Goal: Communication & Community: Answer question/provide support

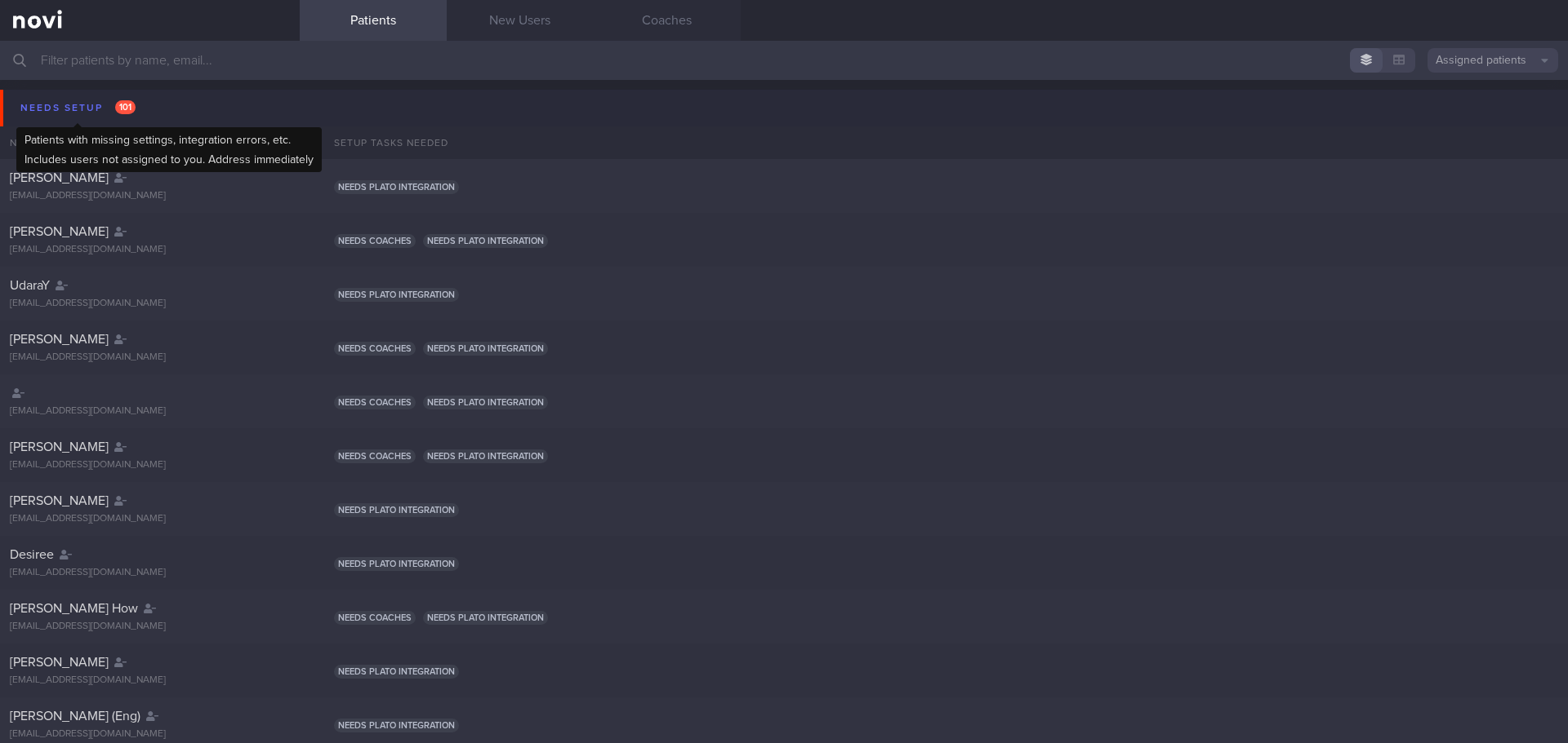
click at [64, 106] on div "Needs setup 101" at bounding box center [78, 108] width 123 height 22
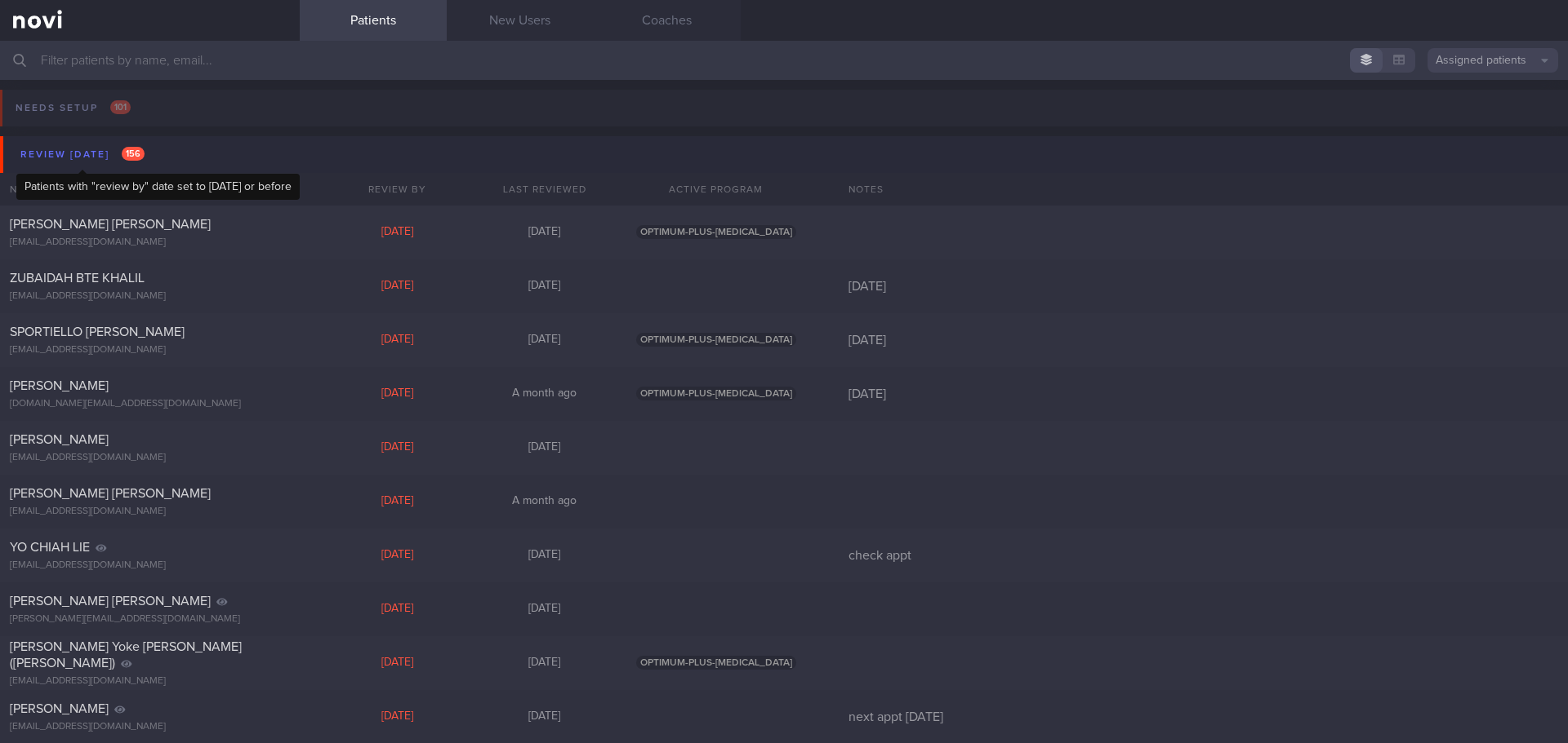
click at [72, 153] on div "Review [DATE] 156" at bounding box center [82, 155] width 133 height 22
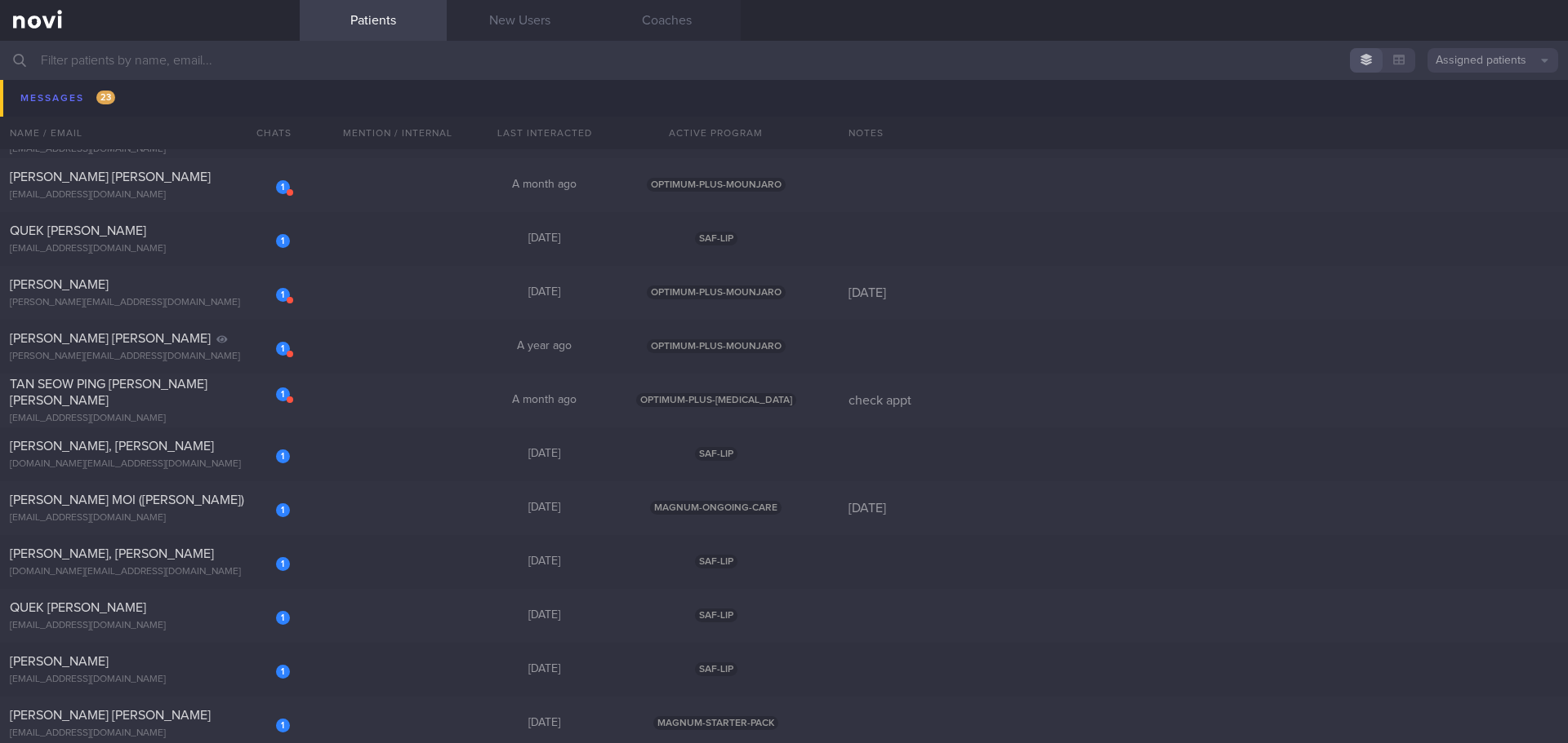
scroll to position [735, 0]
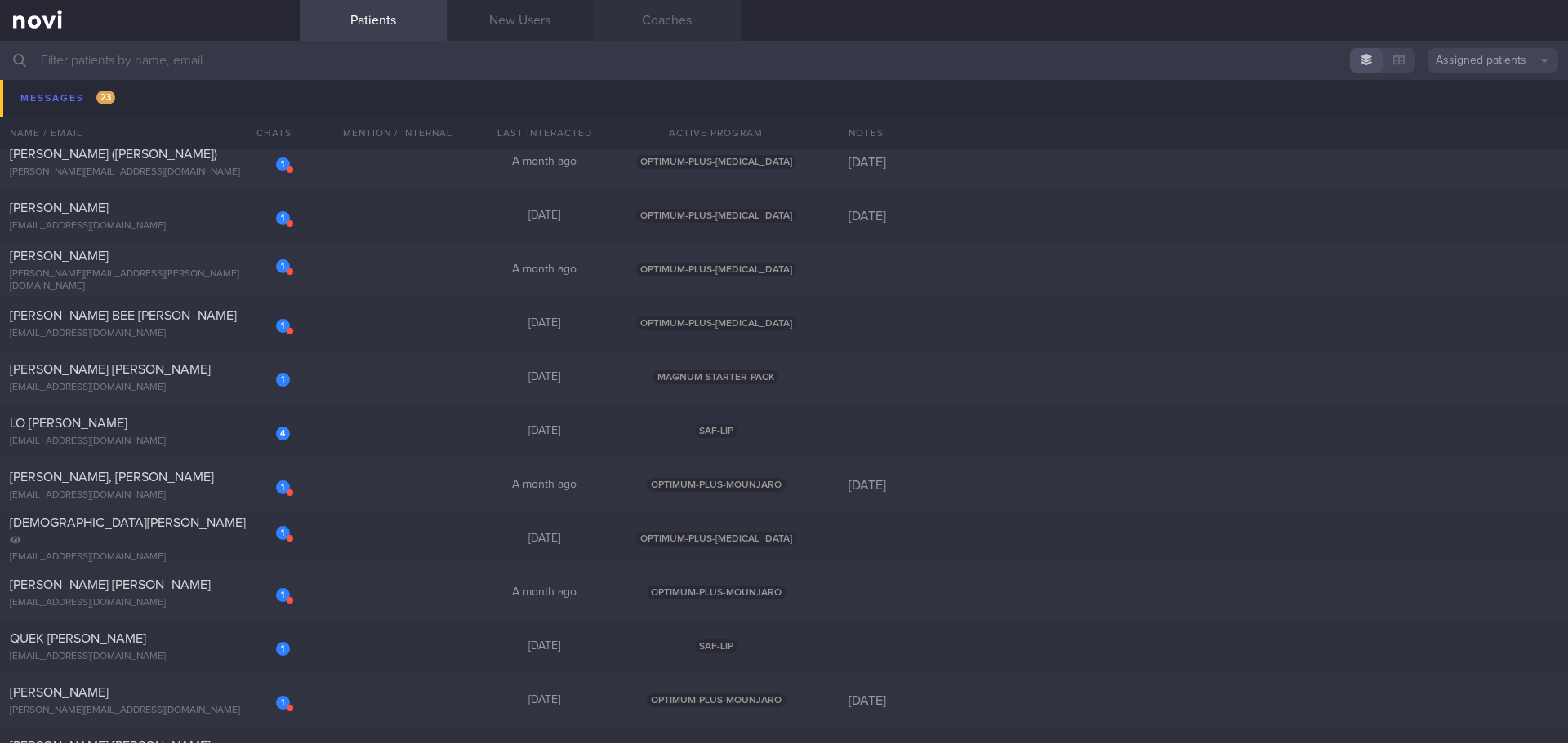
click at [687, 22] on link "Coaches" at bounding box center [667, 21] width 147 height 41
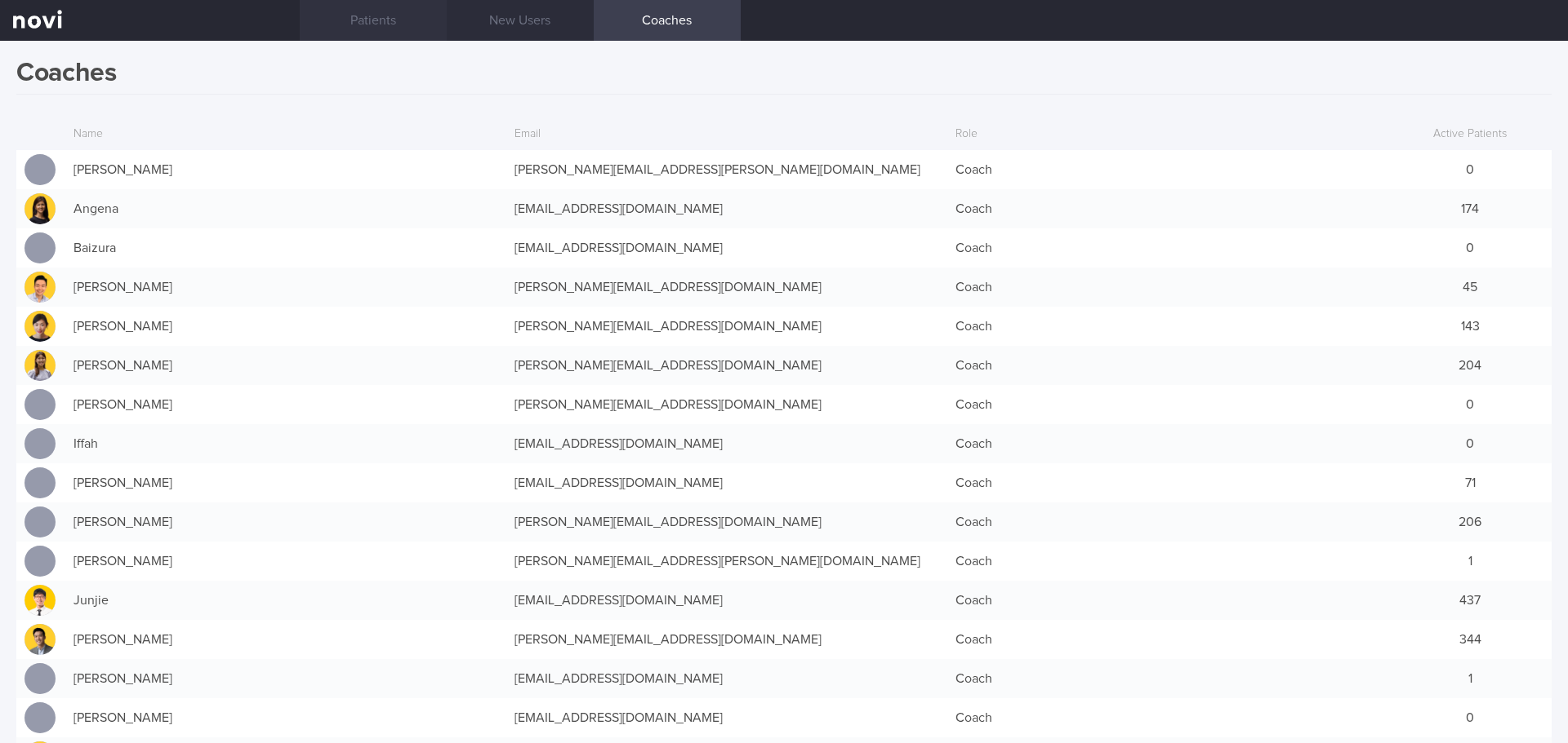
drag, startPoint x: 404, startPoint y: 18, endPoint x: 392, endPoint y: 17, distance: 12.0
click at [404, 18] on link "Patients" at bounding box center [373, 21] width 147 height 41
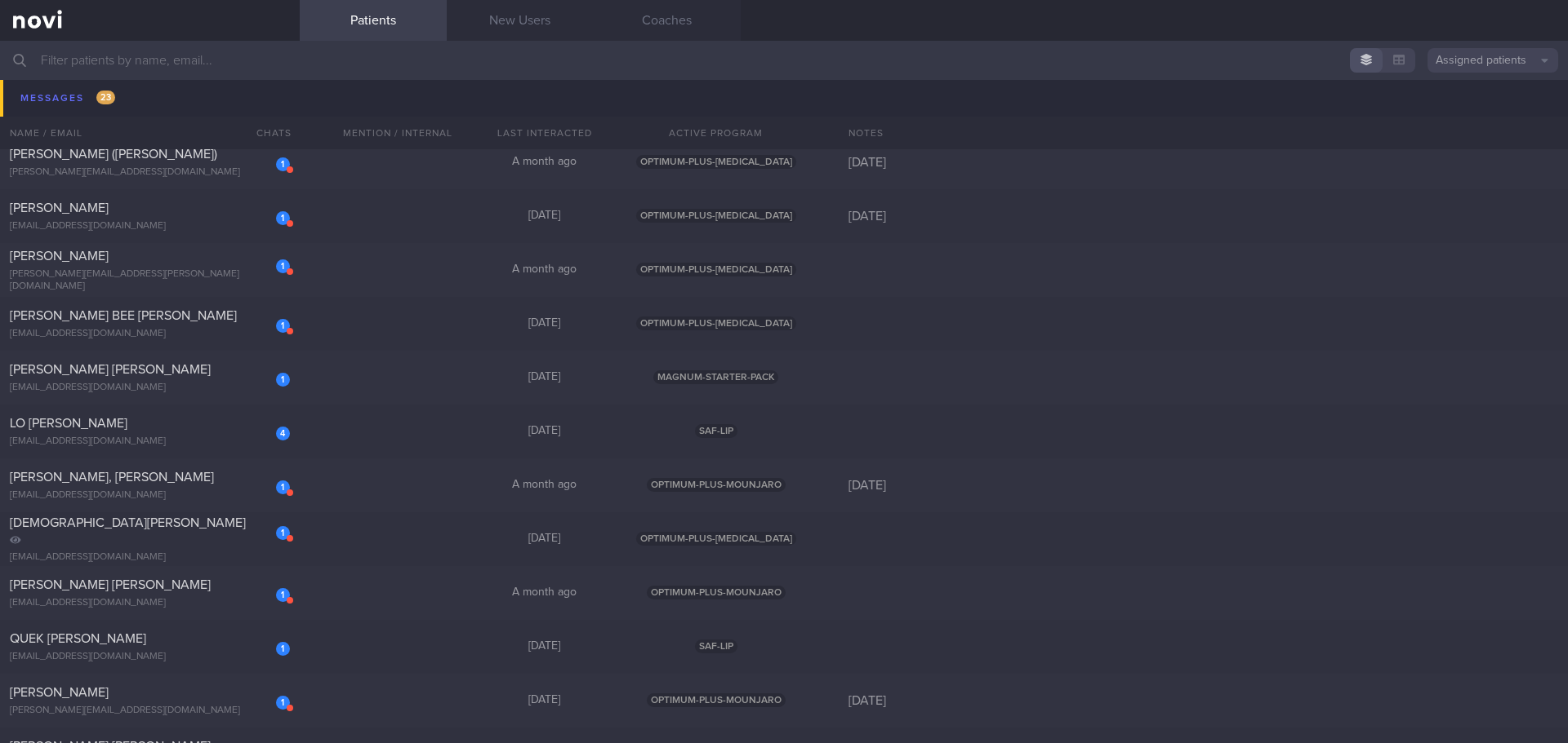
click at [306, 56] on input "text" at bounding box center [784, 61] width 1568 height 39
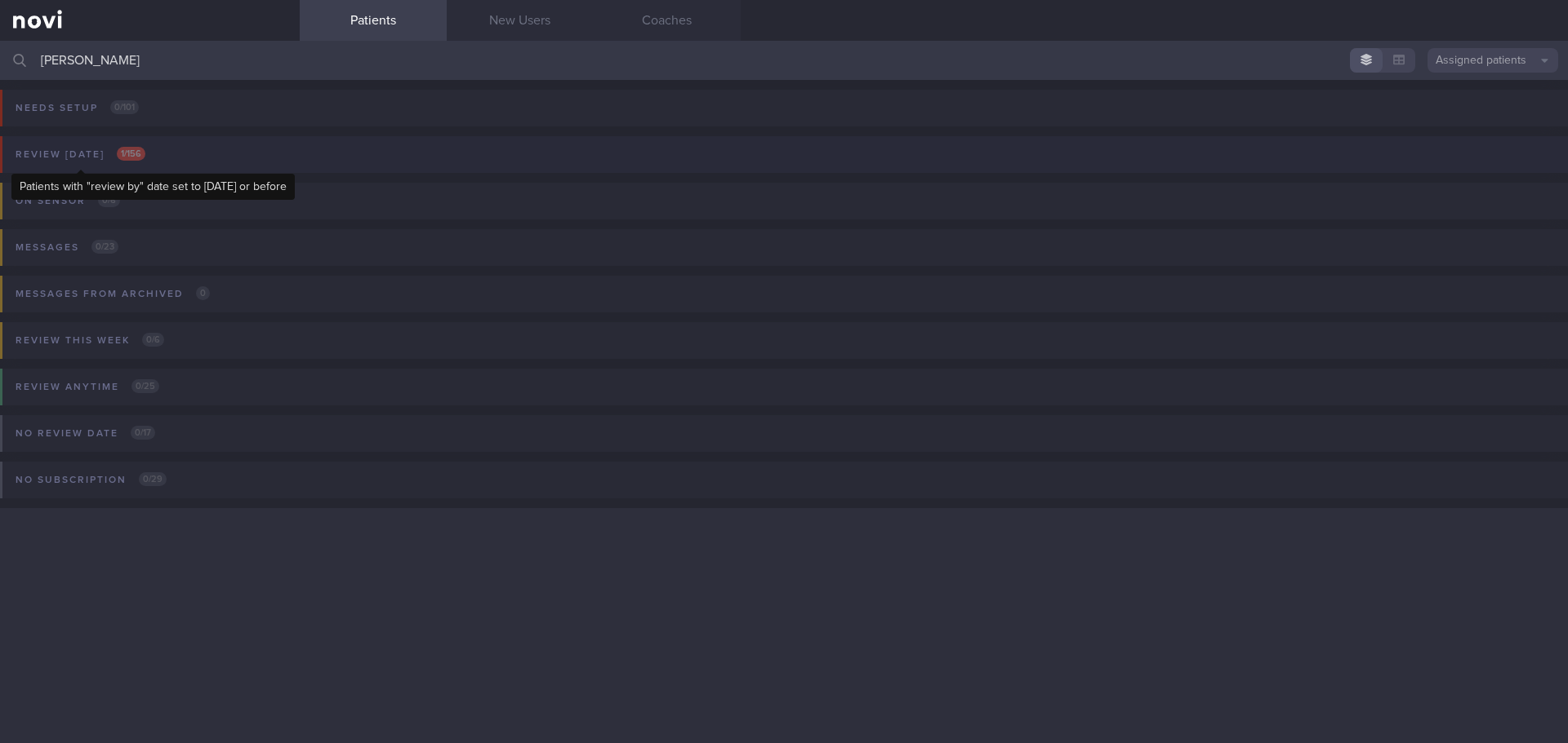
type input "eric"
click at [92, 165] on div "Review today 1 / 156" at bounding box center [80, 155] width 138 height 22
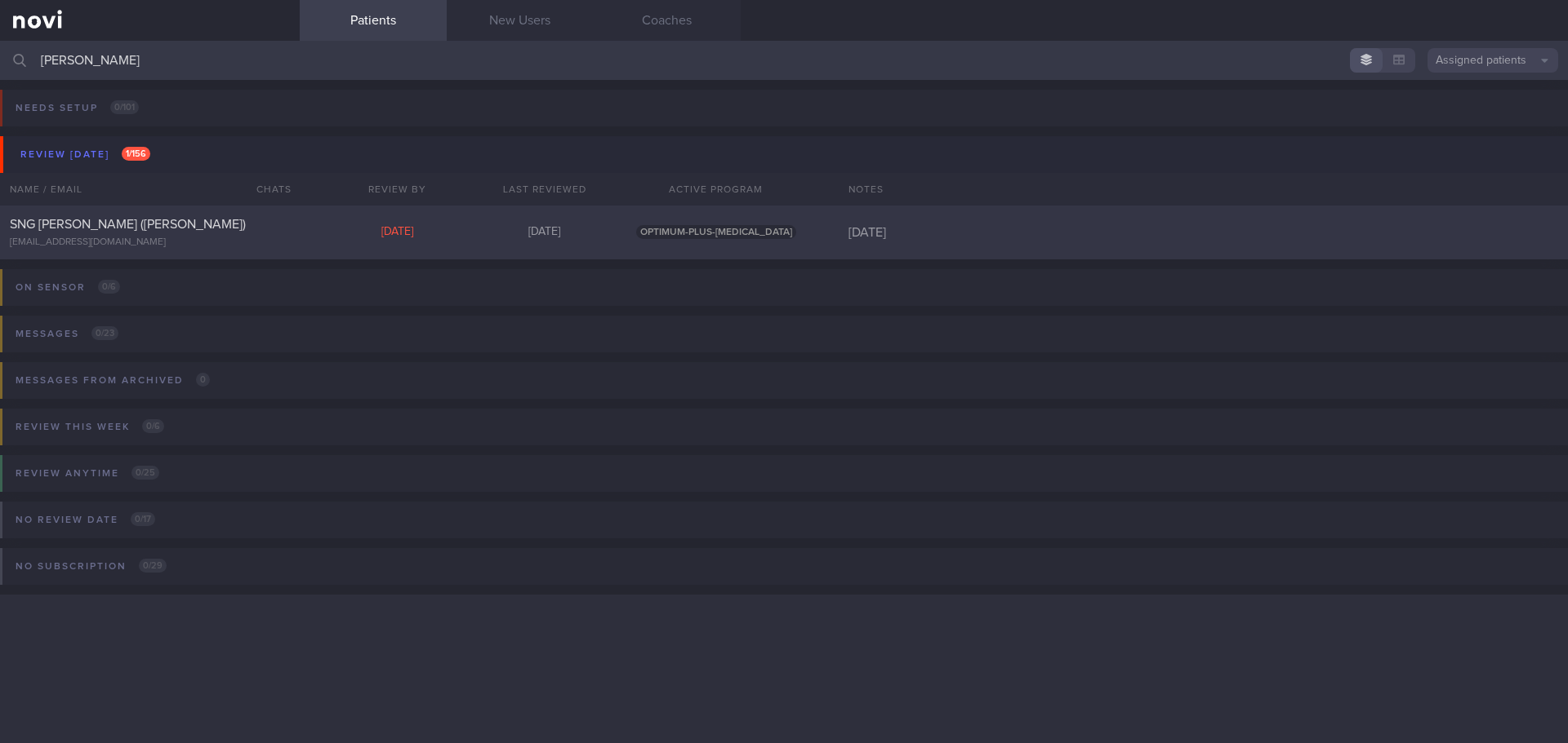
click at [150, 234] on div "SNG THIAM ENG (Eric) sngte@hotmail.com" at bounding box center [149, 232] width 300 height 33
select select "8"
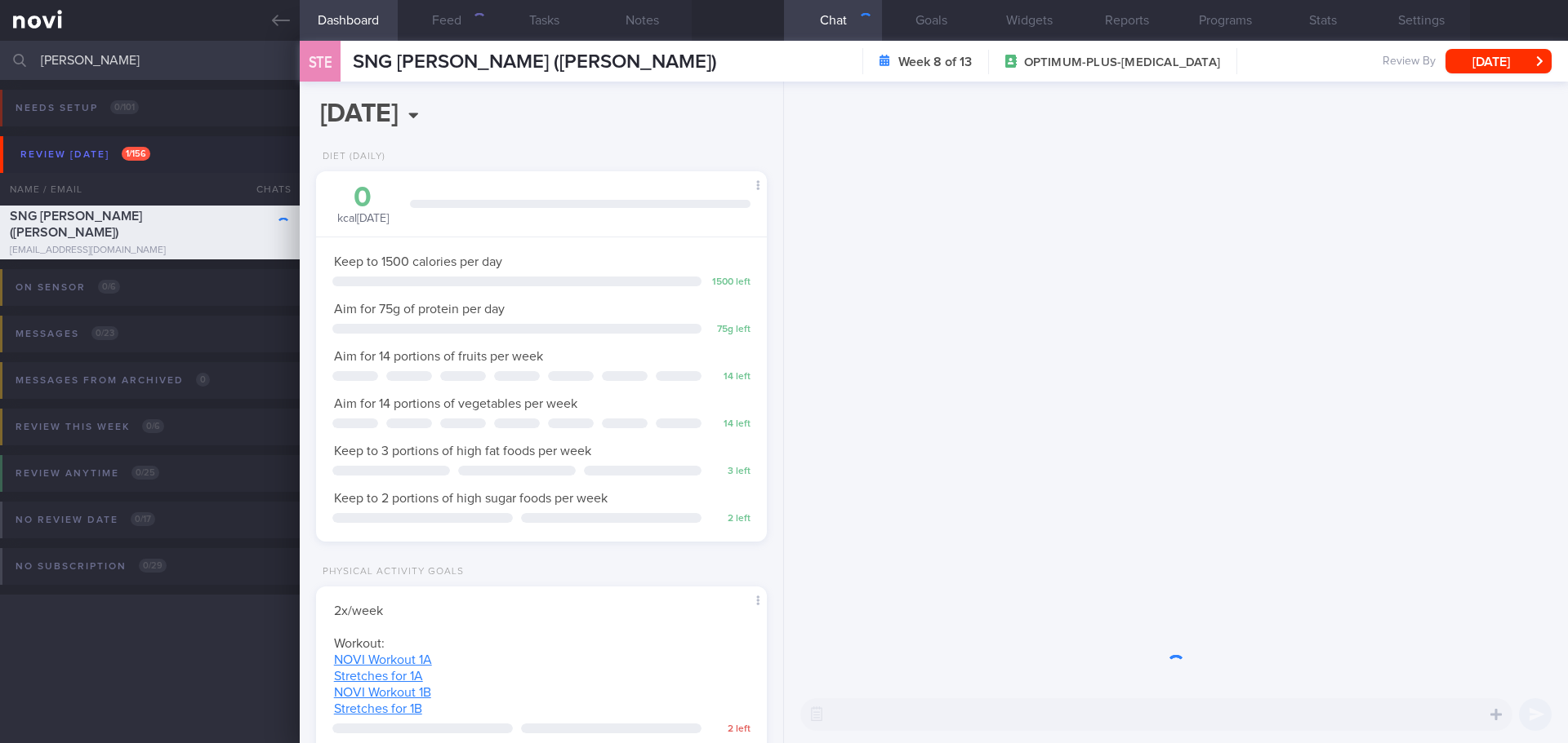
scroll to position [228, 410]
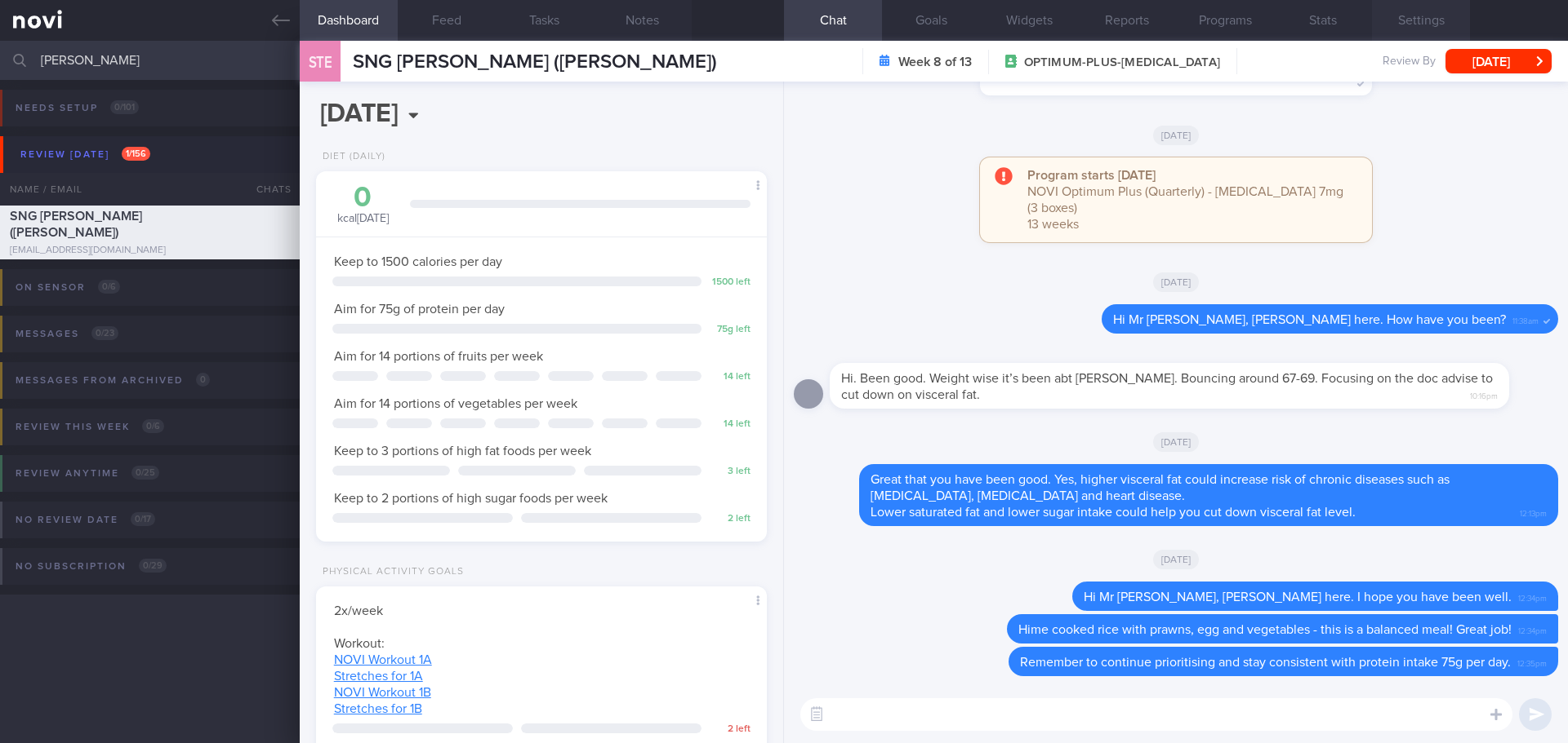
click at [1413, 22] on button "Settings" at bounding box center [1420, 21] width 98 height 41
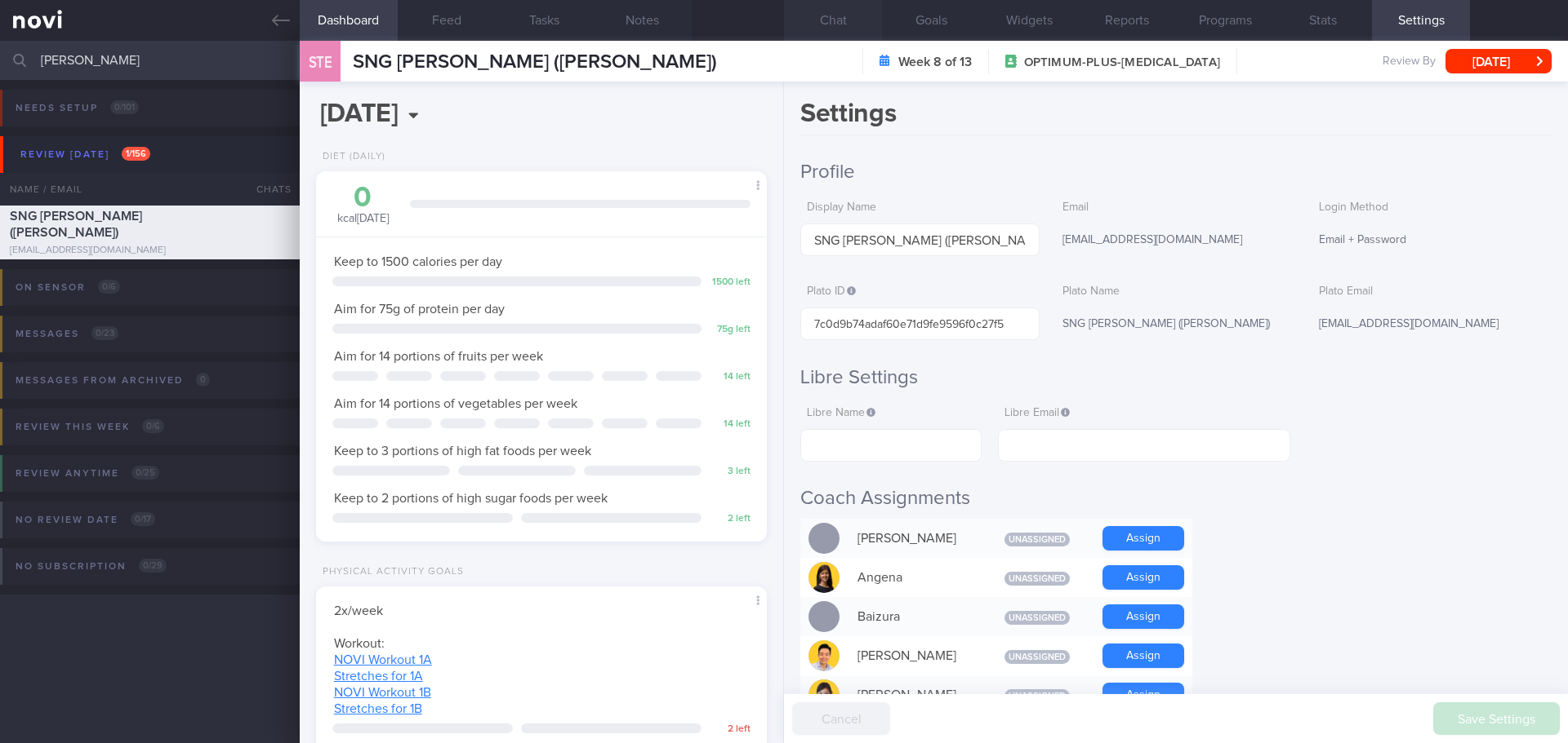
click at [826, 22] on button "Chat" at bounding box center [832, 21] width 98 height 41
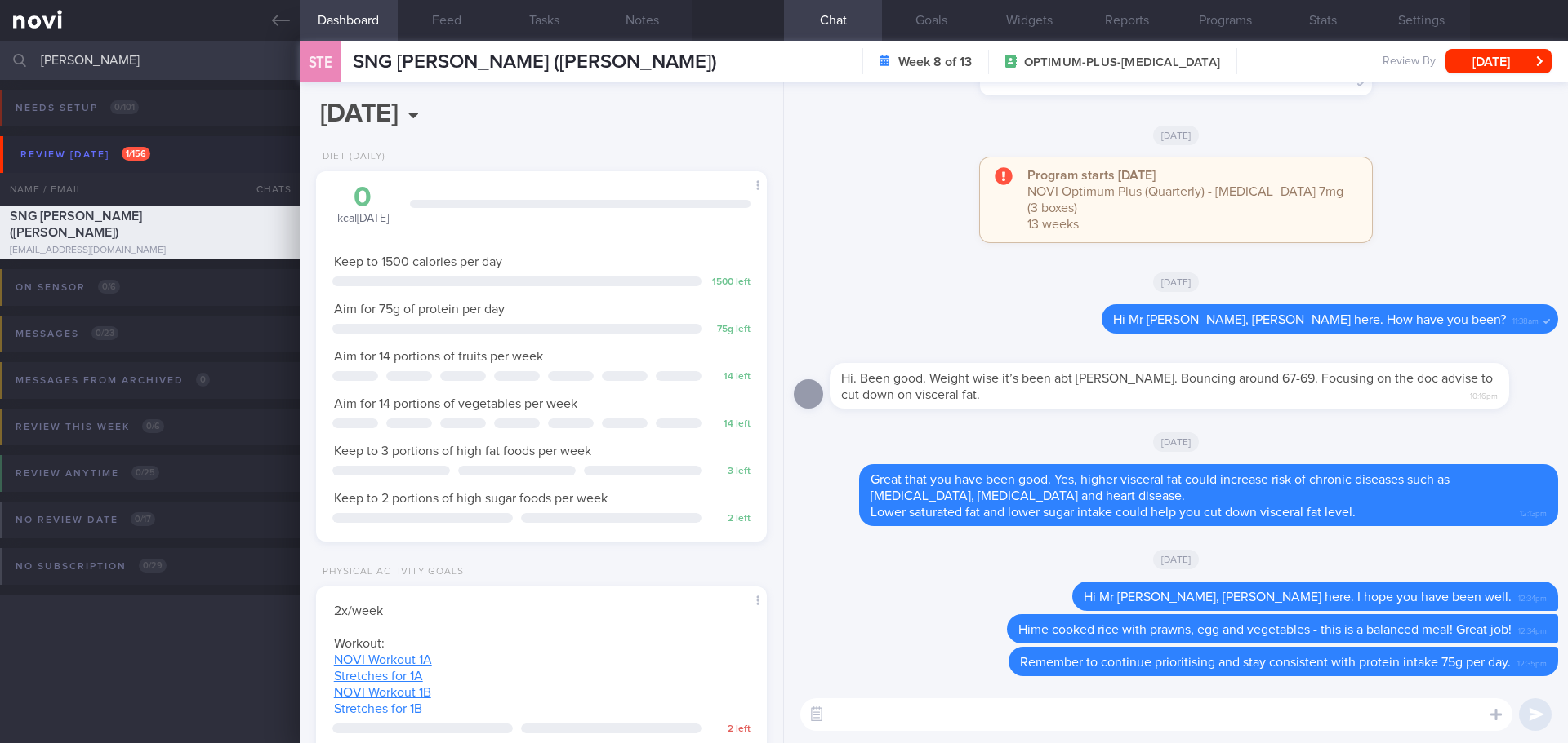
click at [1129, 720] on textarea at bounding box center [1156, 714] width 712 height 33
type textarea "Hi Mr Eric, how have you been doing?"
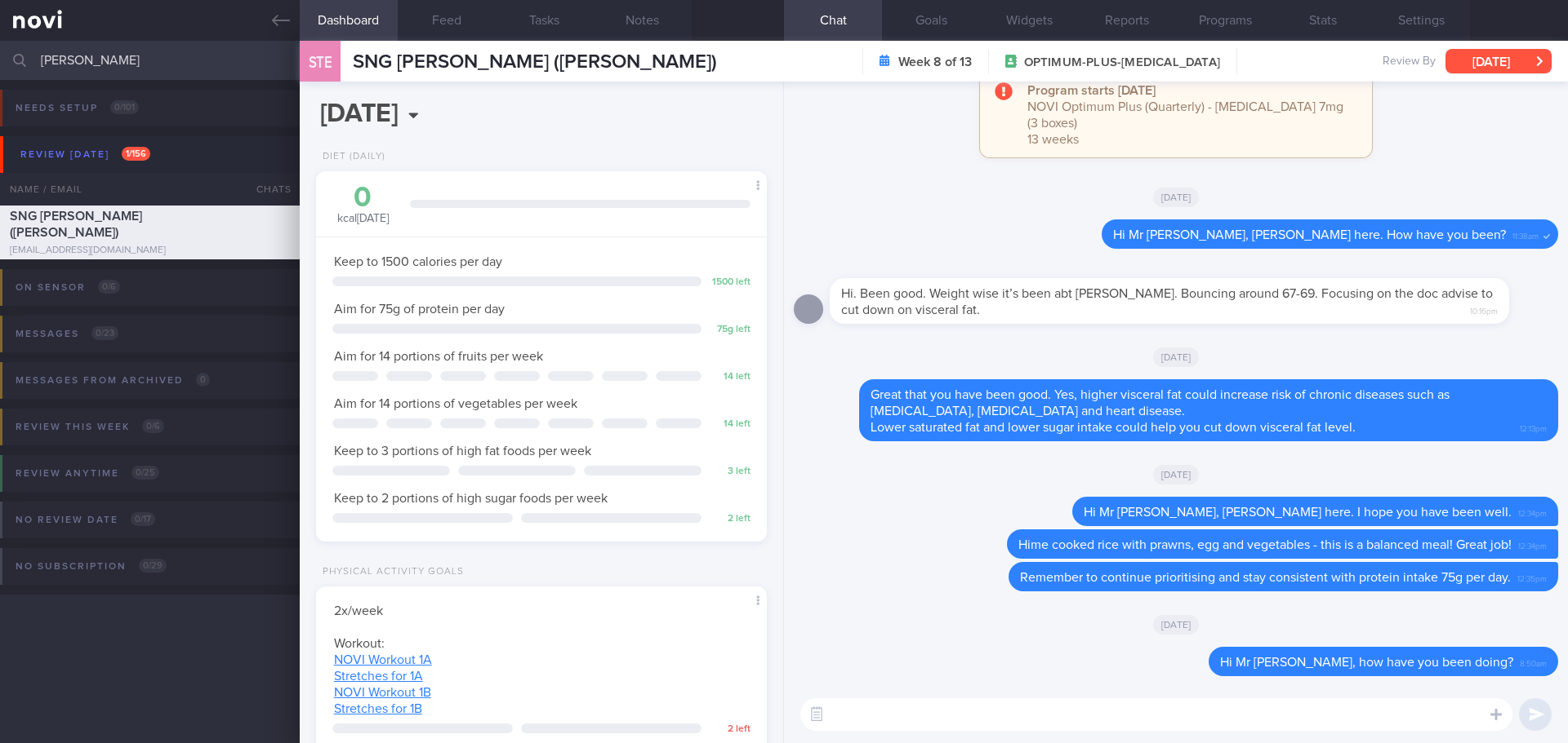
click at [1478, 57] on button "[DATE]" at bounding box center [1498, 61] width 106 height 24
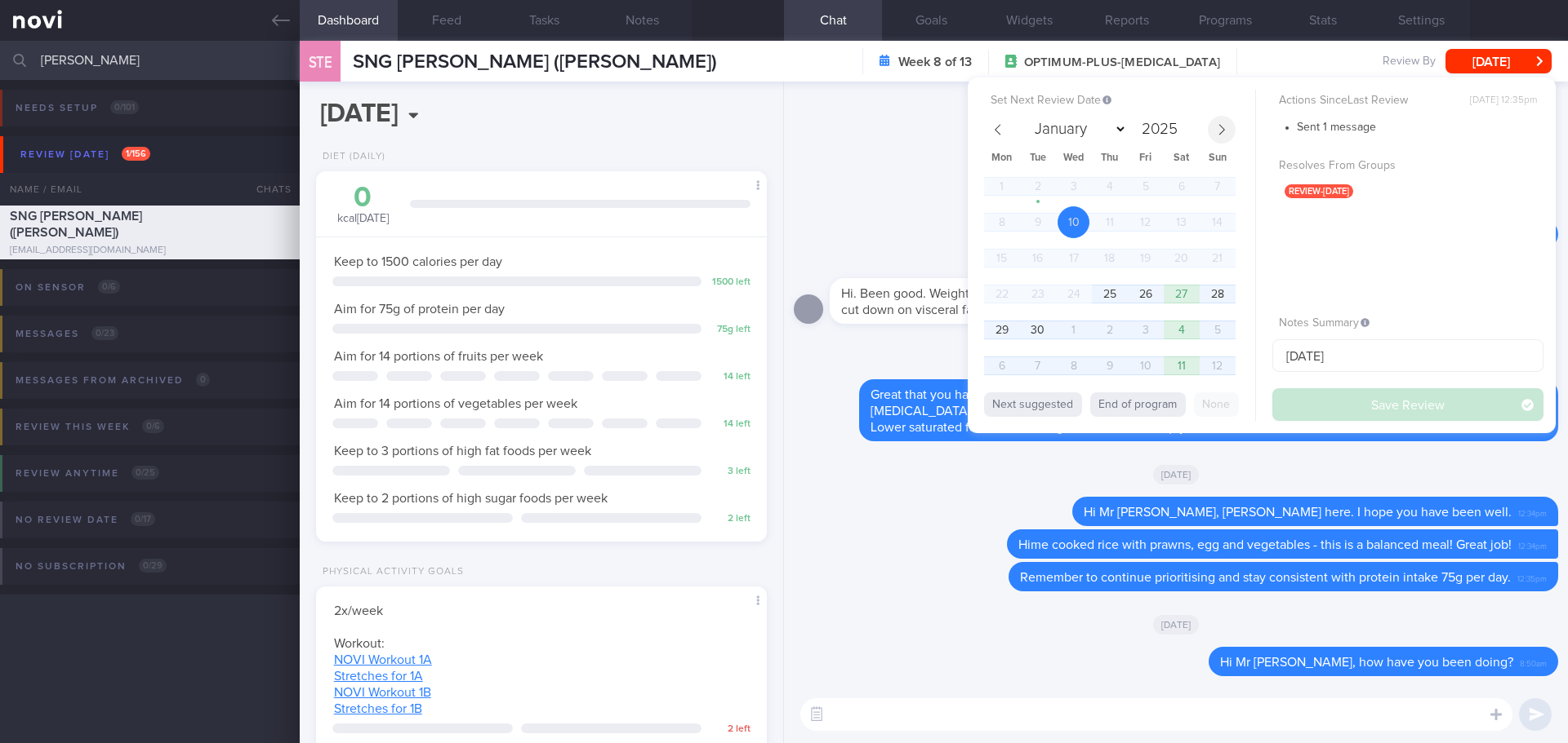
click at [1227, 133] on span at bounding box center [1222, 130] width 28 height 28
select select "9"
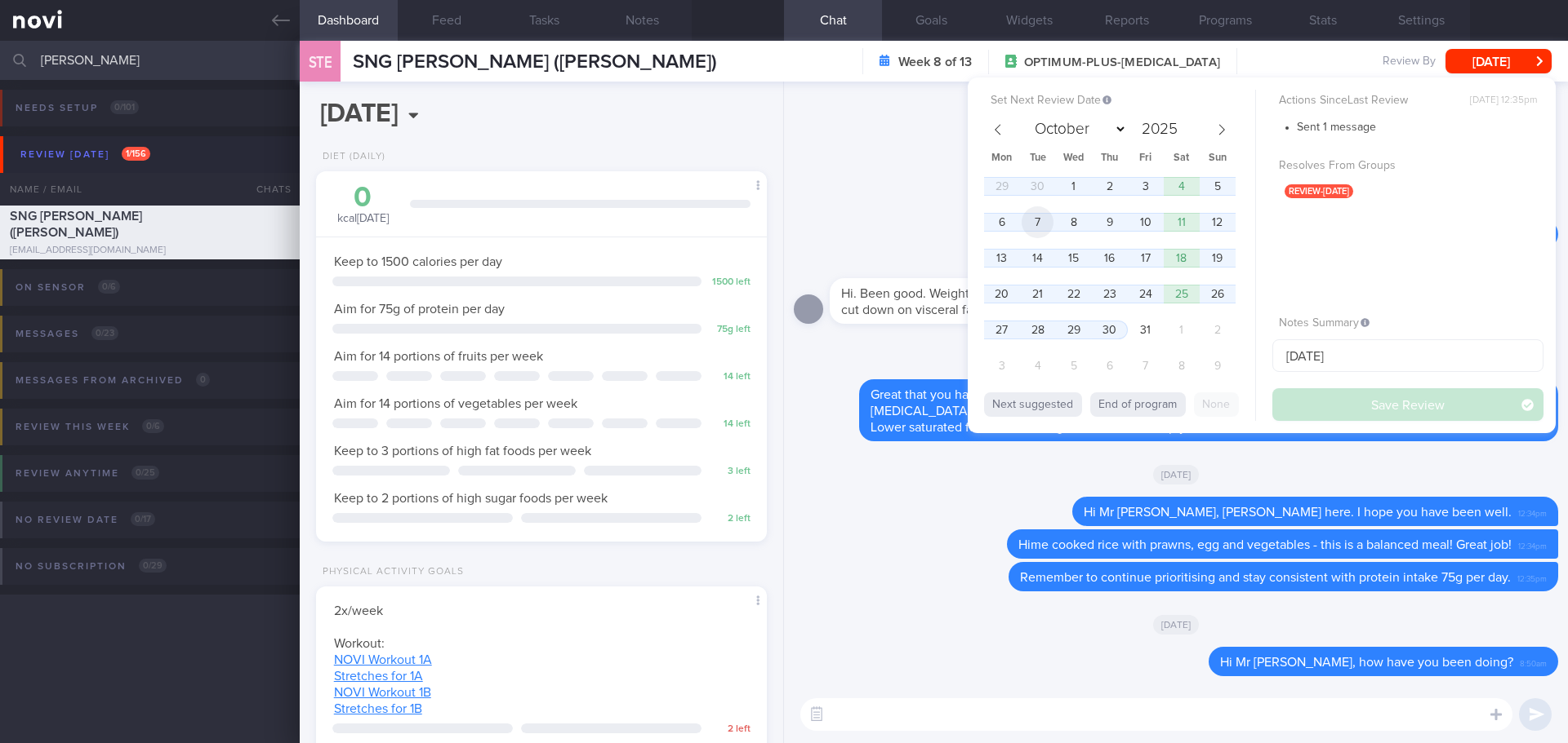
click at [1050, 222] on span "7" at bounding box center [1038, 222] width 32 height 32
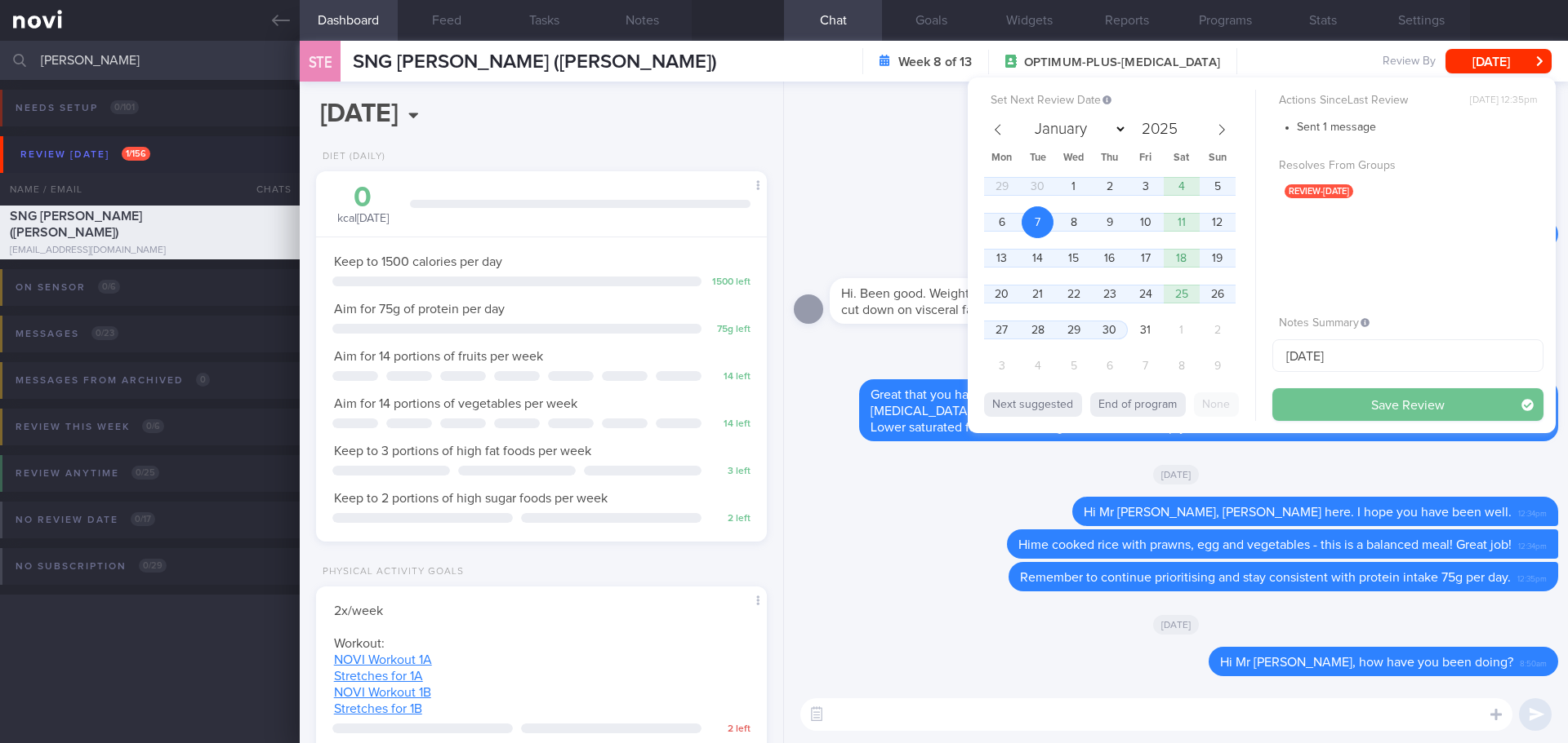
click at [1374, 416] on button "Save Review" at bounding box center [1407, 404] width 271 height 33
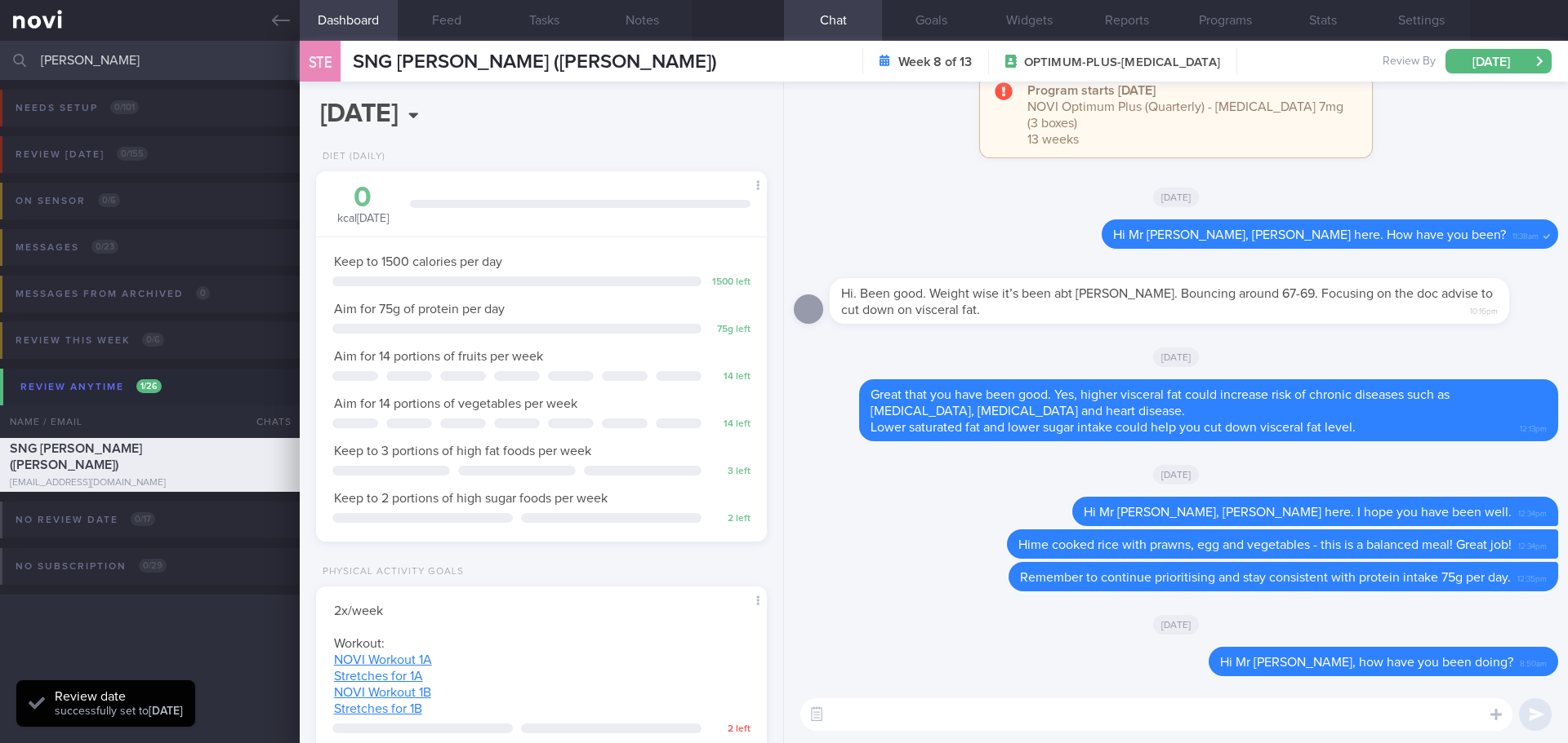
drag, startPoint x: 78, startPoint y: 47, endPoint x: -50, endPoint y: 61, distance: 128.8
click at [0, 61] on html "You are offline! Some functionality will be unavailable Patients New Users Coac…" at bounding box center [784, 372] width 1568 height 743
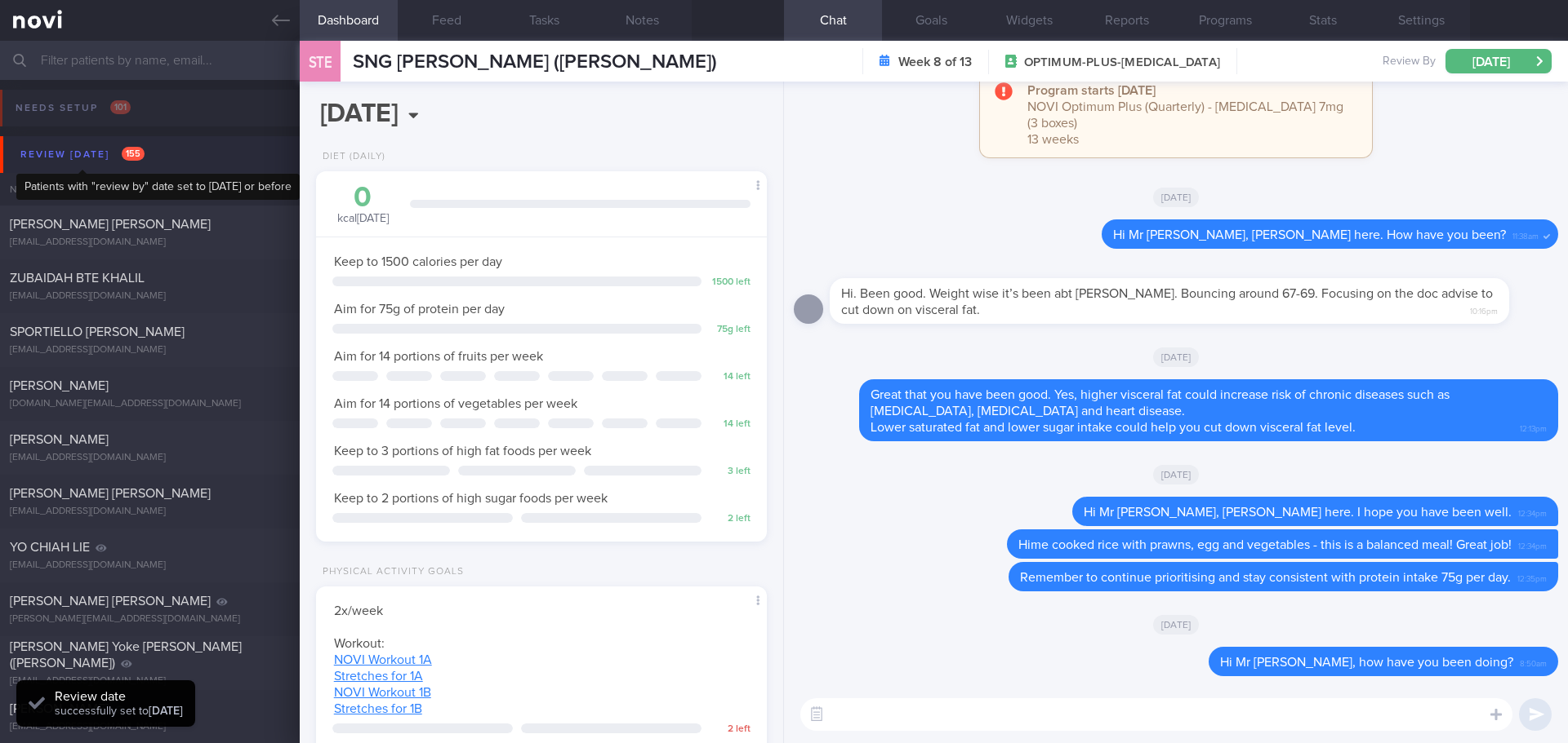
click at [71, 152] on div "Review today 155" at bounding box center [82, 155] width 133 height 22
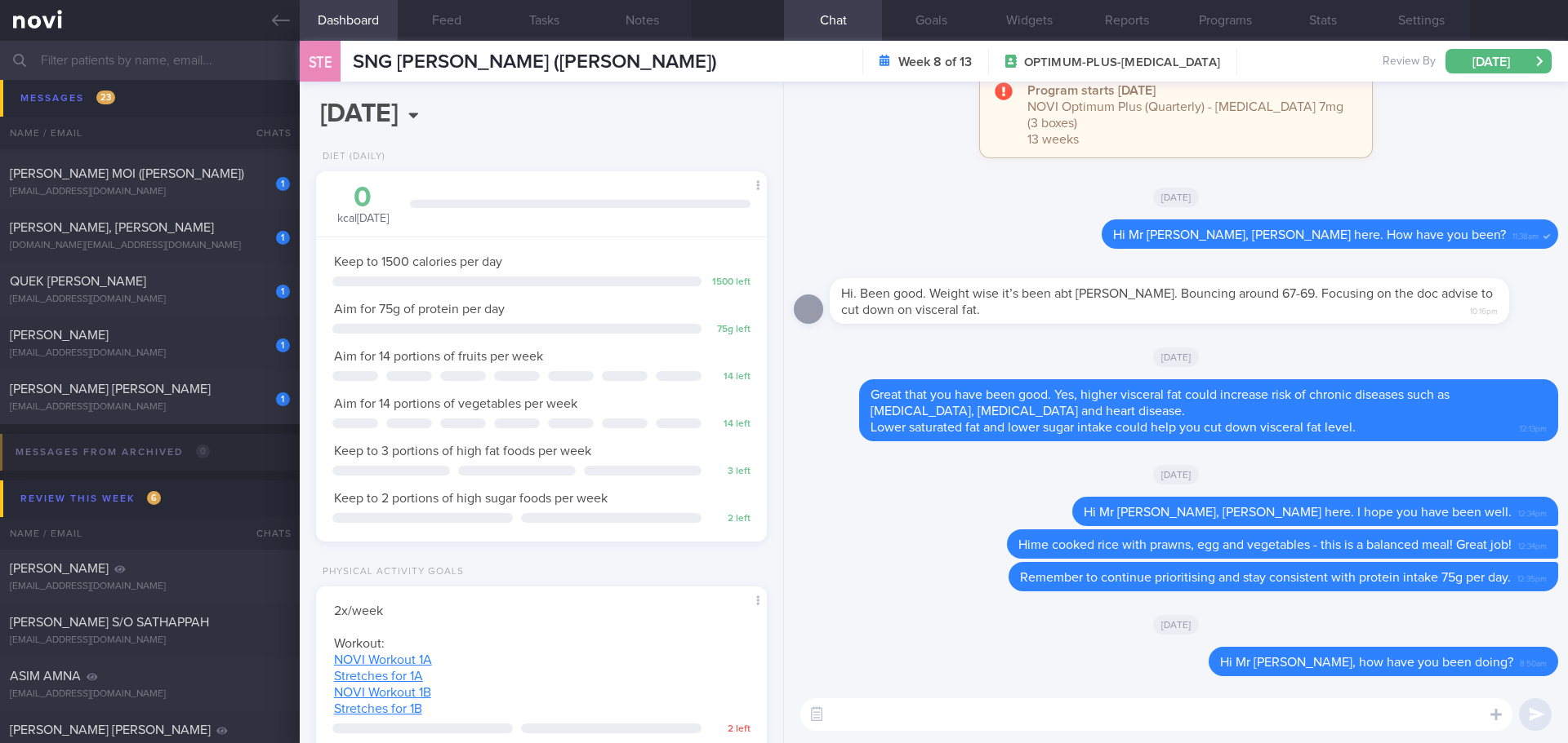
scroll to position [1550, 0]
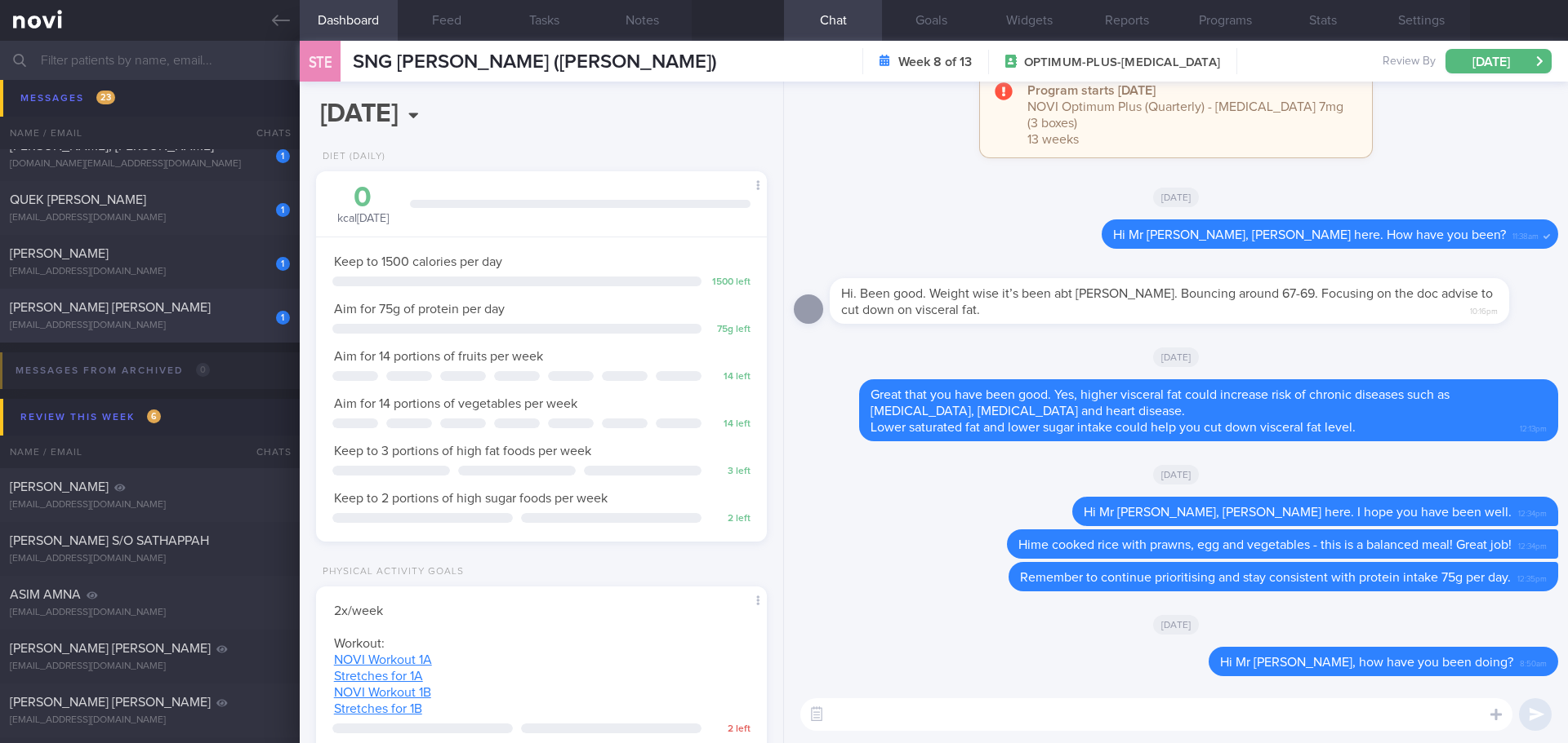
click at [185, 325] on div "[EMAIL_ADDRESS][DOMAIN_NAME]" at bounding box center [149, 326] width 280 height 12
select select "8"
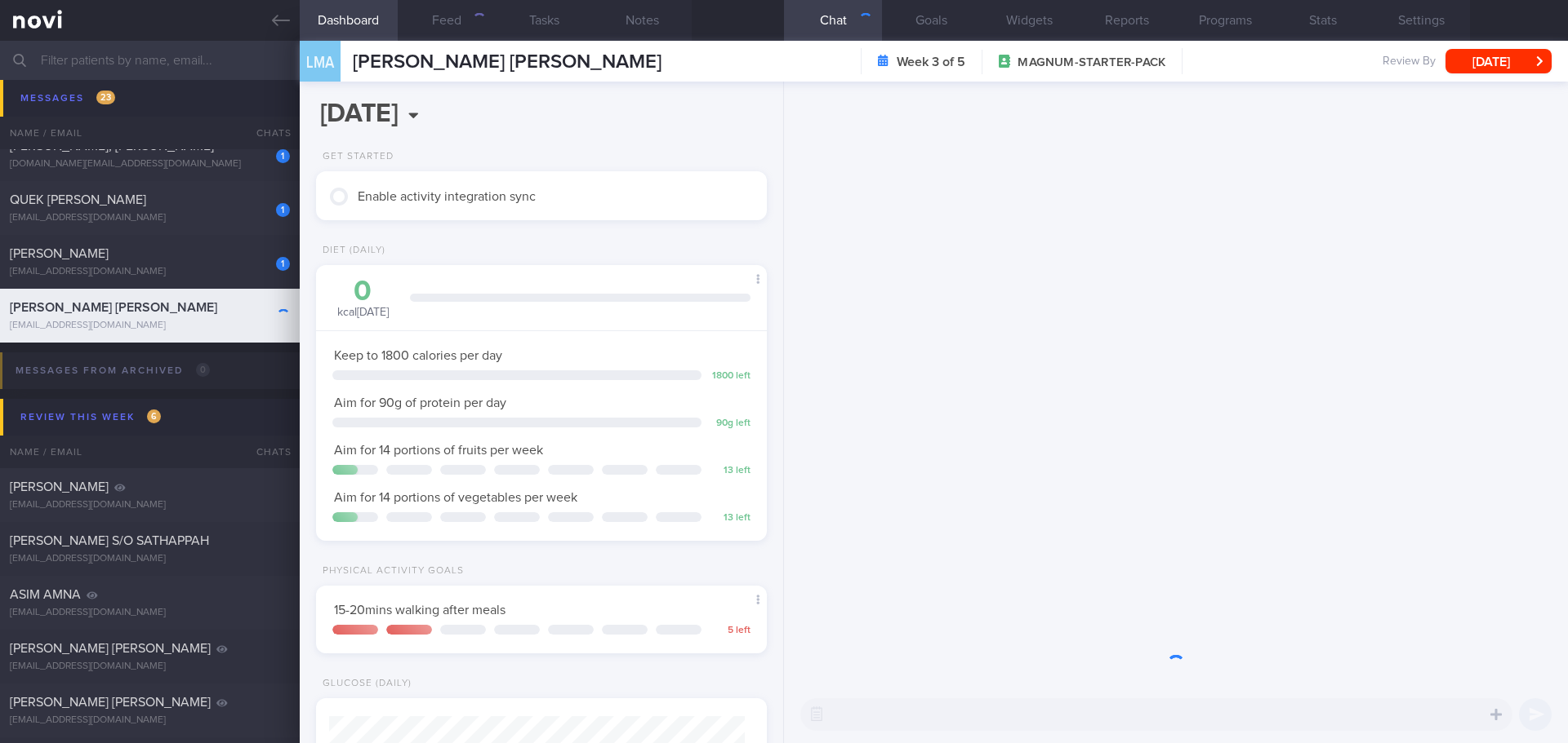
scroll to position [207, 417]
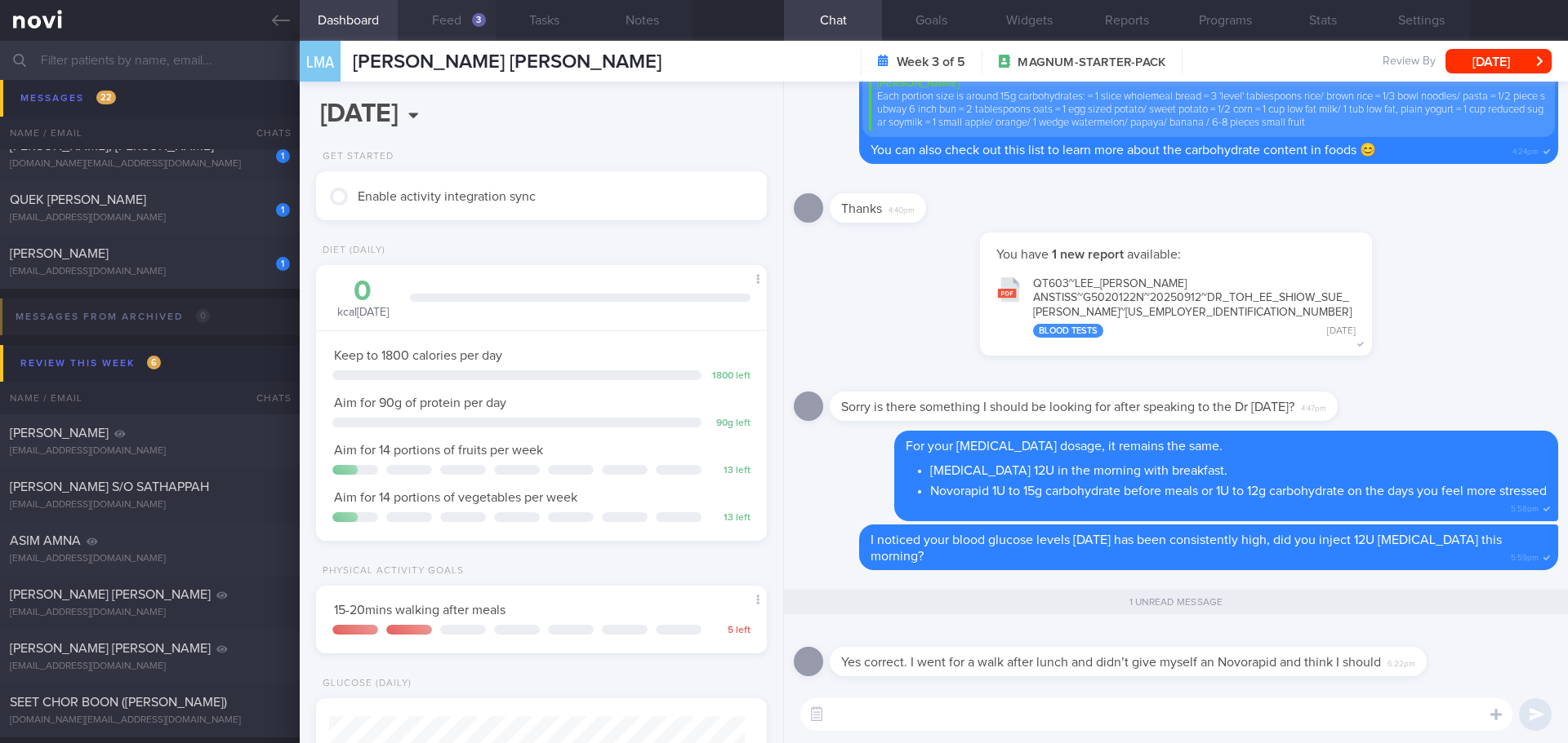
click at [444, 19] on button "Feed 3" at bounding box center [446, 21] width 98 height 41
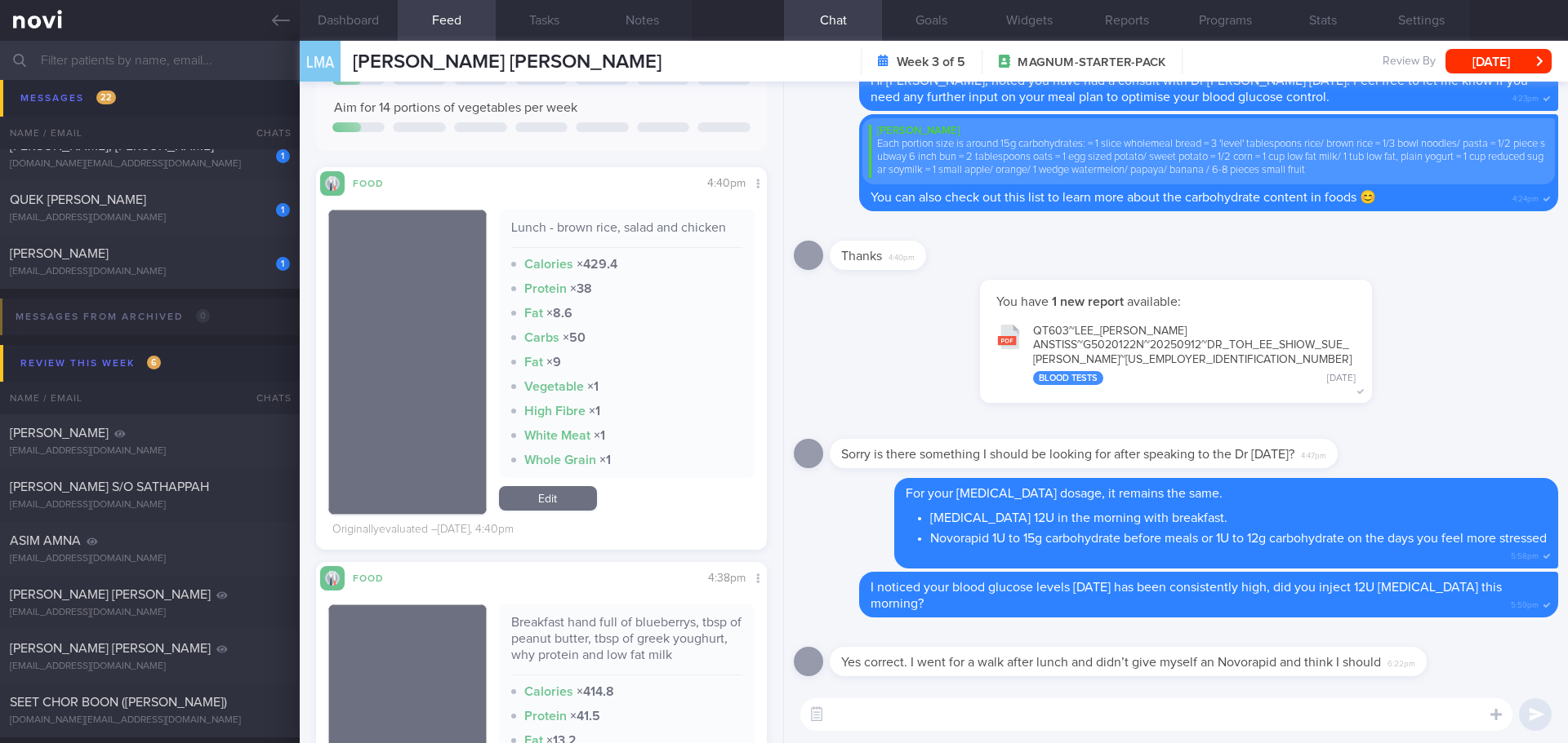
scroll to position [245, 0]
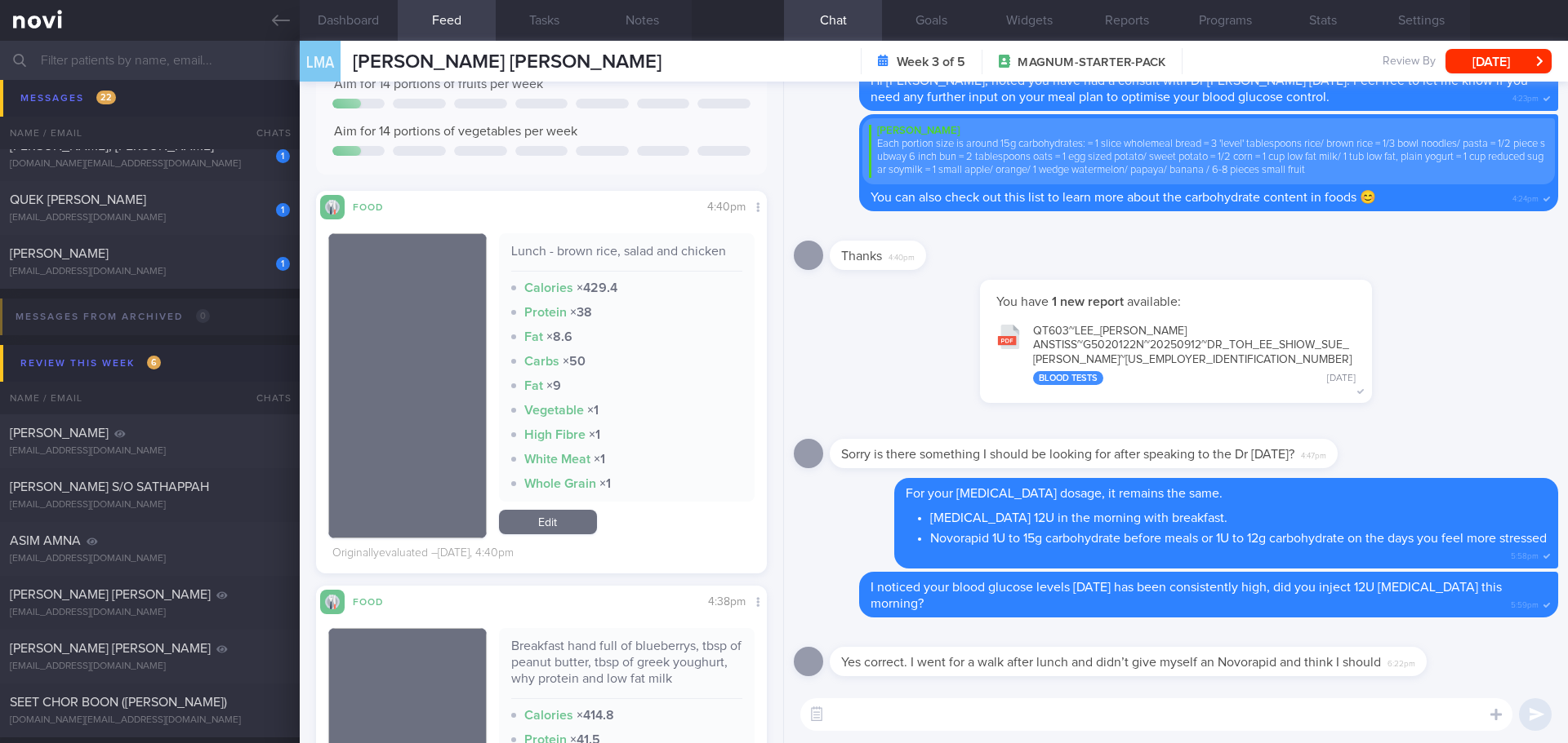
click at [555, 528] on link "Edit" at bounding box center [547, 522] width 98 height 24
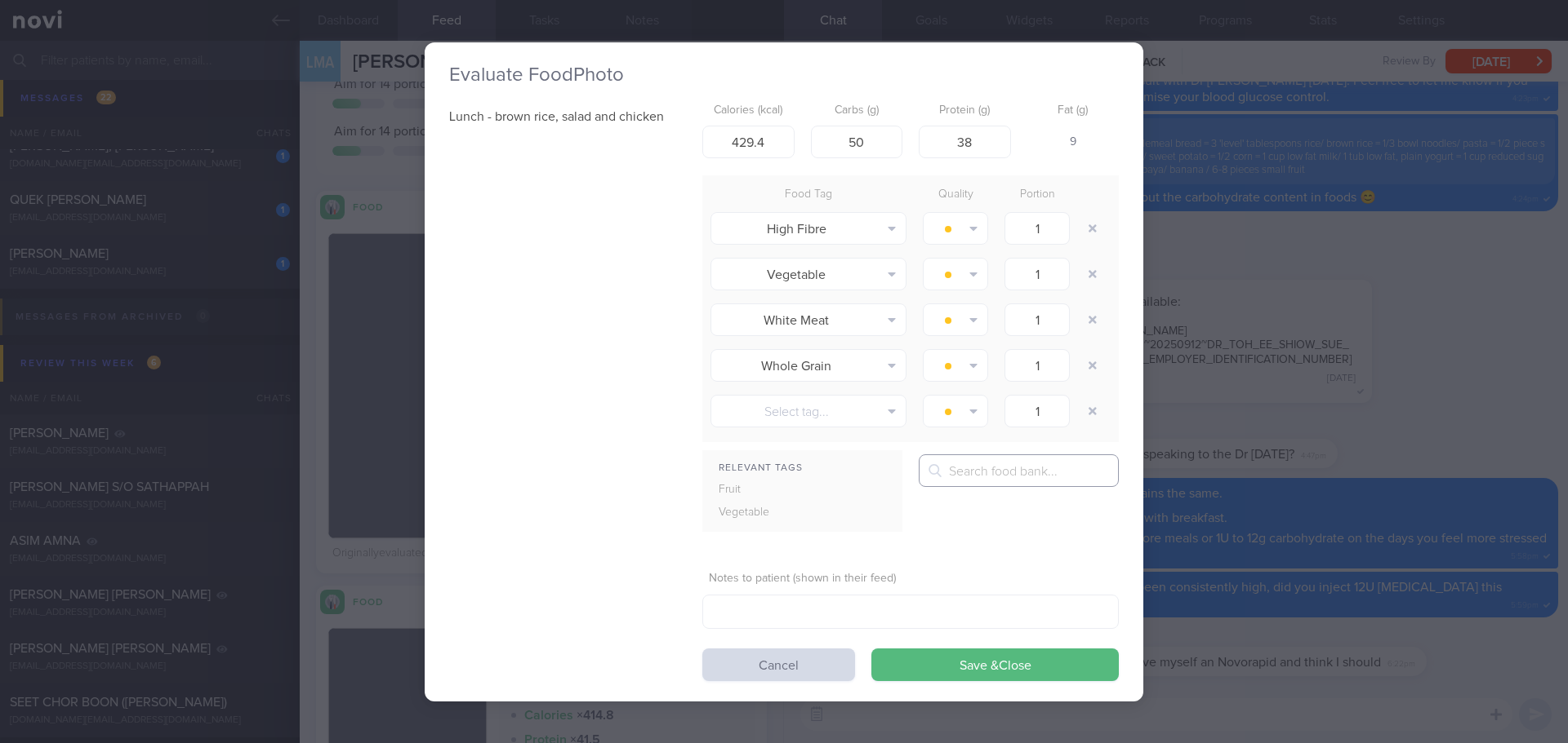
click at [986, 484] on input "text" at bounding box center [1019, 470] width 200 height 33
click at [961, 477] on input "text" at bounding box center [1019, 470] width 200 height 33
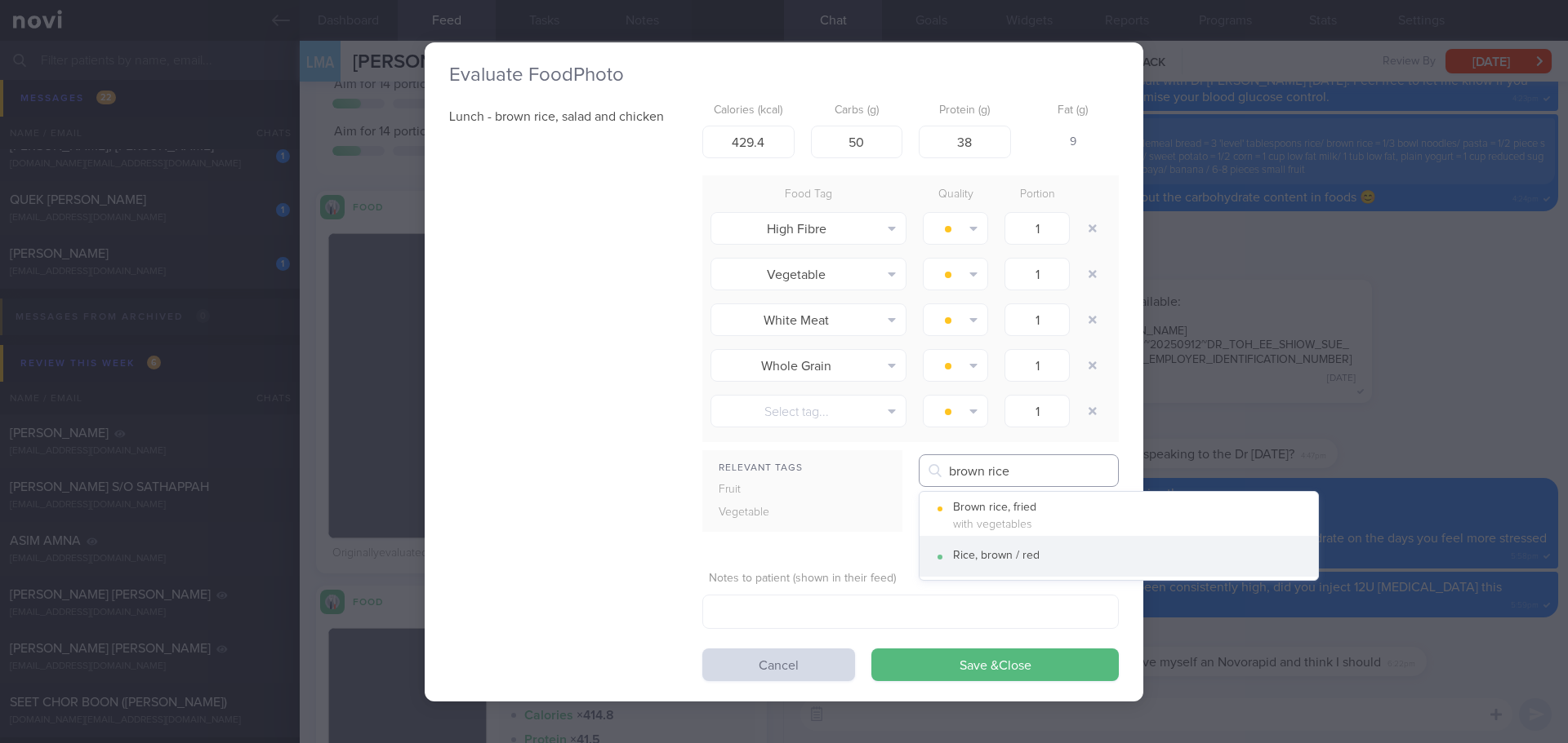
type input "brown rice"
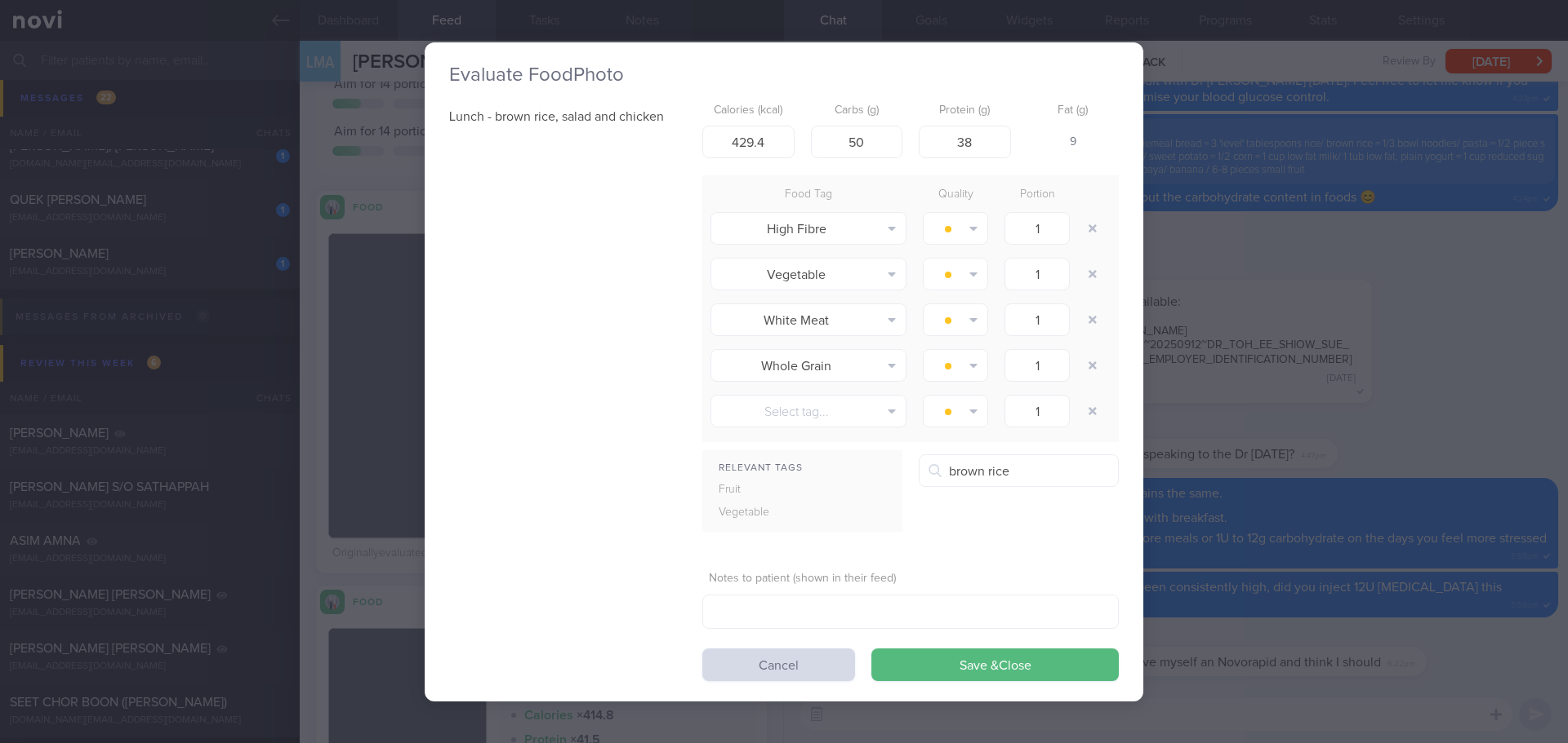
click at [989, 542] on button "Rice, brown / red" at bounding box center [1118, 556] width 399 height 41
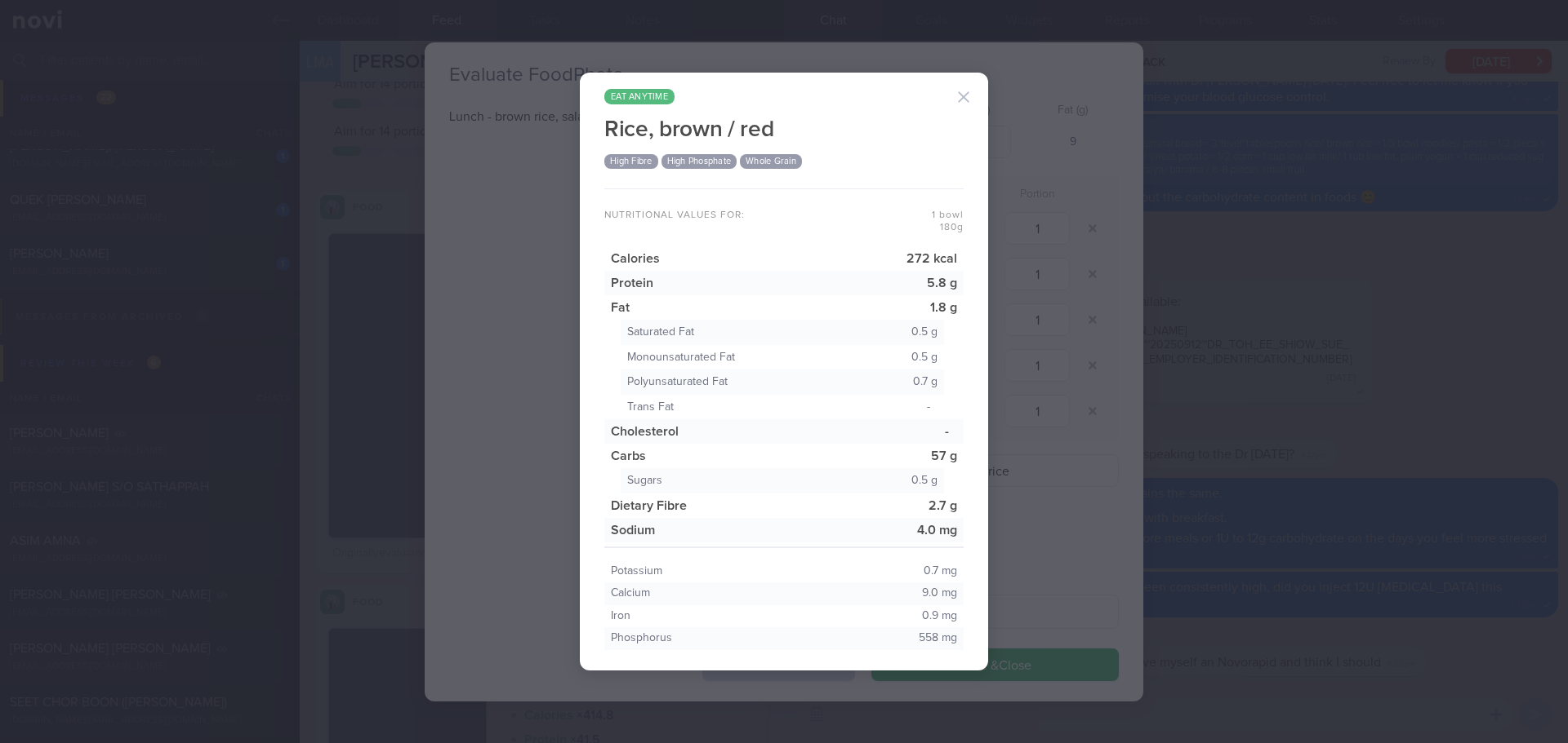
click at [971, 88] on button "button" at bounding box center [963, 97] width 33 height 33
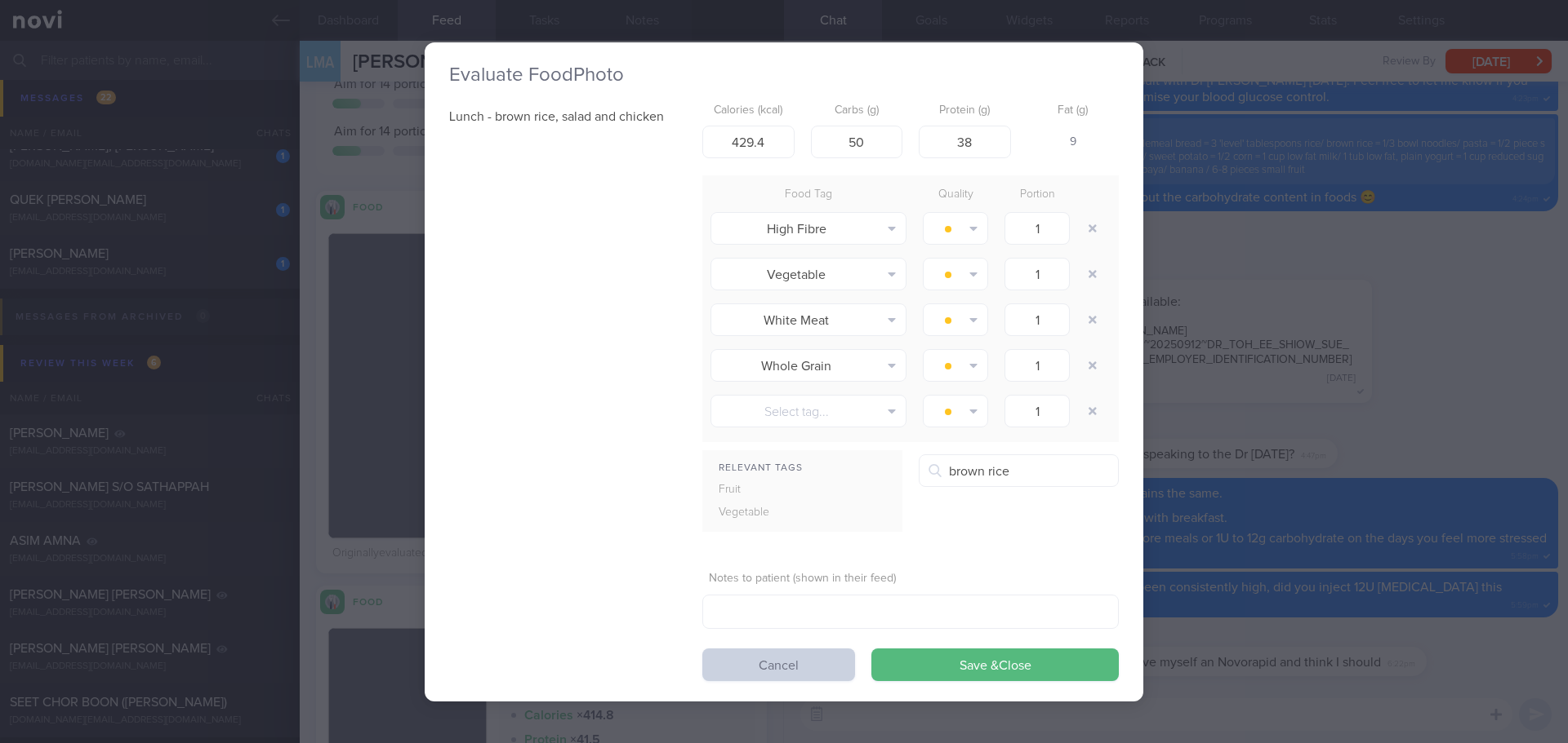
click at [781, 667] on button "Cancel" at bounding box center [778, 665] width 152 height 33
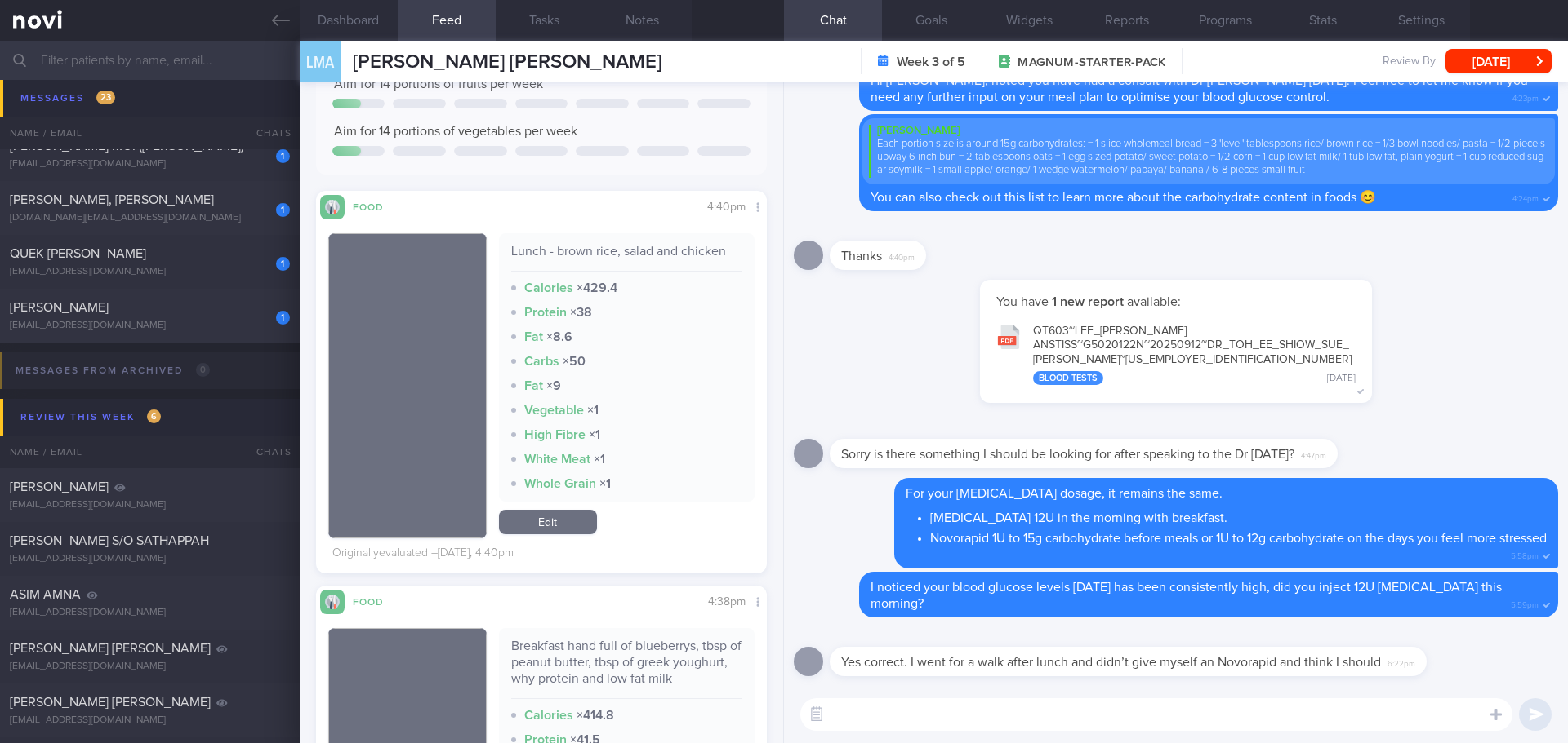
click at [919, 730] on textarea at bounding box center [1156, 714] width 712 height 33
click at [1027, 725] on textarea at bounding box center [1156, 714] width 712 height 33
click at [1266, 721] on textarea at bounding box center [1156, 714] width 712 height 33
type textarea "Y"
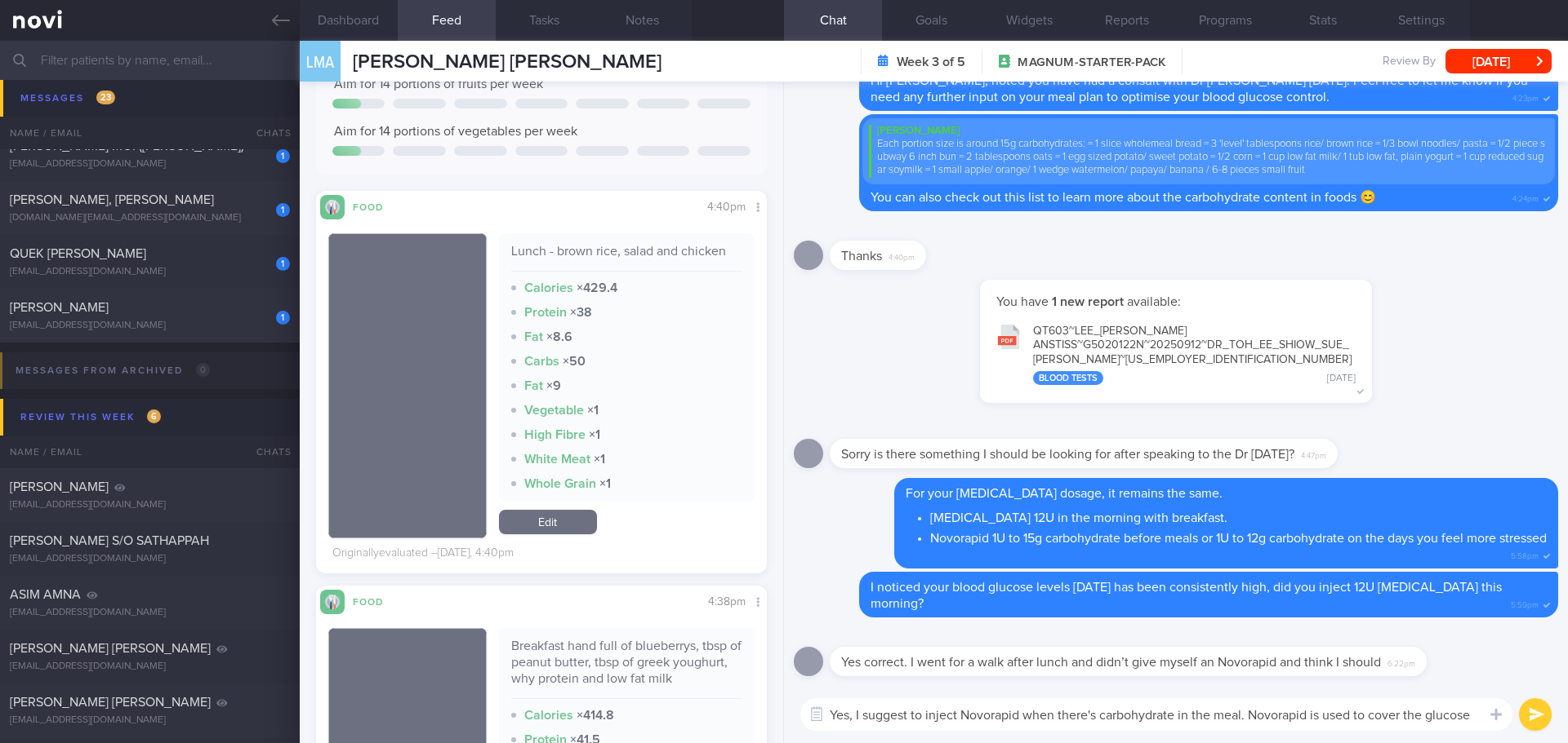
drag, startPoint x: 1250, startPoint y: 713, endPoint x: 1471, endPoint y: 717, distance: 221.0
click at [1471, 717] on textarea "Yes, I suggest to inject Novorapid when there's carbohydrate in the meal. Novor…" at bounding box center [1156, 714] width 712 height 33
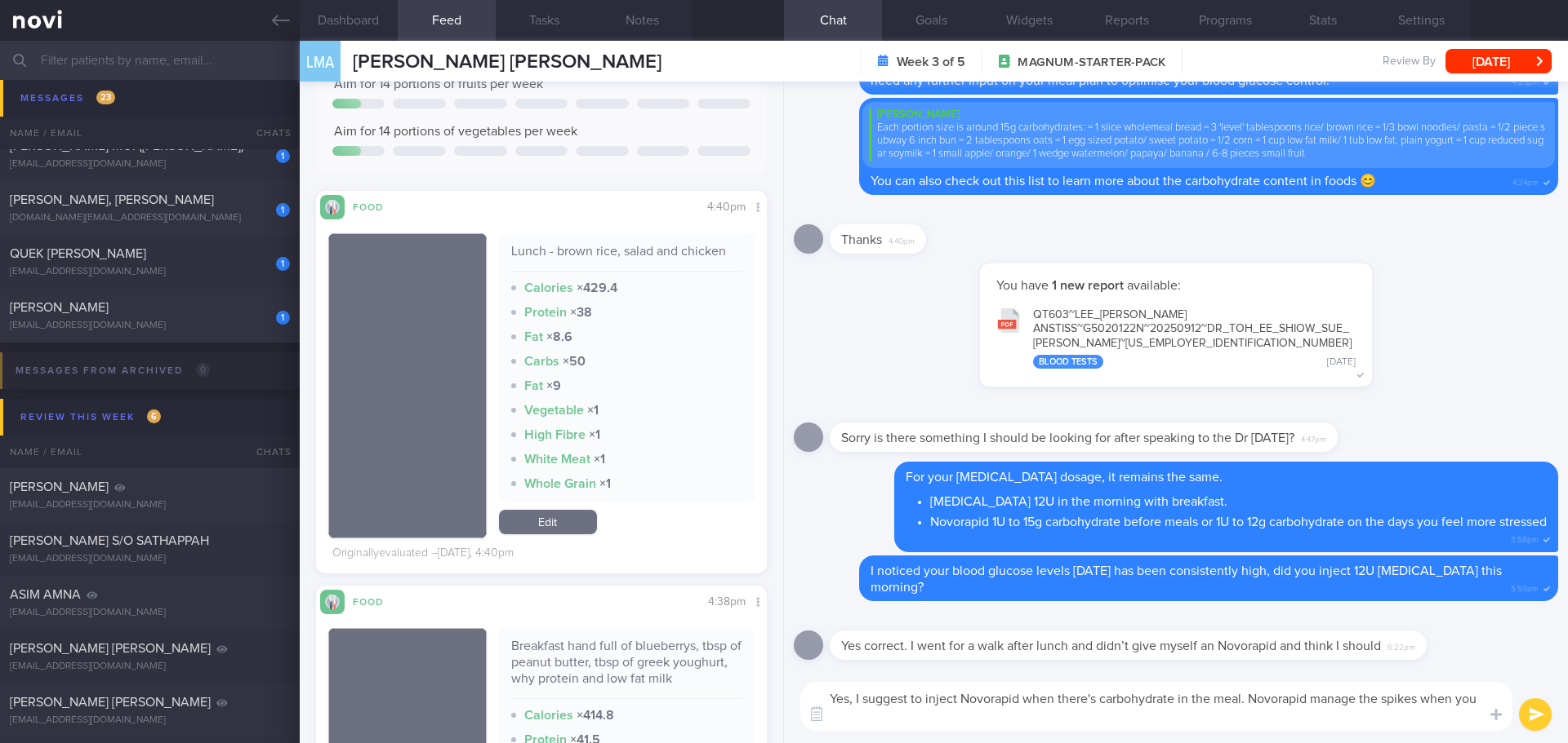
click at [1307, 722] on textarea "Yes, I suggest to inject Novorapid when there's carbohydrate in the meal. Novor…" at bounding box center [1156, 707] width 712 height 49
click at [1348, 716] on textarea "Yes, I suggest to inject Novorapid when there's carbohydrate in the meal. Novor…" at bounding box center [1156, 707] width 712 height 49
drag, startPoint x: 1387, startPoint y: 696, endPoint x: 1466, endPoint y: 727, distance: 84.9
click at [1470, 729] on textarea "Yes, I suggest to inject Novorapid when there's carbohydrate in the meal. Novor…" at bounding box center [1156, 707] width 712 height 49
click at [925, 699] on textarea "Yes, I suggest to inject Novorapid when there's carbohydrate in the meal. Injec…" at bounding box center [1156, 707] width 712 height 49
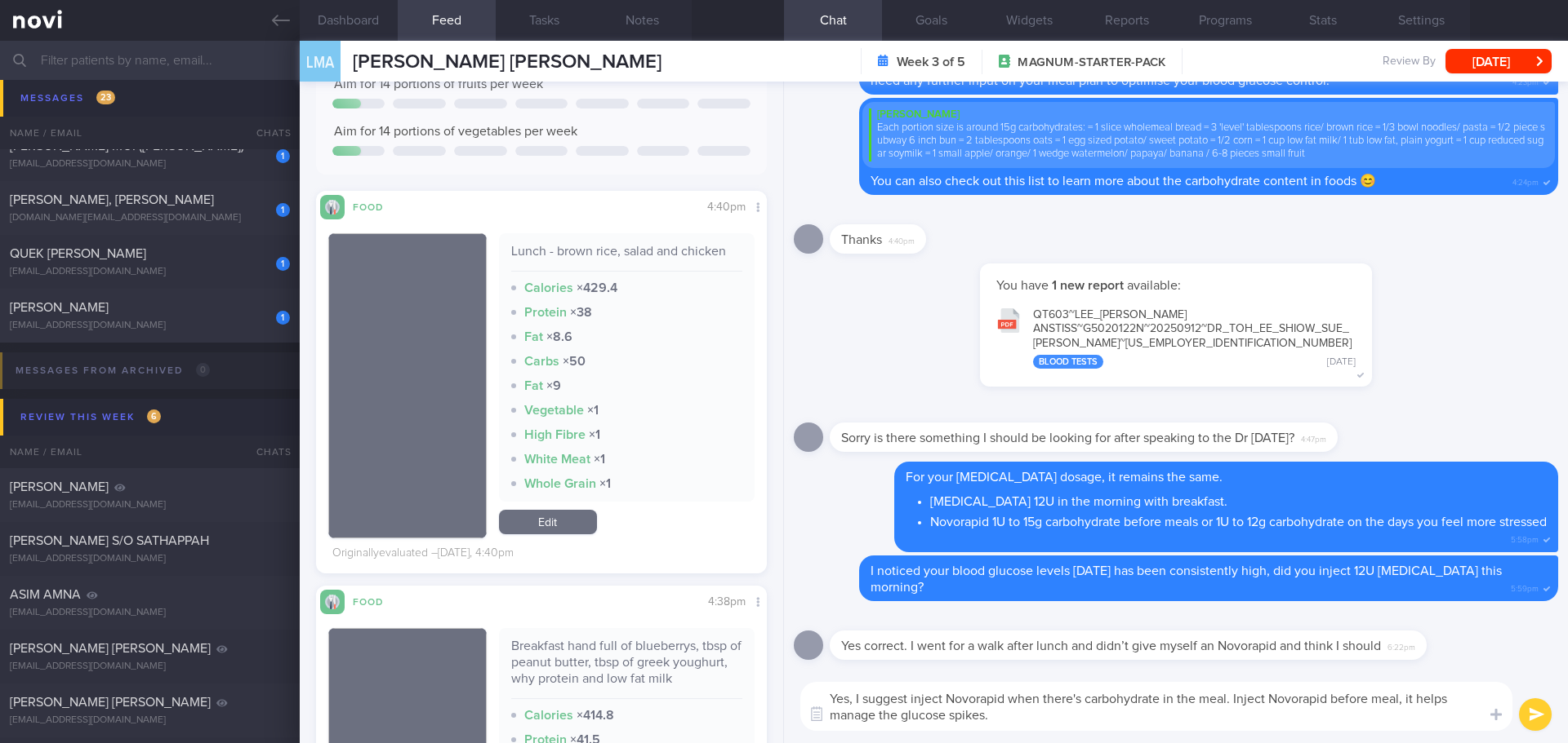
click at [1072, 723] on textarea "Yes, I suggest inject Novorapid when there's carbohydrate in the meal. Inject N…" at bounding box center [1156, 707] width 712 height 49
click at [1075, 725] on textarea "Yes, I suggest inject Novorapid when there's carbohydrate in the meal. Inject N…" at bounding box center [1156, 707] width 712 height 49
click at [1374, 698] on textarea "Yes, I suggest inject Novorapid when there's carbohydrate in the meal. Inject N…" at bounding box center [1156, 707] width 712 height 49
click at [1331, 701] on textarea "Yes, I suggest inject Novorapid when there's carbohydrate in the meal. Inject N…" at bounding box center [1156, 707] width 712 height 49
click at [1445, 700] on textarea "Yes, I suggest inject Novorapid when there's carbohydrate in the meal. Inject N…" at bounding box center [1156, 707] width 712 height 49
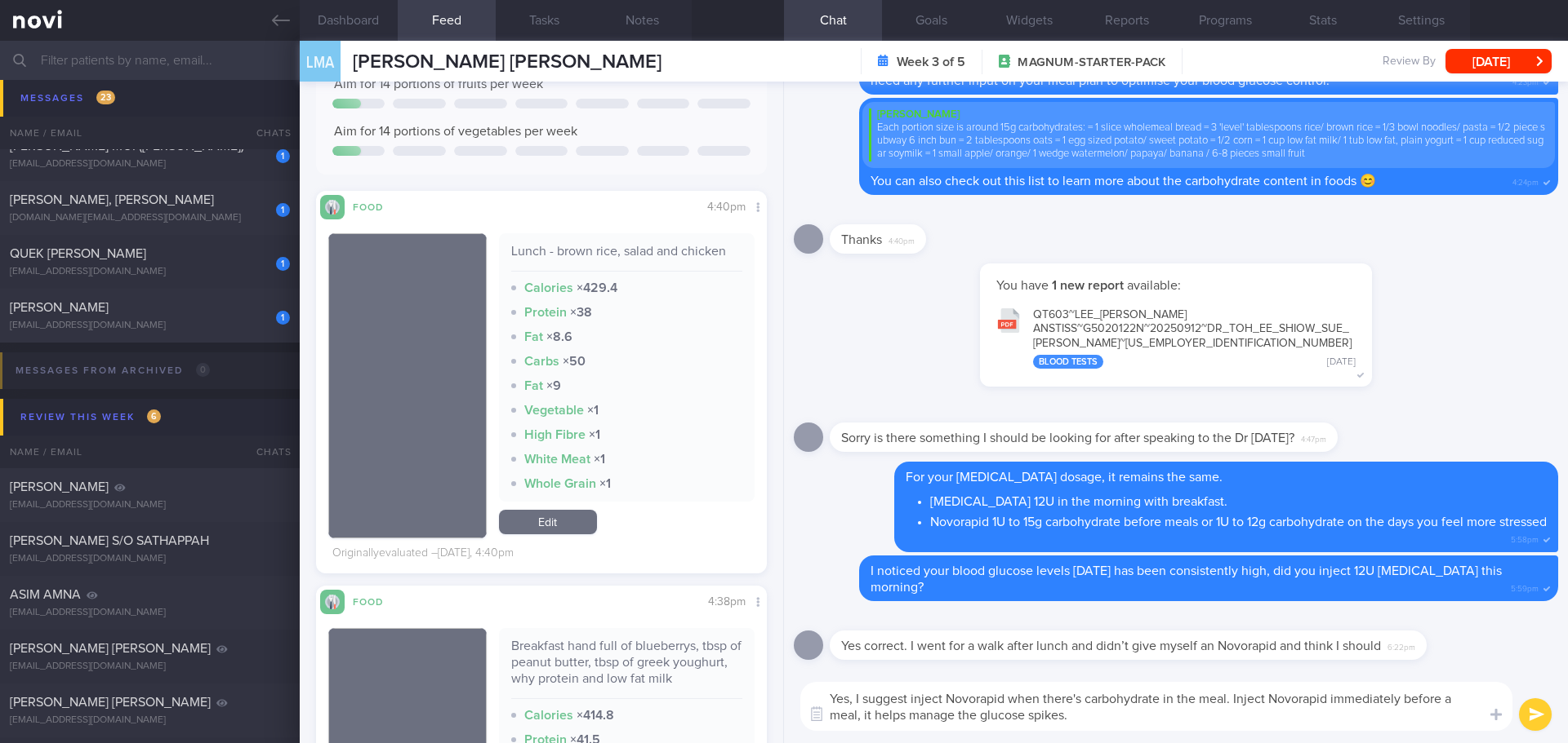
click at [1115, 722] on textarea "Yes, I suggest inject Novorapid when there's carbohydrate in the meal. Inject N…" at bounding box center [1156, 707] width 712 height 49
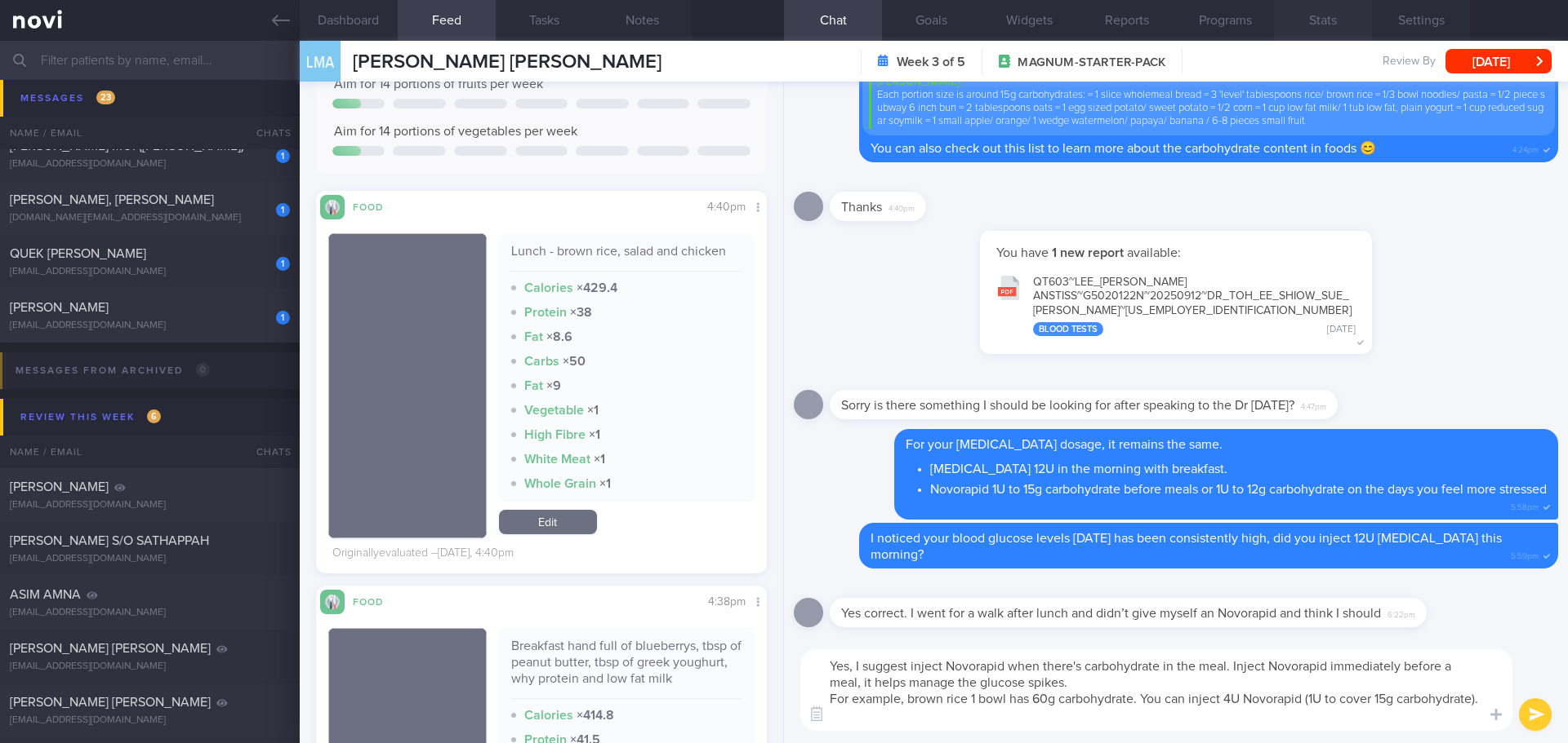
type textarea "Yes, I suggest inject Novorapid when there's carbohydrate in the meal. Inject N…"
click at [957, 716] on textarea "Yes, I suggest inject Novorapid when there's carbohydrate in the meal. Inject N…" at bounding box center [1156, 690] width 712 height 81
click at [1538, 713] on button "submit" at bounding box center [1534, 714] width 33 height 33
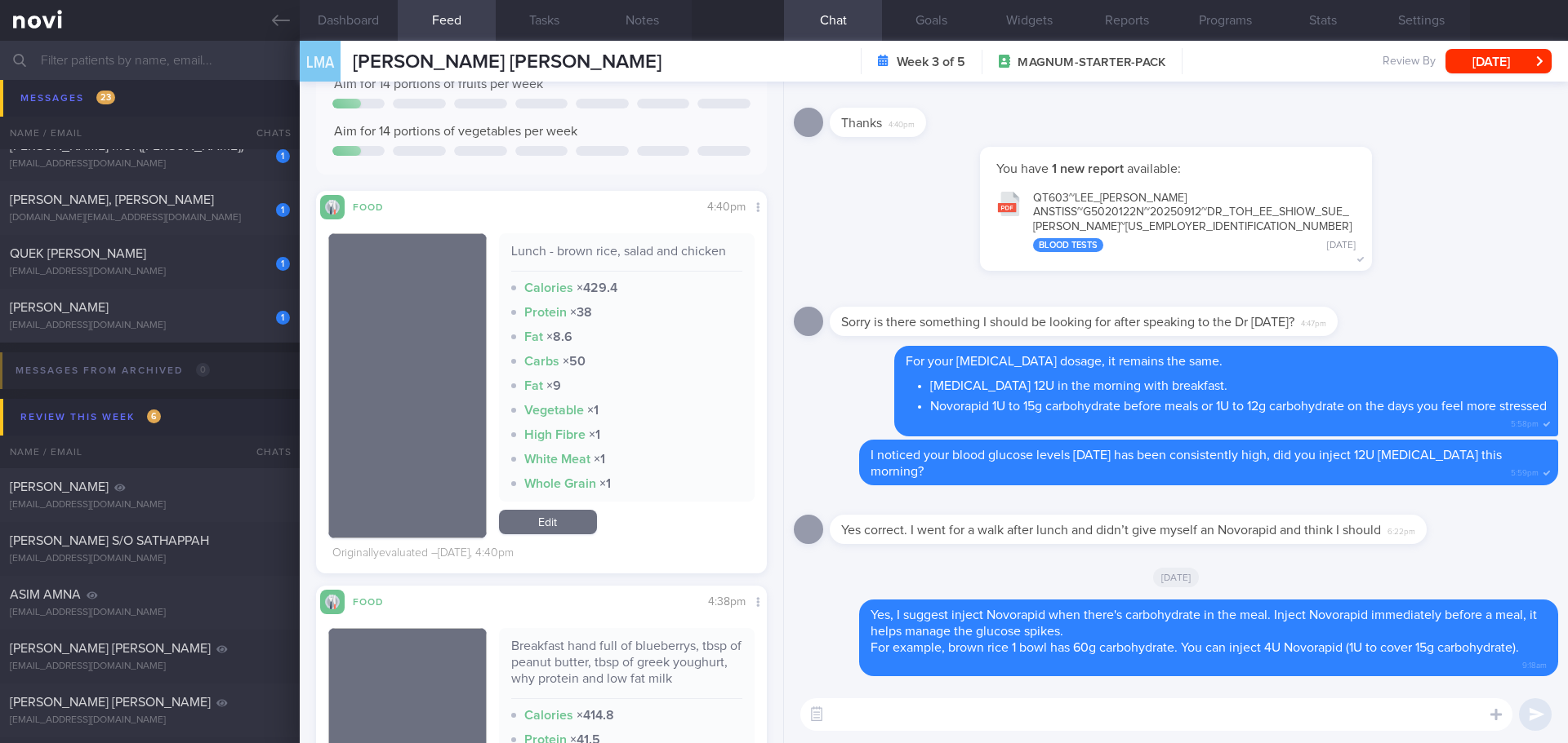
click at [1293, 715] on textarea at bounding box center [1156, 714] width 712 height 33
type textarea "W"
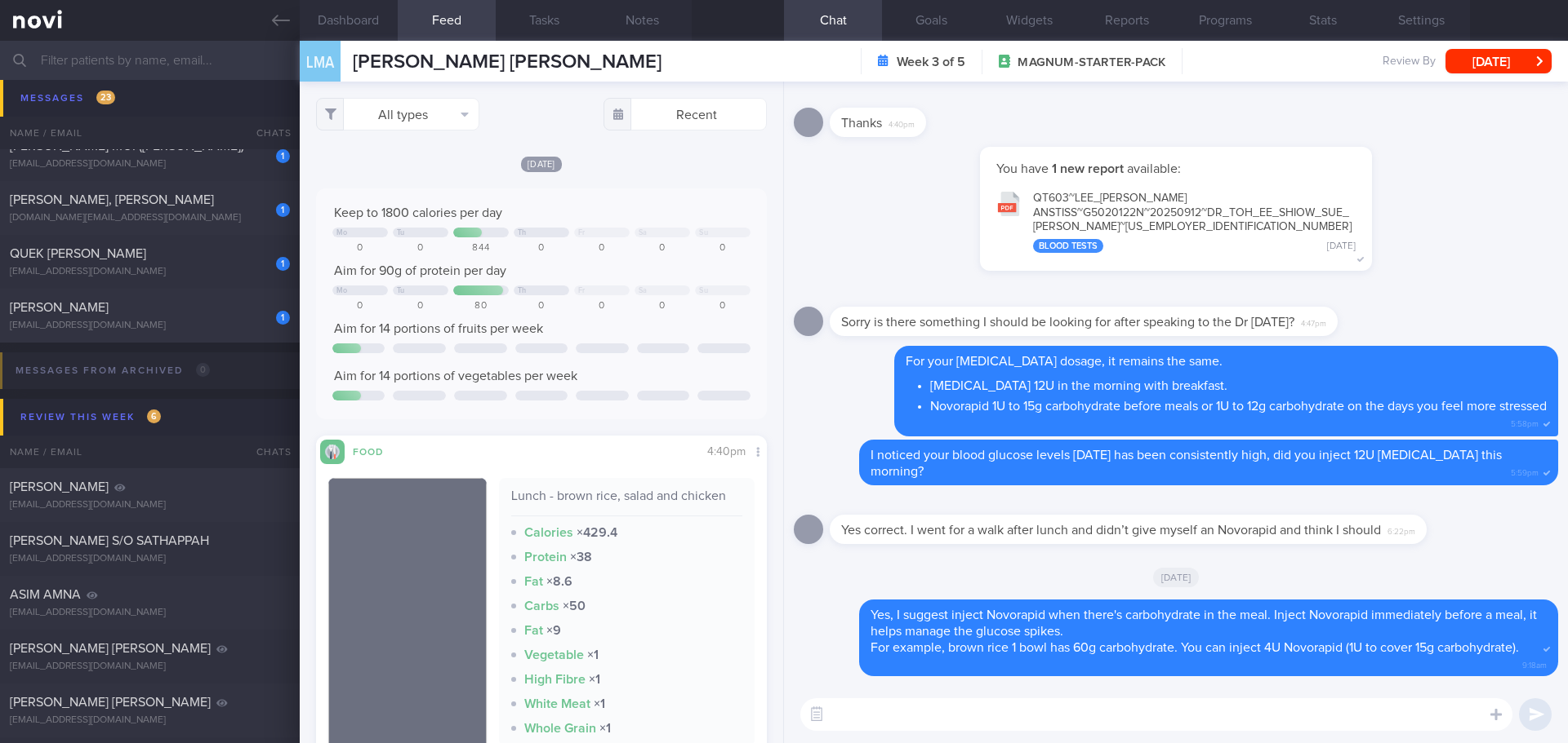
click at [986, 724] on textarea at bounding box center [1156, 714] width 712 height 33
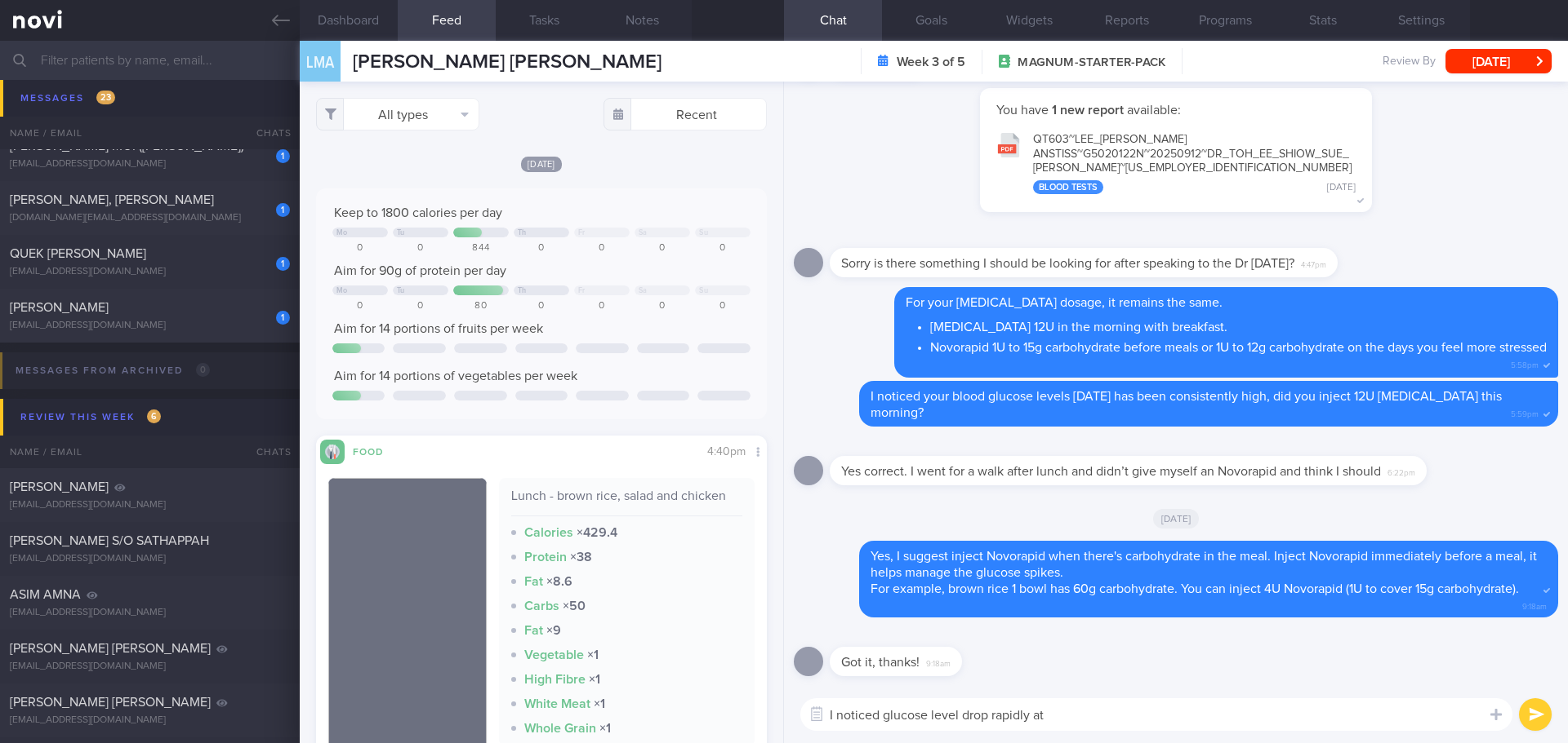
click at [1066, 710] on textarea "I noticed glucose level drop rapidly at" at bounding box center [1156, 714] width 712 height 33
drag, startPoint x: 1055, startPoint y: 717, endPoint x: 990, endPoint y: 720, distance: 65.1
click at [990, 720] on textarea "I noticed glucose level drop rapidly at" at bounding box center [1156, 714] width 712 height 33
type textarea "I noticed glucose level dropped rapidly between 9-10pm last night and you had l…"
drag, startPoint x: 1425, startPoint y: 716, endPoint x: 718, endPoint y: 754, distance: 708.0
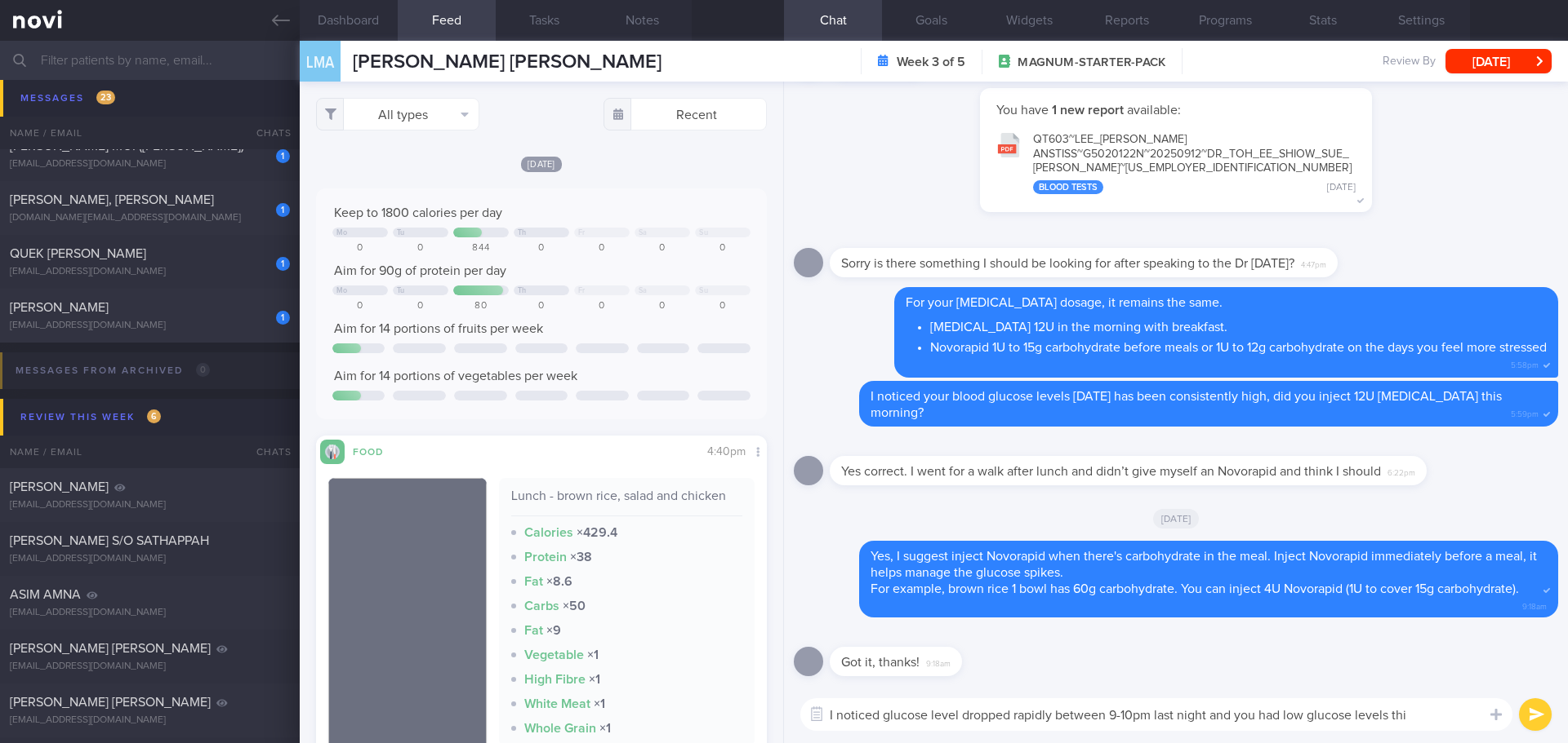
click at [718, 743] on html "You are offline! Some functionality will be unavailable Patients New Users Coac…" at bounding box center [784, 372] width 1568 height 743
type textarea "This morning your sensor showed low glucose readings, were you feeling alright?…"
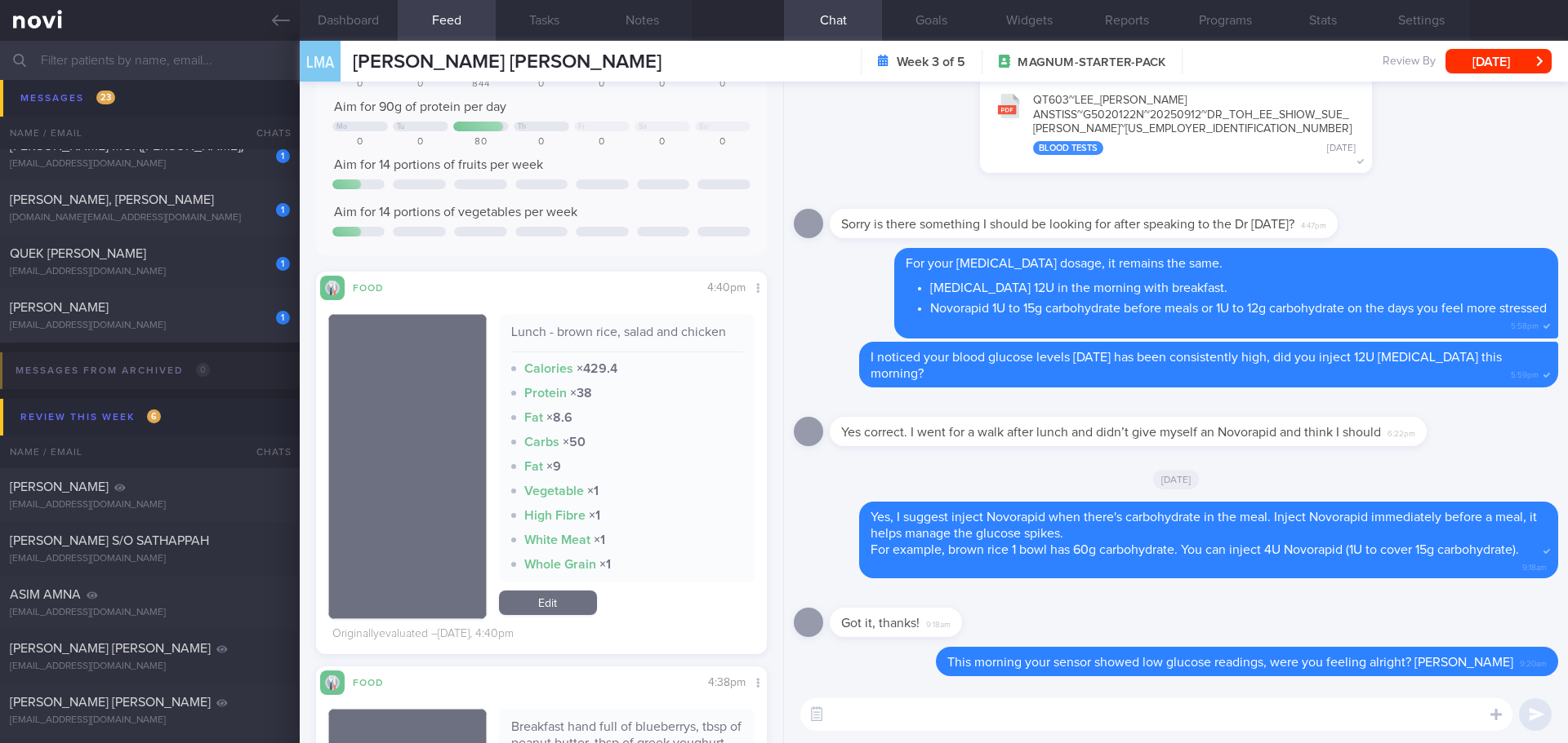
scroll to position [163, 0]
click at [843, 716] on textarea at bounding box center [1156, 714] width 712 height 33
type textarea "May I know what was your dinner? Did you inject Novorapid?"
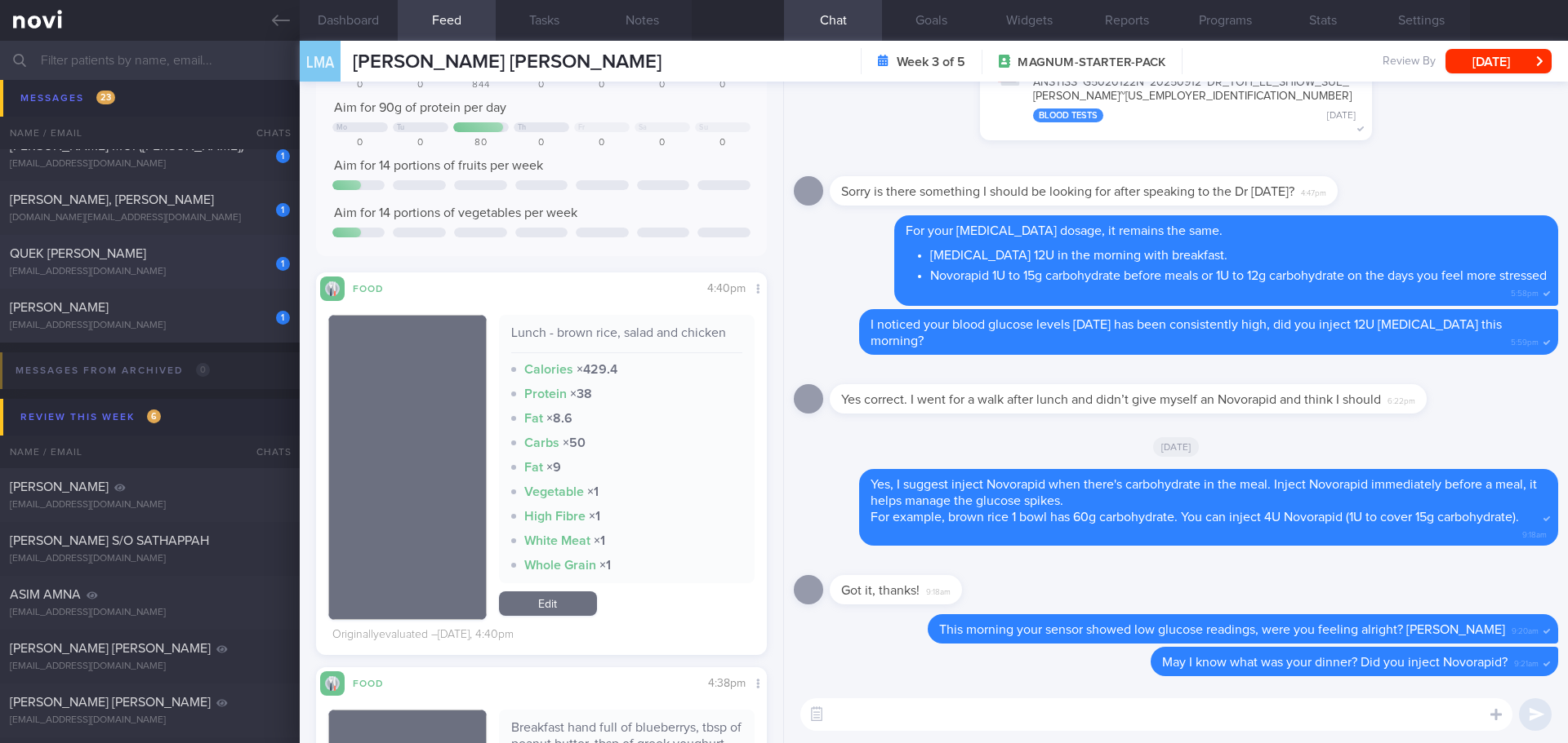
click at [205, 273] on div "quekjunpeng@gmail.com" at bounding box center [149, 272] width 280 height 12
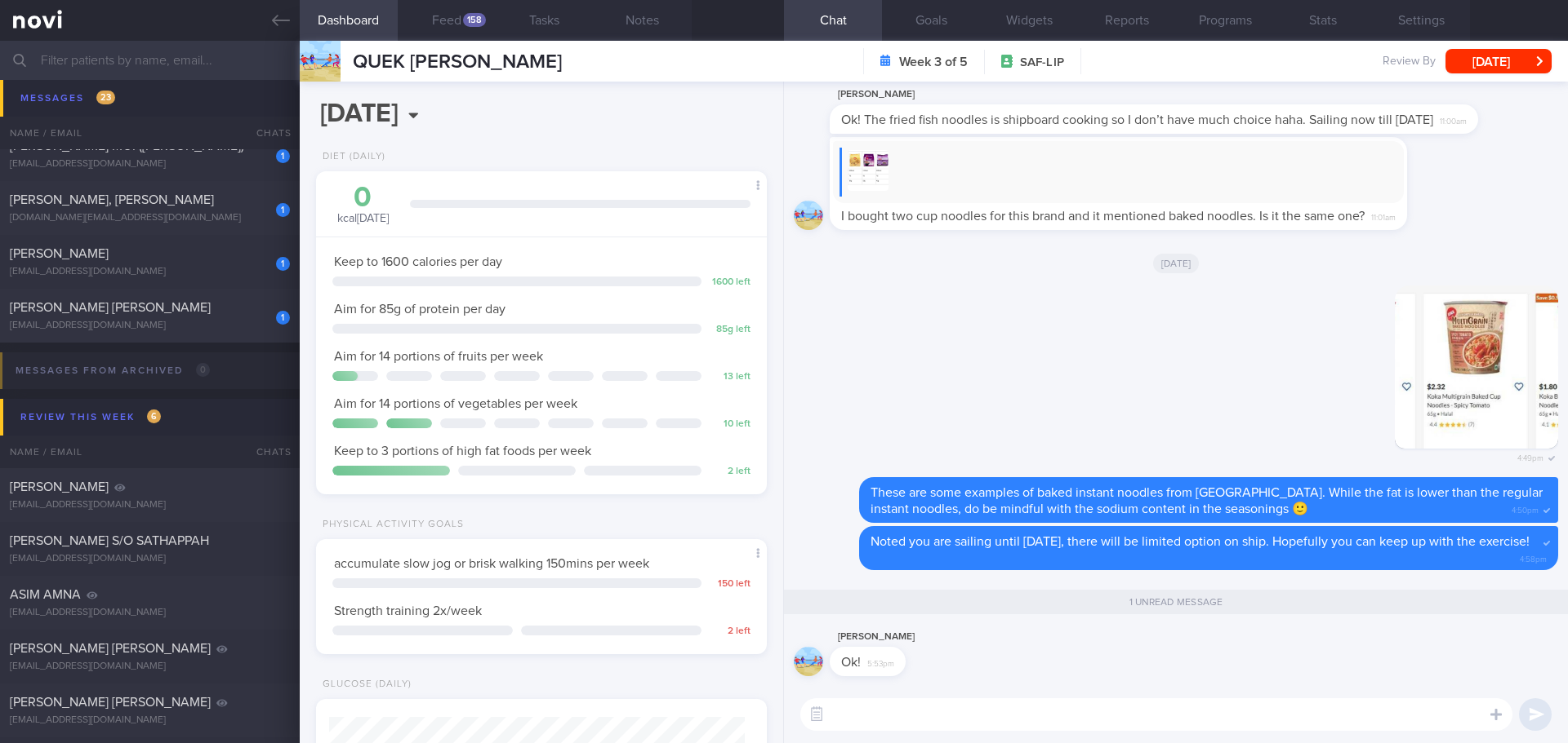
scroll to position [207, 417]
click at [464, 9] on button "Feed 158" at bounding box center [446, 21] width 98 height 41
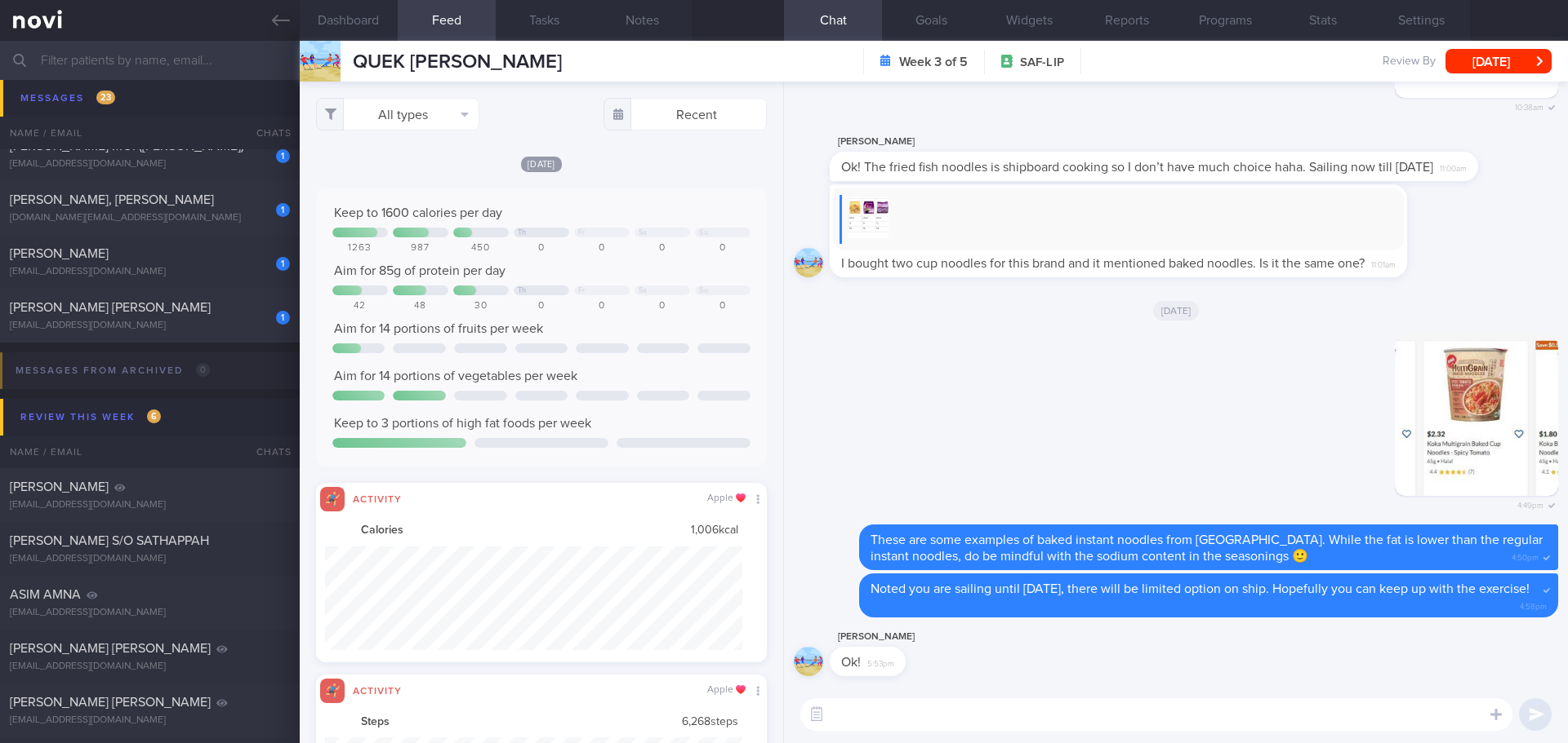
scroll to position [104, 418]
click at [640, 170] on div "[DATE]" at bounding box center [541, 163] width 451 height 17
click at [458, 120] on button "All types" at bounding box center [397, 114] width 163 height 33
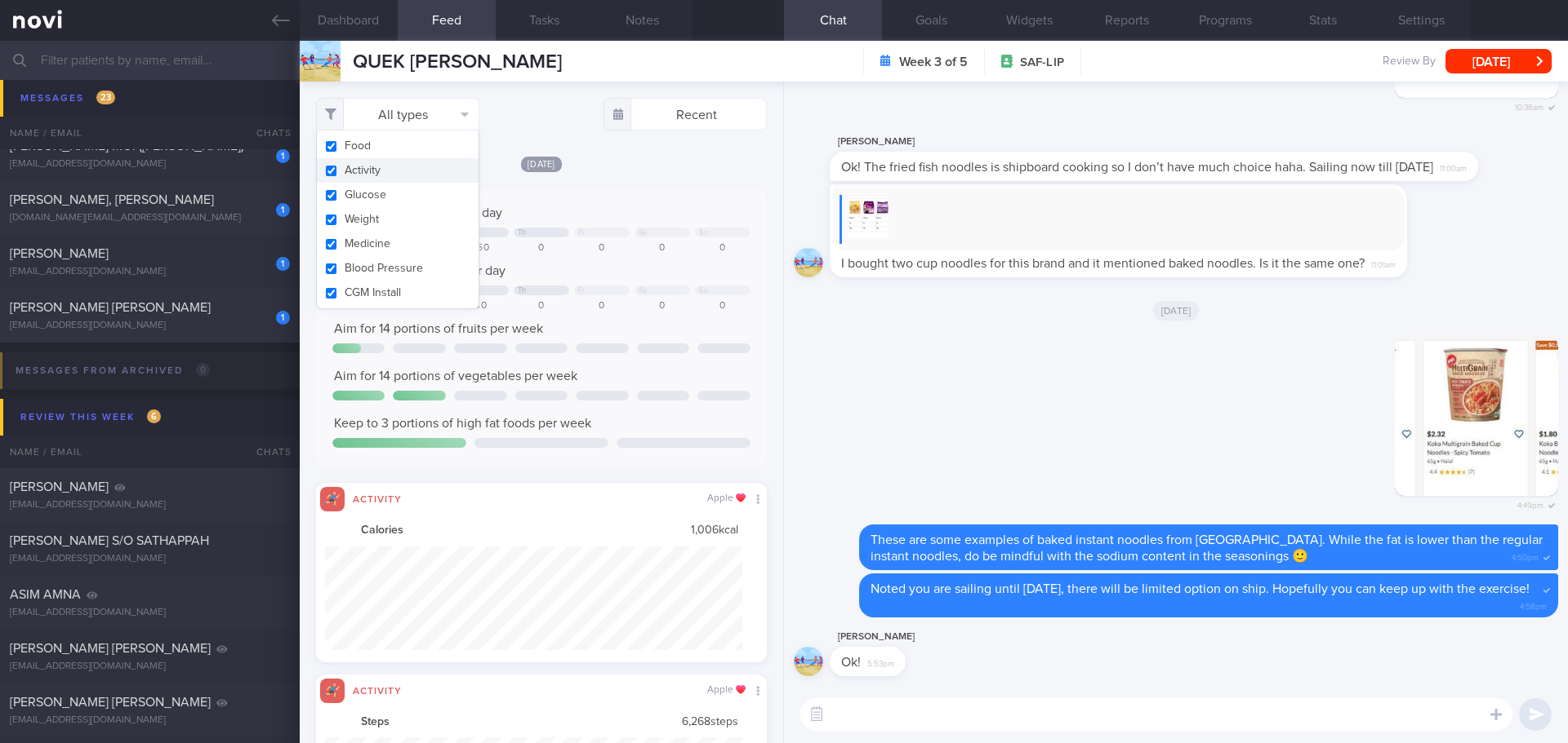
click at [440, 170] on button "Activity" at bounding box center [397, 171] width 162 height 24
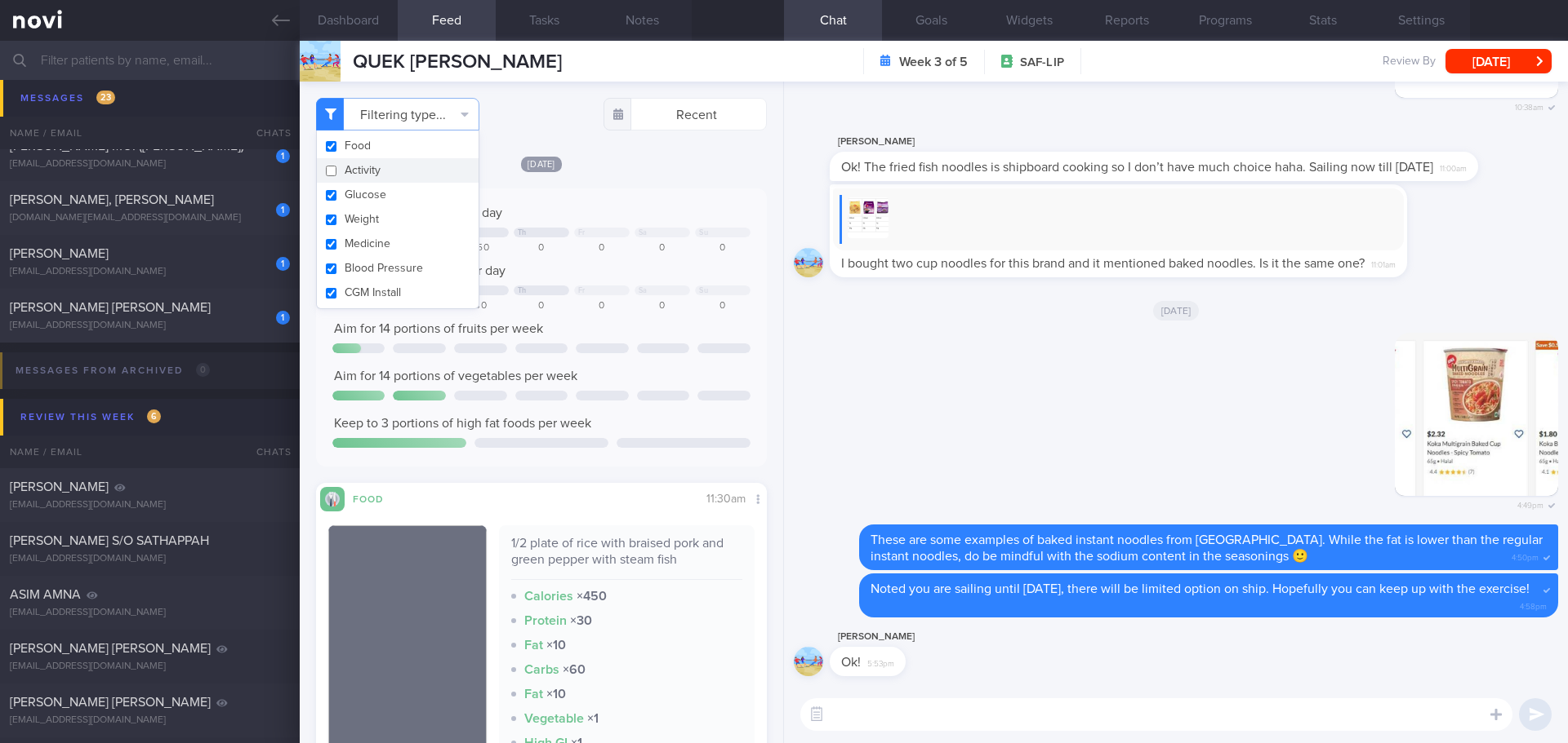
scroll to position [207, 417]
click at [640, 174] on div "Yesterday Keep to 1600 calories per day Th Fr Sa Su 1263 987 450 0 0 0 0 Aim fo…" at bounding box center [541, 311] width 451 height 312
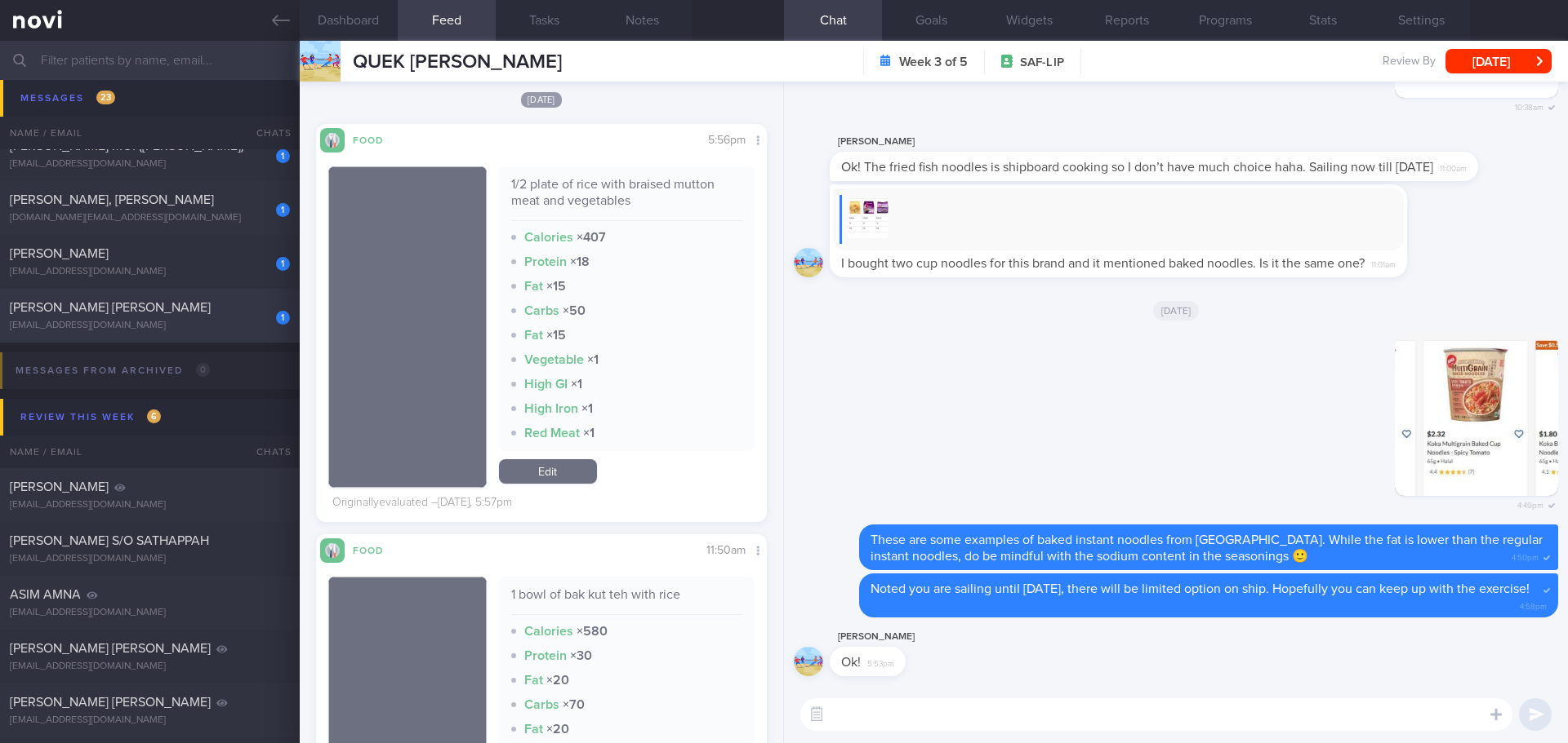
click at [243, 308] on div "[PERSON_NAME] [PERSON_NAME]" at bounding box center [148, 307] width 276 height 16
checkbox input "true"
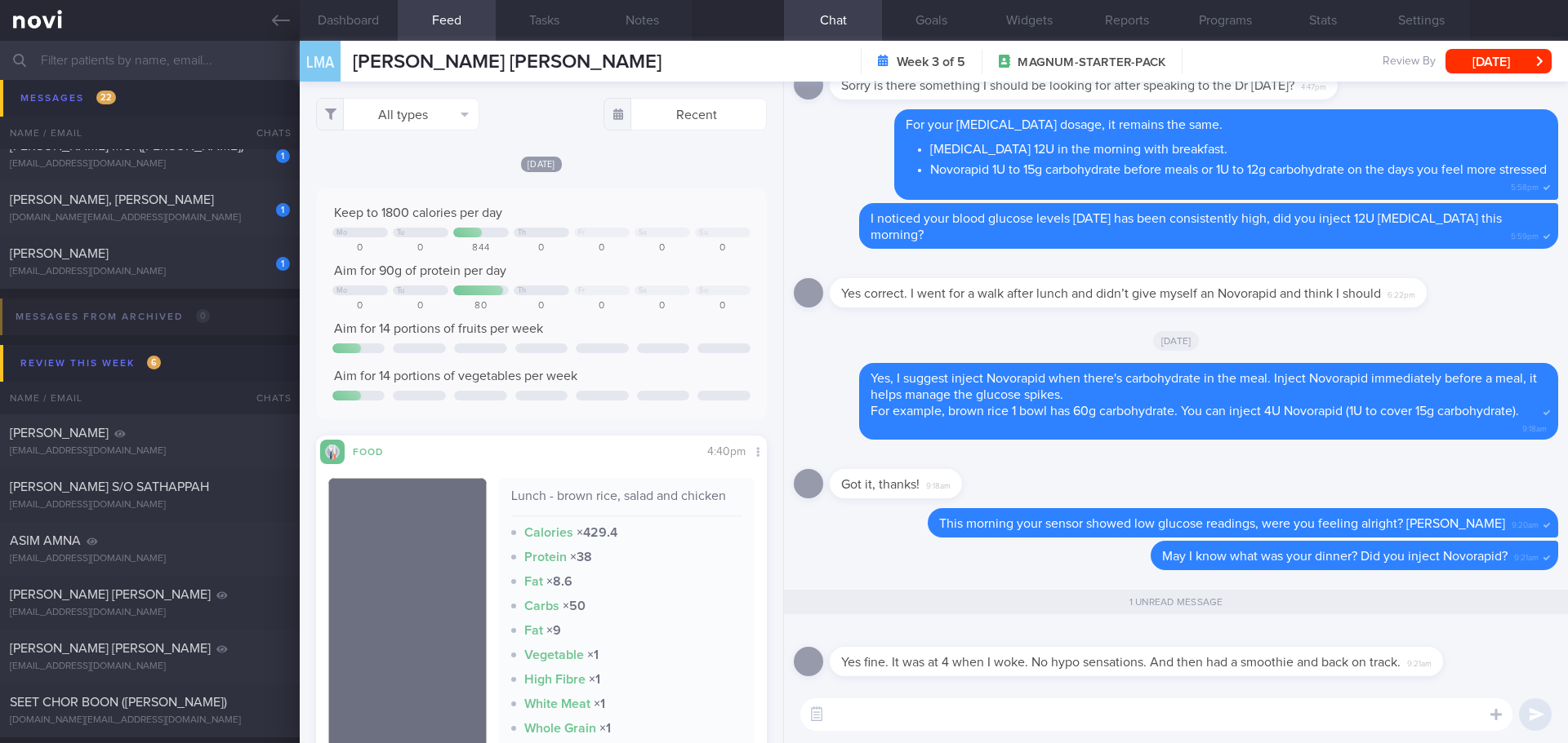
click at [1068, 461] on div "Got it, thanks! 9:18am" at bounding box center [1176, 479] width 764 height 59
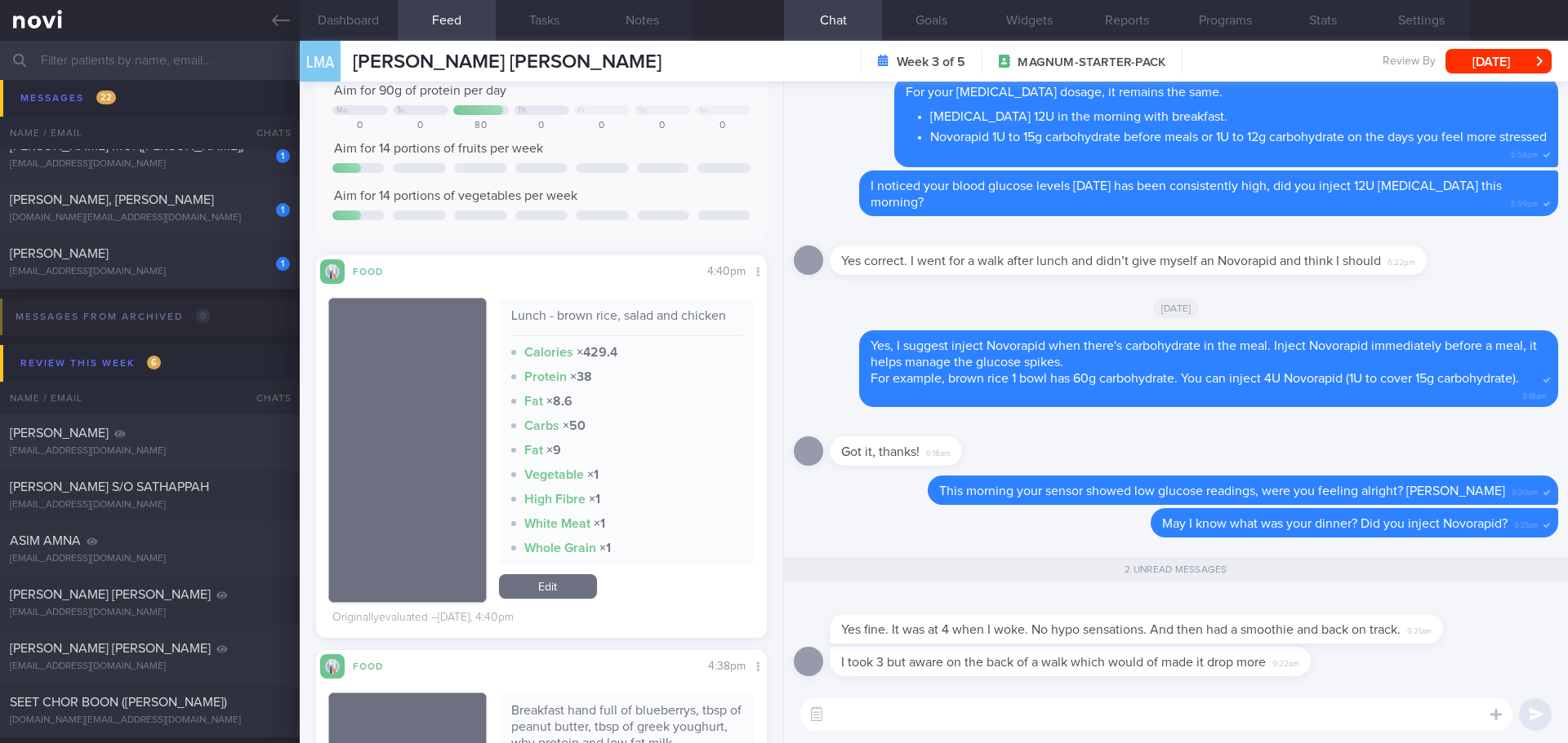
scroll to position [163, 0]
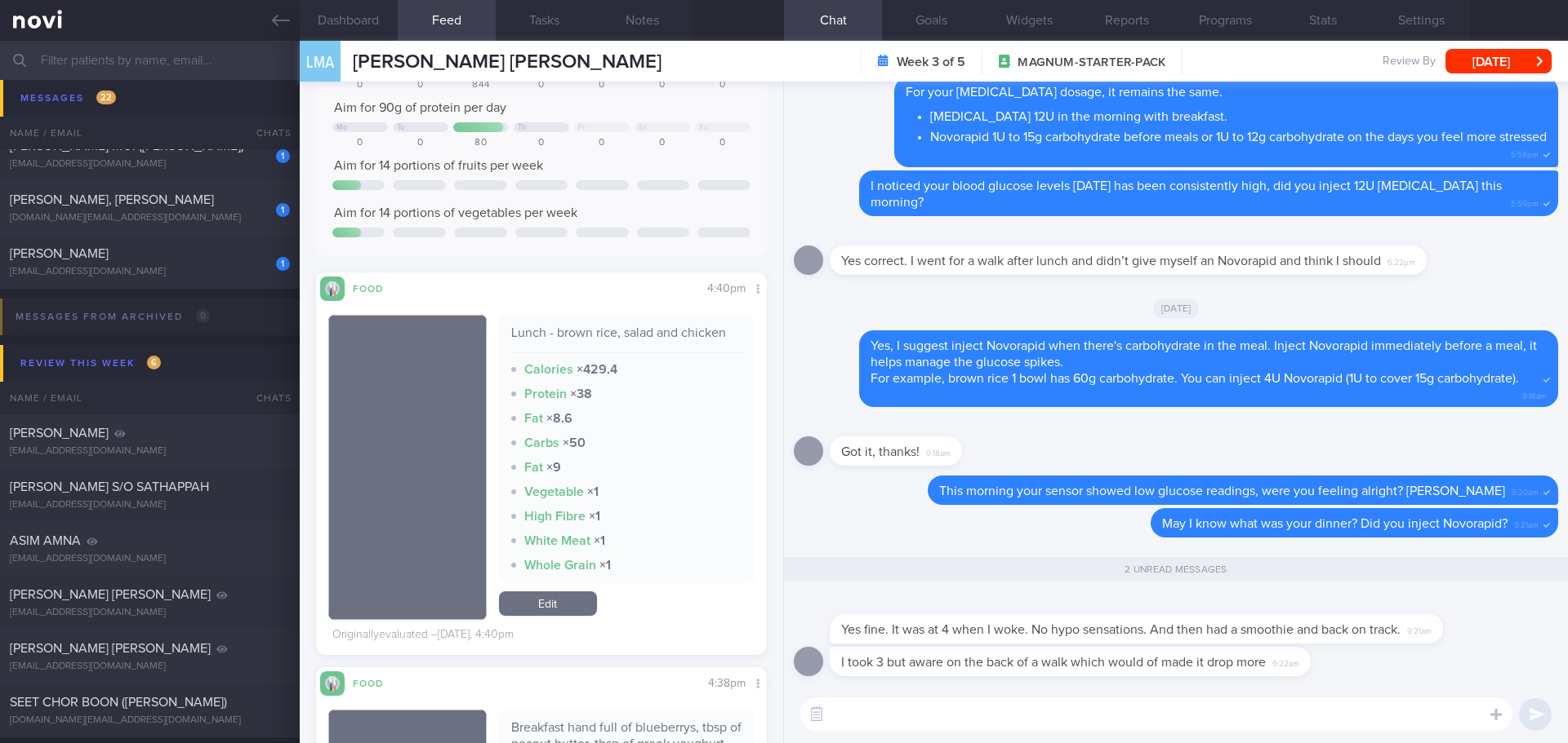
click at [948, 722] on textarea at bounding box center [1156, 714] width 712 height 33
click at [948, 722] on textarea at bounding box center [1156, 714] width 712 height 33
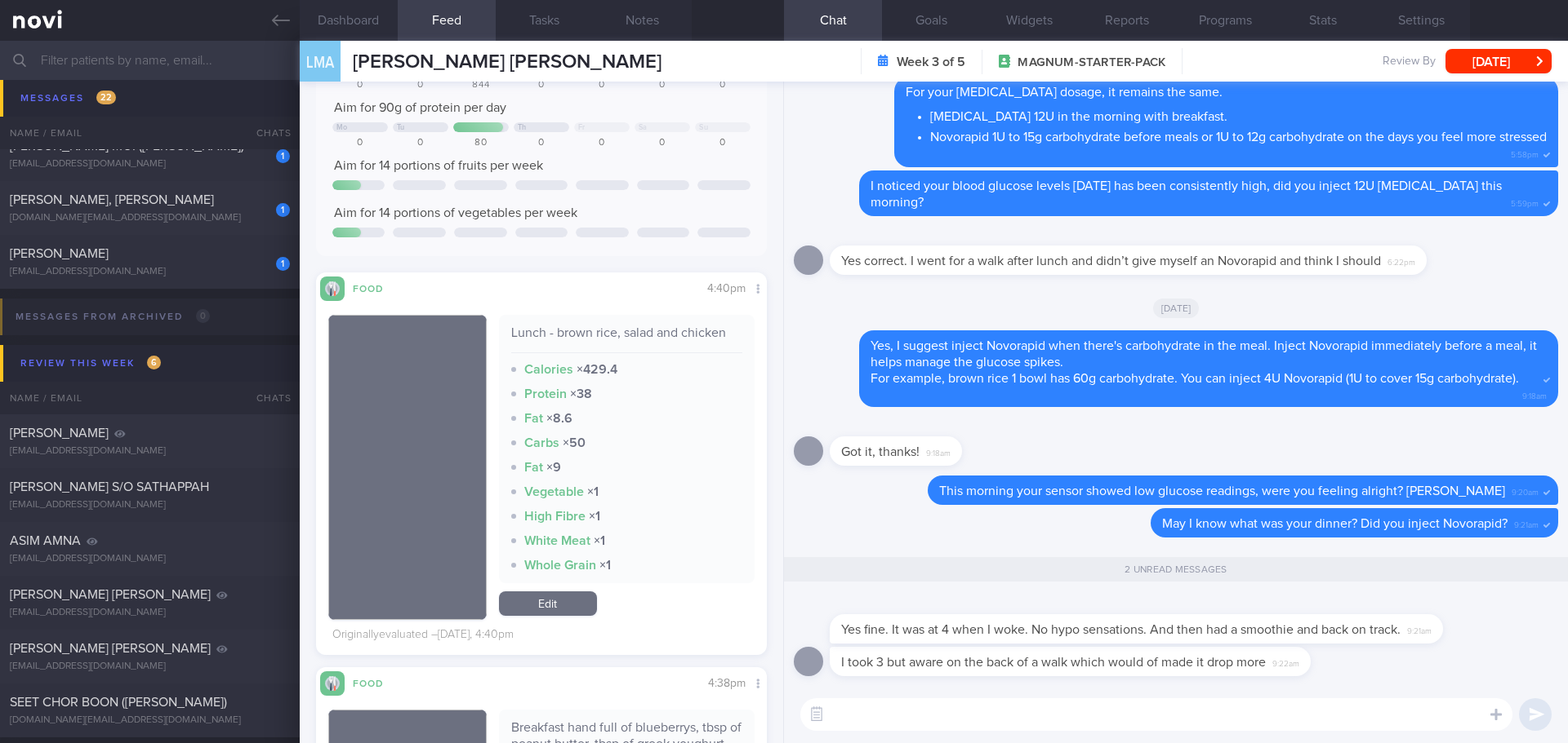
click at [948, 722] on textarea at bounding box center [1156, 714] width 712 height 33
drag, startPoint x: 1468, startPoint y: 717, endPoint x: 1005, endPoint y: 712, distance: 463.0
click at [1005, 712] on textarea "Thanks for clarifying this. Yes, walking encourage glucose uptake to the muscle…" at bounding box center [1156, 714] width 712 height 33
click at [1109, 717] on textarea "Thanks for clarifying this. Yes, walking encourage glucose uptake to the muscle…" at bounding box center [1156, 714] width 712 height 33
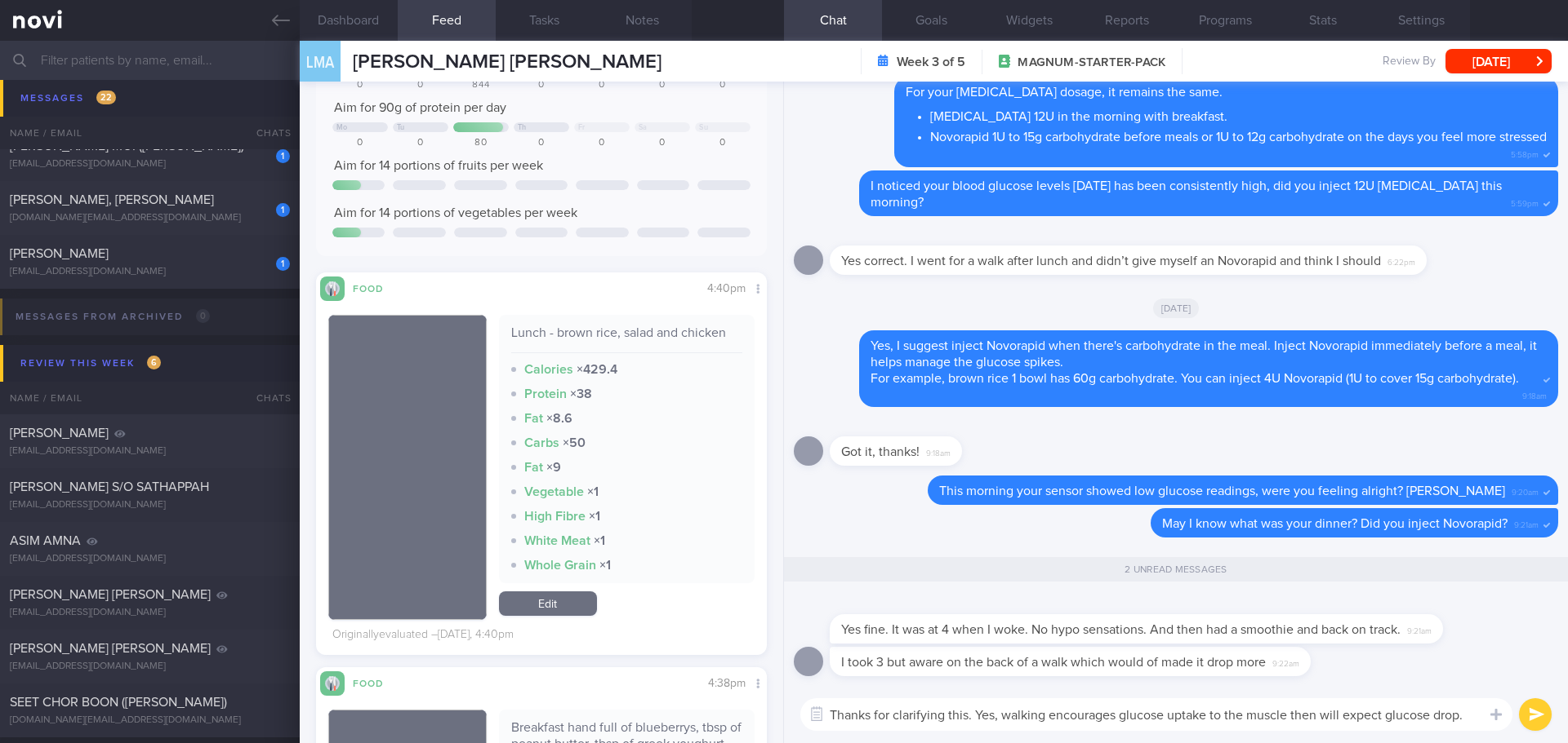
drag, startPoint x: 1246, startPoint y: 717, endPoint x: 1210, endPoint y: 719, distance: 36.1
click at [1210, 719] on textarea "Thanks for clarifying this. Yes, walking encourages glucose uptake to the muscl…" at bounding box center [1156, 714] width 712 height 33
drag, startPoint x: 1457, startPoint y: 720, endPoint x: 1279, endPoint y: 716, distance: 178.0
click at [1279, 716] on textarea "Thanks for clarifying this. Yes, walking encourages glucose uptake into muscle …" at bounding box center [1156, 714] width 712 height 33
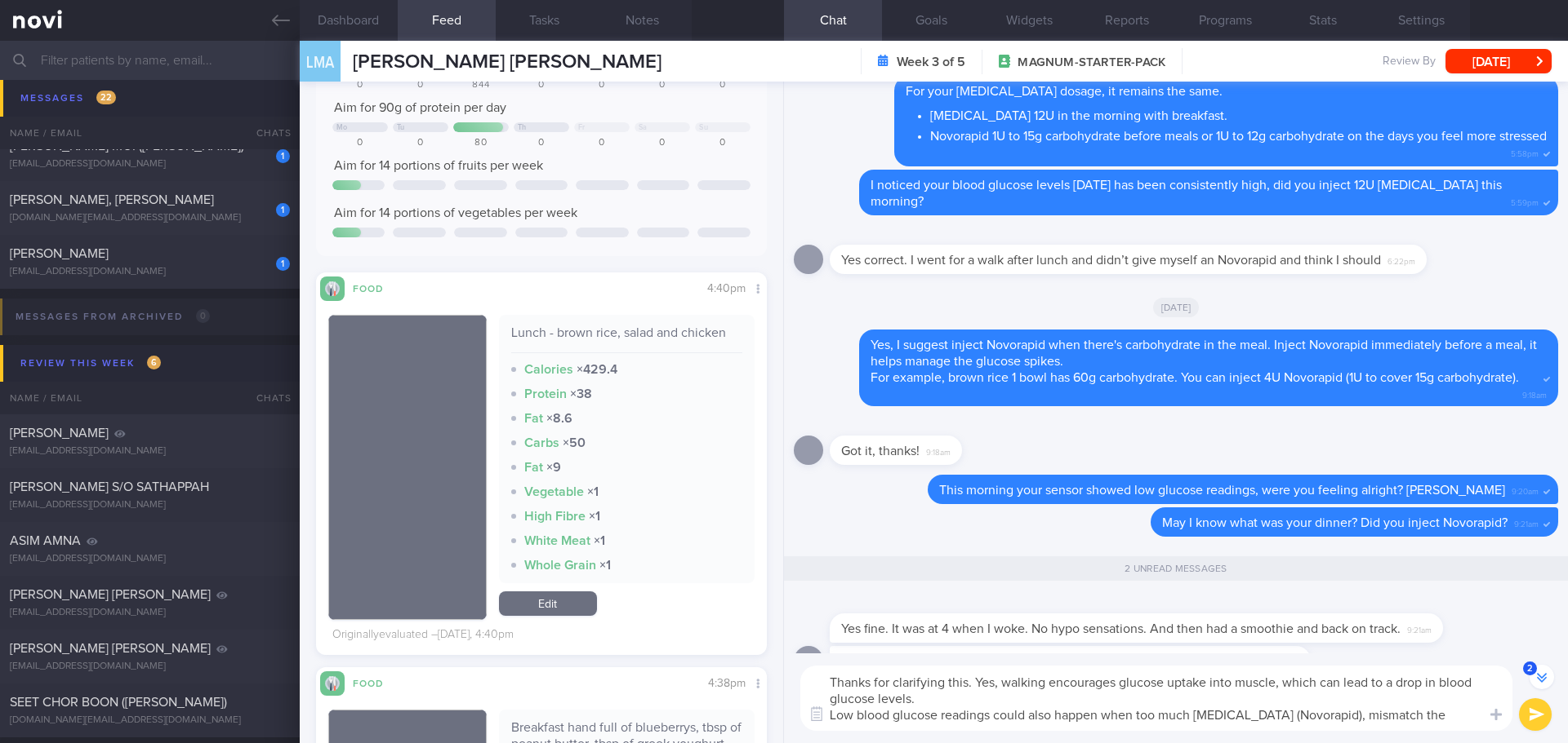
scroll to position [-49, 0]
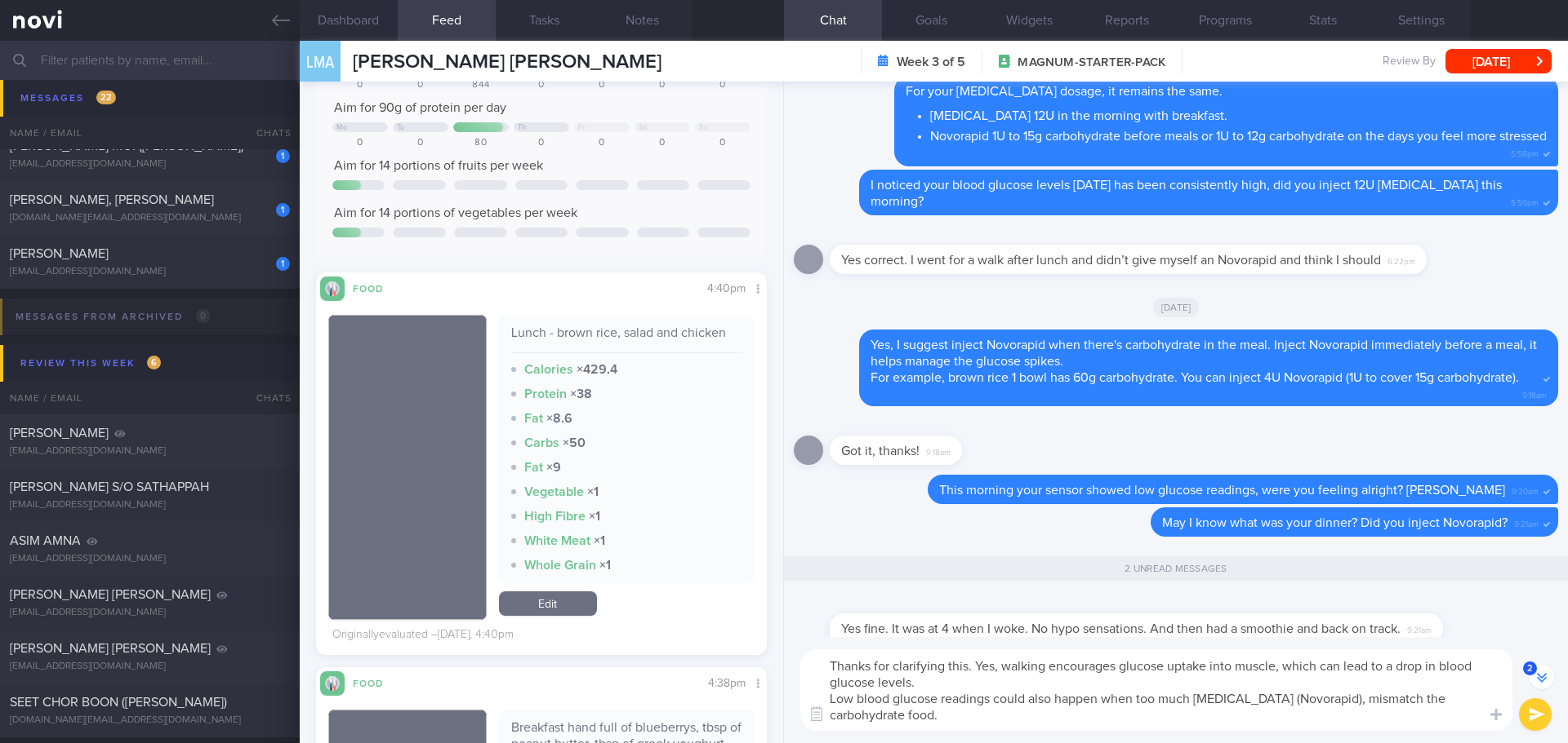
click at [981, 711] on textarea "Thanks for clarifying this. Yes, walking encourages glucose uptake into muscle,…" at bounding box center [1156, 690] width 712 height 81
drag, startPoint x: 1057, startPoint y: 694, endPoint x: 1135, endPoint y: 723, distance: 83.2
click at [1135, 723] on textarea "Thanks for clarifying this. Yes, walking encourages glucose uptake into muscle,…" at bounding box center [1156, 690] width 712 height 81
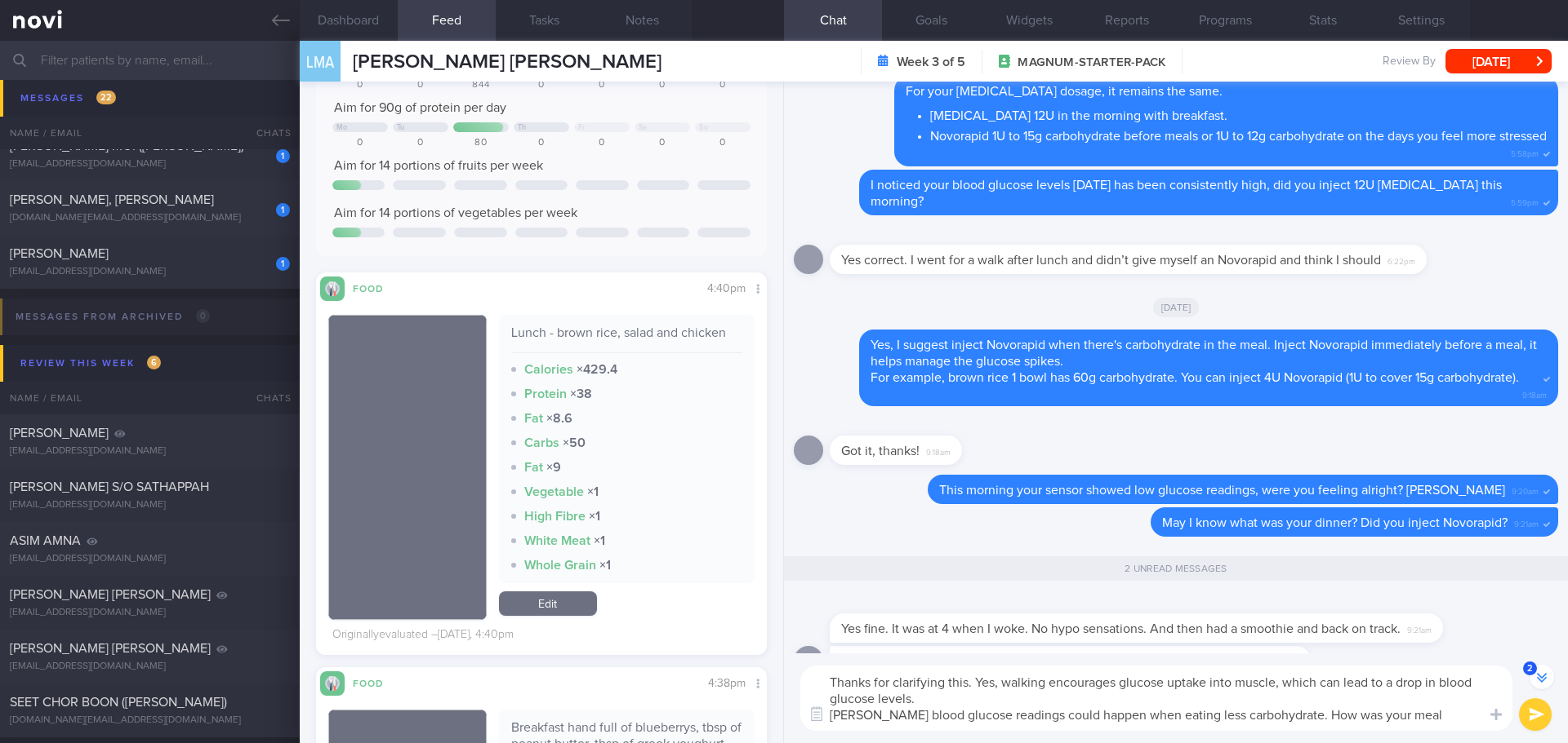
click at [976, 681] on textarea "Thanks for clarifying this. Yes, walking encourages glucose uptake into muscle,…" at bounding box center [1156, 698] width 712 height 65
click at [1192, 678] on textarea "Thanks for clarifying this. Yes, walking encourages glucose uptake into muscle,…" at bounding box center [1156, 698] width 712 height 65
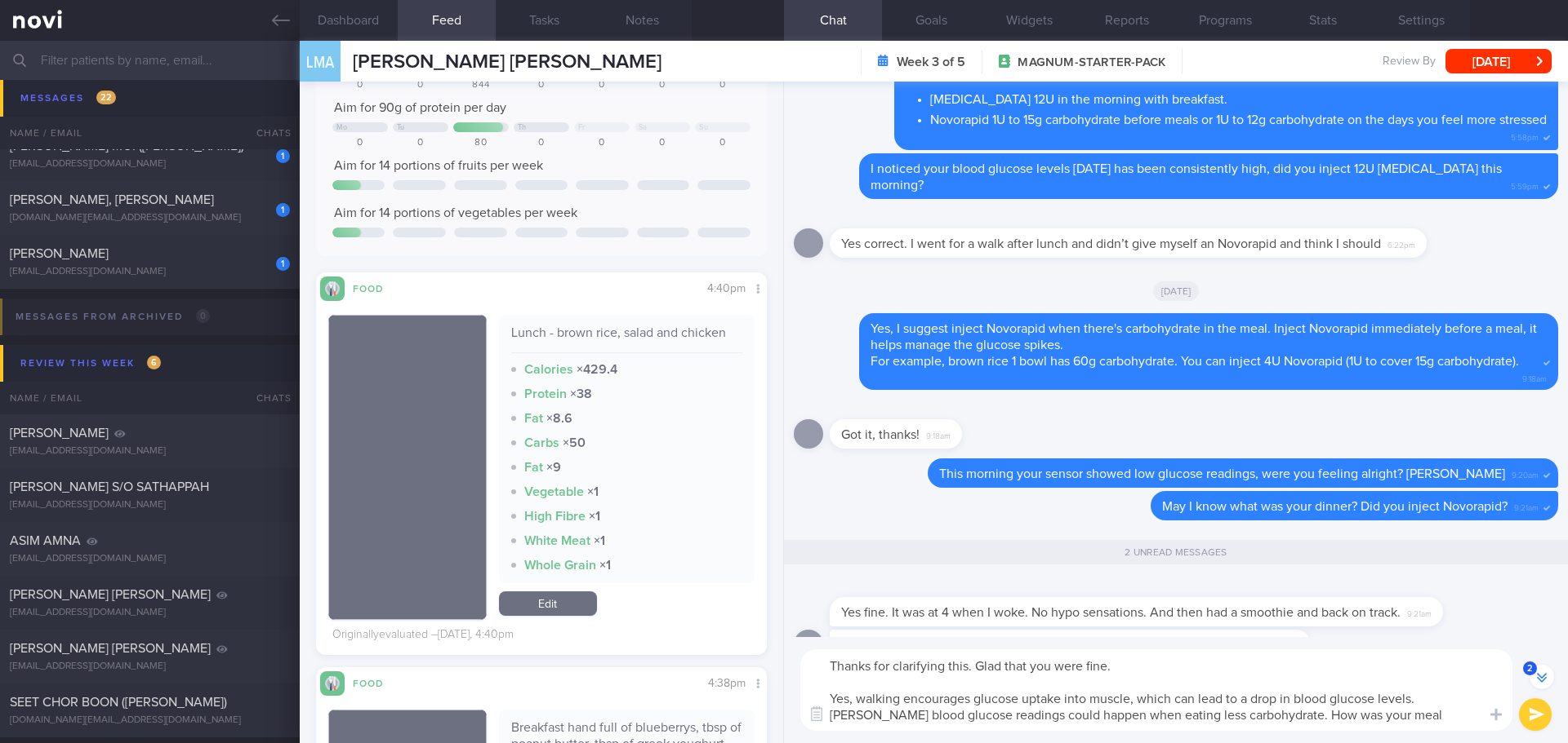
scroll to position [-49, 0]
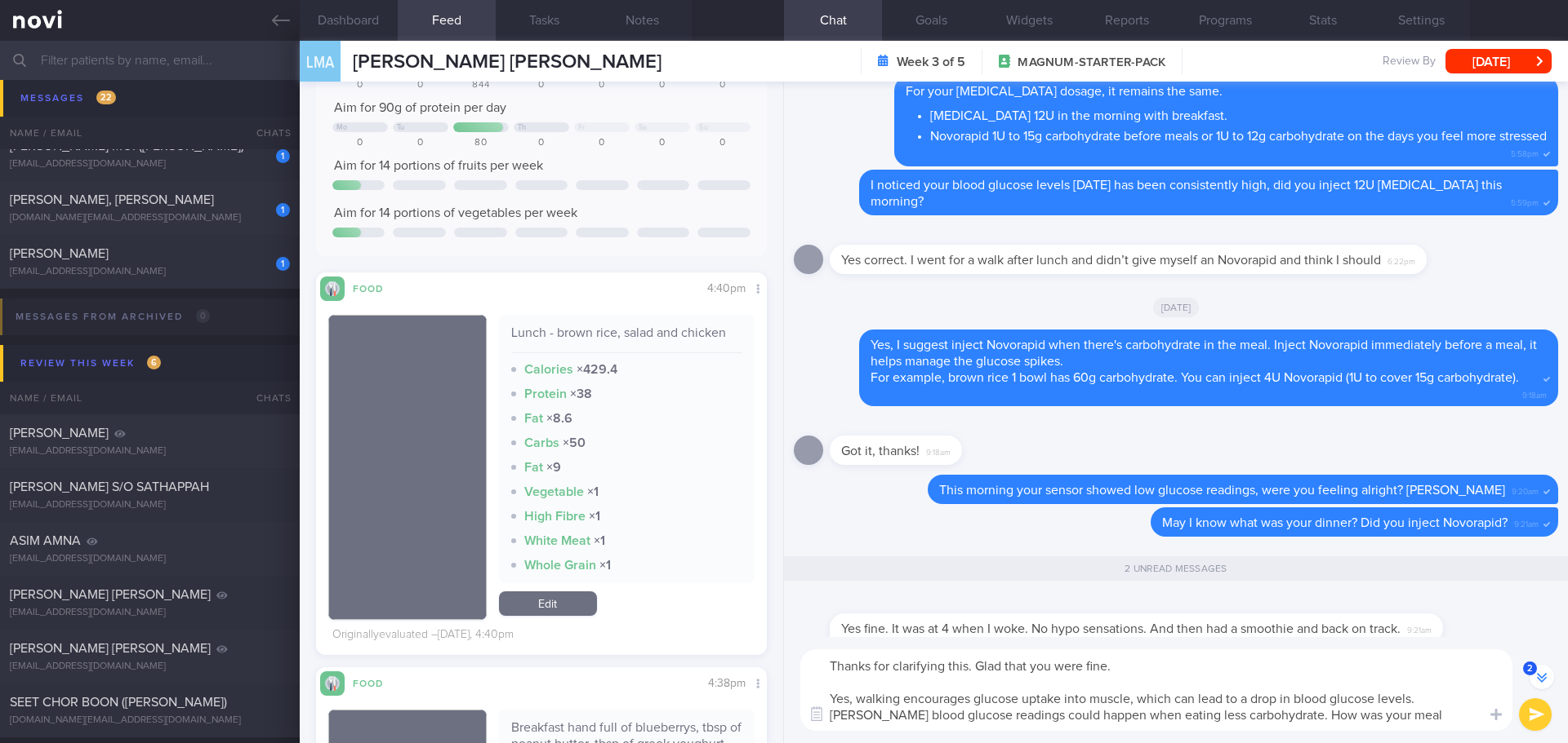
click at [1245, 671] on textarea "Thanks for clarifying this. Glad that you were fine. Yes, walking encourages gl…" at bounding box center [1156, 690] width 712 height 81
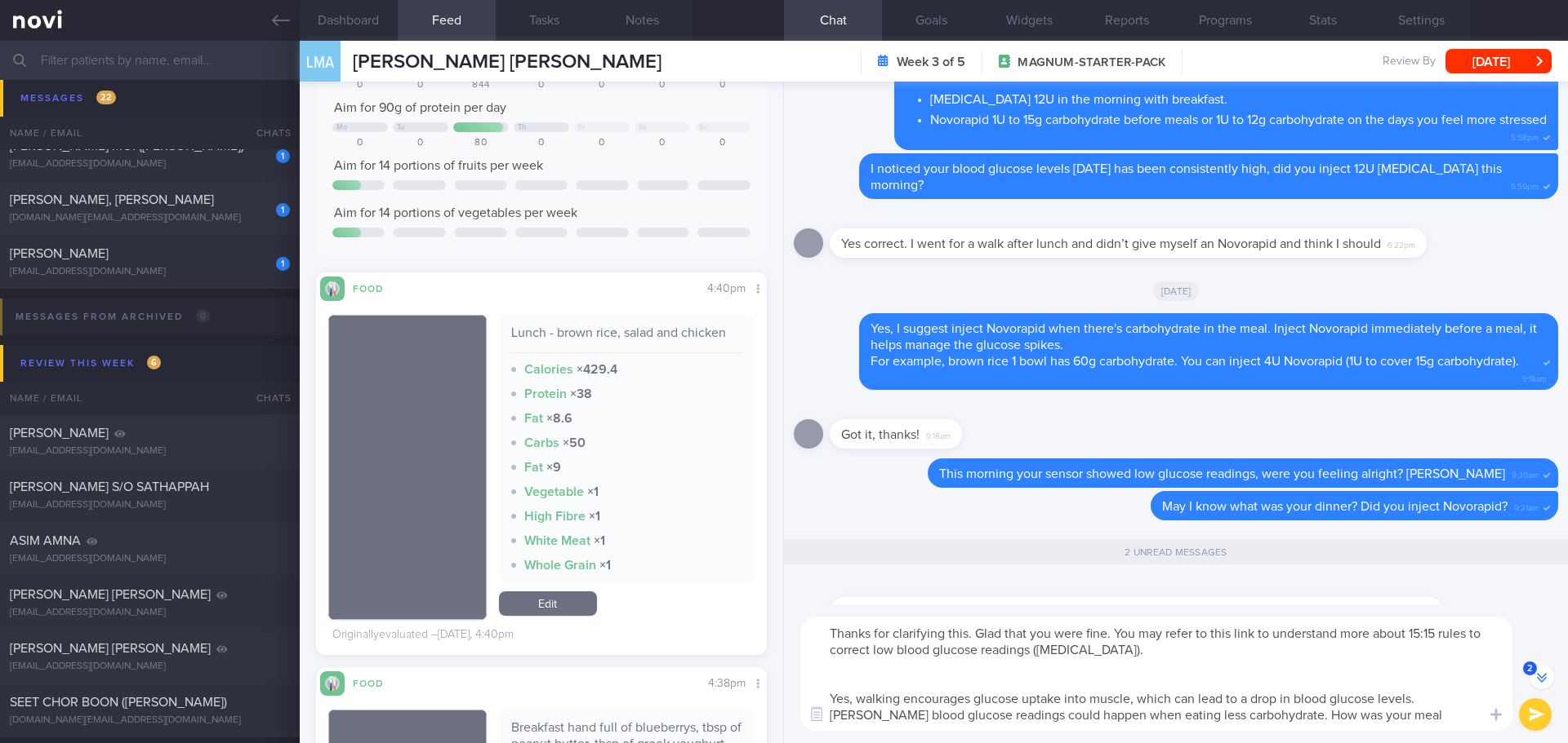
scroll to position [-81, 0]
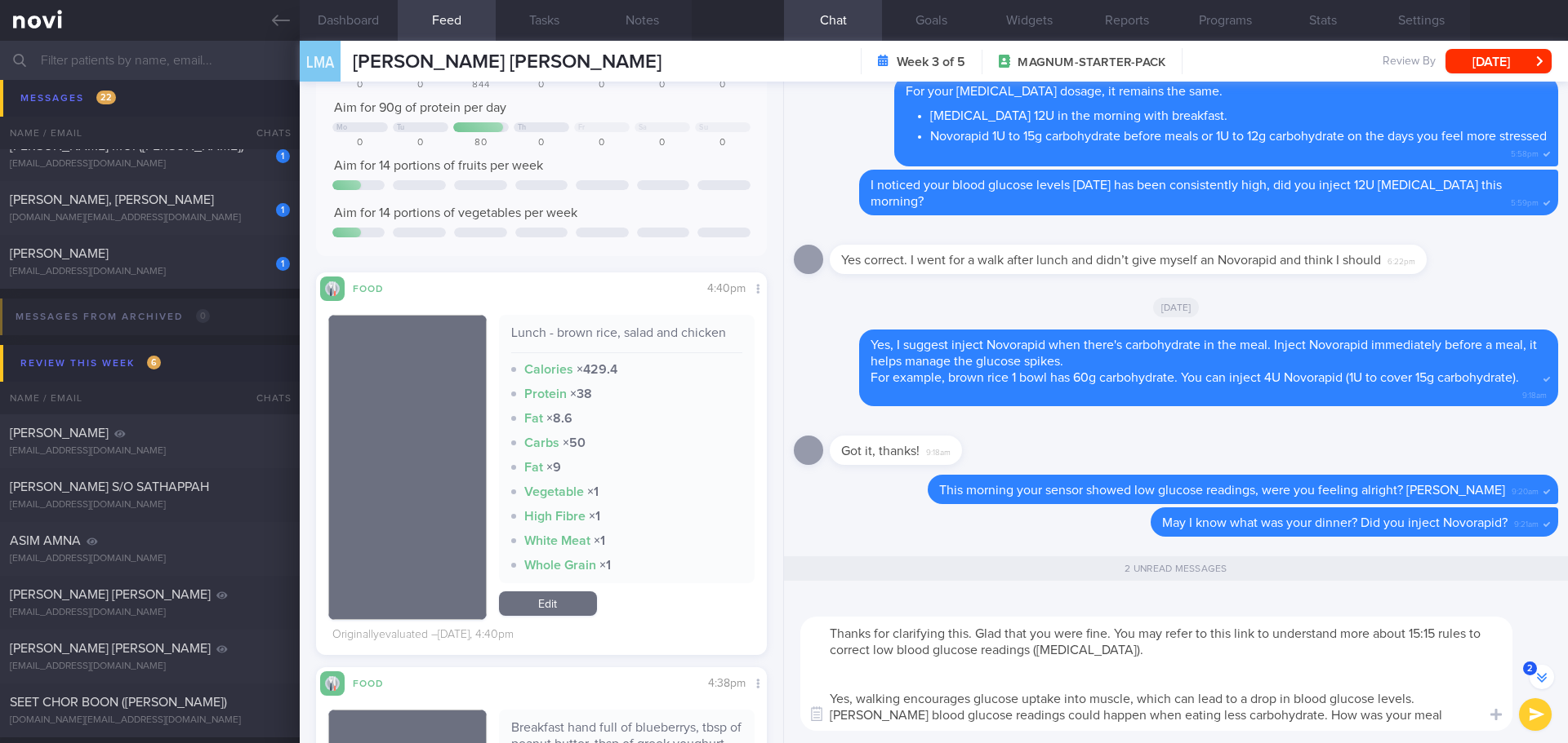
paste textarea "[URL][DOMAIN_NAME]"
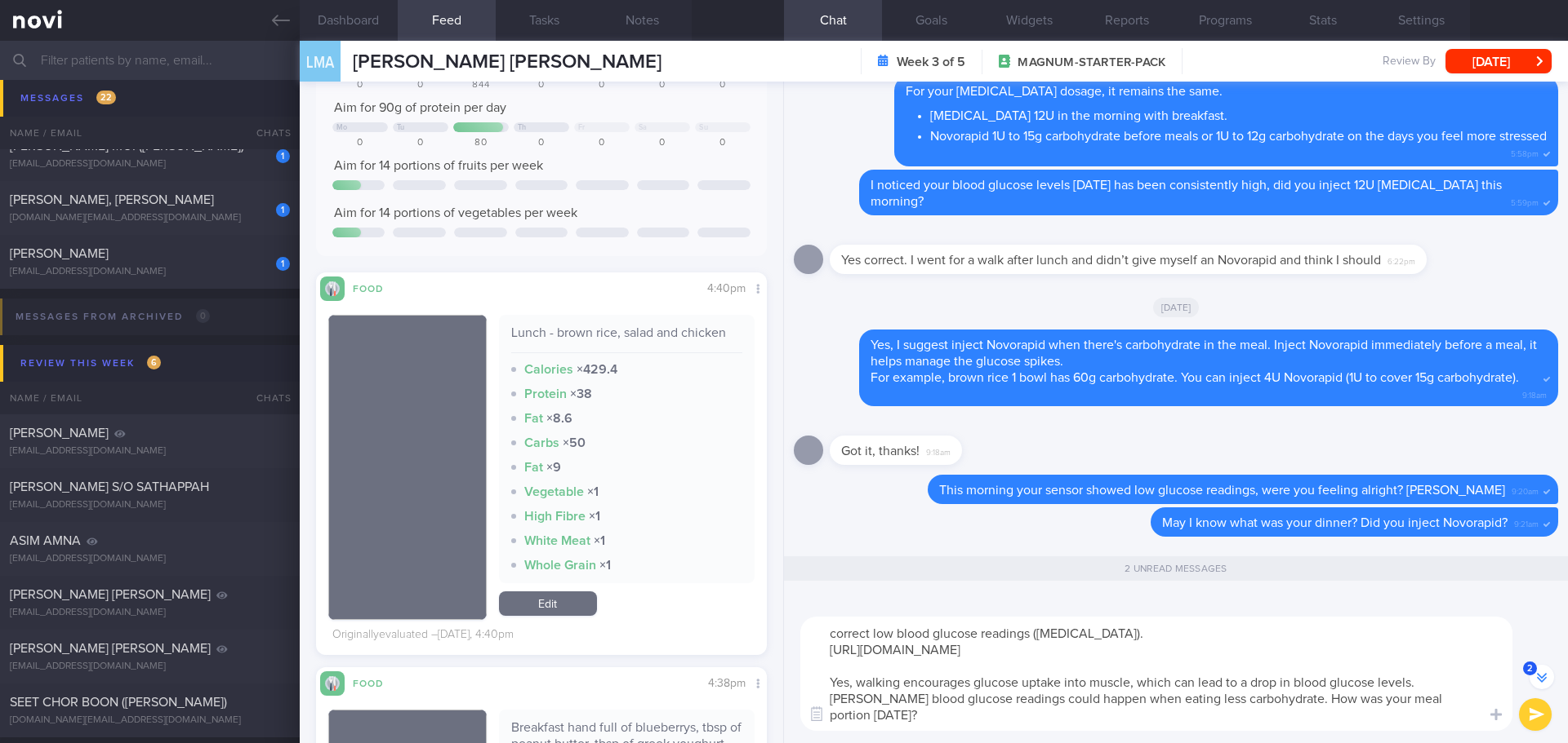
drag, startPoint x: 1424, startPoint y: 720, endPoint x: 812, endPoint y: 686, distance: 612.9
click at [812, 686] on textarea "Thanks for clarifying this. Glad that you were fine. You may refer to this link…" at bounding box center [1156, 674] width 712 height 114
click at [892, 705] on textarea "Thanks for clarifying this. Glad that you were fine. You may refer to this link…" at bounding box center [1156, 674] width 712 height 114
drag, startPoint x: 893, startPoint y: 720, endPoint x: 822, endPoint y: 685, distance: 79.2
click at [822, 685] on textarea "Thanks for clarifying this. Glad that you were fine. You may refer to this link…" at bounding box center [1156, 674] width 712 height 114
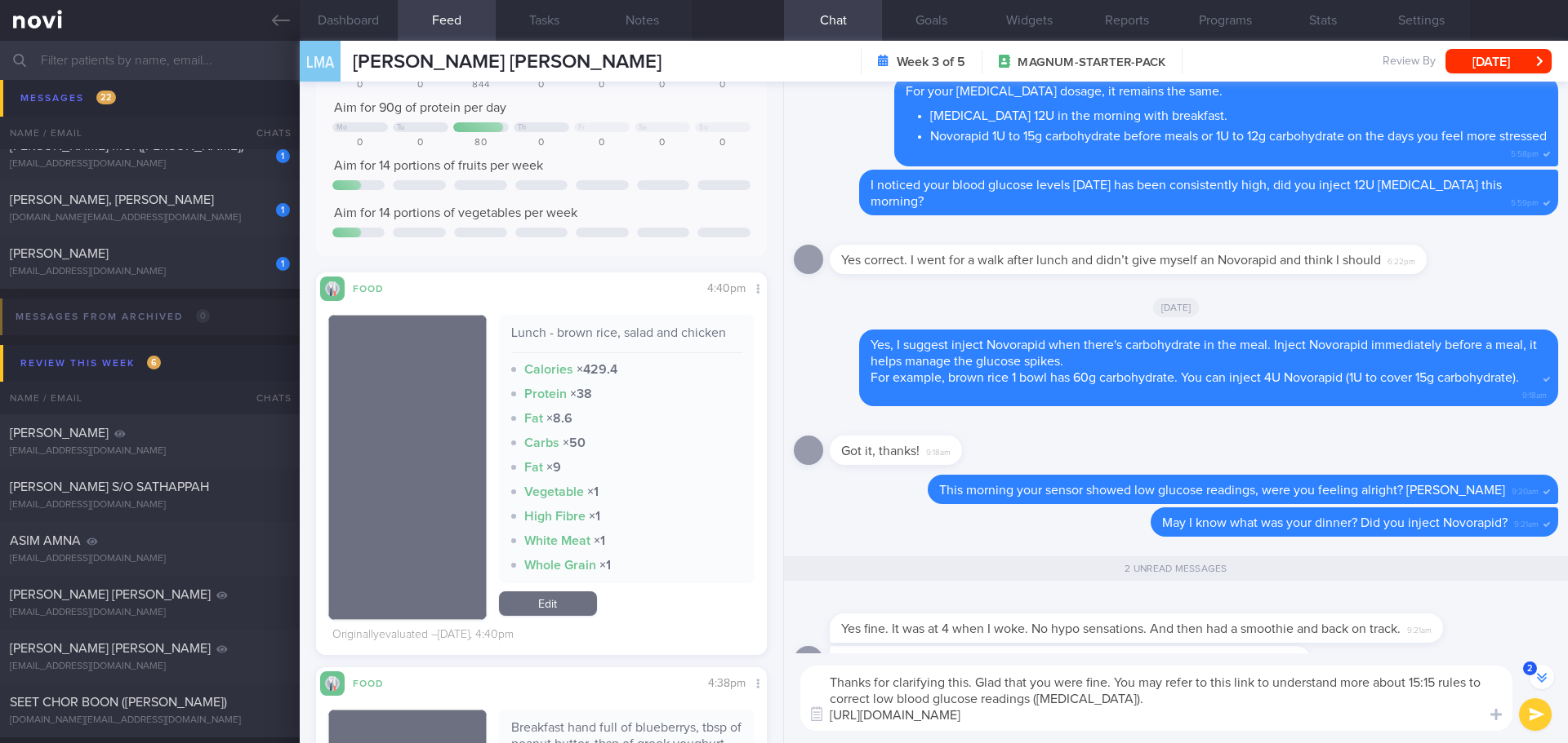
scroll to position [1, 0]
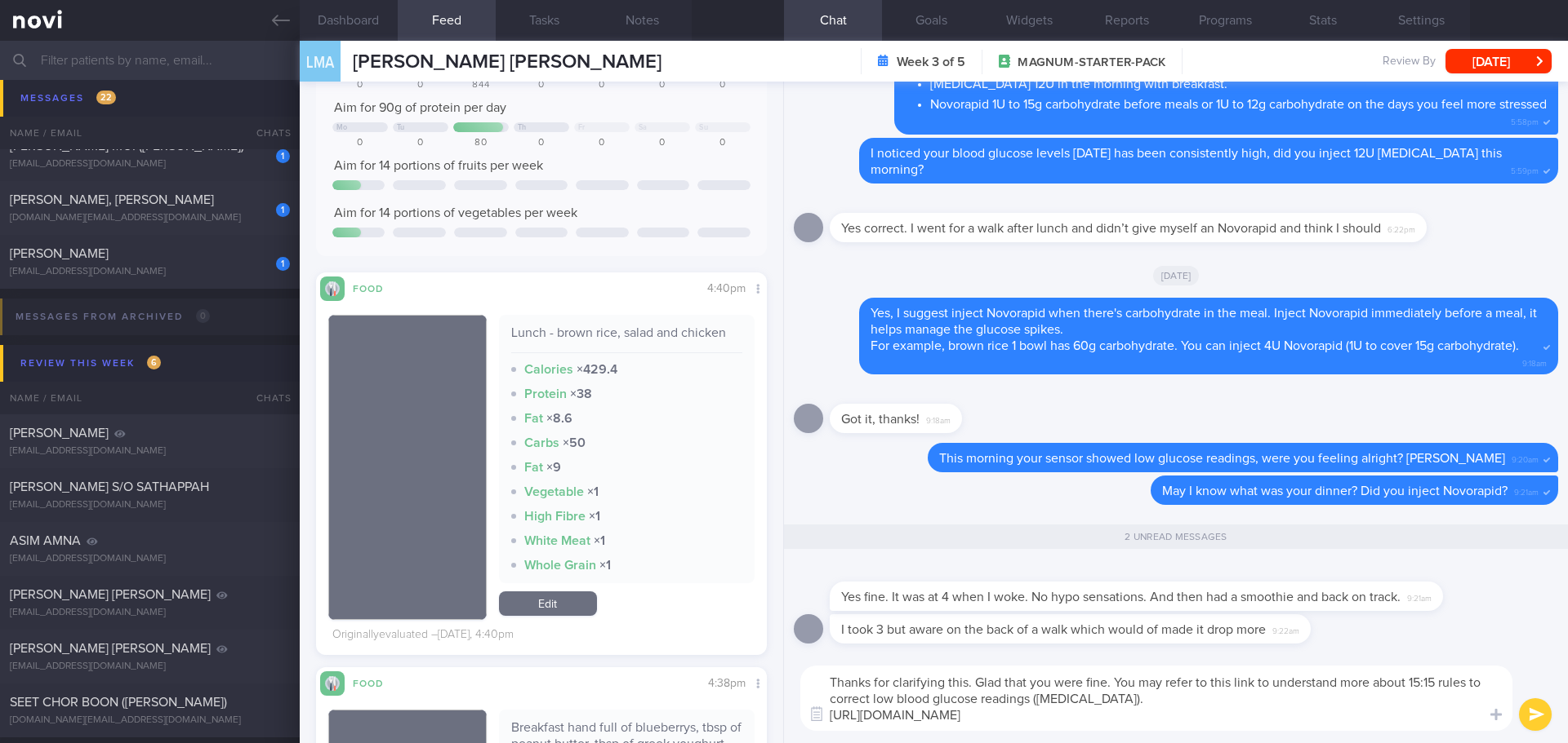
click at [976, 682] on textarea "Thanks for clarifying this. Glad that you were fine. You may refer to this link…" at bounding box center [1156, 698] width 712 height 65
click at [857, 699] on textarea "Thanks for clarifying this. I'm glad that you were fine. You may refer to this …" at bounding box center [1156, 698] width 712 height 65
click at [1317, 711] on textarea "Thanks for clarifying this. I'm glad that you were fine. You may refer to this …" at bounding box center [1156, 698] width 712 height 65
click at [1321, 707] on textarea "Thanks for clarifying this. I'm glad that you were fine. You may refer to this …" at bounding box center [1156, 698] width 712 height 65
click at [1321, 701] on textarea "Thanks for clarifying this. I'm glad that you were fine. You may refer to this …" at bounding box center [1156, 698] width 712 height 65
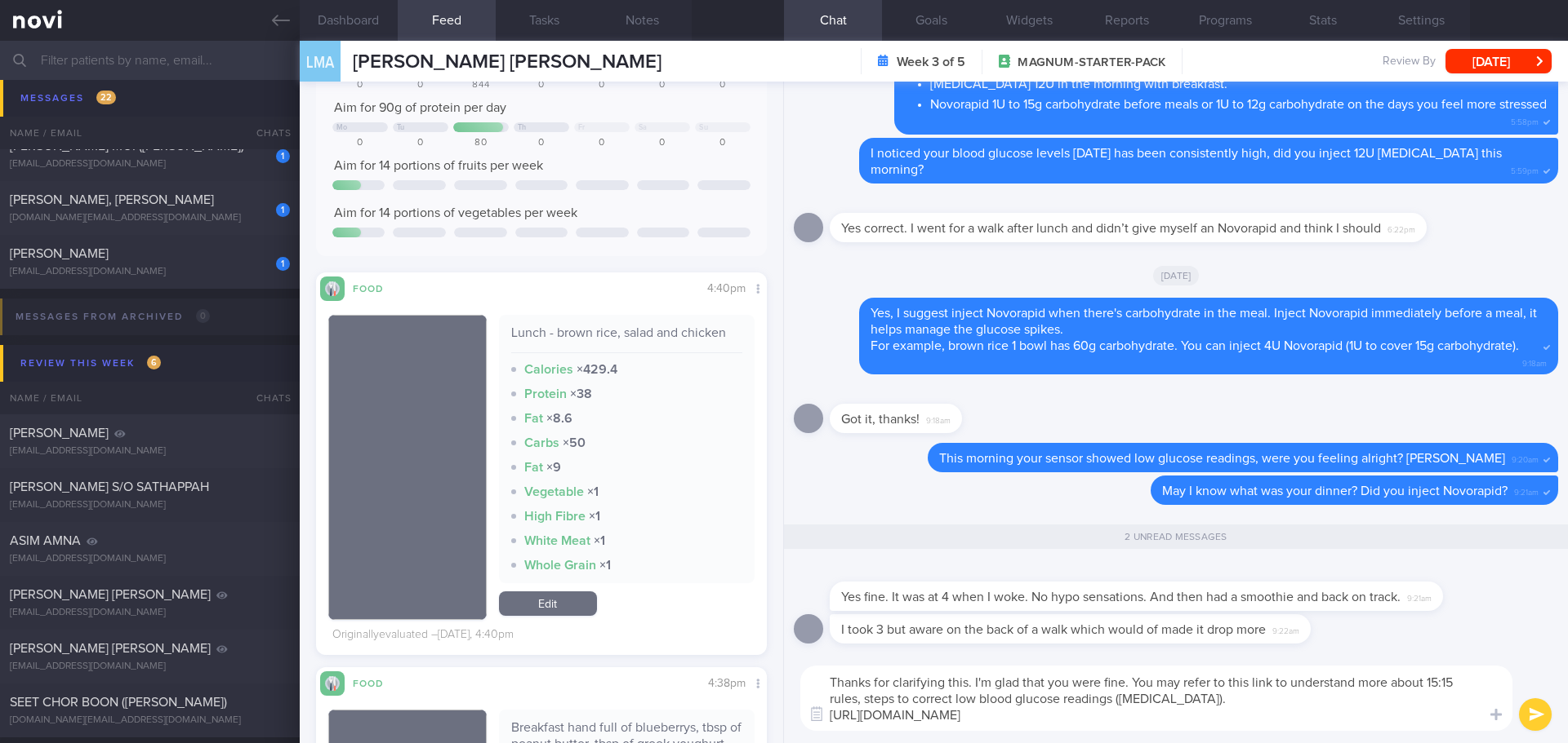
click at [1321, 708] on textarea "Thanks for clarifying this. I'm glad that you were fine. You may refer to this …" at bounding box center [1156, 698] width 712 height 65
click at [1321, 713] on textarea "Thanks for clarifying this. I'm glad that you were fine. You may refer to this …" at bounding box center [1156, 698] width 712 height 65
click at [855, 702] on textarea "Thanks for clarifying this. I'm glad that you were fine. You may refer to this …" at bounding box center [1156, 698] width 712 height 65
type textarea "Thanks for clarifying this. I'm glad that you were fine. You may refer to this …"
click at [1534, 714] on button "submit" at bounding box center [1534, 714] width 33 height 33
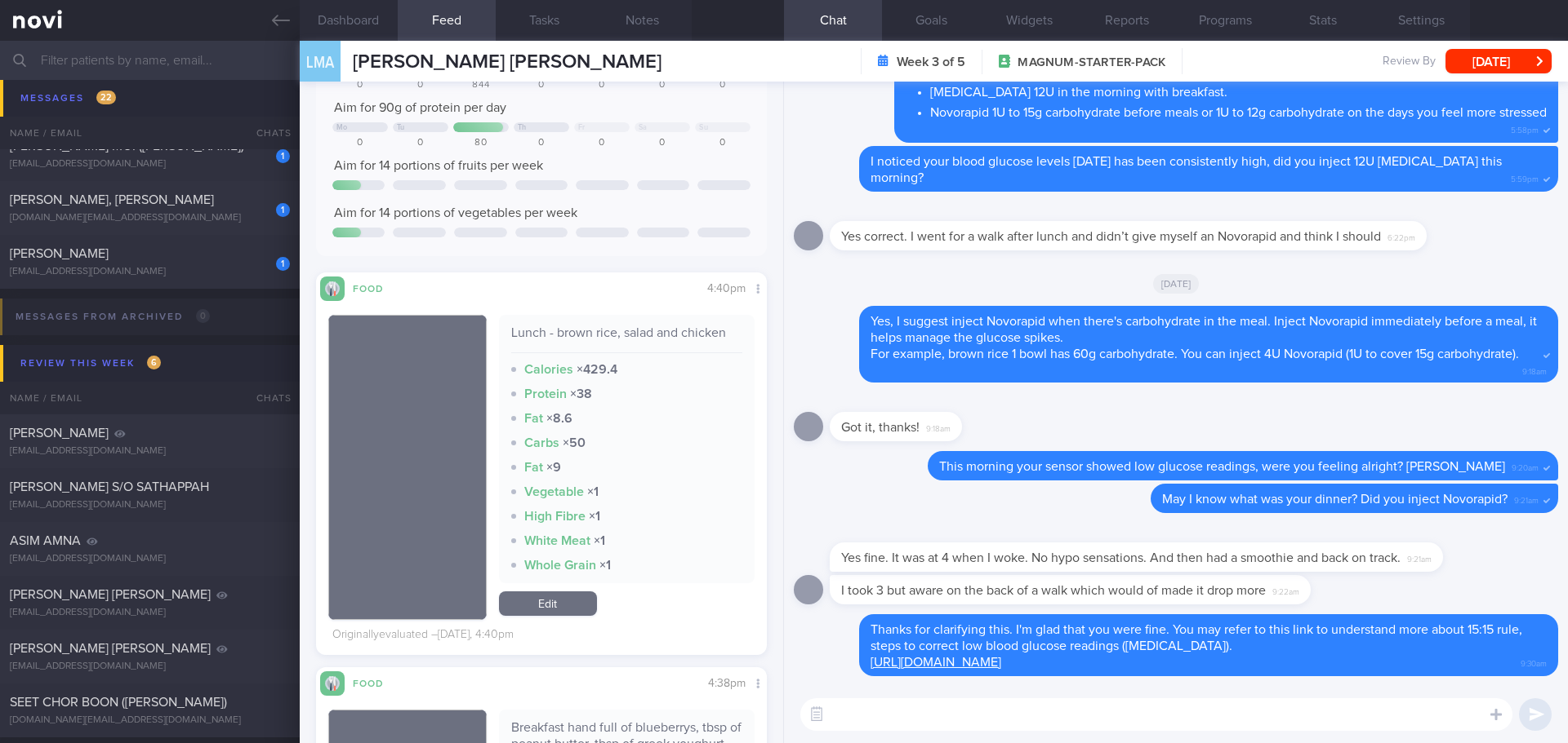
scroll to position [0, 0]
drag, startPoint x: 1293, startPoint y: 603, endPoint x: 1391, endPoint y: 603, distance: 98.0
click at [1391, 603] on div "I took 3 but aware on the back of a walk which would of made it drop more 9:22am" at bounding box center [1176, 595] width 764 height 39
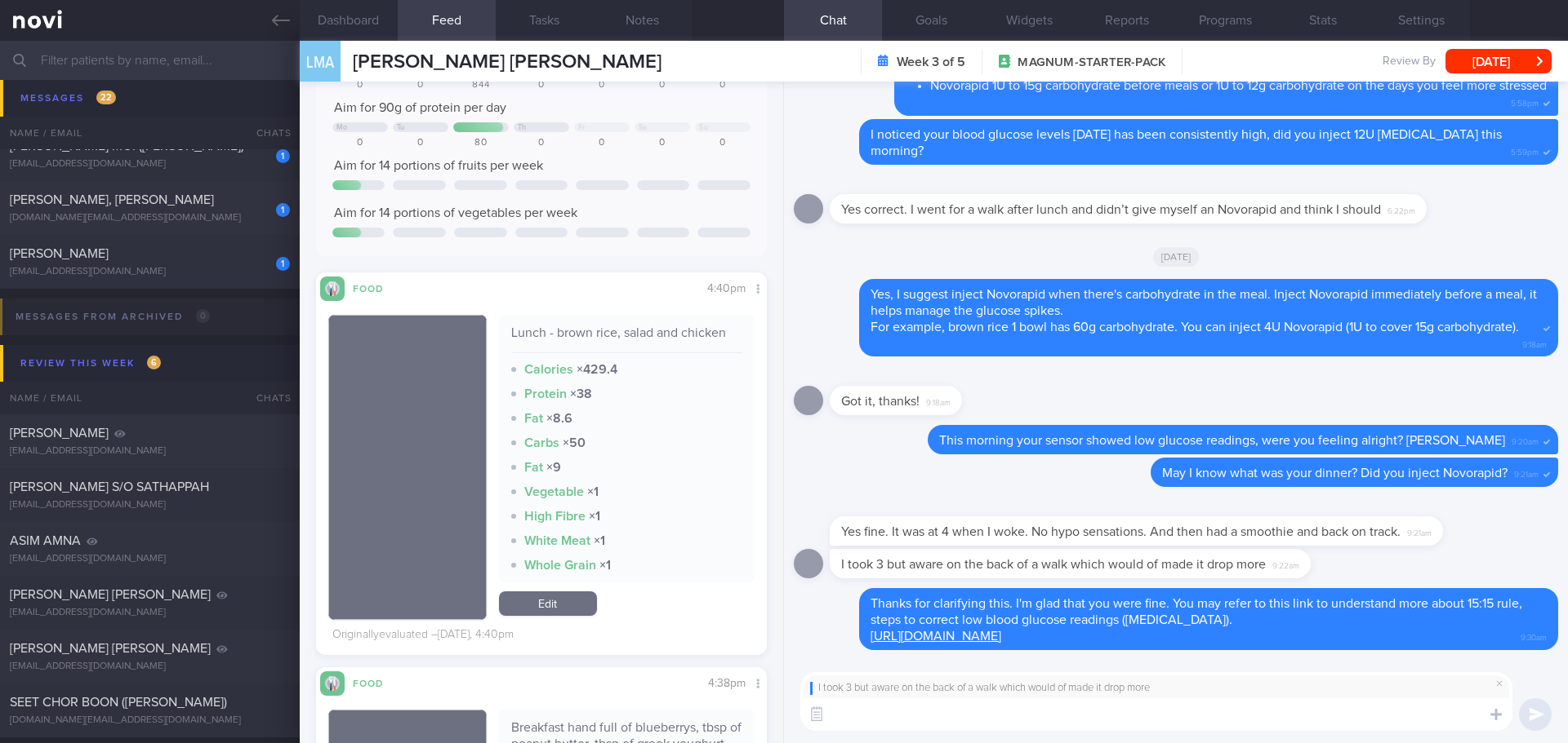
click at [1170, 715] on textarea at bounding box center [1156, 714] width 712 height 33
paste textarea "Yes, walking encourages glucose uptake into muscle, which can lead to a drop in…"
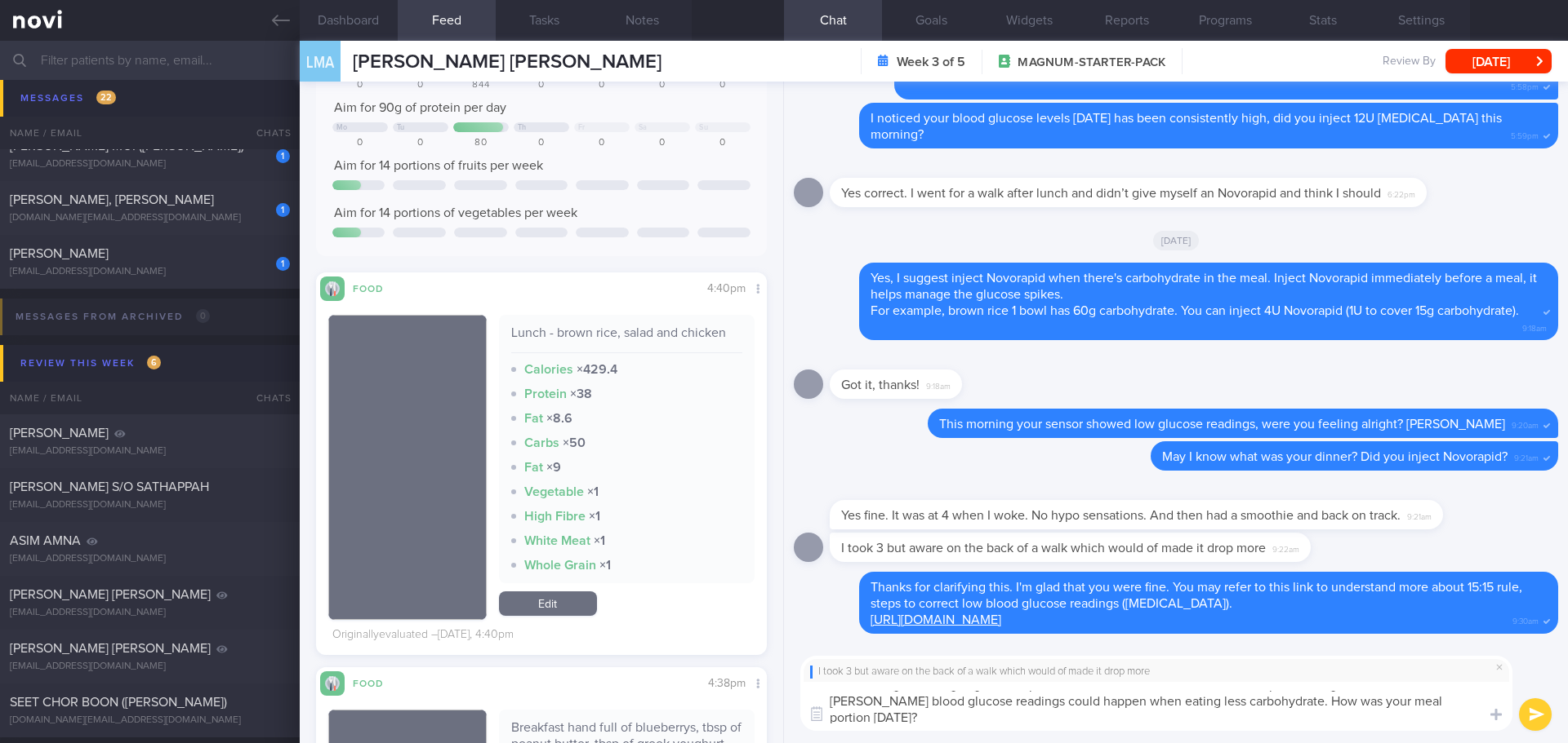
scroll to position [16, 0]
drag, startPoint x: 895, startPoint y: 717, endPoint x: 827, endPoint y: 703, distance: 69.4
click at [827, 703] on textarea "Yes, walking encourages glucose uptake into muscle, which can lead to a drop in…" at bounding box center [1156, 707] width 712 height 49
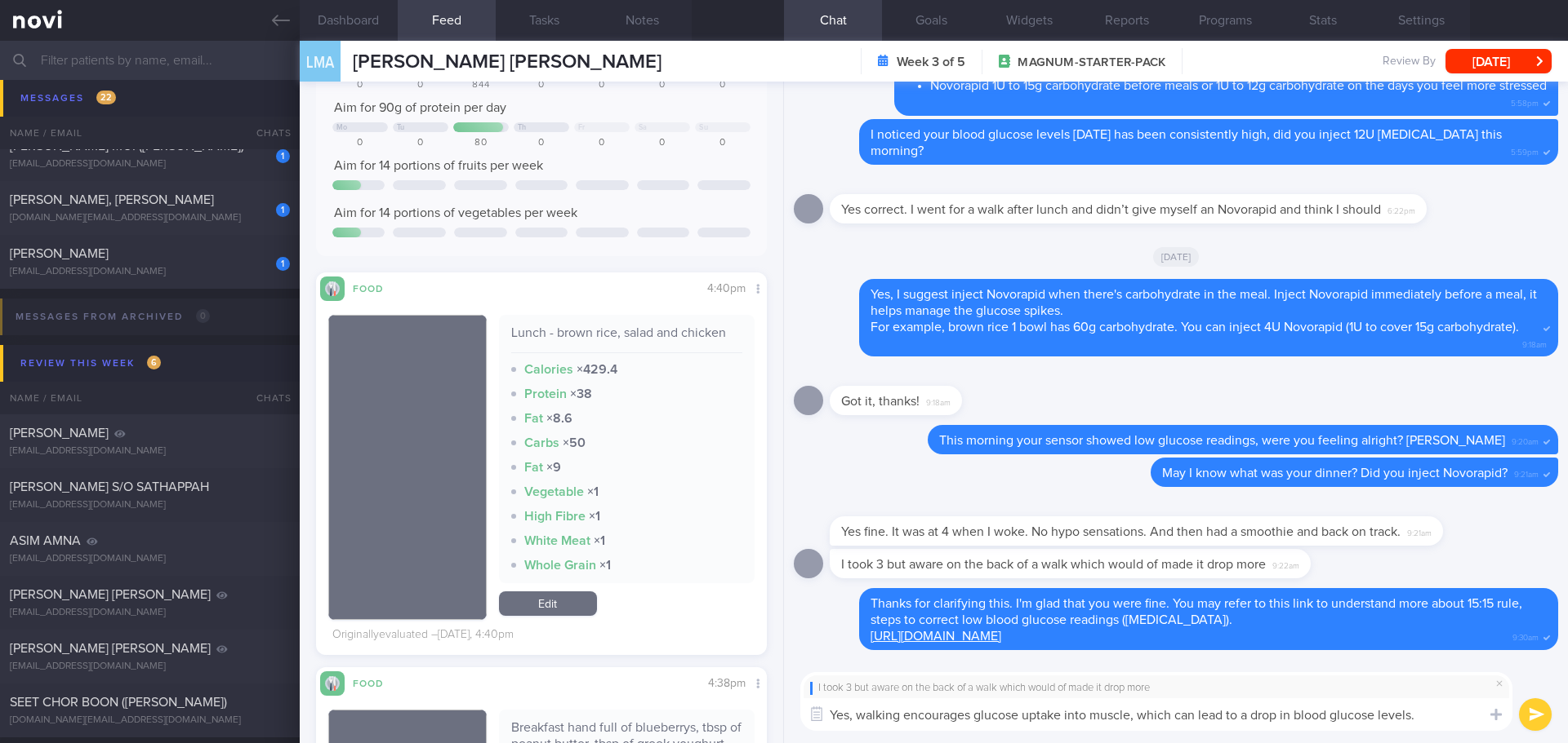
type textarea "Yes, walking encourages glucose uptake into muscle, which can lead to a drop in…"
click at [1536, 715] on button "submit" at bounding box center [1534, 714] width 33 height 33
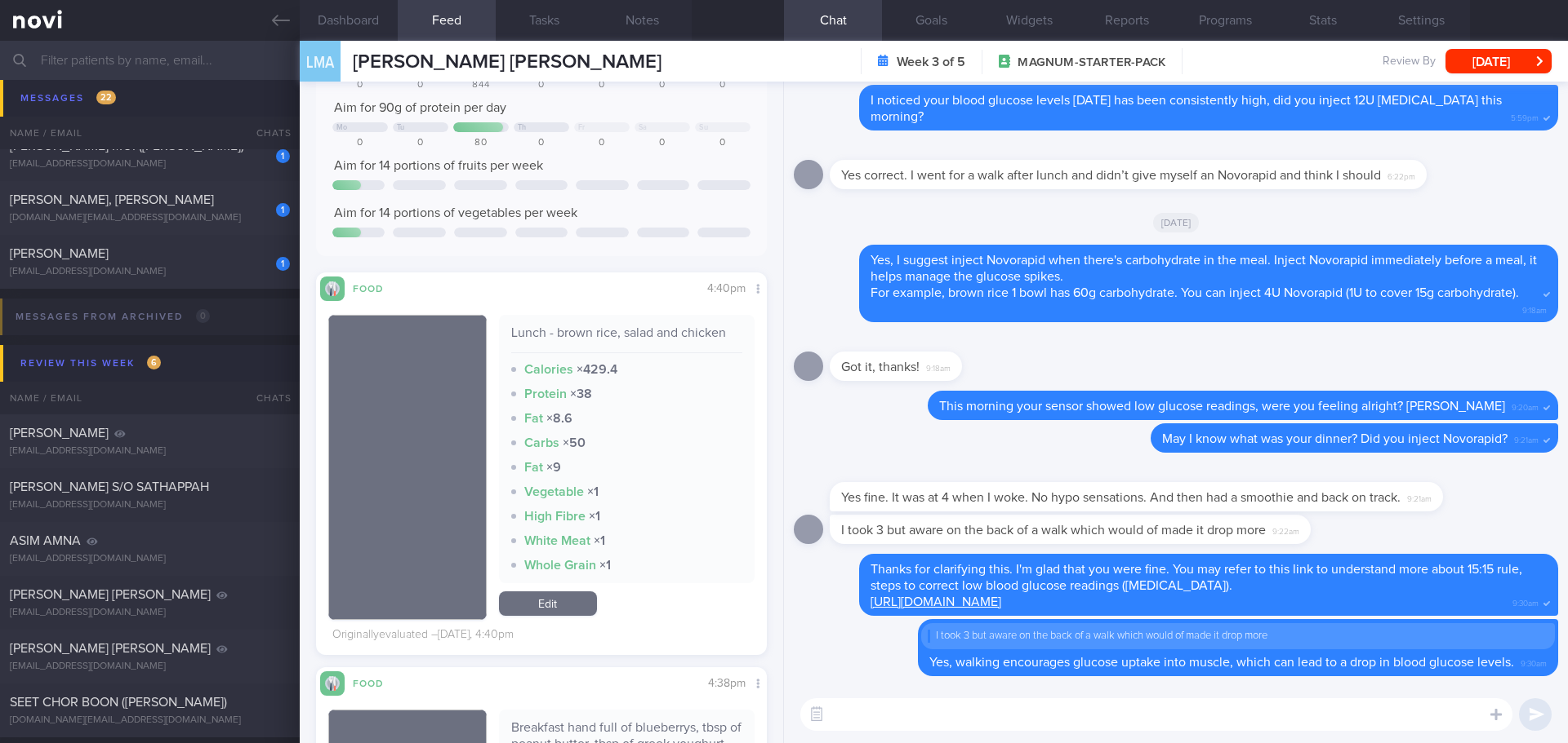
click at [1359, 712] on textarea at bounding box center [1156, 714] width 712 height 33
paste textarea "Low blood glucose readings could happen when eating less carbohydrate. How was …"
click at [1252, 713] on textarea "Low blood glucose readings could happen when eating less carbohydrate. How was …" at bounding box center [1156, 714] width 712 height 33
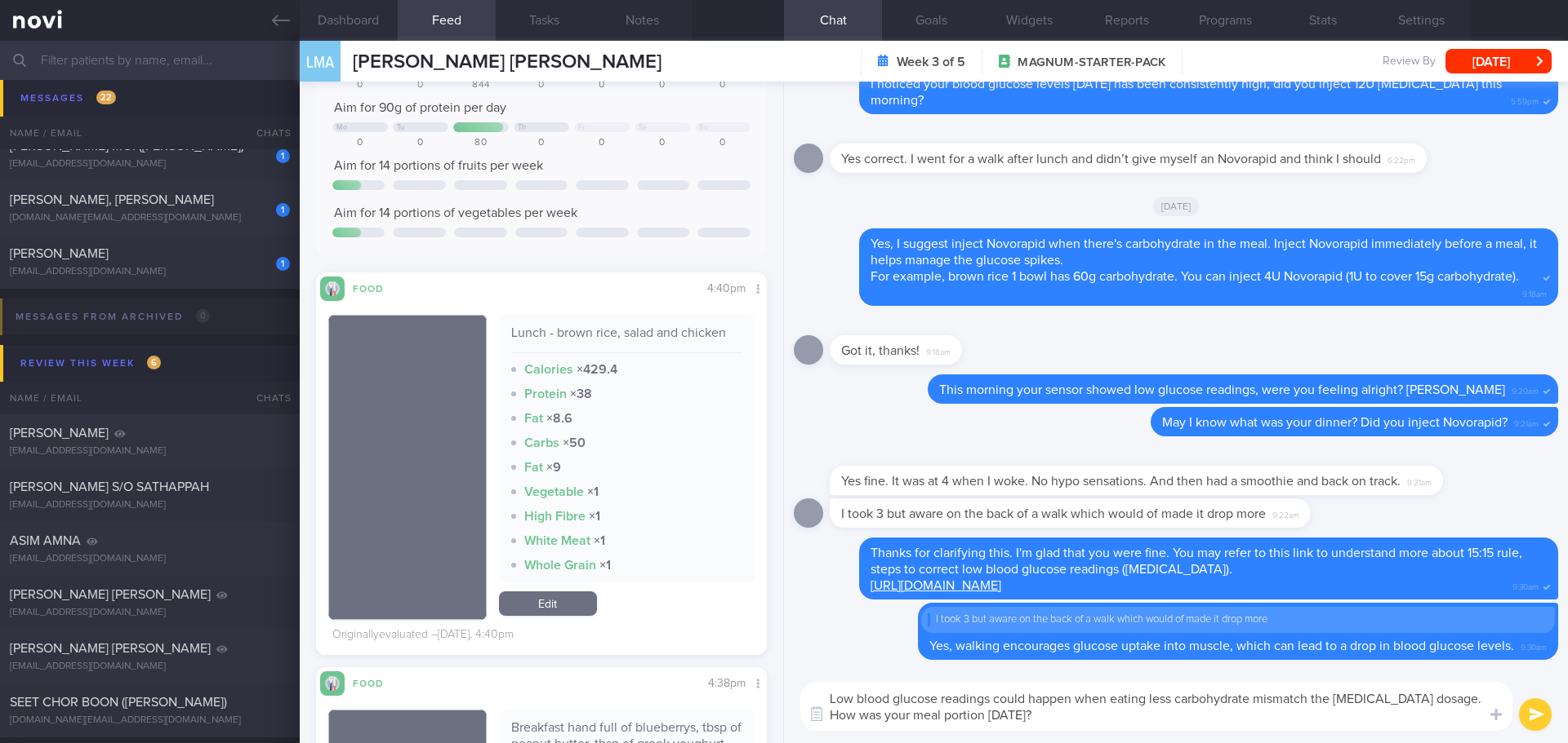
drag, startPoint x: 830, startPoint y: 694, endPoint x: 1418, endPoint y: 693, distance: 588.0
click at [1418, 693] on textarea "Low blood glucose readings could happen when eating less carbohydrate mismatch …" at bounding box center [1156, 707] width 712 height 49
click at [1194, 712] on textarea "Low blood glucose readings could happen when eating less carbohydrate mismatch …" at bounding box center [1156, 707] width 712 height 49
drag, startPoint x: 1257, startPoint y: 702, endPoint x: 1418, endPoint y: 698, distance: 161.0
click at [1418, 698] on textarea "Low blood glucose readings could happen when eating less carbohydrate mismatch …" at bounding box center [1156, 707] width 712 height 49
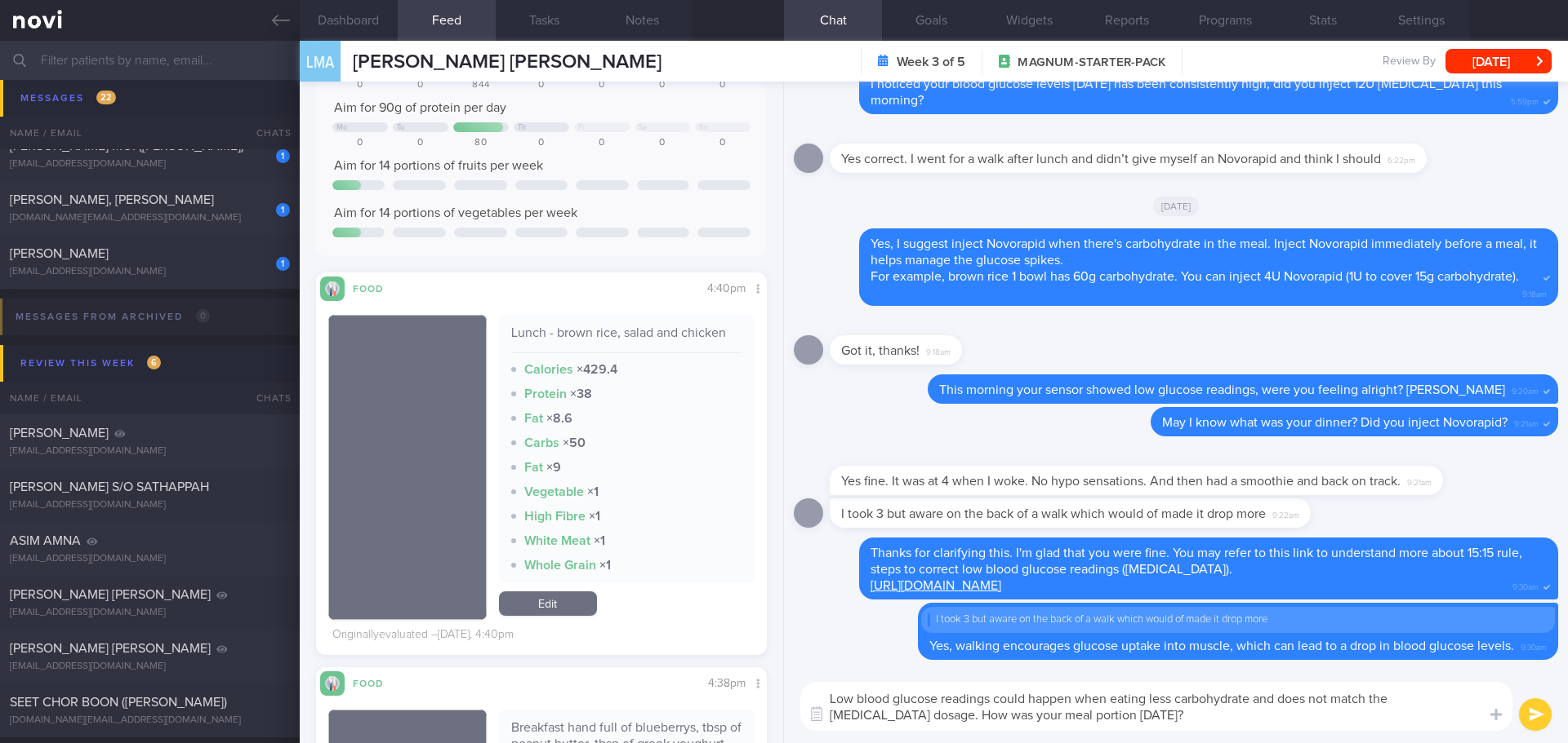
click at [1097, 719] on textarea "Low blood glucose readings could happen when eating less carbohydrate and does …" at bounding box center [1156, 707] width 712 height 49
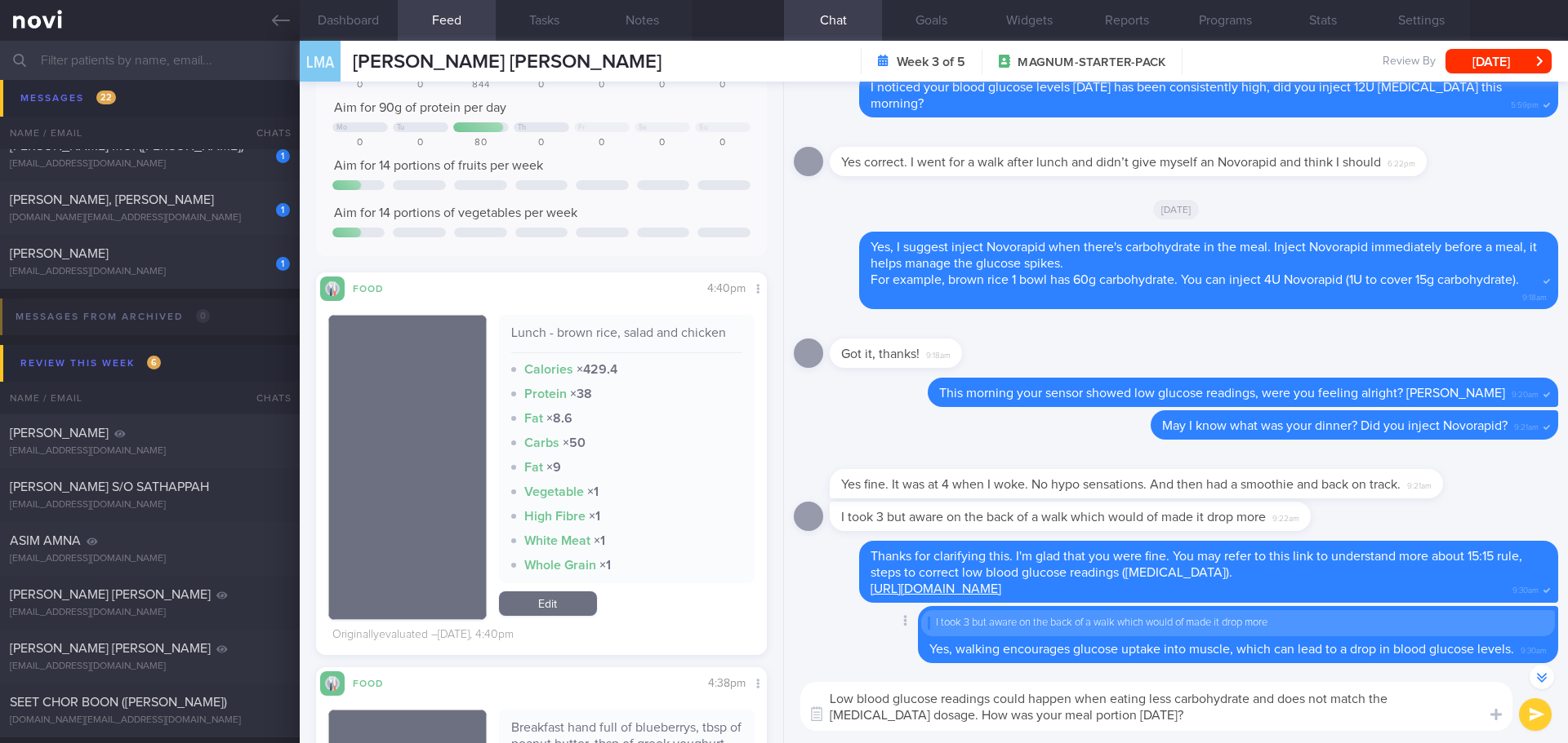
scroll to position [1, 0]
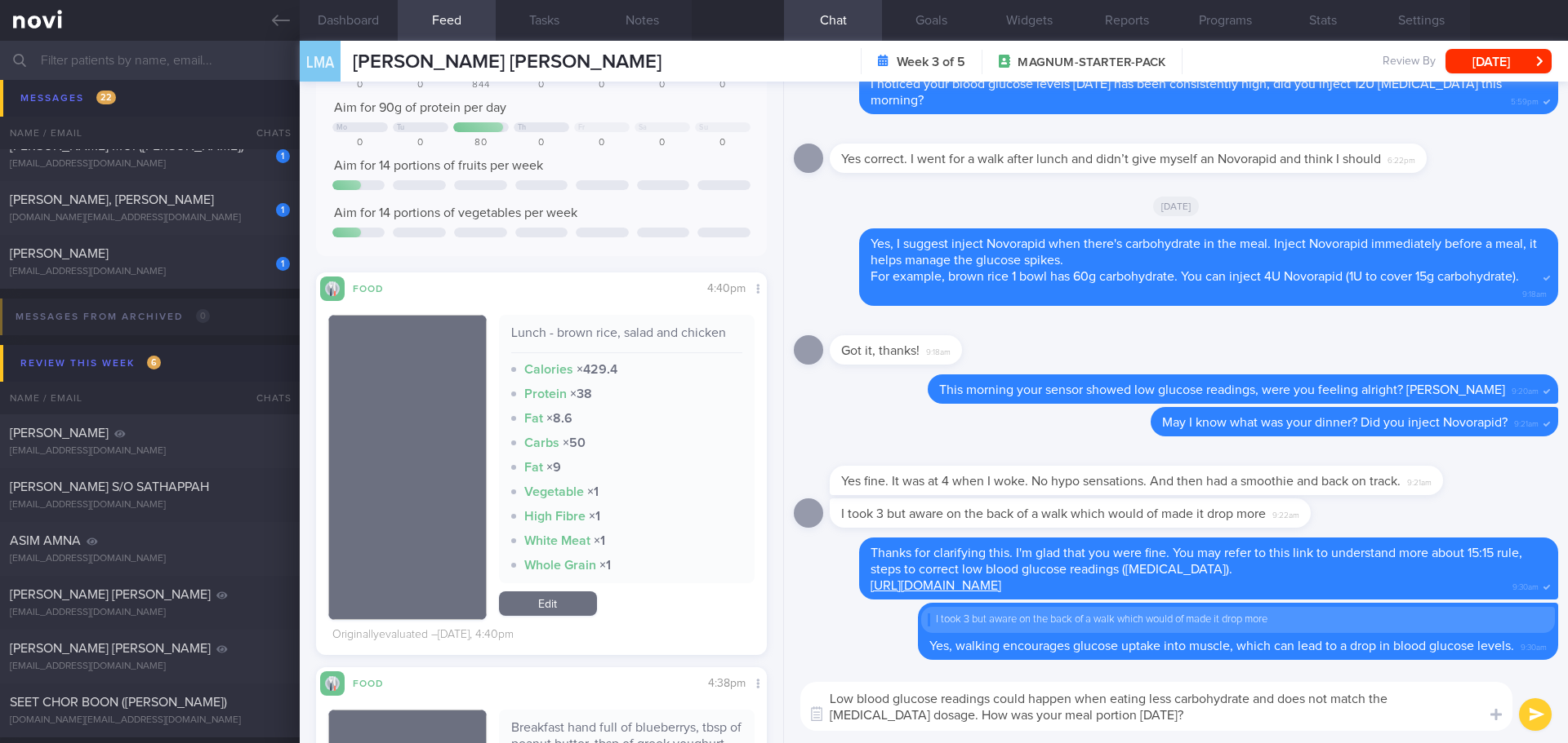
click at [1153, 723] on textarea "Low blood glucose readings could happen when eating less carbohydrate and does …" at bounding box center [1156, 707] width 712 height 49
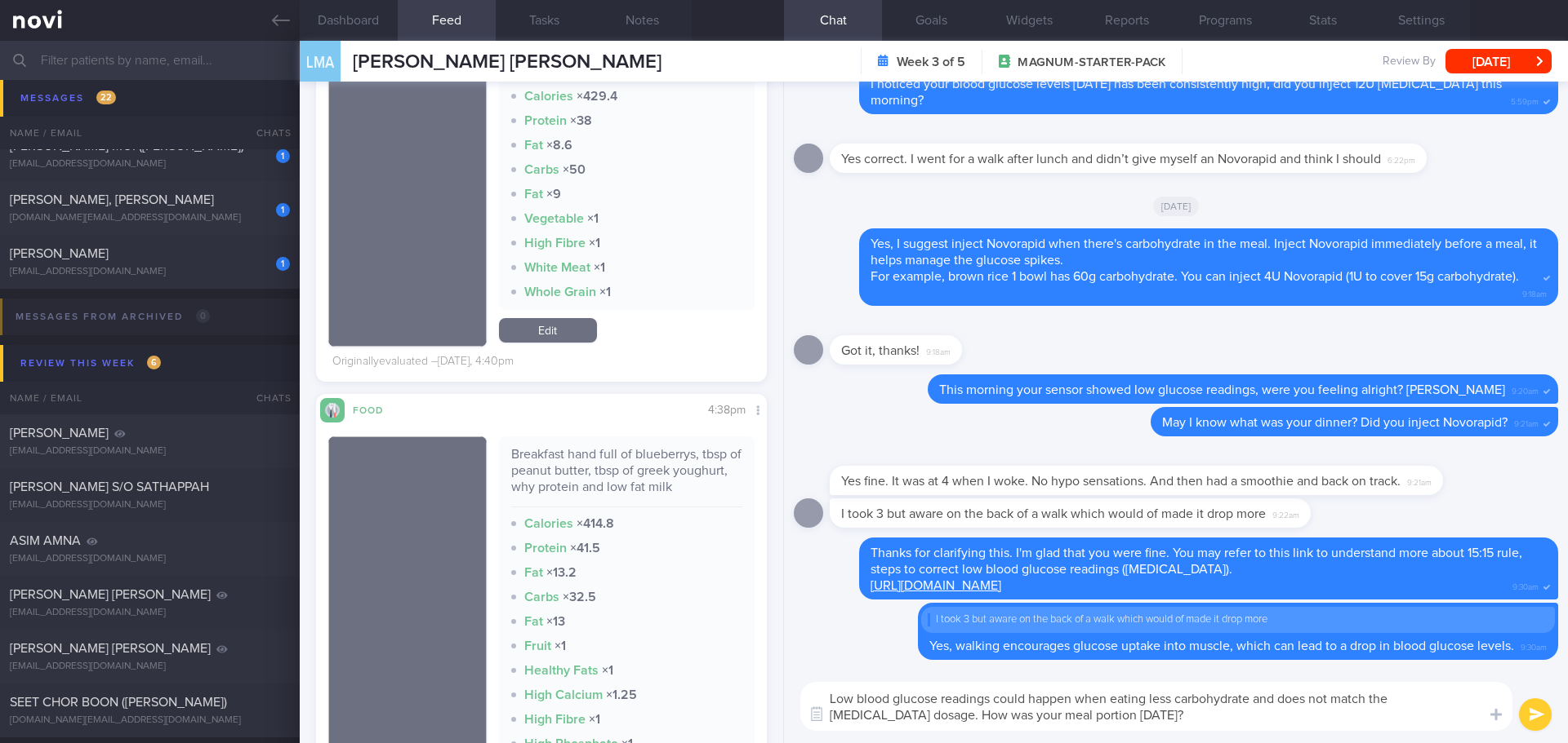
scroll to position [408, 0]
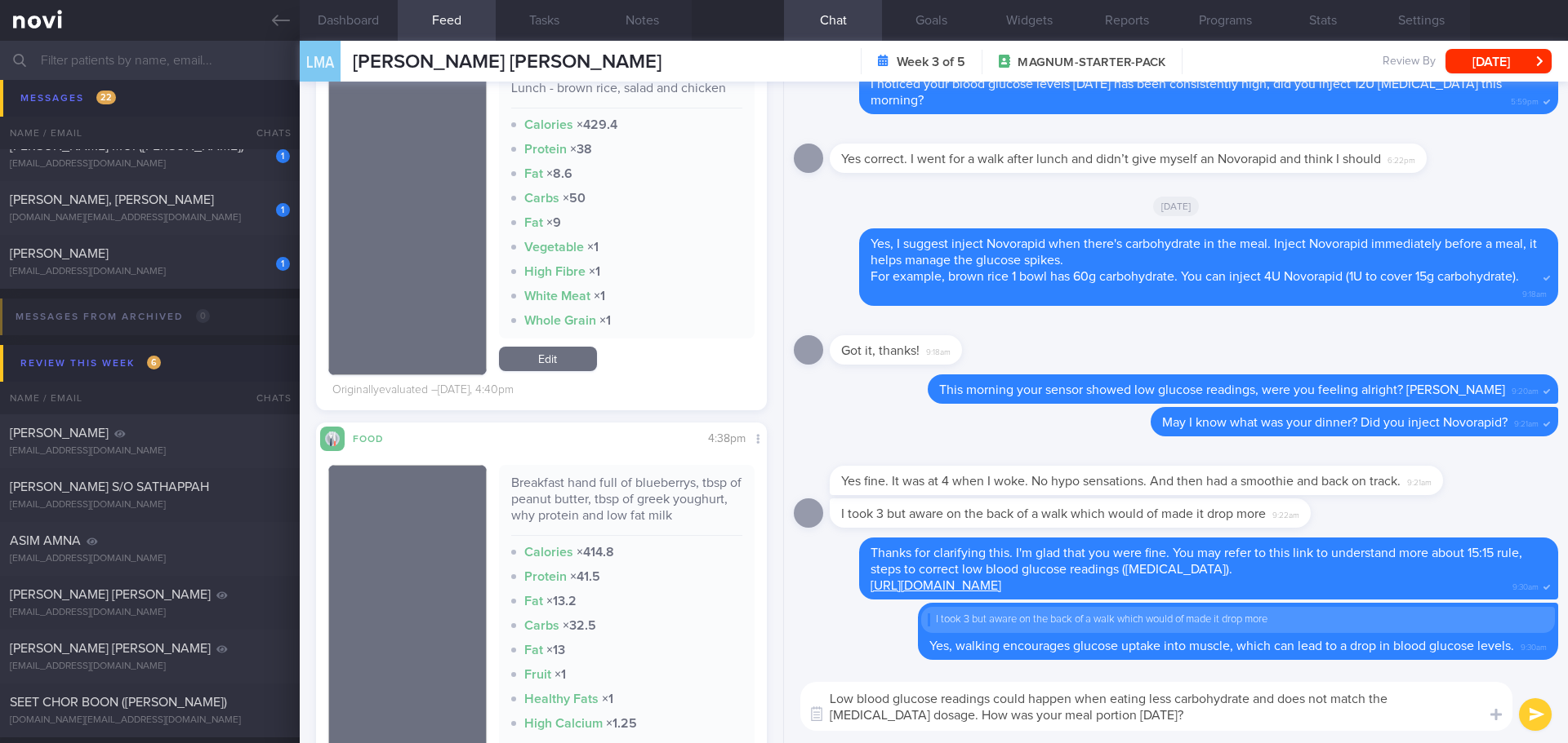
type textarea "Low blood glucose readings could happen when eating less carbohydrate and does …"
click at [1537, 719] on button "submit" at bounding box center [1534, 714] width 33 height 33
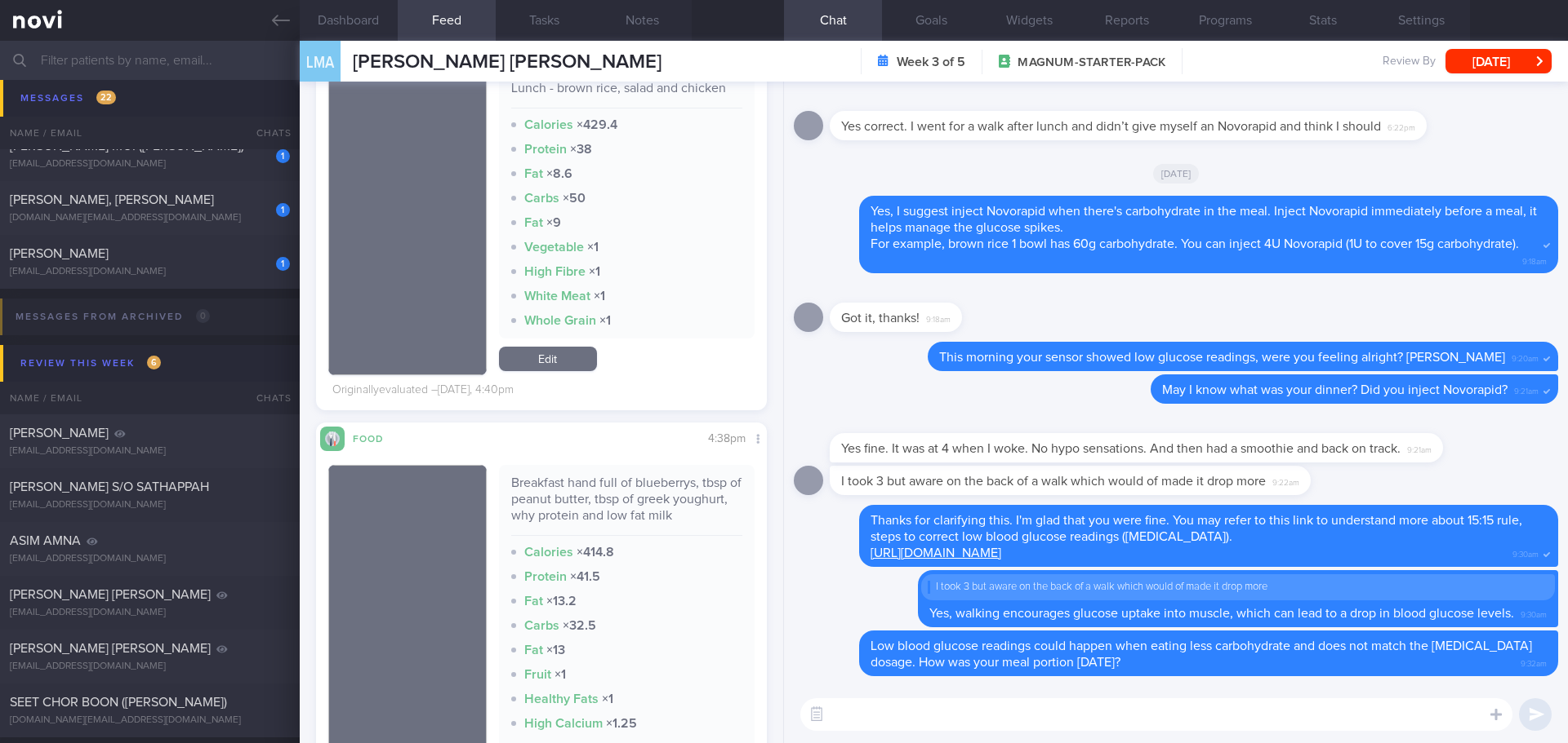
scroll to position [0, 0]
click at [182, 259] on div "JULIAN YEO" at bounding box center [148, 253] width 276 height 16
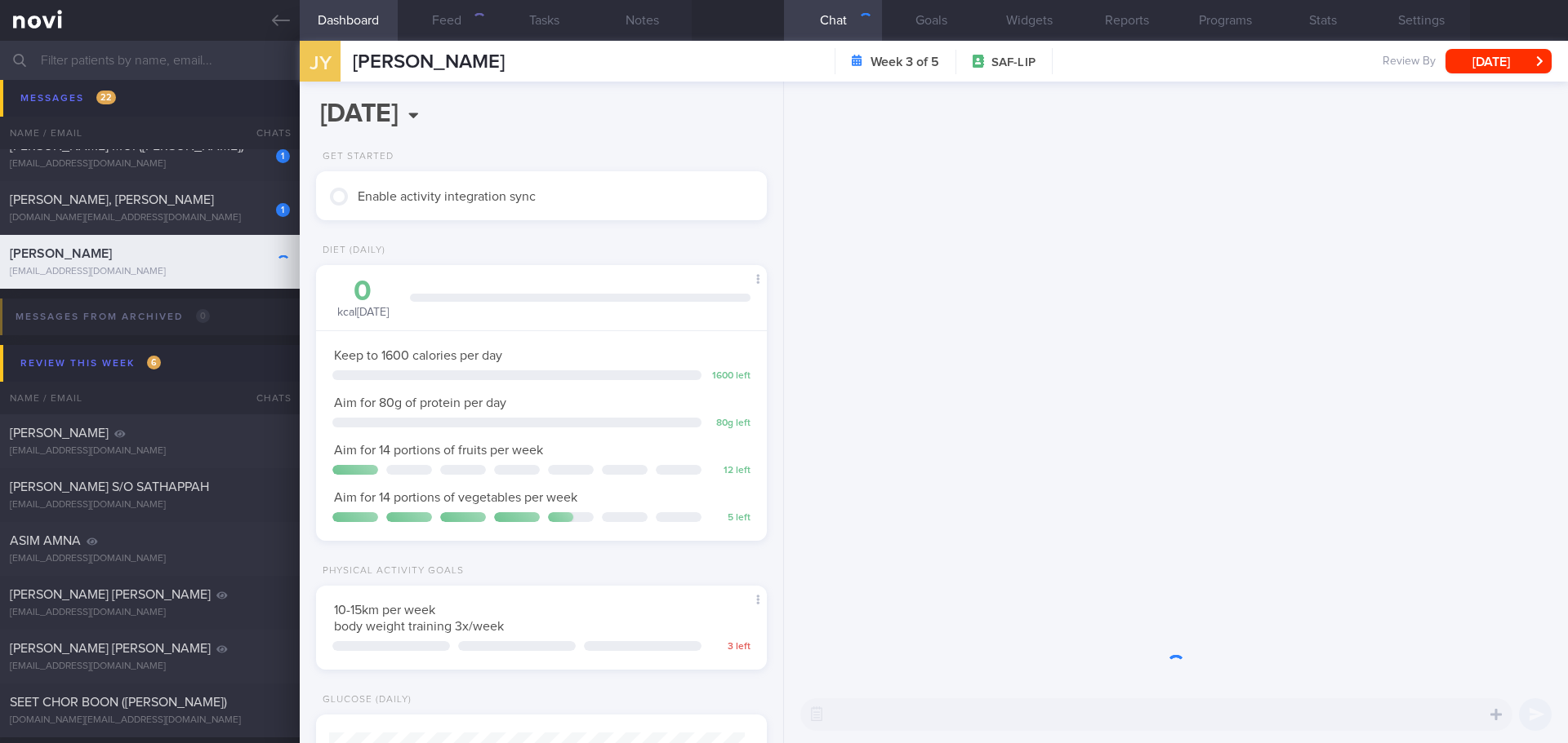
scroll to position [228, 410]
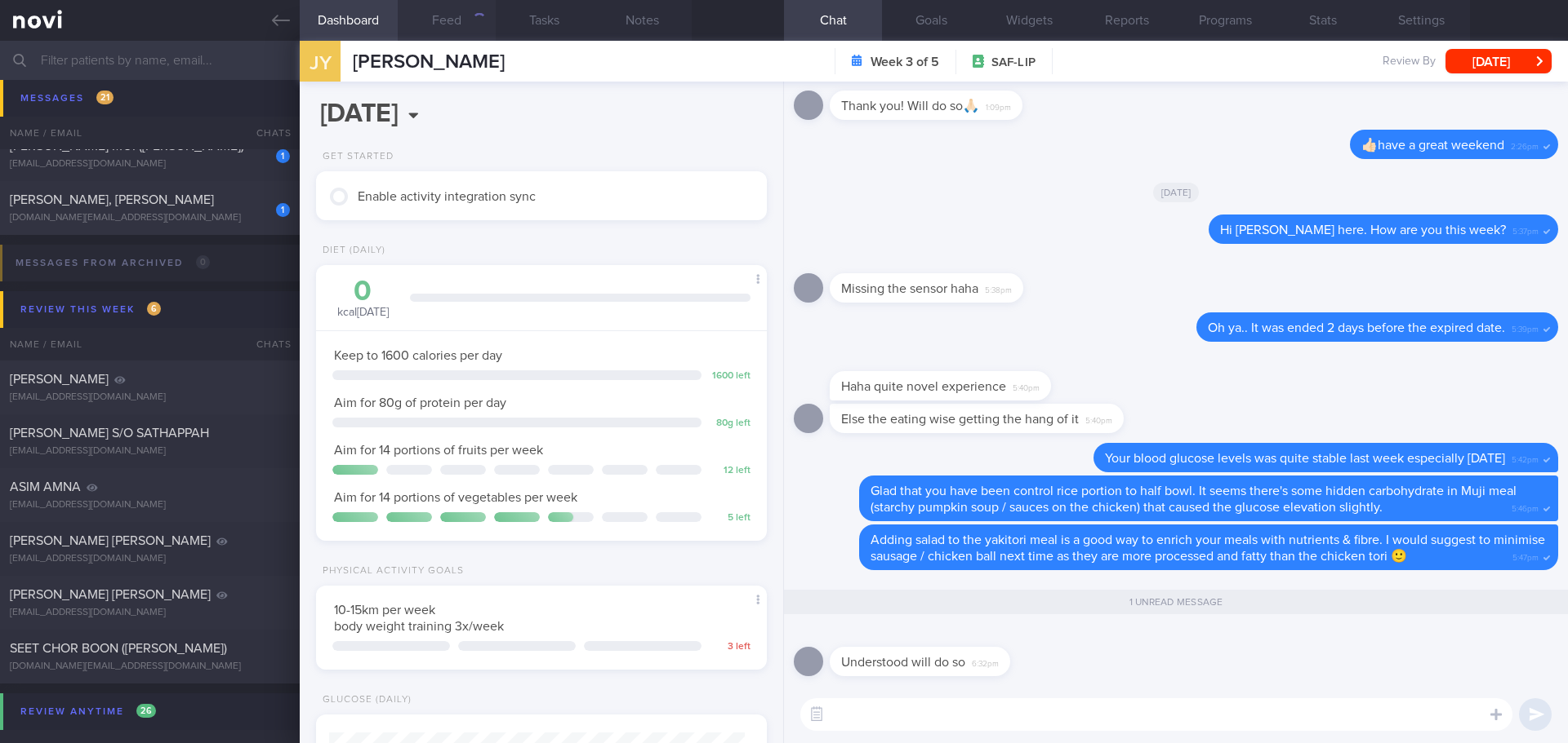
click at [475, 21] on div "button" at bounding box center [479, 20] width 15 height 15
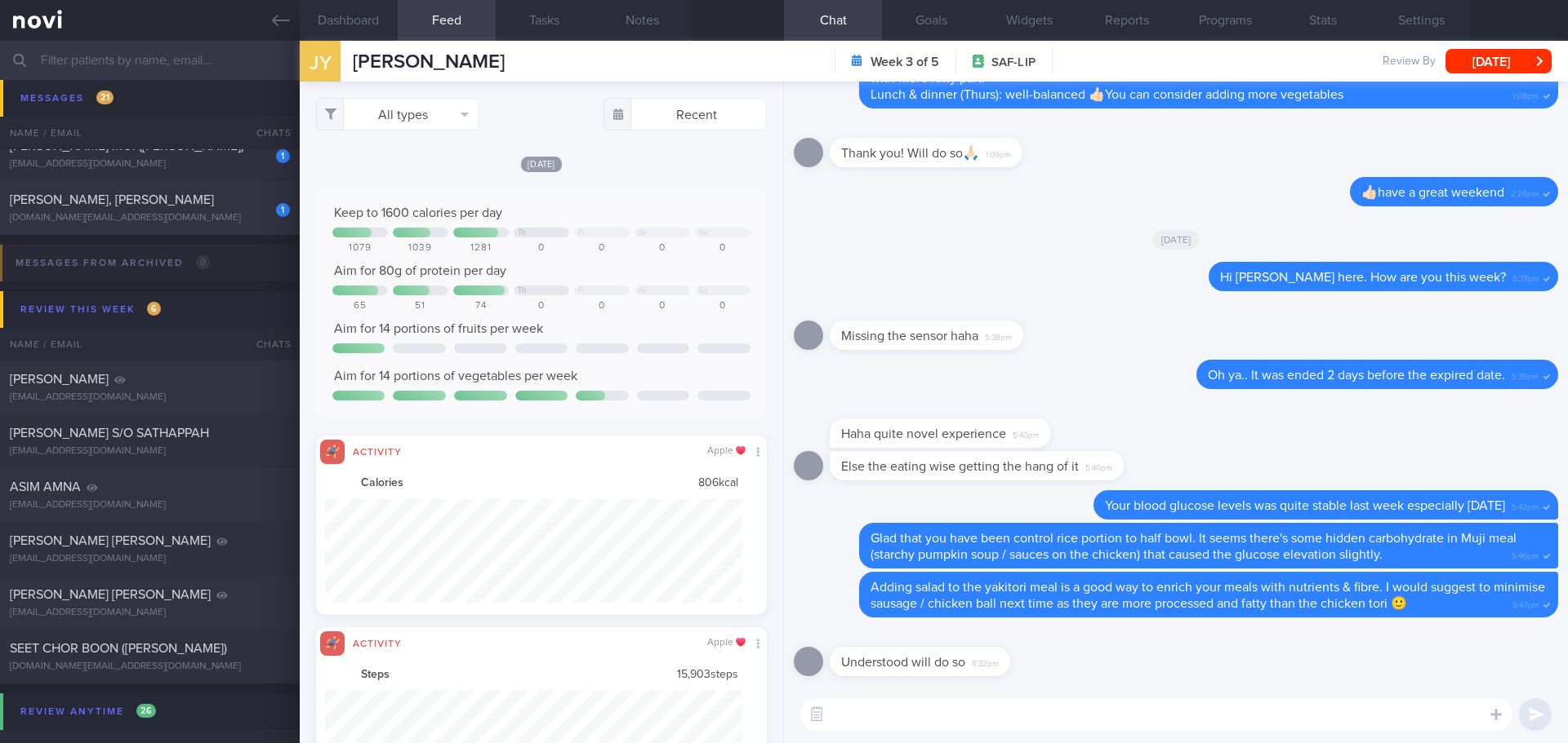
scroll to position [104, 418]
click at [421, 118] on button "All types" at bounding box center [397, 114] width 163 height 33
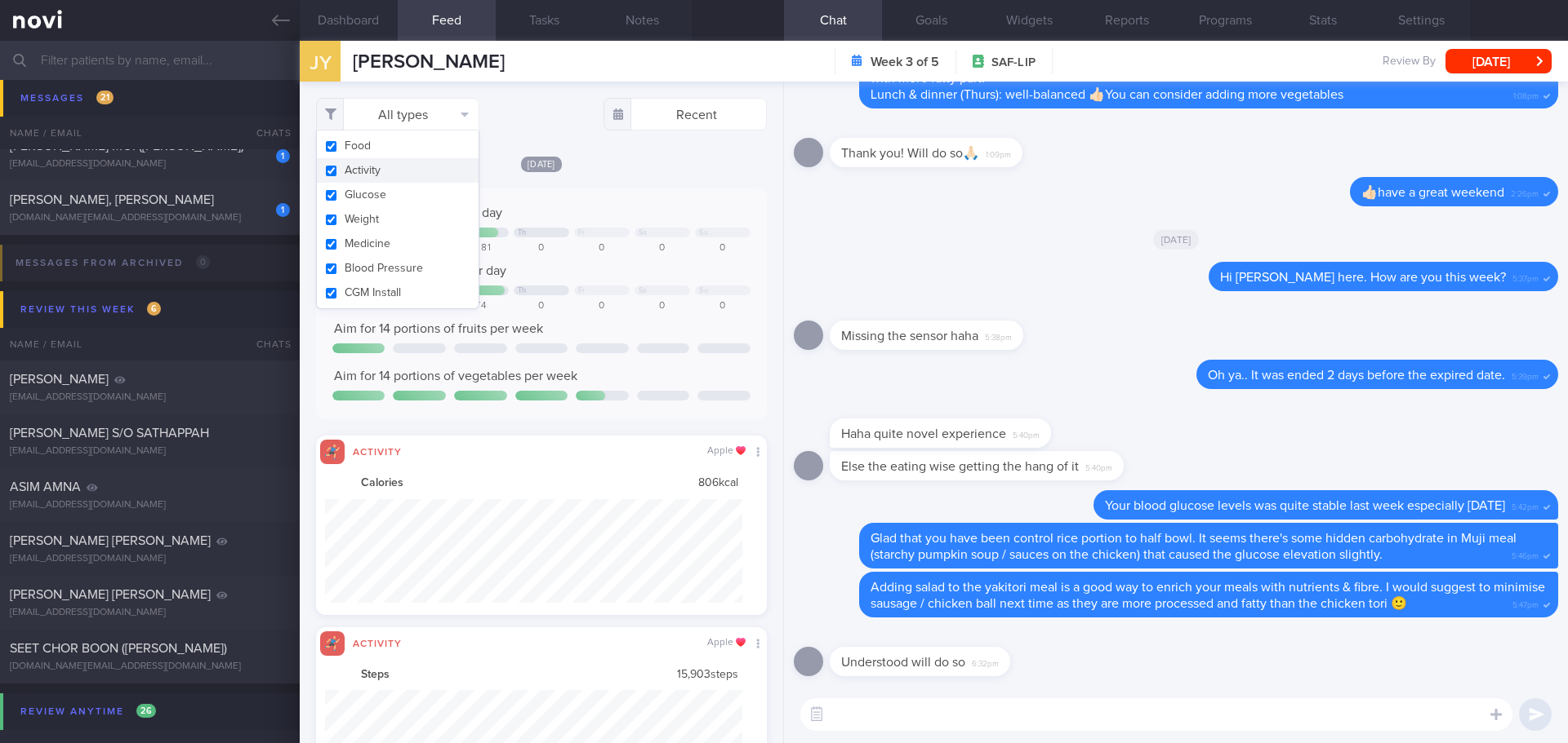
click at [404, 174] on button "Activity" at bounding box center [397, 171] width 162 height 24
checkbox input "false"
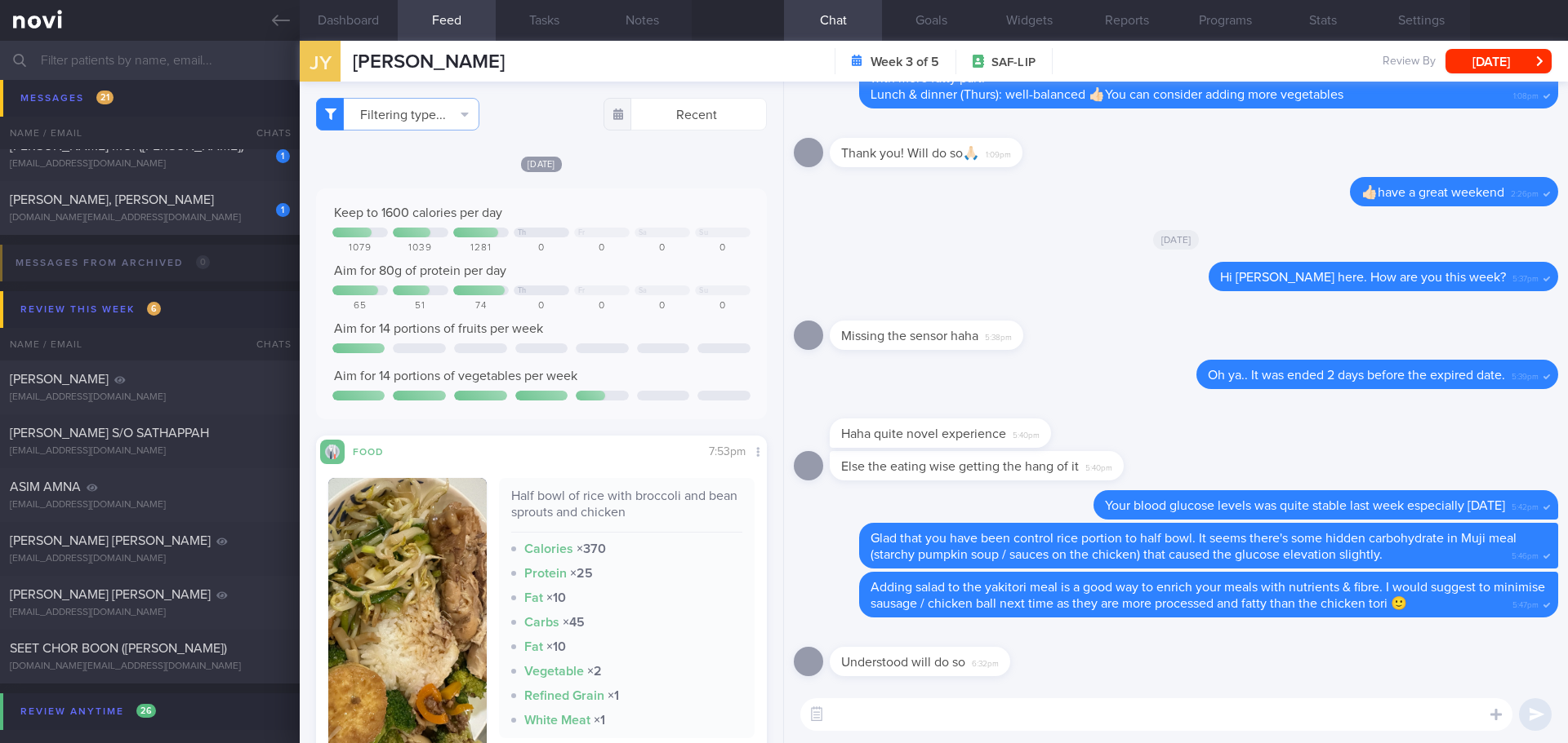
click at [669, 178] on div "Yesterday Keep to 1600 calories per day Th Fr Sa Su 1079 1039 1281 0 0 0 0 Aim …" at bounding box center [541, 483] width 451 height 655
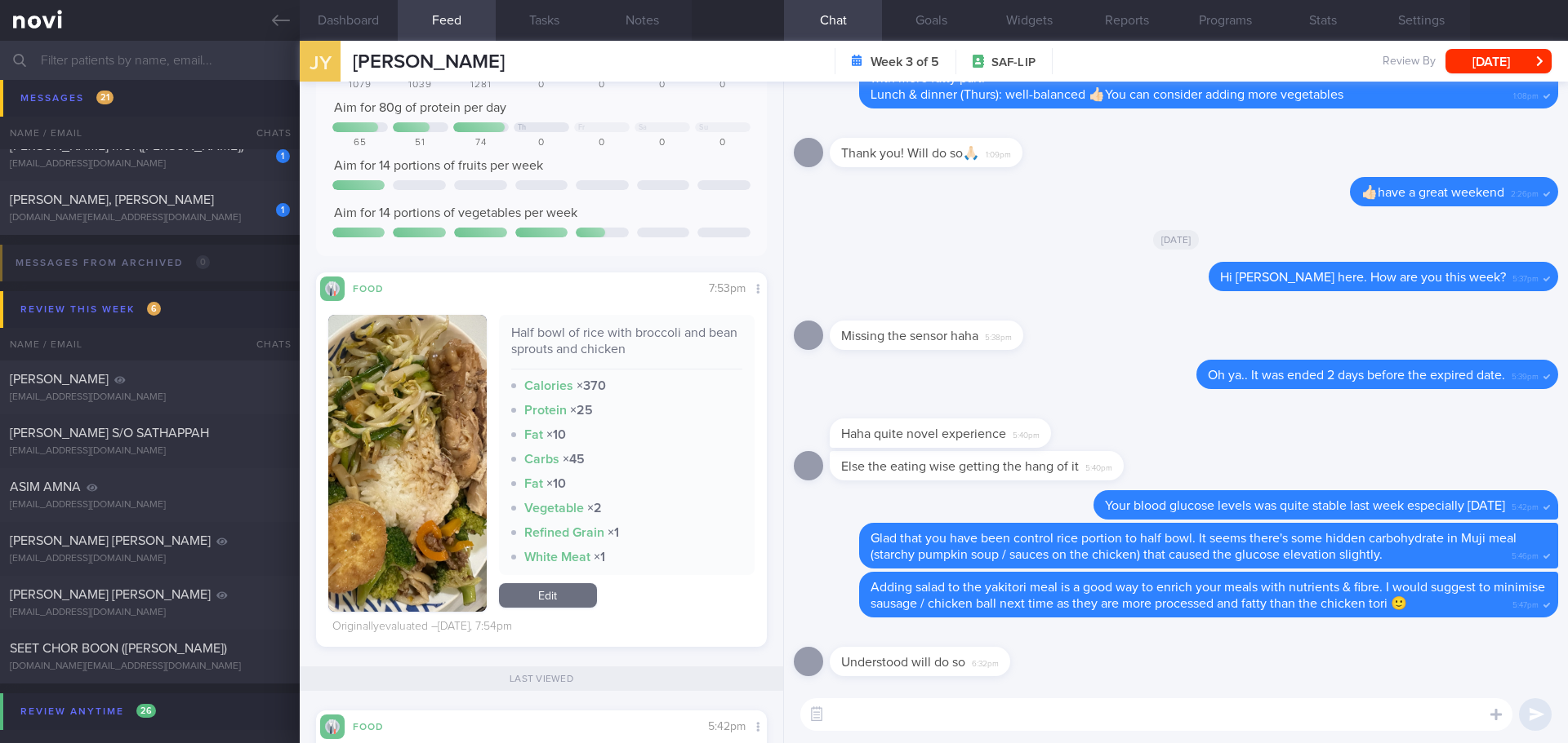
click at [391, 334] on img "button" at bounding box center [407, 463] width 159 height 297
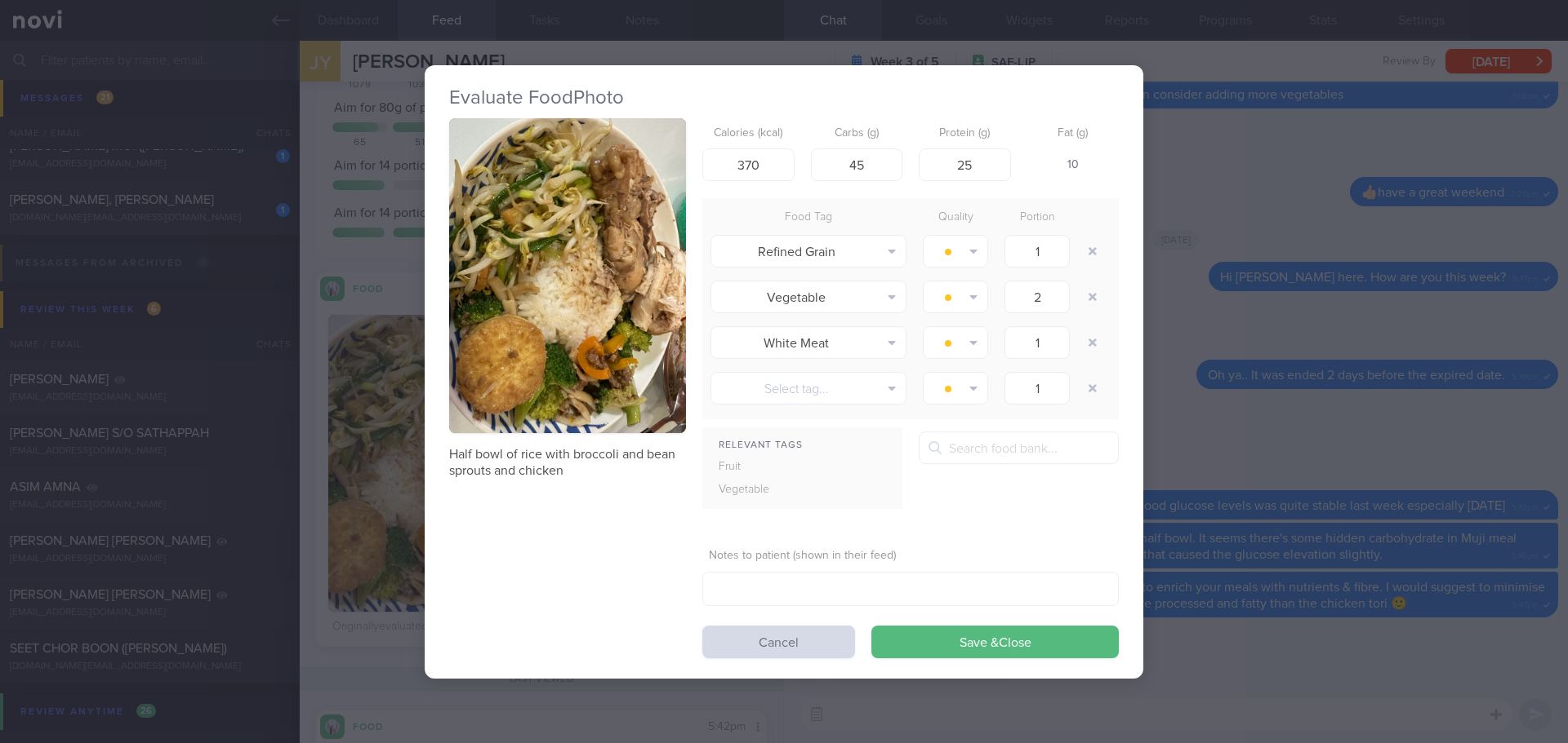
click at [586, 306] on button "button" at bounding box center [568, 276] width 237 height 315
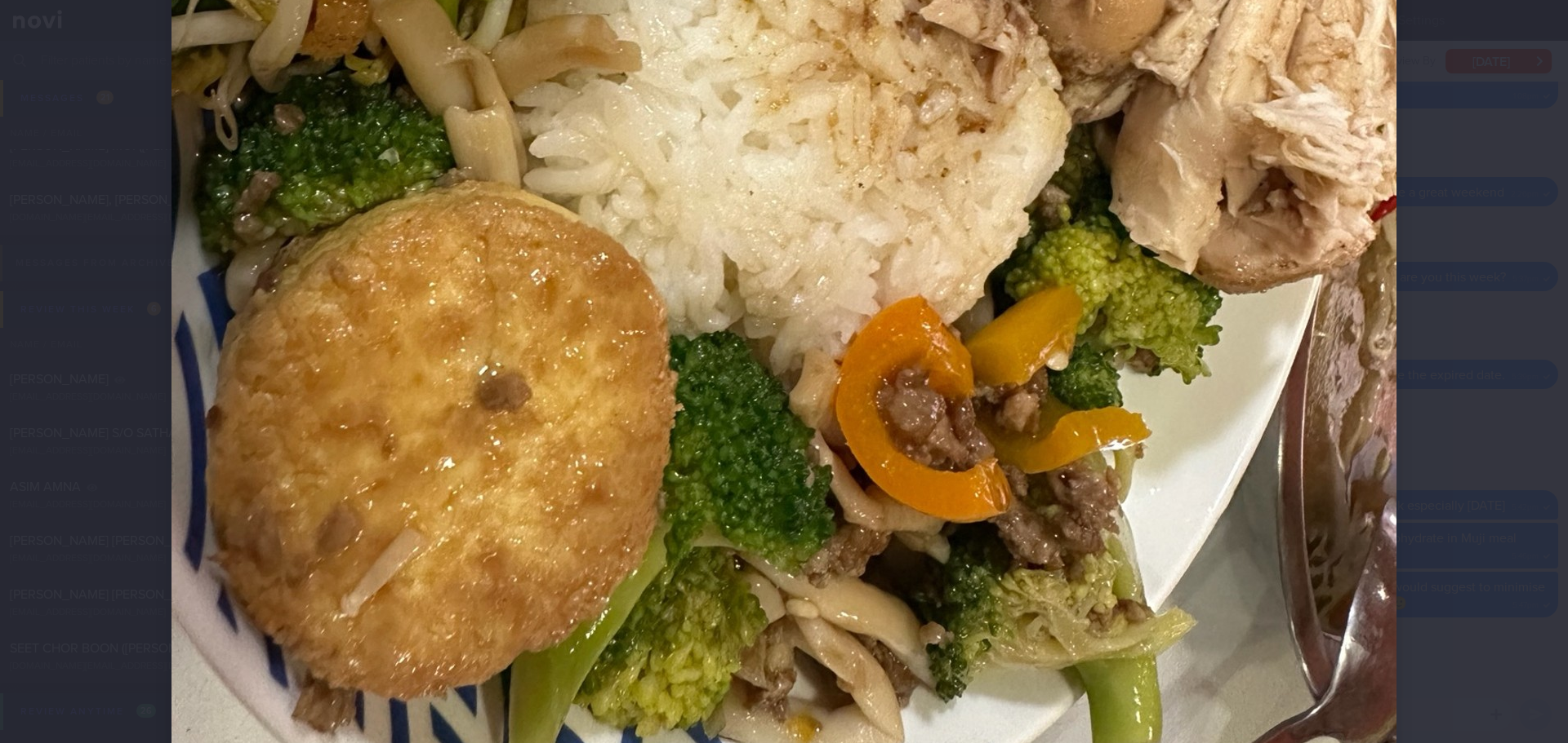
click at [1461, 290] on div at bounding box center [784, 372] width 1568 height 743
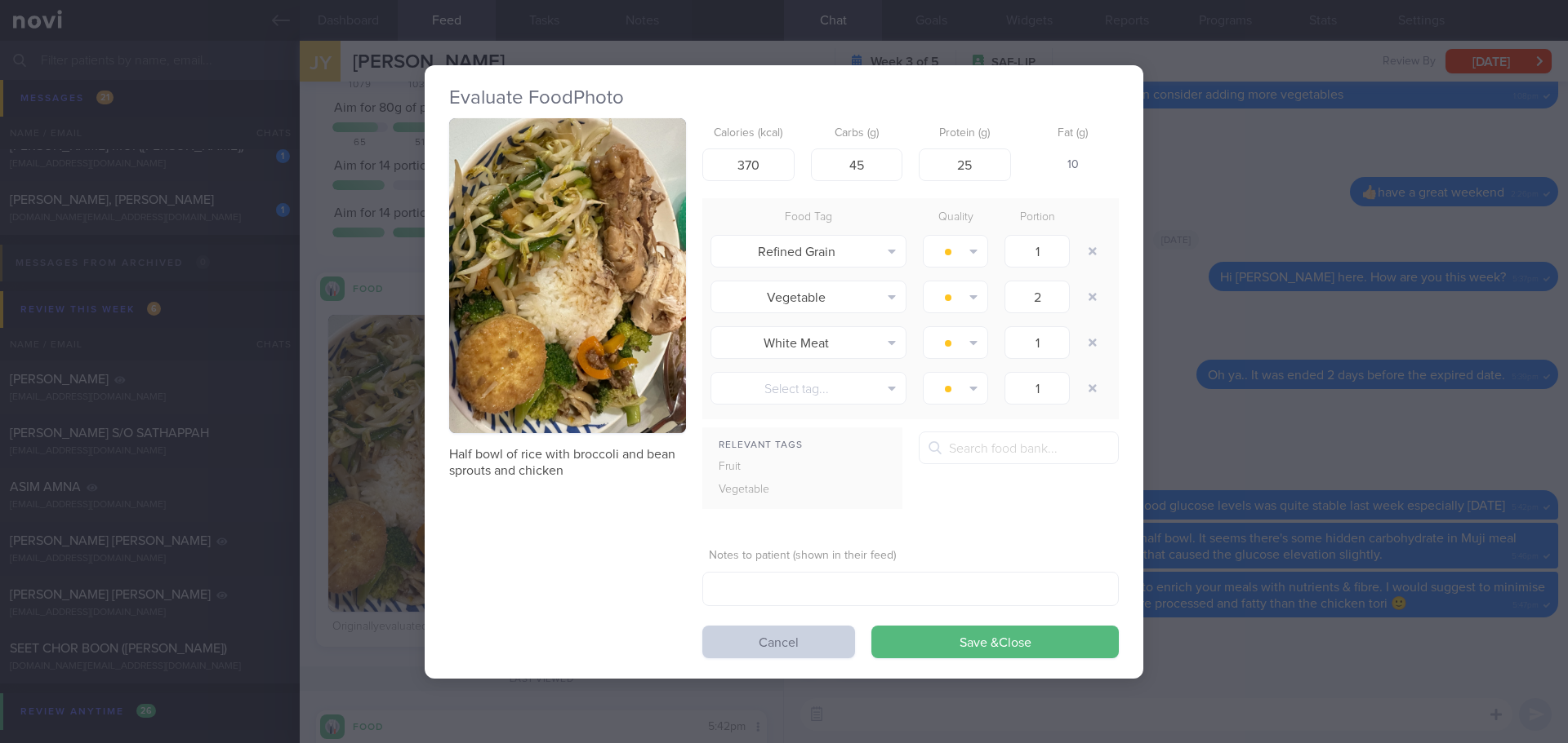
click at [798, 640] on button "Cancel" at bounding box center [778, 642] width 152 height 33
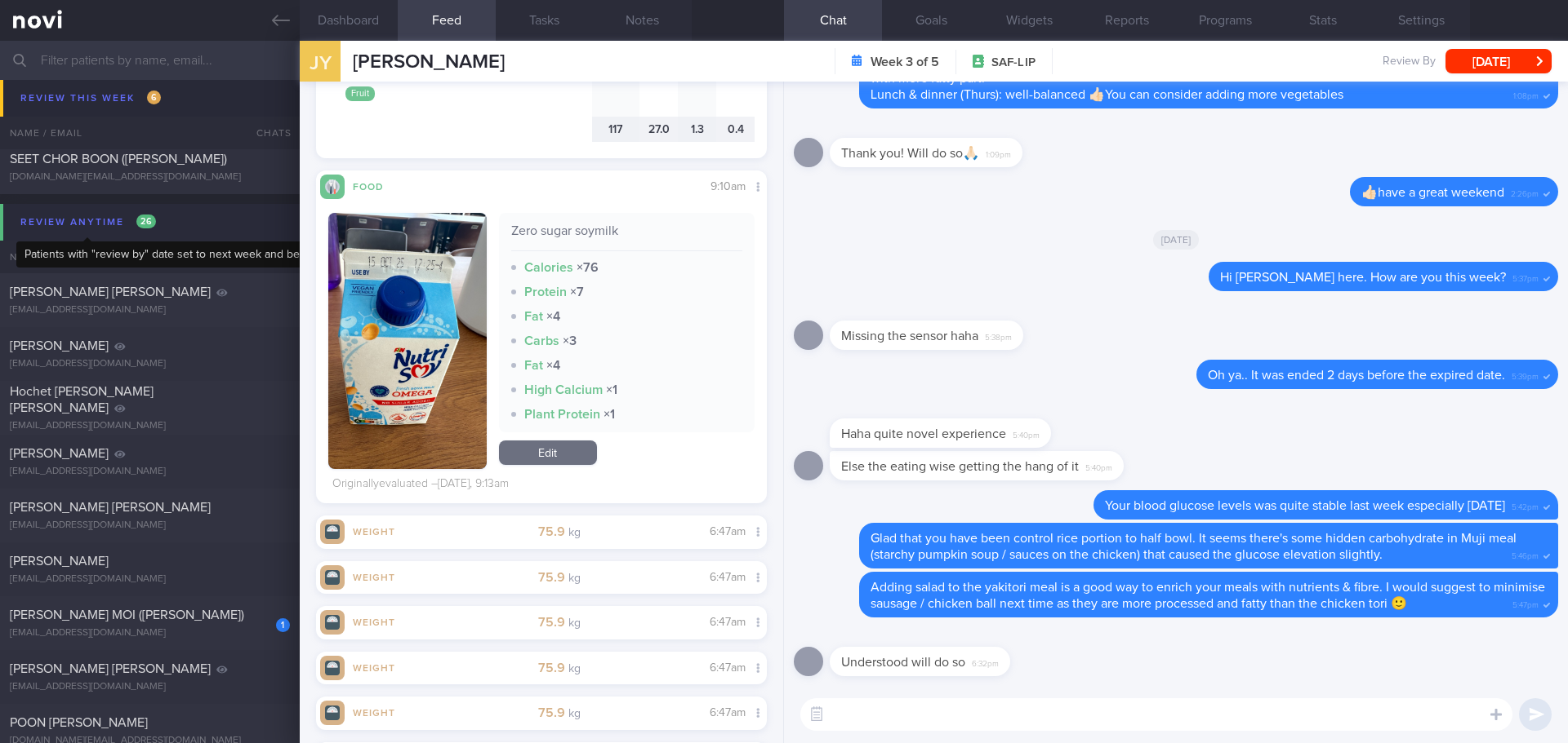
click at [78, 222] on div "Review anytime 26" at bounding box center [88, 222] width 144 height 22
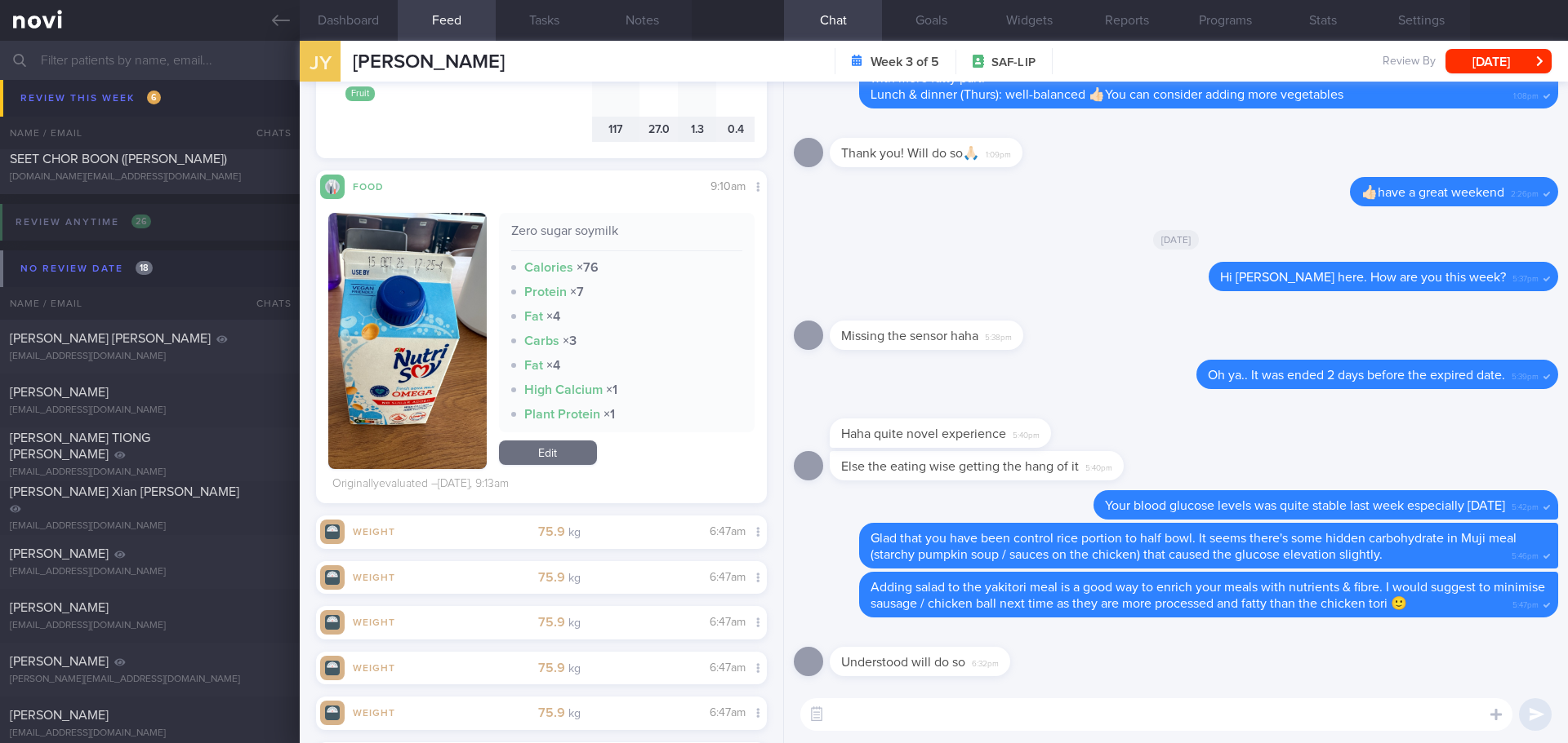
click at [945, 706] on textarea at bounding box center [1156, 714] width 712 height 33
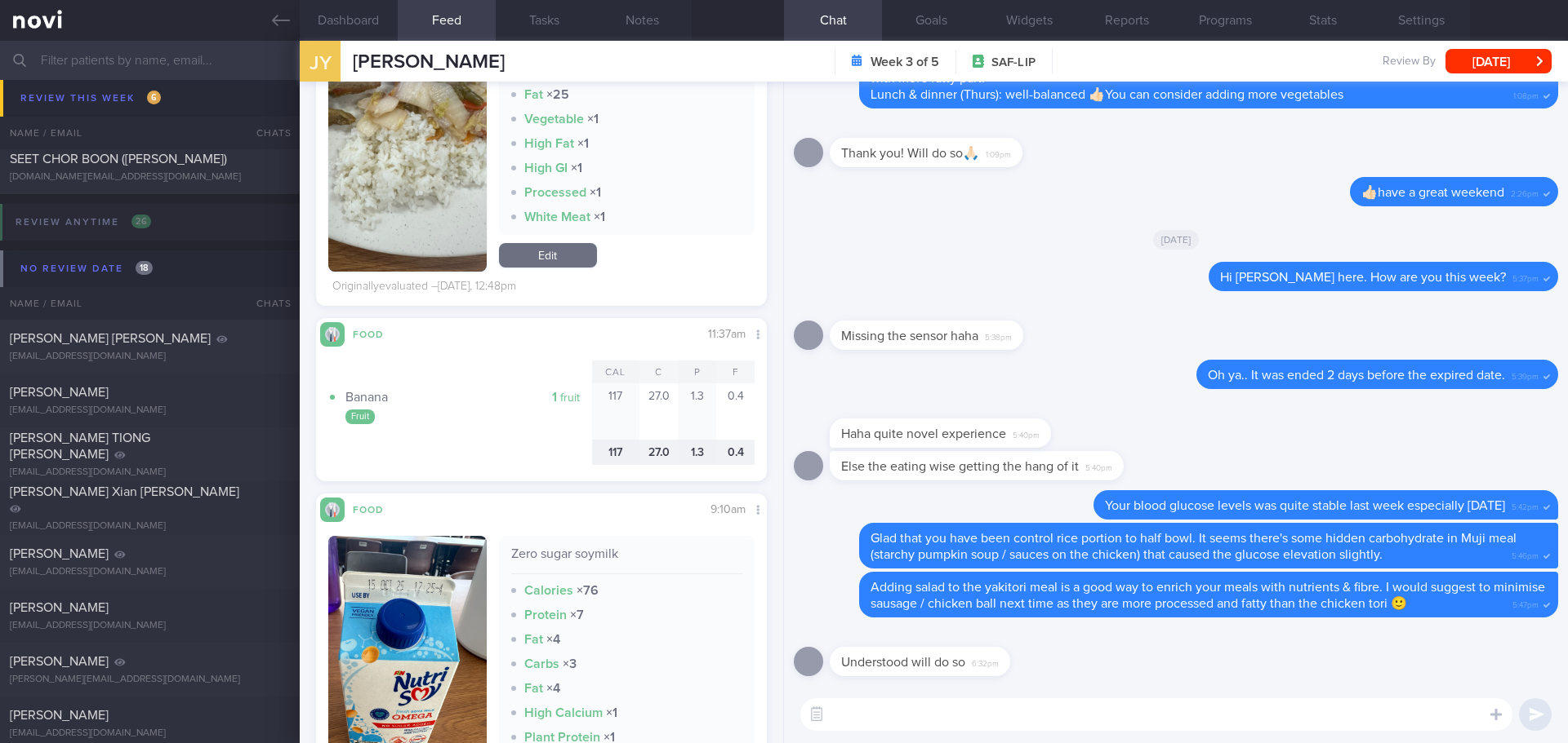
scroll to position [735, 0]
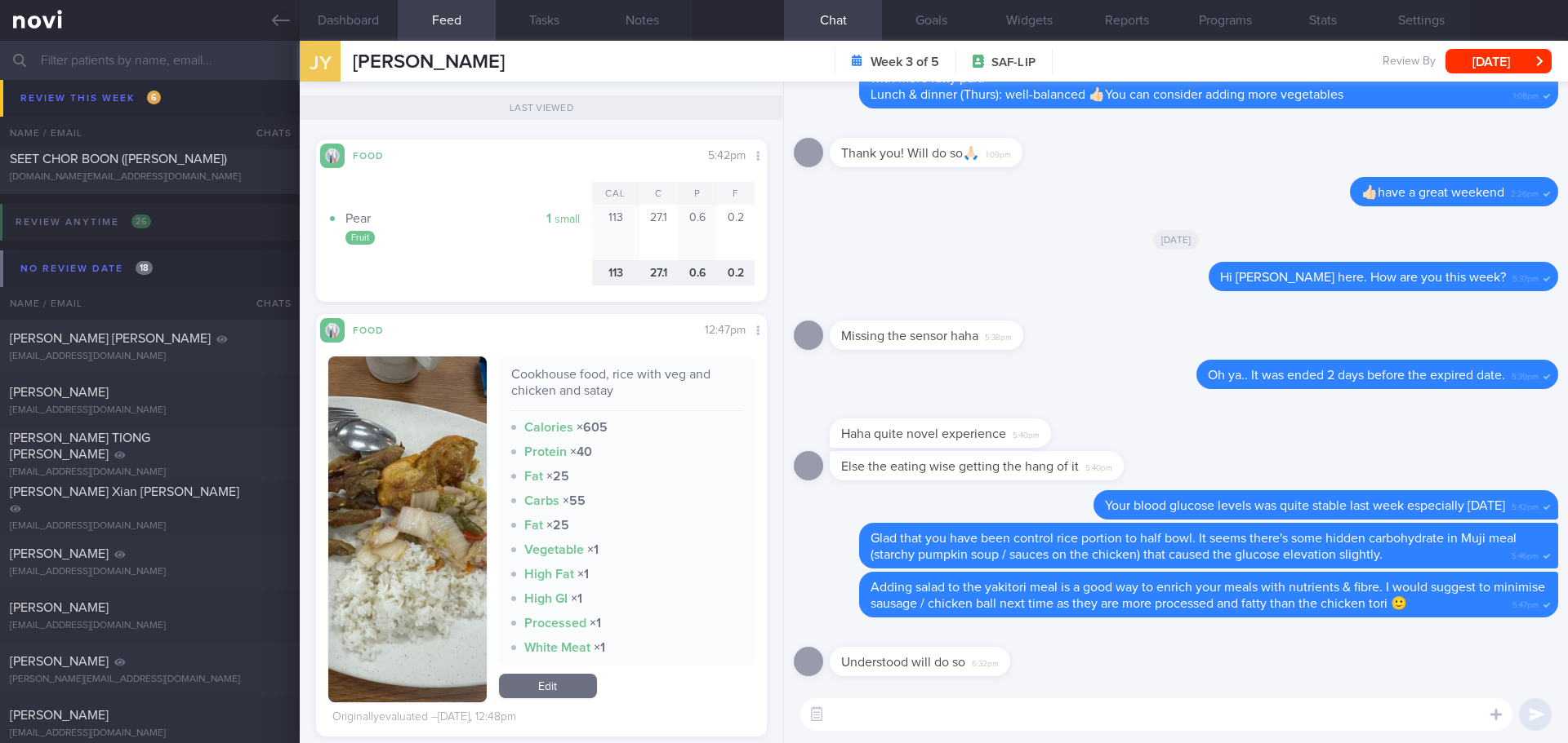
click at [399, 453] on button "button" at bounding box center [407, 529] width 159 height 346
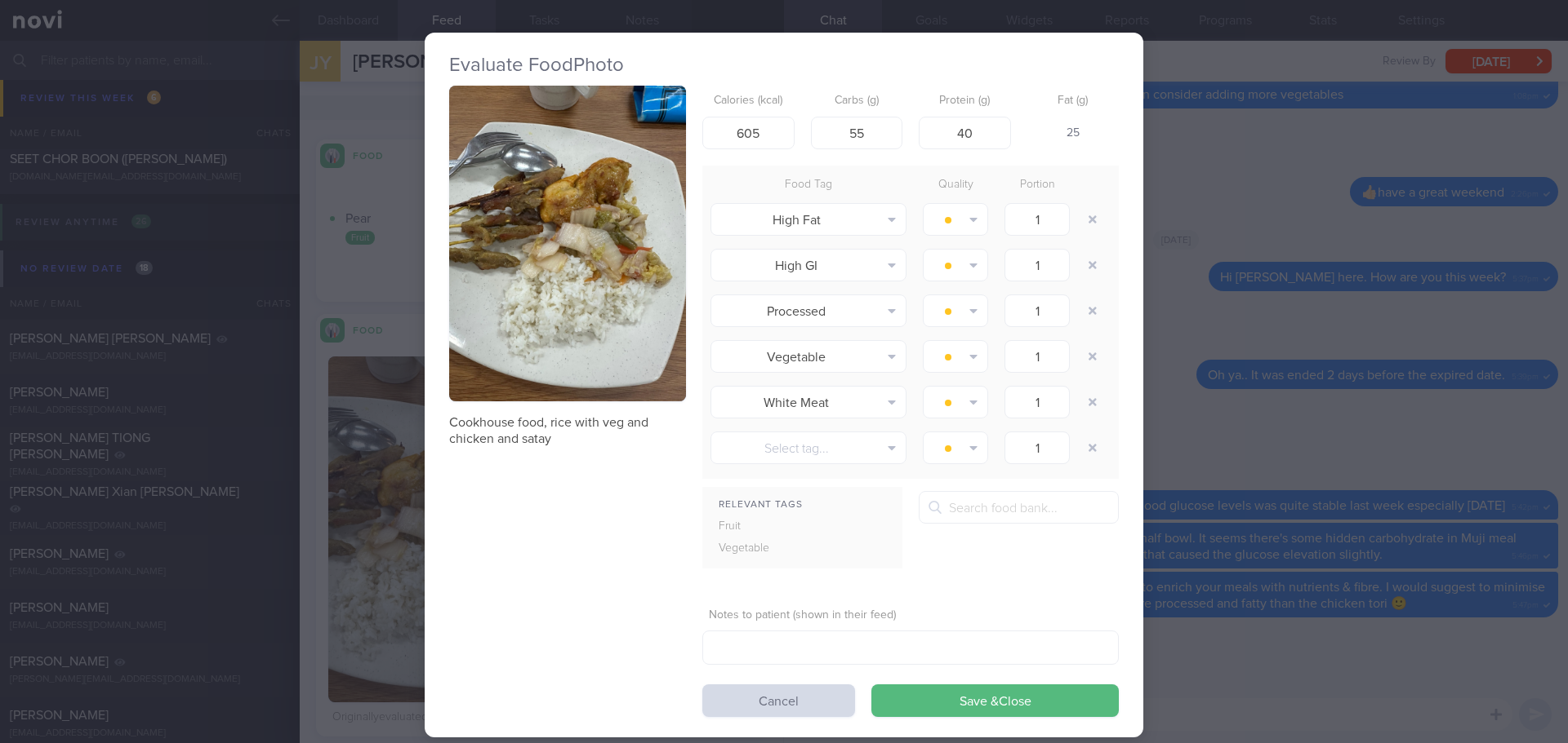
click at [569, 320] on button "button" at bounding box center [568, 244] width 237 height 315
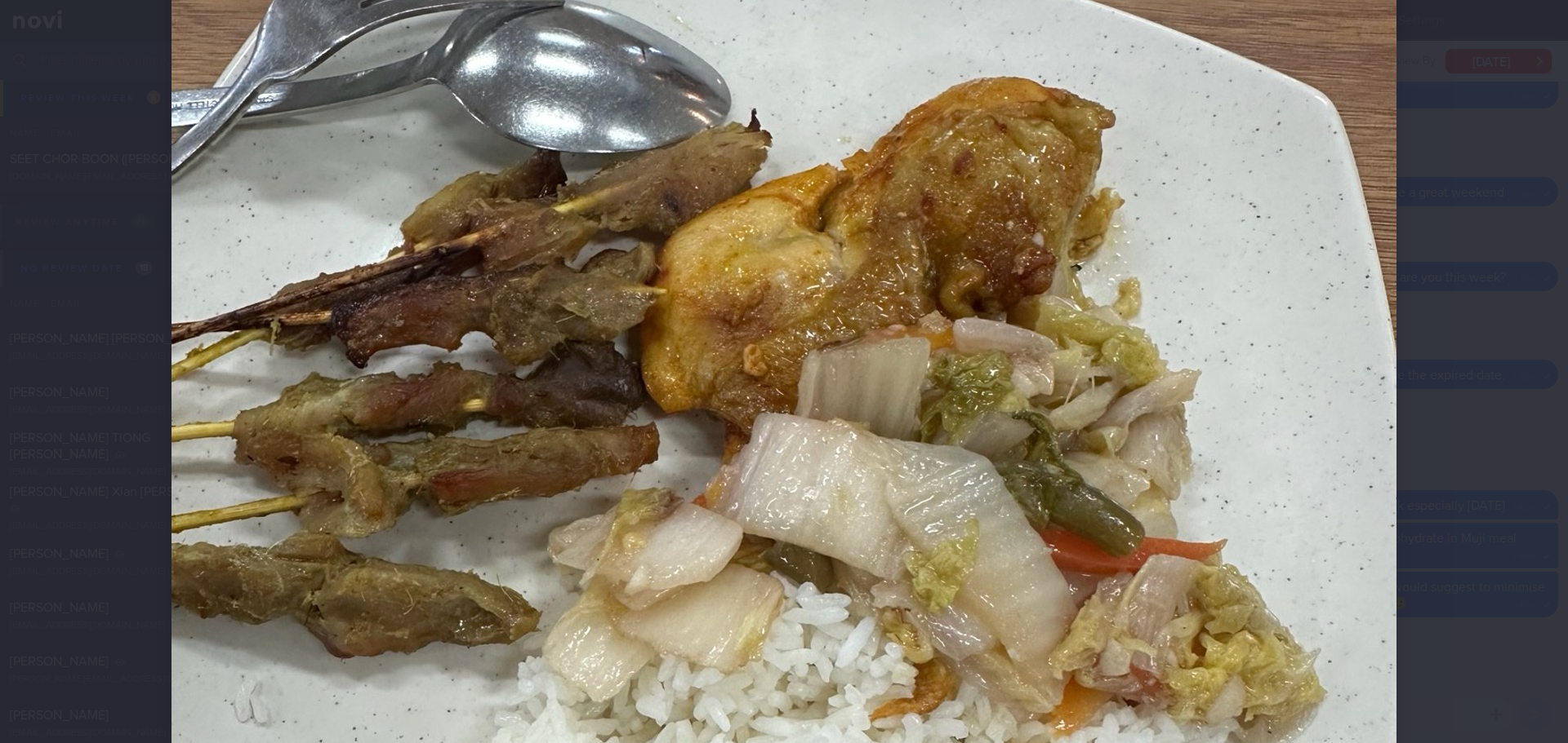
scroll to position [408, 0]
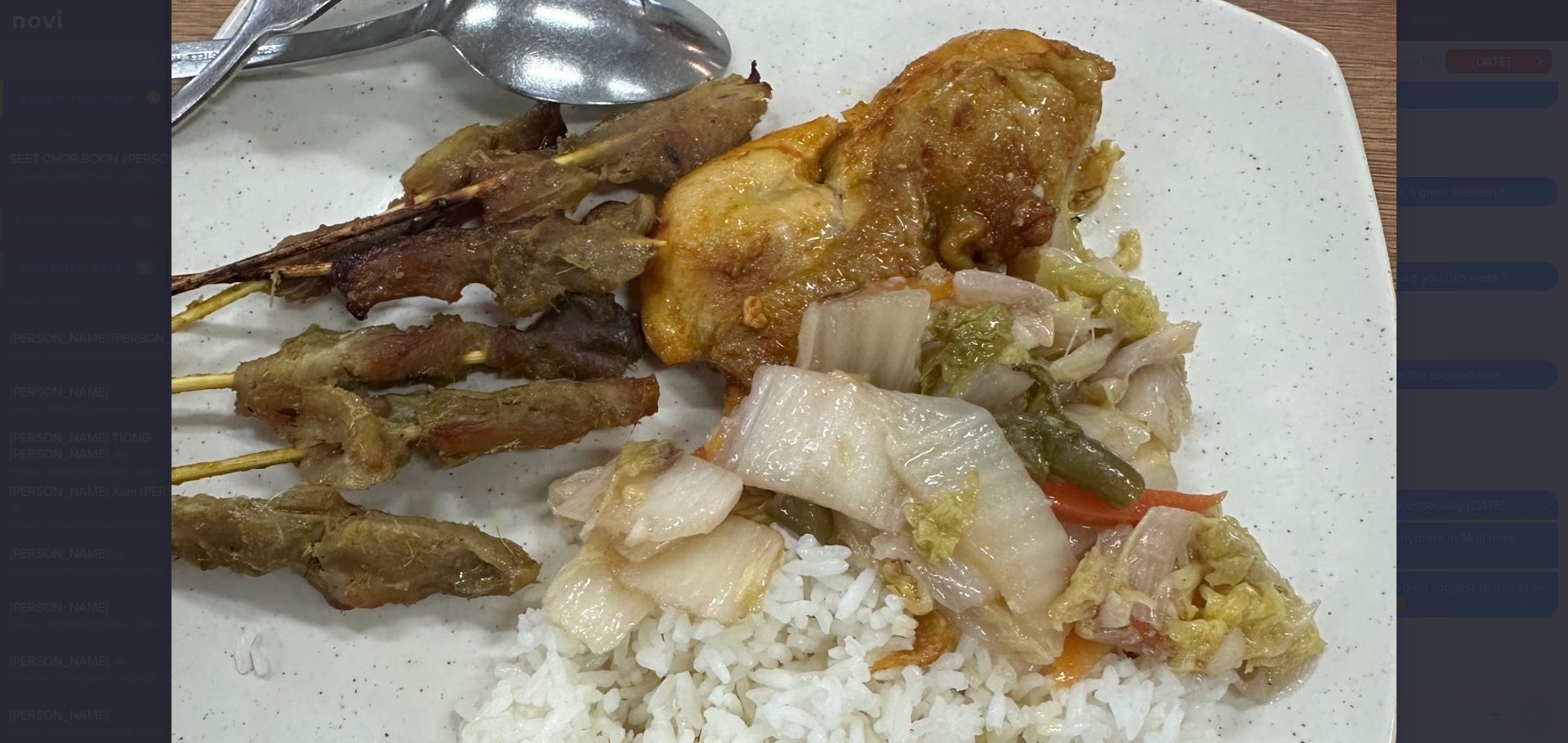
click at [1420, 360] on div at bounding box center [784, 473] width 1355 height 1762
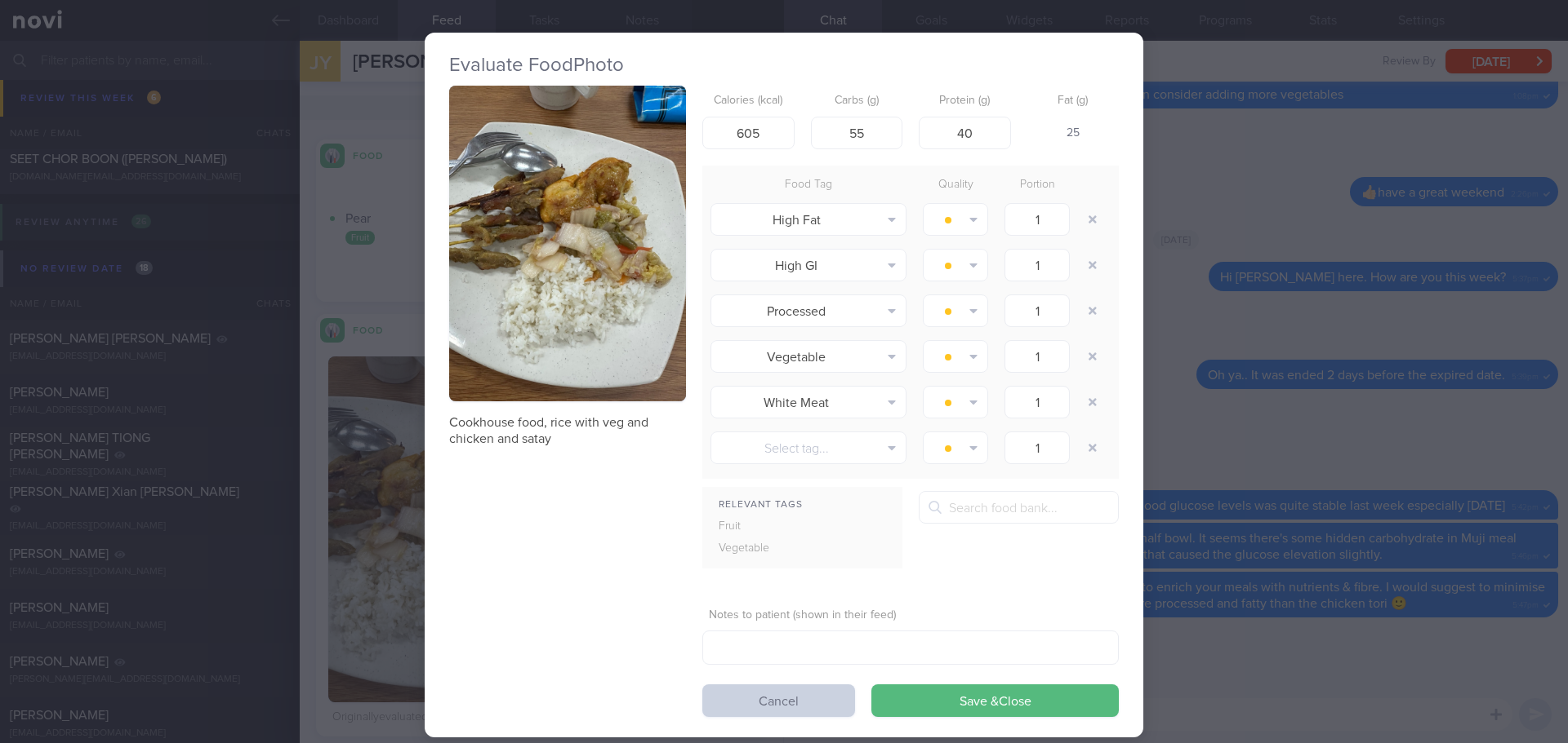
click at [827, 696] on button "Cancel" at bounding box center [778, 701] width 152 height 33
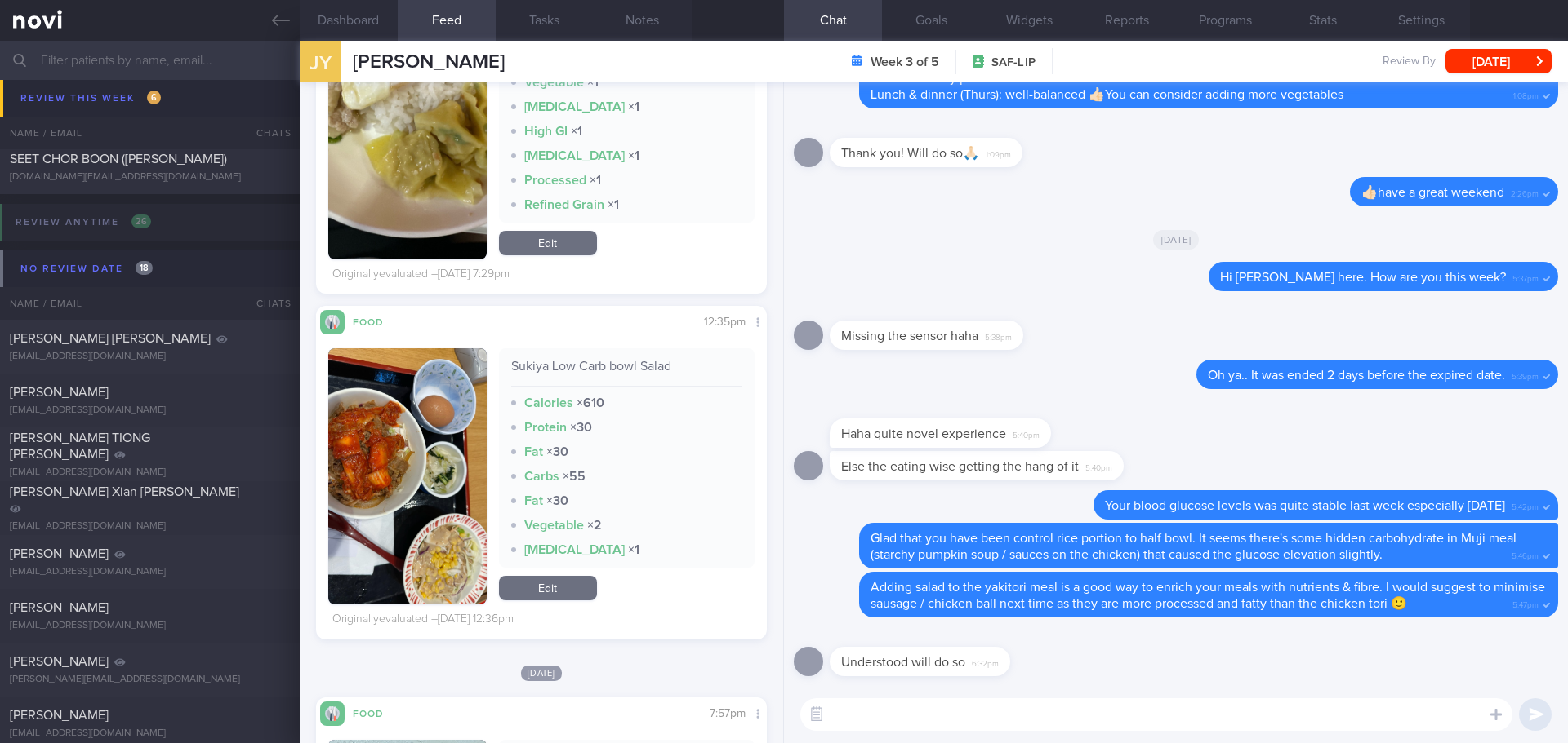
scroll to position [2693, 0]
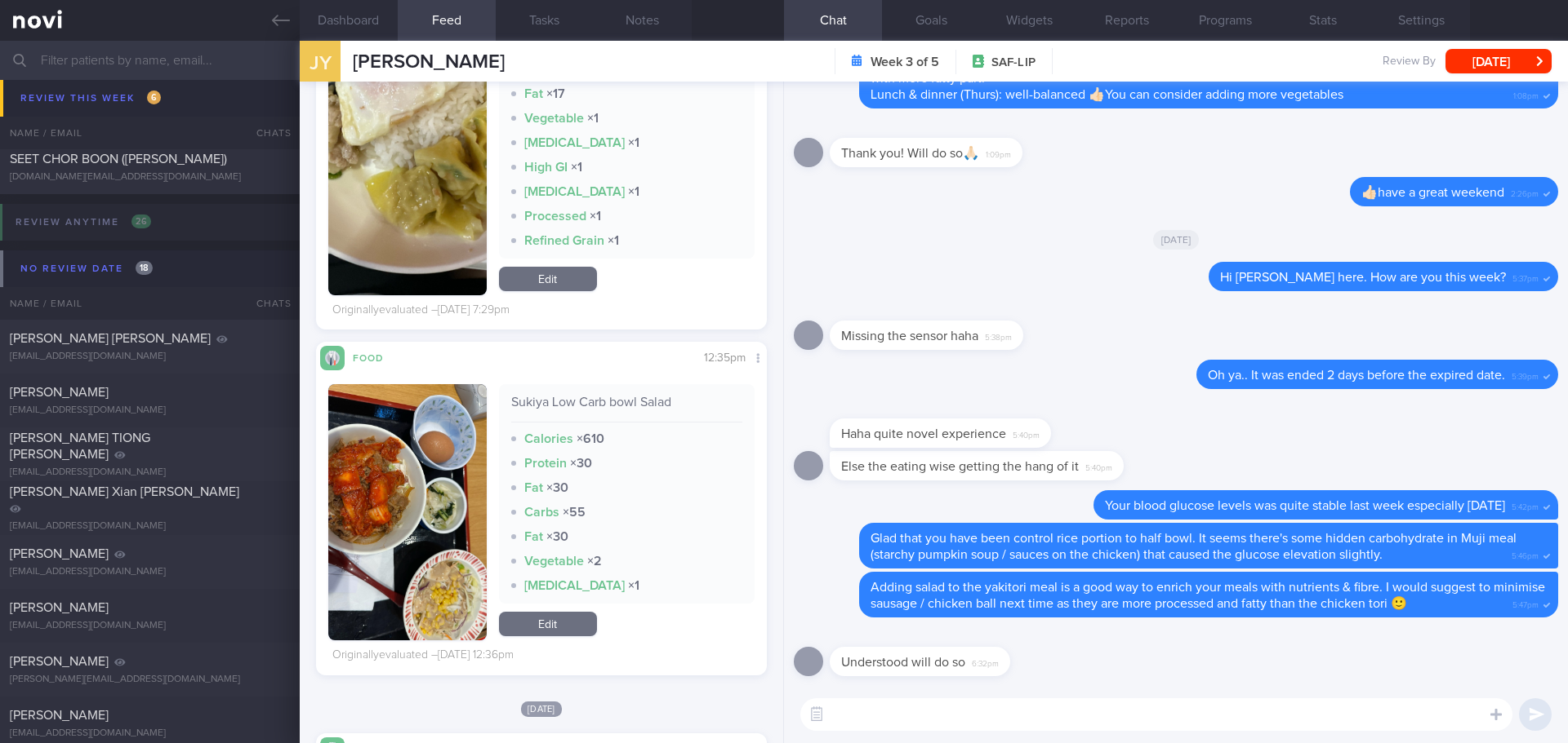
click at [398, 484] on button "button" at bounding box center [407, 512] width 159 height 257
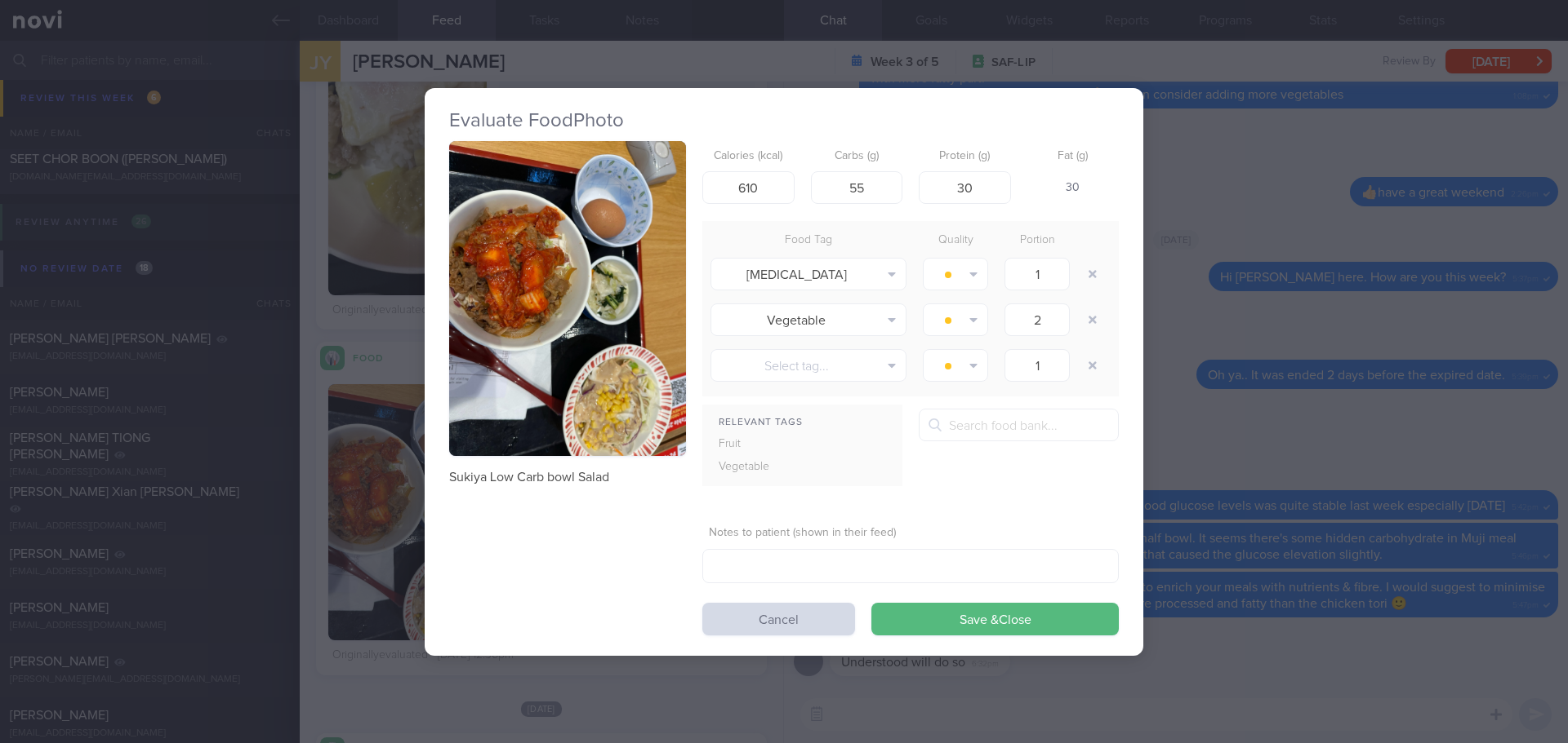
click at [490, 301] on button "button" at bounding box center [568, 299] width 237 height 315
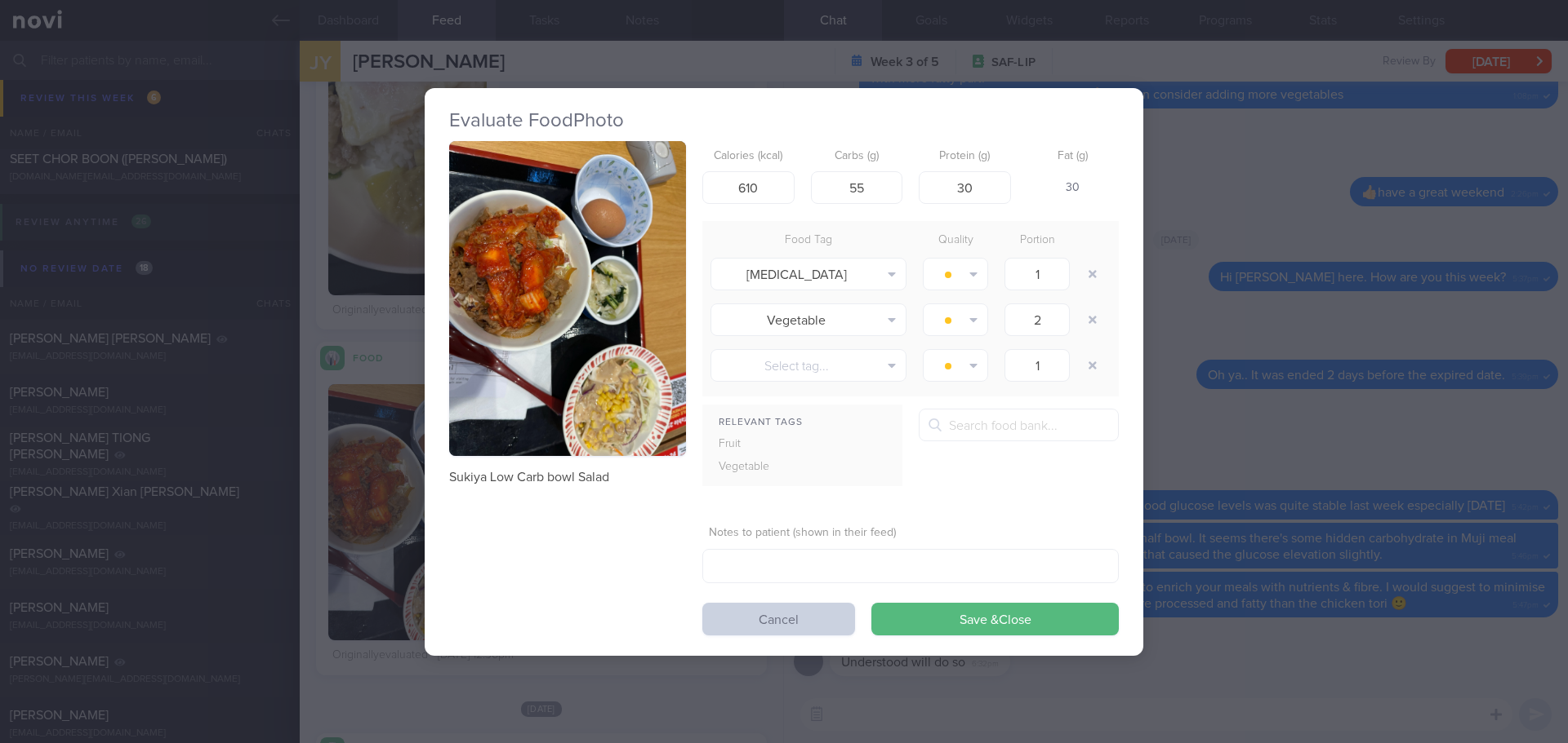
click at [720, 624] on button "Cancel" at bounding box center [778, 619] width 152 height 33
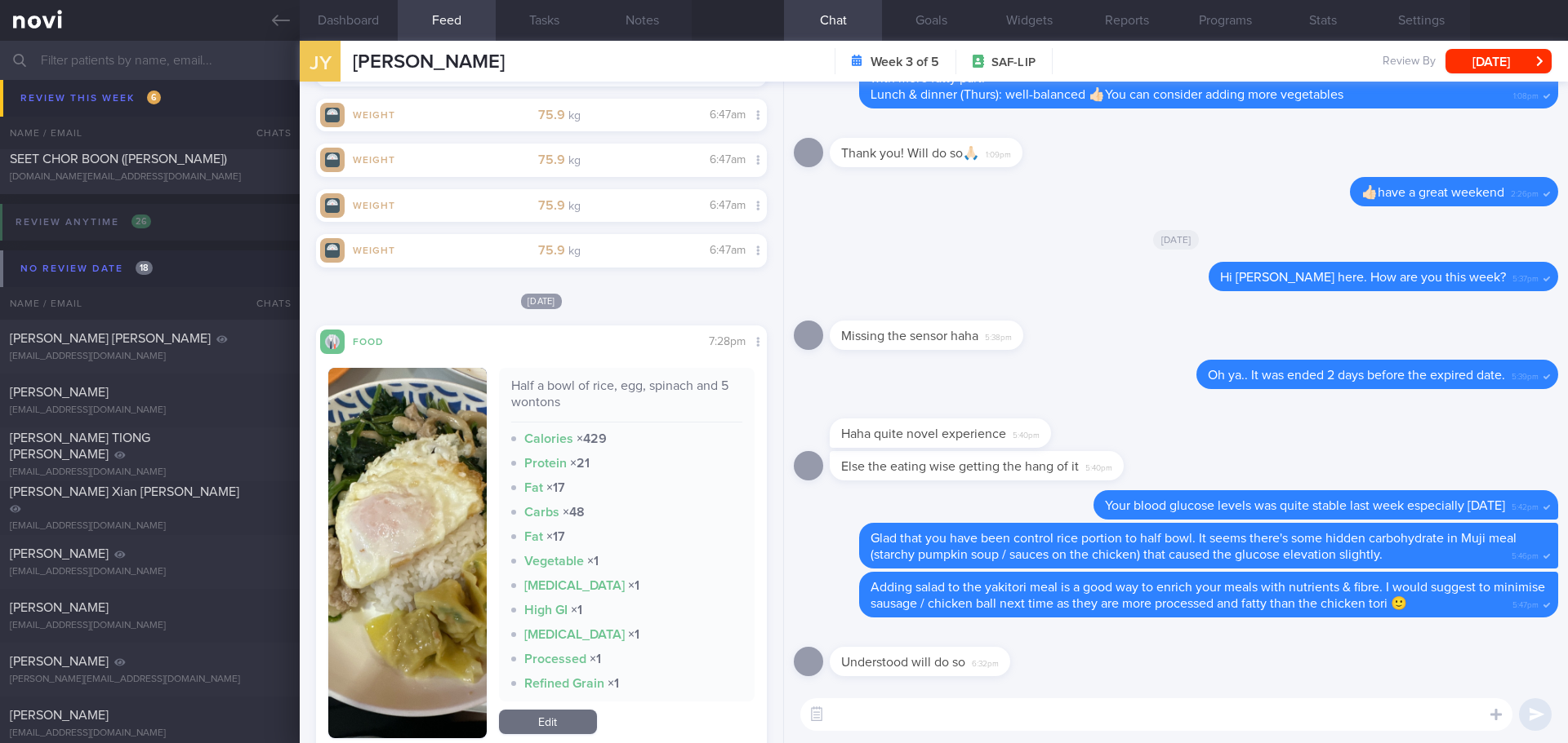
scroll to position [2366, 0]
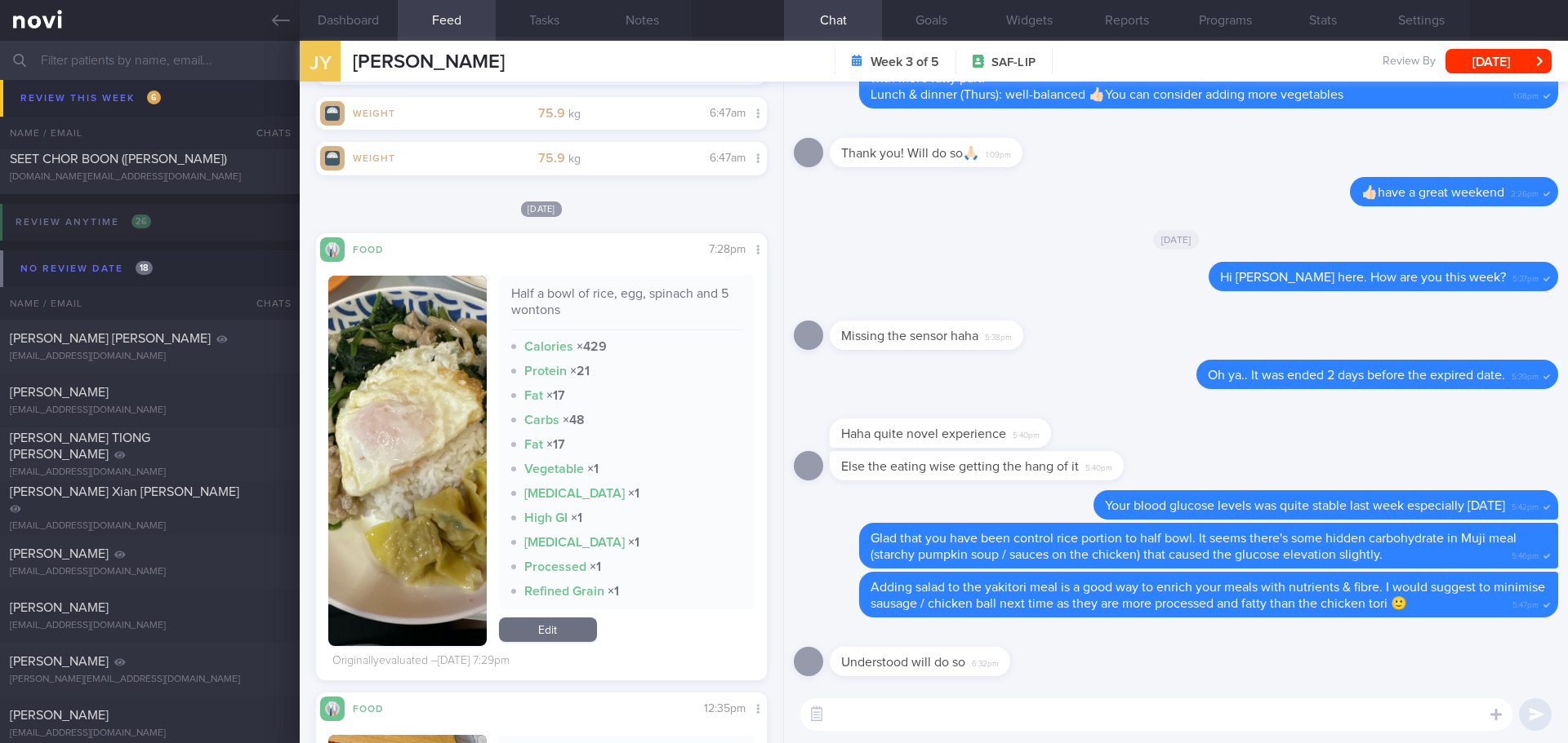
click at [432, 483] on button "button" at bounding box center [407, 461] width 159 height 371
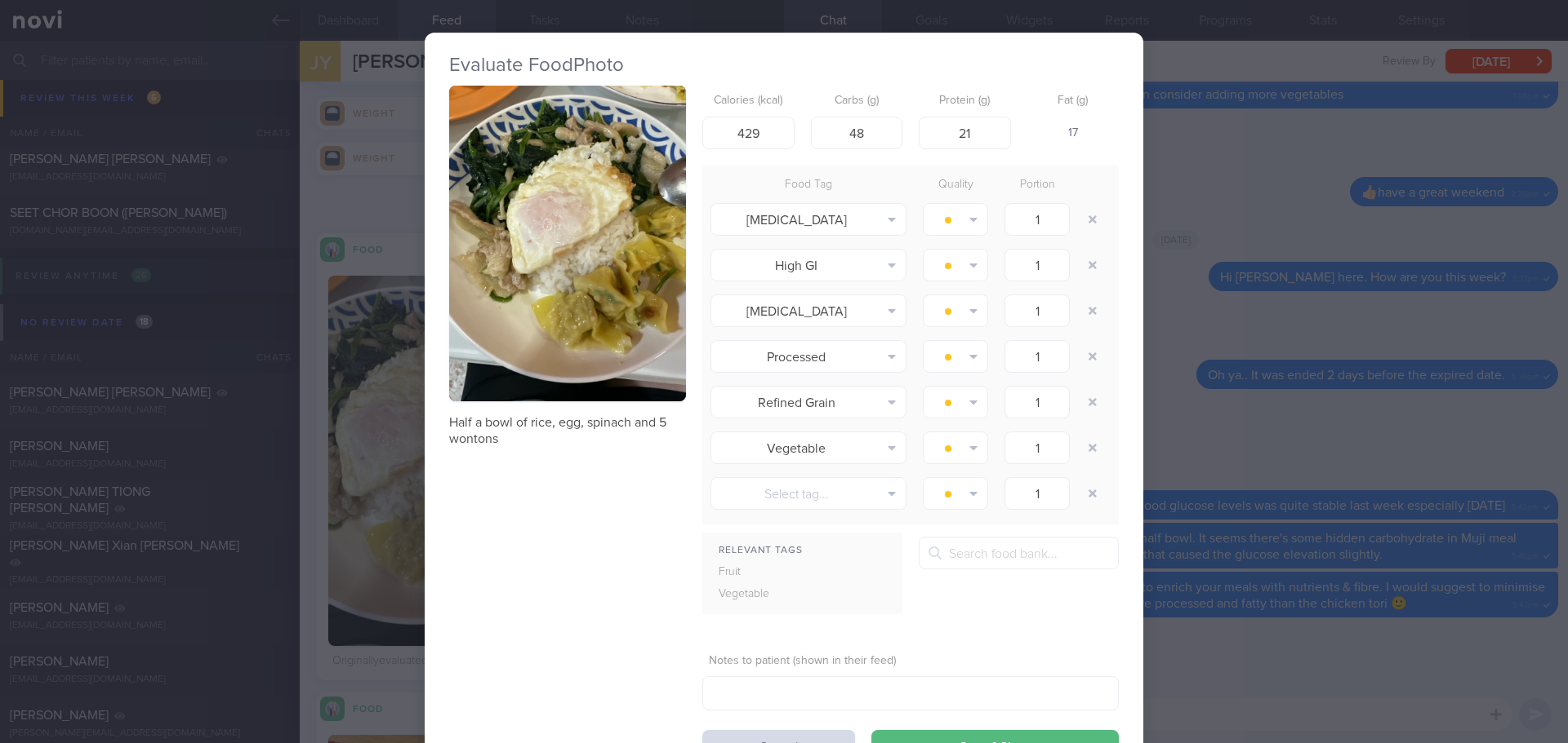
scroll to position [2094, 0]
click at [619, 574] on div "Half a bowl of rice, egg, spinach and 5 wontons Calories (kcal) 429 Carbs (g) 4…" at bounding box center [784, 425] width 670 height 678
click at [1205, 642] on div "Evaluate Food Photo Half a bowl of rice, egg, spinach and 5 wontons Calories (k…" at bounding box center [784, 372] width 1568 height 743
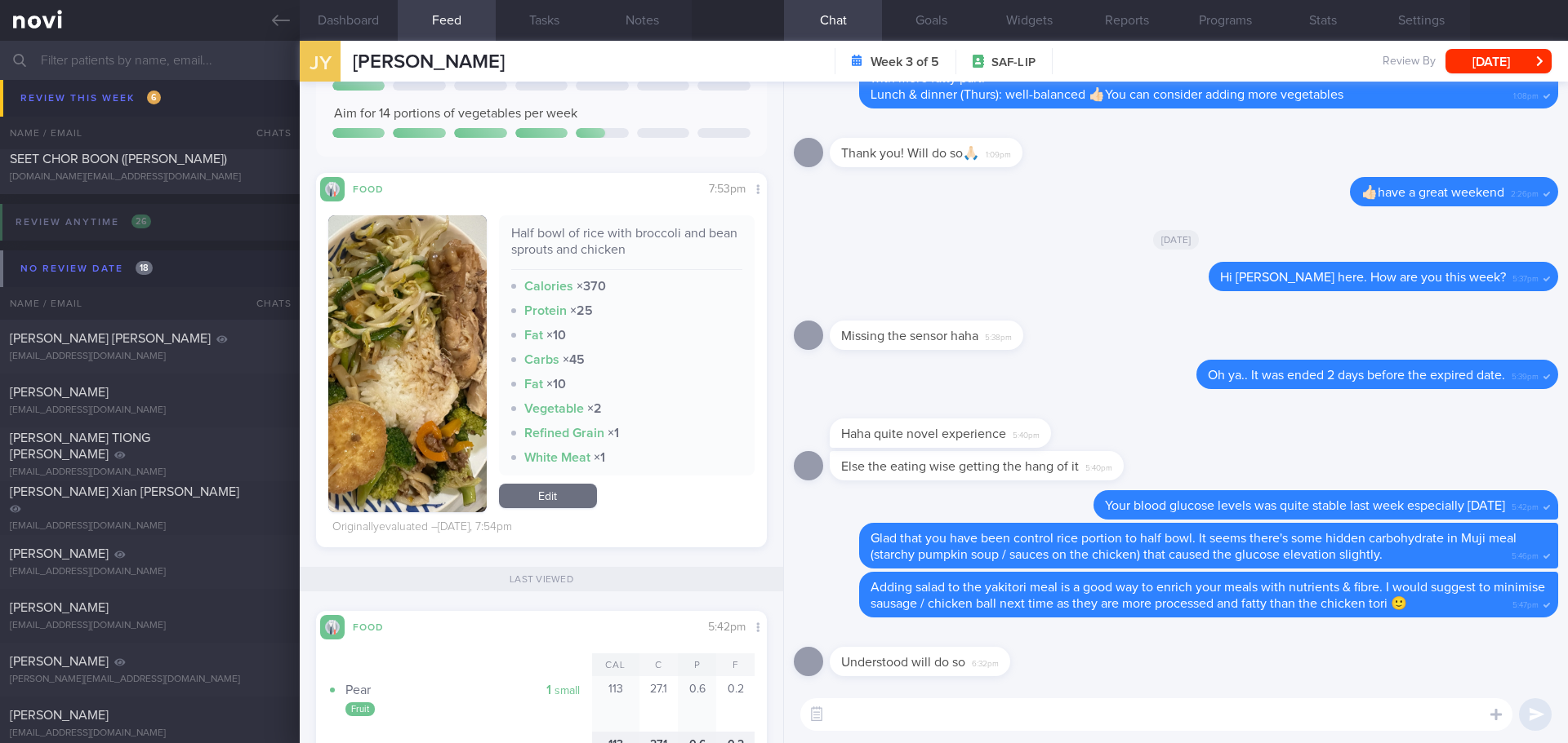
scroll to position [232, 0]
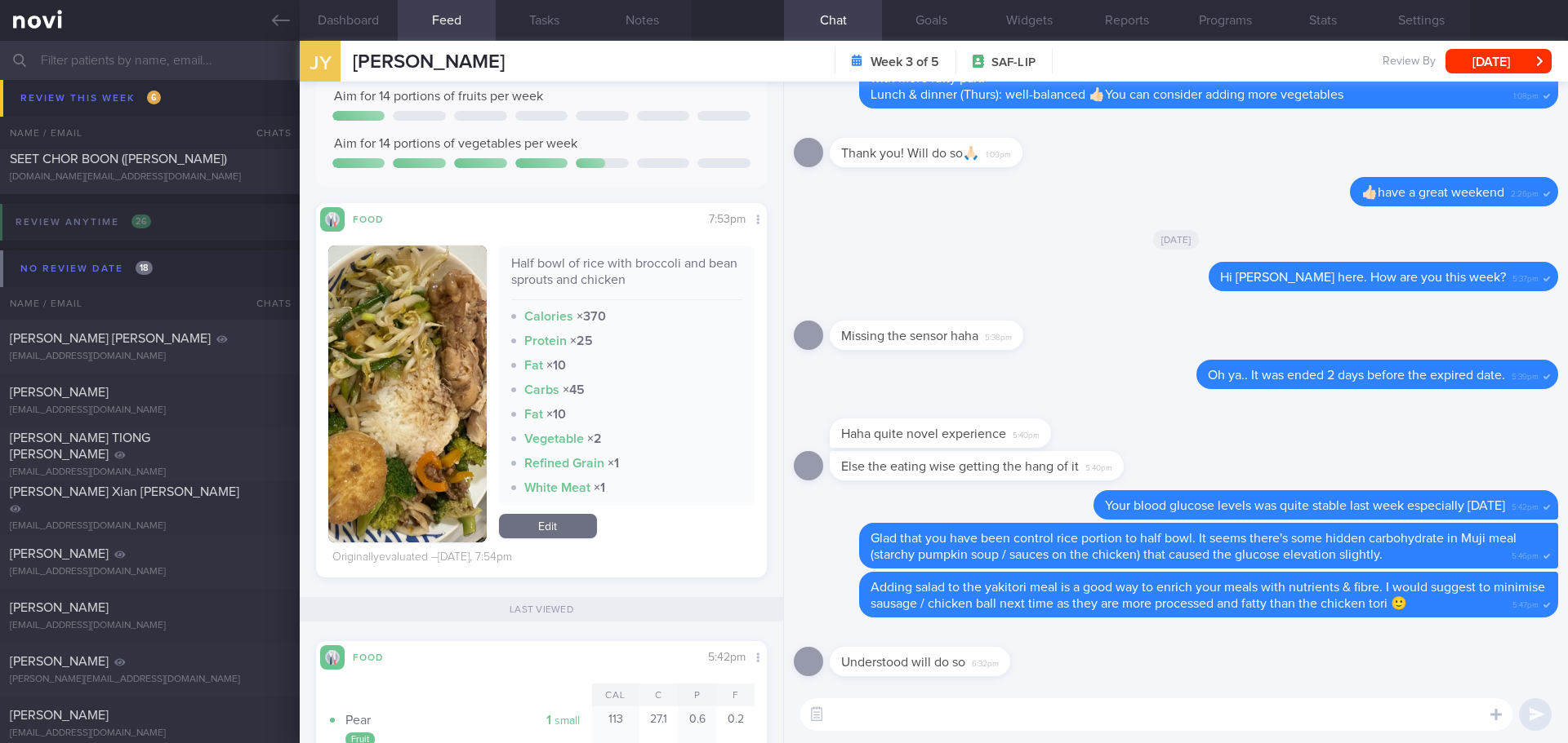
click at [433, 397] on button "button" at bounding box center [407, 394] width 159 height 297
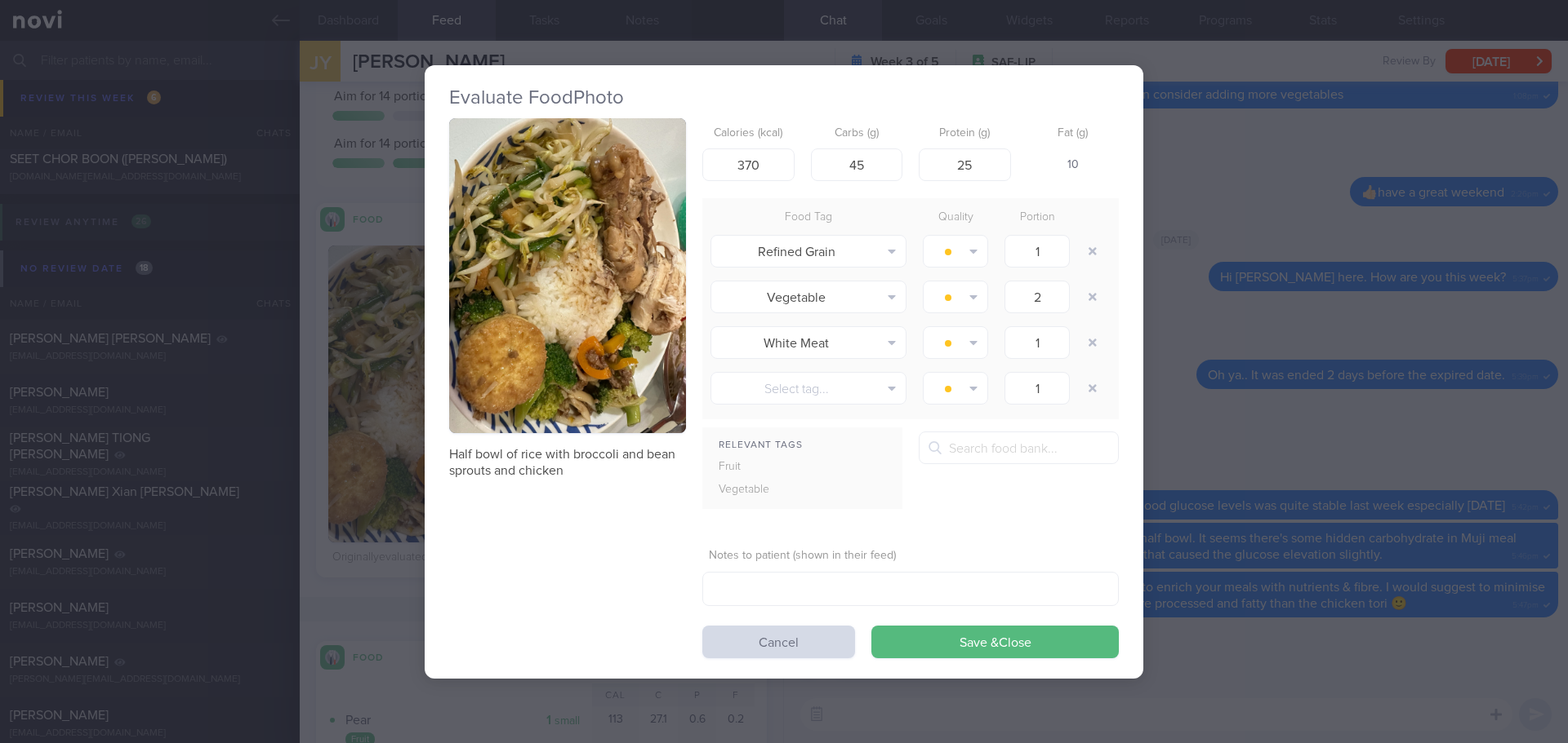
click at [590, 321] on button "button" at bounding box center [568, 276] width 237 height 315
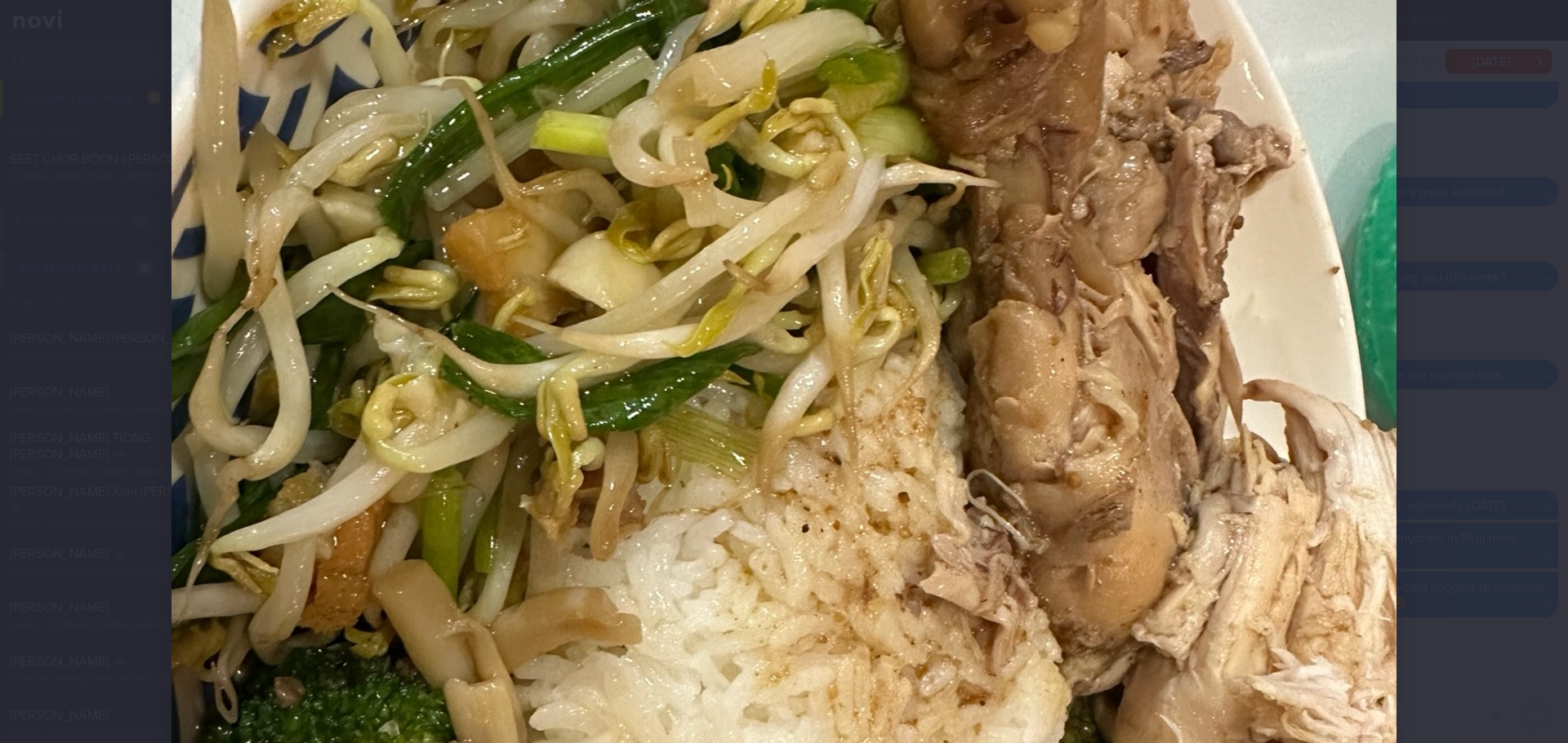
scroll to position [327, 0]
click at [1428, 376] on div at bounding box center [784, 554] width 1355 height 1762
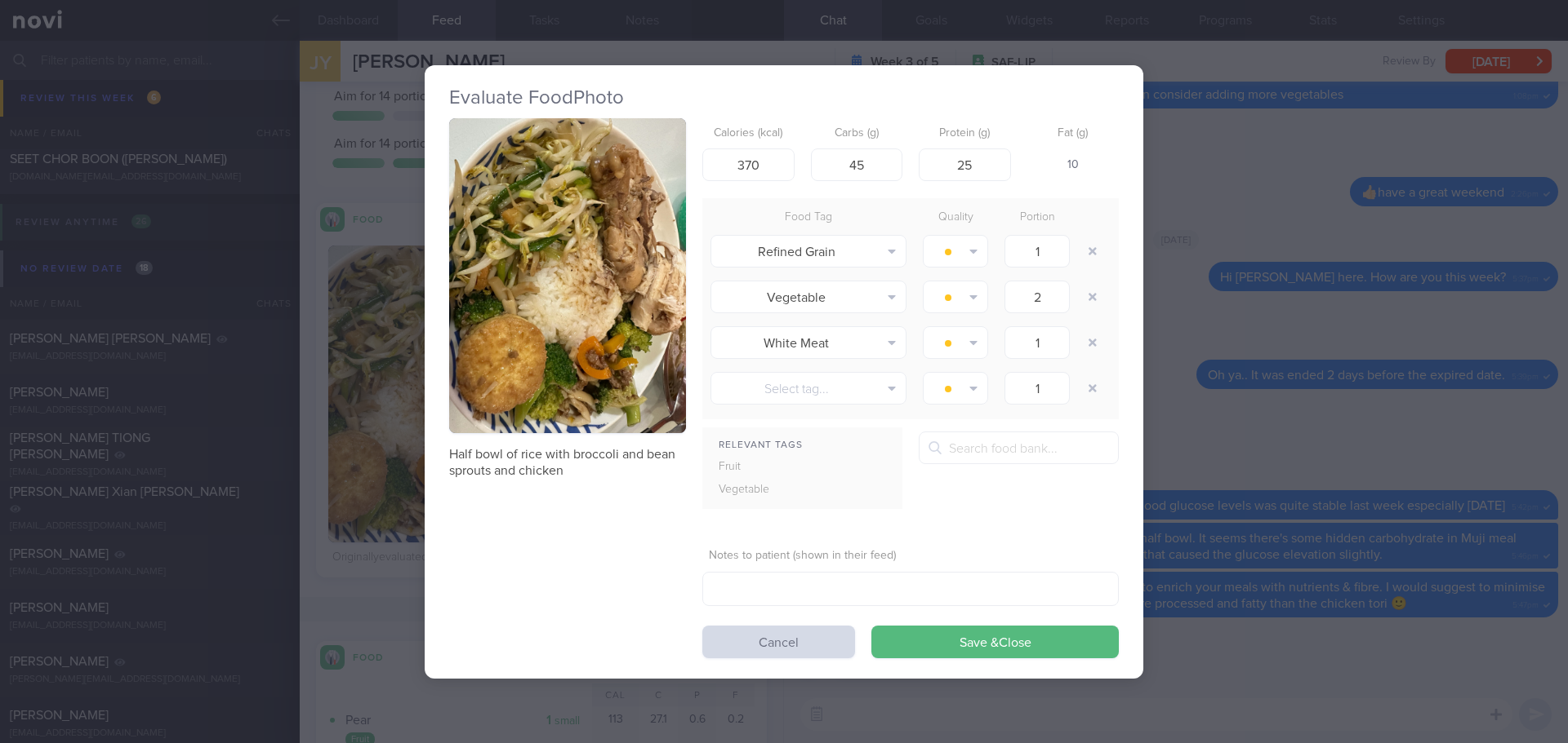
drag, startPoint x: 787, startPoint y: 646, endPoint x: 671, endPoint y: 596, distance: 126.3
click at [786, 646] on button "Cancel" at bounding box center [778, 642] width 152 height 33
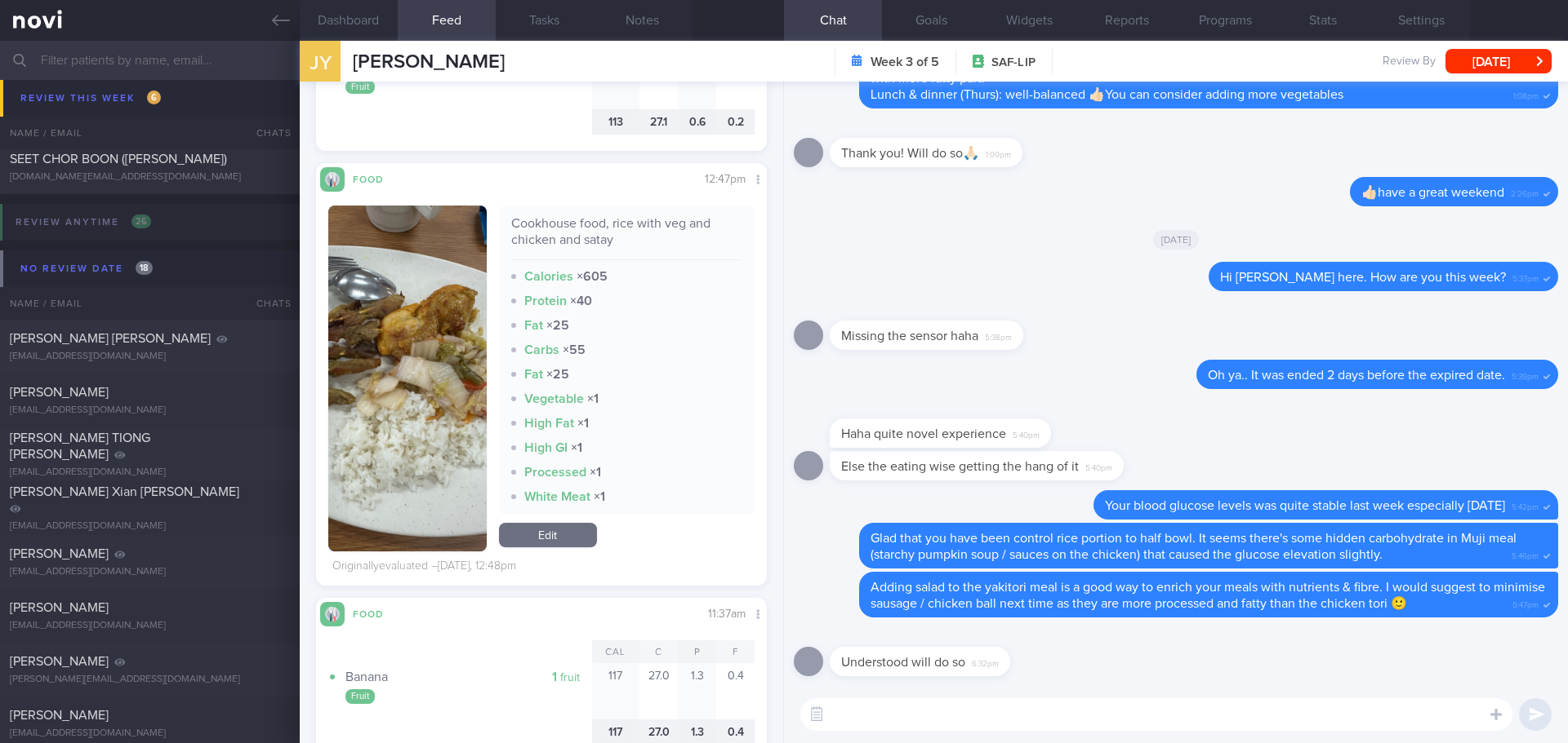
scroll to position [315, 0]
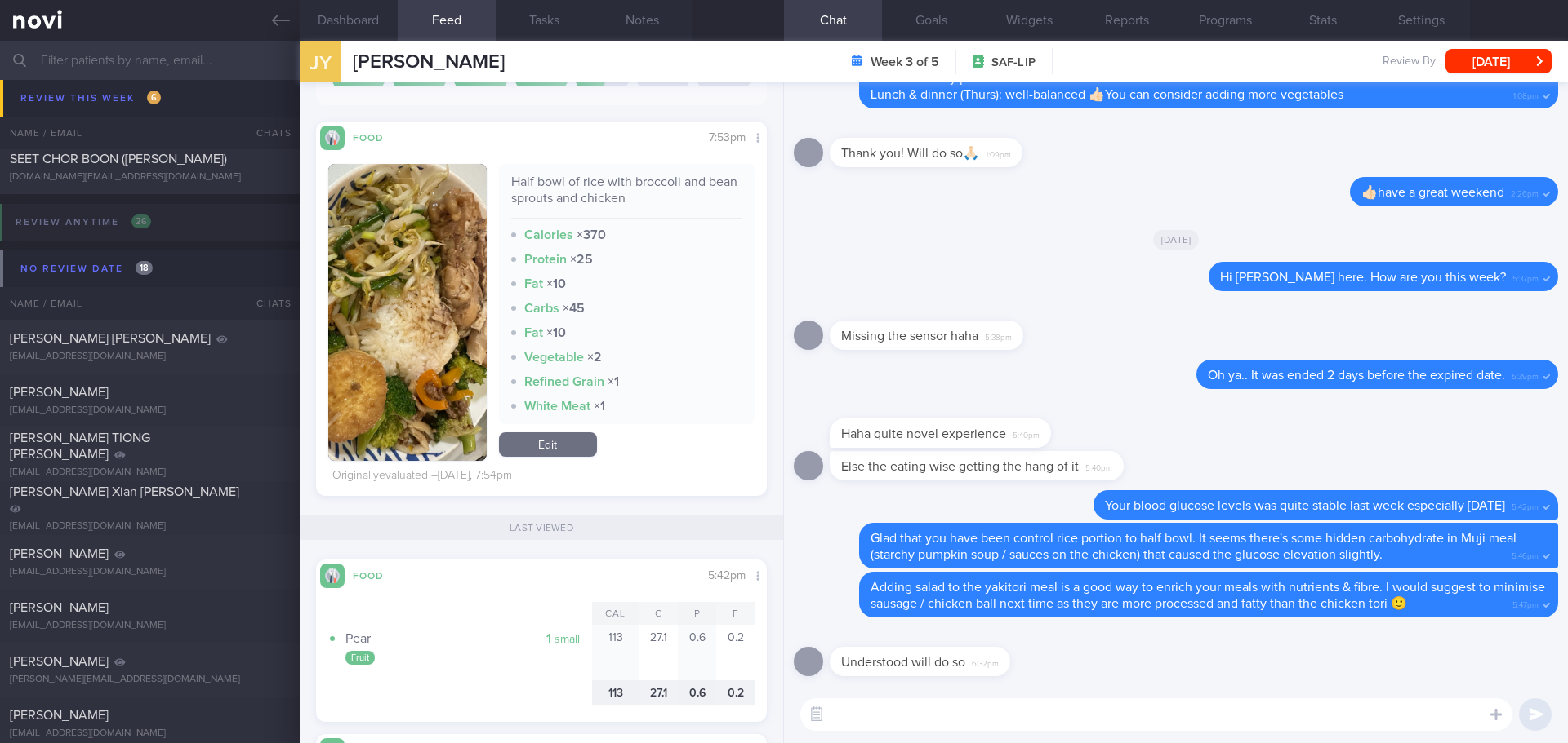
click at [1022, 725] on textarea at bounding box center [1156, 714] width 712 height 33
click at [1074, 708] on textarea at bounding box center [1156, 714] width 712 height 33
type textarea "I"
type textarea "Y"
type textarea "Great! Continue keeping regular meal intake too."
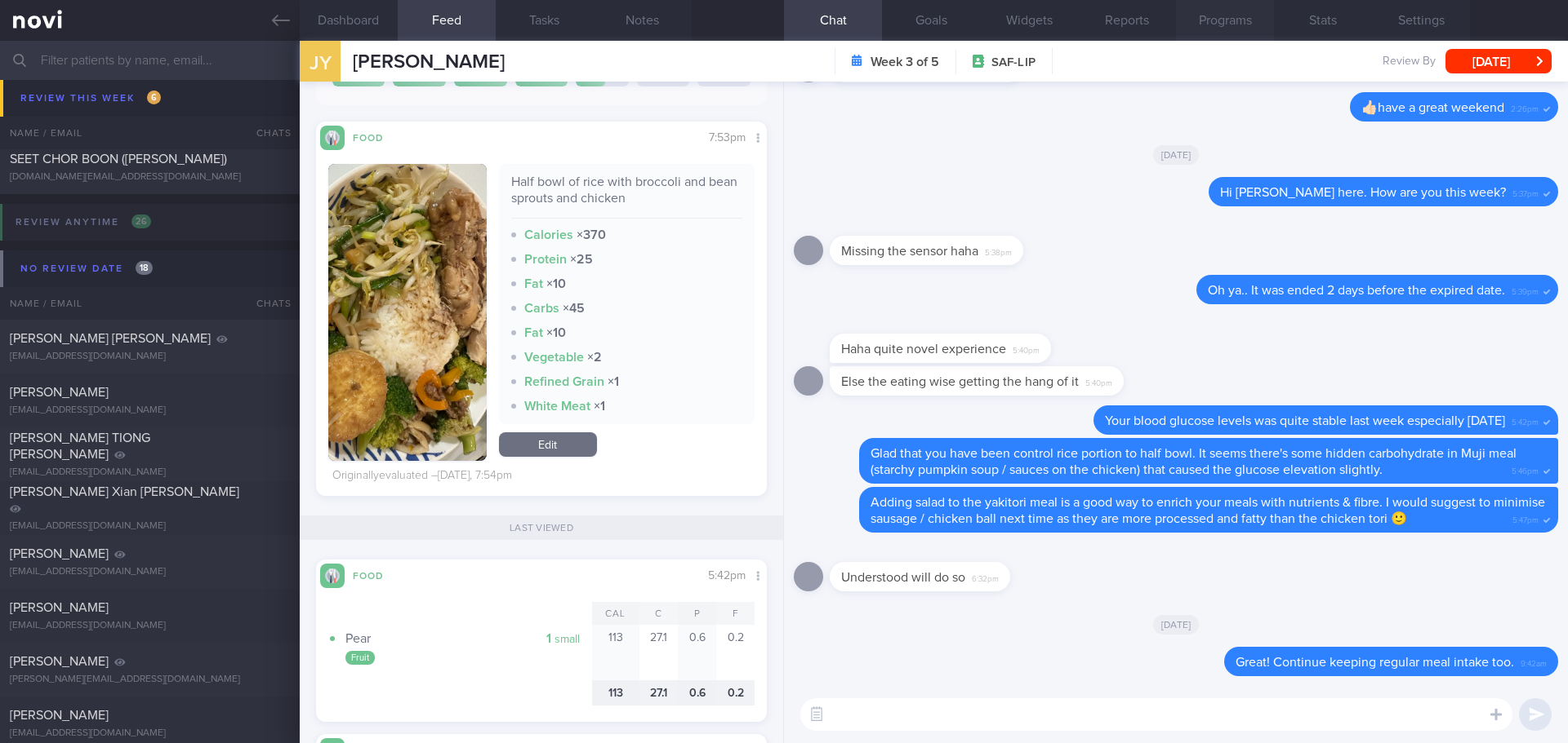
click at [1246, 21] on button "Programs" at bounding box center [1224, 21] width 98 height 41
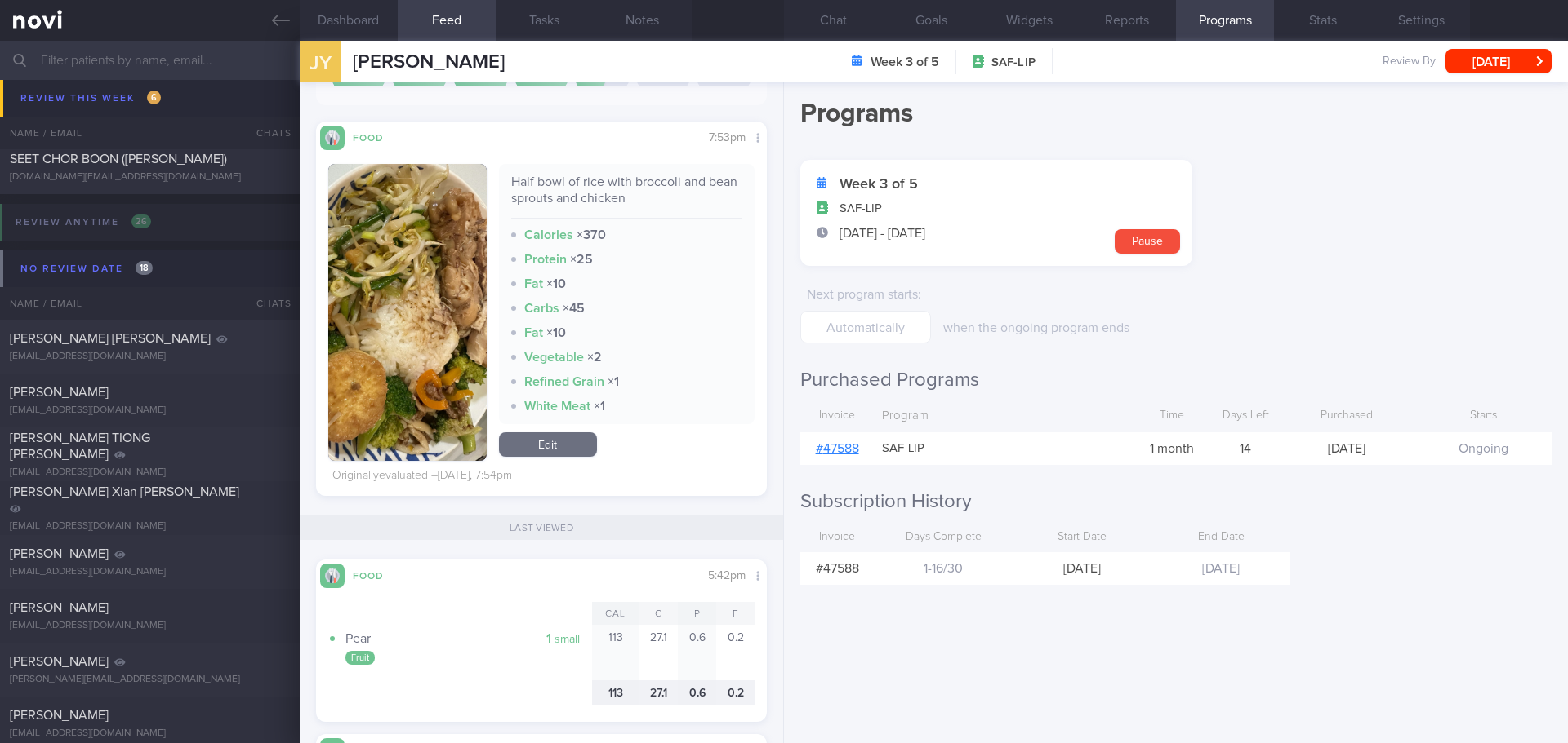
click at [841, 450] on link "# 47588" at bounding box center [837, 449] width 43 height 13
click at [841, 28] on button "Chat" at bounding box center [832, 21] width 98 height 41
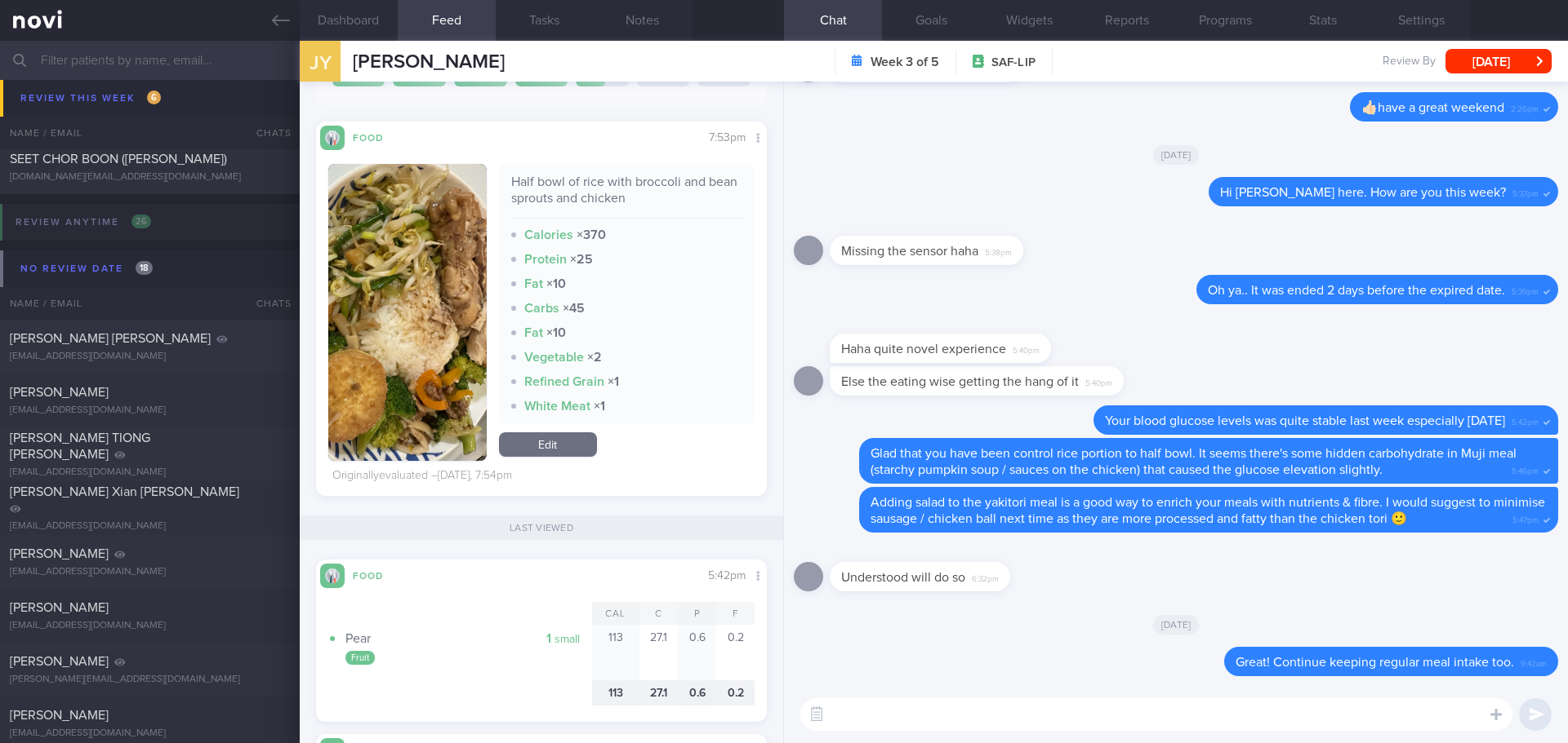
click at [956, 706] on textarea at bounding box center [1156, 714] width 712 height 33
type textarea "Y"
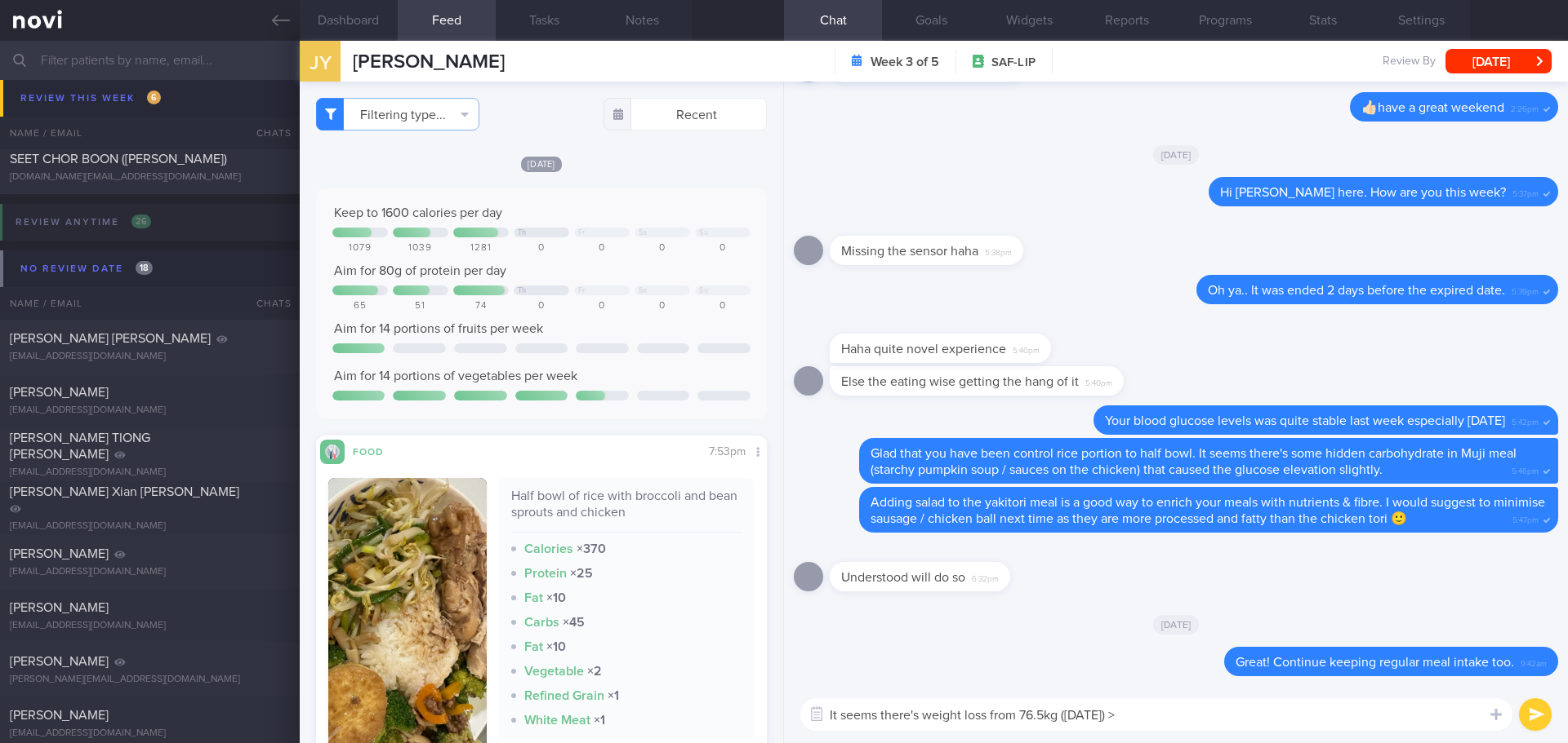
click at [1145, 718] on textarea "It seems there's weight loss from 76.5kg (9/9/25) >" at bounding box center [1156, 714] width 712 height 33
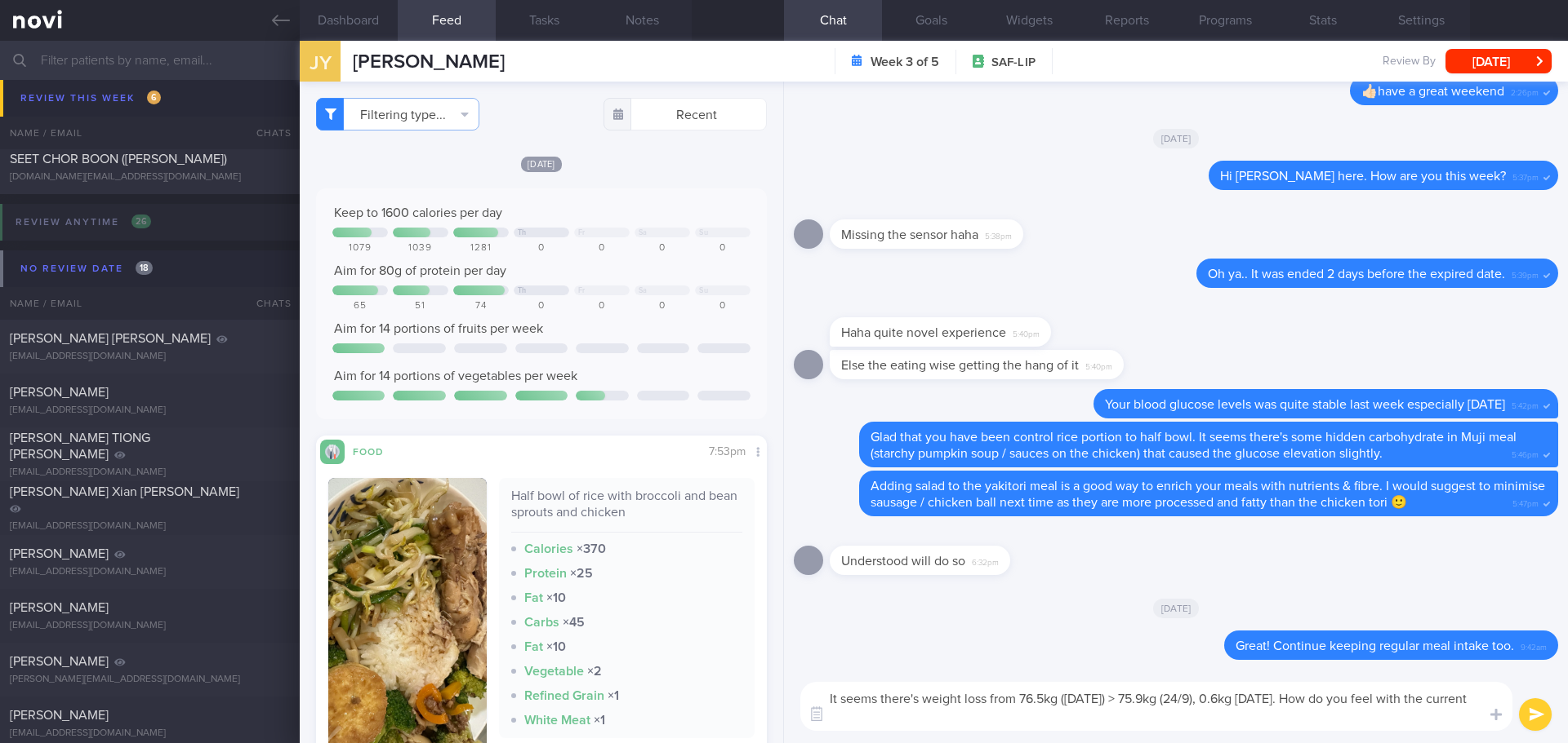
click at [927, 719] on textarea "It seems there's weight loss from 76.5kg (9/9/25) > 75.9kg (24/9), 0.6kg in 2 w…" at bounding box center [1156, 707] width 712 height 49
drag, startPoint x: 1308, startPoint y: 697, endPoint x: 1343, endPoint y: 725, distance: 44.8
click at [1343, 725] on textarea "It seems there's weight loss from 76.5kg (9/9/25) > 75.9kg (24/9), 0.6kg in 2 w…" at bounding box center [1156, 707] width 712 height 49
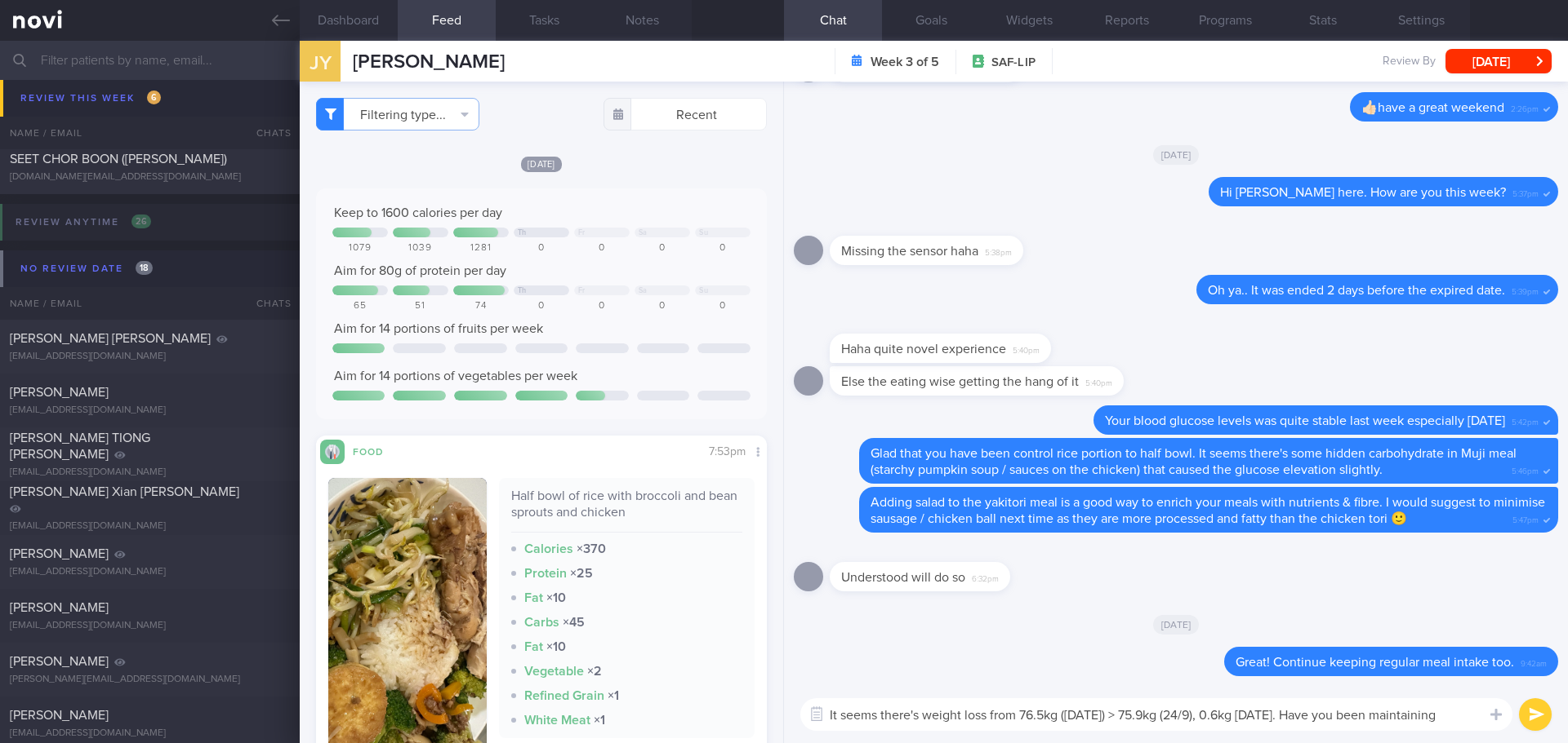
click at [1468, 716] on textarea "It seems there's weight loss from 76.5kg (9/9/25) > 75.9kg (24/9), 0.6kg in 2 w…" at bounding box center [1156, 714] width 712 height 33
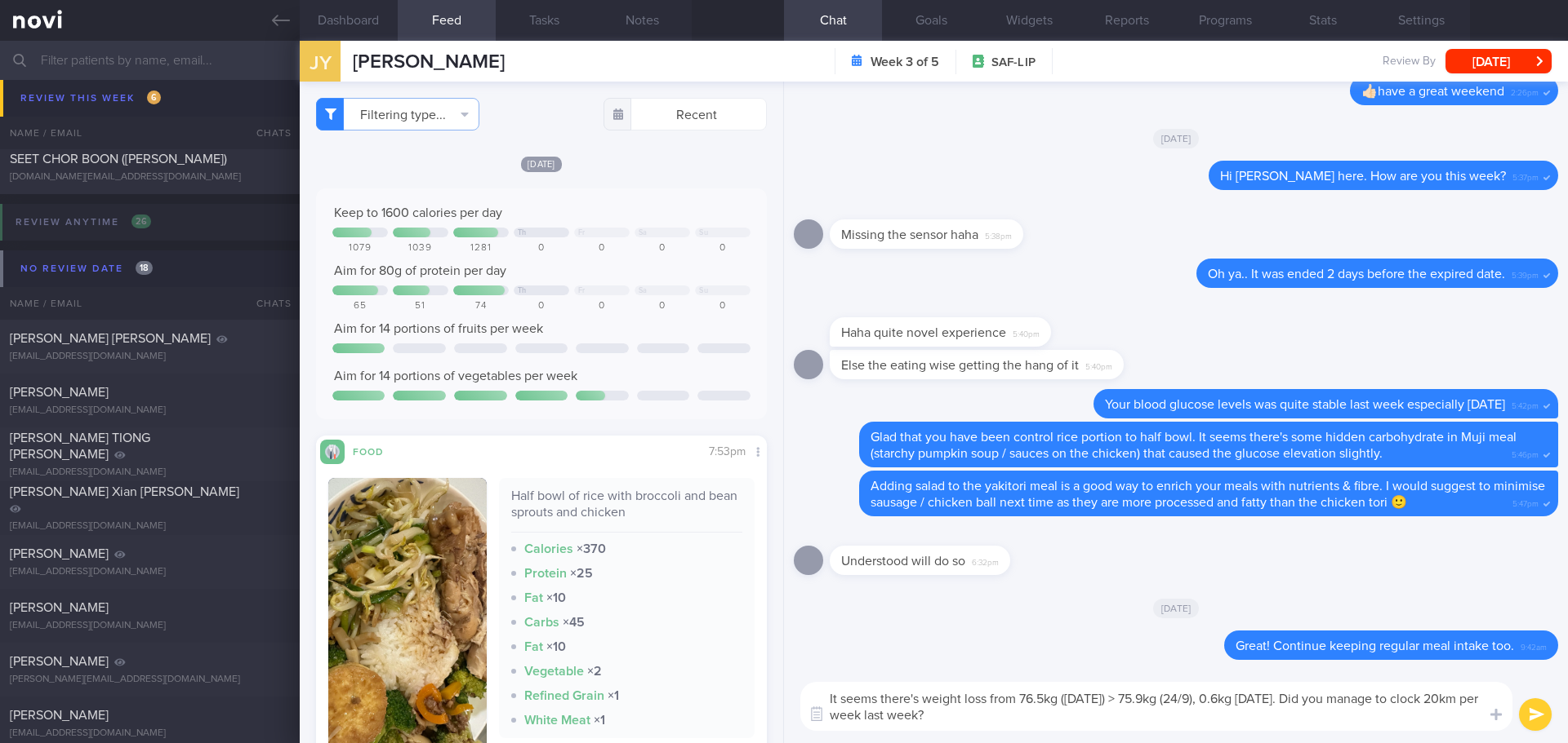
click at [1307, 696] on textarea "It seems there's weight loss from 76.5kg (9/9/25) > 75.9kg (24/9), 0.6kg in 2 w…" at bounding box center [1156, 707] width 712 height 49
click at [1315, 702] on textarea "It seems there's weight loss from 76.5kg (9/9/25) > 75.9kg (24/9), 0.6kg in 2 w…" at bounding box center [1156, 707] width 712 height 49
type textarea "It seems there's weight loss from 76.5kg (9/9/25) > 75.9kg (24/9), 0.6kg in 2 w…"
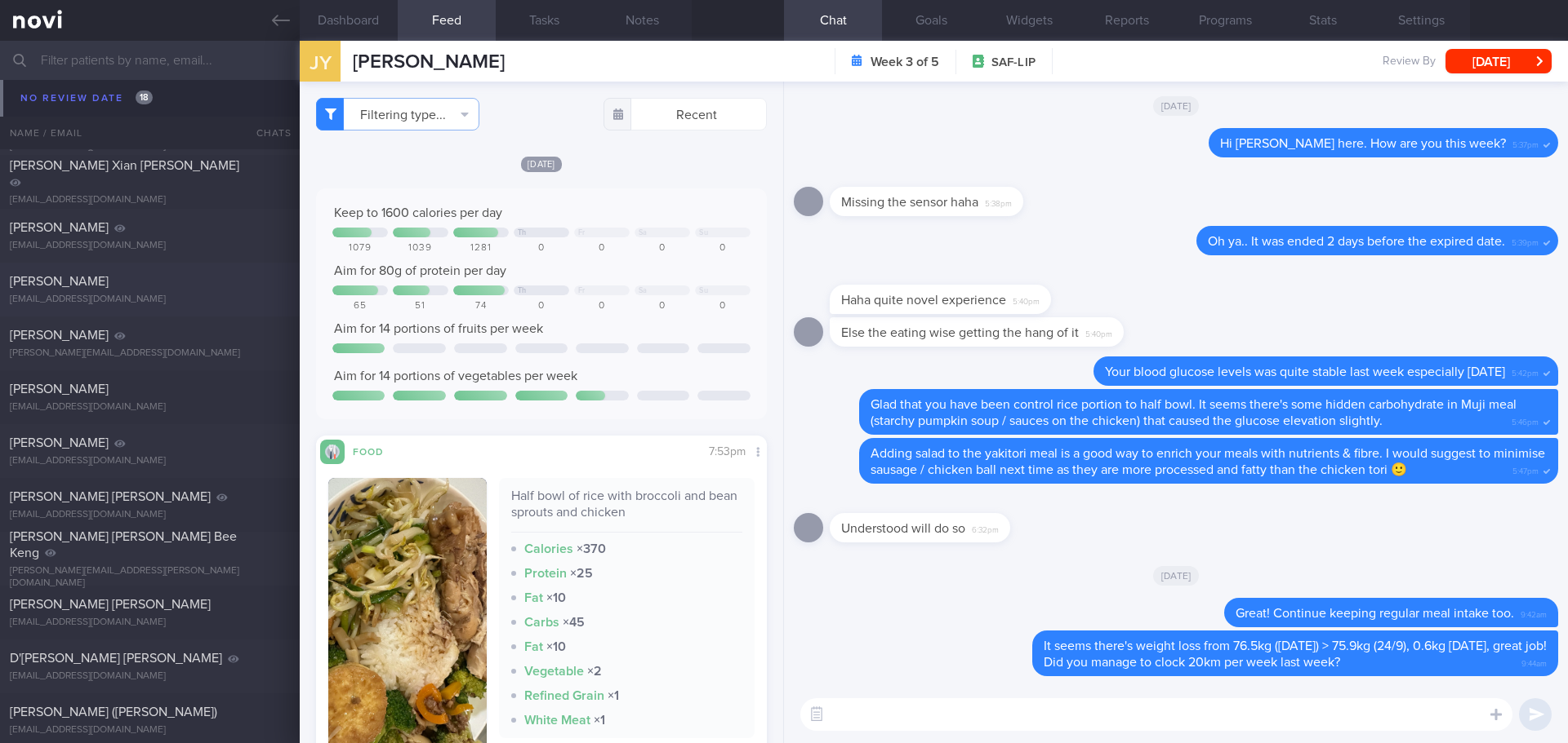
scroll to position [2828, 0]
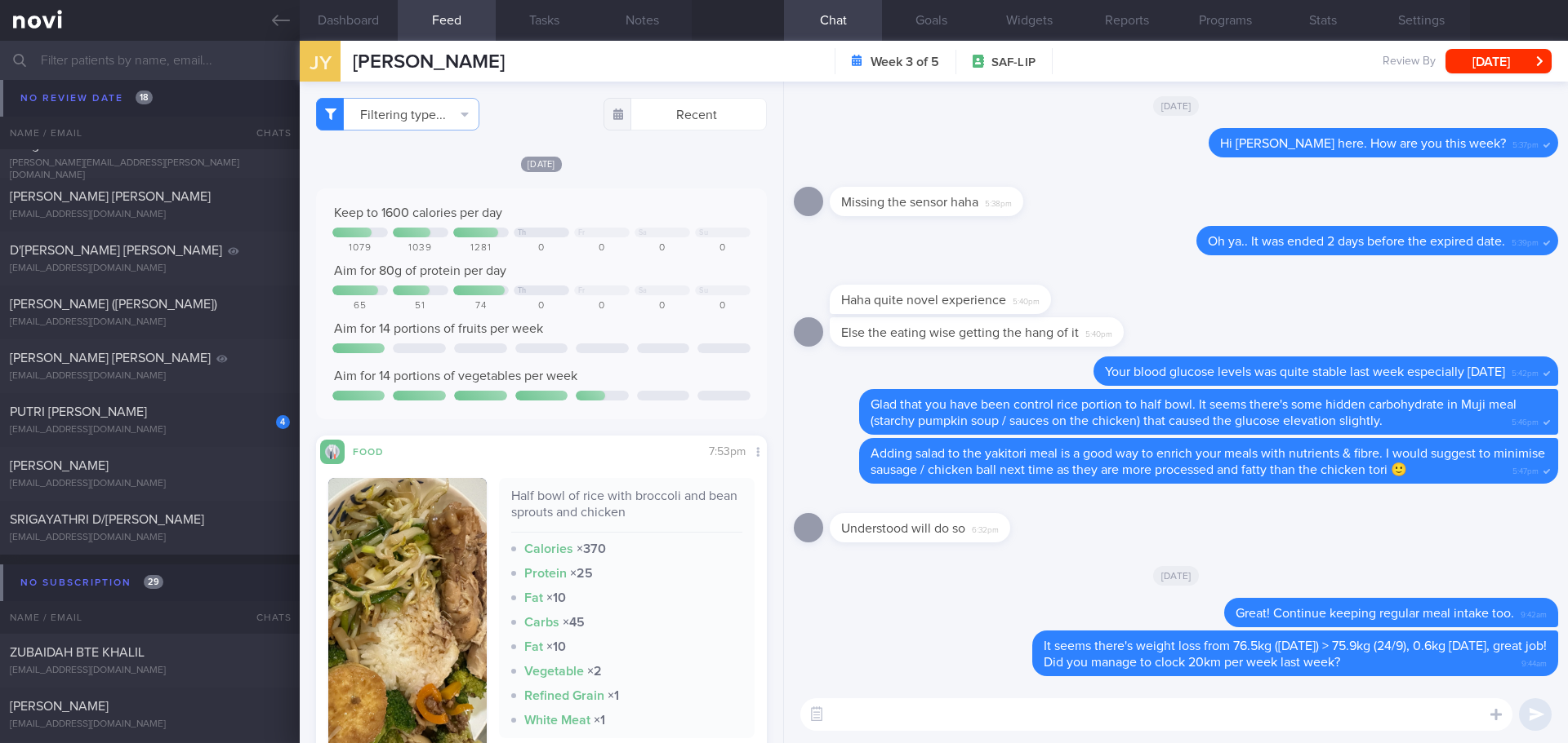
drag, startPoint x: 220, startPoint y: 425, endPoint x: 963, endPoint y: 220, distance: 770.8
click at [220, 425] on div "putriadrieanna@gmail.com" at bounding box center [149, 430] width 280 height 12
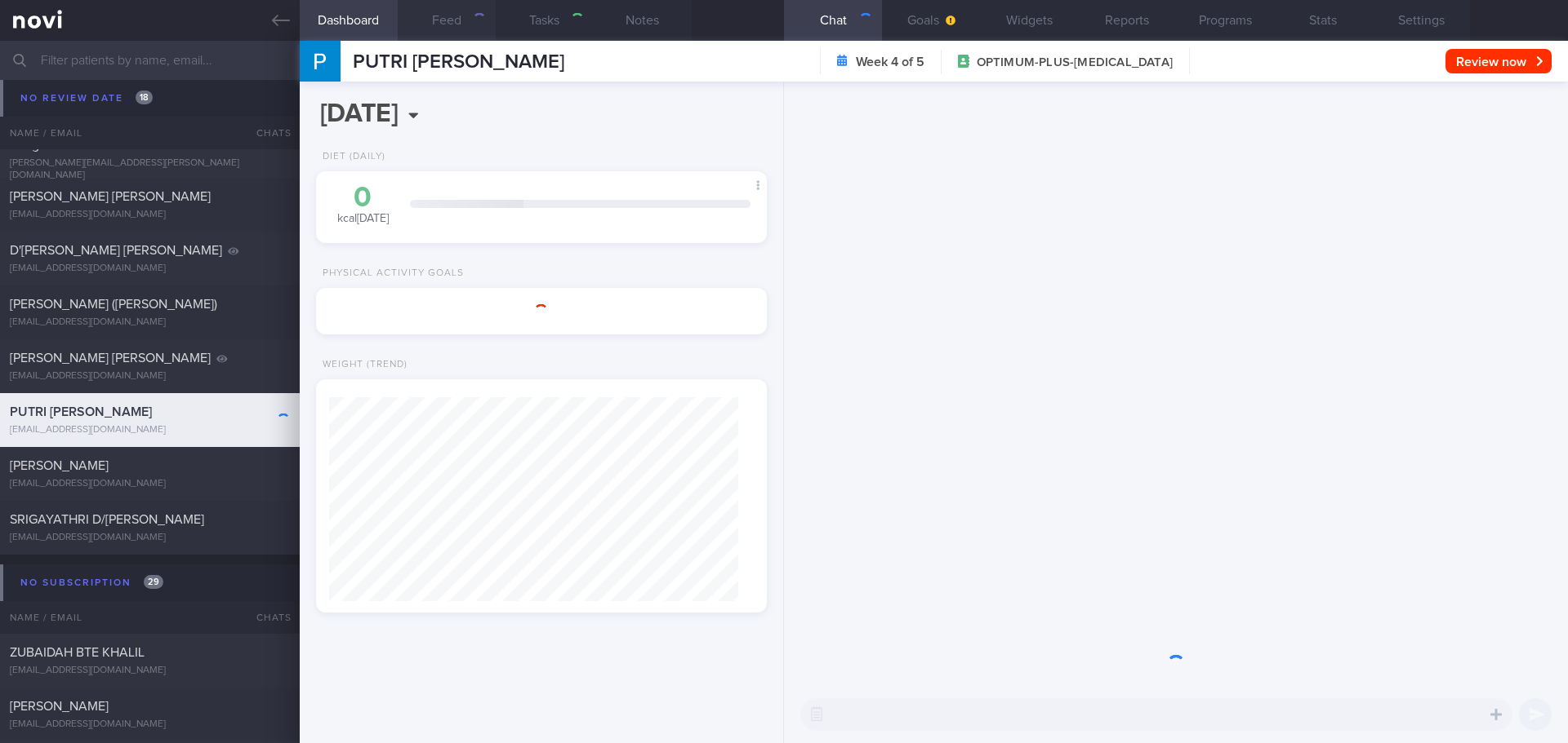
type input "sharon's case"
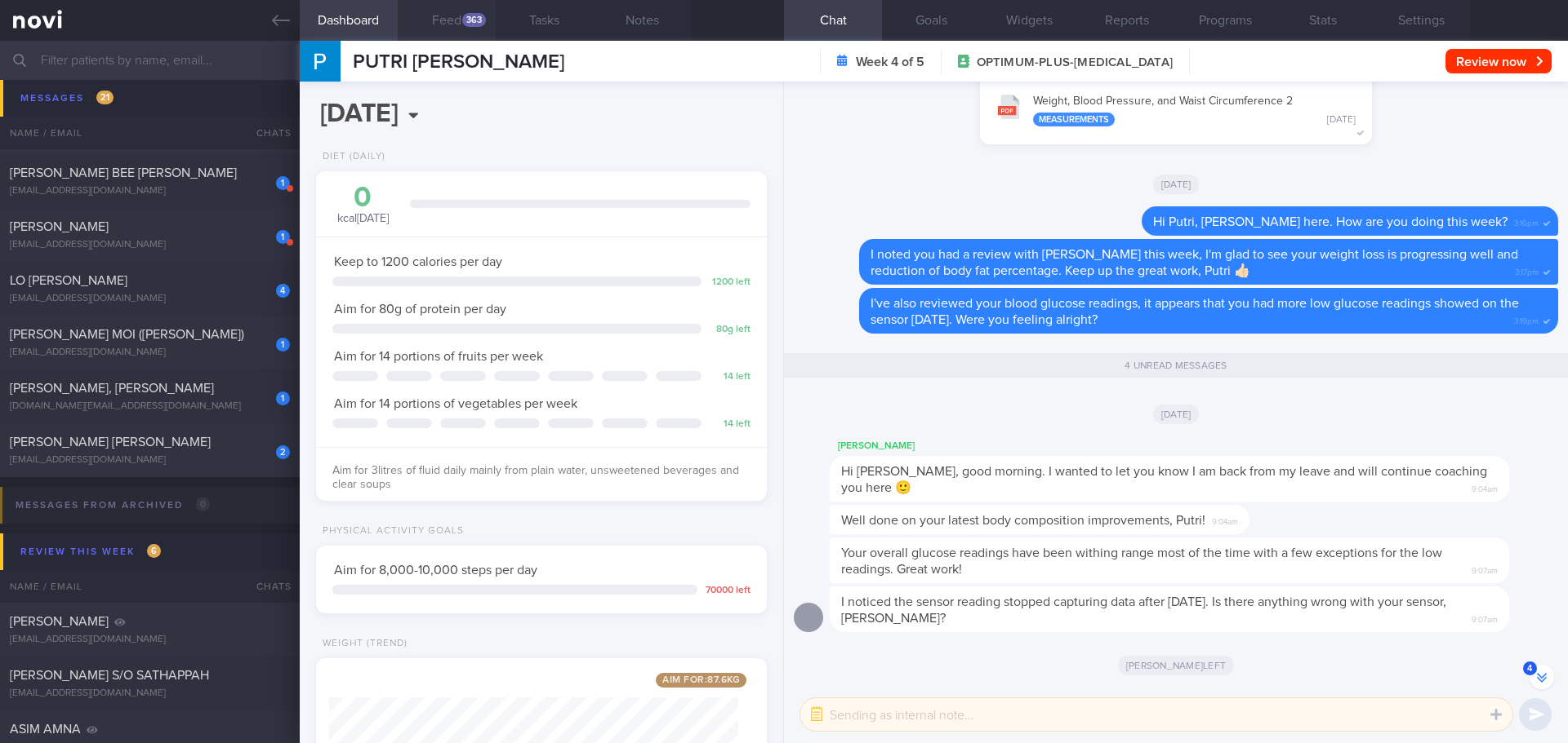
scroll to position [1208, 0]
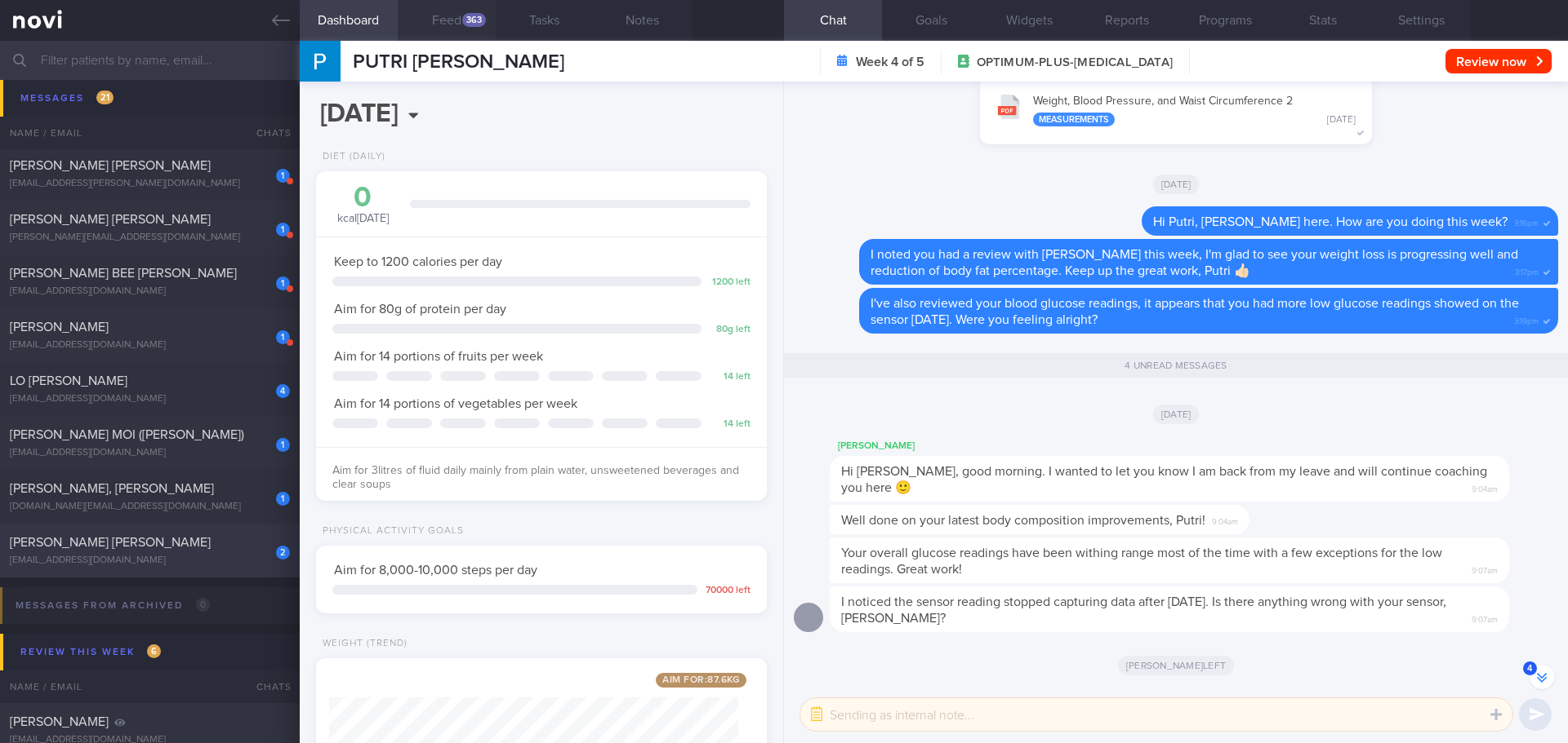
click at [127, 552] on div "2 Lee Malcolm Anstiss fktvxvqzh5@privaterelay.appleid.com" at bounding box center [149, 551] width 300 height 33
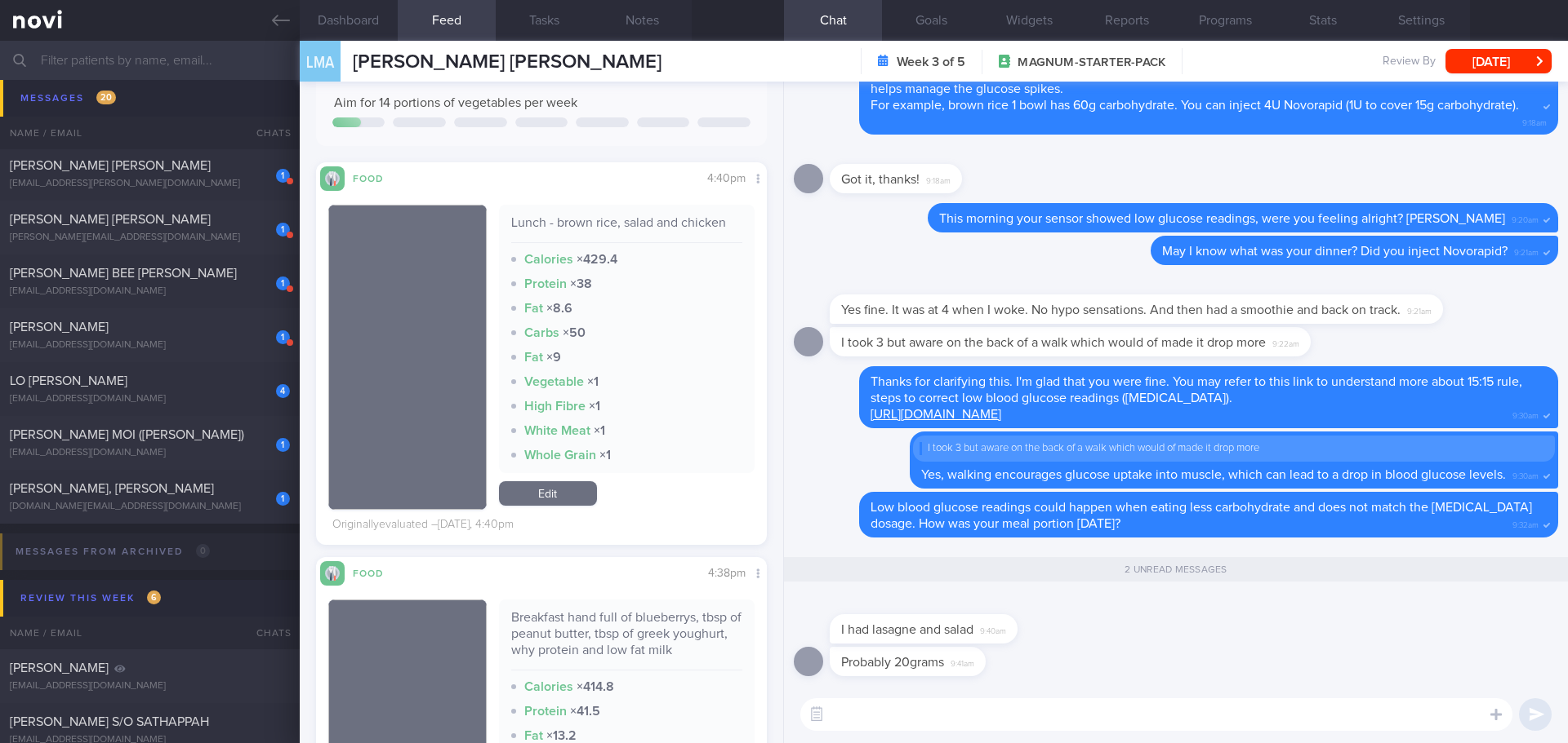
scroll to position [245, 0]
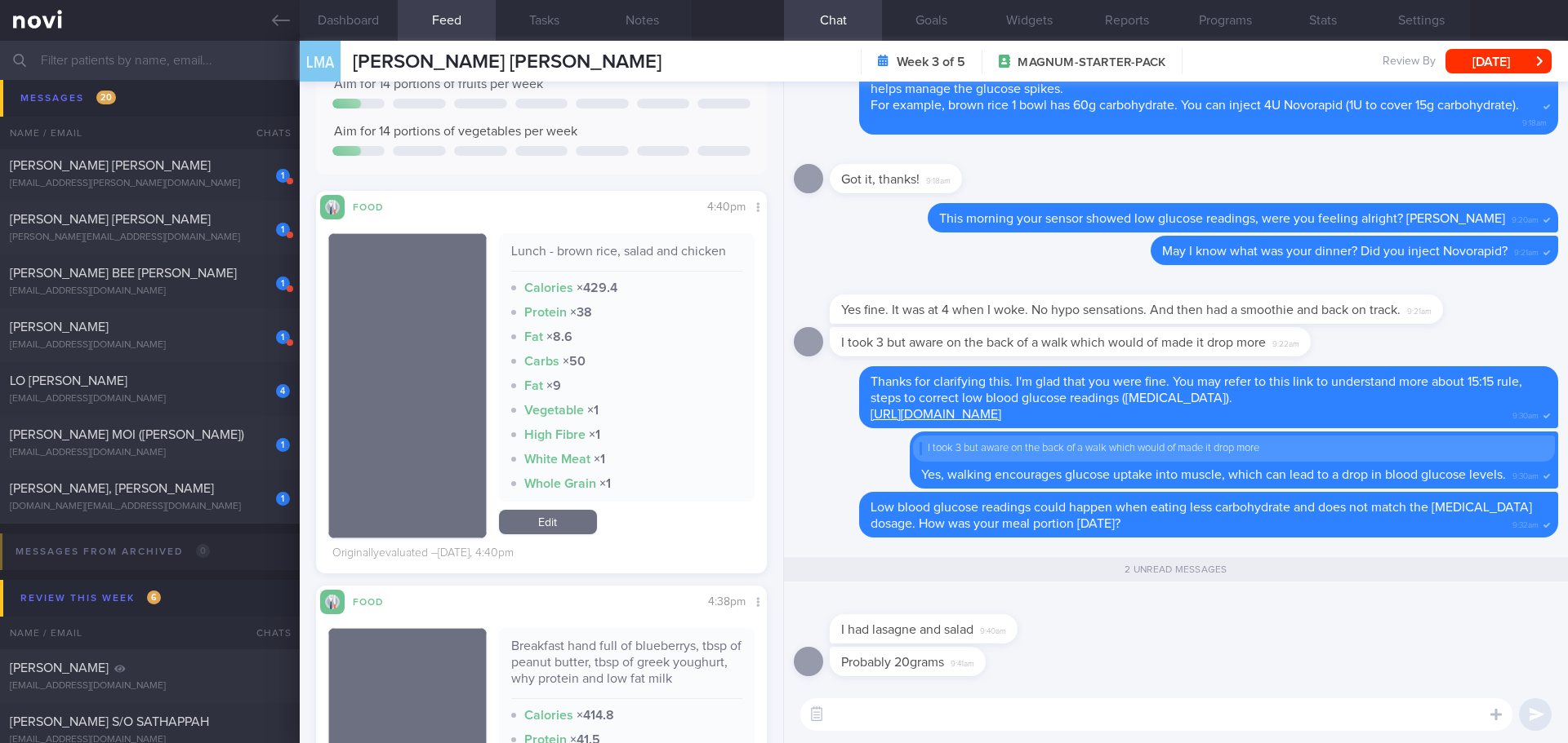
click at [585, 522] on link "Edit" at bounding box center [547, 522] width 98 height 24
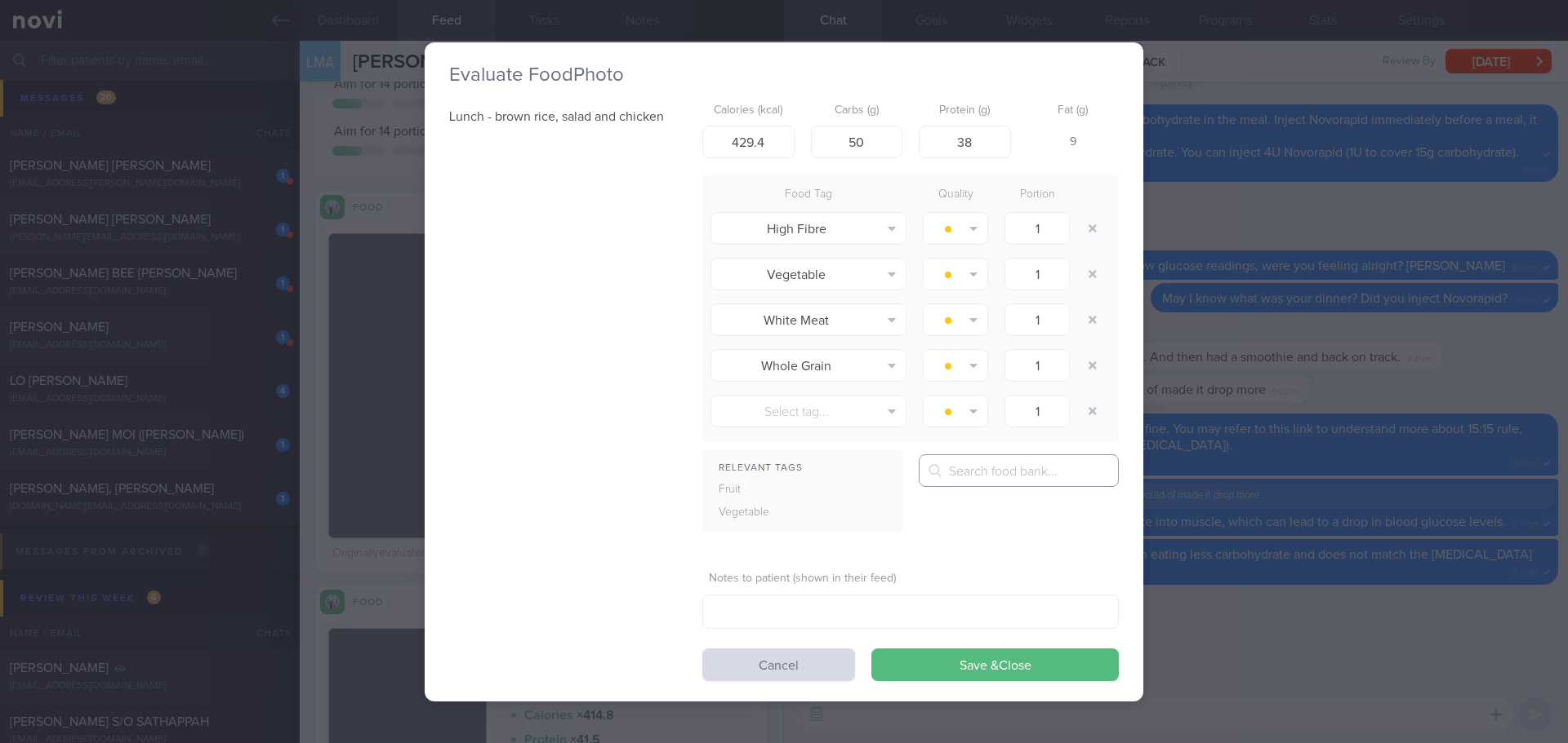
click at [1010, 480] on input "text" at bounding box center [1019, 470] width 200 height 33
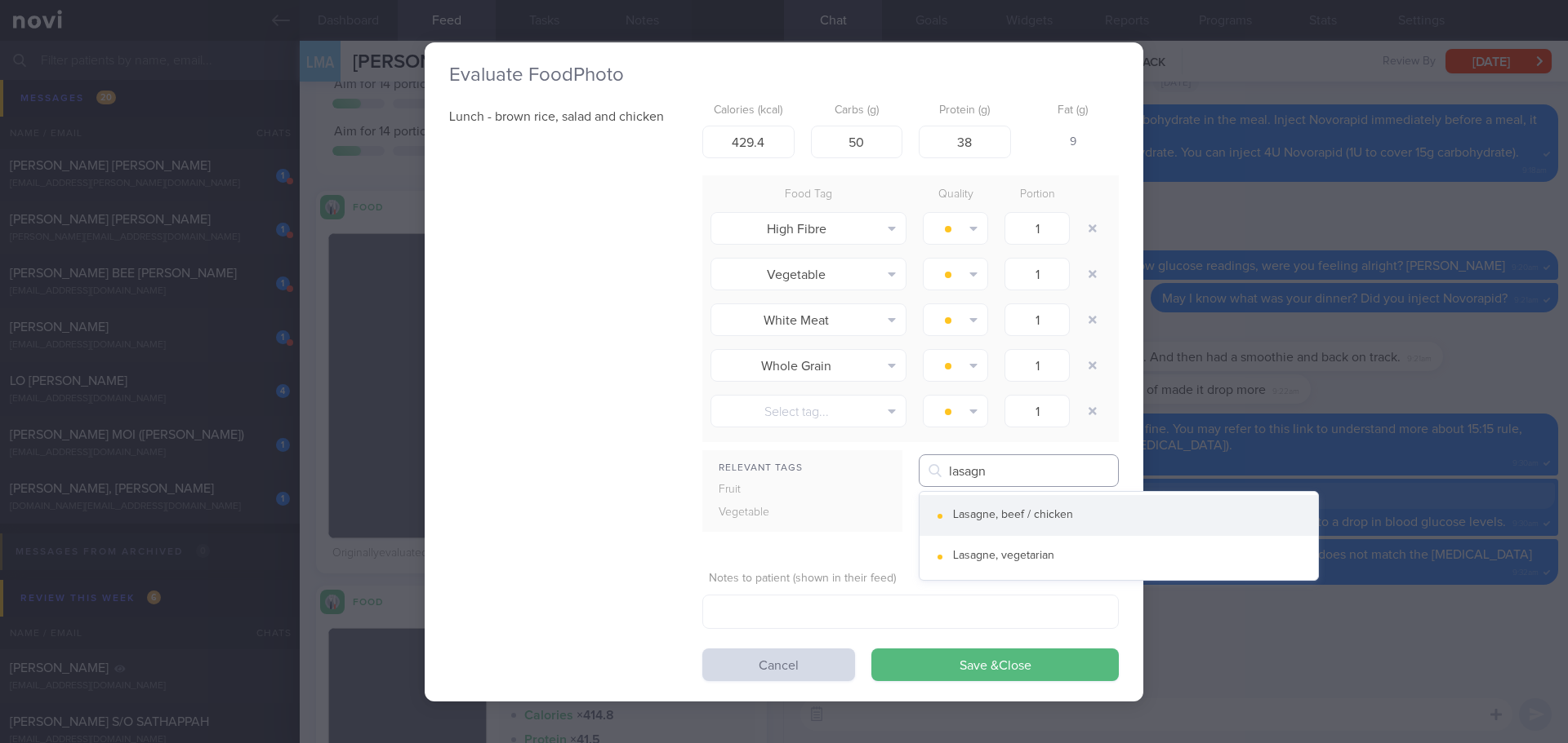
type input "lasagn"
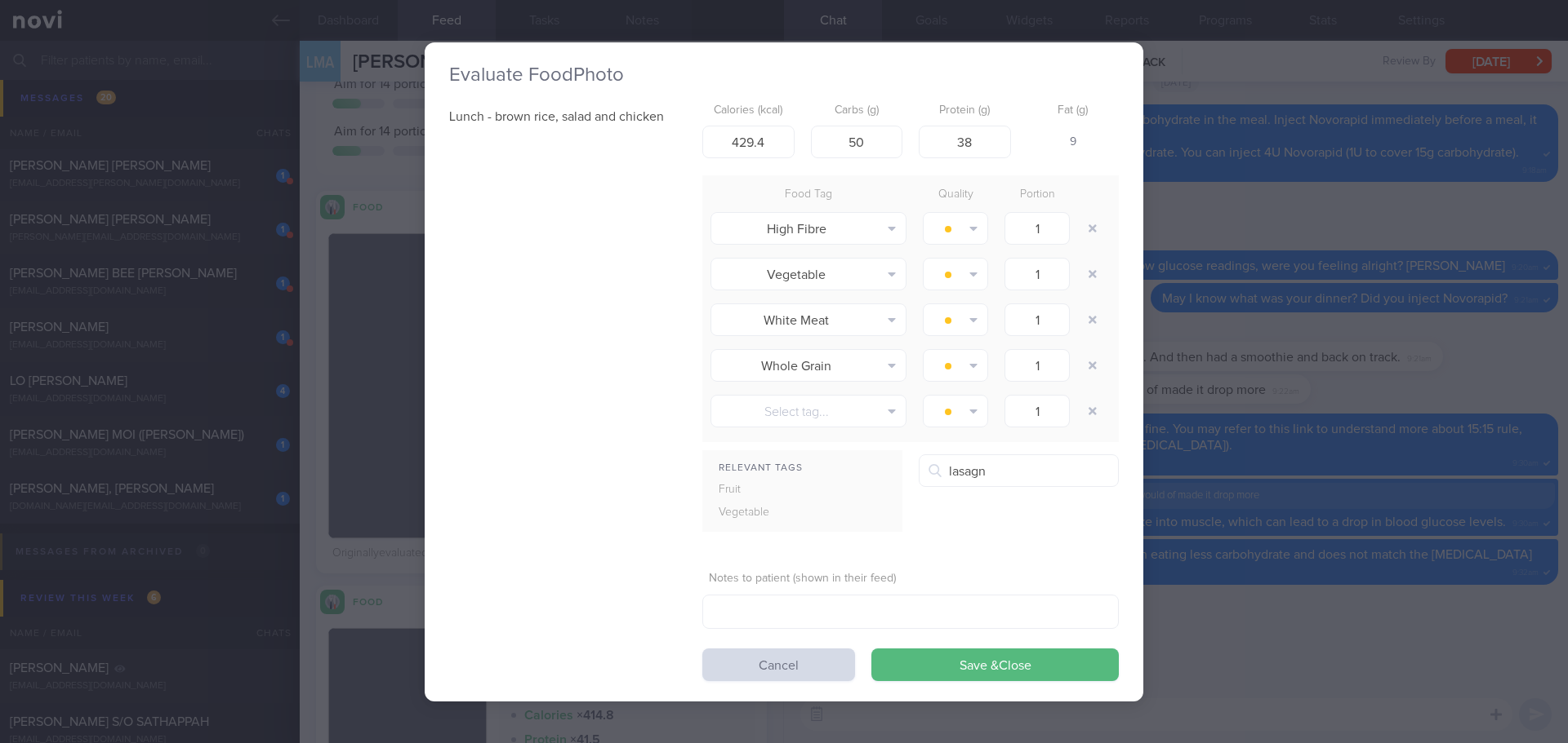
click at [1013, 507] on button "Lasagne, beef / chicken" at bounding box center [1118, 516] width 399 height 41
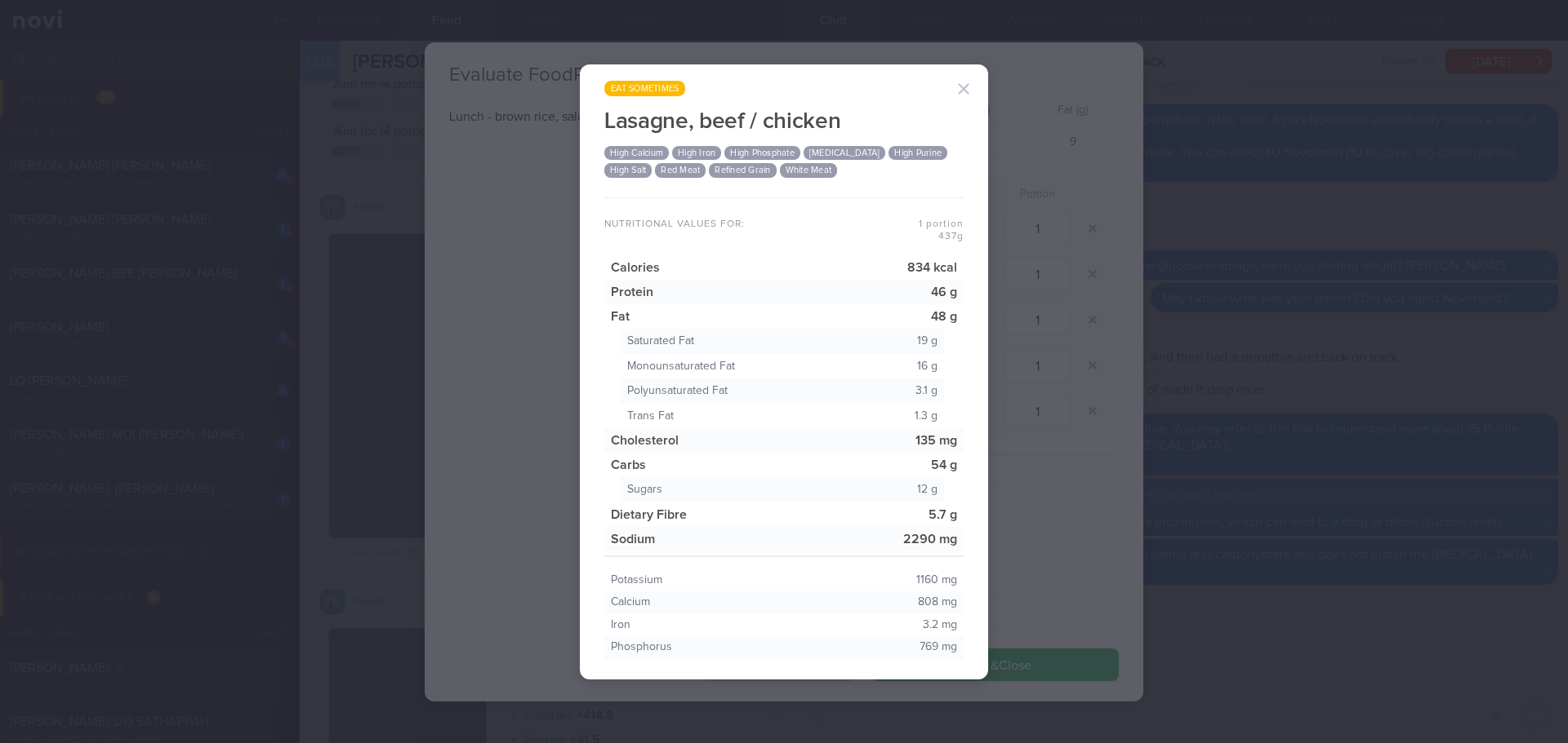
click at [969, 87] on button "button" at bounding box center [963, 89] width 33 height 33
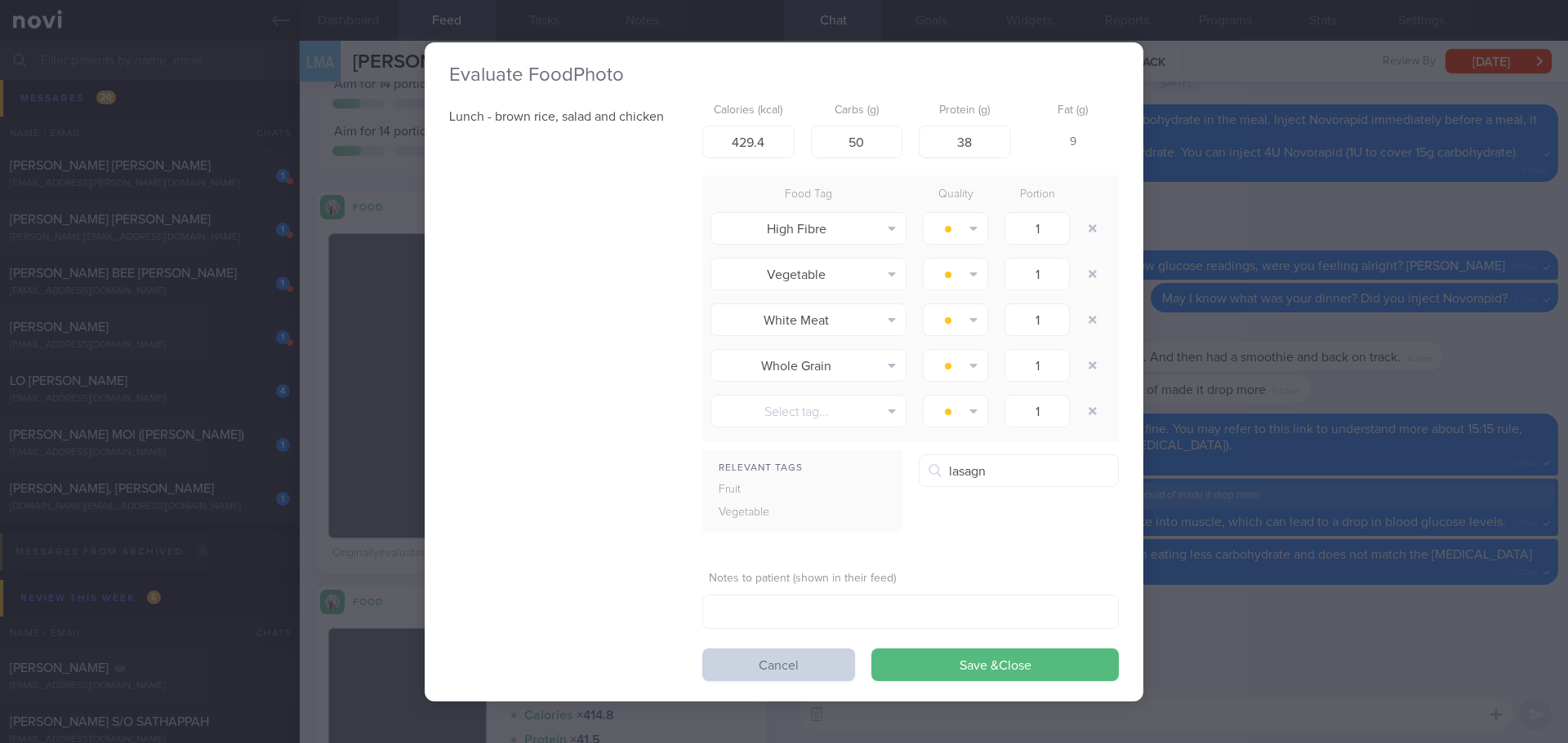
click at [811, 664] on button "Cancel" at bounding box center [778, 665] width 152 height 33
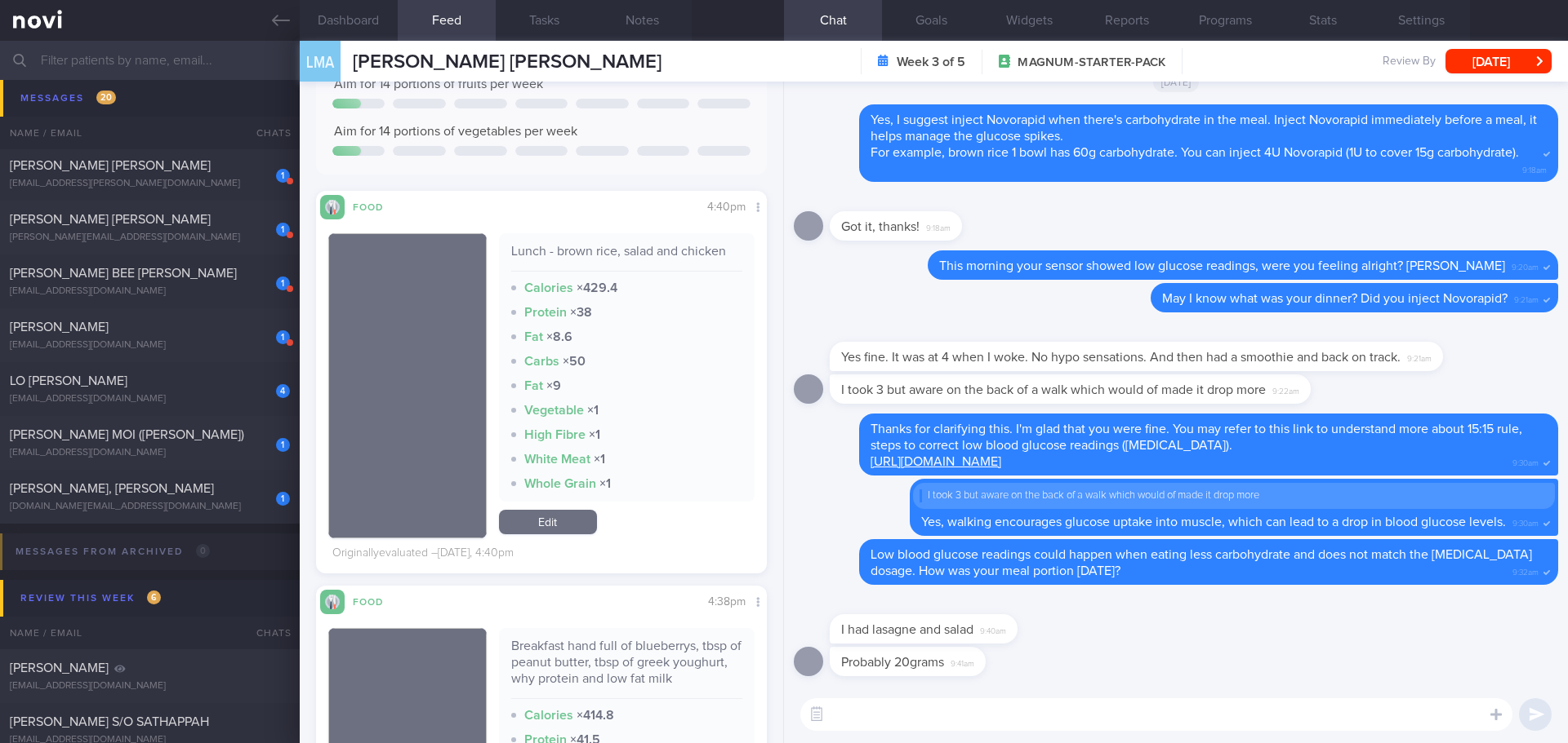
click at [1180, 706] on textarea at bounding box center [1156, 714] width 712 height 33
click at [1028, 719] on textarea at bounding box center [1156, 714] width 712 height 33
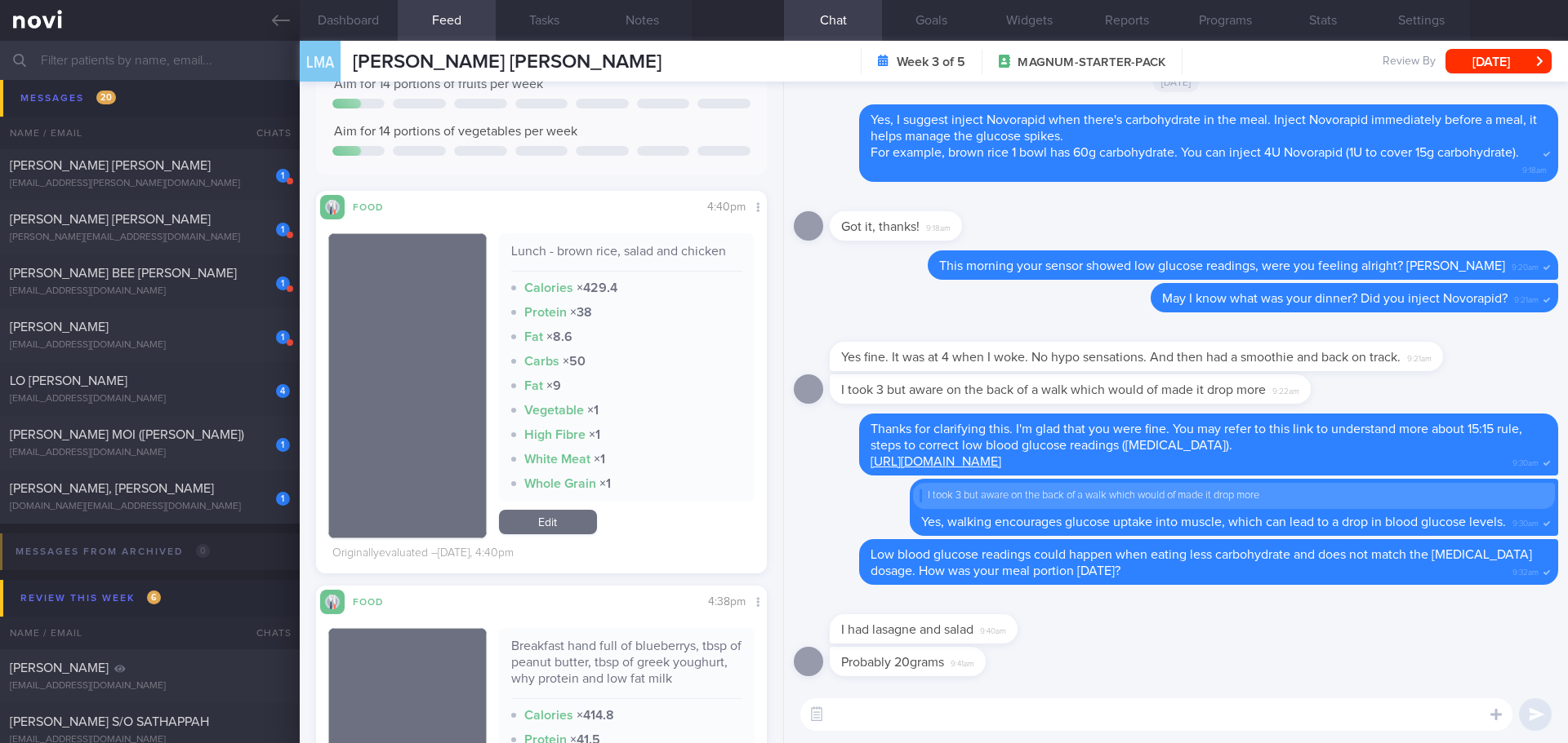
click at [1028, 719] on textarea at bounding box center [1156, 714] width 712 height 33
click at [911, 712] on textarea at bounding box center [1156, 714] width 712 height 33
click at [911, 721] on textarea at bounding box center [1156, 714] width 712 height 33
click at [857, 717] on textarea at bounding box center [1156, 714] width 712 height 33
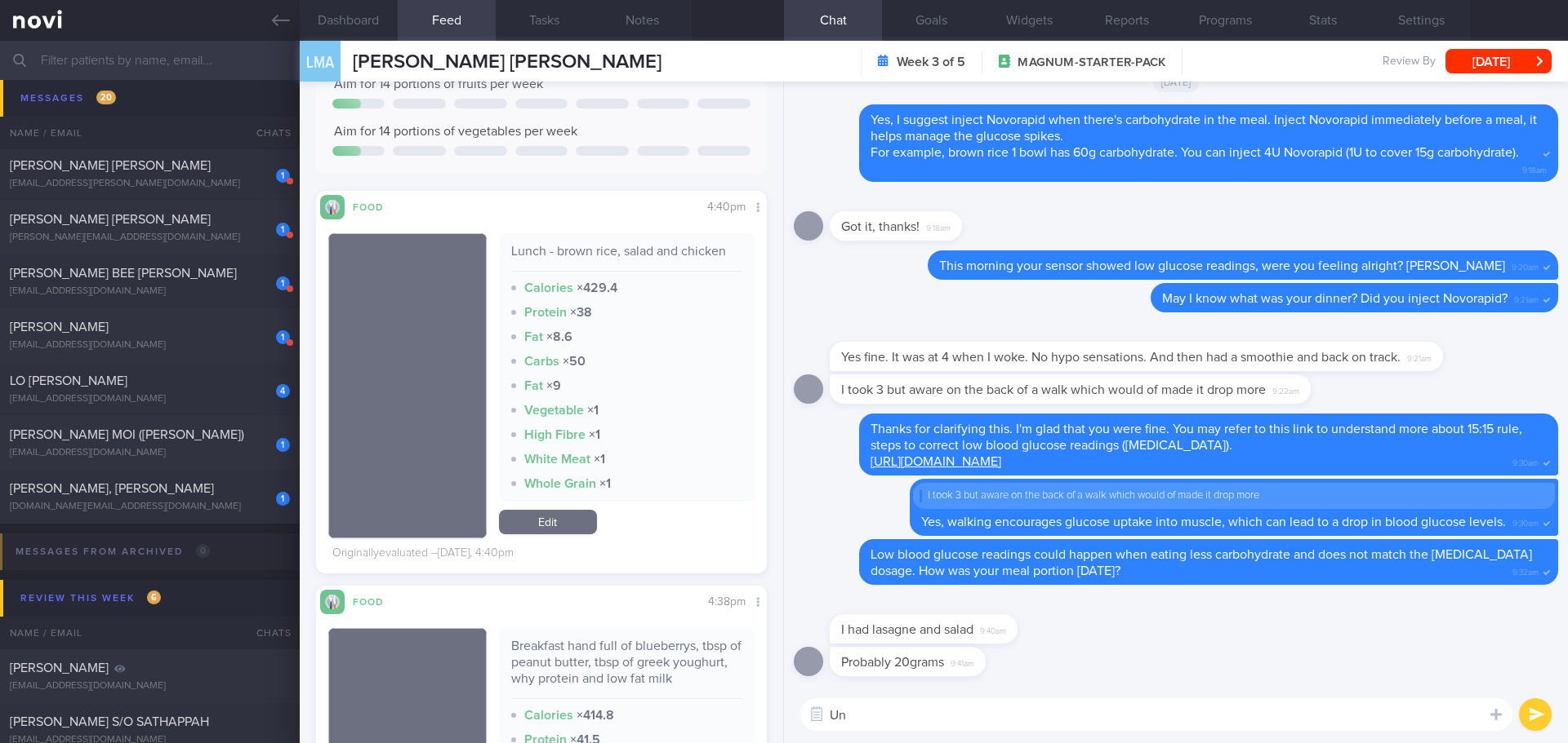
type textarea "U"
type textarea "Got it. You may"
click at [629, 20] on button "Notes" at bounding box center [643, 21] width 98 height 41
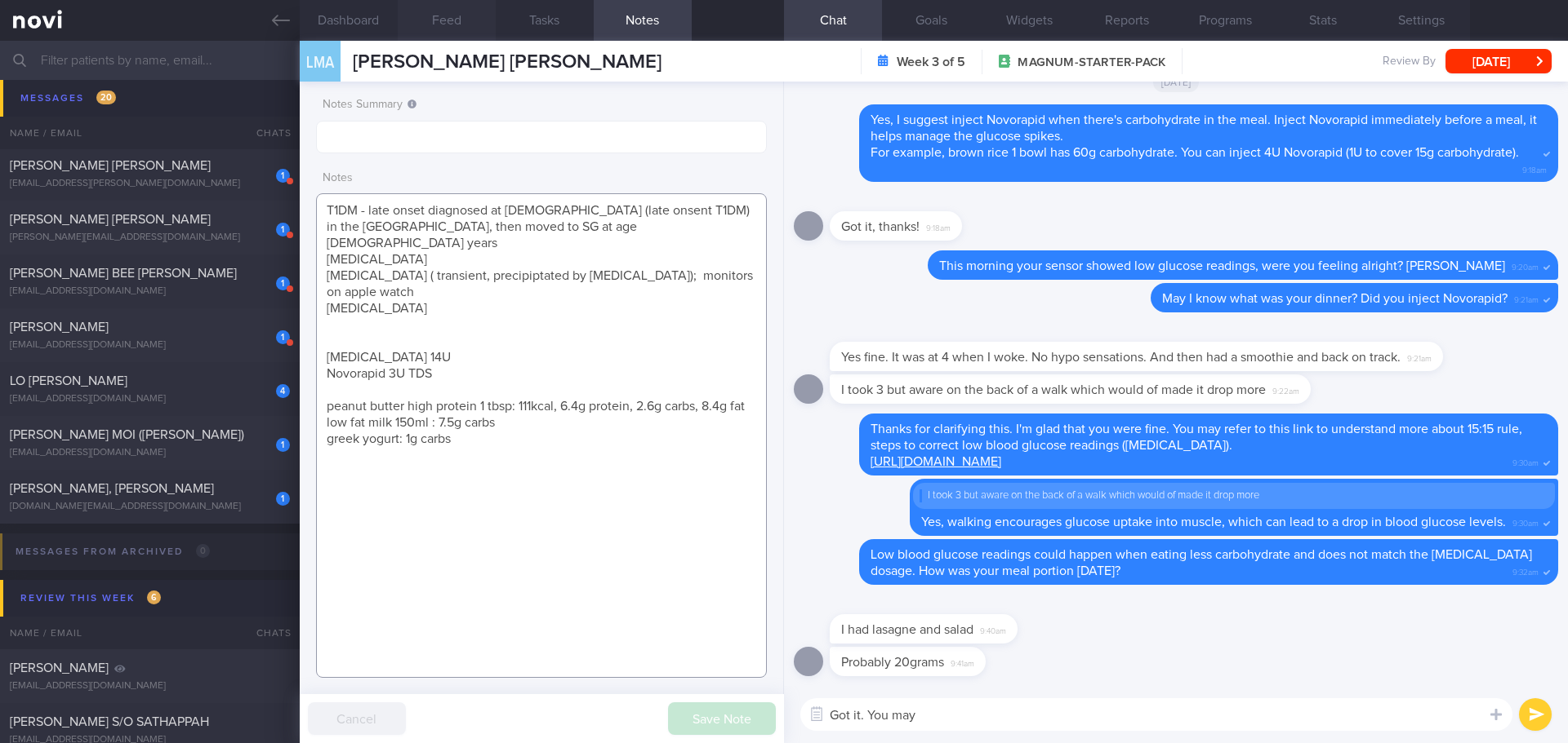
click at [497, 471] on textarea "T1DM - late onset diagnosed at [DEMOGRAPHIC_DATA] (late onsent T1DM) in the [GE…" at bounding box center [541, 435] width 451 height 484
type textarea "T1DM - late onset diagnosed at 31yo (late onsent T1DM) in the UK, then moved to…"
click at [965, 717] on textarea "Got it. You may" at bounding box center [1156, 714] width 712 height 33
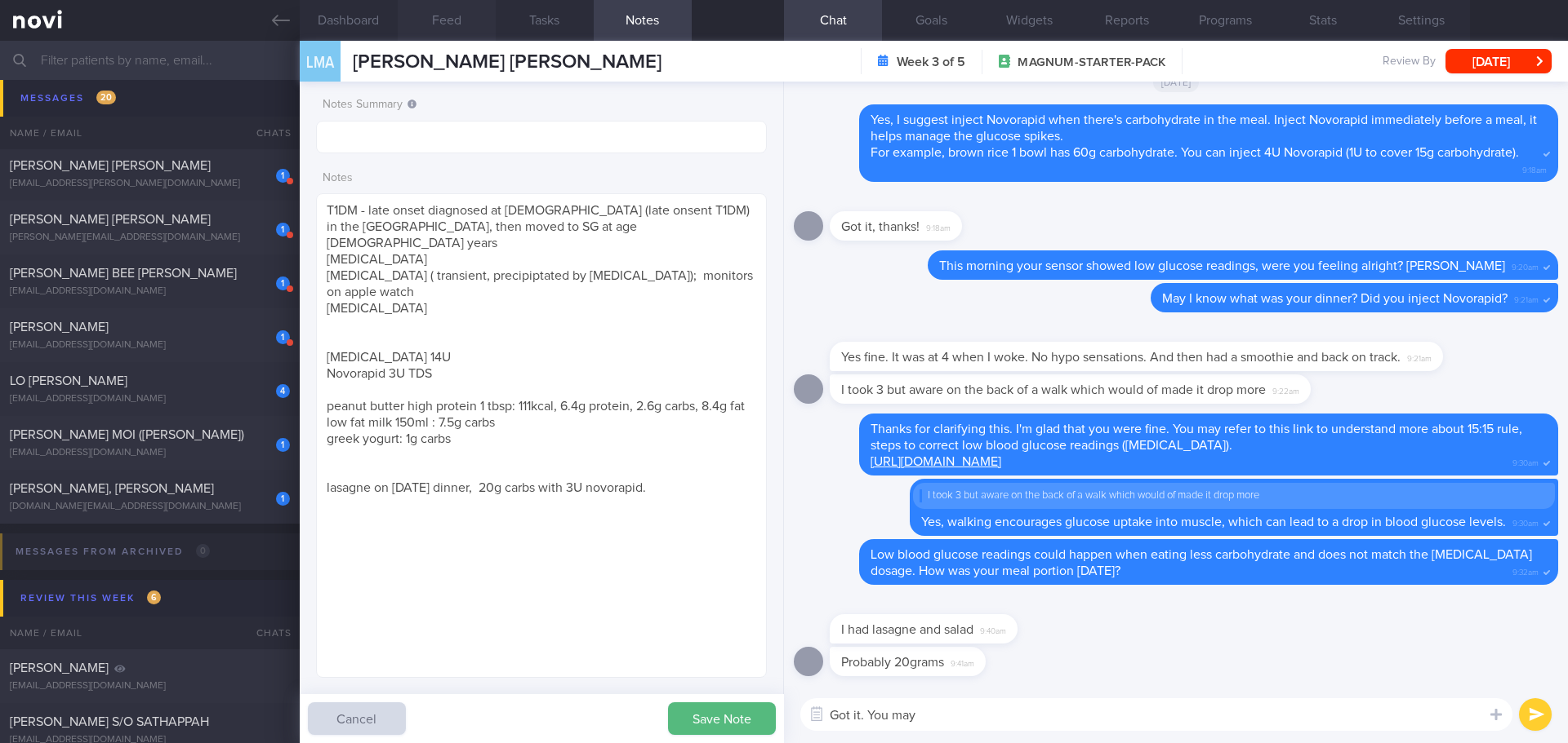
click at [965, 717] on textarea "Got it. You may" at bounding box center [1156, 714] width 712 height 33
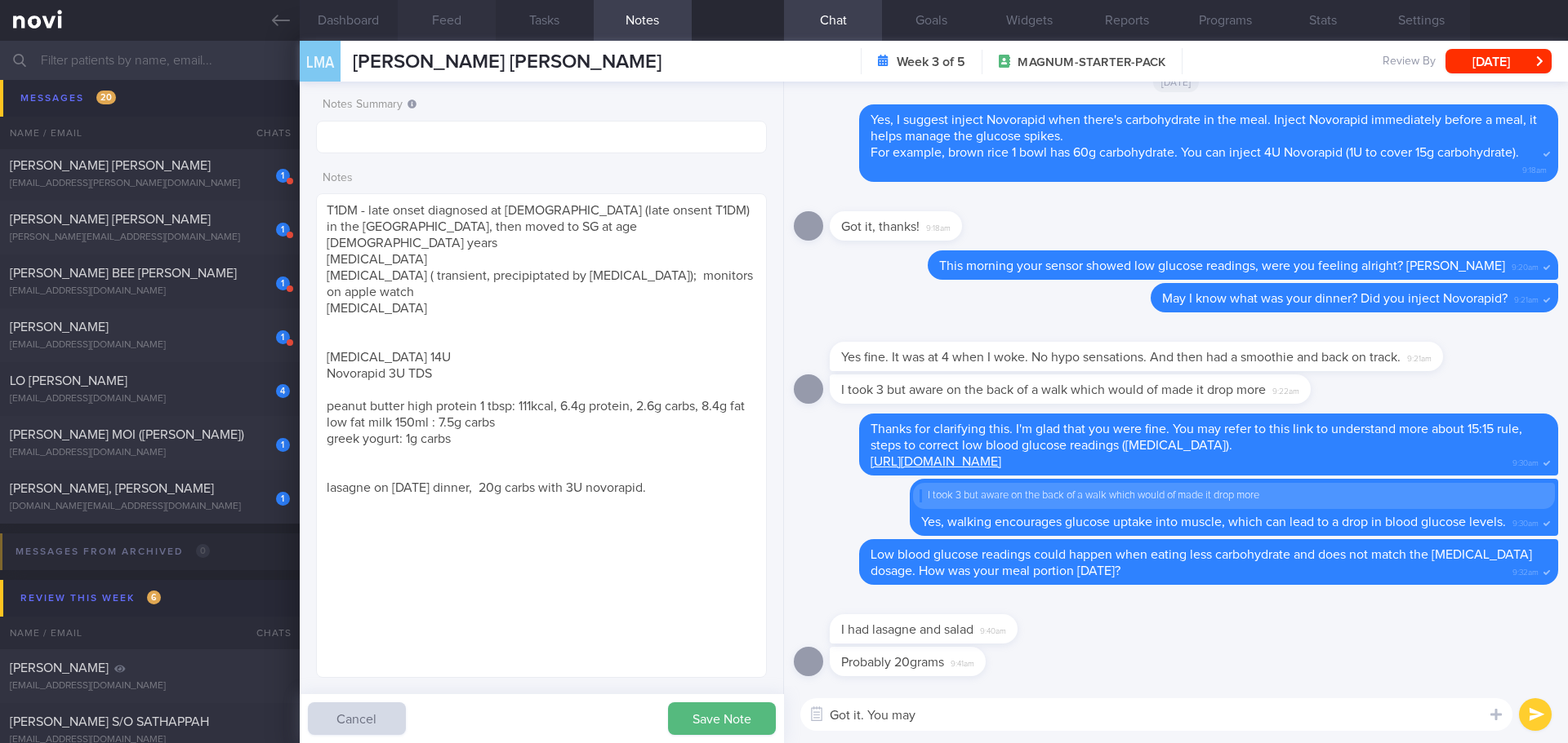
click at [965, 717] on textarea "Got it. You may" at bounding box center [1156, 714] width 712 height 33
click at [1033, 714] on textarea "Got it. You may reduce Novorapid to 2U next time if you have the same portion." at bounding box center [1156, 714] width 712 height 33
click at [1042, 717] on textarea "Got it. You may reduce Novorapid to 2U next time if you have the same portion." at bounding box center [1156, 714] width 712 height 33
click at [1309, 717] on textarea "Got it. You may reduce Novorapid to 2U next time if you have the same portion." at bounding box center [1156, 714] width 712 height 33
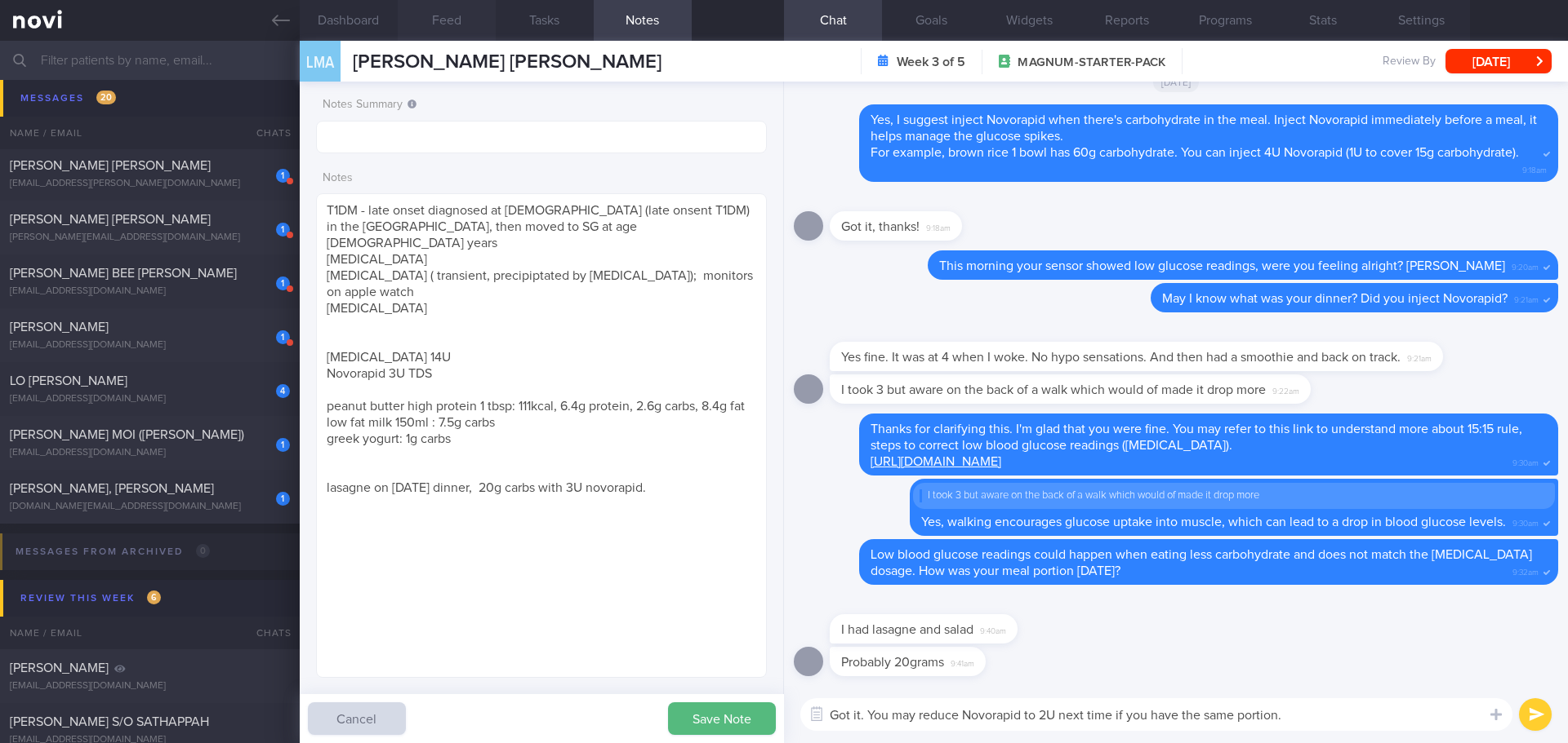
click at [1309, 717] on textarea "Got it. You may reduce Novorapid to 2U next time if you have the same portion." at bounding box center [1156, 714] width 712 height 33
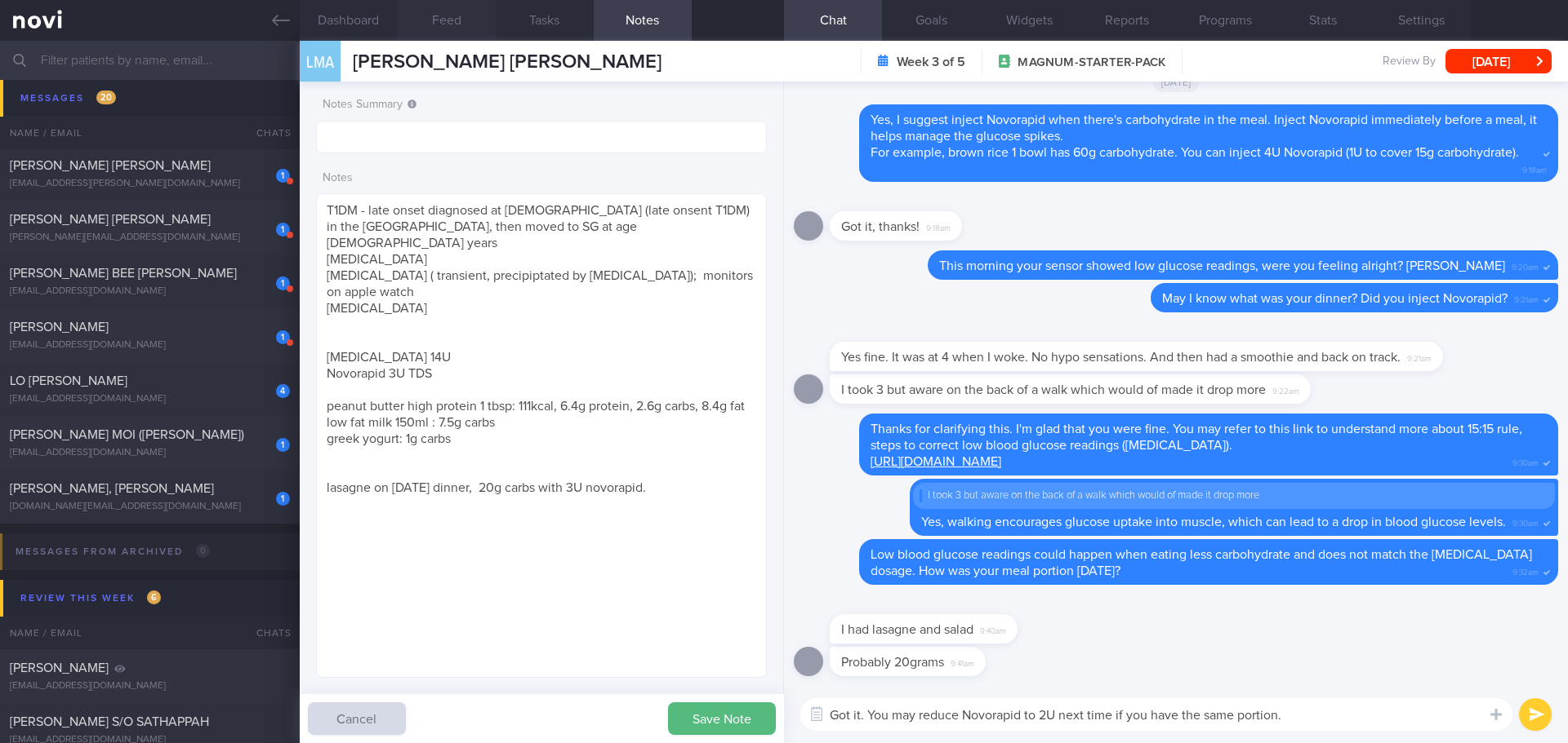
click at [1309, 717] on textarea "Got it. You may reduce Novorapid to 2U next time if you have the same portion." at bounding box center [1156, 714] width 712 height 33
click at [869, 718] on textarea "Got it. You may reduce Novorapid to 2U next time if you have the same portion." at bounding box center [1156, 714] width 712 height 33
type textarea "Got it. You may reduce Novorapid to 2U next time if you have the same portion."
click at [684, 472] on textarea "T1DM - late onset diagnosed at 31yo (late onsent T1DM) in the UK, then moved to…" at bounding box center [541, 435] width 451 height 484
type textarea "T1DM - late onset diagnosed at 31yo (late onsent T1DM) in the UK, then moved to…"
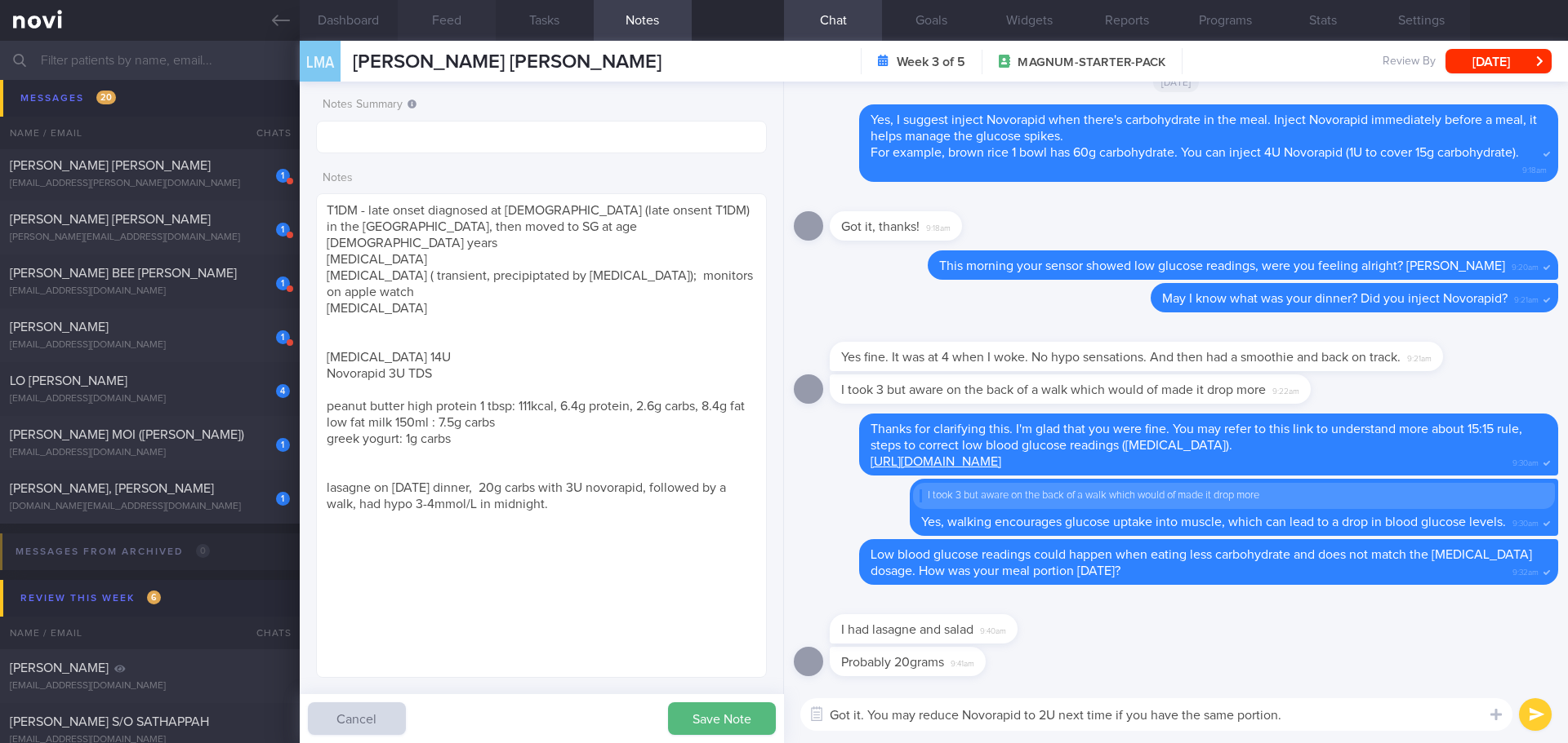
click at [867, 717] on textarea "Got it. You may reduce Novorapid to 2U next time if you have the same portion." at bounding box center [1156, 714] width 712 height 33
click at [1367, 722] on textarea "Got it, [PERSON_NAME]. You may reduce Novorapid to 2U next time if you have the…" at bounding box center [1156, 714] width 712 height 33
click at [1377, 724] on textarea "Got it, [PERSON_NAME]. You may reduce Novorapid to 2U next time if you have the…" at bounding box center [1156, 714] width 712 height 33
type textarea "Got it, [PERSON_NAME]. You may reduce Novorapid to 2U next time if you have the…"
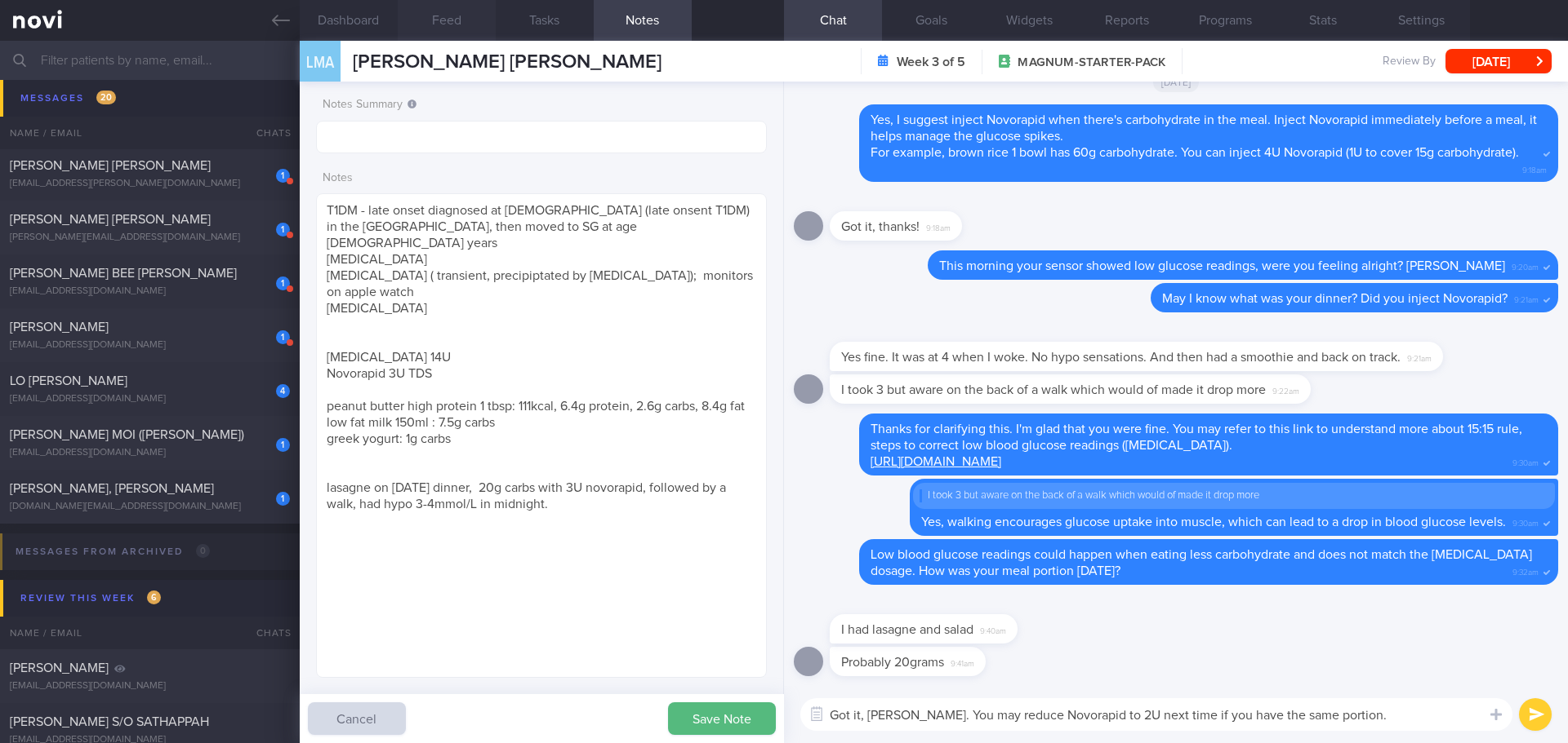
click at [1542, 706] on button "submit" at bounding box center [1534, 714] width 33 height 33
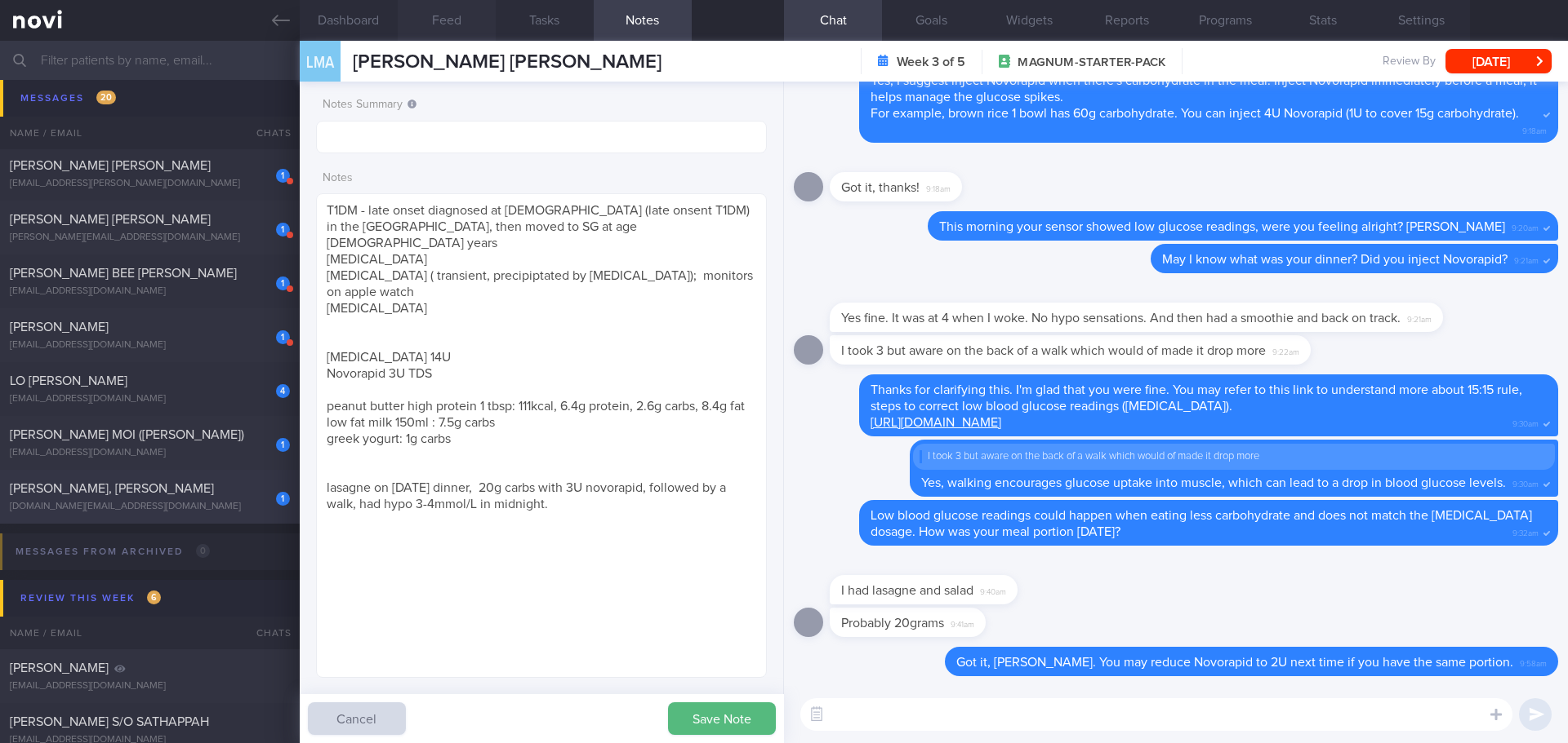
click at [171, 497] on div "1 TEO WEI JIN, AARON-JAMES aaronjames.navy@gmail.com" at bounding box center [149, 497] width 300 height 33
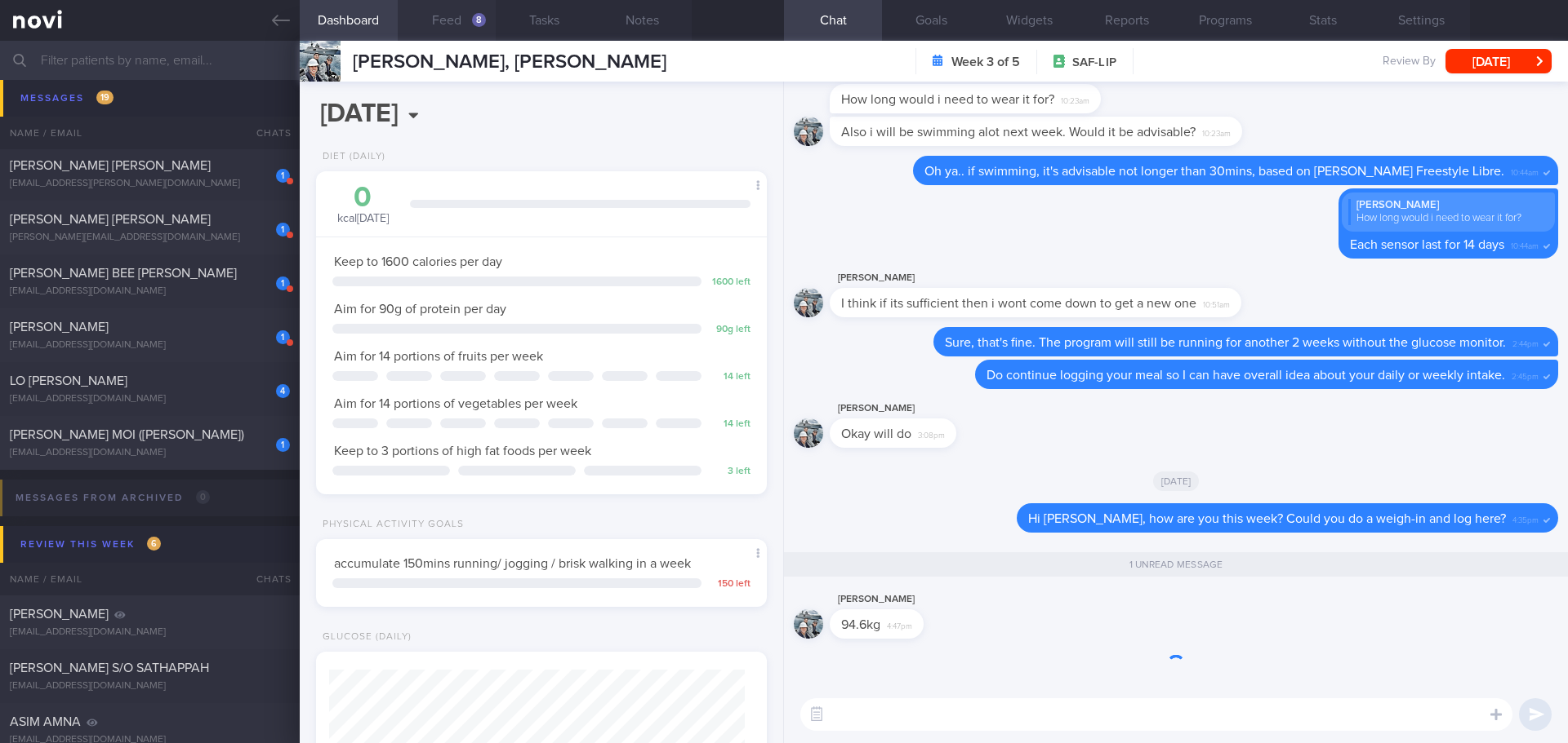
scroll to position [1, 0]
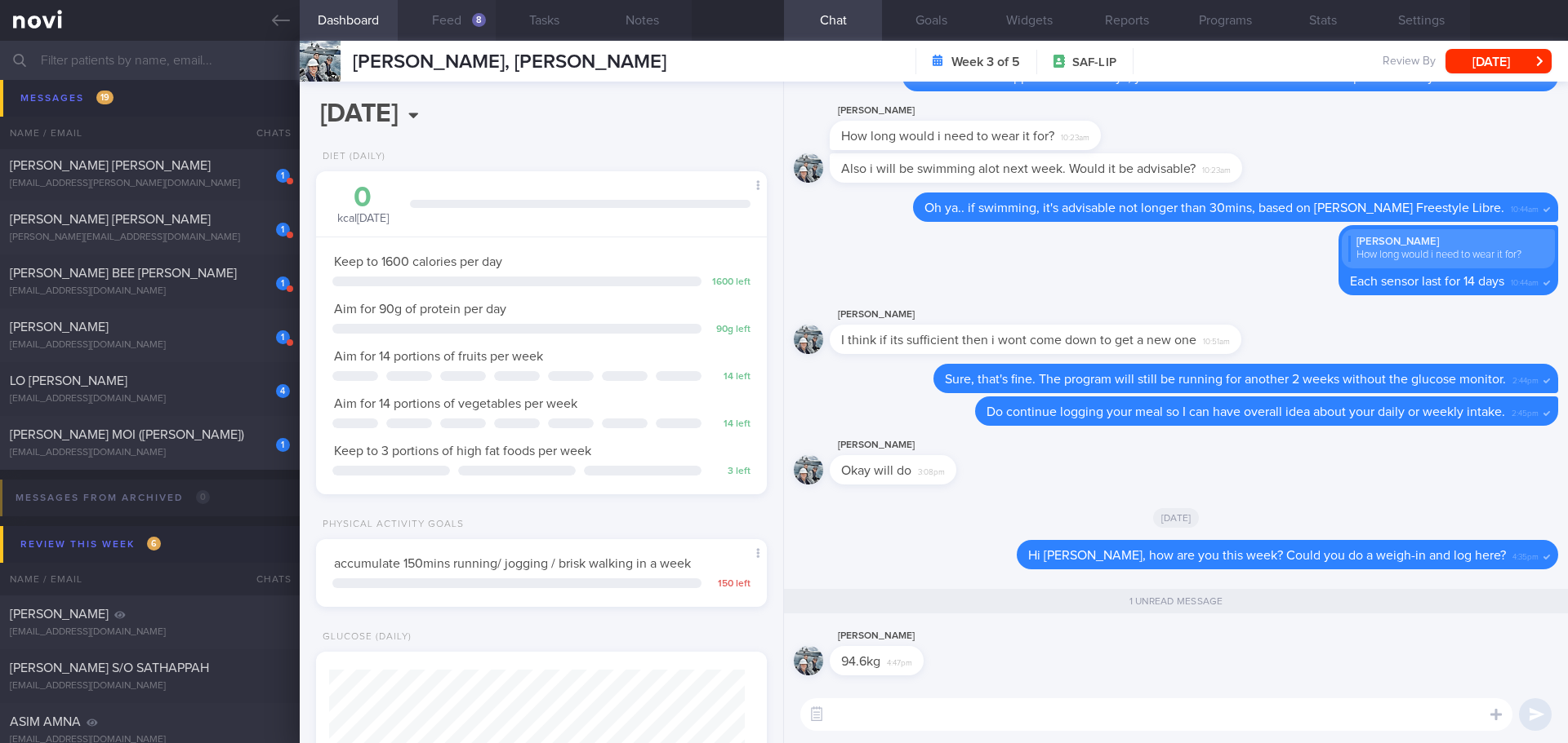
click at [466, 22] on button "Feed 8" at bounding box center [446, 21] width 98 height 41
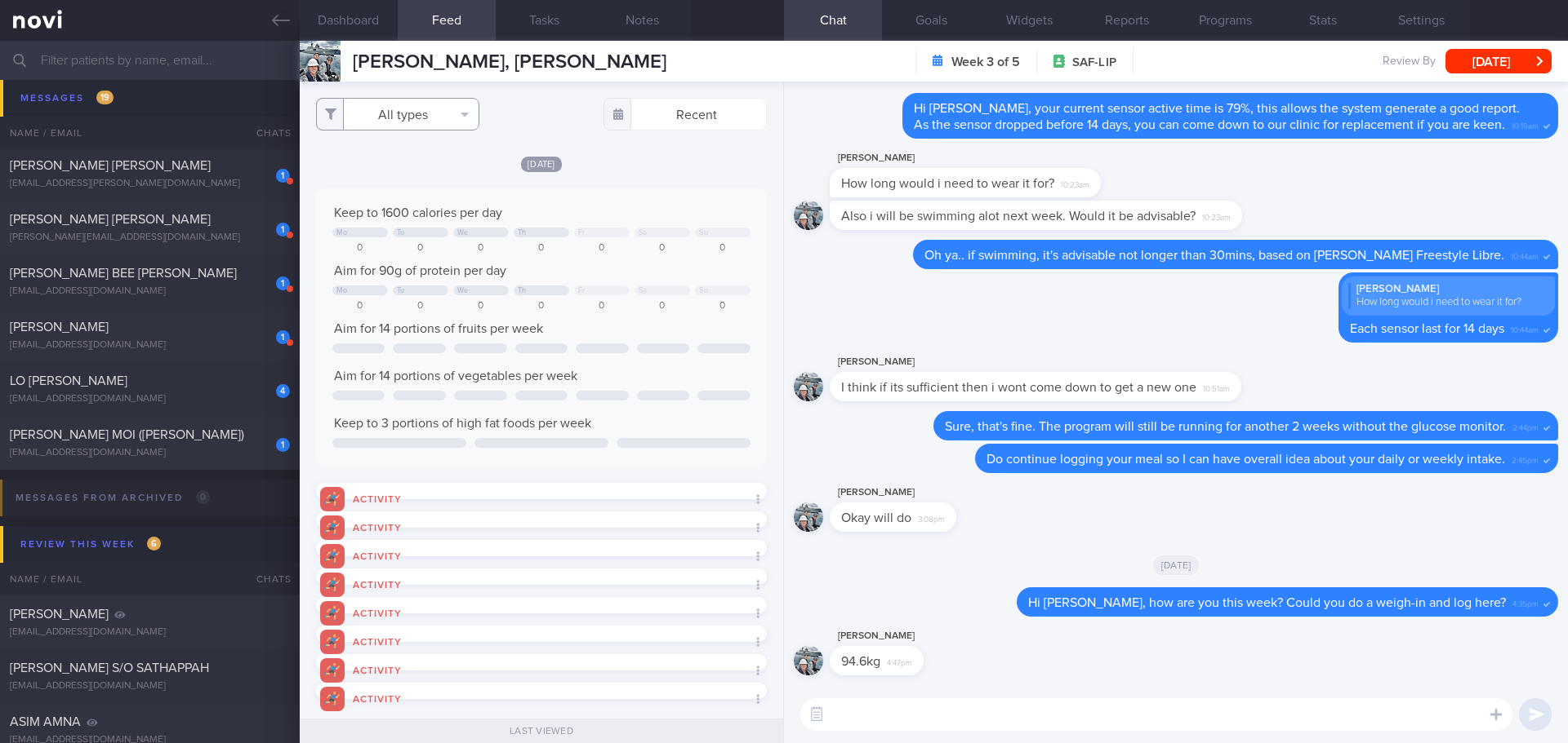
click at [458, 103] on button "All types" at bounding box center [397, 114] width 163 height 33
click at [410, 165] on button "Activity" at bounding box center [397, 171] width 162 height 24
checkbox input "false"
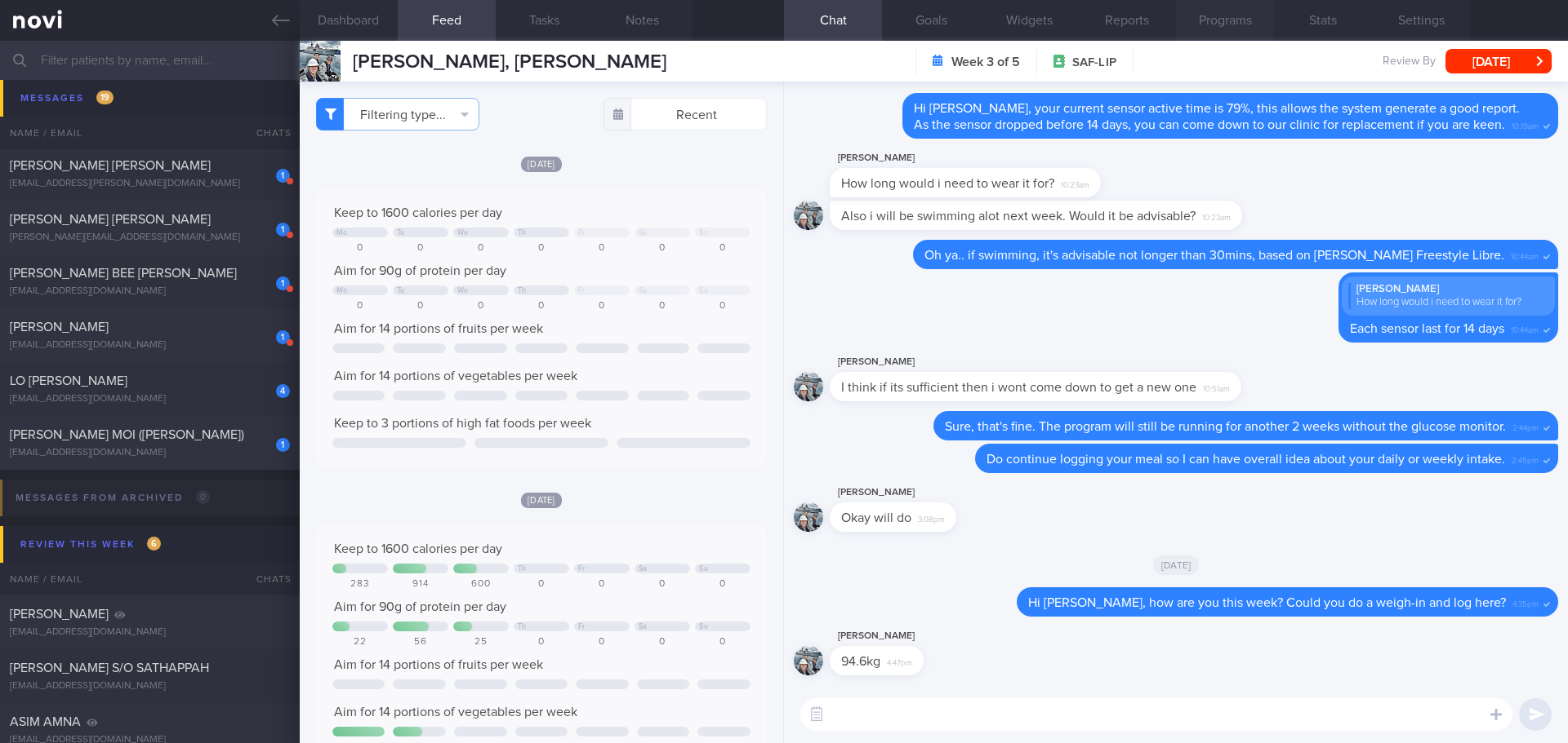
click at [1185, 21] on button "Programs" at bounding box center [1224, 21] width 98 height 41
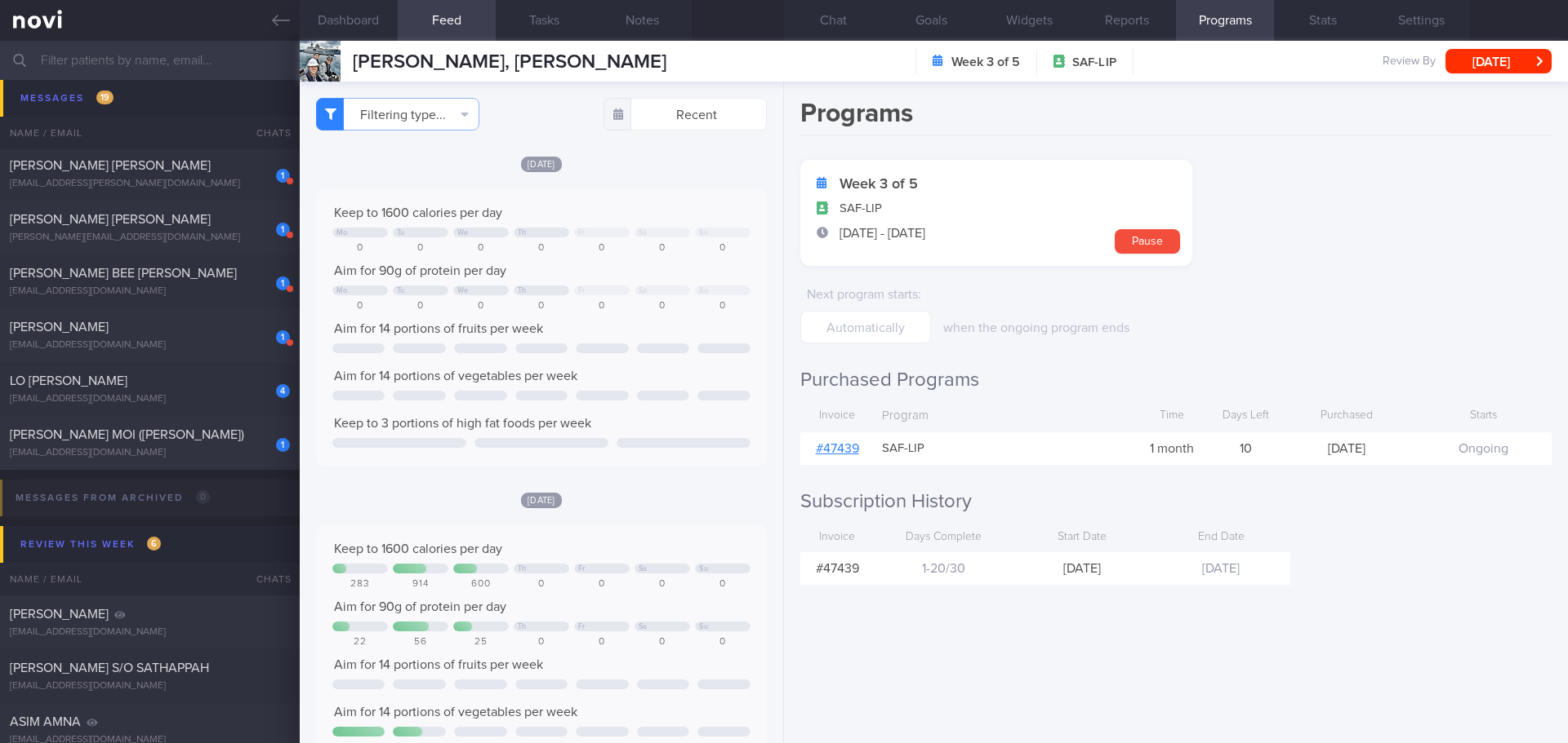
click at [845, 444] on link "# 47439" at bounding box center [837, 449] width 43 height 13
click at [847, 17] on button "Chat" at bounding box center [832, 21] width 98 height 41
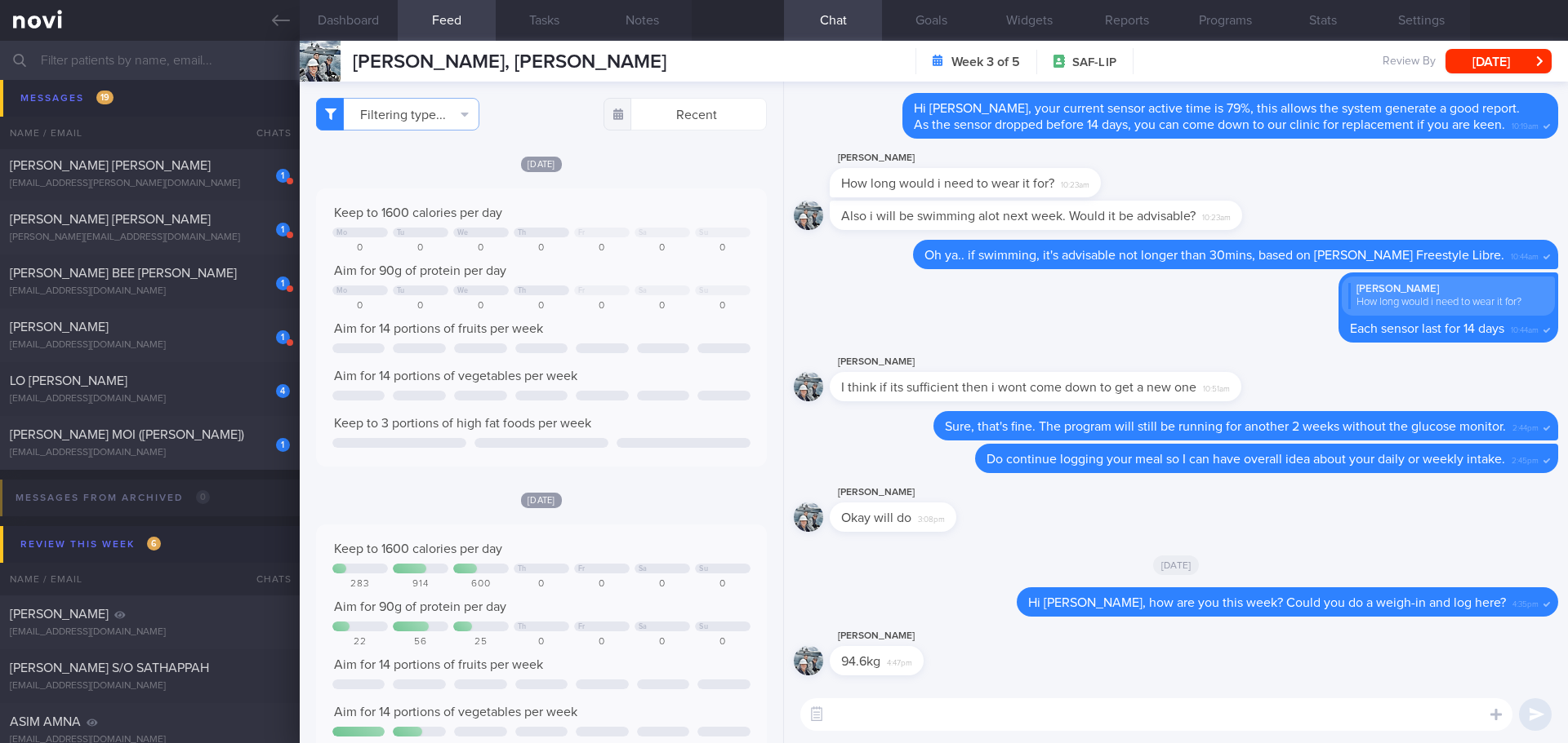
click at [904, 723] on textarea at bounding box center [1156, 714] width 712 height 33
click at [911, 721] on textarea at bounding box center [1156, 714] width 712 height 33
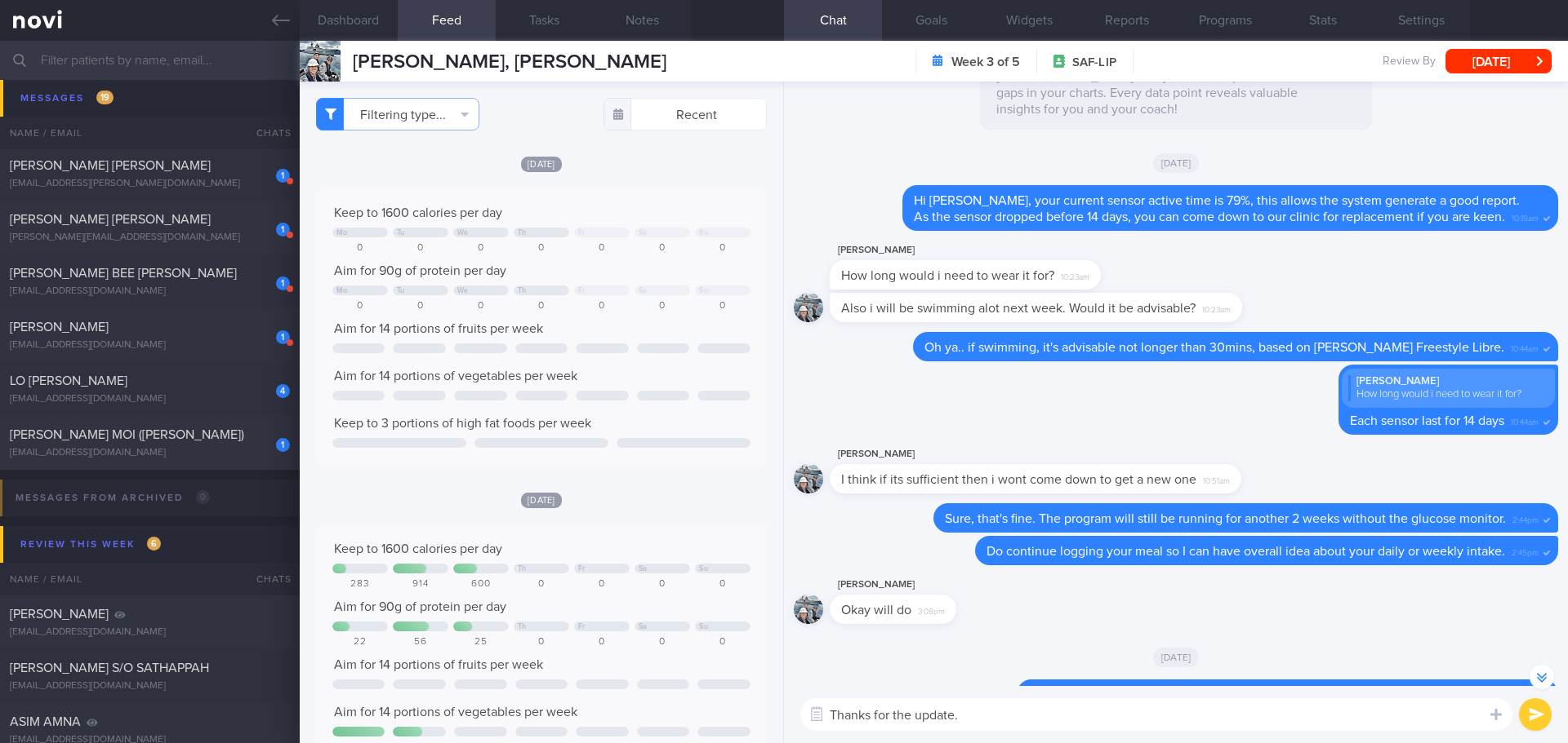
scroll to position [-162, 0]
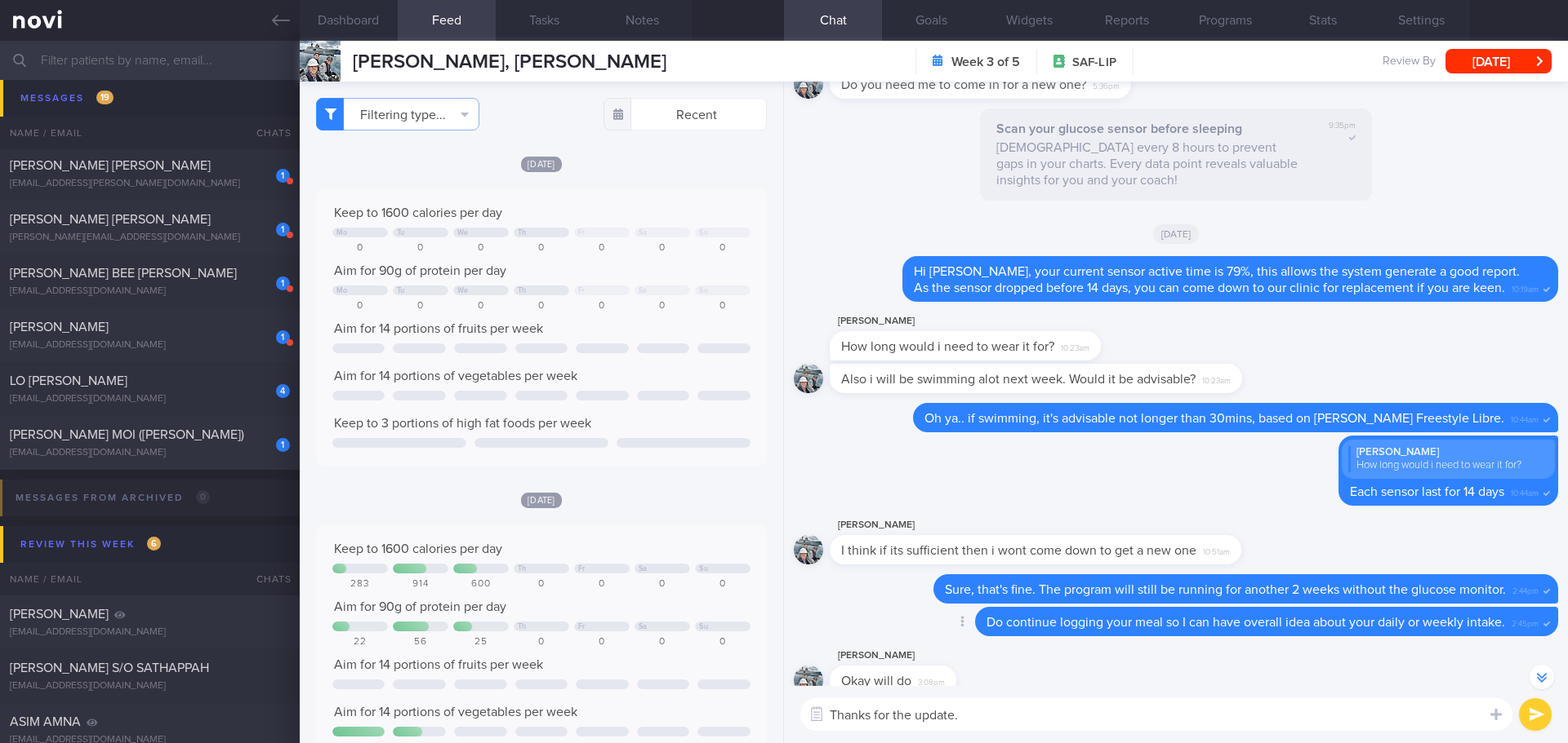
click at [1012, 610] on div "Do continue logging your meal so I can have overall idea about your daily or we…" at bounding box center [1266, 621] width 583 height 29
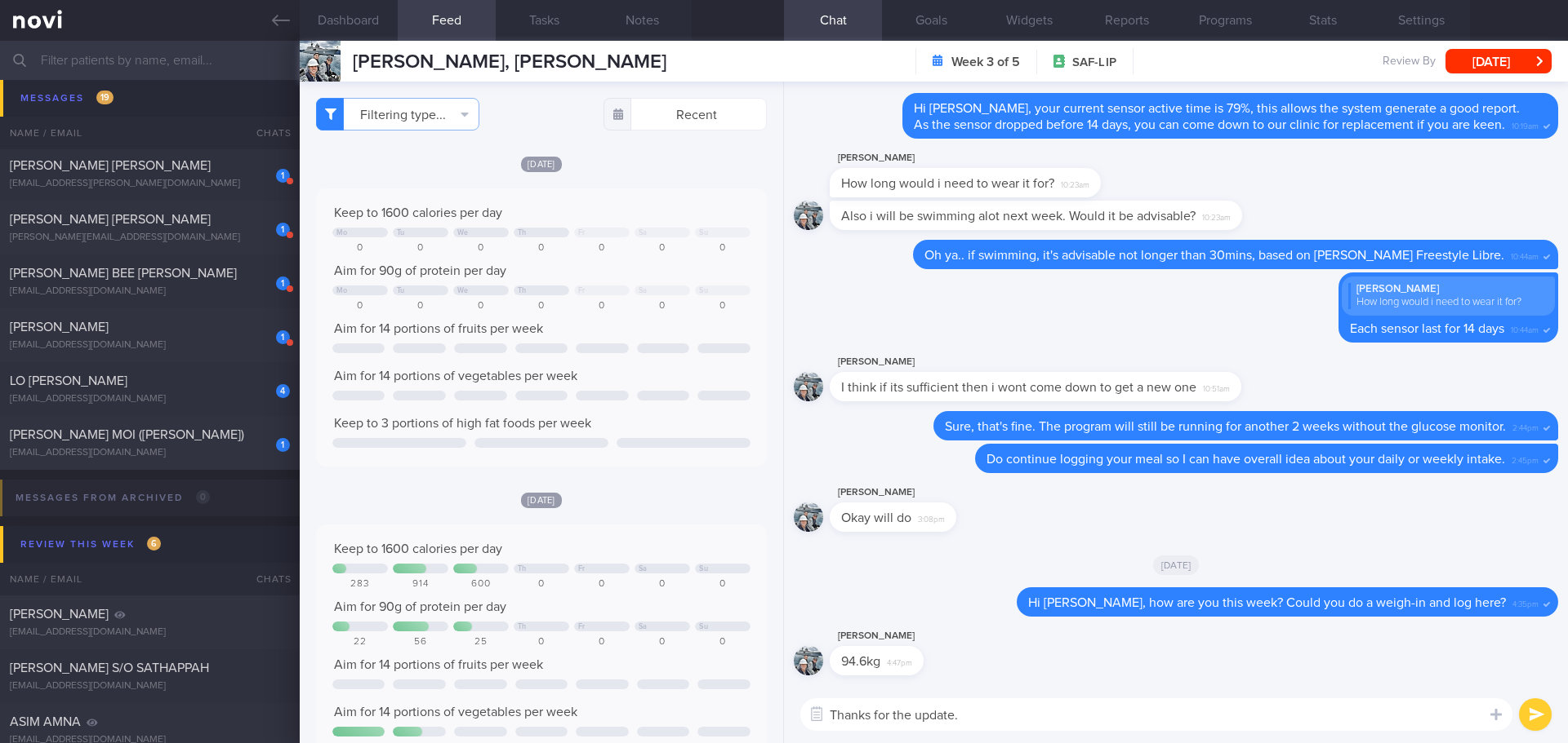
click at [990, 716] on textarea "Thanks for the update." at bounding box center [1156, 714] width 712 height 33
type textarea "T"
click at [1361, 712] on textarea "Your weight seems is progressing towards the right direction from 96kg (5/9/25)…" at bounding box center [1156, 714] width 712 height 33
click at [939, 717] on textarea "Your weight seems is progressing towards the right direction from 96kg (5/9/25)…" at bounding box center [1156, 714] width 712 height 33
click at [1355, 719] on textarea "Your weight is progressing towards the right direction from 96kg (5/9/25) > 94.…" at bounding box center [1156, 714] width 712 height 33
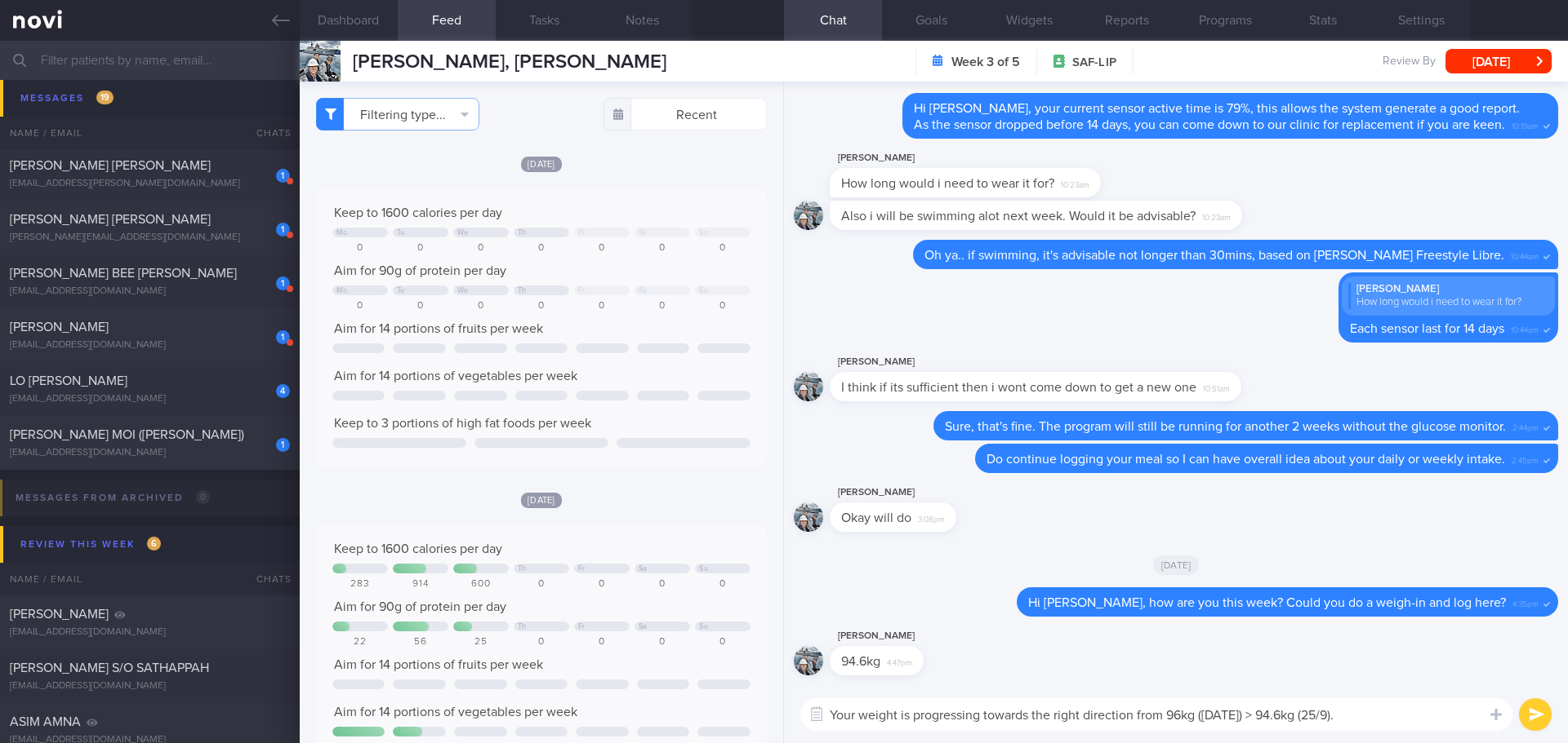
click at [1355, 719] on textarea "Your weight is progressing towards the right direction from 96kg (5/9/25) > 94.…" at bounding box center [1156, 714] width 712 height 33
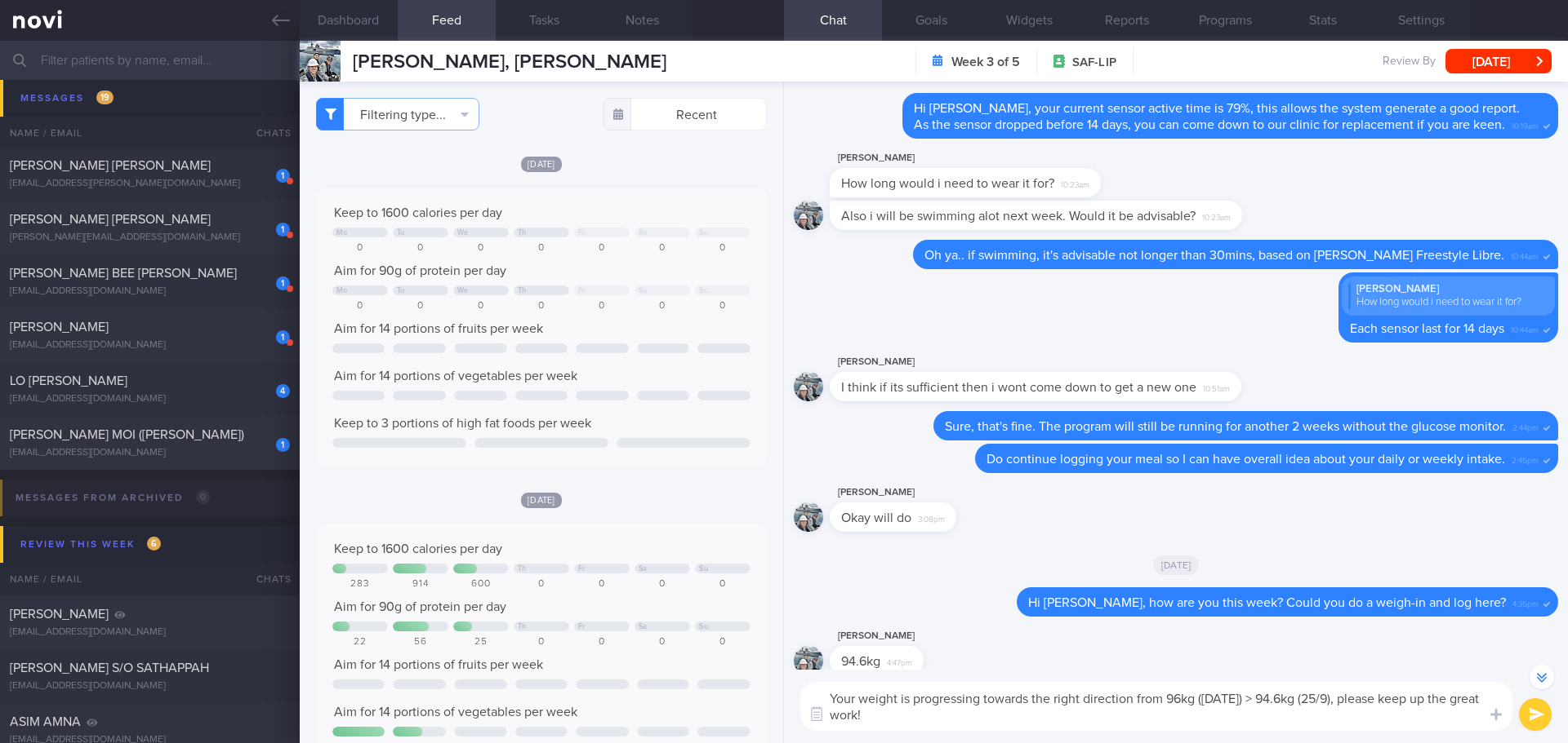
type textarea "Your weight is progressing towards the right direction from 96kg (5/9/25) > 94.…"
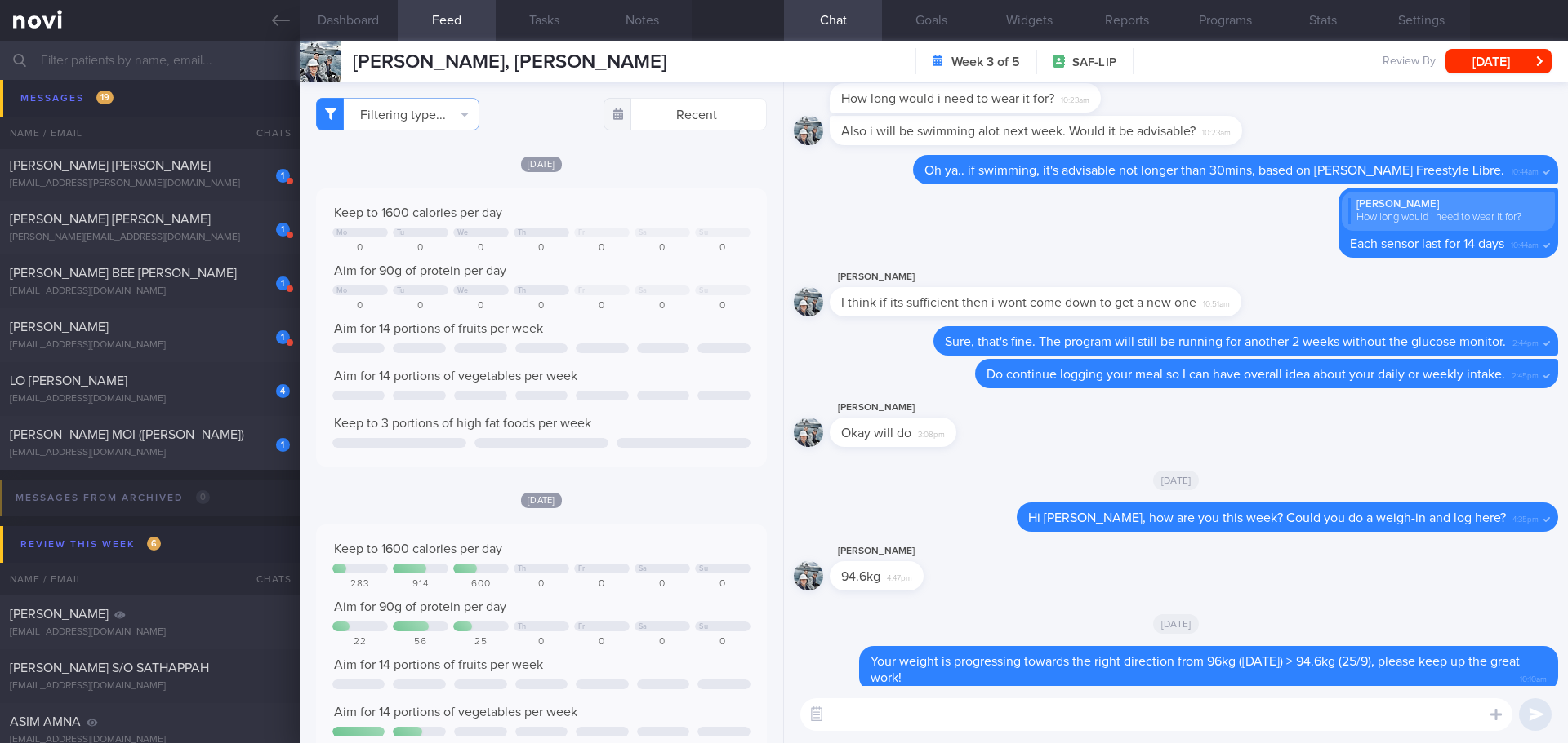
scroll to position [0, 0]
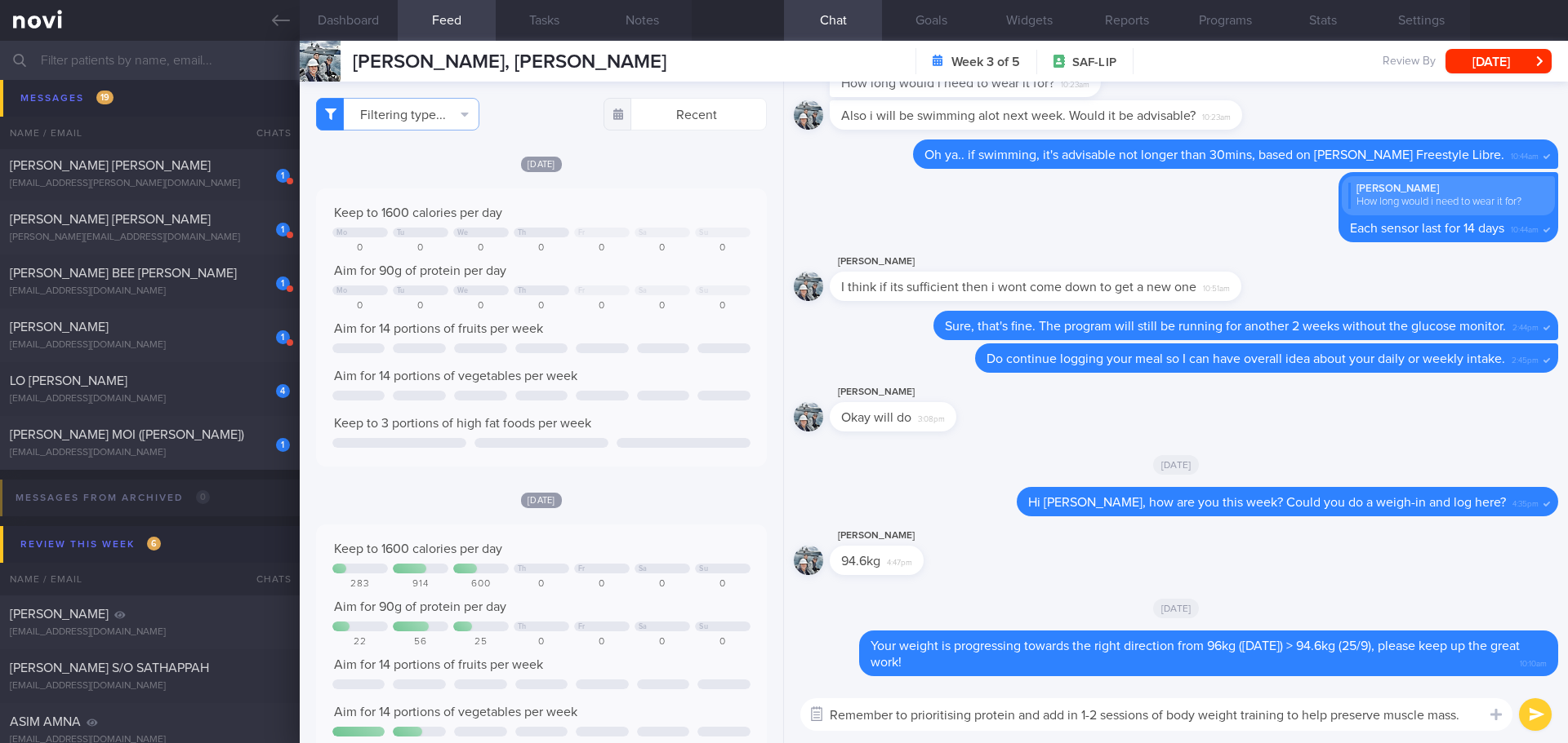
drag, startPoint x: 908, startPoint y: 717, endPoint x: 821, endPoint y: 720, distance: 87.1
click at [821, 720] on div "Chat Templates Admin CGM Weight Nutrition Physical Activity Infographics Articl…" at bounding box center [1175, 714] width 784 height 57
click at [1017, 716] on textarea "Continue prioritising protein and add in 1-2 sessions of body weight training t…" at bounding box center [1156, 714] width 712 height 33
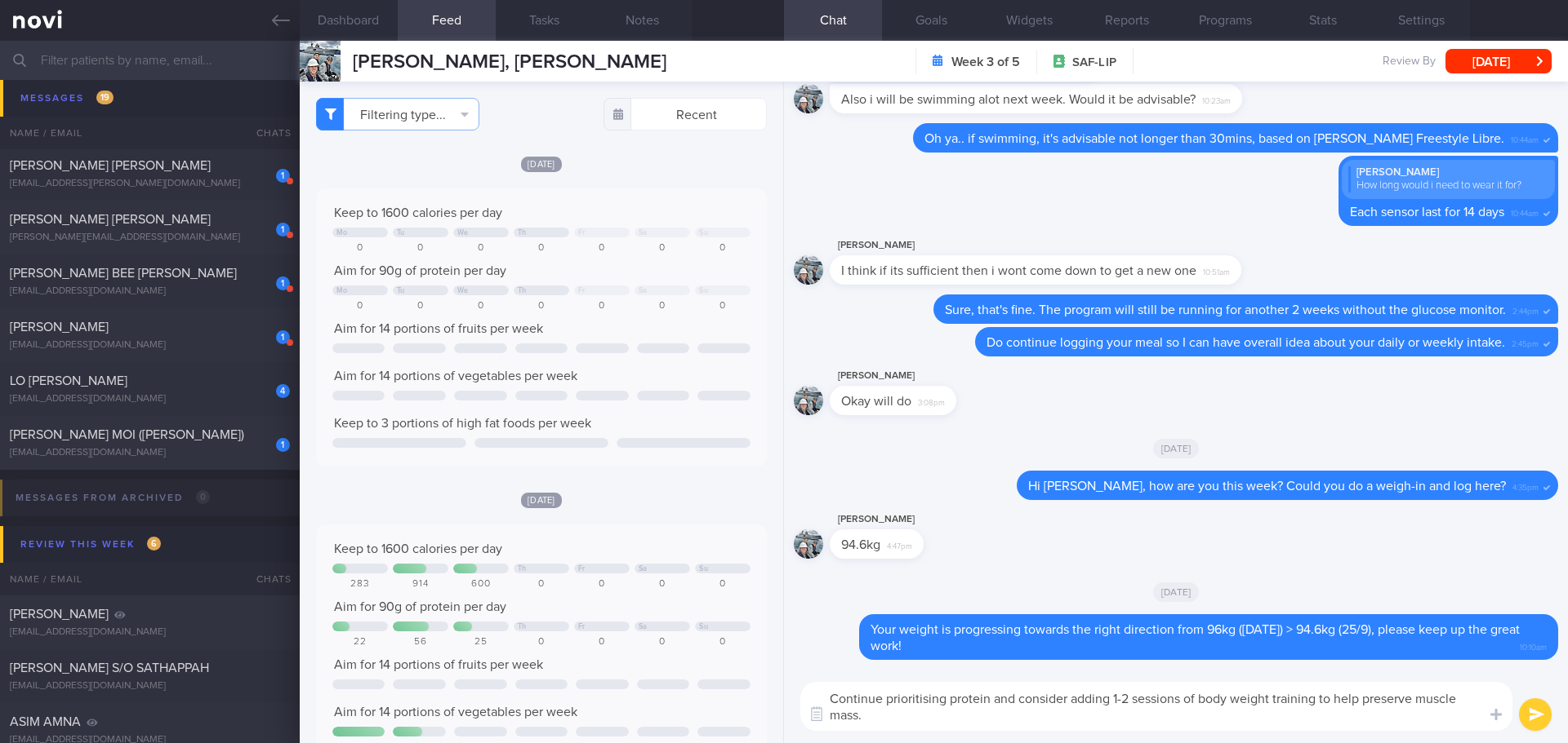
click at [1241, 712] on textarea "Continue prioritising protein and consider adding 1-2 sessions of body weight t…" at bounding box center [1156, 707] width 712 height 49
click at [996, 722] on textarea "Continue prioritising protein and consider adding 1-2 sessions of body weight t…" at bounding box center [1156, 707] width 712 height 49
type textarea "Continue prioritising protein and consider adding 1-2 sessions of body weight t…"
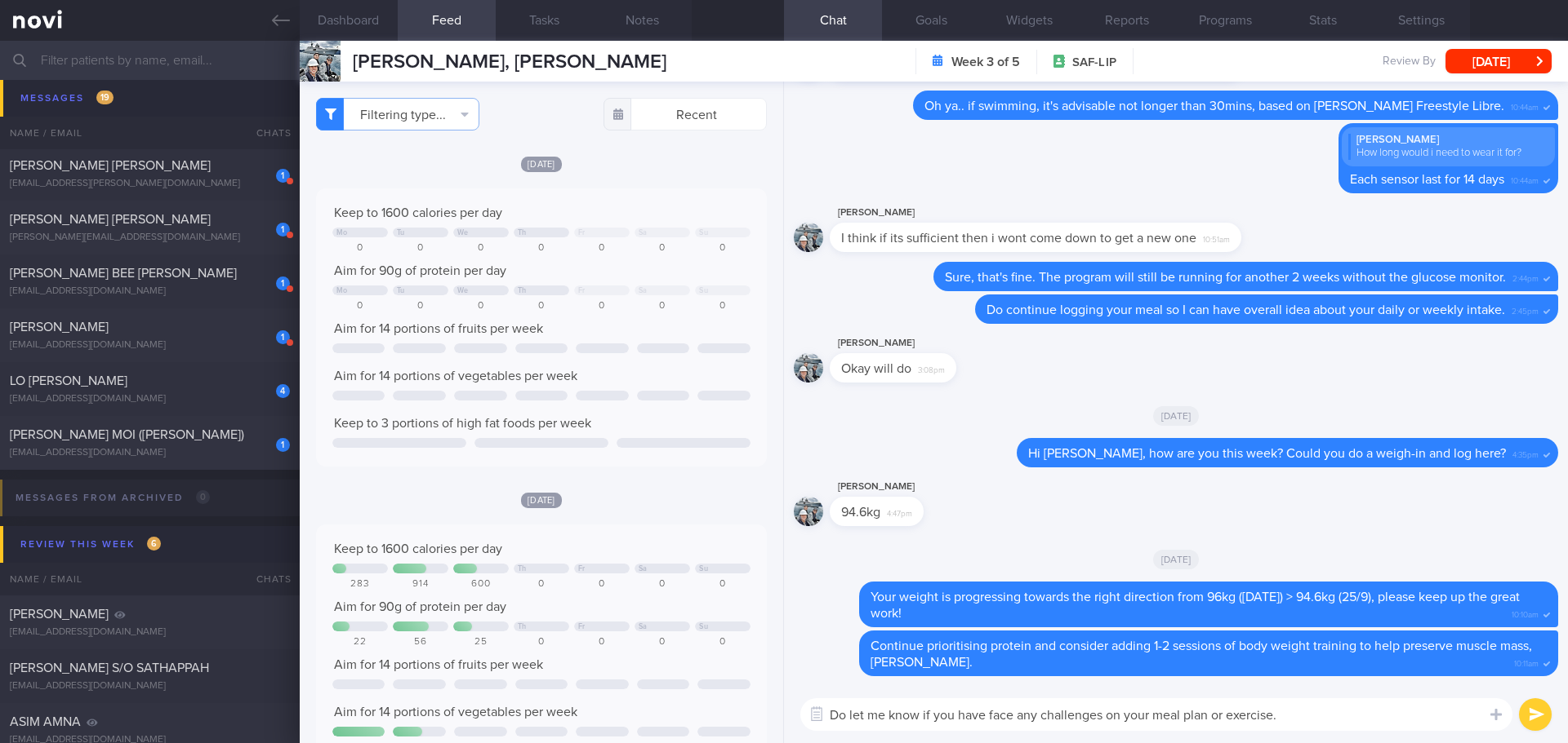
type textarea "Do let me know if you have face any challenges on your meal plan or exercise."
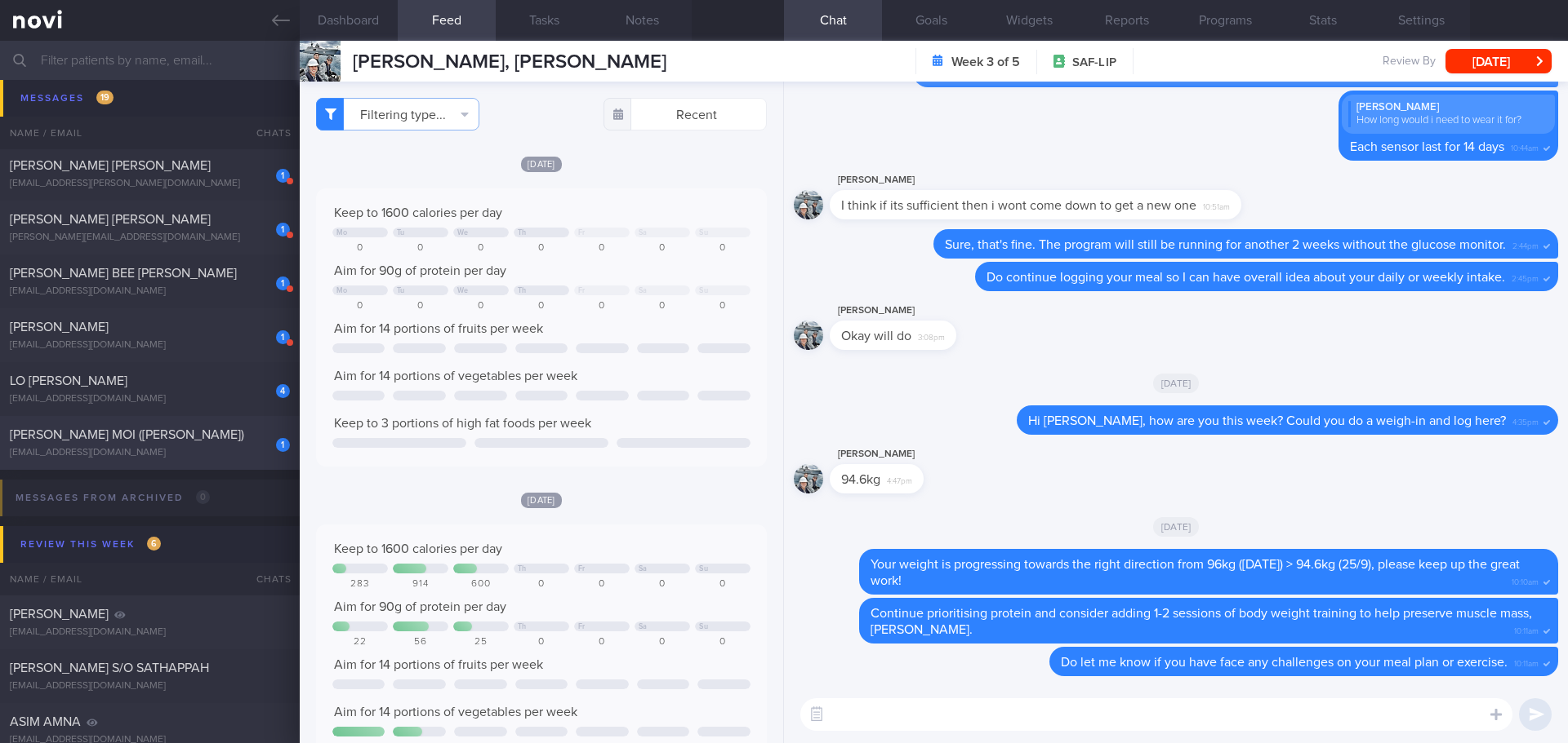
click at [148, 442] on div "[PERSON_NAME] MOI ([PERSON_NAME])" at bounding box center [148, 434] width 276 height 16
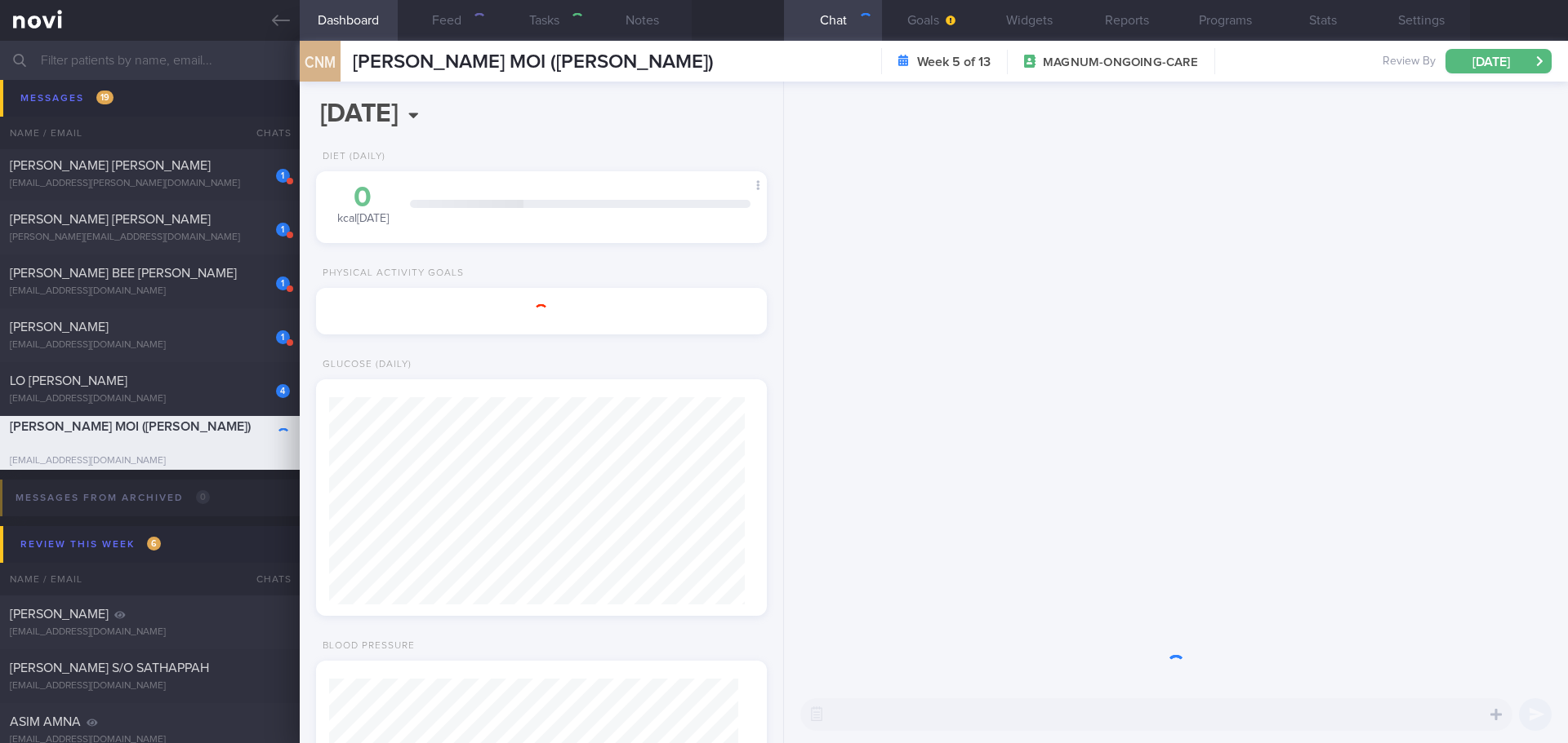
type input "[DATE]"
type textarea "30-40g carbohydrate each meal Jardiance 10mg OM (started to take since Sep 2024…"
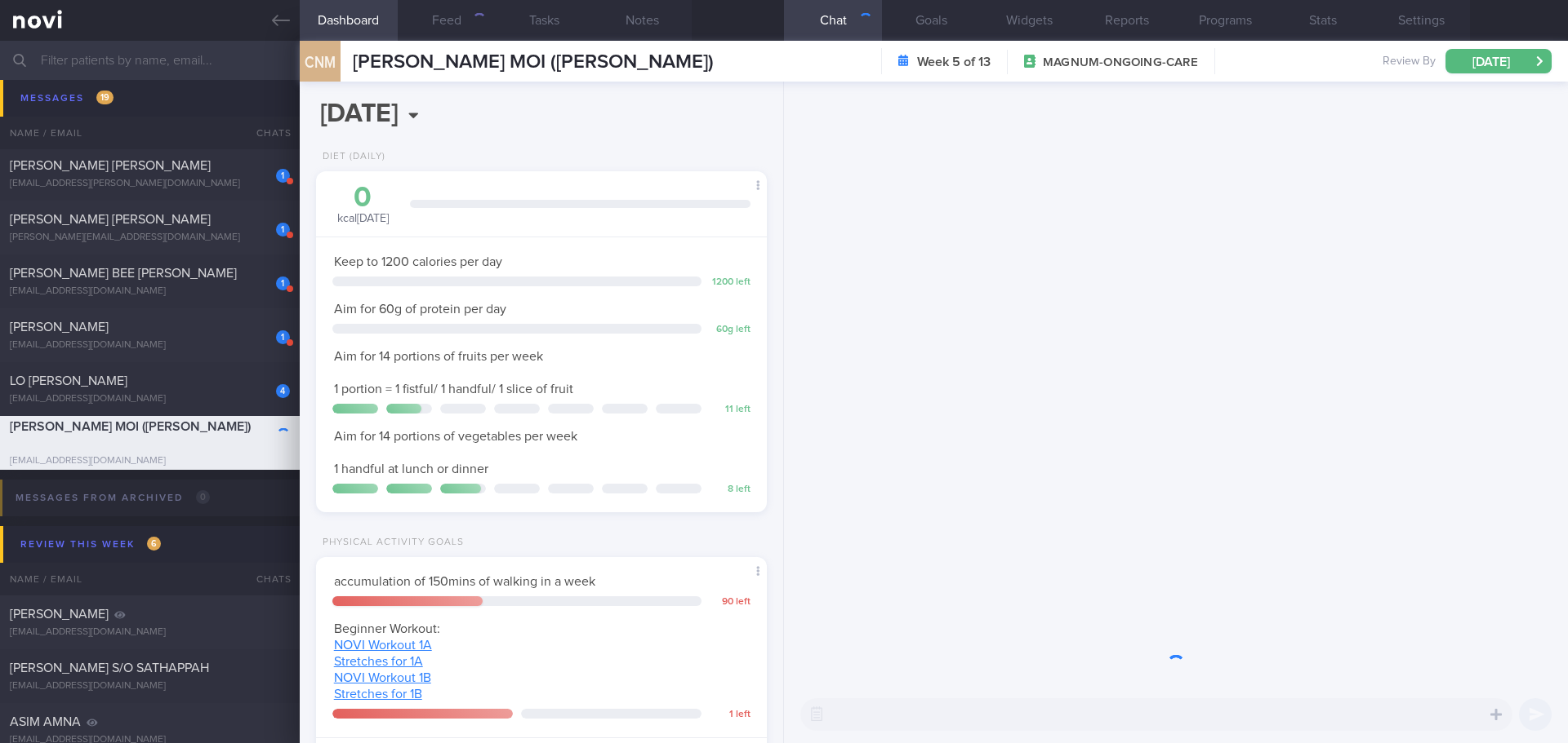
scroll to position [228, 410]
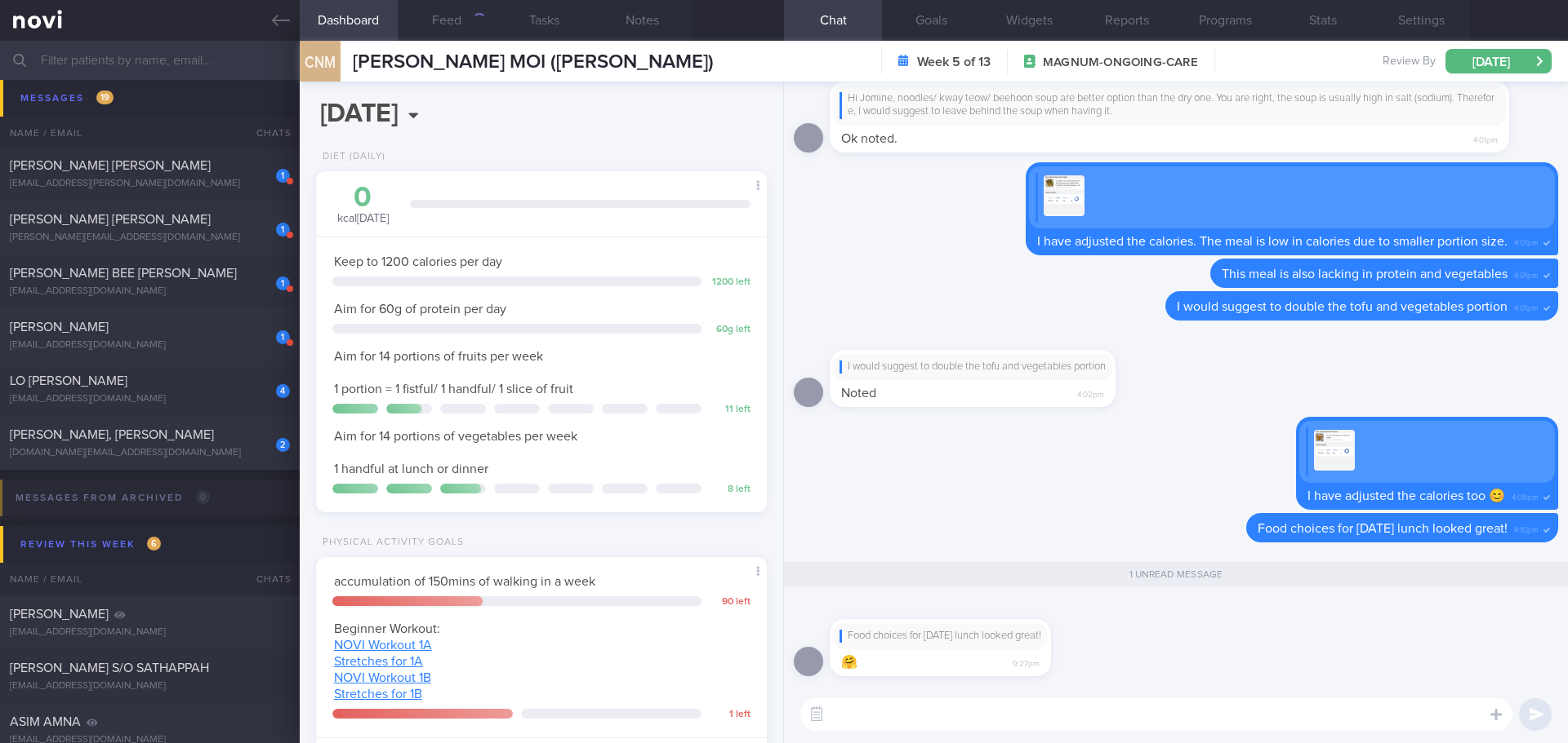
click at [975, 706] on textarea at bounding box center [1156, 714] width 712 height 33
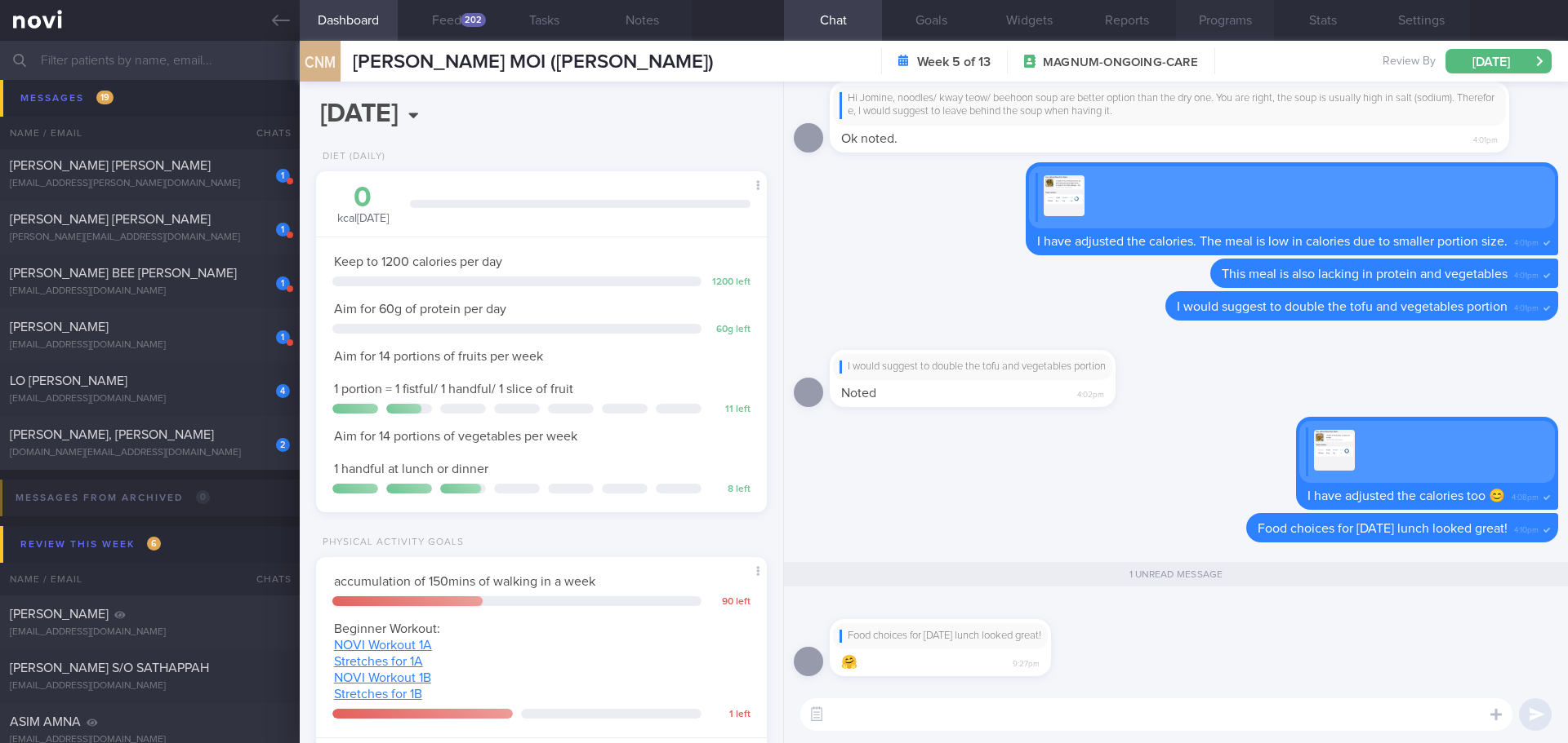
click at [1253, 15] on button "Programs" at bounding box center [1224, 21] width 98 height 41
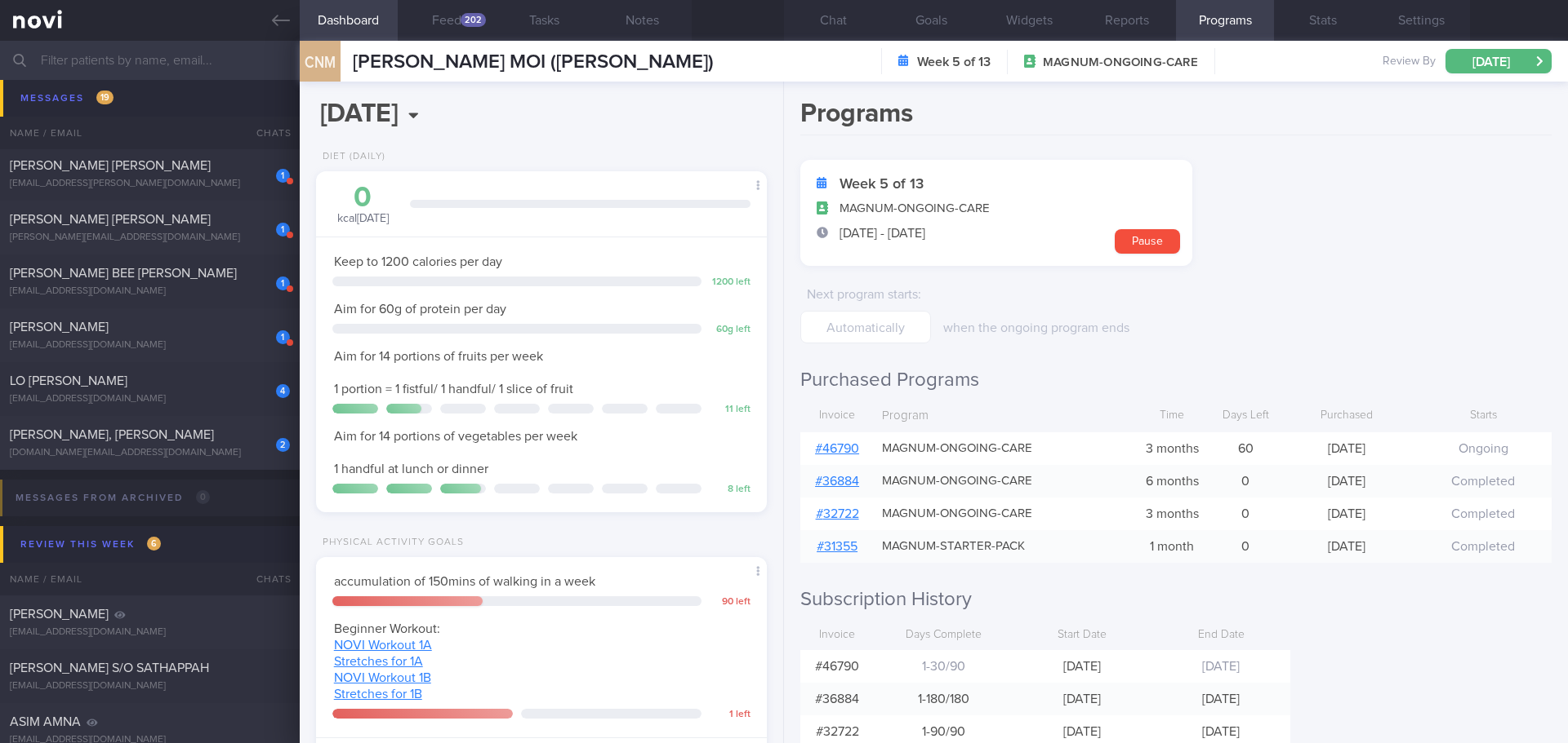
click at [855, 447] on link "# 46790" at bounding box center [837, 449] width 44 height 13
click at [182, 431] on div "TEO WEI JIN, AARON-JAMES" at bounding box center [148, 434] width 276 height 16
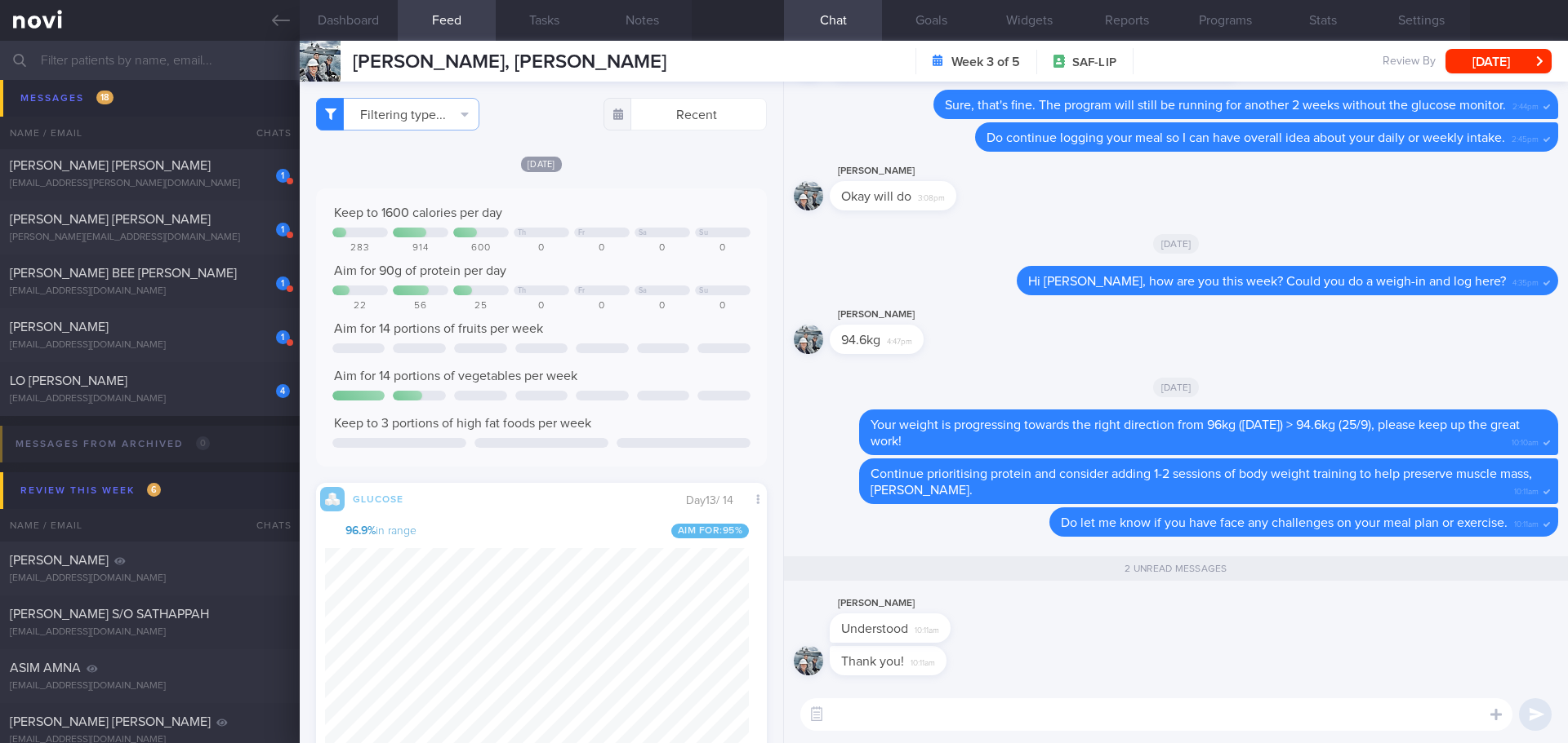
scroll to position [81, 0]
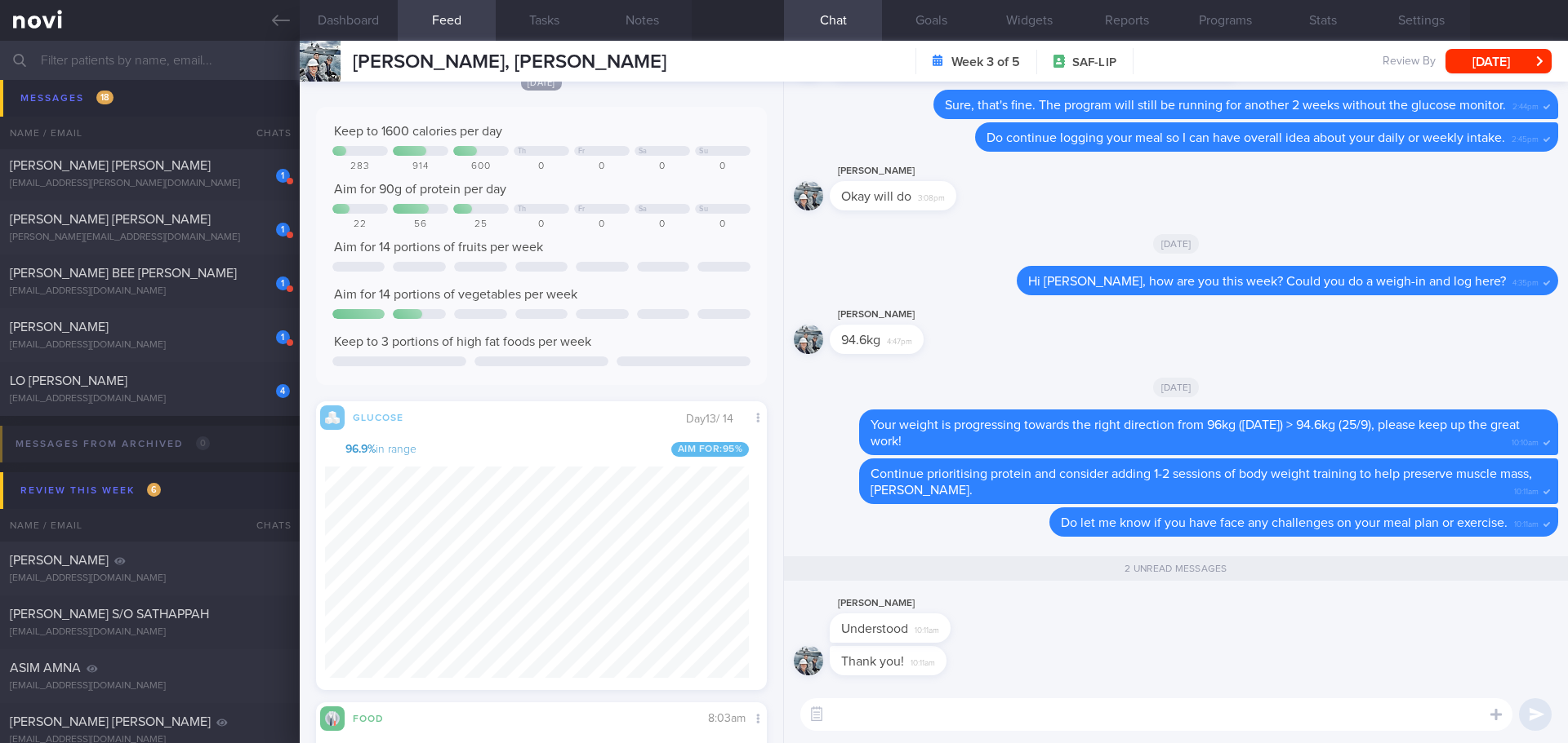
click at [943, 708] on textarea at bounding box center [1156, 714] width 712 height 33
paste textarea "https://www.youtube.com/watch?v=iAYmVomrFRI https://novi-health.com/workouts/co…"
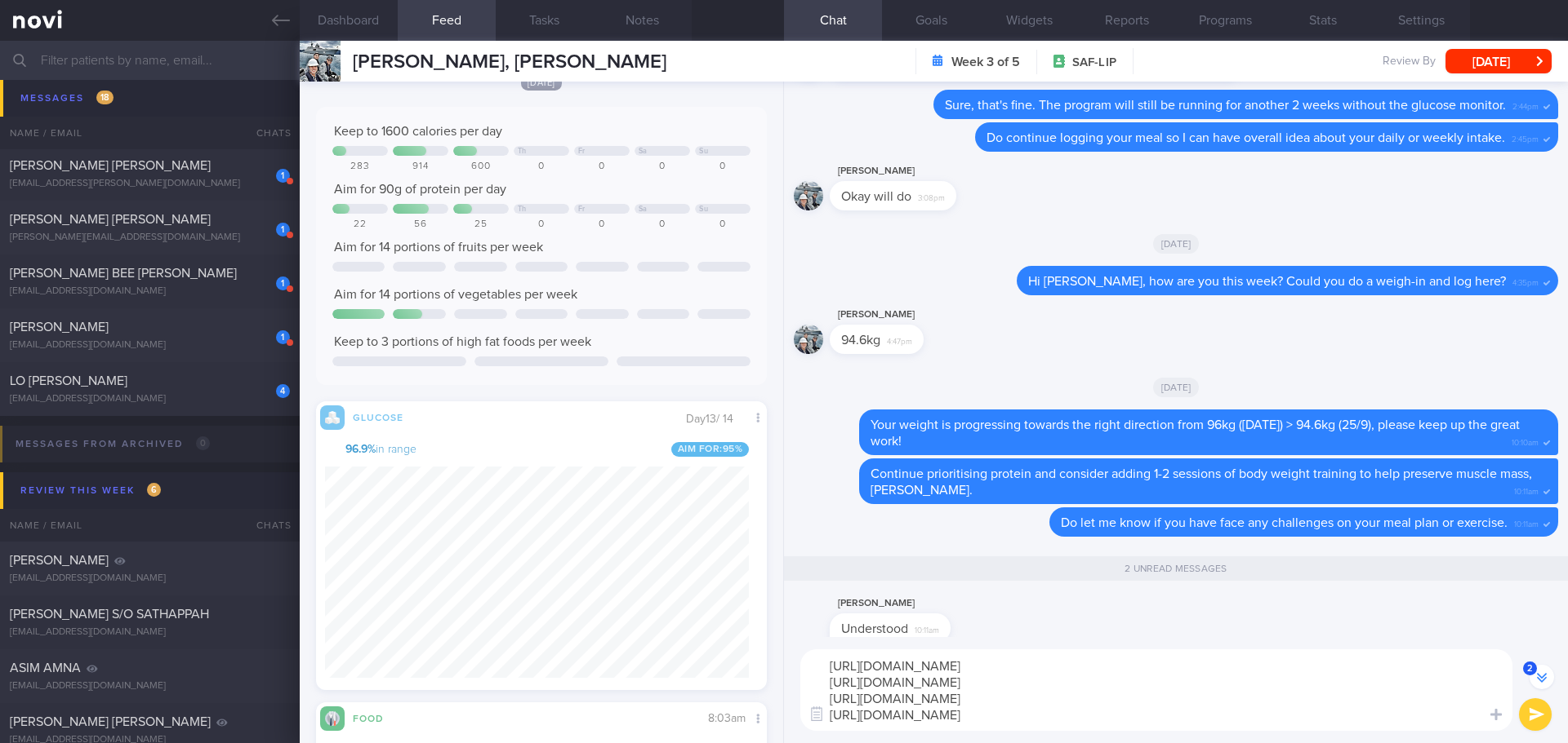
click at [1209, 690] on textarea "https://www.youtube.com/watch?v=iAYmVomrFRI https://novi-health.com/workouts/co…" at bounding box center [1156, 690] width 712 height 81
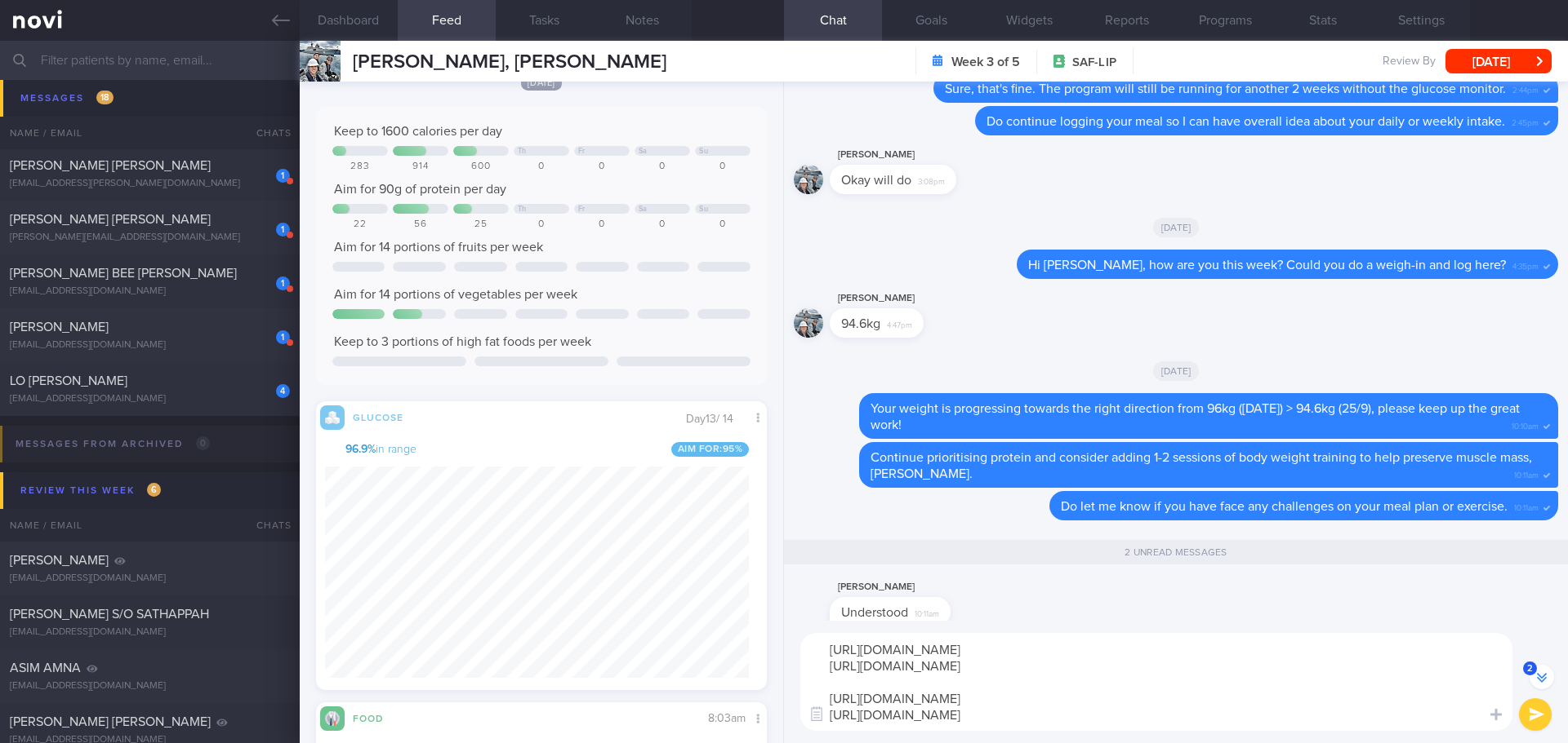
scroll to position [-64, 0]
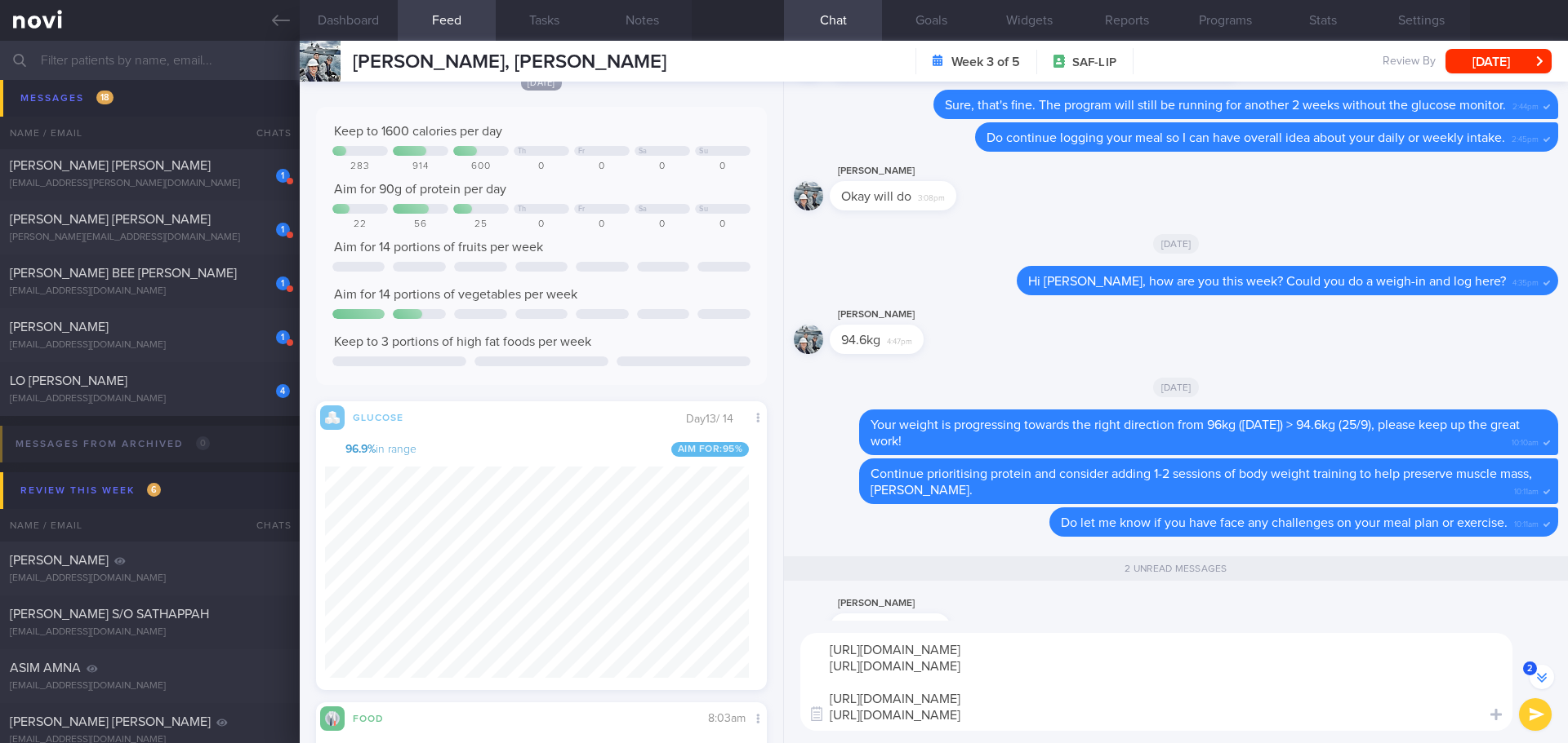
click at [828, 649] on textarea "https://www.youtube.com/watch?v=iAYmVomrFRI https://novi-health.com/workouts/co…" at bounding box center [1156, 681] width 712 height 98
click at [923, 628] on textarea "I have 2 sets of body weight workouts. https://www.youtube.com/watch?v=iAYmVomr…" at bounding box center [1156, 674] width 712 height 114
drag, startPoint x: 865, startPoint y: 632, endPoint x: 826, endPoint y: 632, distance: 39.0
click at [826, 632] on textarea "I have 2 sets of 10mins body weight workouts. https://www.youtube.com/watch?v=i…" at bounding box center [1156, 674] width 712 height 114
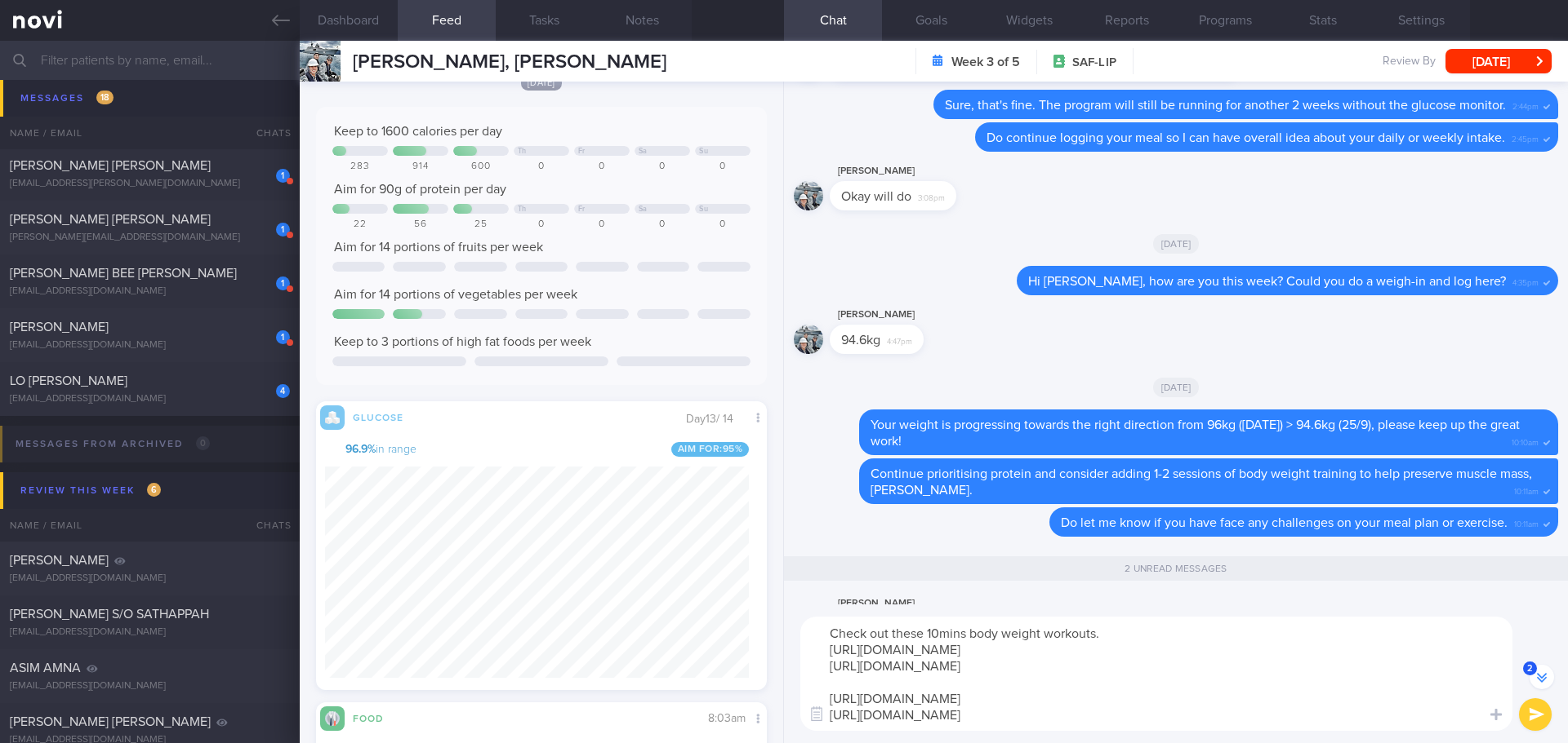
click at [1236, 634] on textarea "Check out these 10mins body weight workouts. https://www.youtube.com/watch?v=iA…" at bounding box center [1156, 674] width 712 height 114
type textarea "Check out these 10mins body weight workouts. 💪🏻💪🏻 https://www.youtube.com/watch…"
click at [1533, 708] on button "submit" at bounding box center [1534, 714] width 33 height 33
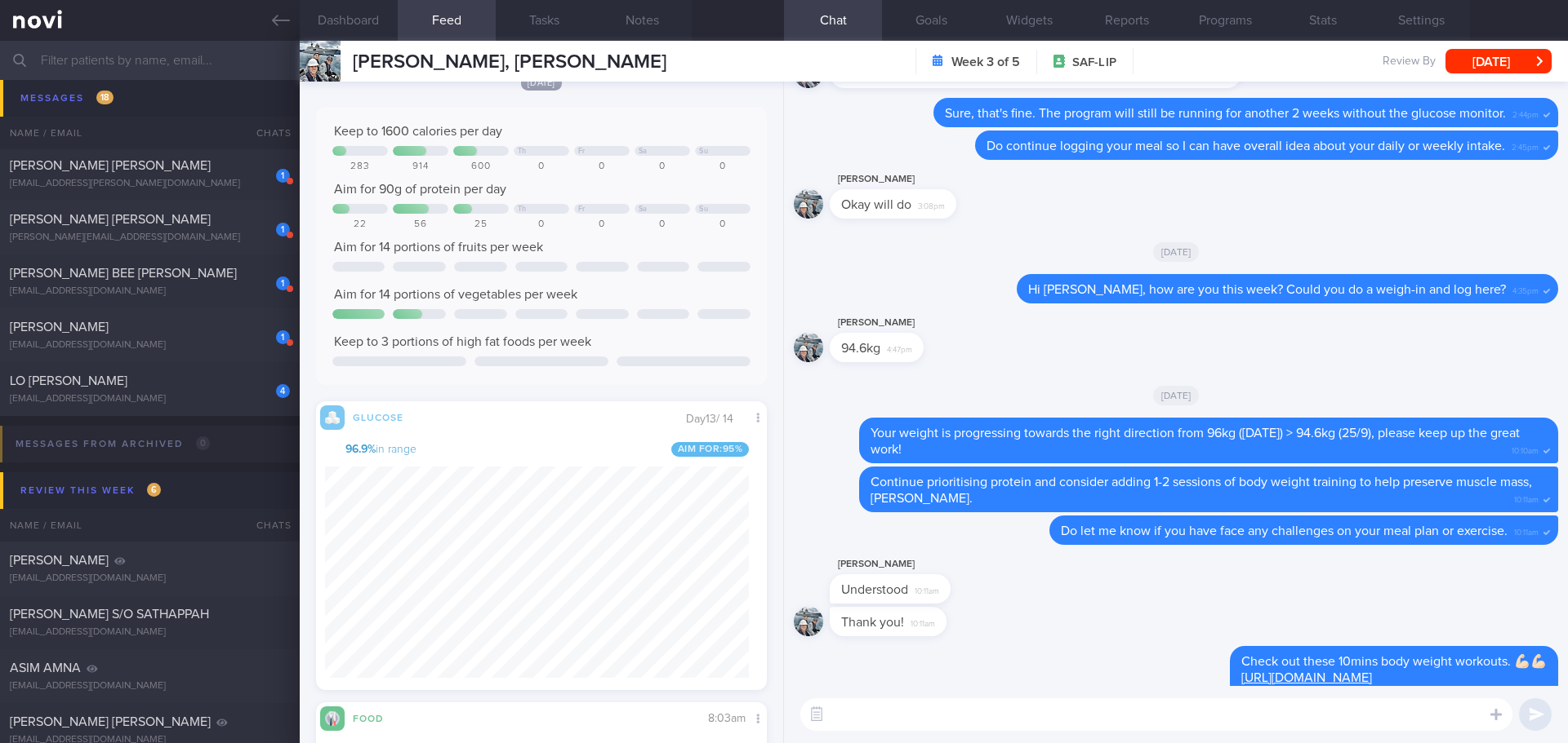
scroll to position [0, 0]
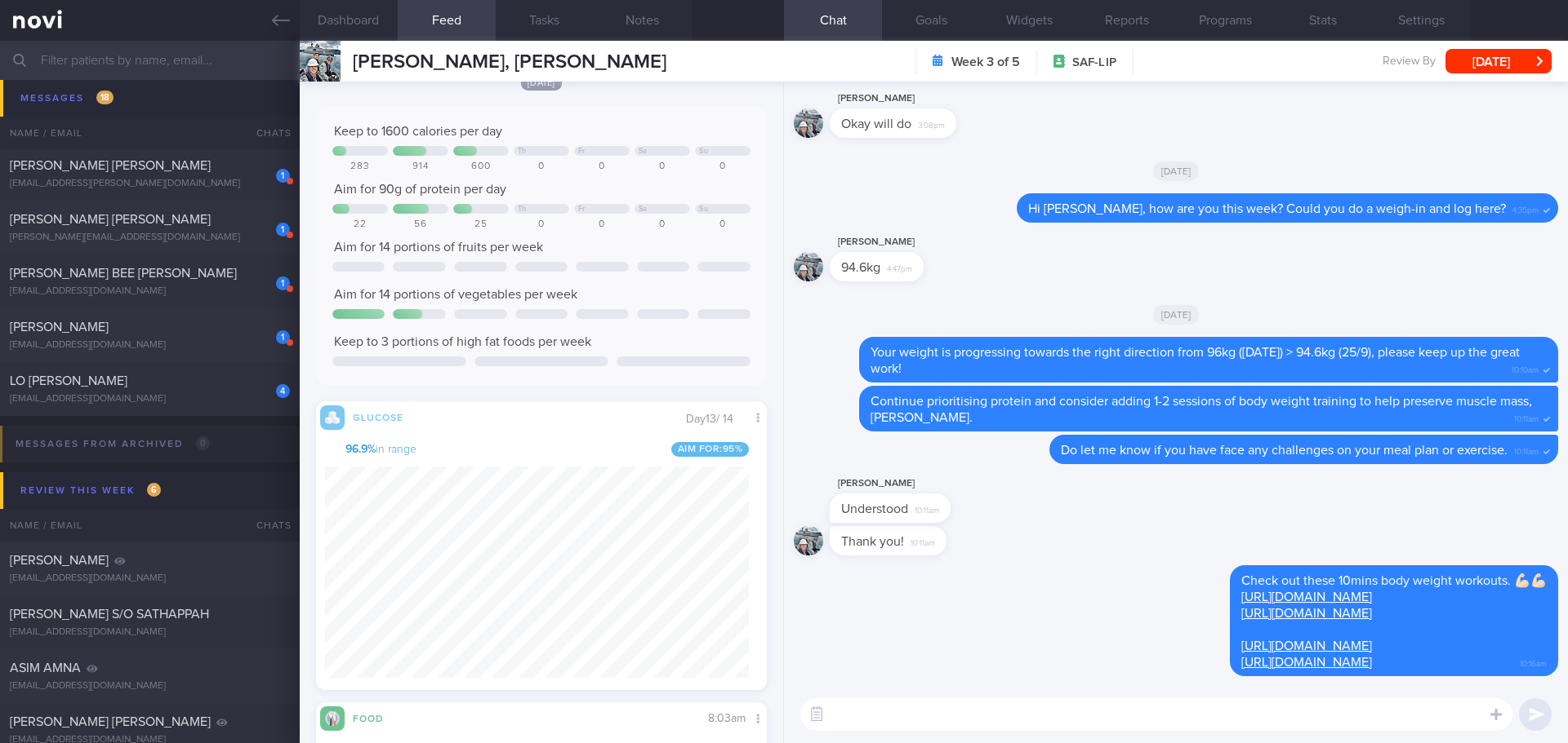
drag, startPoint x: 165, startPoint y: 399, endPoint x: 1136, endPoint y: 444, distance: 972.0
click at [165, 399] on div "[EMAIL_ADDRESS][DOMAIN_NAME]" at bounding box center [149, 399] width 280 height 12
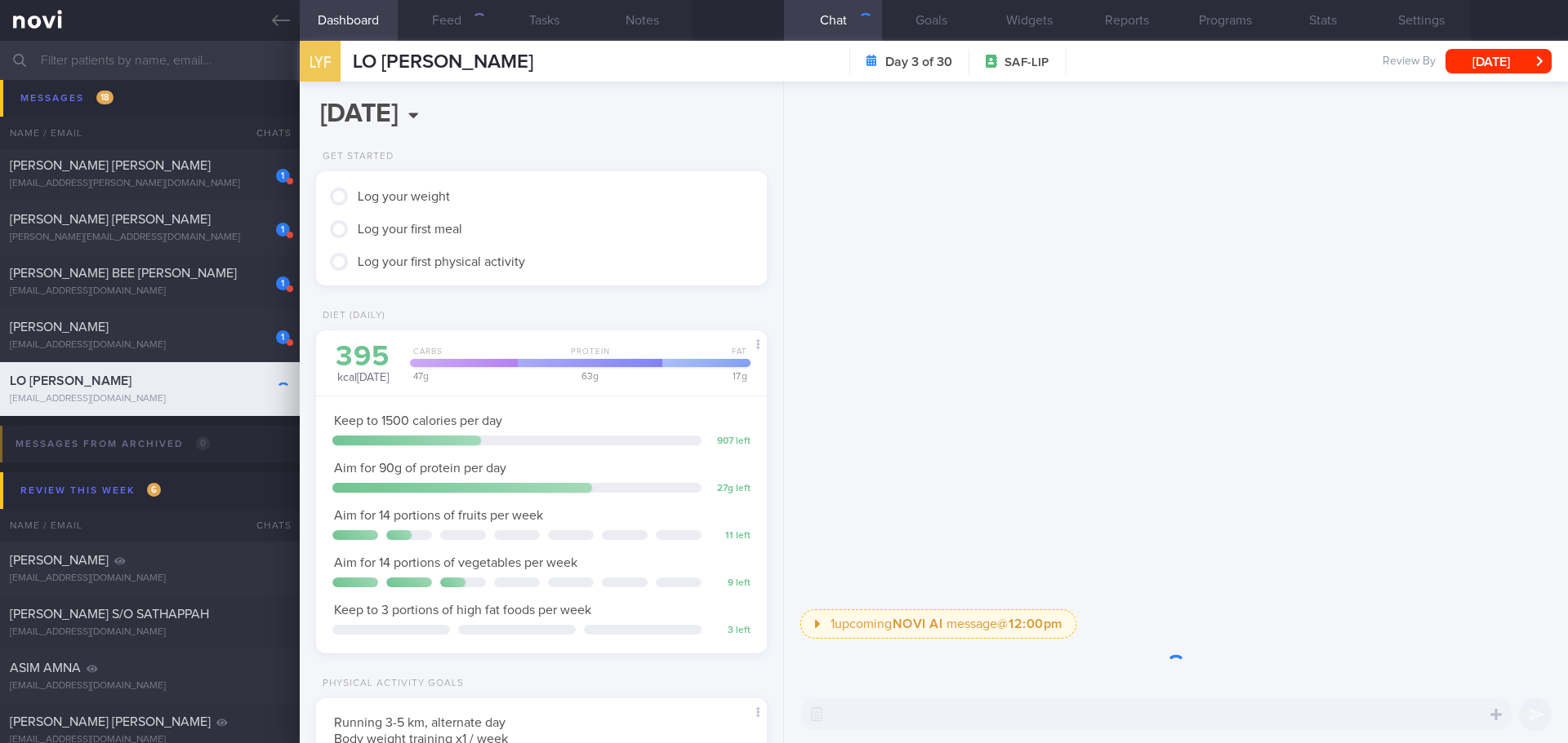
scroll to position [250, 417]
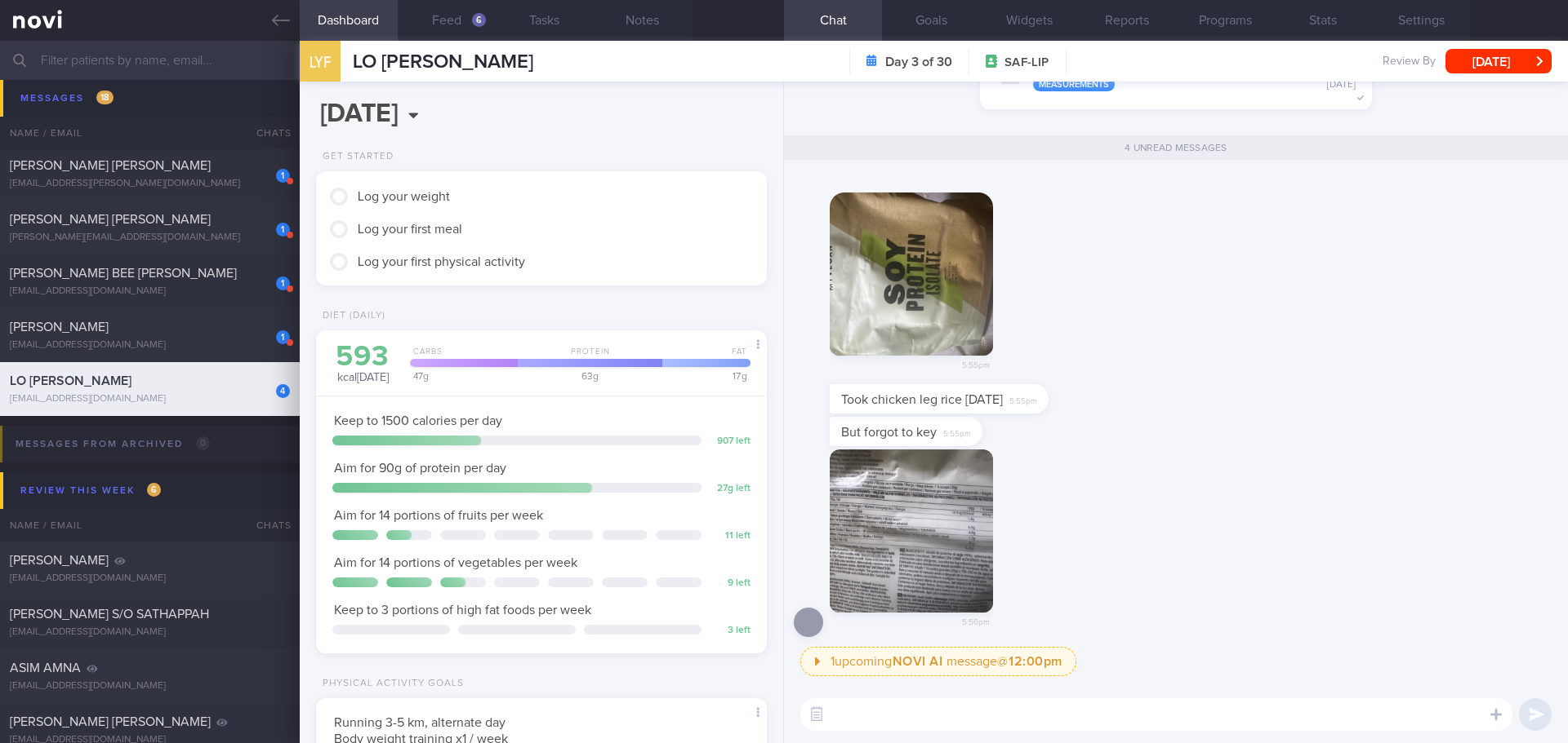
click at [1136, 456] on div "5:56pm" at bounding box center [1176, 549] width 764 height 198
click at [1131, 447] on div "But forgot to key 5:55pm" at bounding box center [1176, 433] width 764 height 33
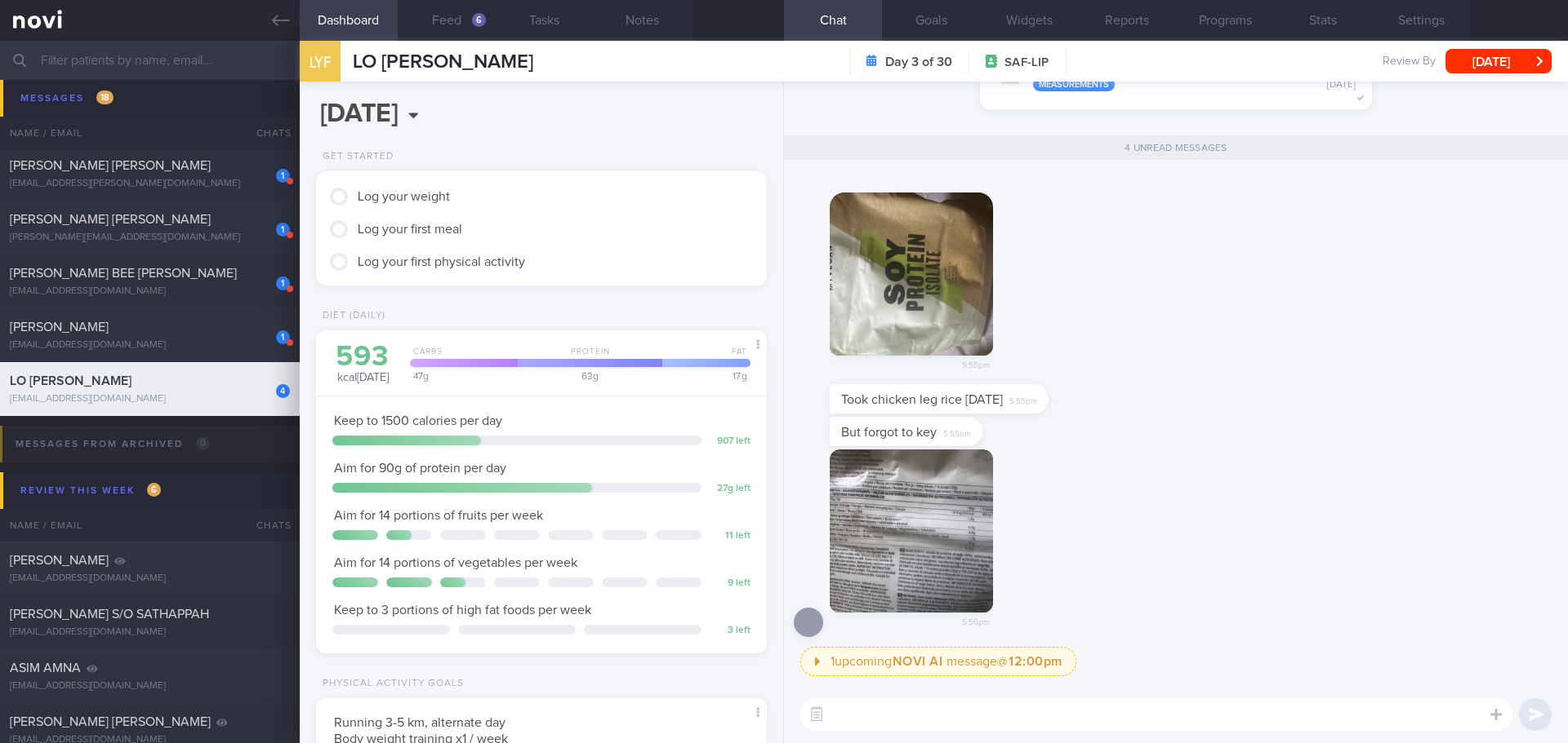
click at [1113, 451] on div "5:56pm" at bounding box center [1176, 549] width 764 height 198
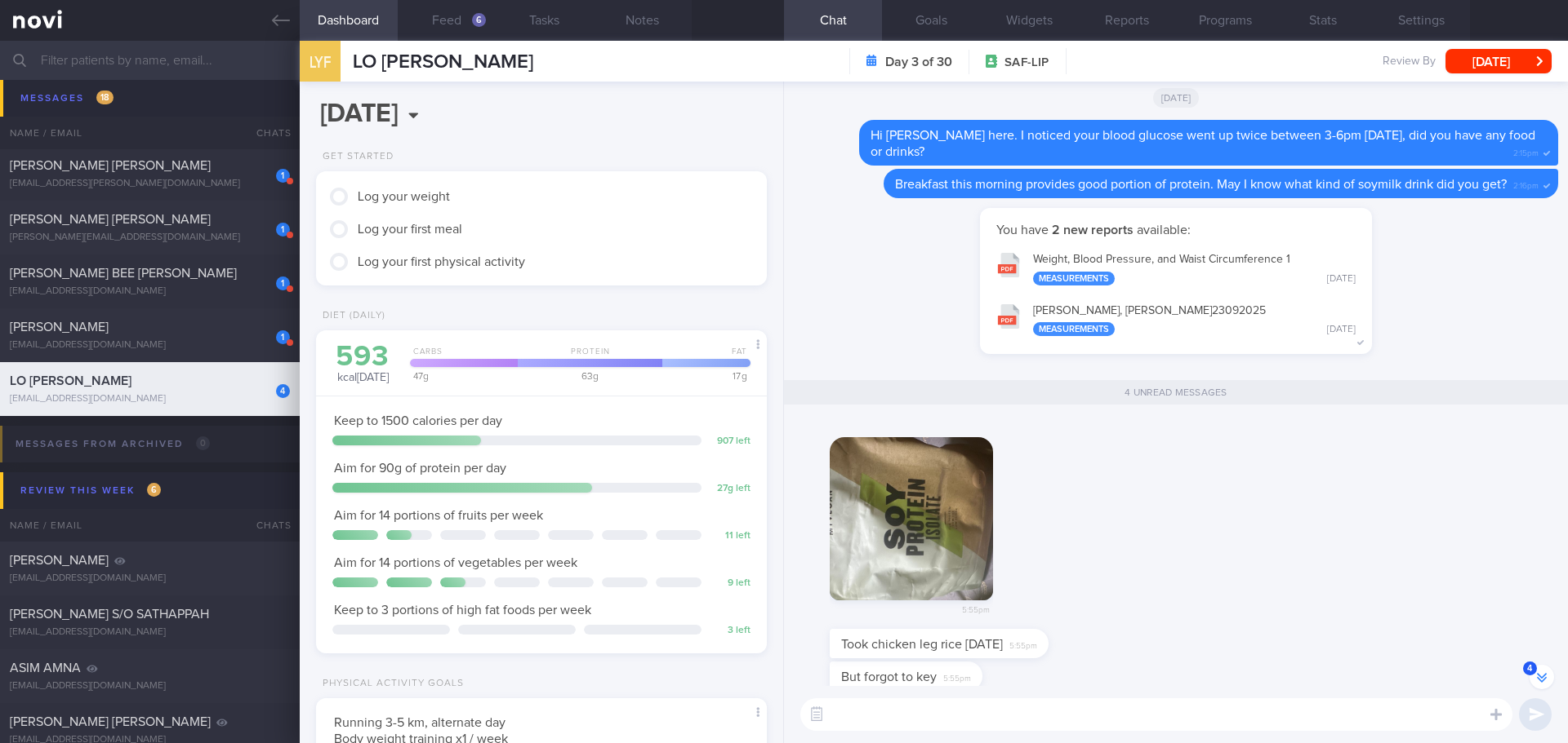
scroll to position [0, 0]
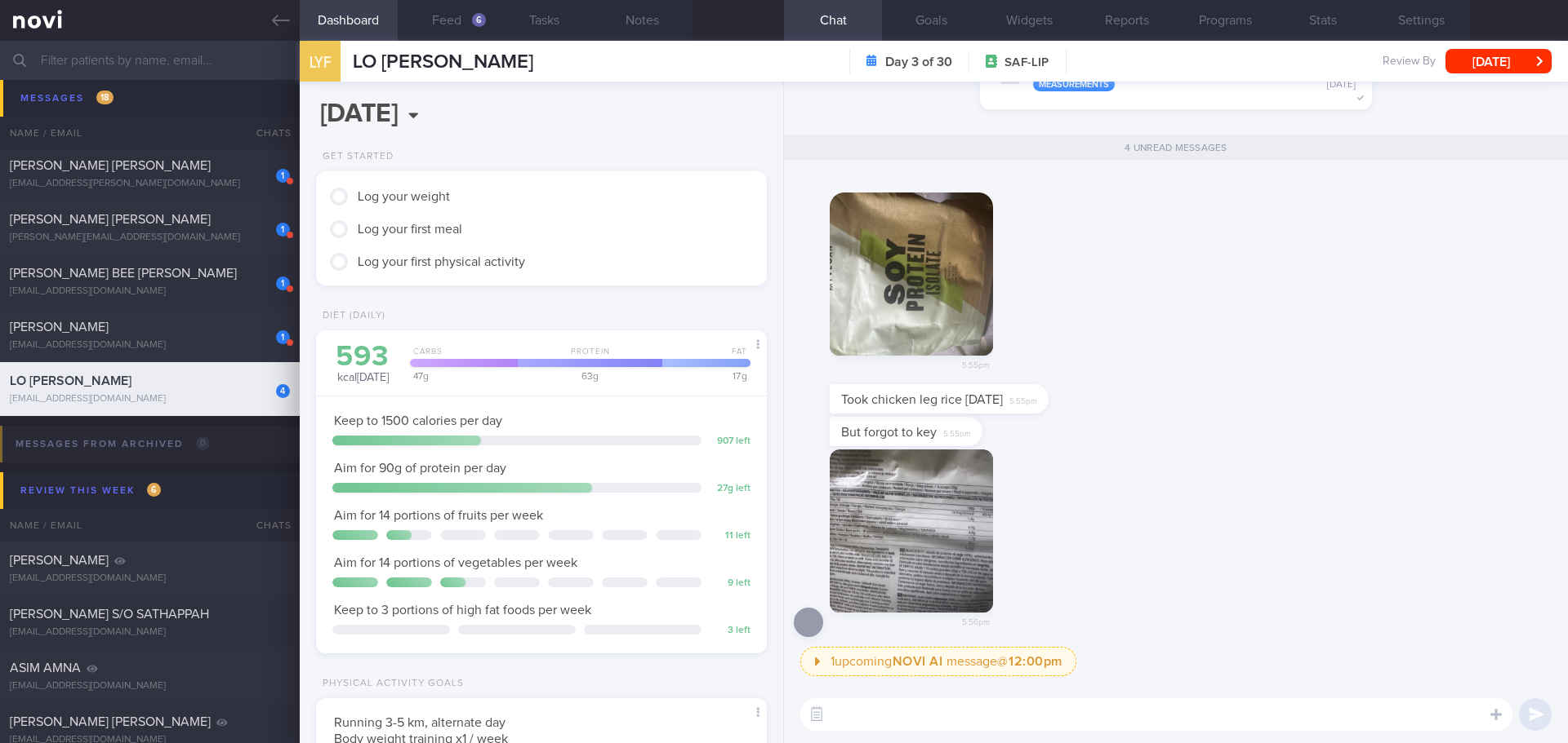
click at [907, 283] on button "button" at bounding box center [911, 273] width 163 height 163
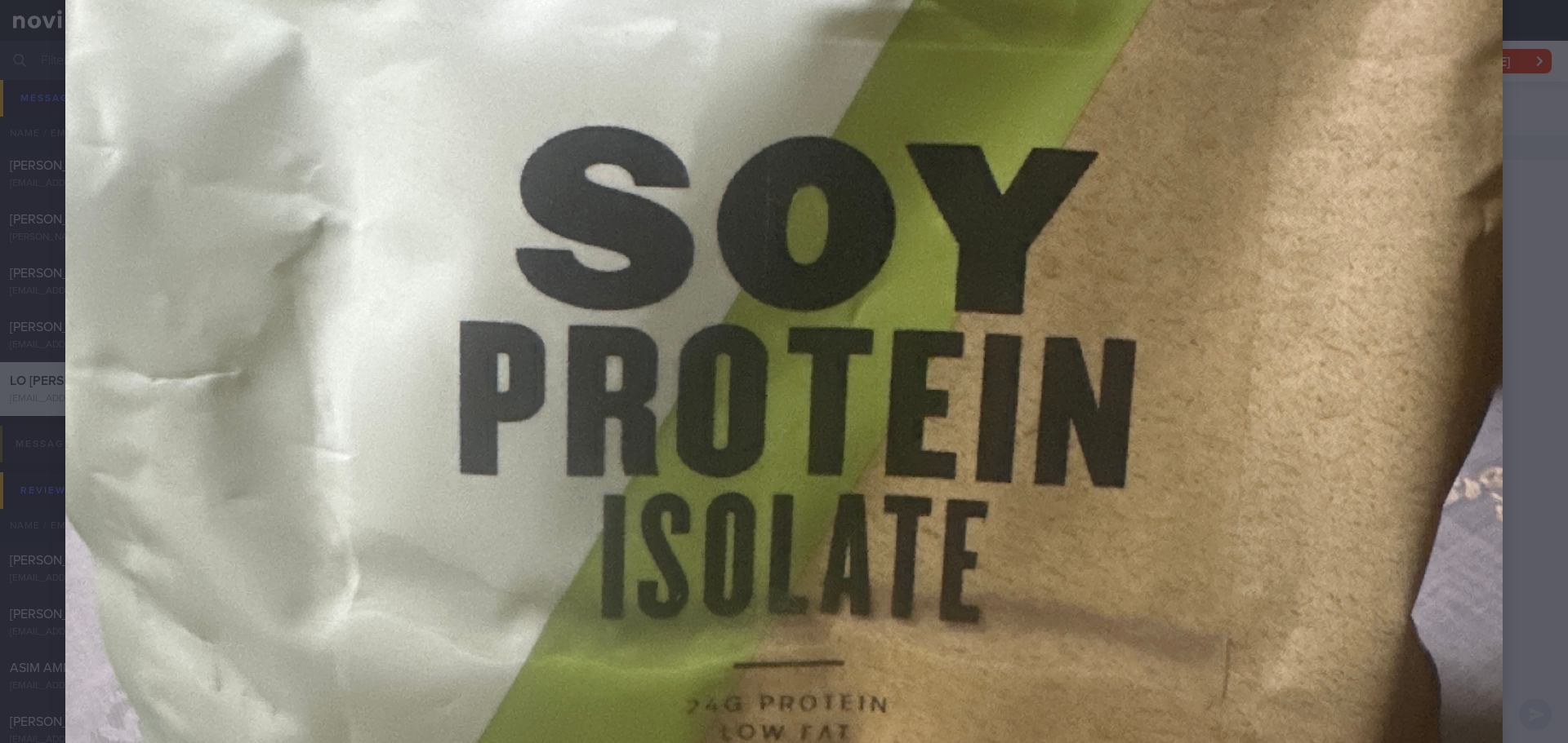
scroll to position [652, 0]
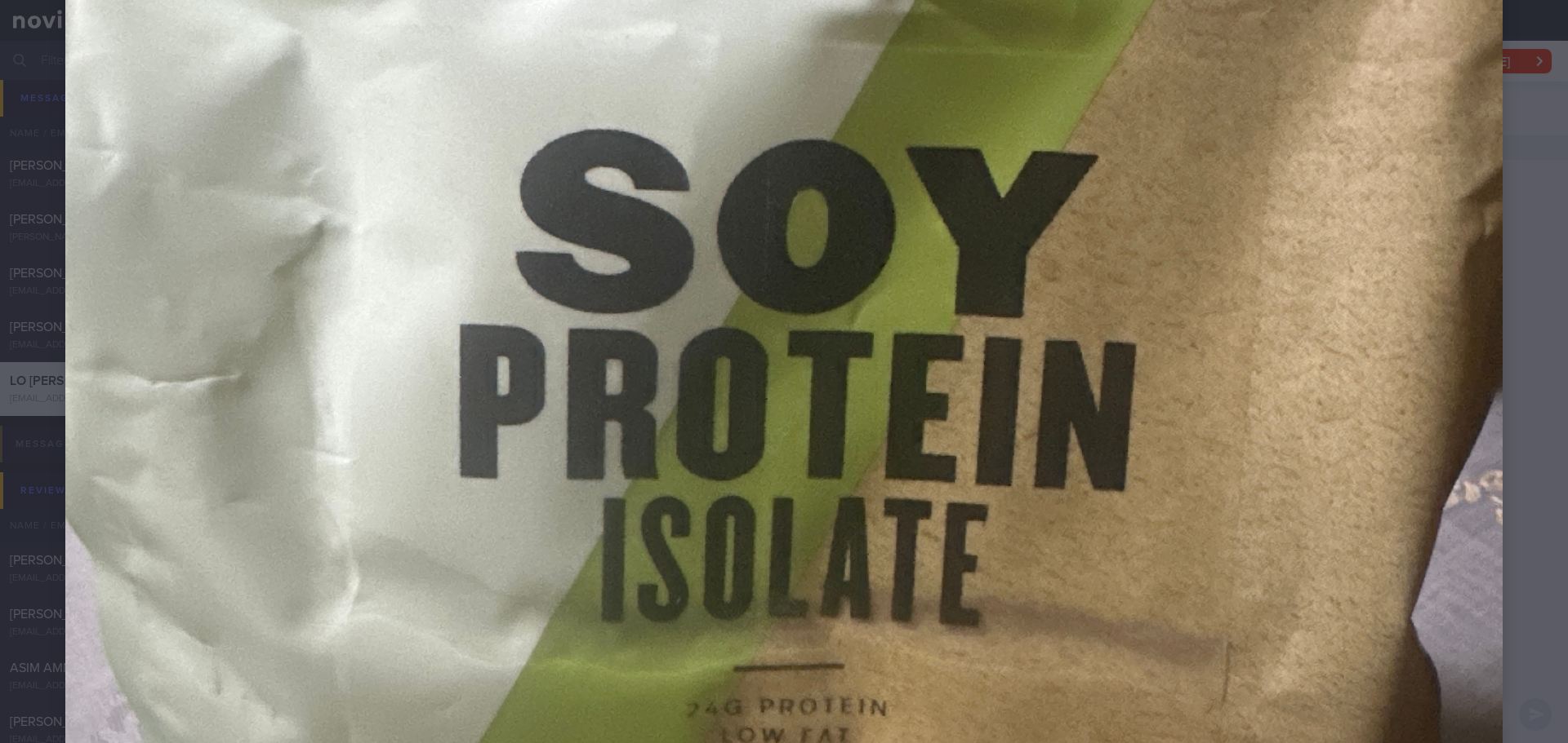
click at [1498, 374] on div at bounding box center [784, 371] width 1568 height 2046
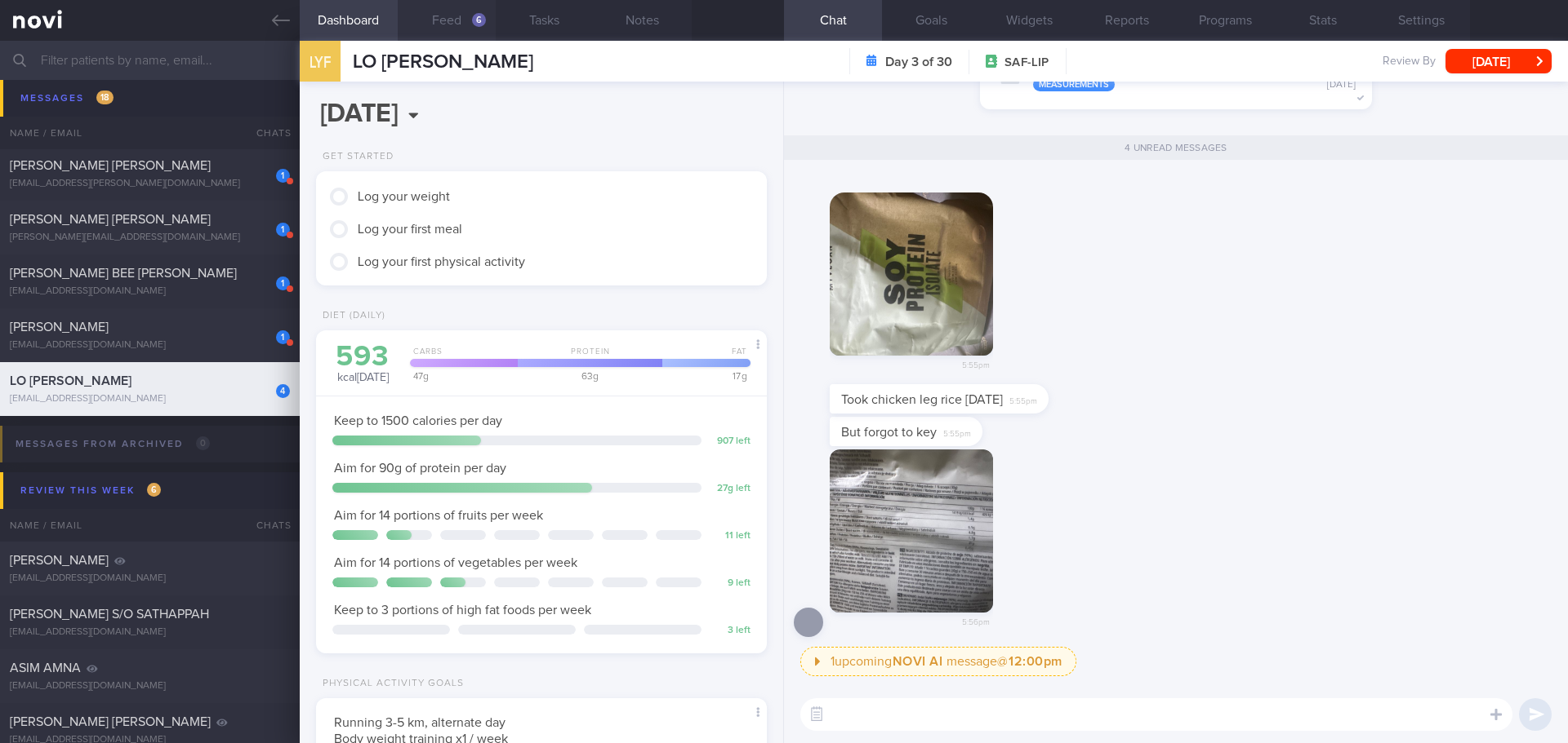
click at [463, 19] on button "Feed 6" at bounding box center [446, 21] width 98 height 41
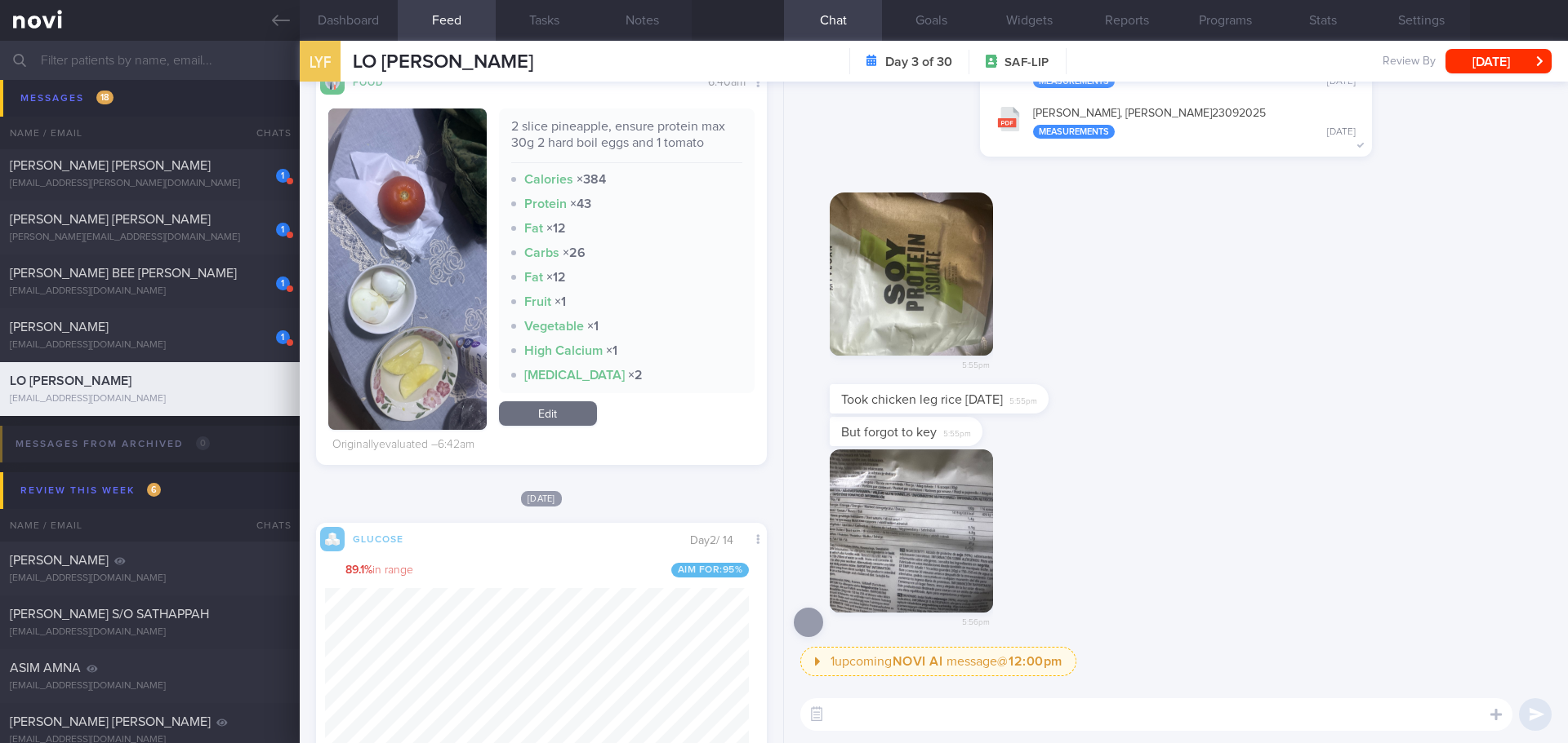
scroll to position [735, 0]
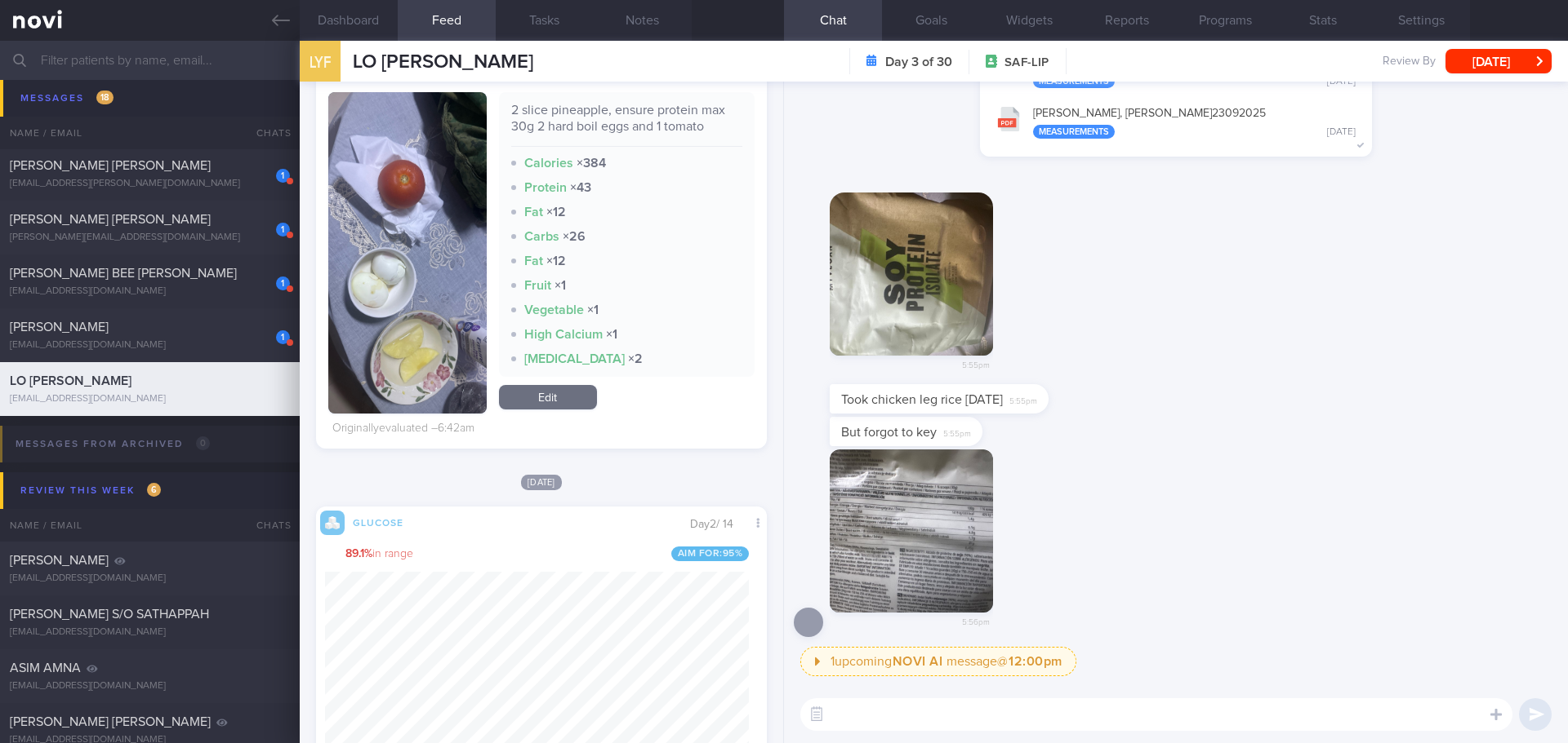
click at [405, 181] on button "button" at bounding box center [407, 253] width 159 height 321
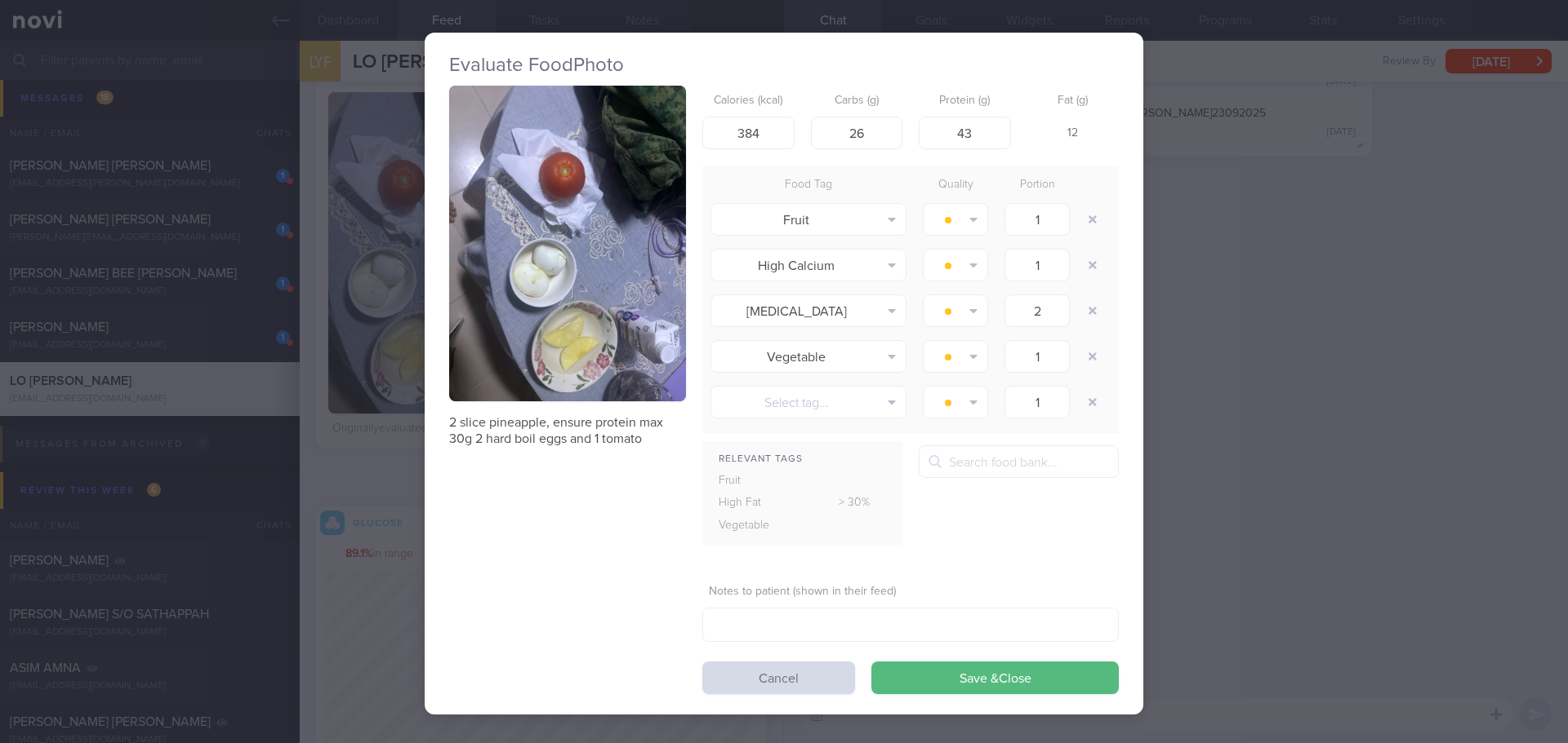
click at [568, 233] on button "button" at bounding box center [568, 244] width 237 height 315
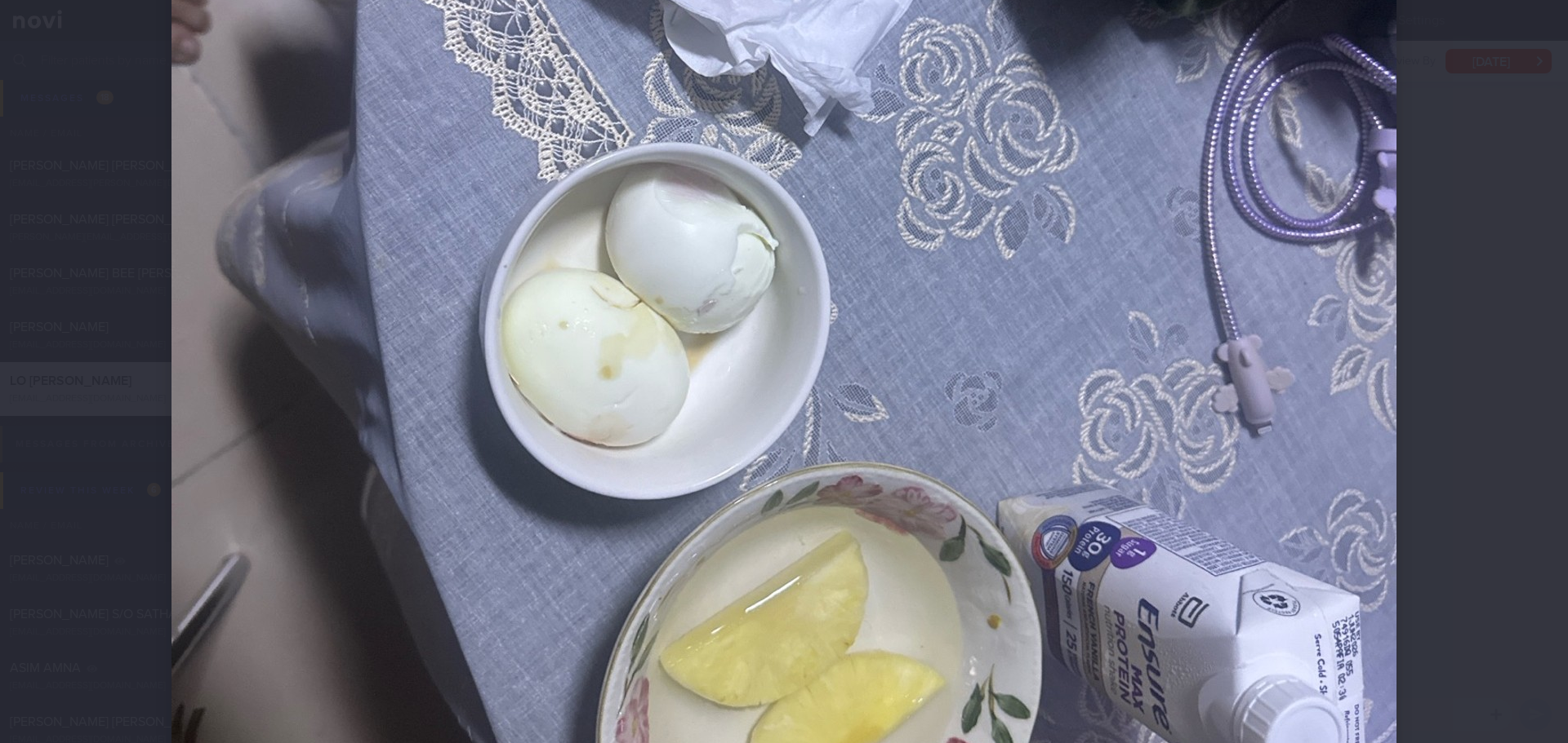
scroll to position [693, 0]
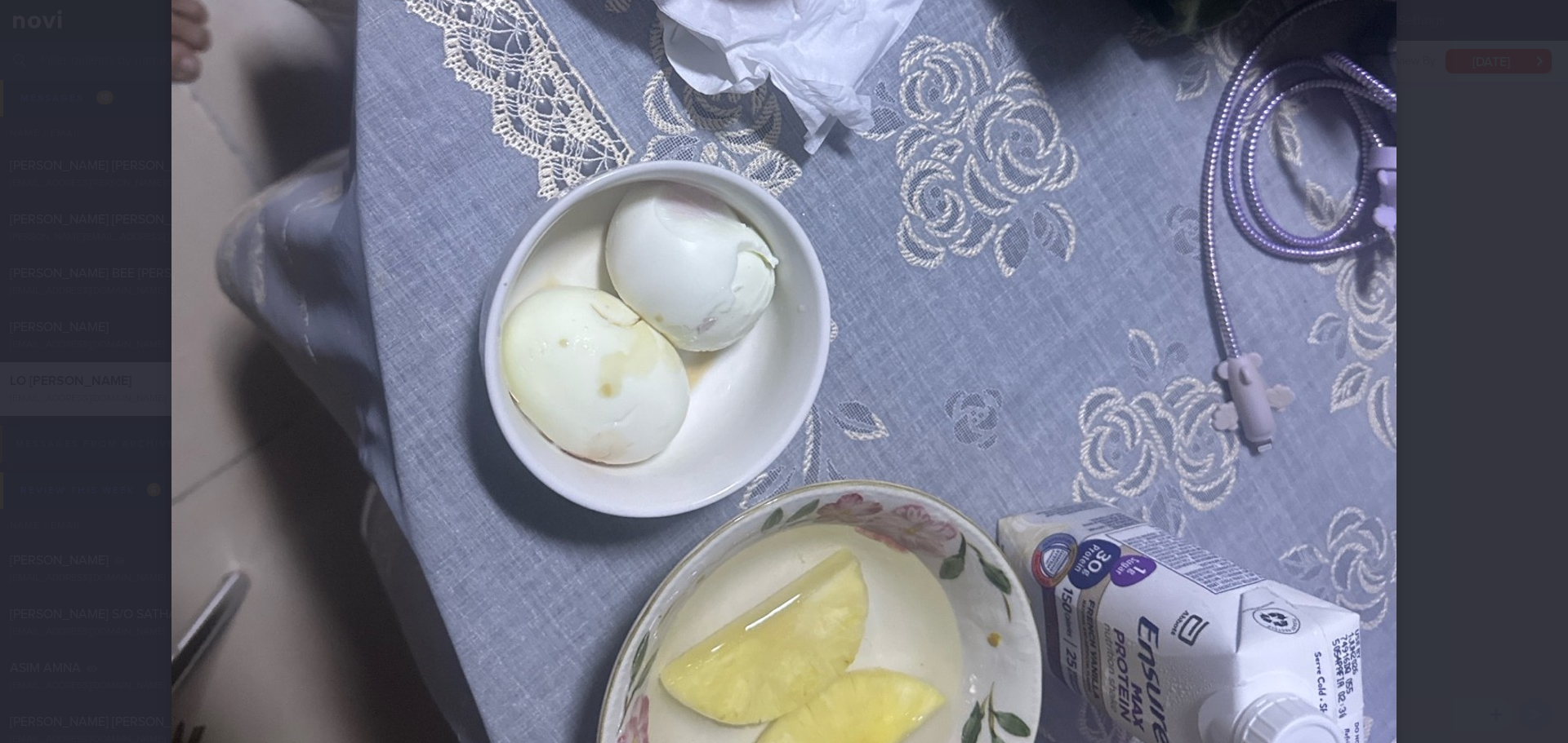
click at [1406, 369] on div at bounding box center [784, 189] width 1355 height 1762
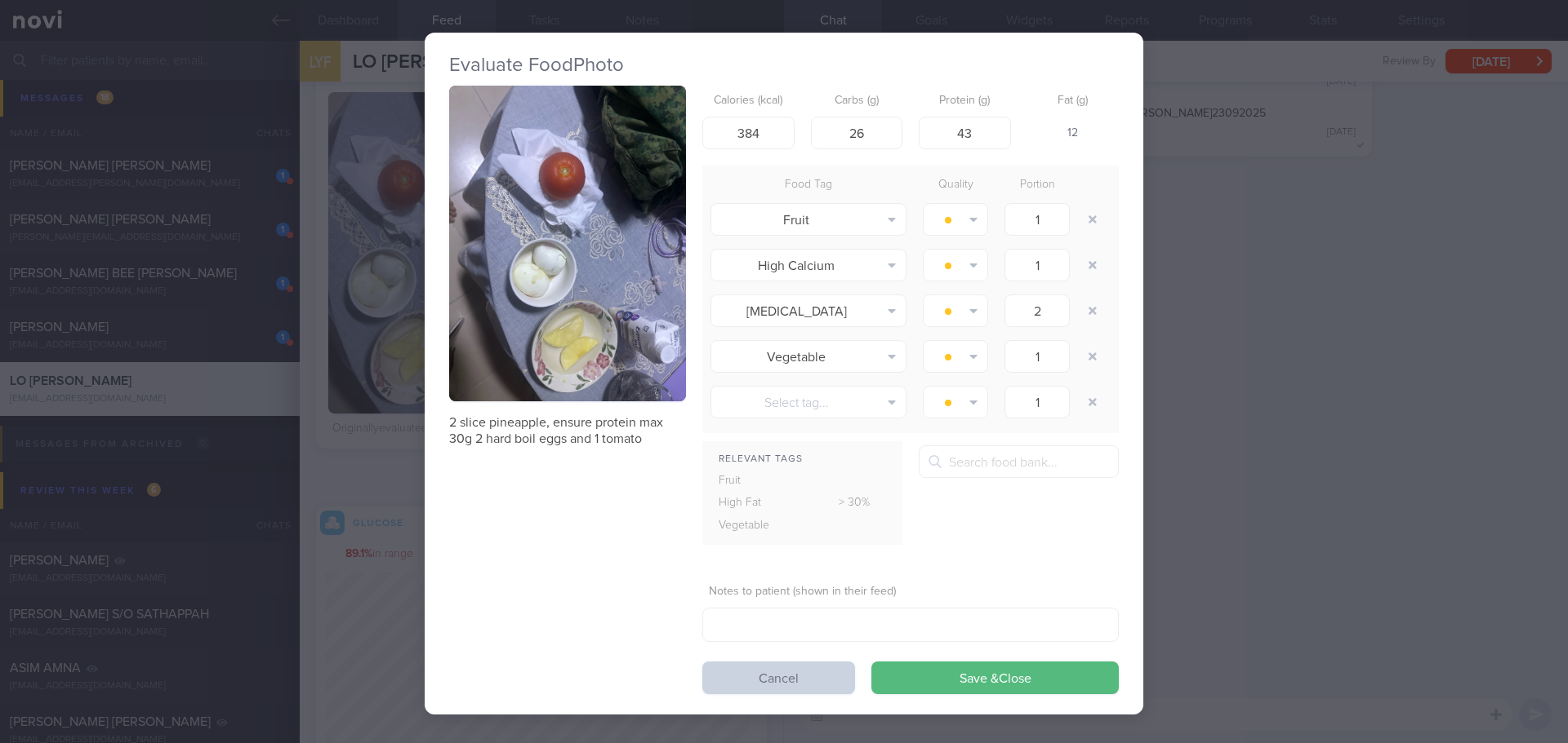
click at [804, 685] on button "Cancel" at bounding box center [778, 678] width 152 height 33
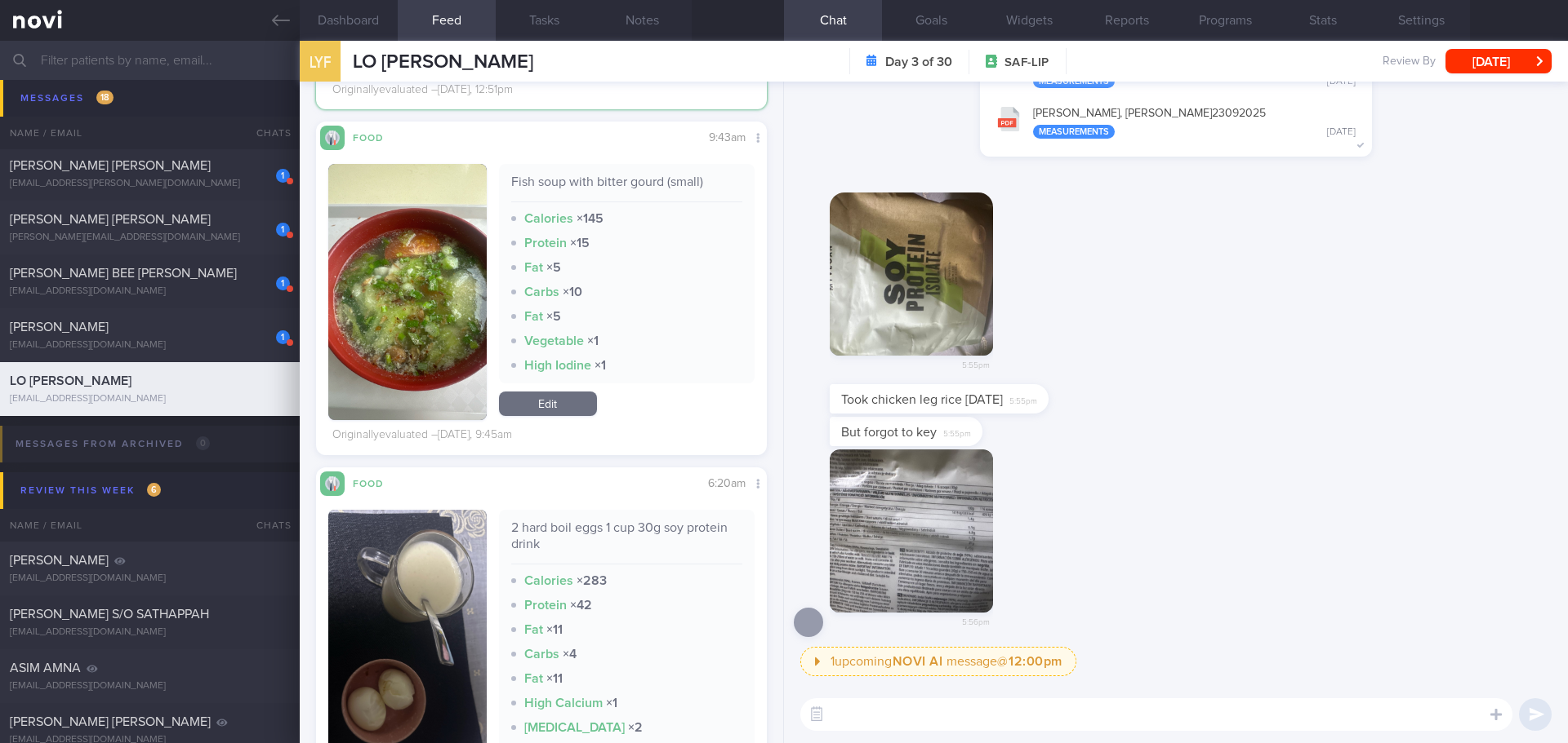
scroll to position [2646, 0]
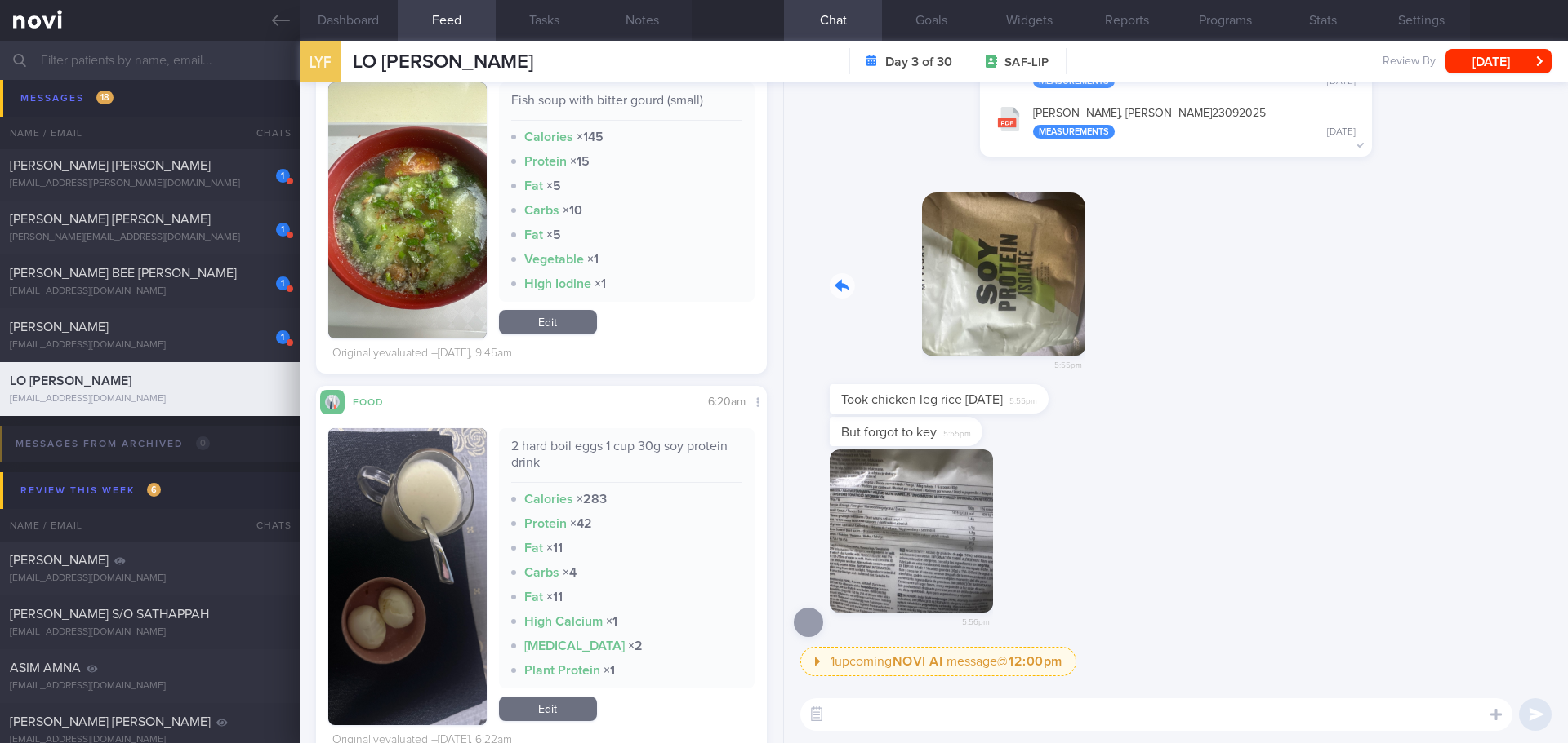
drag, startPoint x: 969, startPoint y: 309, endPoint x: 1236, endPoint y: 315, distance: 267.1
click at [1236, 315] on div "5:55pm" at bounding box center [1176, 278] width 764 height 211
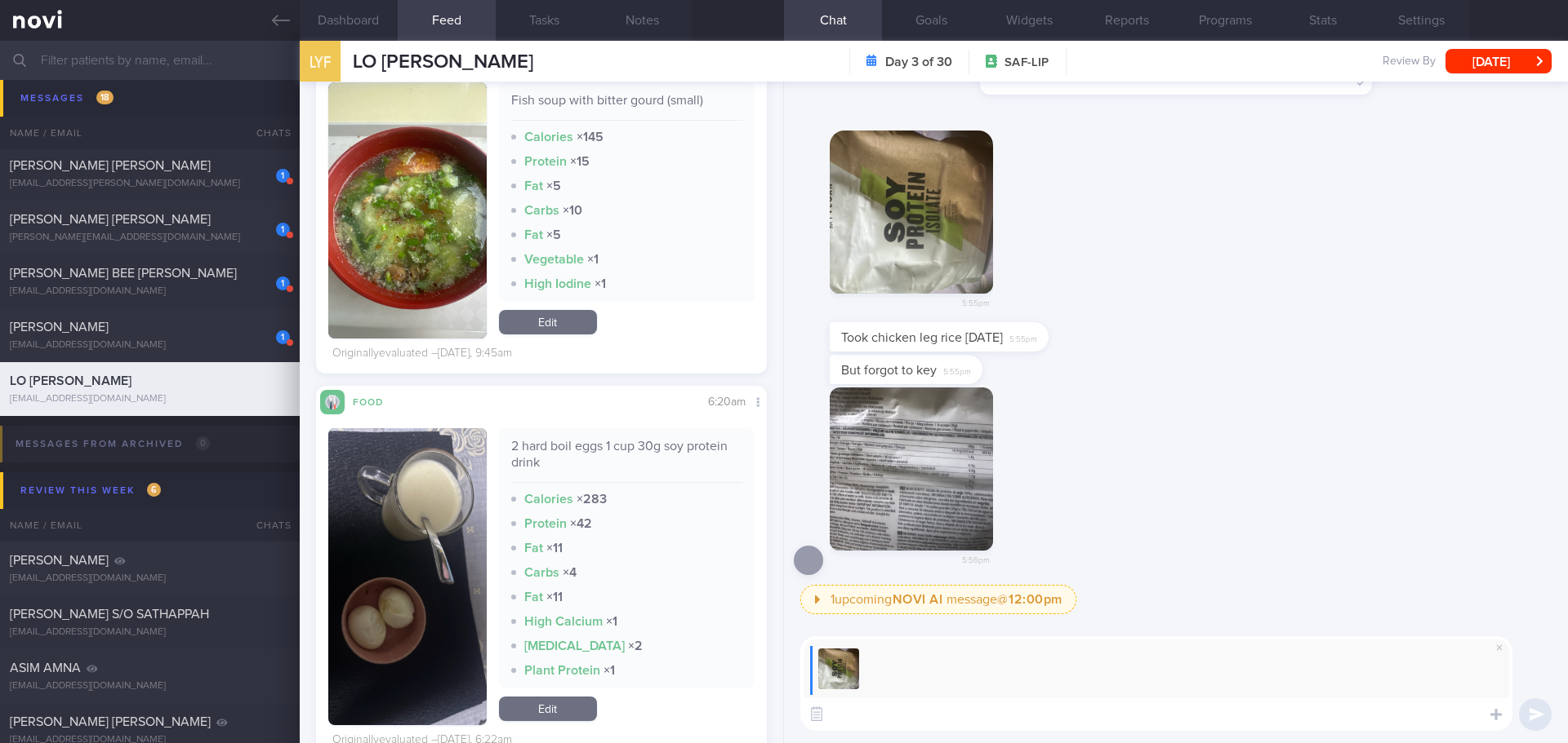
click at [1060, 710] on textarea at bounding box center [1156, 714] width 712 height 33
click at [1143, 704] on textarea "Good choice! I like this too 😁" at bounding box center [1156, 714] width 712 height 33
click at [1155, 708] on textarea "Good choice! I like this too 😁" at bounding box center [1156, 714] width 712 height 33
type textarea "Good choice! I like this too 😁"
click at [980, 475] on button "button" at bounding box center [911, 469] width 163 height 163
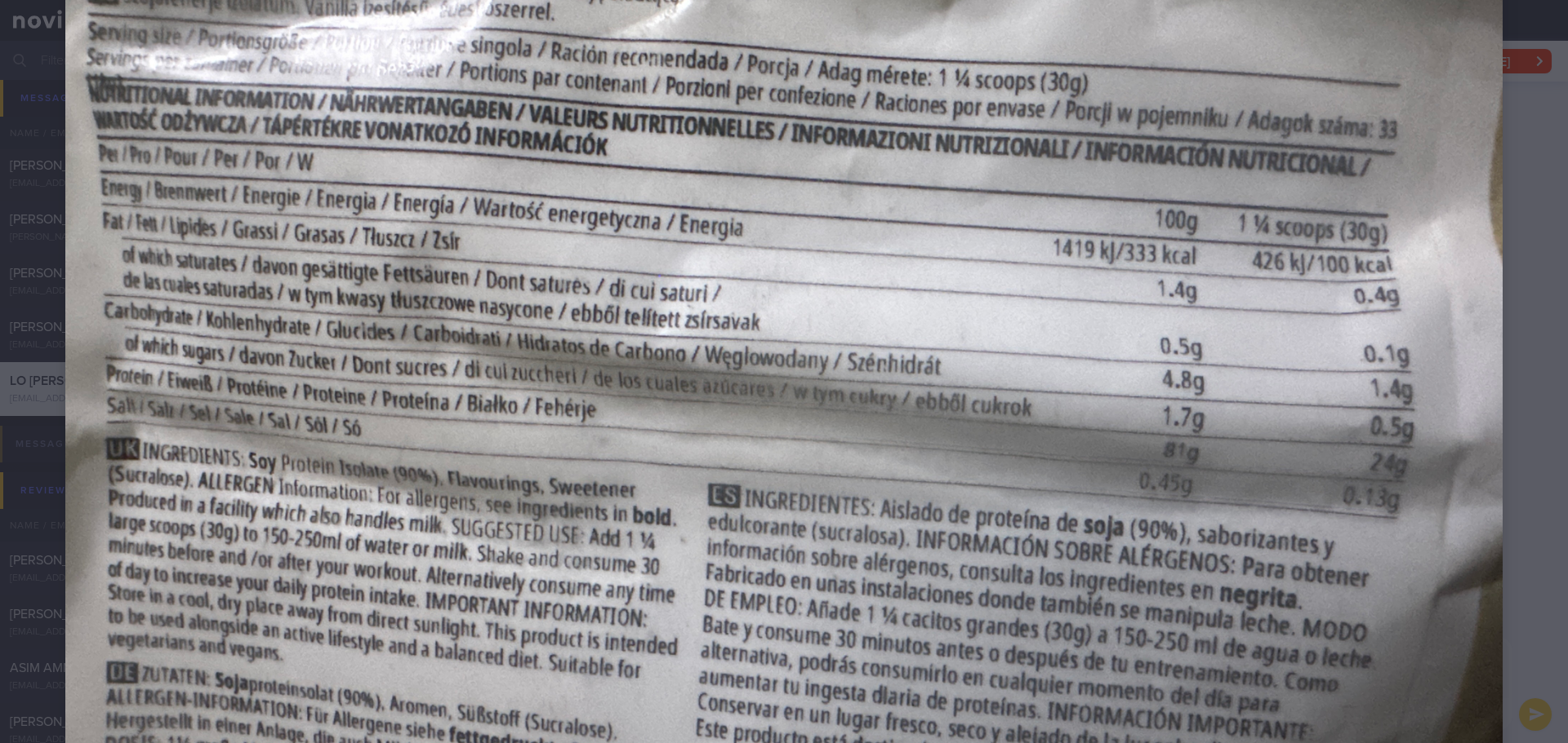
scroll to position [245, 0]
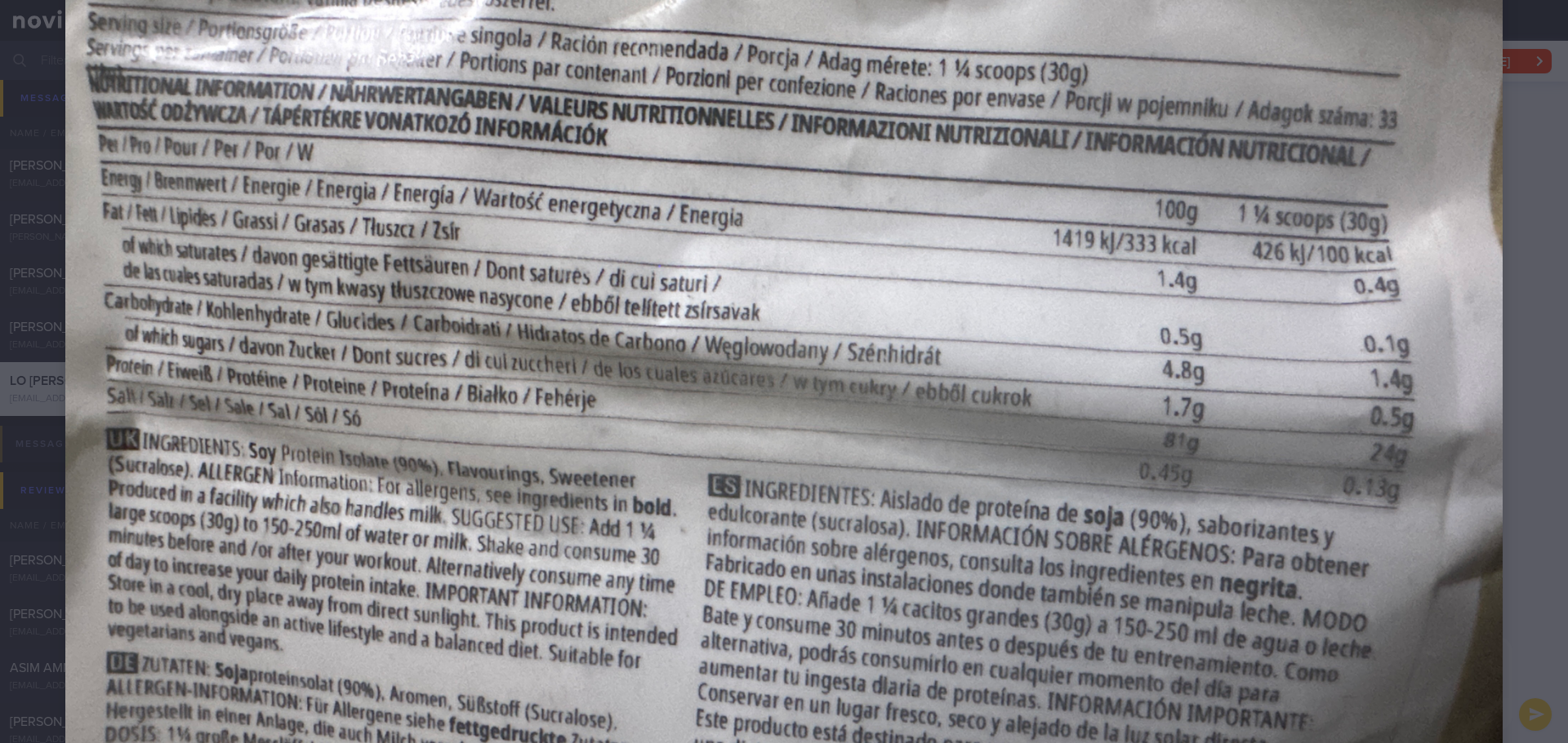
click at [1504, 349] on div at bounding box center [784, 359] width 1568 height 1208
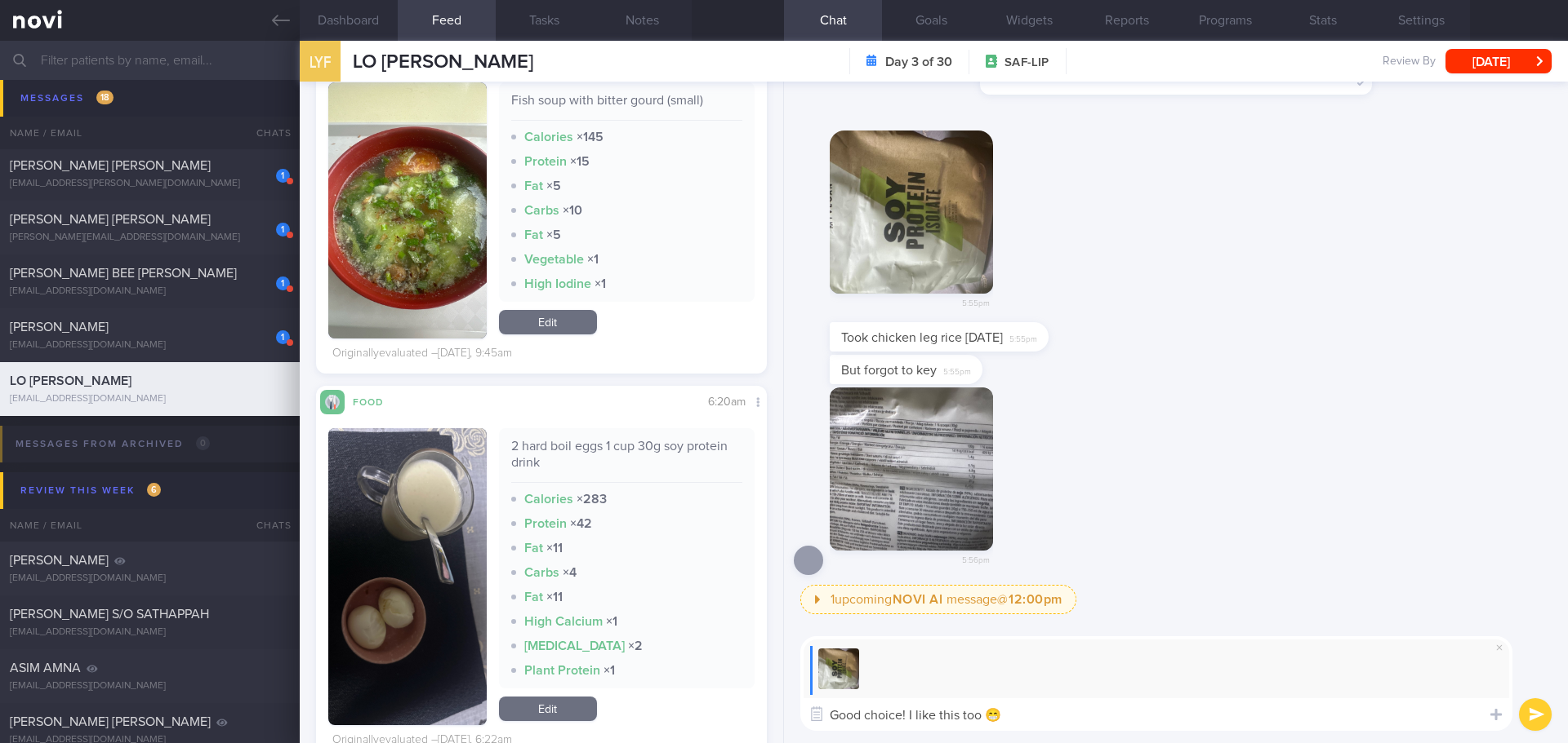
click at [1526, 712] on button "submit" at bounding box center [1534, 714] width 33 height 33
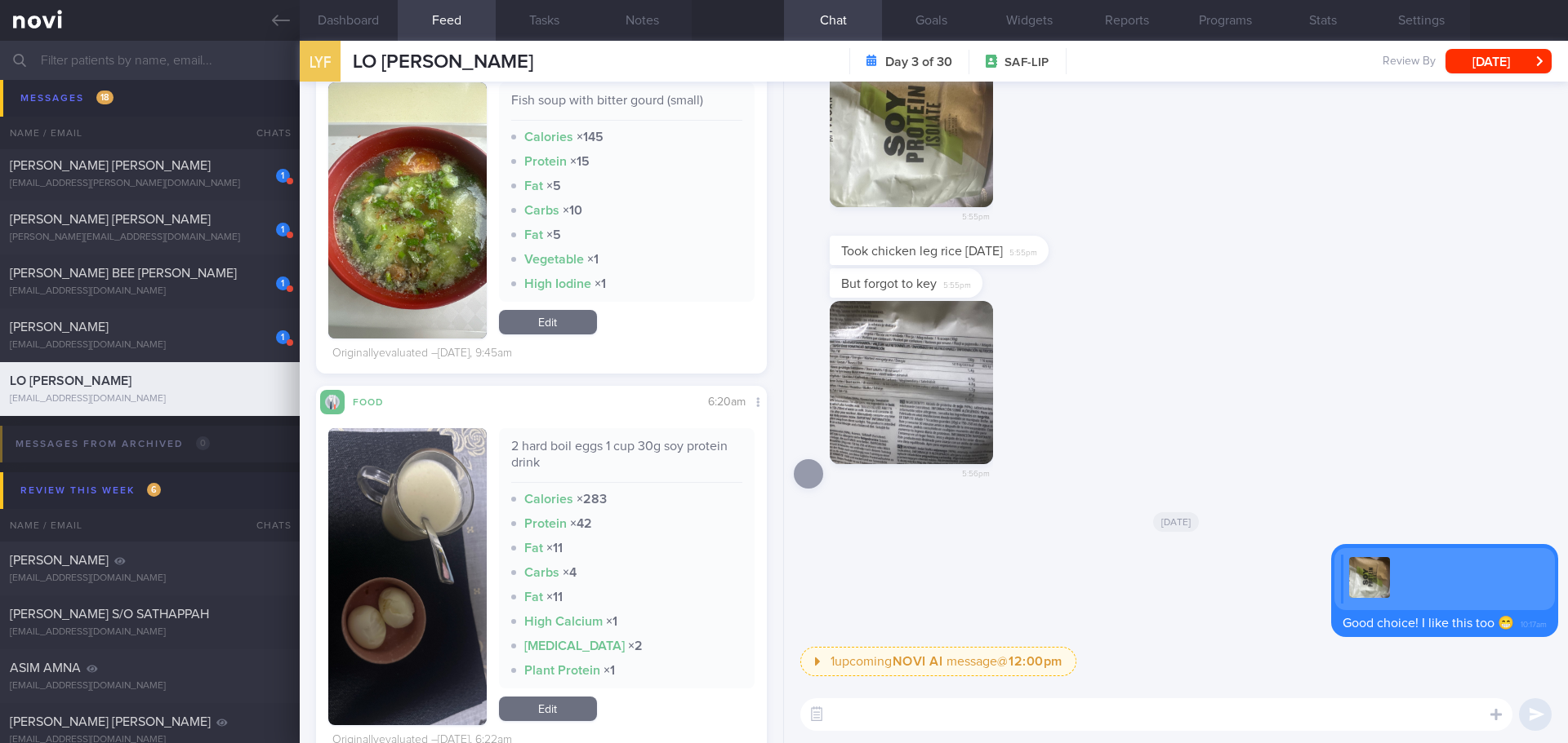
click at [1222, 447] on div "5:56pm" at bounding box center [1176, 400] width 764 height 198
click at [1063, 304] on div "5:56pm" at bounding box center [1176, 400] width 764 height 198
drag, startPoint x: 1063, startPoint y: 273, endPoint x: 1063, endPoint y: 284, distance: 11.0
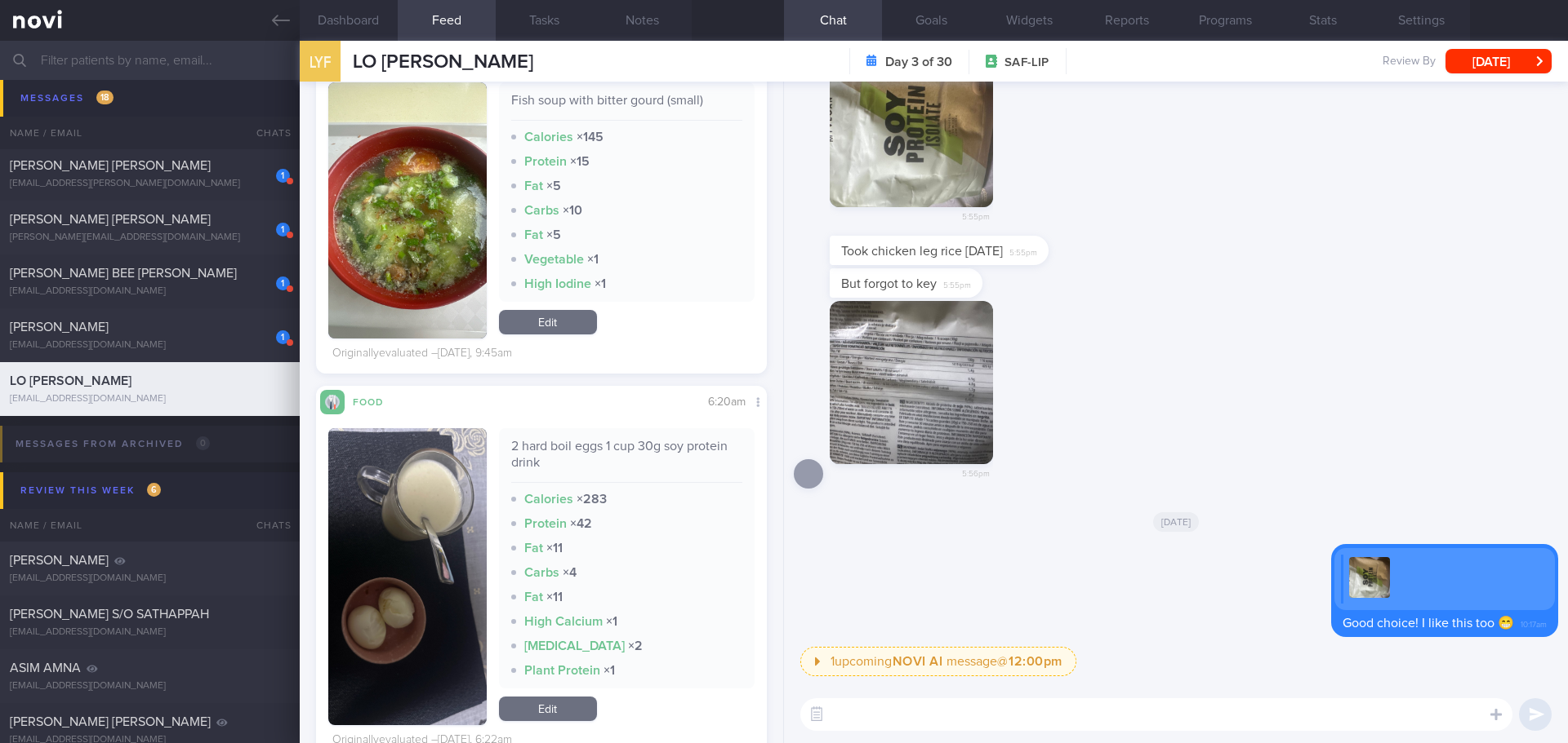
click at [1063, 284] on div "But forgot to key 5:55pm" at bounding box center [1176, 285] width 764 height 33
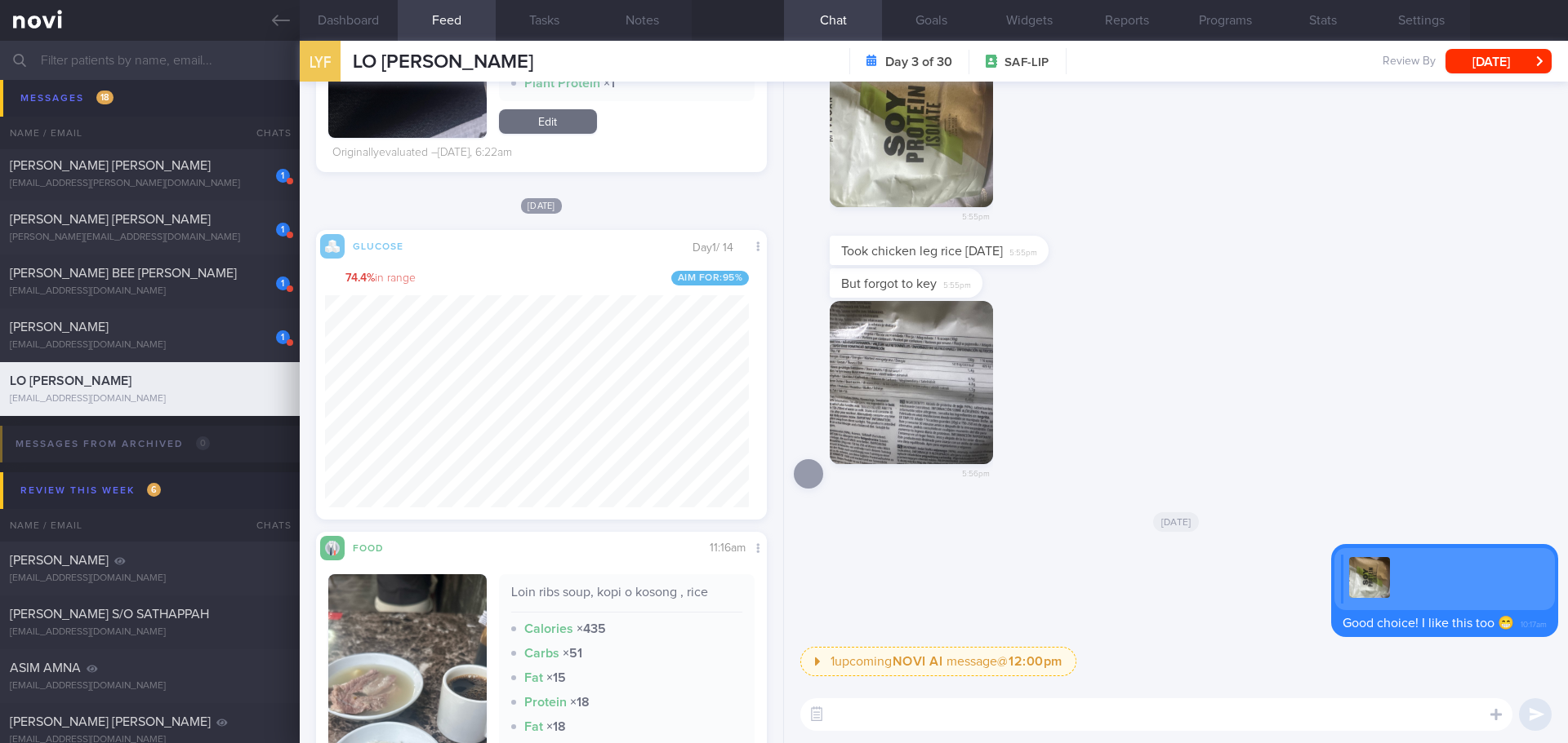
scroll to position [3217, 0]
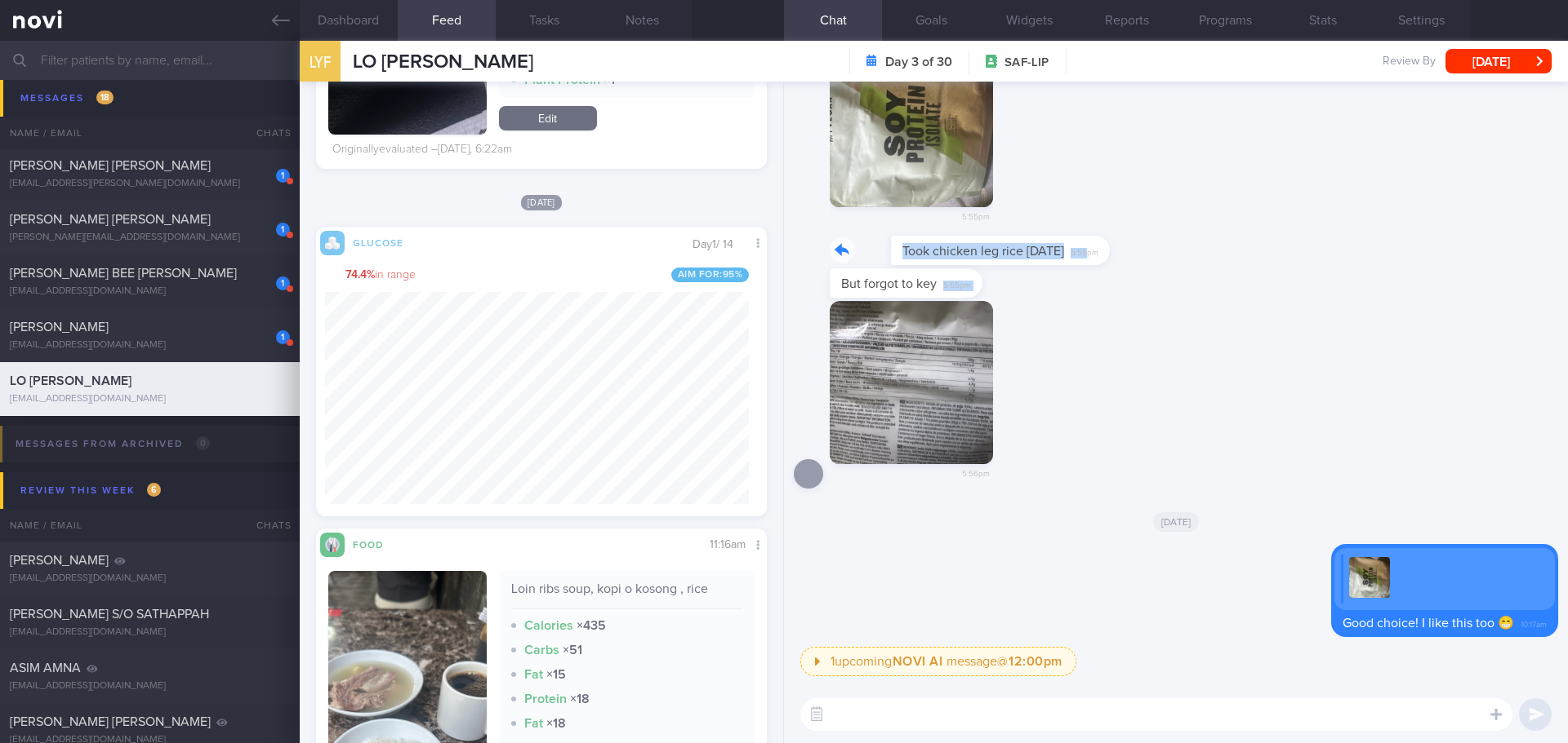
drag, startPoint x: 1045, startPoint y: 263, endPoint x: 1155, endPoint y: 269, distance: 110.2
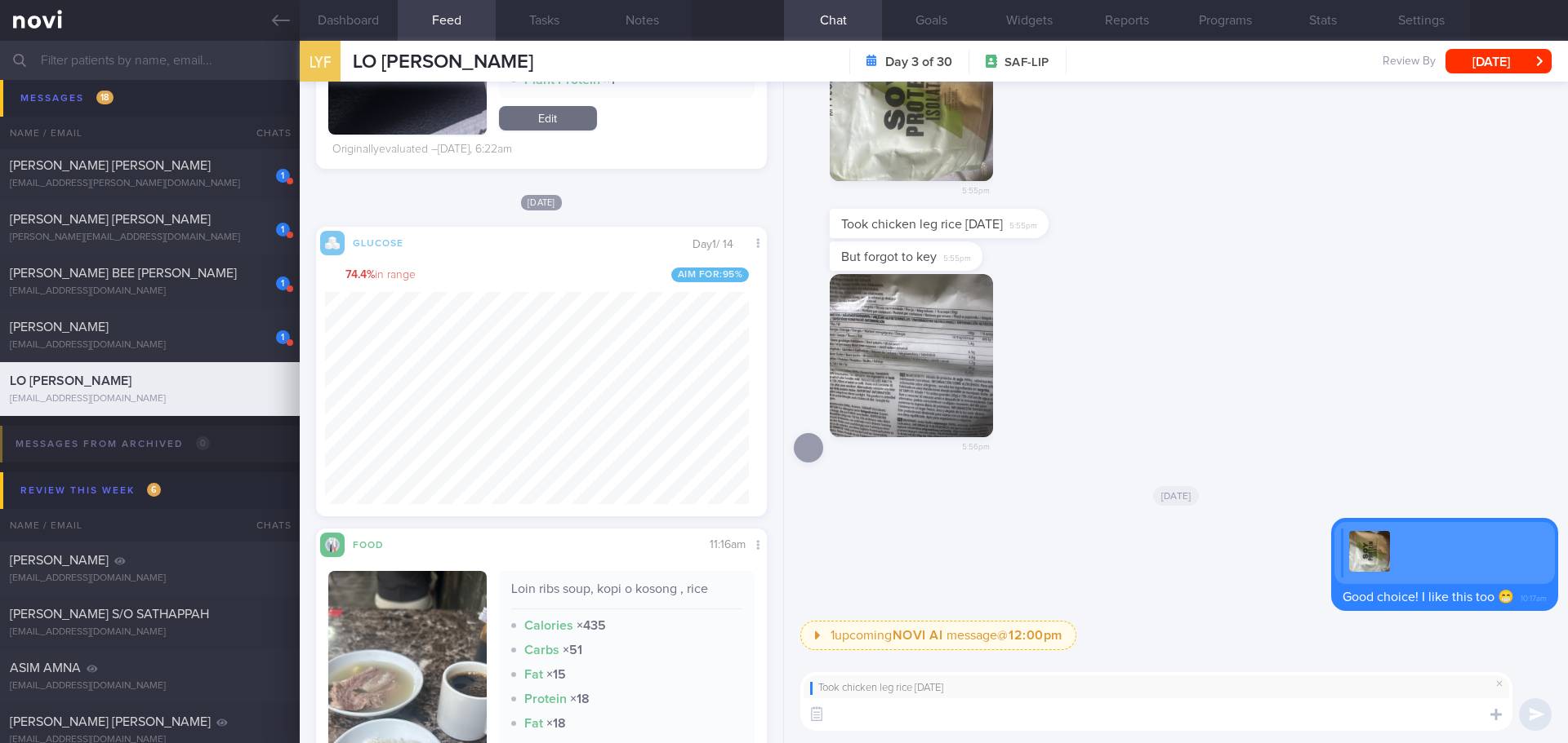
click at [968, 709] on textarea at bounding box center [1156, 714] width 712 height 33
click at [970, 710] on textarea at bounding box center [1156, 714] width 712 height 33
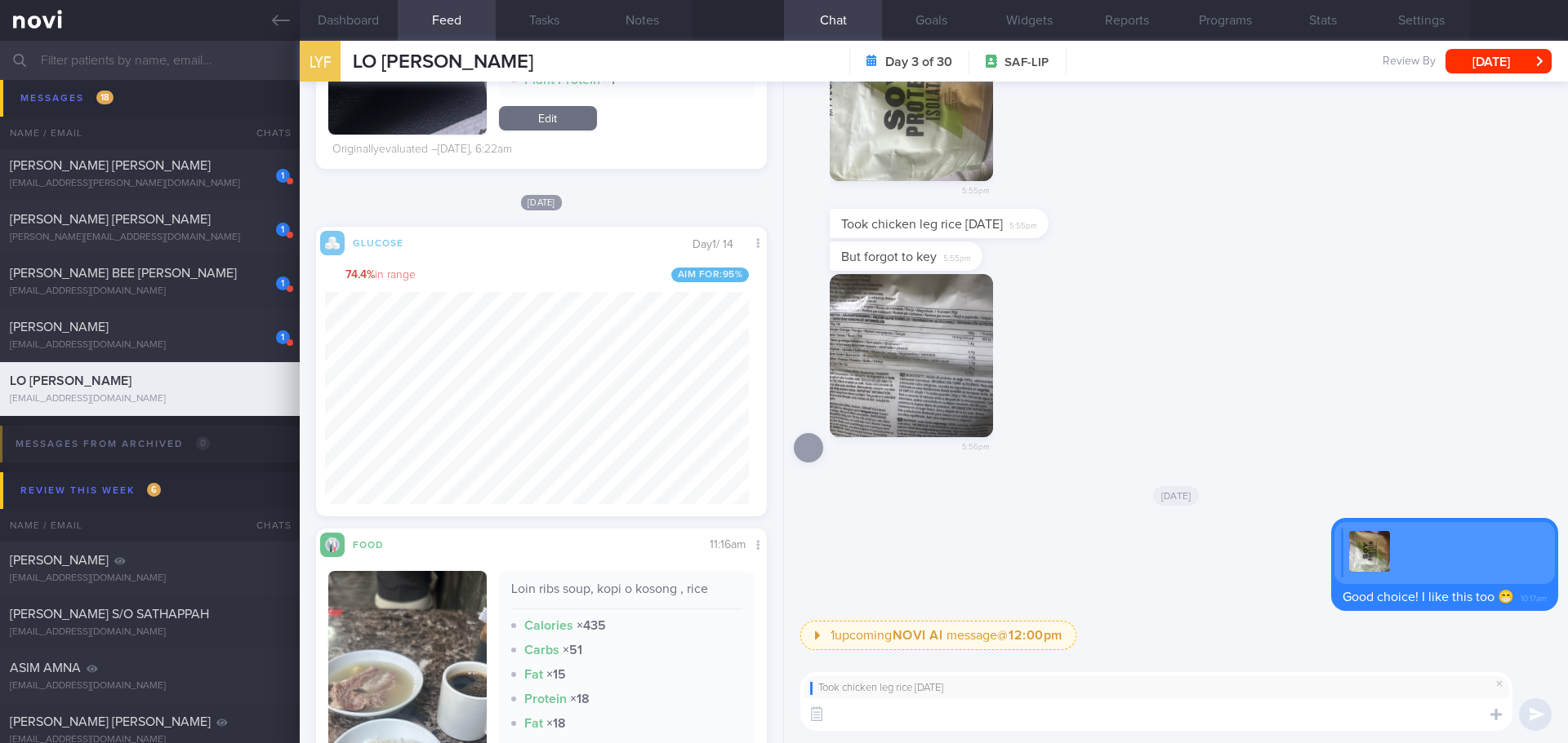
click at [1371, 705] on textarea at bounding box center [1156, 714] width 712 height 33
click at [1501, 679] on span at bounding box center [1499, 683] width 20 height 20
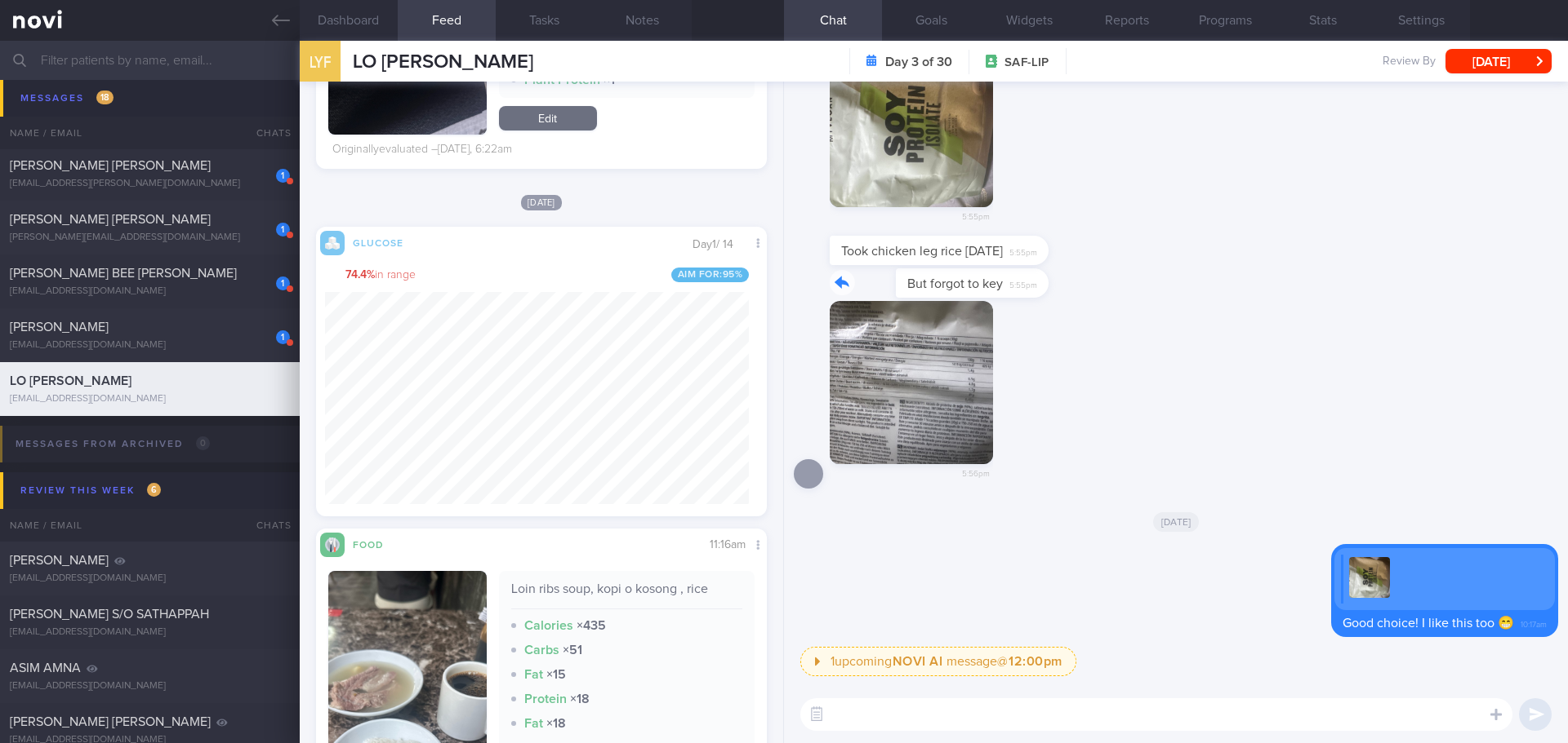
drag, startPoint x: 977, startPoint y: 284, endPoint x: 1110, endPoint y: 287, distance: 133.0
click at [1110, 287] on div "But forgot to key 5:55pm" at bounding box center [1176, 285] width 764 height 33
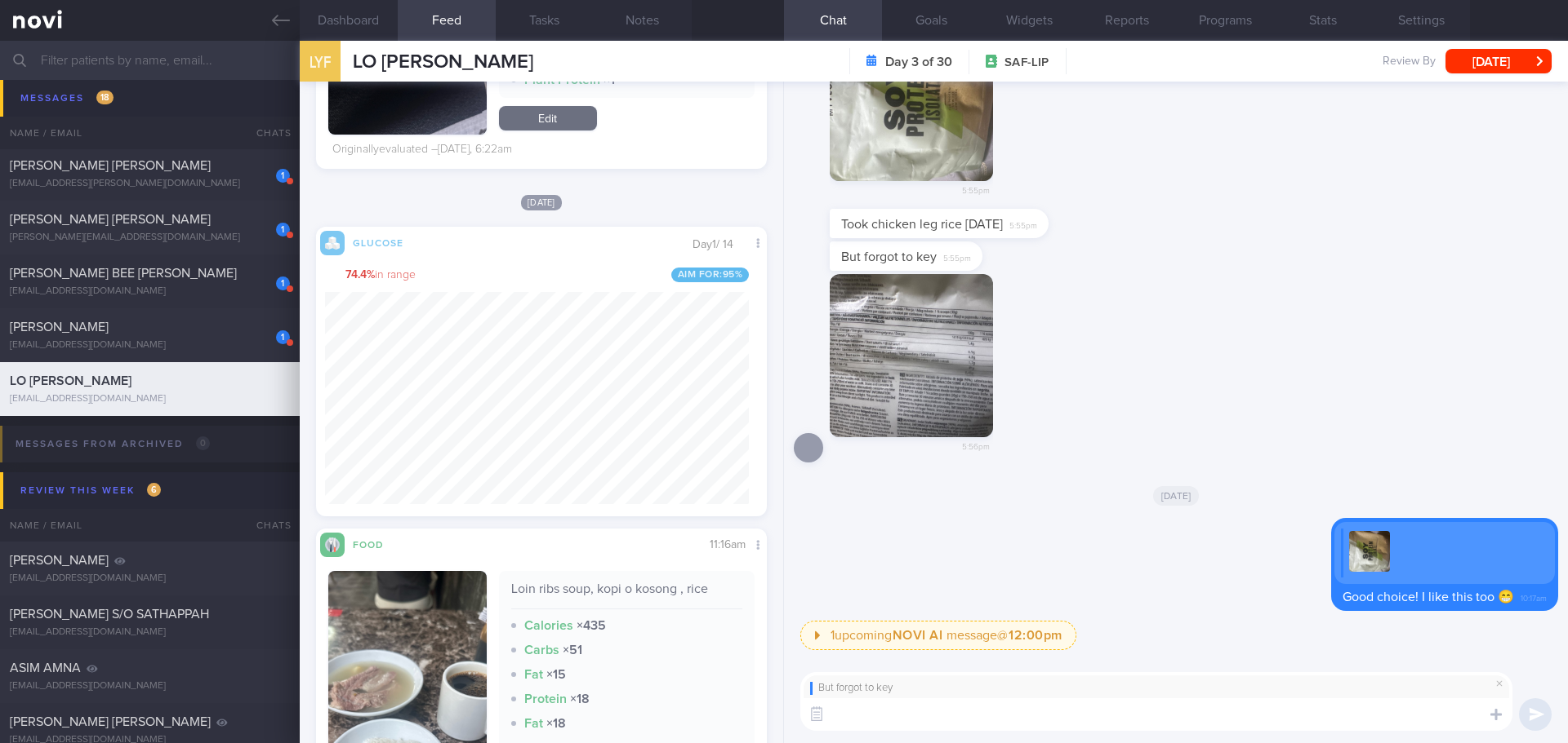
click at [991, 707] on textarea at bounding box center [1156, 714] width 712 height 33
type textarea "No problem."
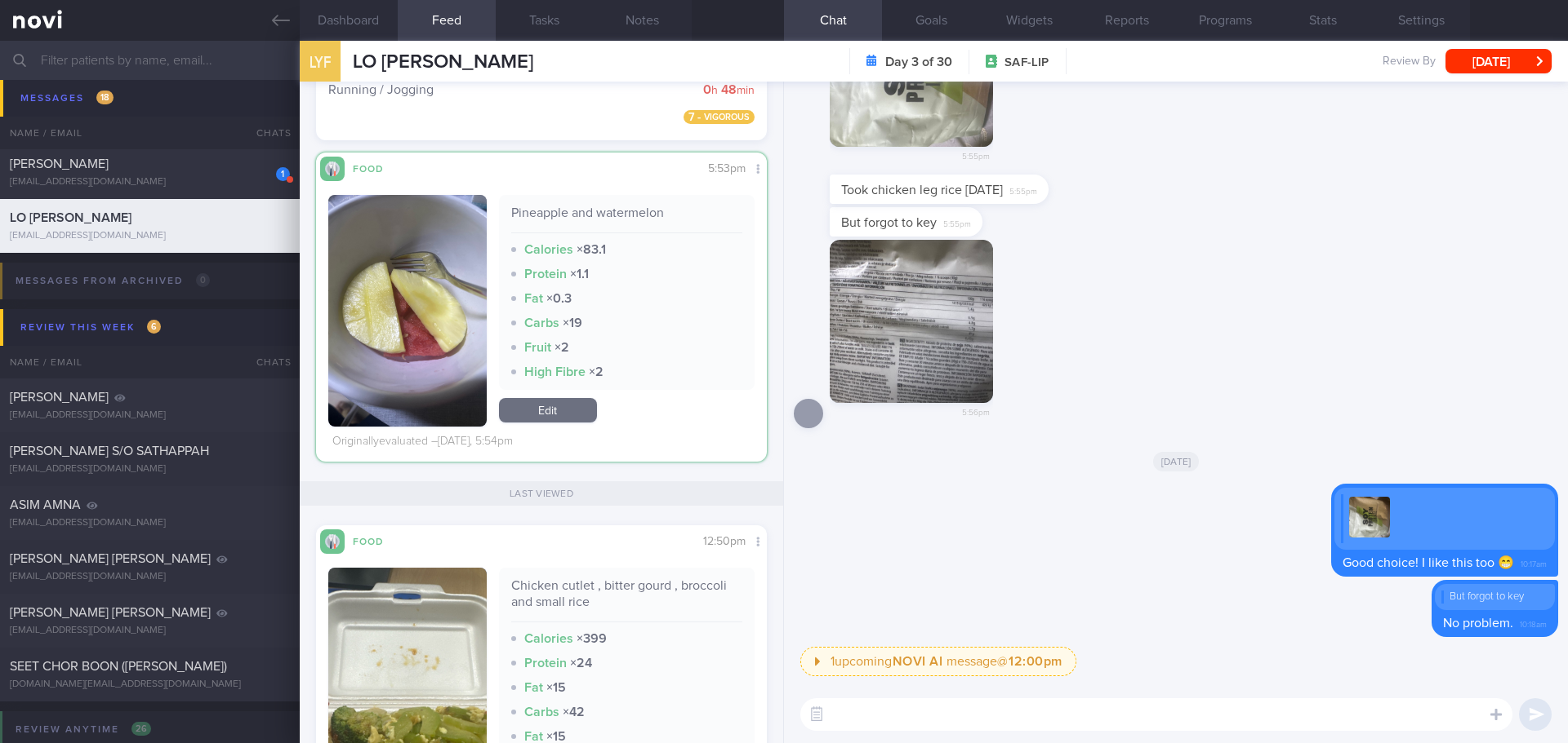
scroll to position [1755, 0]
click at [430, 244] on button "button" at bounding box center [407, 312] width 159 height 231
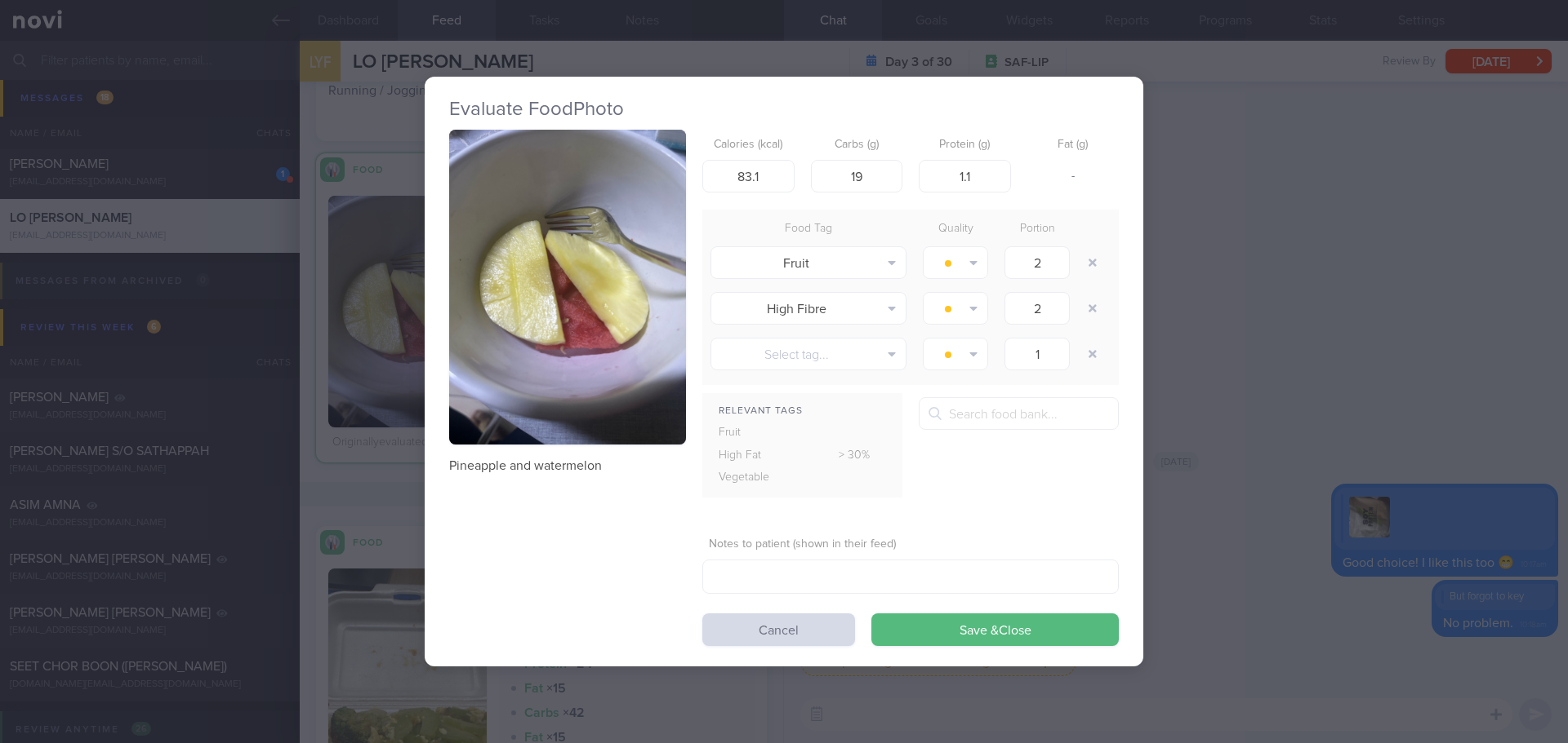
click at [523, 225] on button "button" at bounding box center [568, 287] width 237 height 315
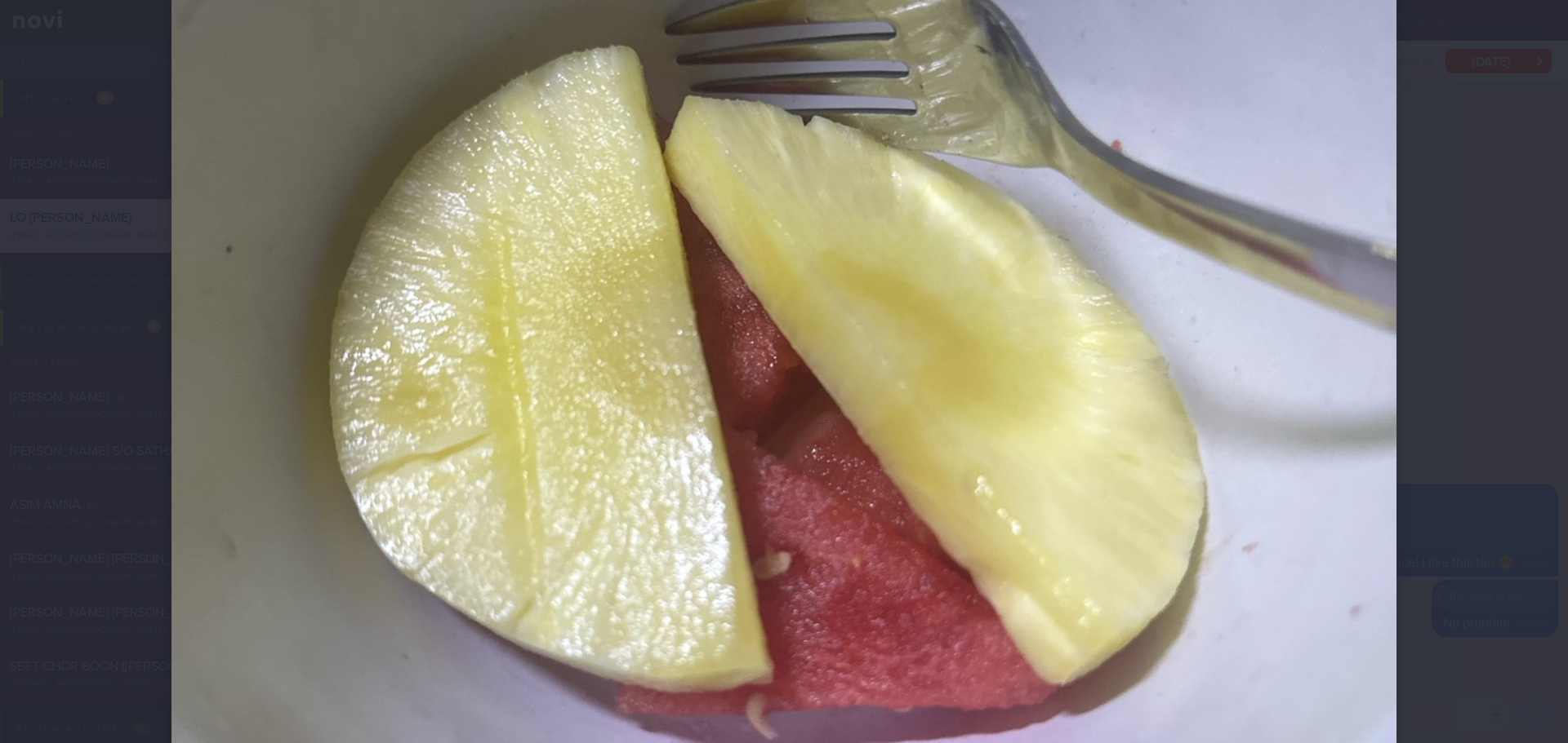
scroll to position [490, 0]
click at [1422, 180] on div at bounding box center [784, 391] width 1355 height 1762
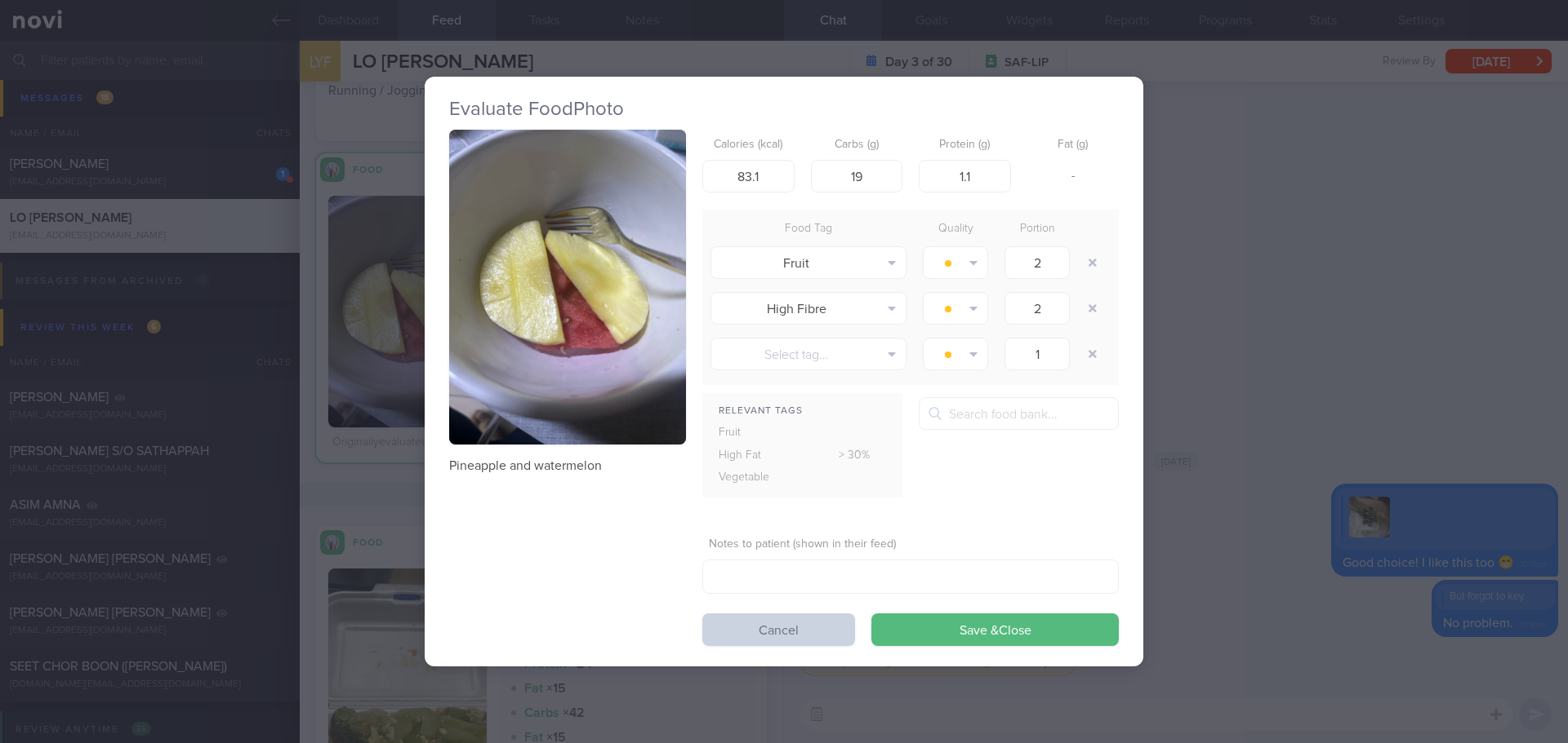
click at [748, 621] on button "Cancel" at bounding box center [778, 629] width 152 height 33
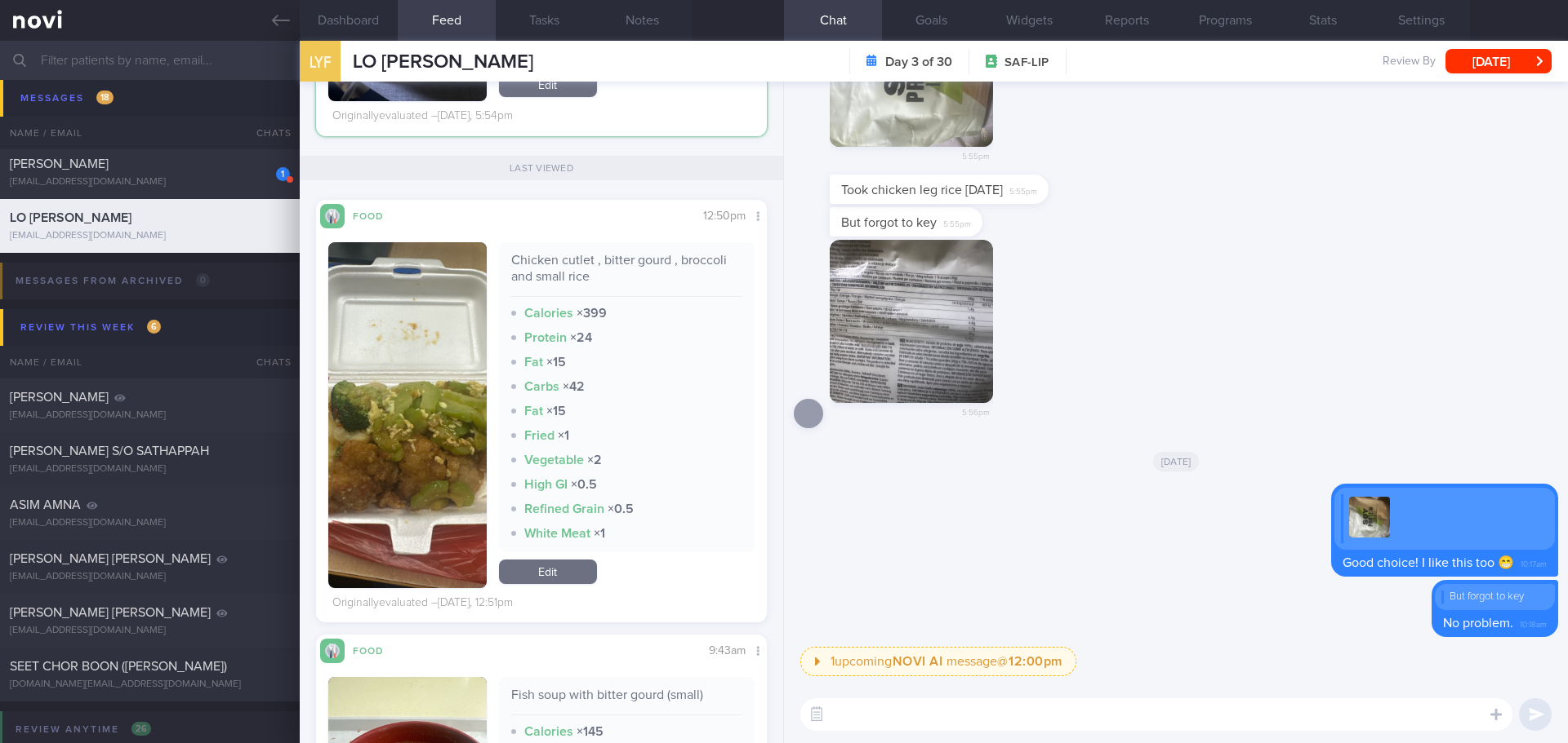
scroll to position [267, 425]
click at [389, 364] on button "button" at bounding box center [407, 415] width 159 height 346
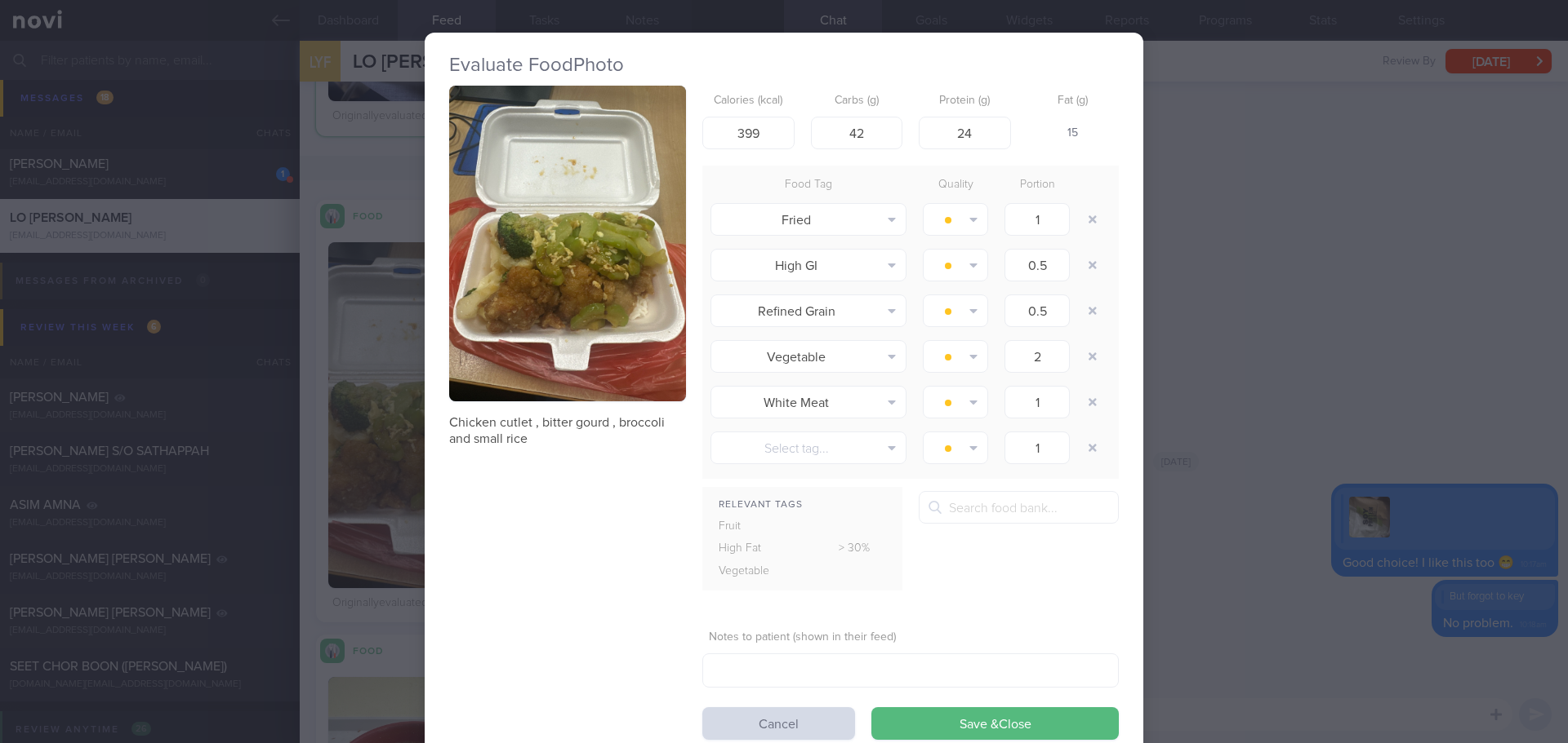
click at [534, 273] on button "button" at bounding box center [568, 244] width 237 height 315
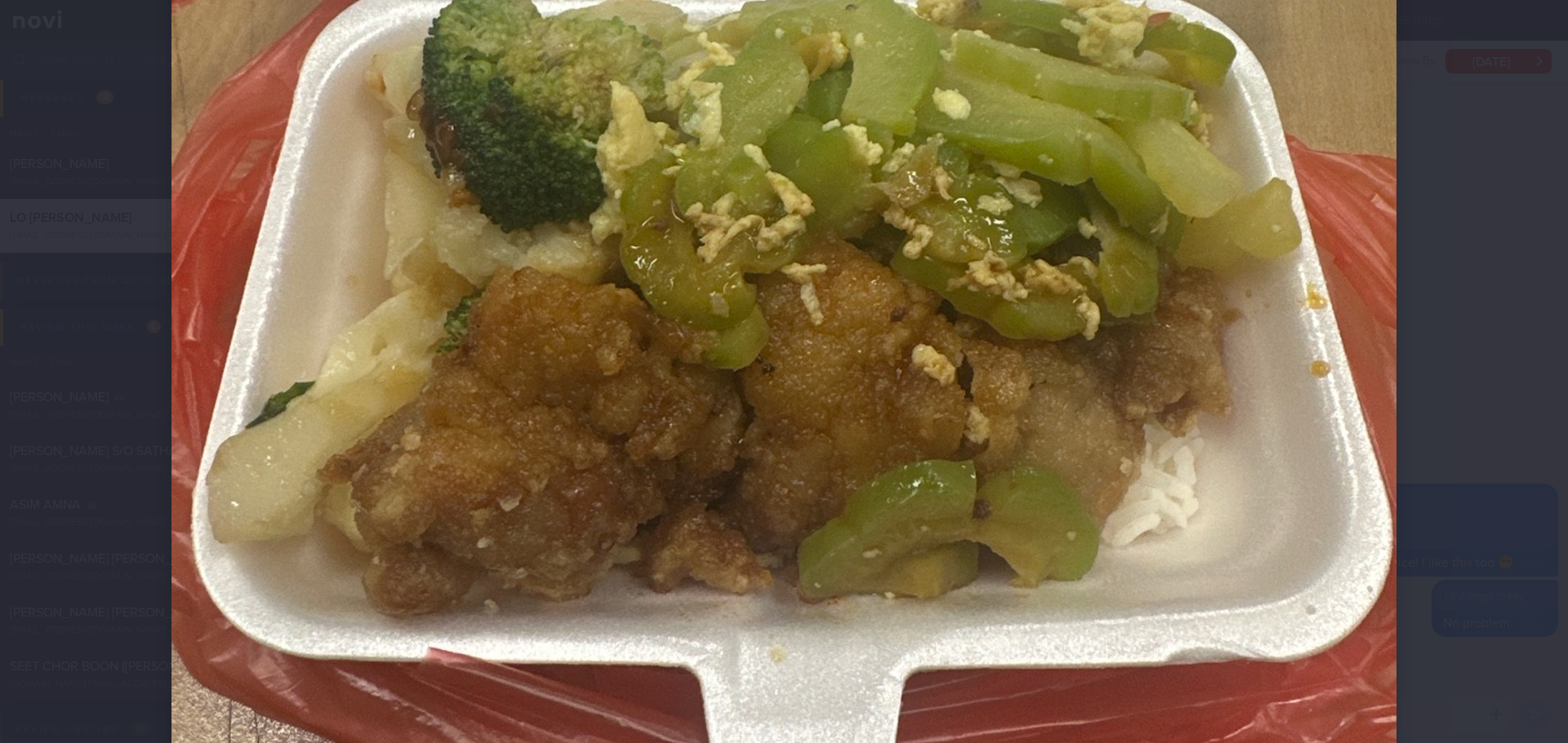
scroll to position [735, 0]
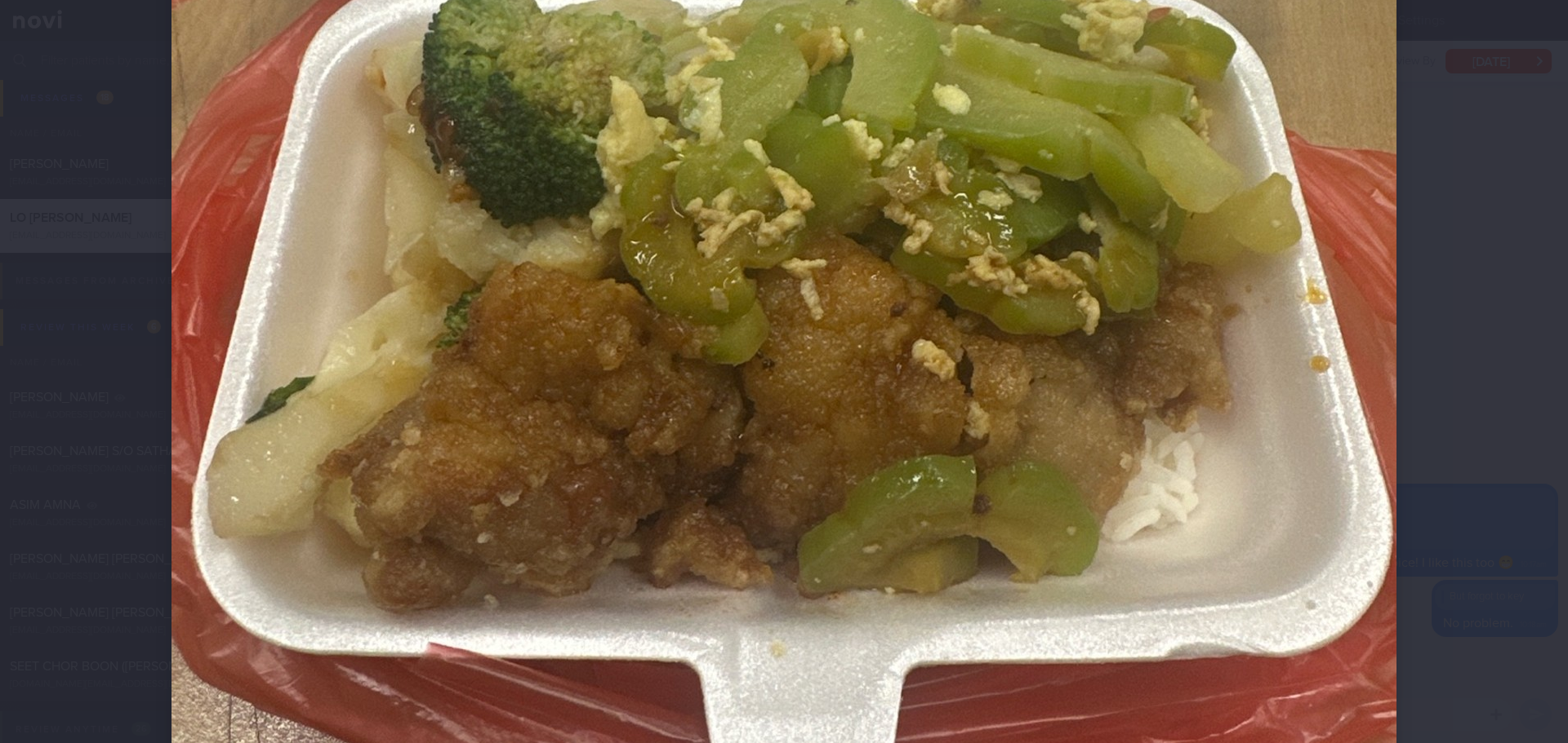
click at [1452, 420] on div at bounding box center [784, 147] width 1355 height 1762
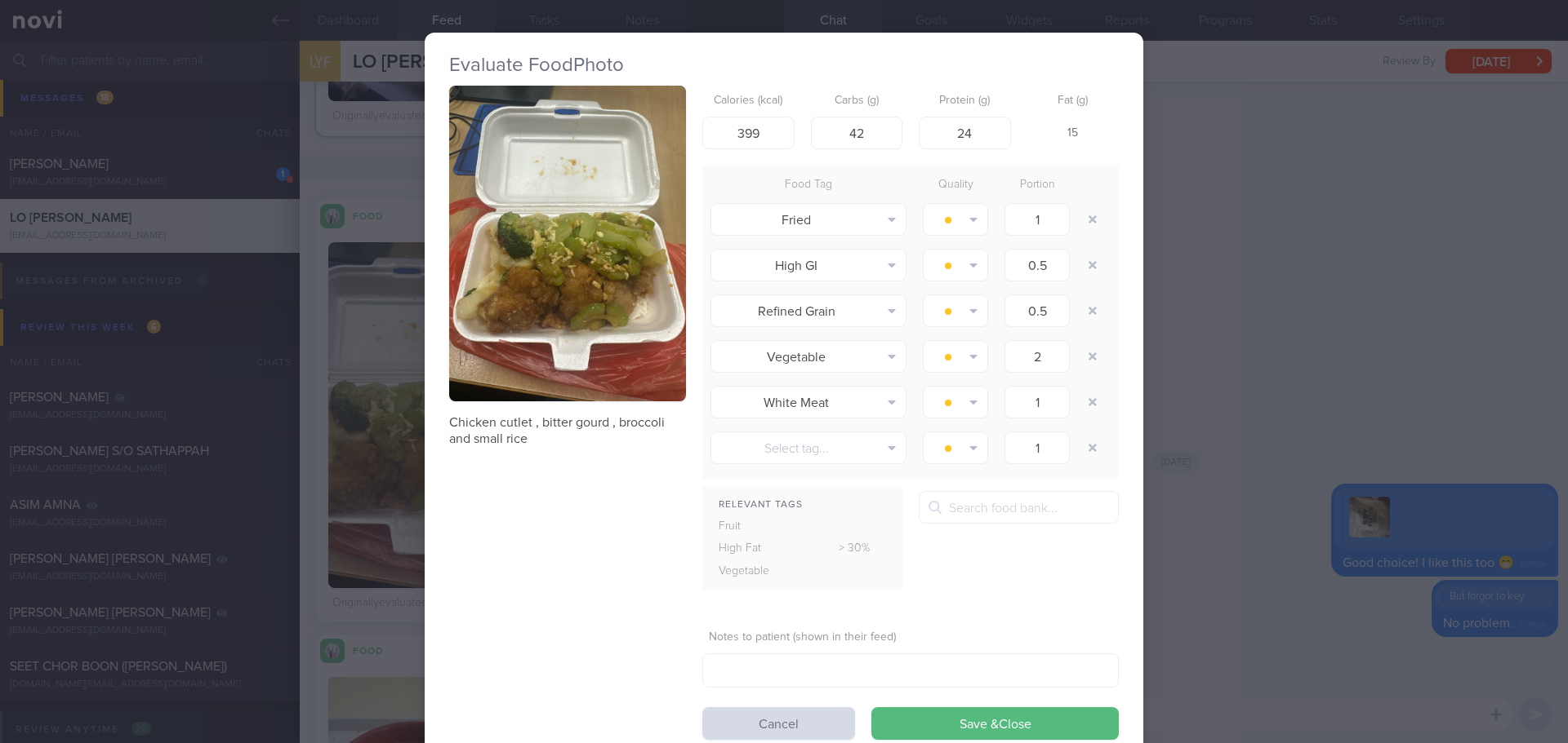
scroll to position [49, 0]
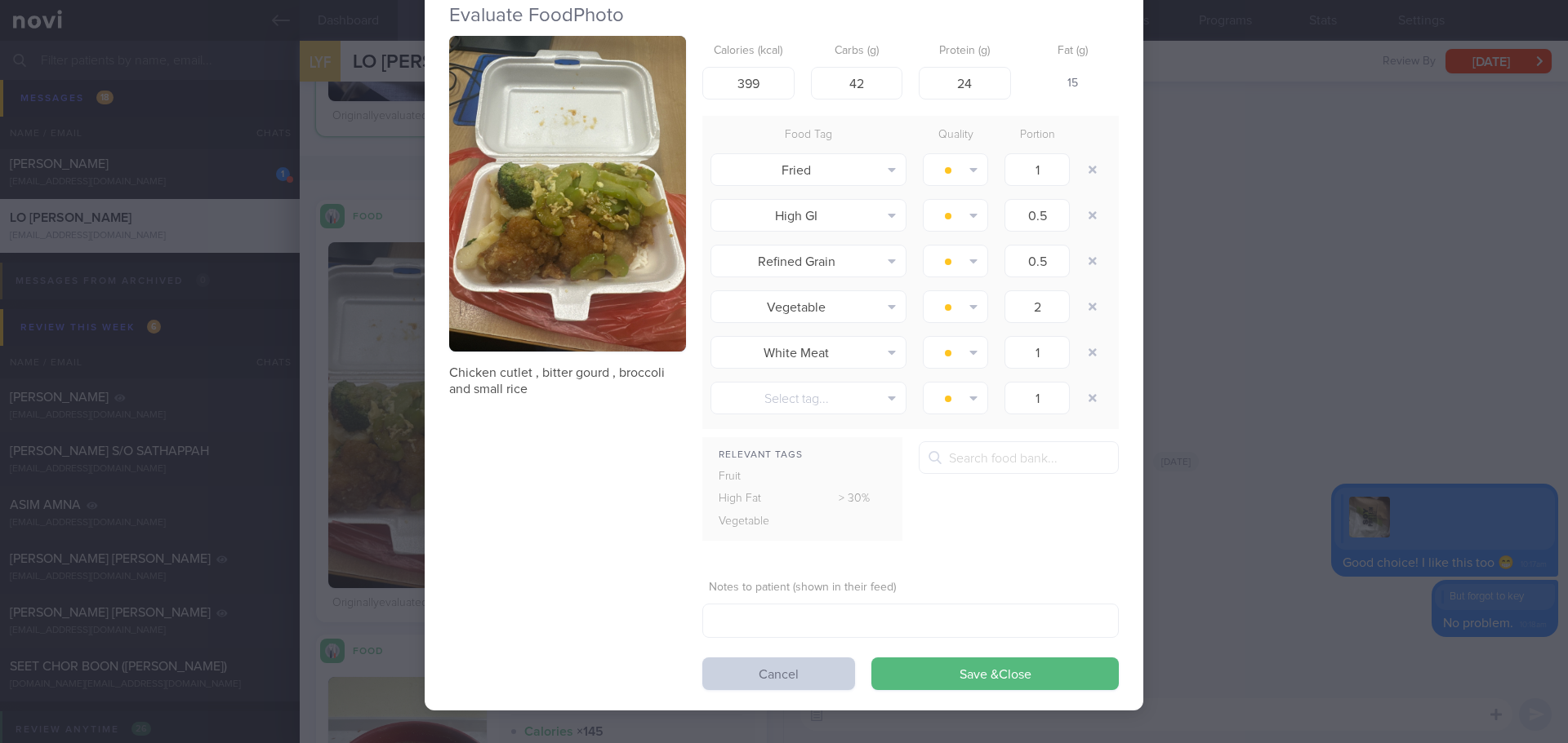
click at [835, 666] on button "Cancel" at bounding box center [778, 674] width 152 height 33
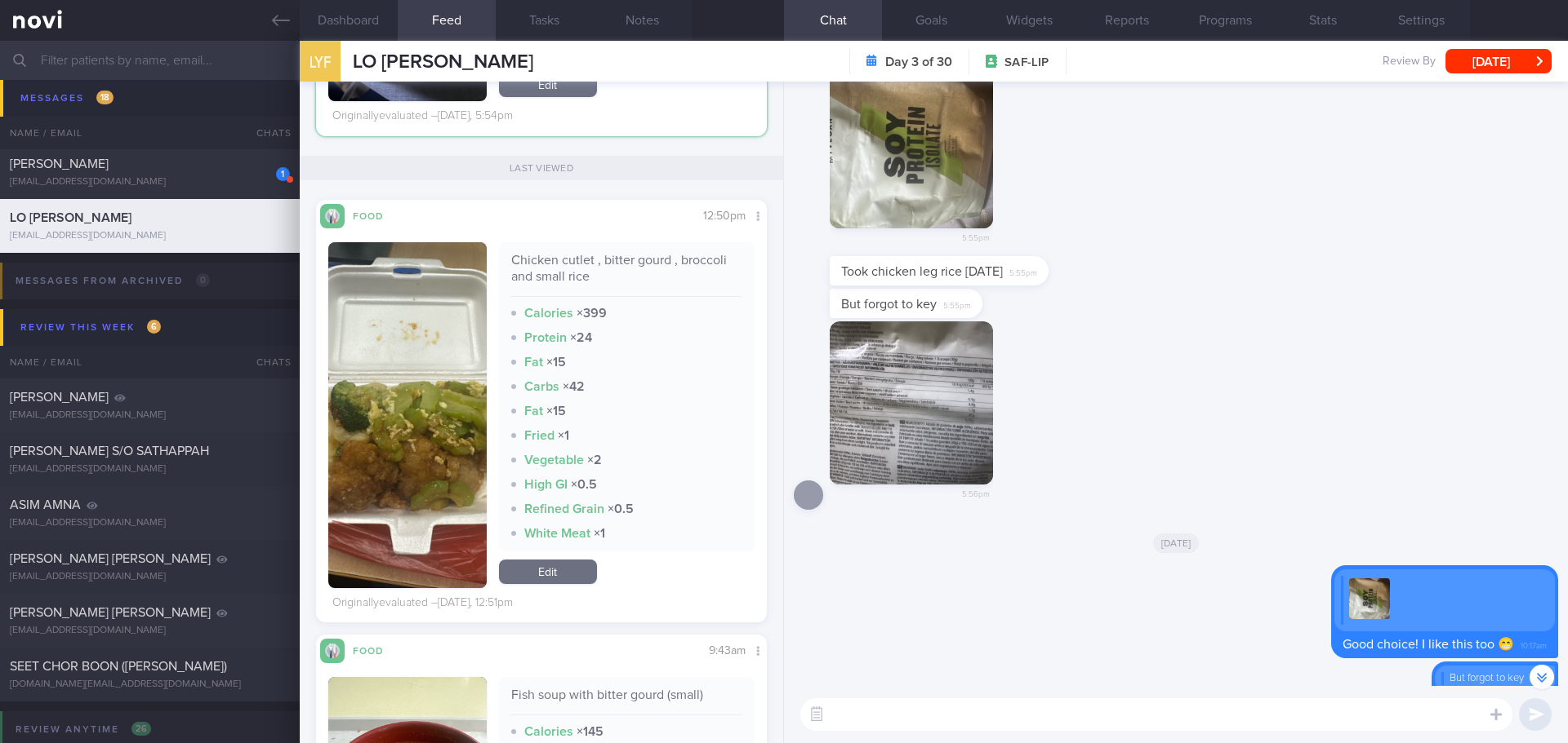
scroll to position [267, 425]
click at [715, 260] on button "Compare with..." at bounding box center [703, 263] width 125 height 24
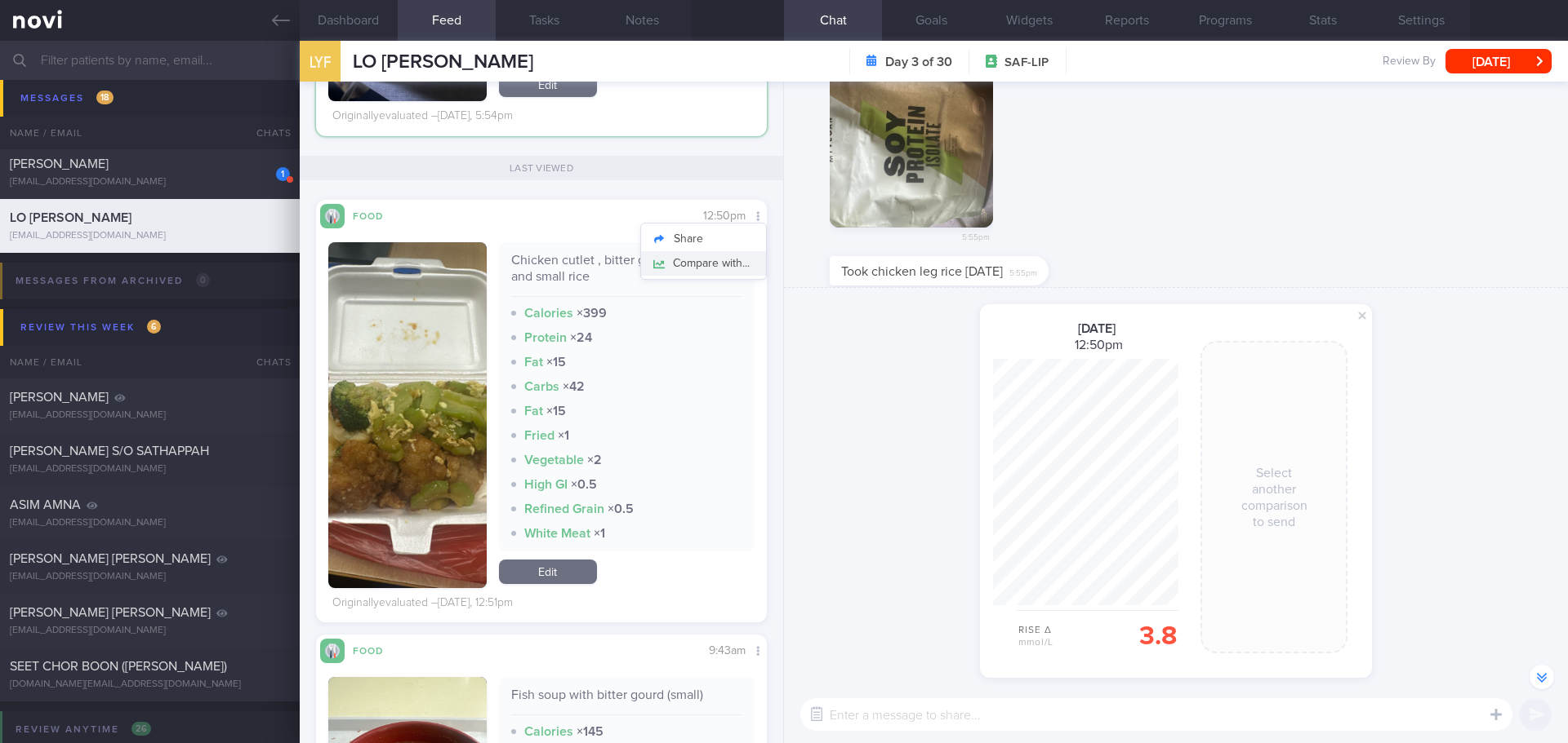
scroll to position [246, 185]
click at [1360, 319] on span at bounding box center [1362, 315] width 20 height 20
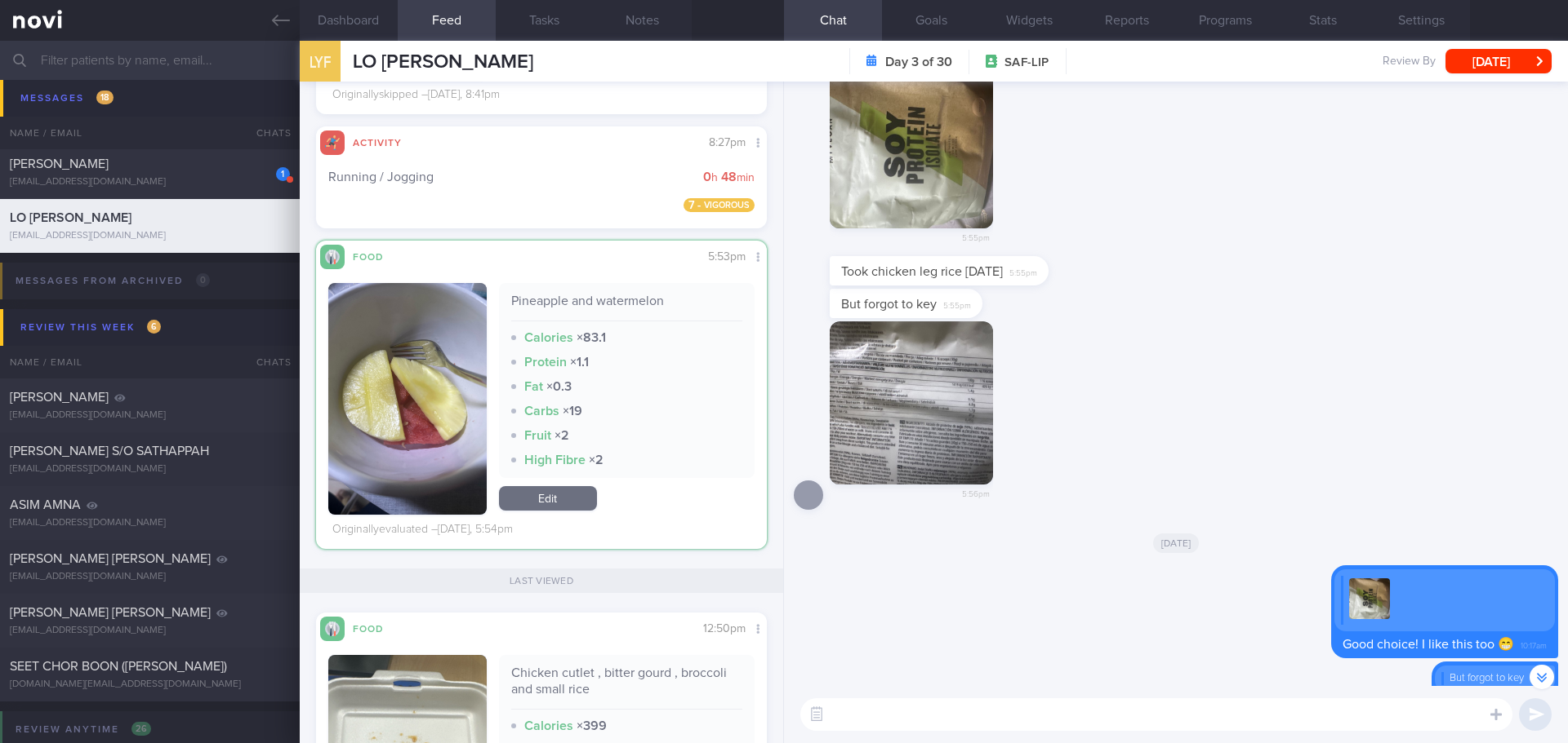
scroll to position [1999, 0]
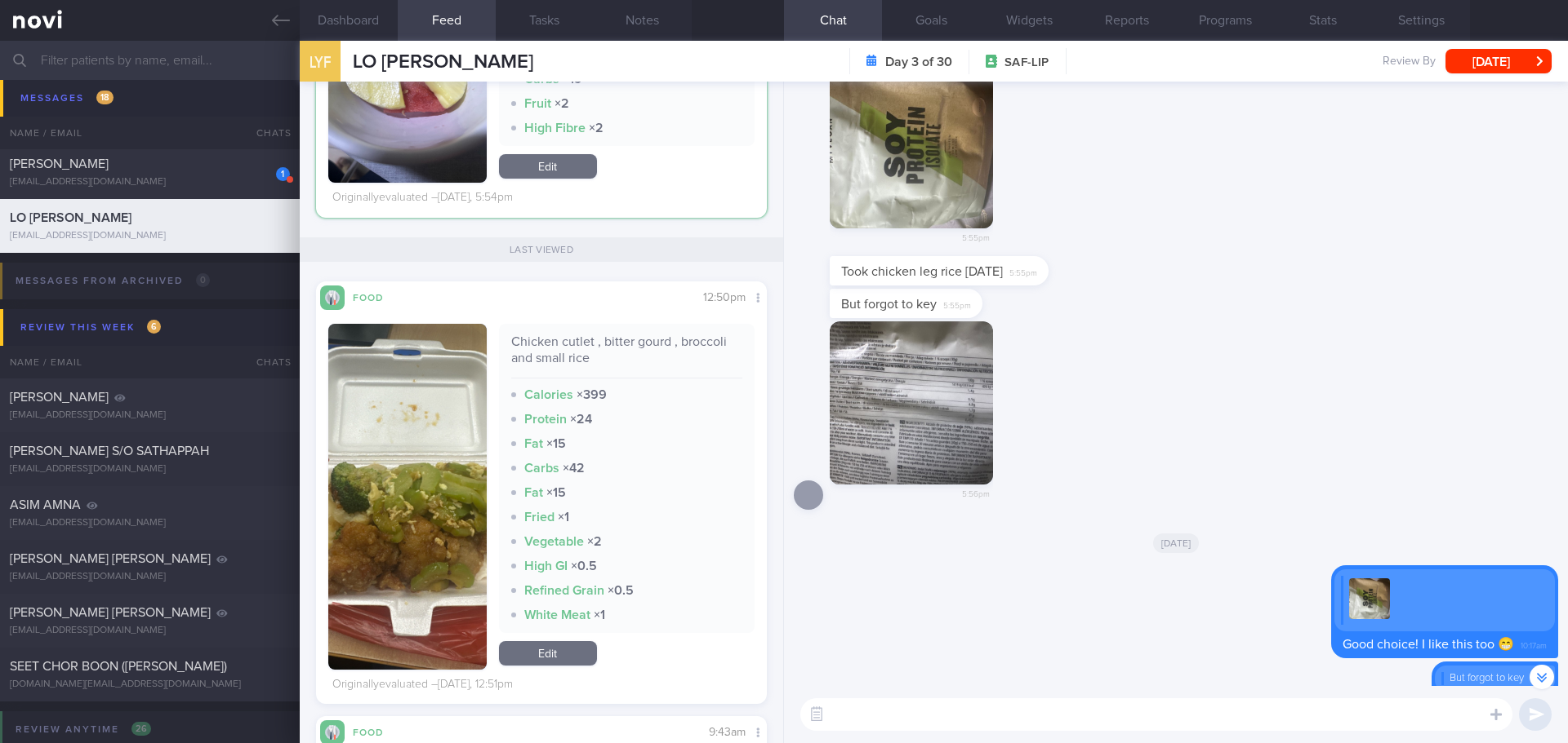
click at [893, 714] on textarea at bounding box center [1156, 714] width 712 height 33
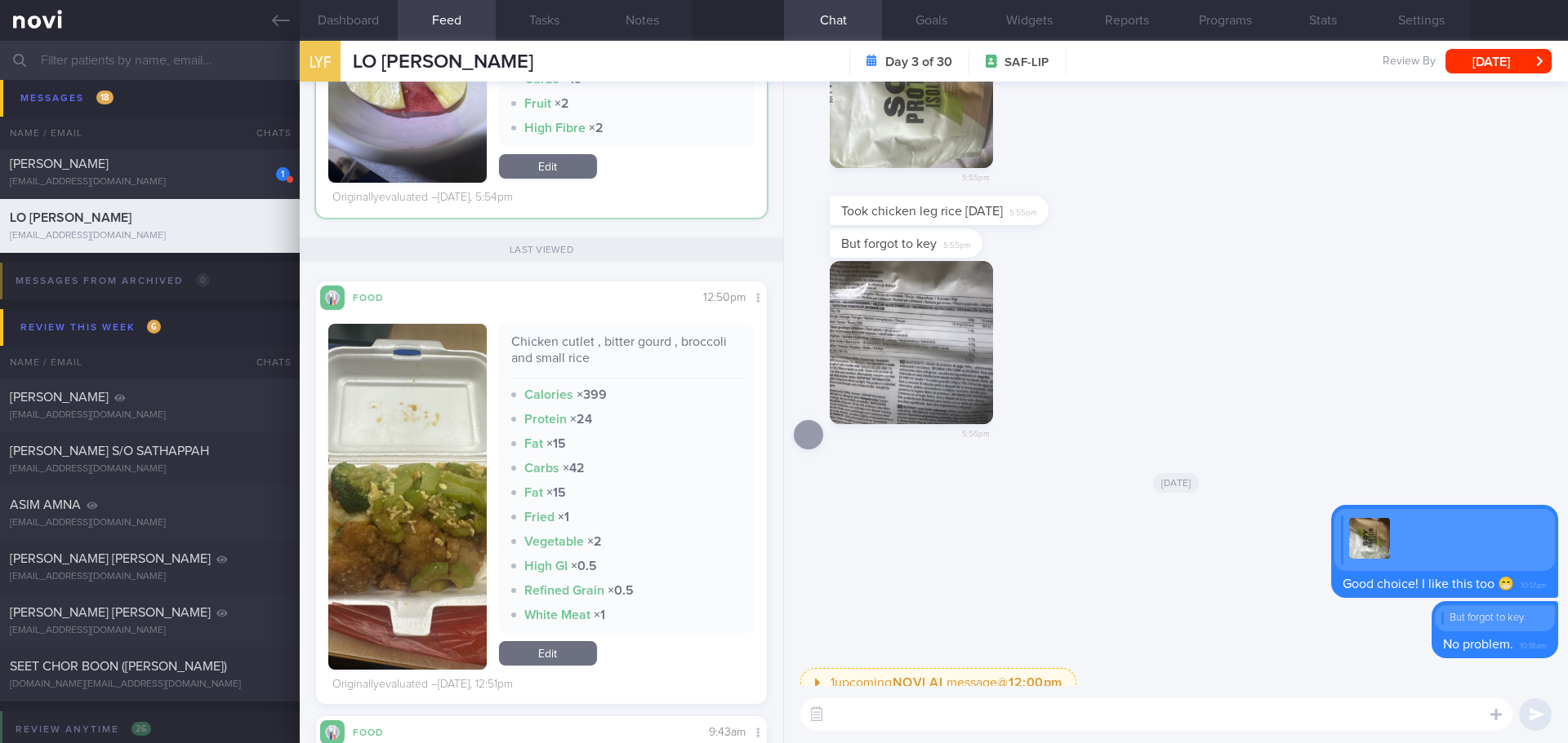
scroll to position [1, 0]
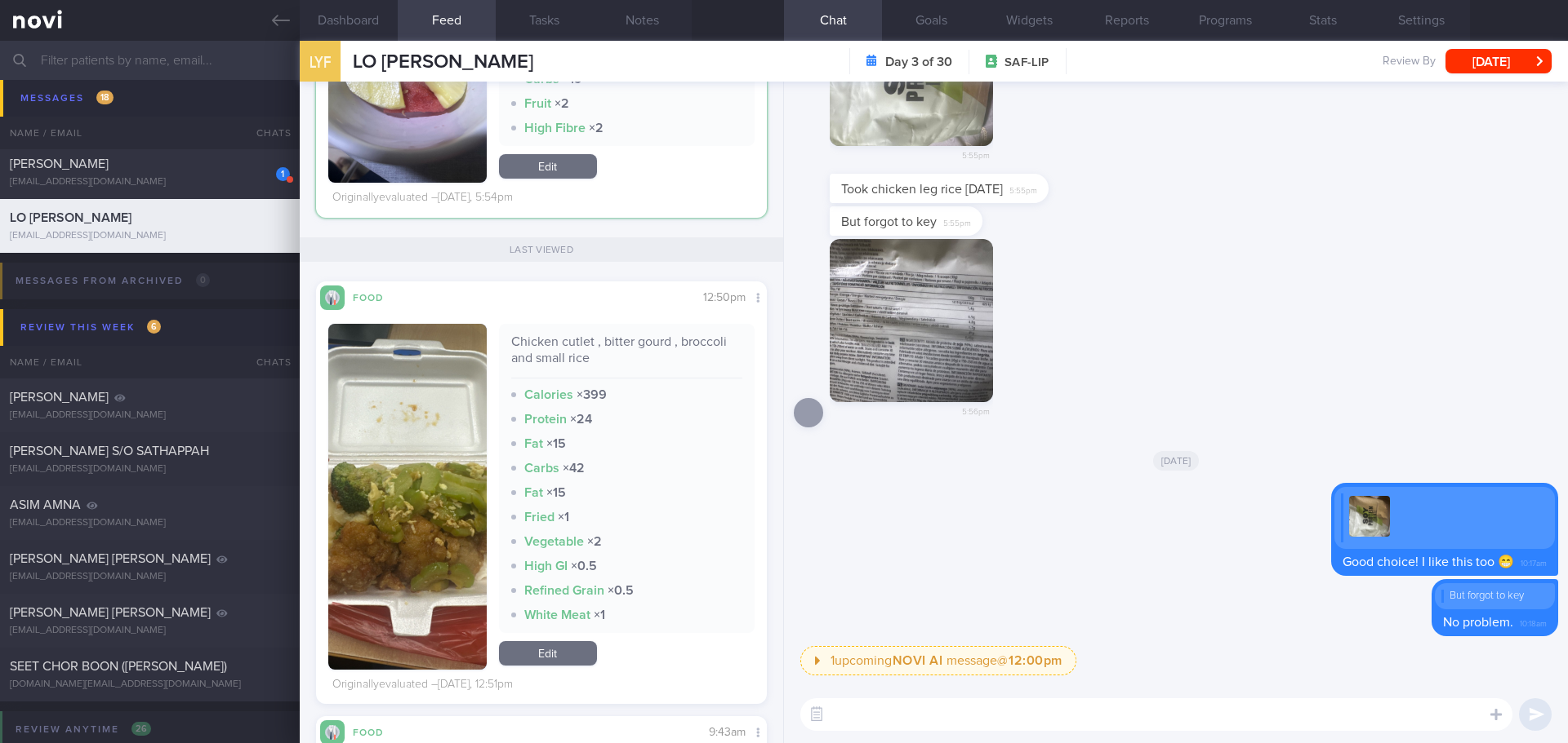
click at [935, 712] on textarea at bounding box center [1156, 714] width 712 height 33
click at [384, 503] on button "button" at bounding box center [407, 497] width 159 height 346
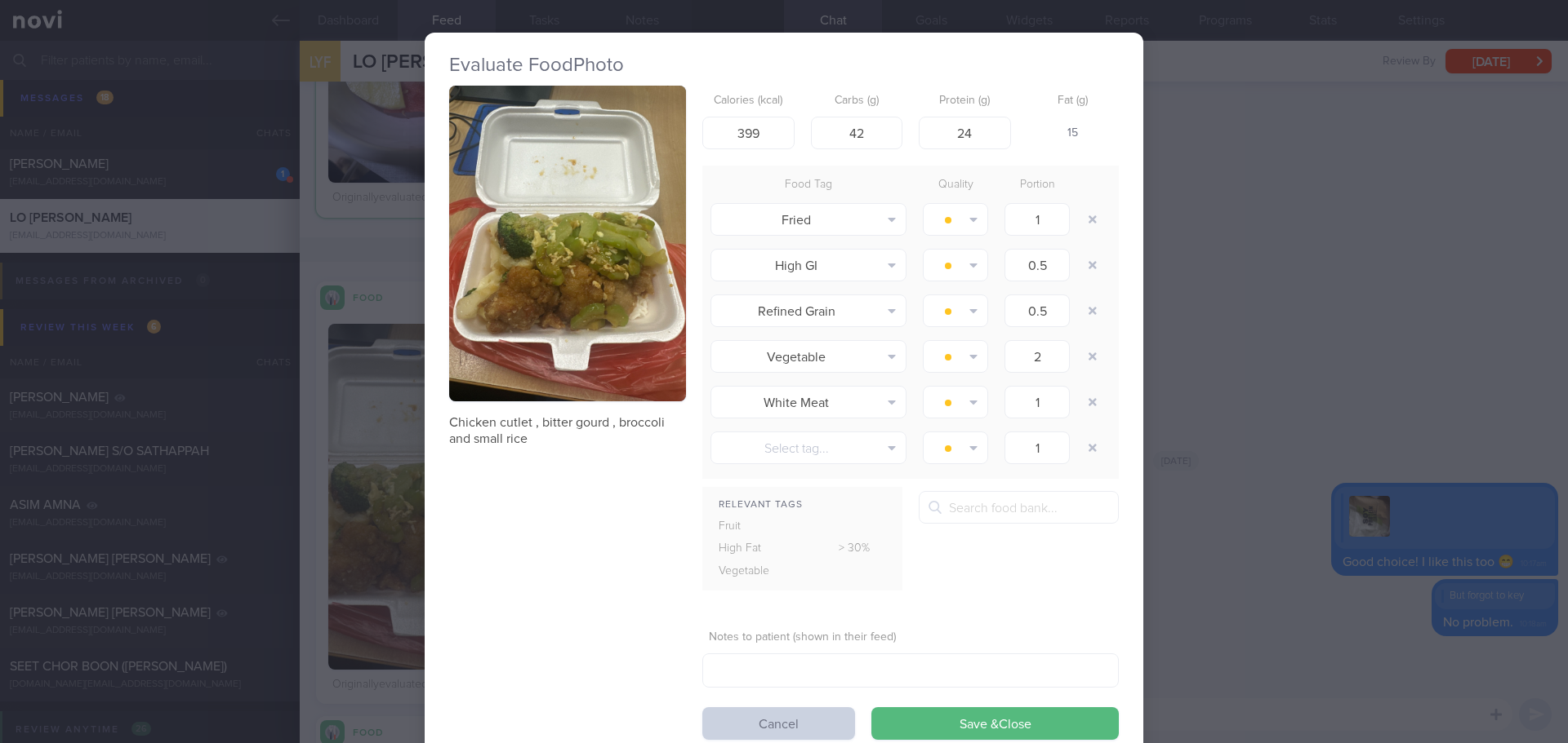
click at [793, 717] on button "Cancel" at bounding box center [778, 723] width 152 height 33
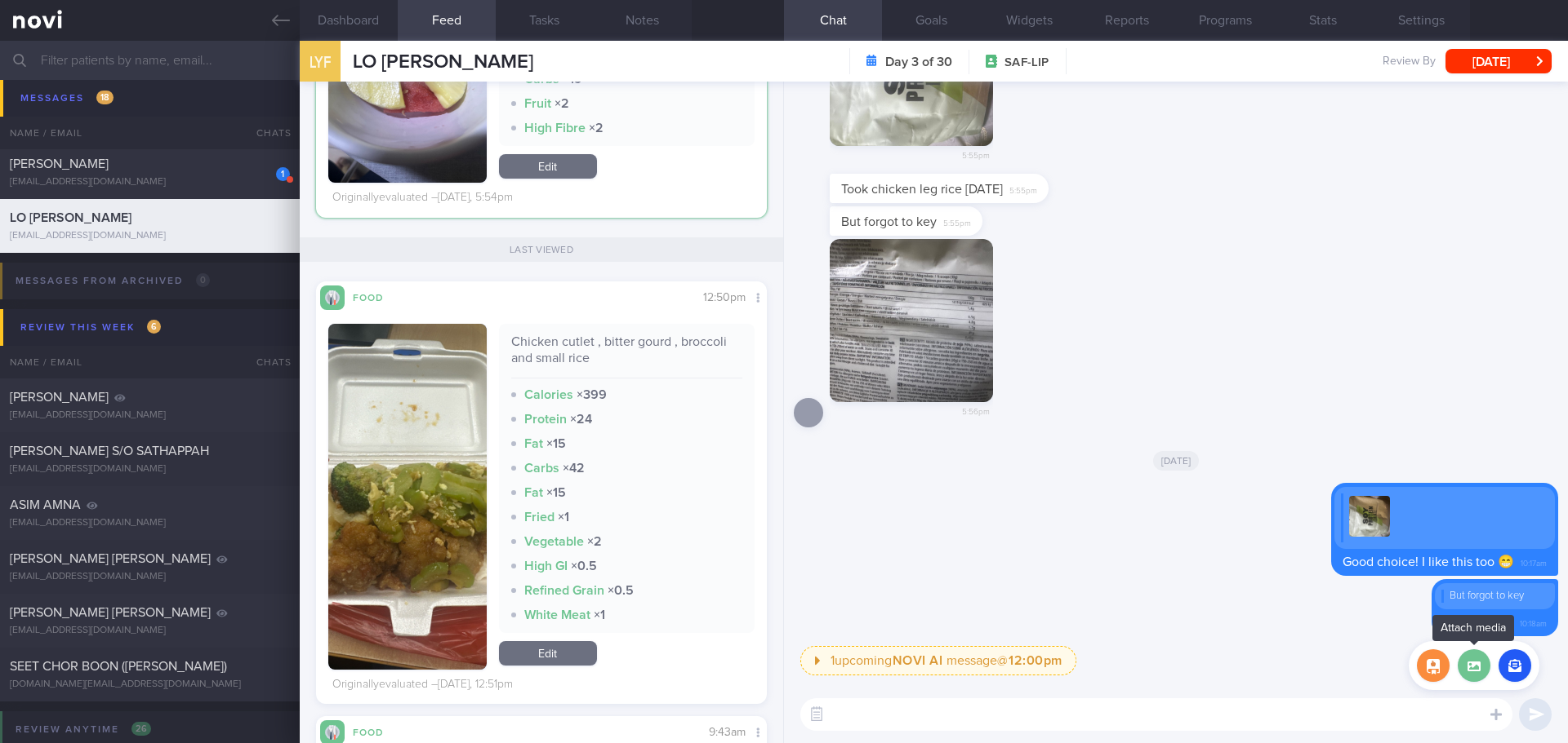
click at [1476, 680] on label at bounding box center [1474, 666] width 33 height 33
click at [0, 0] on input "file" at bounding box center [0, 0] width 0 height 0
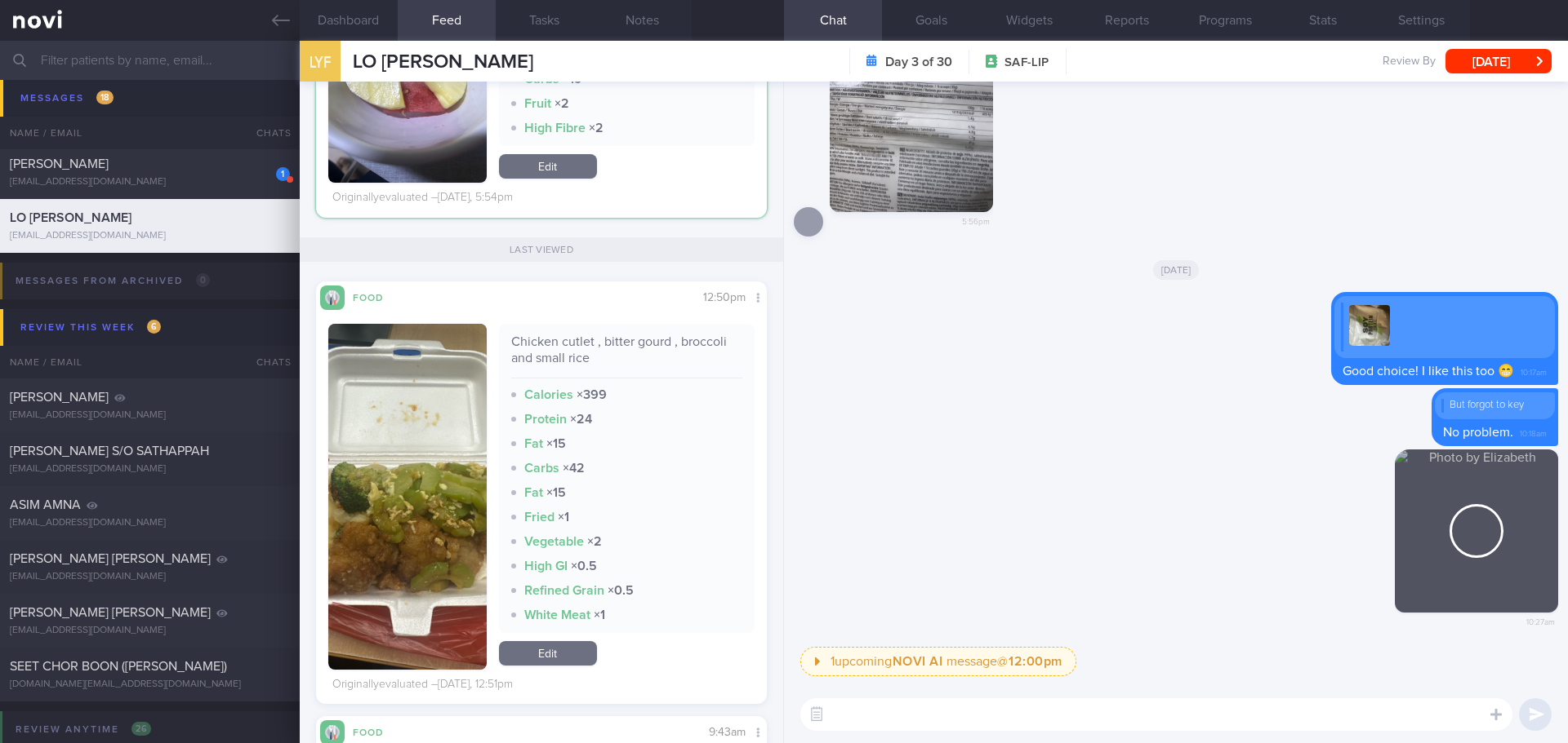
click at [1052, 715] on textarea at bounding box center [1156, 714] width 712 height 33
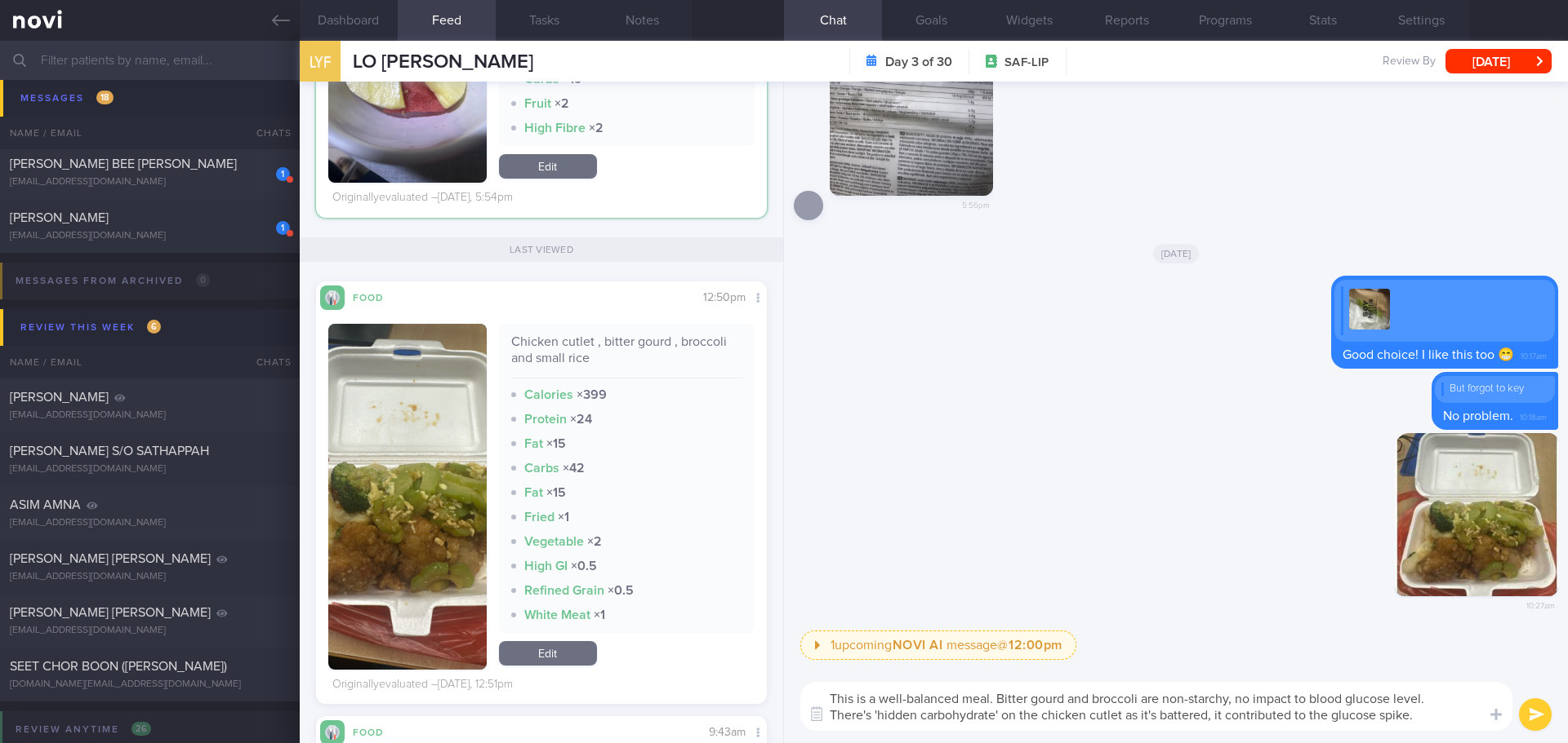
click at [1222, 710] on textarea "This is a well-balanced meal. Bitter gourd and broccoli are non-starchy, no imp…" at bounding box center [1156, 707] width 712 height 49
drag, startPoint x: 1293, startPoint y: 716, endPoint x: 1214, endPoint y: 717, distance: 79.0
click at [1214, 717] on textarea "This is a well-balanced meal. Bitter gourd and broccoli are non-starchy, no imp…" at bounding box center [1156, 707] width 712 height 49
click at [1360, 717] on textarea "This is a well-balanced meal. Bitter gourd and broccoli are non-starchy, no imp…" at bounding box center [1156, 707] width 712 height 49
click at [1475, 714] on textarea "This is a well-balanced meal. Bitter gourd and broccoli are non-starchy, no imp…" at bounding box center [1156, 707] width 712 height 49
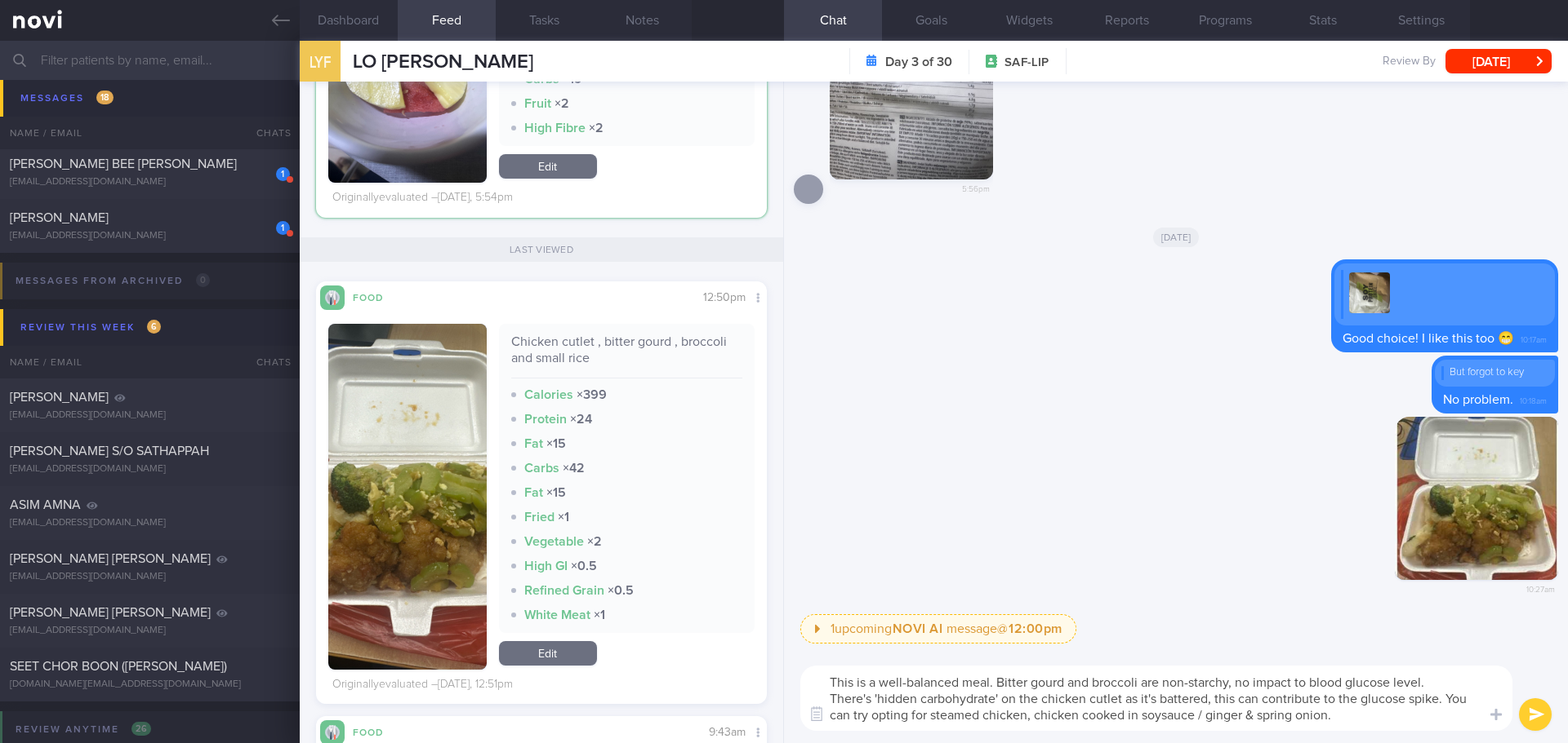
type textarea "This is a well-balanced meal. Bitter gourd and broccoli are non-starchy, no imp…"
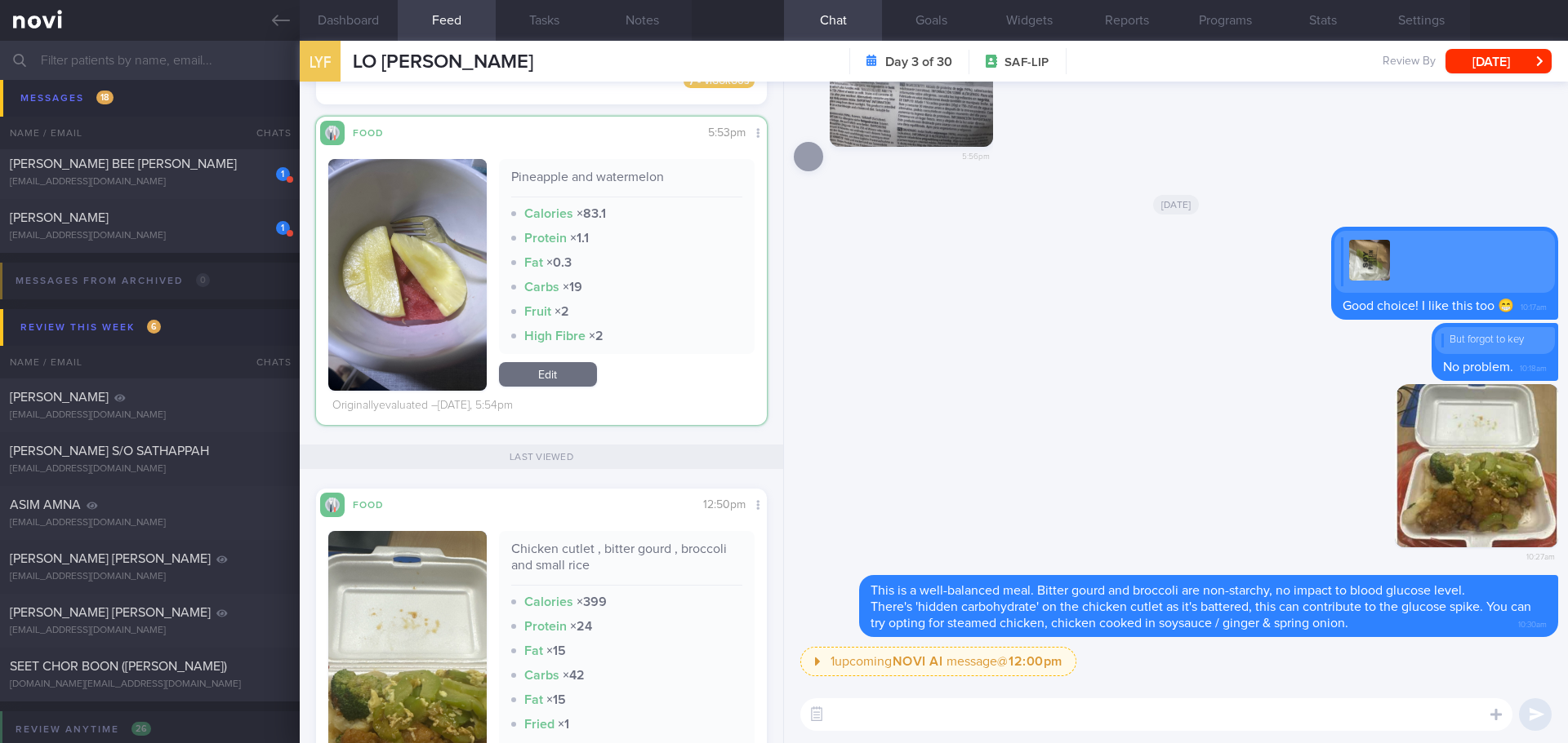
scroll to position [1493, 0]
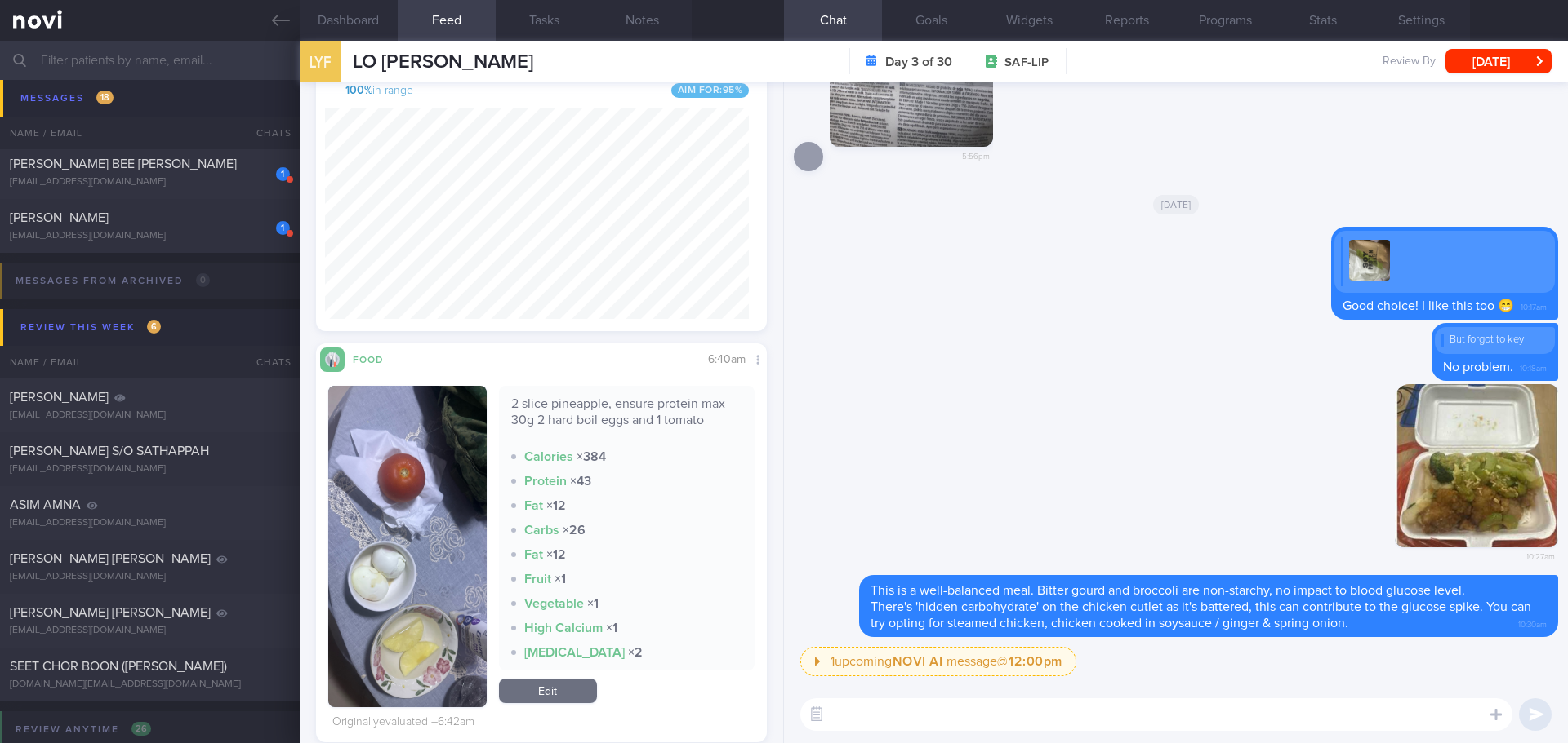
scroll to position [490, 0]
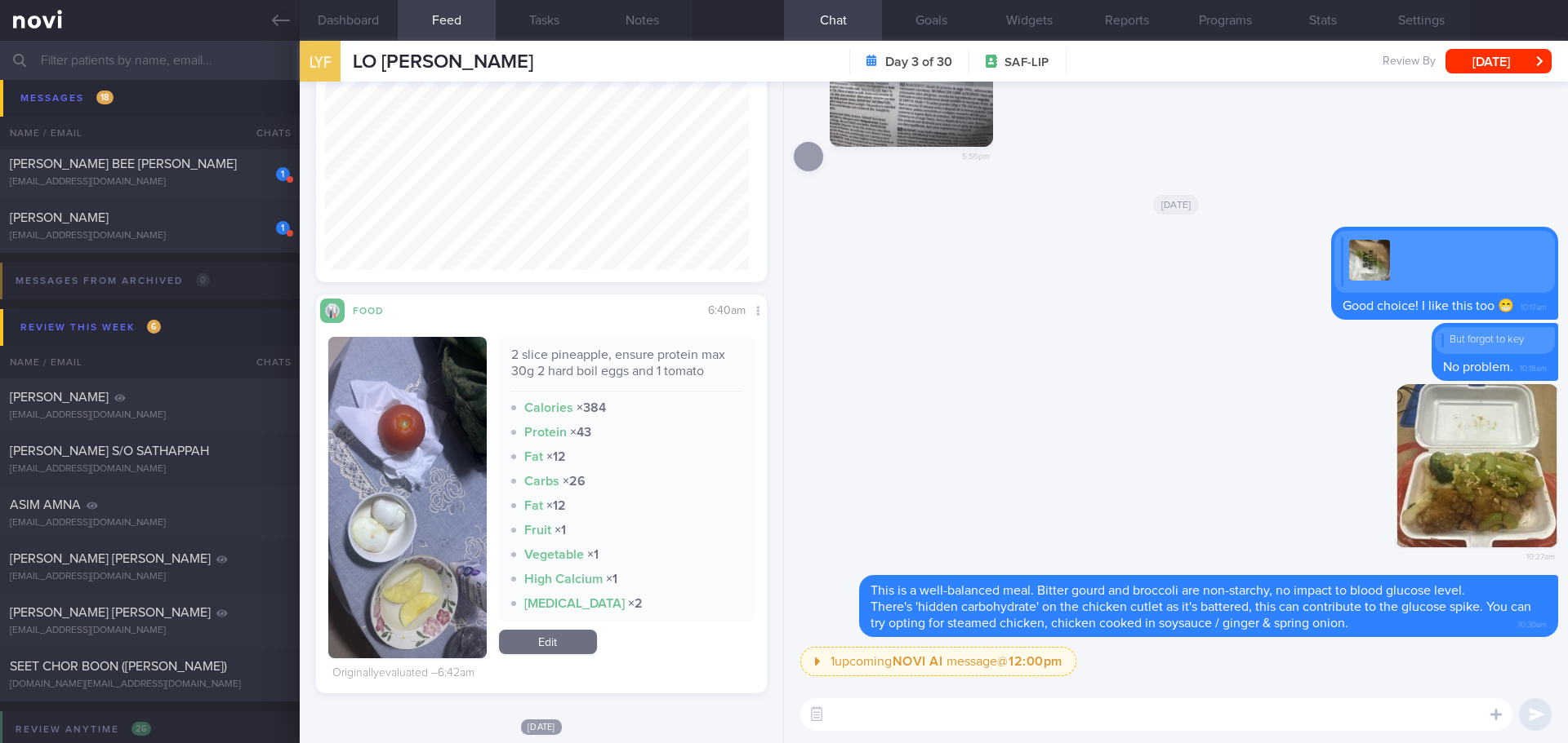
click at [424, 464] on button "button" at bounding box center [407, 498] width 159 height 321
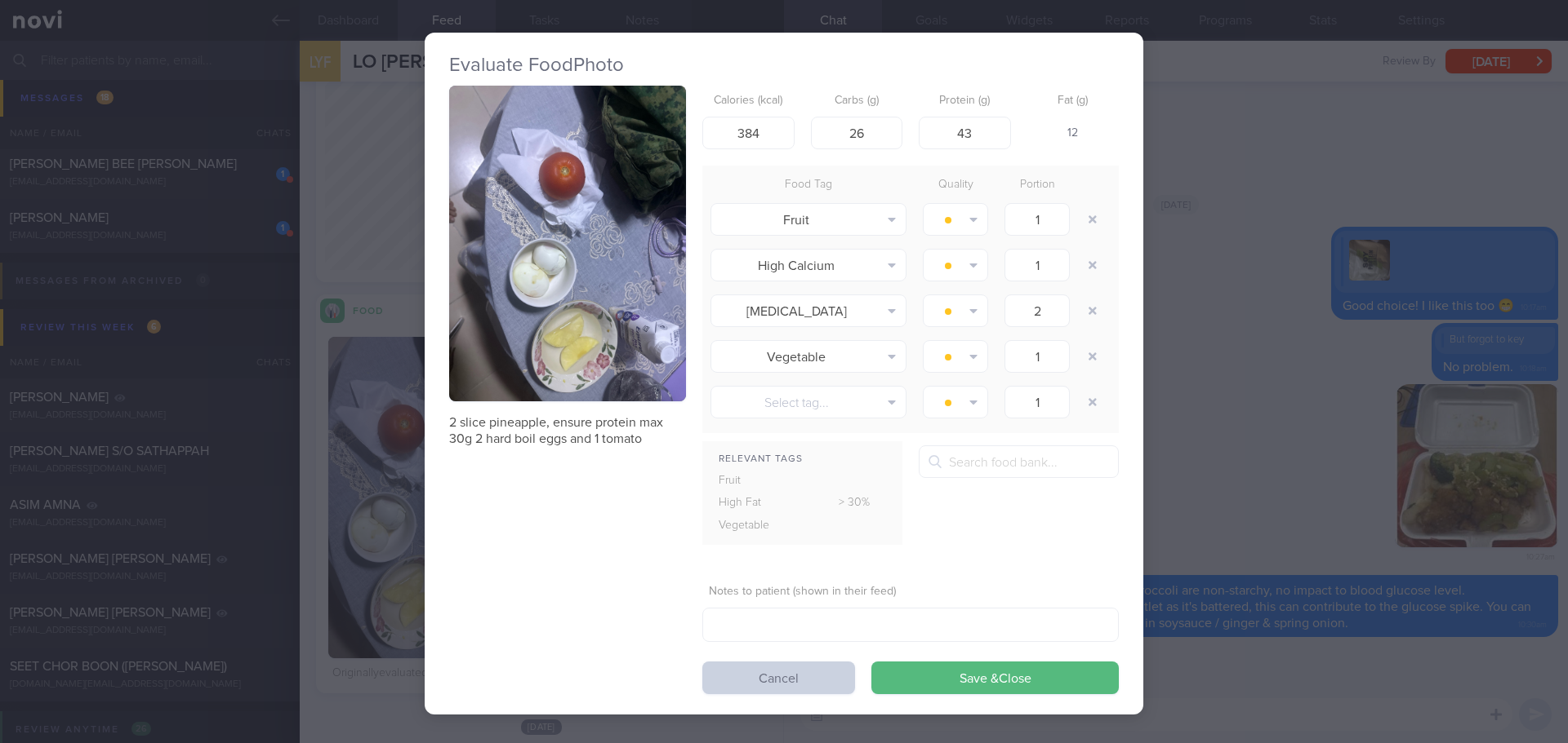
click at [730, 666] on button "Cancel" at bounding box center [778, 678] width 152 height 33
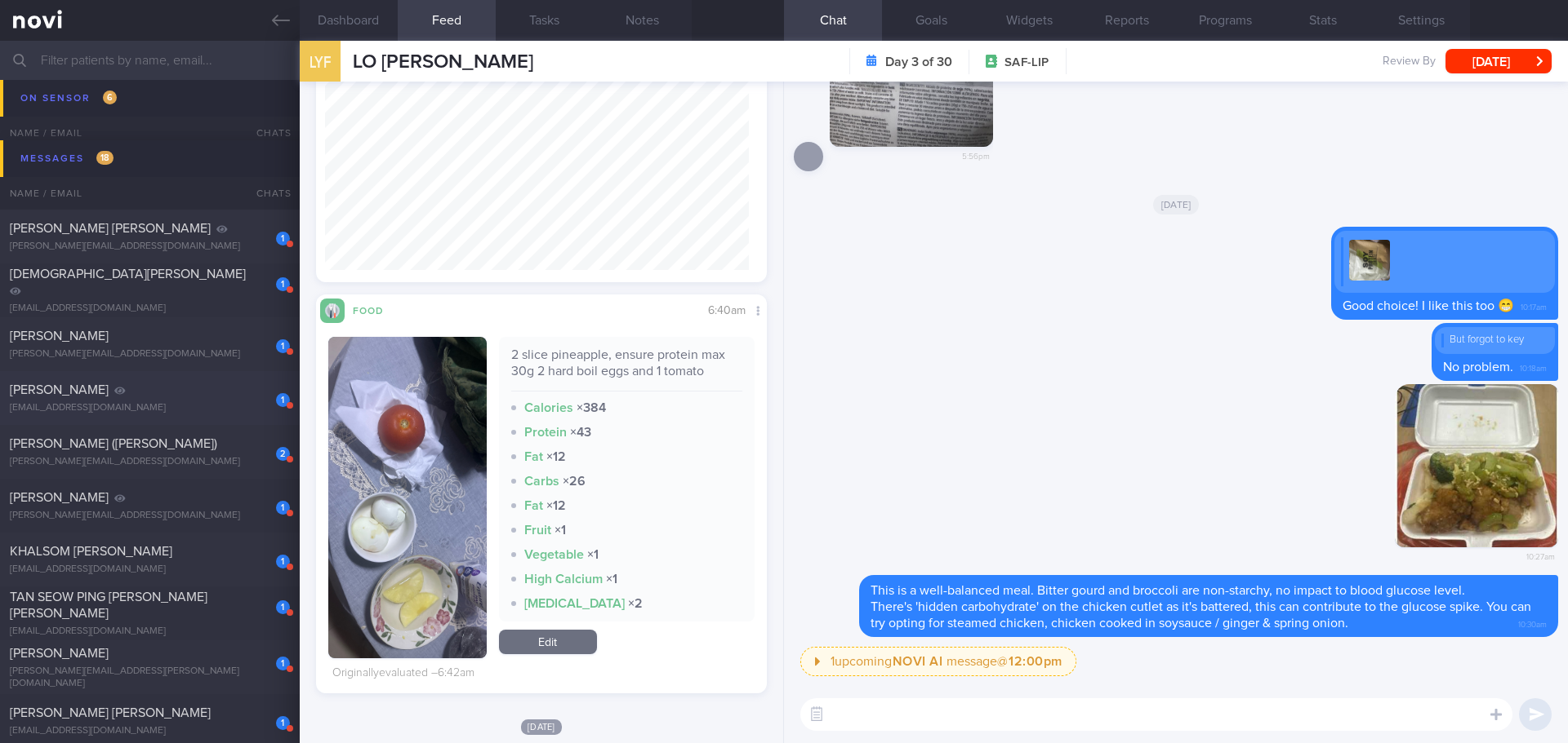
scroll to position [555, 0]
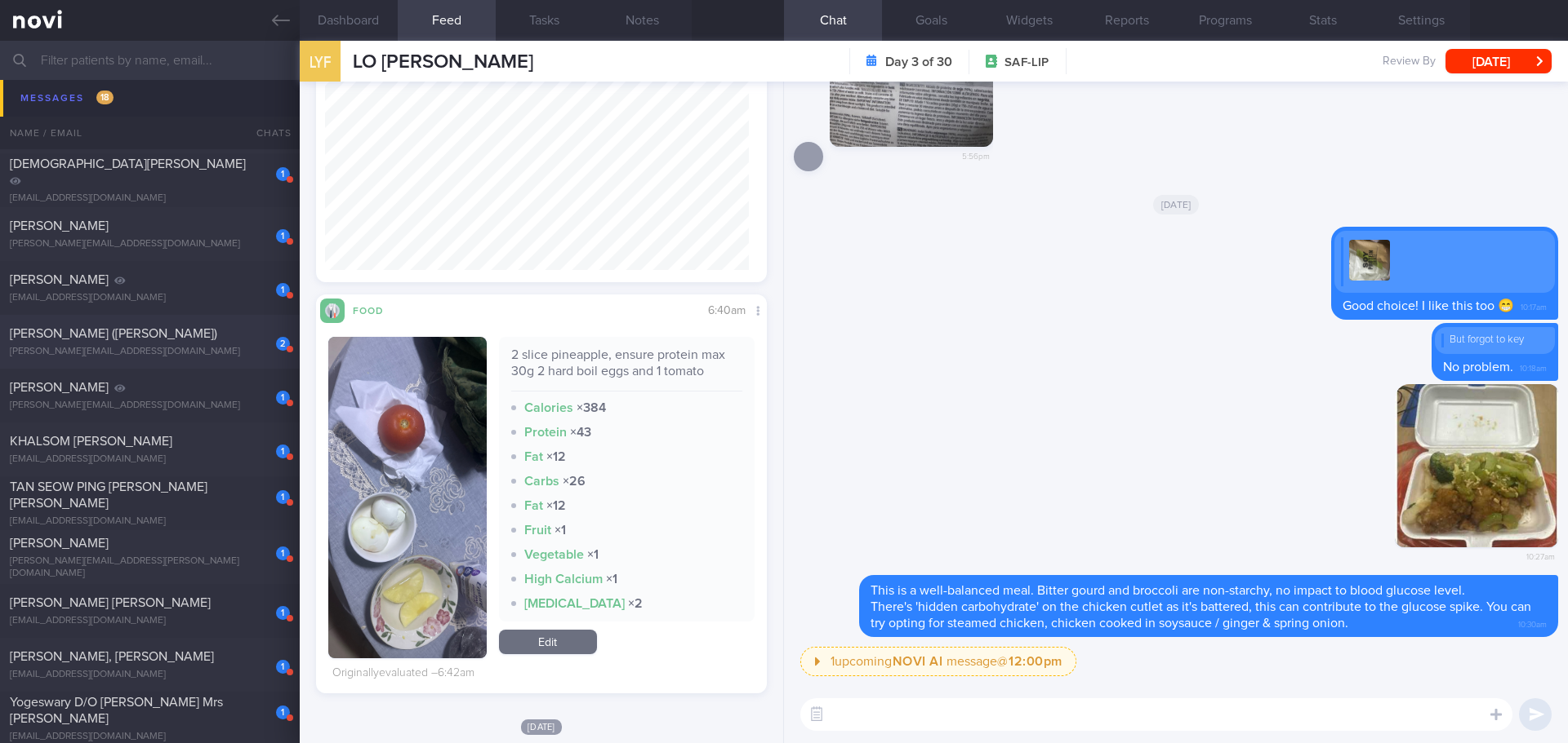
click at [190, 342] on div "2 TOH SOOK WEI (ALEXANDRA) alexandra_toh@hotmail.com" at bounding box center [149, 342] width 300 height 33
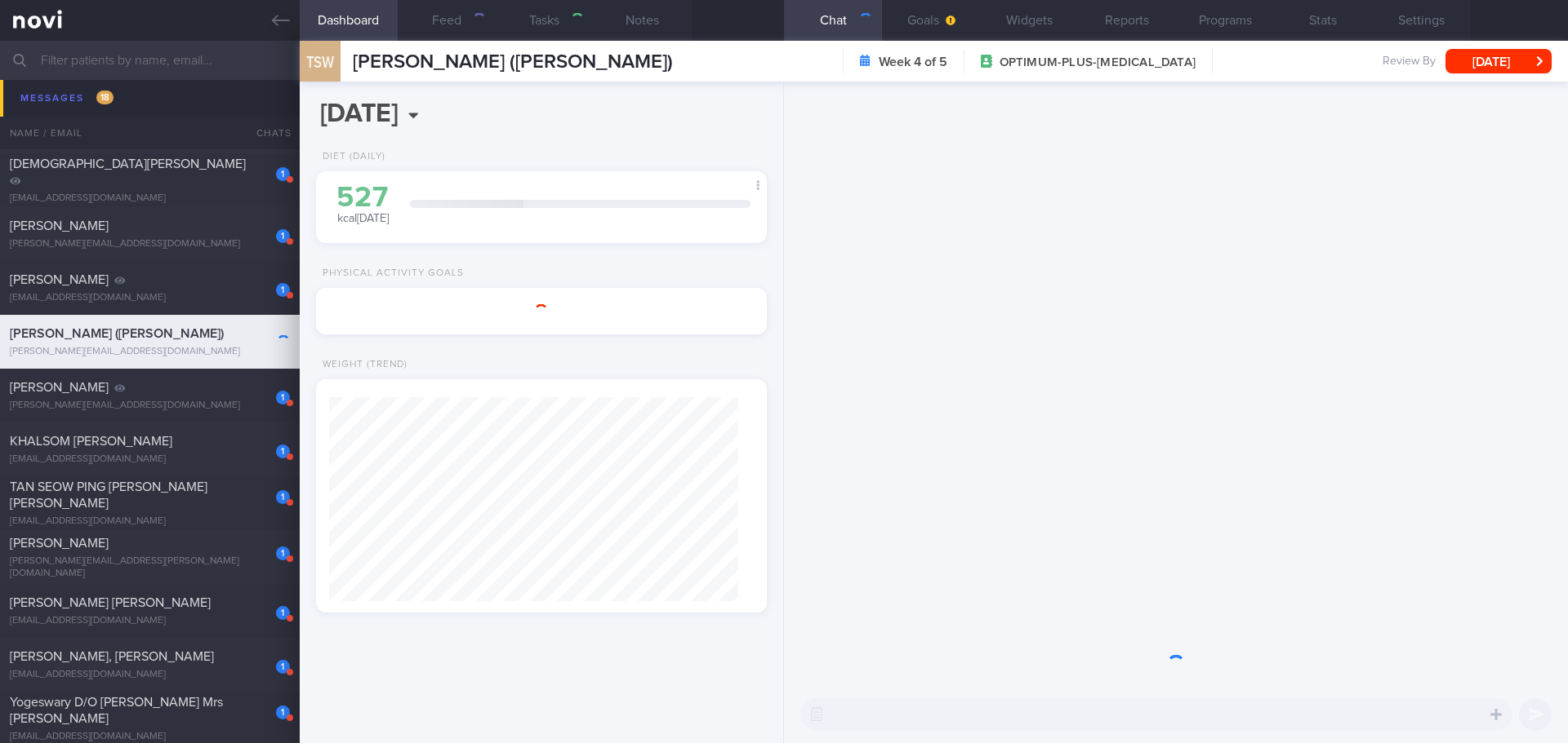
type input "[DATE]"
type textarea "LDL 4.2 Apolipoprotein B 1.25 Discussed statins - not keen for now [MEDICAL_DAT…"
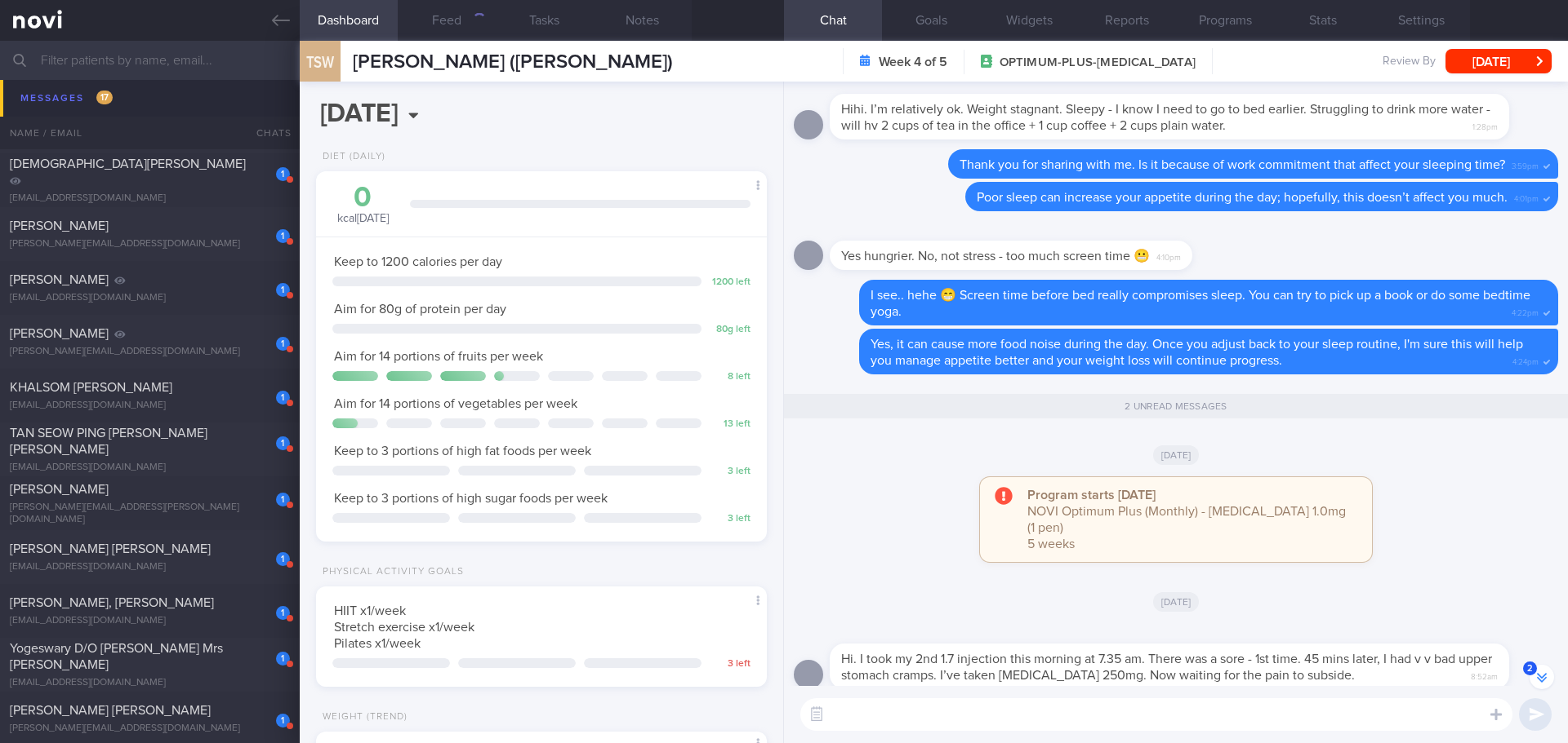
scroll to position [1, 0]
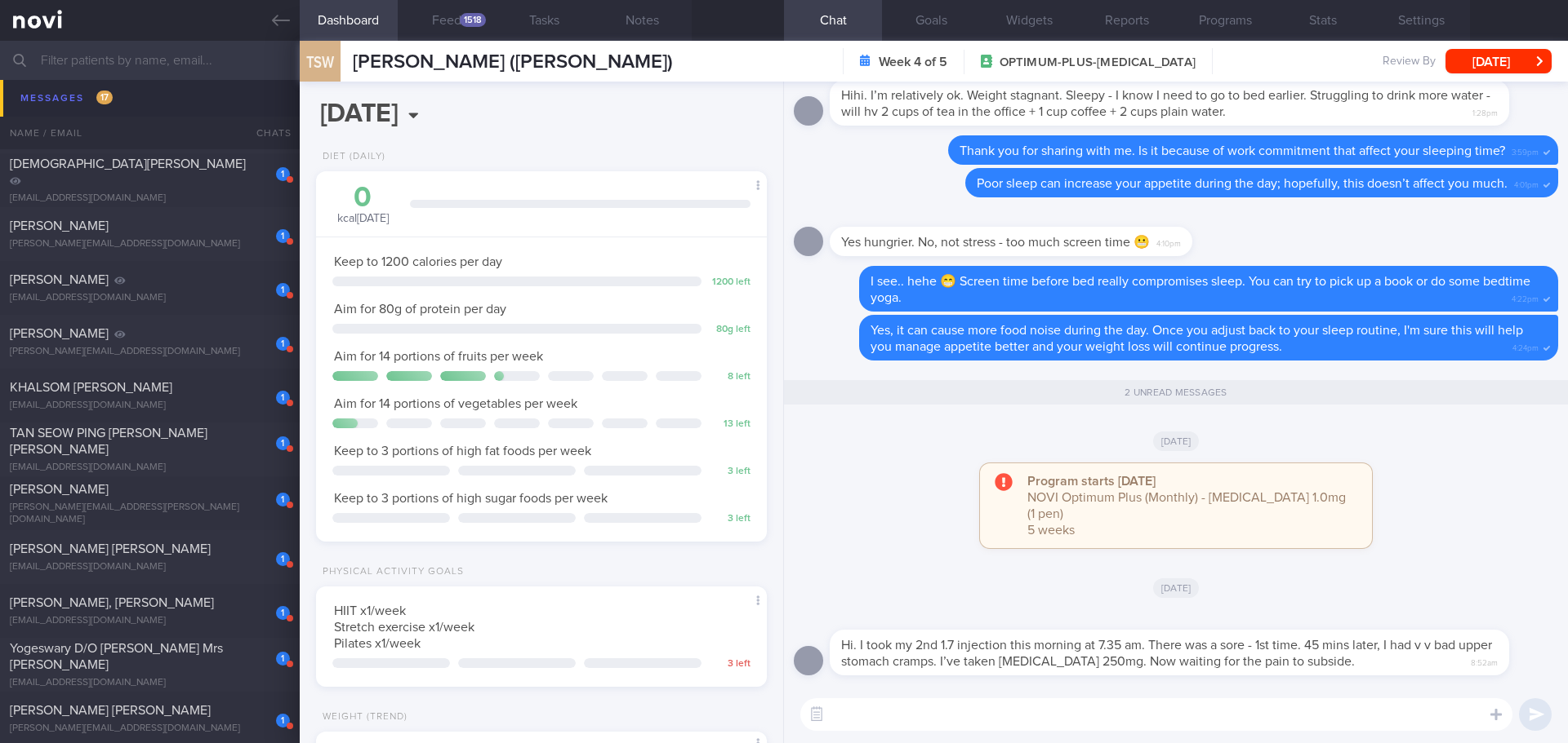
click at [1101, 717] on textarea at bounding box center [1156, 714] width 712 height 33
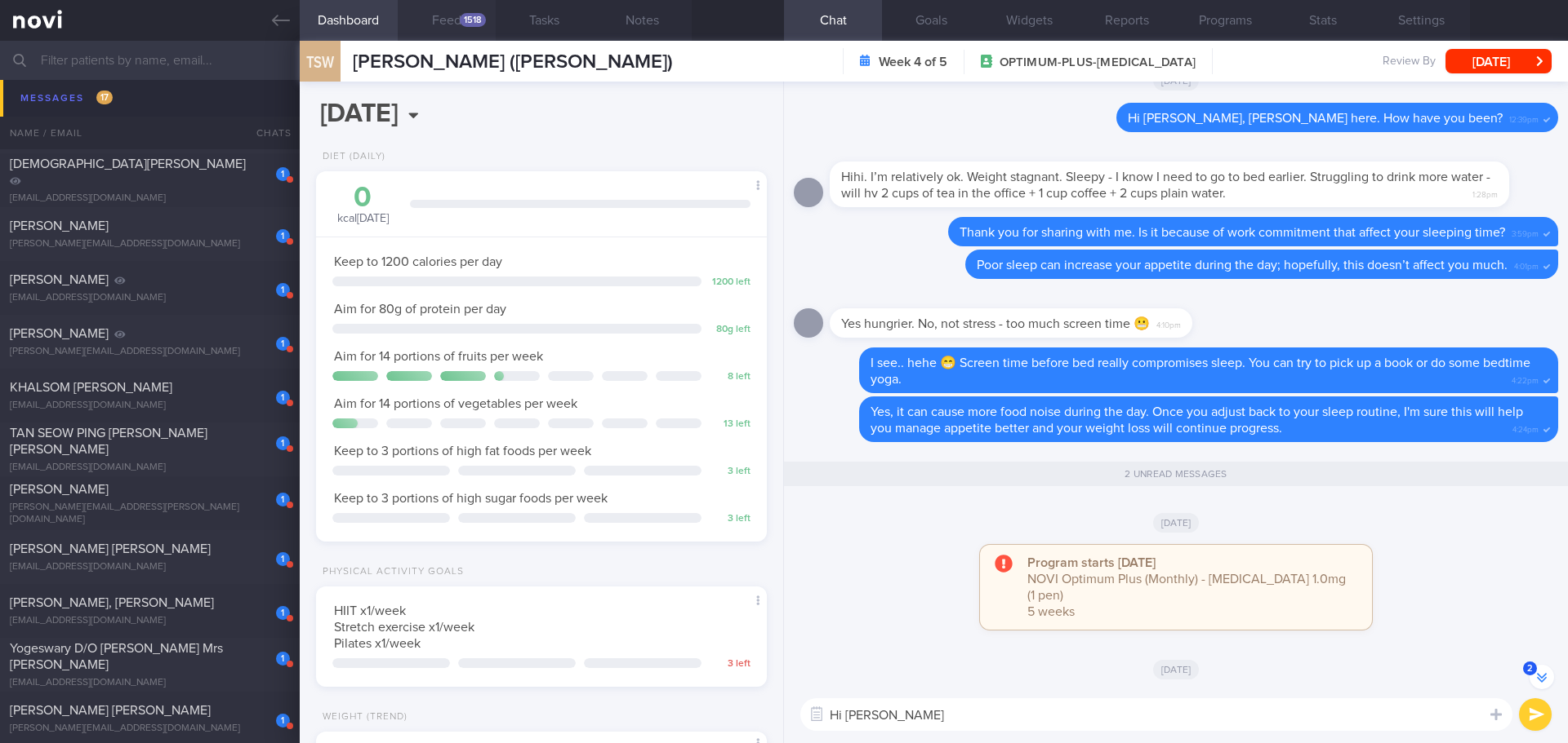
type textarea "Hi Alexandra"
click at [466, 20] on div "1518" at bounding box center [473, 20] width 26 height 14
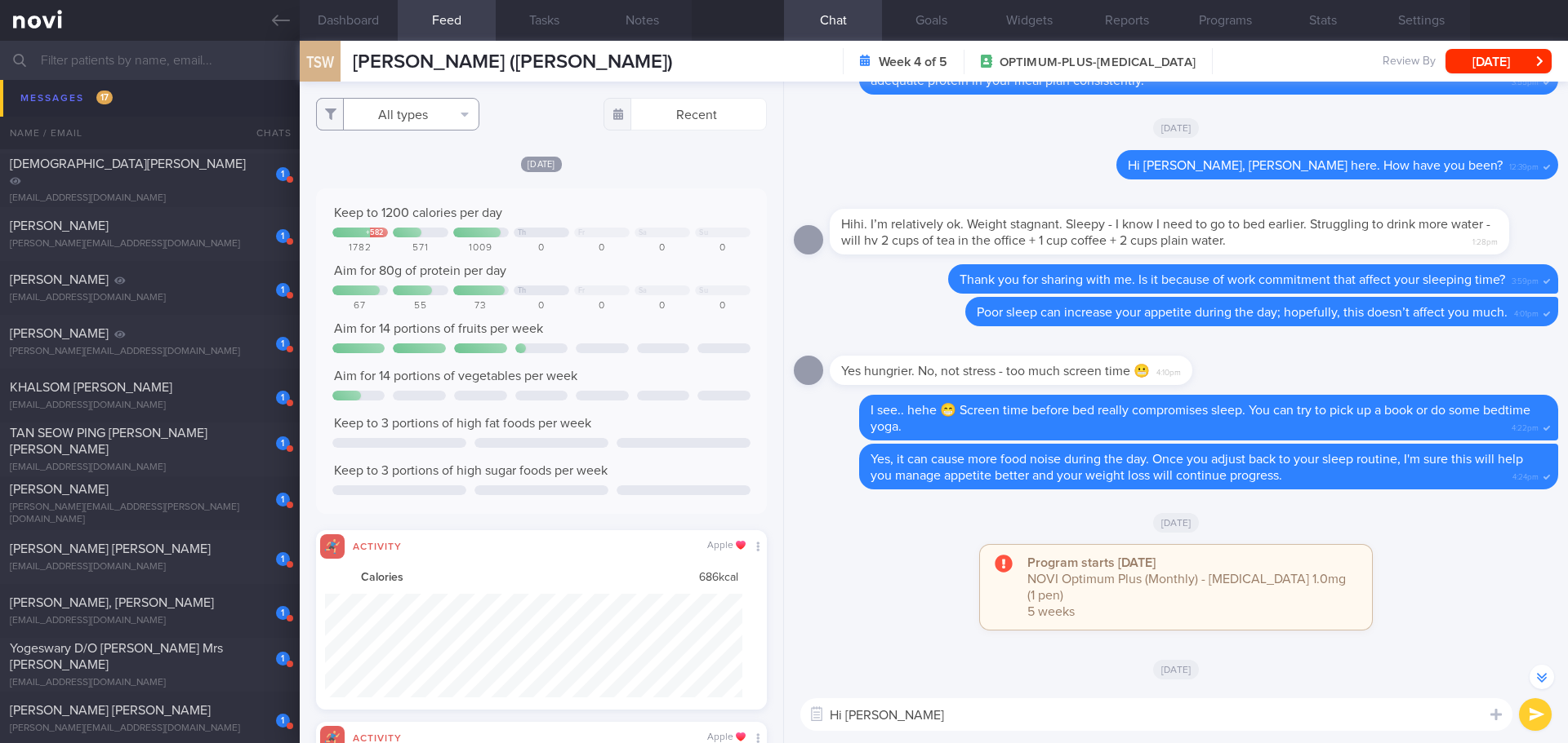
click at [433, 122] on button "All types" at bounding box center [397, 114] width 163 height 33
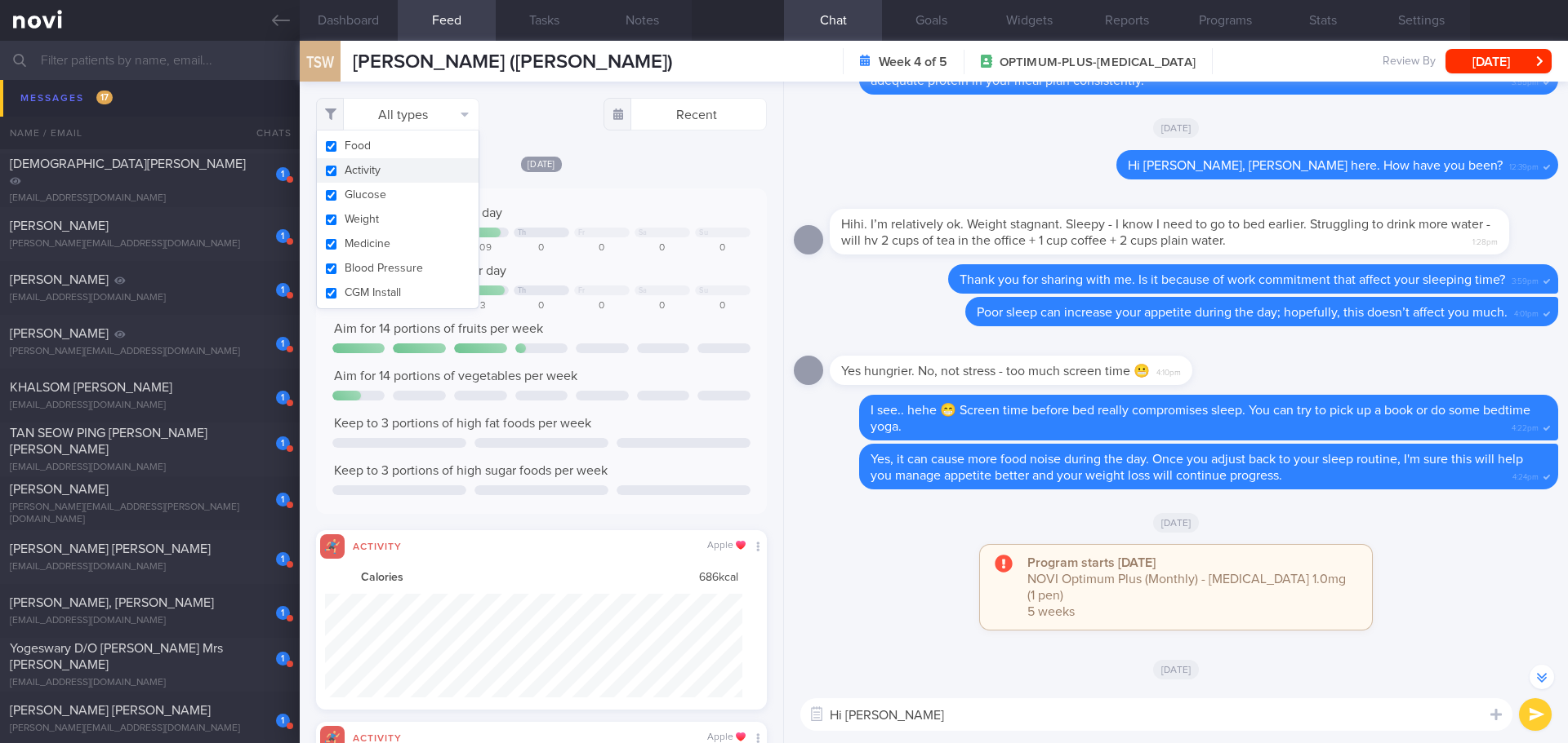
click at [430, 176] on button "Activity" at bounding box center [397, 171] width 162 height 24
checkbox input "false"
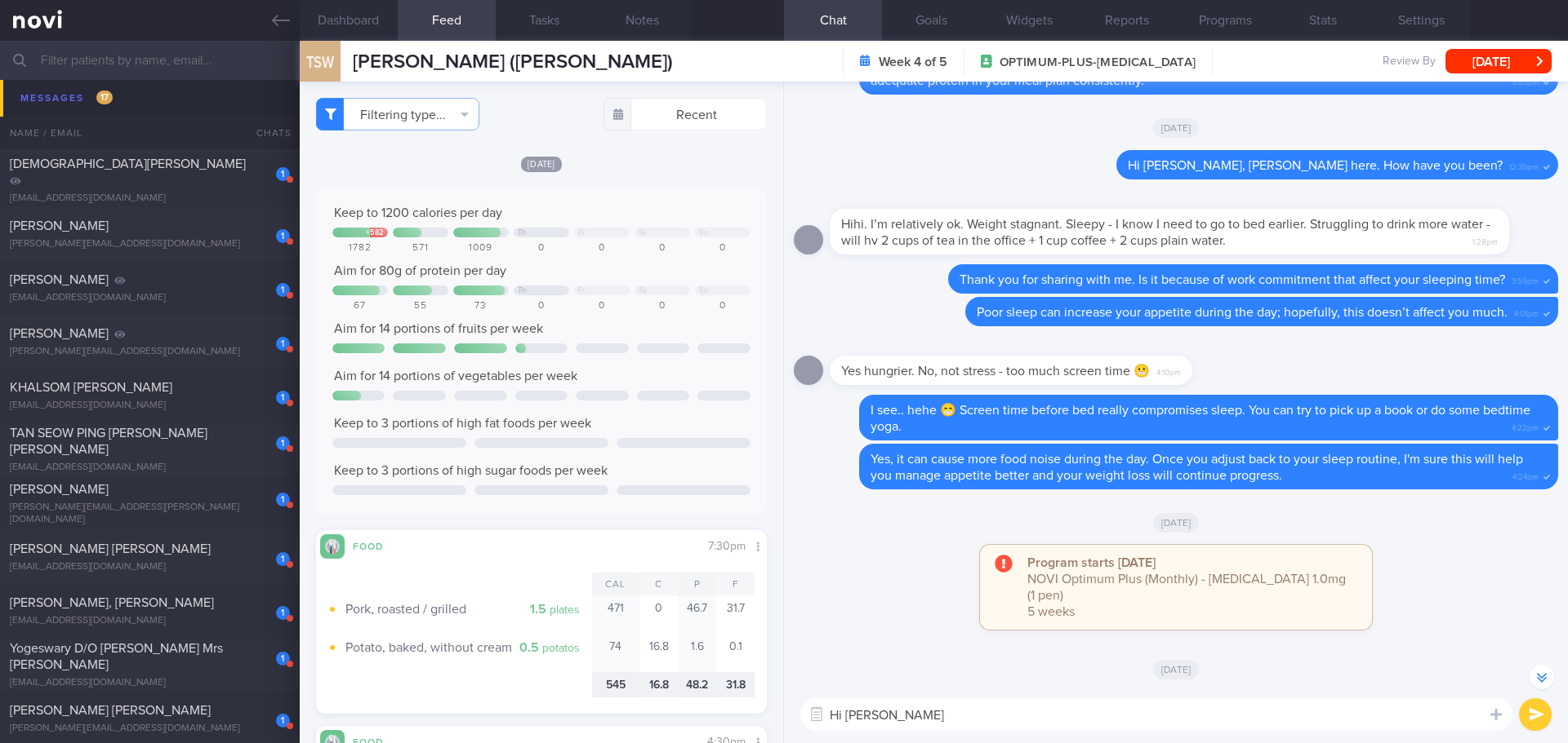
click at [585, 175] on div "Yesterday Keep to 1200 calories per day + 582 Th Fr Sa Su 1782 571 1009 0 0 0 0…" at bounding box center [541, 434] width 451 height 559
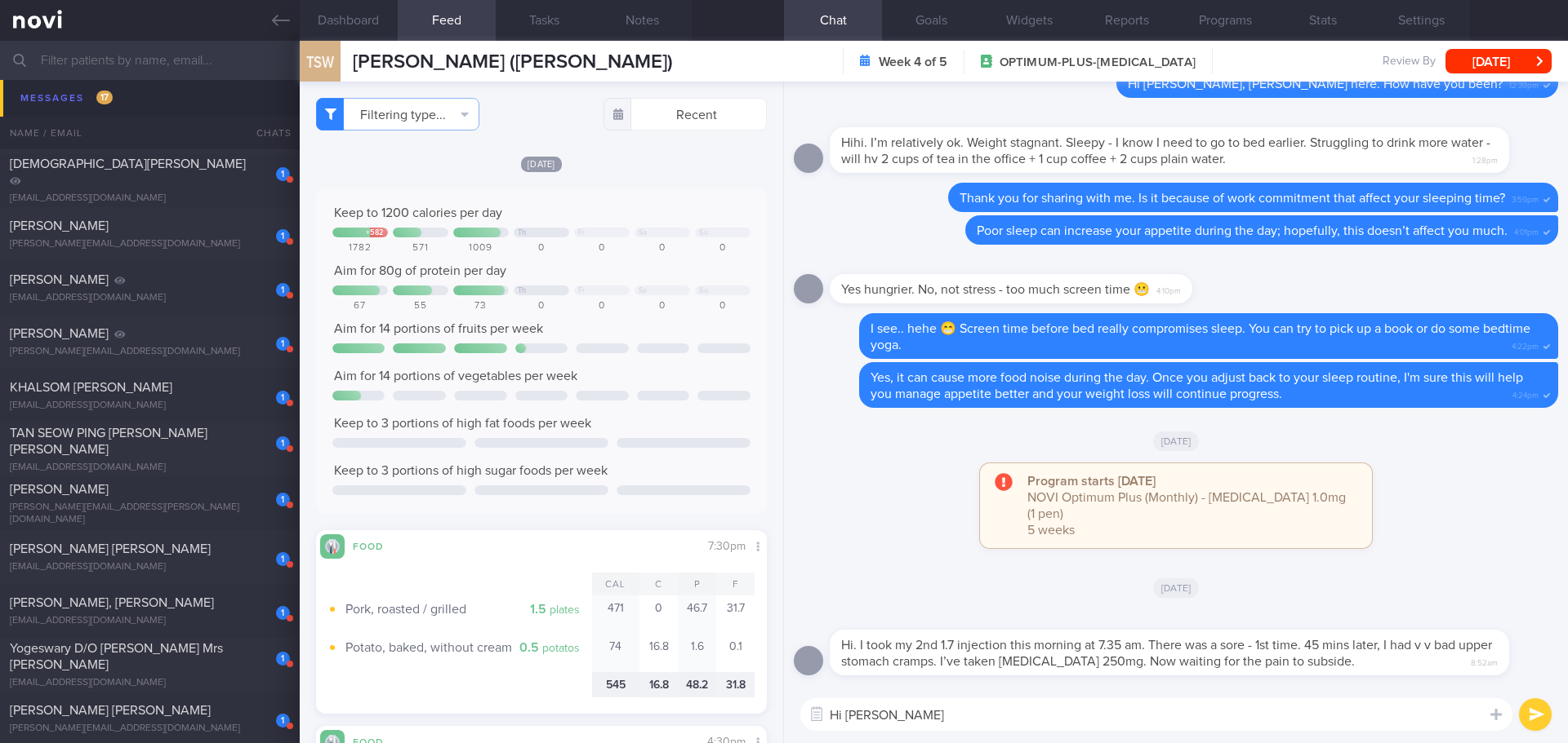
click at [934, 719] on textarea "Hi Alexandra" at bounding box center [1156, 714] width 712 height 33
click at [1414, 0] on button "Settings" at bounding box center [1420, 21] width 98 height 41
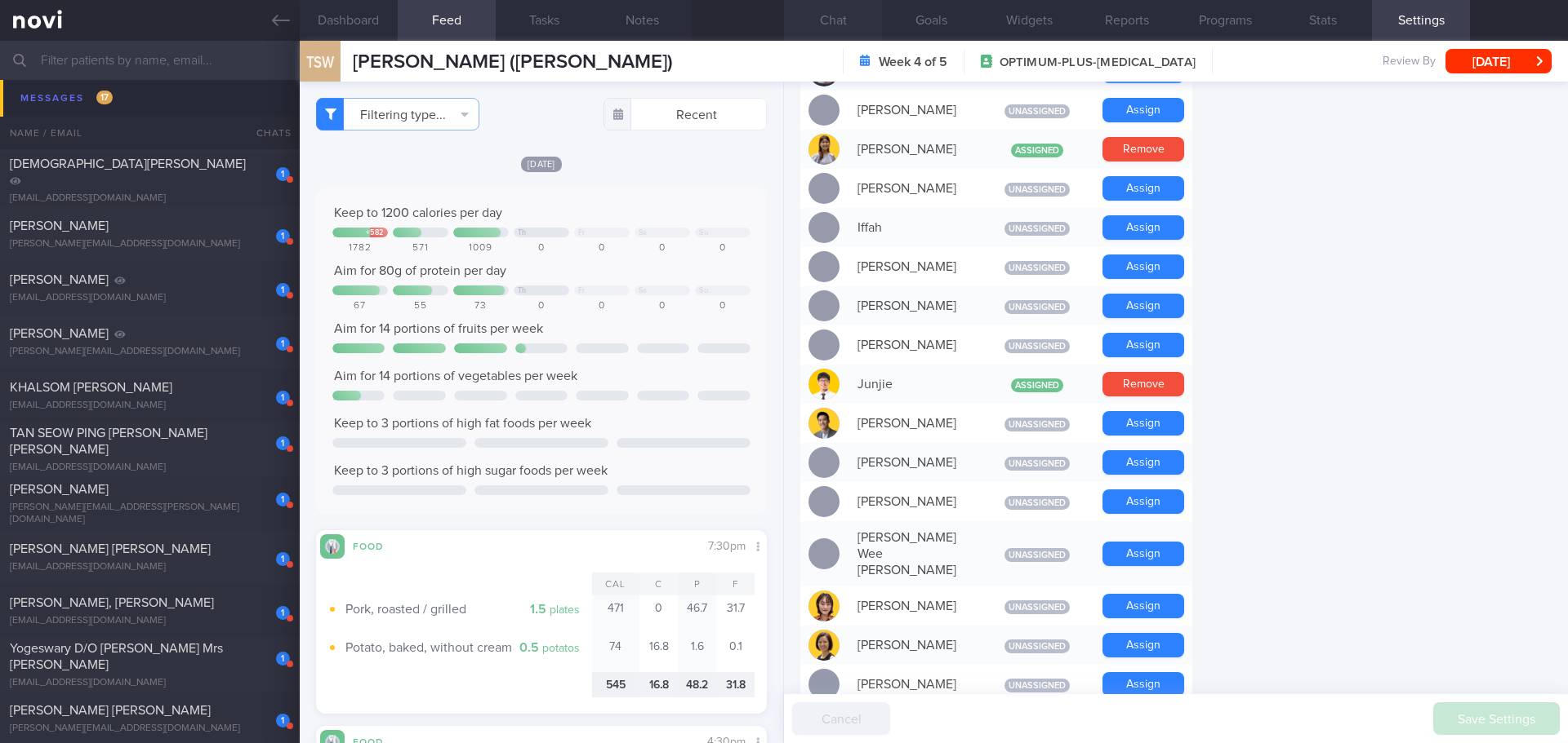
click at [837, 12] on button "Chat" at bounding box center [832, 21] width 98 height 41
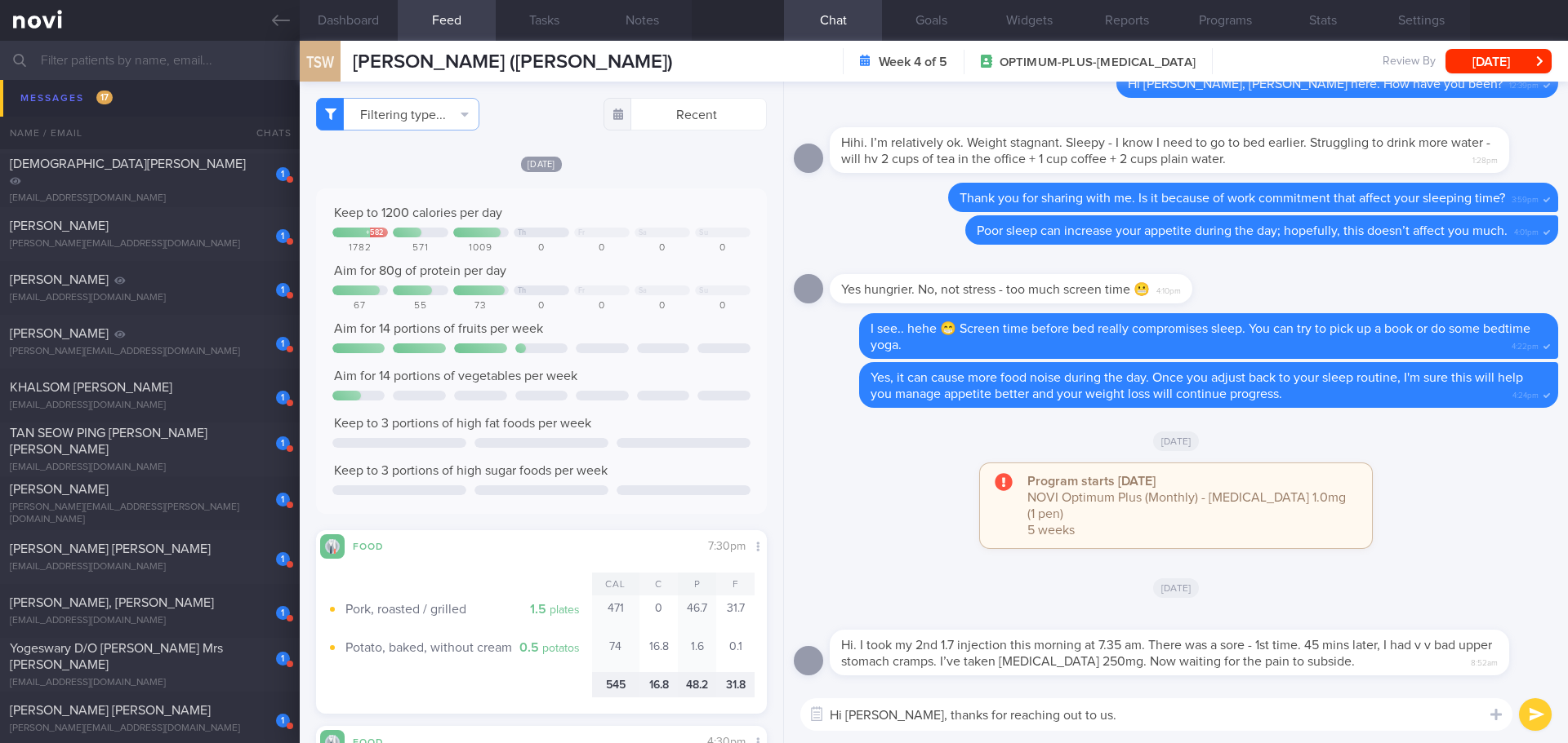
click at [1108, 708] on textarea "Hi Alexandra, thanks for reaching out to us." at bounding box center [1156, 714] width 712 height 33
click at [1138, 709] on textarea "Hi Alexandra, thanks for reaching out to us." at bounding box center [1156, 714] width 712 height 33
click at [1137, 717] on textarea "Hi Alexandra, thanks for reaching out to us." at bounding box center [1156, 714] width 712 height 33
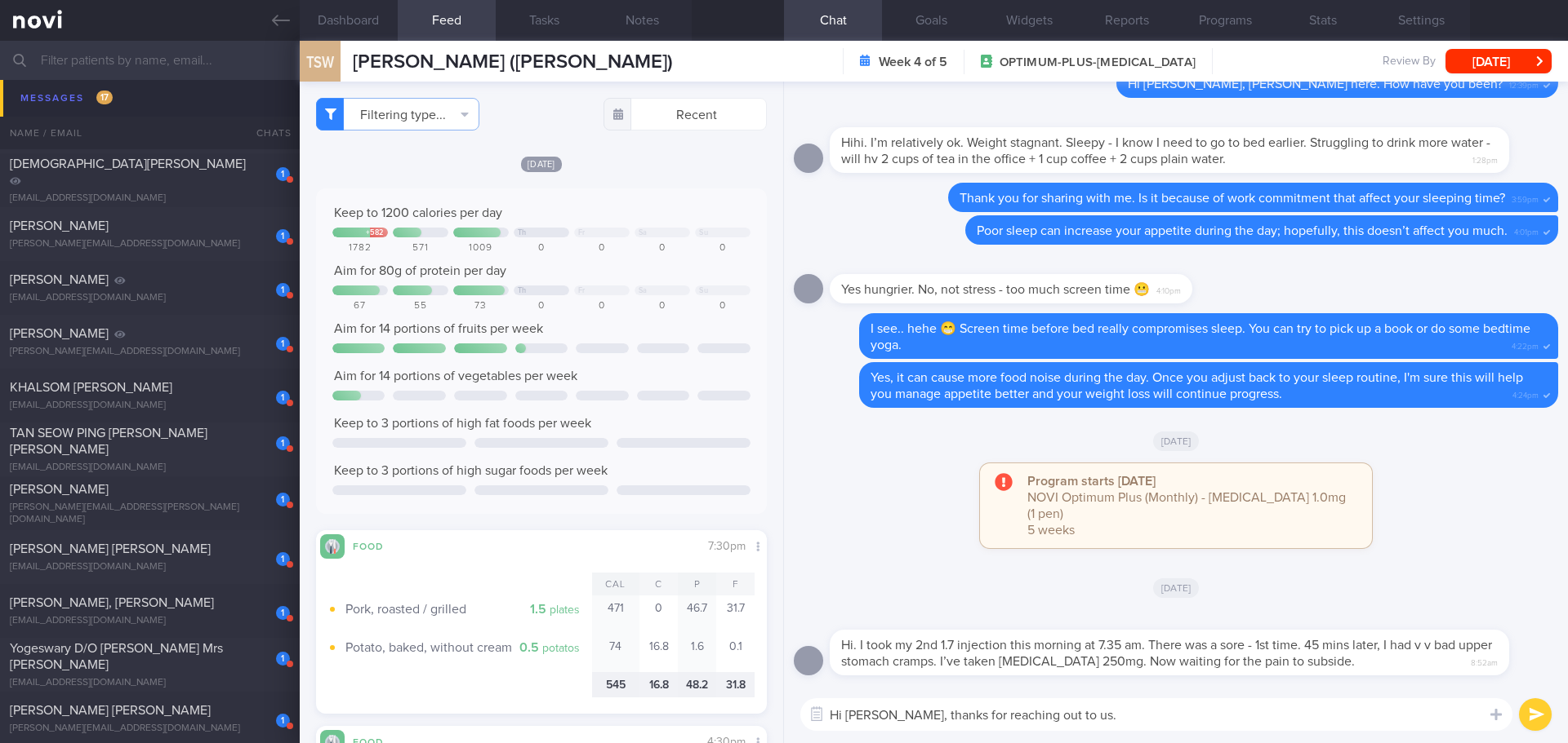
click at [1137, 717] on textarea "Hi Alexandra, thanks for reaching out to us." at bounding box center [1156, 714] width 712 height 33
drag, startPoint x: 1137, startPoint y: 717, endPoint x: 970, endPoint y: 722, distance: 167.1
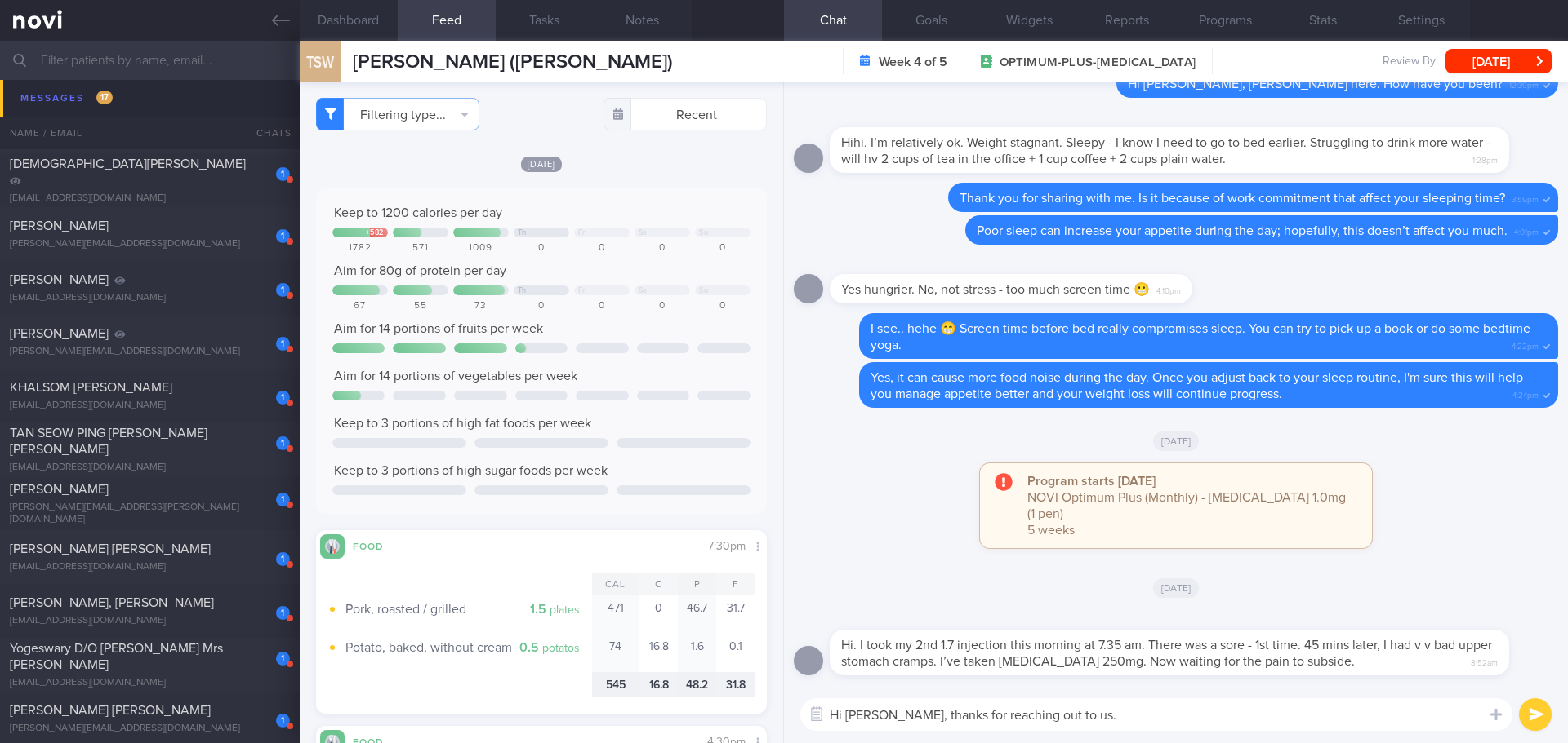
click at [970, 722] on textarea "Hi Alexandra, thanks for reaching out to us." at bounding box center [1156, 714] width 712 height 33
drag, startPoint x: 1039, startPoint y: 665, endPoint x: 1128, endPoint y: 664, distance: 89.0
click at [1128, 664] on span "Hi. I took my 2nd 1.7 injection this morning at 7.35 am. There was a sore - 1st…" at bounding box center [1165, 653] width 651 height 29
copy span "Mefenamic Acid"
click at [1090, 721] on textarea "Hi Alexandra, thank you for updating us." at bounding box center [1156, 714] width 712 height 33
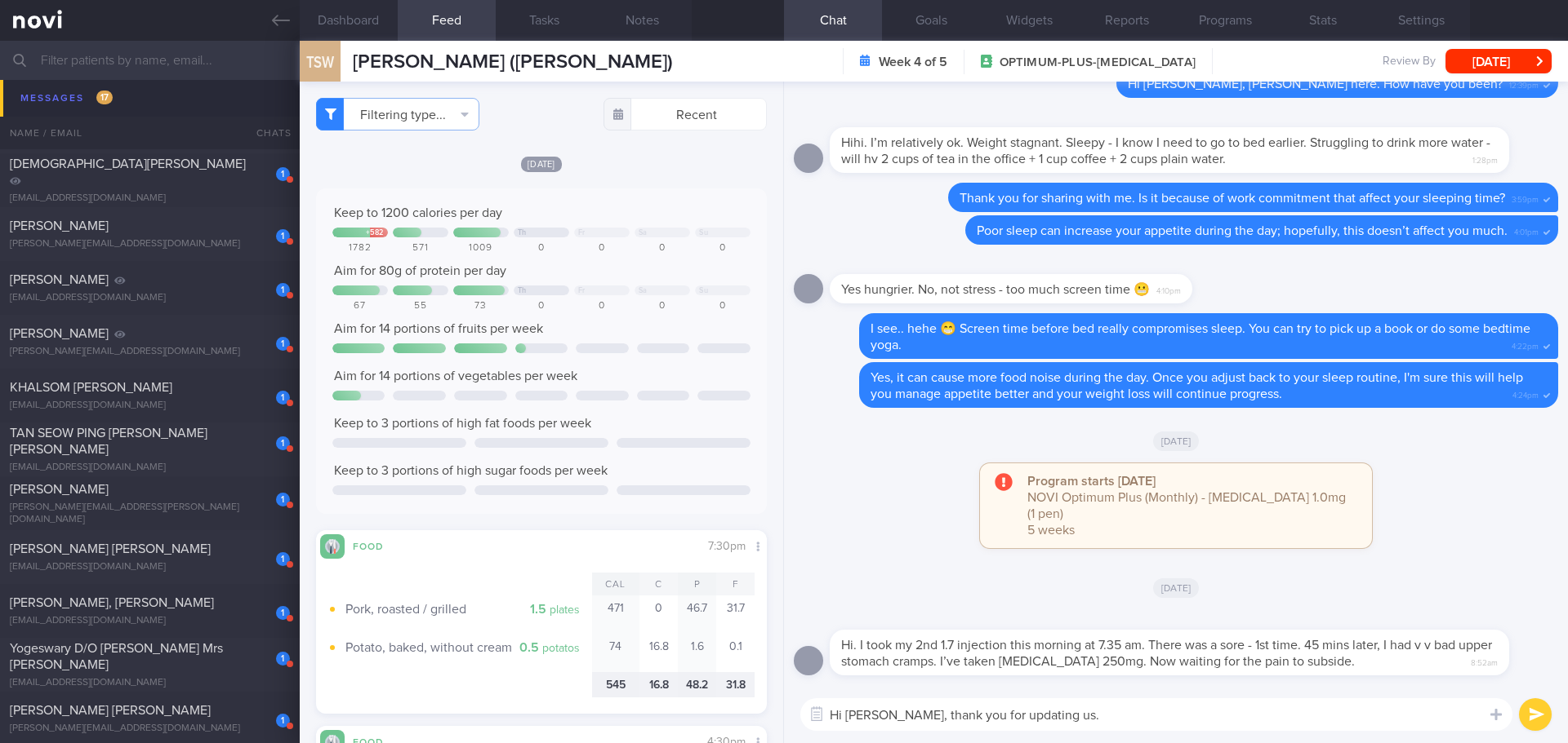
click at [1090, 721] on textarea "Hi Alexandra, thank you for updating us." at bounding box center [1156, 714] width 712 height 33
drag, startPoint x: 351, startPoint y: 56, endPoint x: 637, endPoint y: 60, distance: 286.0
click at [637, 60] on div "TSW TOH SOOK WEI (ALEXANDRA) TOH SOOK WEI (ALEXANDRA) alexandra_toh@hotmail.com…" at bounding box center [934, 62] width 1268 height 41
copy span "[PERSON_NAME] ([PERSON_NAME])"
click at [1132, 723] on textarea "Hi Alexandra, thank you for updating us." at bounding box center [1156, 714] width 712 height 33
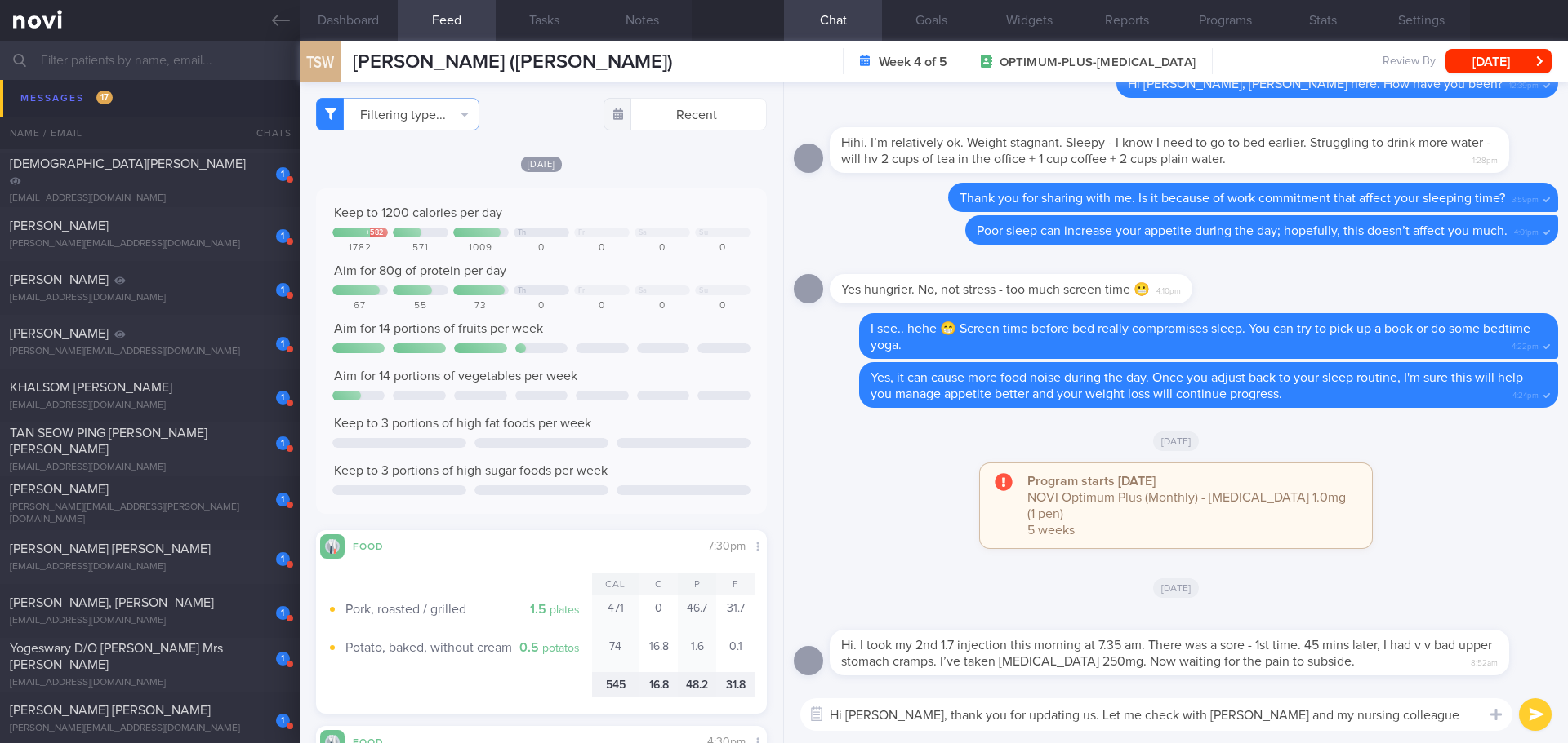
click at [1063, 713] on textarea "Hi Alexandra, thank you for updating us. Let me check with Dr Yeo and my nursin…" at bounding box center [1156, 714] width 712 height 33
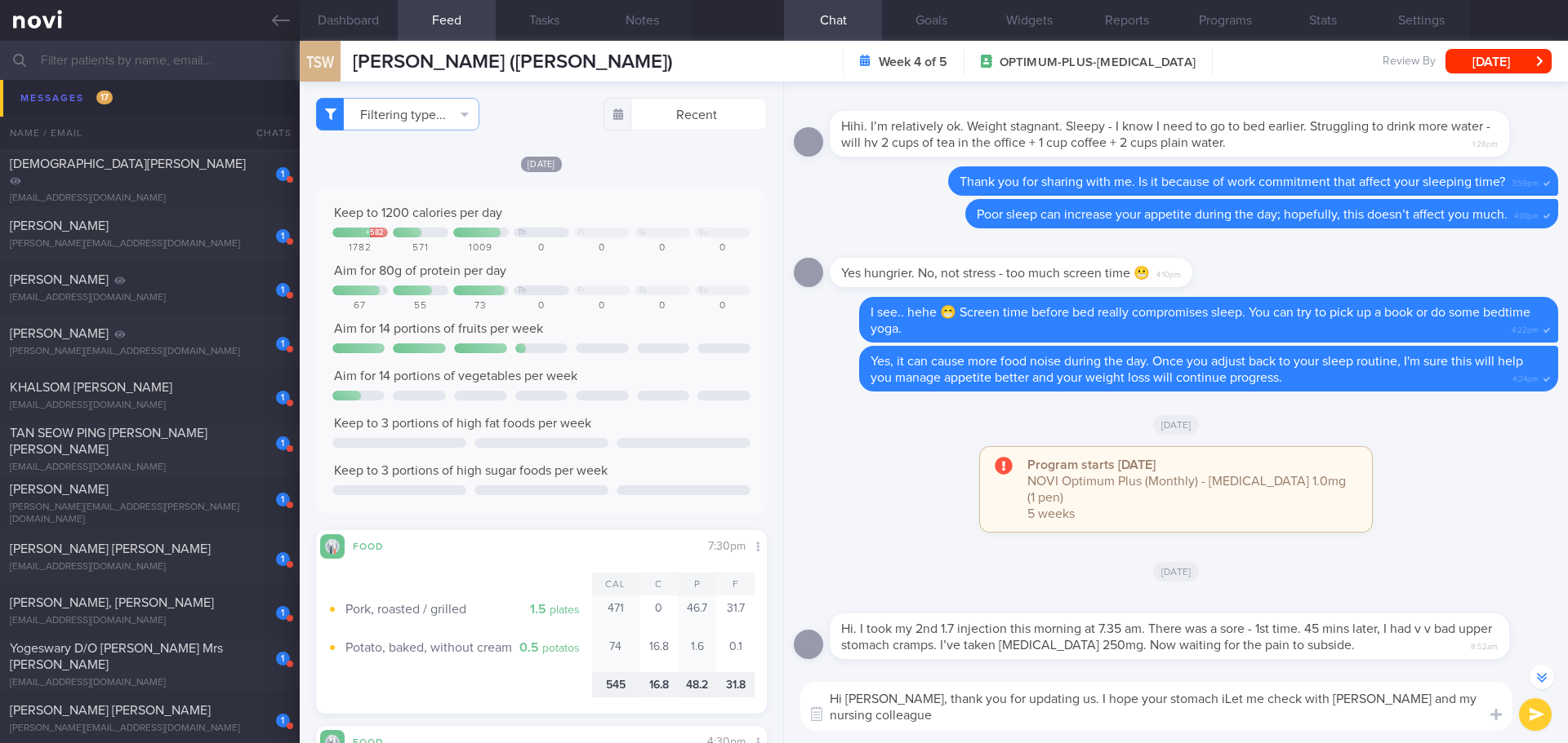
scroll to position [-16, 0]
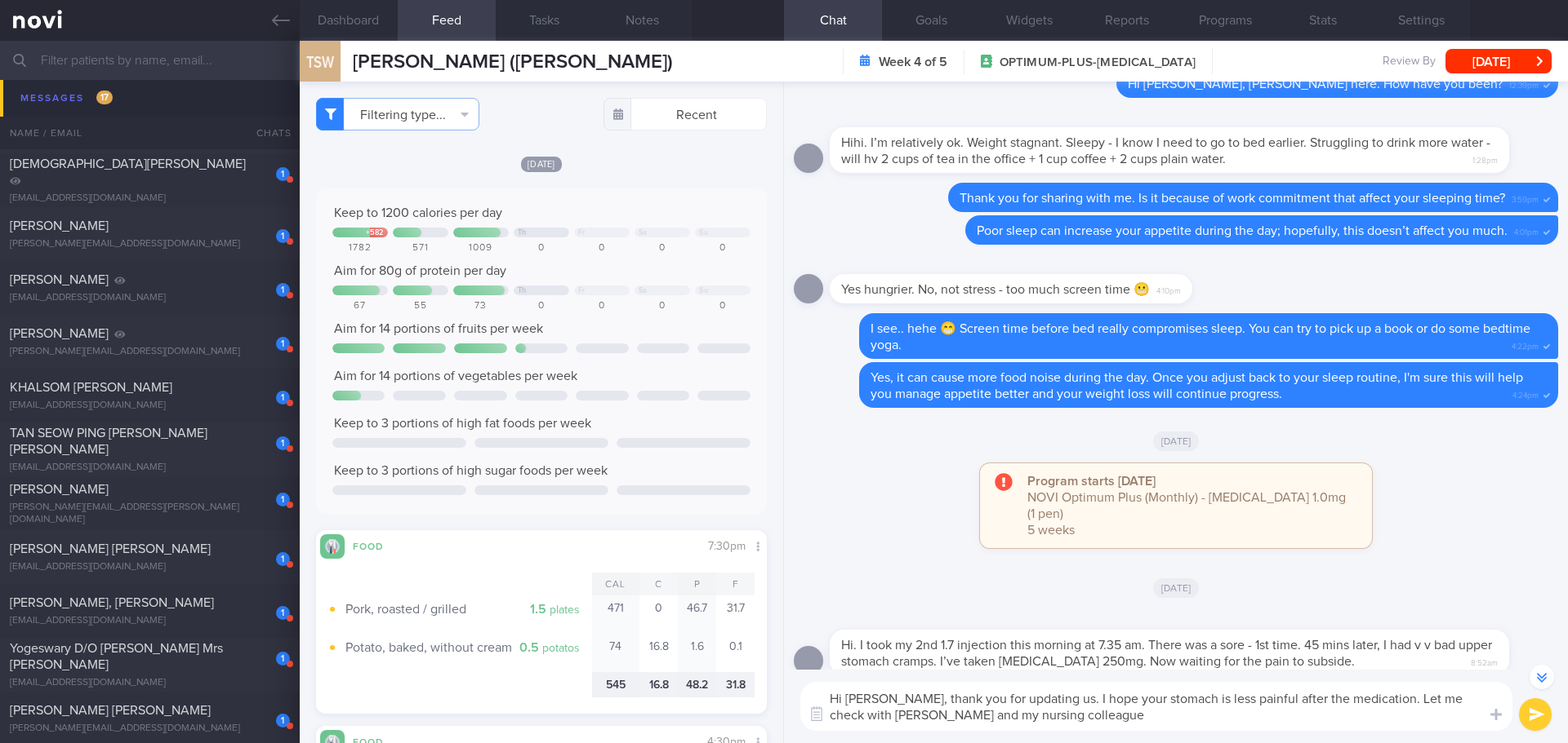
click at [1062, 715] on textarea "Hi Alexandra, thank you for updating us. I hope your stomach is less painful af…" at bounding box center [1156, 707] width 712 height 49
drag, startPoint x: 1380, startPoint y: 703, endPoint x: 1411, endPoint y: 717, distance: 34.0
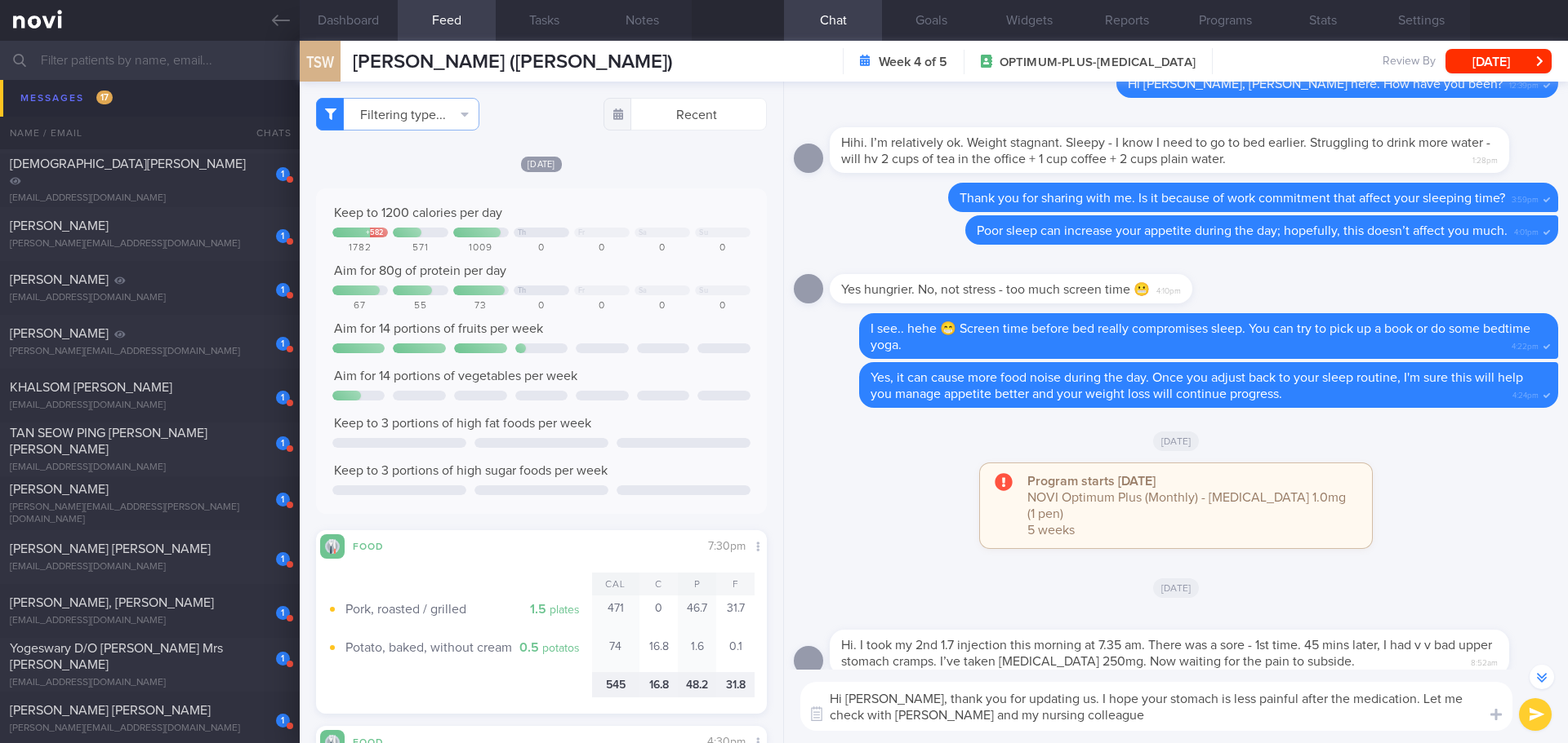
click at [1411, 717] on textarea "Hi Alexandra, thank you for updating us. I hope your stomach is less painful af…" at bounding box center [1156, 707] width 712 height 49
drag, startPoint x: 1384, startPoint y: 694, endPoint x: 1415, endPoint y: 719, distance: 39.8
click at [1415, 719] on textarea "Hi Alexandra, thank you for updating us. I hope your stomach is less painful af…" at bounding box center [1156, 707] width 712 height 49
drag, startPoint x: 952, startPoint y: 717, endPoint x: 831, endPoint y: 725, distance: 121.3
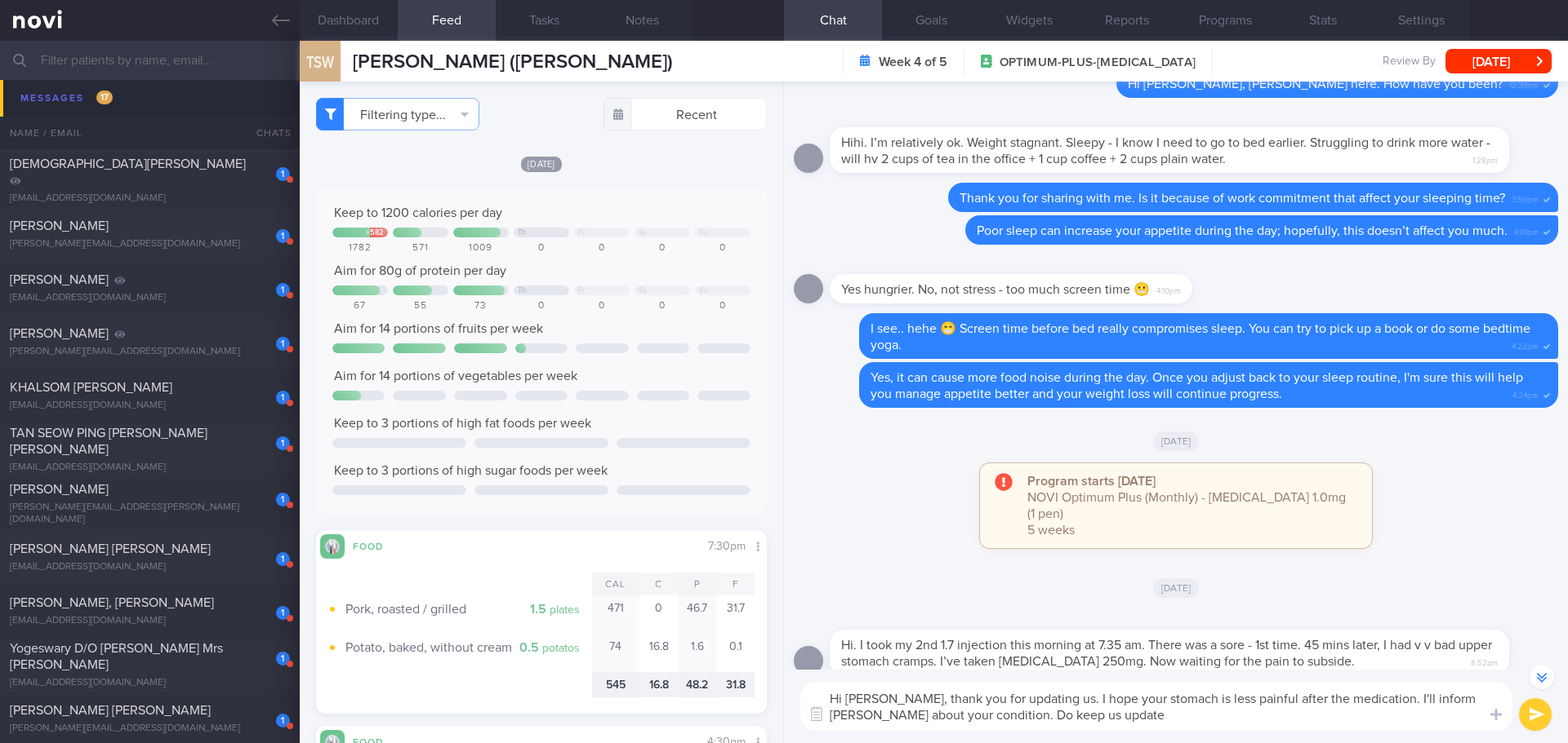
click at [831, 725] on textarea "Hi Alexandra, thank you for updating us. I hope your stomach is less painful af…" at bounding box center [1156, 707] width 712 height 49
click at [958, 710] on textarea "Hi Alexandra, thank you for updating us. I hope your stomach is less painful af…" at bounding box center [1156, 707] width 712 height 49
click at [1130, 721] on textarea "Hi Alexandra, thank you for updating us. I hope your stomach is less painful af…" at bounding box center [1156, 707] width 712 height 49
click at [911, 698] on textarea "Hi Alexandra, thank you for updating us. I hope your stomach is less painful af…" at bounding box center [1156, 707] width 712 height 49
drag, startPoint x: 925, startPoint y: 717, endPoint x: 827, endPoint y: 720, distance: 98.0
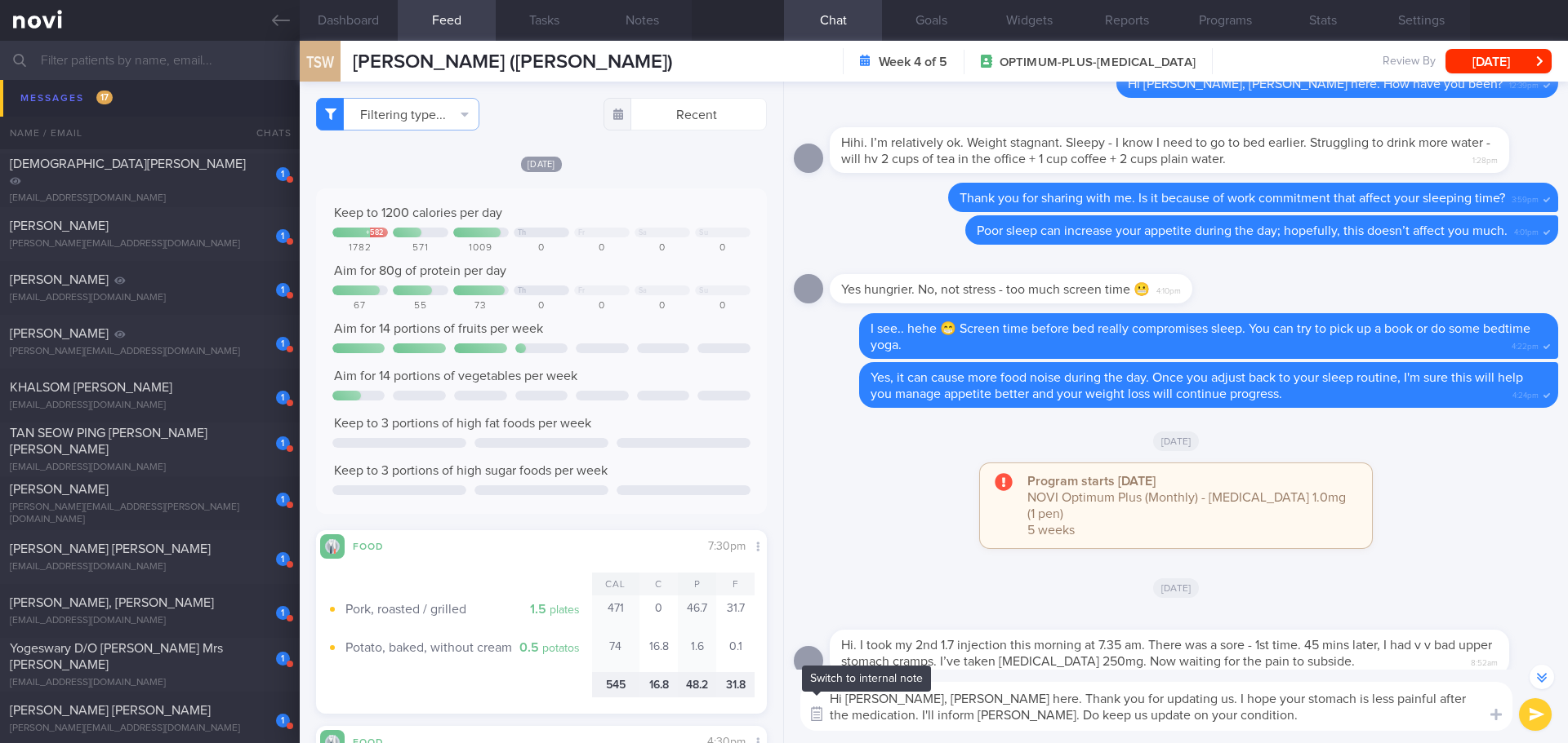
click at [827, 720] on div "Attach media Food repository Chat Templates Admin [MEDICAL_DATA] Weight Nutriti…" at bounding box center [1175, 707] width 784 height 74
click at [1152, 700] on textarea "Hi Alexandra, Elizabeth here. Thank you for updating us. I hope your stomach is…" at bounding box center [1156, 707] width 712 height 49
paste textarea "'ll inform Dr Yeo.I"
click at [1218, 717] on textarea "Hi Alexandra, Elizabeth here. Thank you for updating us. I'll inform Dr Yeo. I …" at bounding box center [1156, 707] width 712 height 49
click at [1218, 722] on textarea "Hi Alexandra, Elizabeth here. Thank you for updating us. I'll inform Dr Yeo. I …" at bounding box center [1156, 707] width 712 height 49
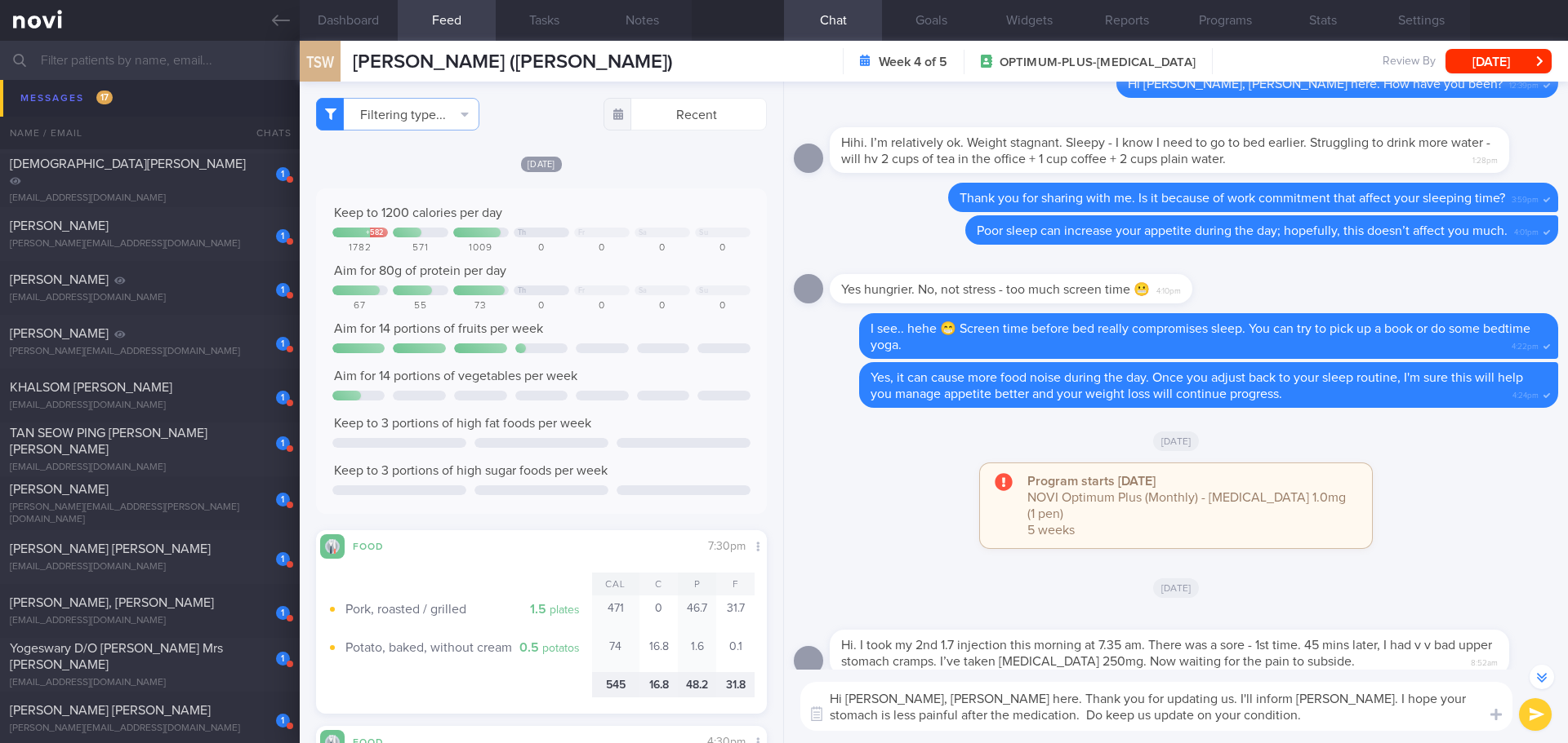
click at [1218, 722] on textarea "Hi Alexandra, Elizabeth here. Thank you for updating us. I'll inform Dr Yeo. I …" at bounding box center [1156, 707] width 712 height 49
click at [1218, 727] on textarea "Hi Alexandra, Elizabeth here. Thank you for updating us. I'll inform Dr Yeo. I …" at bounding box center [1156, 707] width 712 height 49
click at [925, 713] on textarea "Hi Alexandra, Elizabeth here. Thank you for updating us. I'll inform Dr Yeo. I …" at bounding box center [1156, 707] width 712 height 49
click at [1158, 722] on textarea "Hi Alexandra, Elizabeth here. Thank you for updating us. I'll inform Dr Yeo. I …" at bounding box center [1156, 707] width 712 height 49
click at [1028, 717] on textarea "Hi Alexandra, Elizabeth here. Thank you for updating us. I'll inform Dr Yeo. I …" at bounding box center [1156, 707] width 712 height 49
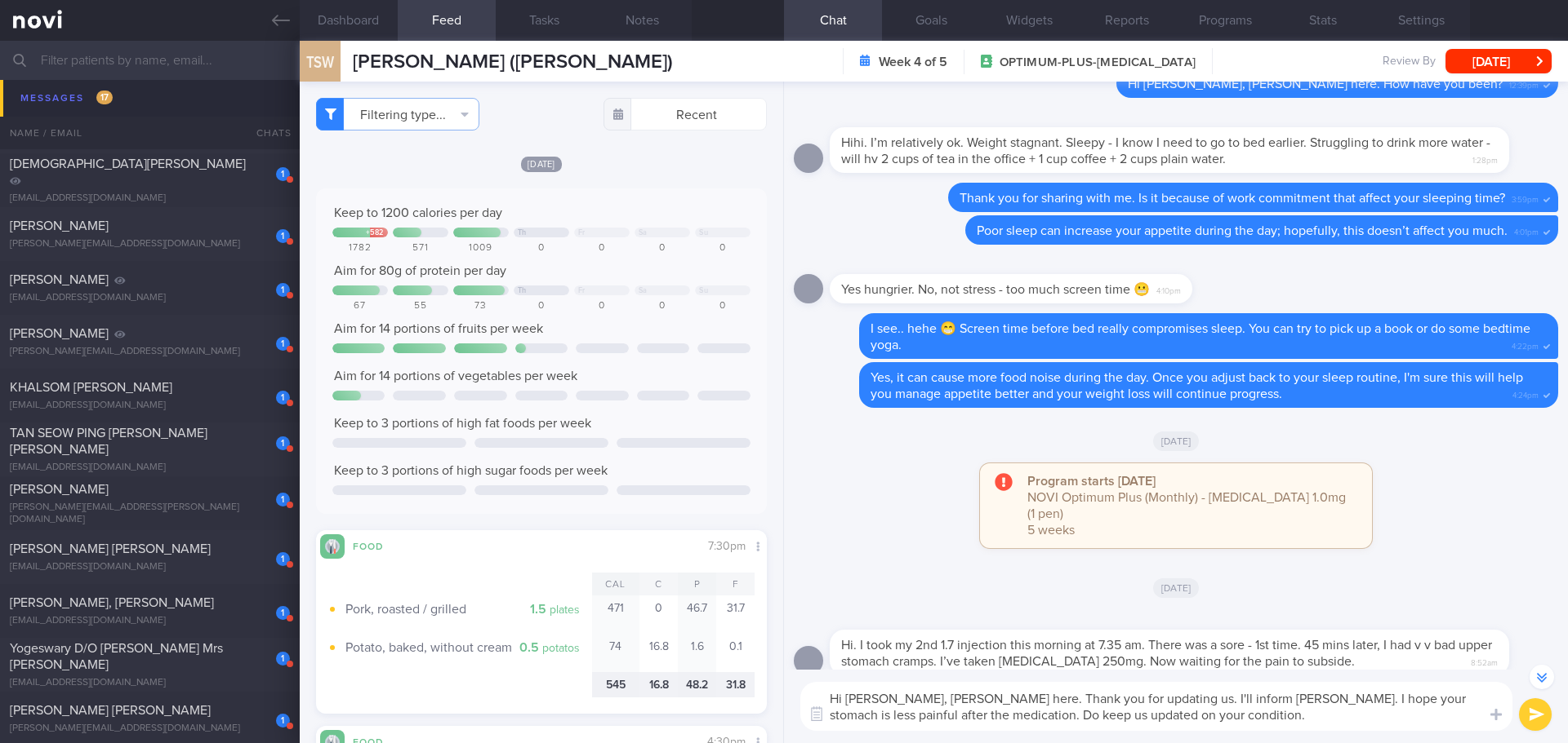
click at [1176, 721] on textarea "Hi [PERSON_NAME], [PERSON_NAME] here. Thank you for updating us. I'll inform [P…" at bounding box center [1156, 707] width 712 height 49
click at [1194, 720] on textarea "Hi [PERSON_NAME], [PERSON_NAME] here. Thank you for updating us. I'll inform [P…" at bounding box center [1156, 707] width 712 height 49
click at [1218, 713] on textarea "Hi [PERSON_NAME], [PERSON_NAME] here. Thank you for updating us. I'll inform [P…" at bounding box center [1156, 707] width 712 height 49
click at [1220, 713] on textarea "Hi [PERSON_NAME], [PERSON_NAME] here. Thank you for updating us. I'll inform [P…" at bounding box center [1156, 707] width 712 height 49
click at [1225, 714] on textarea "Hi [PERSON_NAME], [PERSON_NAME] here. Thank you for updating us. I'll inform [P…" at bounding box center [1156, 707] width 712 height 49
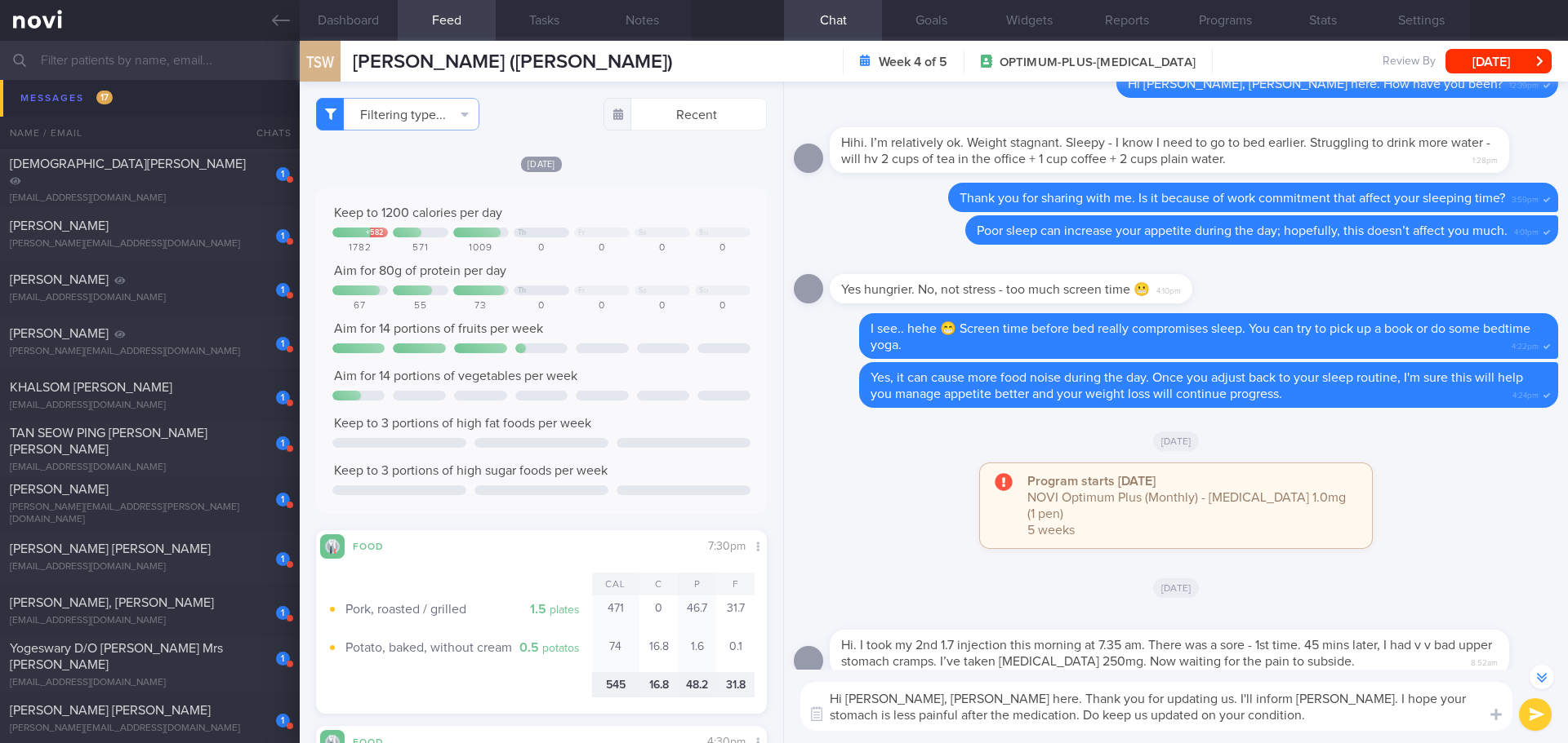
type textarea "Hi [PERSON_NAME], [PERSON_NAME] here. Thank you for updating us. I'll inform [P…"
click at [1524, 713] on button "submit" at bounding box center [1534, 714] width 33 height 33
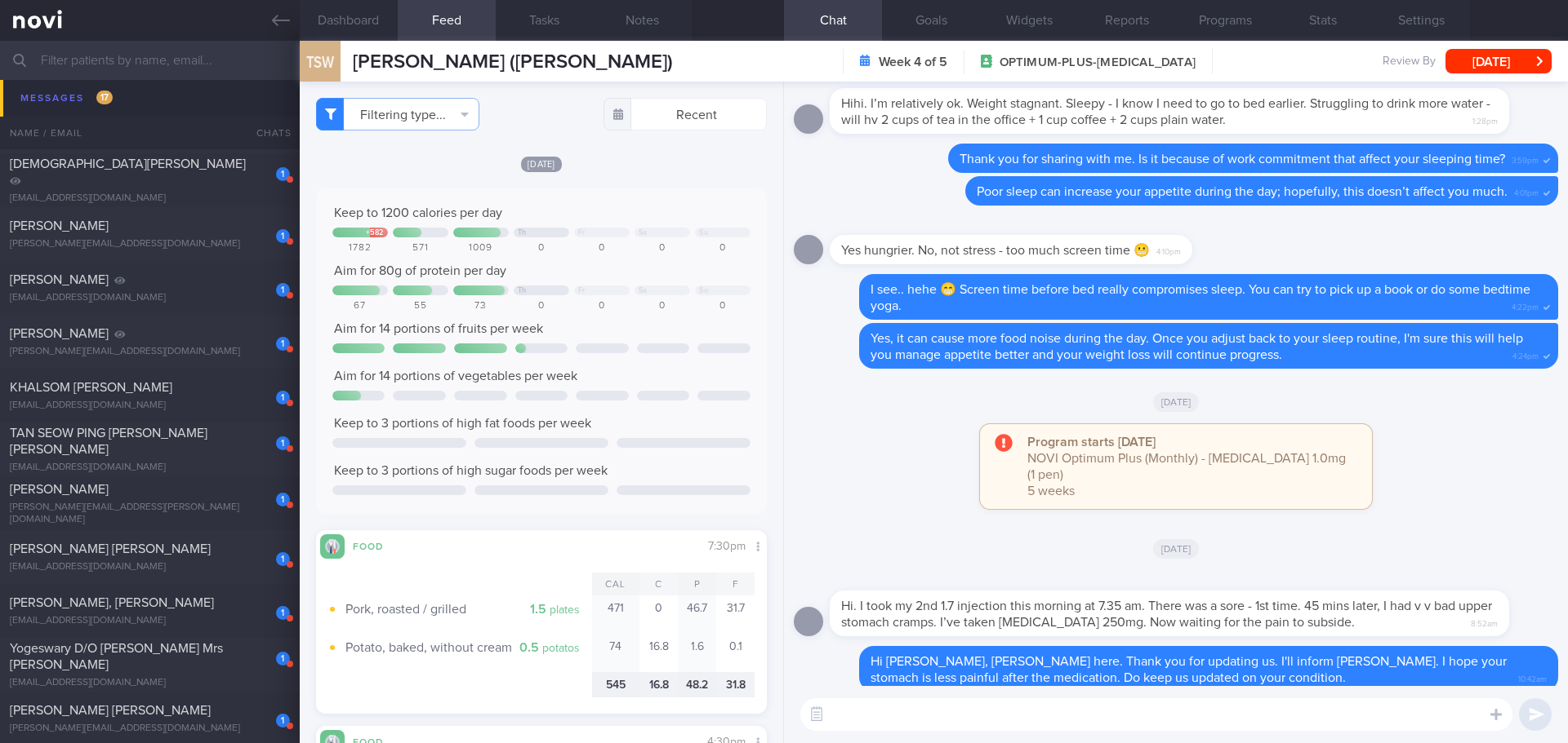
scroll to position [0, 0]
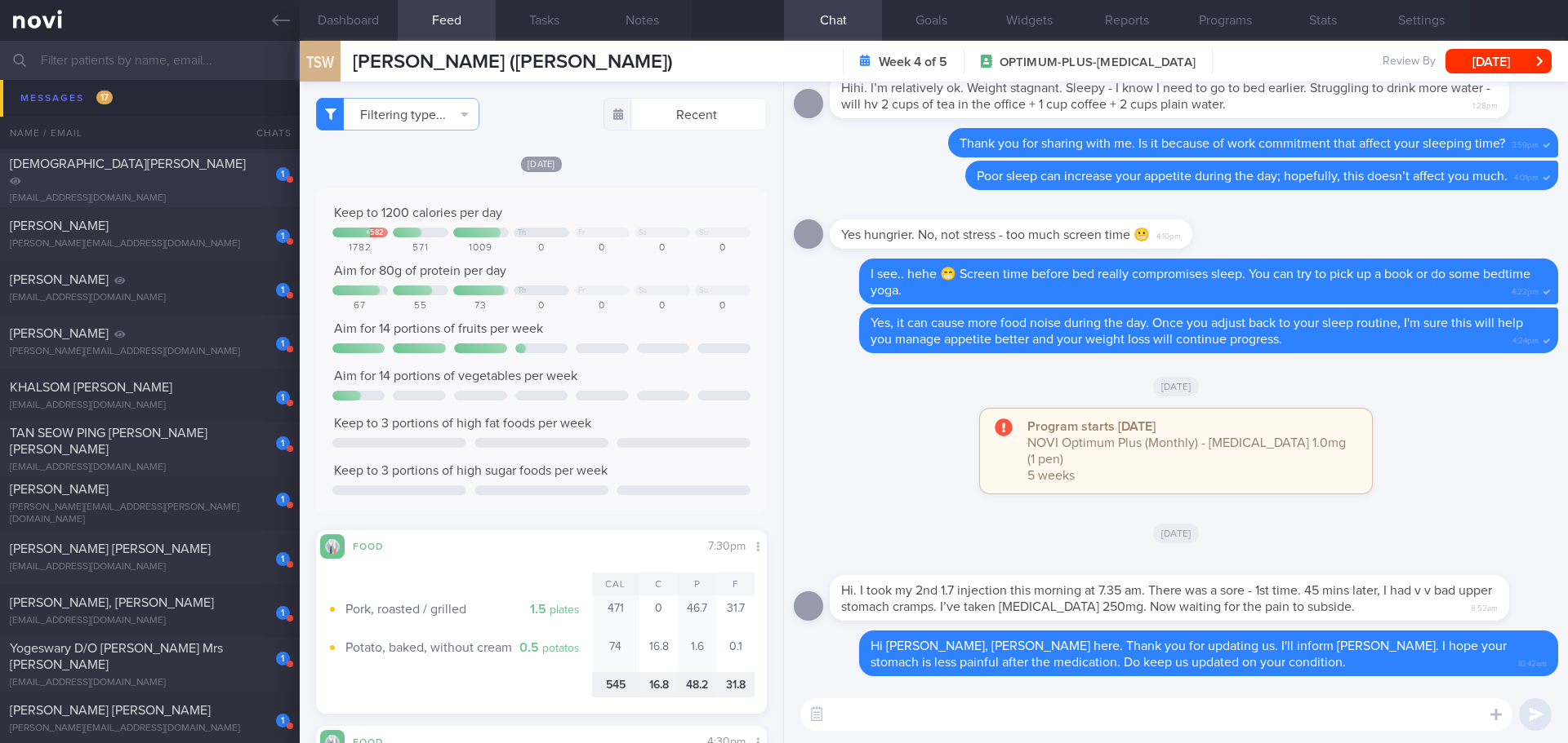
click at [162, 178] on div "Muhammad Garda Ramadhito" at bounding box center [148, 172] width 276 height 33
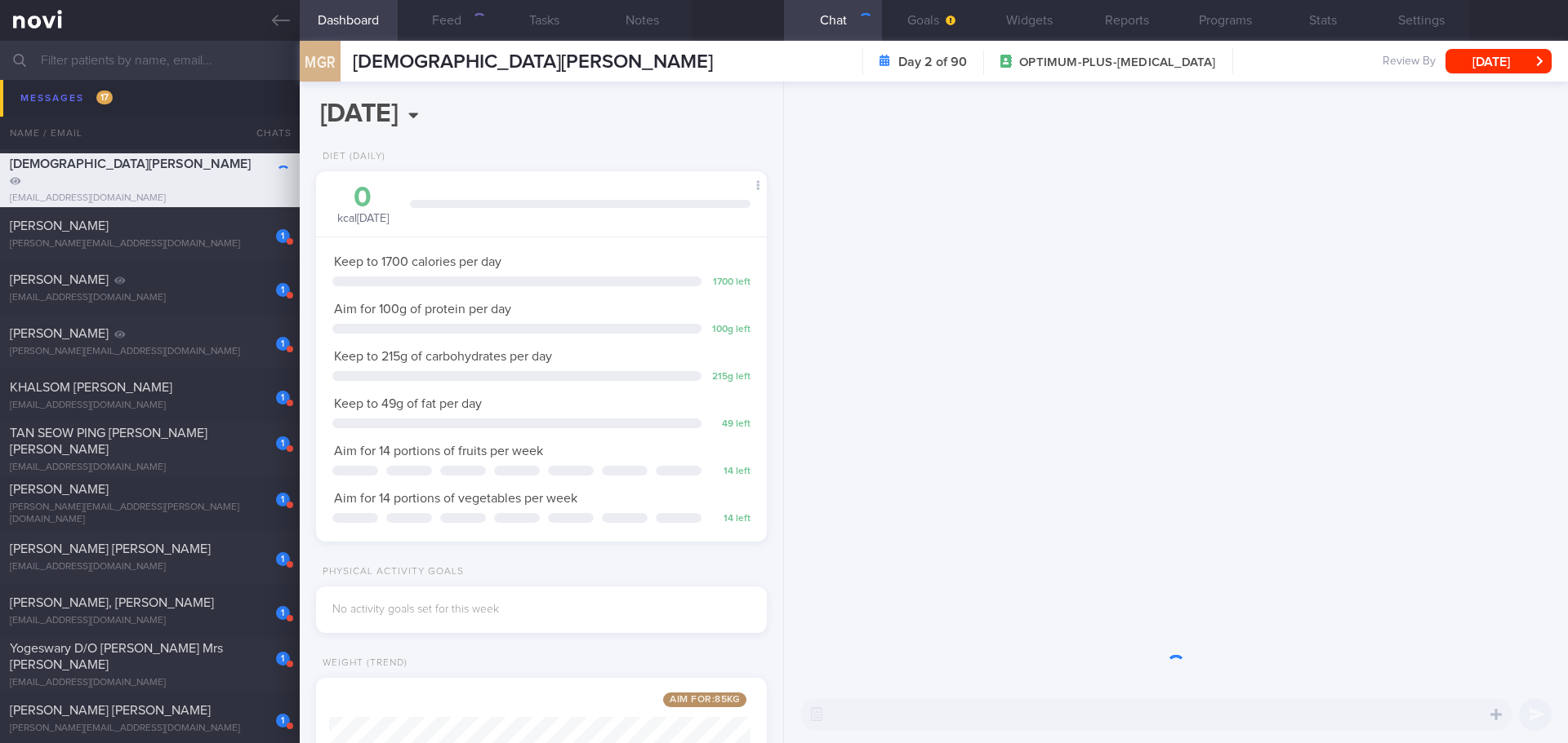
scroll to position [815832, 816063]
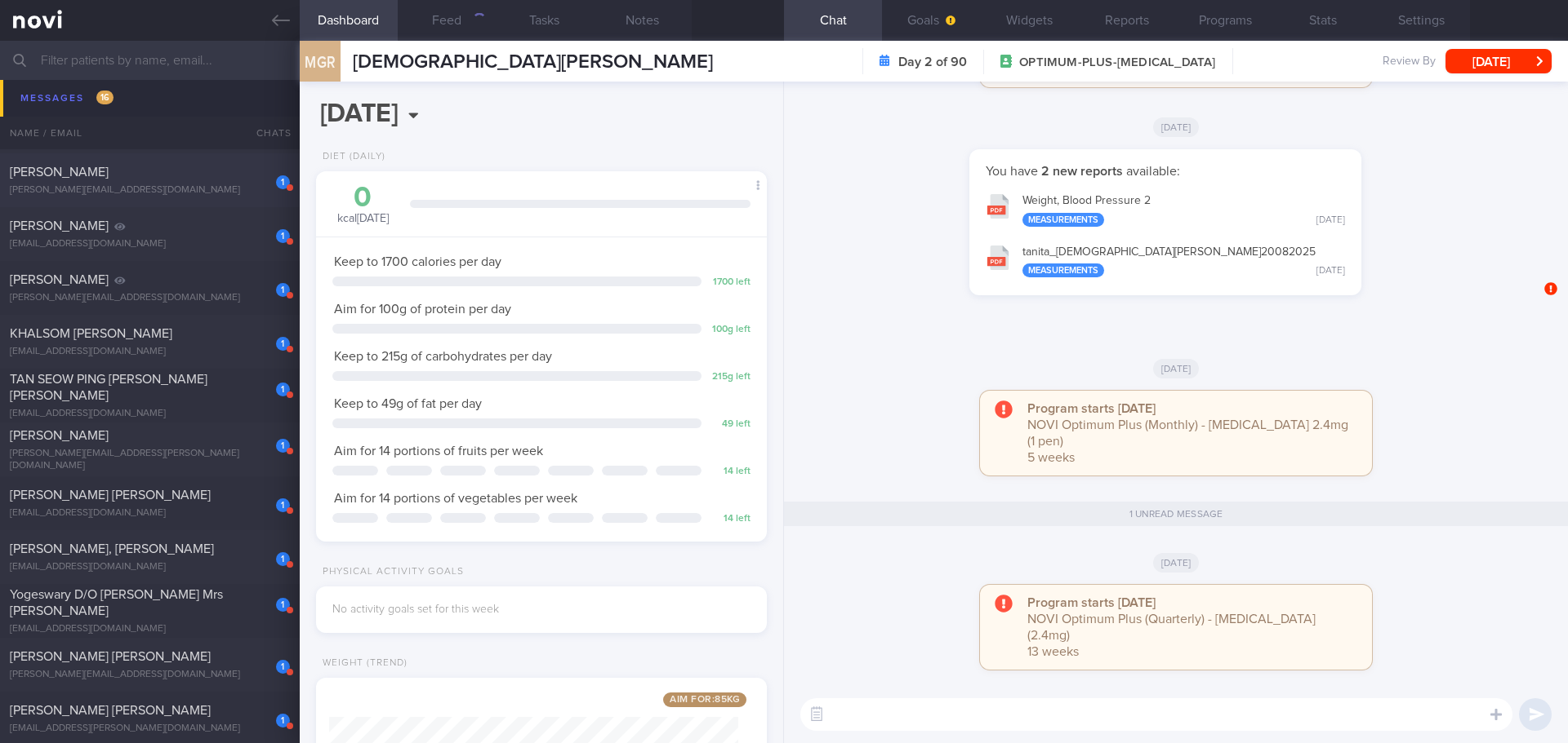
click at [193, 183] on div "1 Russell russell.hood@gmail.com" at bounding box center [149, 180] width 300 height 33
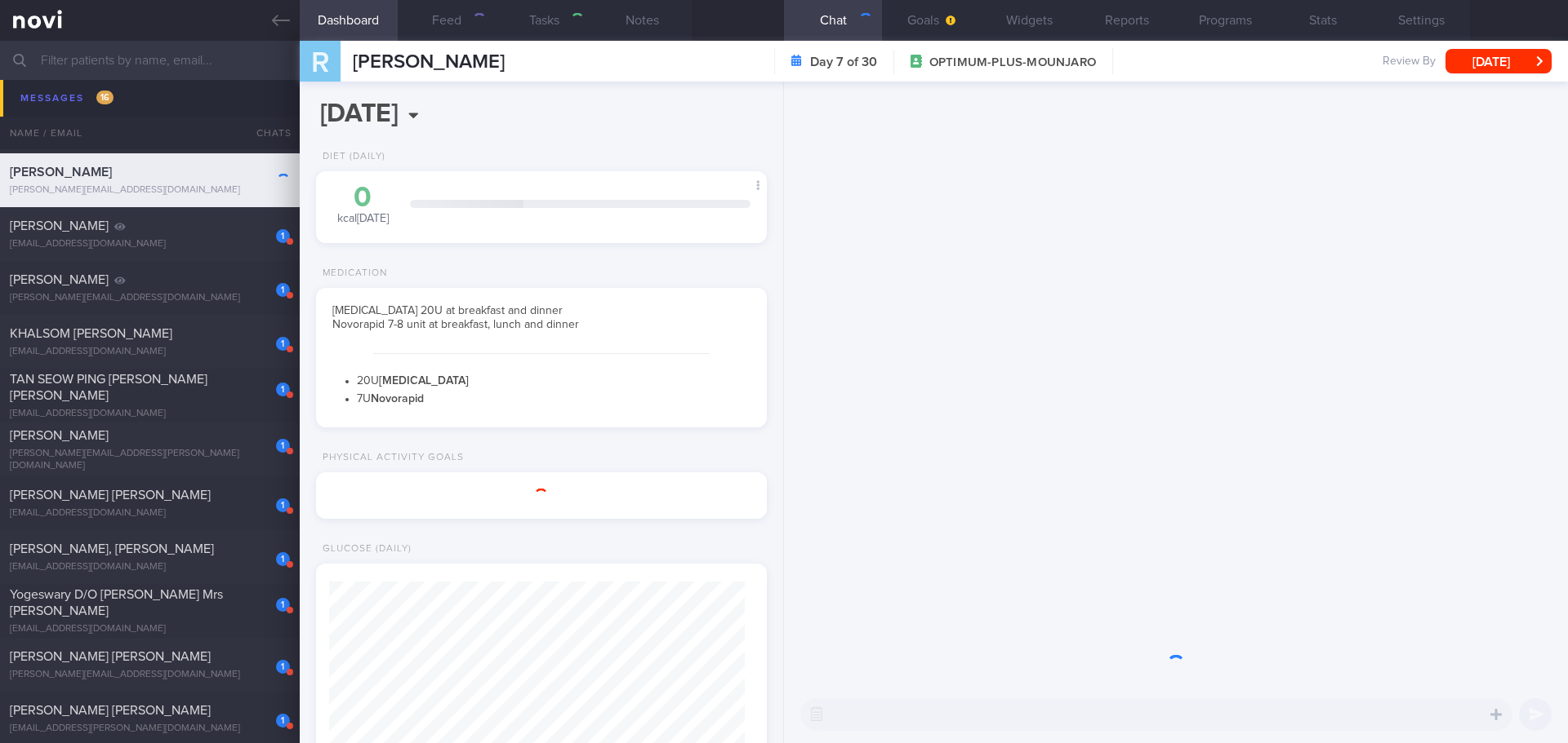
type input "[DATE]"
type textarea "Comorbidities Type 1 diabetes at age 22 years old, diagnosed in Portland; s/p v…"
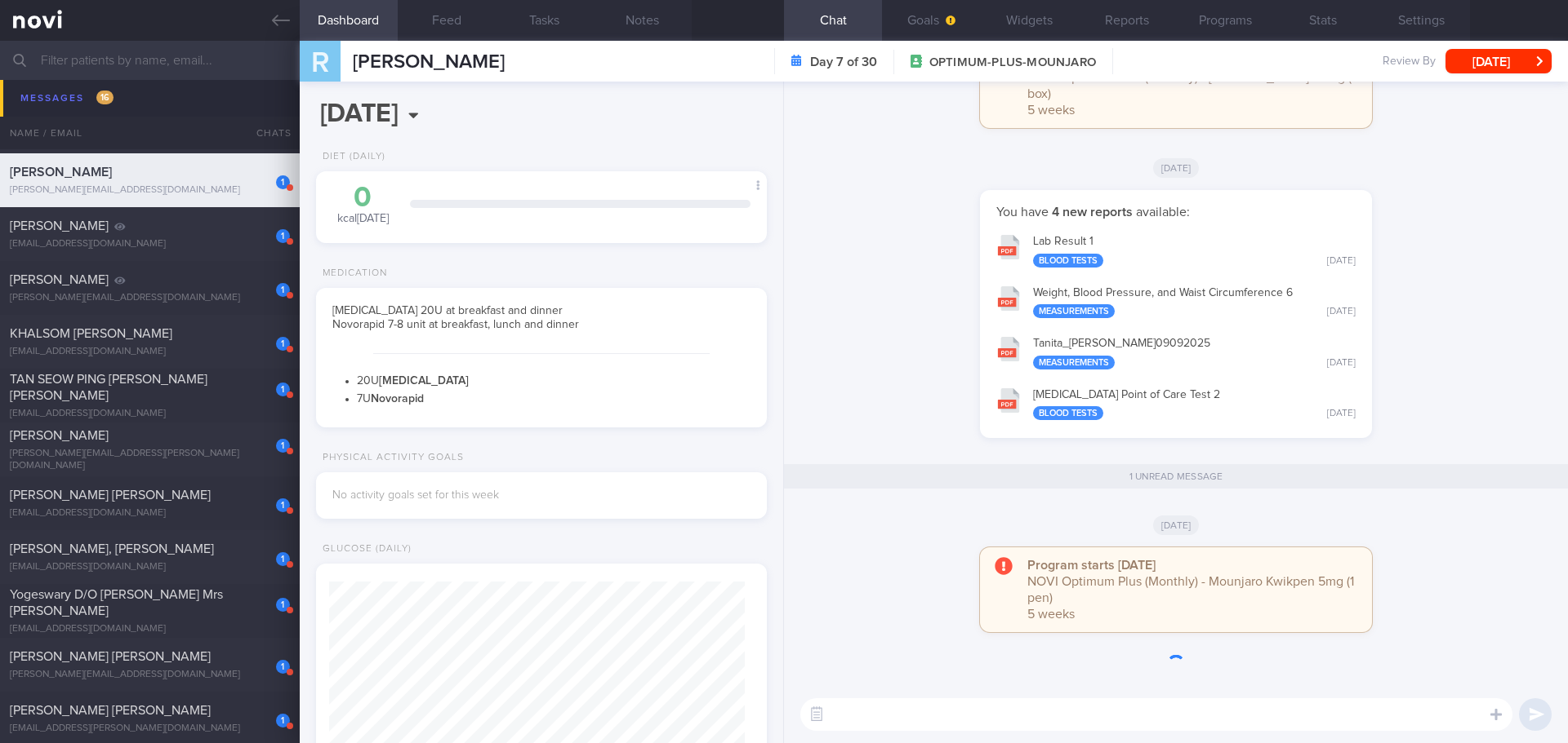
scroll to position [1, 0]
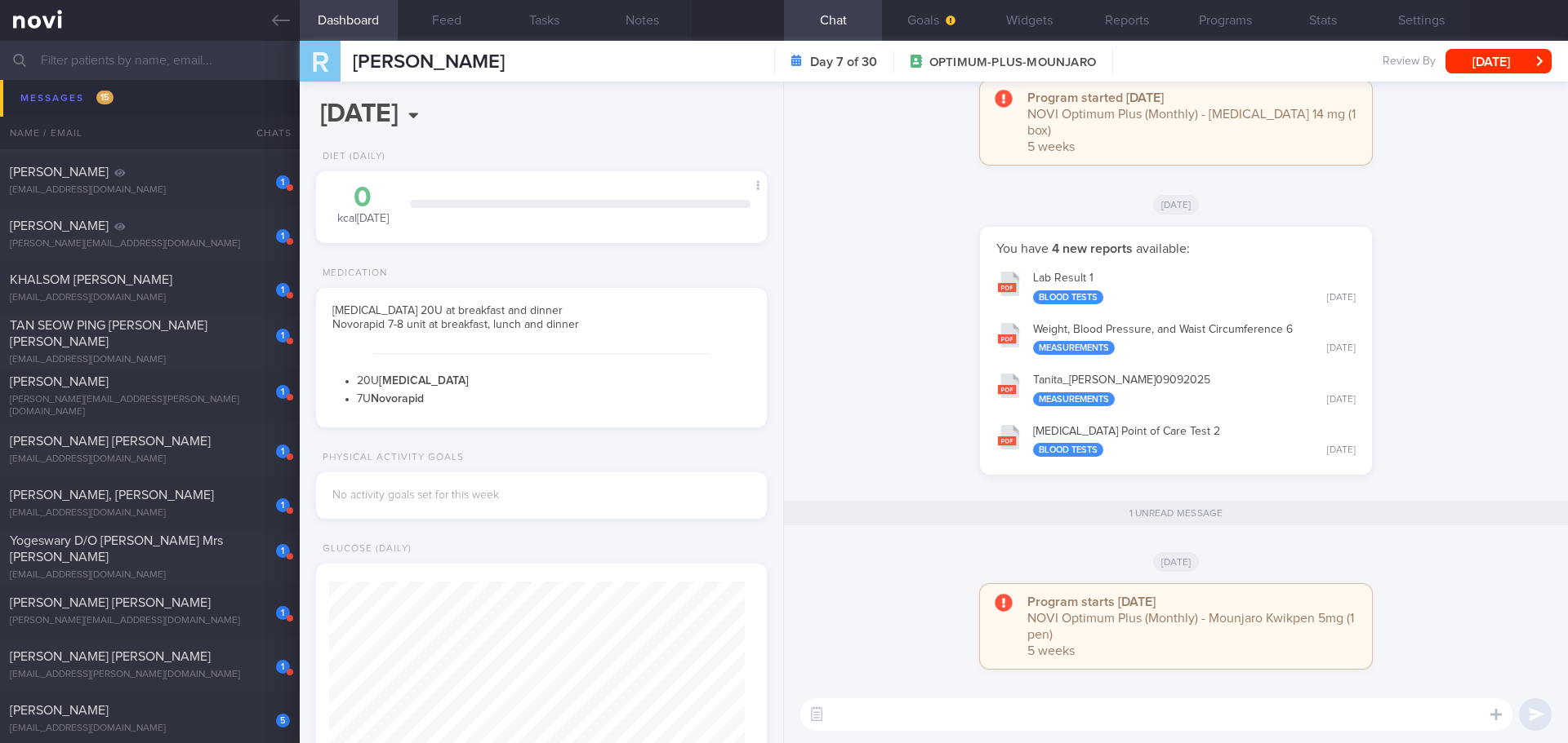
click at [936, 282] on div "You have 4 new reports available: Lab Result 1 Blood Tests Tue, 9 Sep Weight, B…" at bounding box center [1176, 358] width 764 height 264
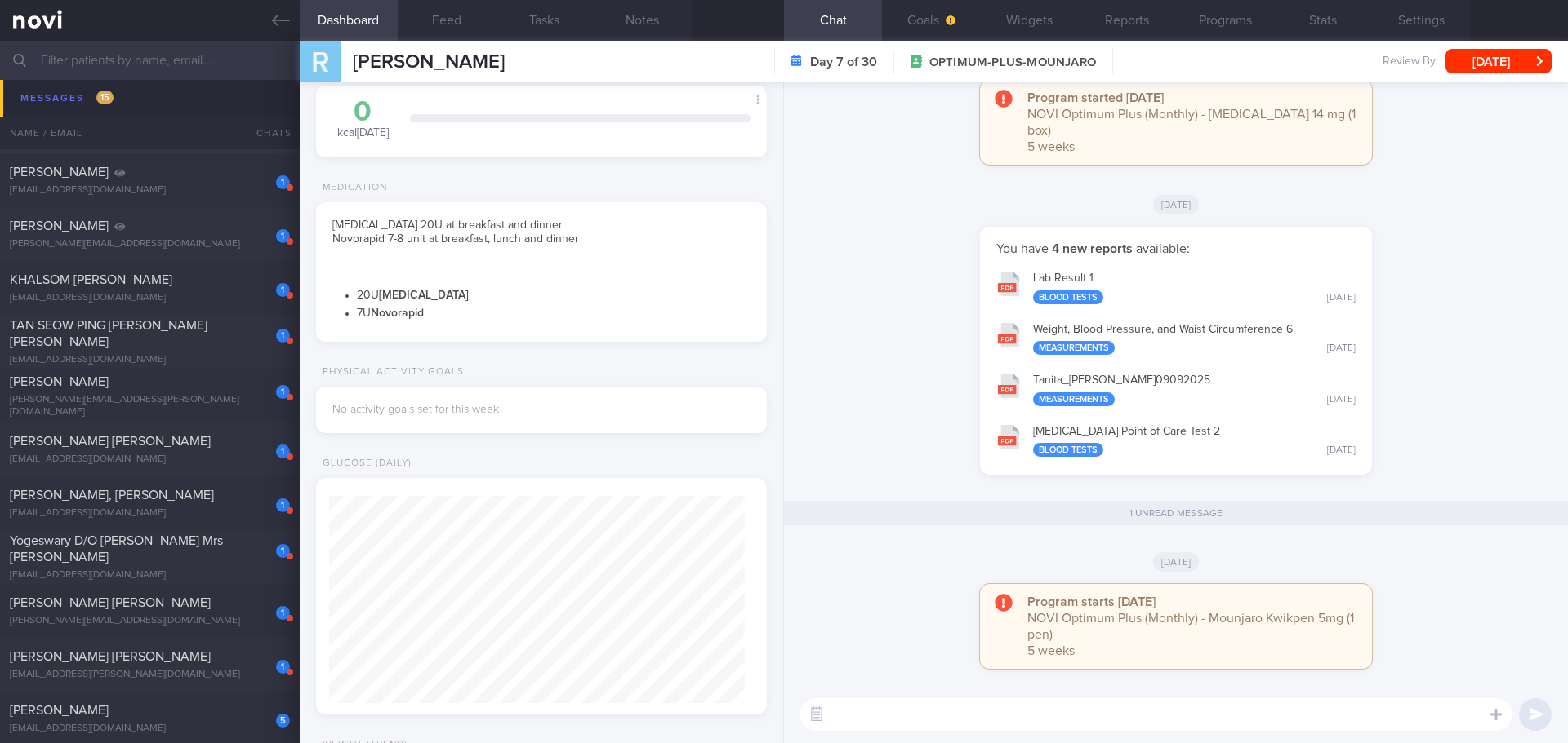
scroll to position [163, 0]
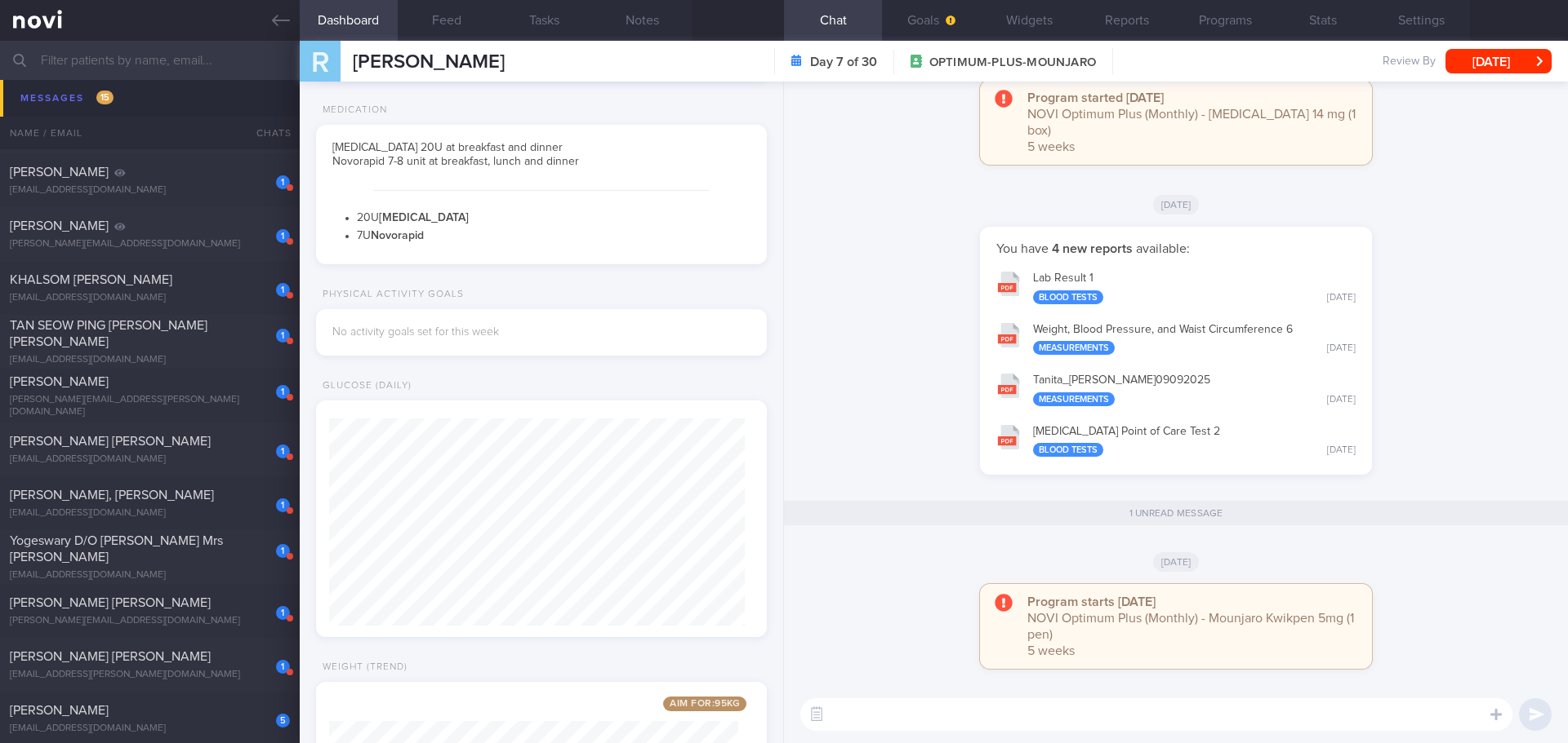
click at [841, 369] on div "You have 4 new reports available: Lab Result 1 Blood Tests Tue, 9 Sep Weight, B…" at bounding box center [1176, 358] width 764 height 264
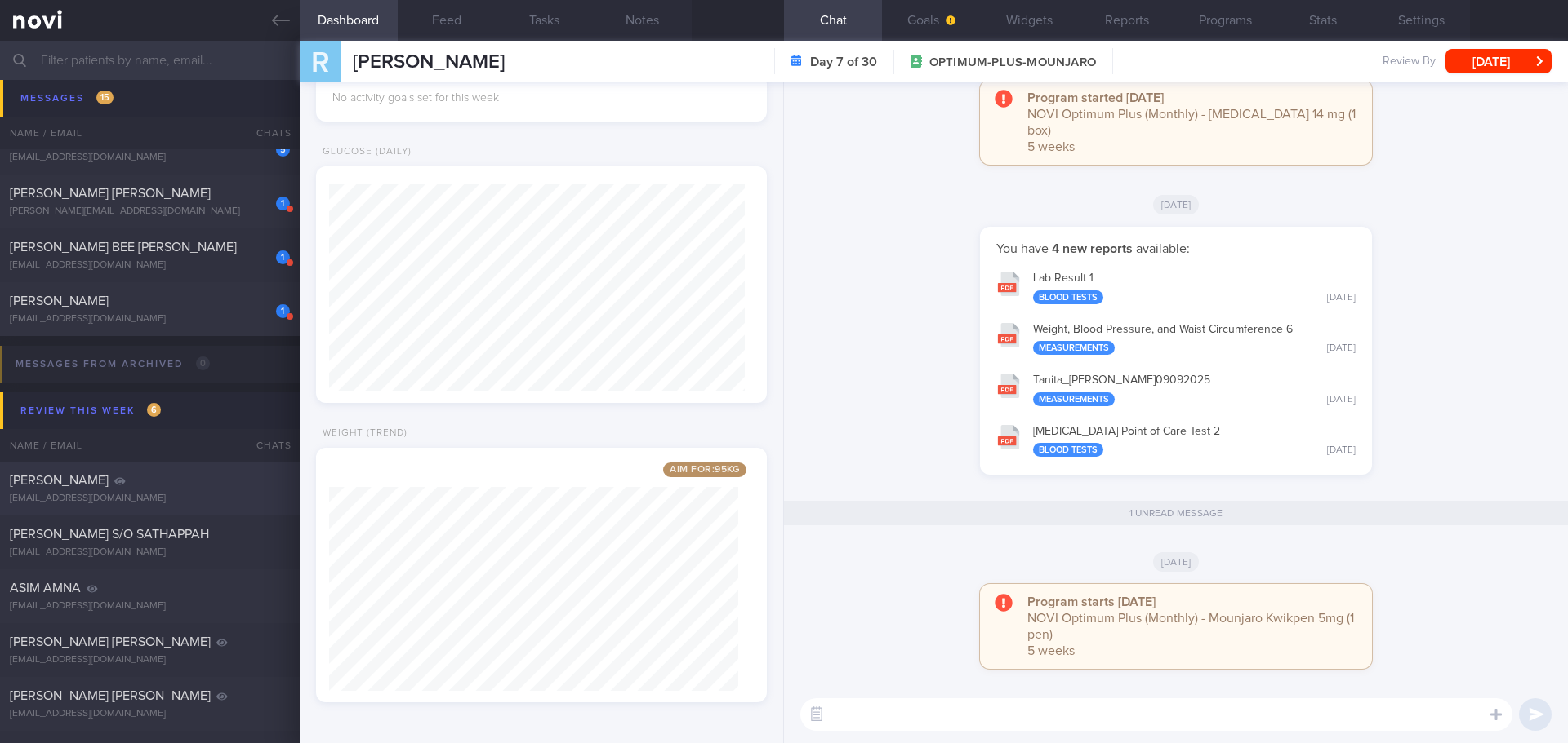
scroll to position [963, 0]
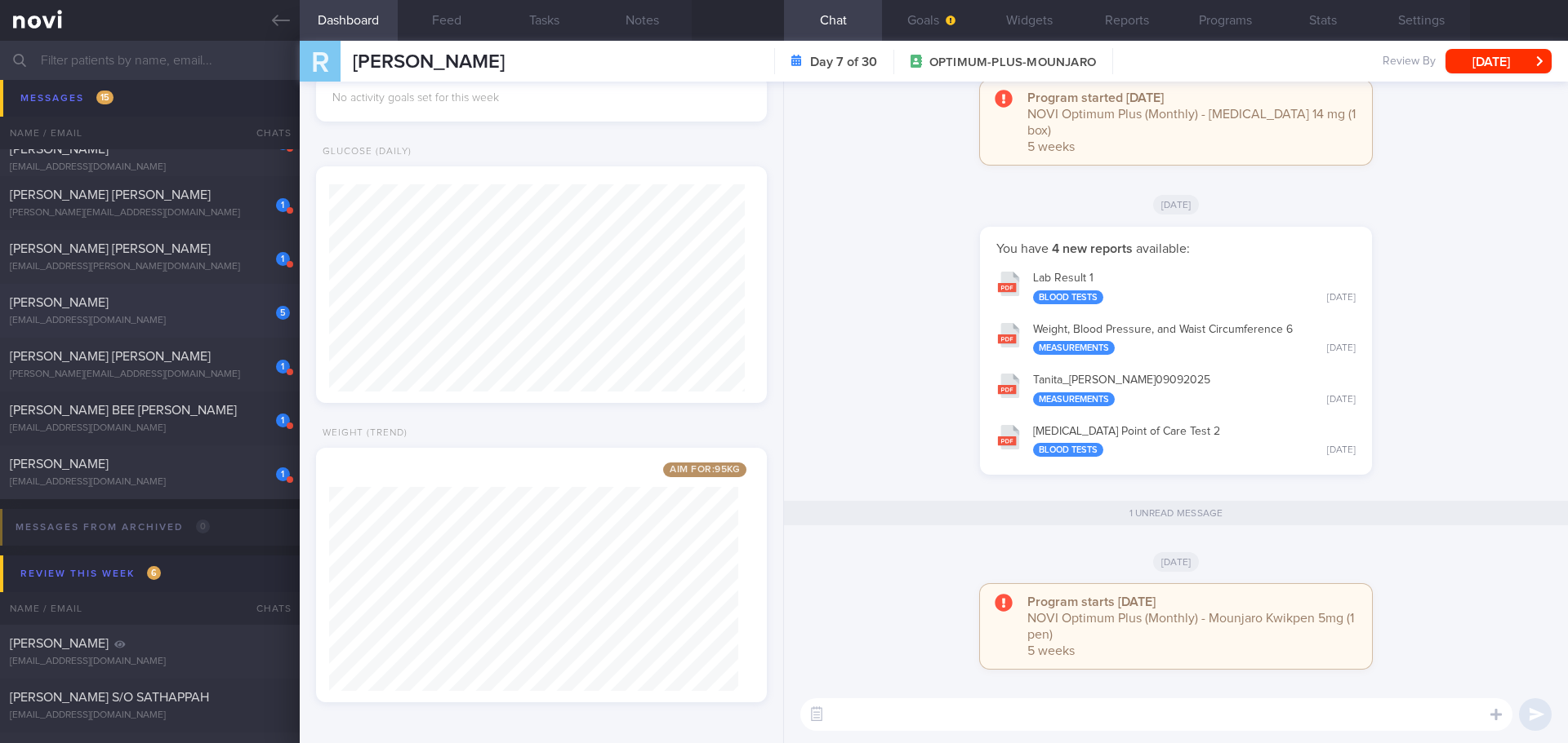
click at [185, 307] on div "SHANTHI" at bounding box center [148, 302] width 276 height 16
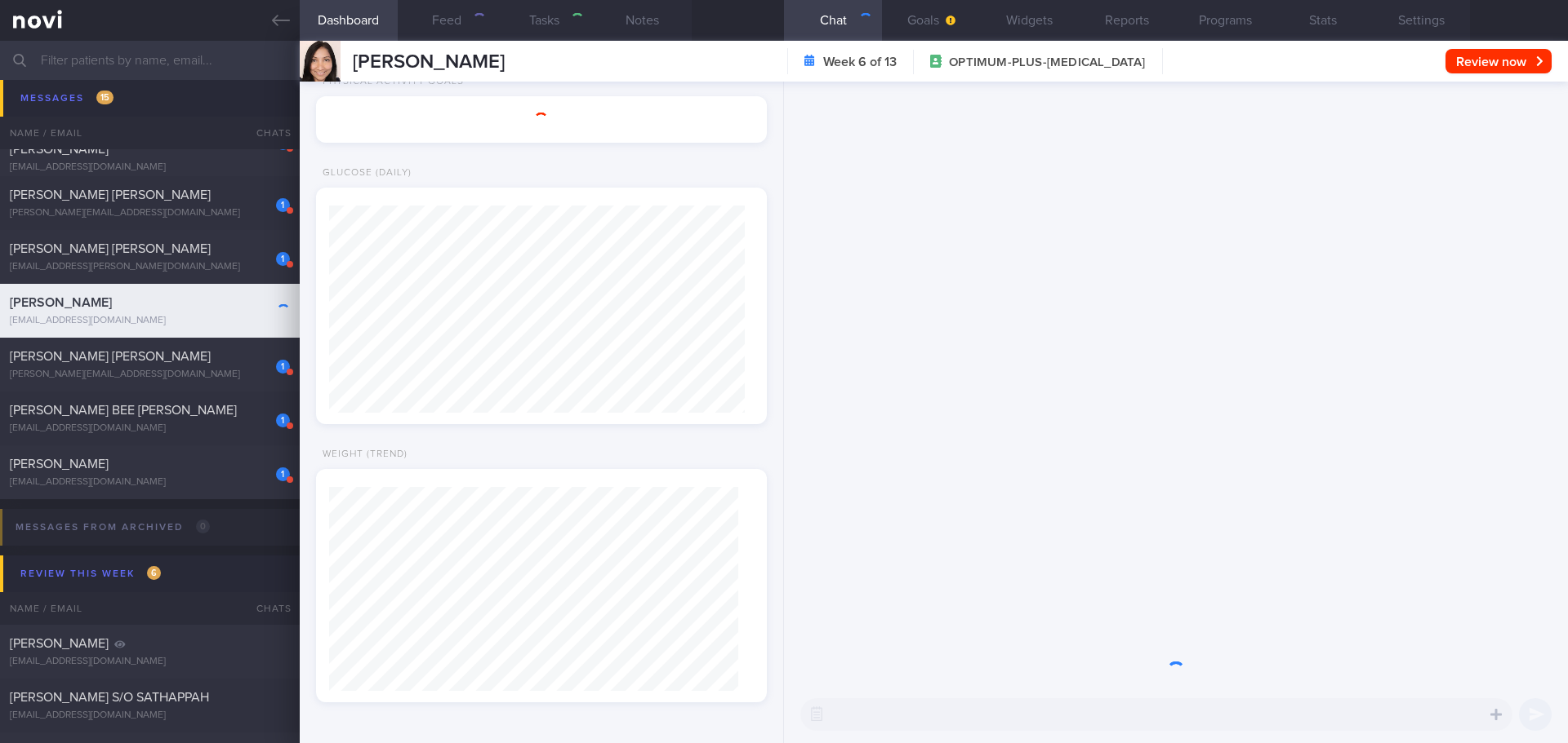
type input "Sharon's case"
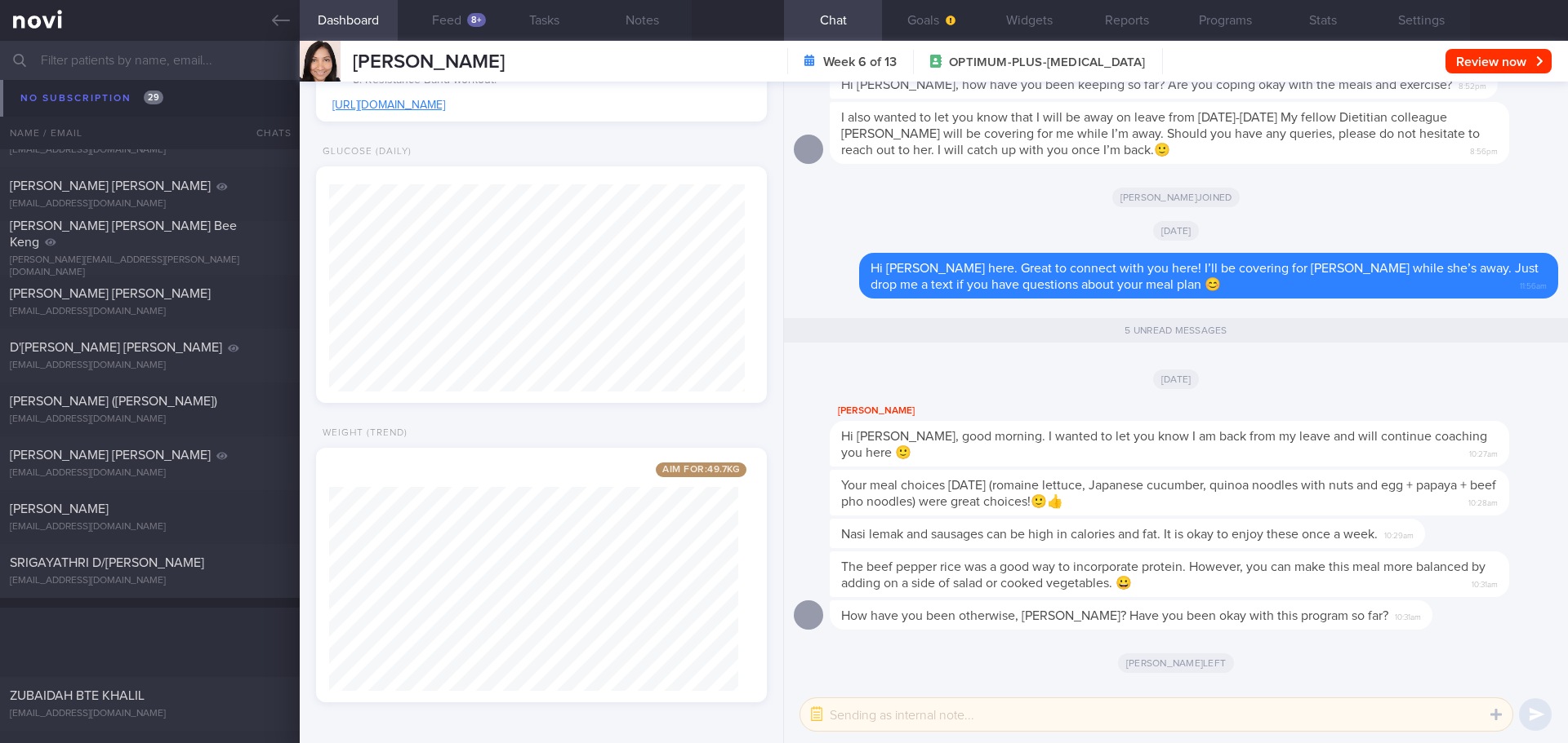
scroll to position [2922, 0]
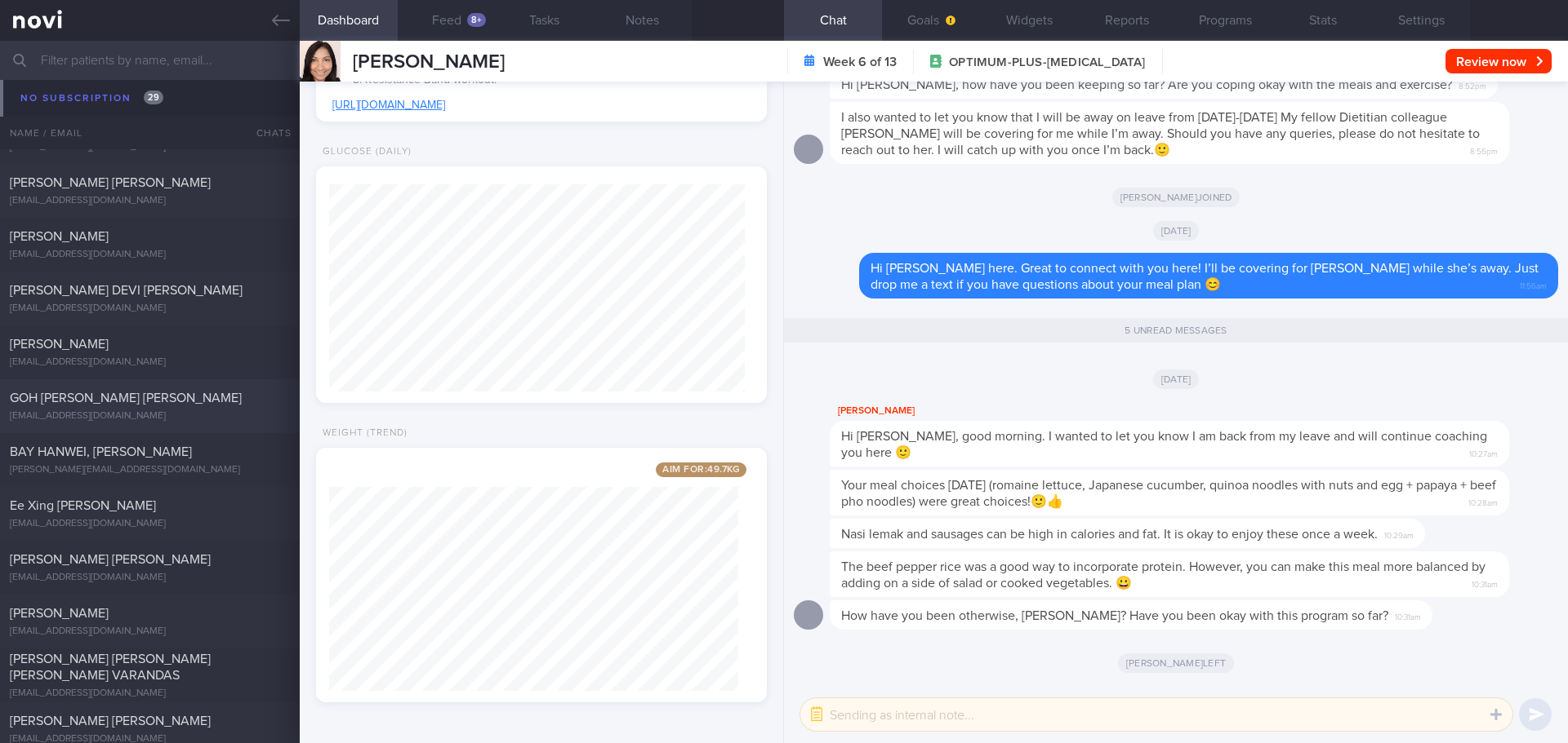
click at [197, 395] on div "GOH [PERSON_NAME] [PERSON_NAME]" at bounding box center [148, 398] width 276 height 16
type textarea "Guardian kellogs - 2 tablespoons: 13g carb, 2.5g sugar, 70kcal, 1.8g protein Gr…"
select select "7"
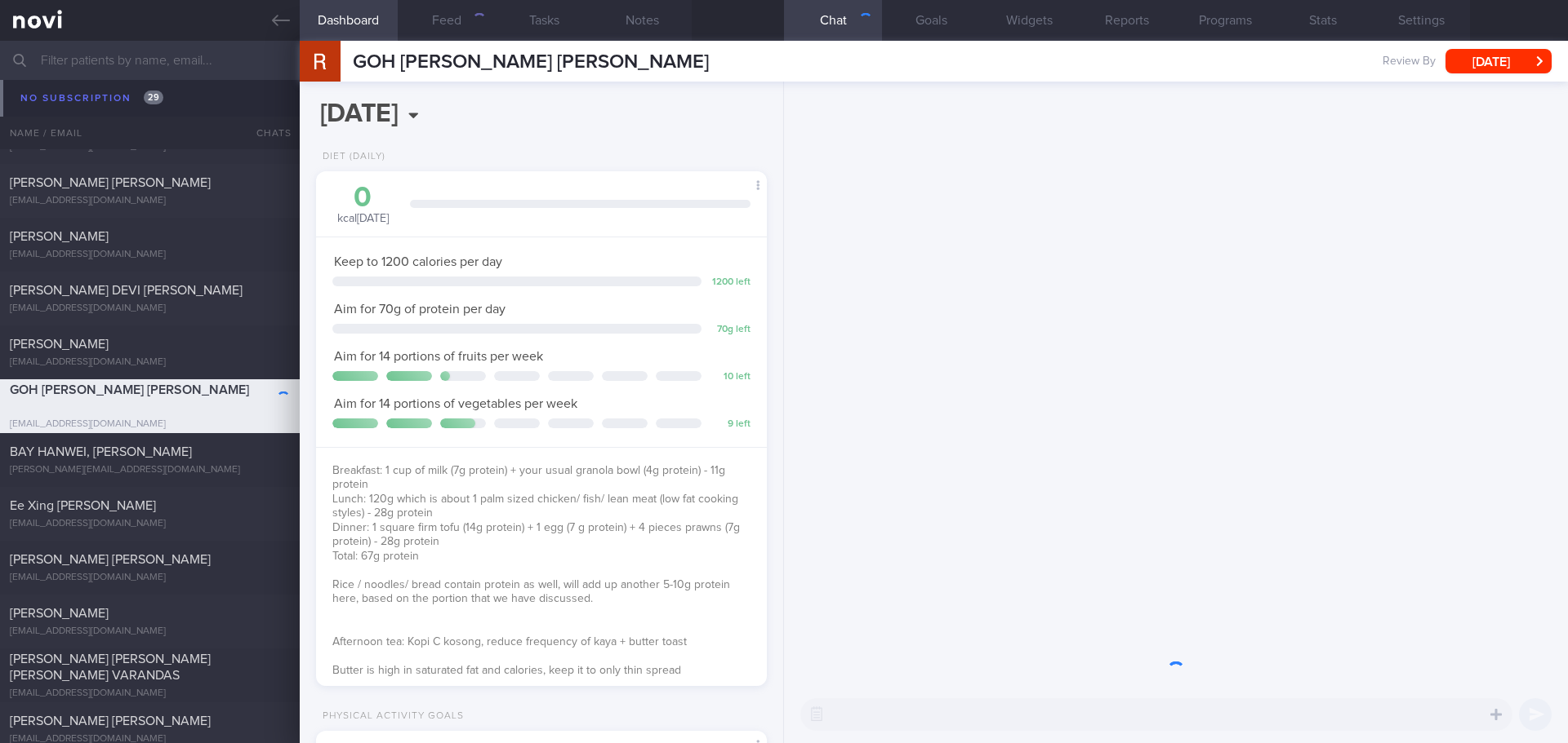
scroll to position [228, 410]
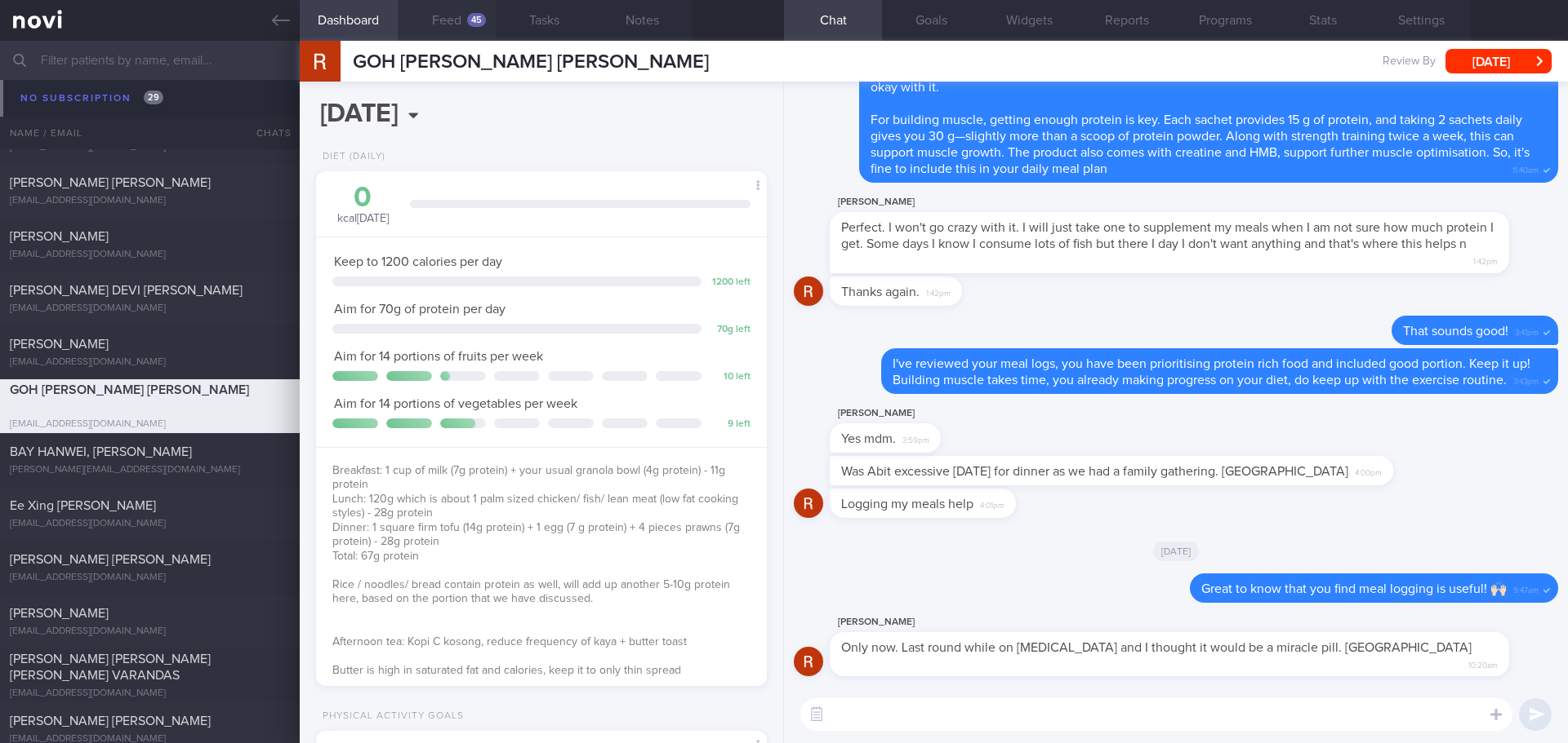
click at [457, 14] on button "Feed 45" at bounding box center [446, 21] width 98 height 41
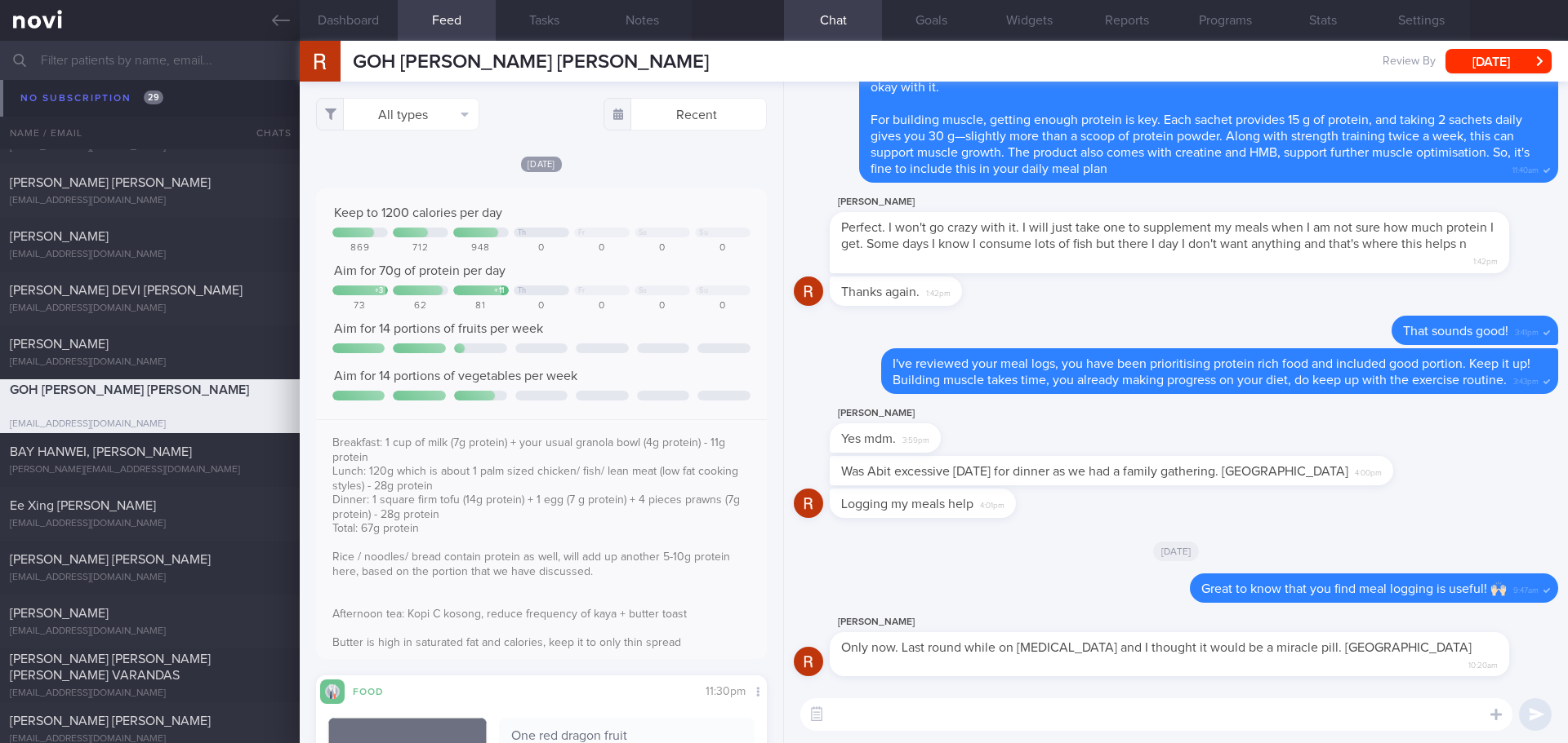
click at [506, 119] on div "All types Food Activity Glucose Weight Medicine Blood Pressure CGM Install Rece…" at bounding box center [541, 114] width 451 height 33
click at [471, 119] on button "All types" at bounding box center [397, 114] width 163 height 33
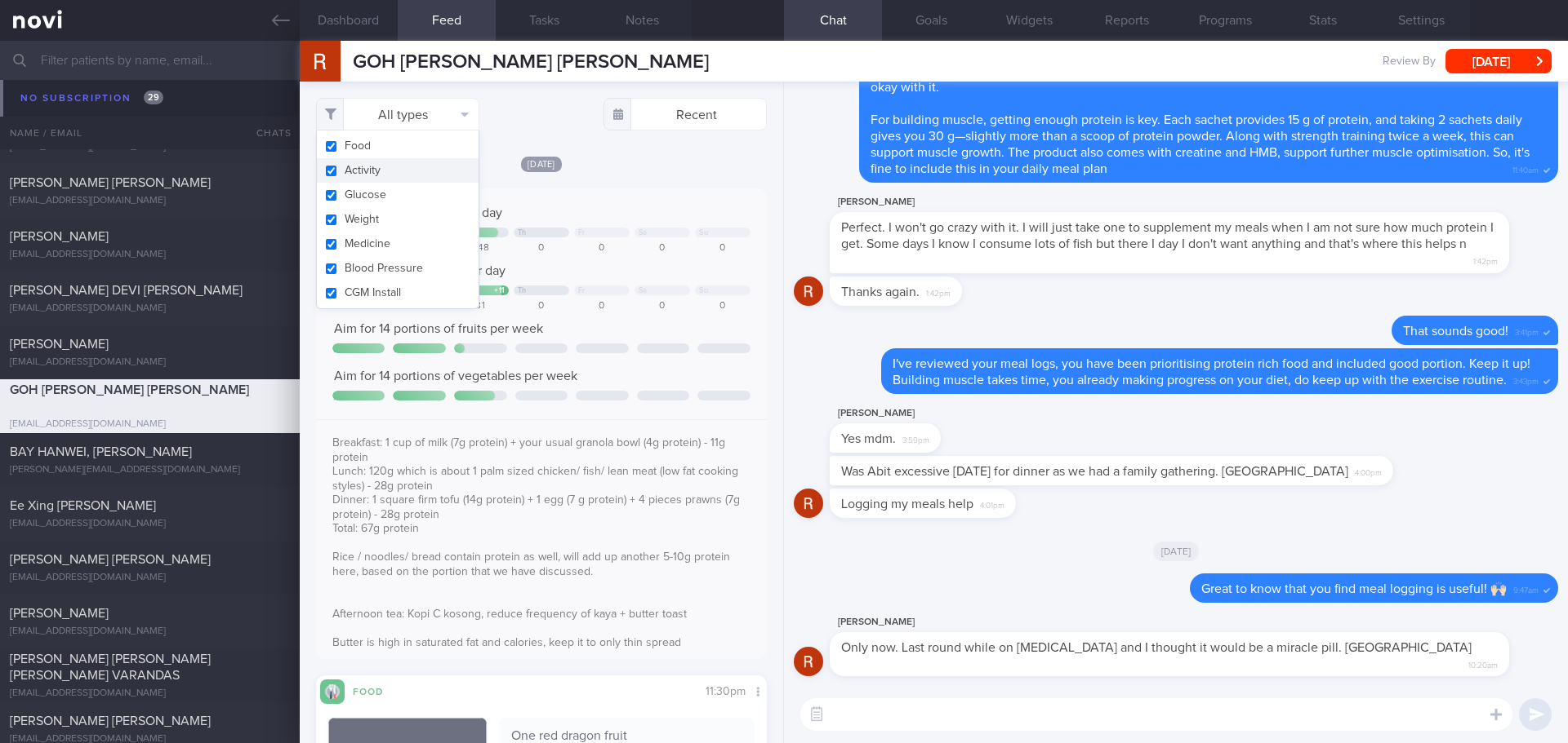
click at [448, 163] on button "Activity" at bounding box center [397, 171] width 162 height 24
checkbox input "false"
click at [626, 160] on div "[DATE]" at bounding box center [541, 163] width 451 height 17
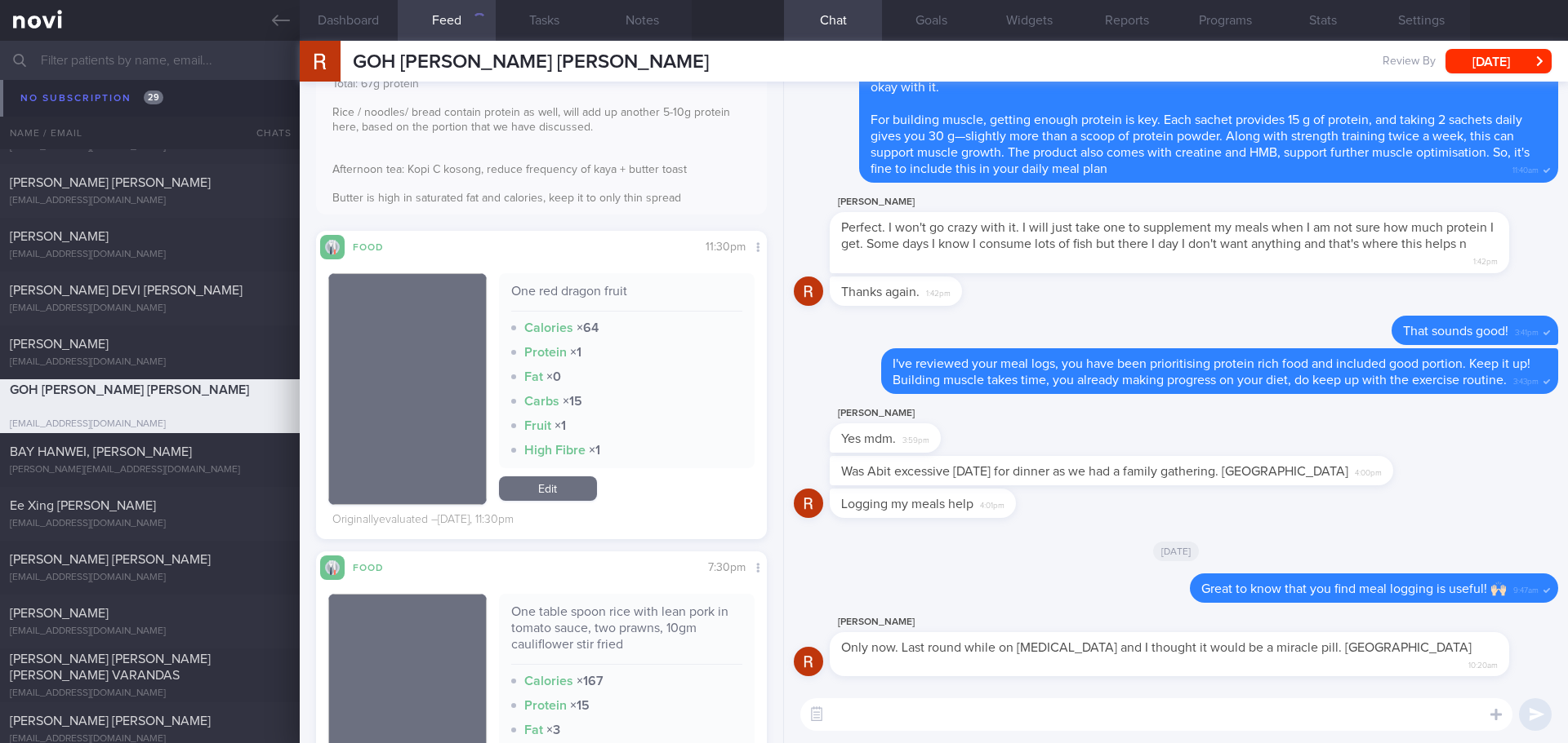
scroll to position [408, 0]
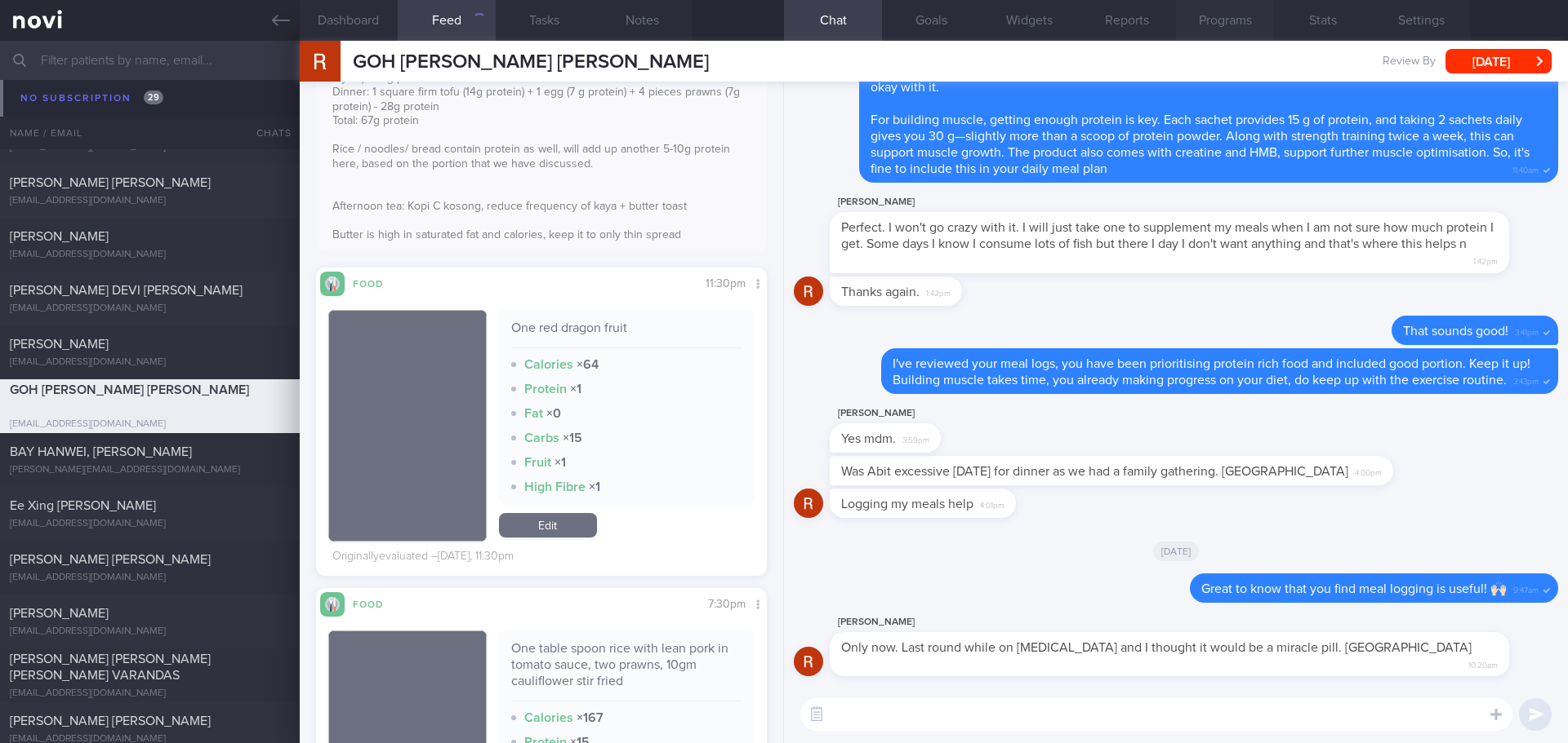
click at [1211, 25] on button "Programs" at bounding box center [1224, 21] width 98 height 41
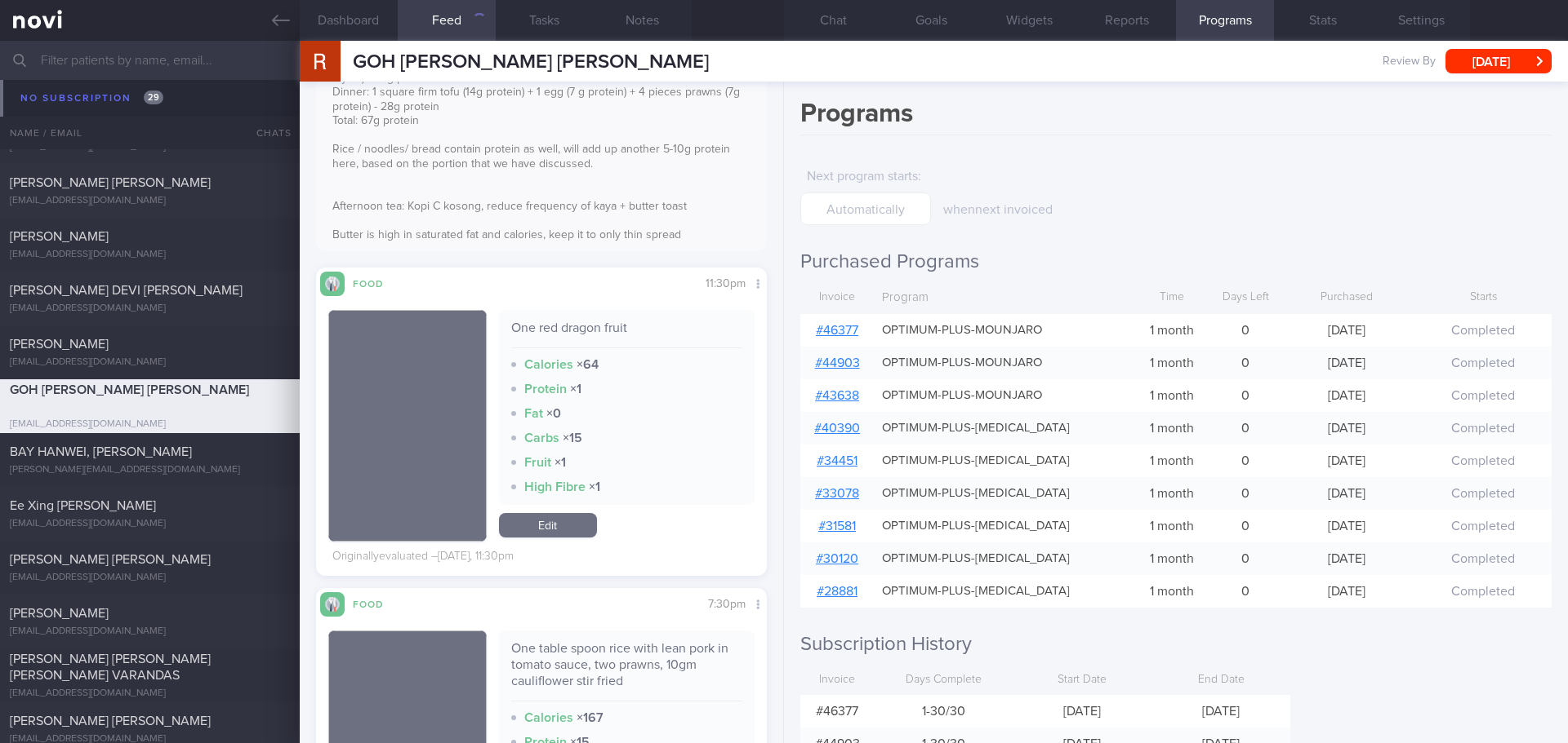
click at [855, 324] on link "# 46377" at bounding box center [836, 330] width 42 height 13
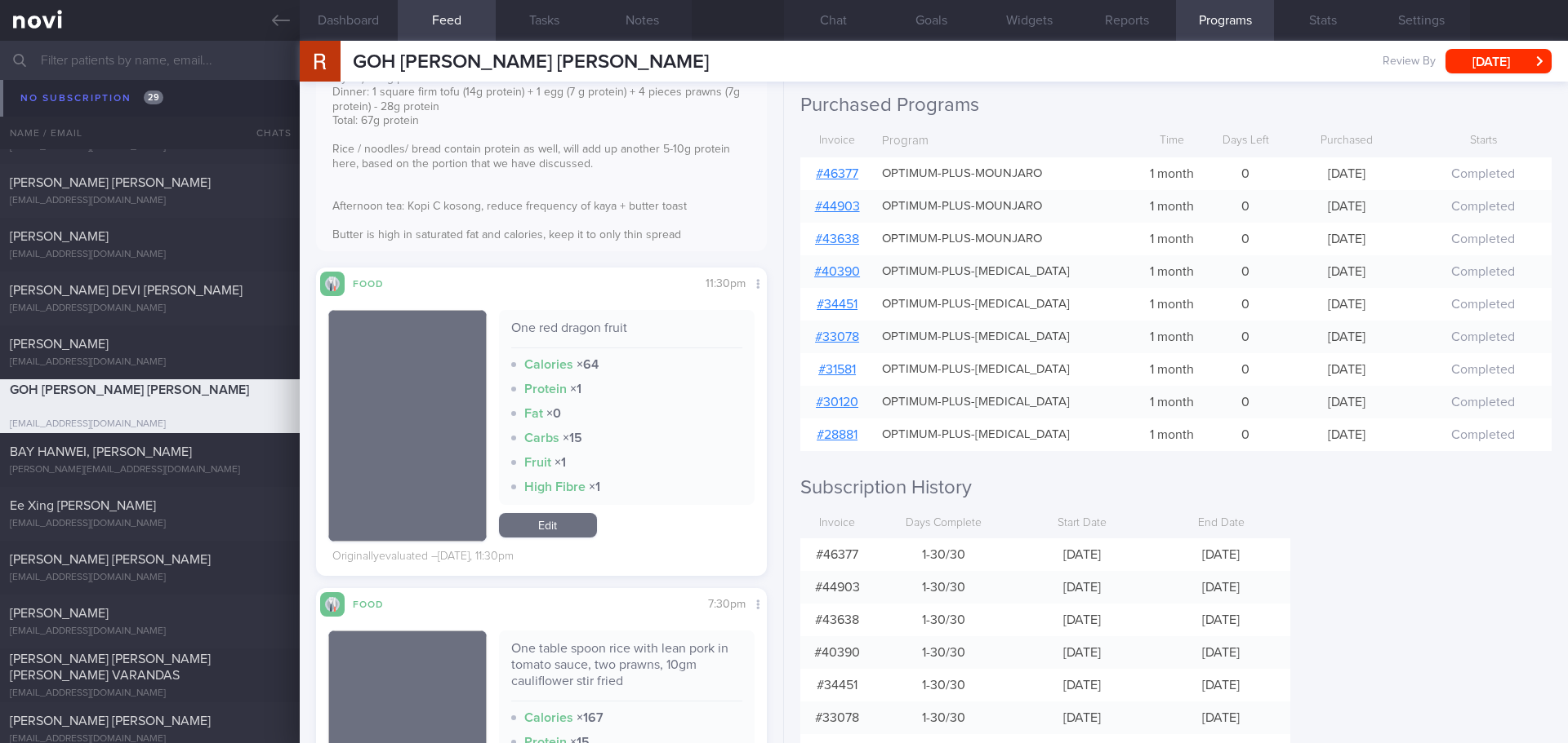
scroll to position [163, 0]
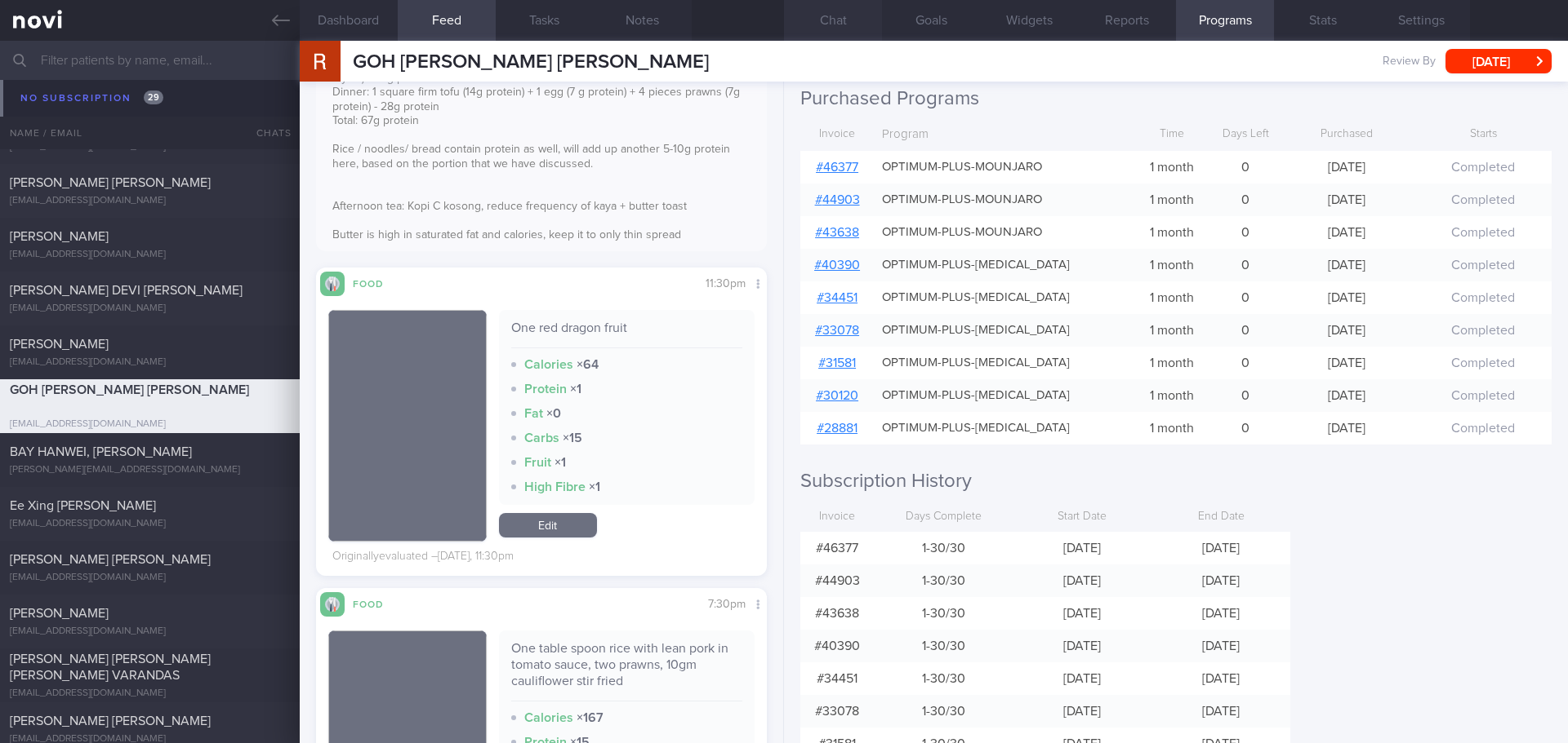
click at [854, 26] on button "Chat" at bounding box center [832, 21] width 98 height 41
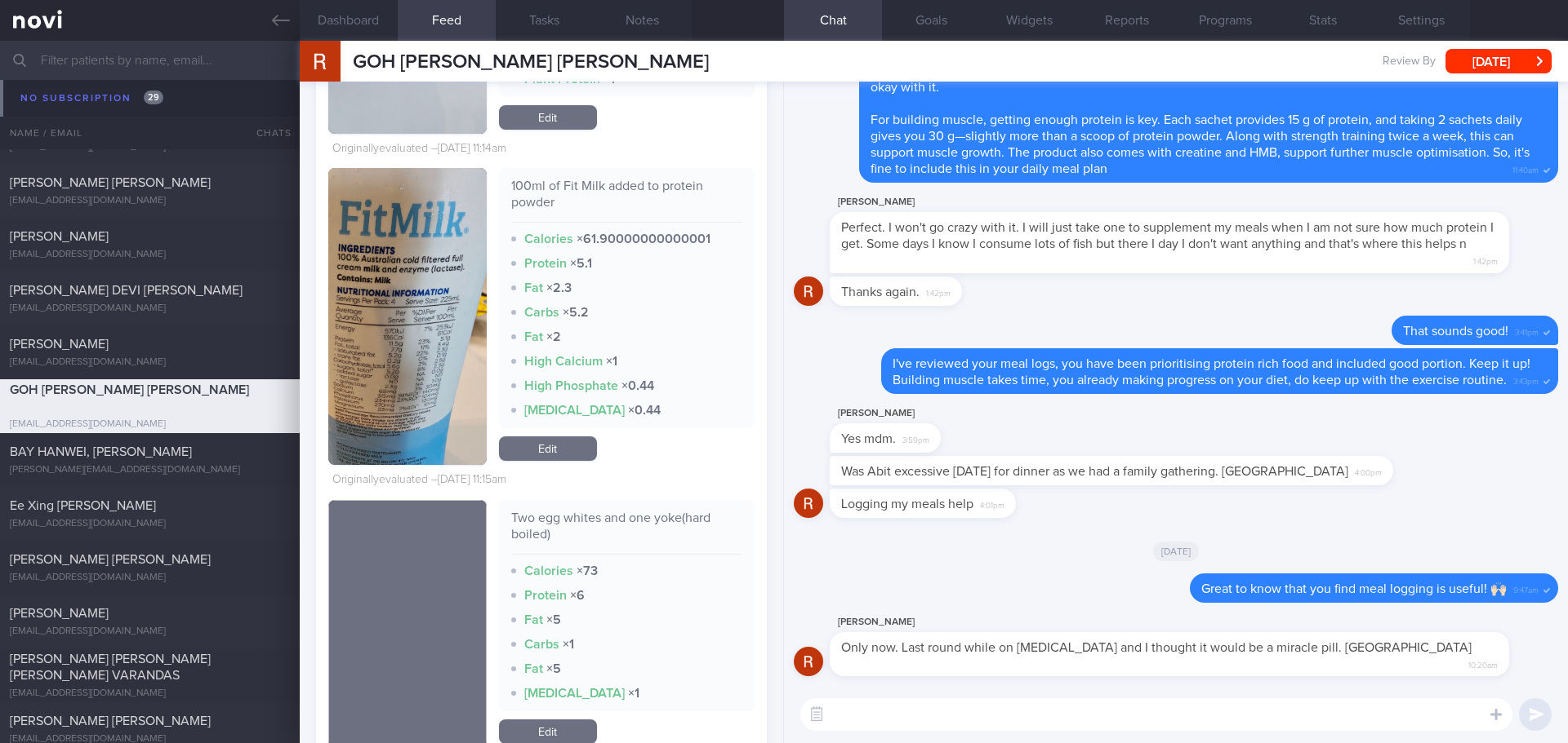
scroll to position [17043, 0]
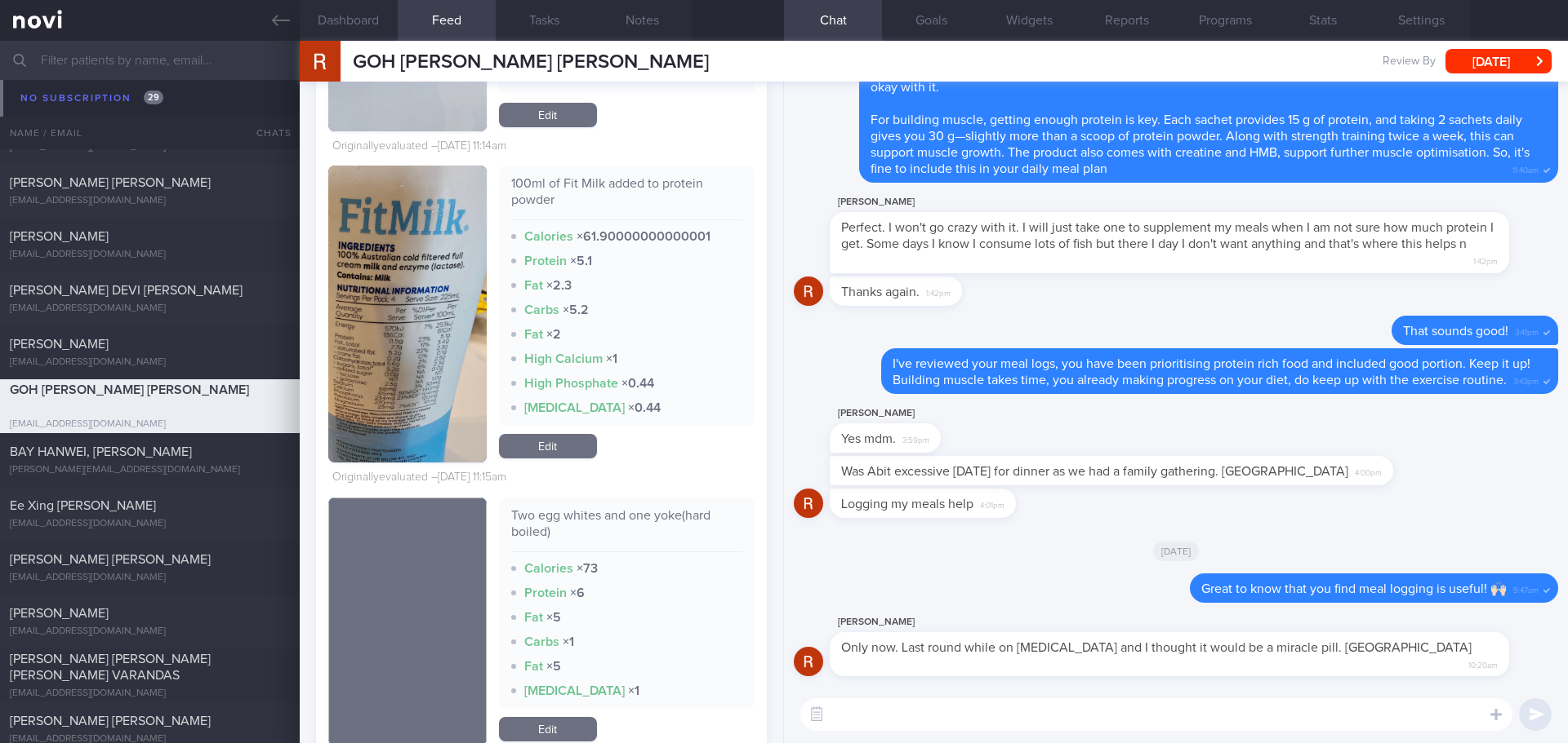
click at [967, 722] on textarea at bounding box center [1156, 714] width 712 height 33
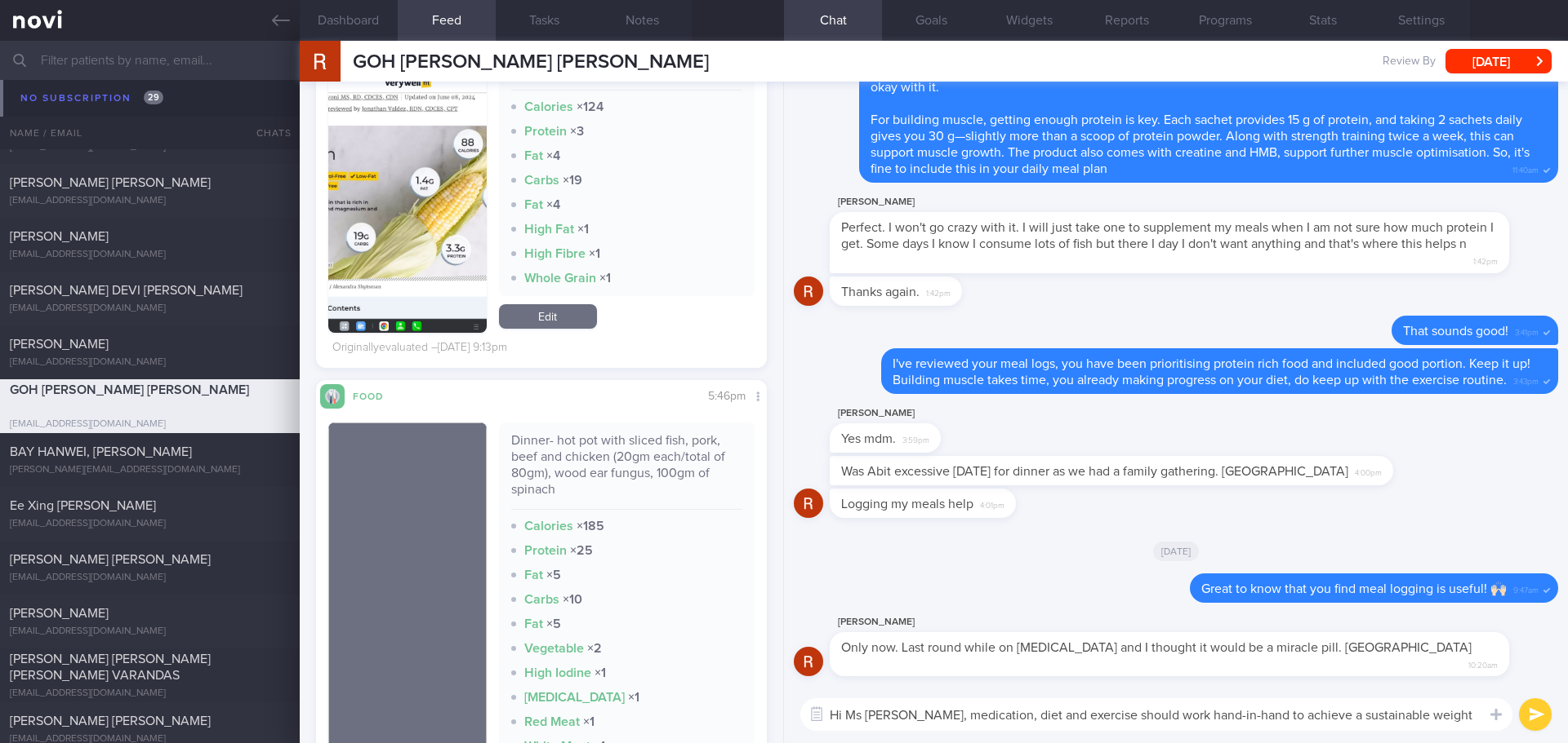
scroll to position [14269, 0]
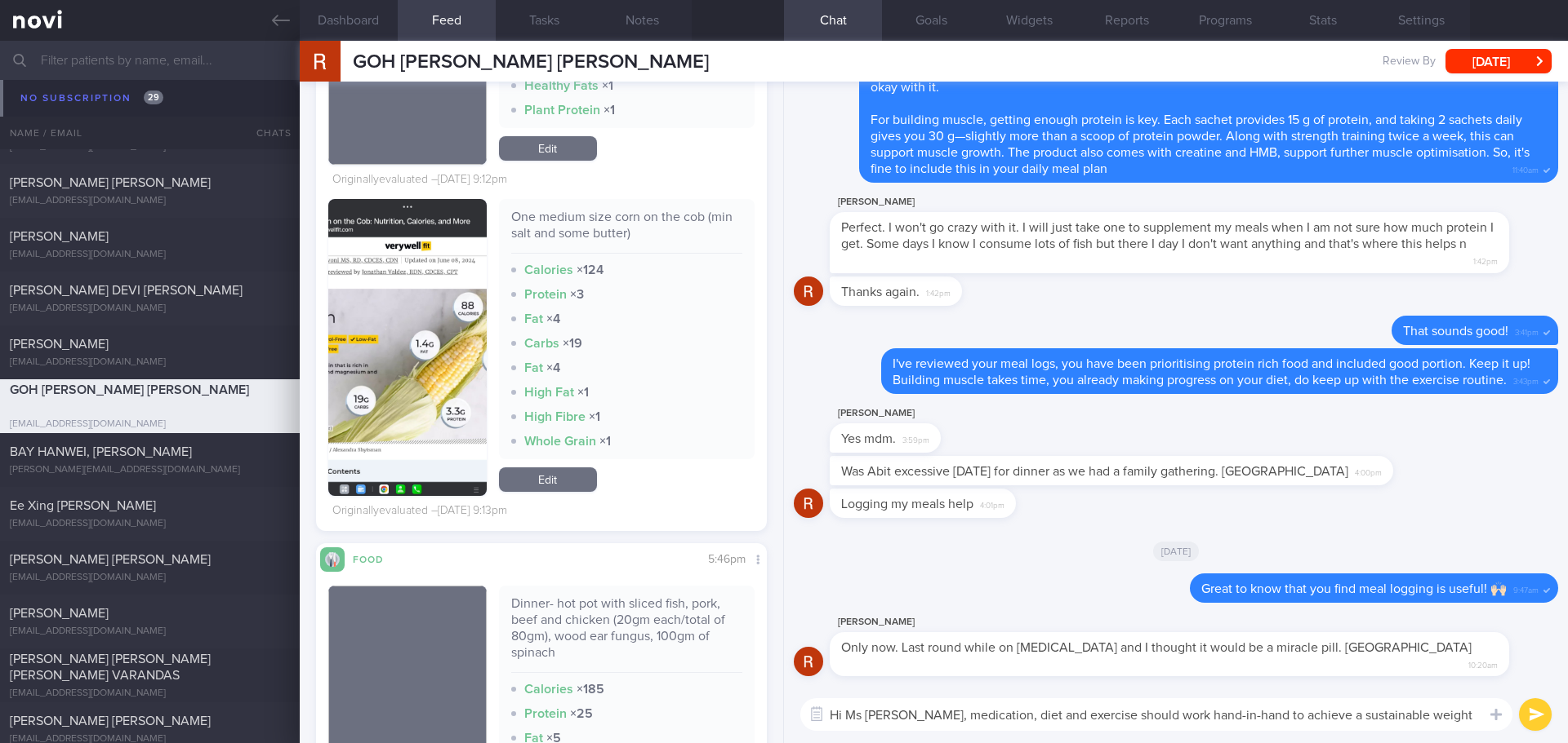
type textarea "Hi Ms Rosemay, medication, diet and exercise should work hand-in-hand to achiev…"
click at [452, 386] on button "button" at bounding box center [407, 347] width 159 height 297
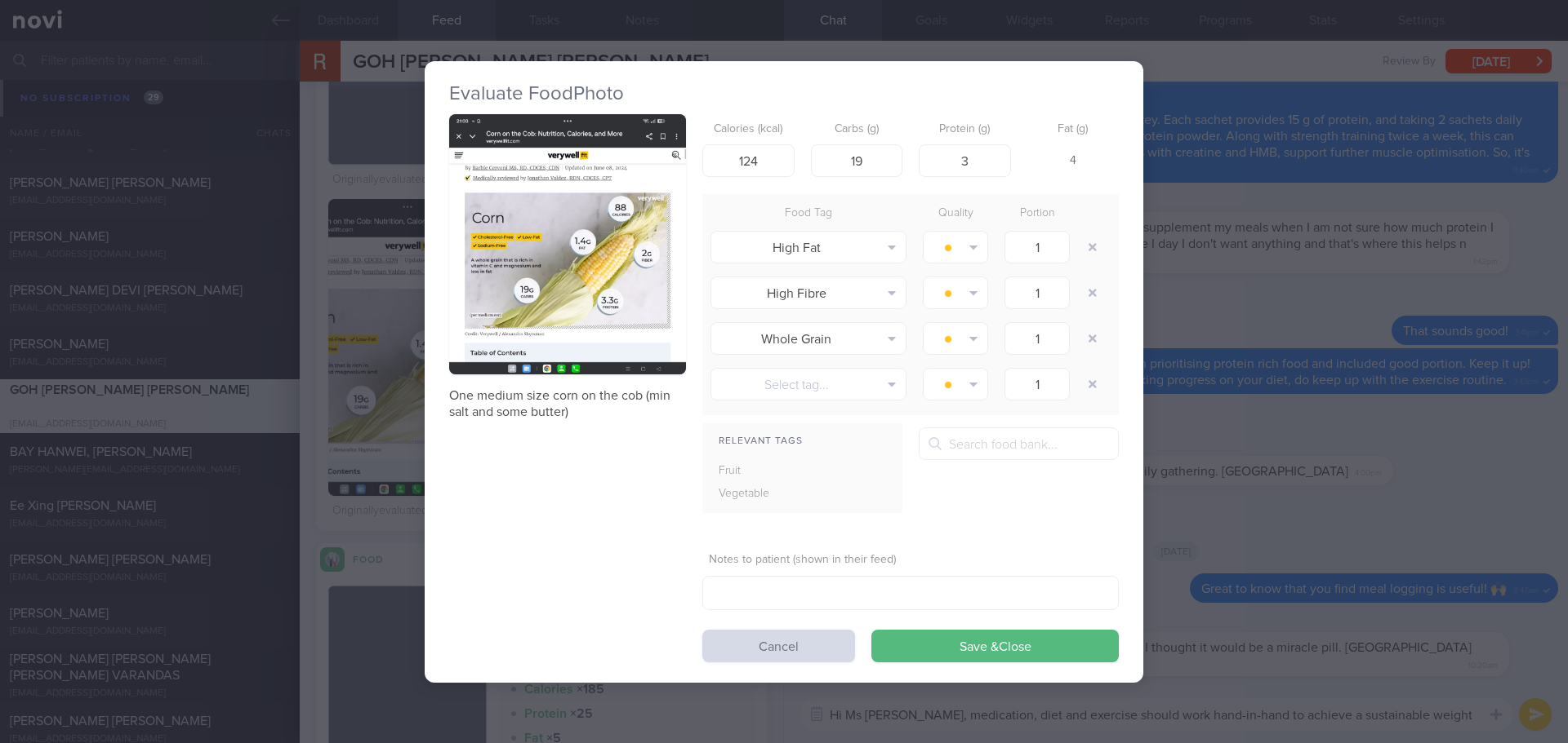
click at [496, 261] on button "button" at bounding box center [568, 245] width 237 height 261
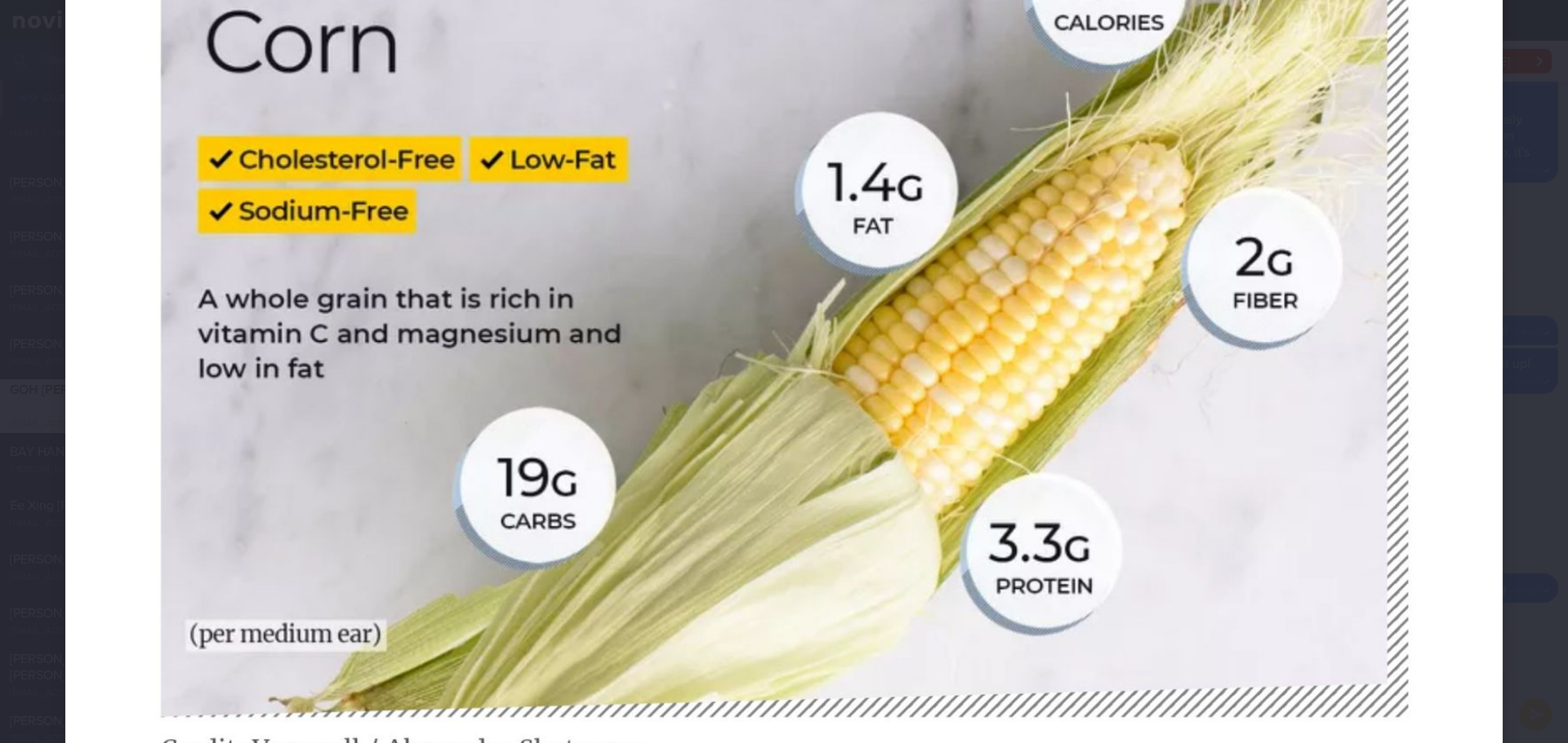
scroll to position [735, 0]
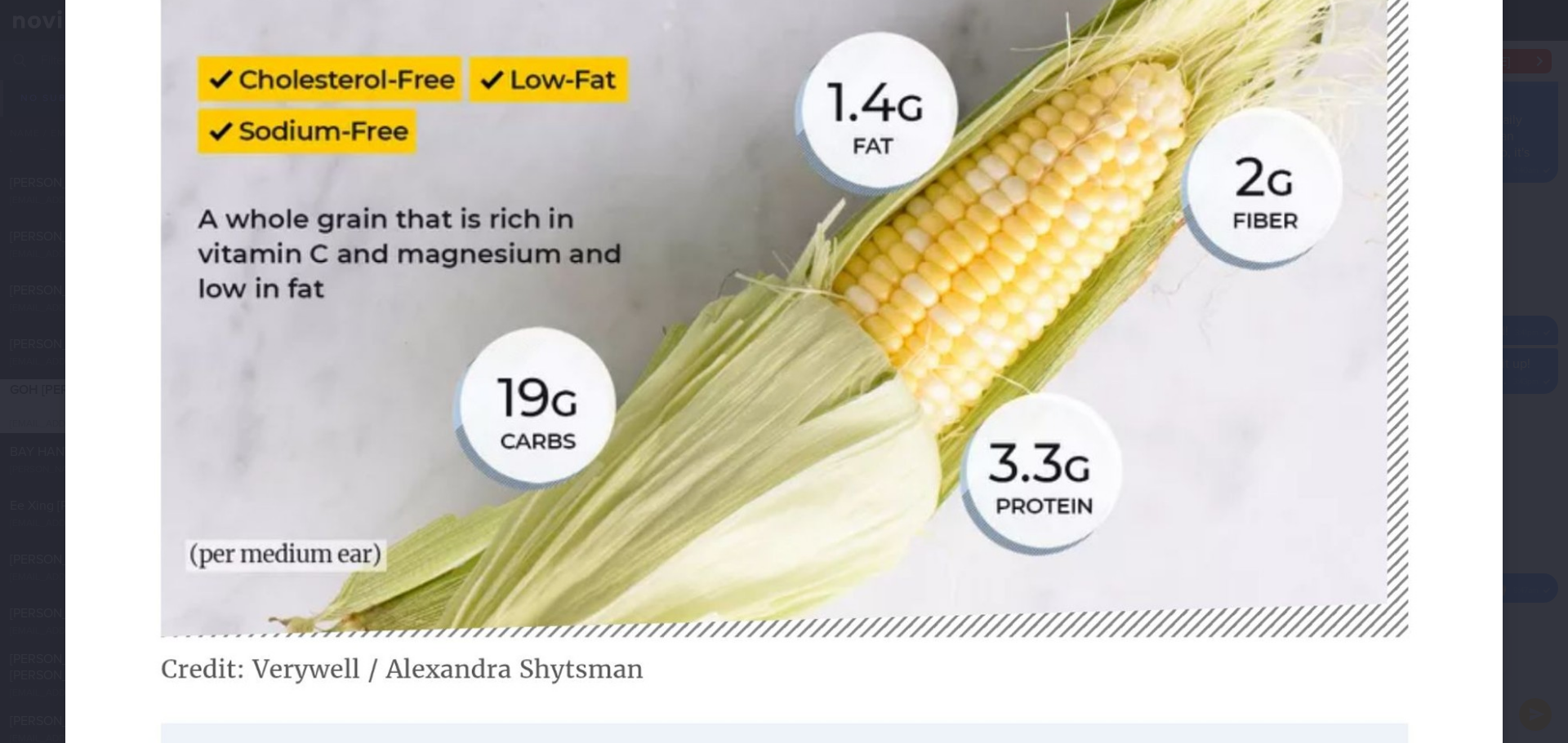
click at [1478, 302] on img at bounding box center [784, 123] width 1437 height 1585
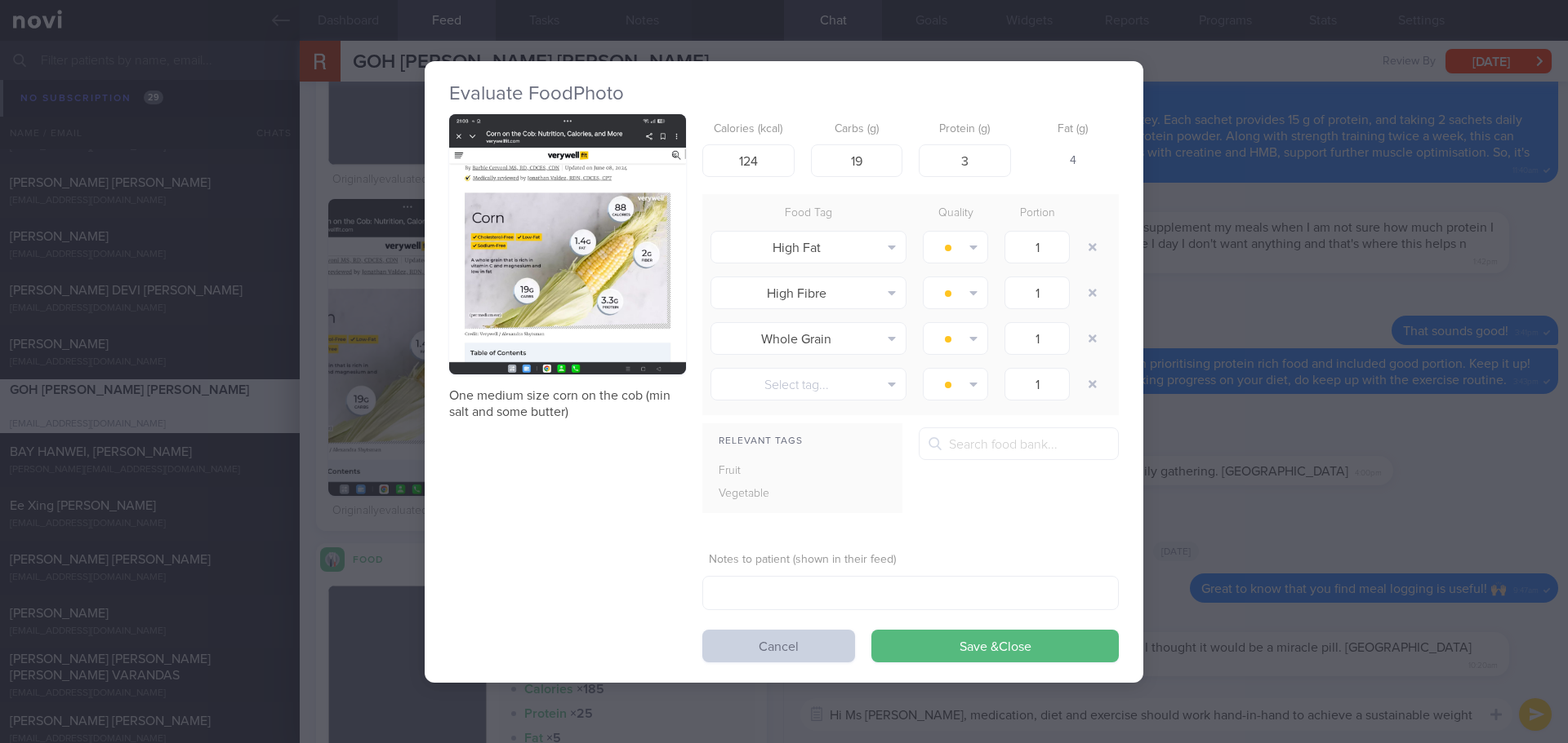
click at [733, 648] on button "Cancel" at bounding box center [778, 646] width 152 height 33
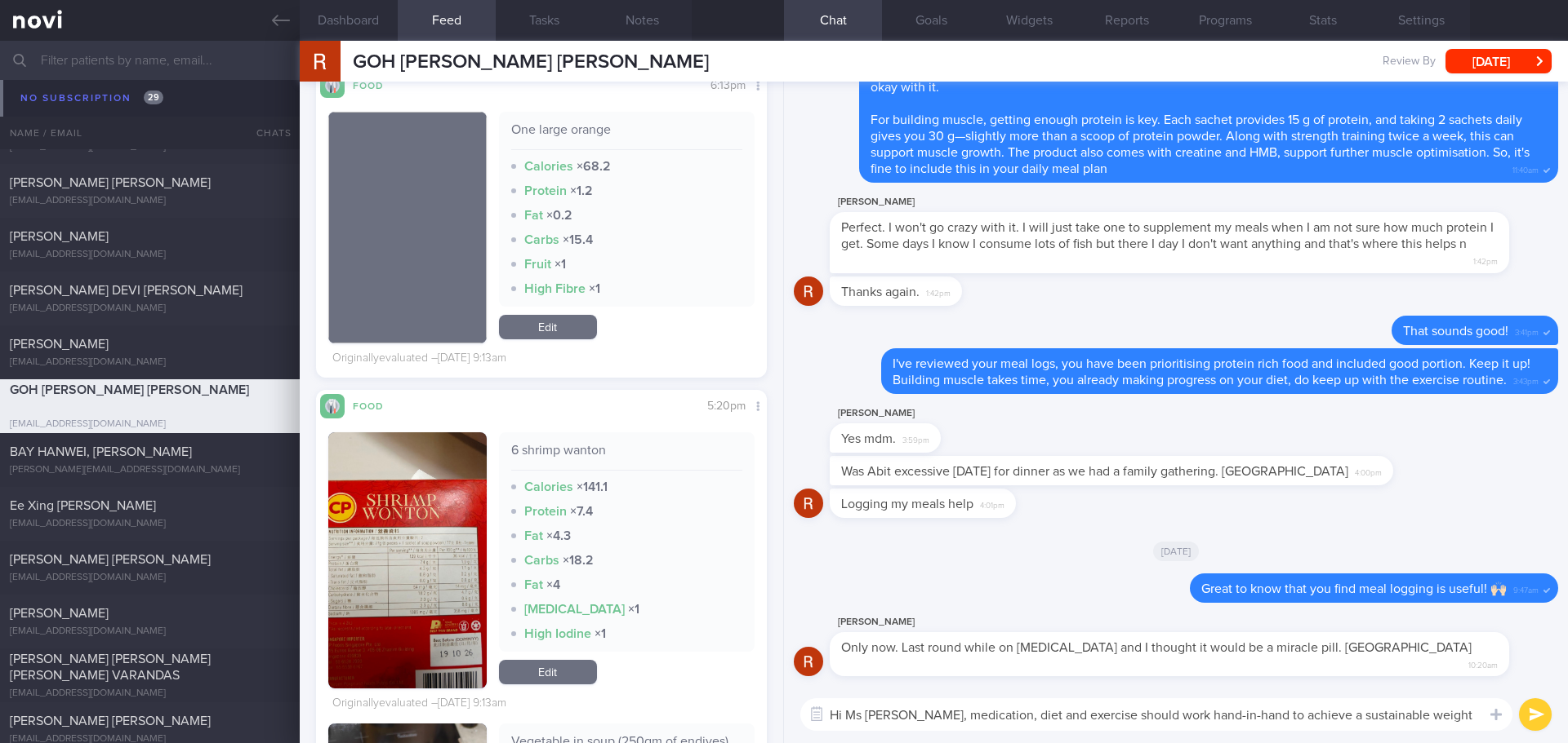
scroll to position [12637, 0]
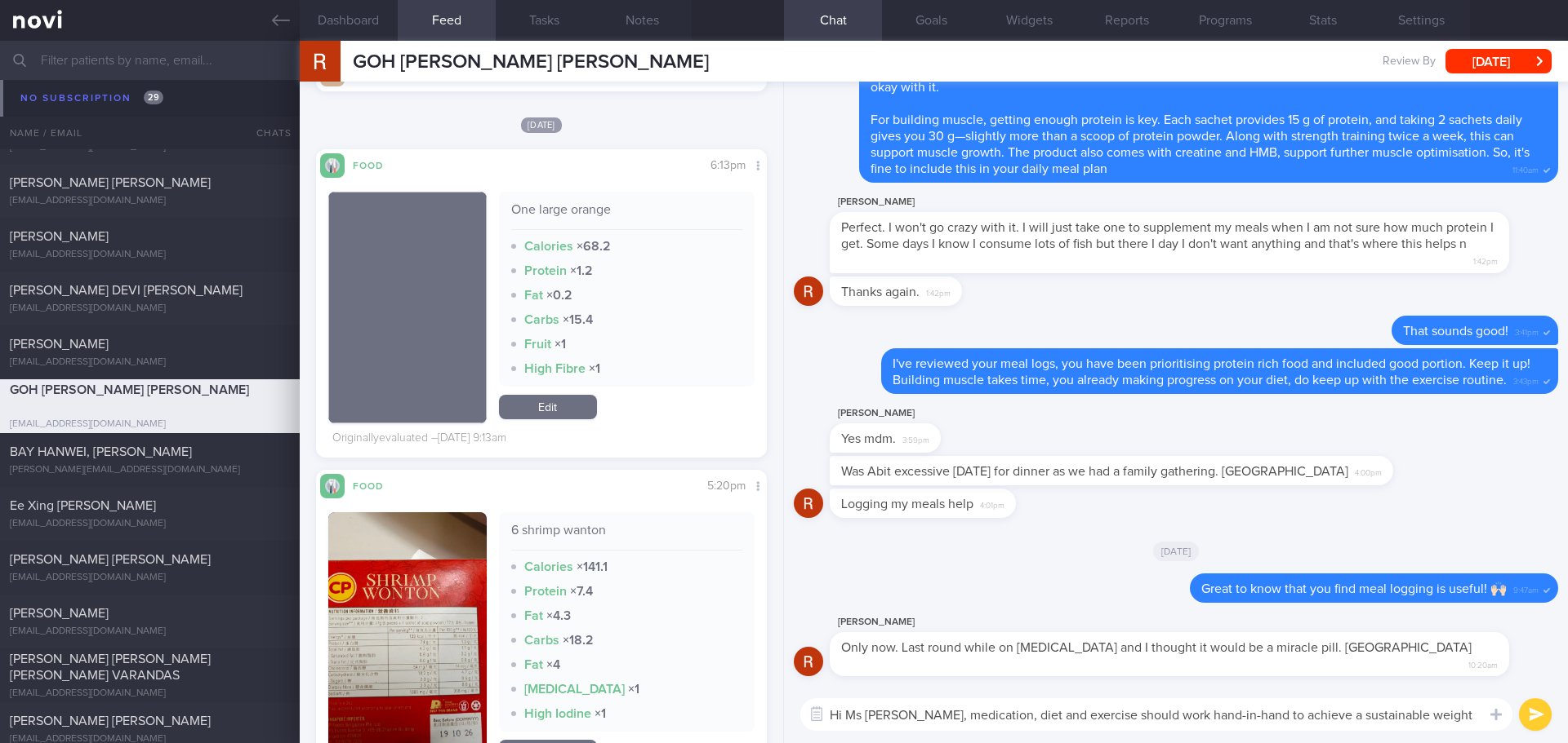
click at [452, 585] on button "button" at bounding box center [407, 640] width 159 height 257
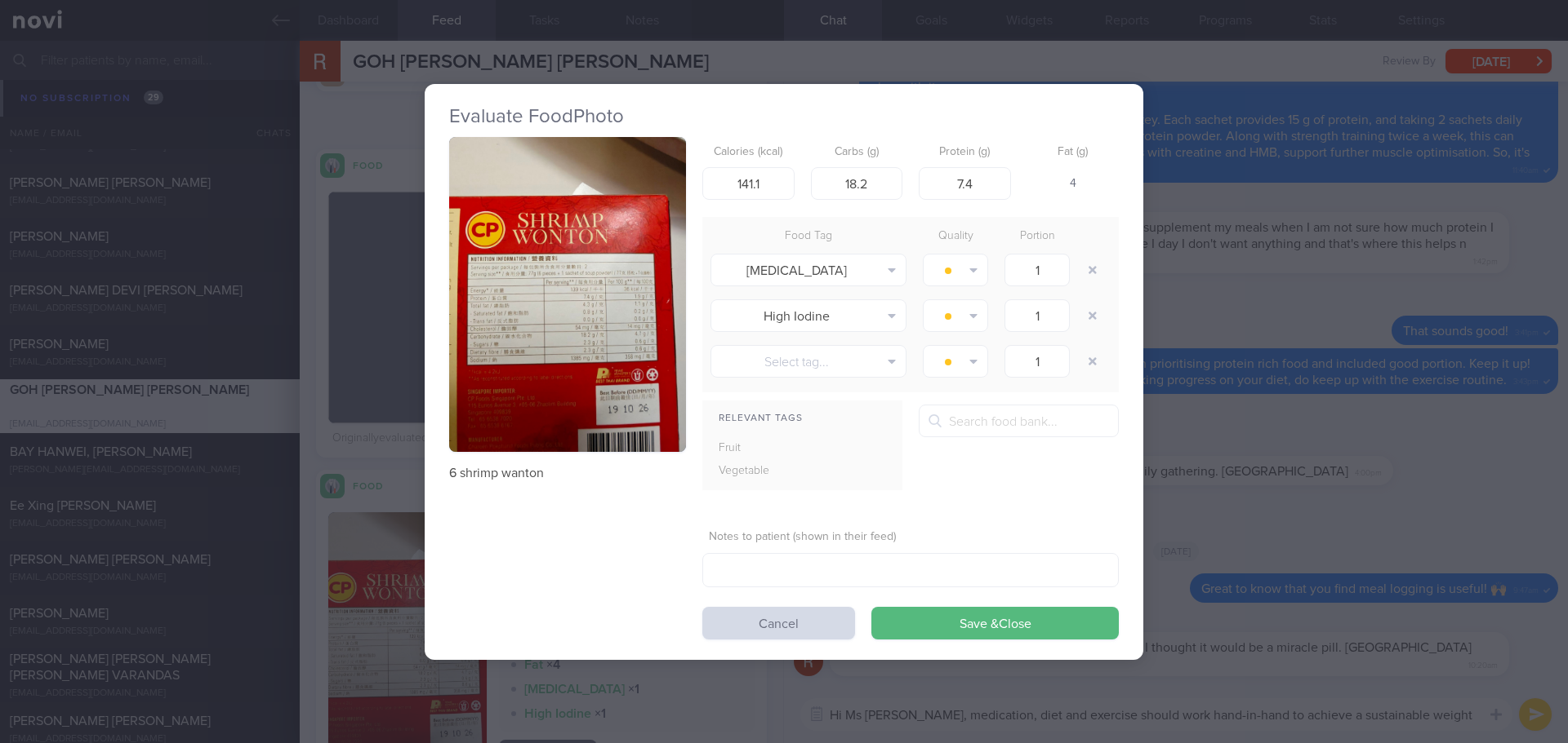
click at [595, 334] on button "button" at bounding box center [568, 295] width 237 height 315
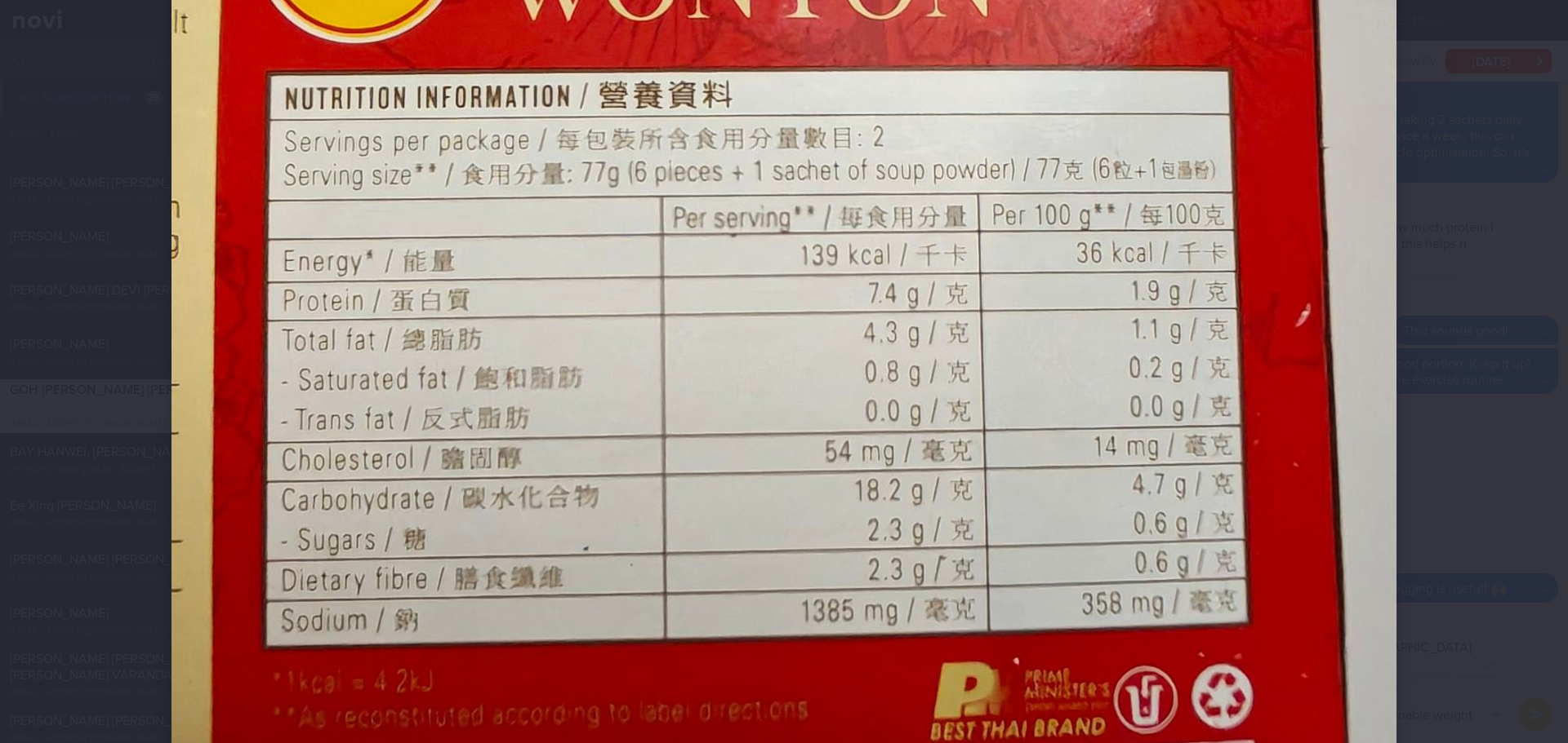
scroll to position [571, 0]
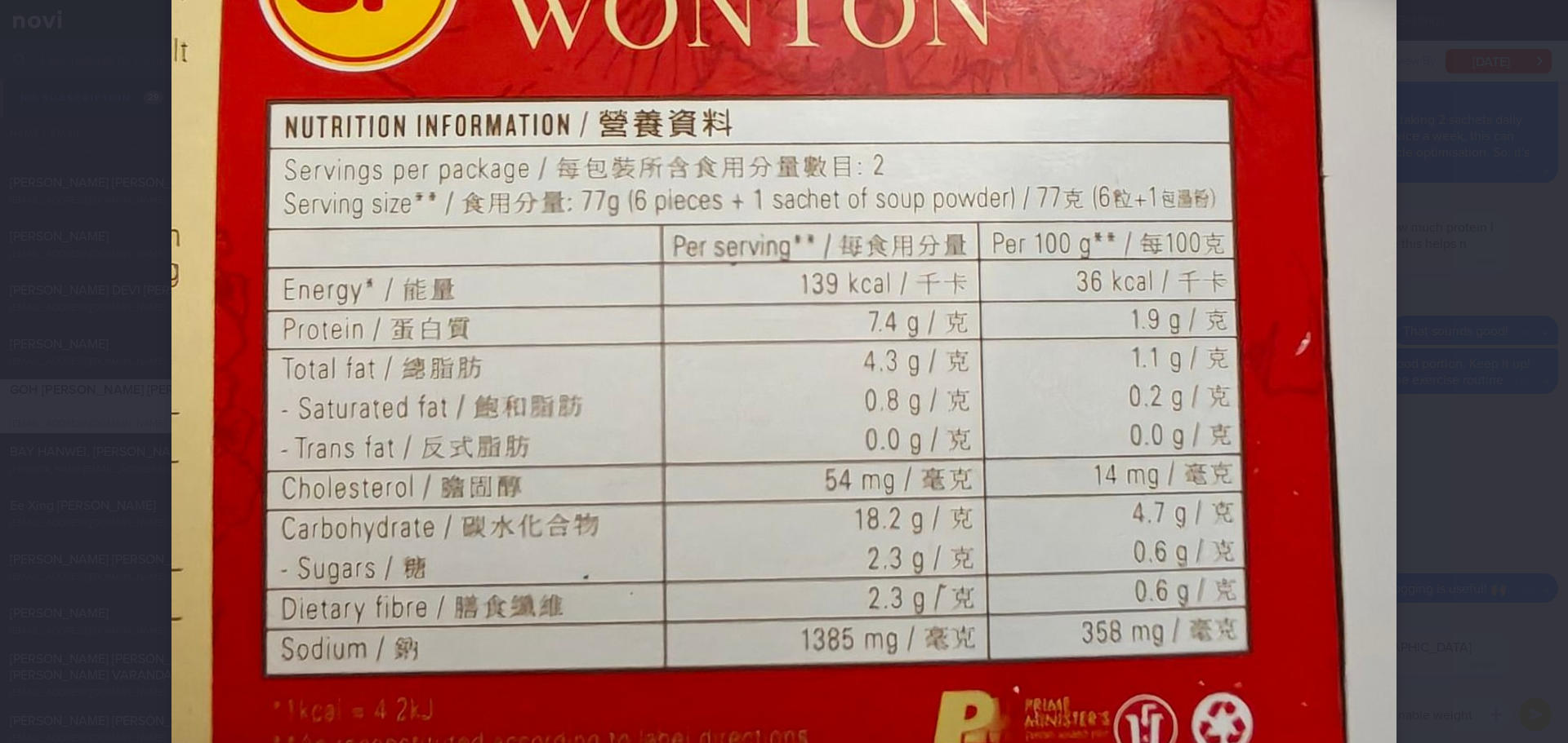
click at [1460, 376] on div at bounding box center [784, 372] width 1568 height 743
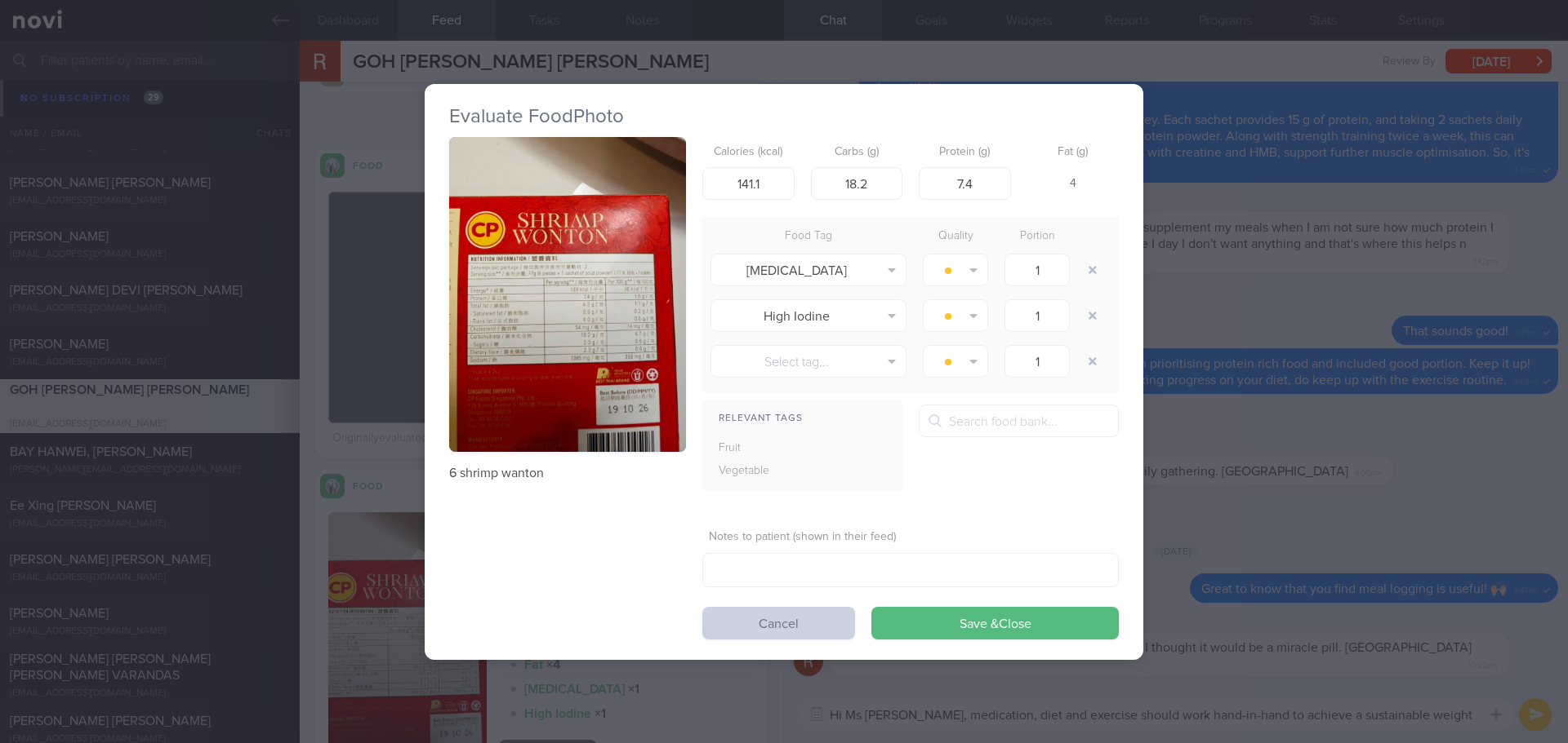
click at [837, 620] on button "Cancel" at bounding box center [778, 623] width 152 height 33
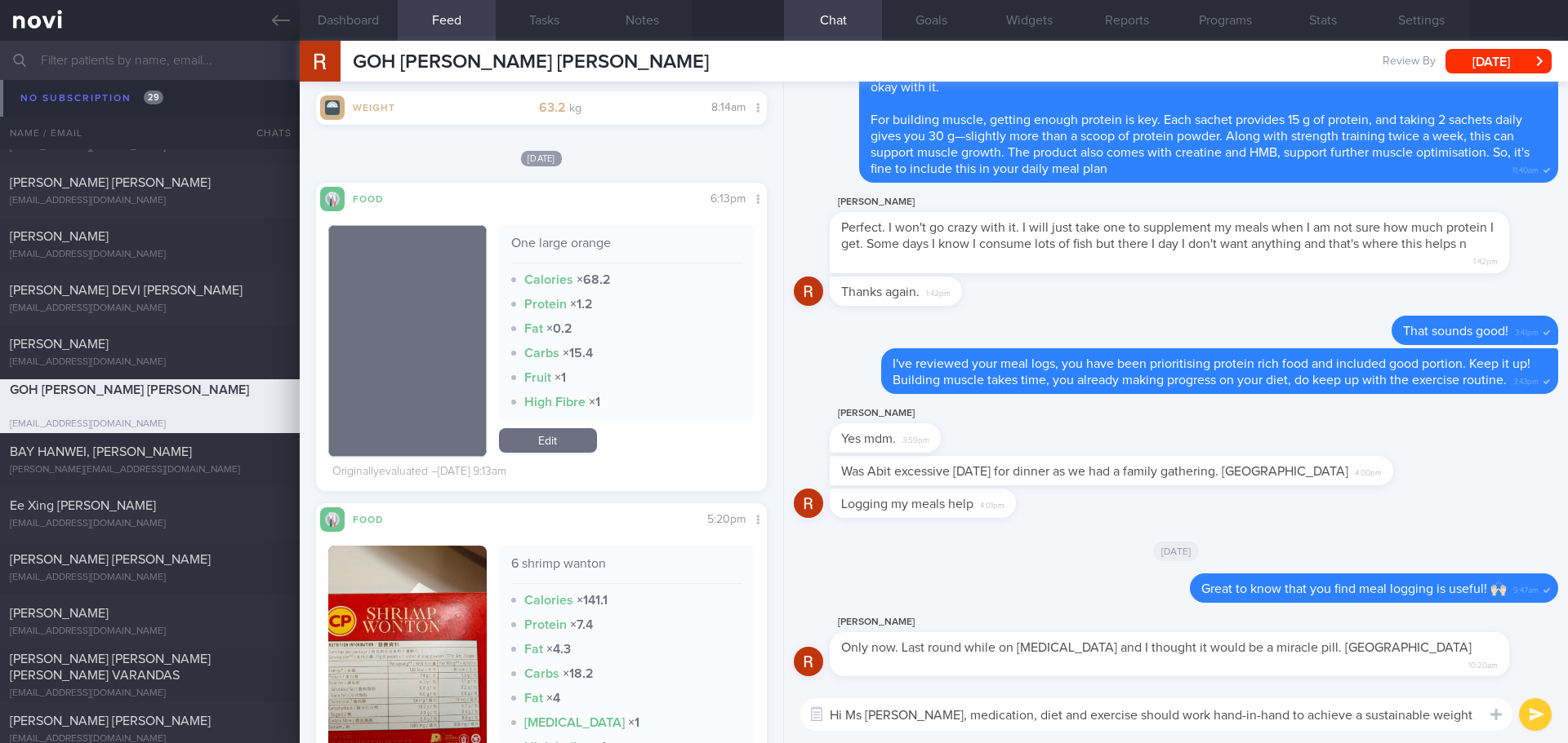
scroll to position [12518, 0]
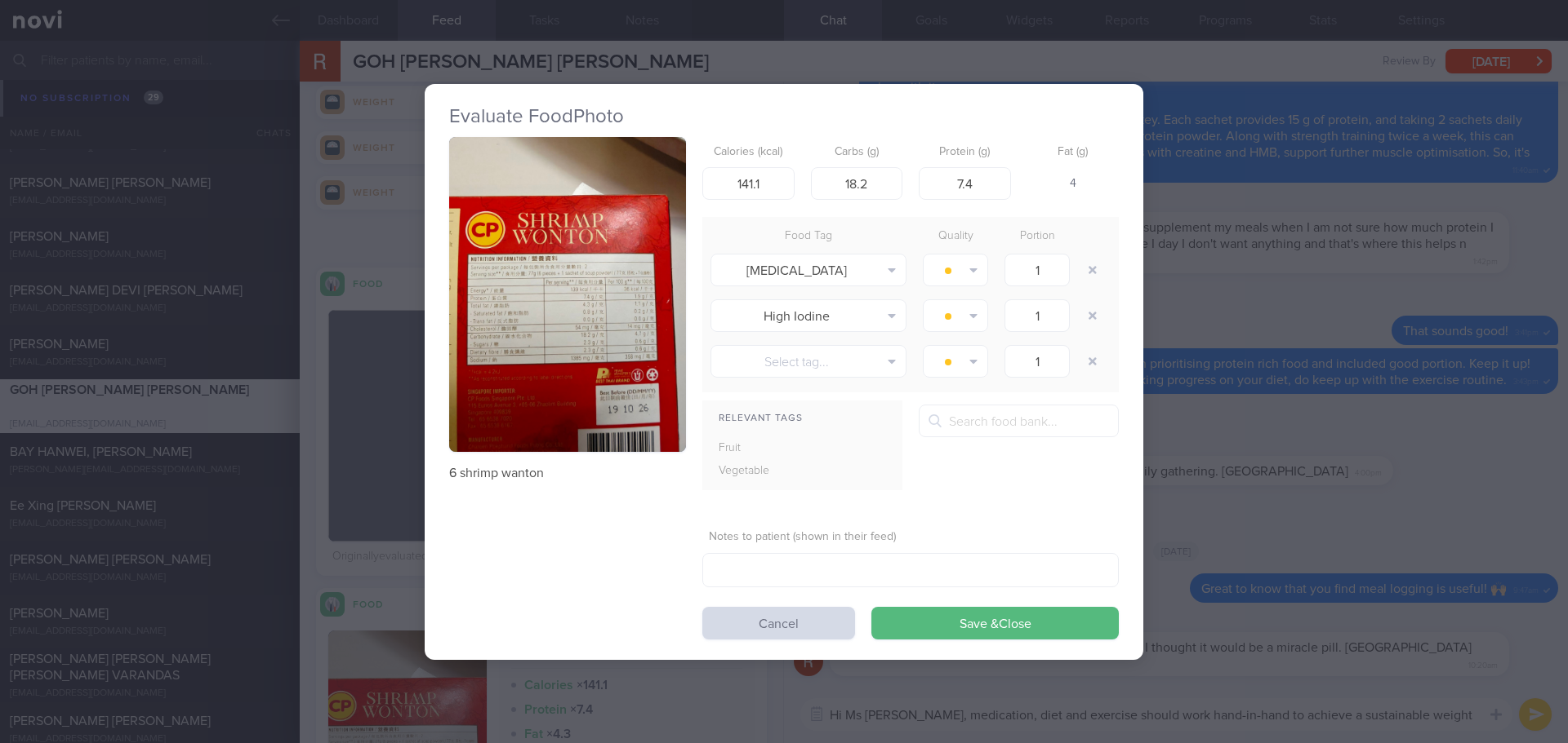
click at [577, 387] on button "button" at bounding box center [568, 295] width 237 height 315
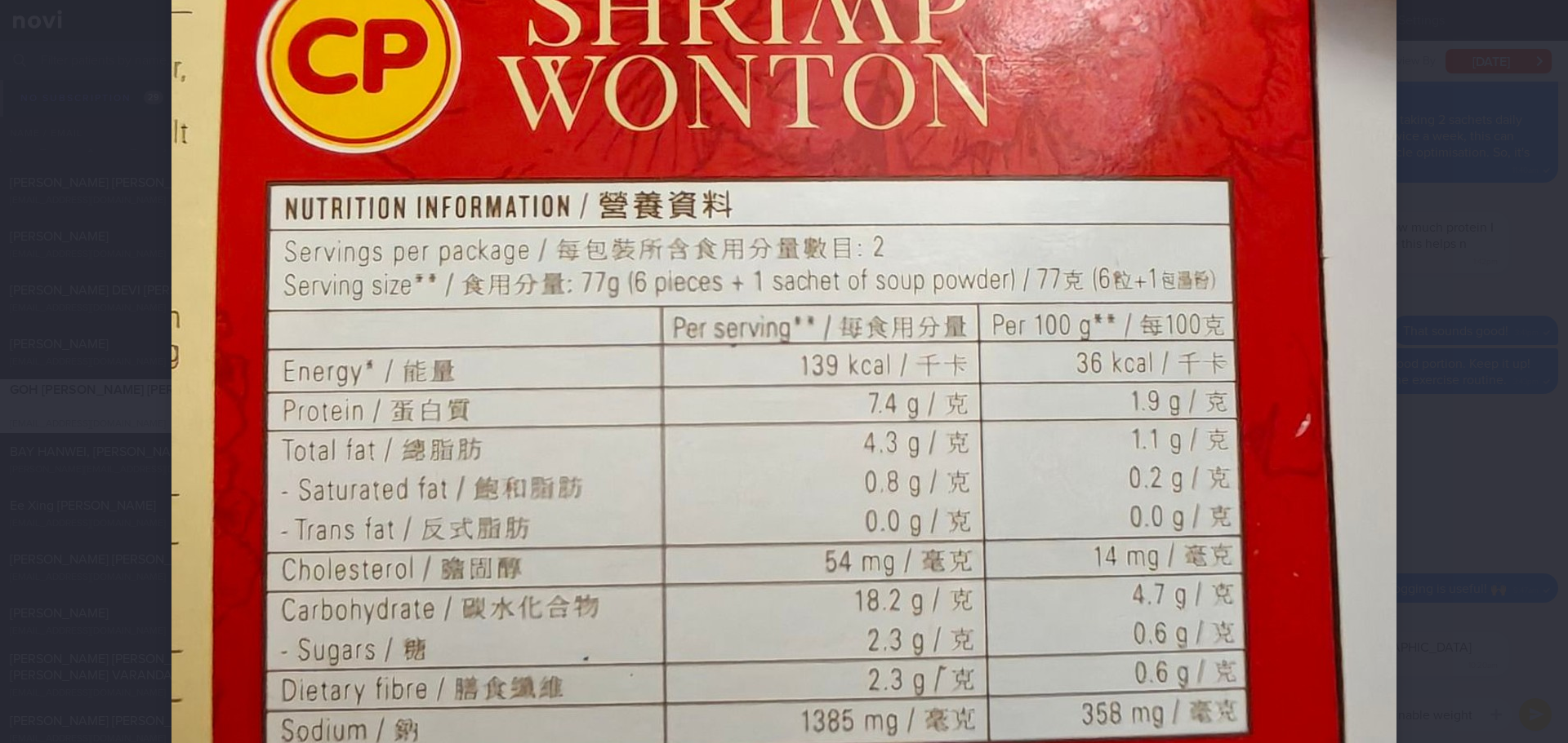
scroll to position [816, 0]
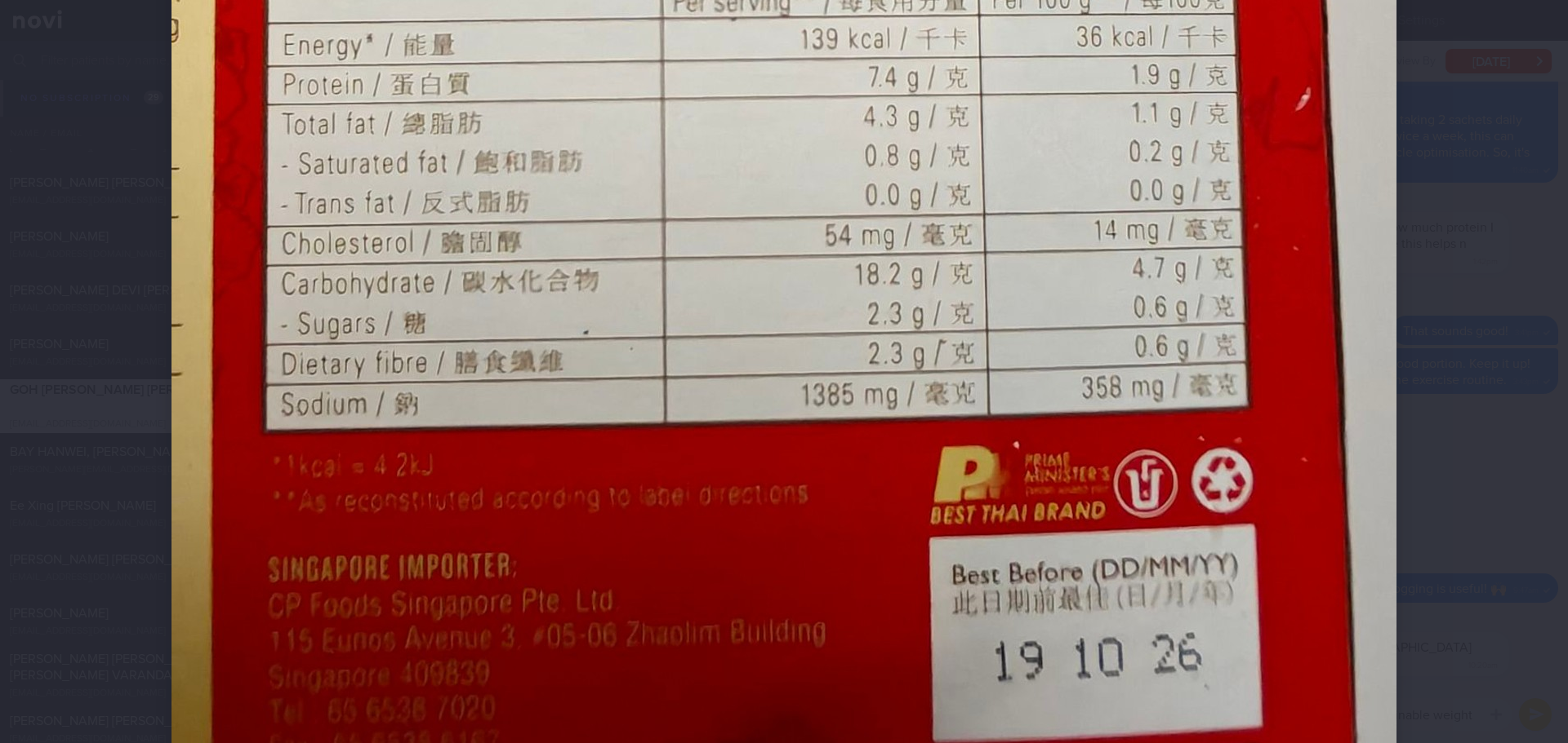
click at [1415, 336] on div at bounding box center [784, 65] width 1355 height 1762
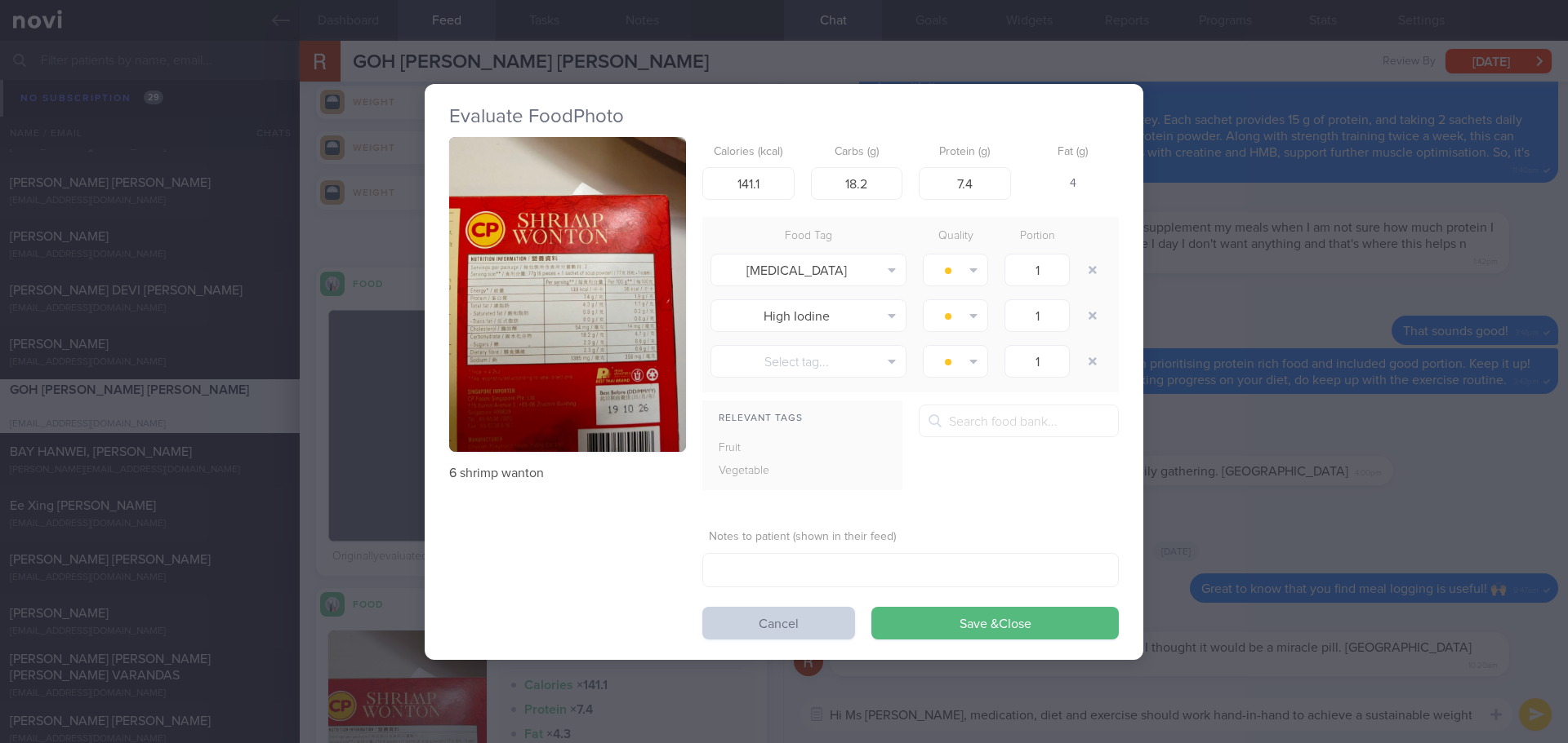
click at [827, 619] on button "Cancel" at bounding box center [778, 623] width 152 height 33
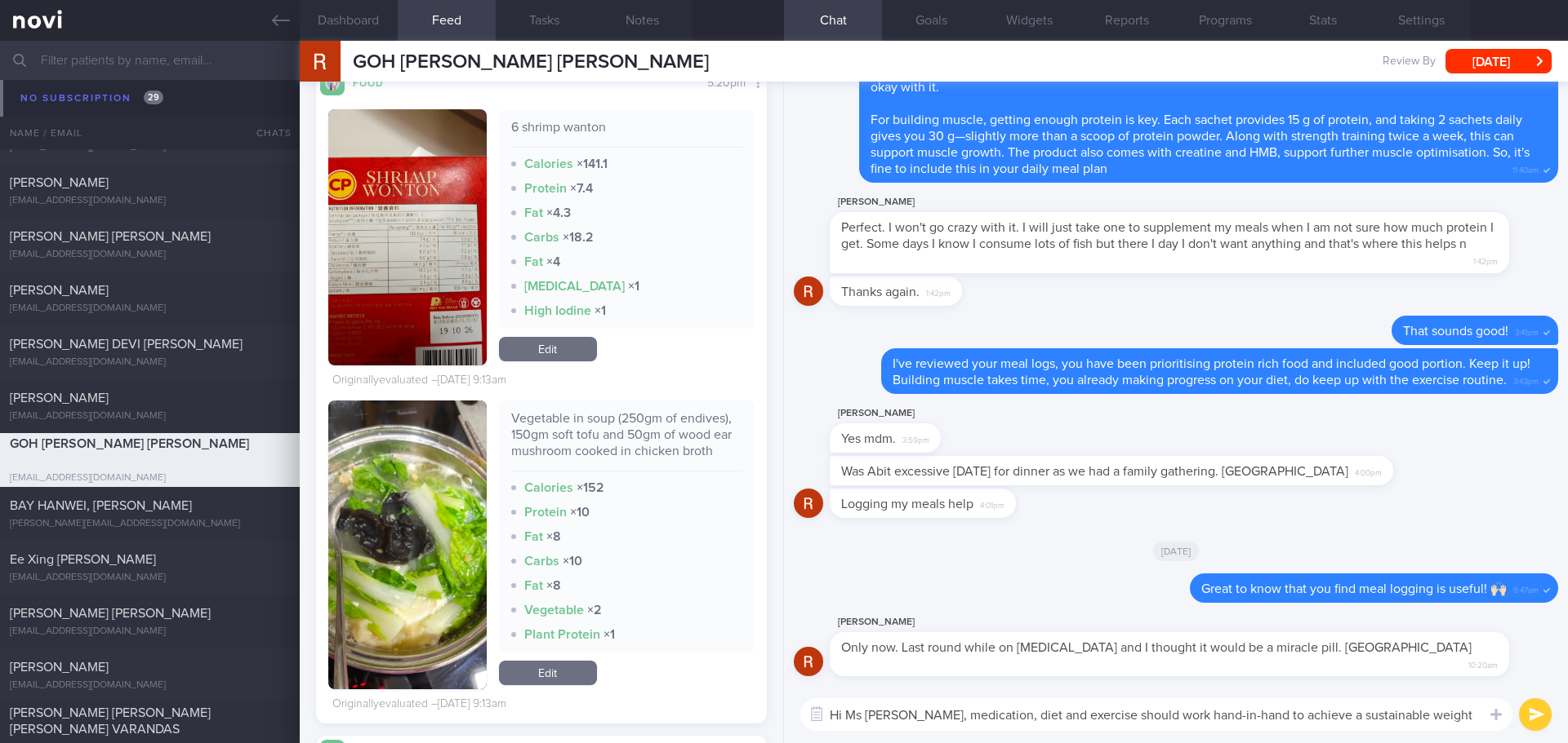
scroll to position [13089, 0]
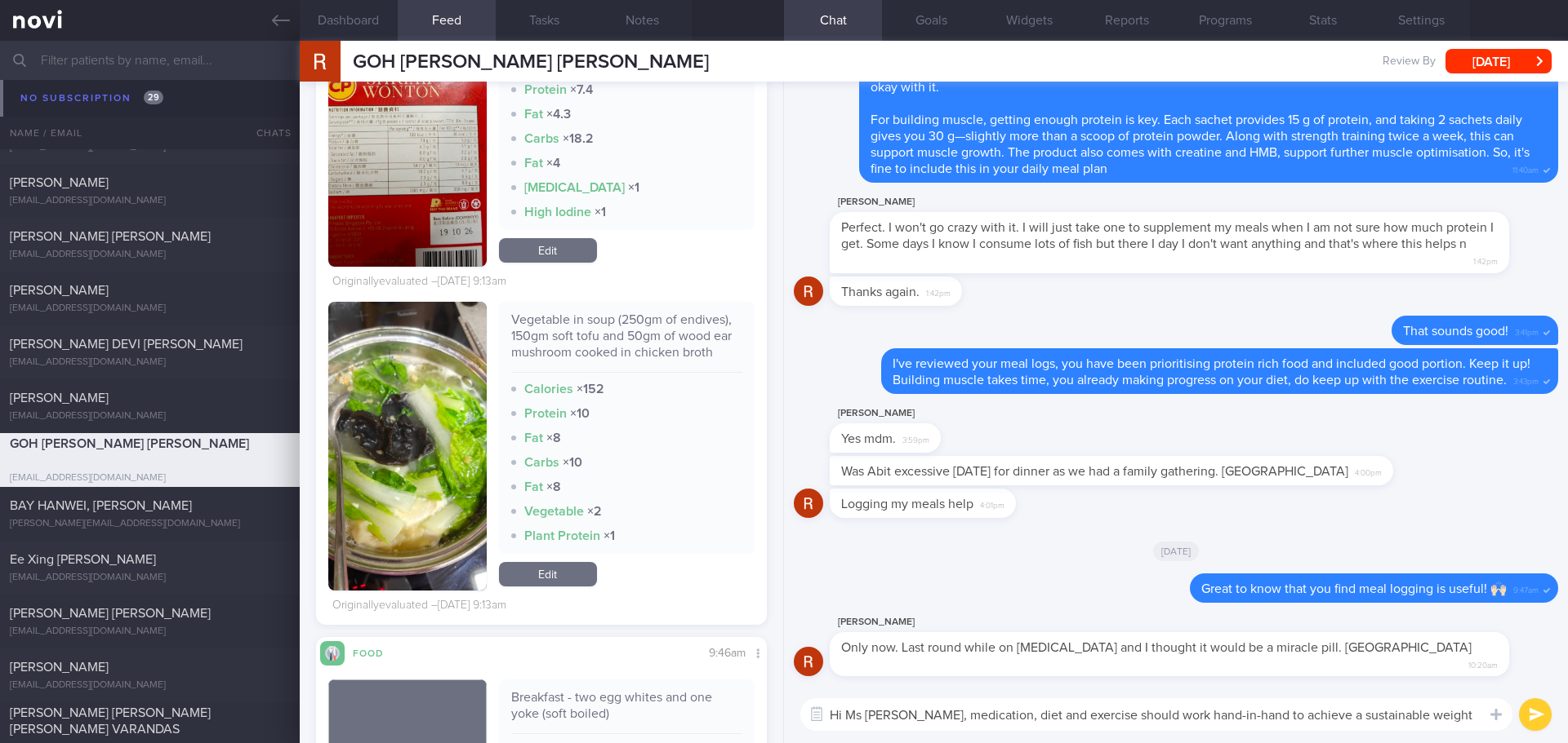
click at [431, 411] on button "button" at bounding box center [407, 445] width 159 height 288
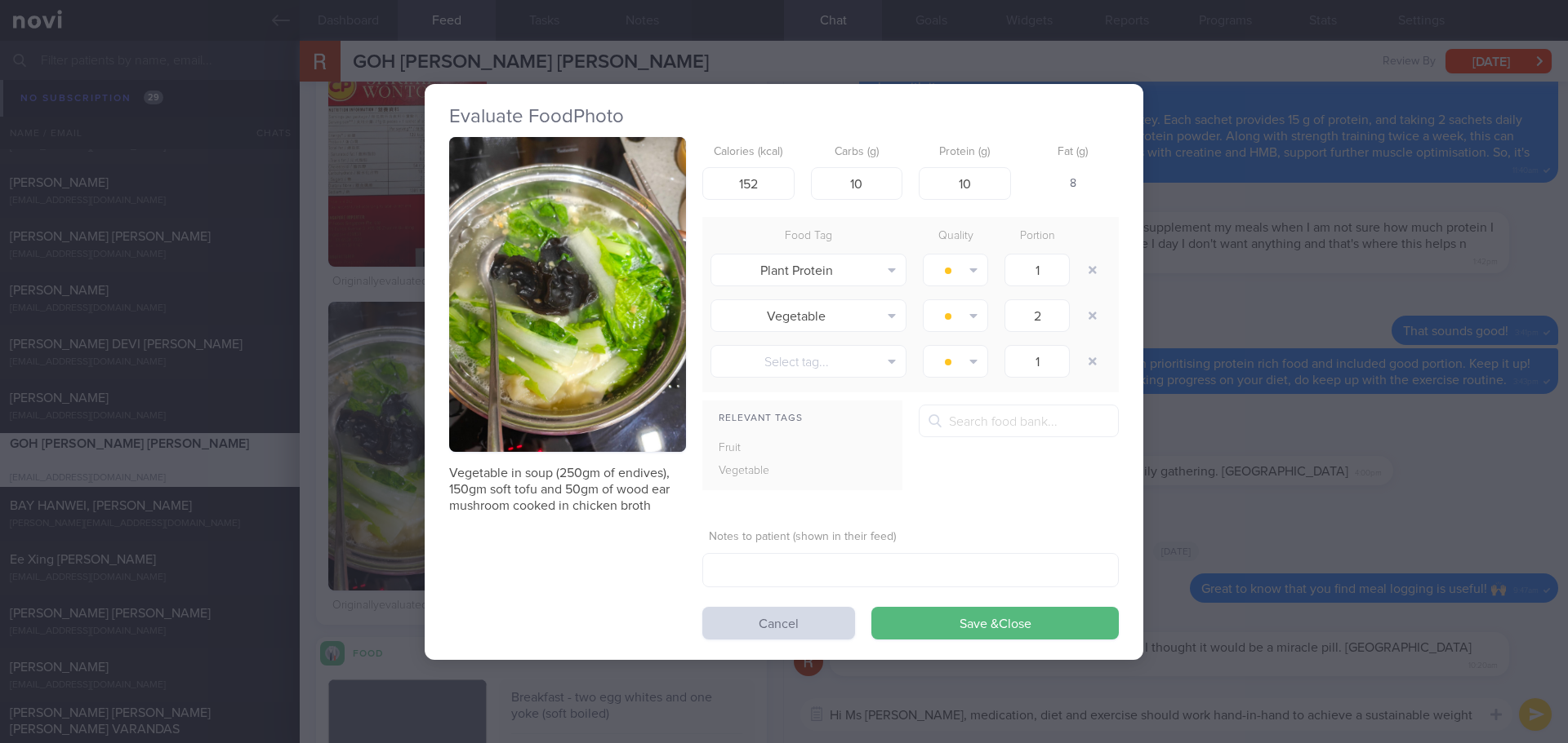
click at [633, 293] on button "button" at bounding box center [568, 295] width 237 height 315
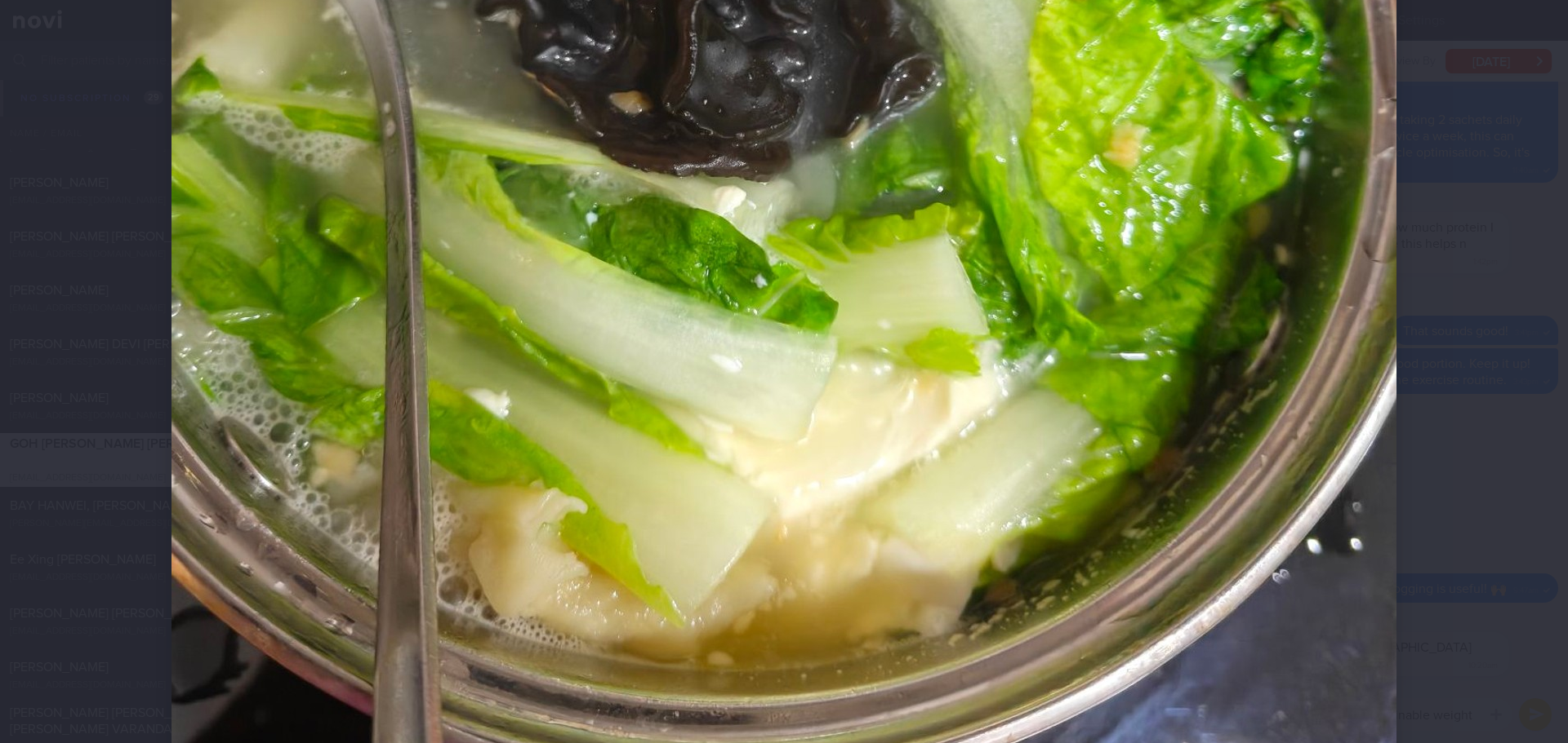
scroll to position [735, 0]
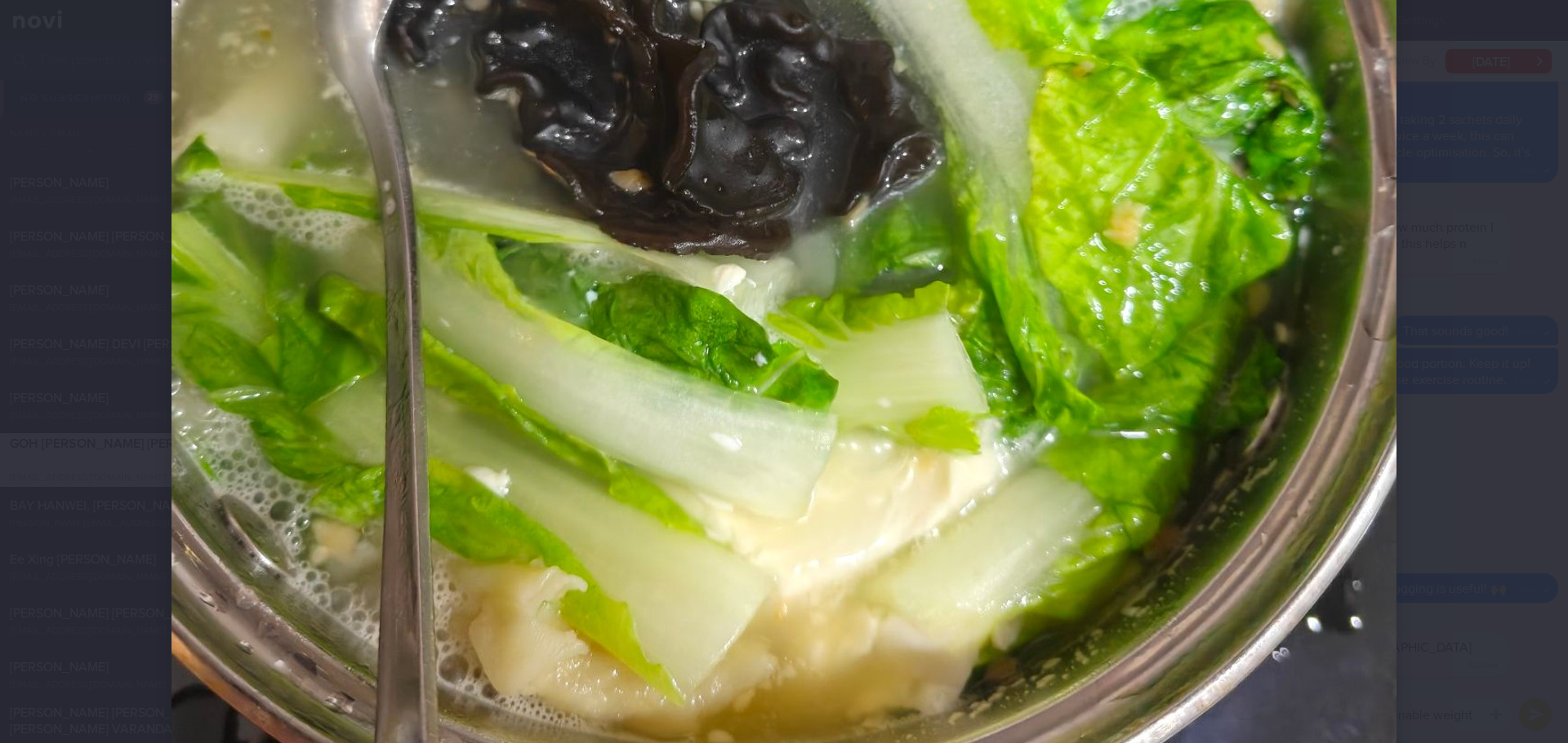
click at [1415, 394] on div at bounding box center [784, 147] width 1355 height 1762
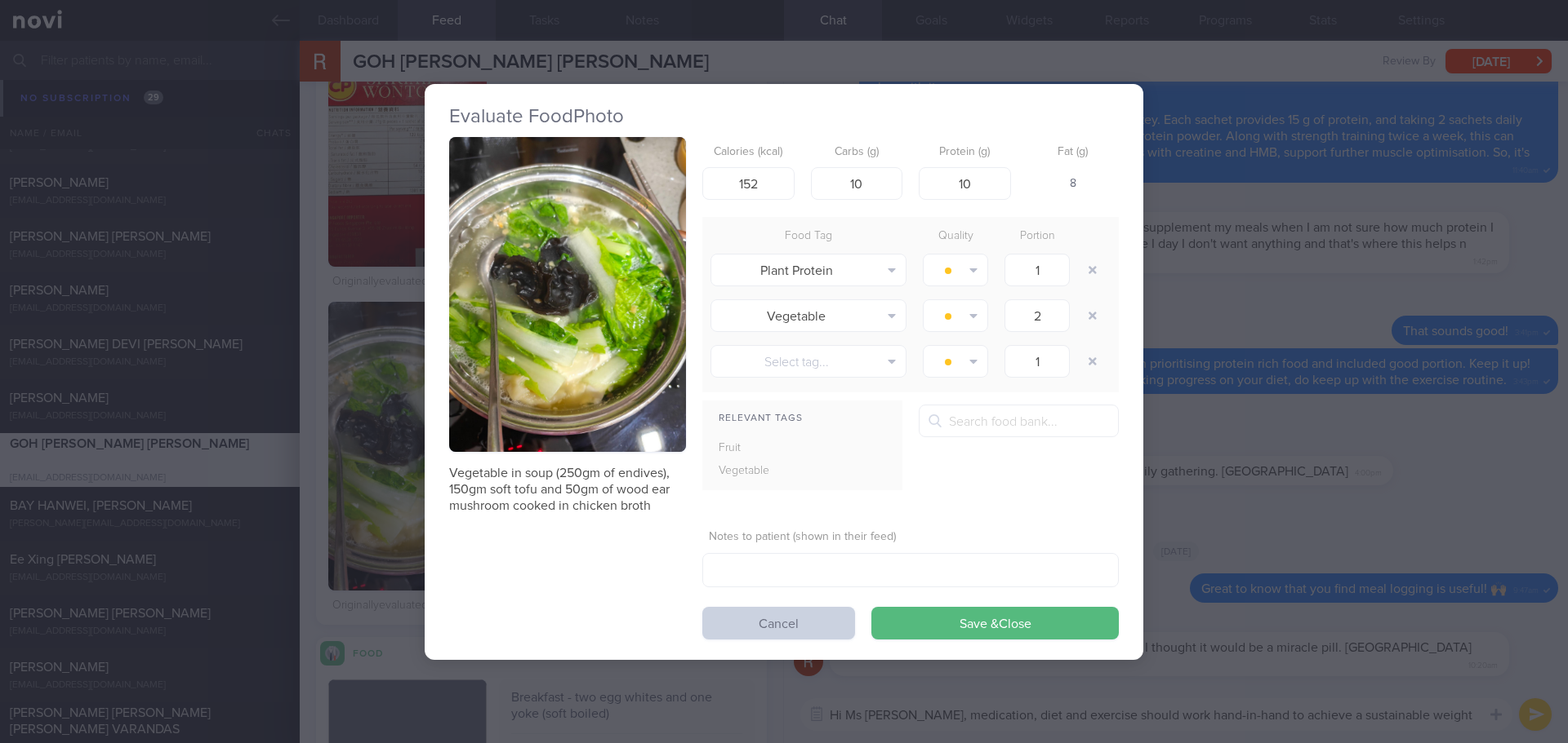
click at [824, 623] on button "Cancel" at bounding box center [778, 623] width 152 height 33
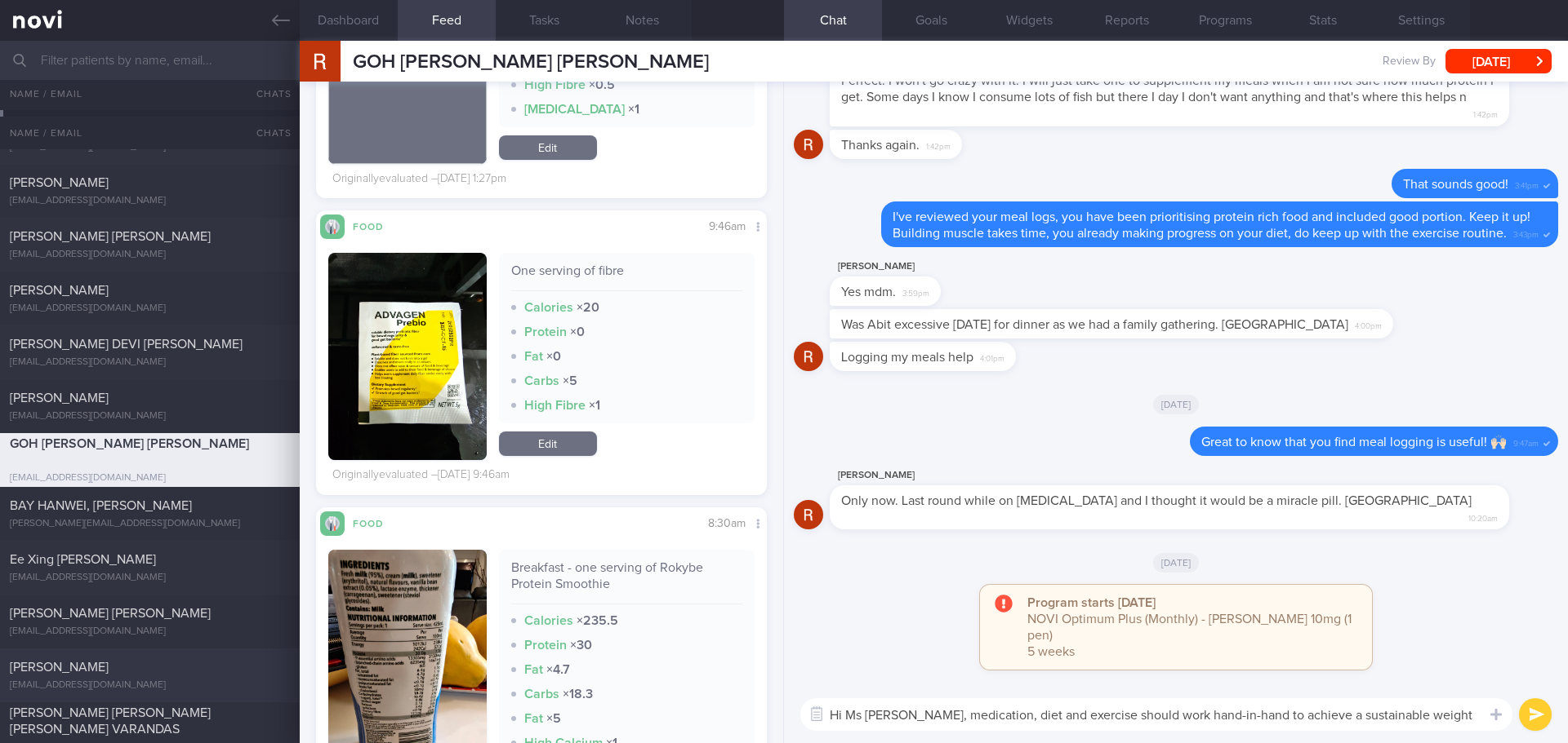
scroll to position [2867, 0]
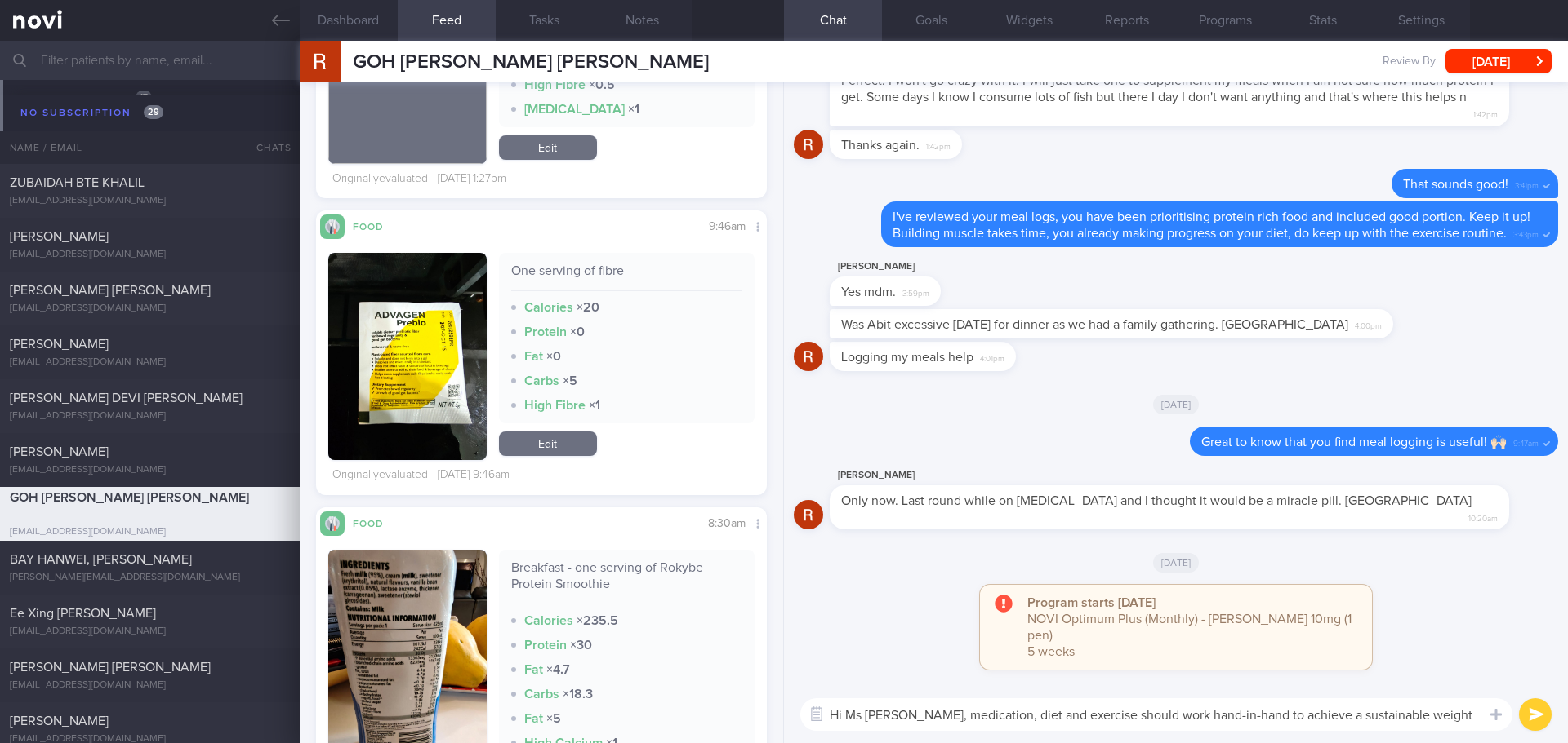
click at [1036, 408] on div "[DATE]" at bounding box center [1176, 403] width 764 height 46
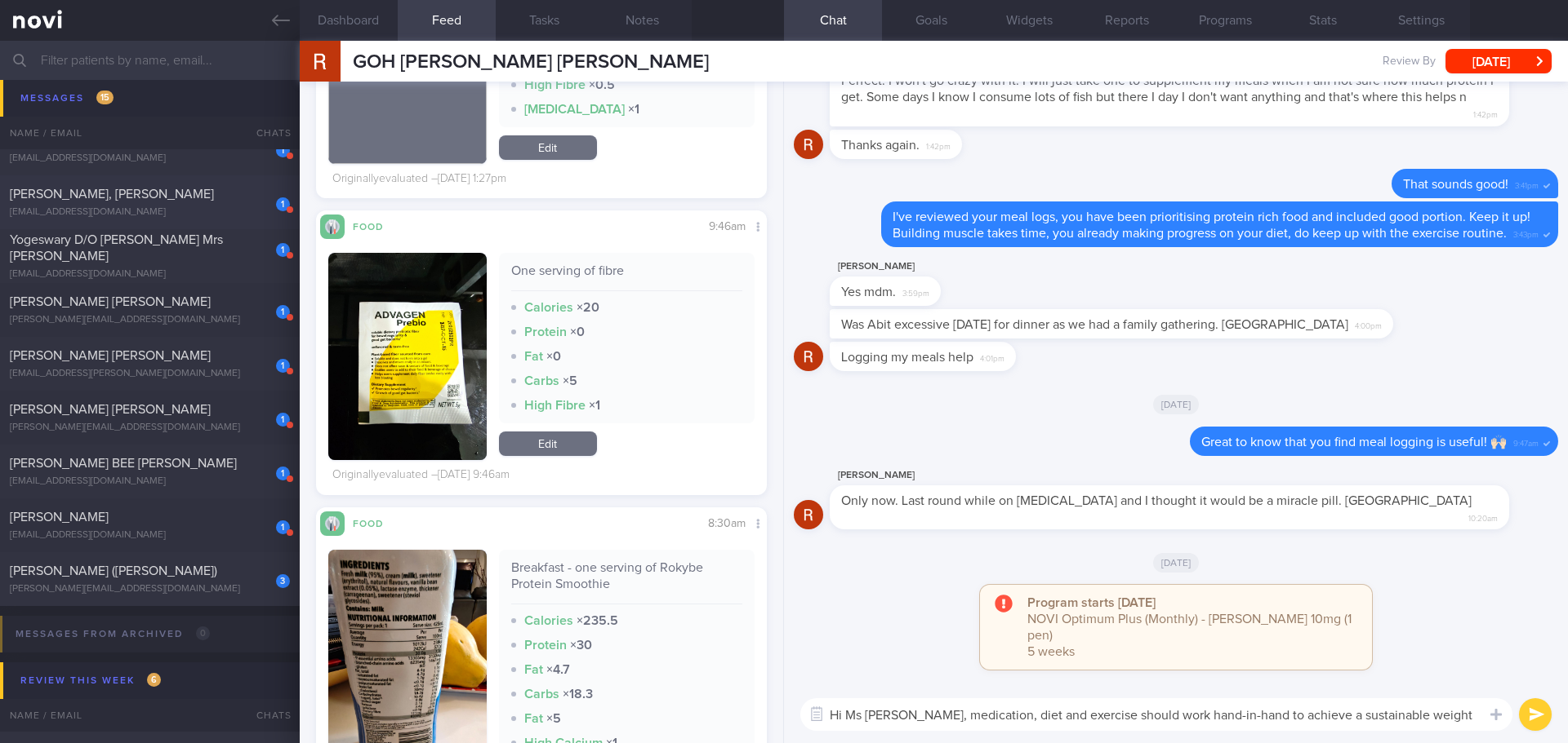
scroll to position [909, 0]
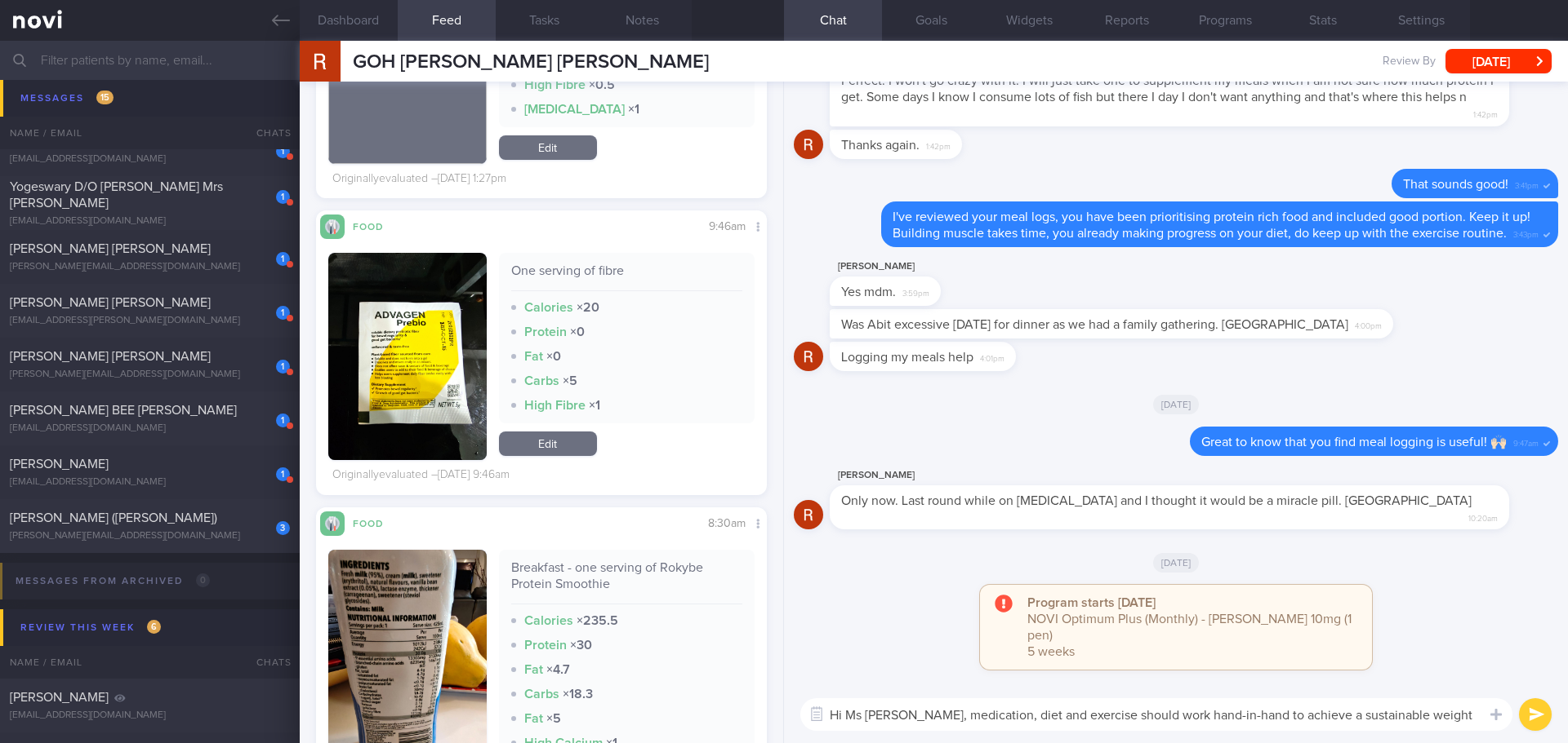
drag, startPoint x: 1464, startPoint y: 723, endPoint x: 657, endPoint y: 730, distance: 807.0
click at [657, 730] on div "Dashboard Feed 50 Tasks Notes Chat Goals Widgets Reports Programs Stats Setting…" at bounding box center [934, 392] width 1268 height 703
click at [941, 635] on div "Program starts today NOVI Optimum Plus (Monthly) - Mounjaro Kwikpen 10mg (1 pen…" at bounding box center [1176, 636] width 764 height 101
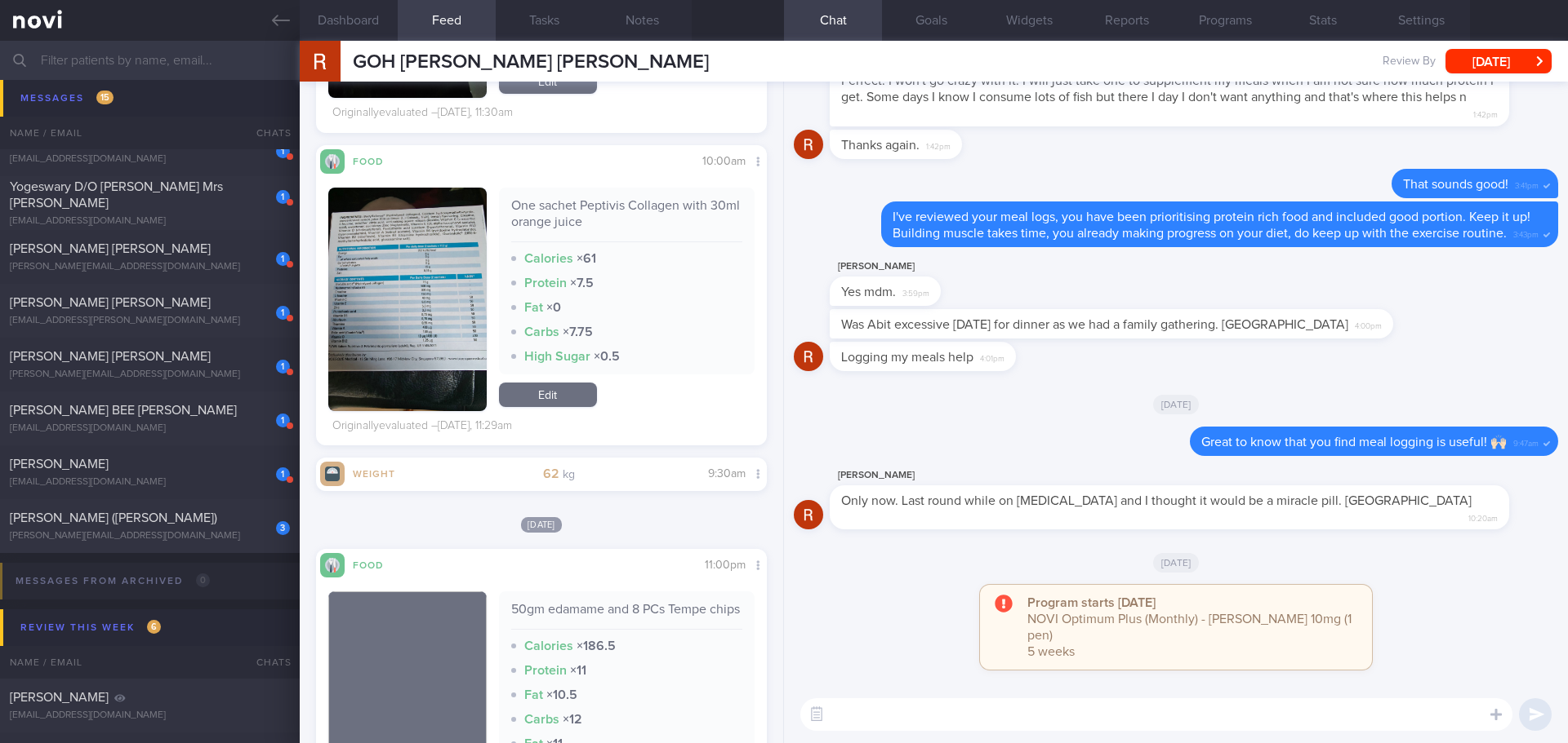
scroll to position [3264, 0]
click at [607, 519] on div "[DATE]" at bounding box center [541, 524] width 451 height 17
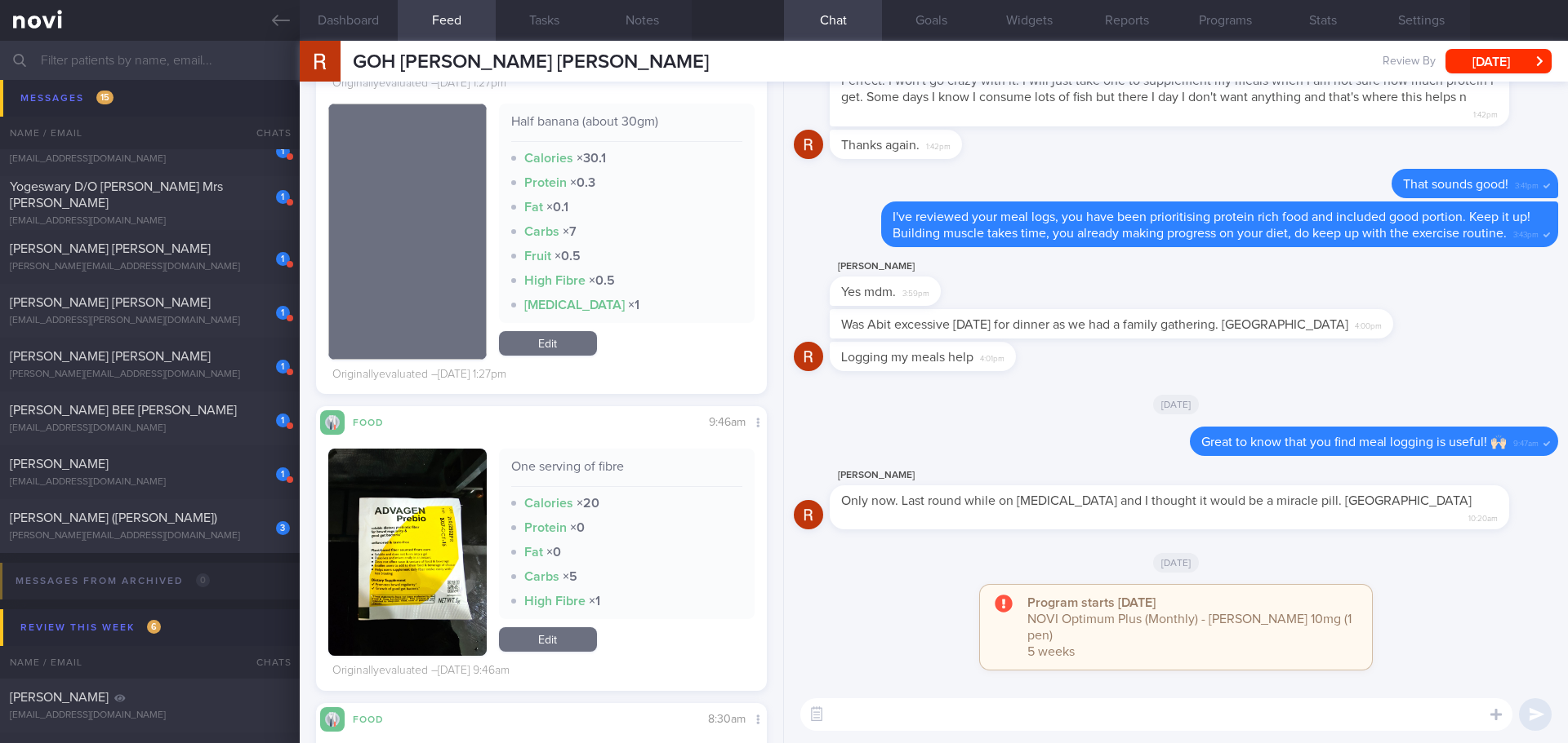
scroll to position [11914, 0]
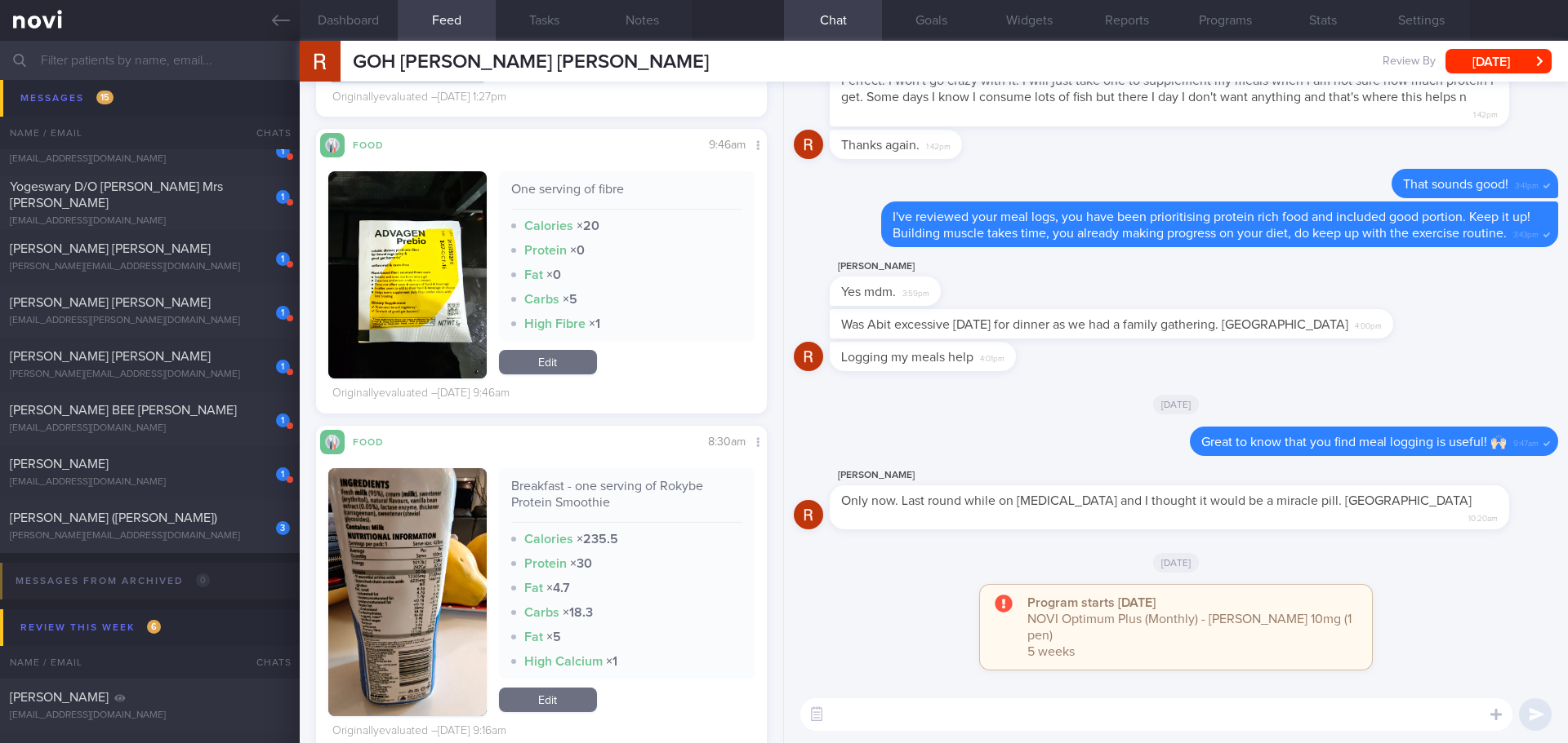
click at [980, 638] on div "Program starts today NOVI Optimum Plus (Monthly) - Mounjaro Kwikpen 10mg (1 pen…" at bounding box center [1176, 627] width 392 height 85
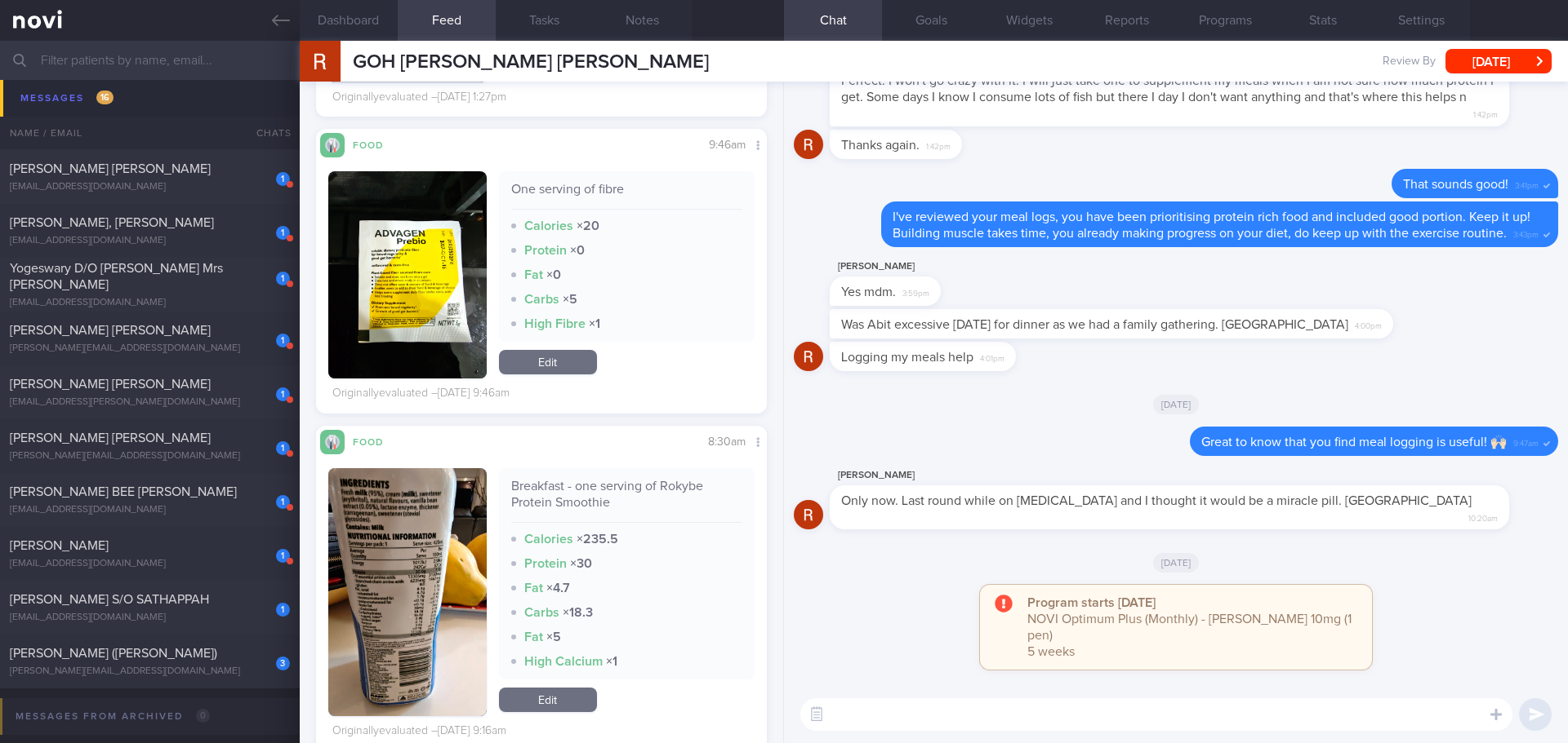
scroll to position [11996, 0]
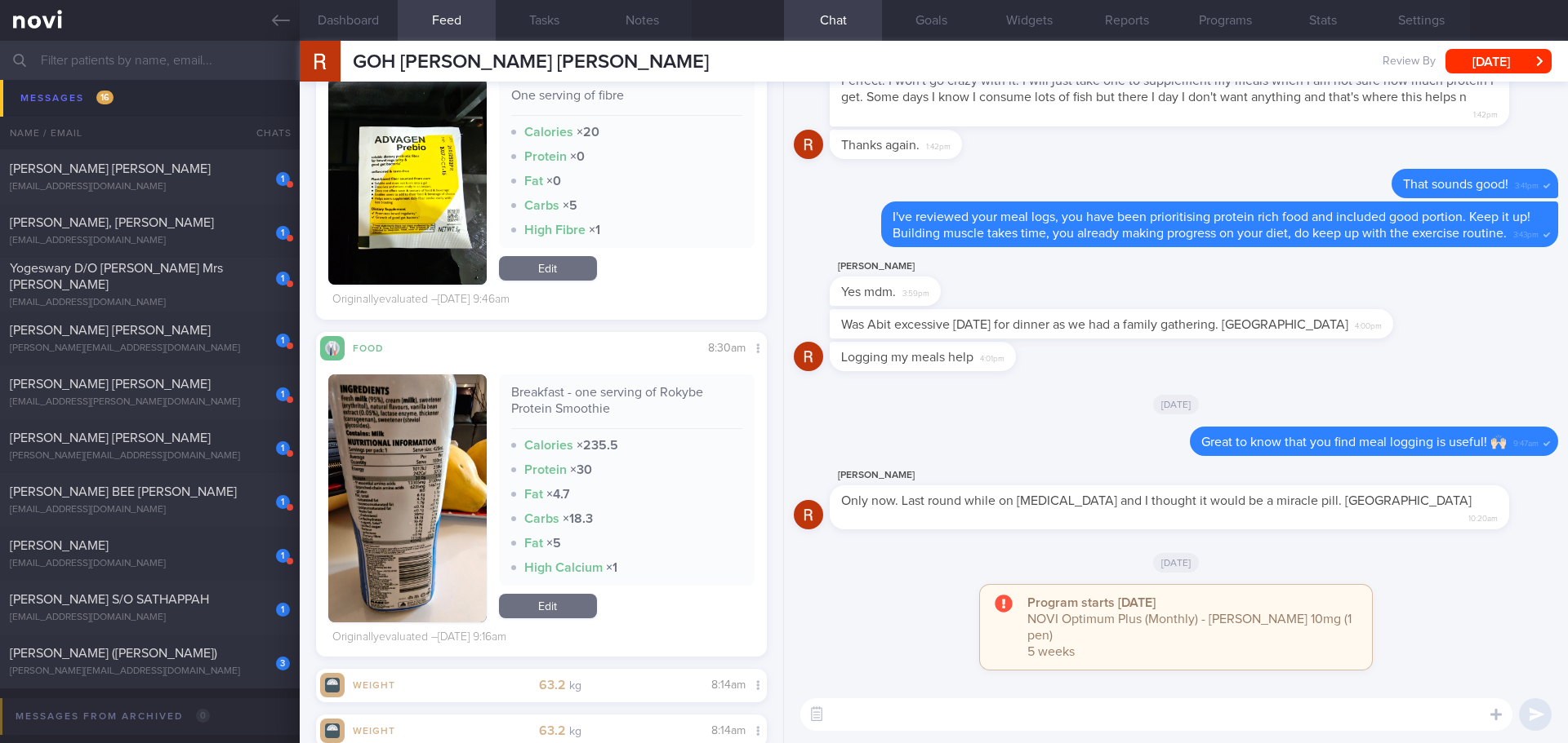
click at [897, 555] on div "[DATE]" at bounding box center [1176, 562] width 764 height 46
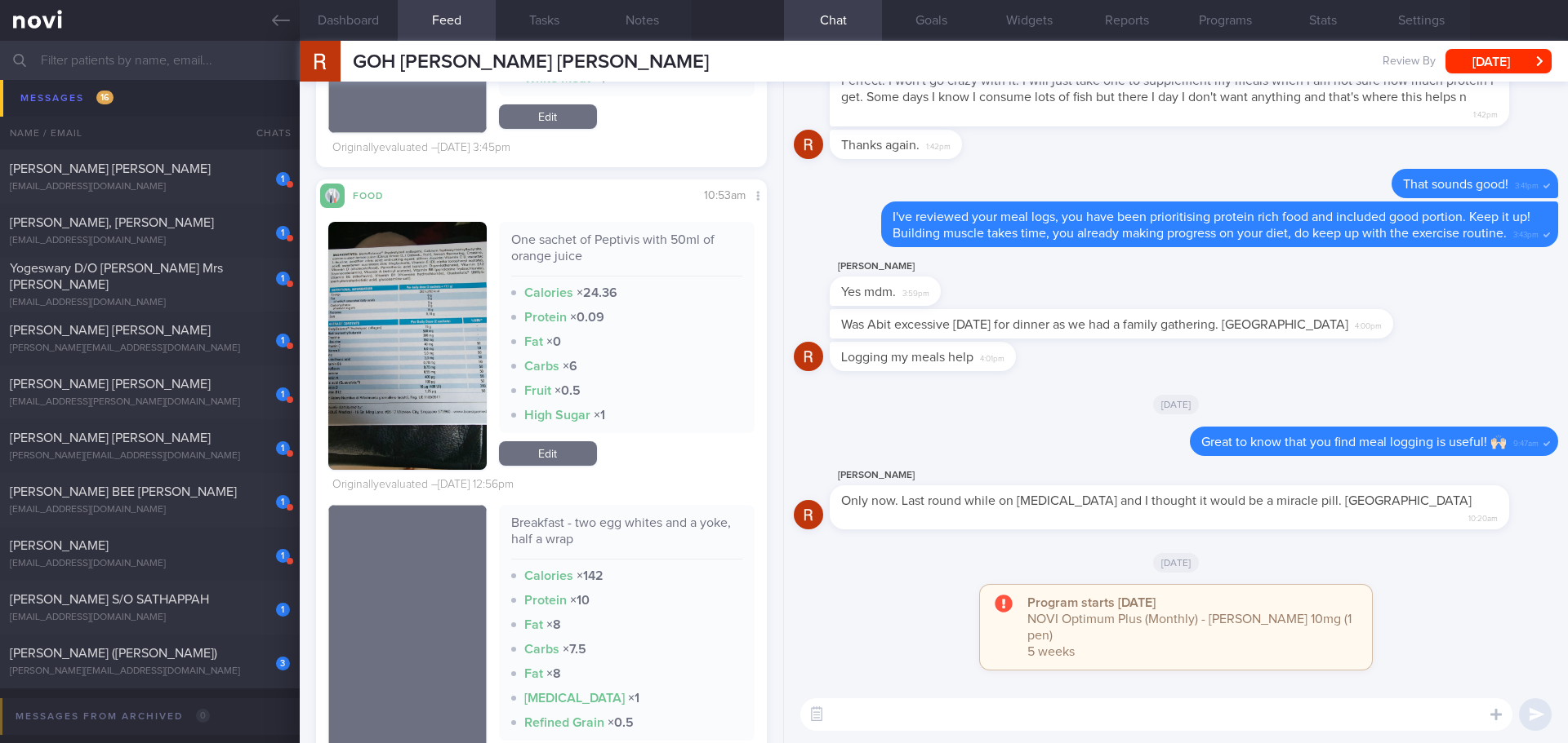
scroll to position [9385, 0]
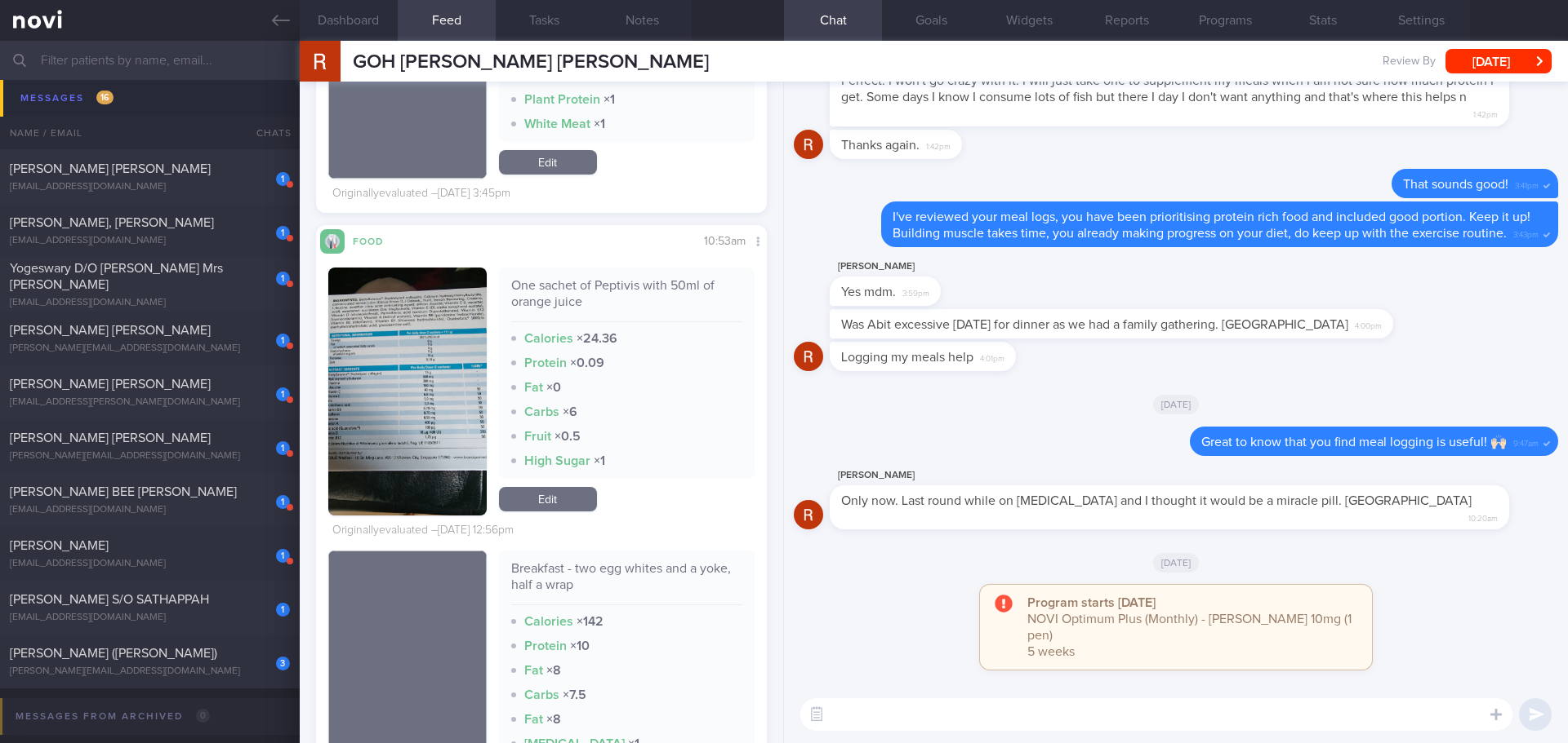
click at [415, 343] on button "button" at bounding box center [407, 392] width 159 height 248
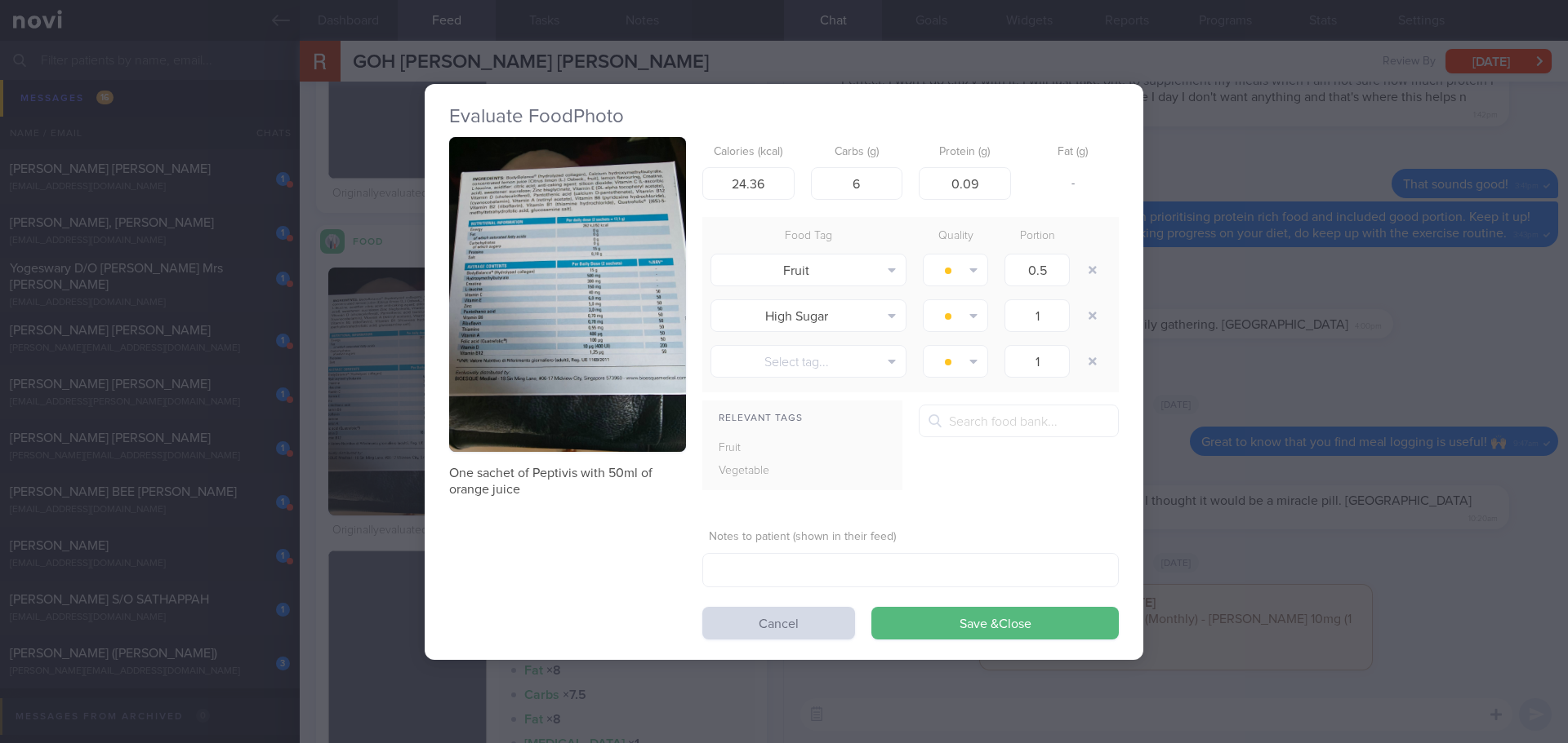
click at [565, 241] on button "button" at bounding box center [568, 295] width 237 height 315
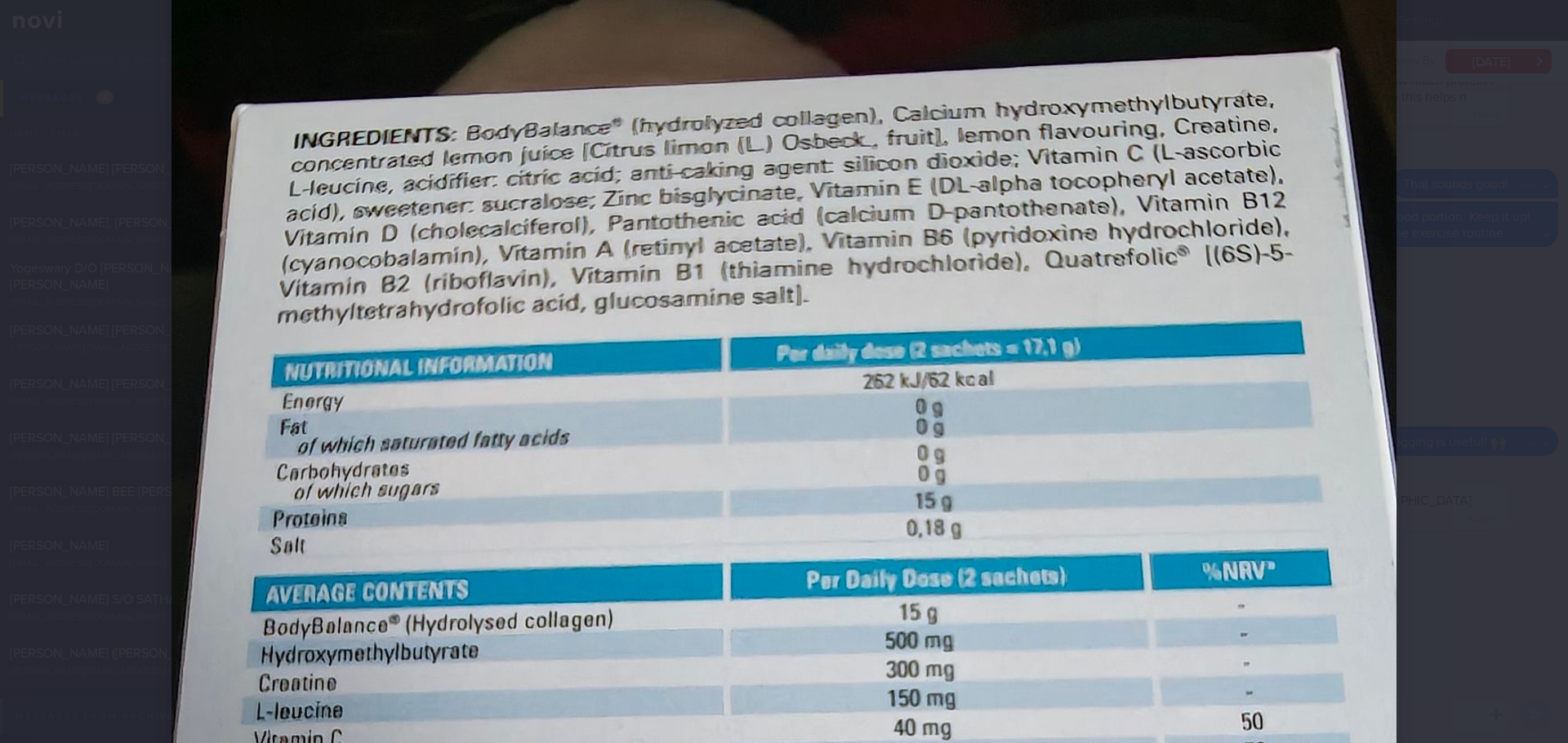
scroll to position [163, 0]
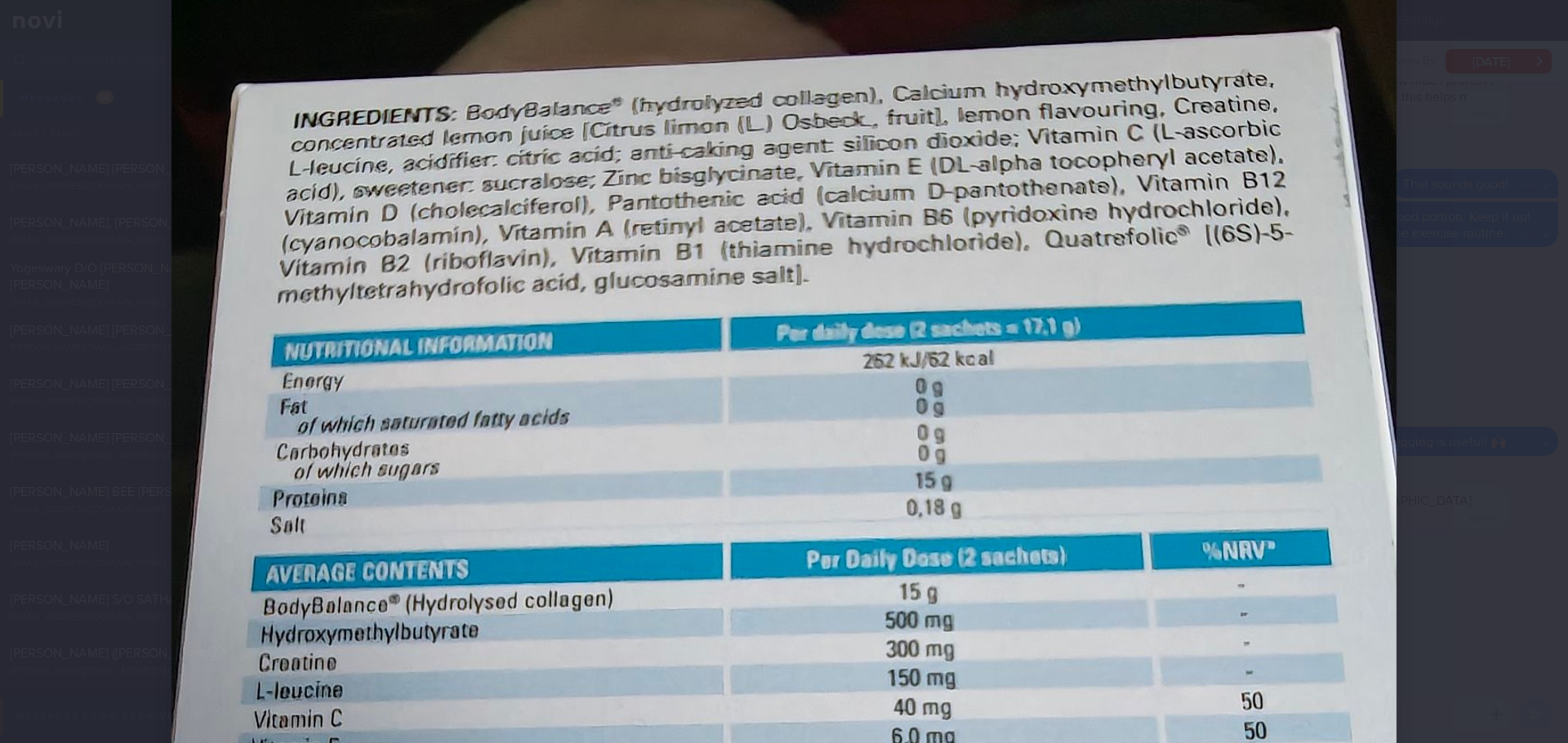
click at [1448, 294] on div at bounding box center [784, 718] width 1355 height 1762
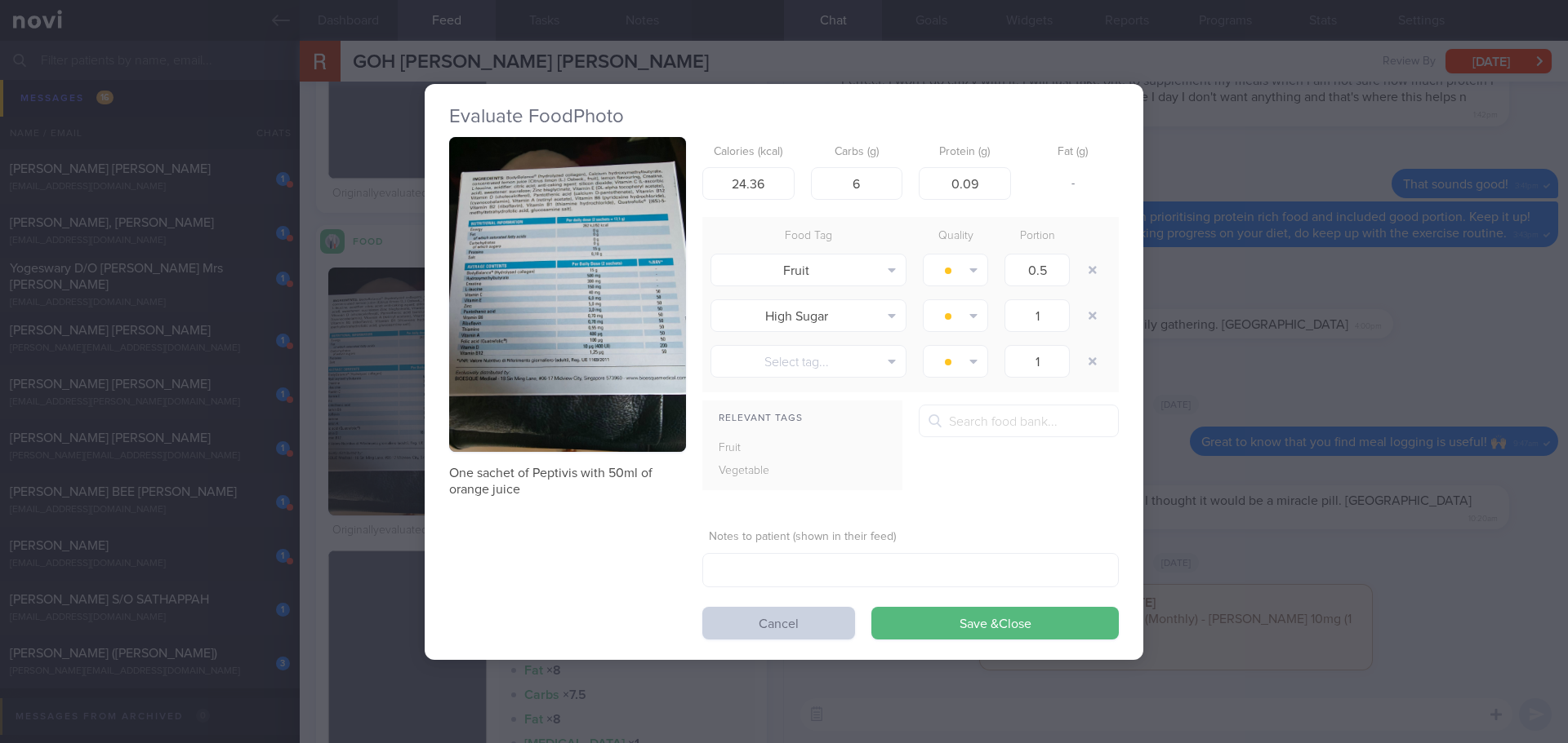
click at [798, 621] on button "Cancel" at bounding box center [778, 623] width 152 height 33
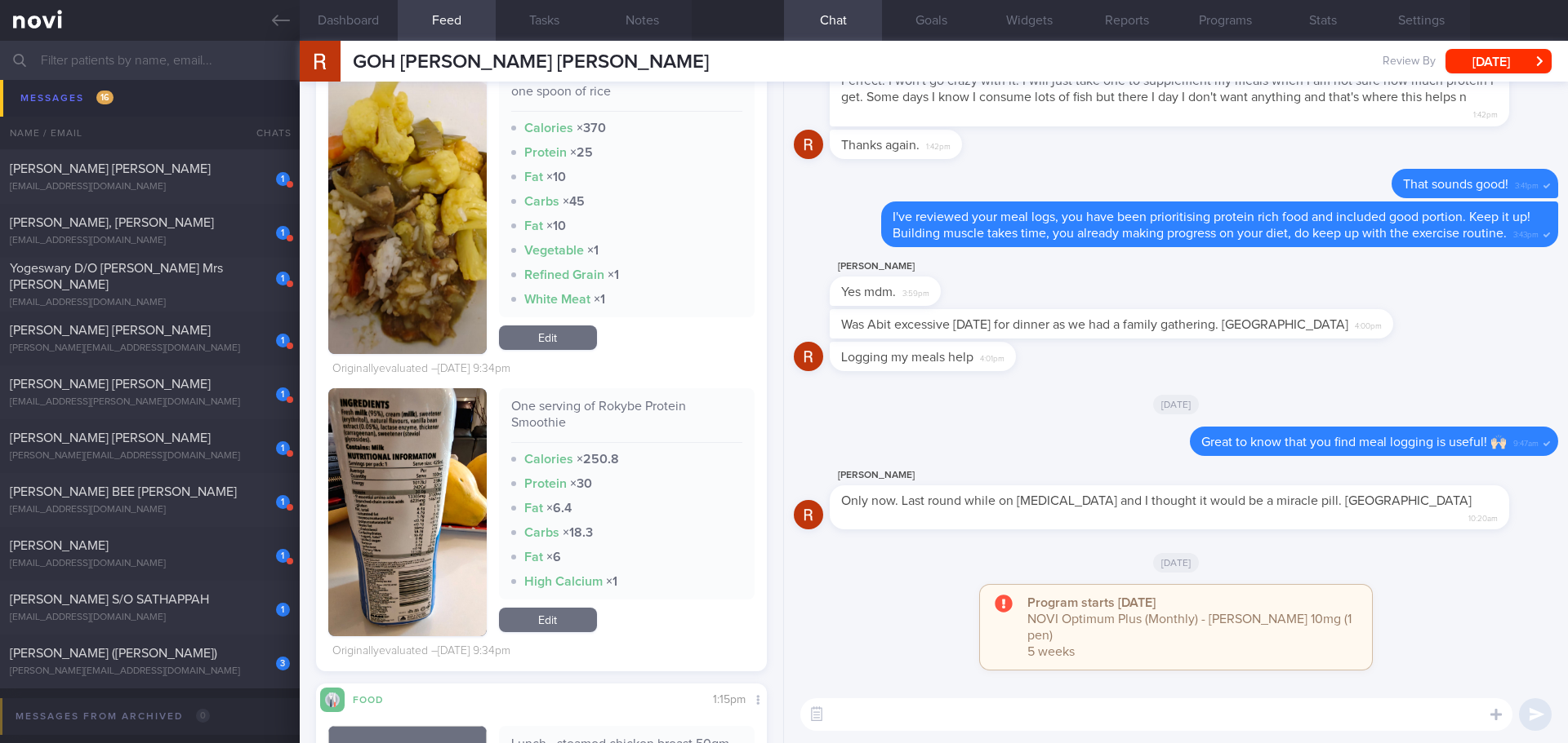
scroll to position [8405, 0]
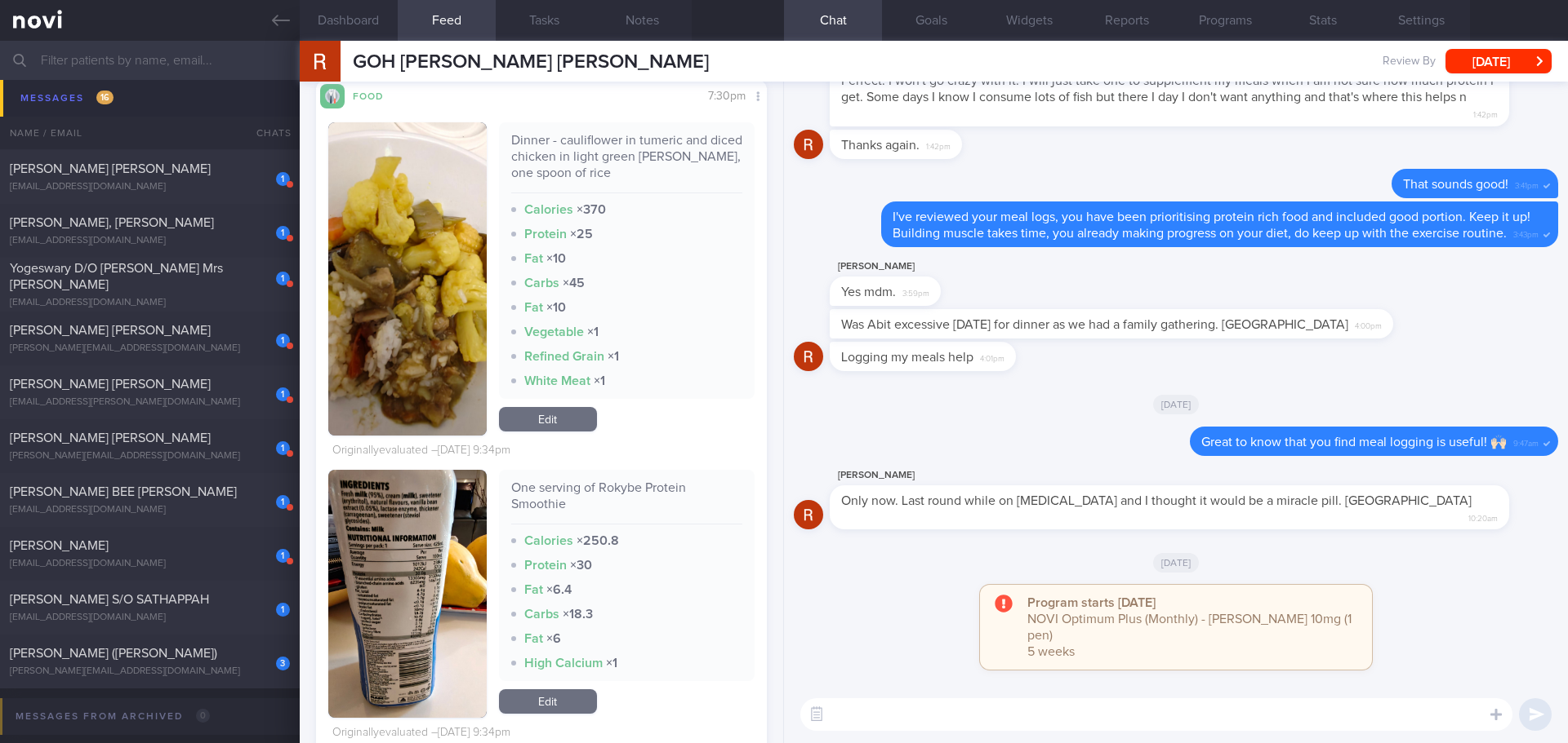
click at [437, 543] on button "button" at bounding box center [407, 595] width 159 height 248
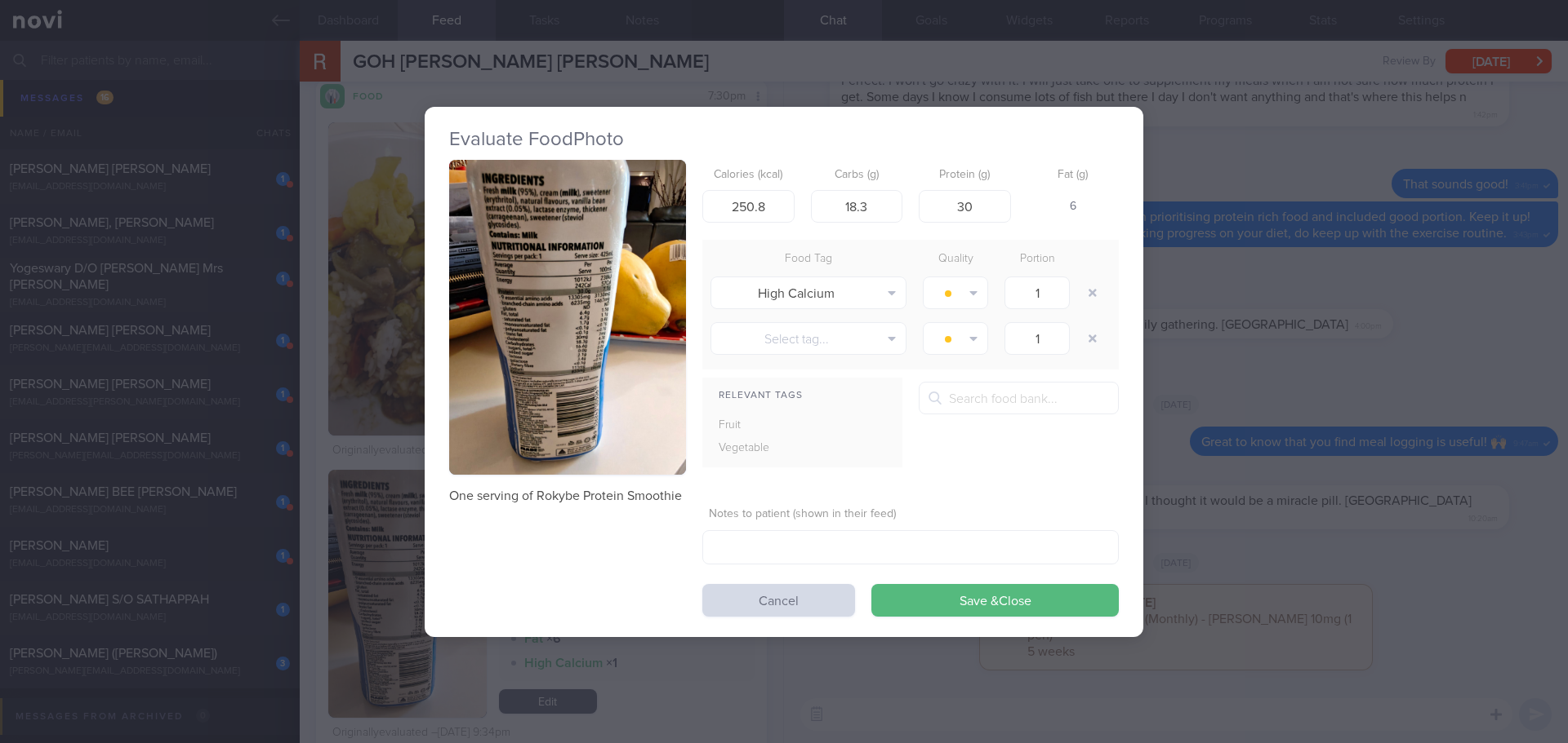
click at [536, 348] on button "button" at bounding box center [568, 317] width 237 height 315
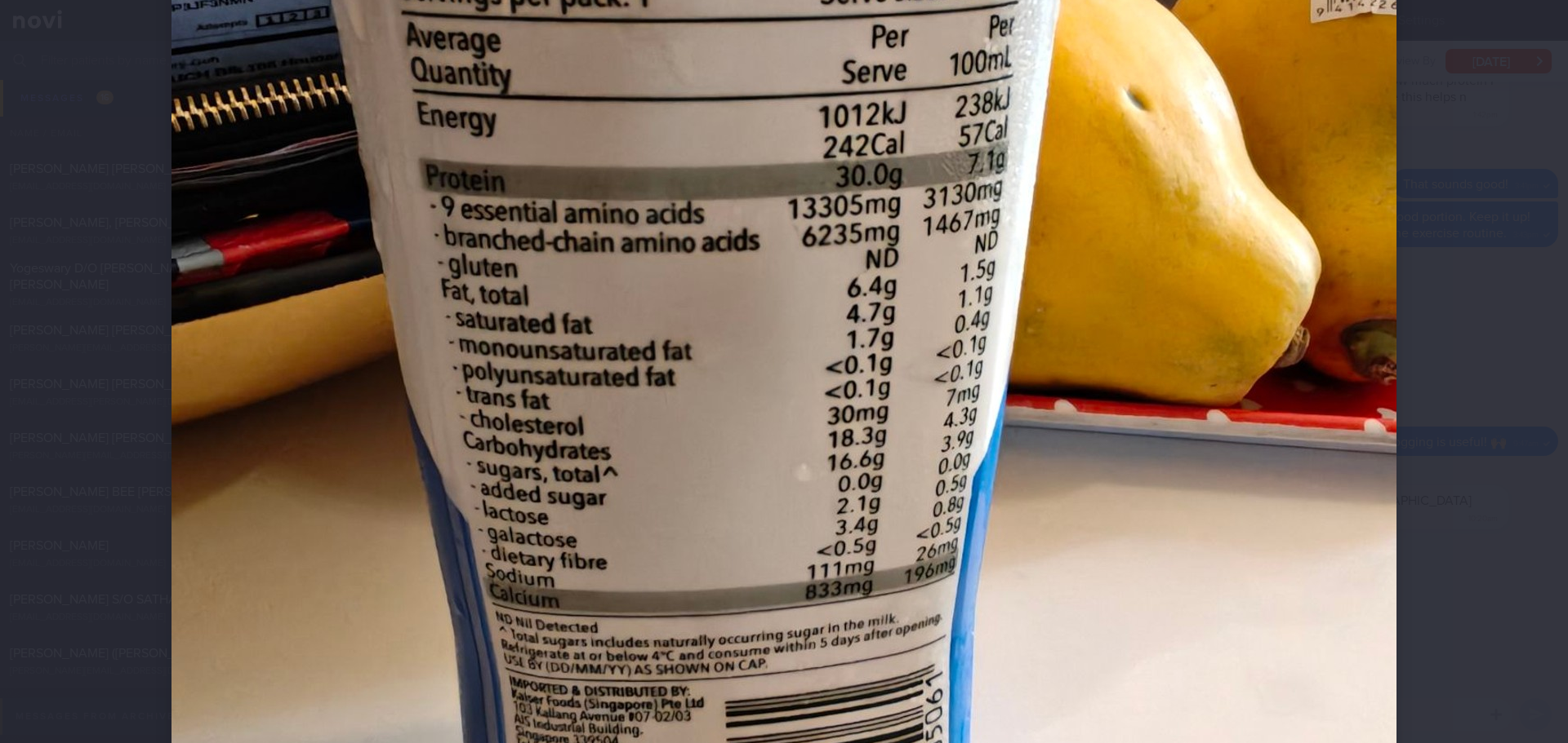
scroll to position [571, 0]
click at [1453, 377] on div at bounding box center [784, 310] width 1355 height 1762
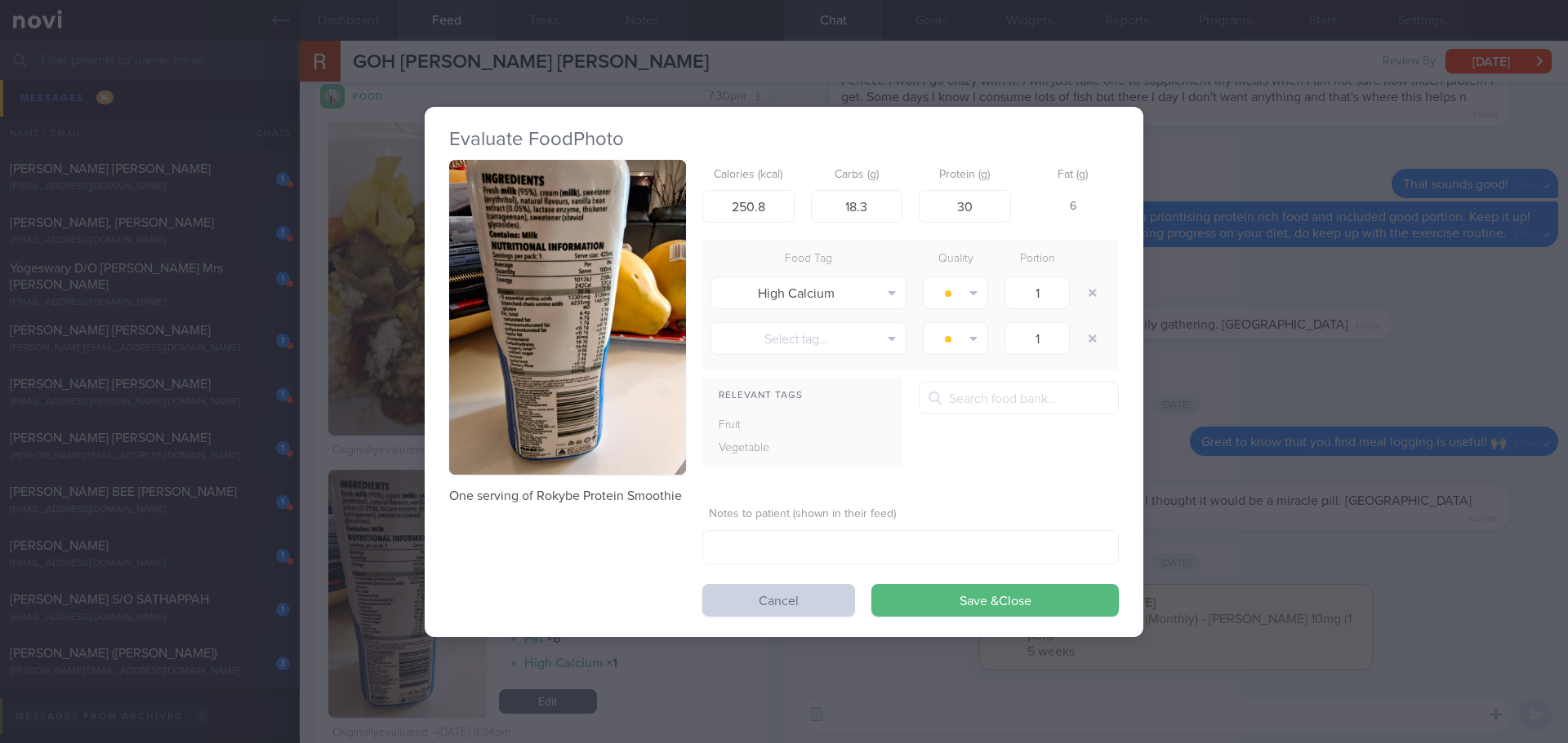
click at [737, 596] on button "Cancel" at bounding box center [778, 600] width 152 height 33
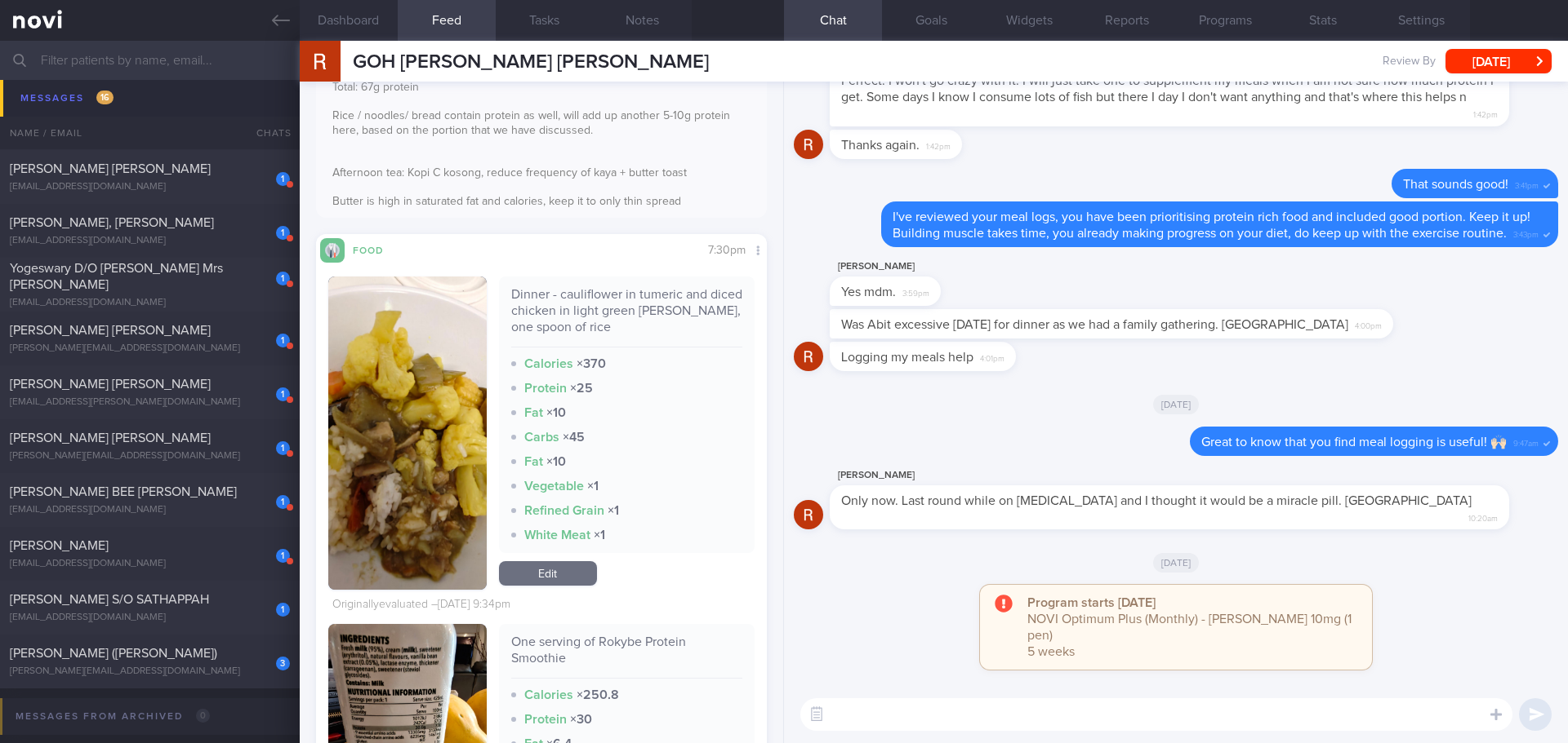
scroll to position [8242, 0]
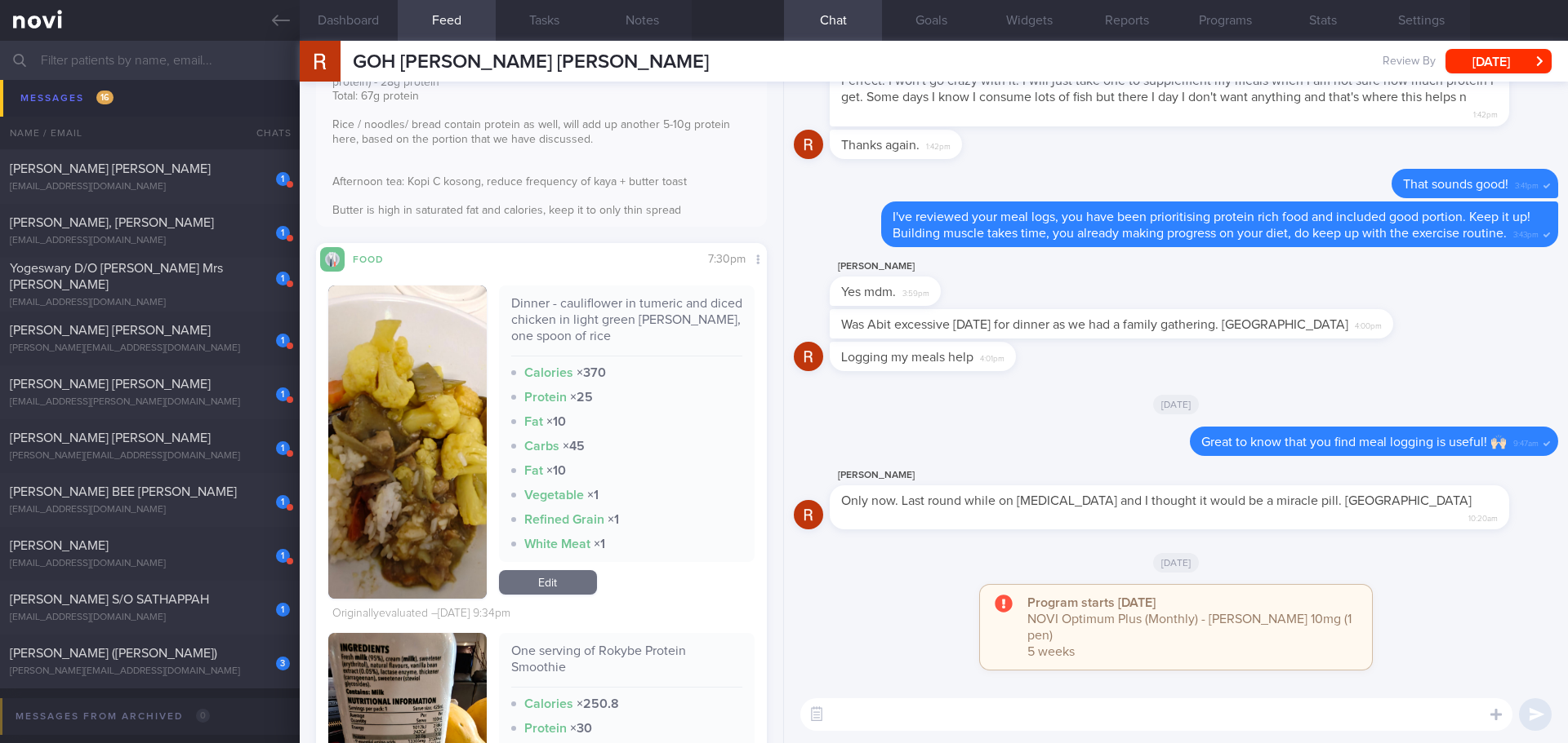
click at [380, 389] on button "button" at bounding box center [407, 442] width 159 height 314
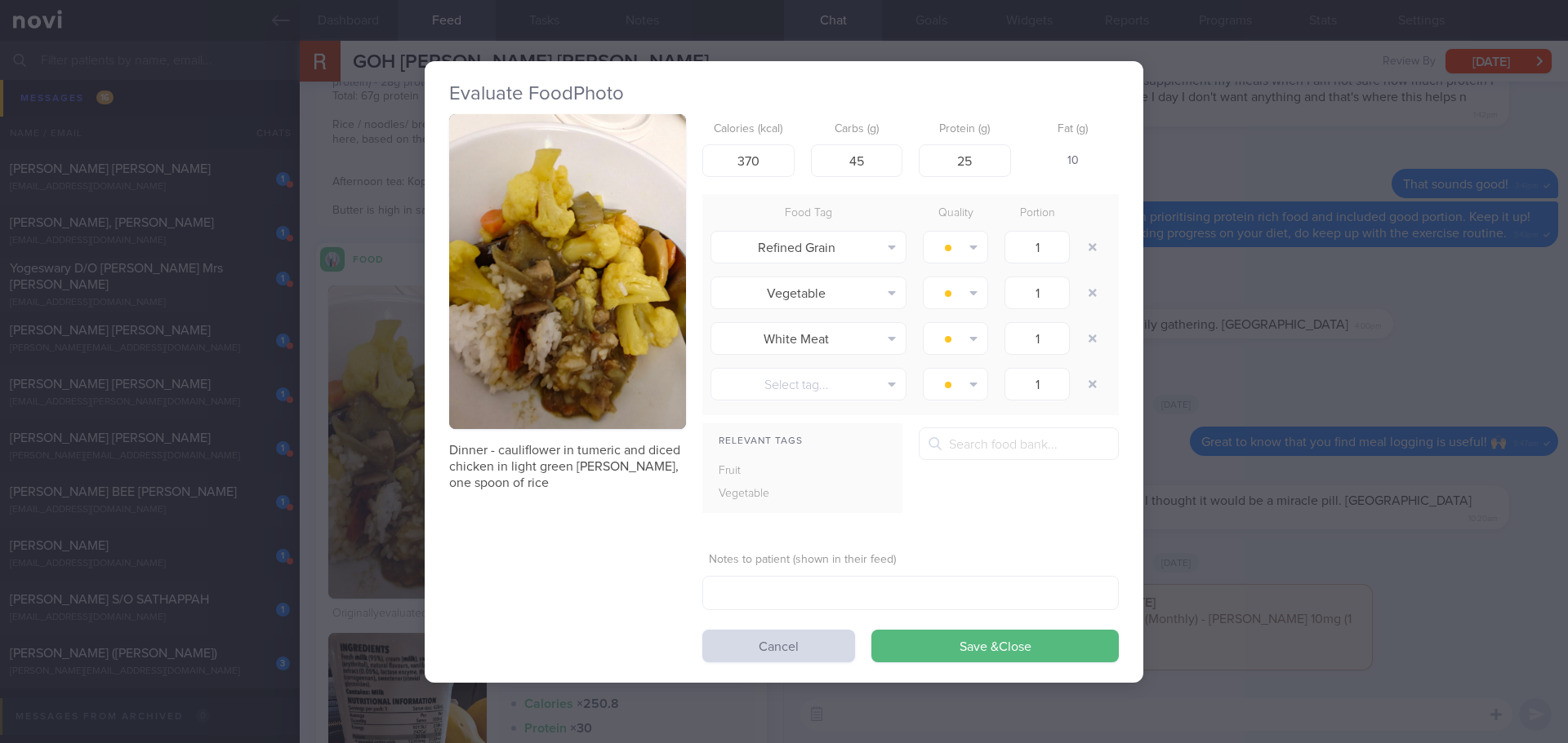
click at [543, 237] on button "button" at bounding box center [568, 272] width 237 height 315
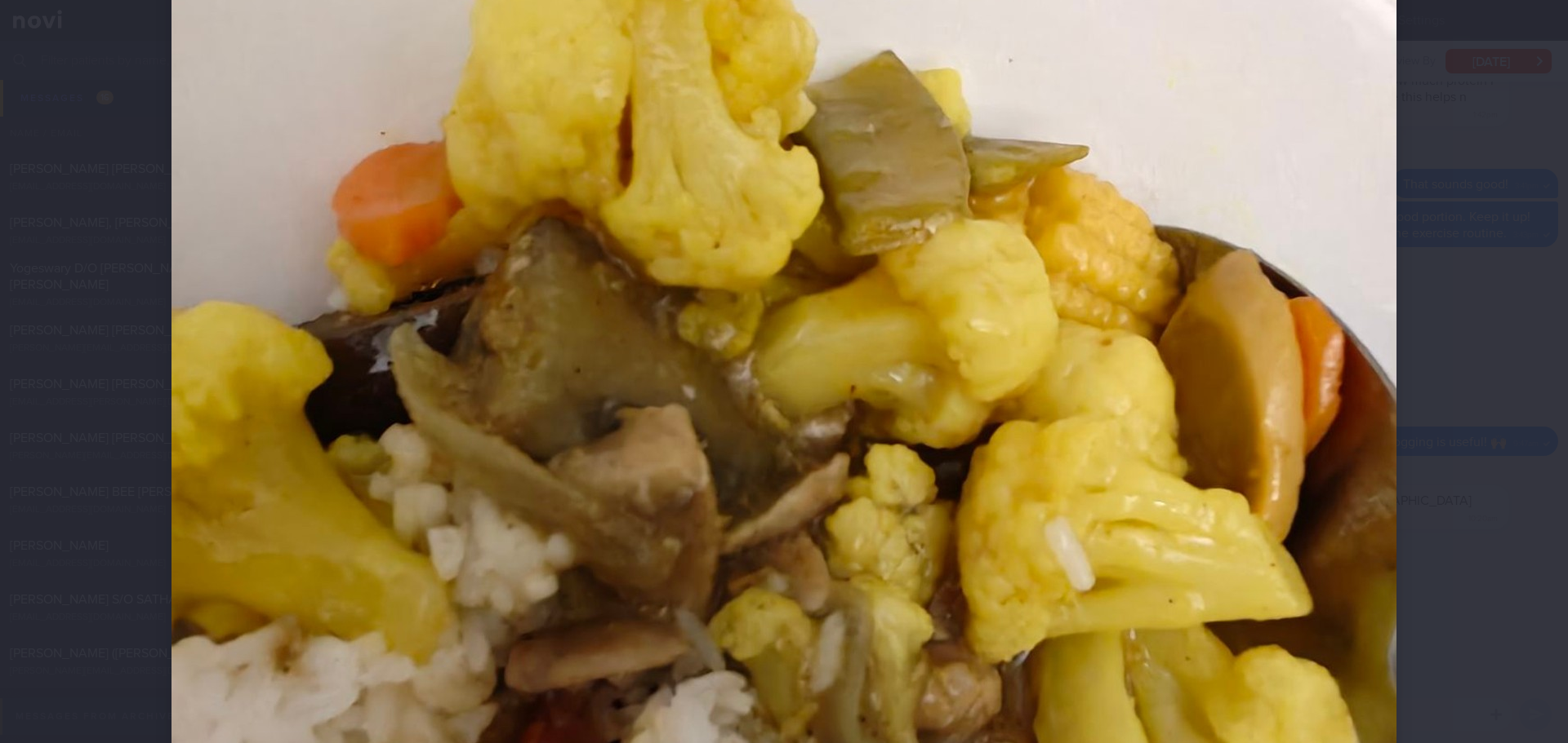
scroll to position [408, 0]
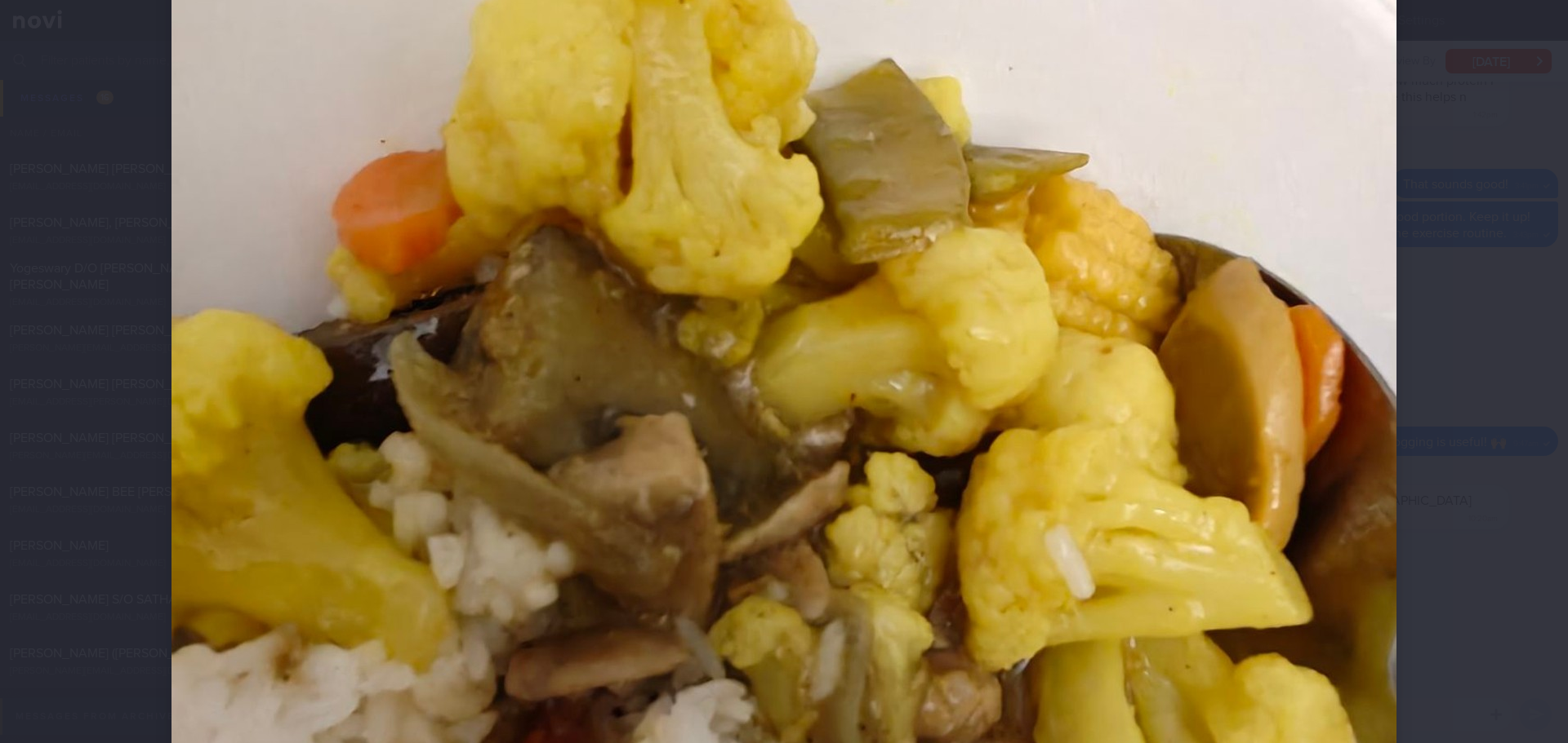
click at [1462, 321] on div at bounding box center [784, 372] width 1568 height 743
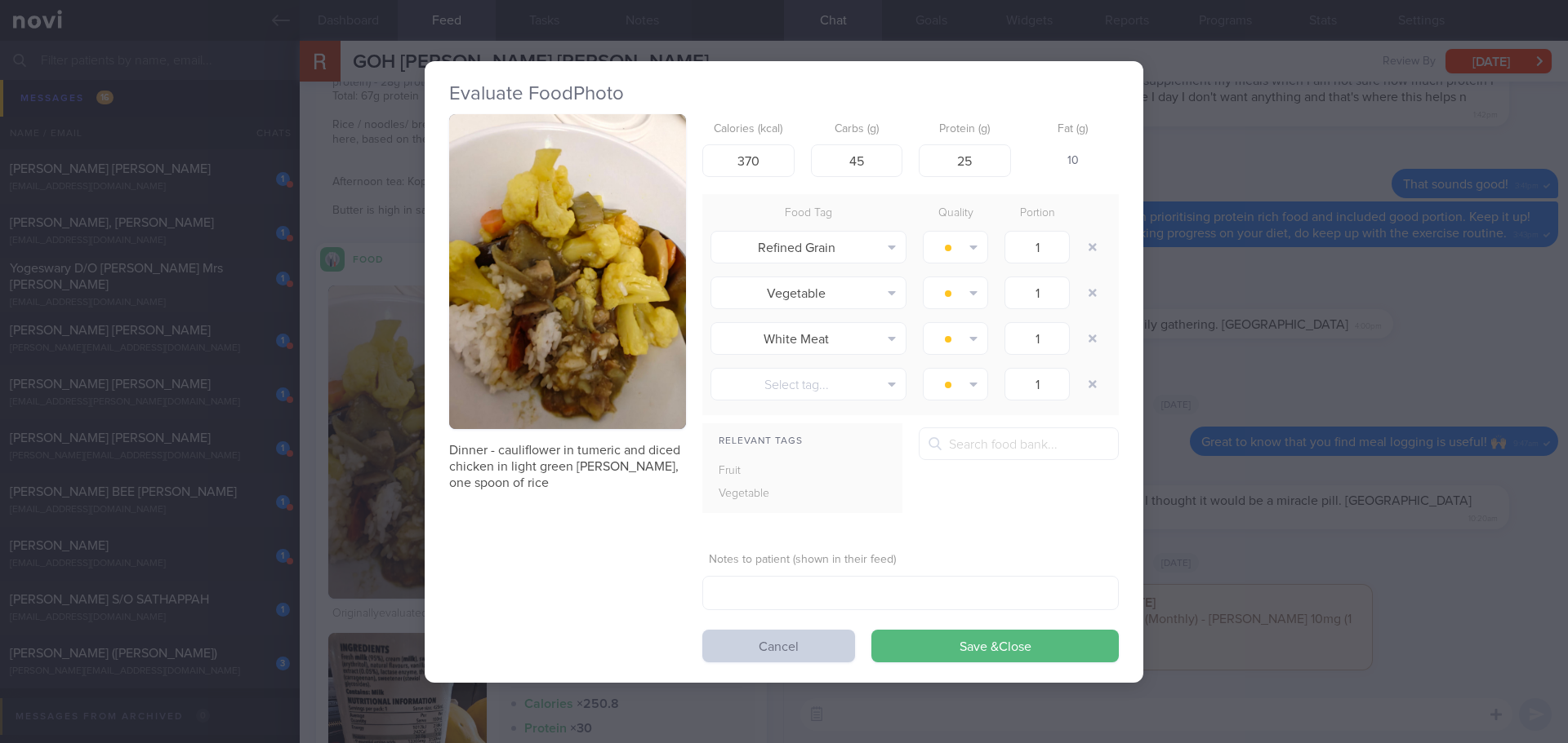
click at [807, 639] on button "Cancel" at bounding box center [778, 646] width 152 height 33
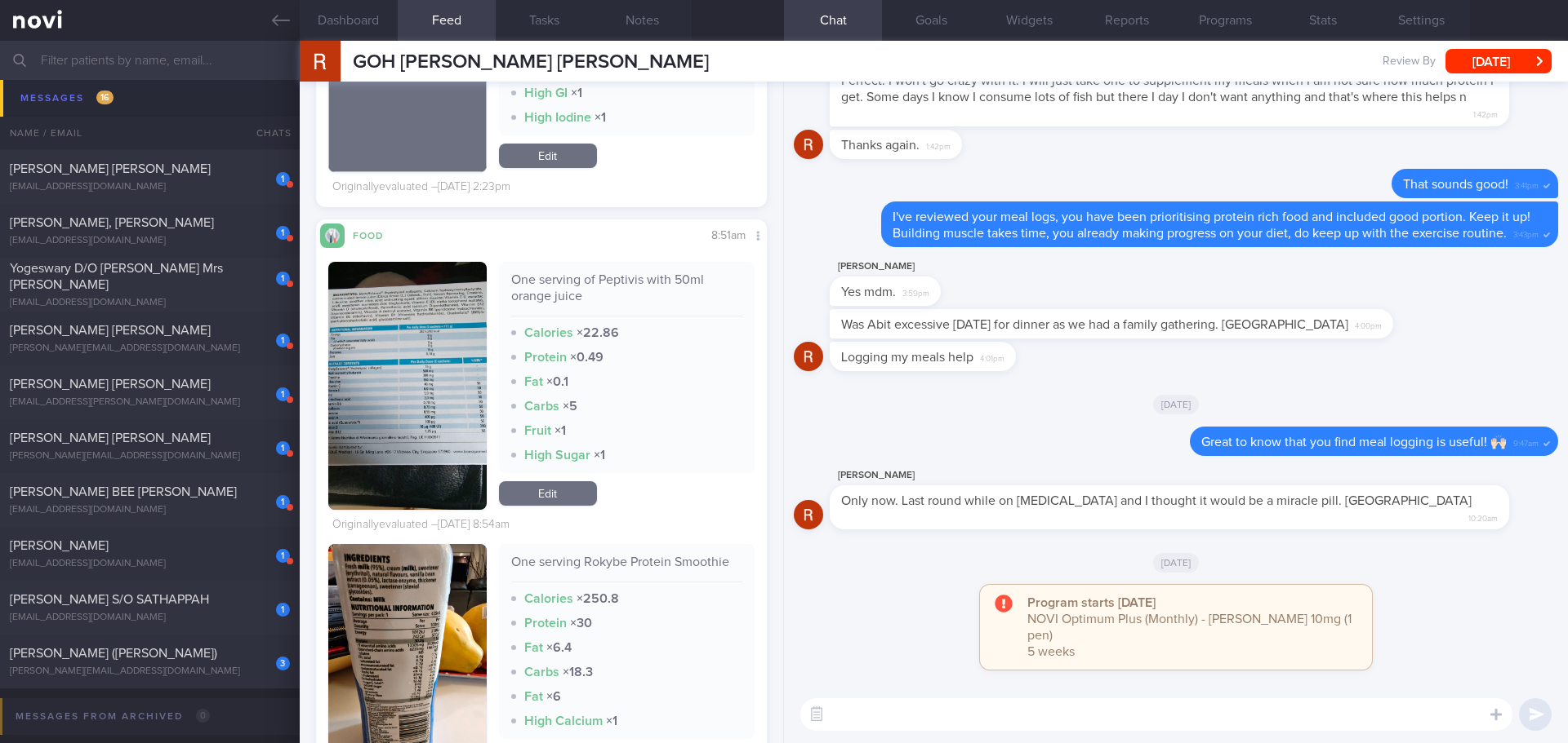
scroll to position [7100, 0]
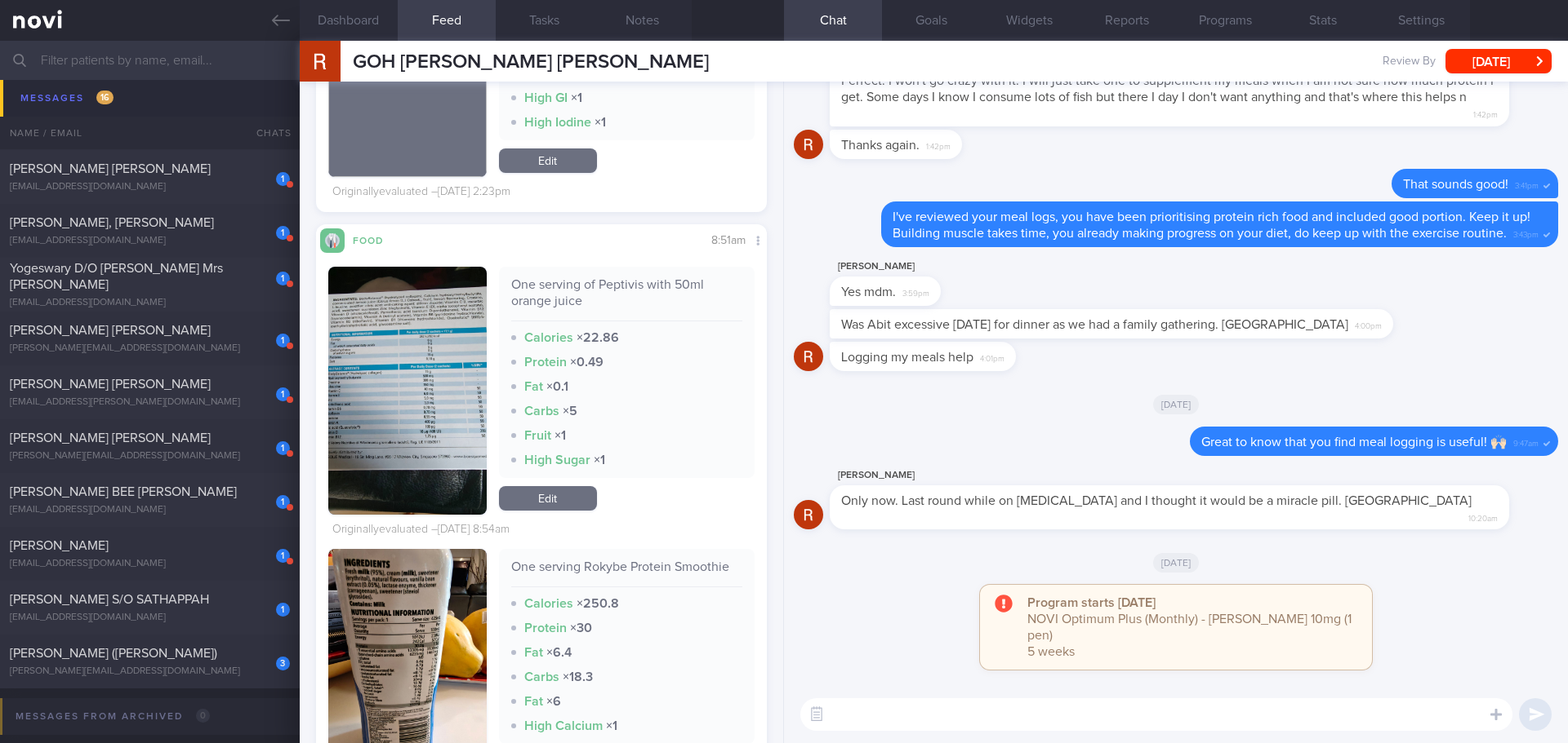
click at [402, 315] on button "button" at bounding box center [407, 391] width 159 height 248
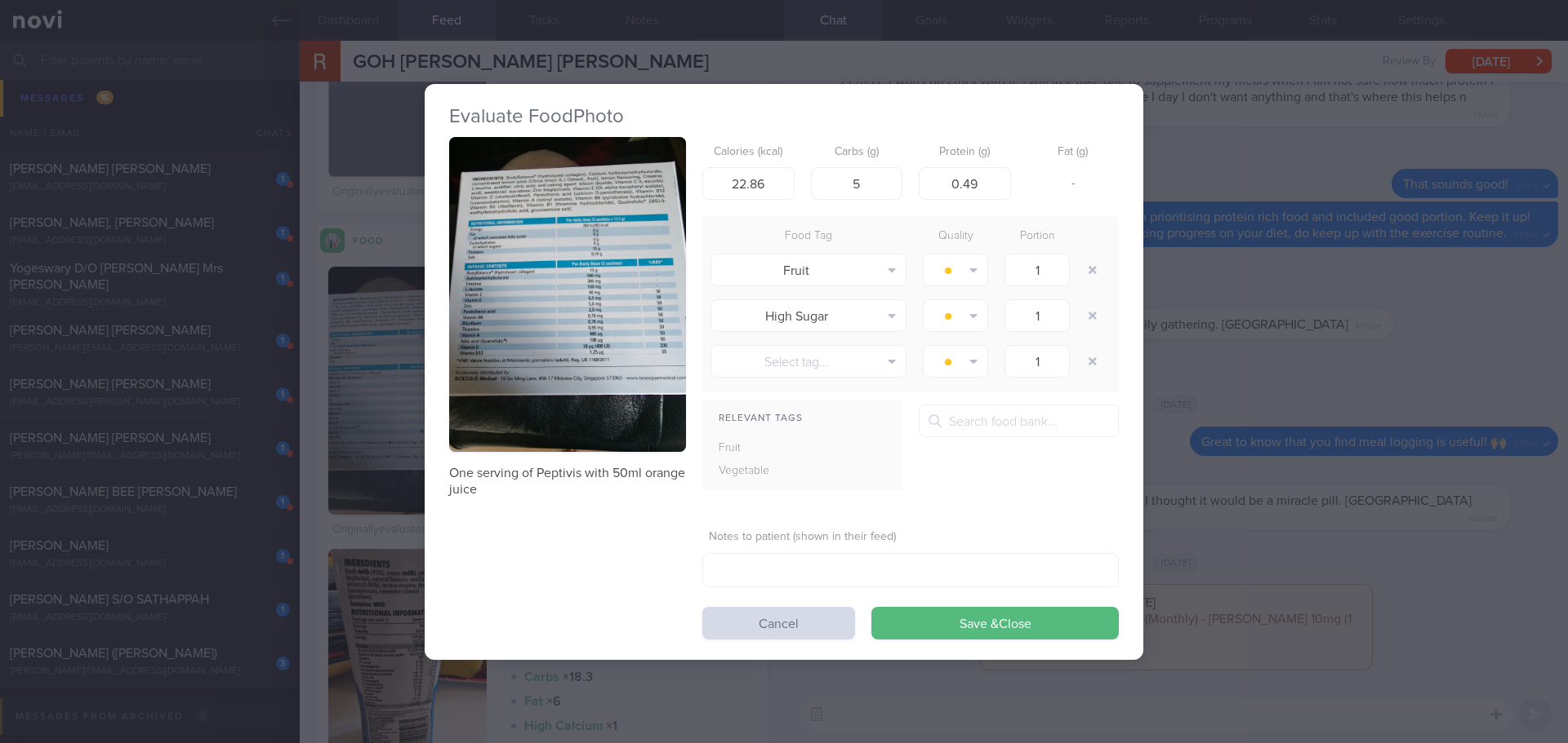
click at [526, 297] on button "button" at bounding box center [568, 295] width 237 height 315
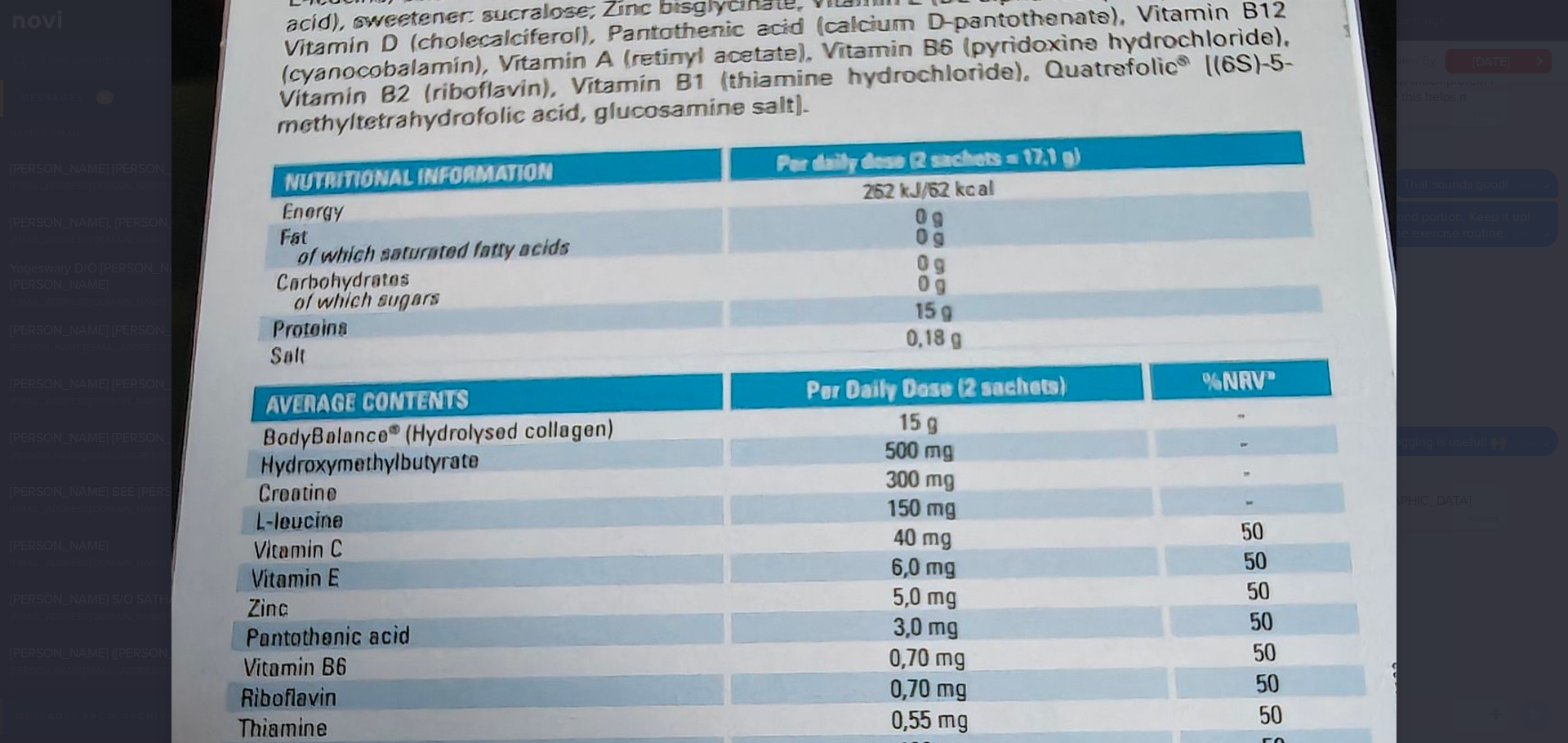
scroll to position [327, 0]
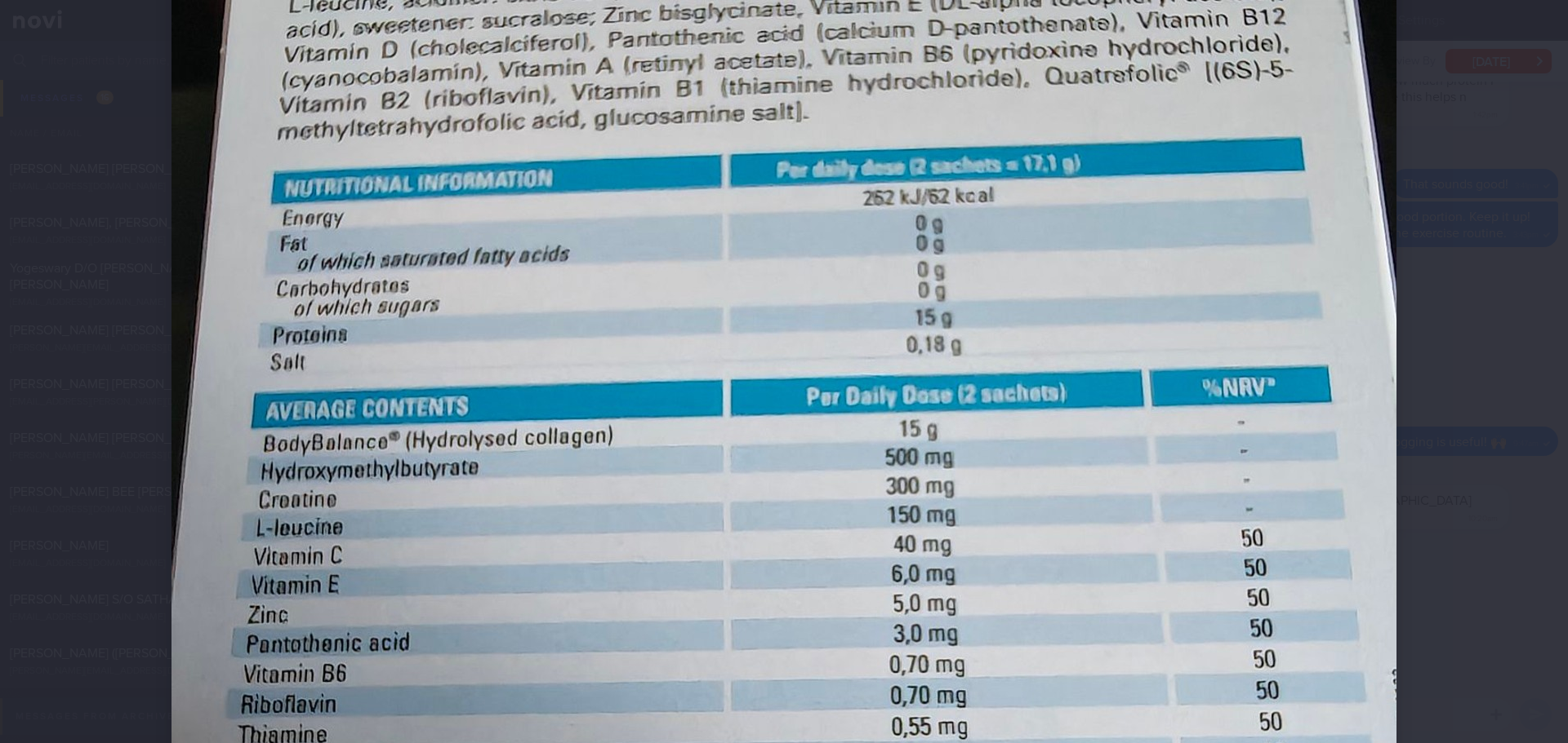
click at [1503, 258] on div at bounding box center [784, 372] width 1568 height 743
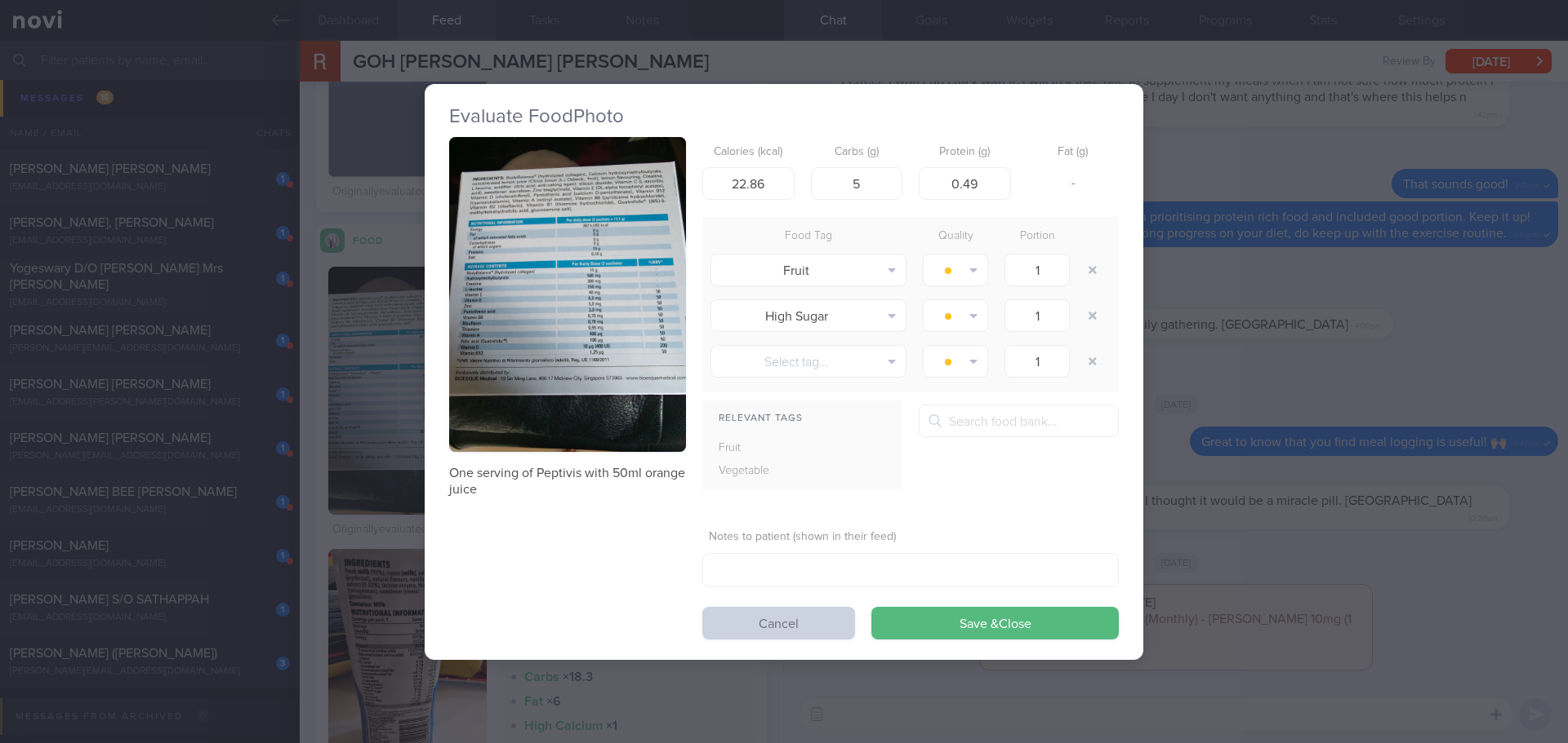
click at [808, 618] on button "Cancel" at bounding box center [778, 623] width 152 height 33
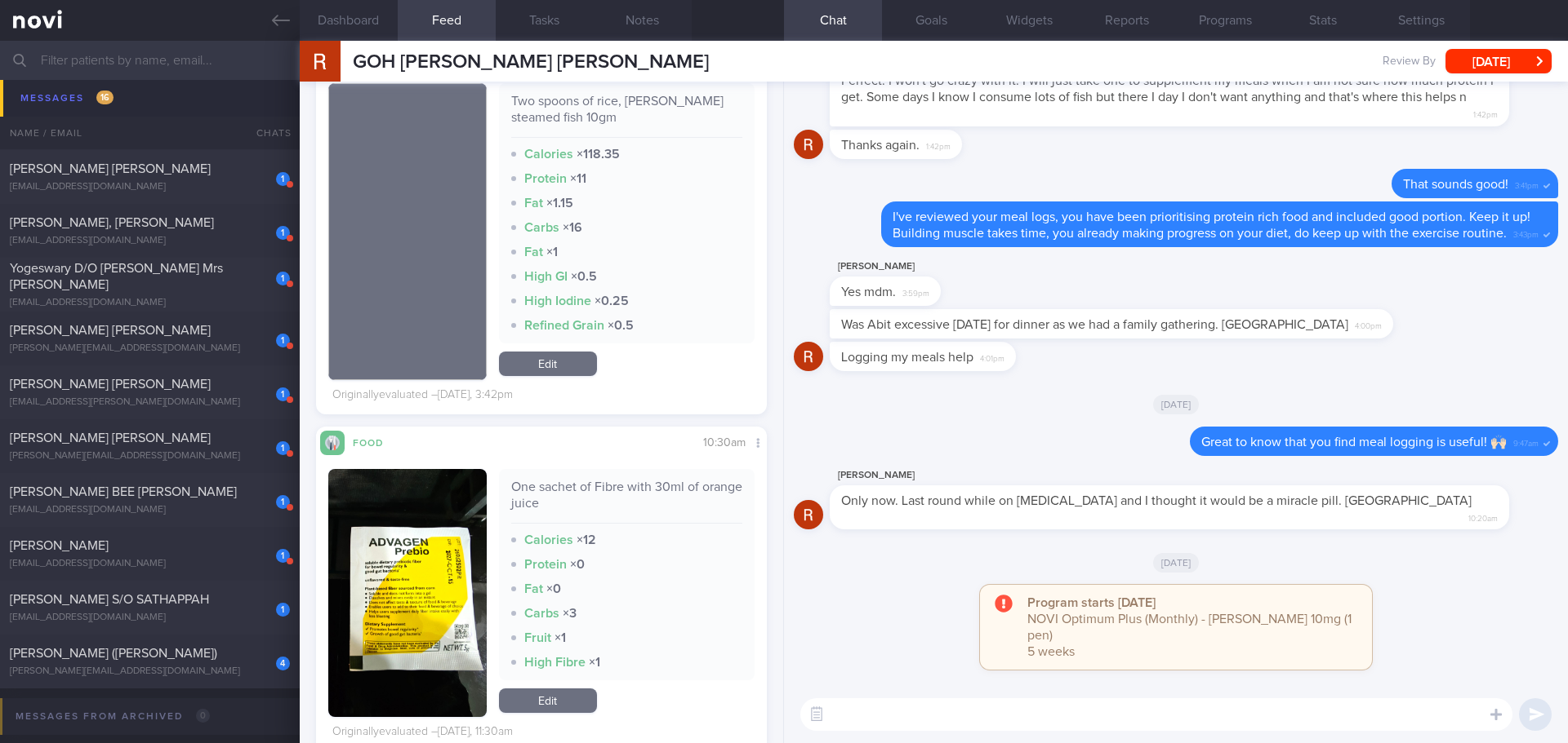
scroll to position [2612, 0]
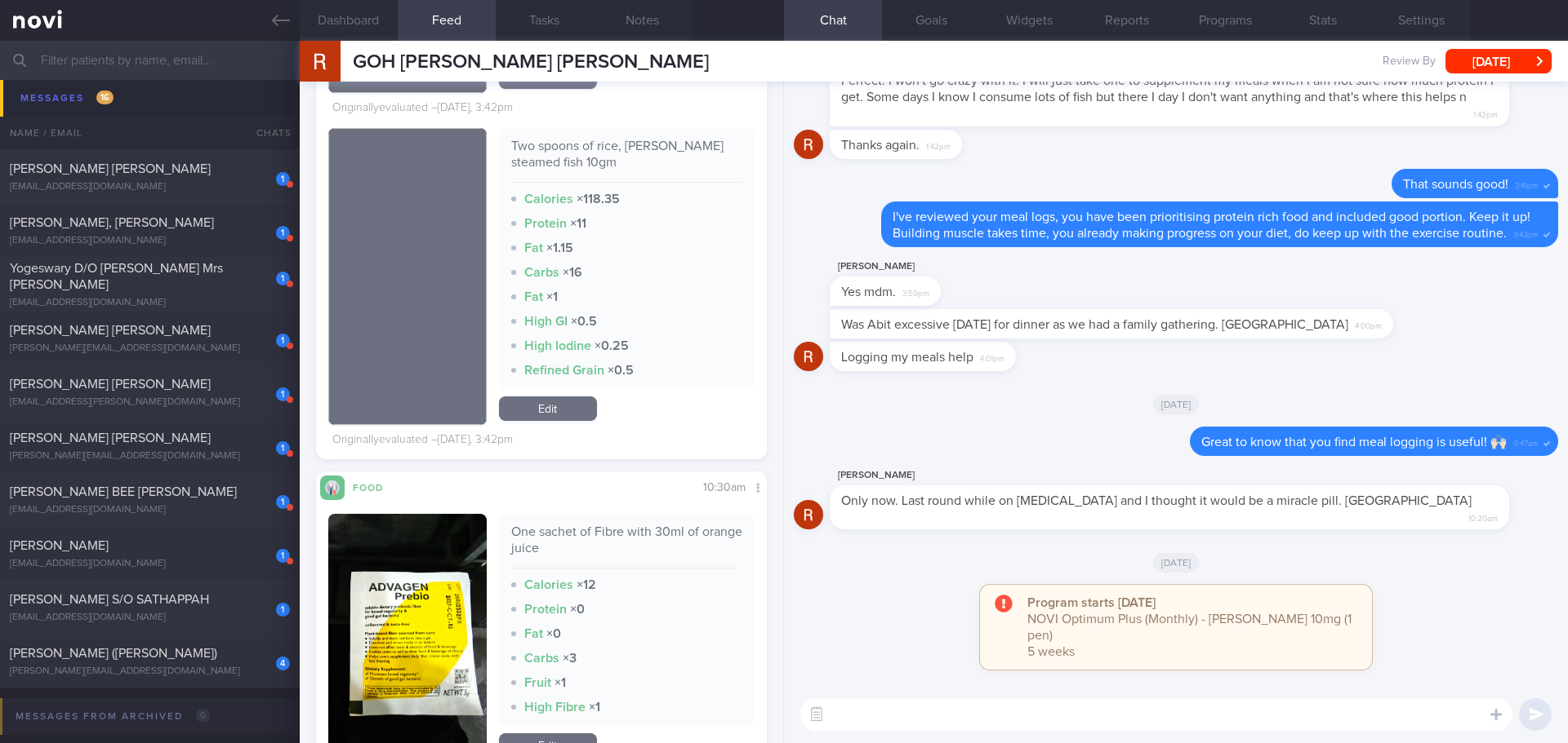
drag, startPoint x: 857, startPoint y: 714, endPoint x: 874, endPoint y: 678, distance: 39.8
click at [860, 708] on textarea at bounding box center [1156, 714] width 712 height 33
drag, startPoint x: 1012, startPoint y: 529, endPoint x: 1127, endPoint y: 529, distance: 115.0
click at [1127, 529] on div "Rosemary Goh Only now. Last round while on Rybelsus and I thought it would be a…" at bounding box center [1194, 498] width 728 height 64
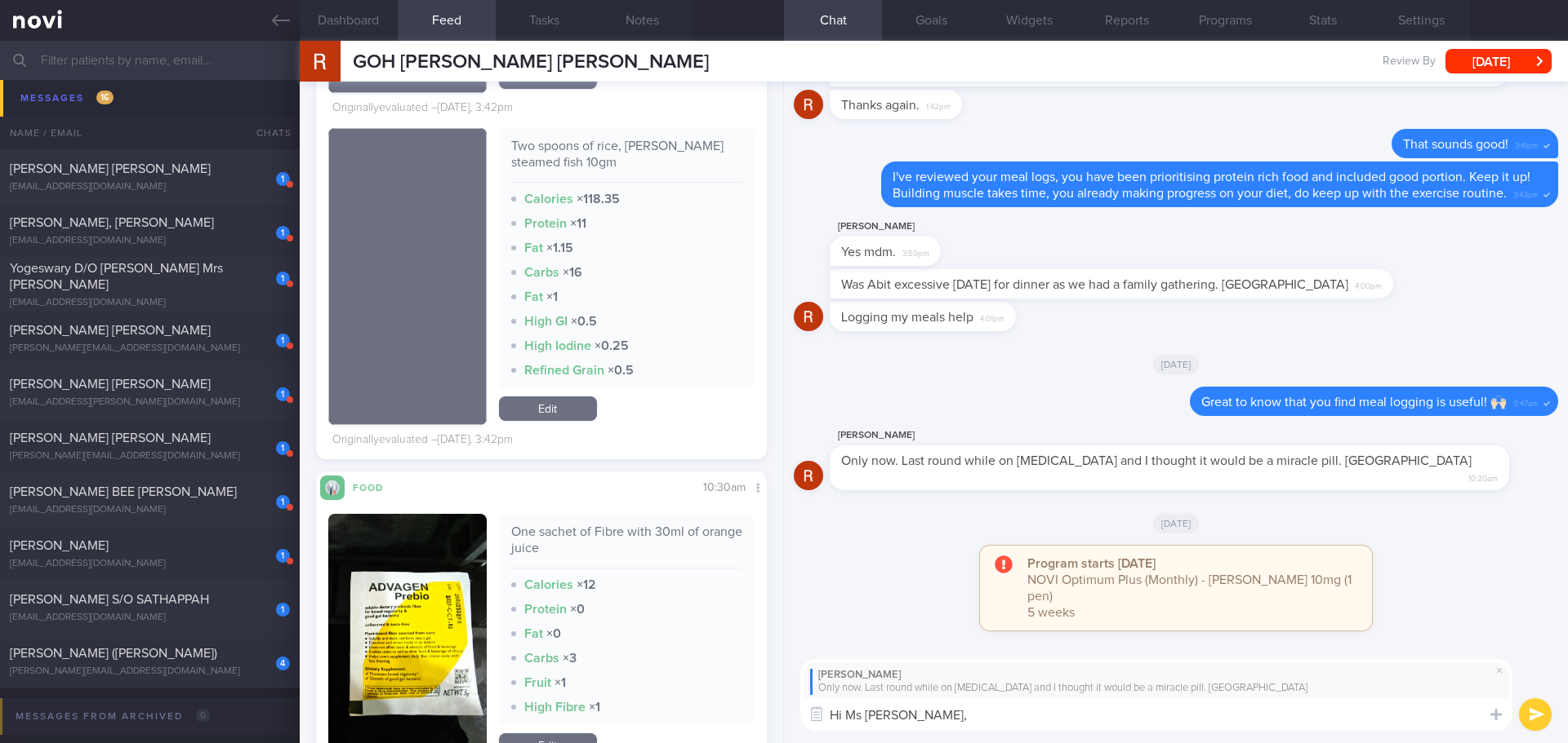
click at [980, 714] on textarea "Hi Ms Rosemary," at bounding box center [1156, 714] width 712 height 33
click at [1497, 670] on span at bounding box center [1499, 670] width 20 height 20
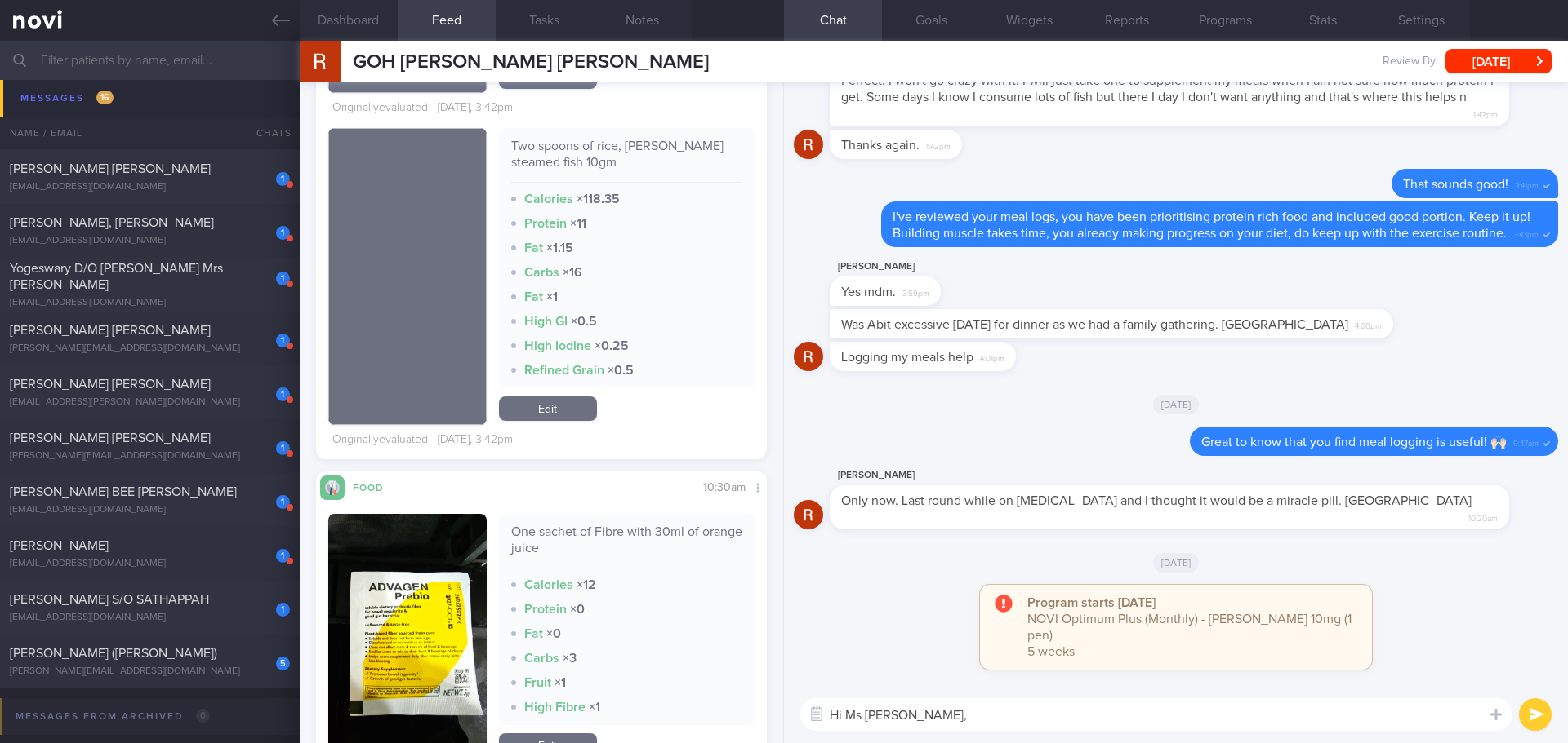
click at [1081, 725] on textarea "Hi Ms Rosemary," at bounding box center [1156, 714] width 712 height 33
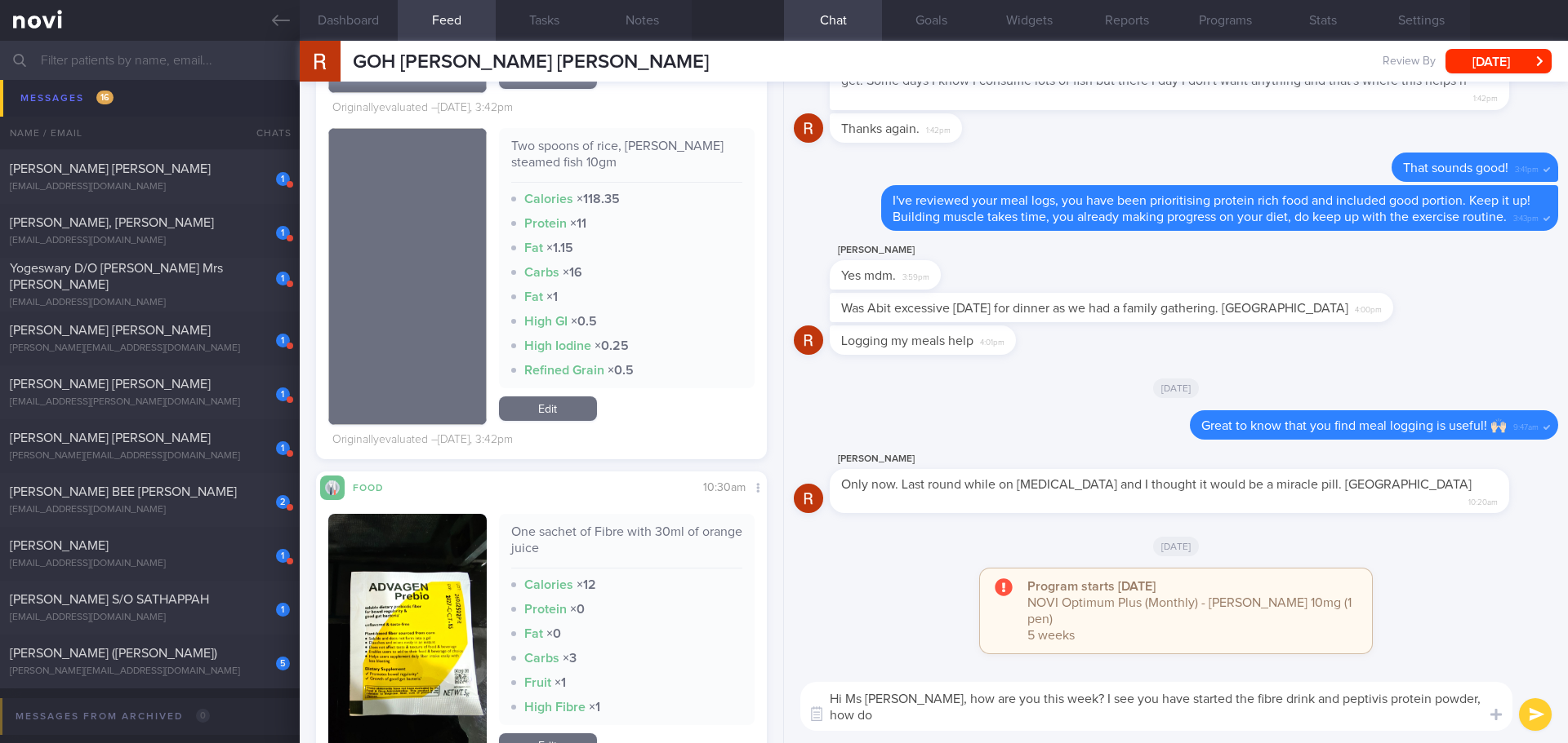
scroll to position [0, 0]
drag, startPoint x: 919, startPoint y: 715, endPoint x: 897, endPoint y: 717, distance: 22.1
click at [897, 717] on textarea "Hi Ms Rosemary, how are you this week? I see you have started the fibre drink a…" at bounding box center [1156, 707] width 712 height 49
drag, startPoint x: 1010, startPoint y: 717, endPoint x: 1066, endPoint y: 702, distance: 58.0
click at [1066, 702] on textarea "Hi Ms Rosemary, how are you this week? I see you have started the fibre drink a…" at bounding box center [1156, 707] width 712 height 49
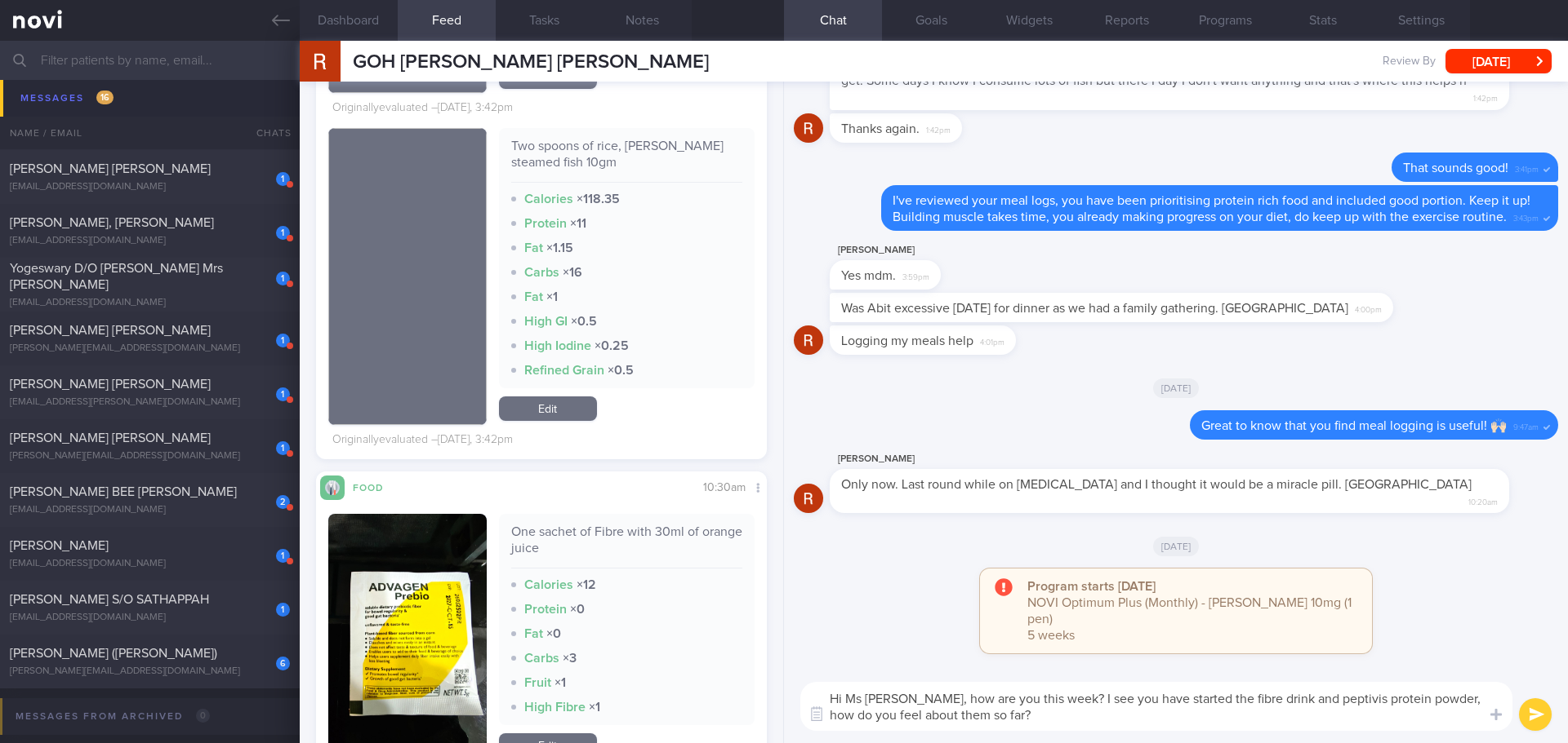
click at [1003, 702] on textarea "Hi Ms Rosemary, how are you this week? I see you have started the fibre drink a…" at bounding box center [1156, 707] width 712 height 49
click at [1032, 716] on textarea "Hi Ms Rosemary, how are you this week? I see you have started the fibre drink a…" at bounding box center [1156, 707] width 712 height 49
click at [1036, 714] on textarea "Hi Ms Rosemary, how are you this week? I see you have started the fibre drink a…" at bounding box center [1156, 707] width 712 height 49
drag, startPoint x: 1444, startPoint y: 699, endPoint x: 1458, endPoint y: 720, distance: 25.2
click at [1458, 720] on textarea "Hi Ms Rosemary, how are you this week? I see you have started the fibre drink a…" at bounding box center [1156, 707] width 712 height 49
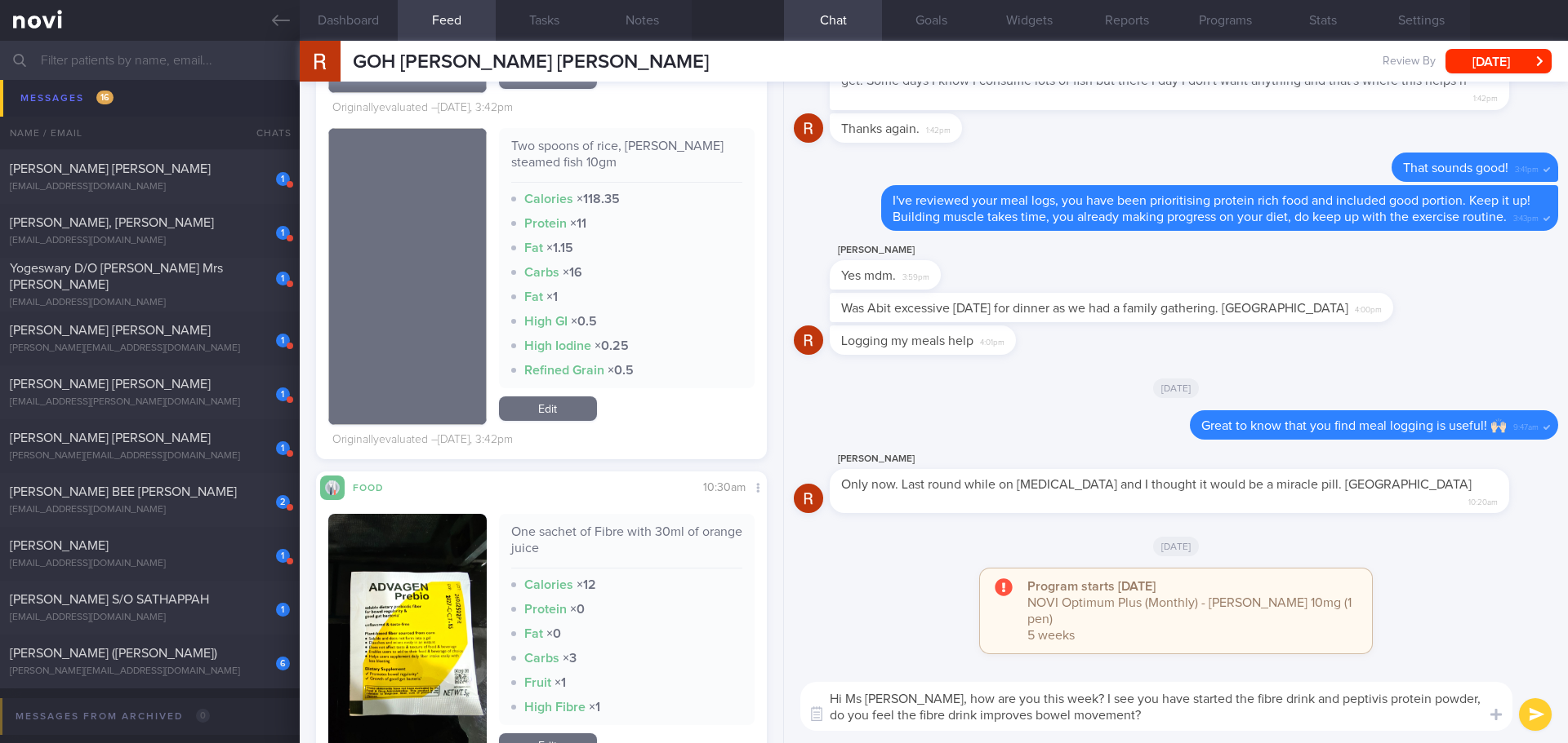
type textarea "Hi Ms [PERSON_NAME], how are you this week? I see you have started the fibre dr…"
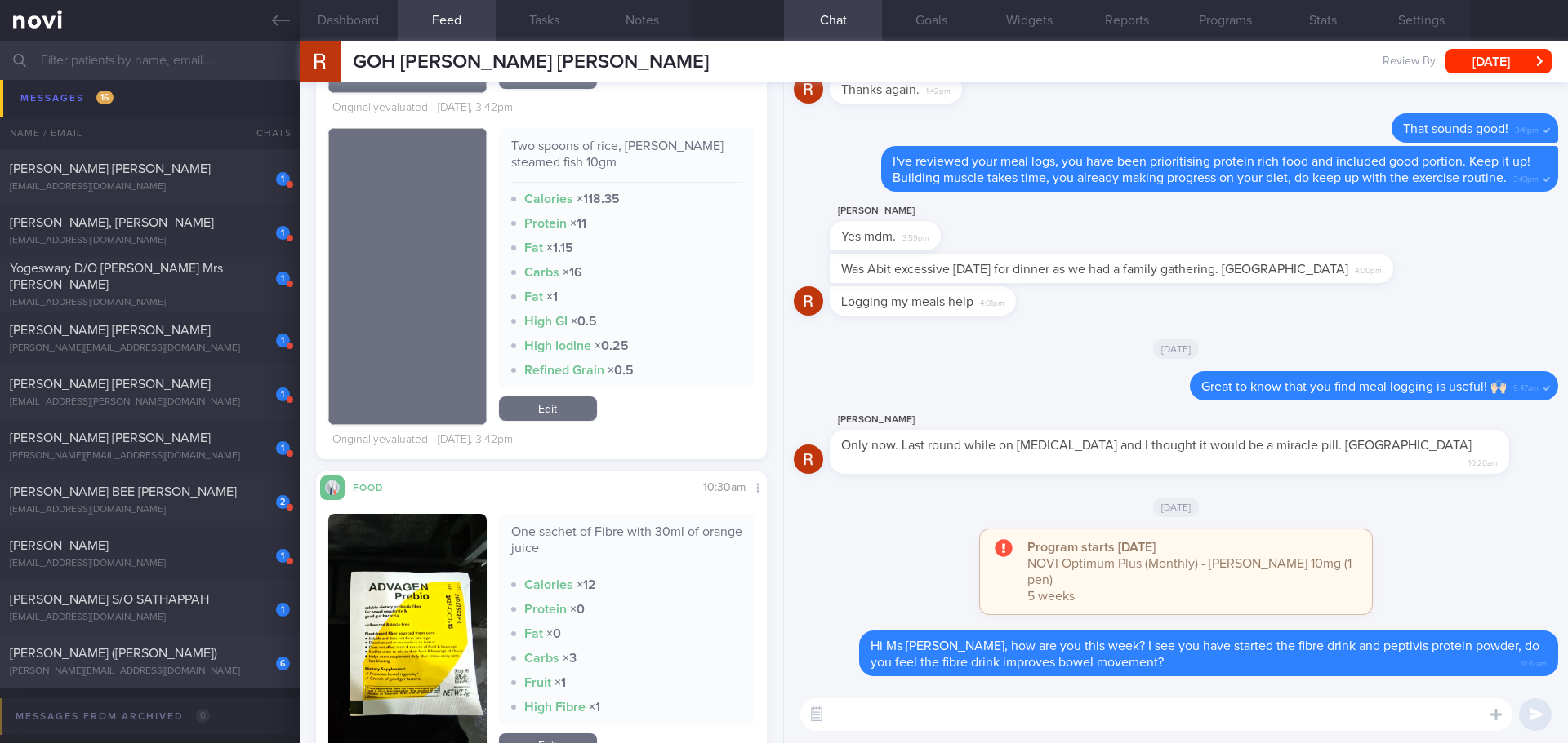
click at [163, 669] on div "[PERSON_NAME][EMAIL_ADDRESS][DOMAIN_NAME]" at bounding box center [149, 671] width 280 height 12
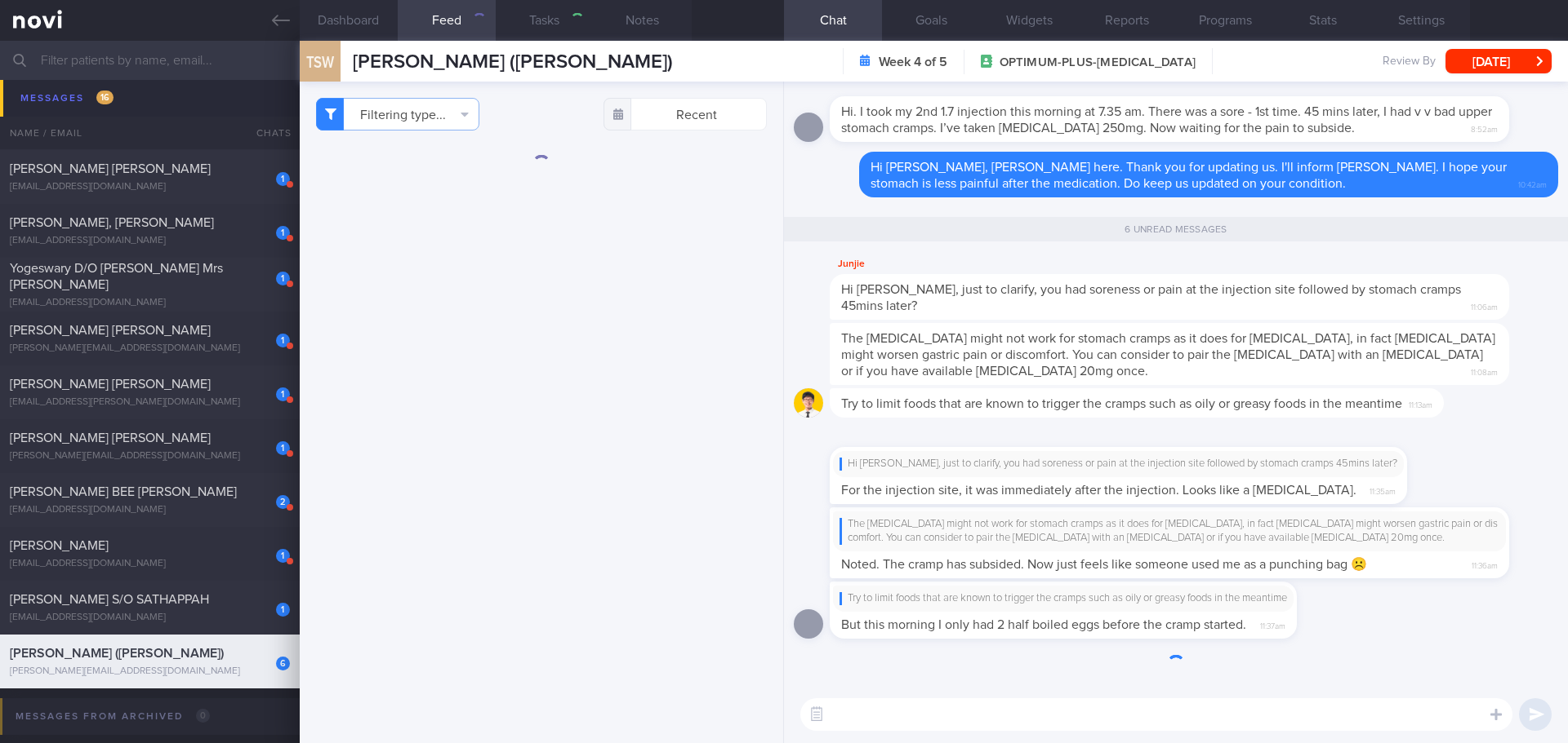
select select "8"
type input "[DATE]"
type textarea "LDL 4.2 Apolipoprotein B 1.25 Discussed statins - not keen for now [MEDICAL_DAT…"
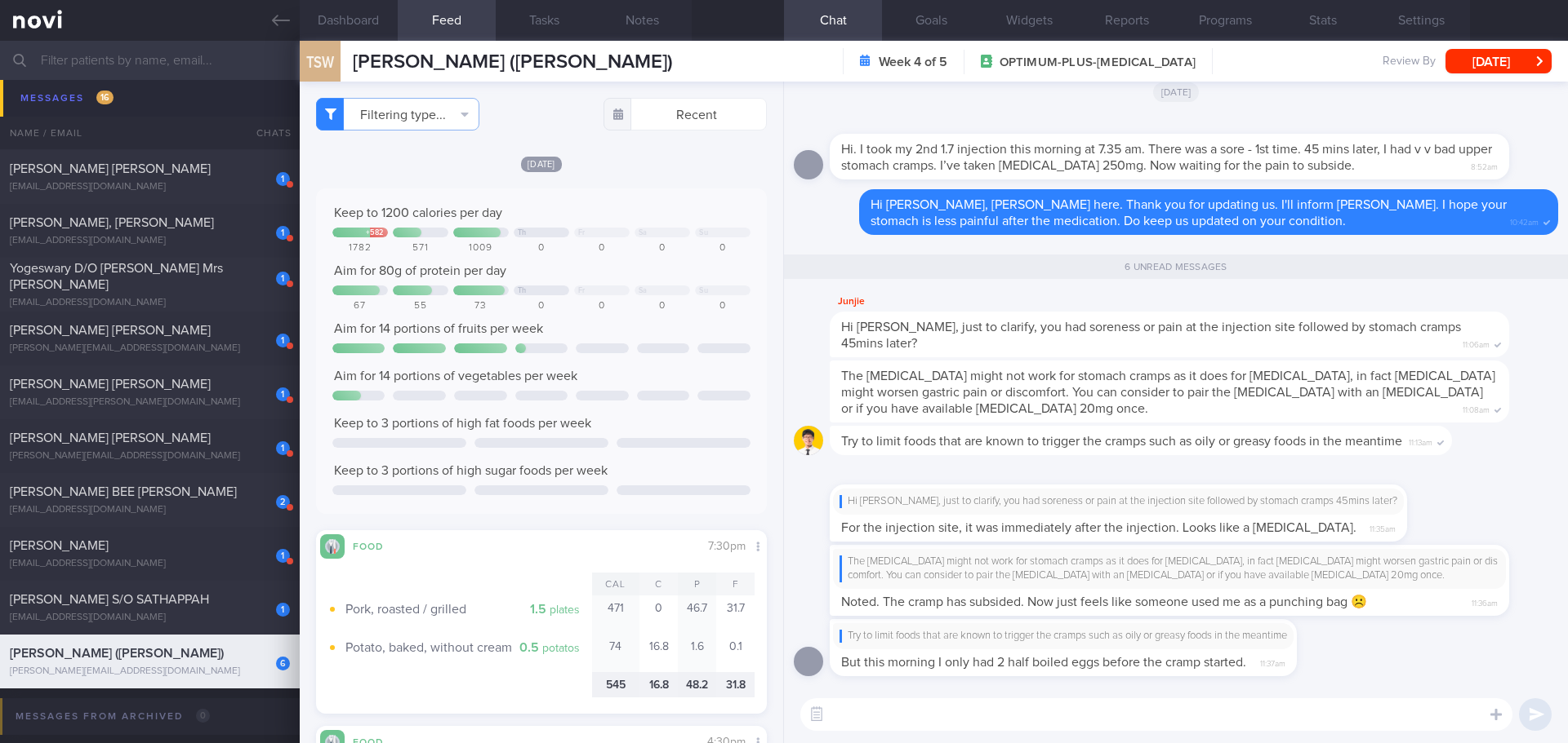
scroll to position [81, 0]
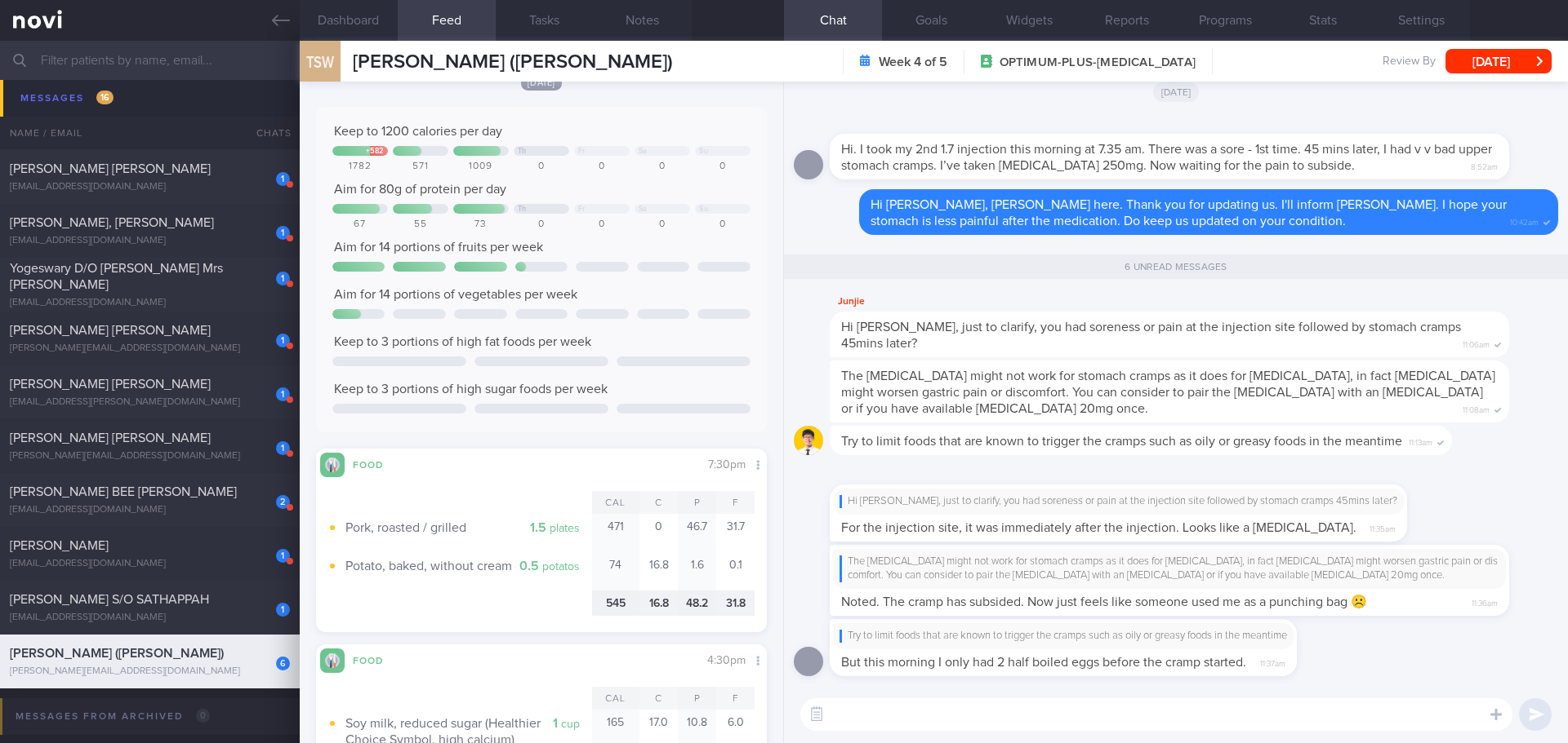
drag, startPoint x: 159, startPoint y: 609, endPoint x: 943, endPoint y: 222, distance: 874.3
click at [159, 609] on div "1 SUNDARESWARAN S/O SATHAPPAH sunnyboi9523@gmail.com" at bounding box center [149, 608] width 300 height 33
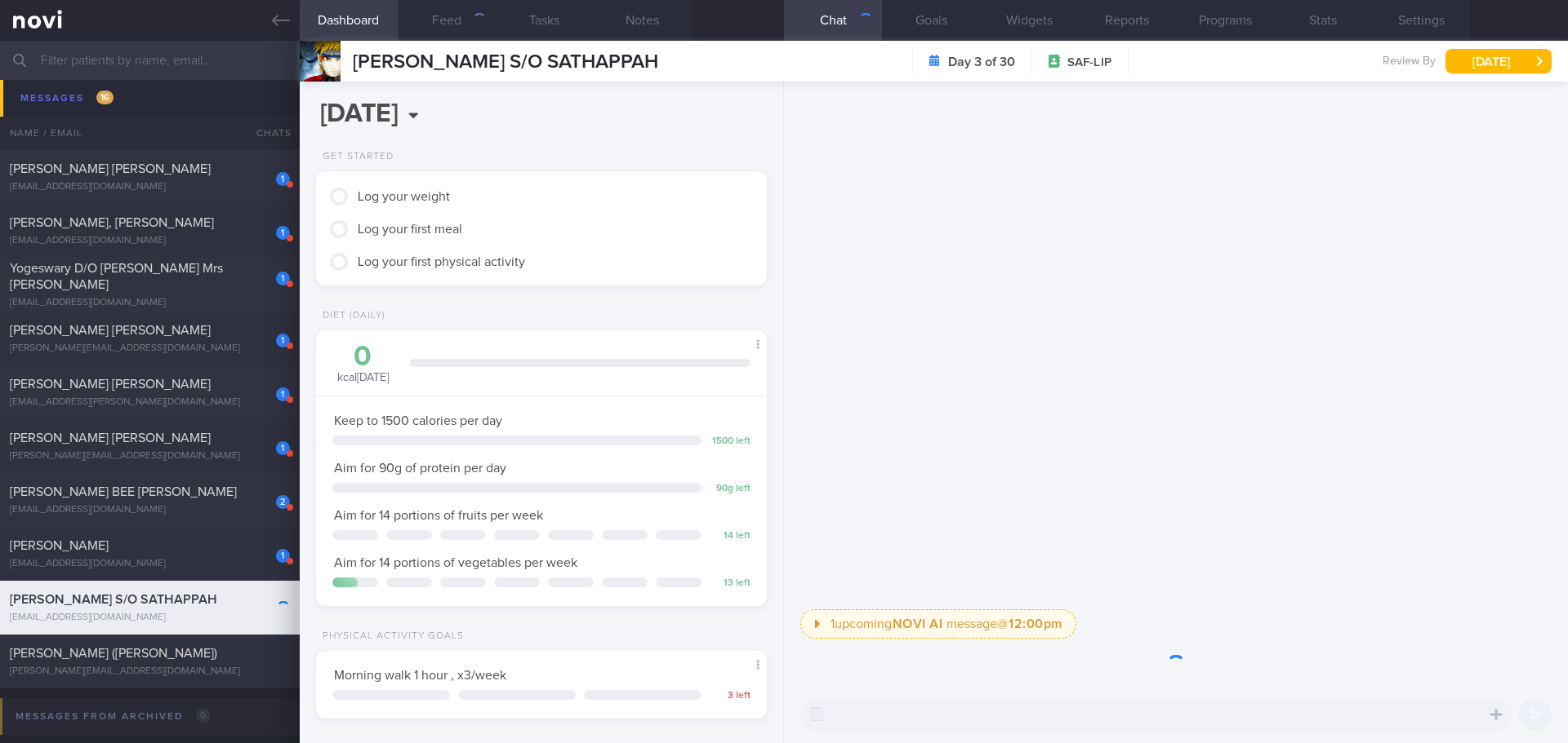
scroll to position [228, 410]
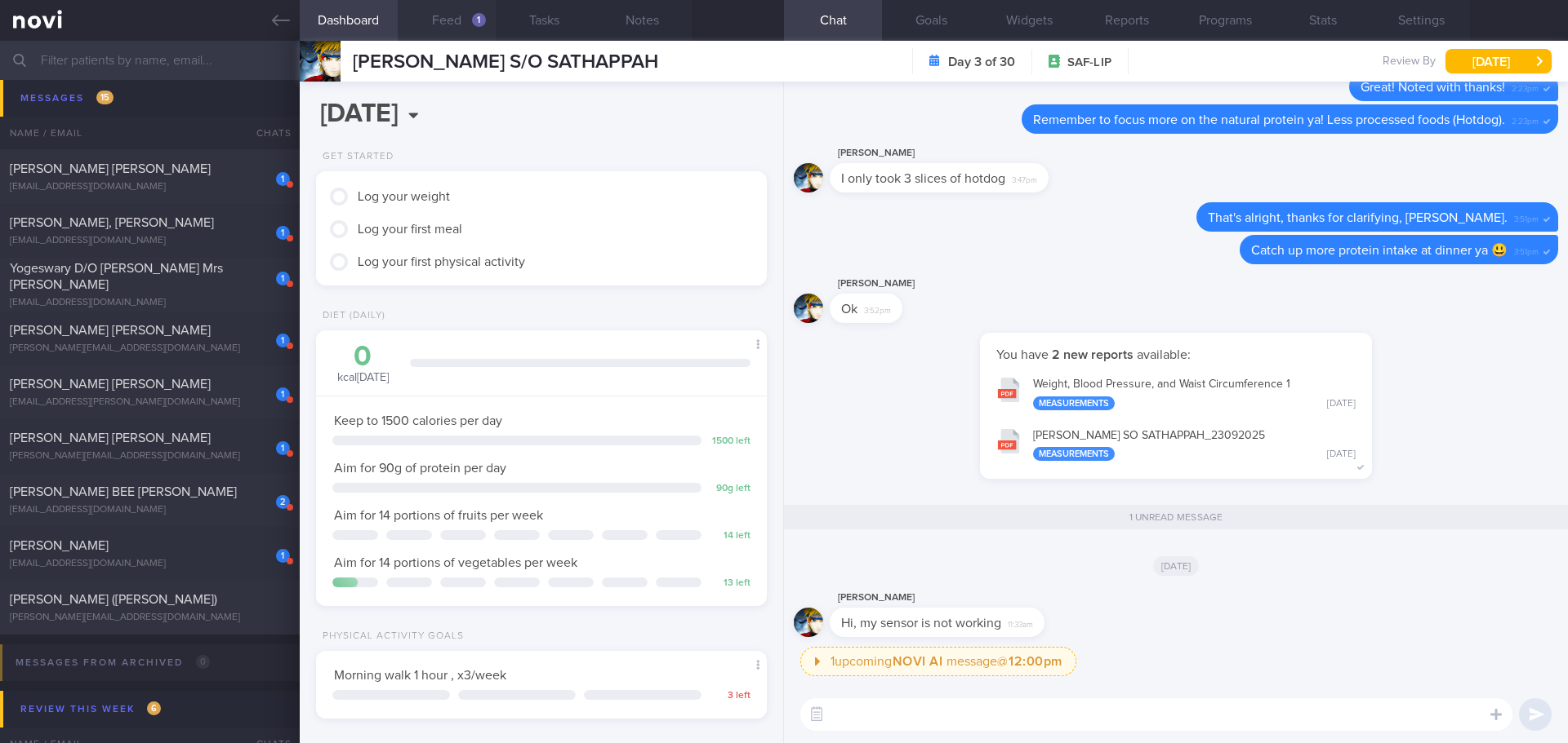
click at [472, 29] on button "Feed 1" at bounding box center [446, 21] width 98 height 41
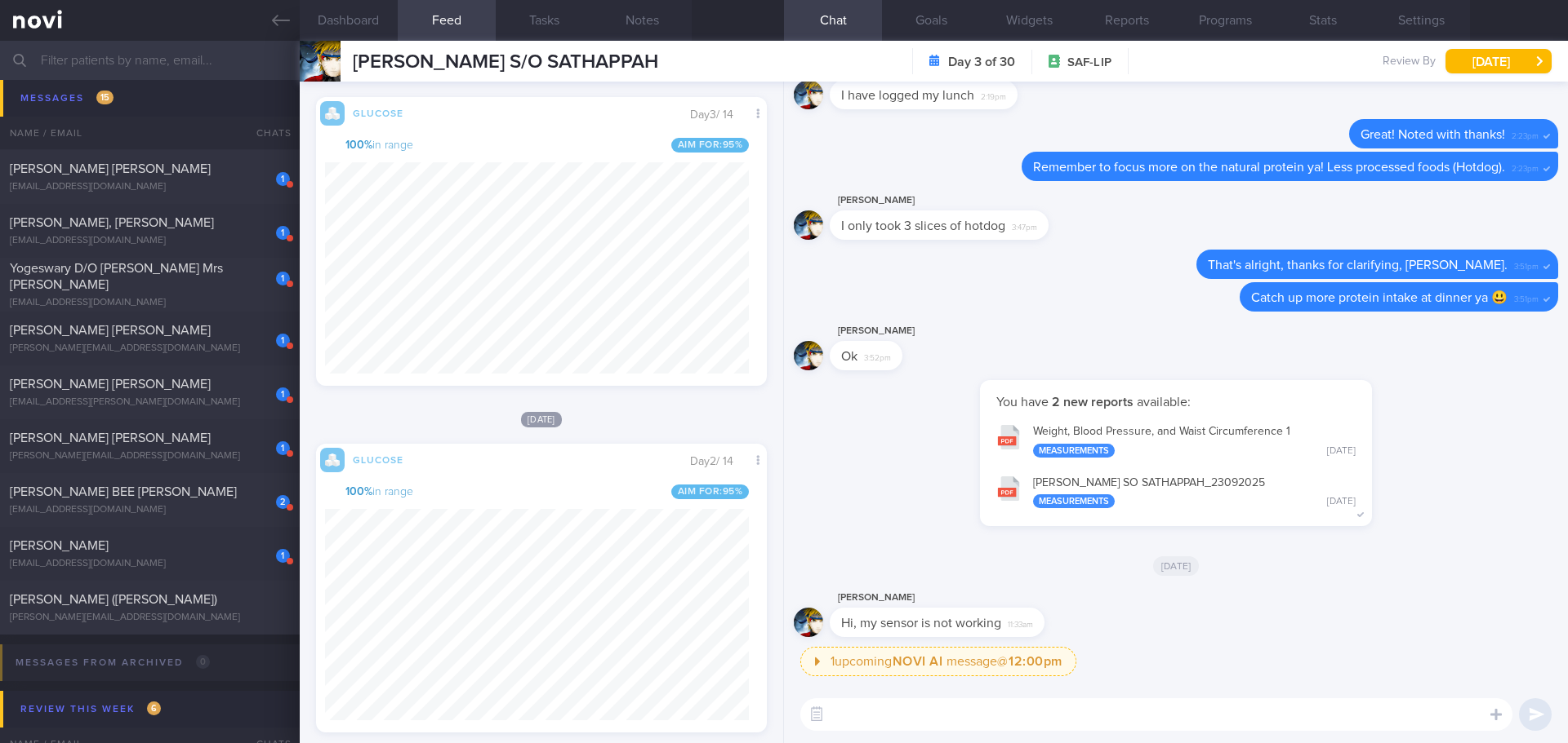
scroll to position [327, 0]
click at [1032, 722] on textarea at bounding box center [1156, 714] width 712 height 33
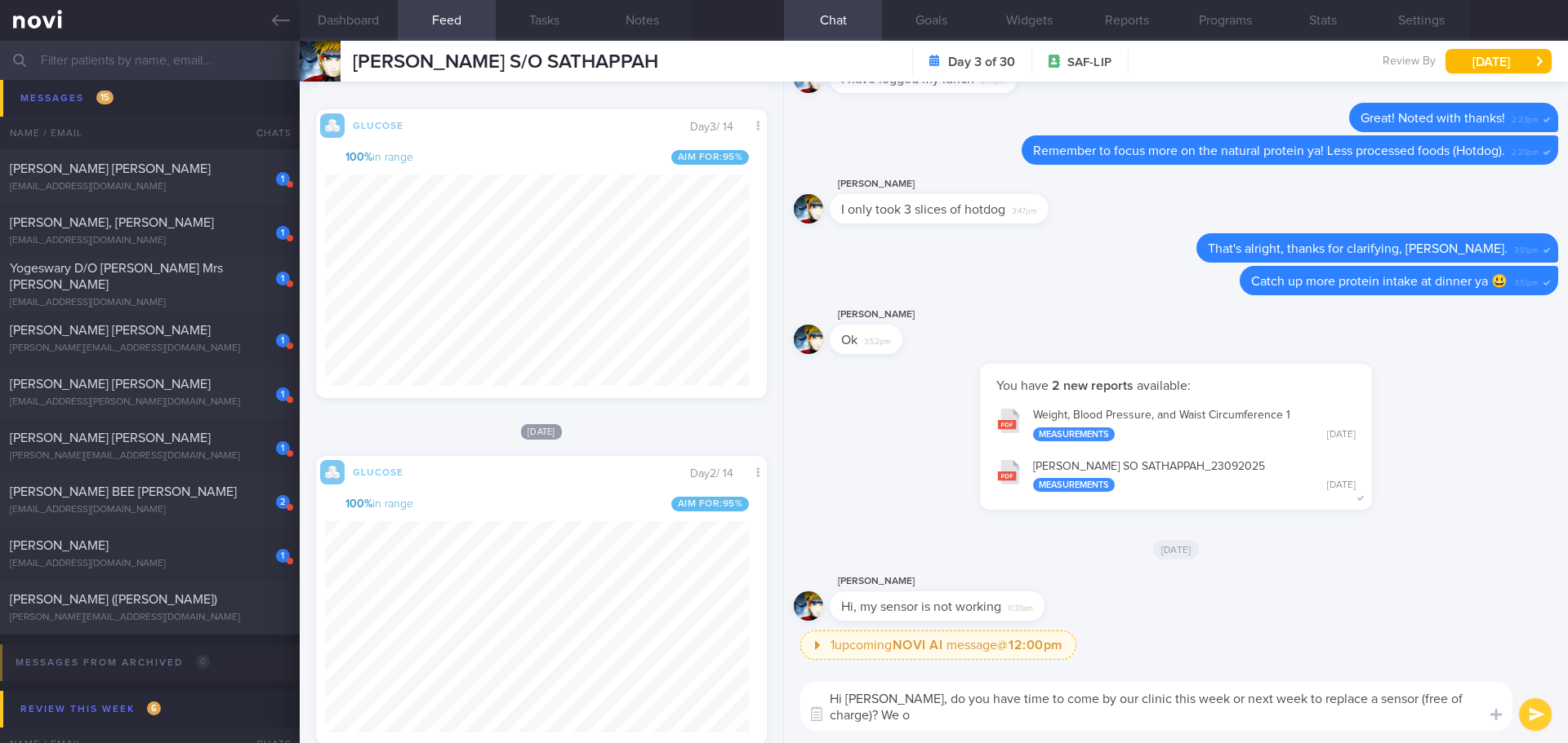
scroll to position [0, 0]
type textarea "Hi [PERSON_NAME], do you have time to come by our clinic this week or next week…"
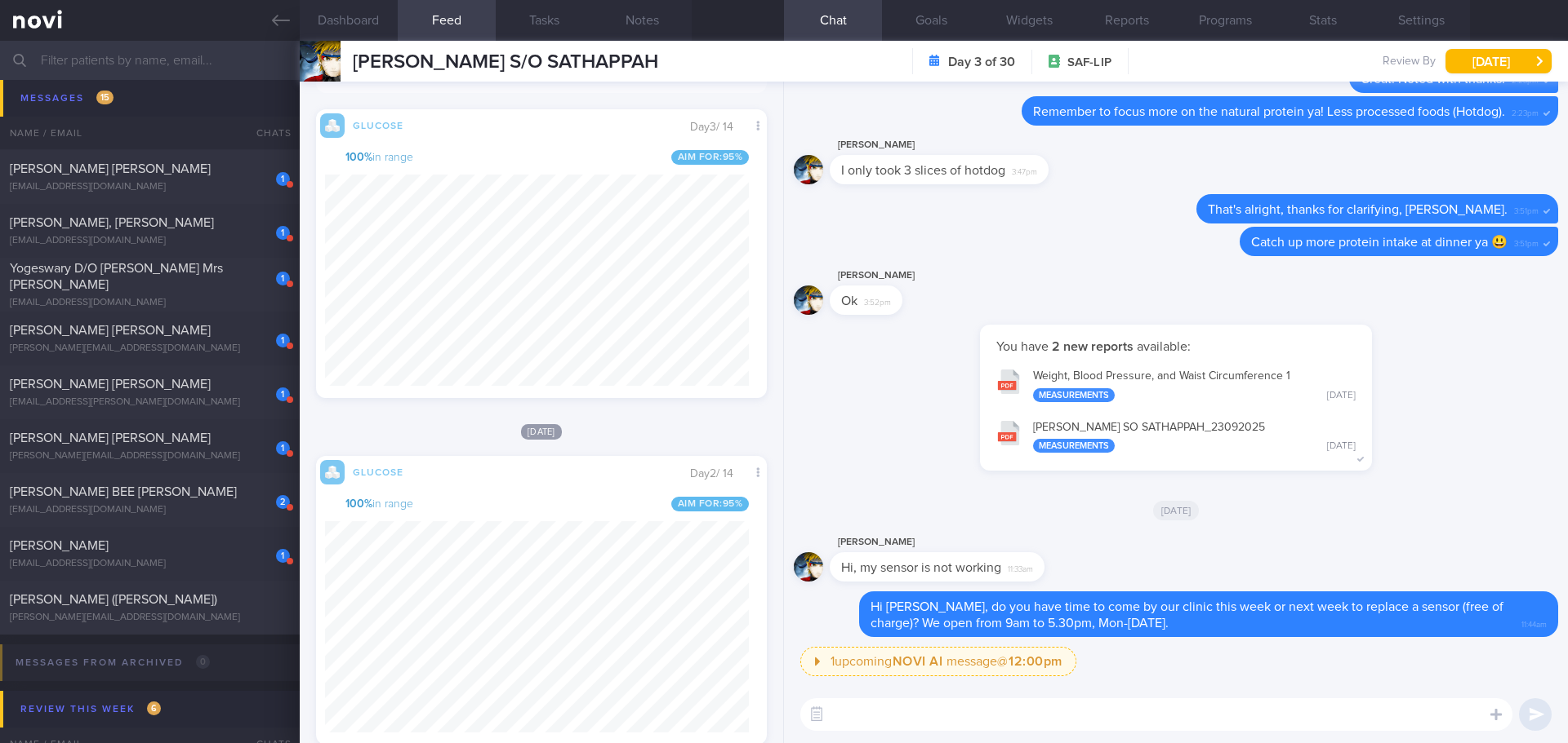
click at [106, 490] on span "[PERSON_NAME] BEE [PERSON_NAME]" at bounding box center [122, 492] width 227 height 13
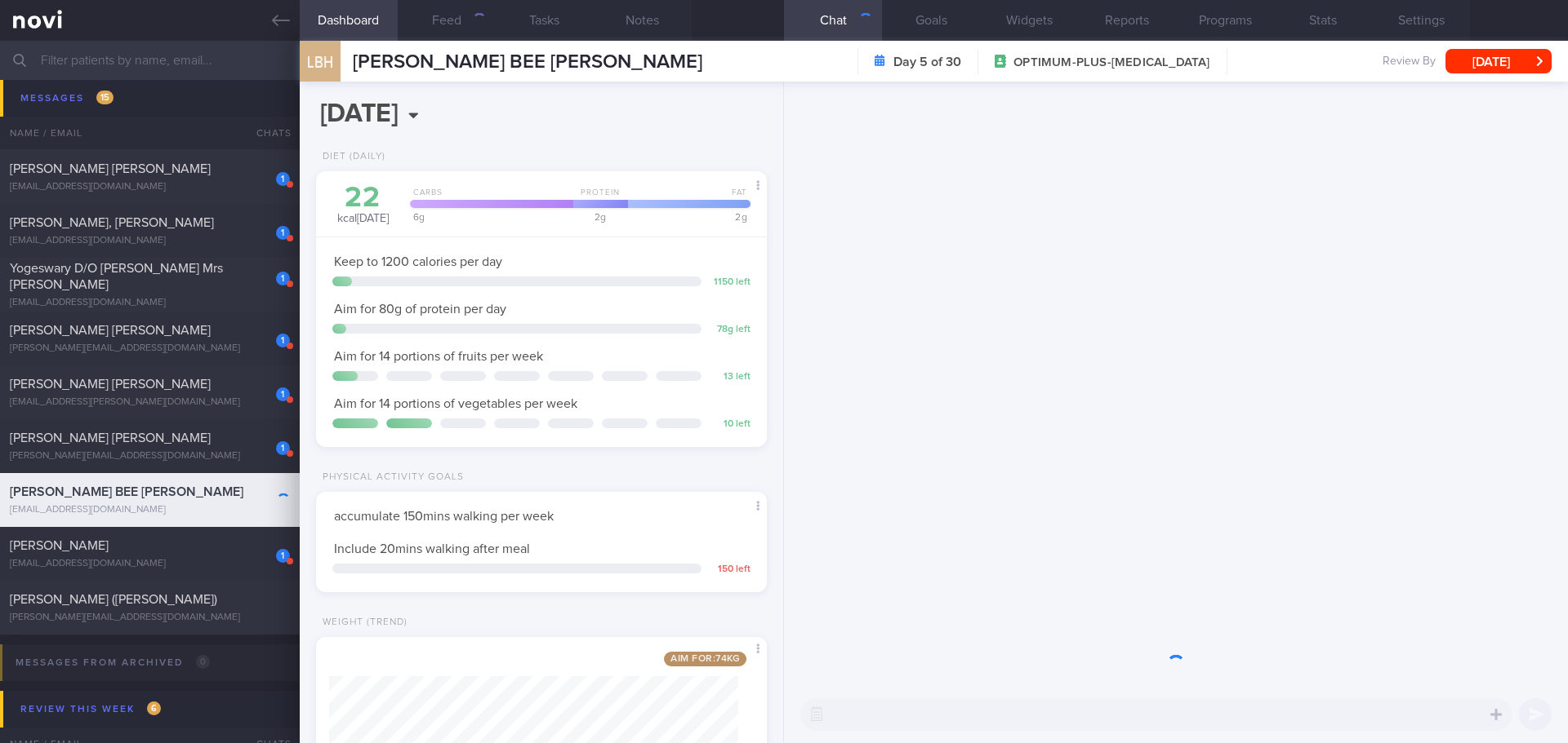
scroll to position [228, 410]
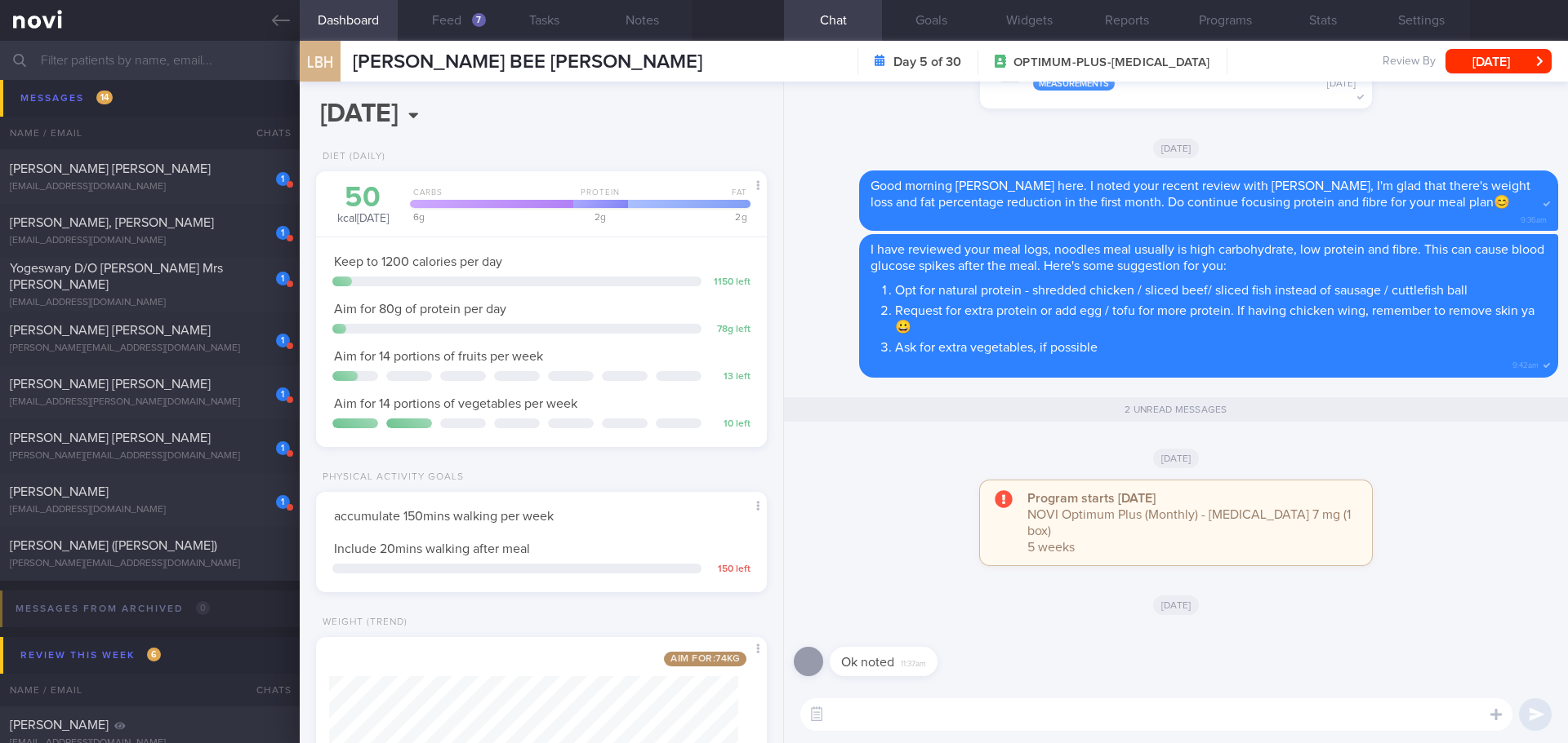
click at [981, 649] on div "Ok noted 11:37am" at bounding box center [908, 652] width 157 height 49
click at [442, 25] on button "Feed 7" at bounding box center [446, 21] width 98 height 41
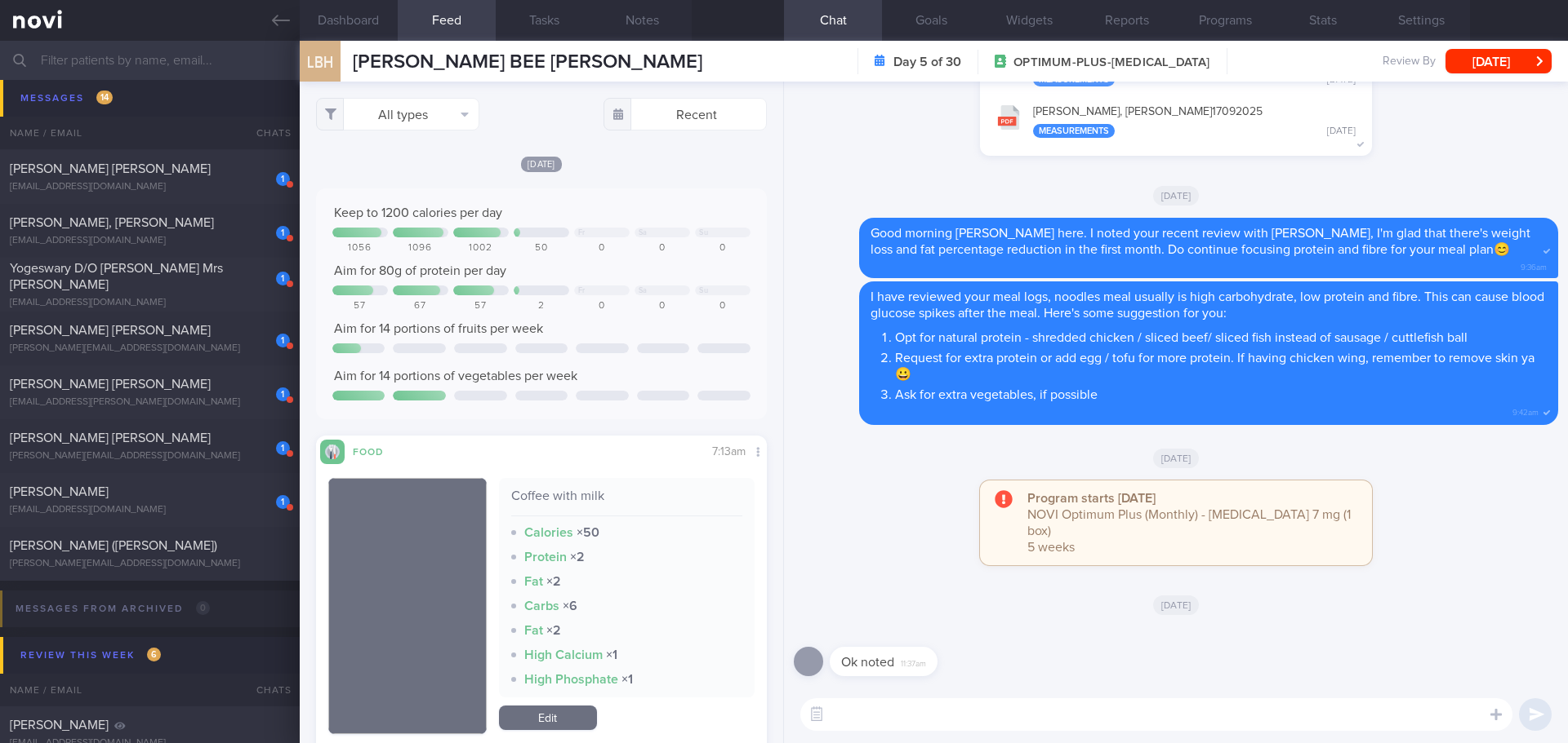
scroll to position [-81, 0]
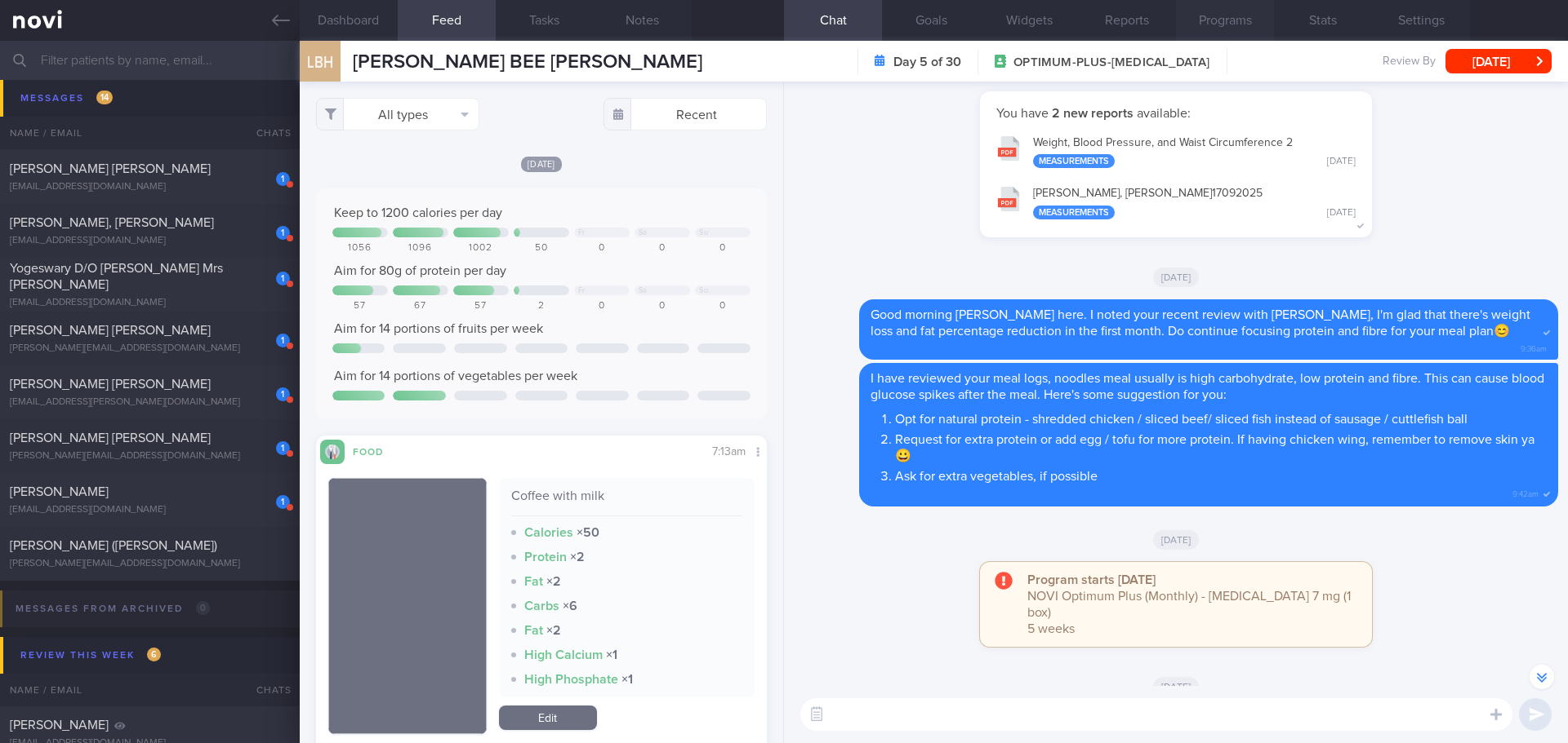
click at [1236, 14] on button "Programs" at bounding box center [1224, 21] width 98 height 41
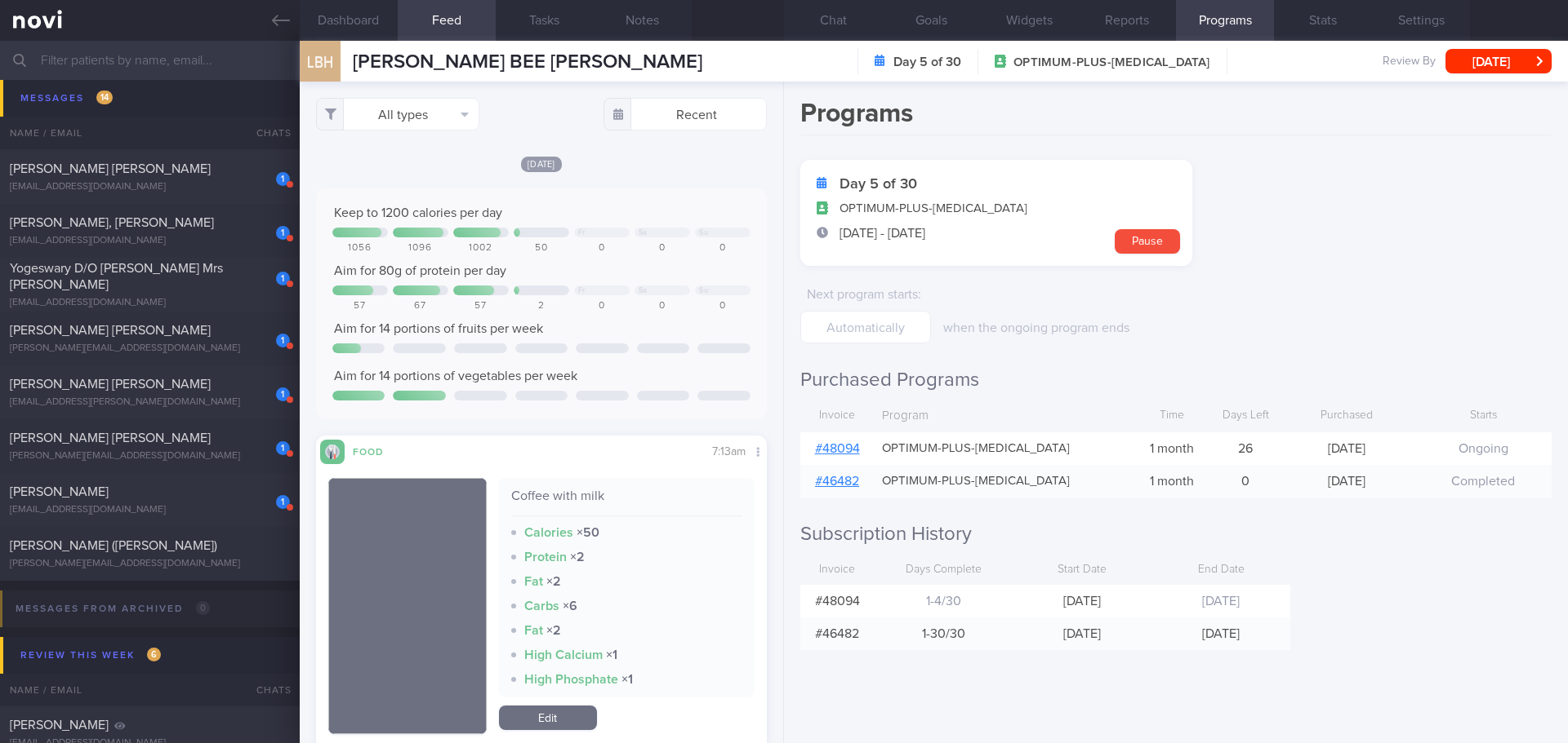
click at [838, 451] on link "# 48094" at bounding box center [838, 449] width 45 height 13
click at [846, 29] on button "Chat" at bounding box center [832, 21] width 98 height 41
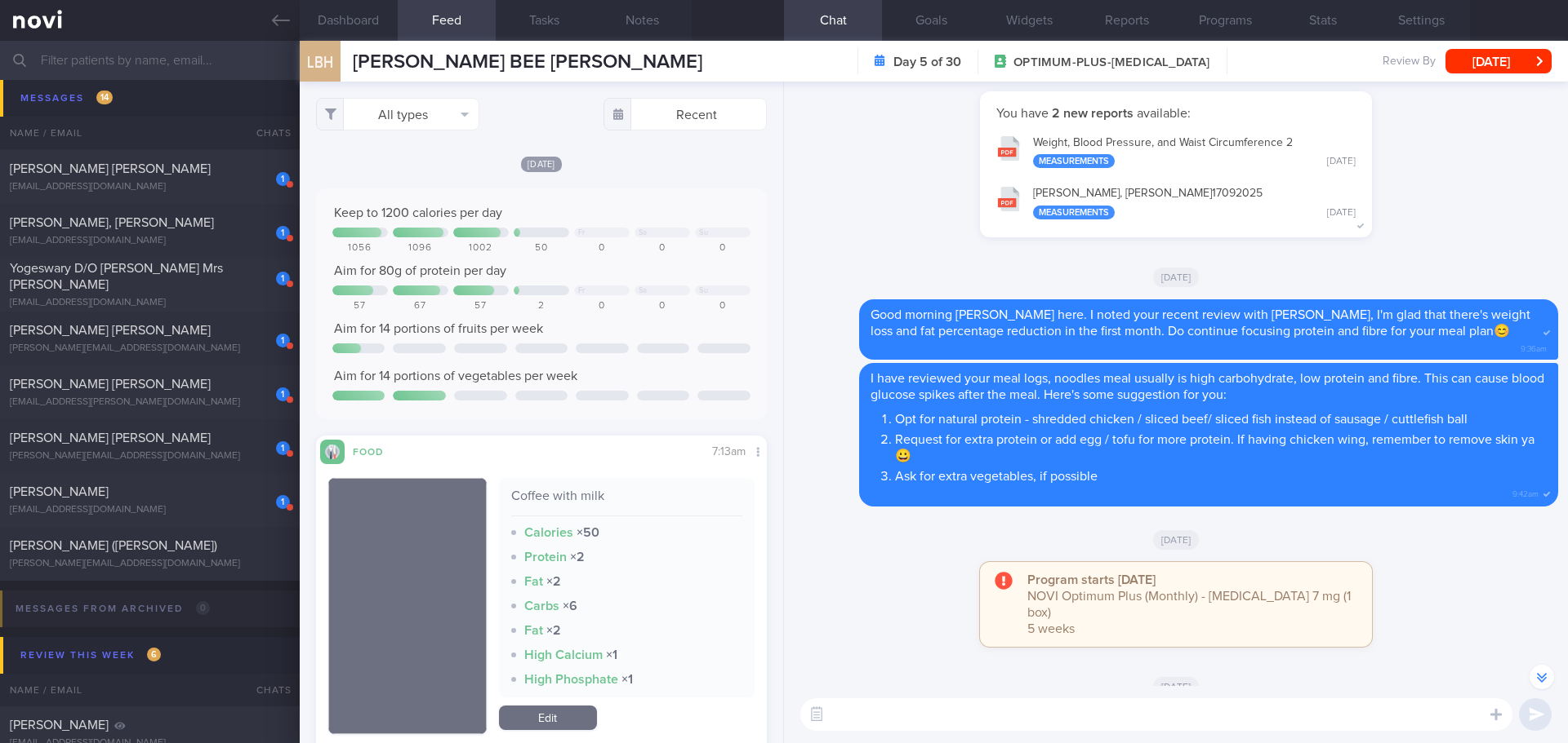
click at [1057, 704] on textarea at bounding box center [1156, 714] width 712 height 33
type textarea "Have you started the higher dose of [MEDICAL_DATA]? [GEOGRAPHIC_DATA]"
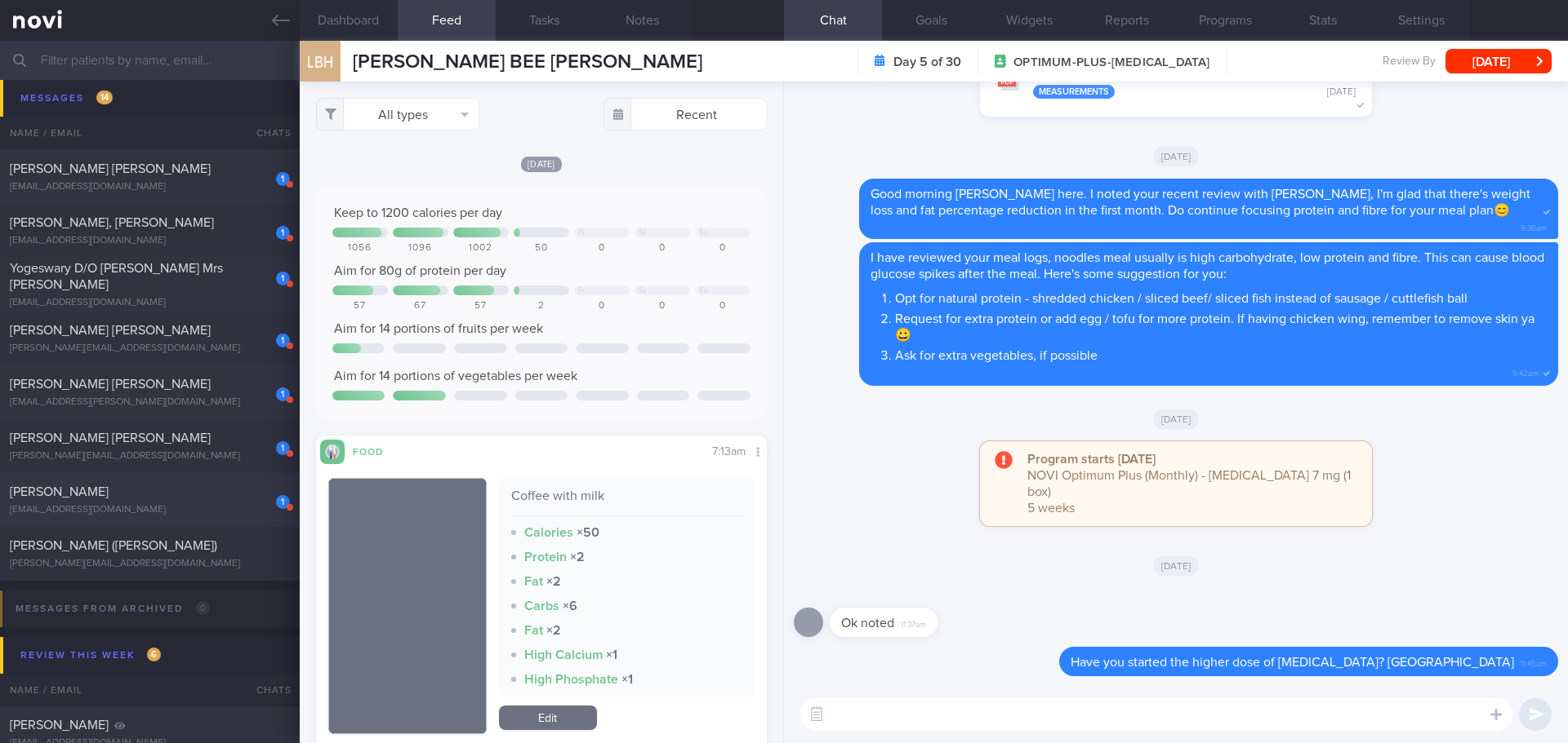
click at [39, 498] on div "[PERSON_NAME]" at bounding box center [148, 491] width 276 height 16
type input "3/9/25"
type textarea "26/female/chinese Co-morbidities Insulin resistance Dyslipidemia Childhood asth…"
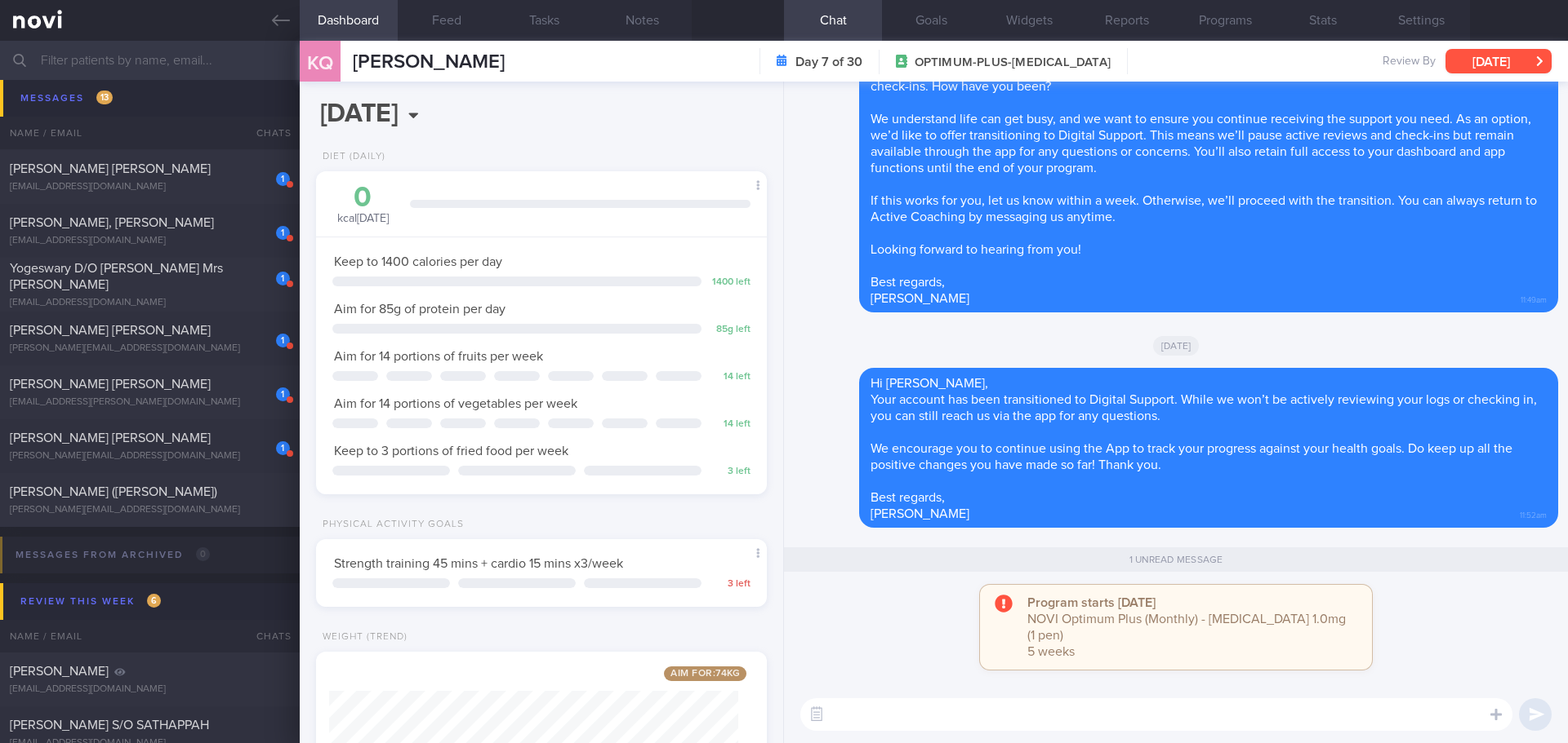
click at [1490, 69] on button "[DATE]" at bounding box center [1498, 61] width 106 height 24
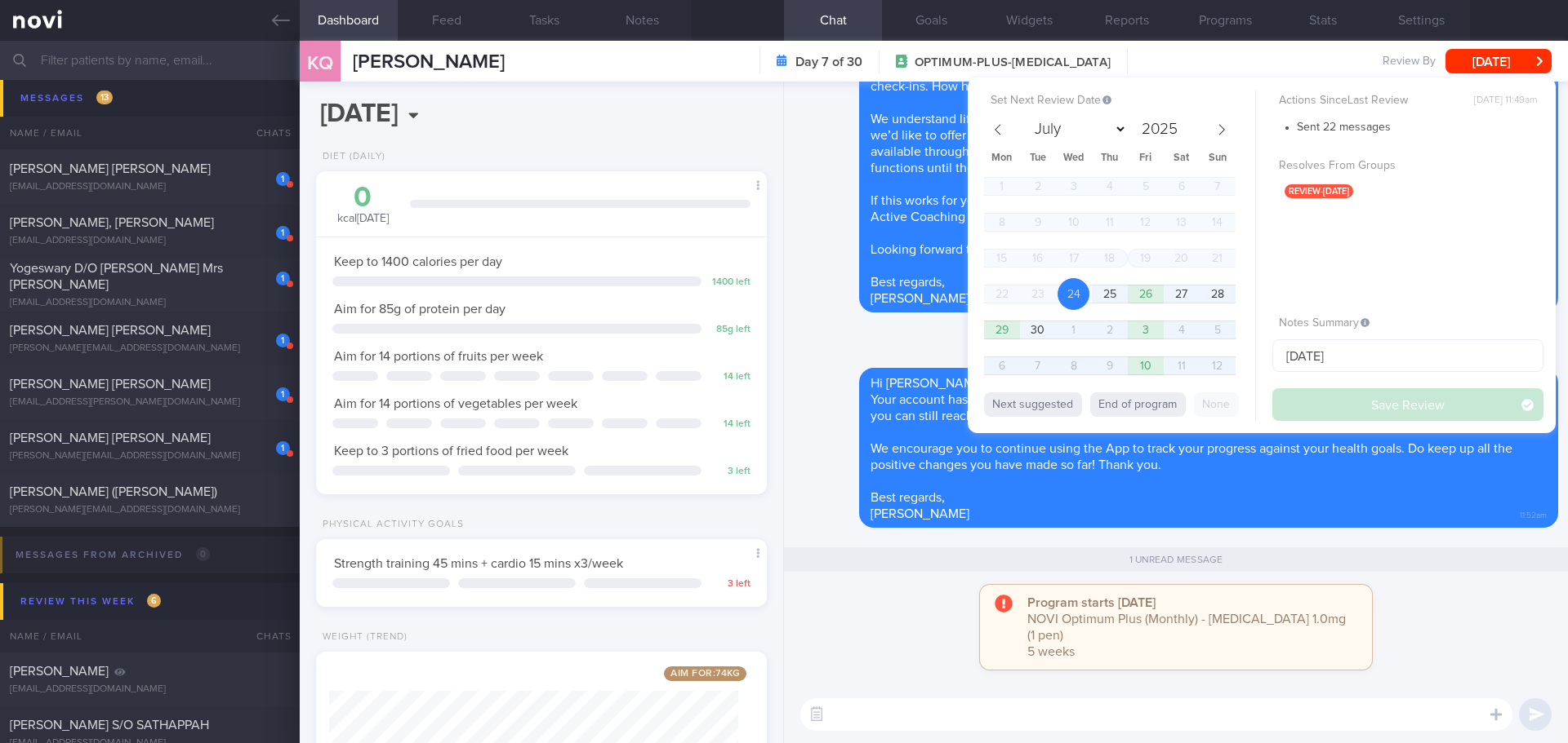
click at [1399, 607] on div "Program starts today NOVI Optimum Plus (Monthly) - Wegovy 1.0mg (1 pen) 5 weeks" at bounding box center [1176, 636] width 764 height 101
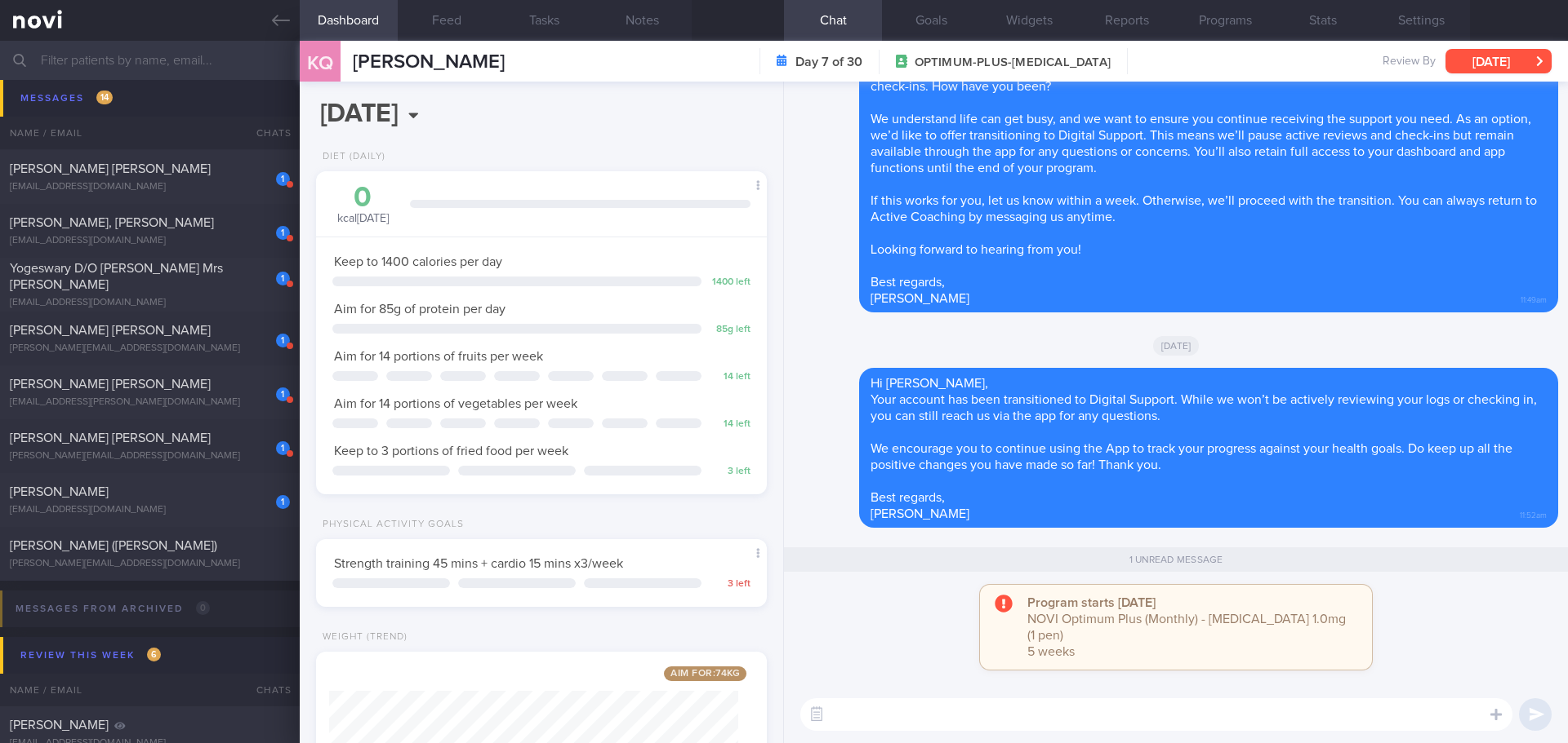
click at [1498, 62] on button "[DATE]" at bounding box center [1498, 61] width 106 height 24
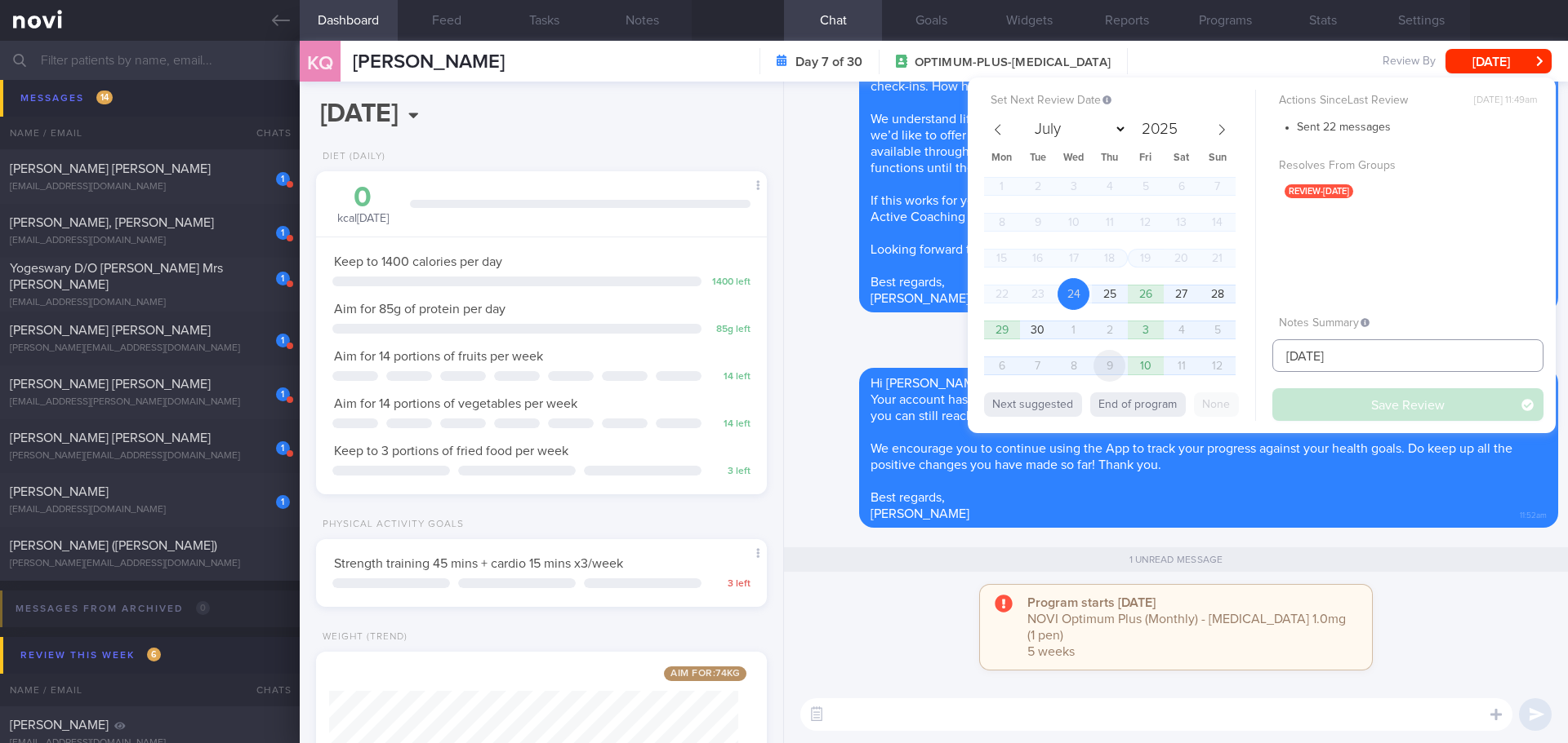
drag, startPoint x: 1236, startPoint y: 365, endPoint x: 1120, endPoint y: 370, distance: 116.1
click at [1120, 370] on div "Set Next Review Date 24 Sep 2025 July August September October November Decembe…" at bounding box center [1261, 255] width 587 height 356
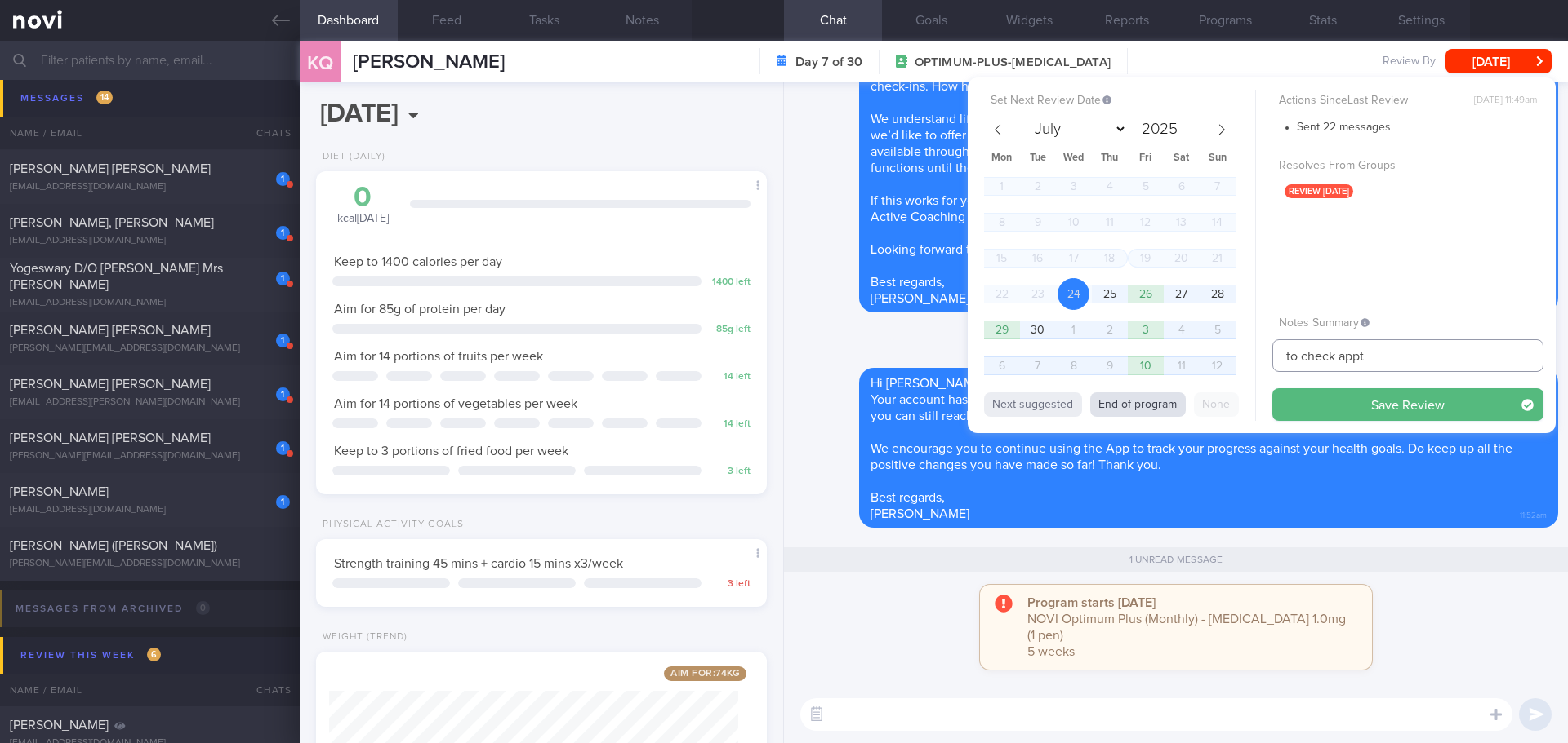
type input "to check appt"
click at [1134, 400] on button "End of program" at bounding box center [1137, 405] width 95 height 24
select select "9"
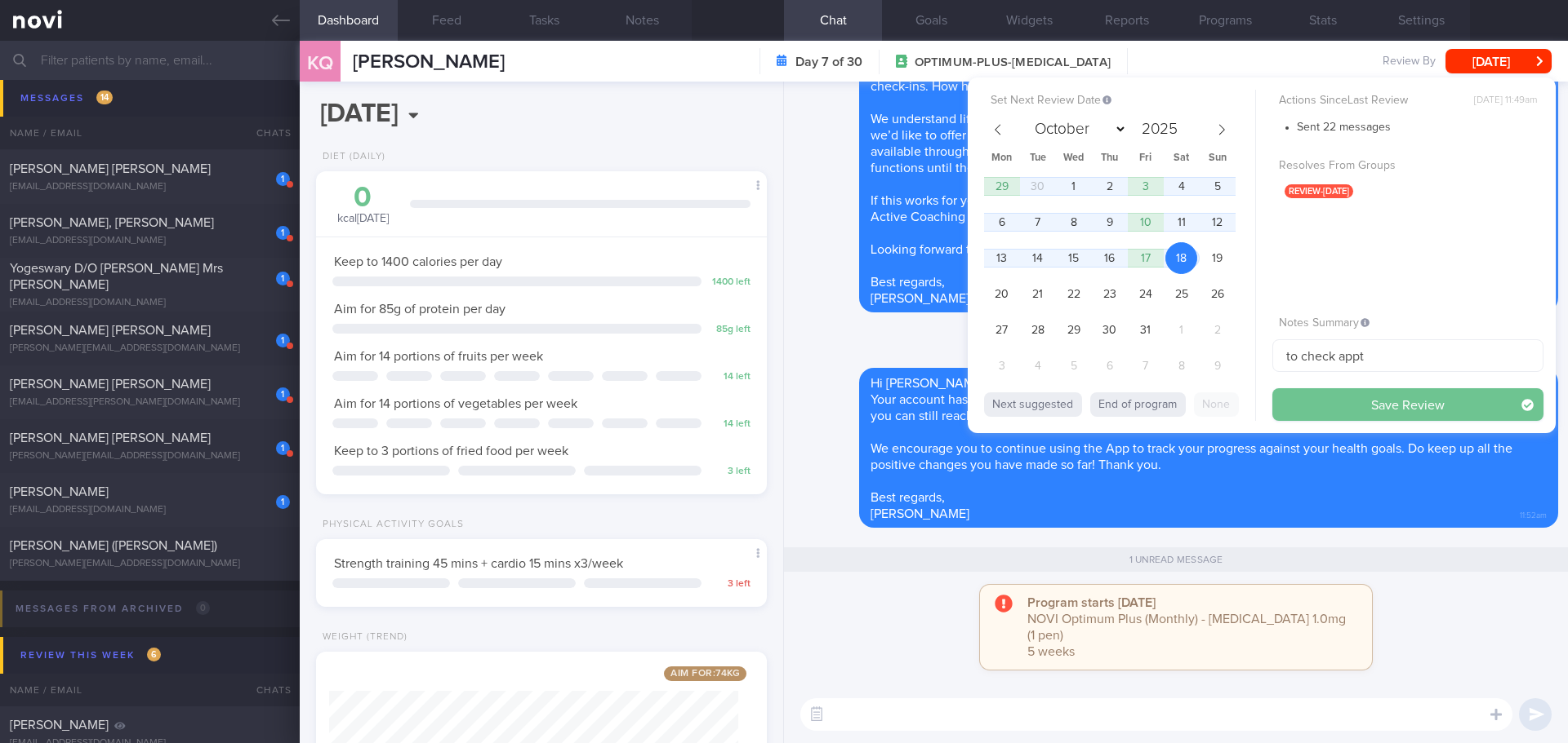
click at [1322, 400] on button "Save Review" at bounding box center [1407, 404] width 271 height 33
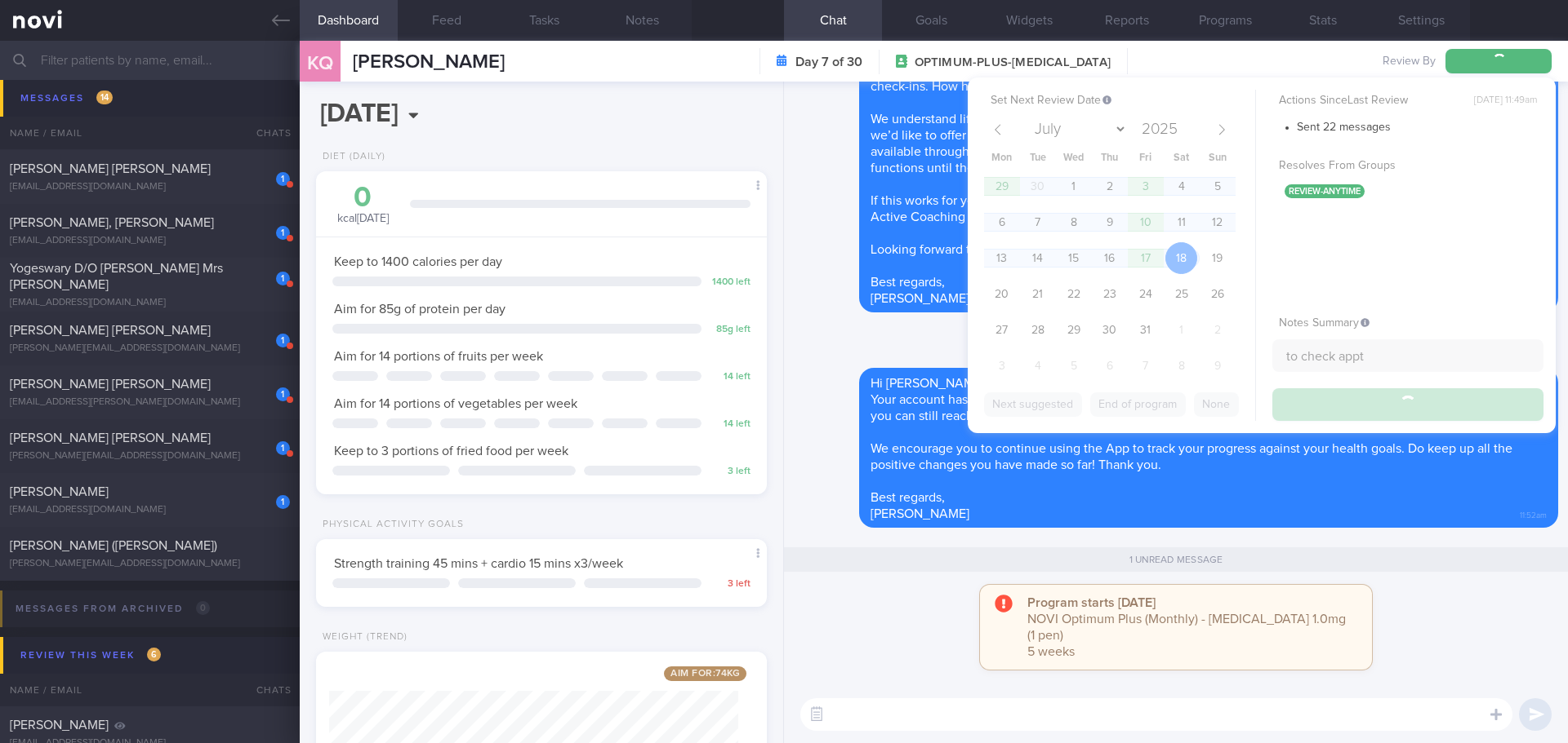
type input "to check appt"
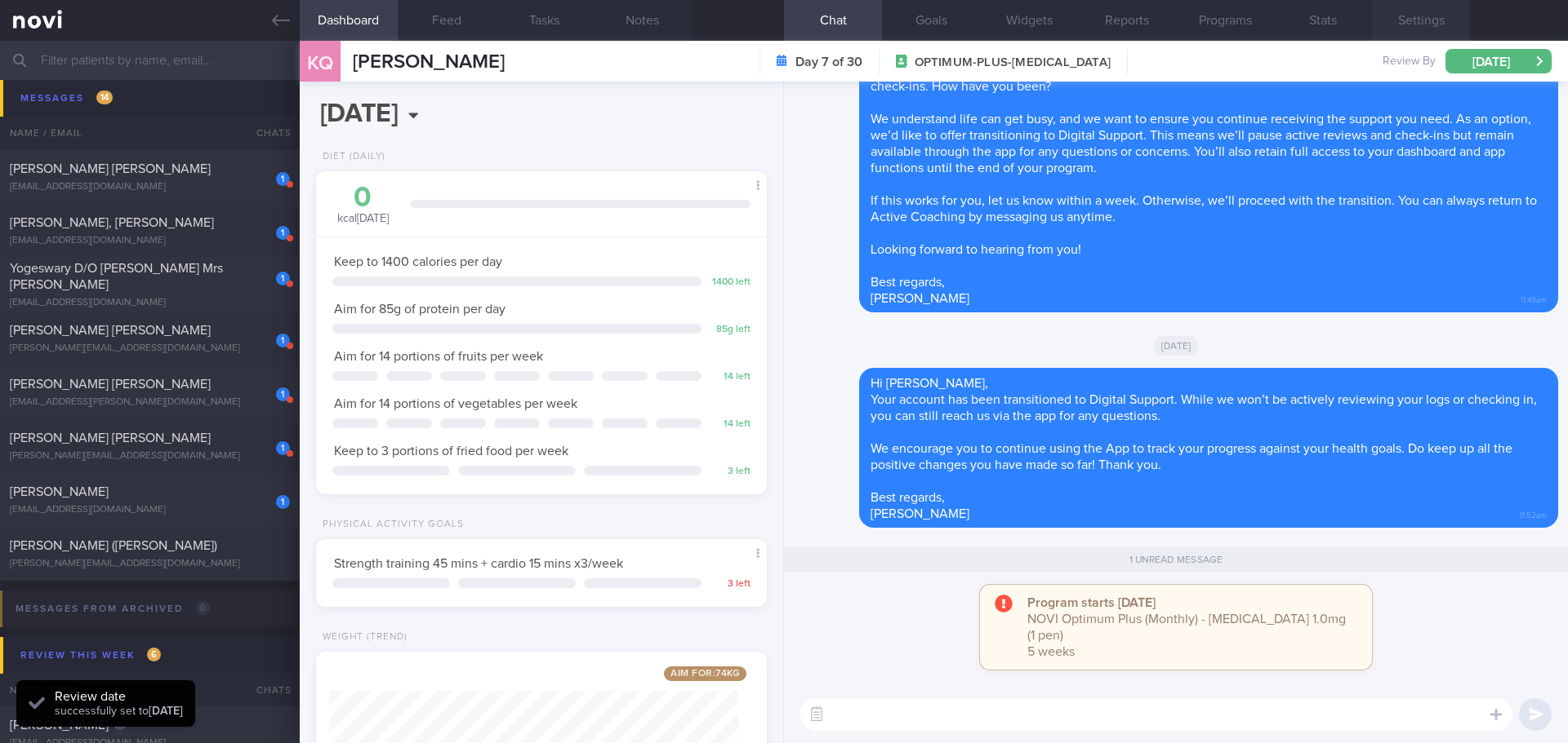
click at [1436, 21] on button "Settings" at bounding box center [1420, 21] width 98 height 41
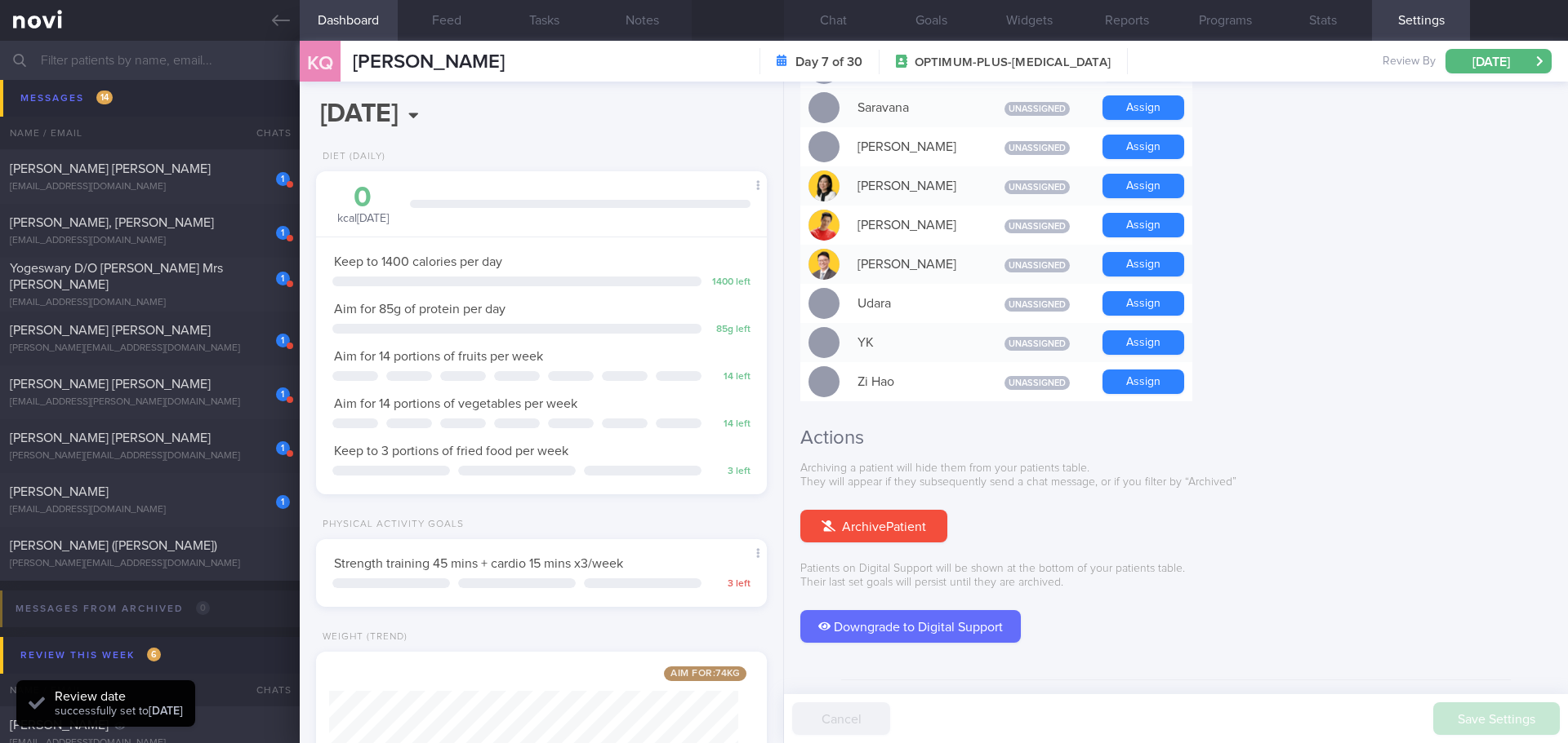
scroll to position [1404, 0]
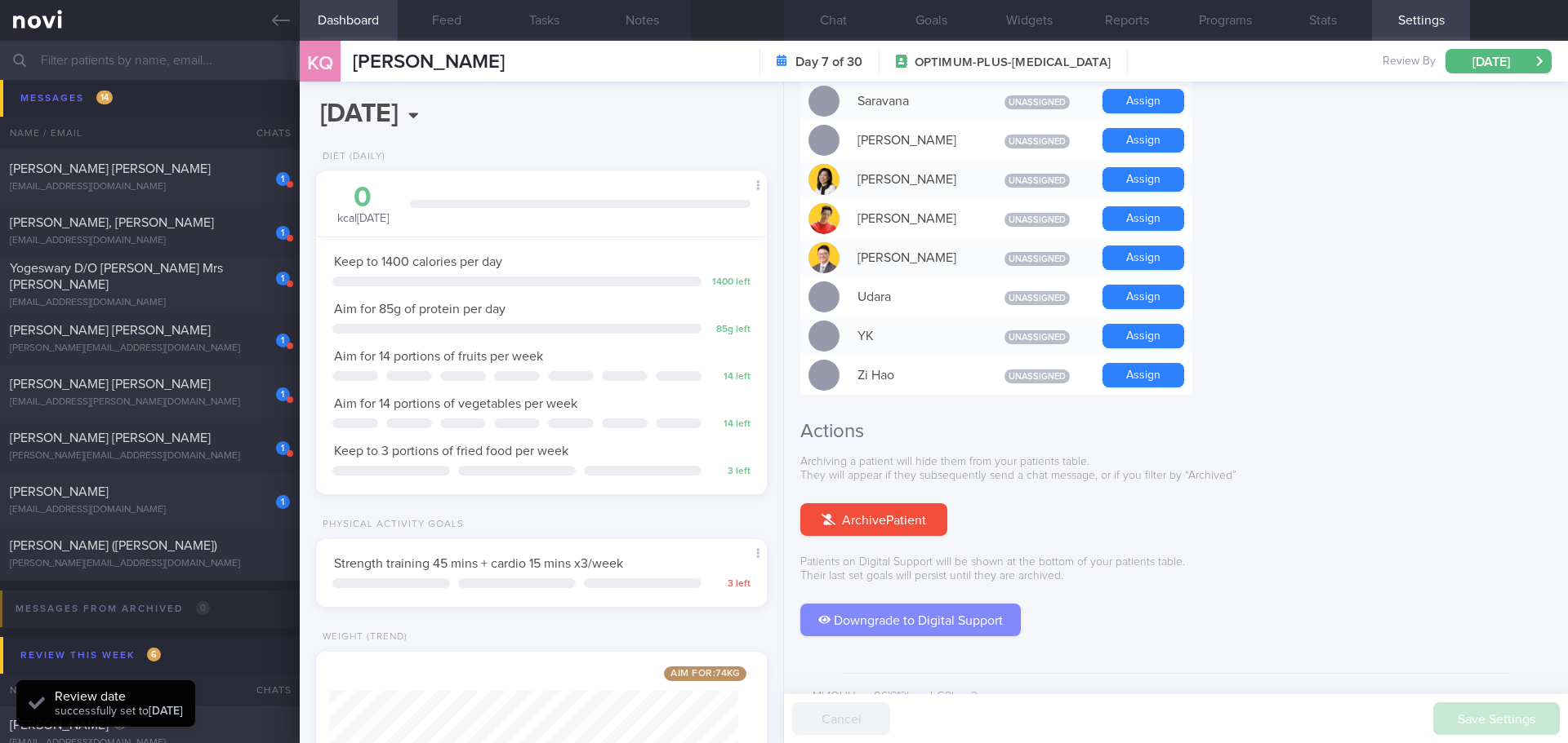
click at [891, 604] on button "Downgrade to Digital Support" at bounding box center [911, 620] width 220 height 33
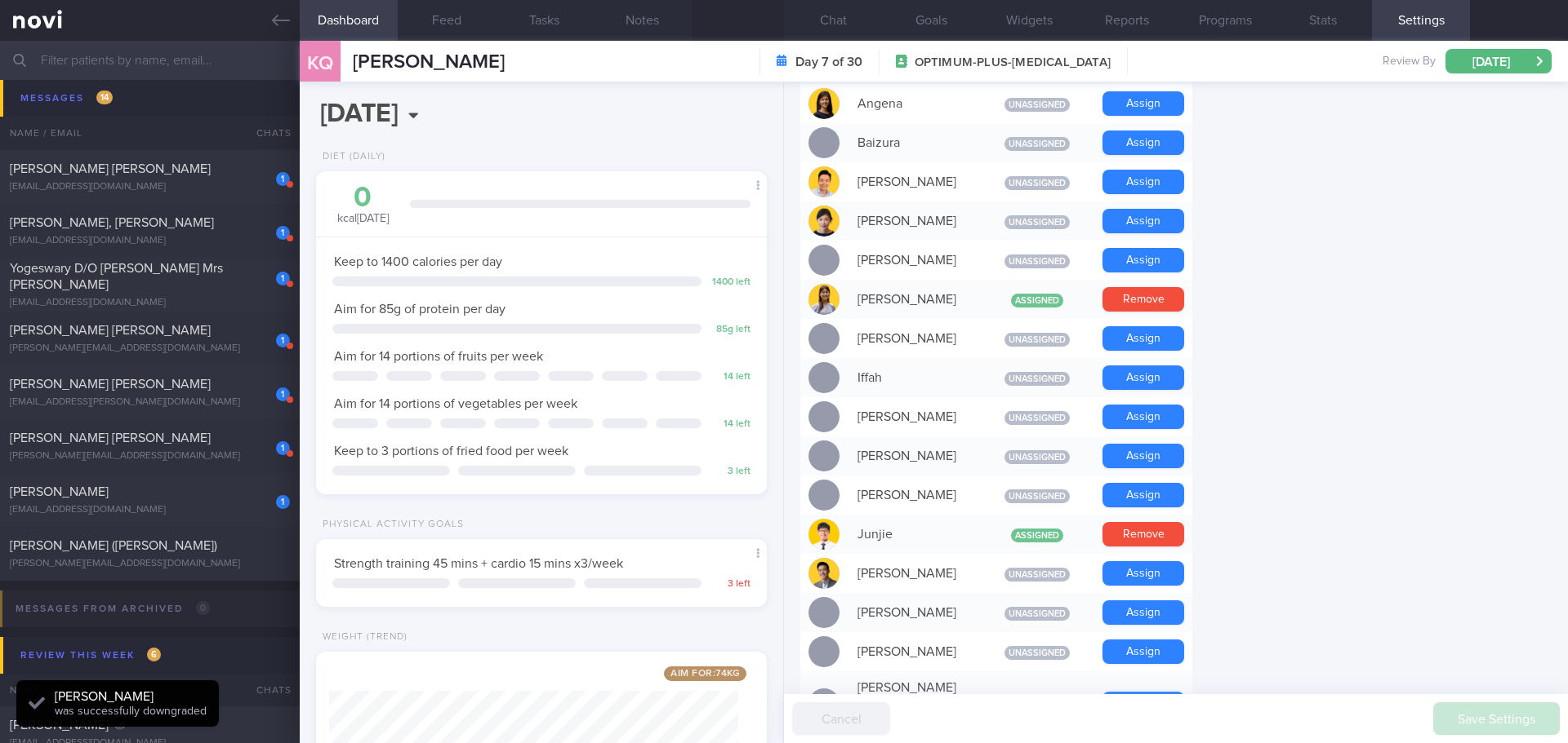
scroll to position [343, 0]
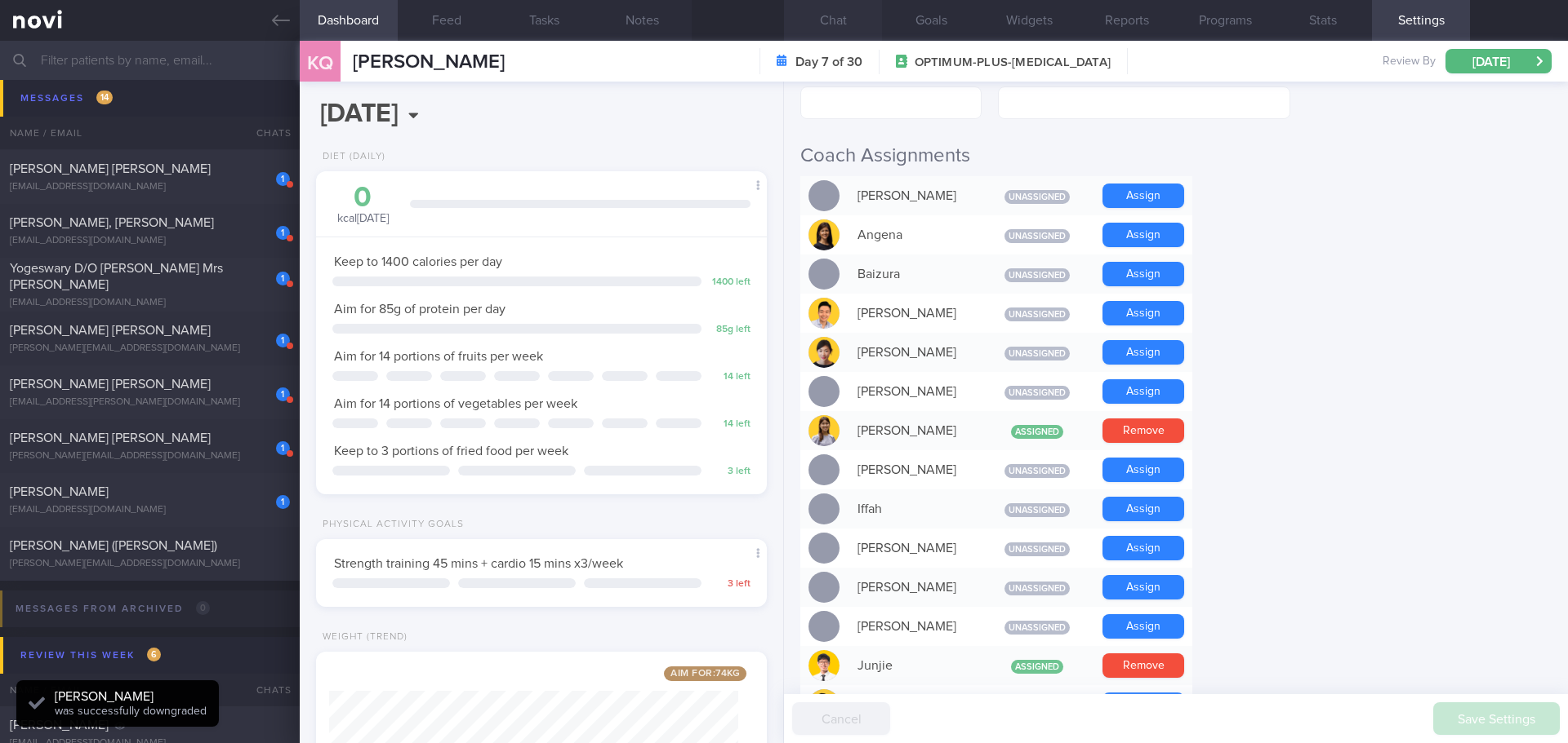
click at [859, 19] on button "Chat" at bounding box center [832, 21] width 98 height 41
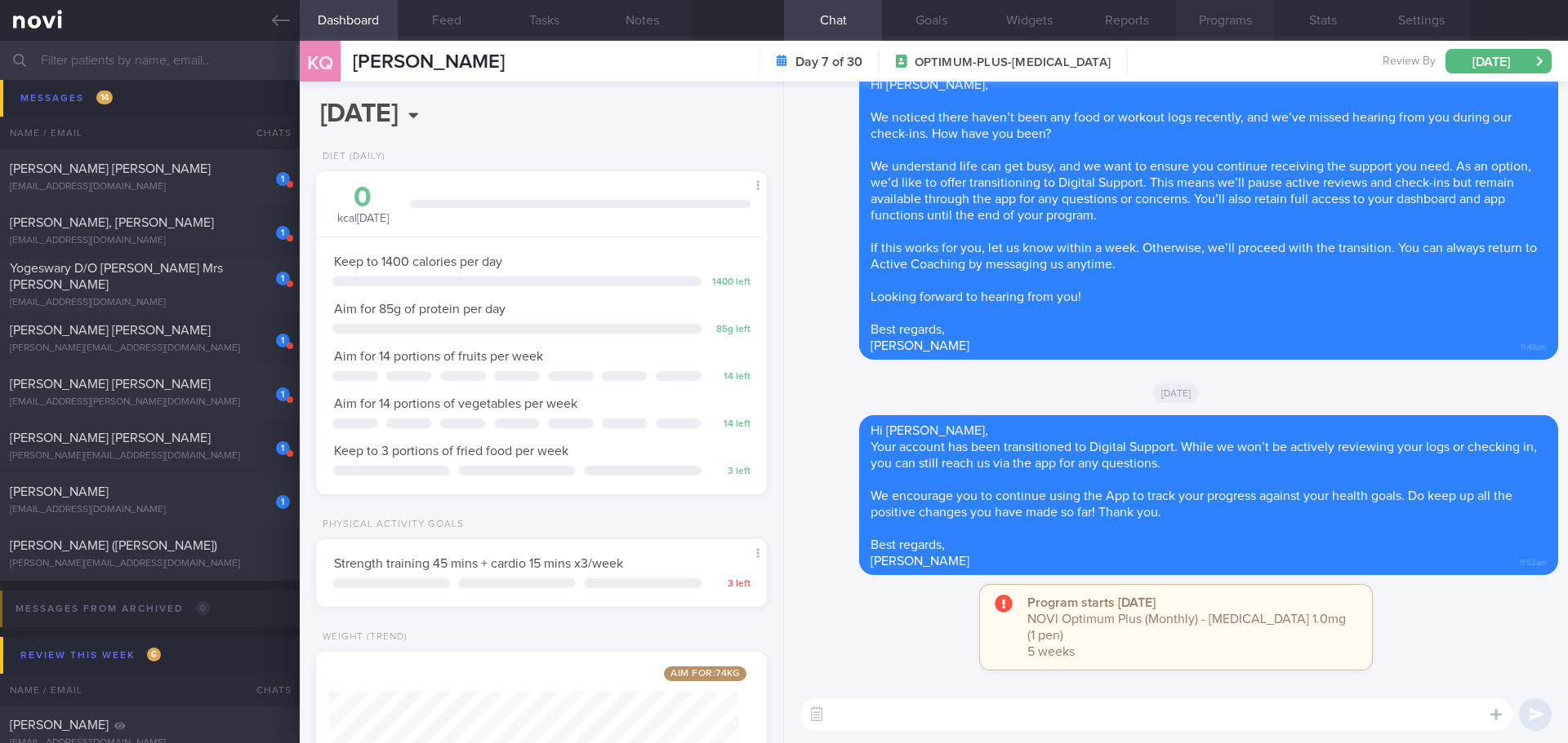
click at [1206, 10] on button "Programs" at bounding box center [1224, 21] width 98 height 41
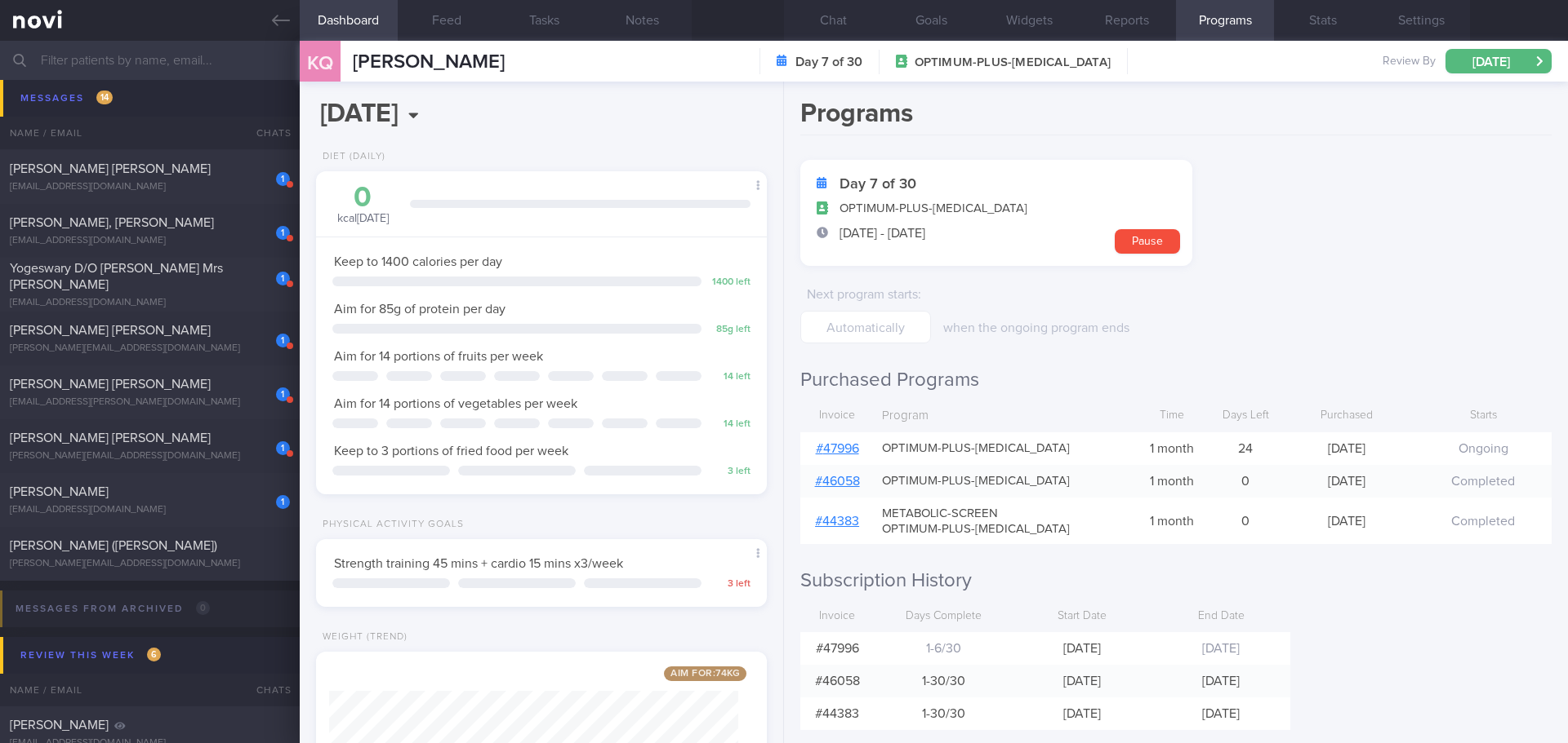
click at [847, 444] on link "# 47996" at bounding box center [837, 449] width 43 height 13
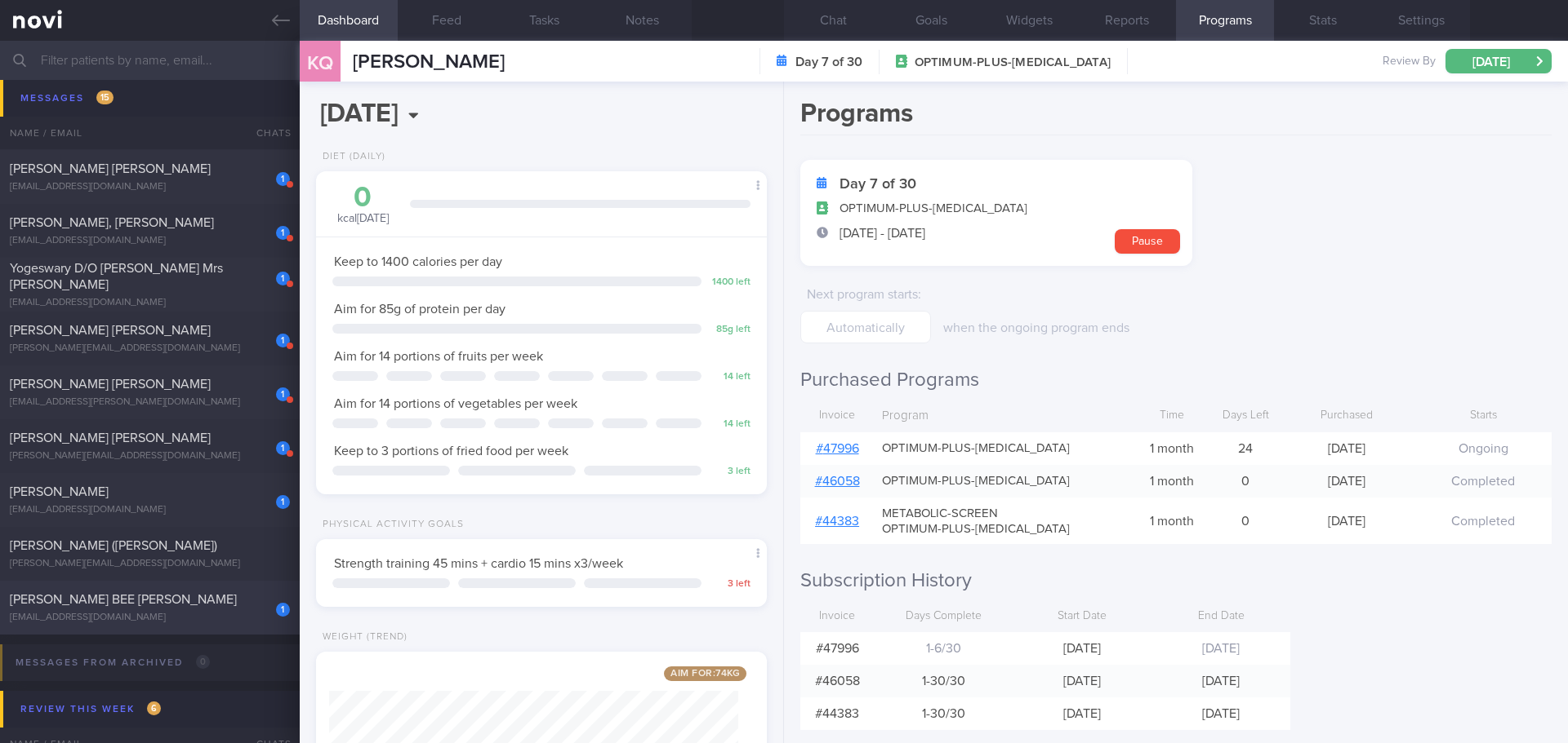
click at [155, 598] on span "[PERSON_NAME] BEE [PERSON_NAME]" at bounding box center [122, 600] width 227 height 13
select select "8"
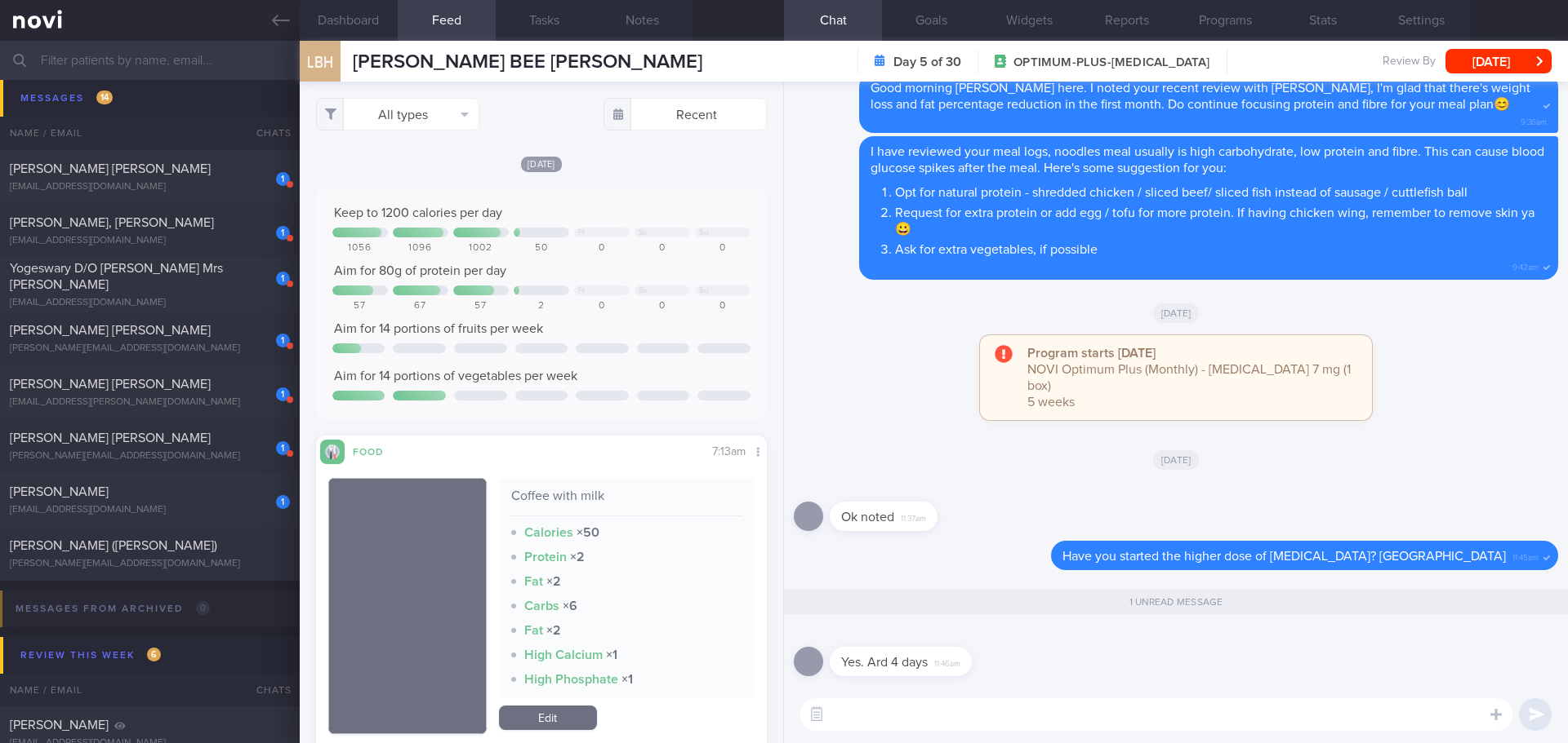
click at [1067, 724] on textarea at bounding box center [1156, 714] width 712 height 33
click at [952, 722] on textarea at bounding box center [1156, 714] width 712 height 33
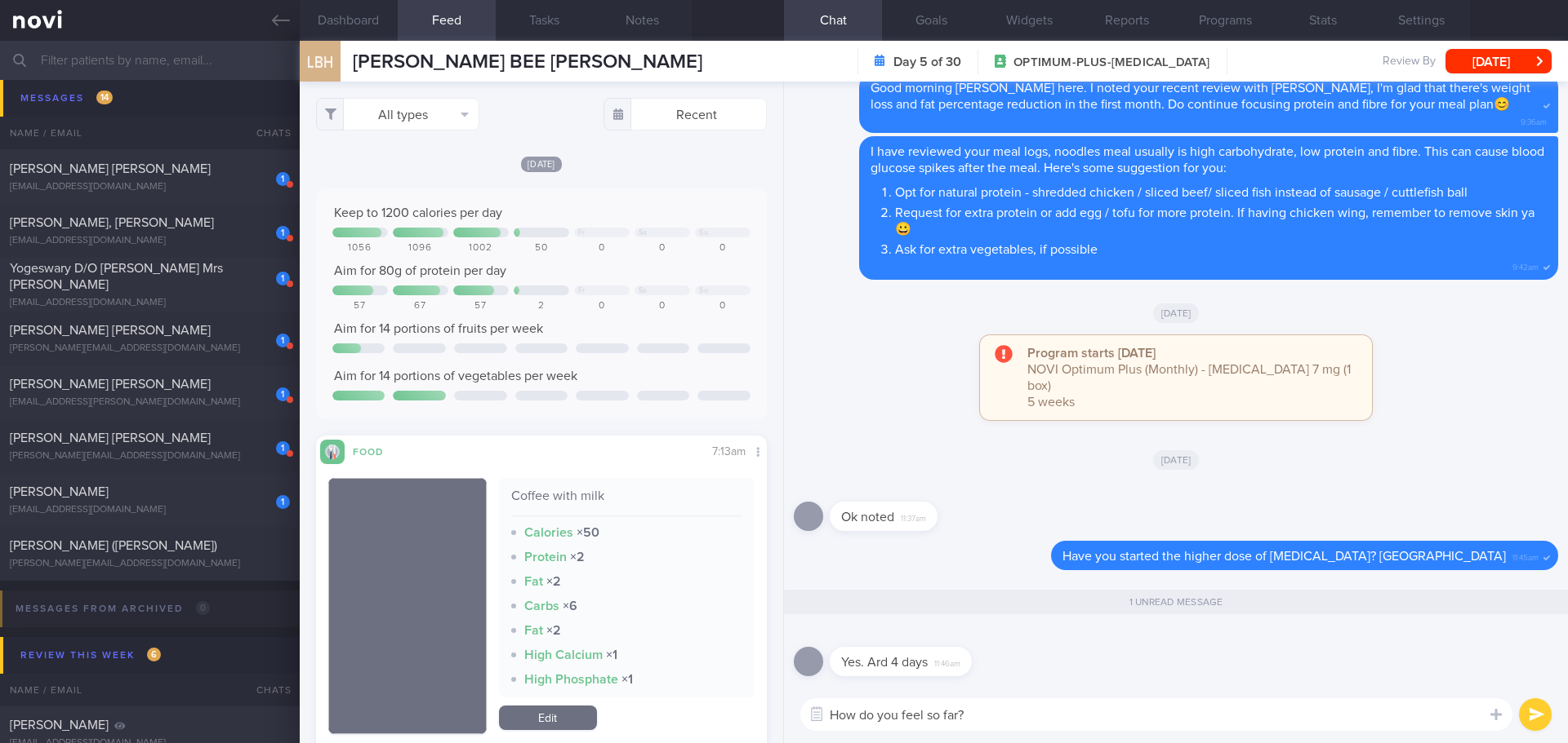
type textarea "How do you feel so far?"
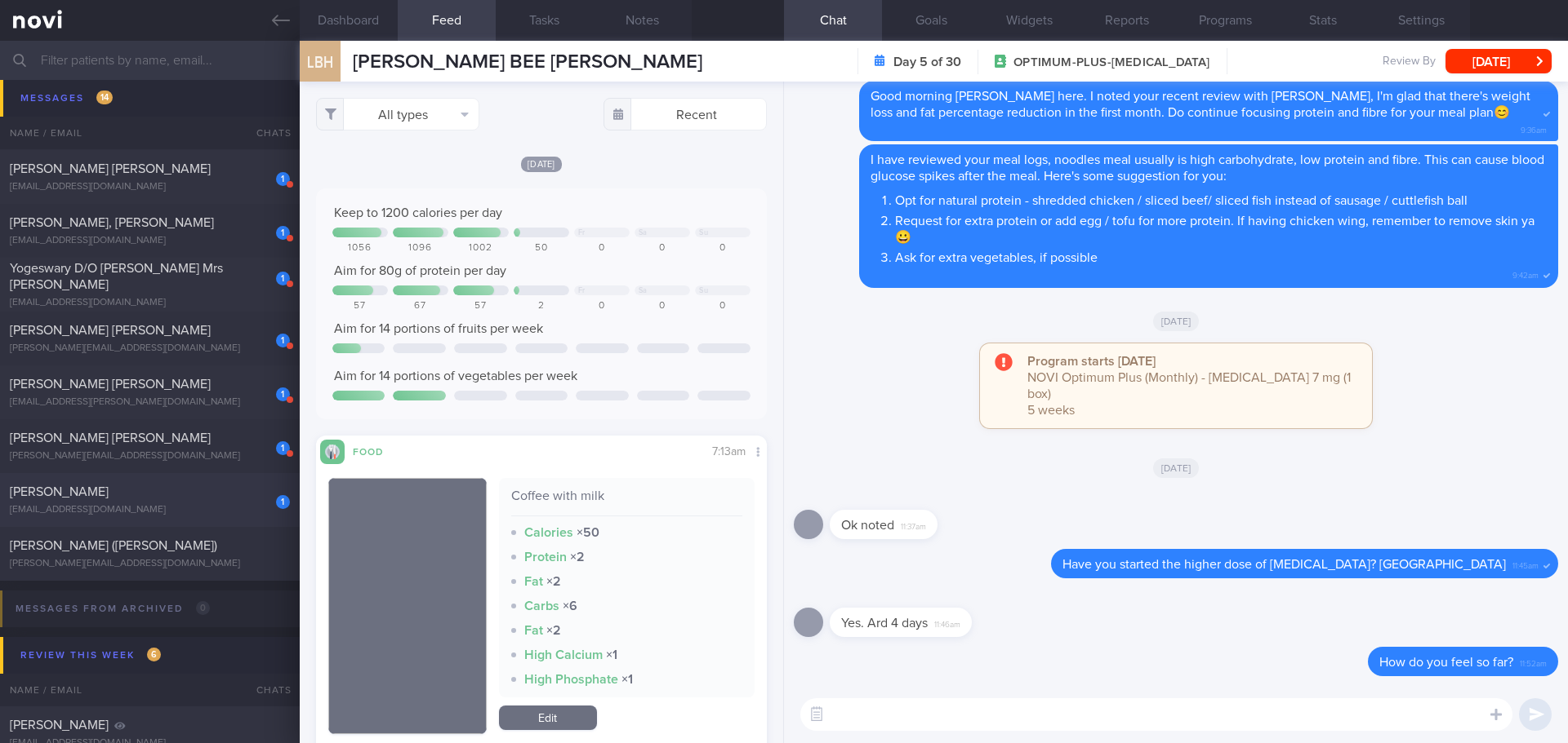
click at [148, 503] on div "1 TAY CHIEW BUAY janecbtay54@gmail.com" at bounding box center [149, 499] width 300 height 33
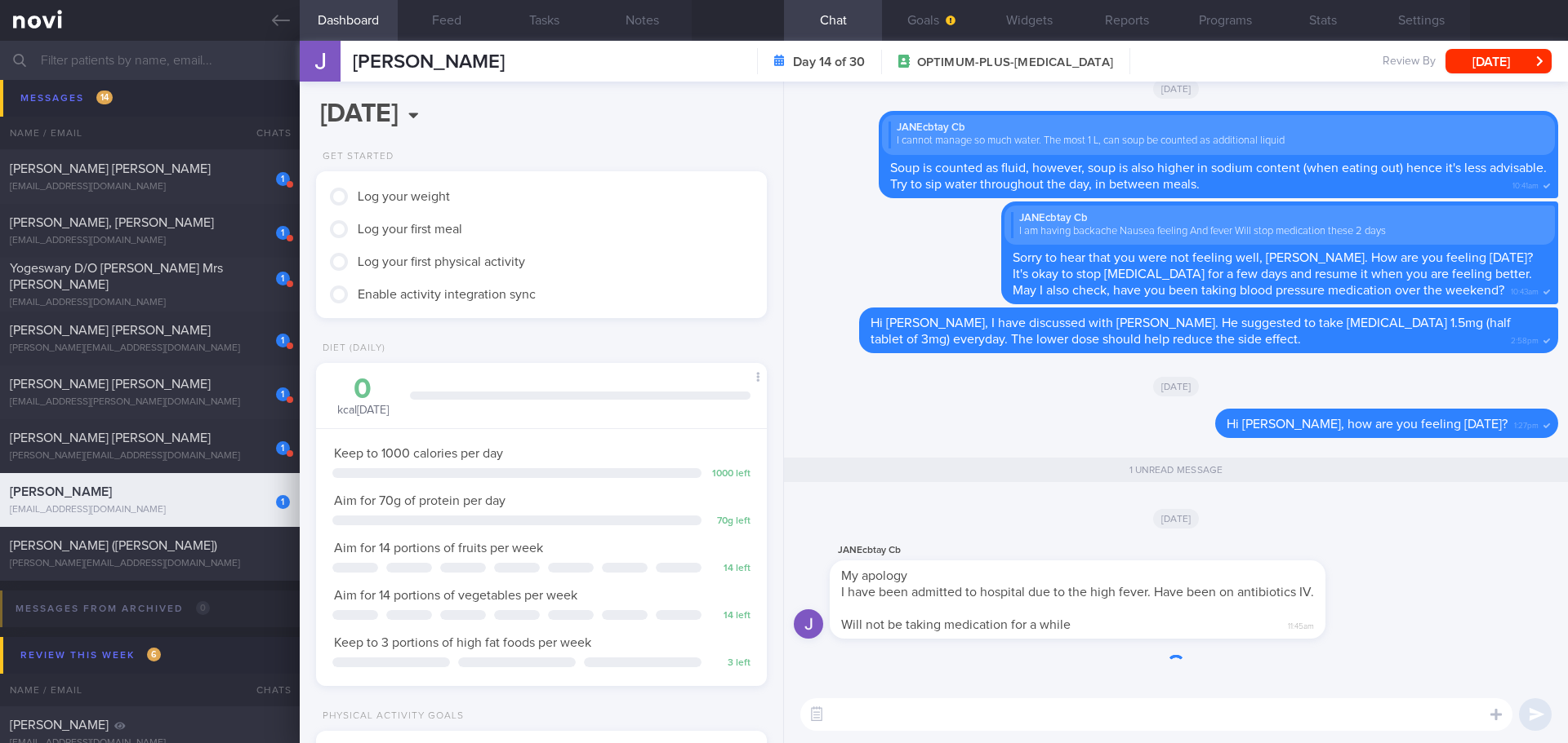
scroll to position [1, 0]
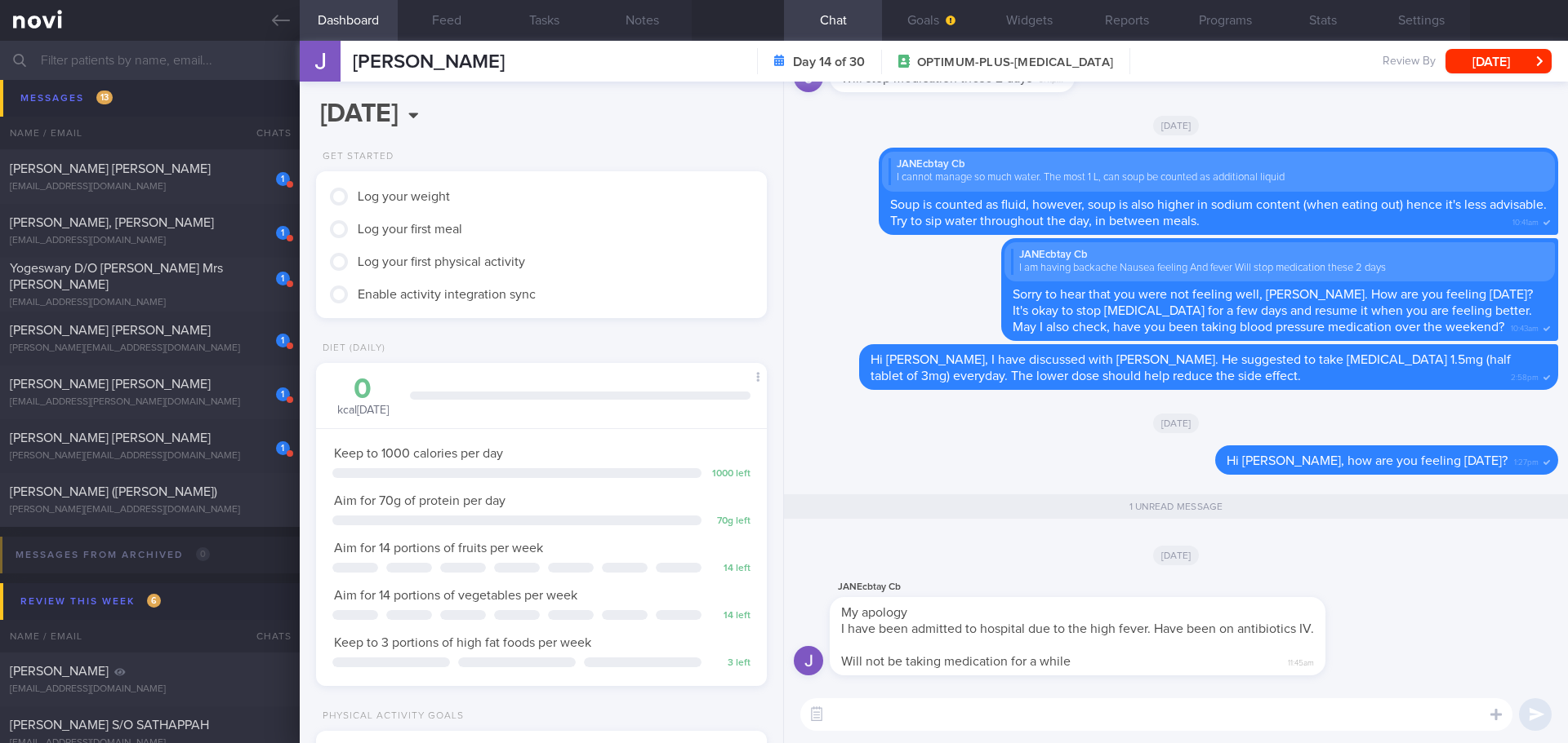
click at [988, 717] on textarea at bounding box center [1156, 714] width 712 height 33
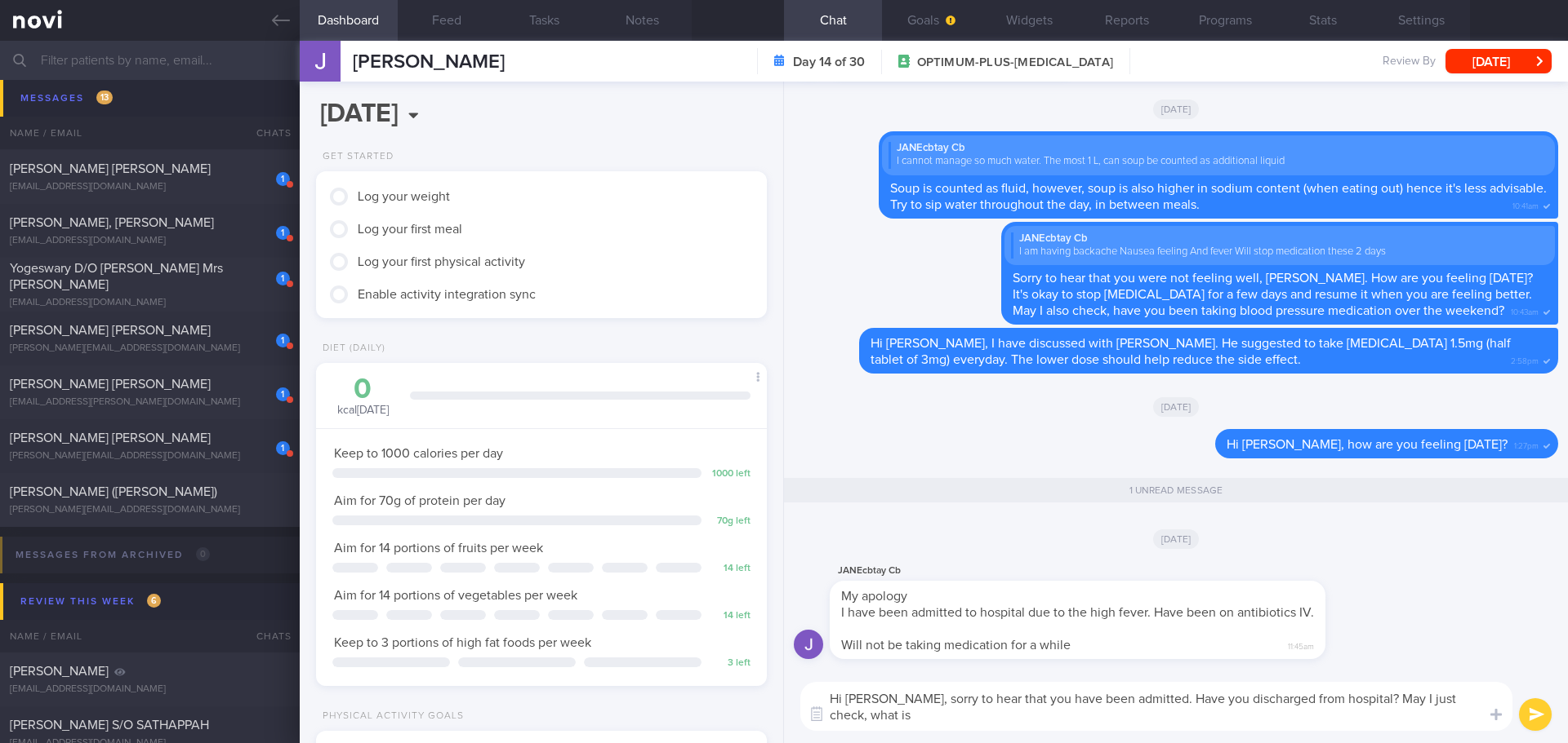
scroll to position [0, 0]
click at [1136, 695] on textarea "Hi Ms Tay, sorry to hear that you have been admitted. Have you discharged from …" at bounding box center [1156, 707] width 712 height 49
click at [1315, 715] on textarea "Hi [PERSON_NAME], sorry to hear that you have been admitted. I hope you are fee…" at bounding box center [1156, 707] width 712 height 49
type textarea "Hi [PERSON_NAME], sorry to hear that you have been admitted. I hope you are fee…"
click at [1545, 710] on button "submit" at bounding box center [1534, 714] width 33 height 33
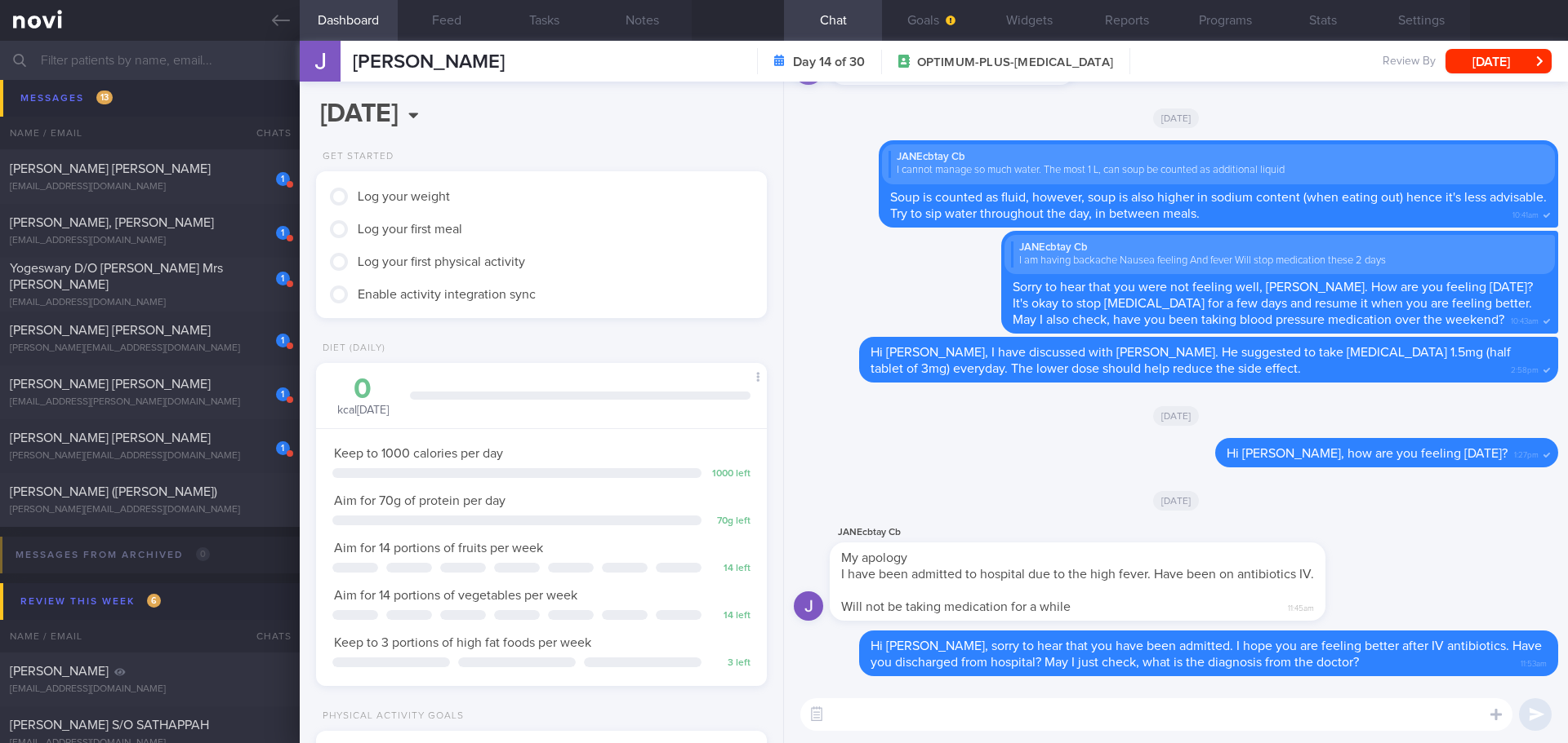
click at [1016, 722] on textarea at bounding box center [1156, 714] width 712 height 33
type textarea "I"
type textarea "No worries.. you can stop [MEDICAL_DATA] at the moment. Do keep us updated on y…"
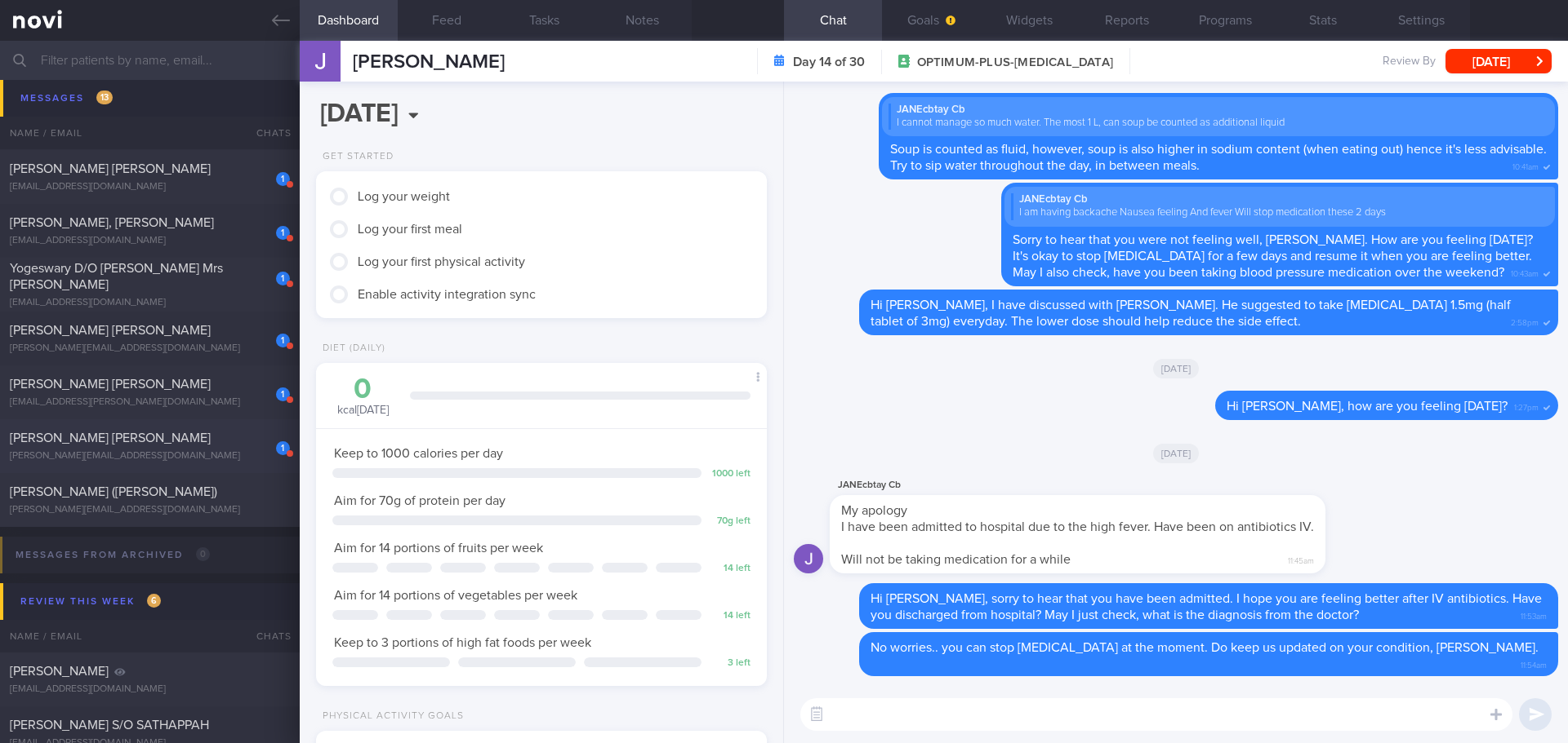
click at [107, 441] on span "ANG TSENG KUOK MELVIN" at bounding box center [109, 438] width 201 height 13
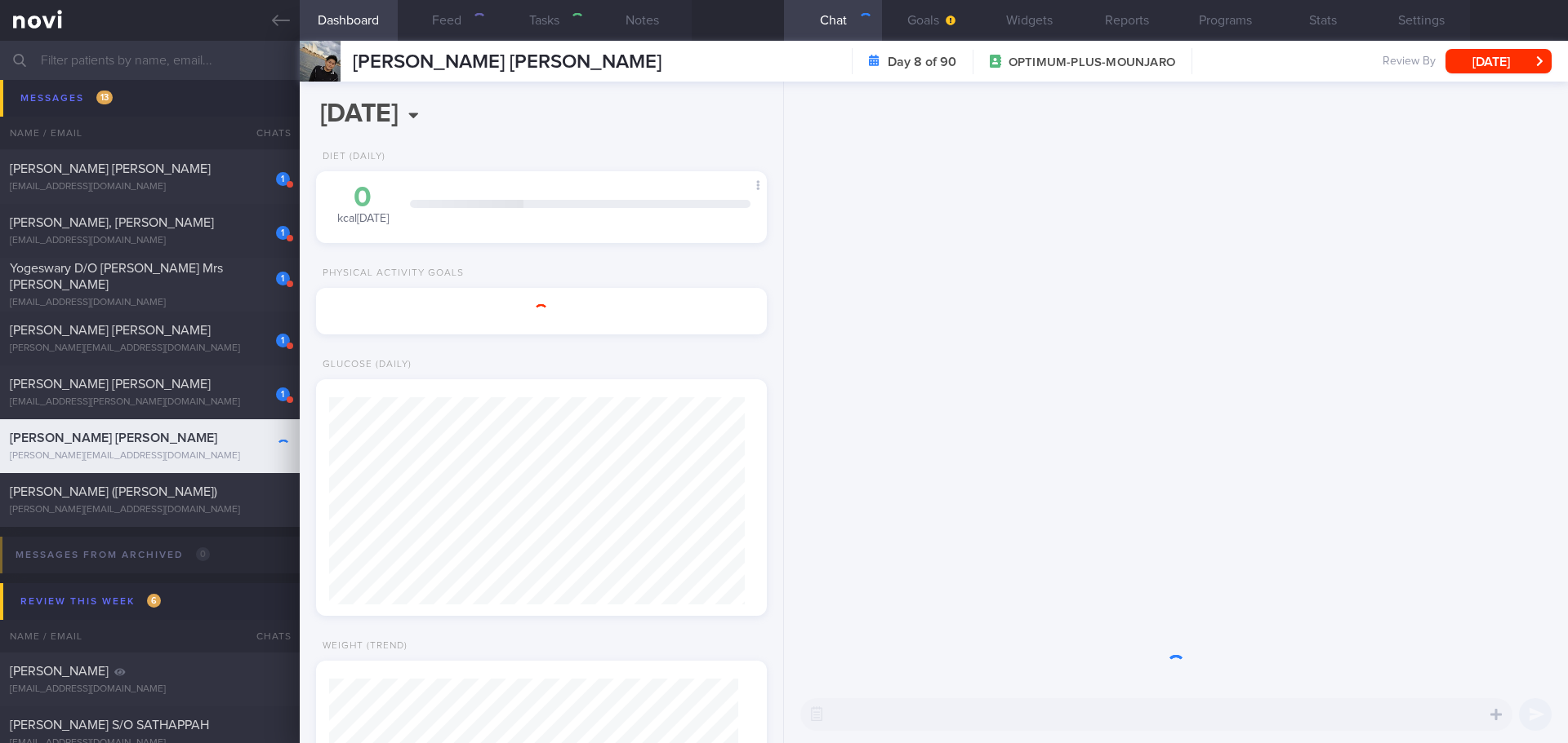
type input "next appt 18/9/25- A"
type textarea "Diabetes (diagnosed 2 years ago) Picked up from screening Latest HbA1c 6.5% Met…"
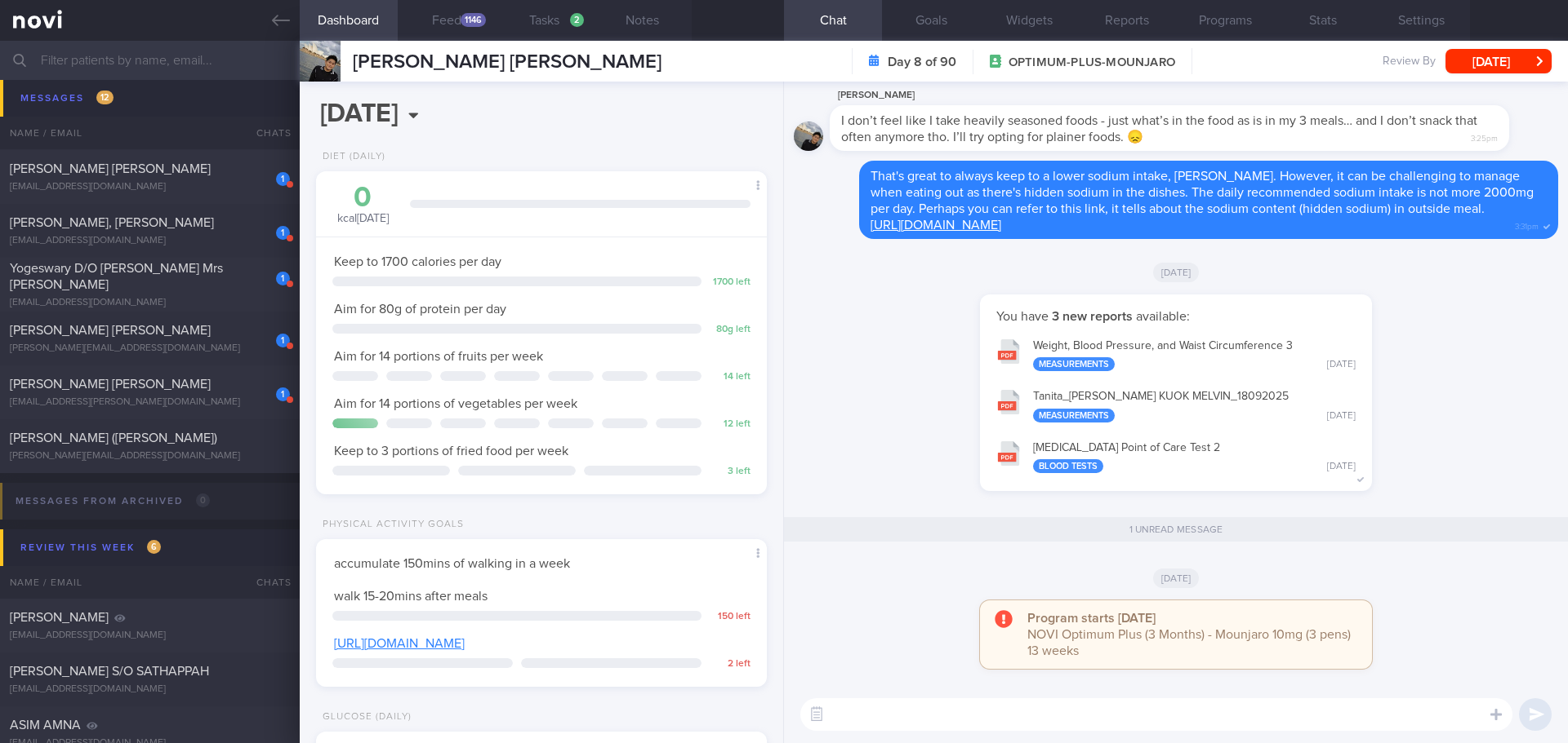
scroll to position [207, 417]
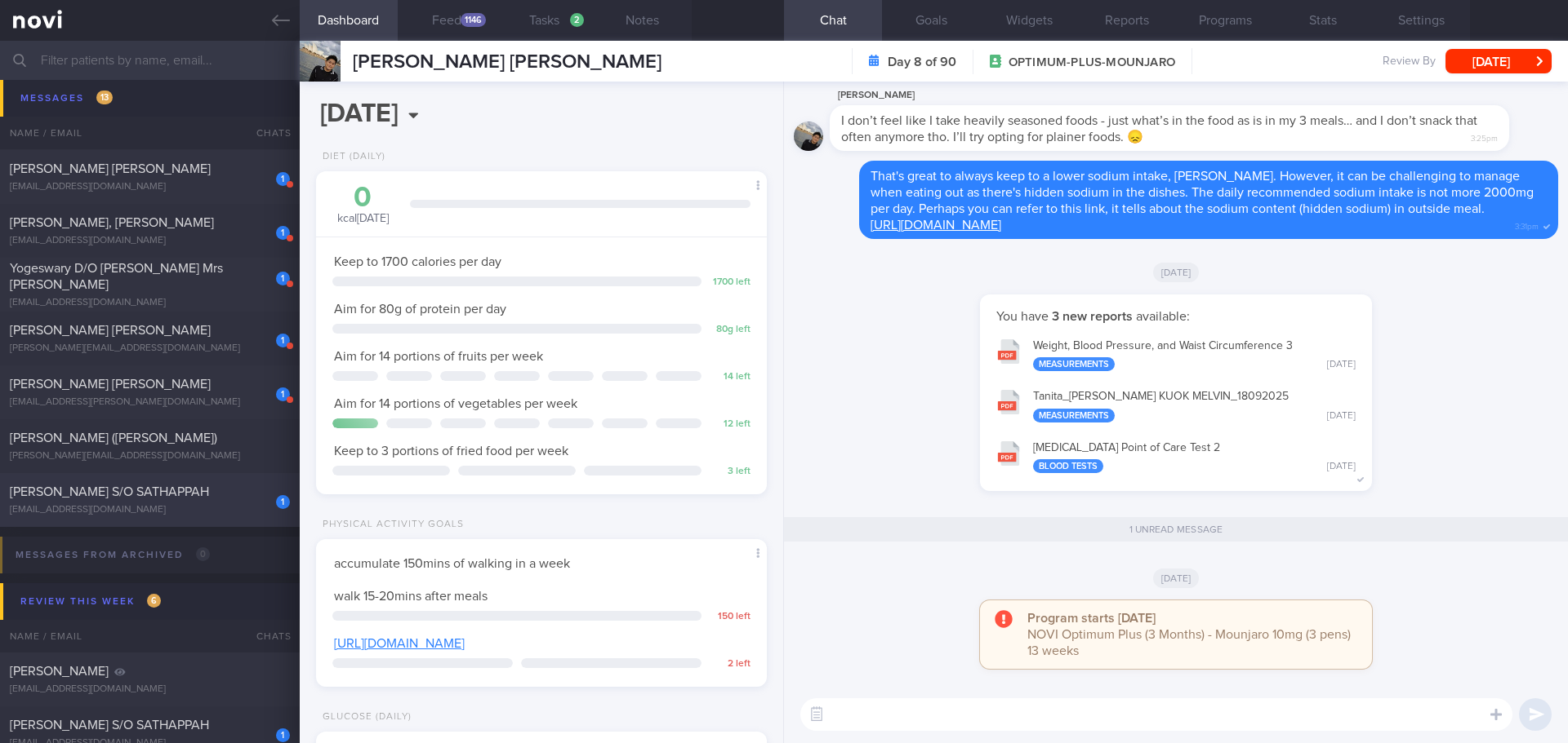
click at [68, 474] on div "1 SUNDARESWARAN S/O SATHAPPAH sunnyboi9523@gmail.com Today SAF-LIP" at bounding box center [784, 500] width 1568 height 54
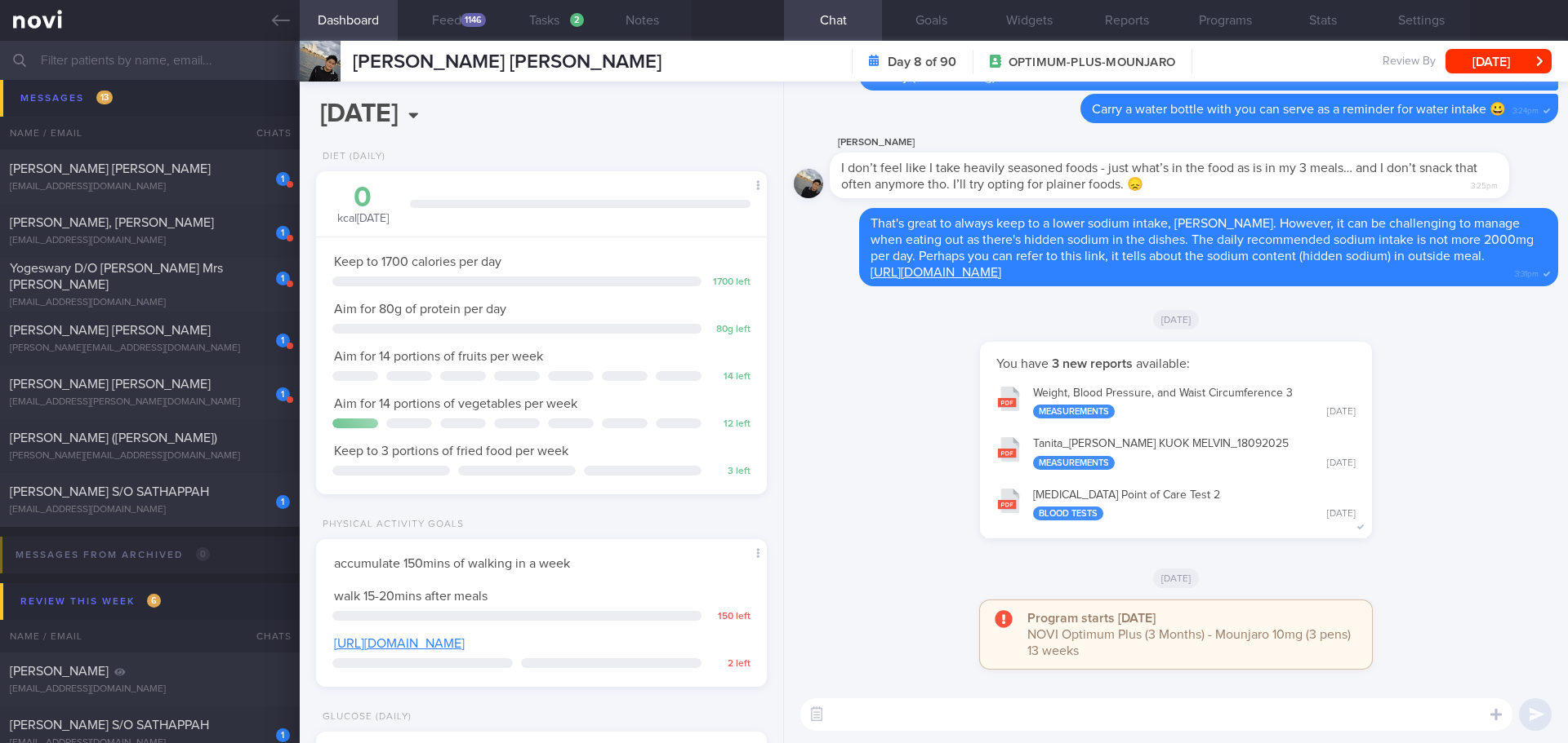
scroll to position [0, 0]
click at [187, 480] on div "1 SUNDARESWARAN S/O SATHAPPAH sunnyboi9523@gmail.com Today SAF-LIP" at bounding box center [784, 500] width 1568 height 54
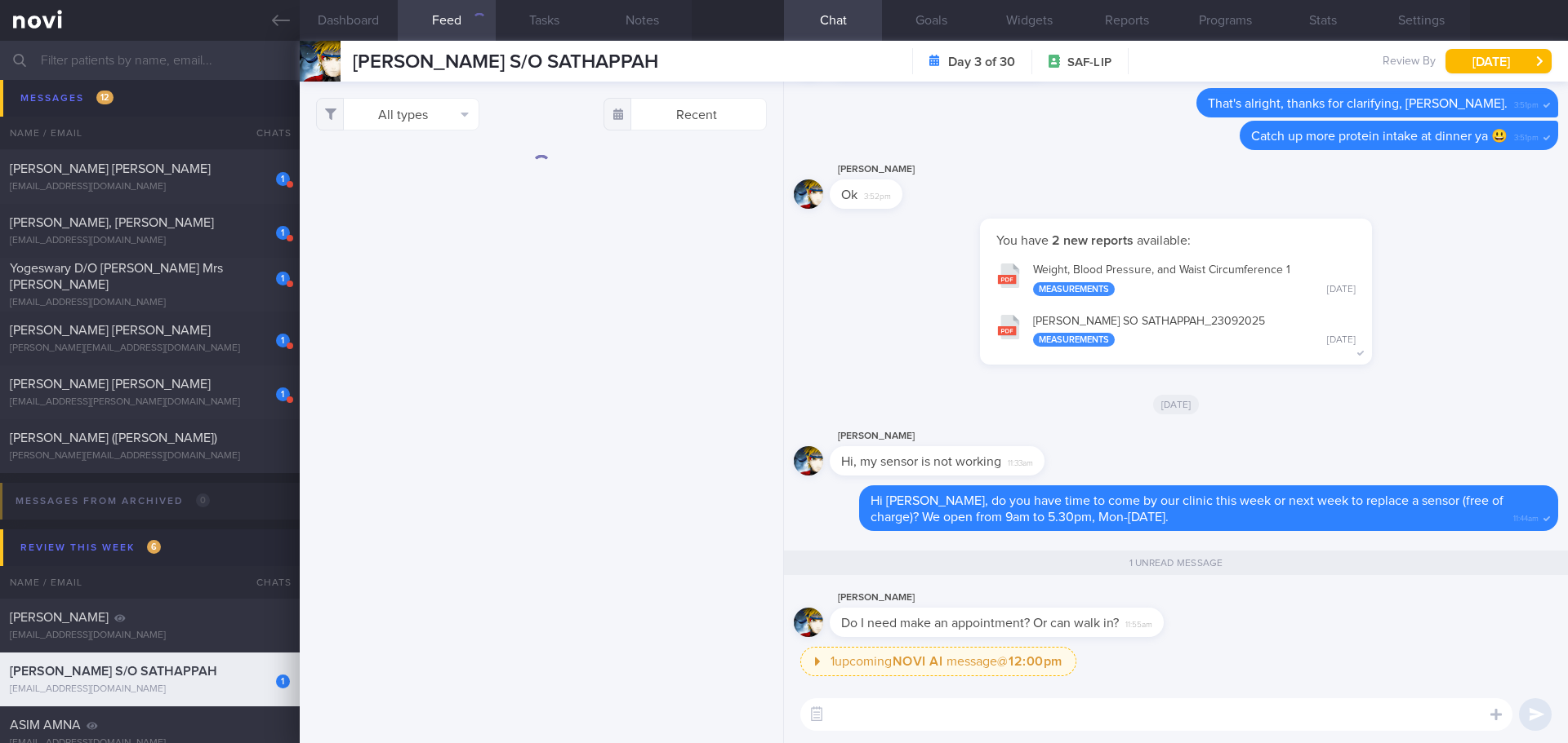
click at [1122, 718] on textarea at bounding box center [1156, 714] width 712 height 33
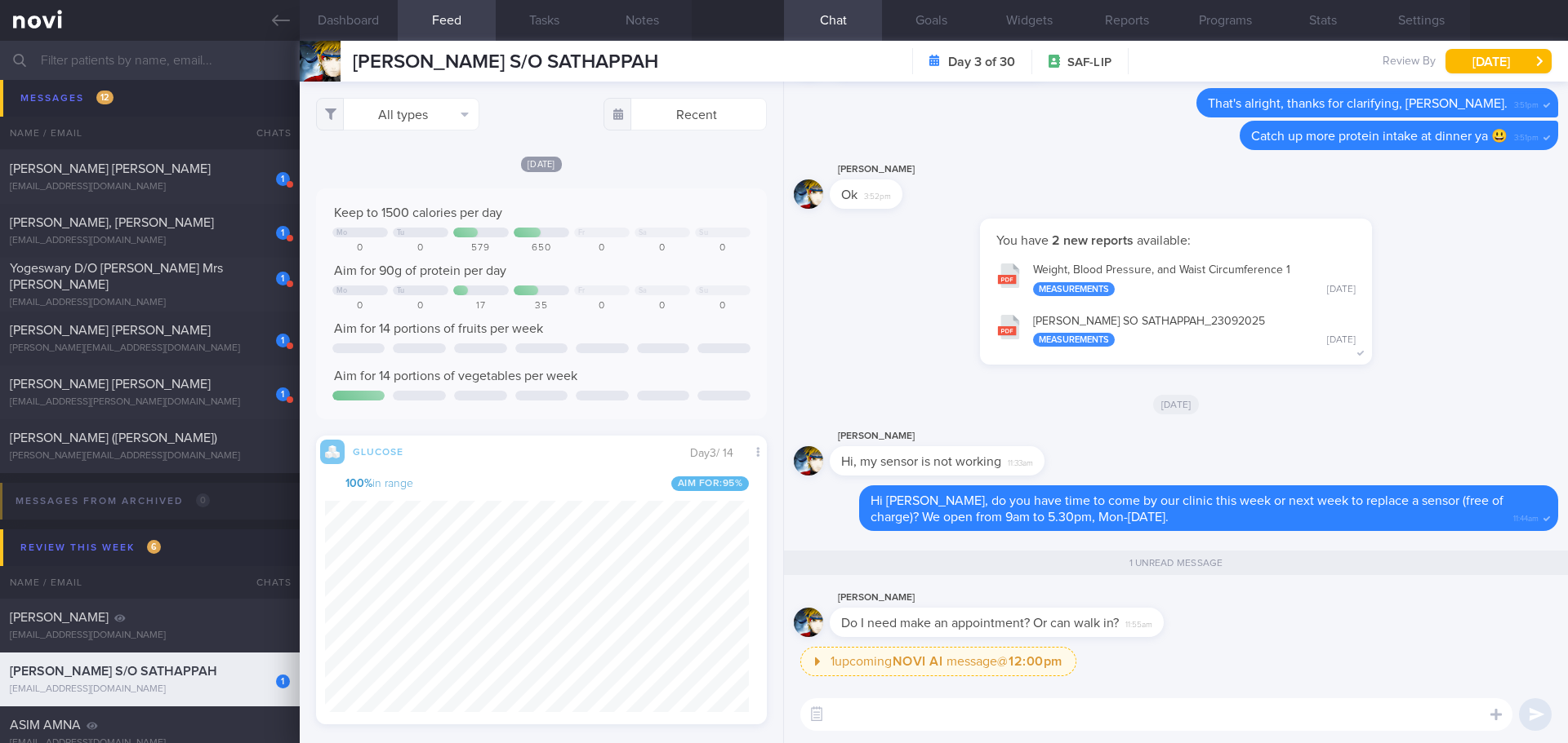
scroll to position [267, 425]
type textarea "N"
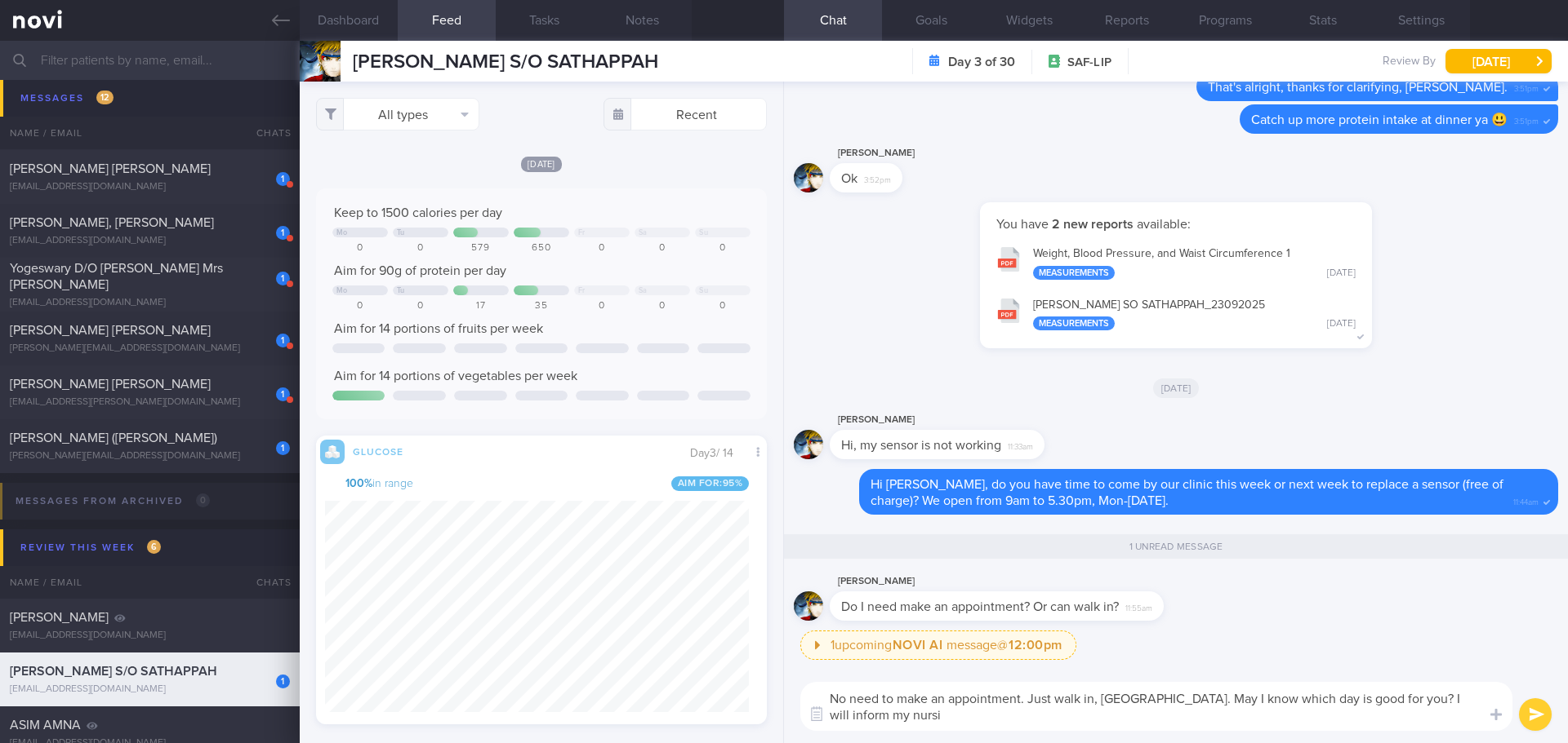
scroll to position [0, 0]
type textarea "No need to make an appointment. Just walk in, [GEOGRAPHIC_DATA]. May I know whi…"
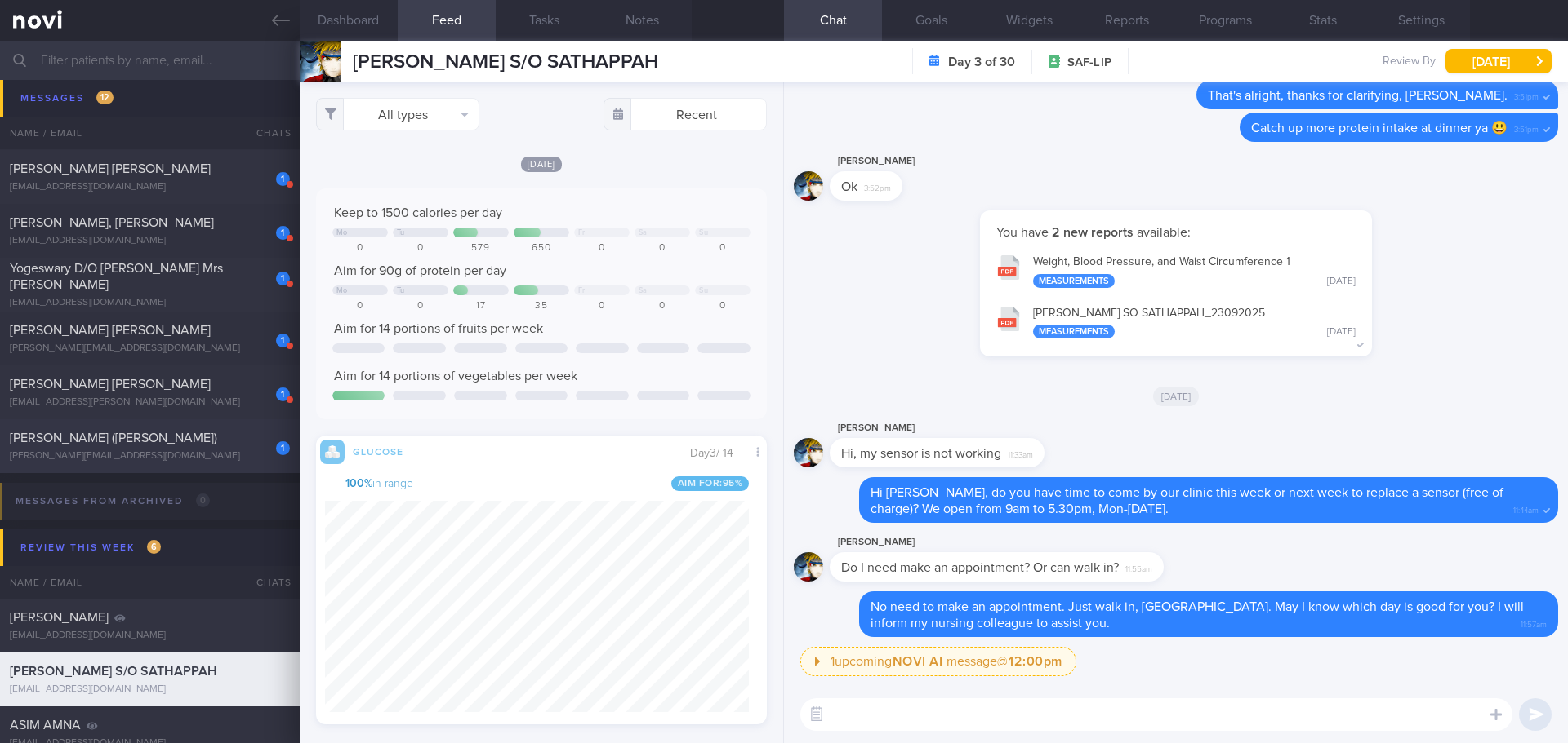
click at [200, 449] on div "1 TOH SOOK WEI (ALEXANDRA) alexandra_toh@hotmail.com" at bounding box center [149, 446] width 300 height 33
type input "[DATE]"
type textarea "LDL 4.2 Apolipoprotein B 1.25 Discussed statins - not keen for now [MEDICAL_DAT…"
checkbox input "false"
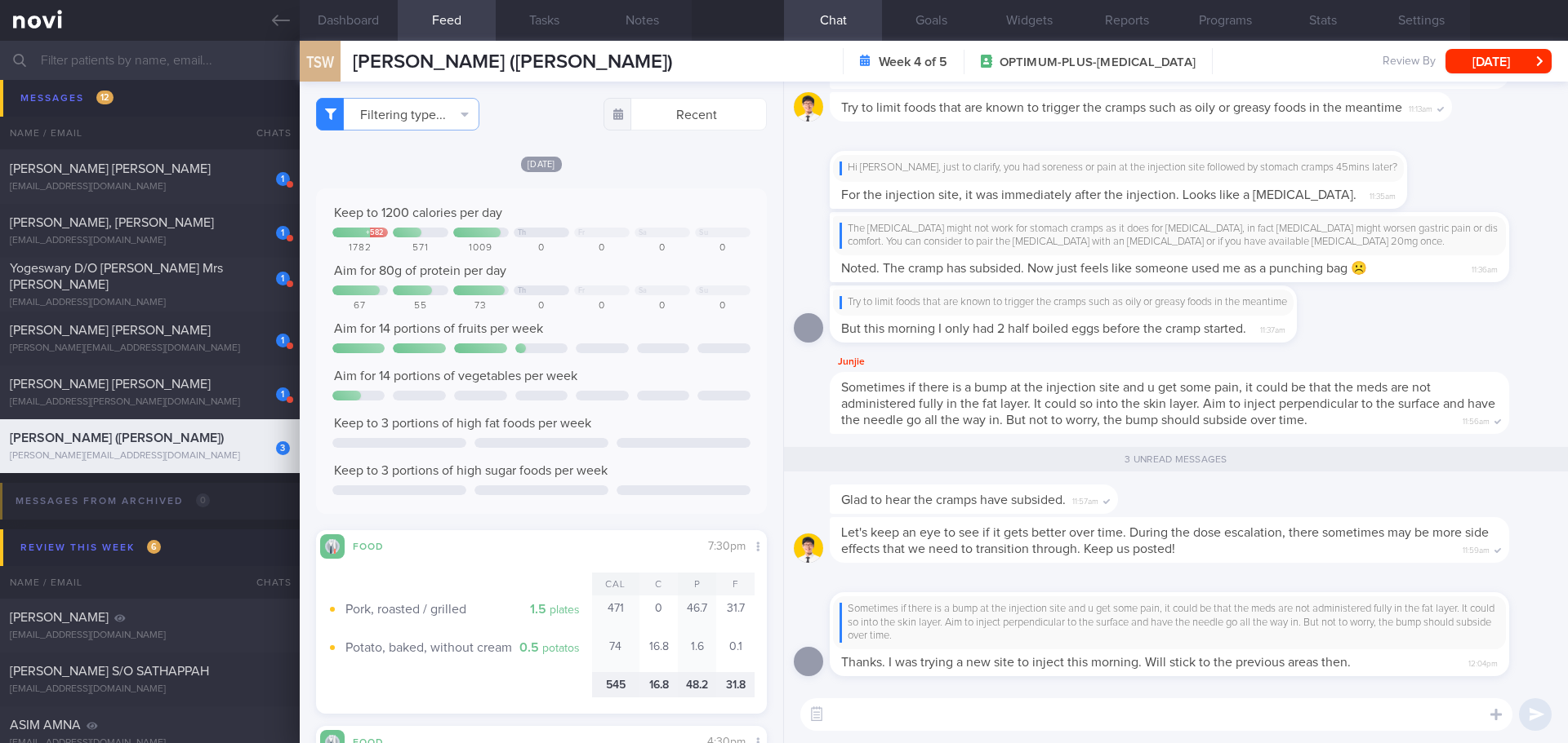
click at [977, 726] on textarea at bounding box center [1156, 714] width 712 height 33
click at [185, 438] on span "[PERSON_NAME] ([PERSON_NAME])" at bounding box center [116, 438] width 214 height 13
click at [188, 381] on span "[PERSON_NAME] [PERSON_NAME]" at bounding box center [109, 385] width 201 height 13
type input "[DATE]"
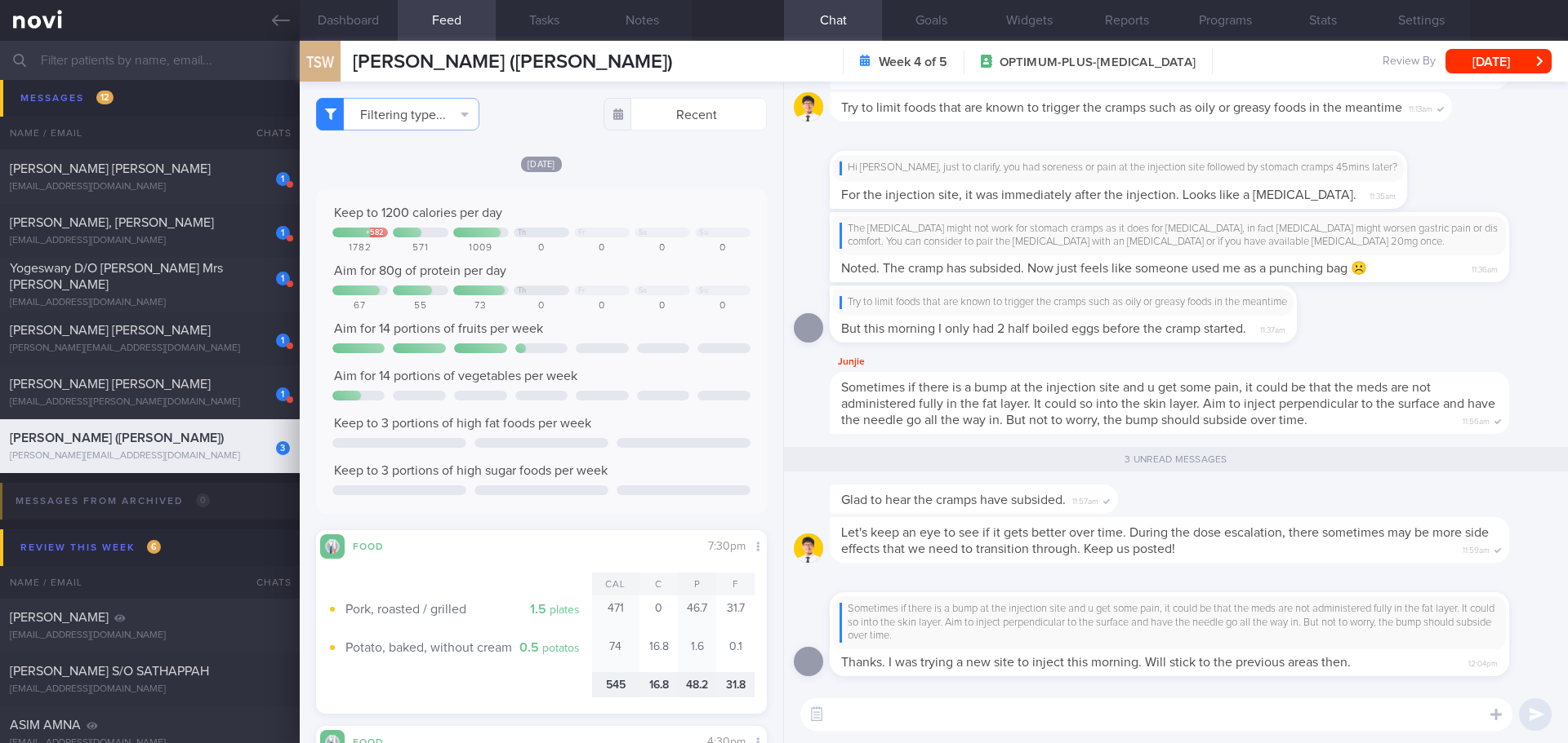
type input "[DATE]"
type textarea "HTN HLD [MEDICAL_DATA] s/p LEEP Menopause transition [MEDICAL_DATA][GEOGRAPHIC_…"
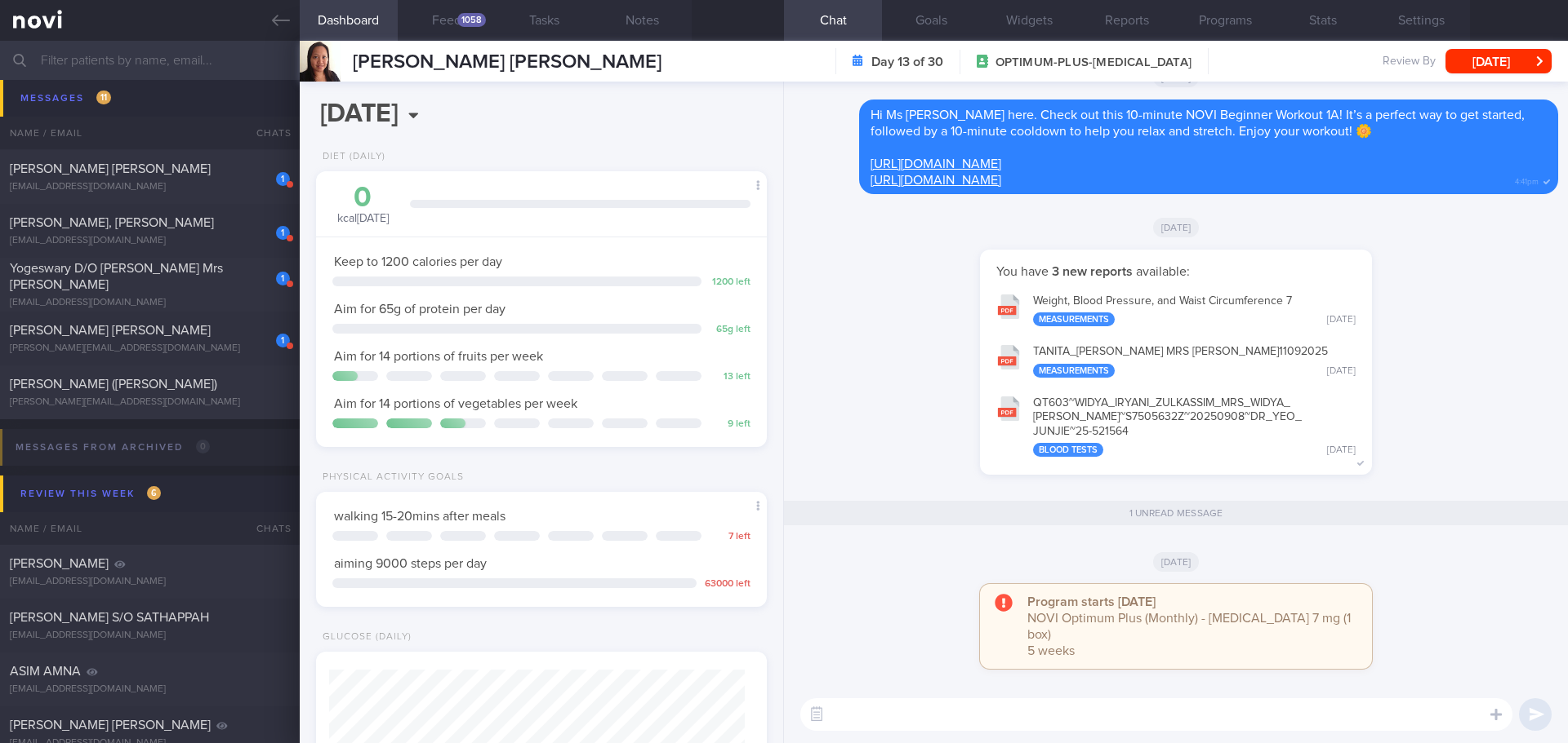
scroll to position [207, 417]
click at [460, 26] on button "Feed 1058" at bounding box center [446, 21] width 98 height 41
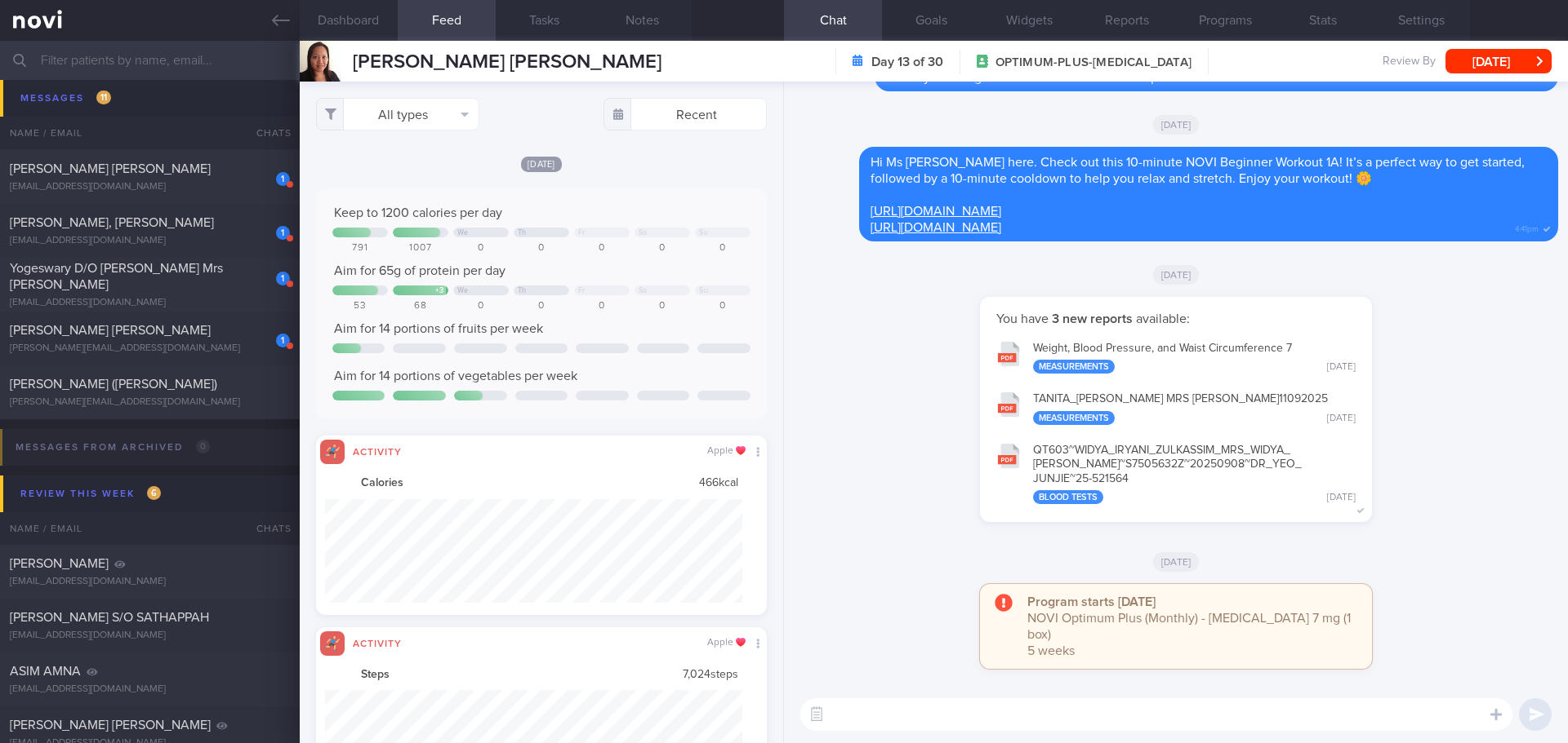
scroll to position [104, 418]
click at [636, 165] on div "[DATE]" at bounding box center [541, 163] width 451 height 17
click at [452, 120] on button "All types" at bounding box center [397, 114] width 163 height 33
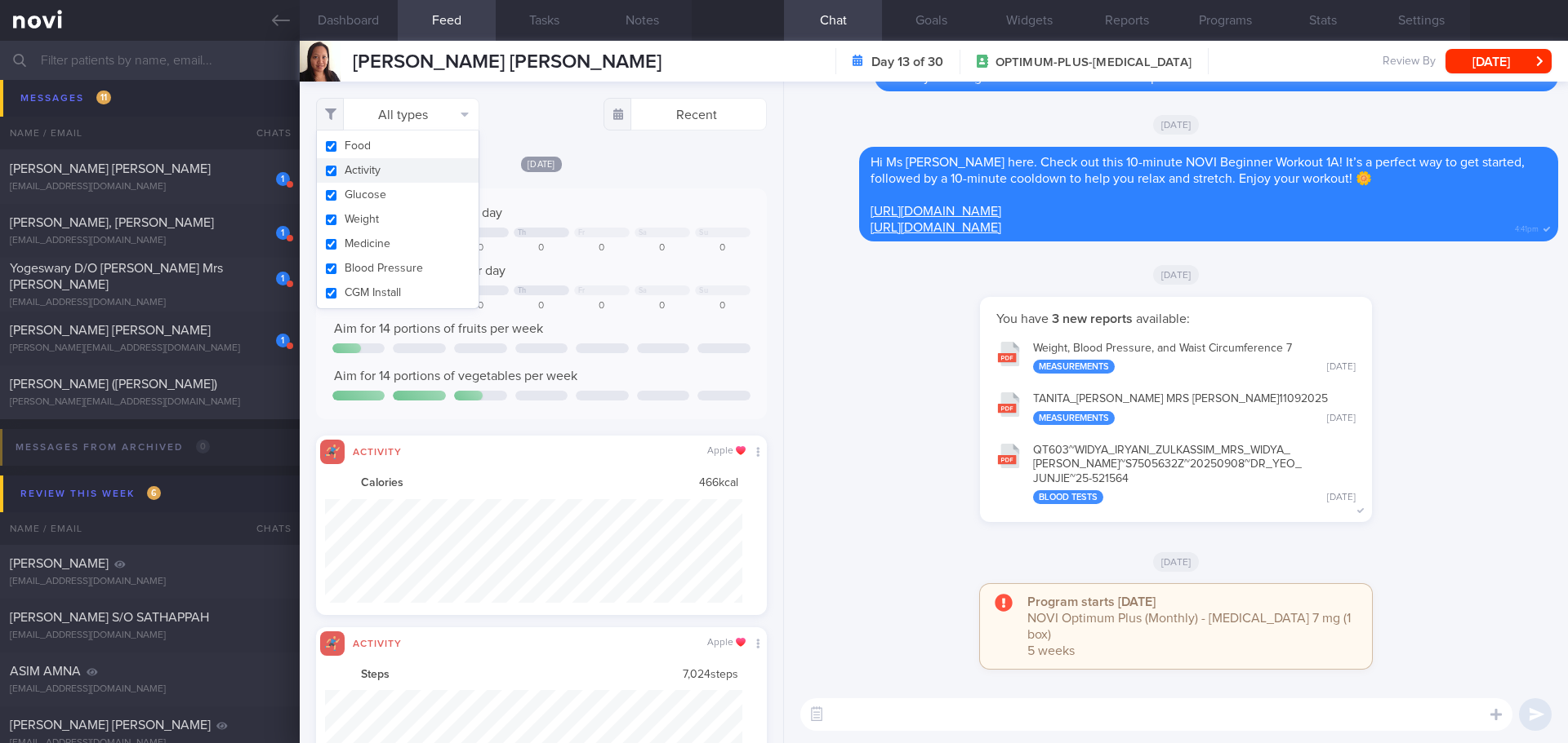
click at [431, 165] on button "Activity" at bounding box center [397, 171] width 162 height 24
checkbox input "false"
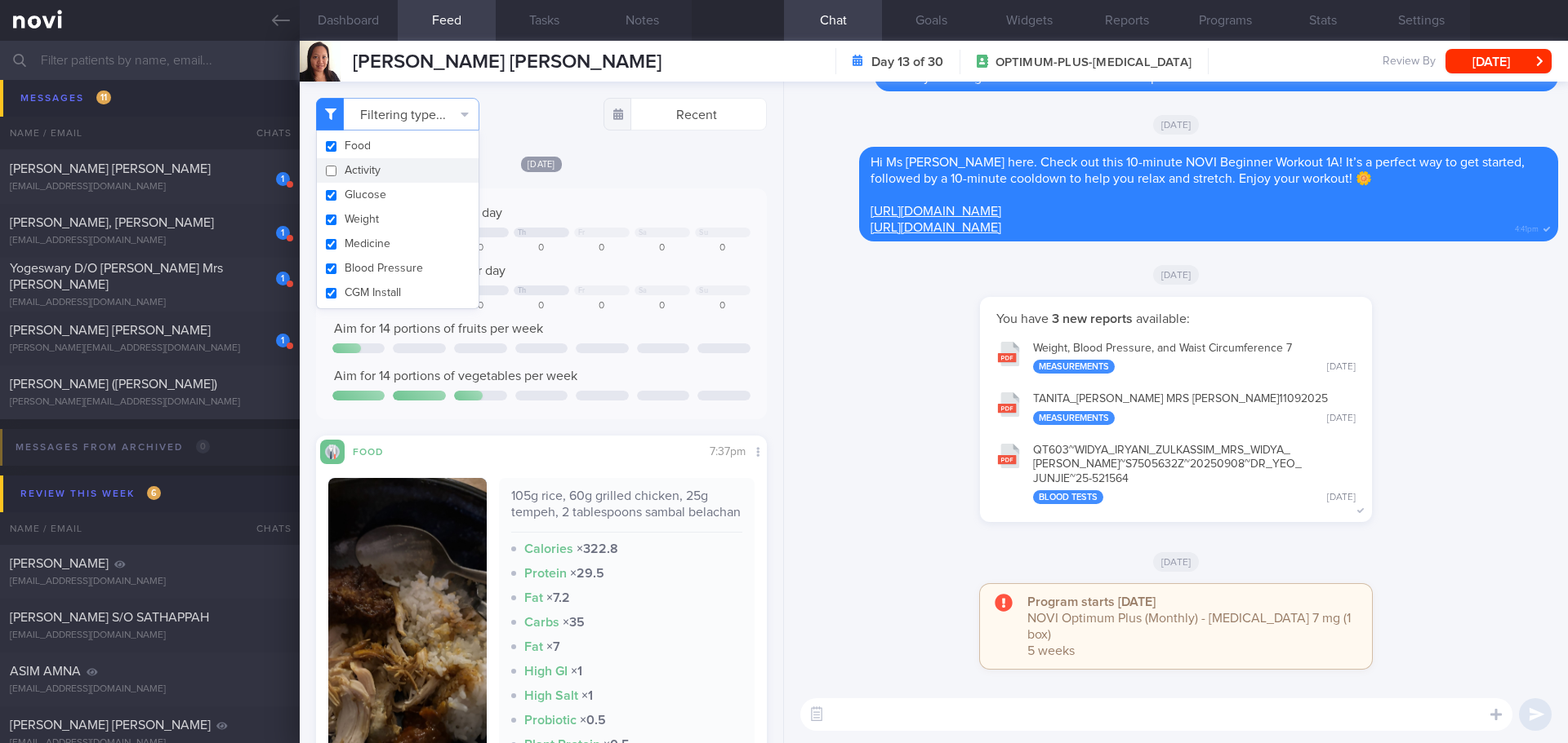
click at [628, 179] on div "Tue, 23 Sep Keep to 1200 calories per day We Th Fr Sa Su 791 1007 0 0 0 0 0 Aim…" at bounding box center [541, 519] width 451 height 729
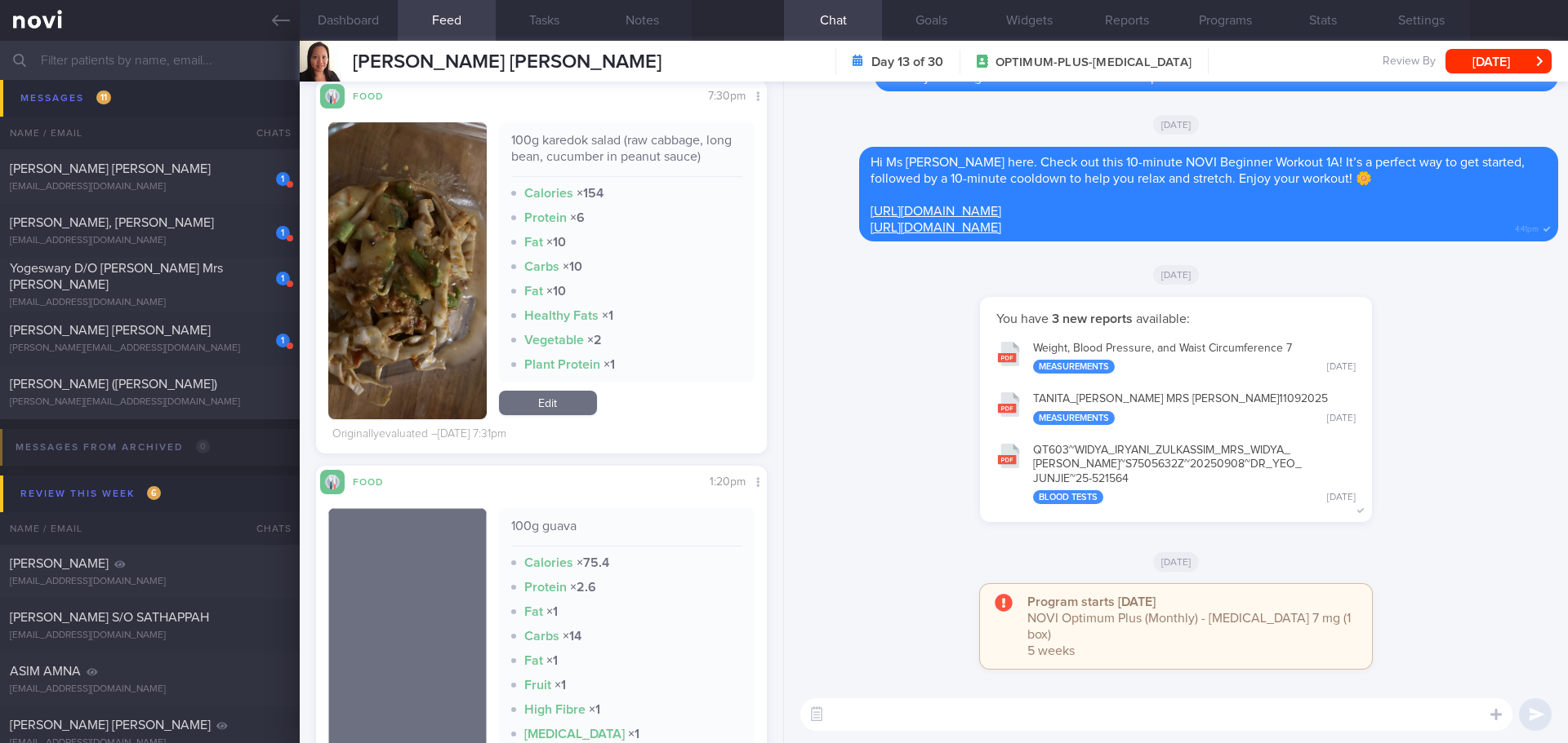
click at [409, 234] on button "button" at bounding box center [407, 271] width 159 height 297
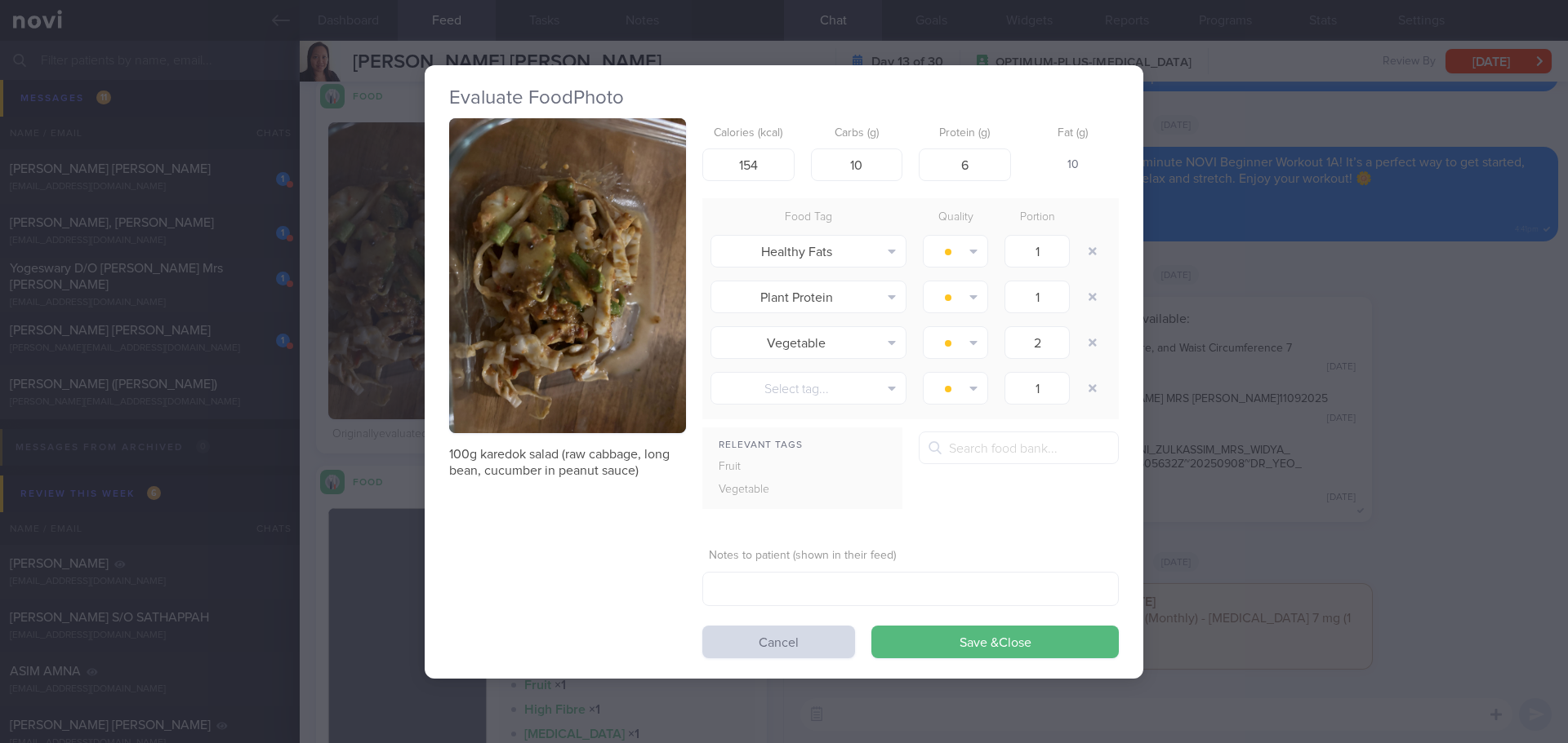
click at [510, 195] on button "button" at bounding box center [568, 276] width 237 height 315
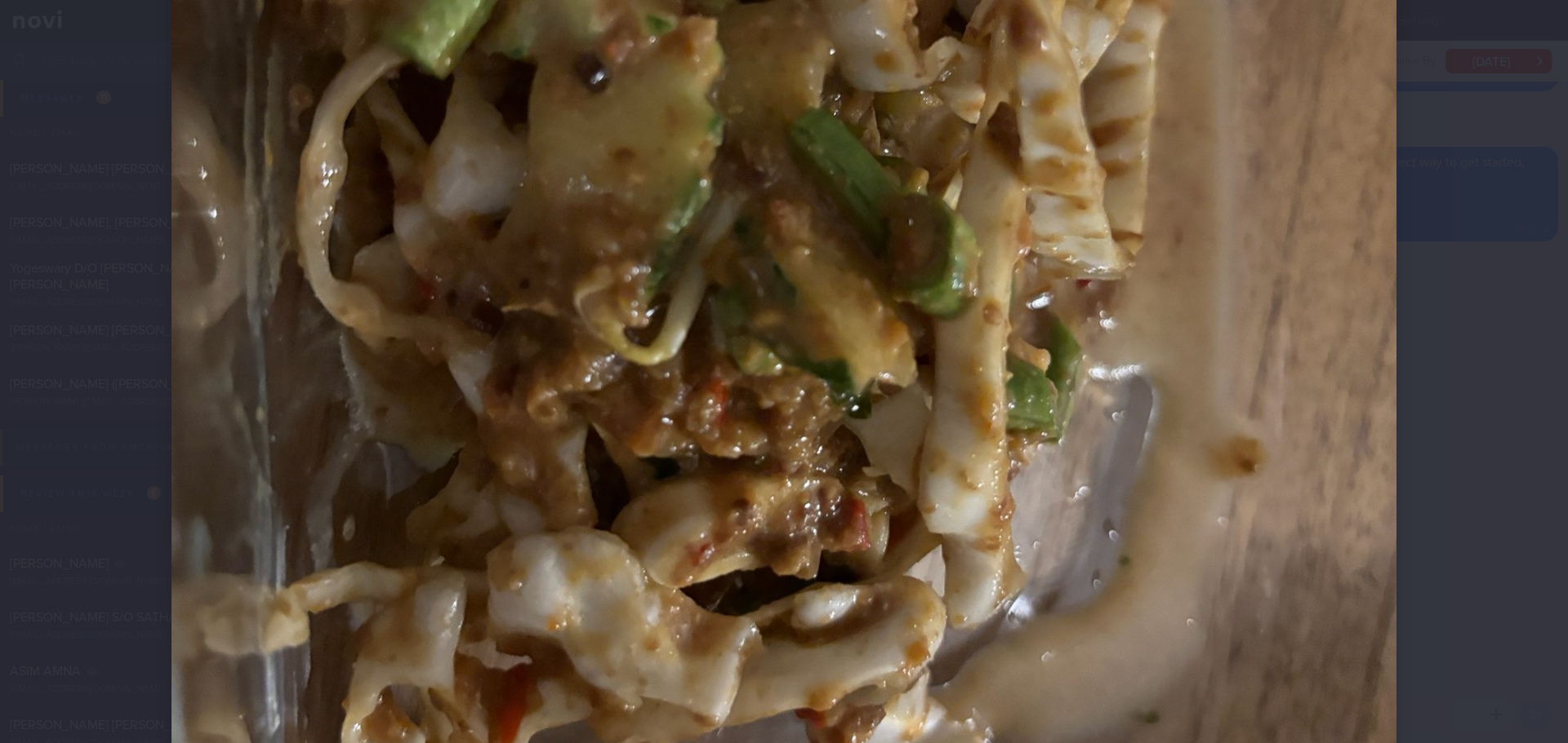
click at [1391, 301] on div at bounding box center [784, 229] width 1355 height 1762
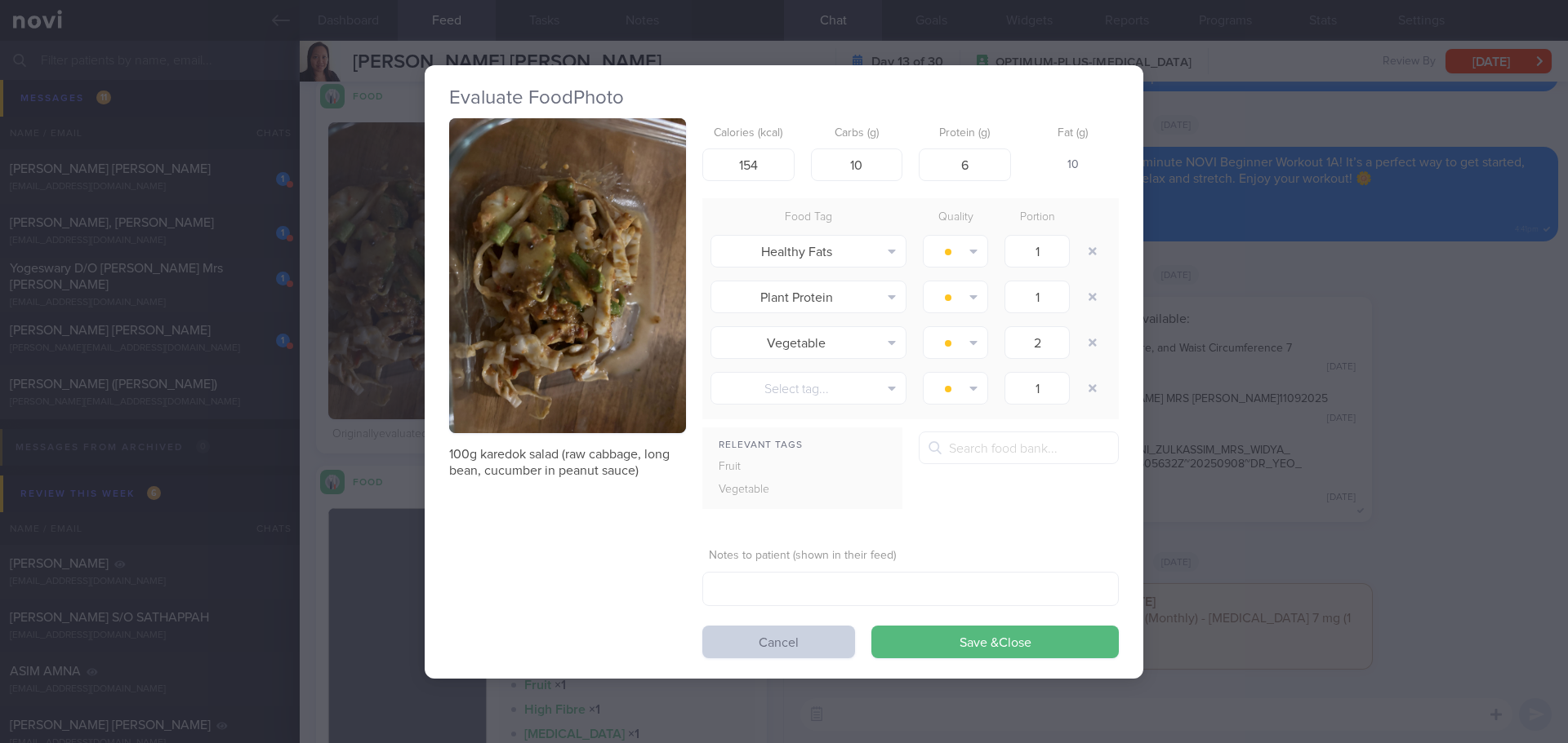
click at [777, 639] on button "Cancel" at bounding box center [778, 642] width 152 height 33
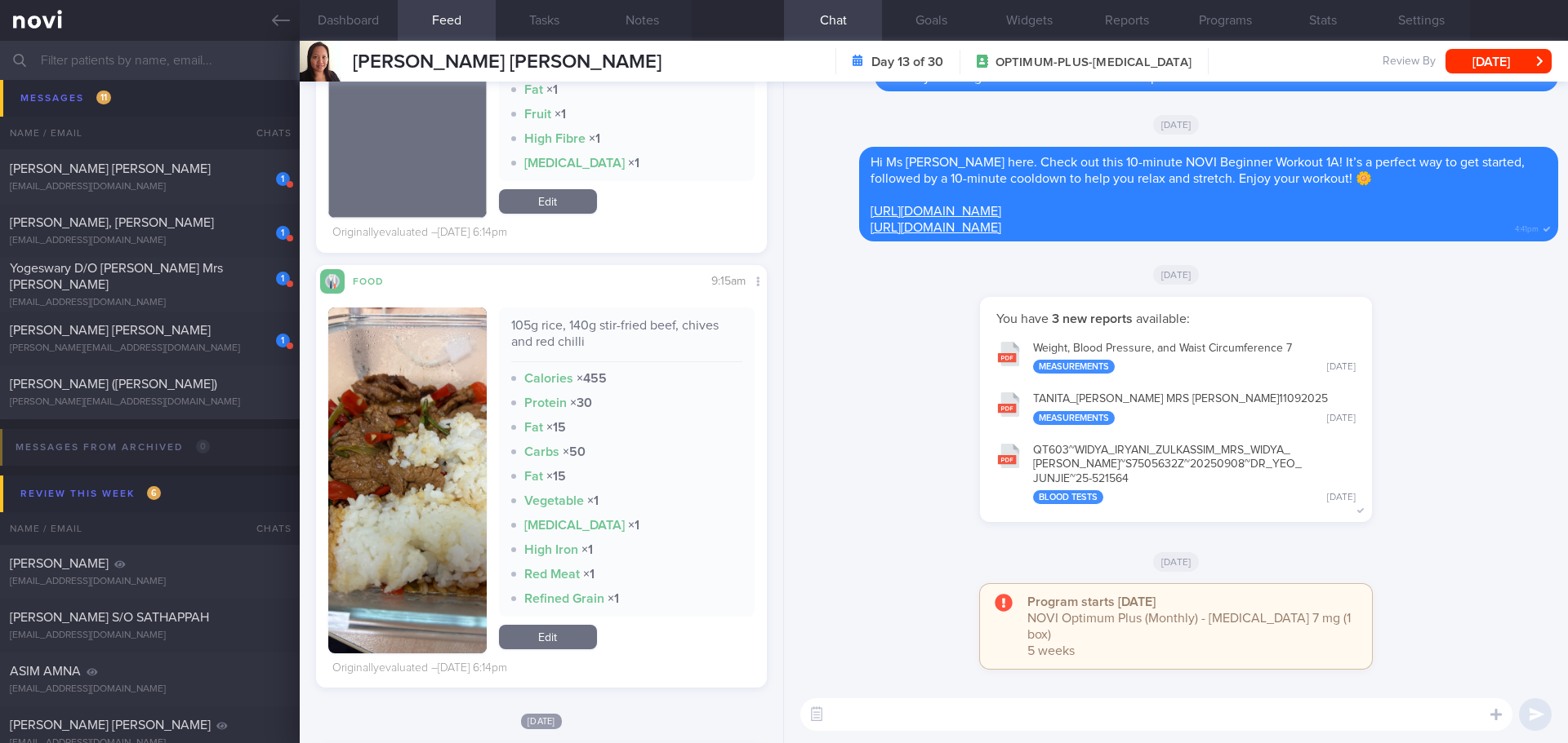
click at [454, 497] on button "button" at bounding box center [407, 481] width 159 height 346
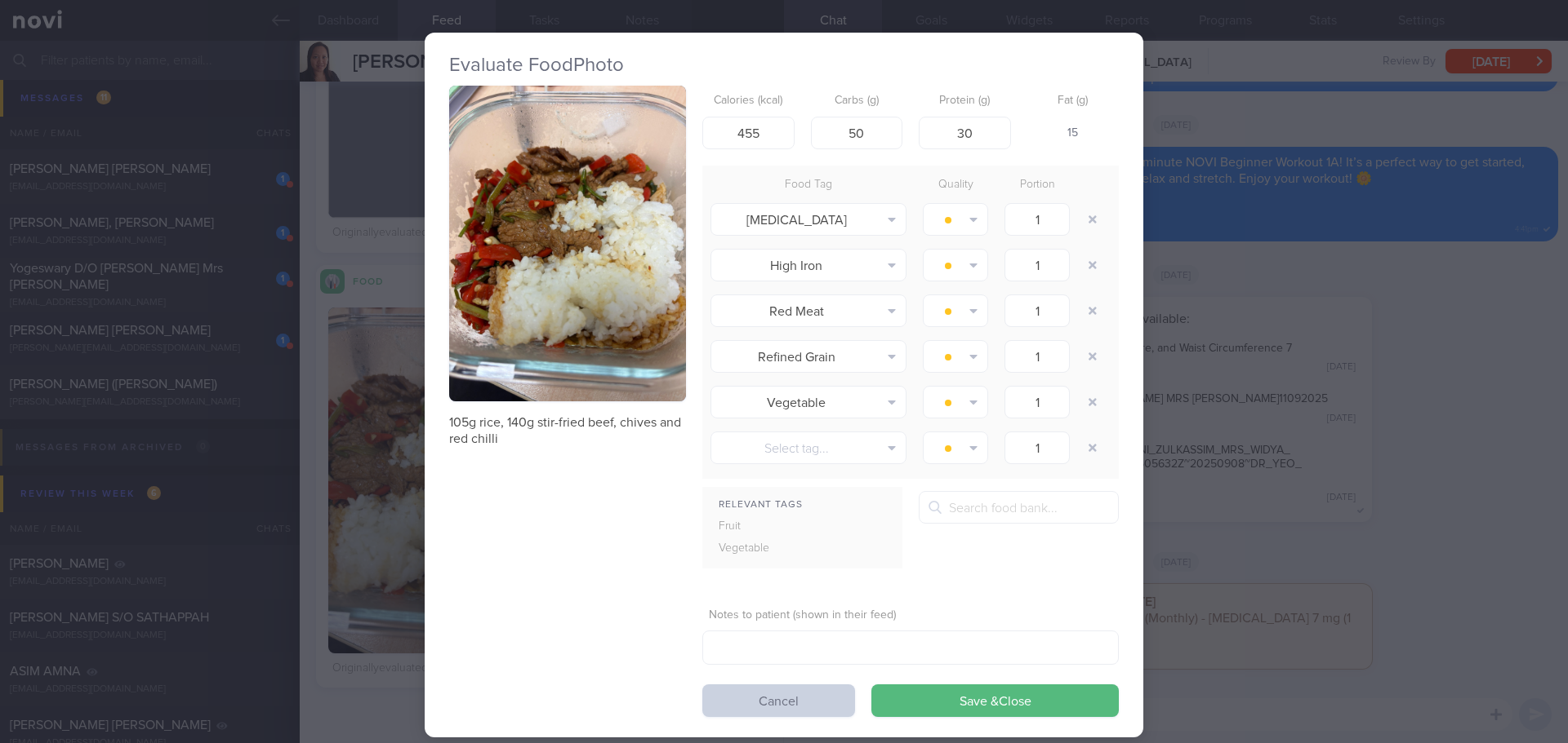
click at [727, 693] on button "Cancel" at bounding box center [778, 701] width 152 height 33
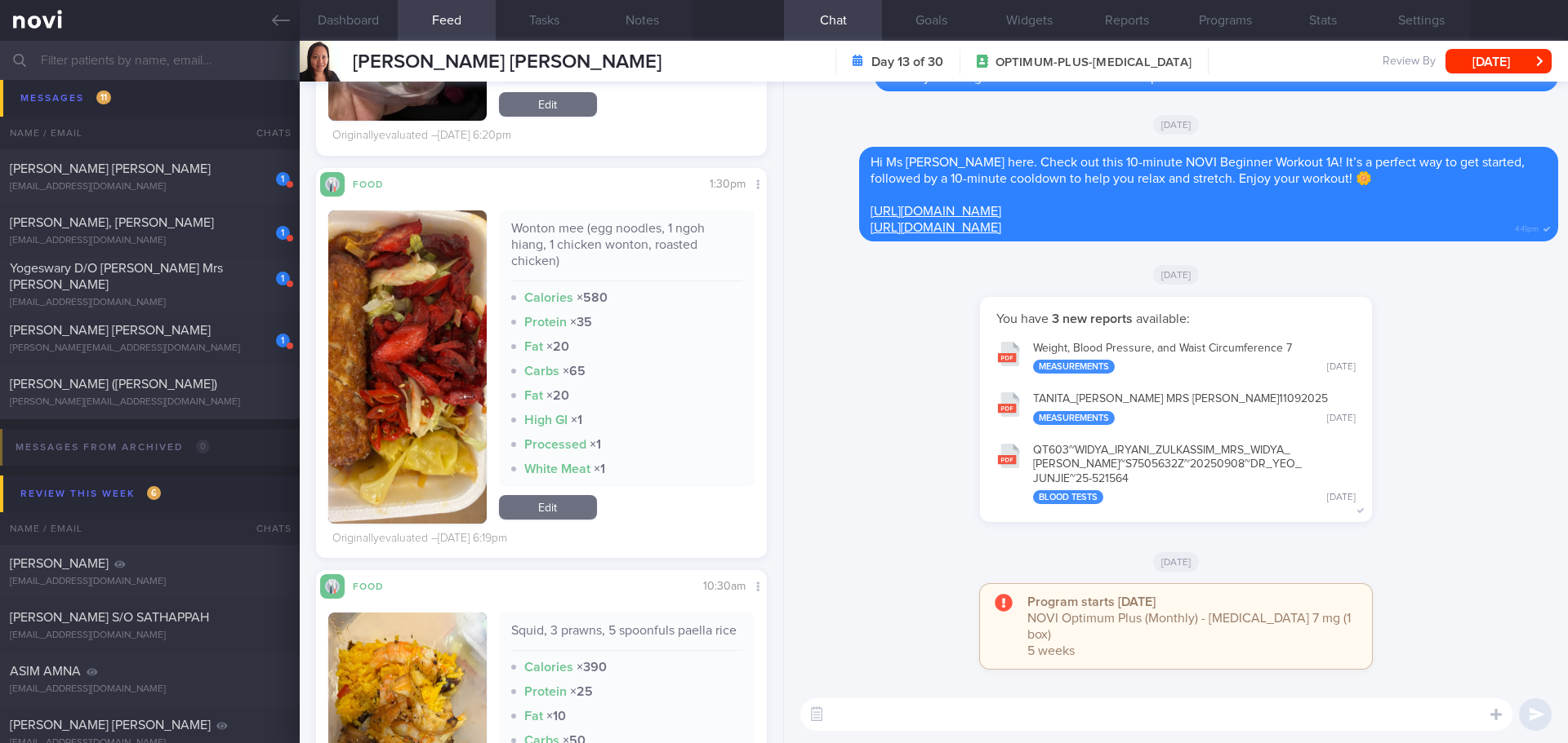
click at [371, 366] on button "button" at bounding box center [407, 368] width 159 height 314
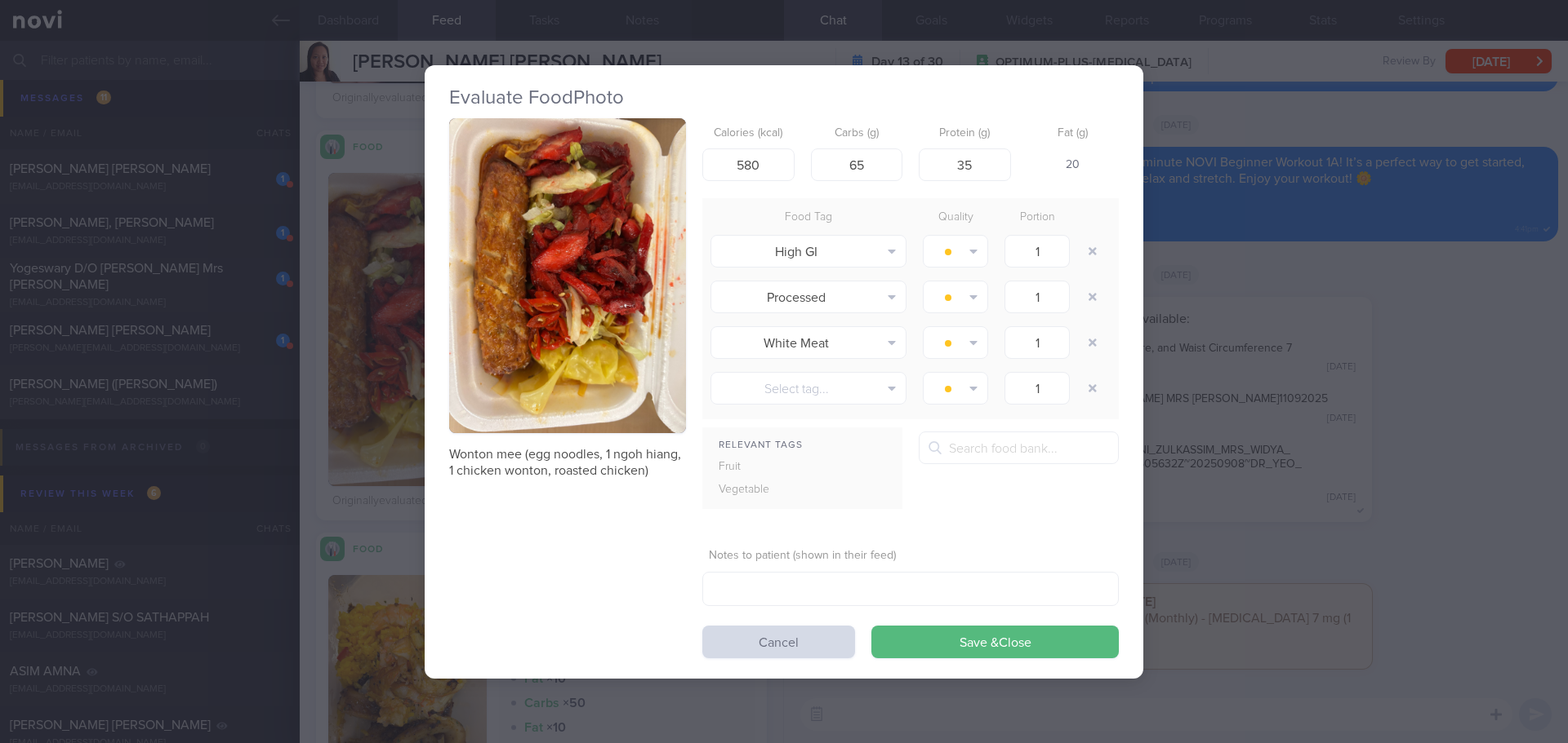
click at [516, 257] on button "button" at bounding box center [568, 276] width 237 height 315
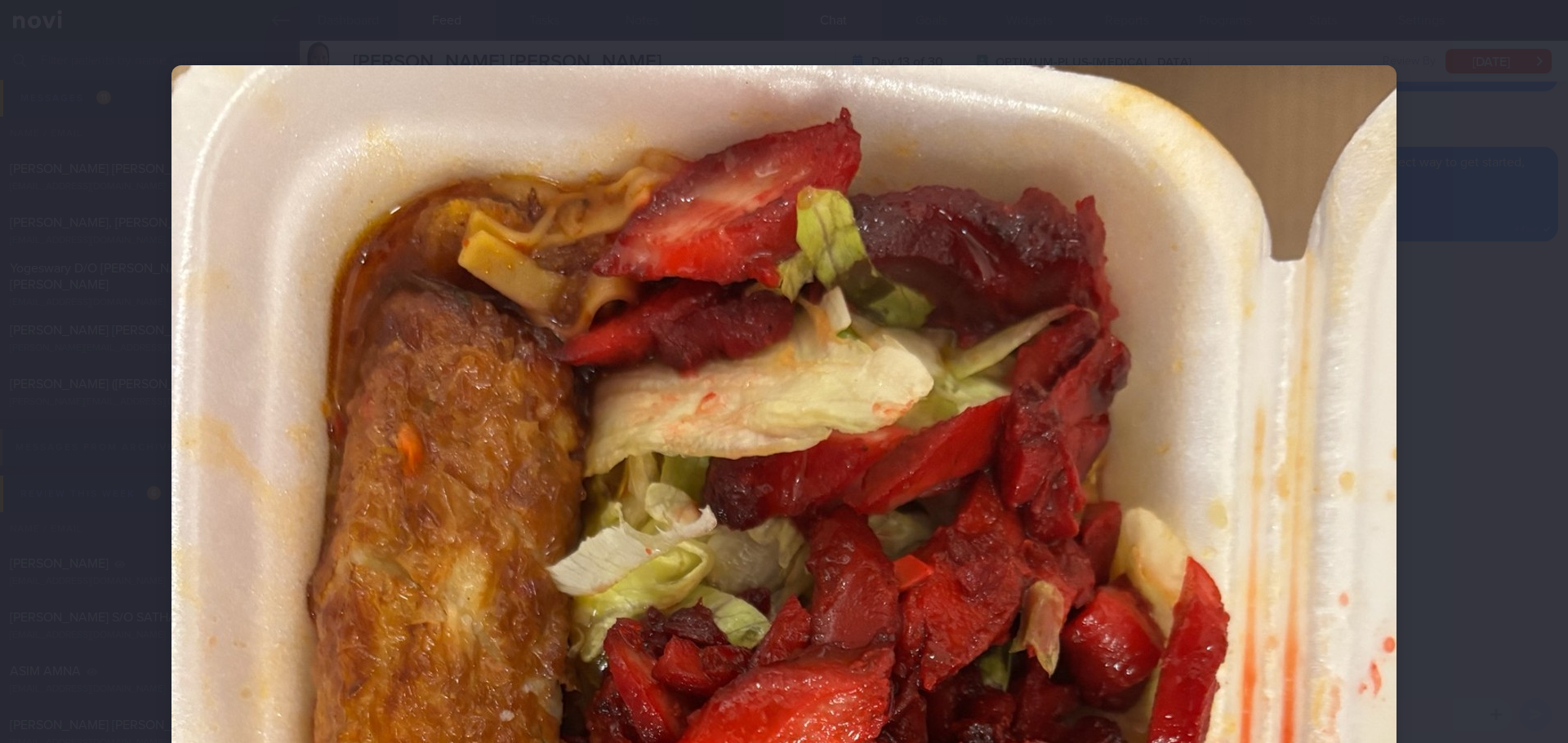
click at [1506, 418] on div at bounding box center [784, 372] width 1568 height 743
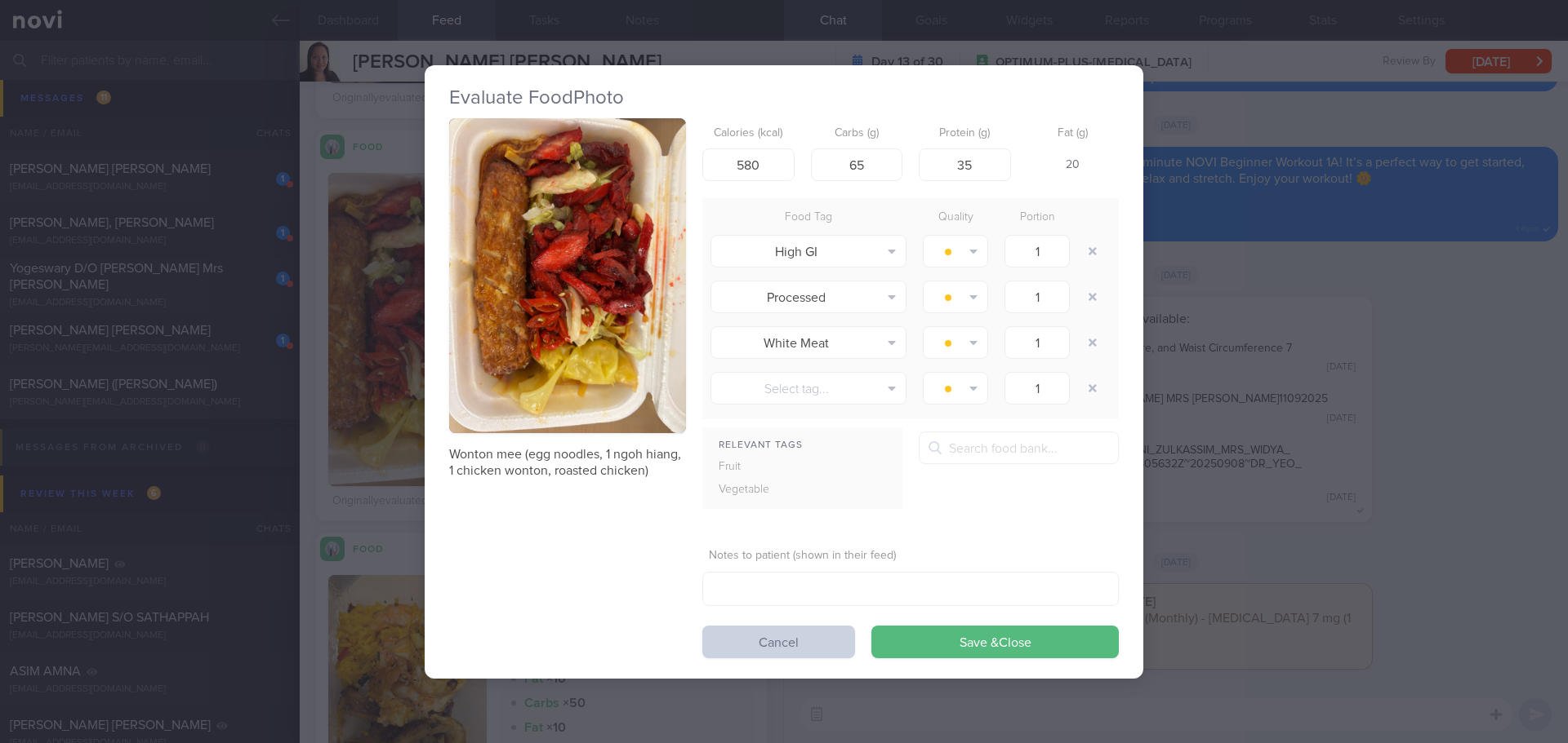
click at [772, 634] on button "Cancel" at bounding box center [778, 642] width 152 height 33
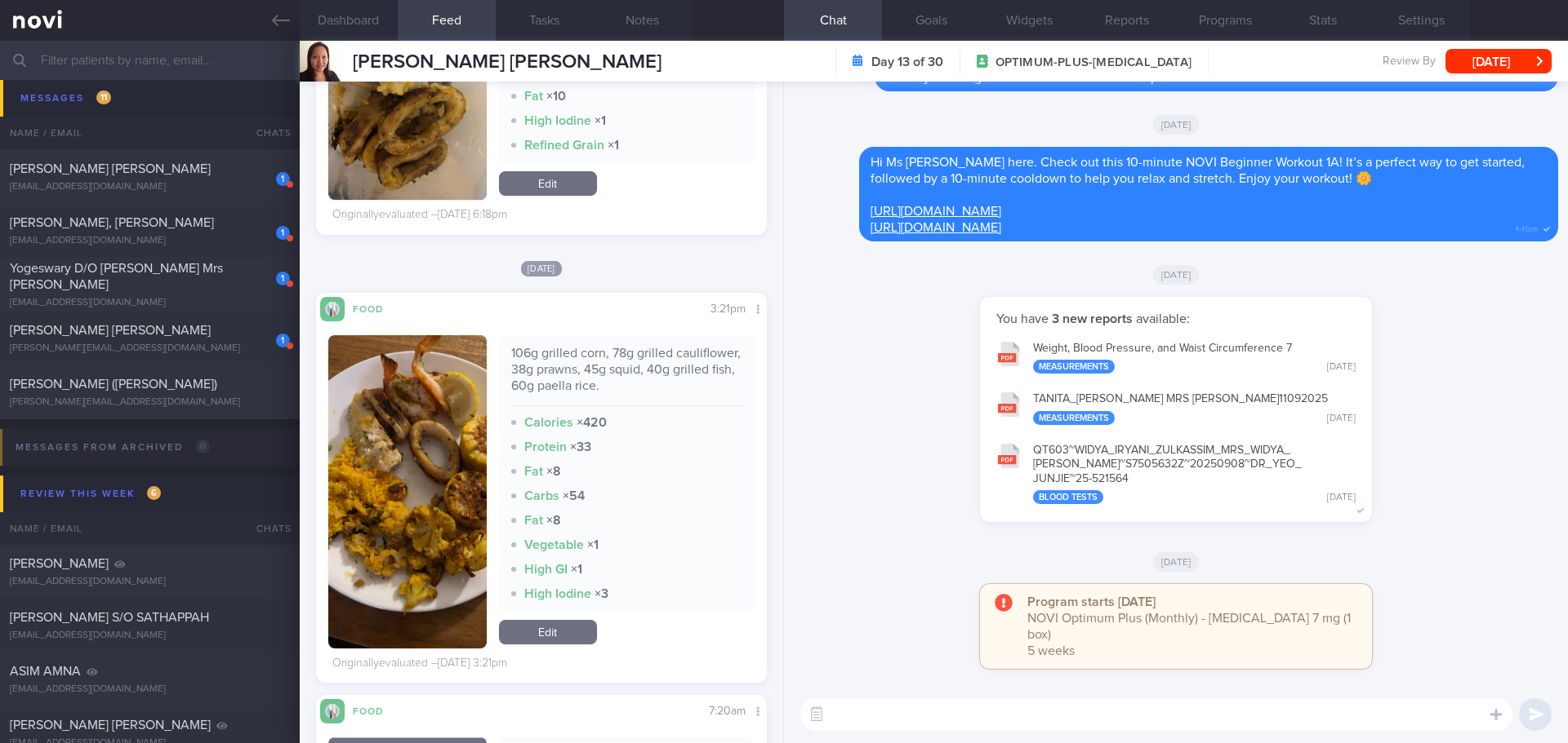
scroll to position [7018, 0]
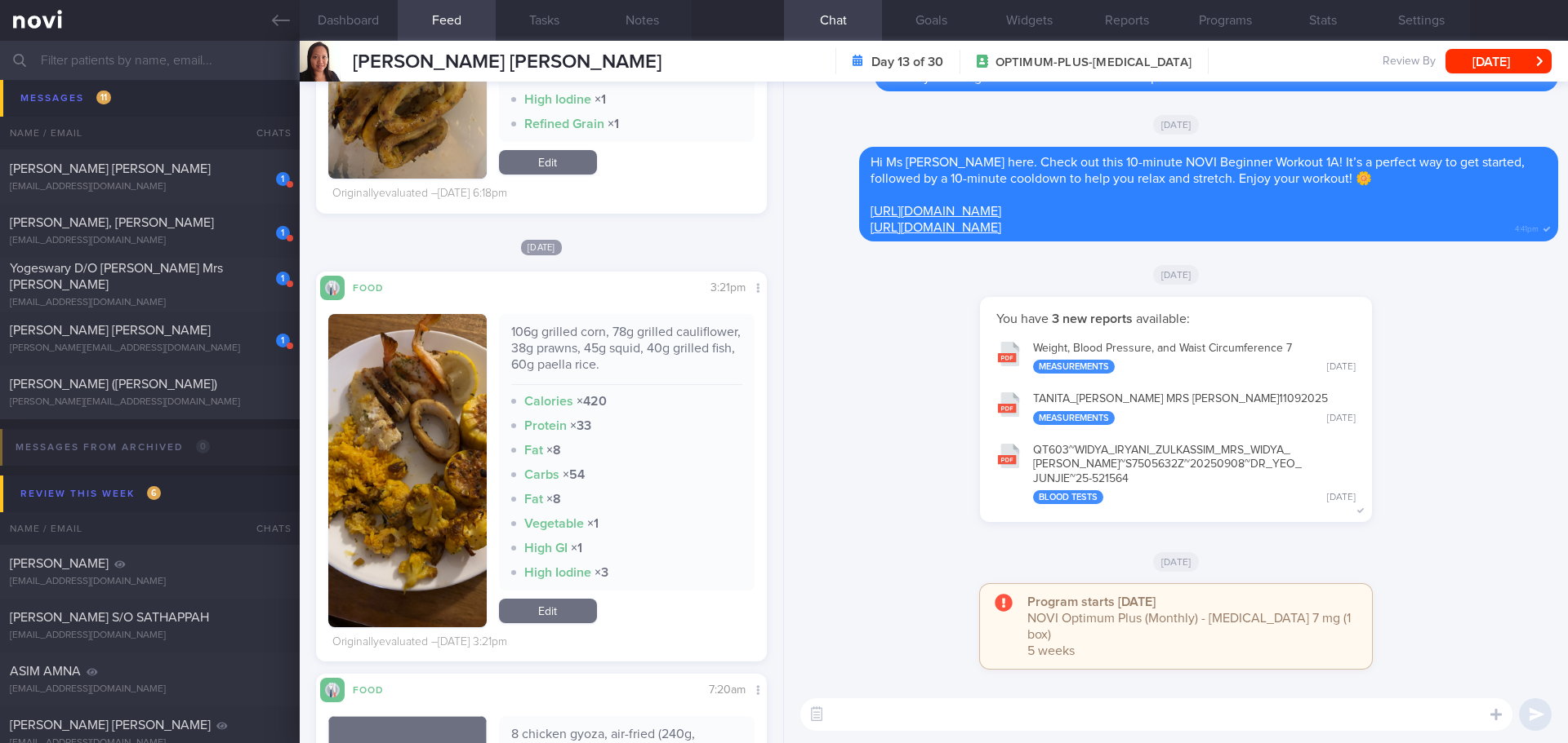
click at [457, 535] on button "button" at bounding box center [407, 471] width 159 height 314
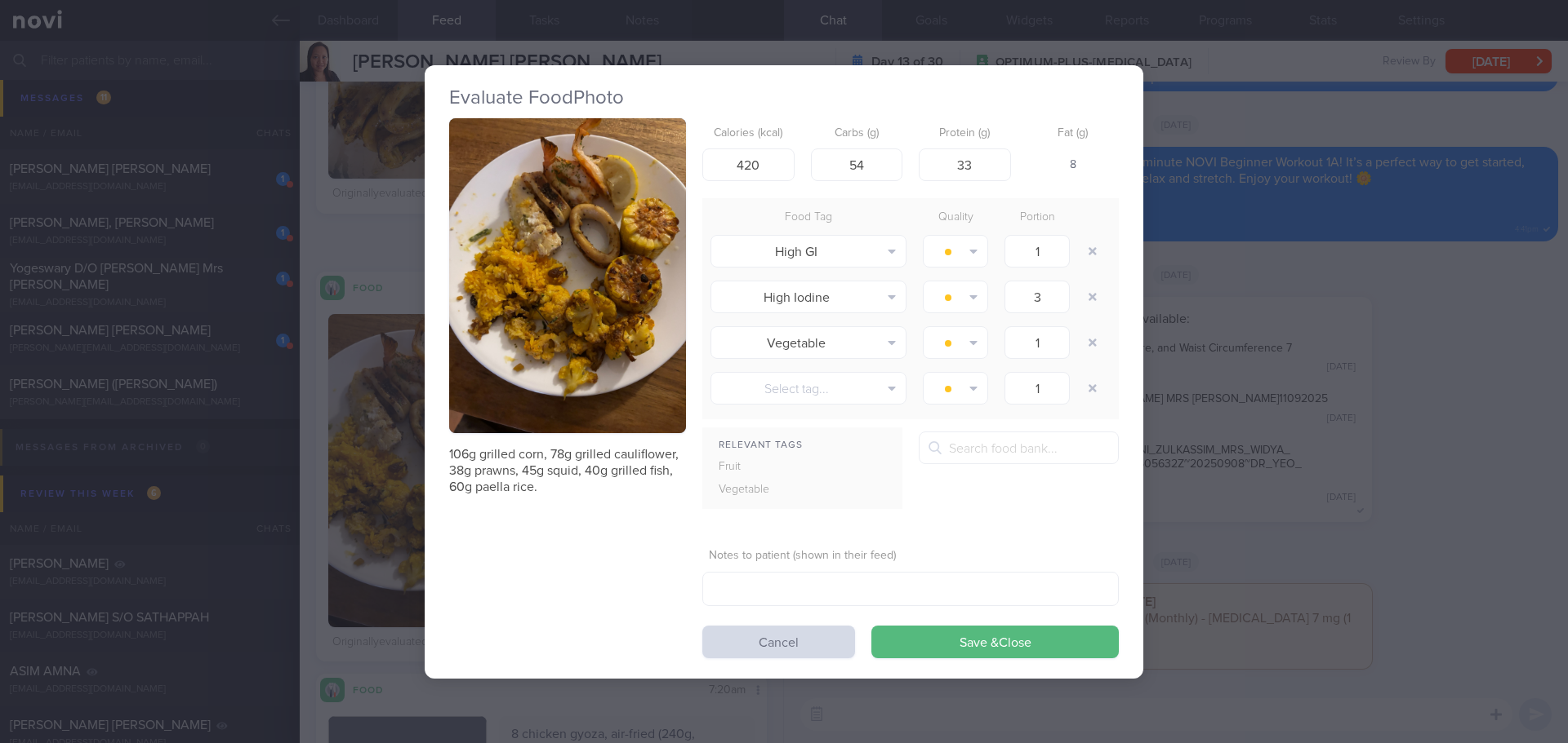
click at [629, 317] on button "button" at bounding box center [568, 276] width 237 height 315
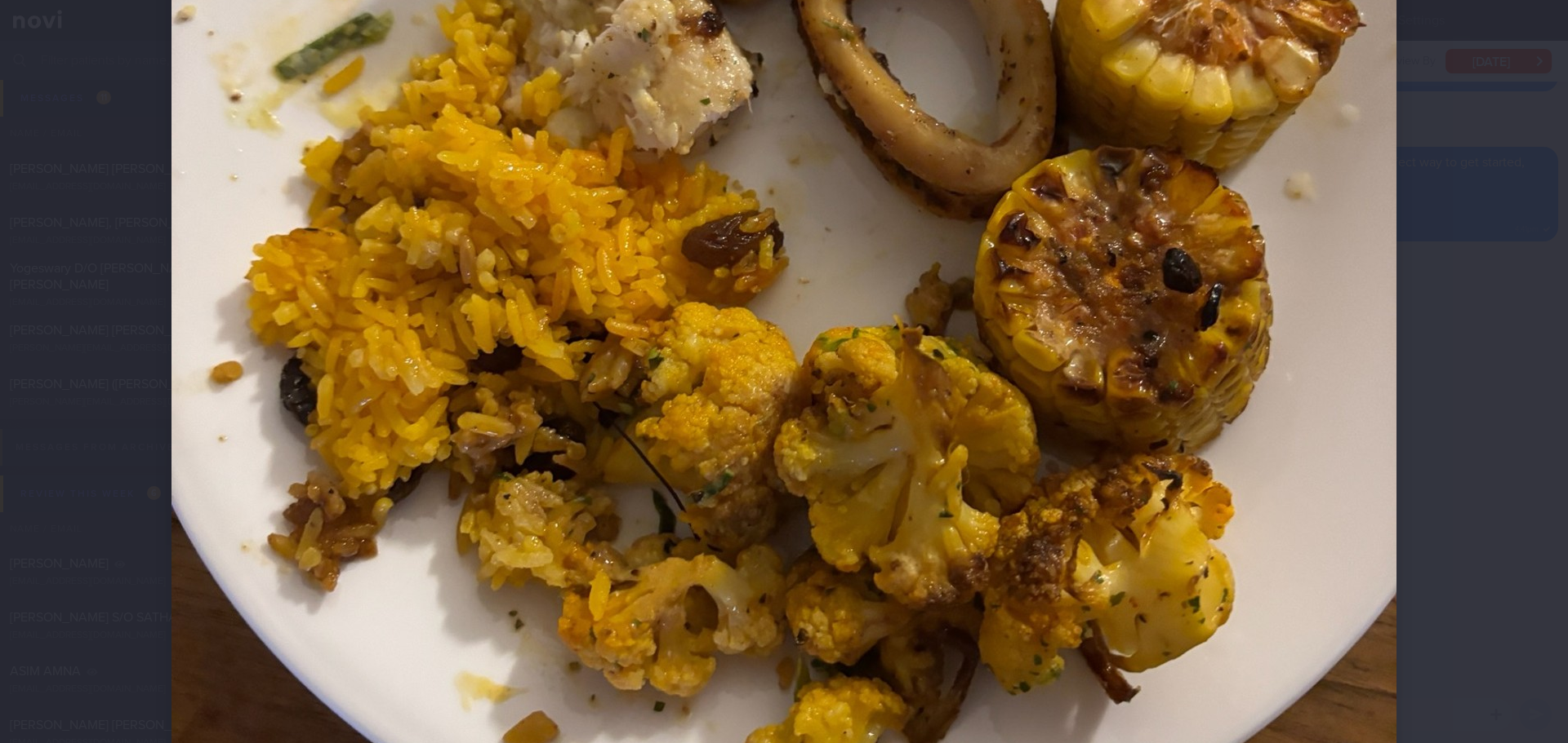
scroll to position [652, 0]
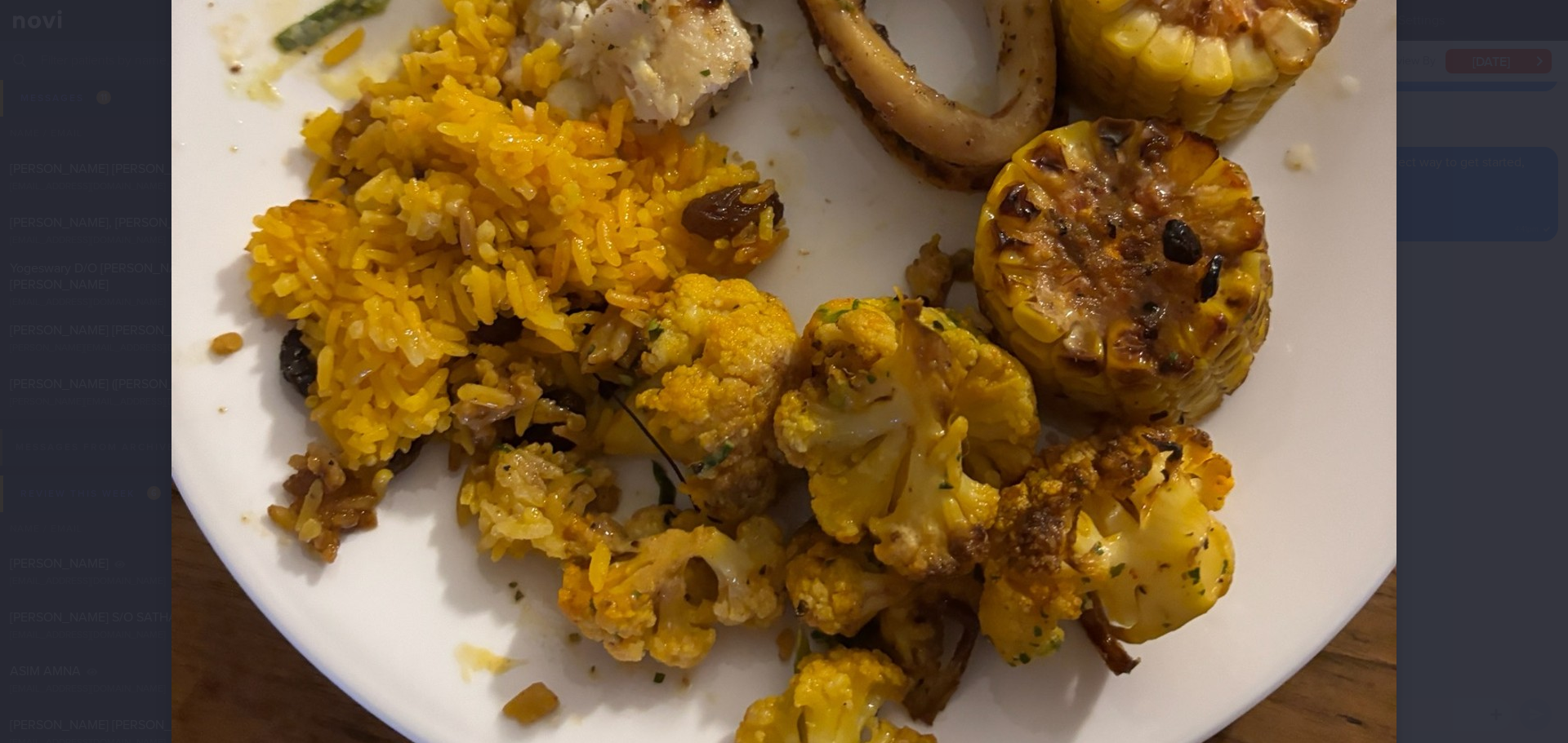
click at [1453, 421] on div at bounding box center [784, 229] width 1355 height 1762
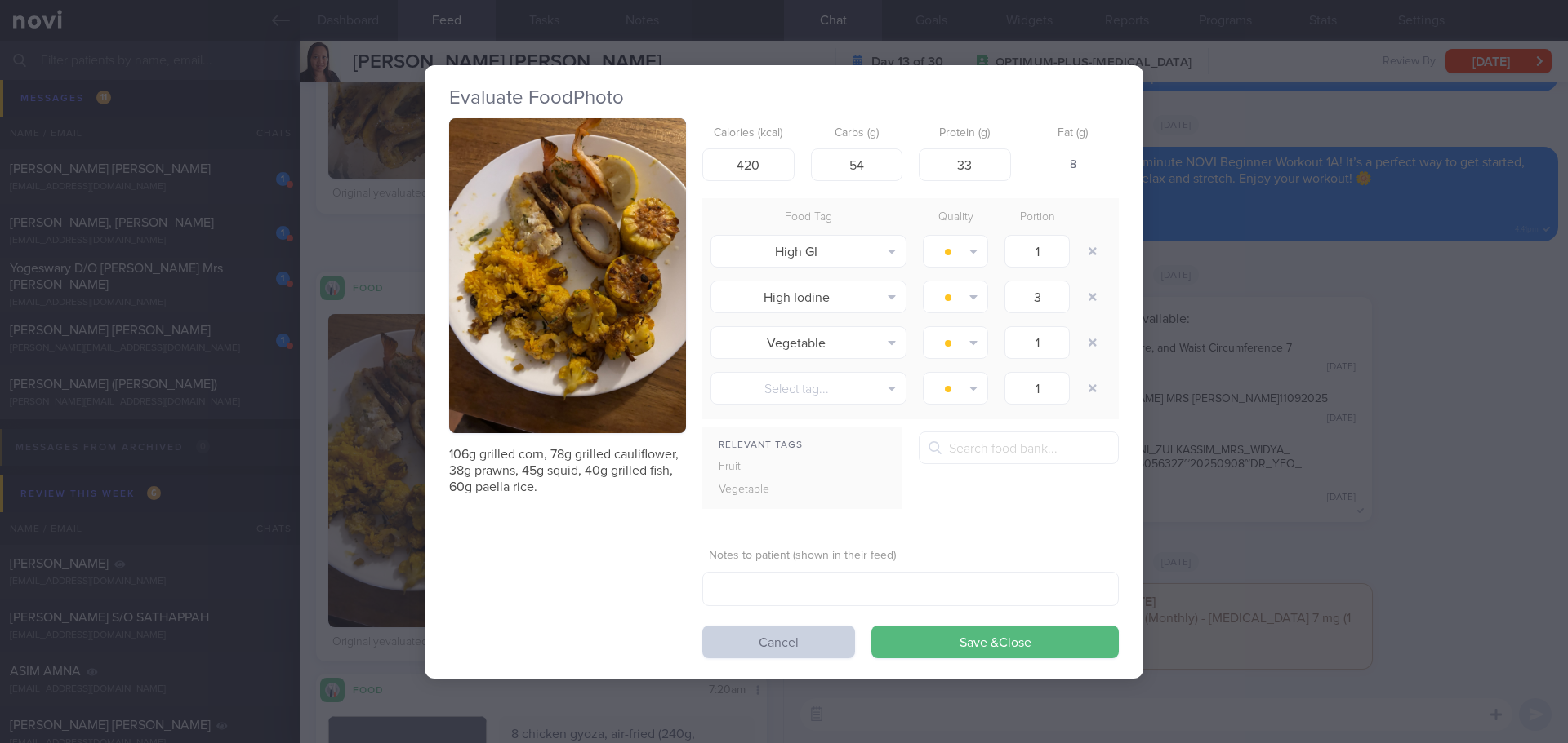
click at [737, 633] on button "Cancel" at bounding box center [778, 642] width 152 height 33
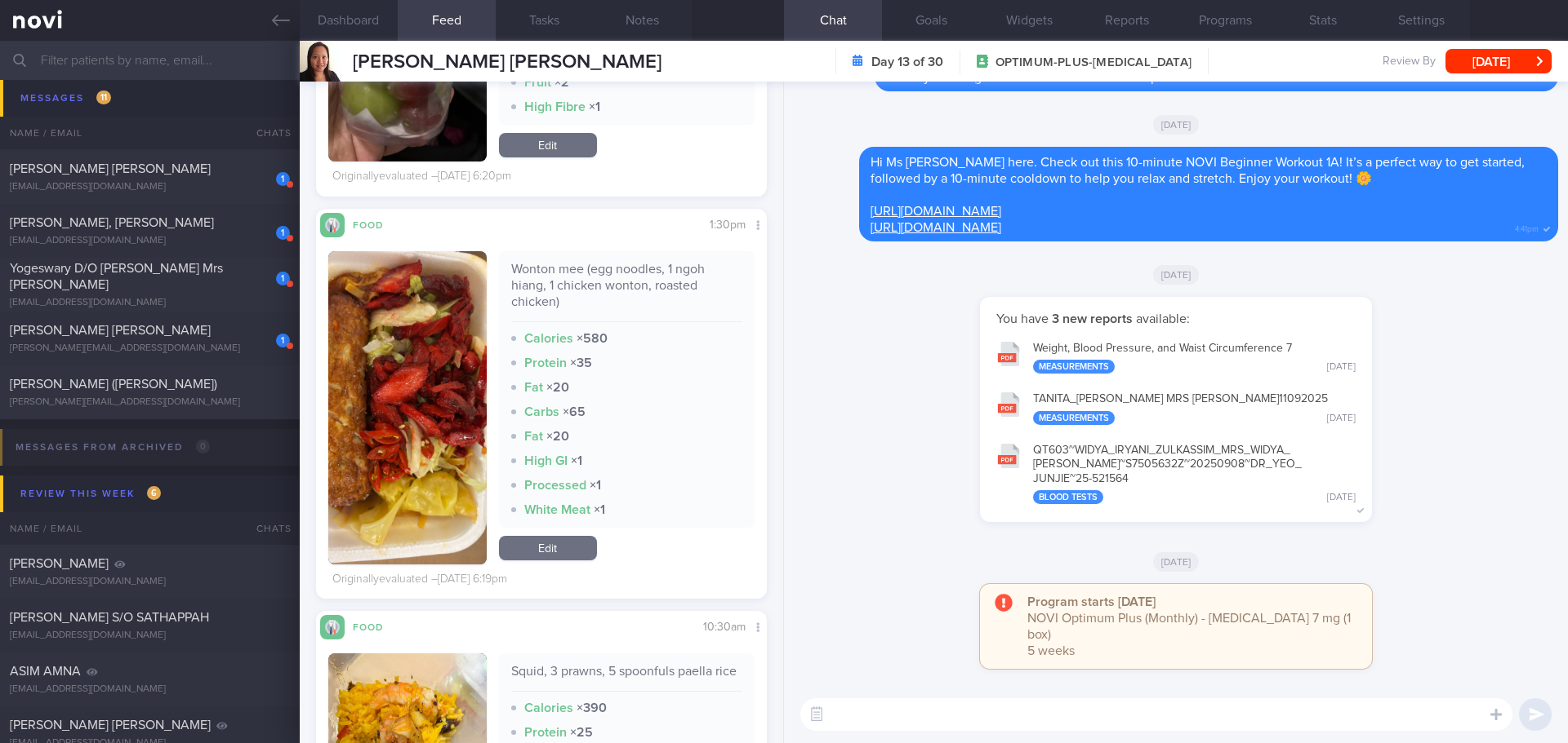
scroll to position [6202, 0]
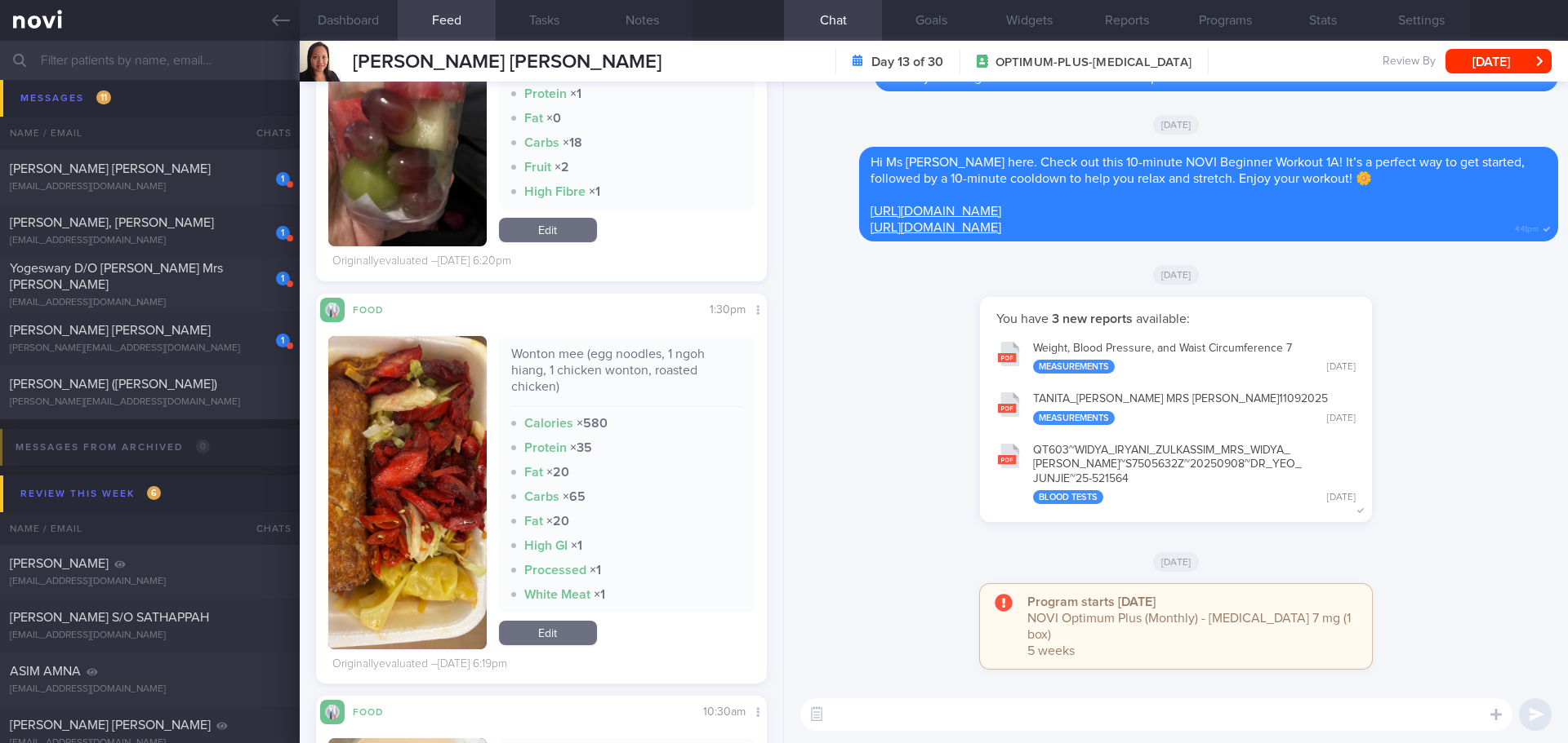
click at [397, 479] on button "button" at bounding box center [407, 493] width 159 height 314
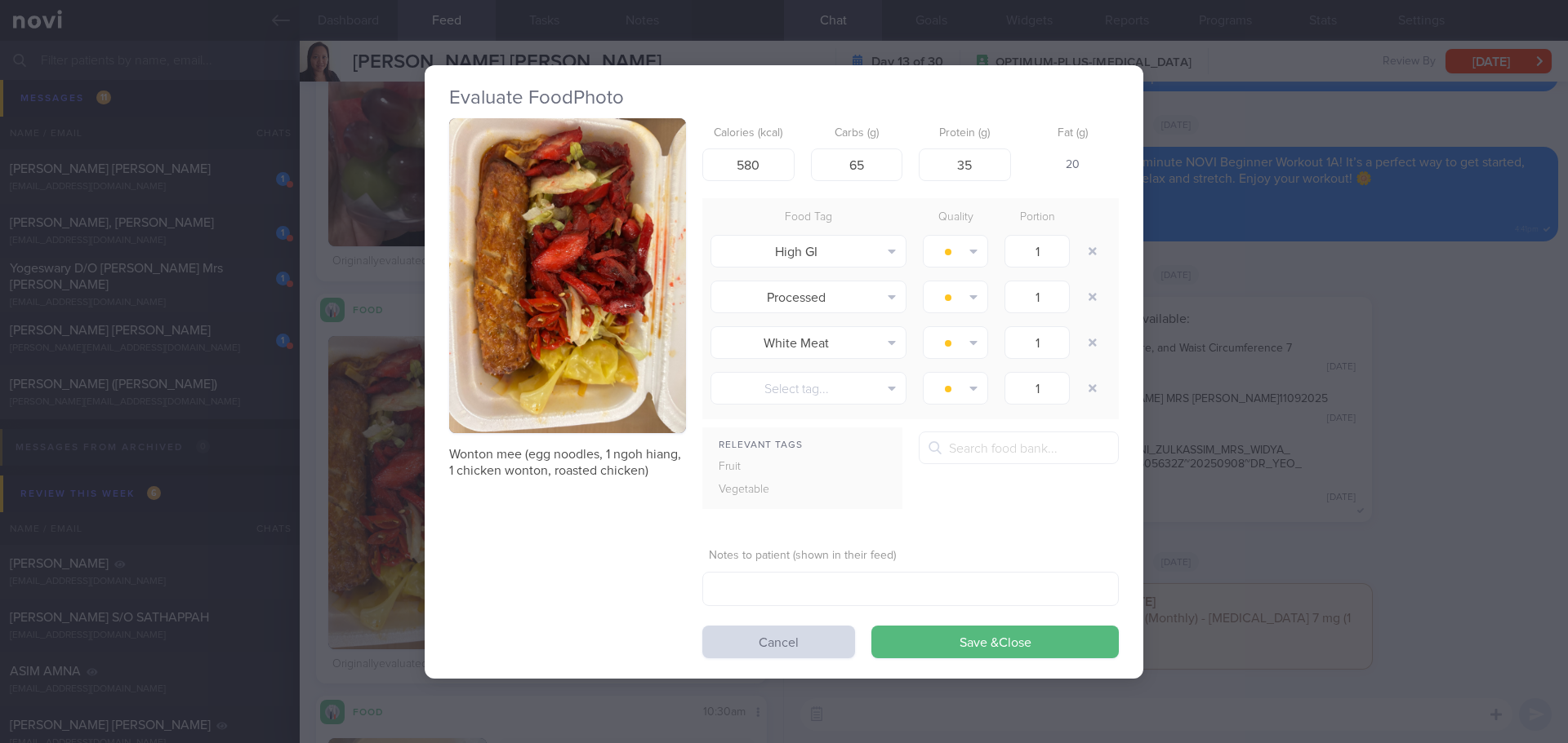
click at [497, 327] on button "button" at bounding box center [568, 276] width 237 height 315
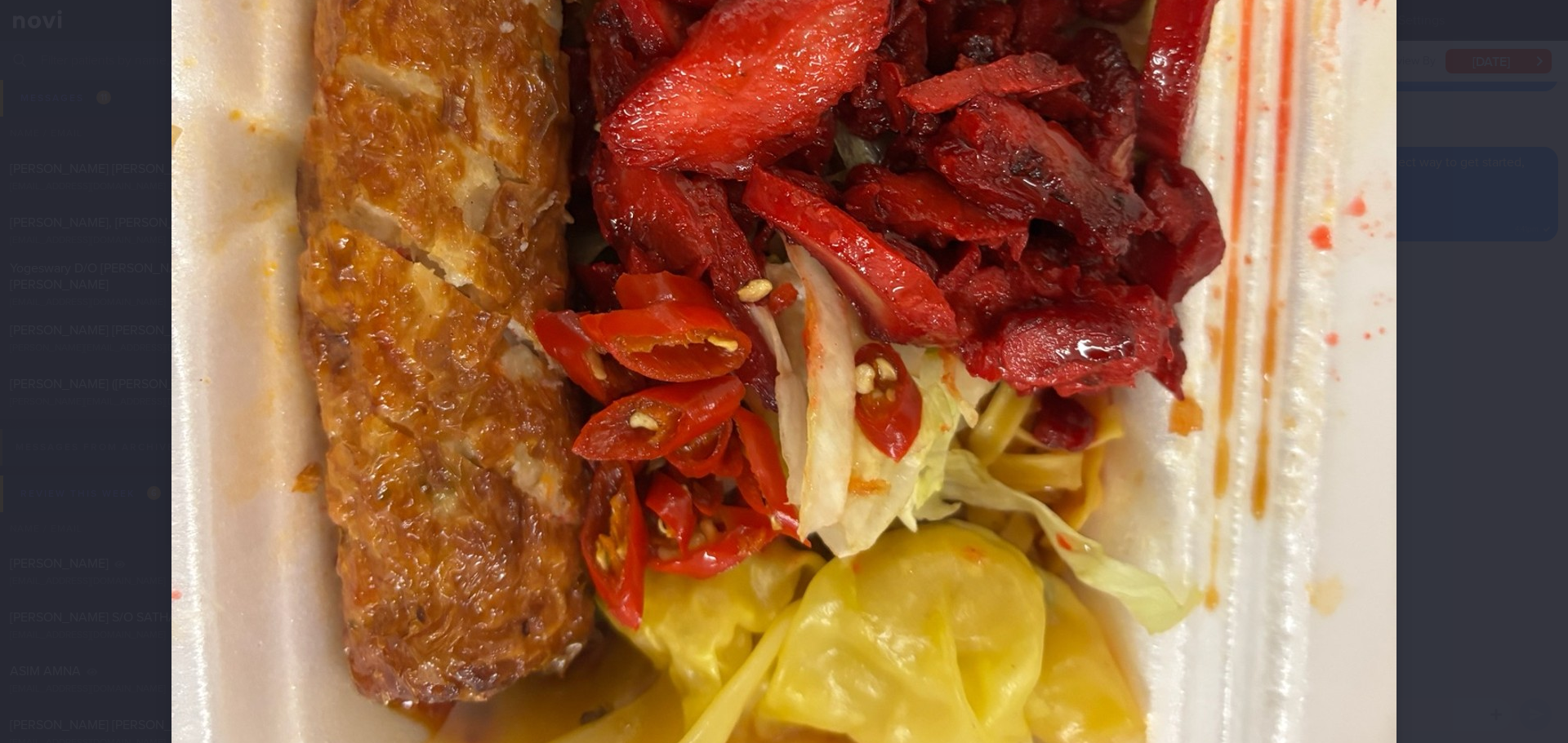
scroll to position [898, 0]
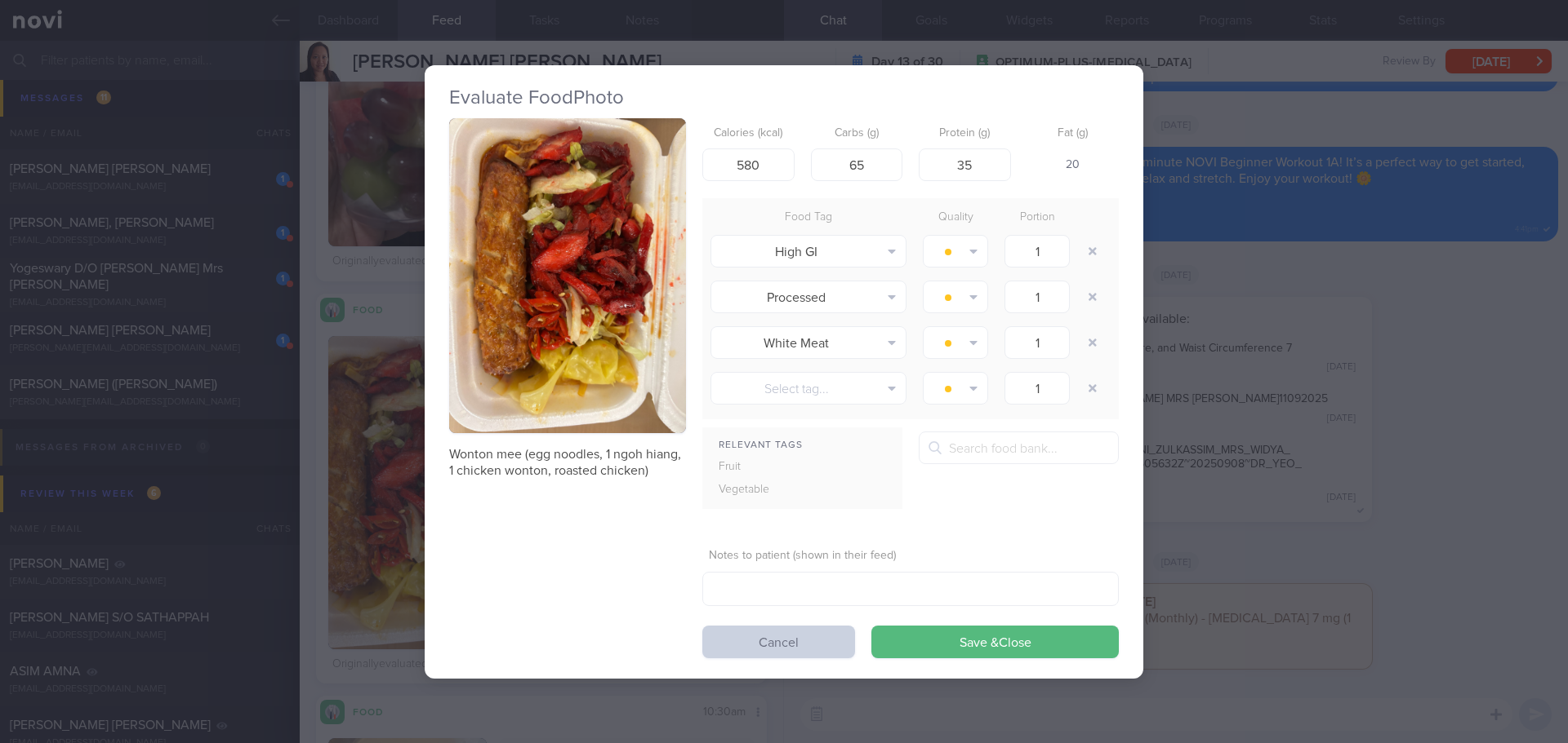
click at [776, 638] on button "Cancel" at bounding box center [778, 642] width 152 height 33
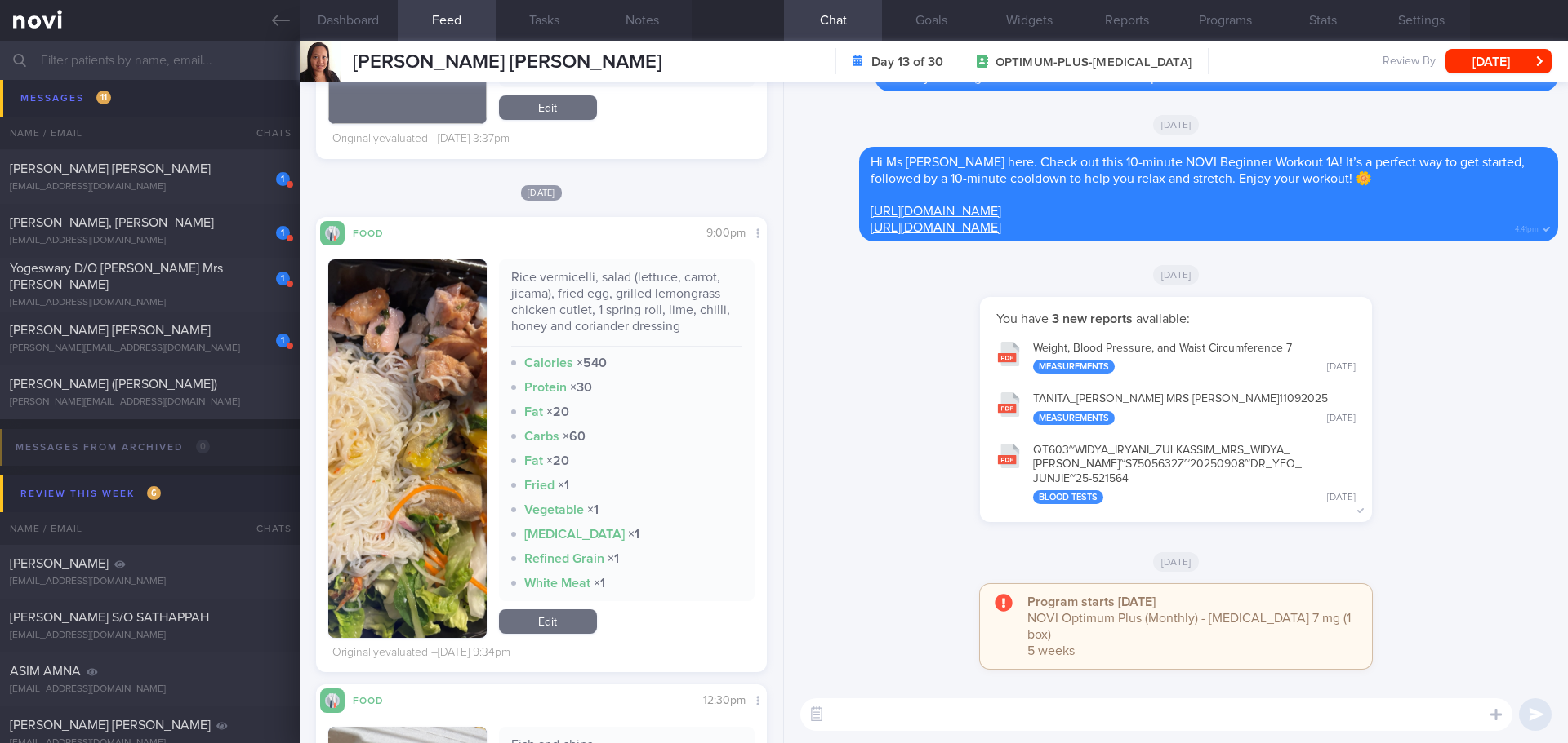
scroll to position [8161, 0]
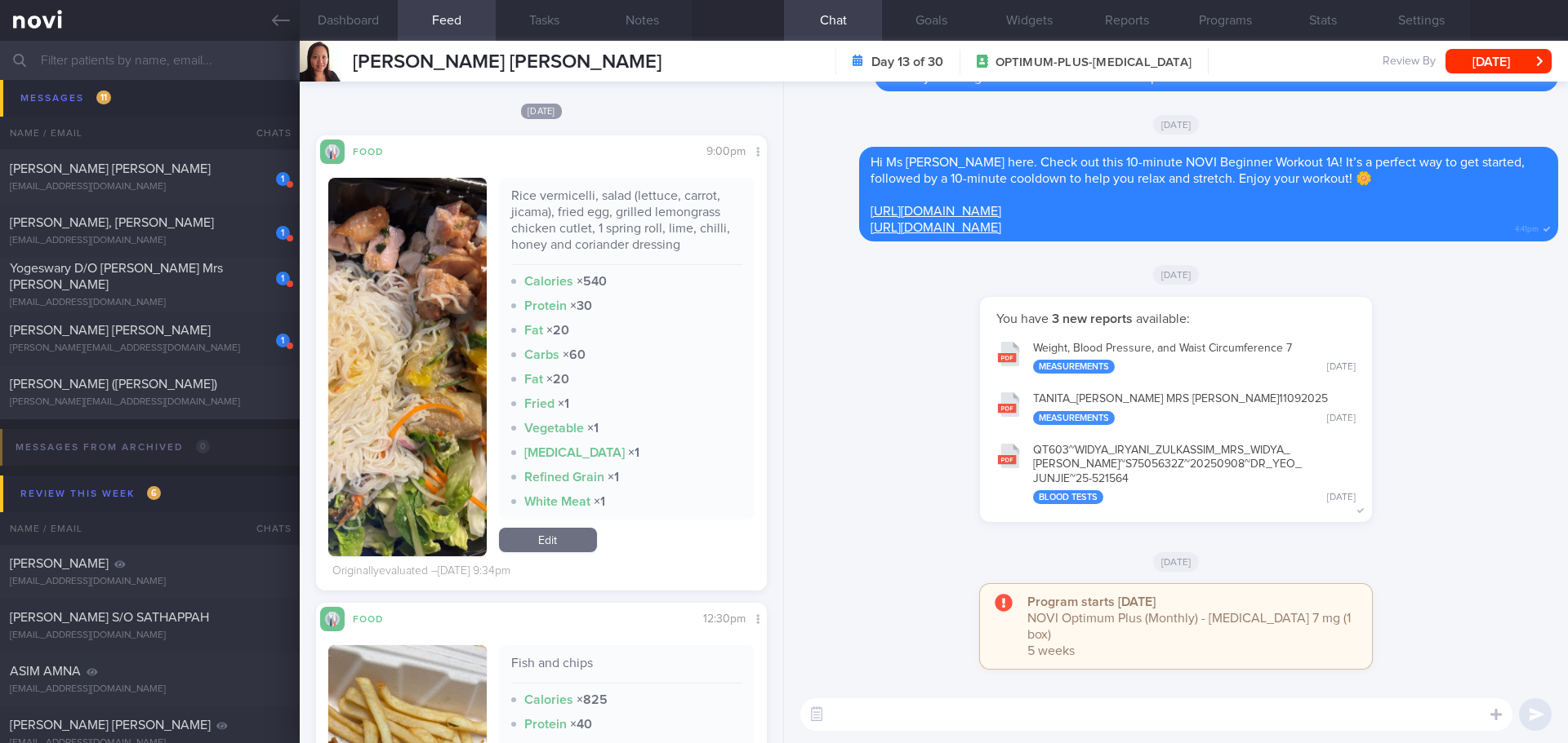
click at [403, 468] on button "button" at bounding box center [407, 368] width 159 height 379
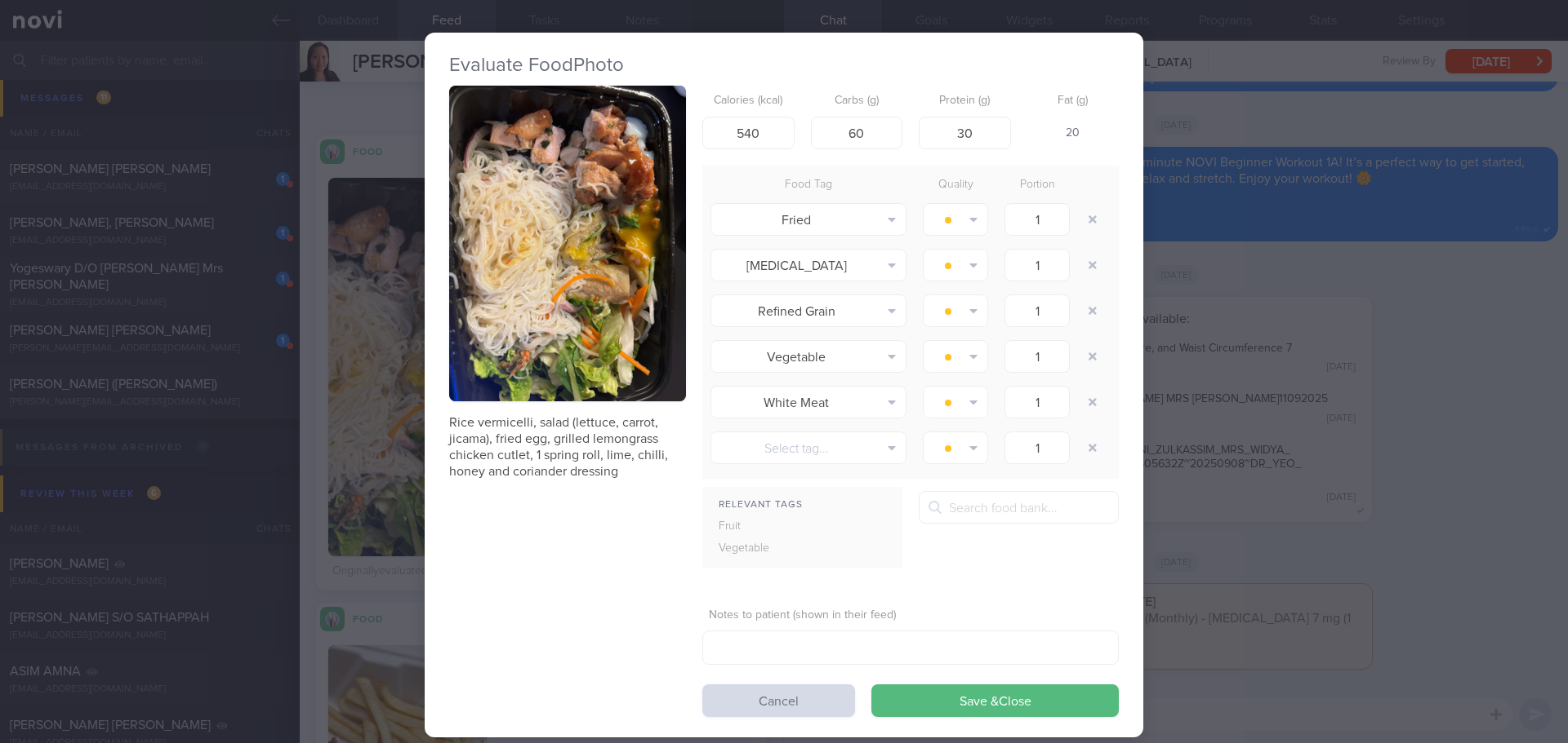
click at [518, 317] on button "button" at bounding box center [568, 244] width 237 height 315
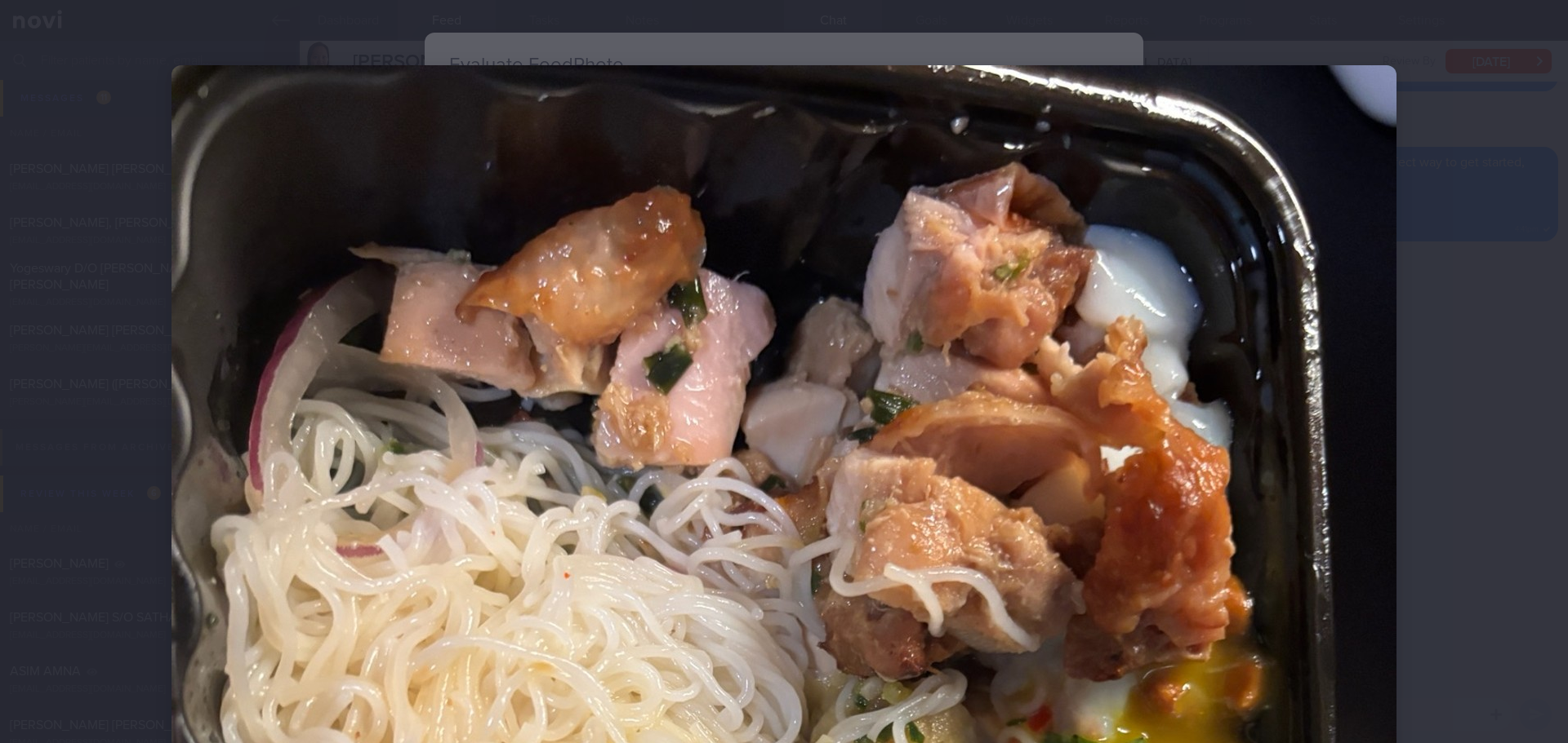
scroll to position [81, 0]
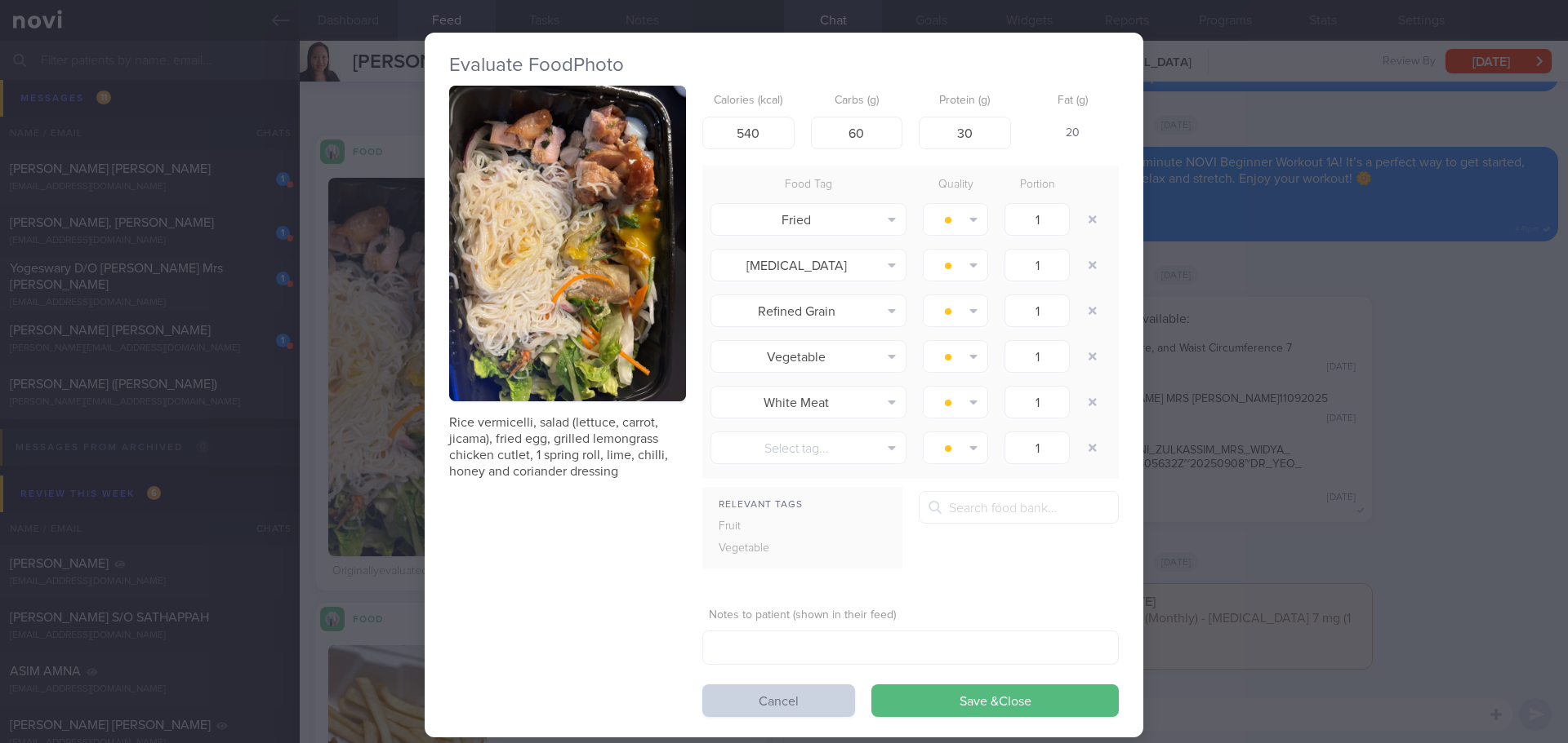
click at [810, 697] on button "Cancel" at bounding box center [778, 701] width 152 height 33
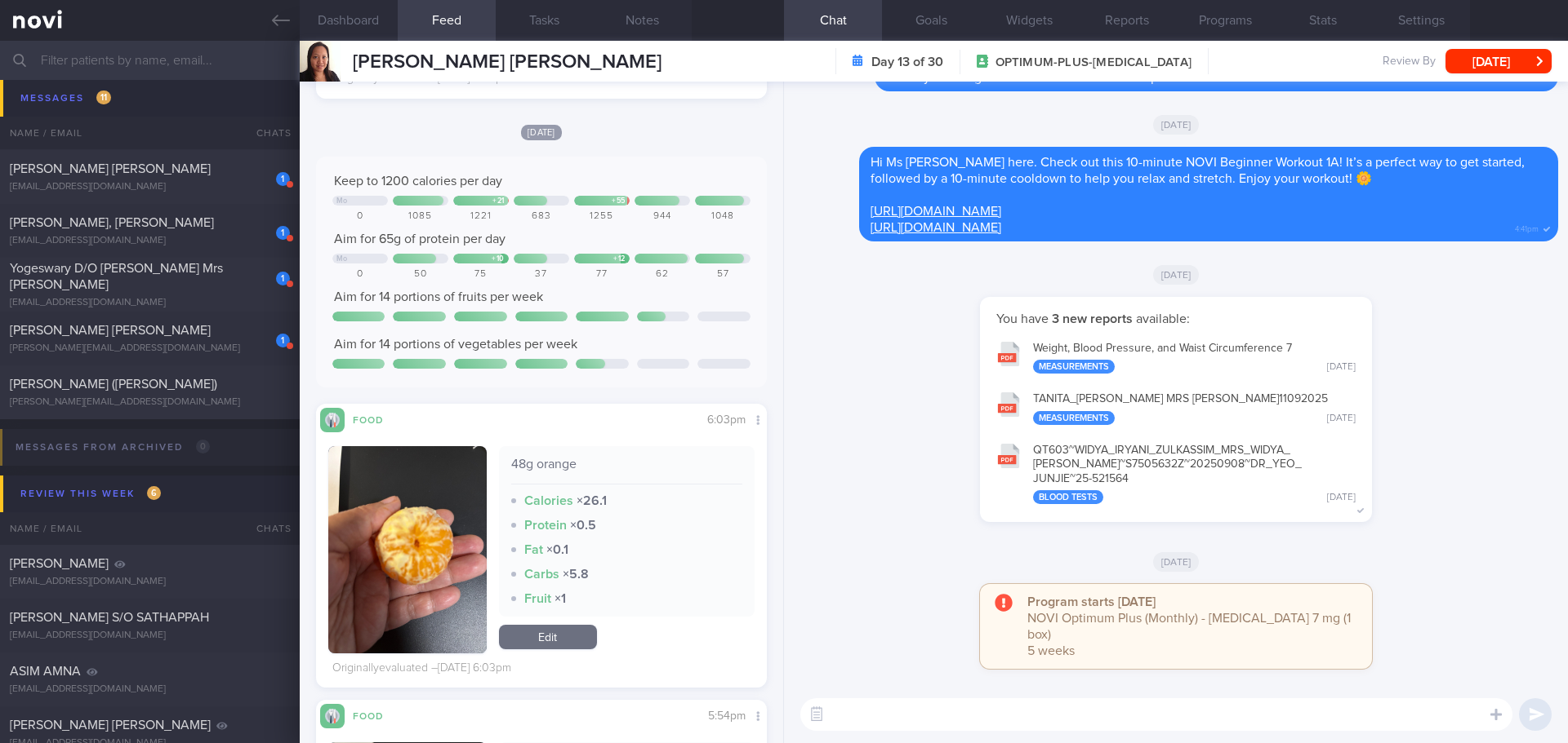
scroll to position [10935, 0]
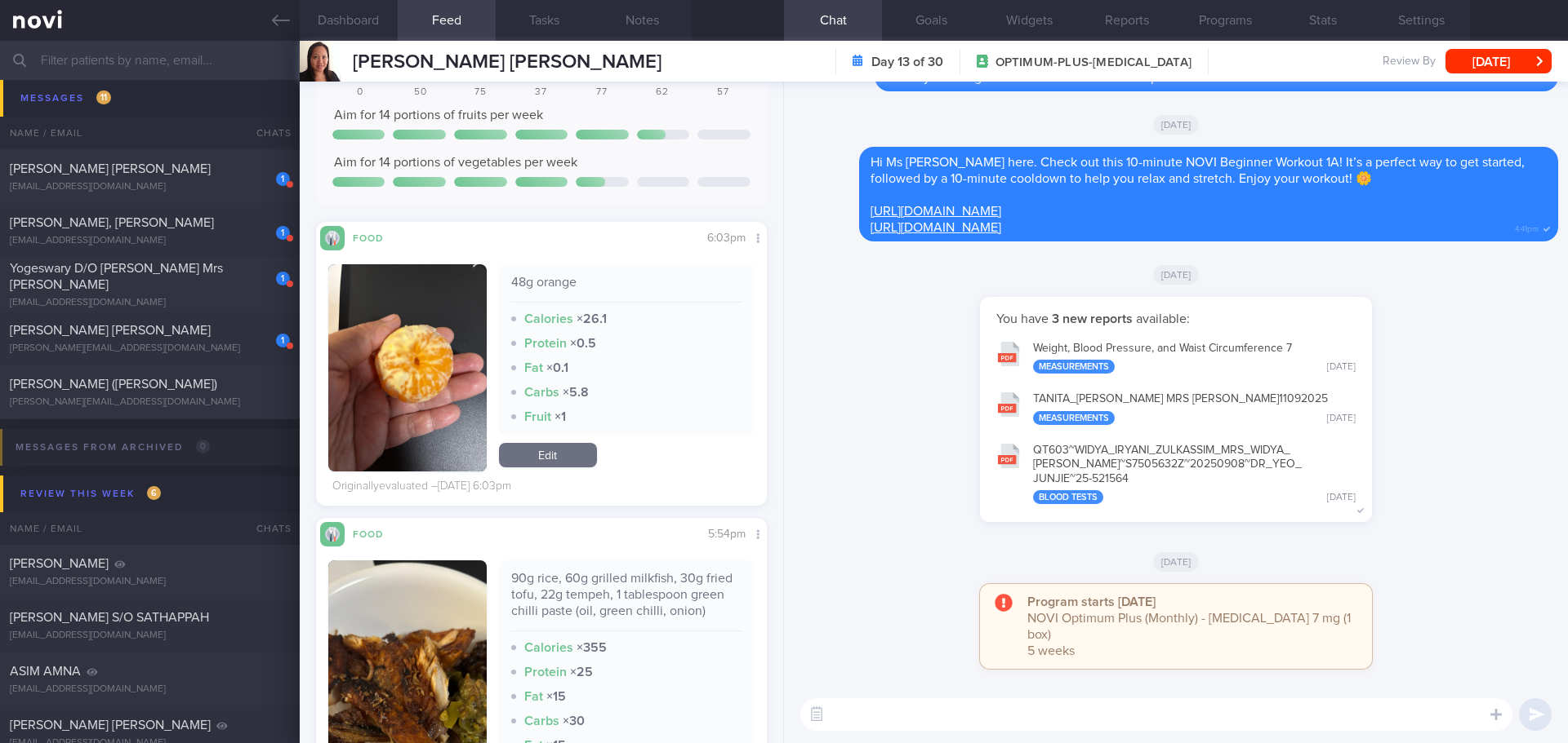
click at [905, 717] on textarea at bounding box center [1156, 714] width 712 height 33
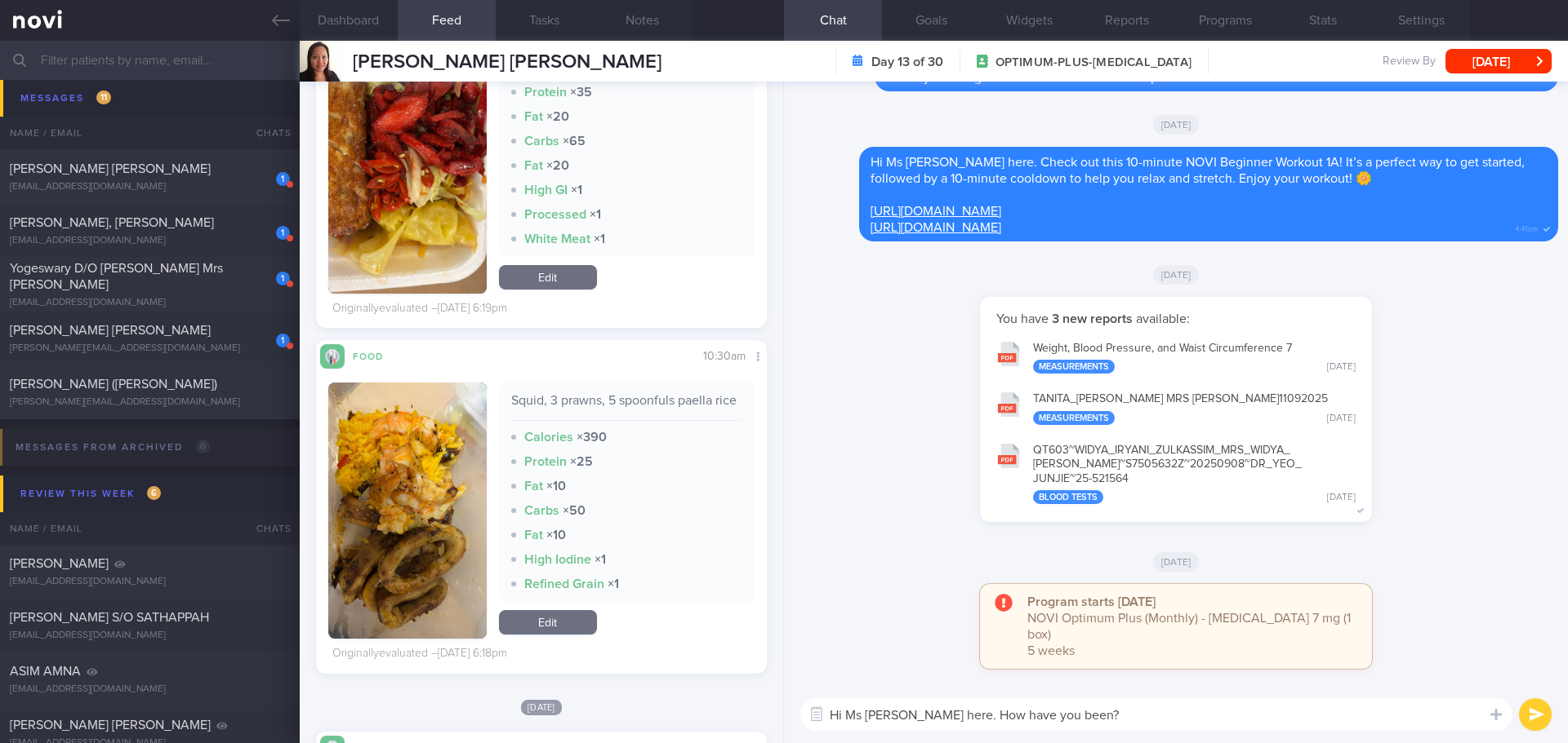
scroll to position [6528, 0]
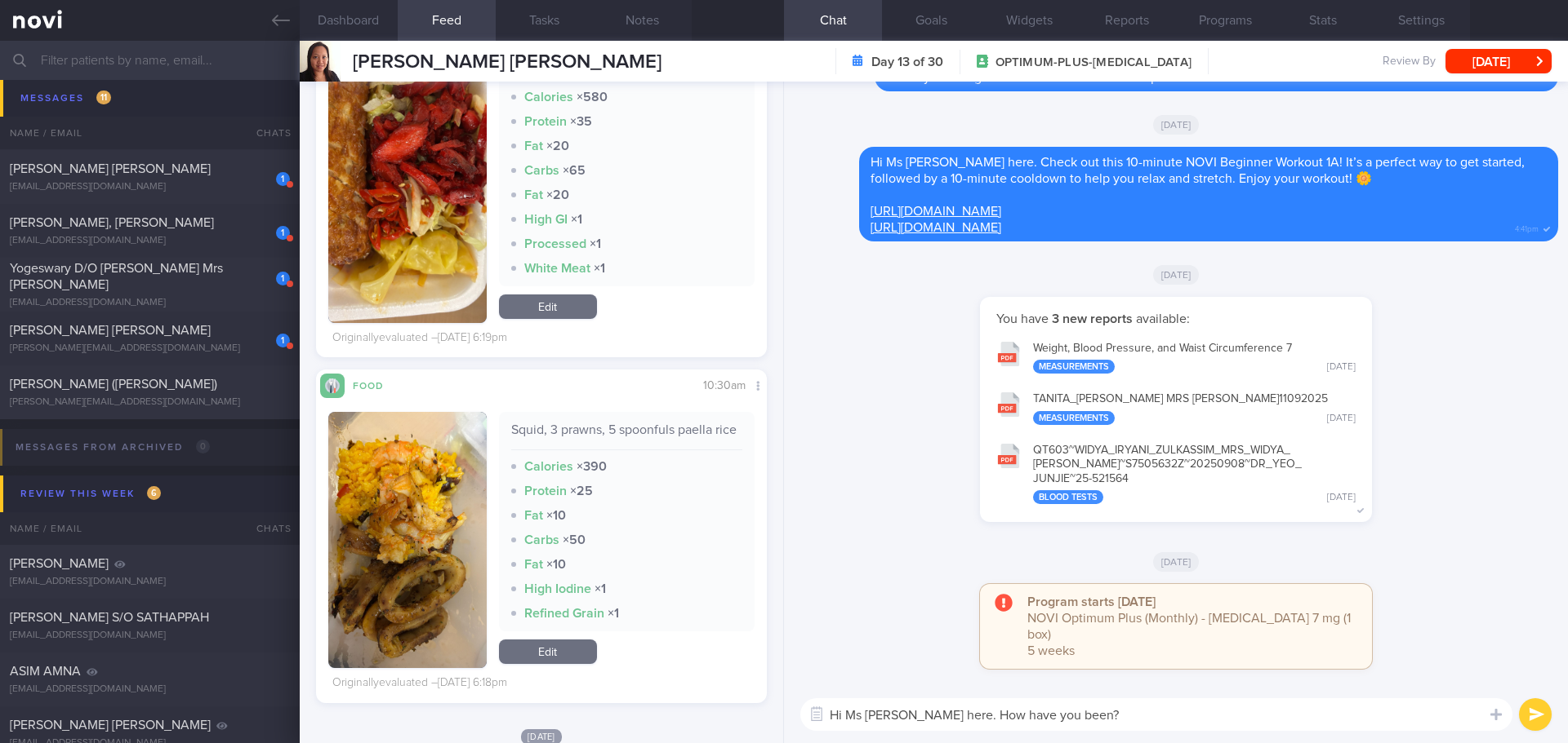
type textarea "Hi Ms [PERSON_NAME] here. How have you been?"
click at [441, 438] on img "button" at bounding box center [407, 540] width 159 height 257
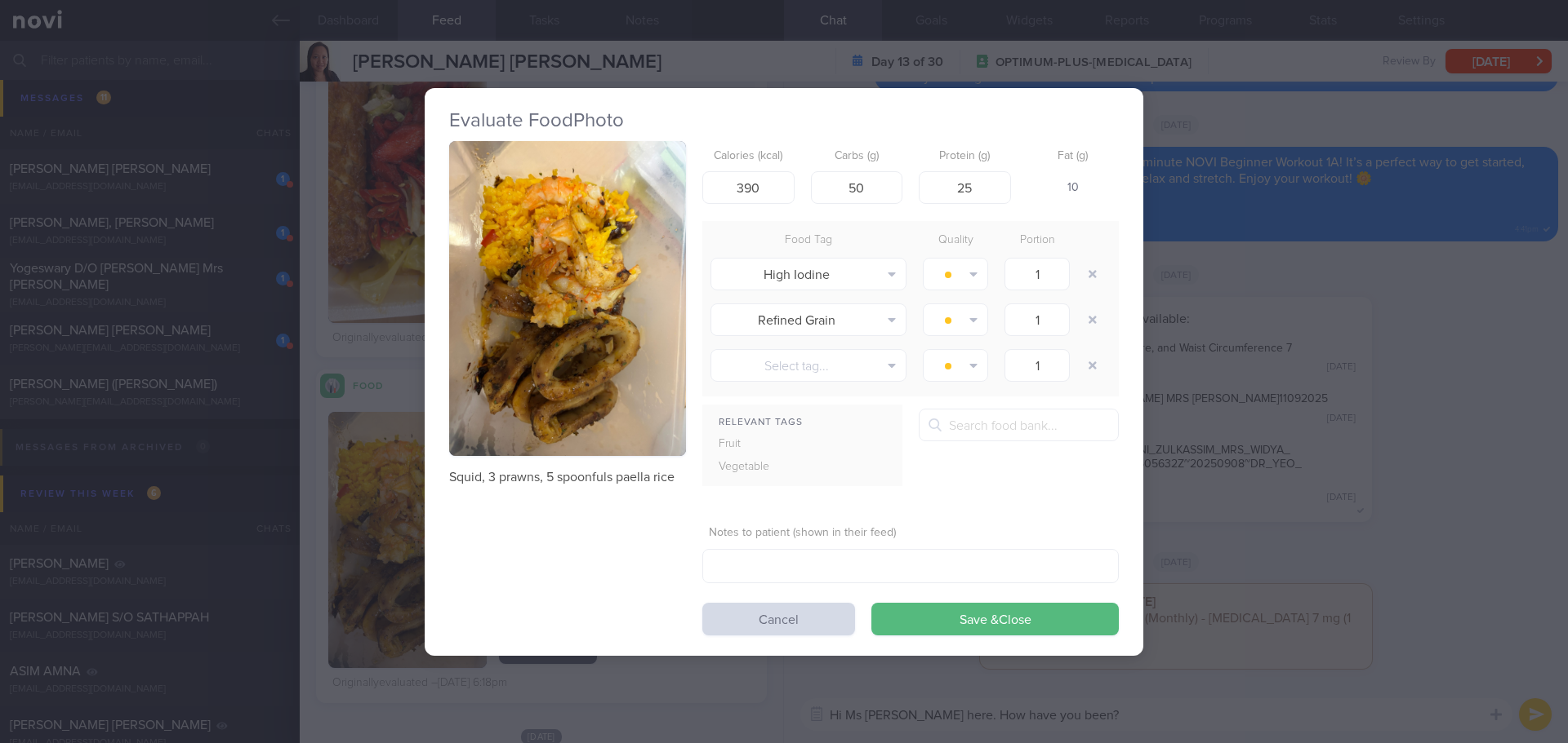
click at [576, 246] on button "button" at bounding box center [568, 299] width 237 height 315
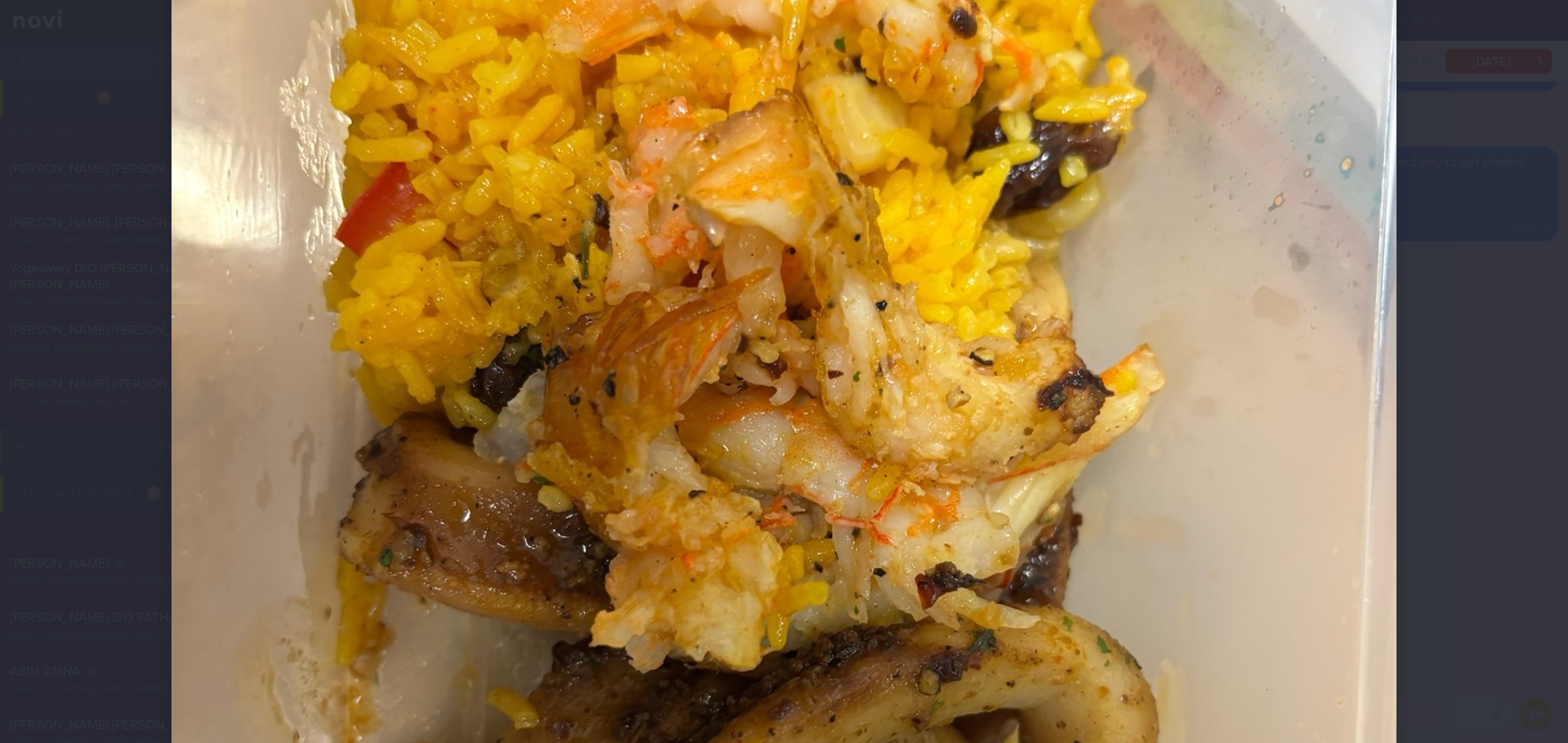
scroll to position [285, 0]
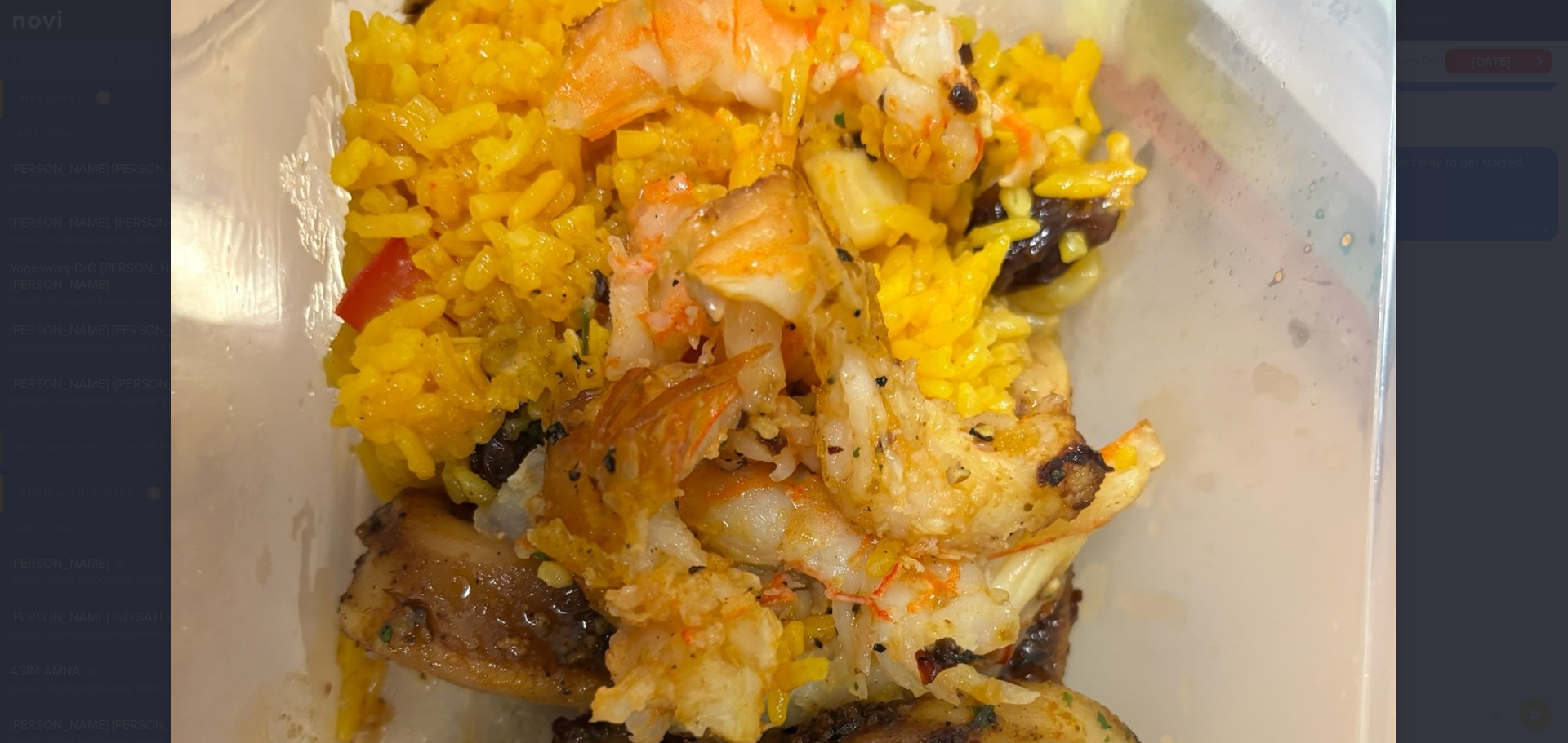
click at [1501, 299] on div at bounding box center [784, 372] width 1568 height 743
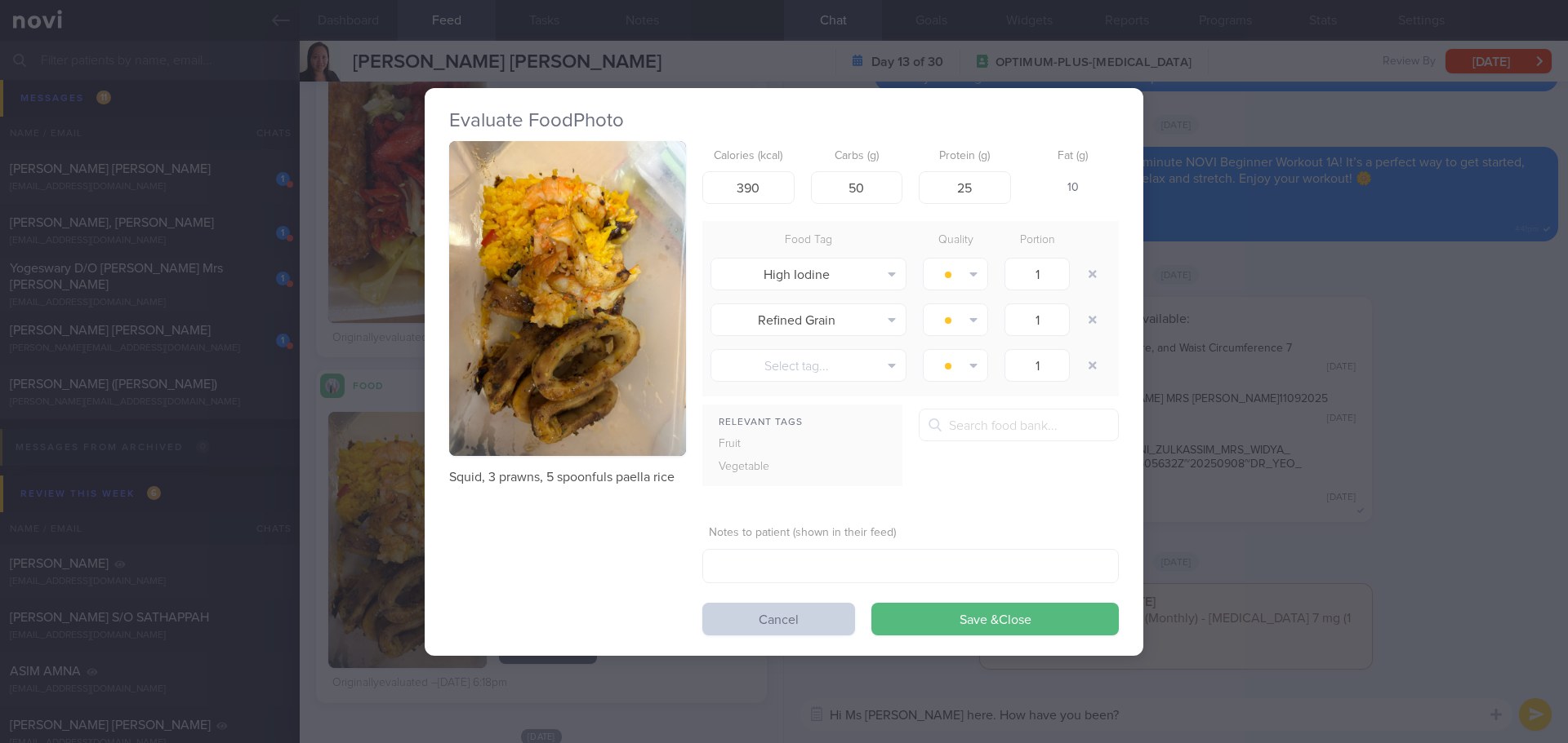
click at [824, 610] on button "Cancel" at bounding box center [778, 619] width 152 height 33
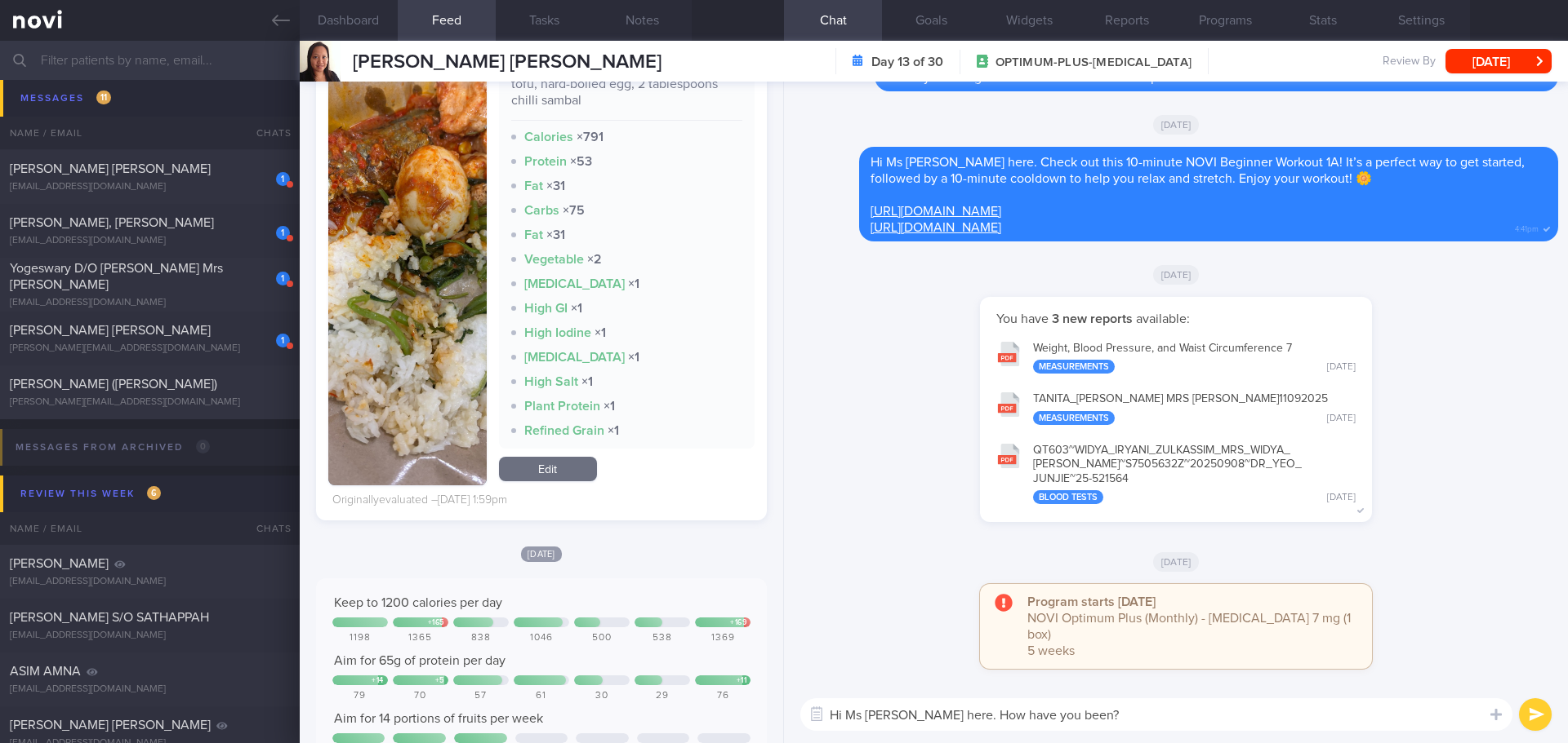
scroll to position [2040, 0]
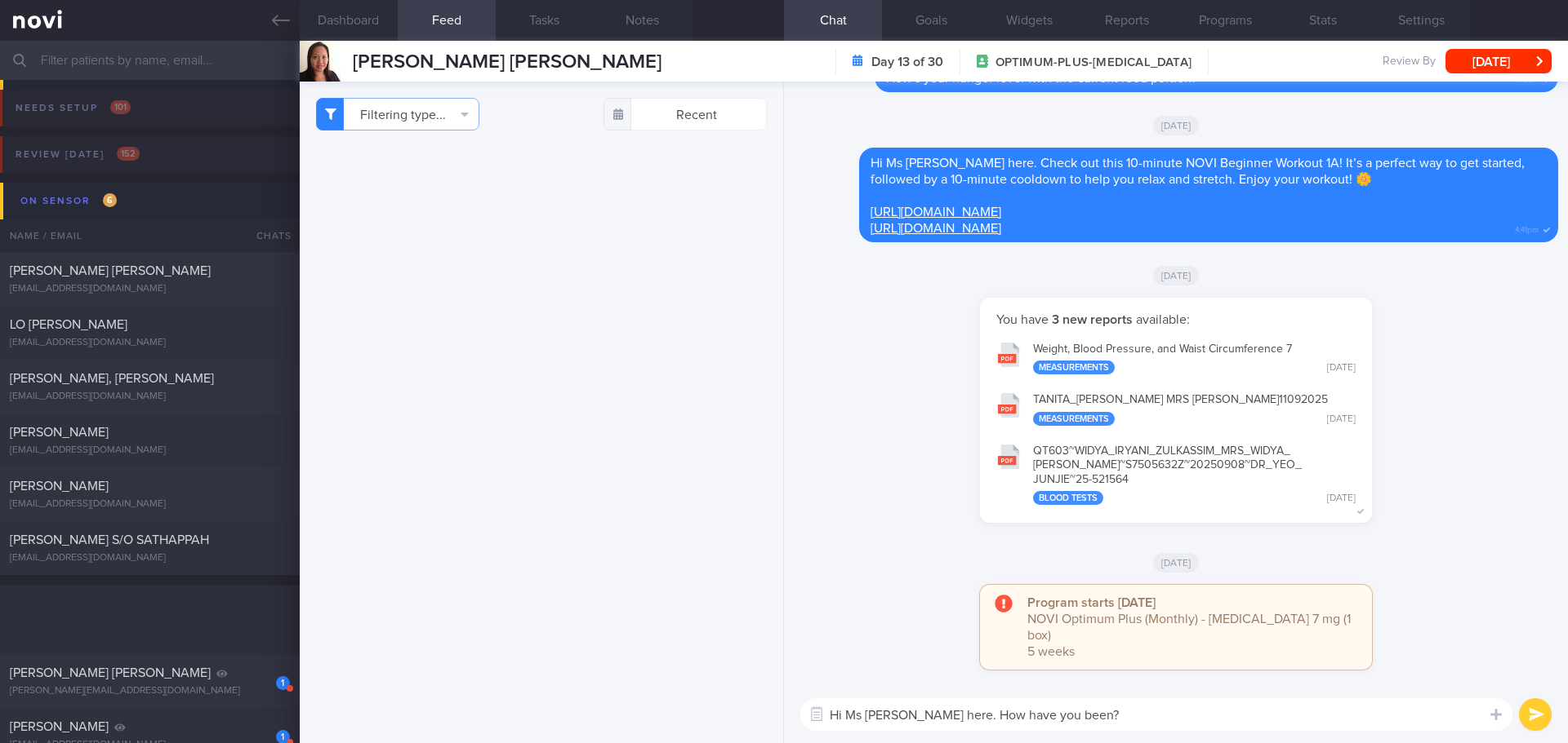
select select "8"
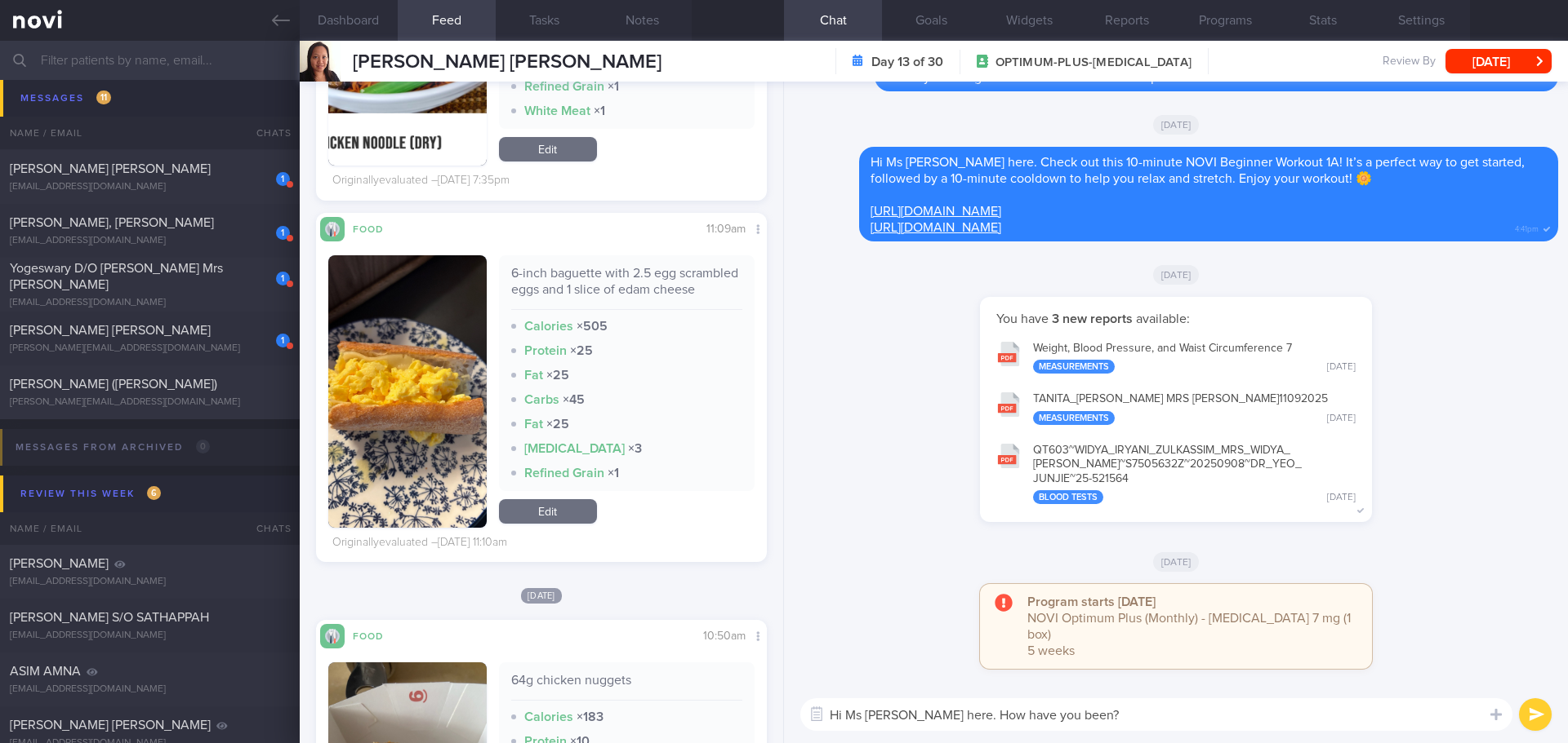
scroll to position [3999, 0]
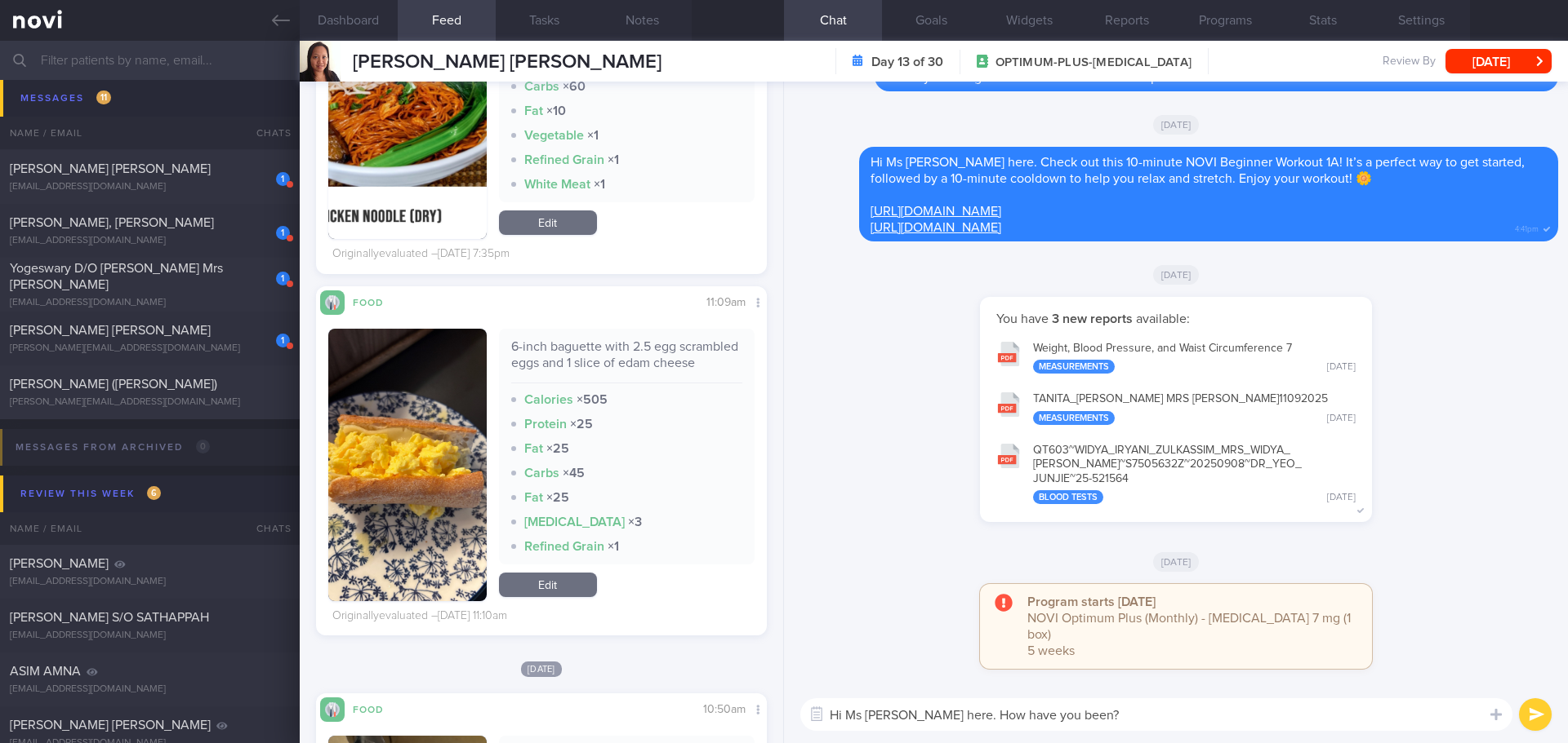
click at [1203, 727] on textarea "Hi Ms [PERSON_NAME] here. How have you been?" at bounding box center [1156, 714] width 712 height 33
click at [1544, 707] on button "submit" at bounding box center [1534, 714] width 33 height 33
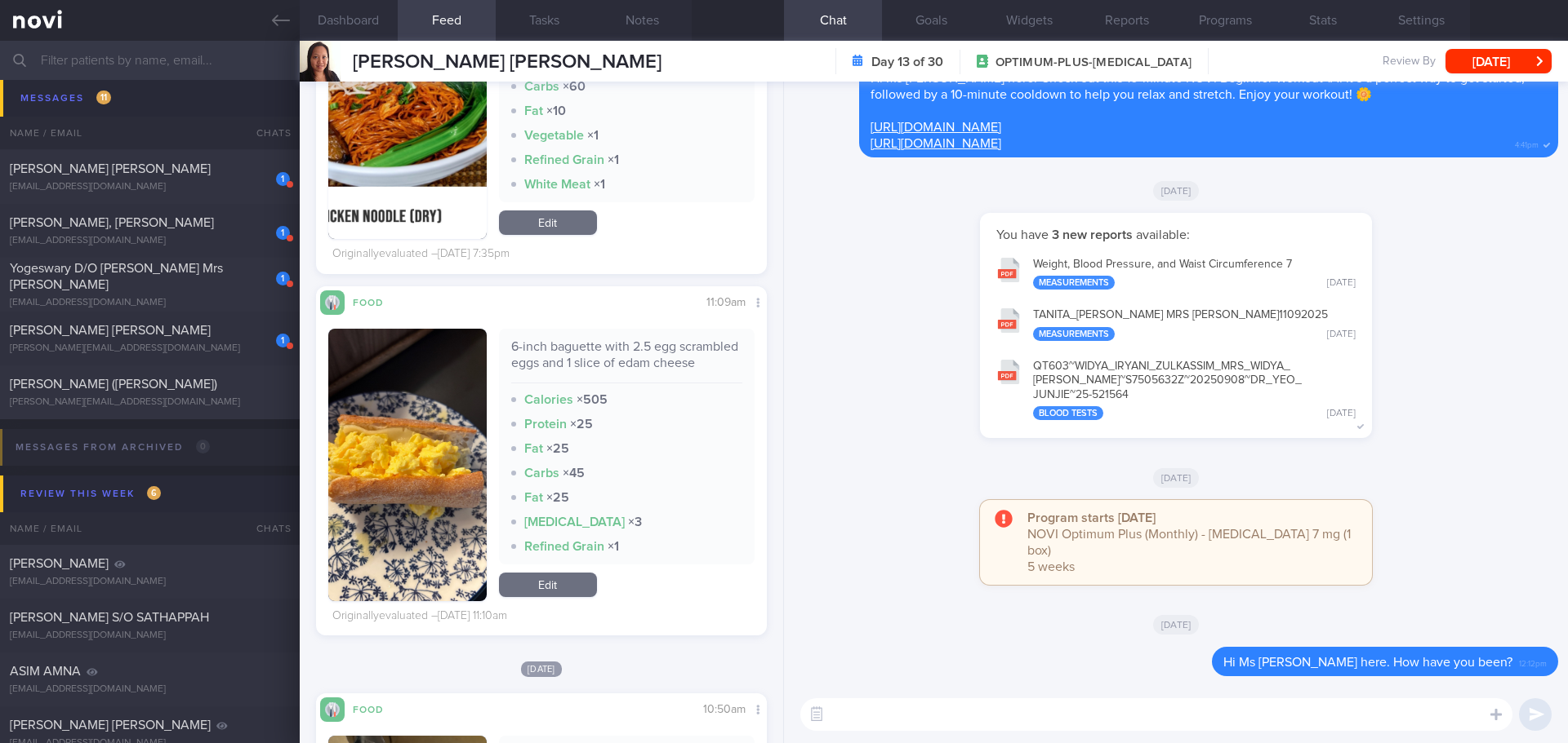
scroll to position [0, 0]
click at [1226, 714] on textarea at bounding box center [1156, 714] width 712 height 33
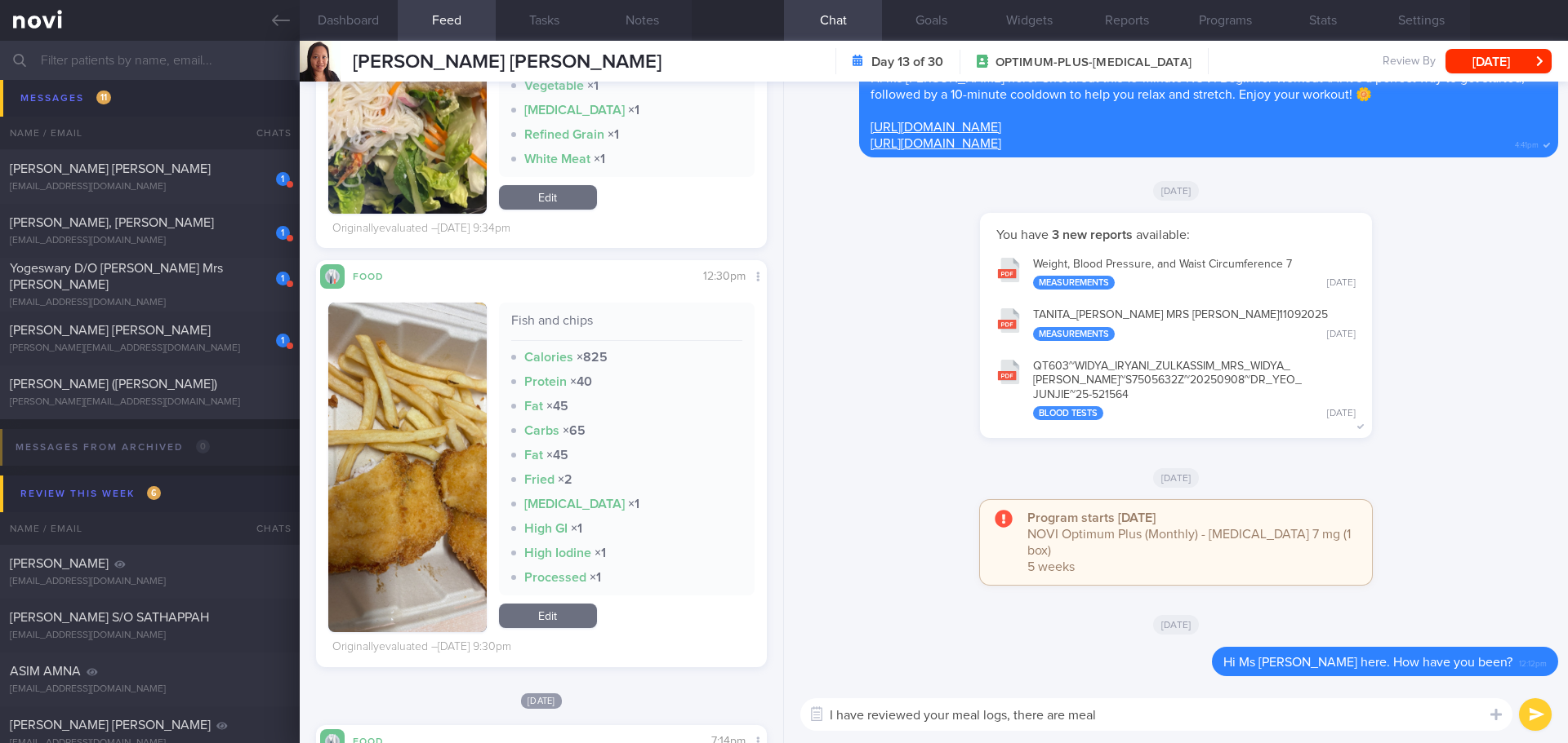
scroll to position [8650, 0]
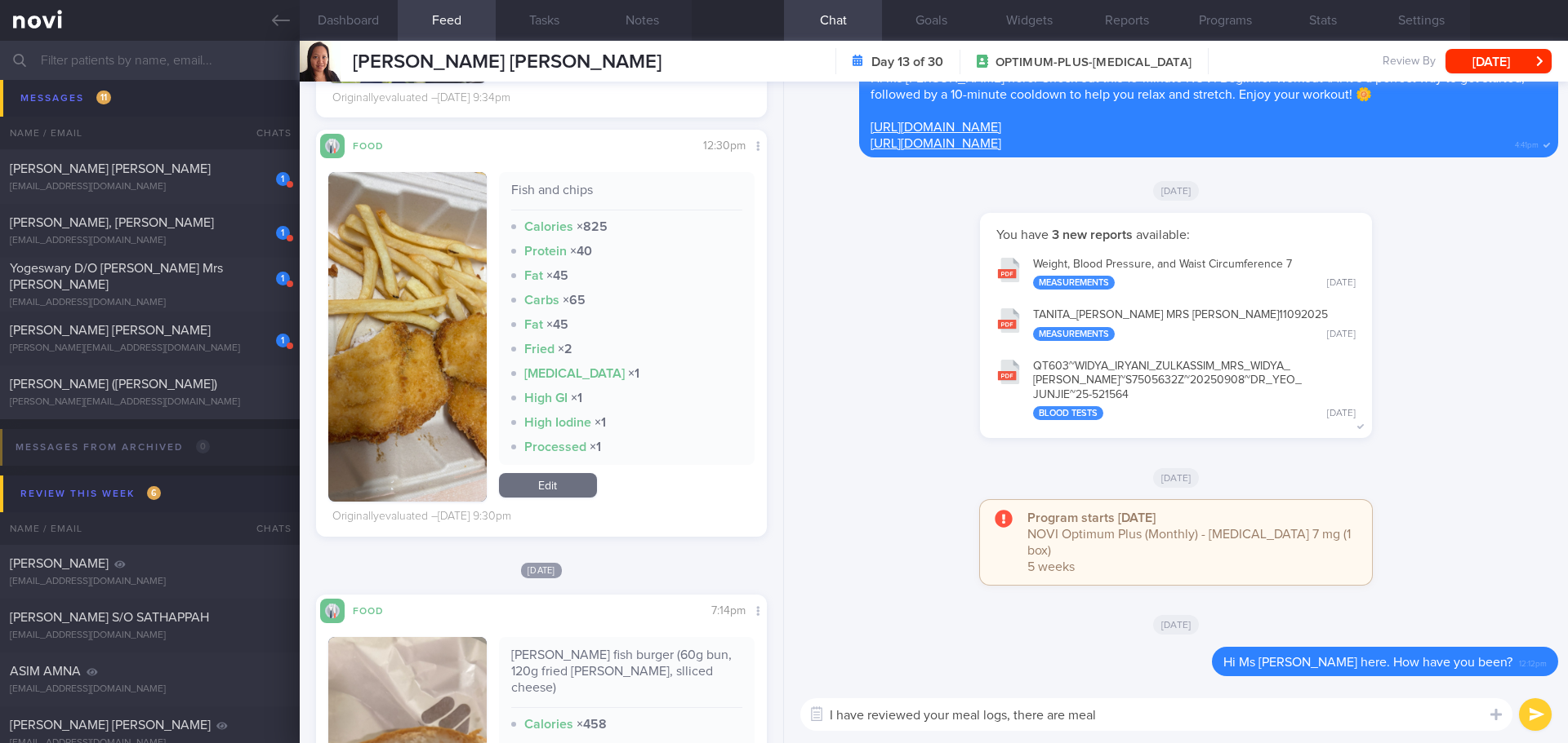
drag, startPoint x: 1103, startPoint y: 716, endPoint x: 1015, endPoint y: 724, distance: 88.4
click at [1015, 724] on textarea "I have reviewed your meal logs, there are meal" at bounding box center [1156, 714] width 712 height 33
type textarea "I have reviewed your meal logs, there's room for"
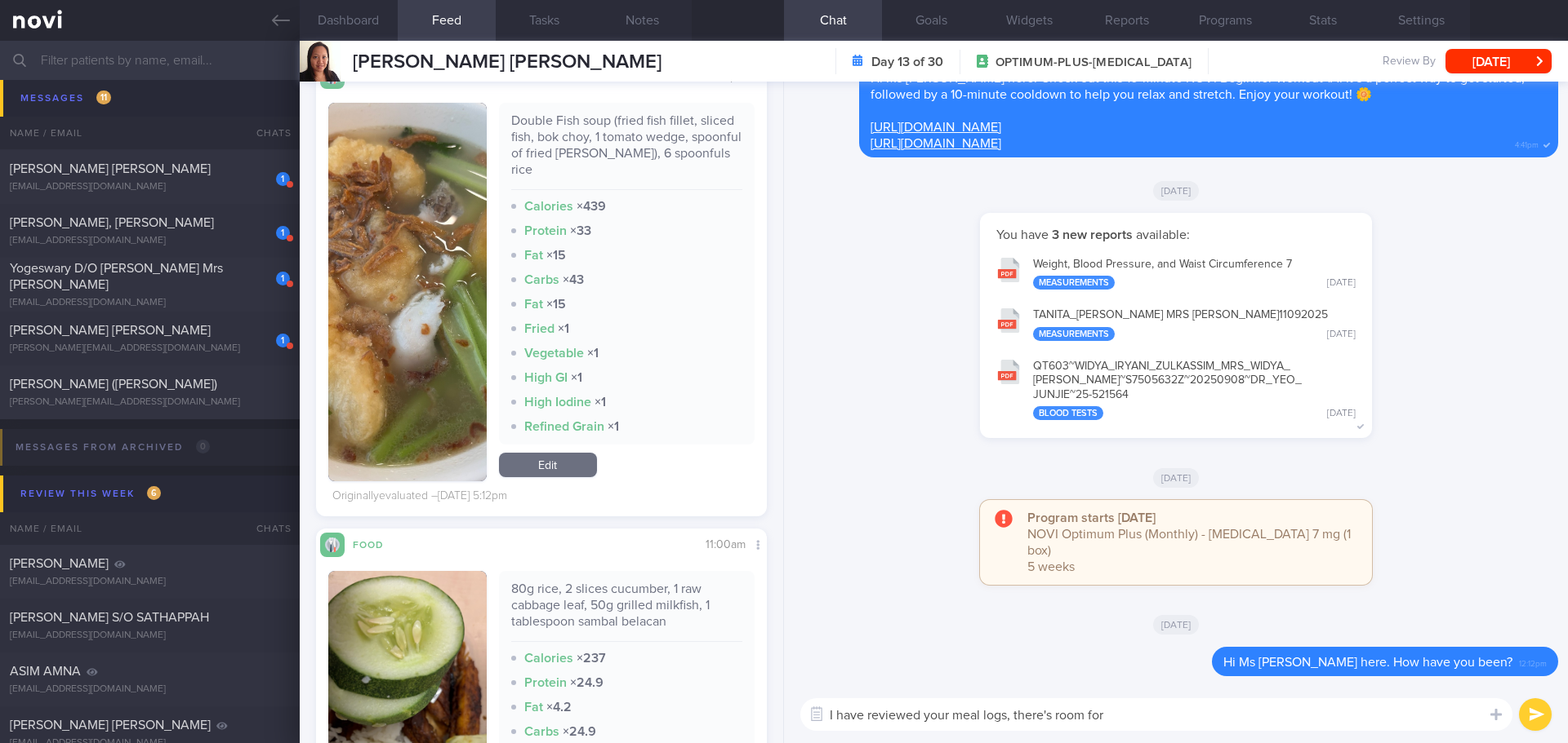
scroll to position [9385, 0]
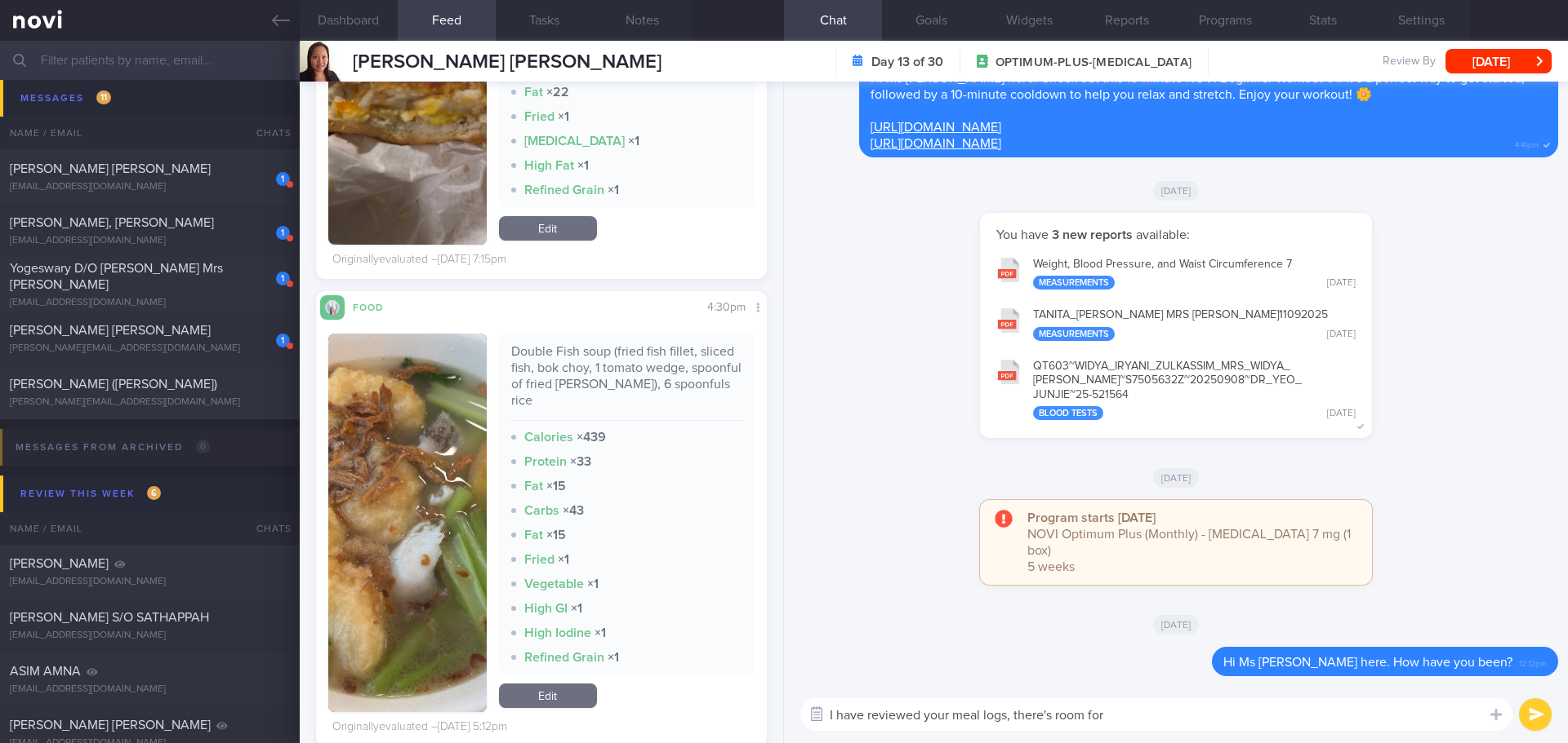
drag, startPoint x: 1125, startPoint y: 722, endPoint x: 824, endPoint y: 727, distance: 301.0
click at [824, 727] on div "Attach media Food repository Chat Templates Admin [MEDICAL_DATA] Weight Nutriti…" at bounding box center [1175, 714] width 784 height 57
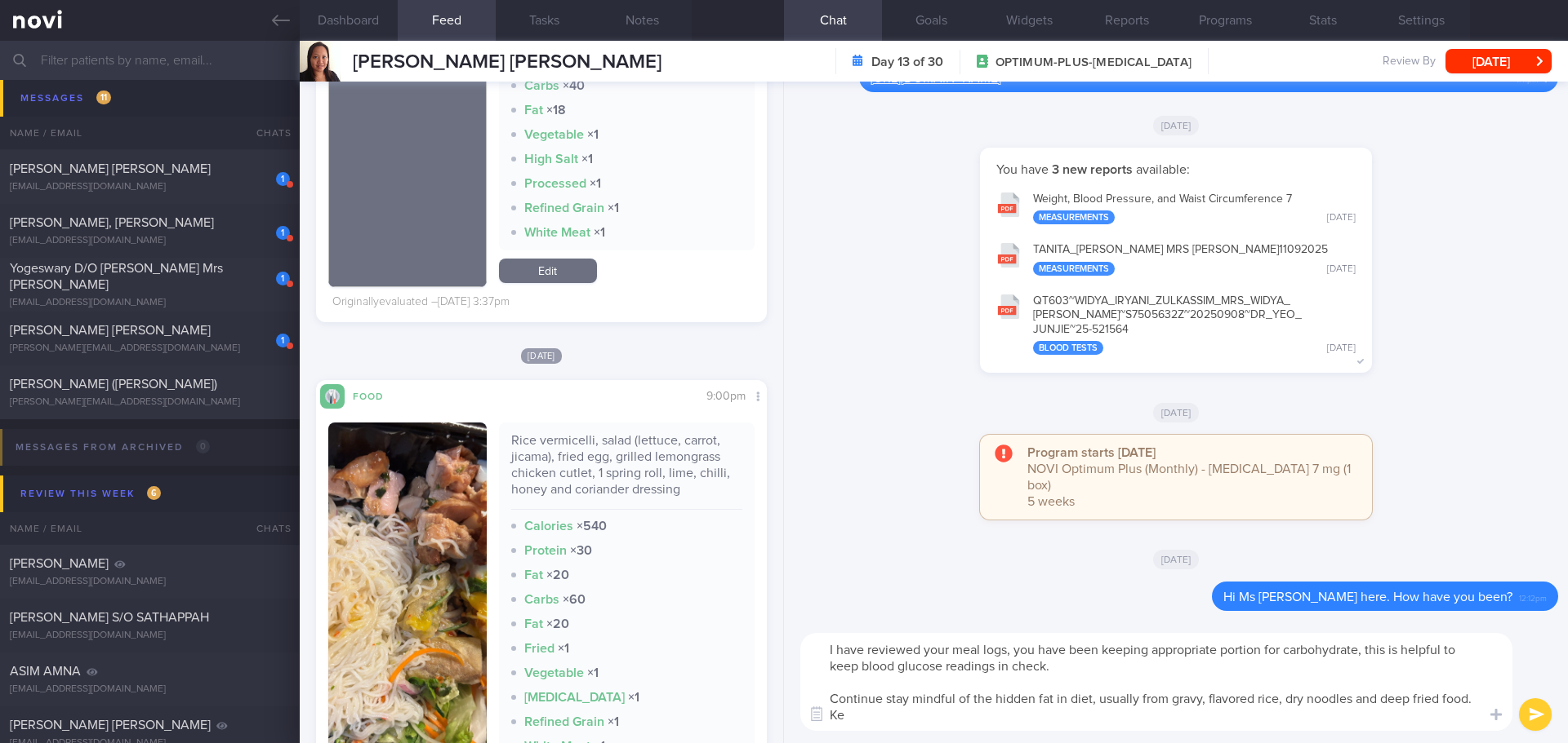
scroll to position [0, 0]
drag, startPoint x: 1374, startPoint y: 717, endPoint x: 1187, endPoint y: 722, distance: 187.1
click at [1187, 722] on textarea "I have reviewed your meal logs, you have been keeping appropriate portion for c…" at bounding box center [1156, 681] width 712 height 98
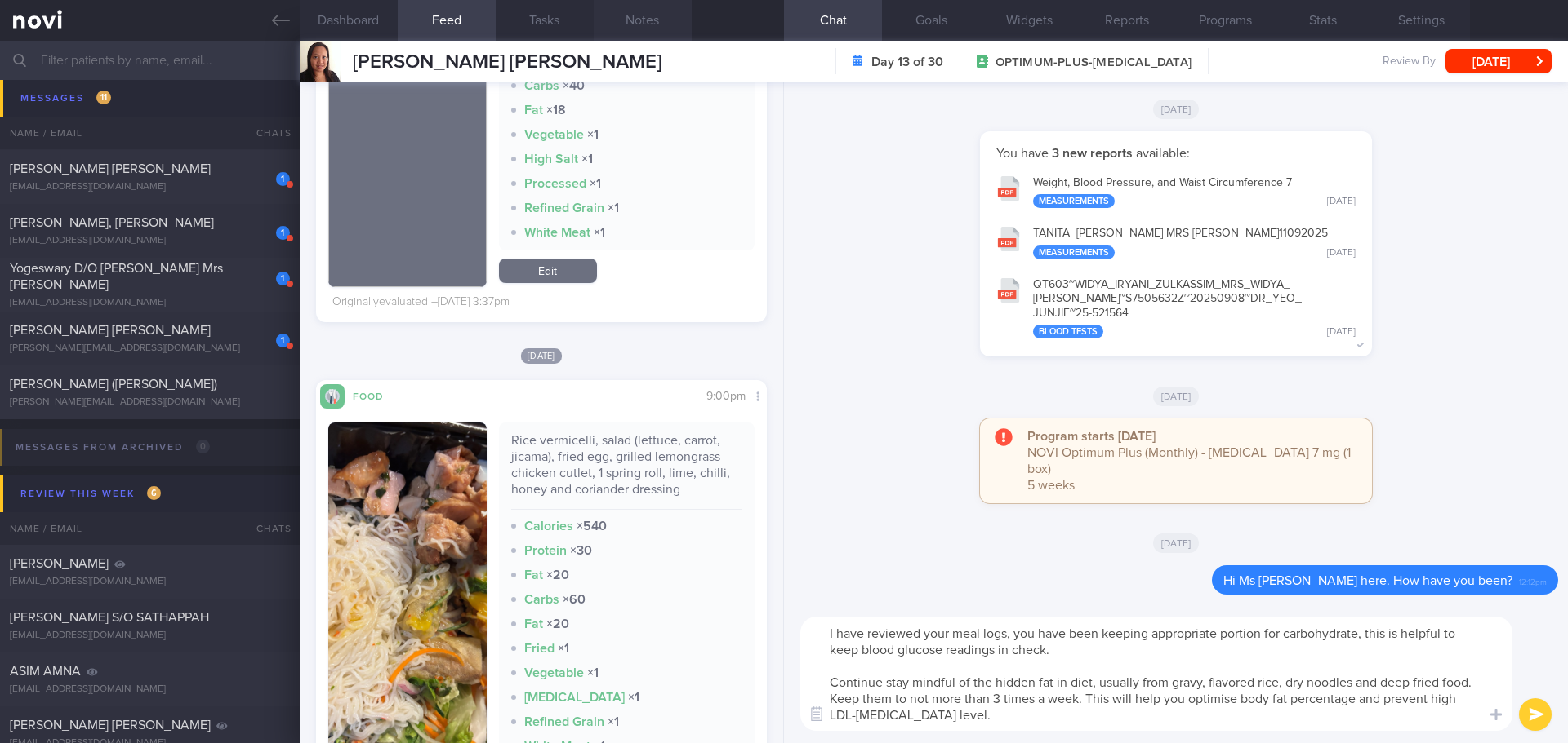
click at [634, 30] on button "Notes" at bounding box center [643, 21] width 98 height 41
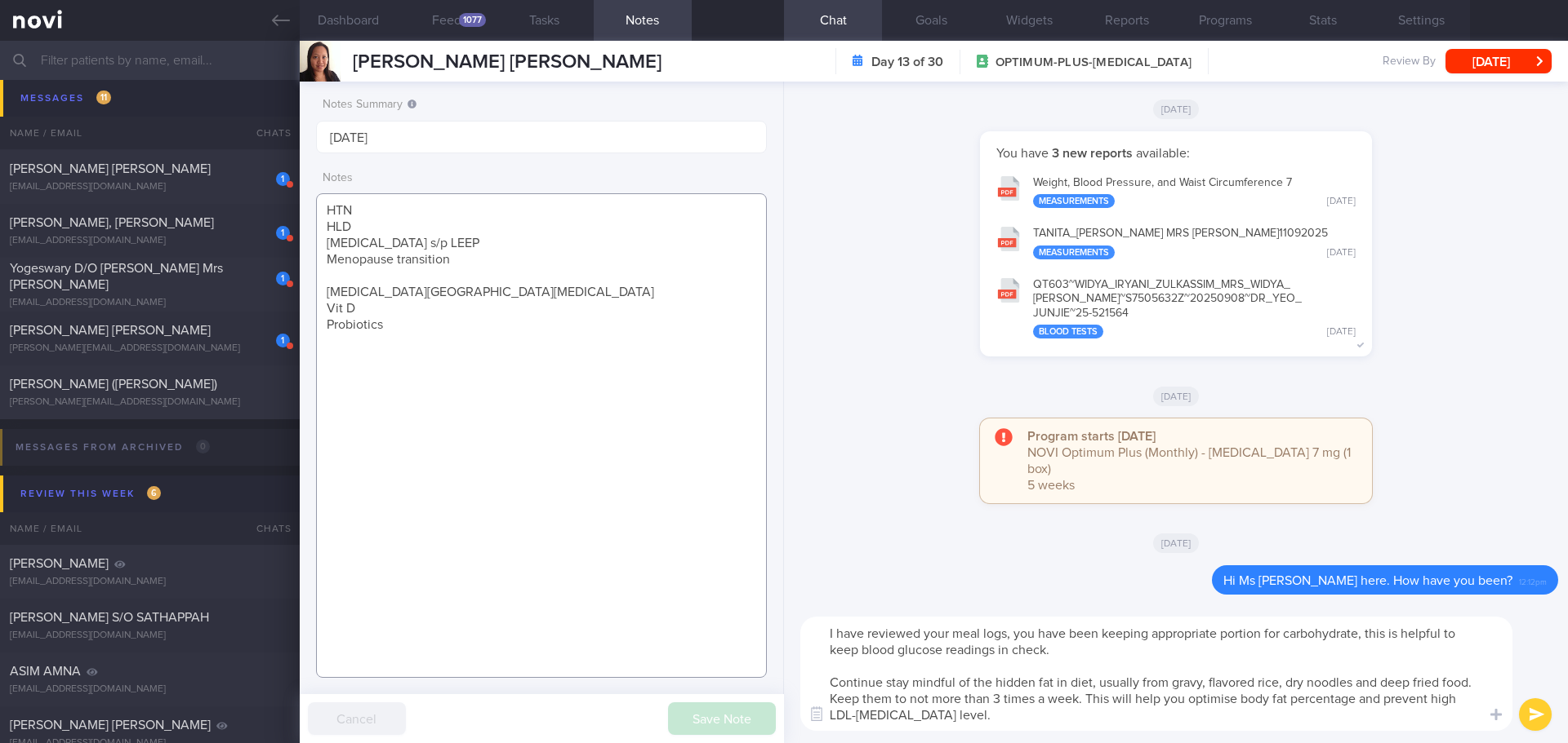
click at [594, 288] on textarea "HTN HLD [MEDICAL_DATA] s/p LEEP Menopause transition [MEDICAL_DATA][GEOGRAPHIC_…" at bounding box center [541, 435] width 451 height 484
click at [1261, 726] on textarea "I have reviewed your meal logs, you have been keeping appropriate portion for c…" at bounding box center [1156, 674] width 712 height 114
click at [1308, 719] on textarea "I have reviewed your meal logs, you have been keeping appropriate portion for c…" at bounding box center [1156, 674] width 712 height 114
click at [1351, 708] on textarea "I have reviewed your meal logs, you have been keeping appropriate portion for c…" at bounding box center [1156, 674] width 712 height 114
click at [1381, 718] on textarea "I have reviewed your meal logs, you have been keeping appropriate portion for c…" at bounding box center [1156, 674] width 712 height 114
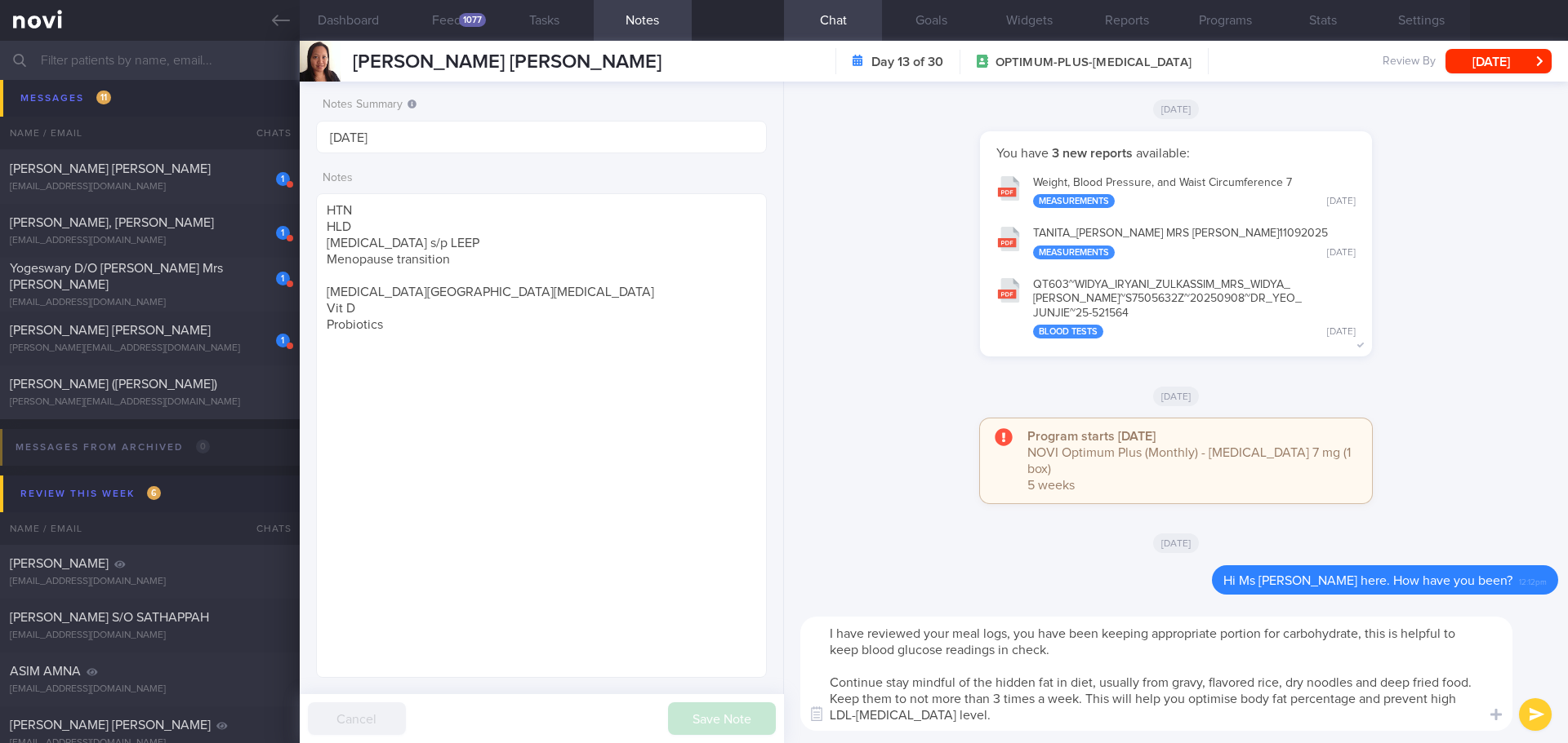
click at [1381, 718] on textarea "I have reviewed your meal logs, you have been keeping appropriate portion for c…" at bounding box center [1156, 674] width 712 height 114
drag, startPoint x: 1384, startPoint y: 702, endPoint x: 1404, endPoint y: 723, distance: 29.0
click at [1404, 723] on textarea "I have reviewed your meal logs, you have been keeping appropriate portion for c…" at bounding box center [1156, 674] width 712 height 114
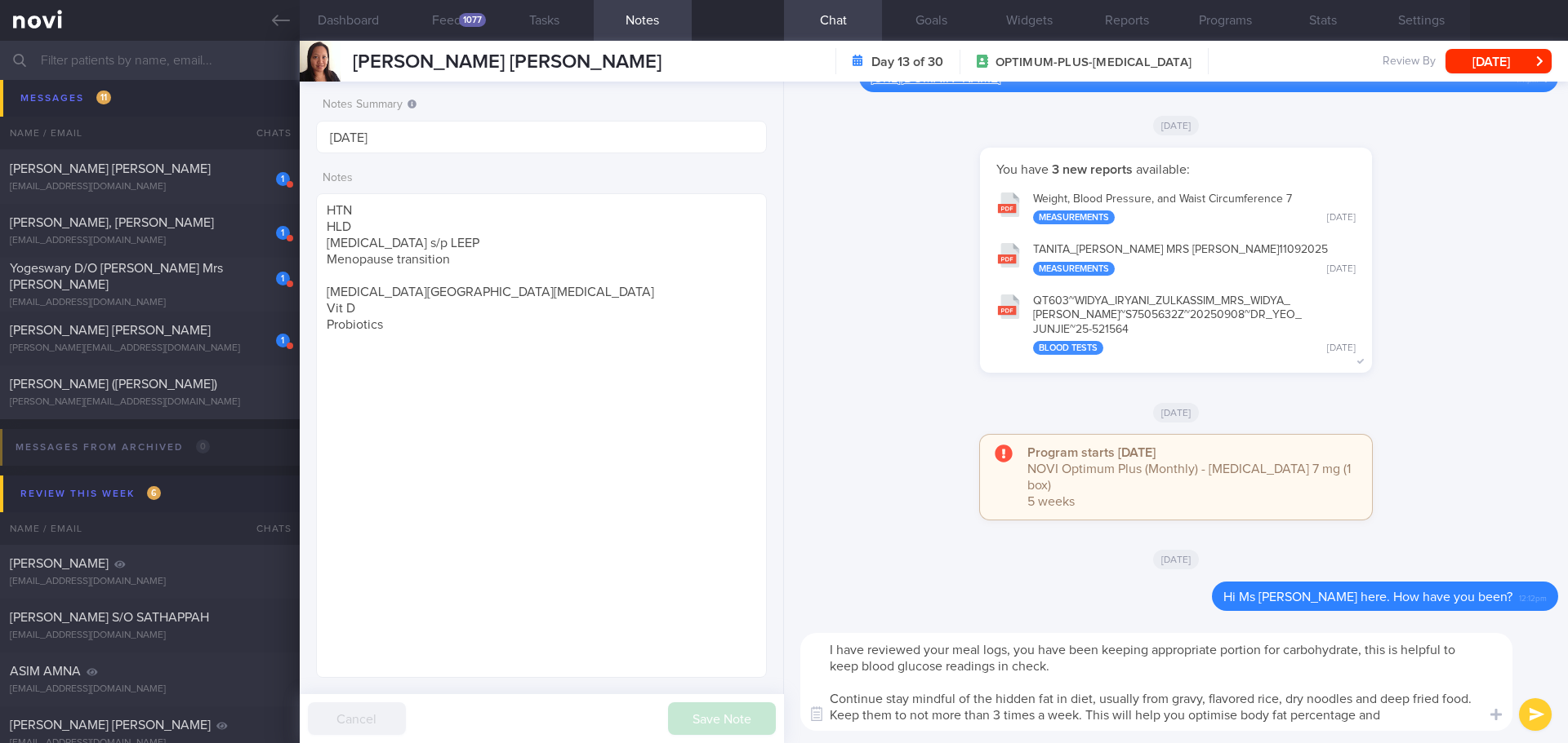
click at [1386, 715] on textarea "I have reviewed your meal logs, you have been keeping appropriate portion for c…" at bounding box center [1156, 681] width 712 height 98
click at [1125, 668] on textarea "I have reviewed your meal logs, you have been keeping appropriate portion for c…" at bounding box center [1156, 681] width 712 height 98
click at [1124, 668] on textarea "I have reviewed your meal logs, you have been keeping appropriate portion for c…" at bounding box center [1156, 681] width 712 height 98
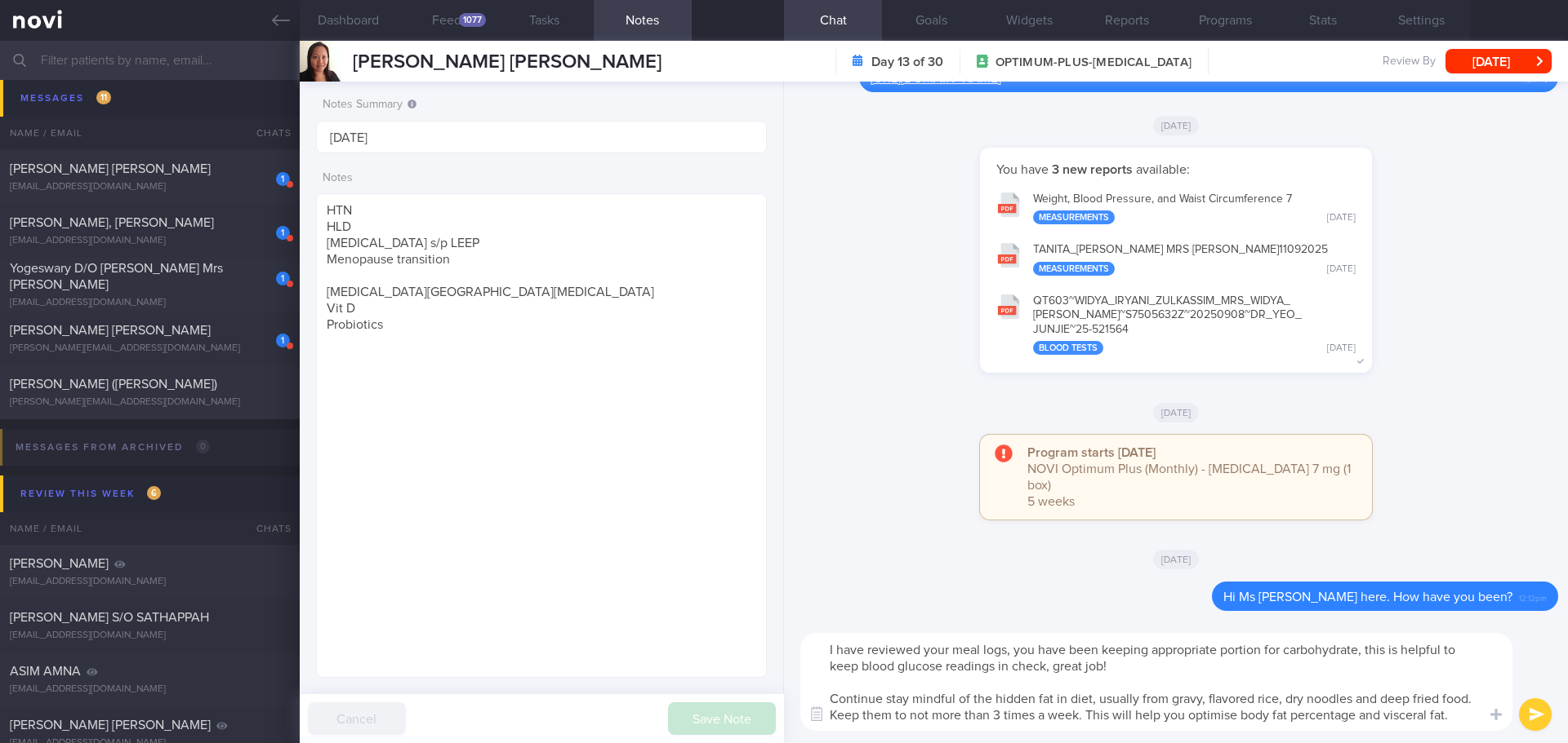
drag, startPoint x: 833, startPoint y: 698, endPoint x: 1504, endPoint y: 732, distance: 671.9
click at [1504, 732] on div "I have reviewed your meal logs, you have been keeping appropriate portion for c…" at bounding box center [1175, 681] width 784 height 122
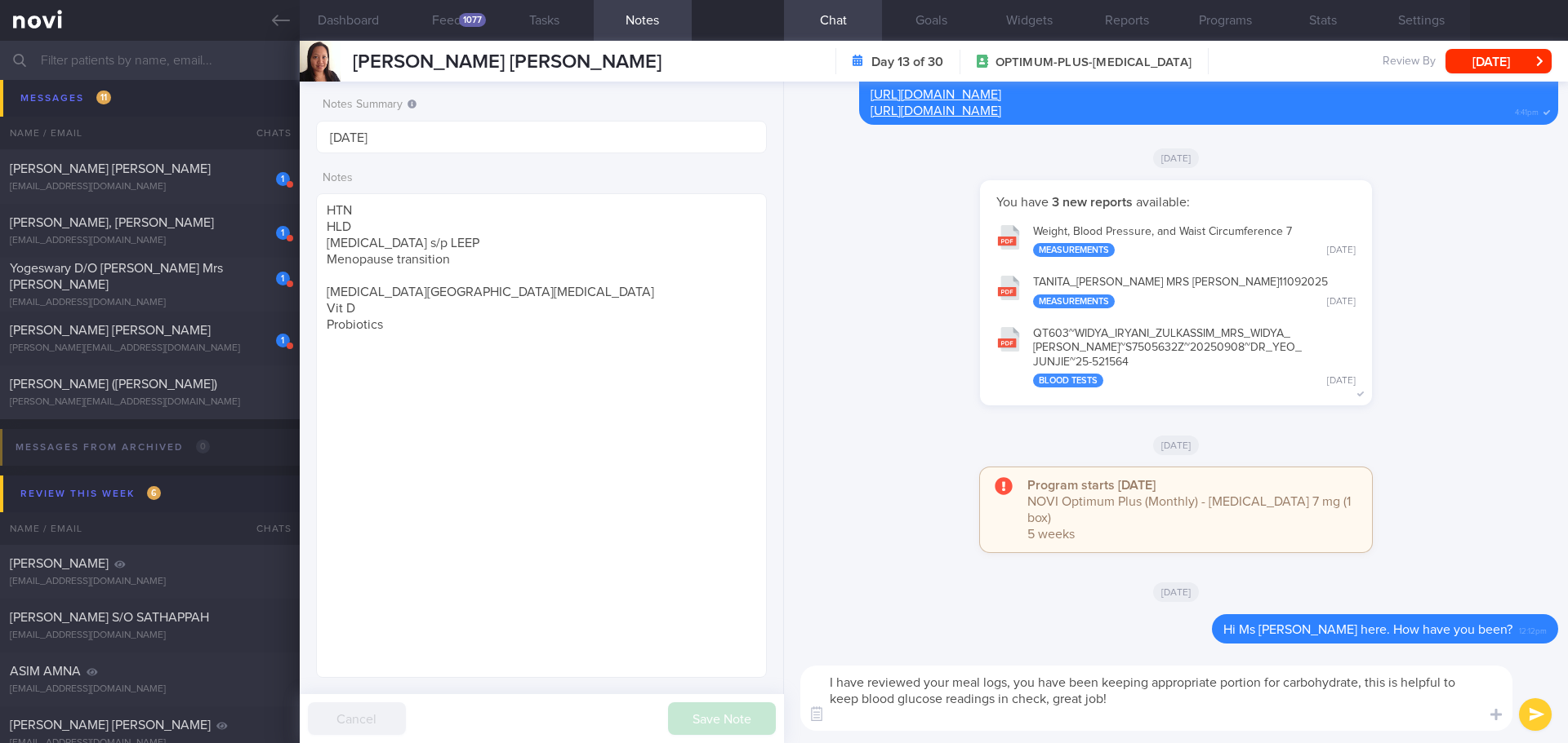
type textarea "I have reviewed your meal logs, you have been keeping appropriate portion for c…"
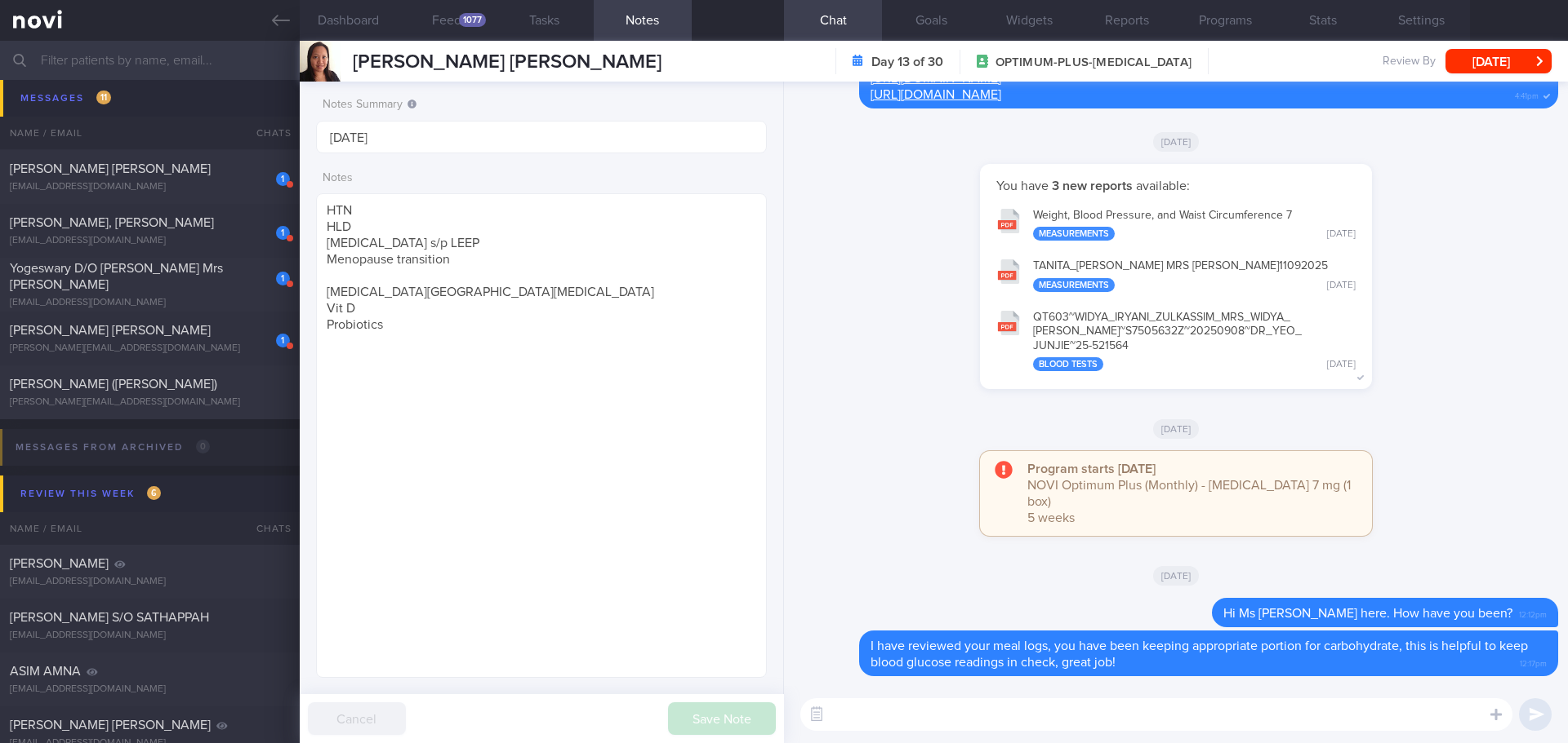
paste textarea "Continue stay mindful of the hidden fat in diet, usually from gravy, flavored r…"
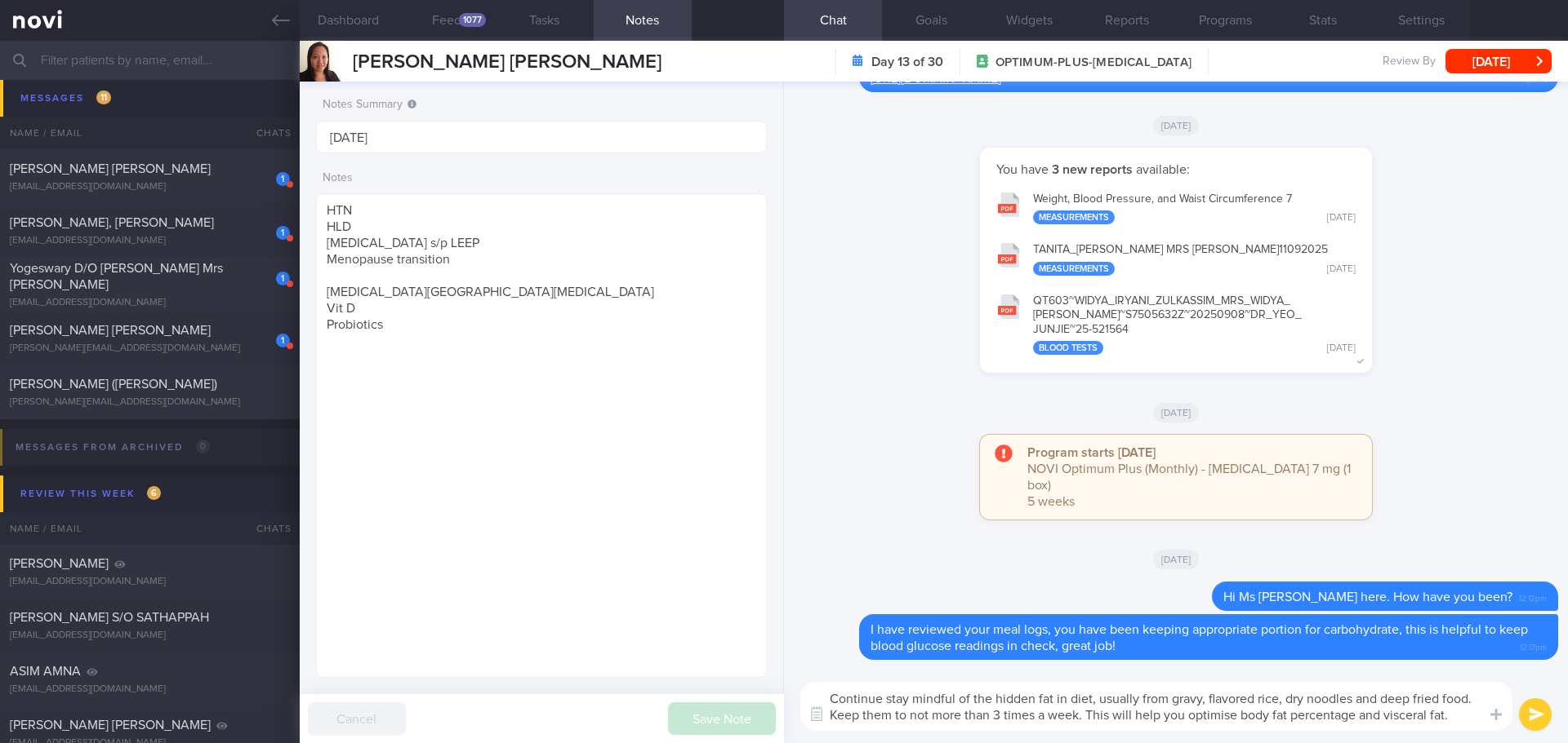
click at [1475, 715] on textarea "Continue stay mindful of the hidden fat in diet, usually from gravy, flavored r…" at bounding box center [1156, 707] width 712 height 49
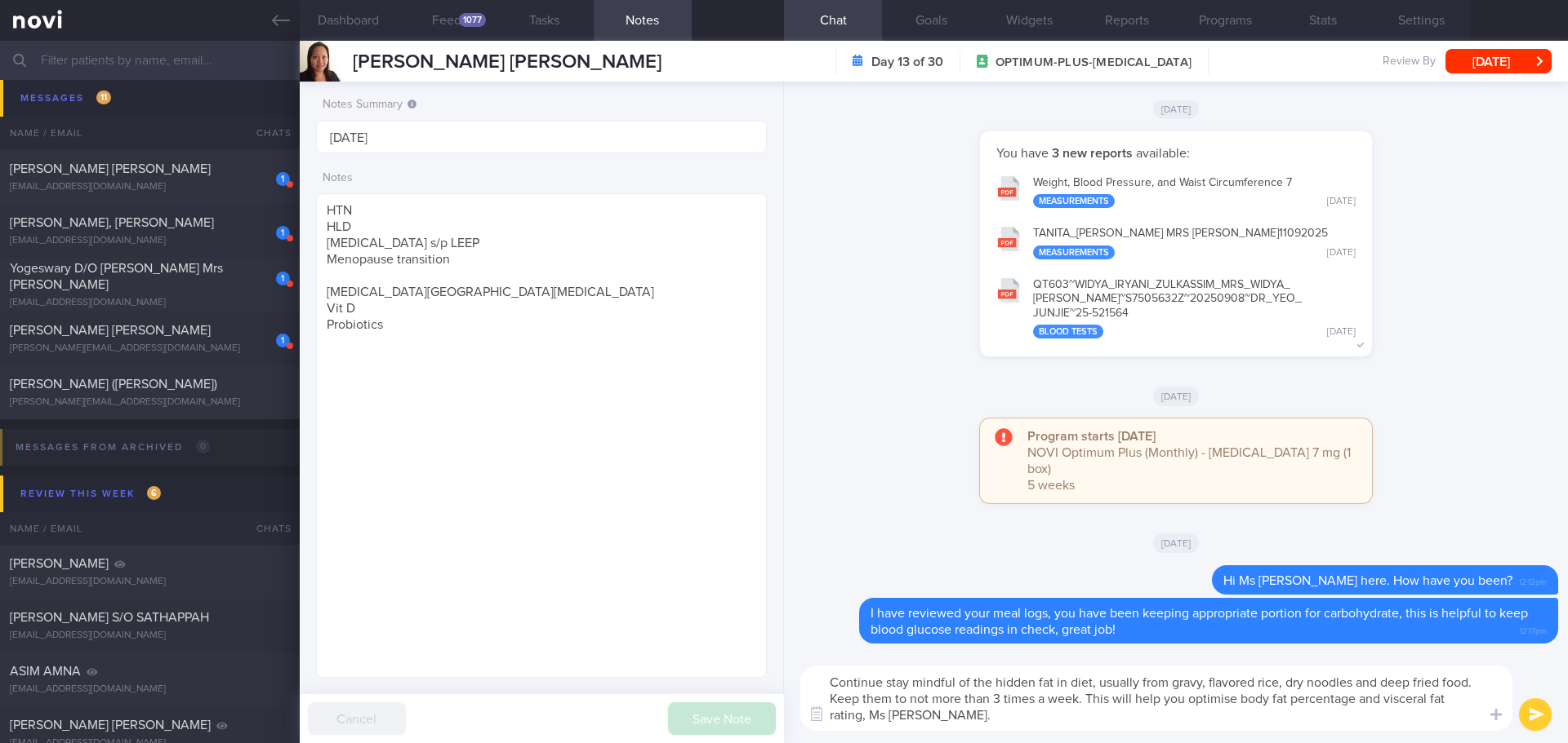
type textarea "Continue stay mindful of the hidden fat in diet, usually from gravy, flavored r…"
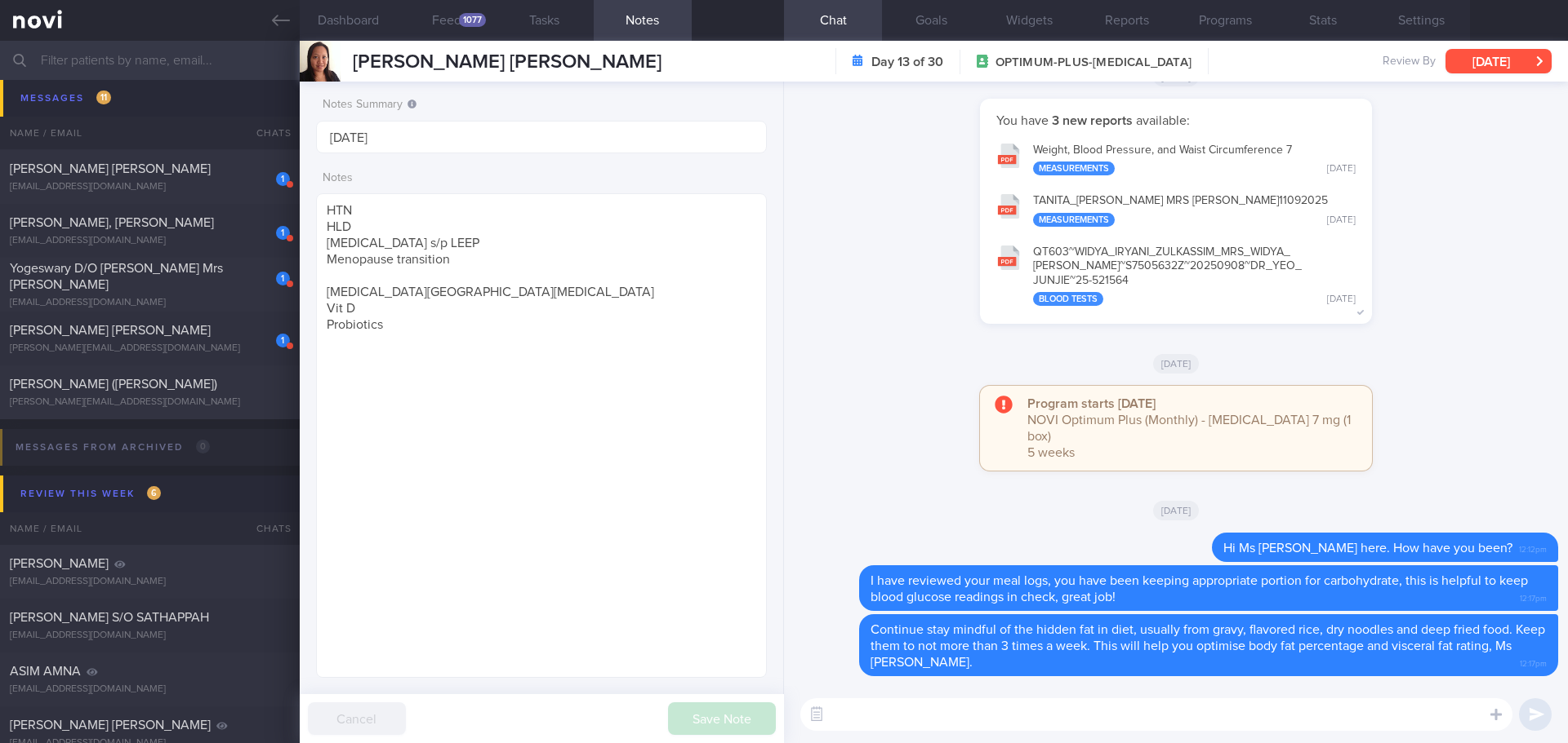
click at [1462, 65] on button "[DATE]" at bounding box center [1498, 61] width 106 height 24
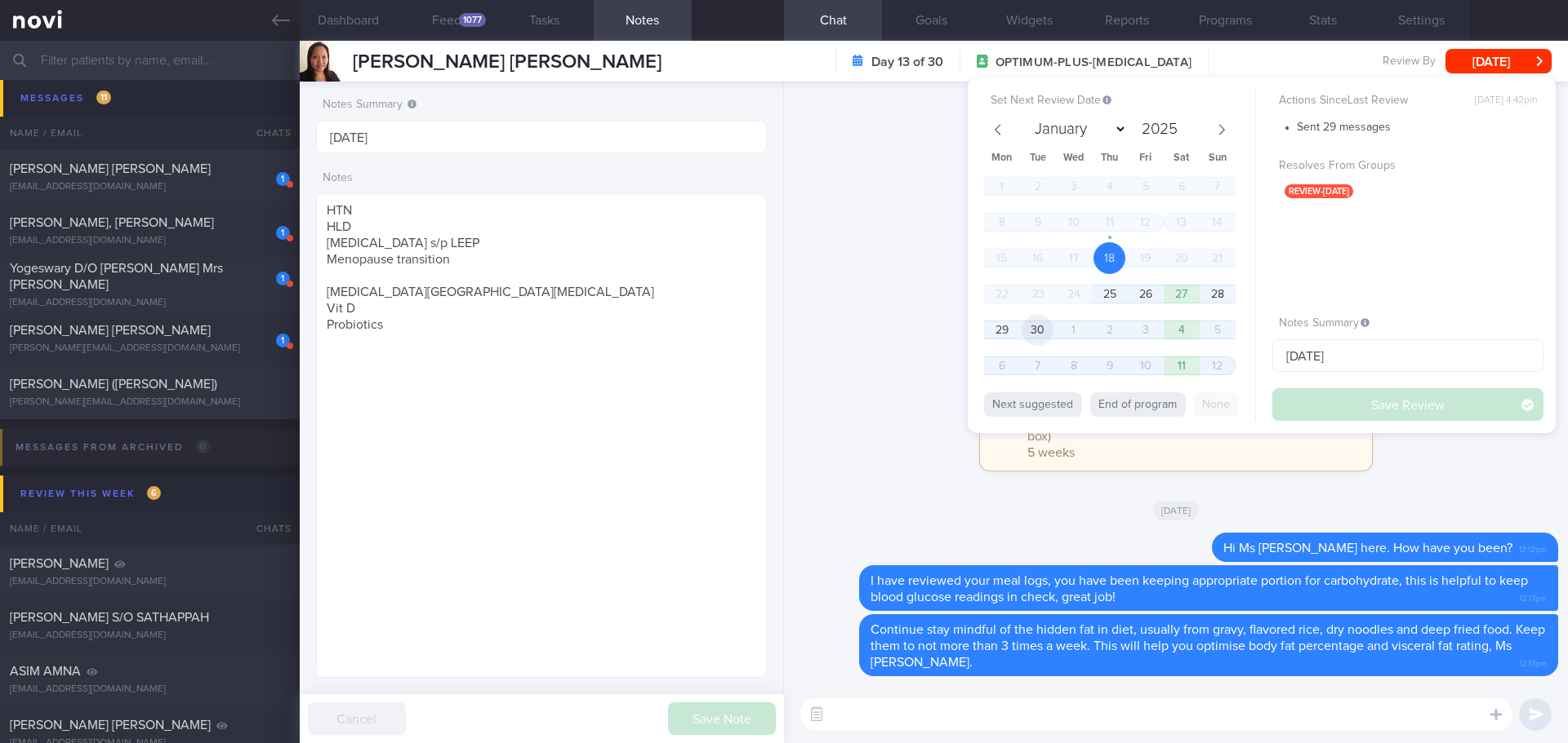
click at [1048, 329] on span "30" at bounding box center [1038, 330] width 32 height 32
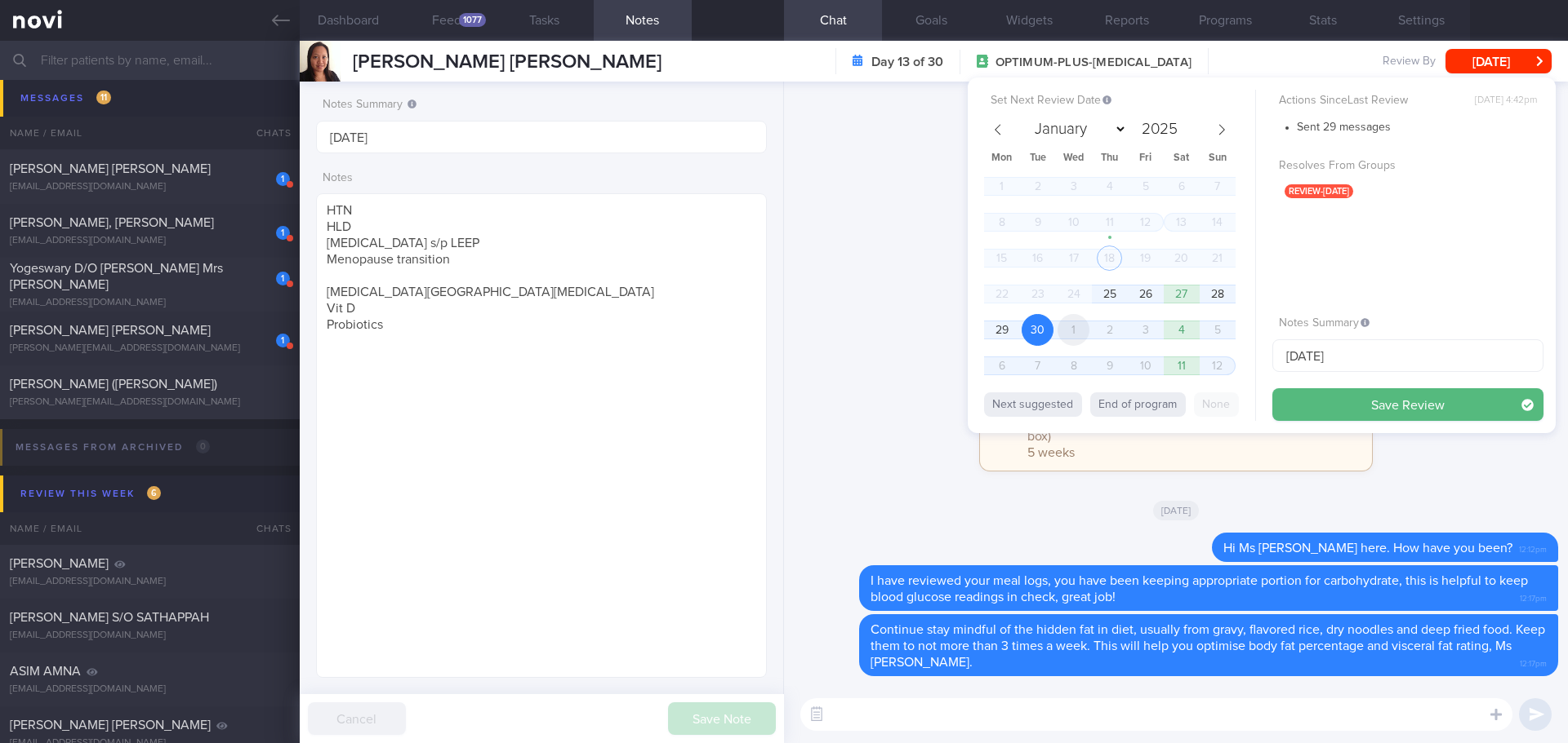
click at [1062, 329] on span "1" at bounding box center [1073, 330] width 32 height 32
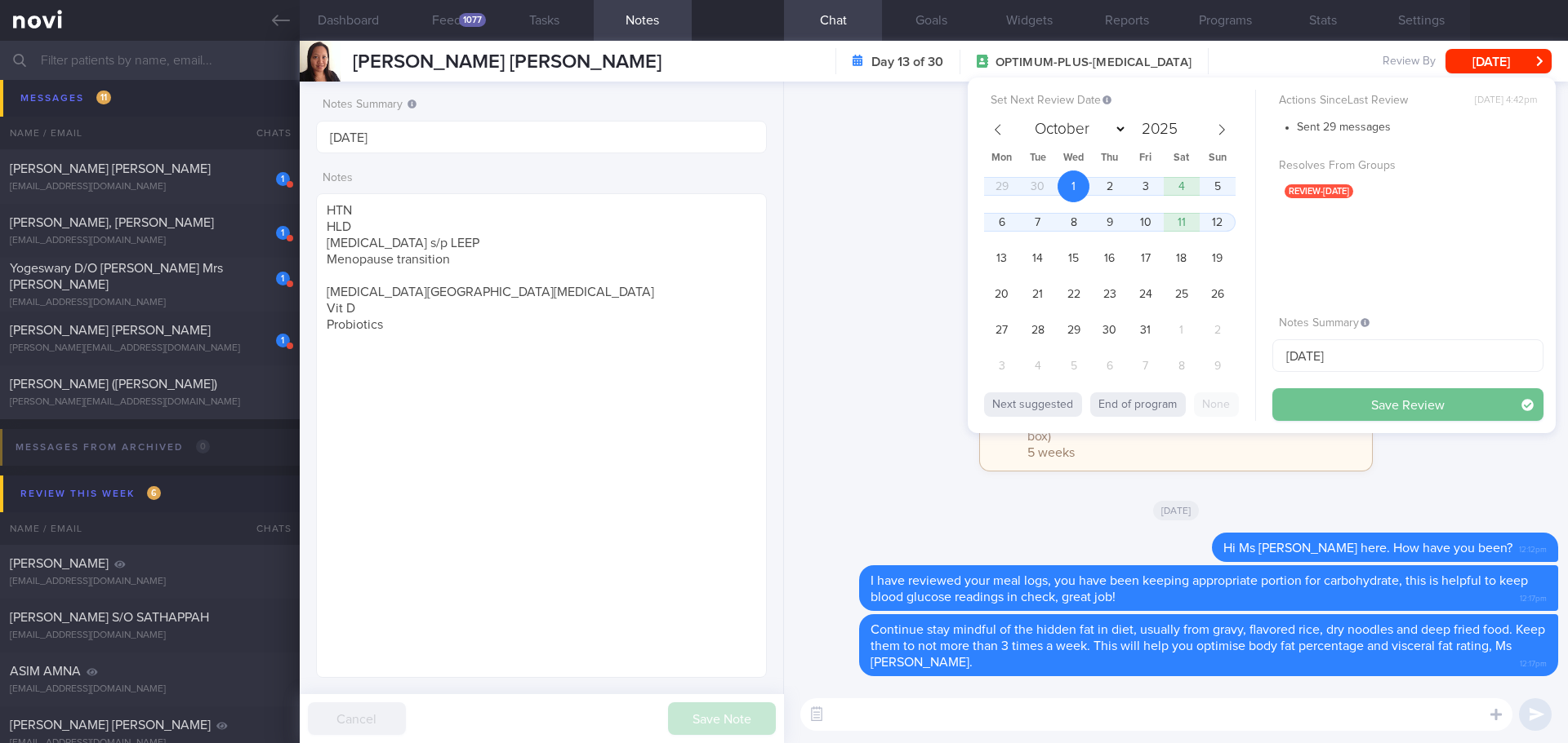
click at [1333, 395] on button "Save Review" at bounding box center [1407, 404] width 271 height 33
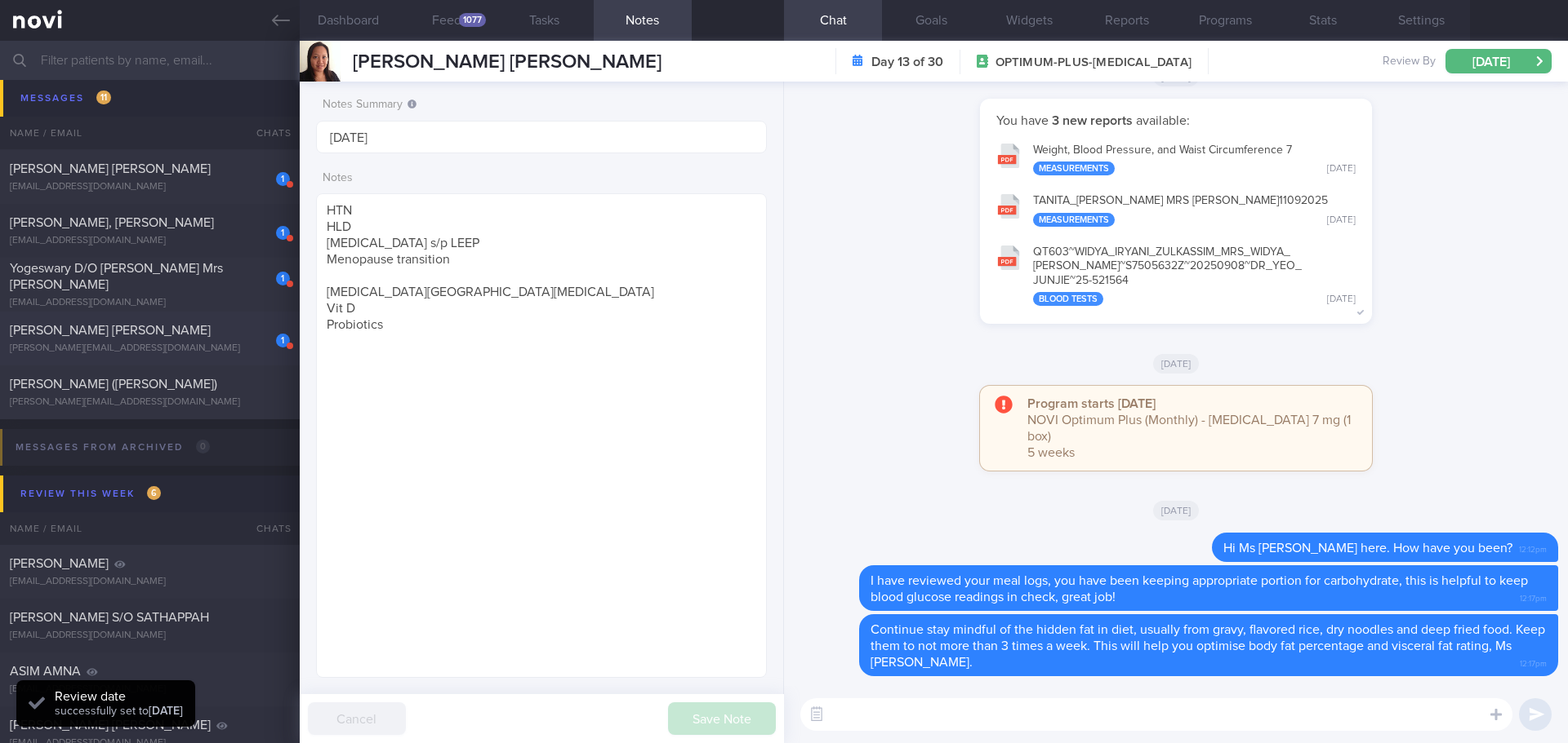
scroll to position [207, 417]
click at [182, 346] on div "[PERSON_NAME][EMAIL_ADDRESS][DOMAIN_NAME]" at bounding box center [149, 348] width 280 height 12
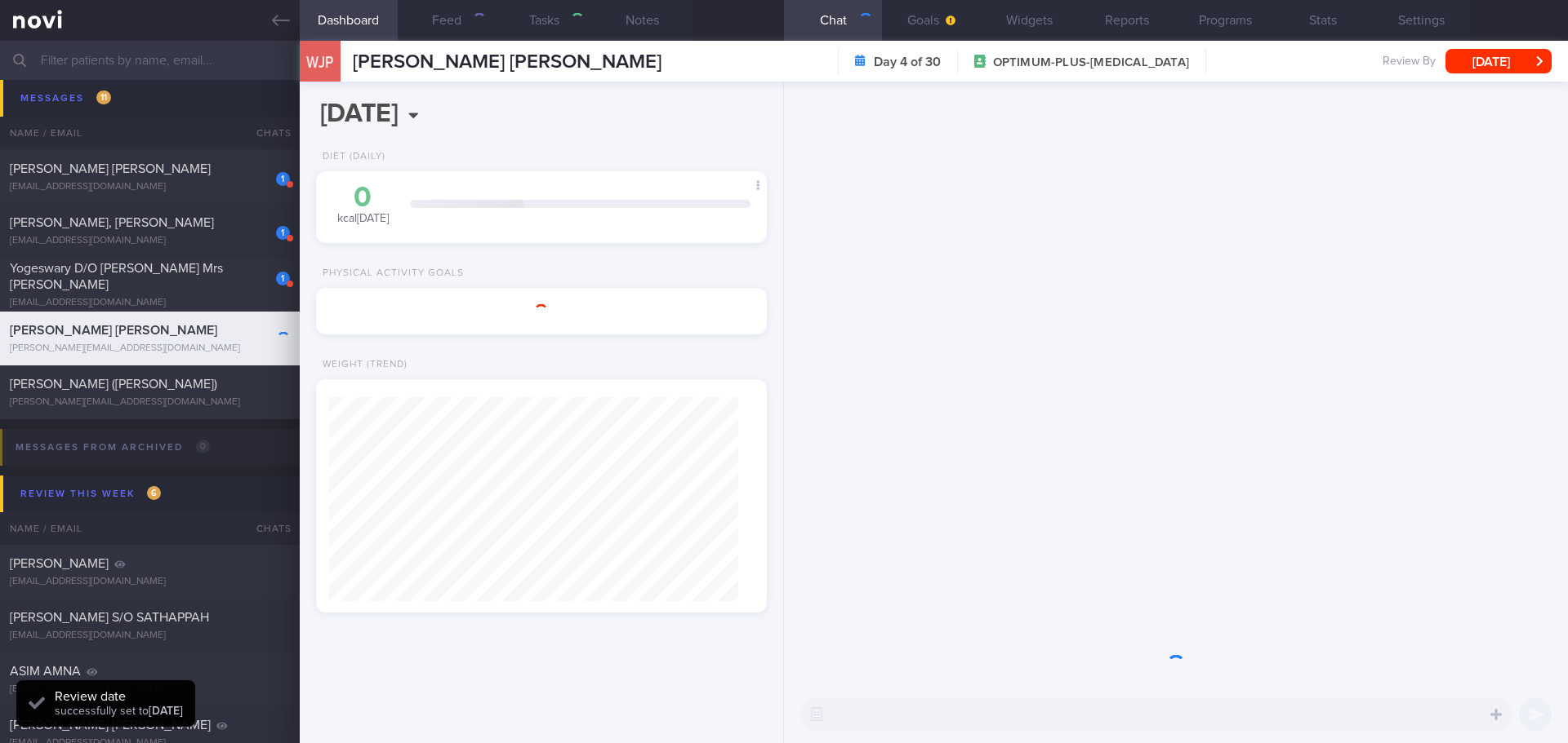
select select "8"
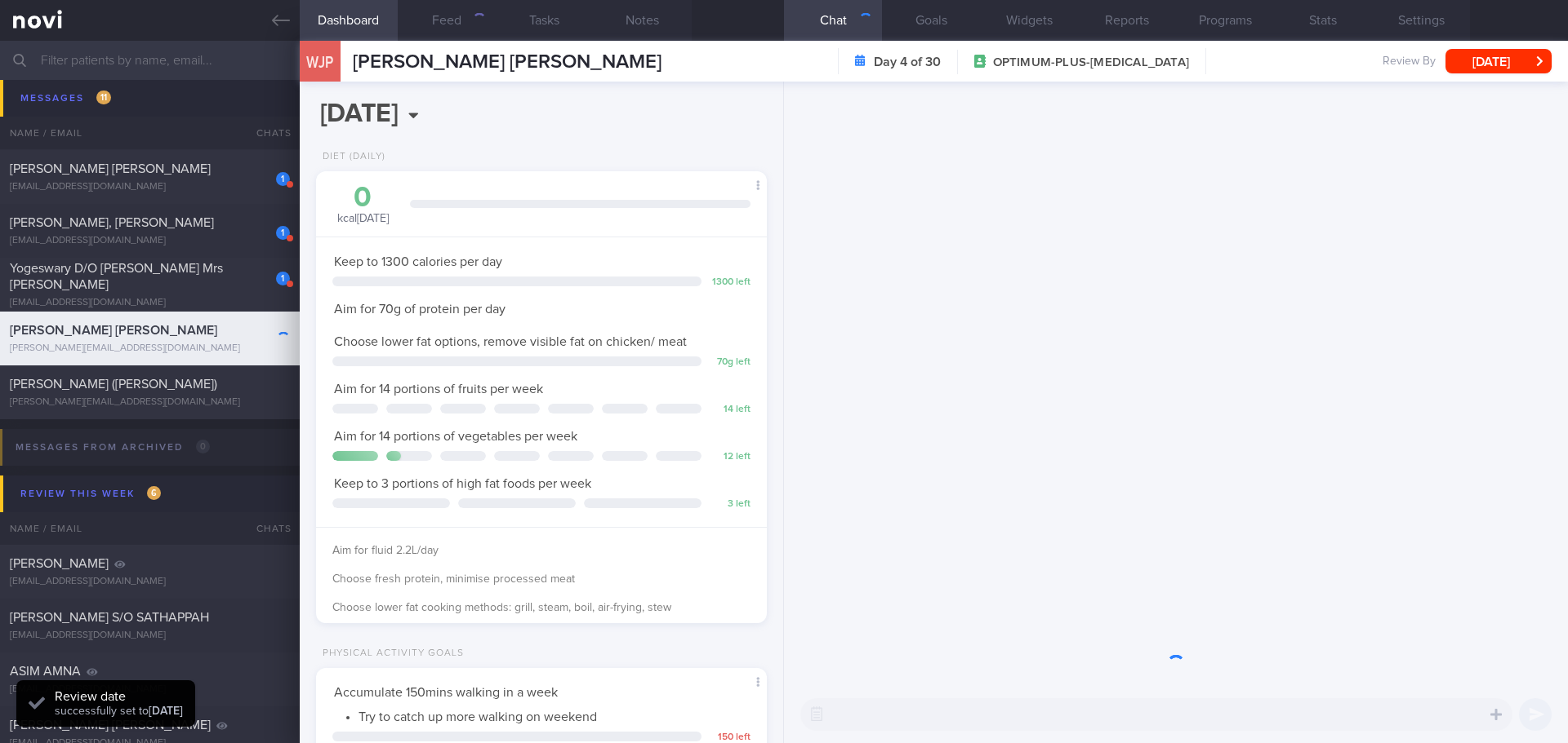
scroll to position [228, 410]
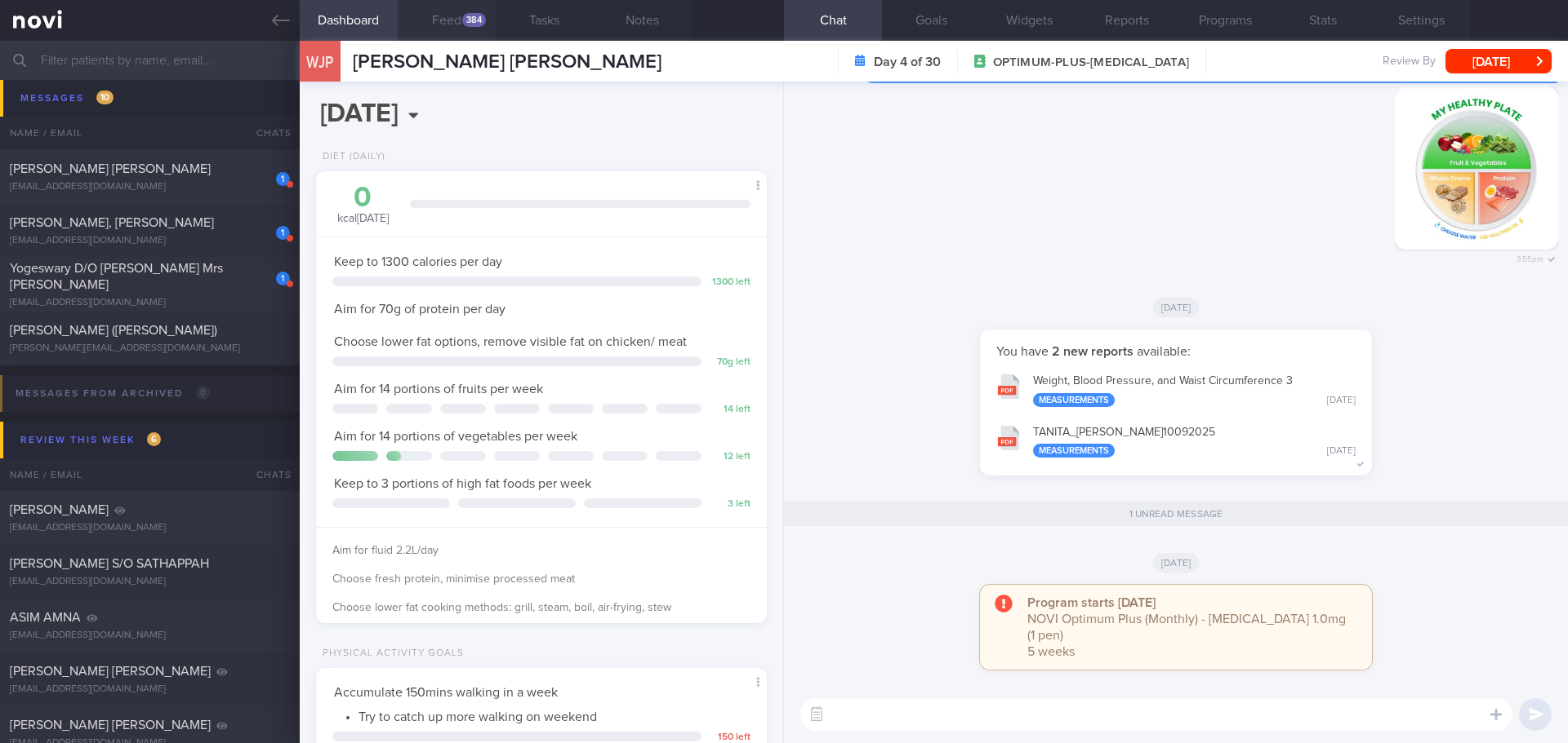
click at [469, 16] on div "384" at bounding box center [473, 20] width 23 height 14
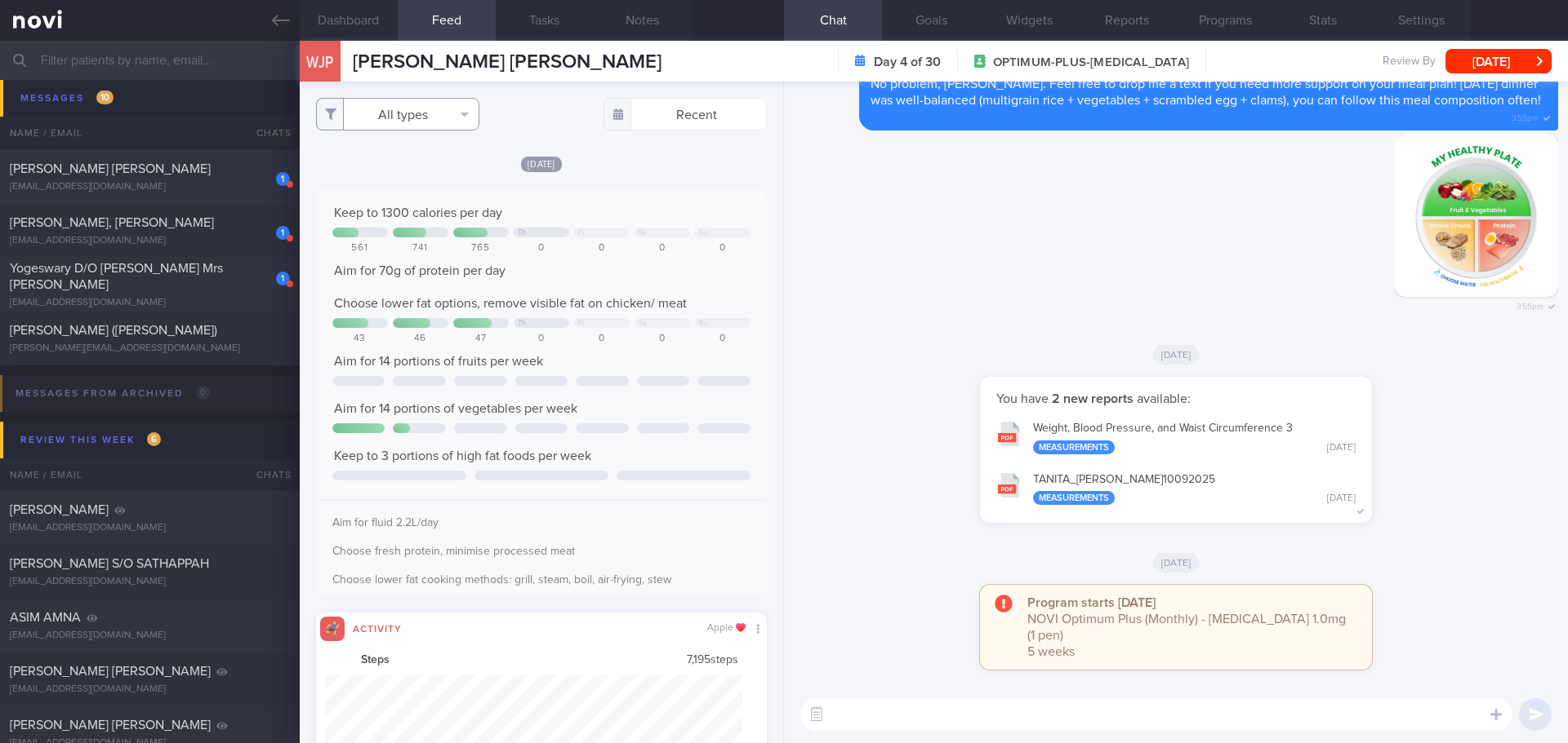
click at [404, 117] on button "All types" at bounding box center [397, 114] width 163 height 33
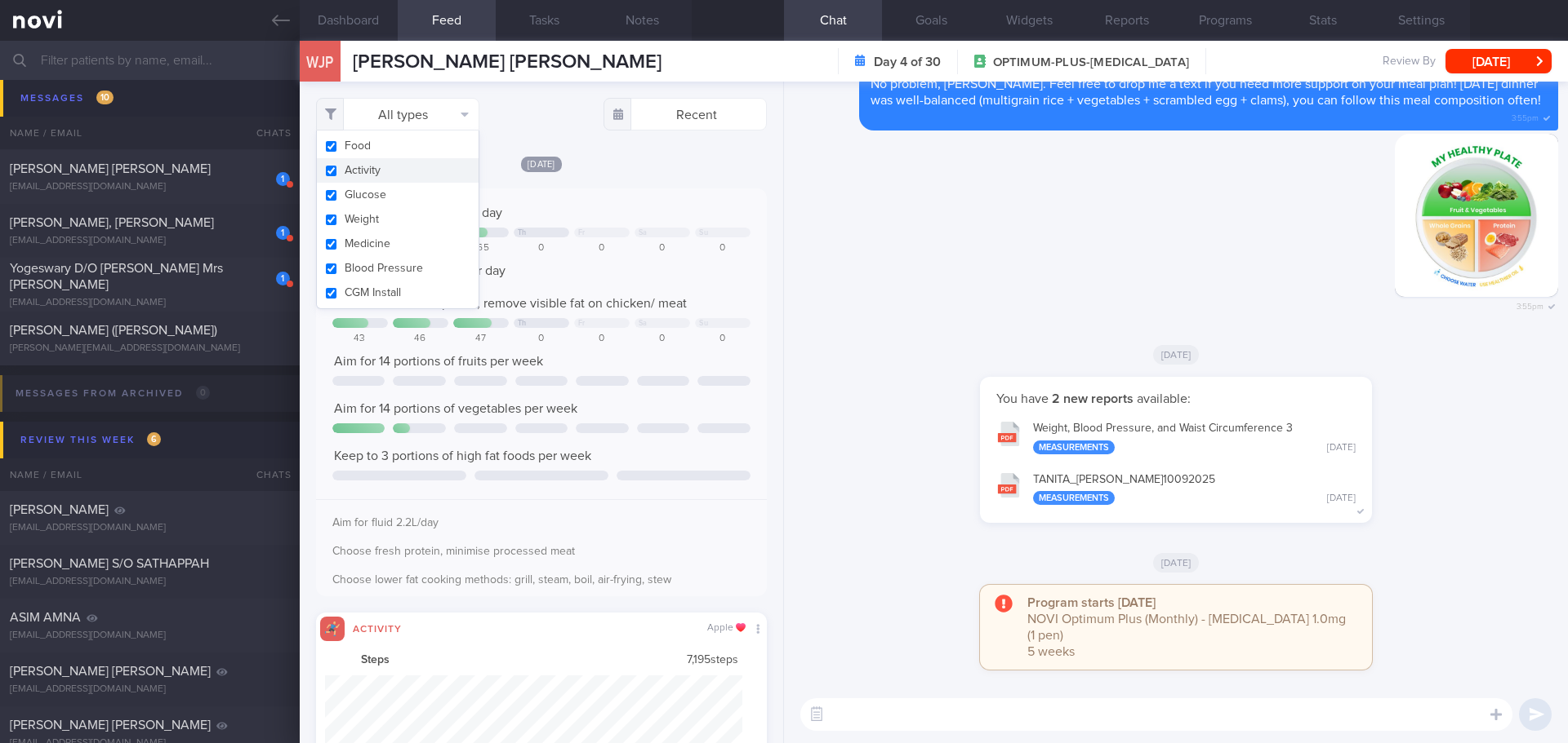
click at [396, 172] on button "Activity" at bounding box center [397, 171] width 162 height 24
checkbox input "false"
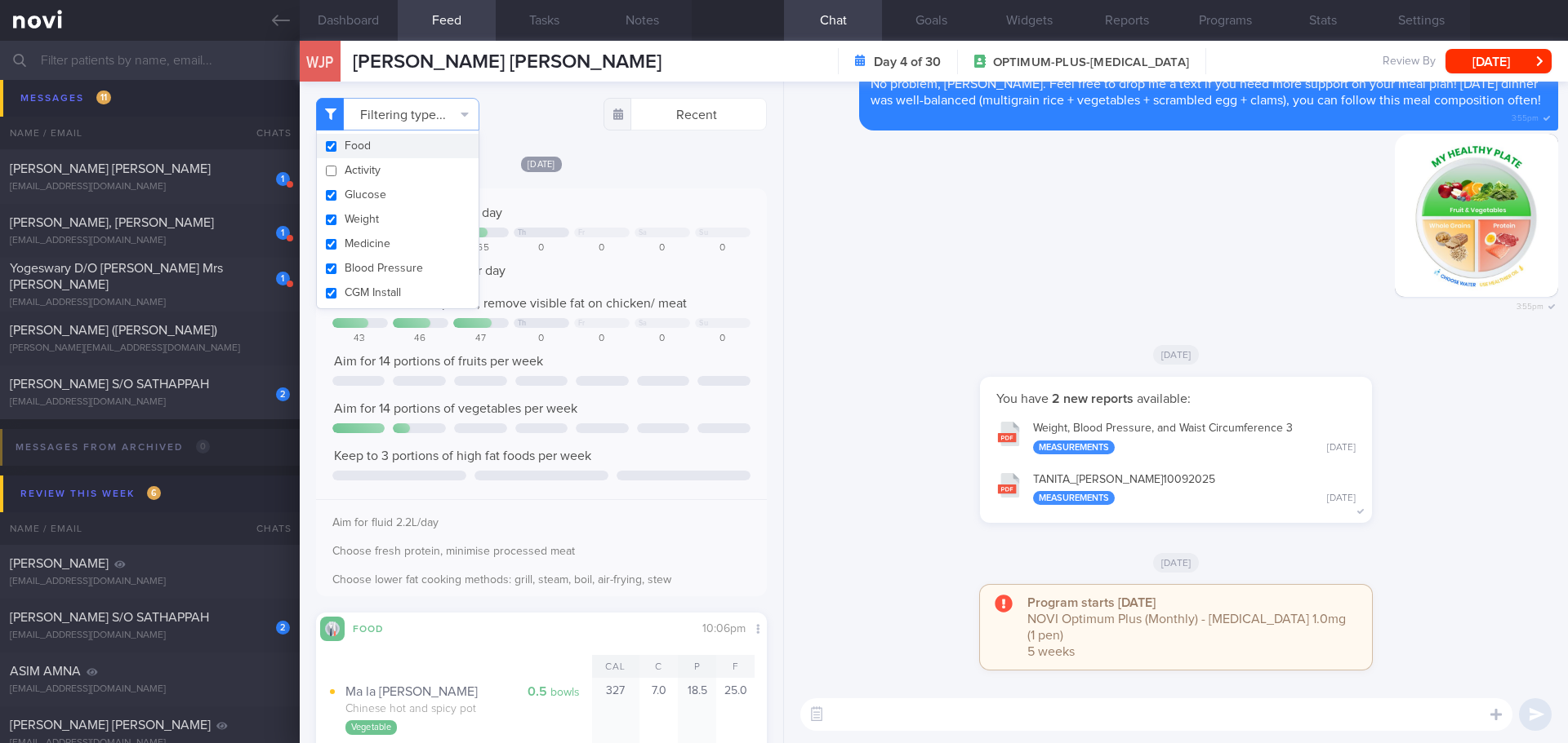
click at [905, 351] on div "[DATE]" at bounding box center [1176, 354] width 764 height 46
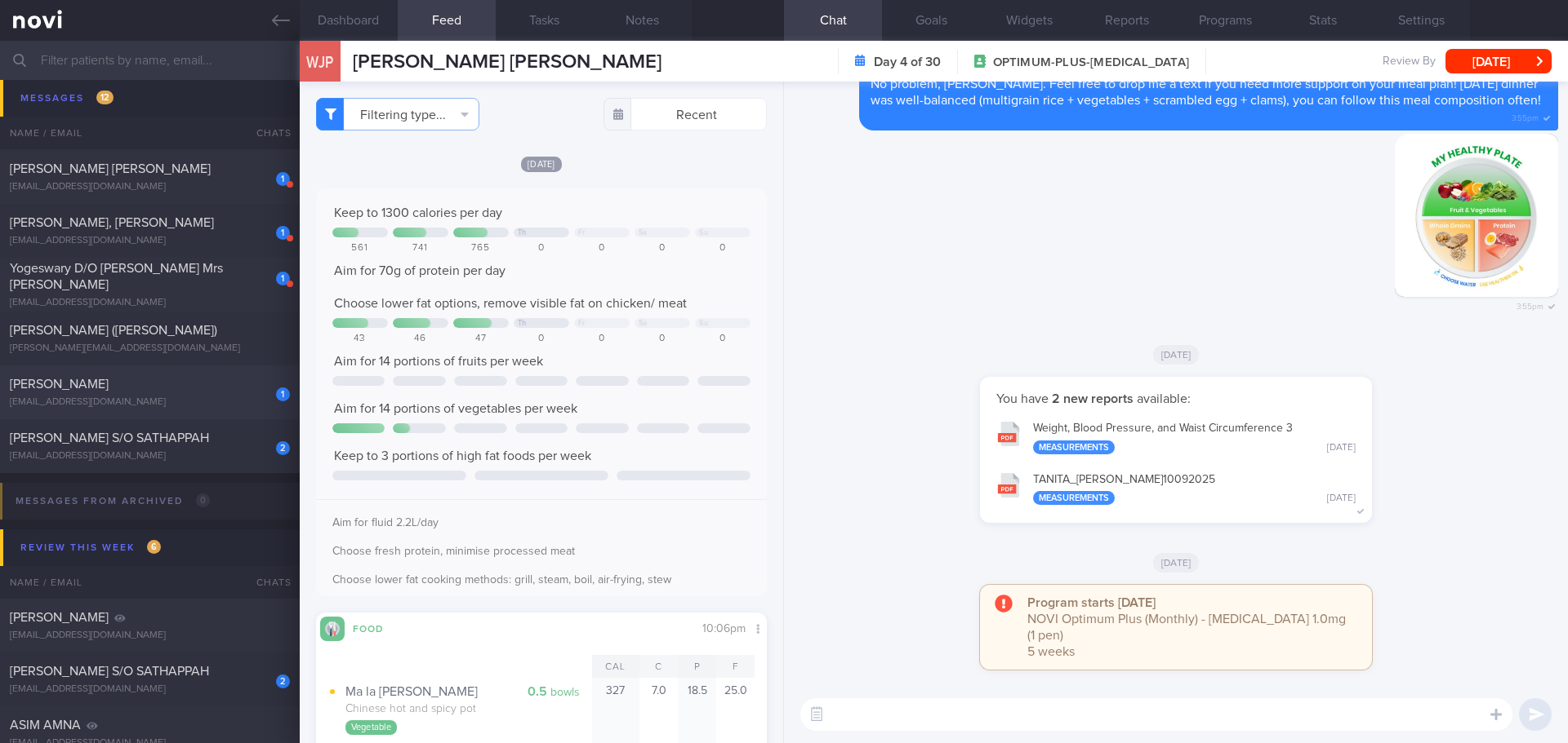
click at [152, 379] on div "[PERSON_NAME]" at bounding box center [148, 384] width 276 height 16
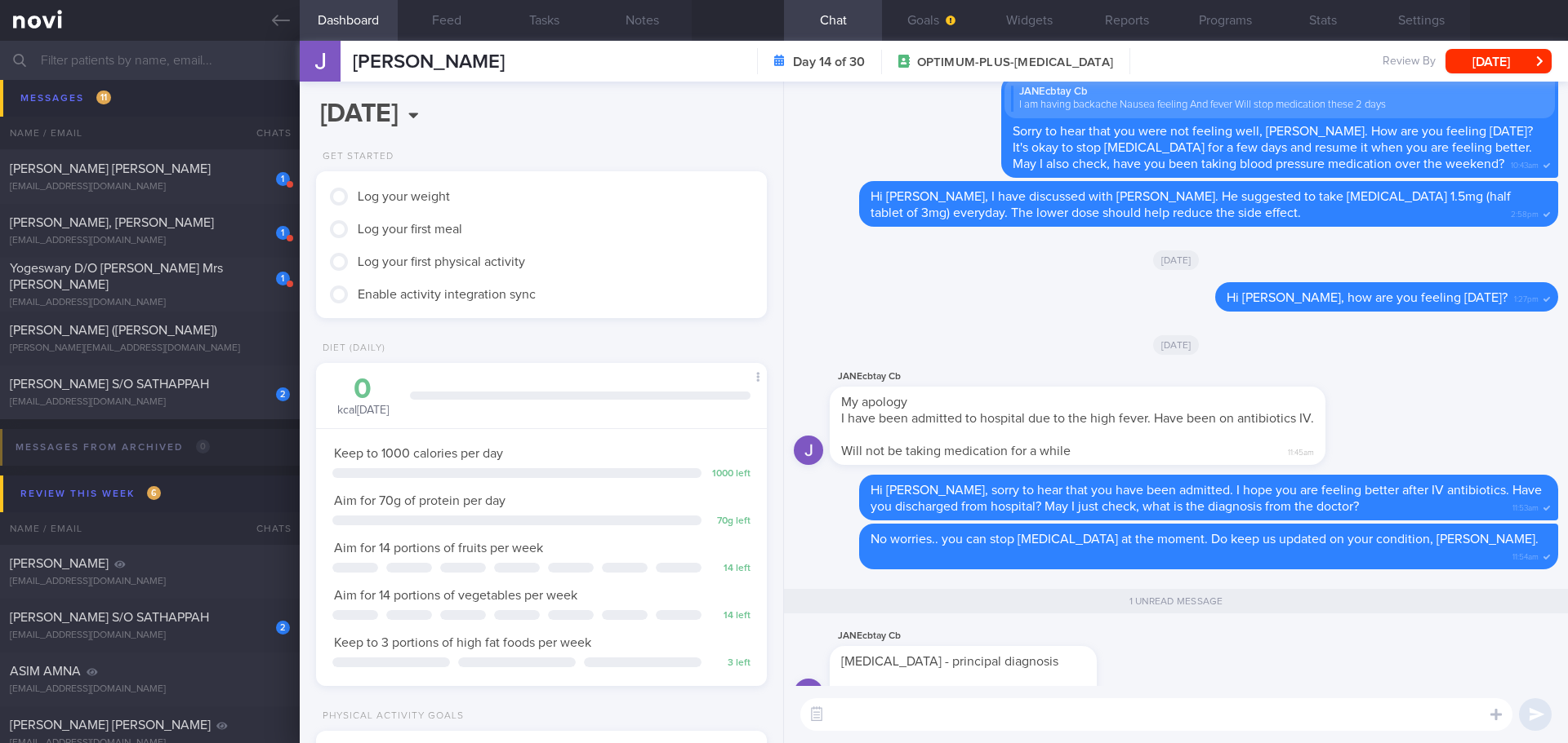
scroll to position [1, 0]
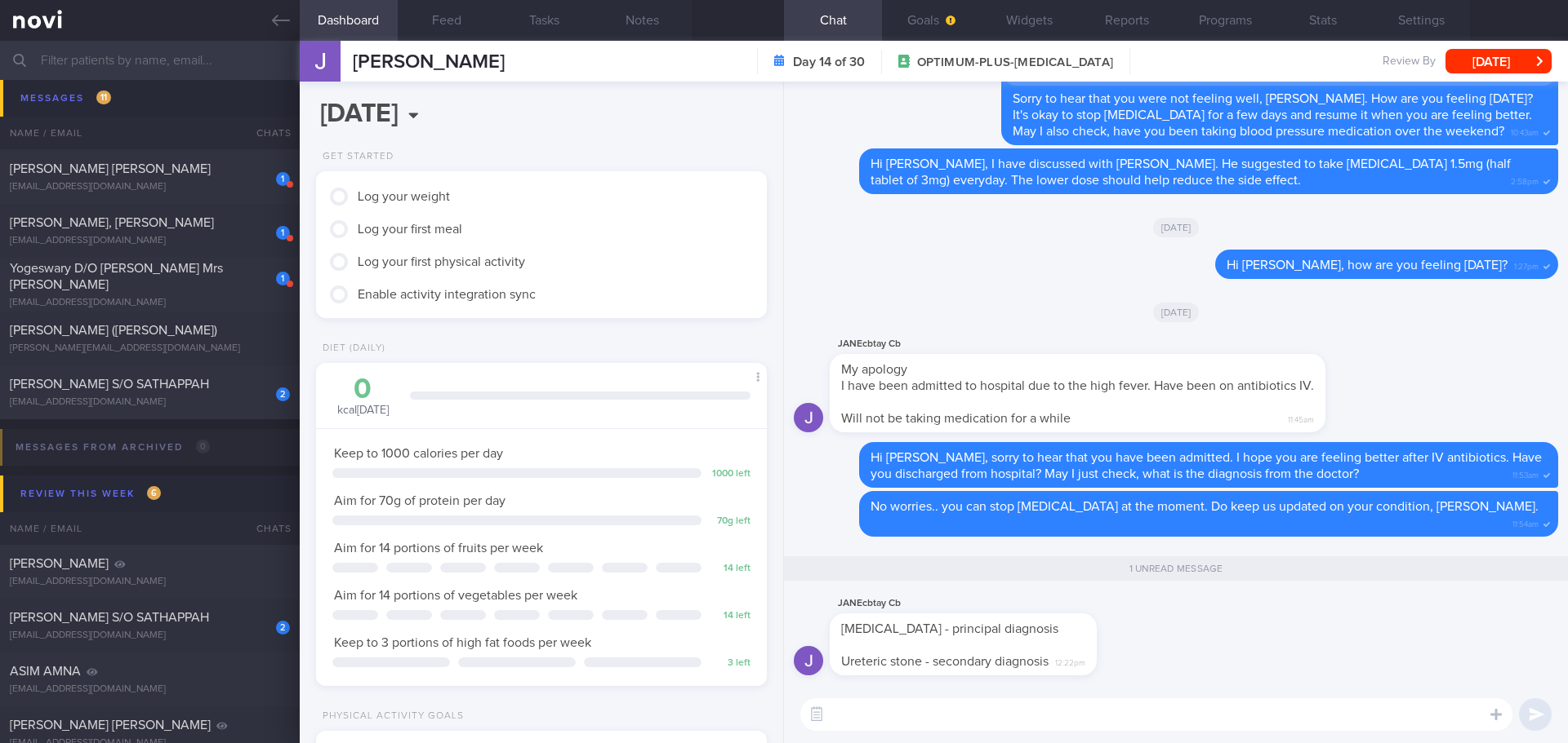
click at [1010, 704] on textarea at bounding box center [1156, 714] width 712 height 33
click at [1016, 720] on textarea at bounding box center [1156, 714] width 712 height 33
type textarea "I"
type textarea "T"
type textarea "j"
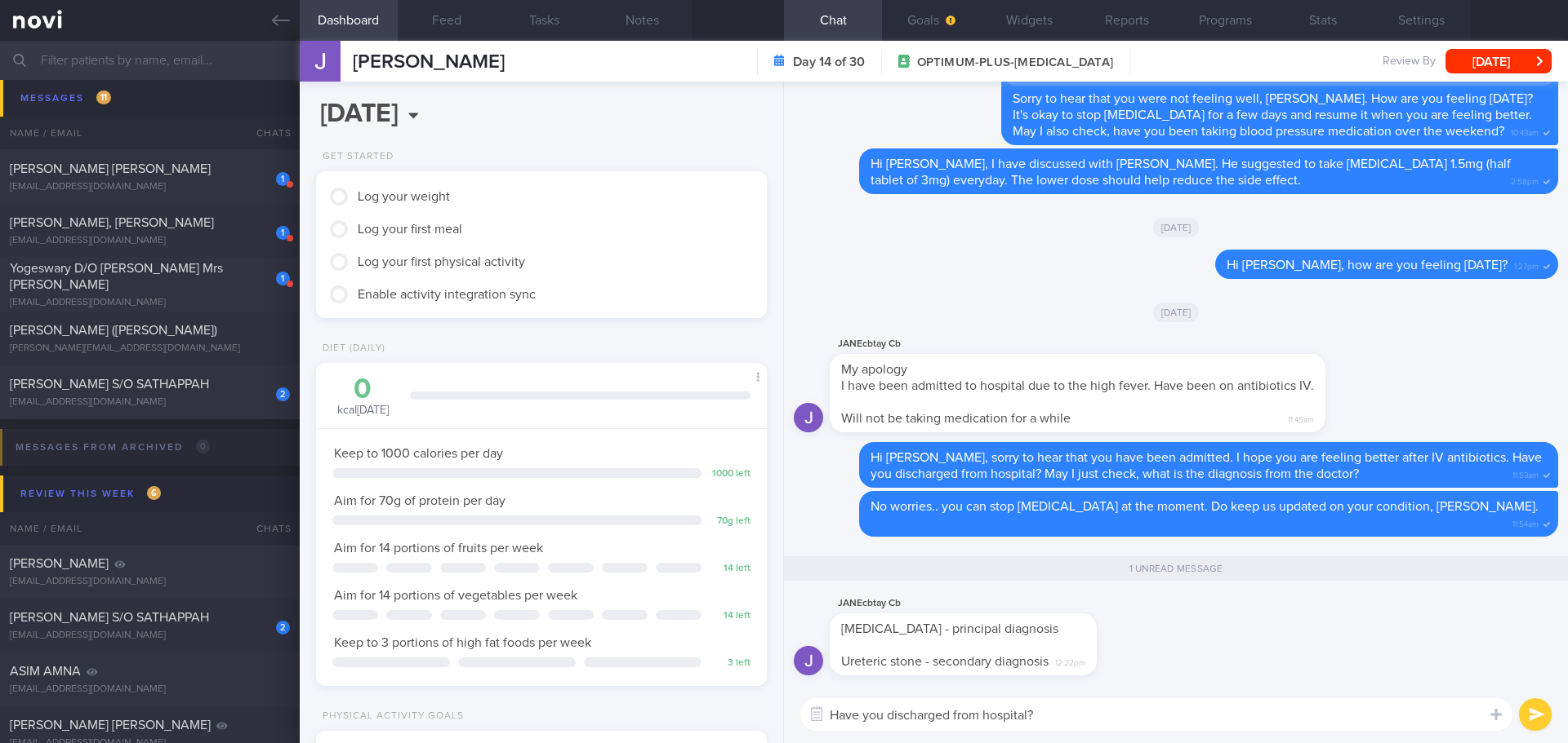
click at [835, 717] on textarea "Have you discharged from hospital?" at bounding box center [1156, 714] width 712 height 33
click at [1341, 721] on textarea "Thank you for the update, I will inform [PERSON_NAME]. Have you discharged from…" at bounding box center [1156, 714] width 712 height 33
type textarea "Thank you for the update, I will inform [PERSON_NAME]. Have you discharged from…"
click at [1545, 721] on button "submit" at bounding box center [1534, 714] width 33 height 33
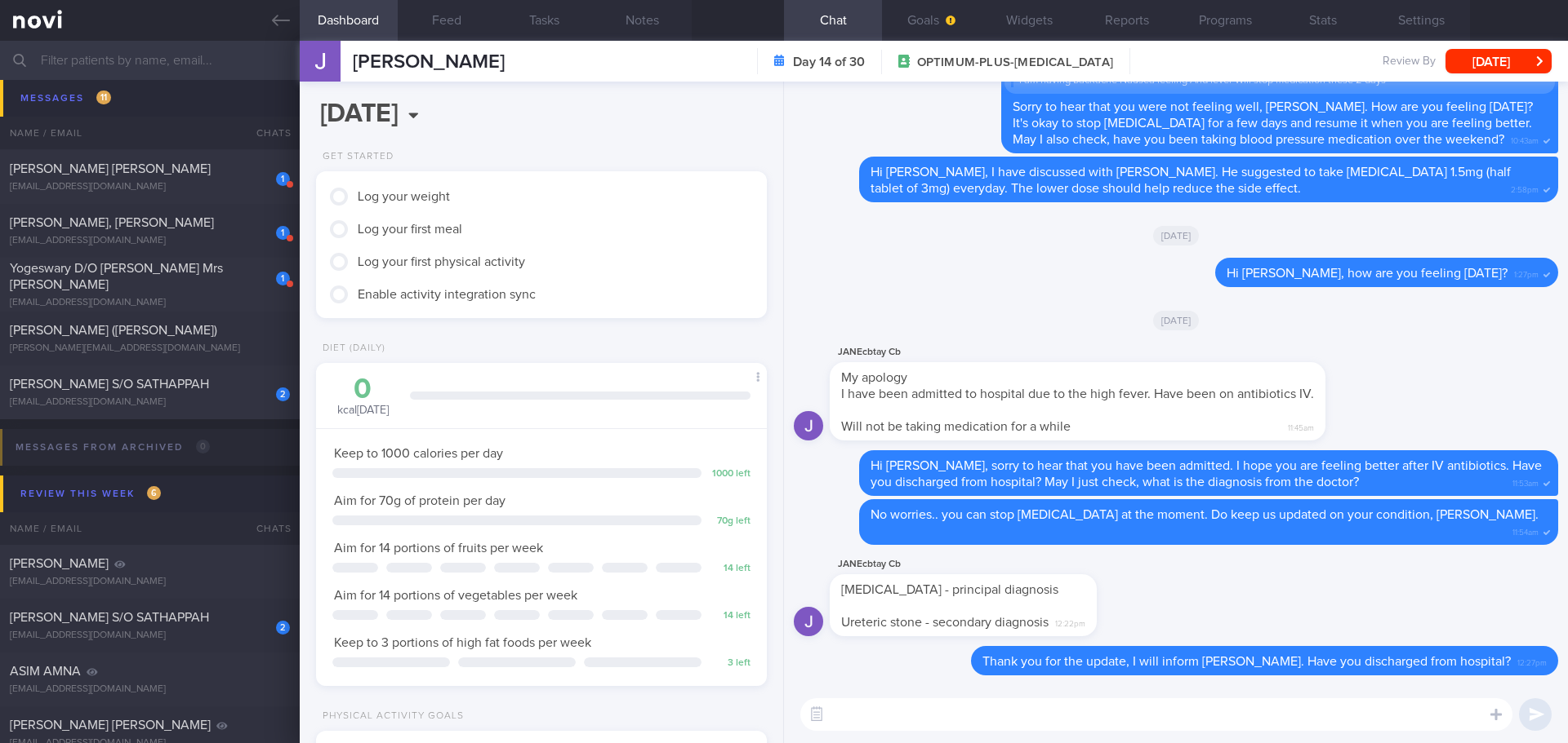
scroll to position [0, 0]
click at [879, 722] on textarea at bounding box center [1156, 714] width 712 height 33
type textarea "Do stay well hydrated, [PERSON_NAME]."
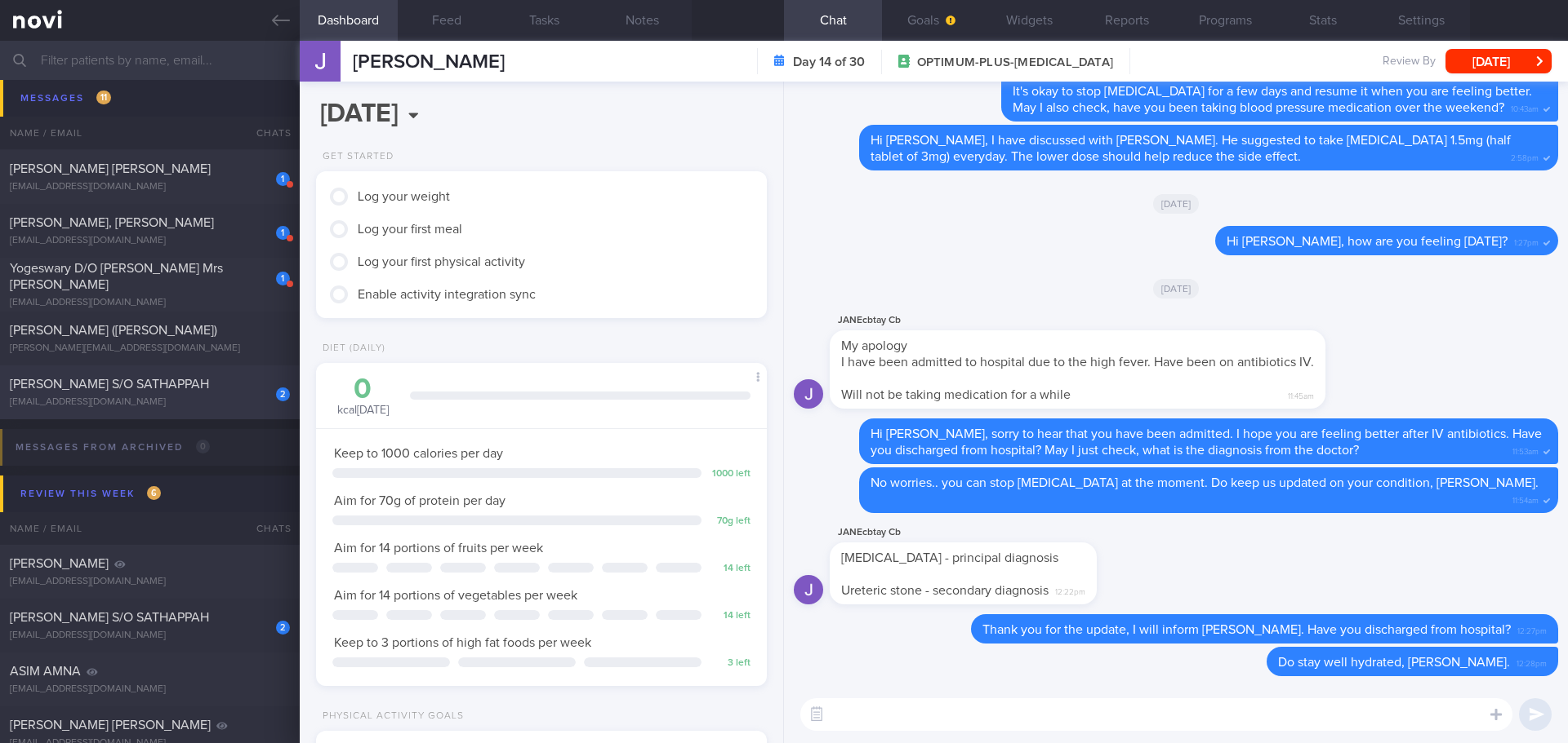
click at [168, 400] on div "[EMAIL_ADDRESS][DOMAIN_NAME]" at bounding box center [149, 402] width 280 height 12
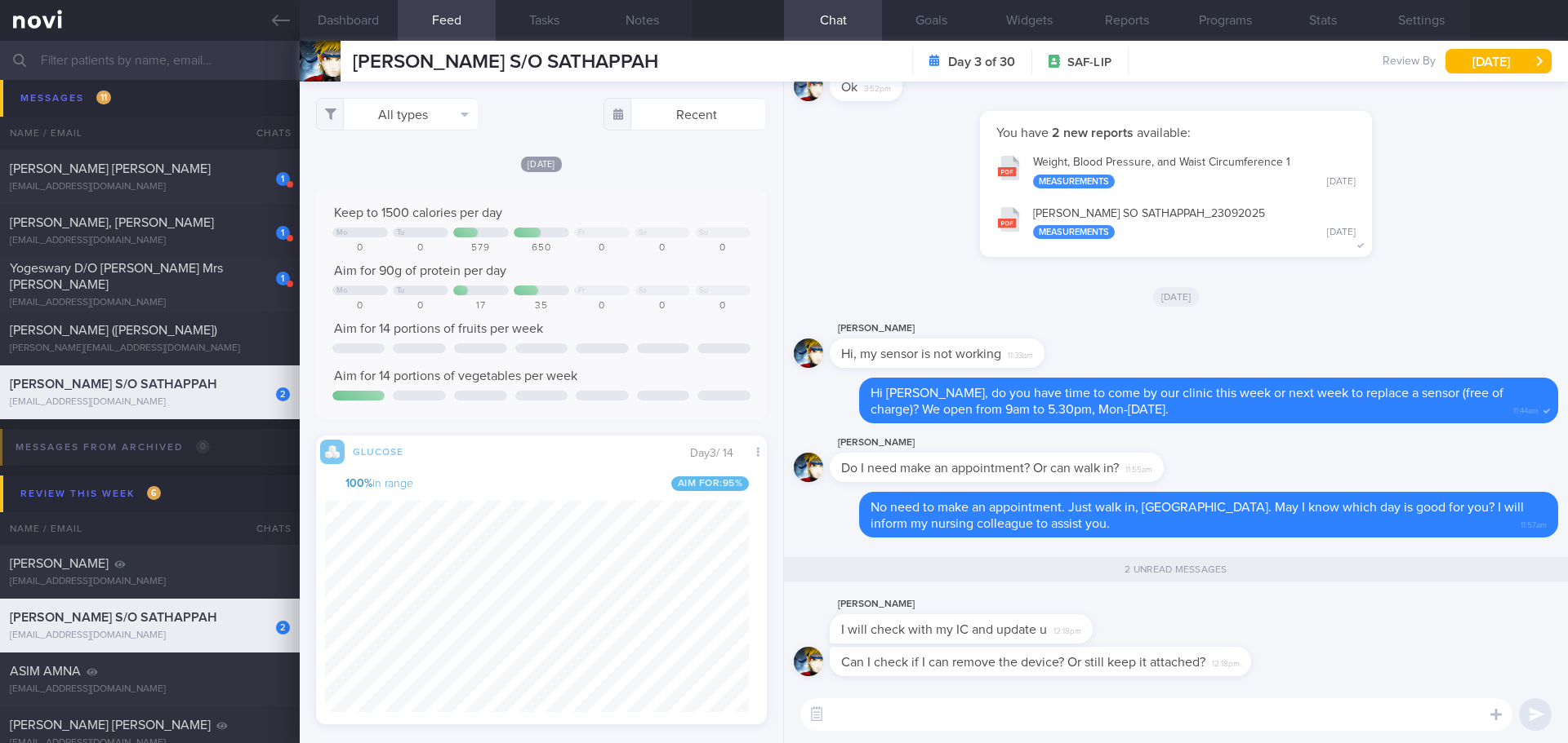
scroll to position [267, 425]
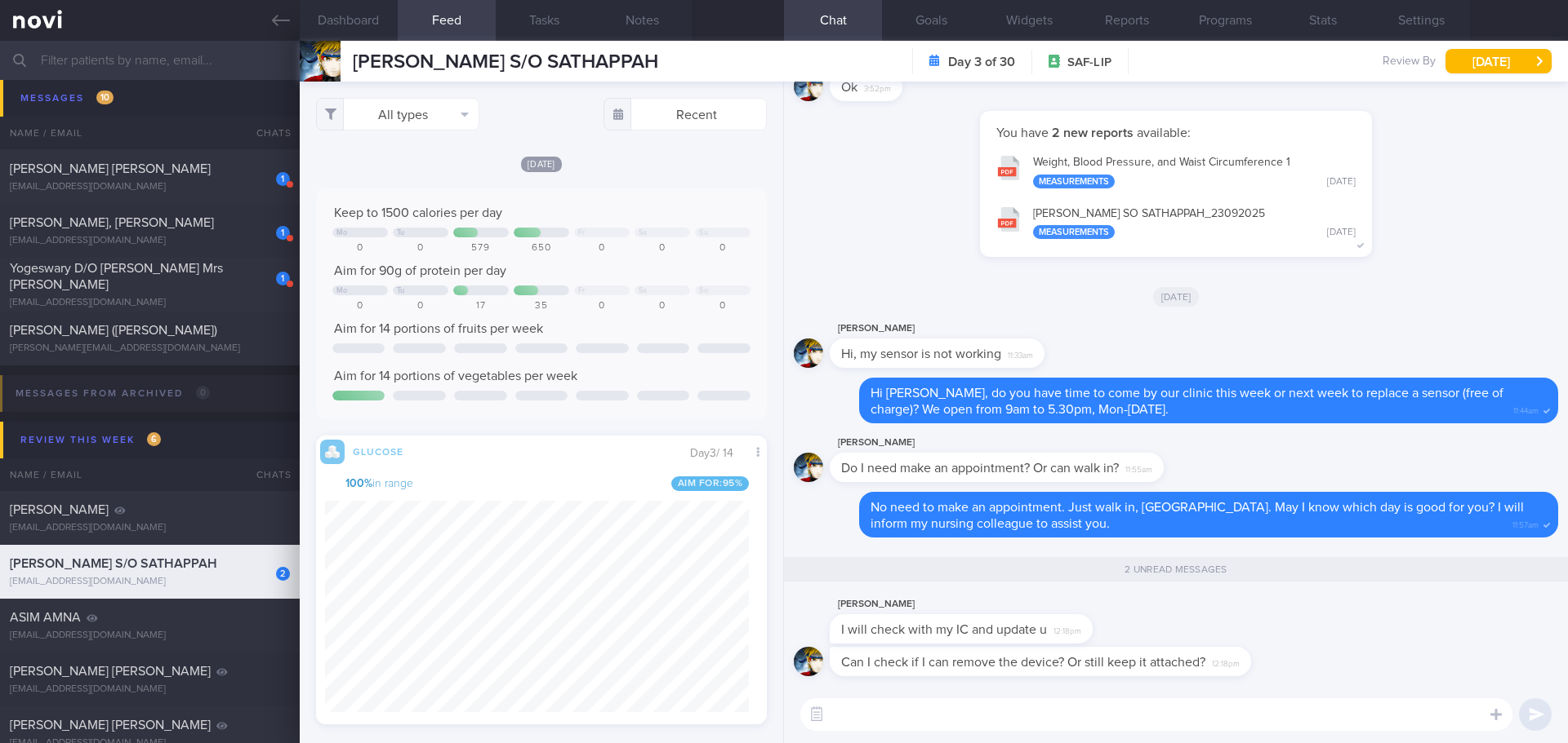
click at [1120, 717] on textarea at bounding box center [1156, 714] width 712 height 33
type textarea "Yes, you can remove the sensor, Sundar."
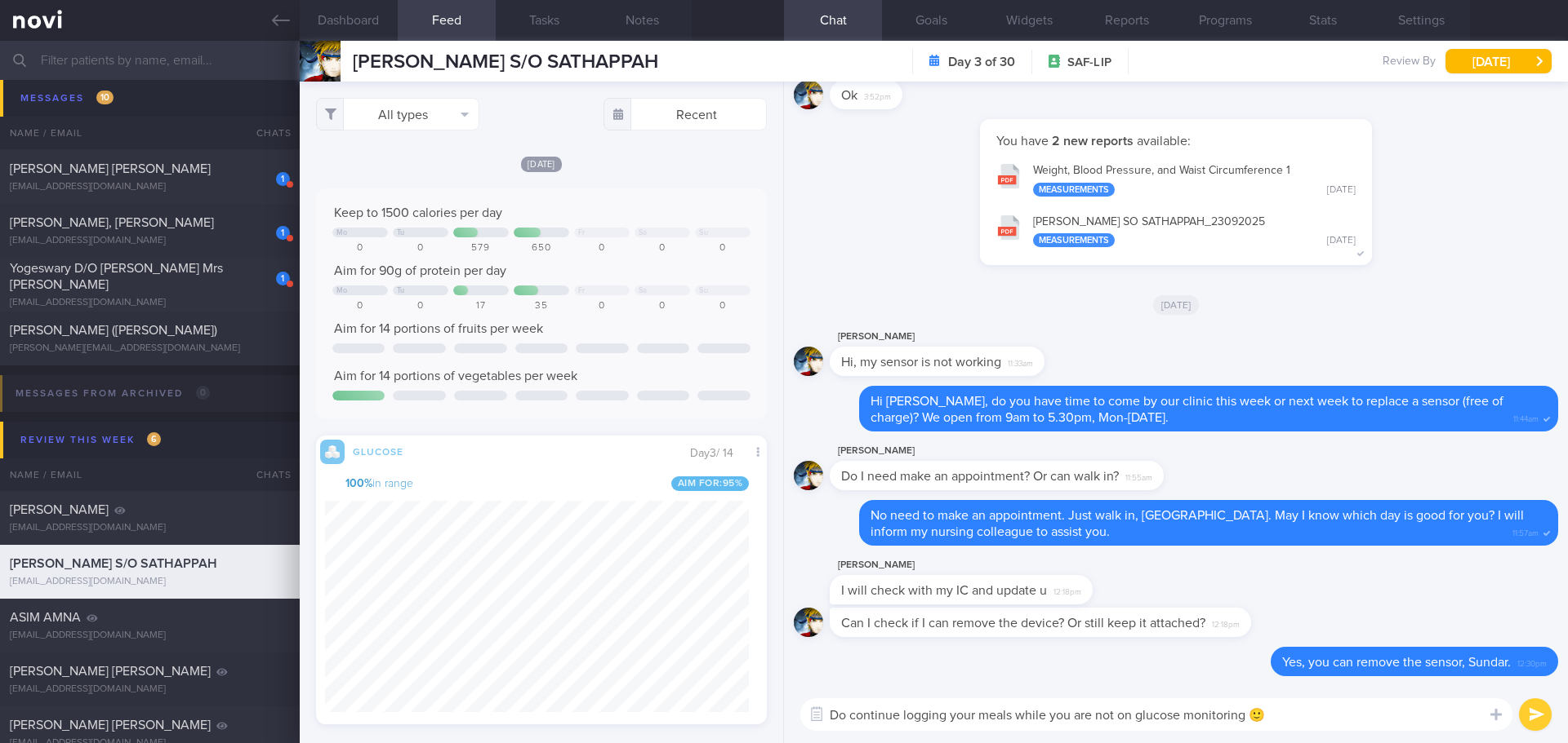
type textarea "Do continue logging your meals while you are not on glucose monitoring 🙂"
click at [1524, 716] on button "submit" at bounding box center [1534, 714] width 33 height 33
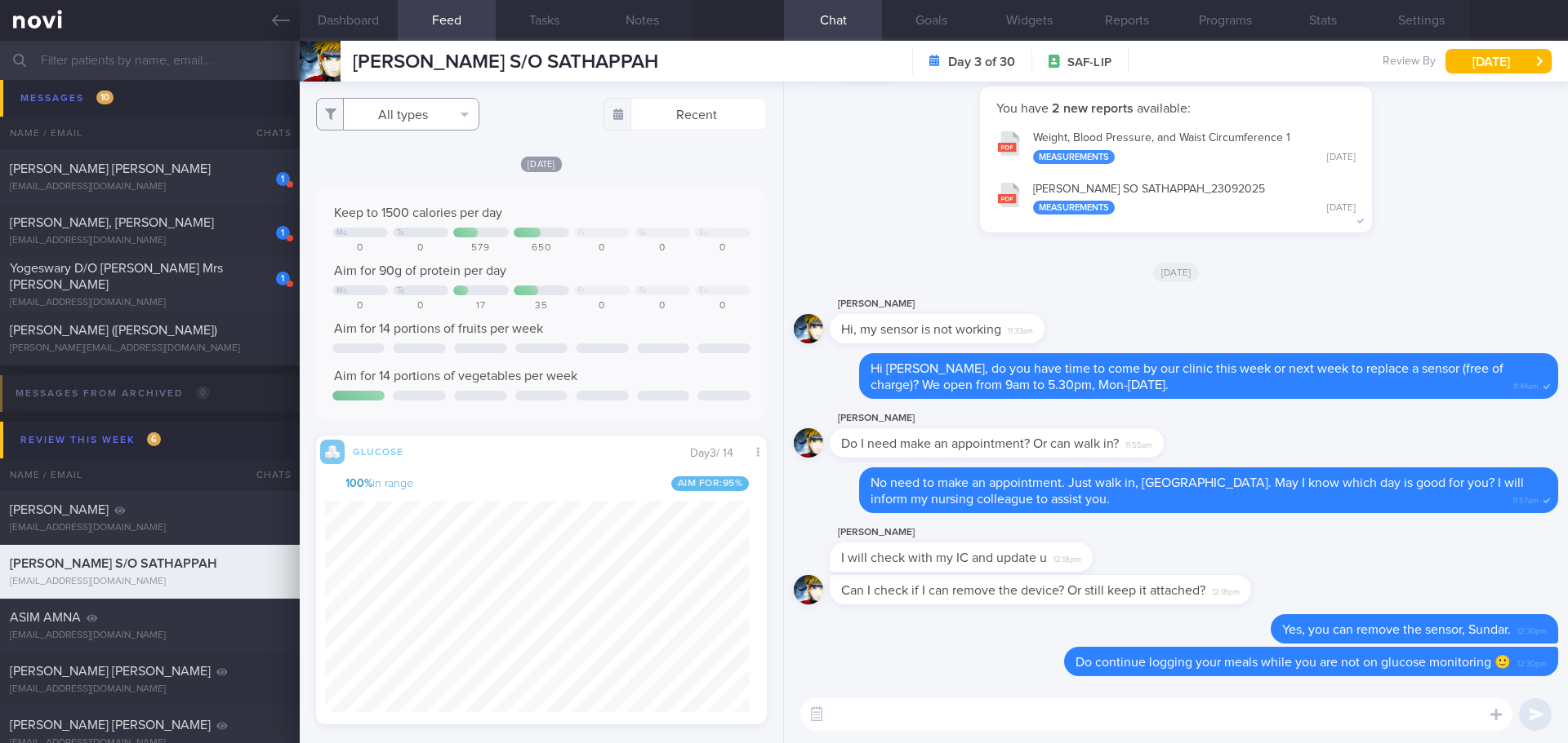
click at [458, 127] on button "All types" at bounding box center [397, 114] width 163 height 33
click at [422, 171] on button "Activity" at bounding box center [397, 171] width 162 height 24
checkbox input "false"
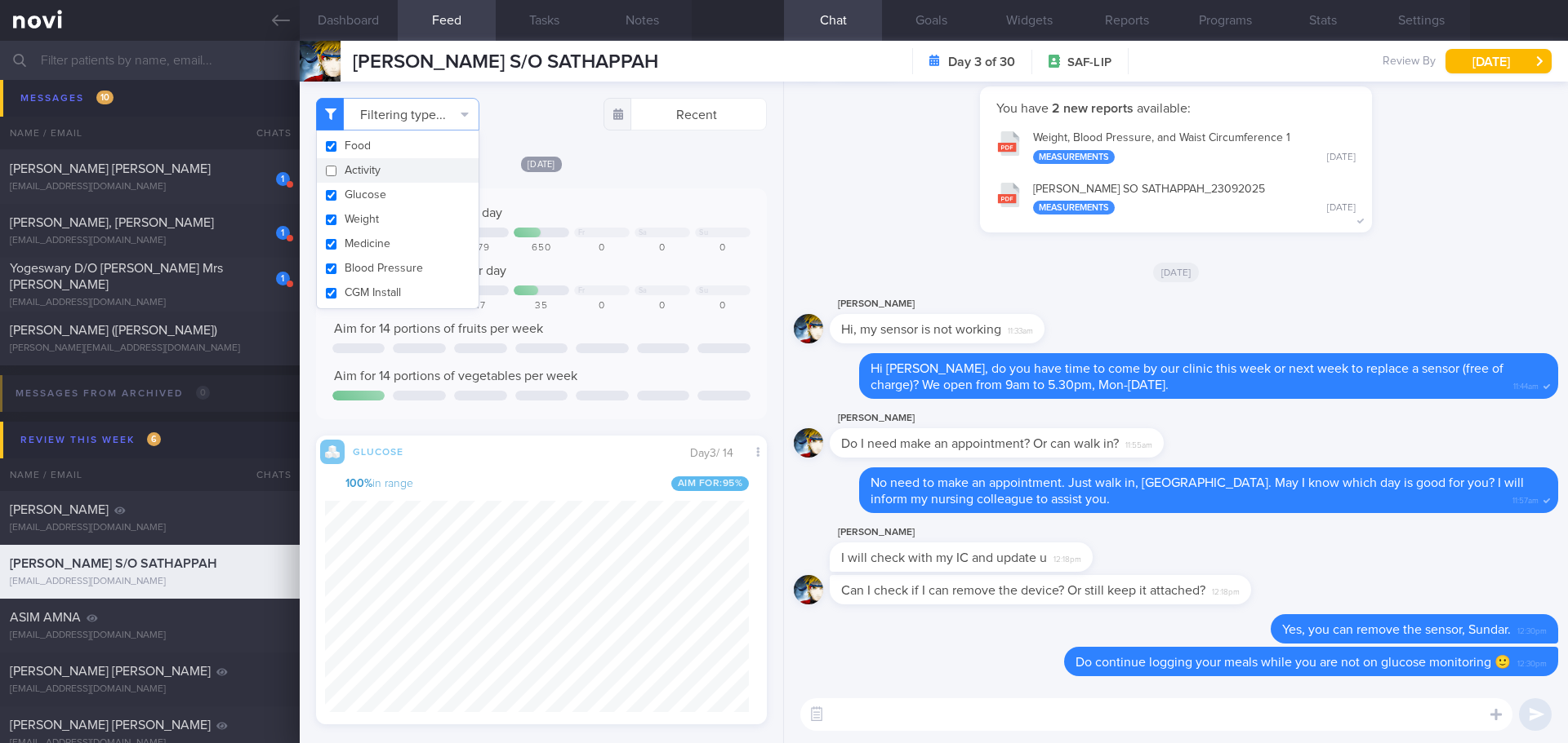
scroll to position [267, 425]
click at [594, 164] on div "[DATE]" at bounding box center [541, 163] width 451 height 17
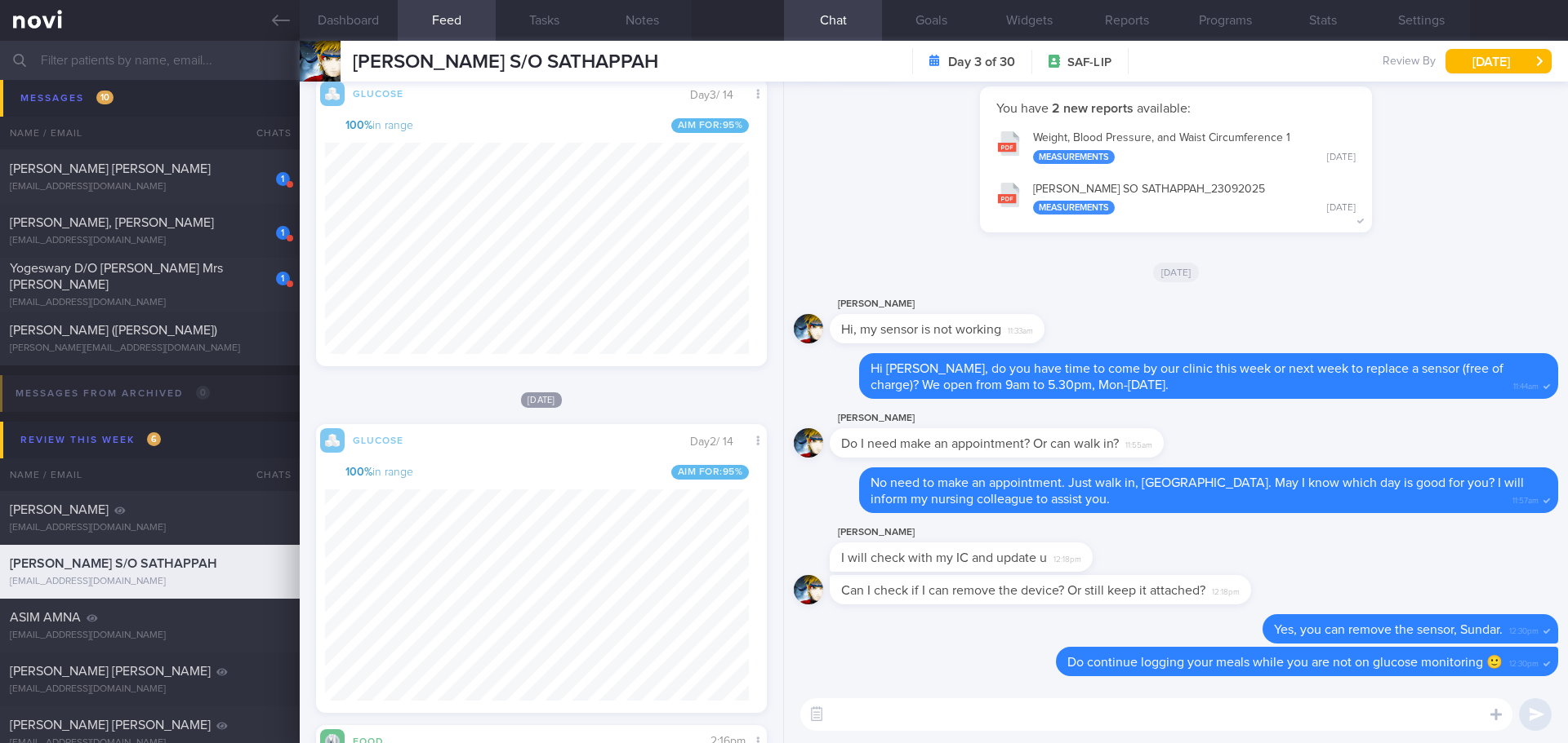
scroll to position [270, 0]
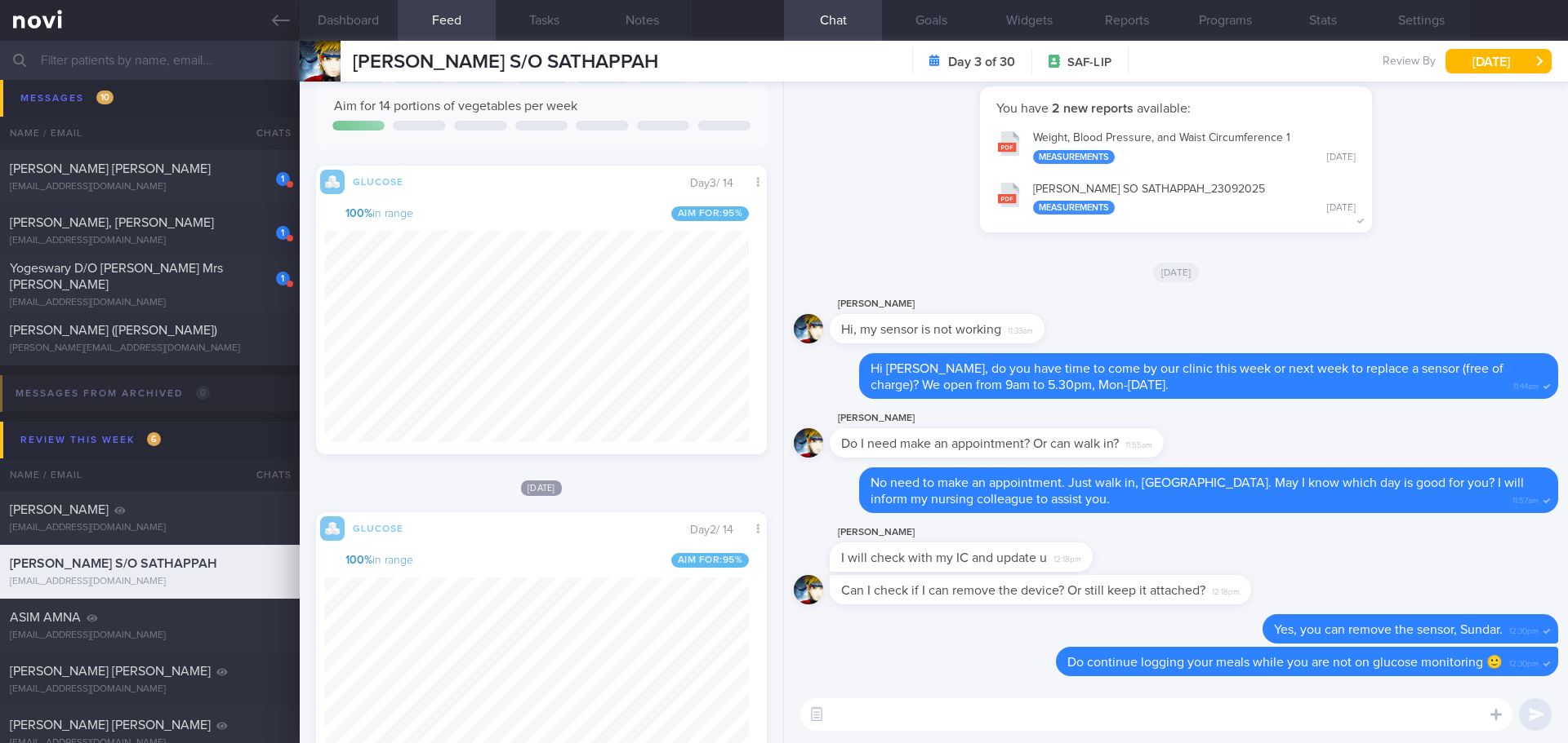
click at [958, 723] on textarea at bounding box center [1156, 714] width 712 height 33
click at [935, 719] on textarea "Did you have just one meal [DATE]?" at bounding box center [1156, 714] width 712 height 33
type textarea "Did you have only one meal [DATE]?"
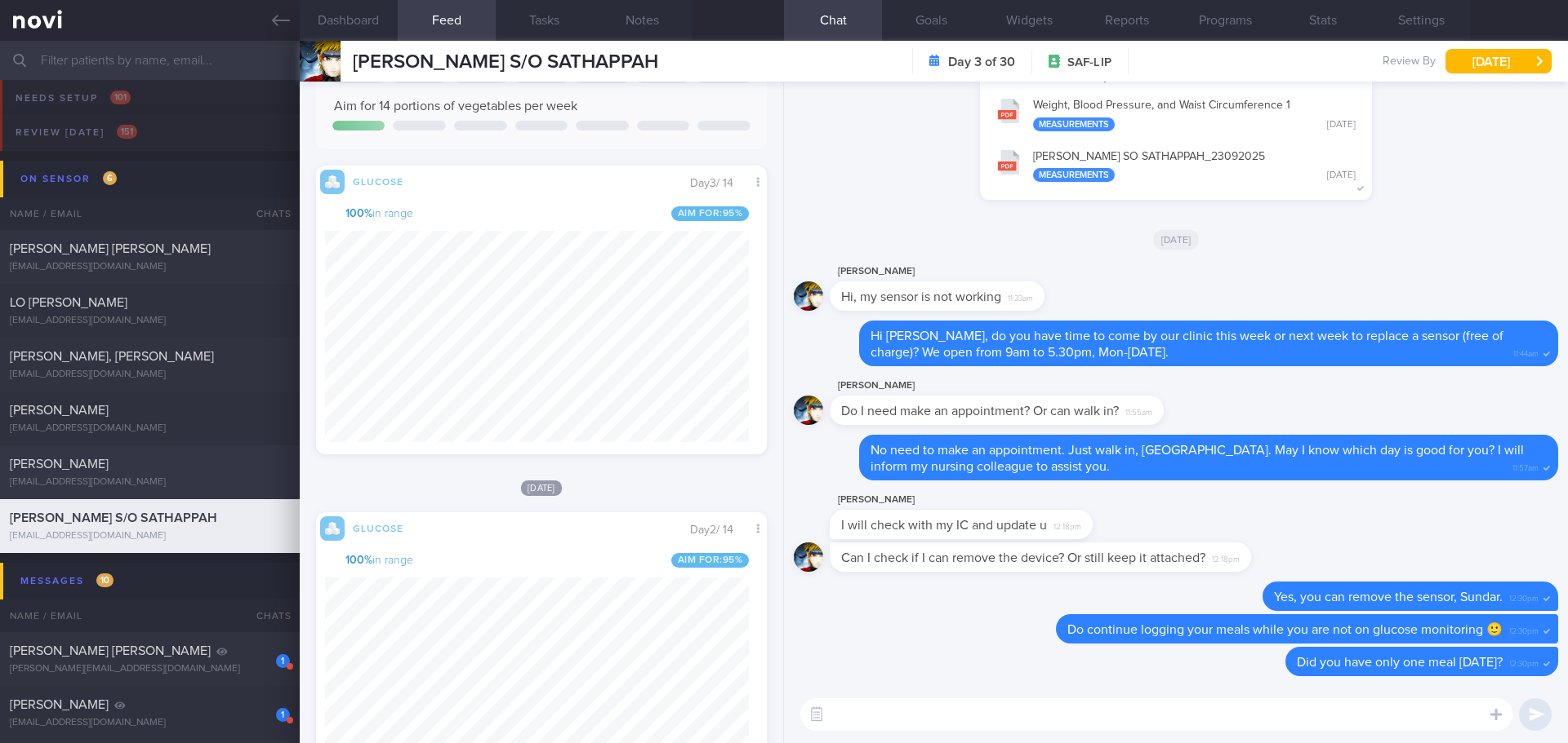
scroll to position [0, 0]
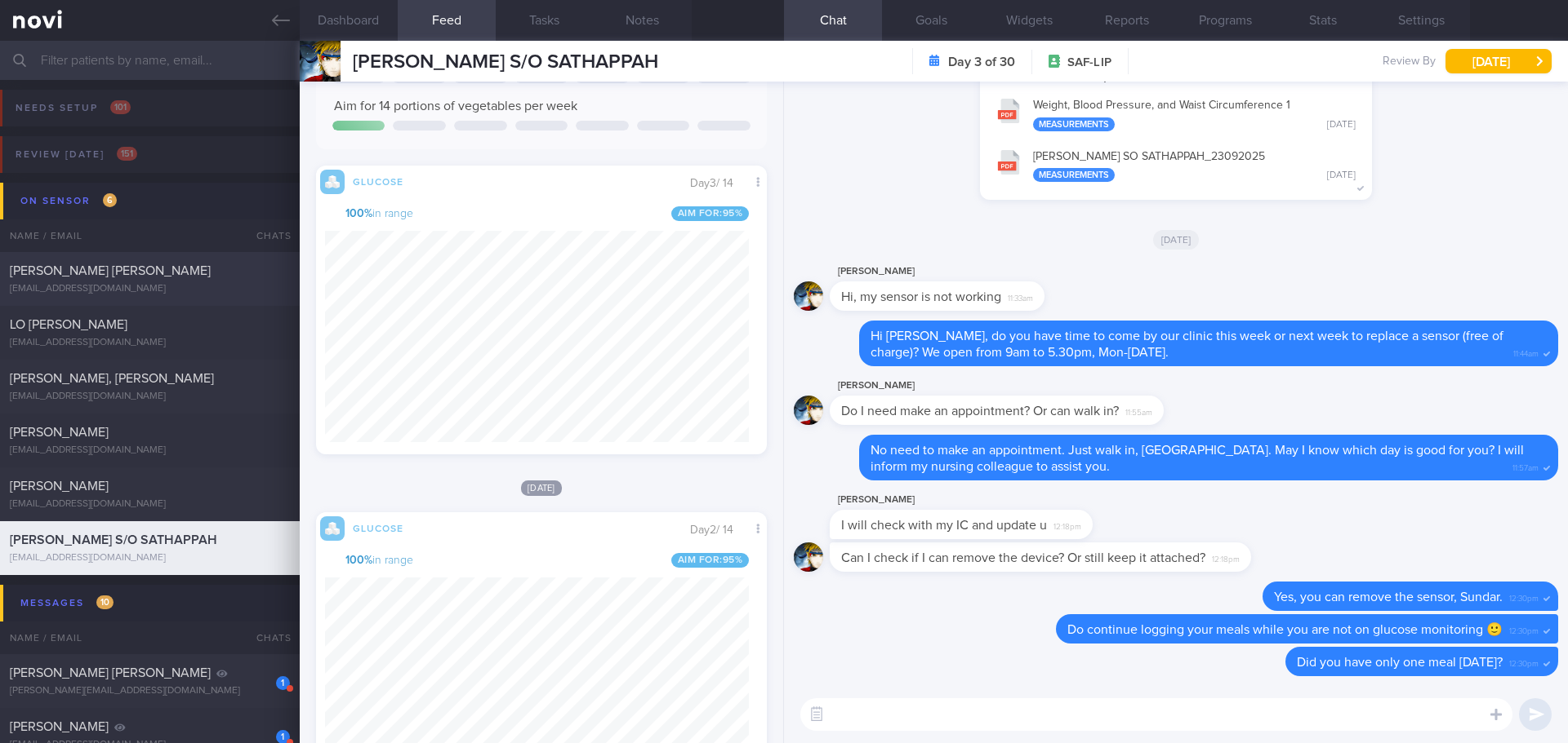
click at [183, 280] on div "[PERSON_NAME] [PERSON_NAME] [EMAIL_ADDRESS][DOMAIN_NAME]" at bounding box center [149, 279] width 300 height 33
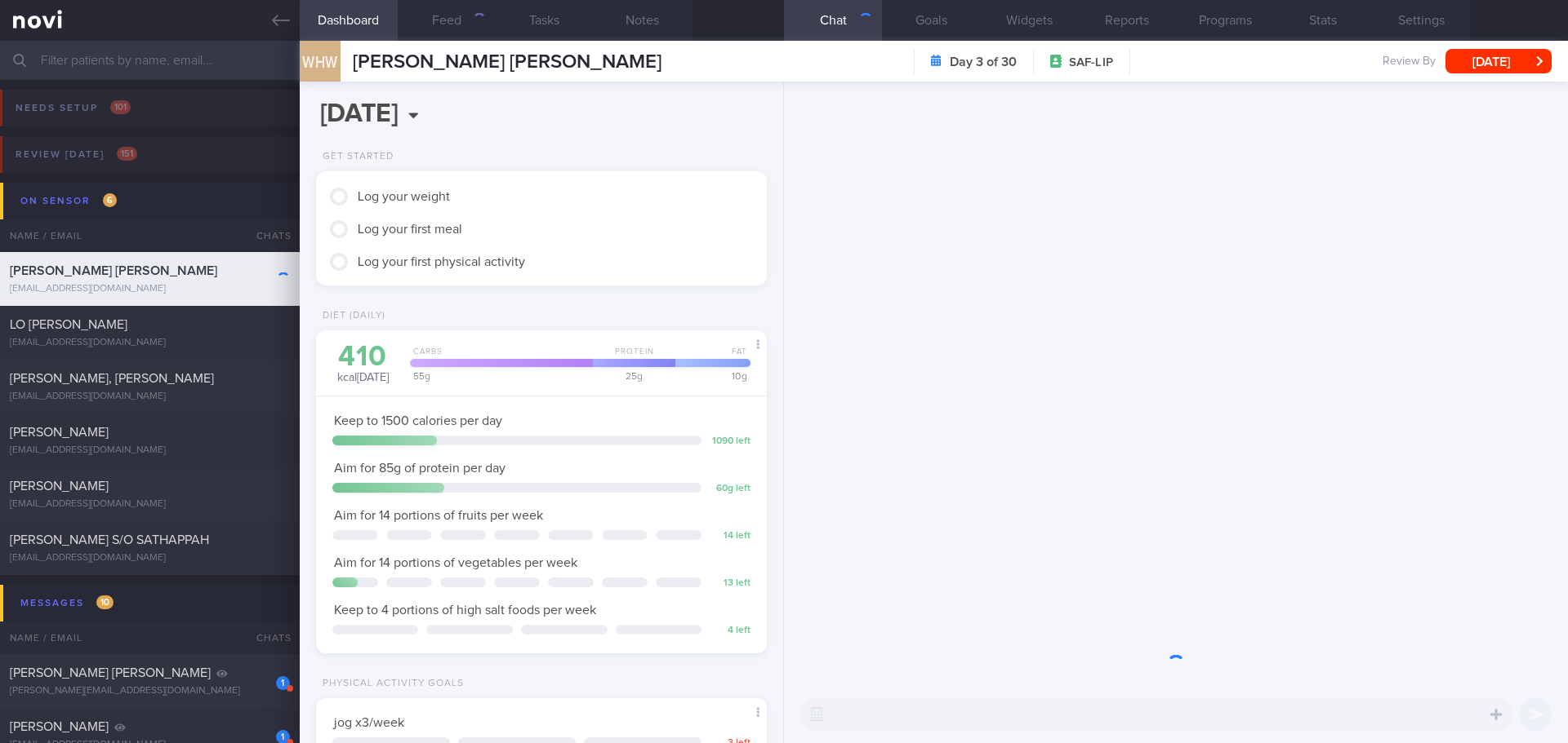
scroll to position [250, 417]
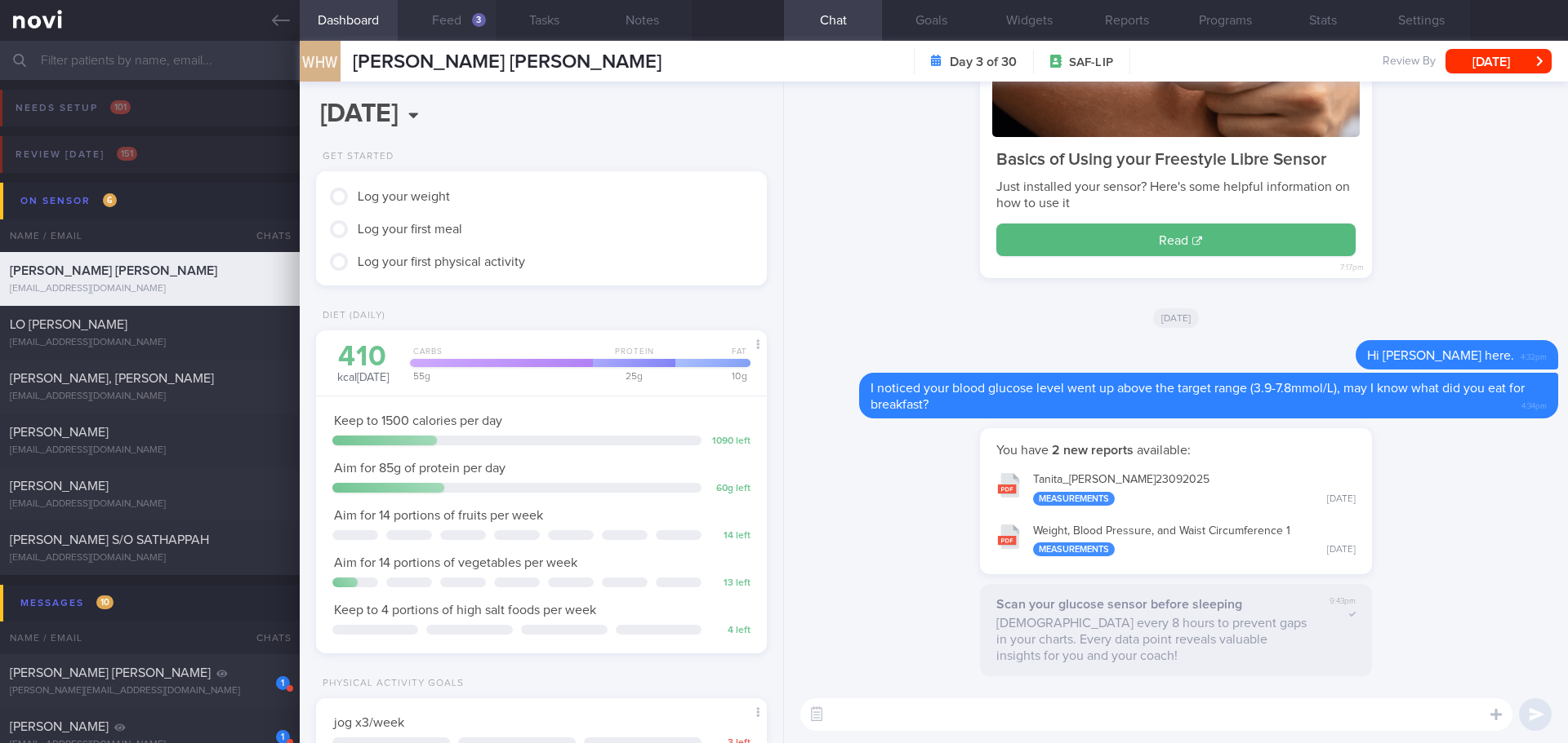
click at [471, 27] on button "Feed 3" at bounding box center [446, 21] width 98 height 41
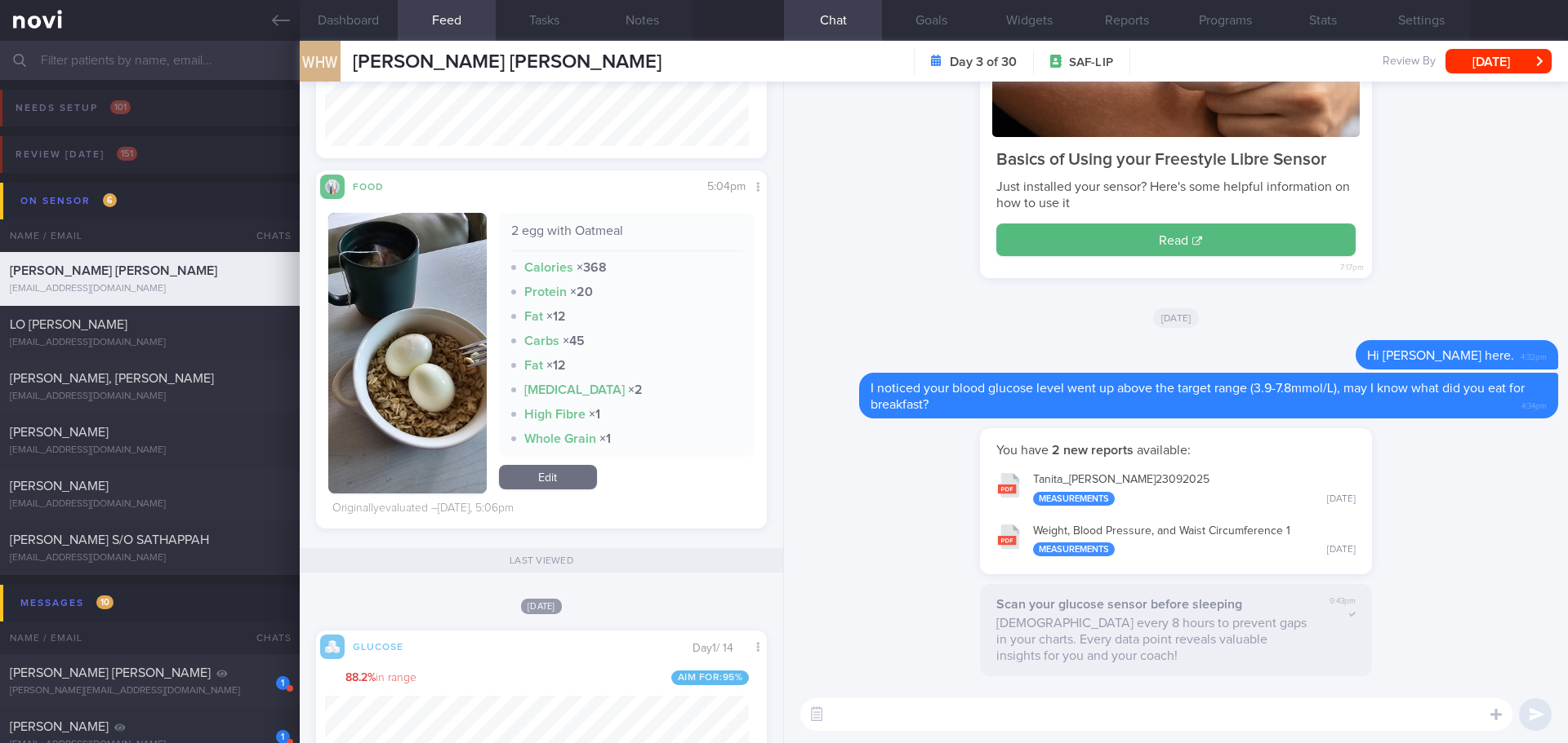
scroll to position [735, 0]
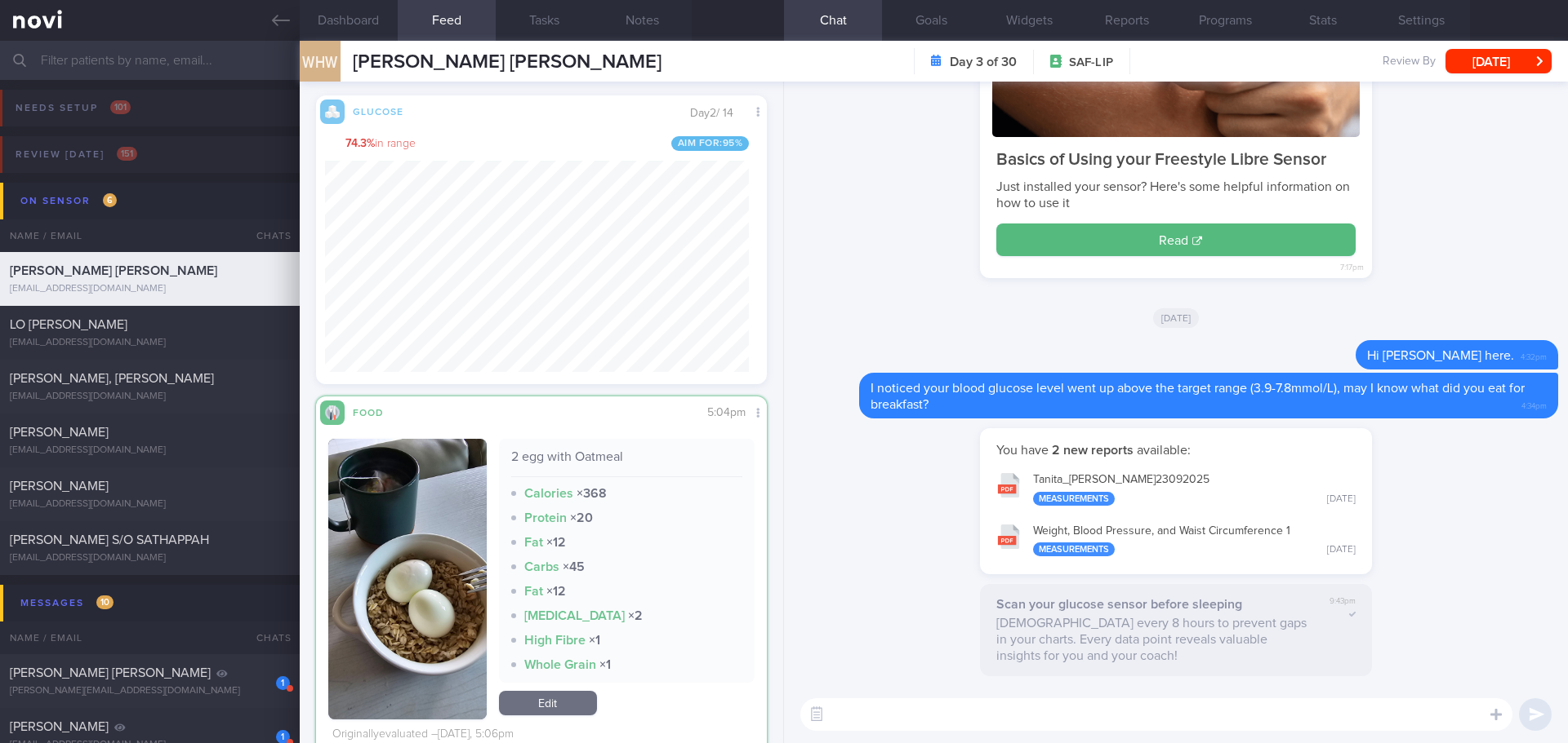
click at [421, 545] on button "button" at bounding box center [407, 579] width 159 height 281
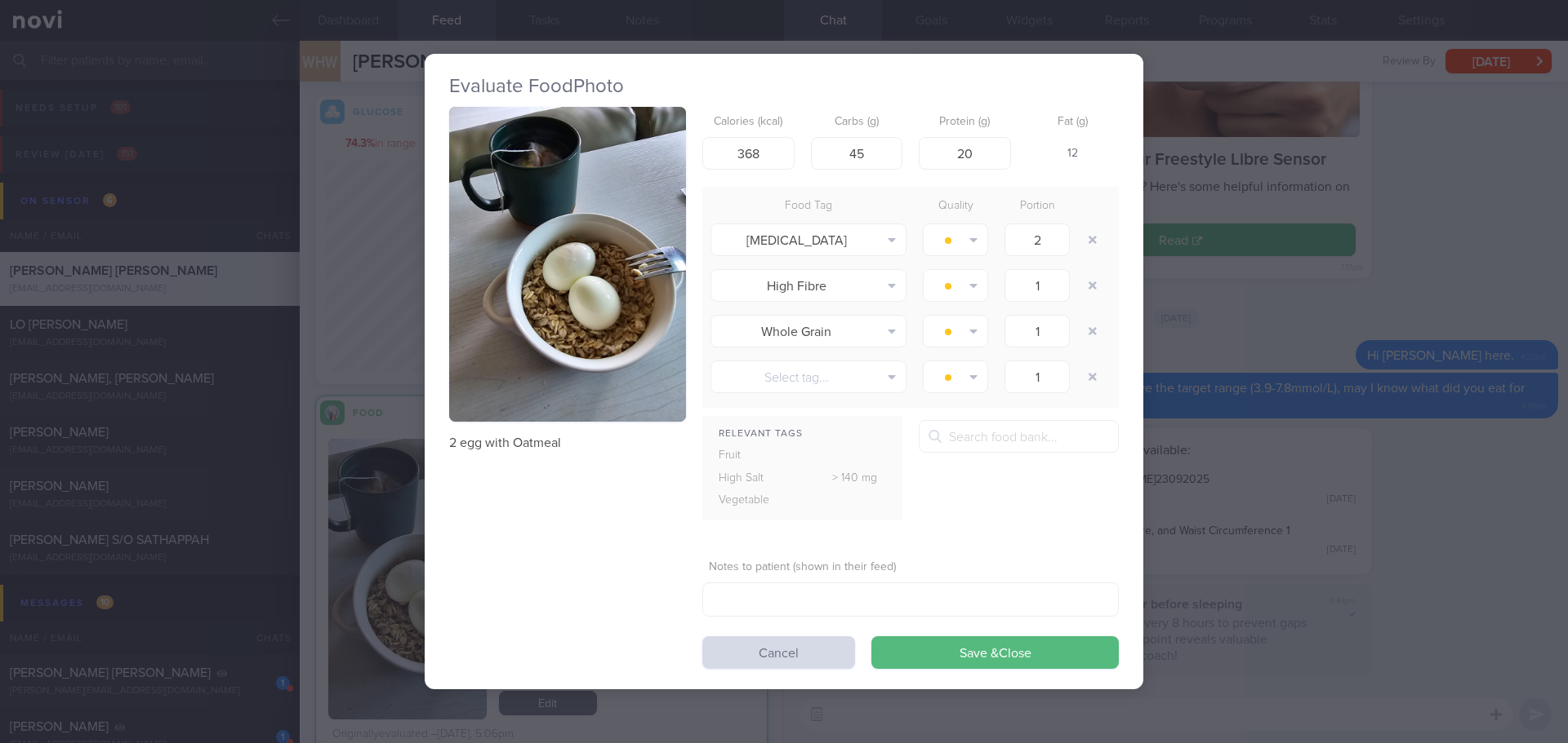
click at [556, 337] on button "button" at bounding box center [568, 265] width 237 height 315
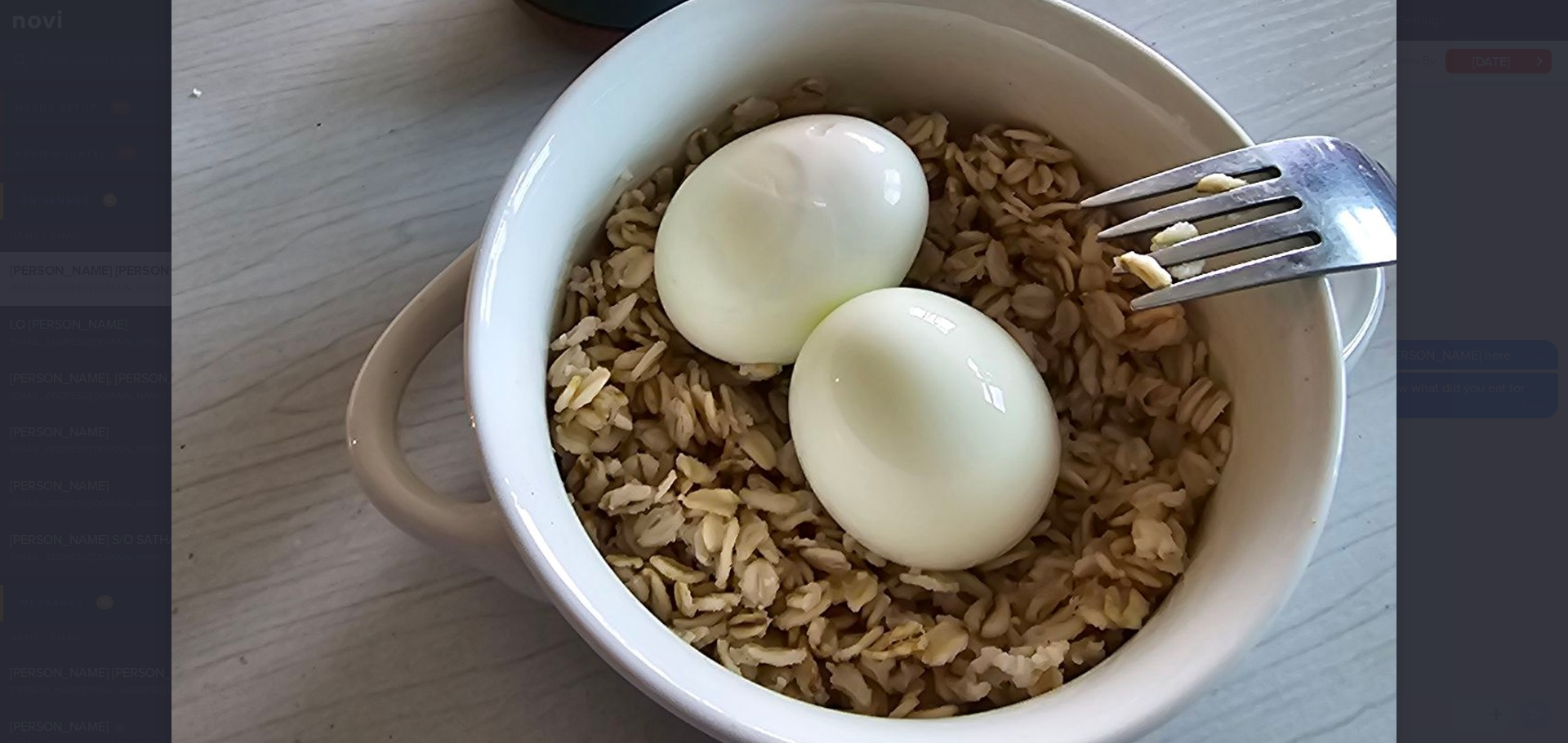
scroll to position [408, 0]
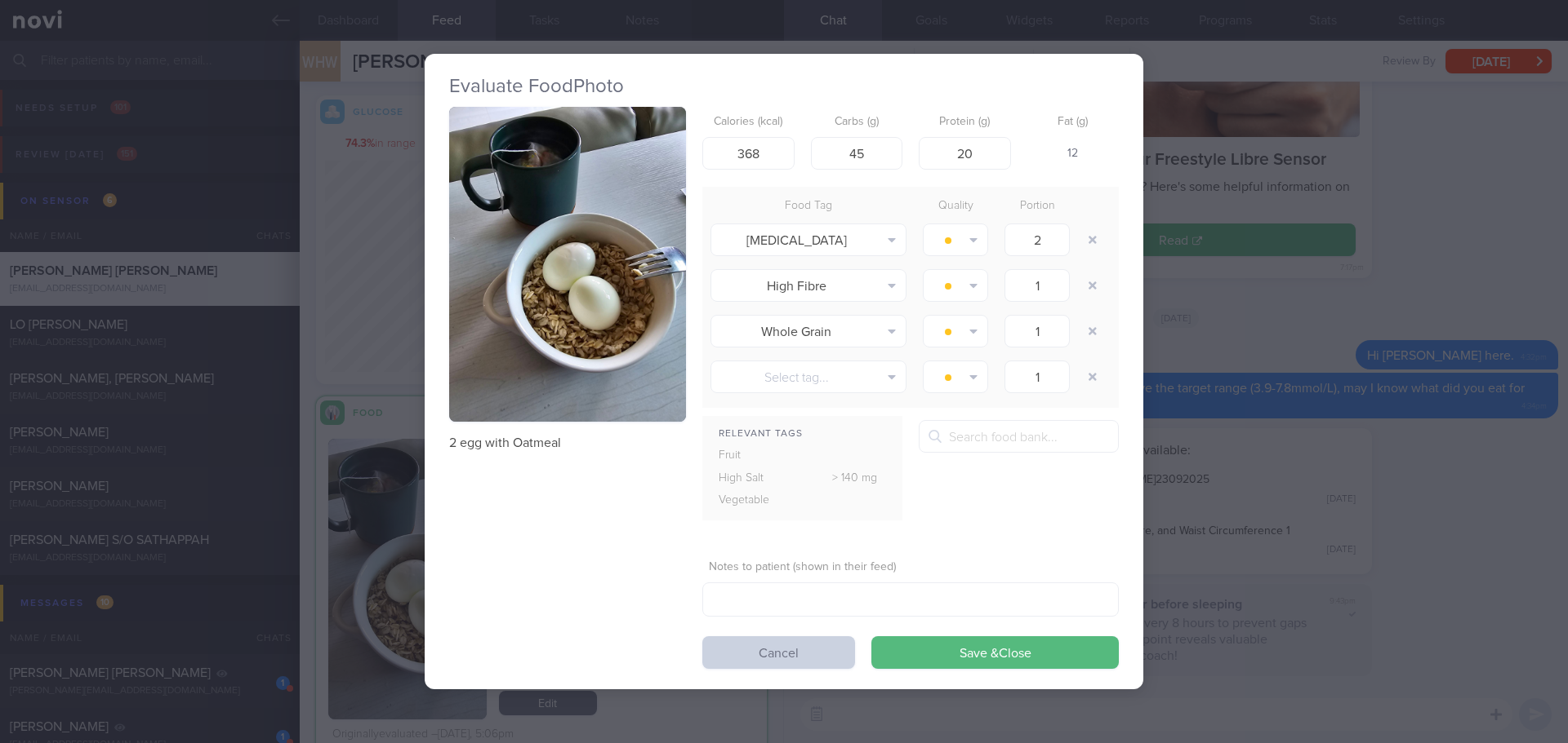
click at [780, 654] on button "Cancel" at bounding box center [778, 652] width 152 height 33
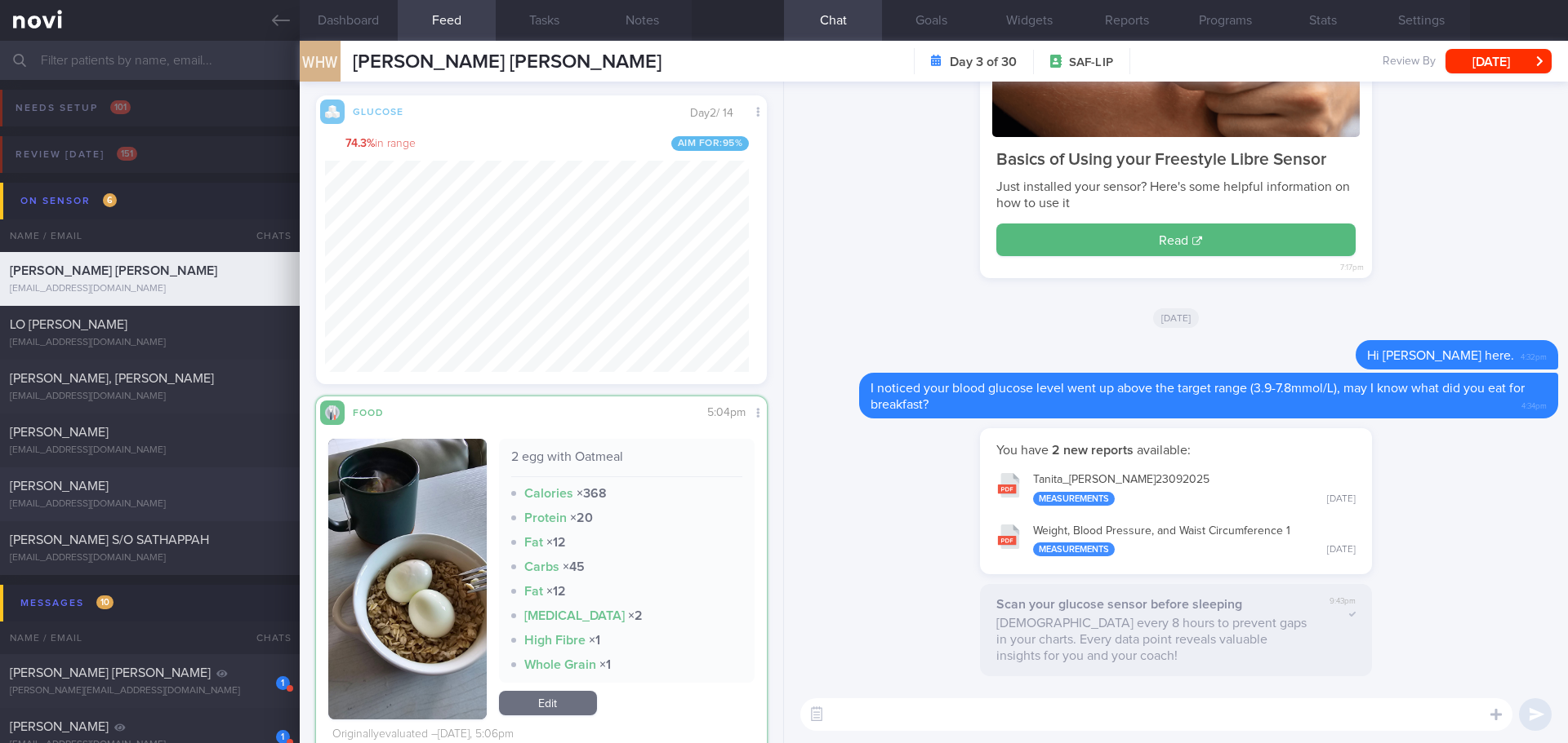
click at [166, 500] on div "[EMAIL_ADDRESS][DOMAIN_NAME]" at bounding box center [149, 504] width 280 height 12
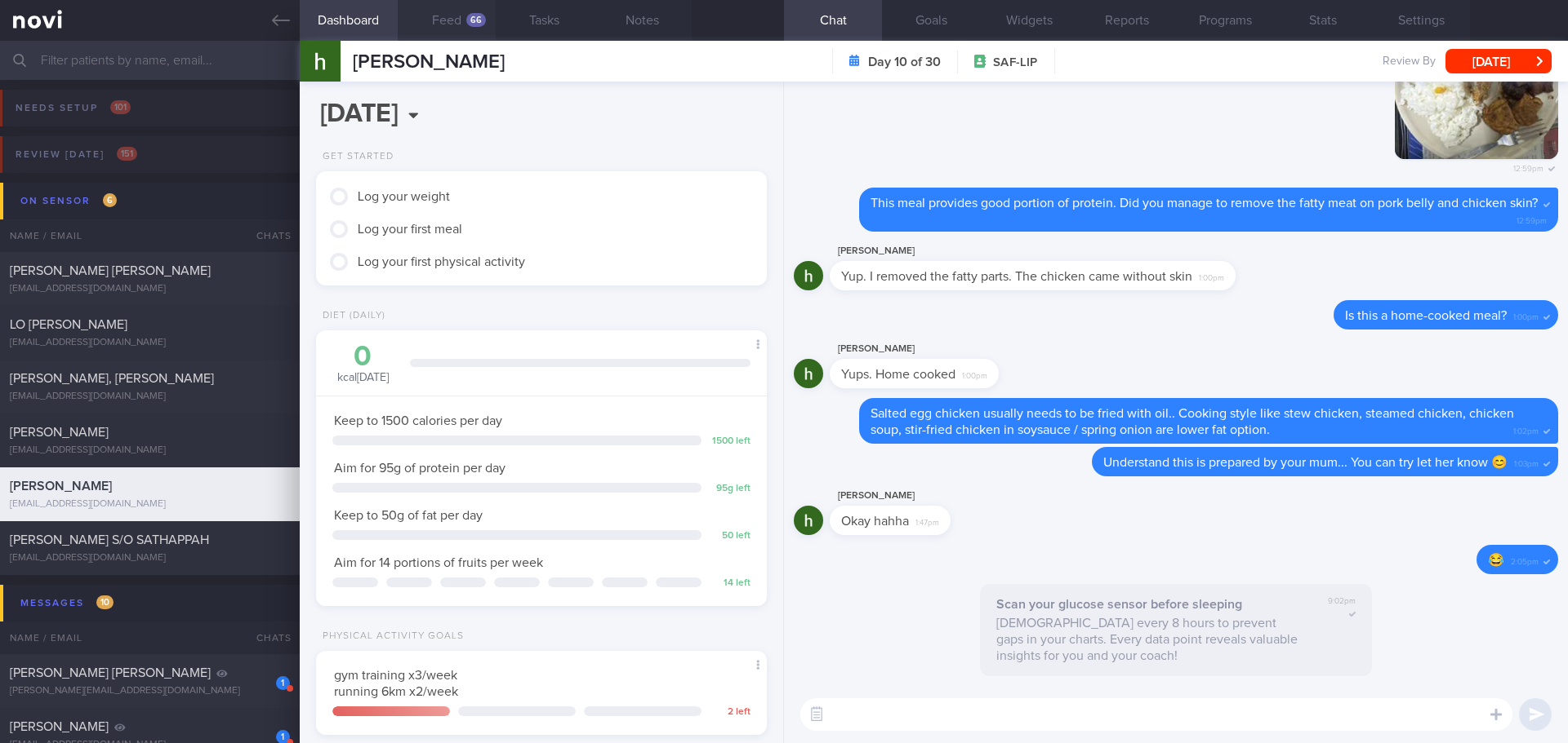
click at [473, 15] on div "66" at bounding box center [475, 20] width 20 height 14
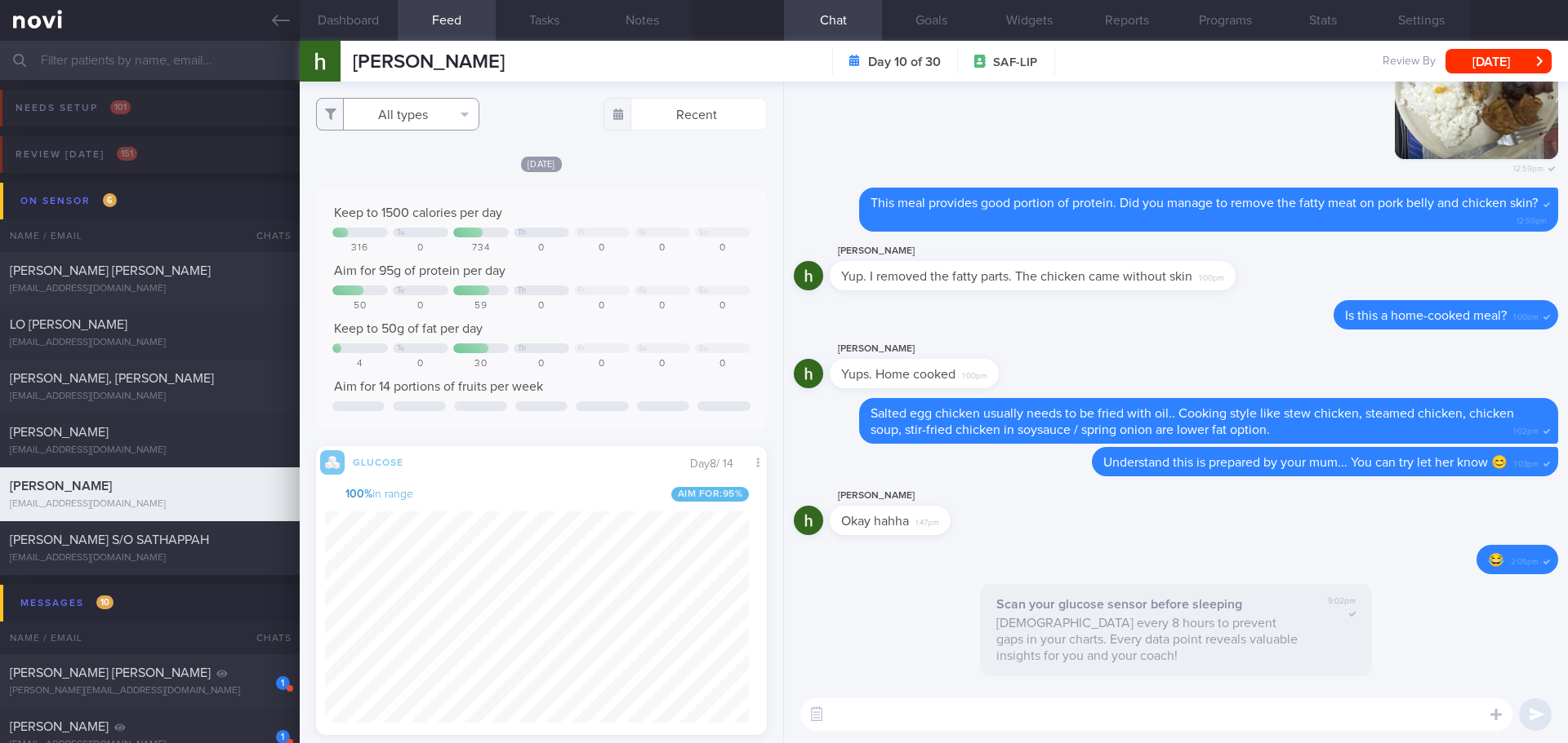
click at [462, 105] on button "All types" at bounding box center [397, 114] width 163 height 33
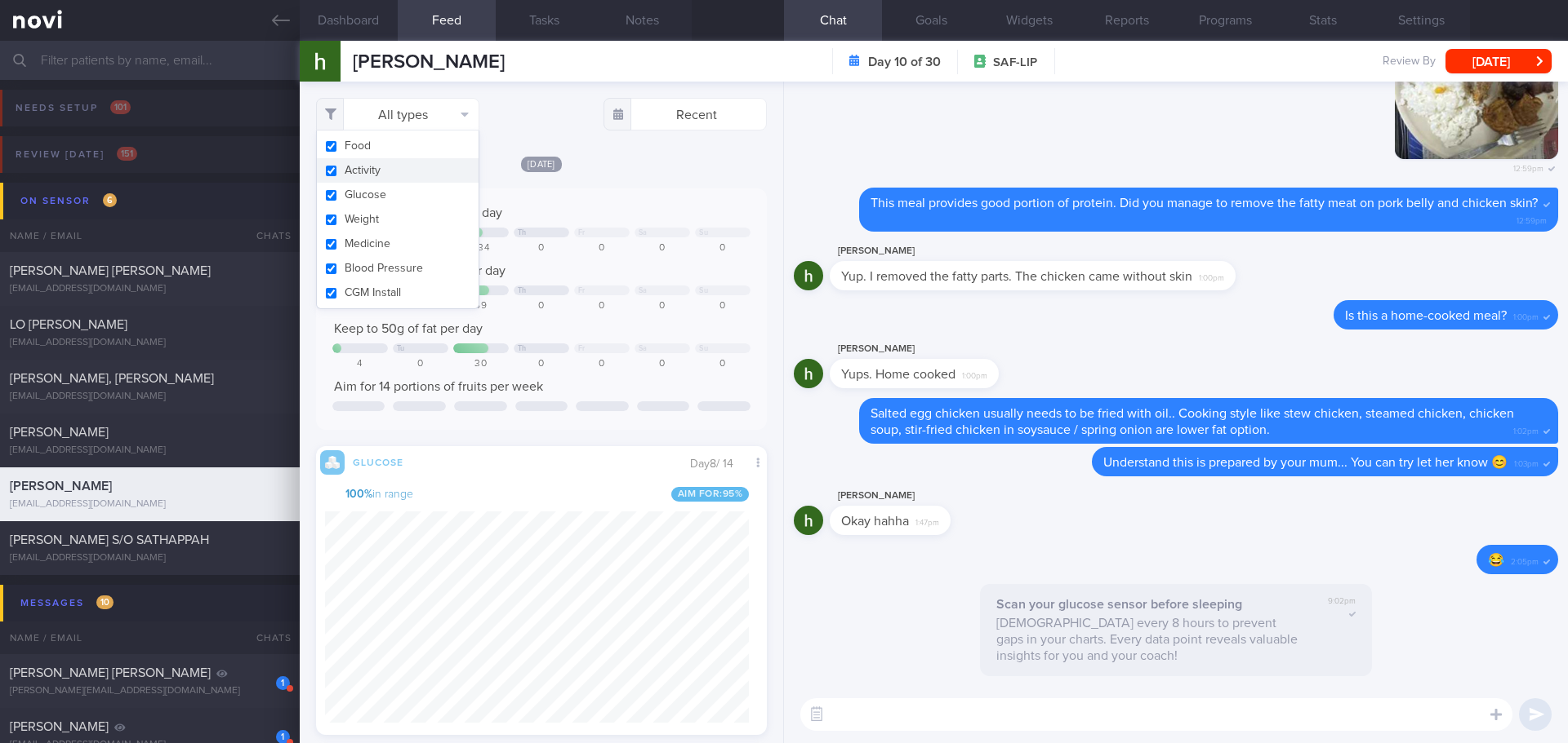
click at [438, 167] on button "Activity" at bounding box center [397, 171] width 162 height 24
checkbox input "false"
click at [623, 167] on div "[DATE]" at bounding box center [541, 163] width 451 height 17
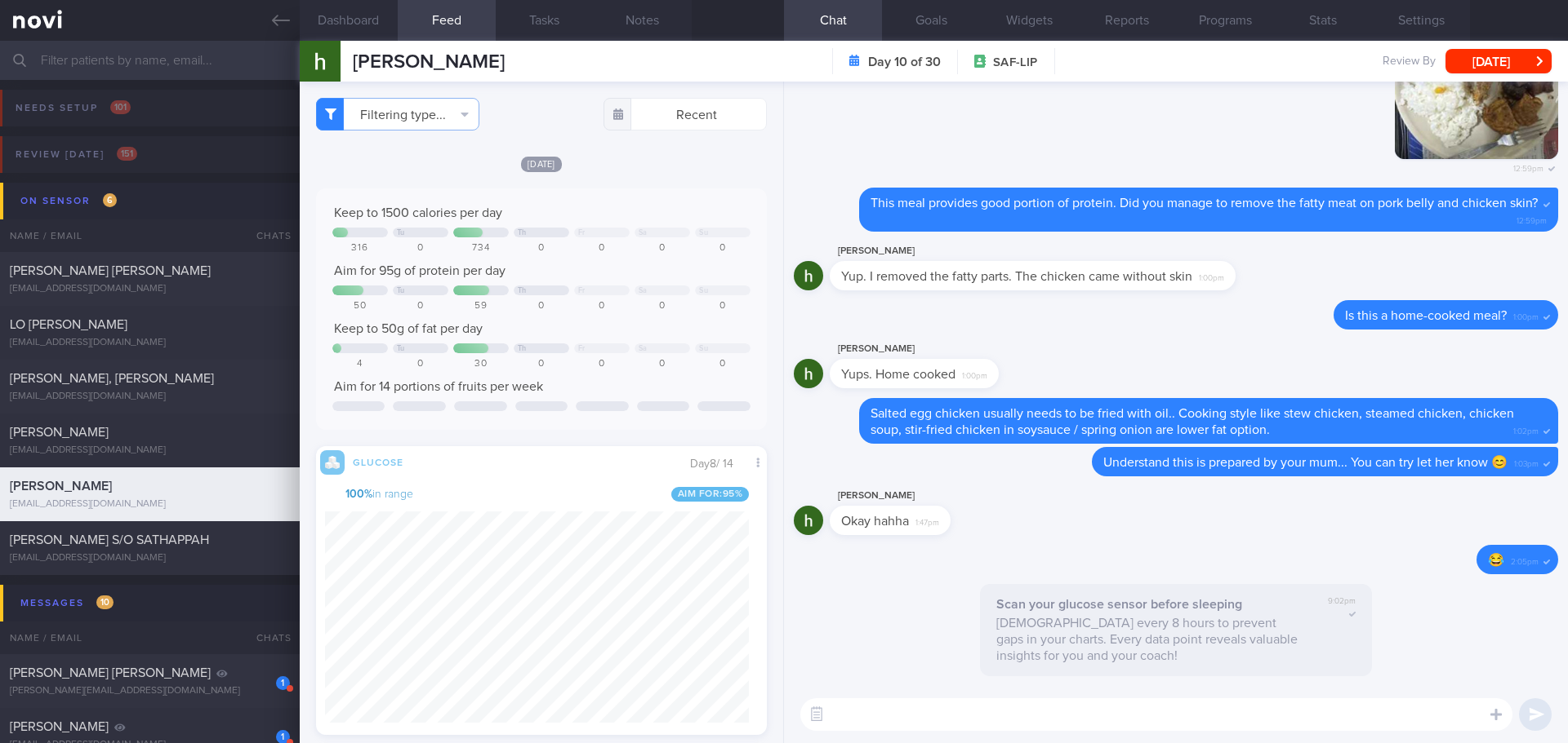
click at [903, 704] on textarea at bounding box center [1156, 714] width 712 height 33
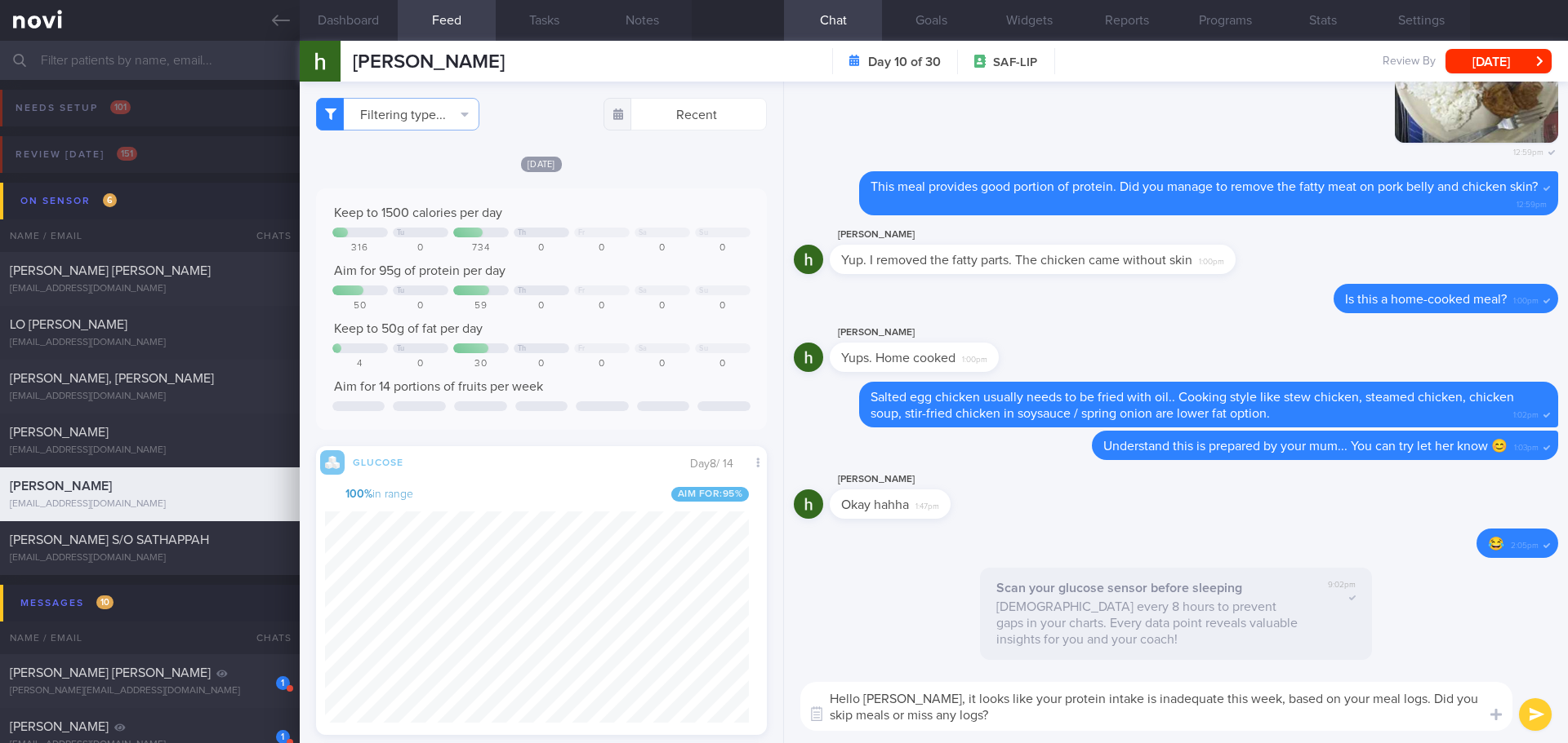
drag, startPoint x: 1402, startPoint y: 698, endPoint x: 1420, endPoint y: 733, distance: 39.4
click at [1420, 733] on div "Hello [PERSON_NAME], it looks like your protein intake is inadequate this week,…" at bounding box center [1175, 707] width 784 height 74
click at [846, 712] on textarea "Hello [PERSON_NAME], it looks like your protein intake is inadequate this week,…" at bounding box center [1156, 707] width 712 height 49
click at [832, 720] on textarea "Hello [PERSON_NAME], it looks like your protein intake is inadequate this week,…" at bounding box center [1156, 707] width 712 height 49
click at [1095, 703] on textarea "Hello [PERSON_NAME], it looks like your protein intake is inadequate this week,…" at bounding box center [1156, 707] width 712 height 49
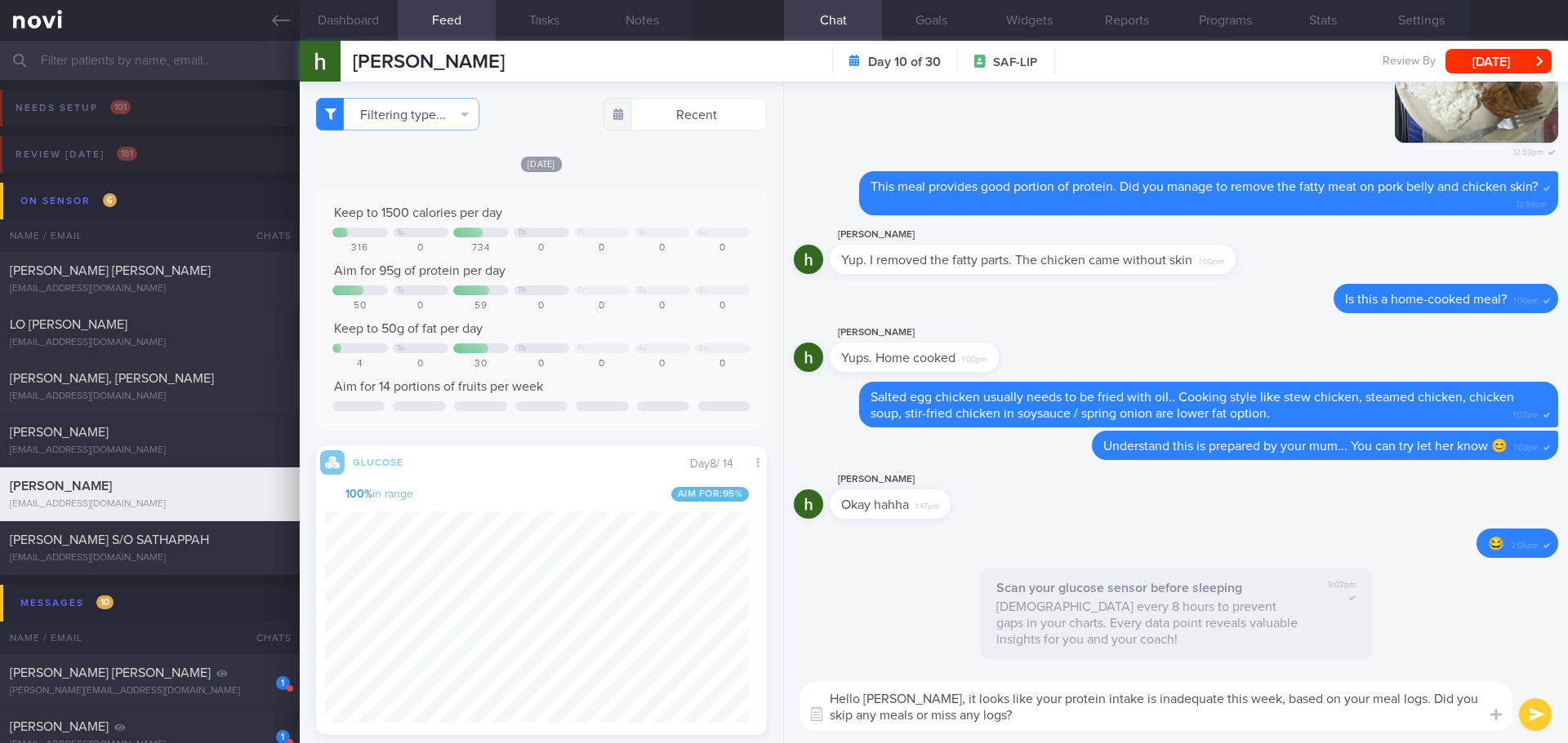
type textarea "Hello [PERSON_NAME], it looks like your protein intake is inadequate this week,…"
click at [1533, 708] on button "submit" at bounding box center [1534, 714] width 33 height 33
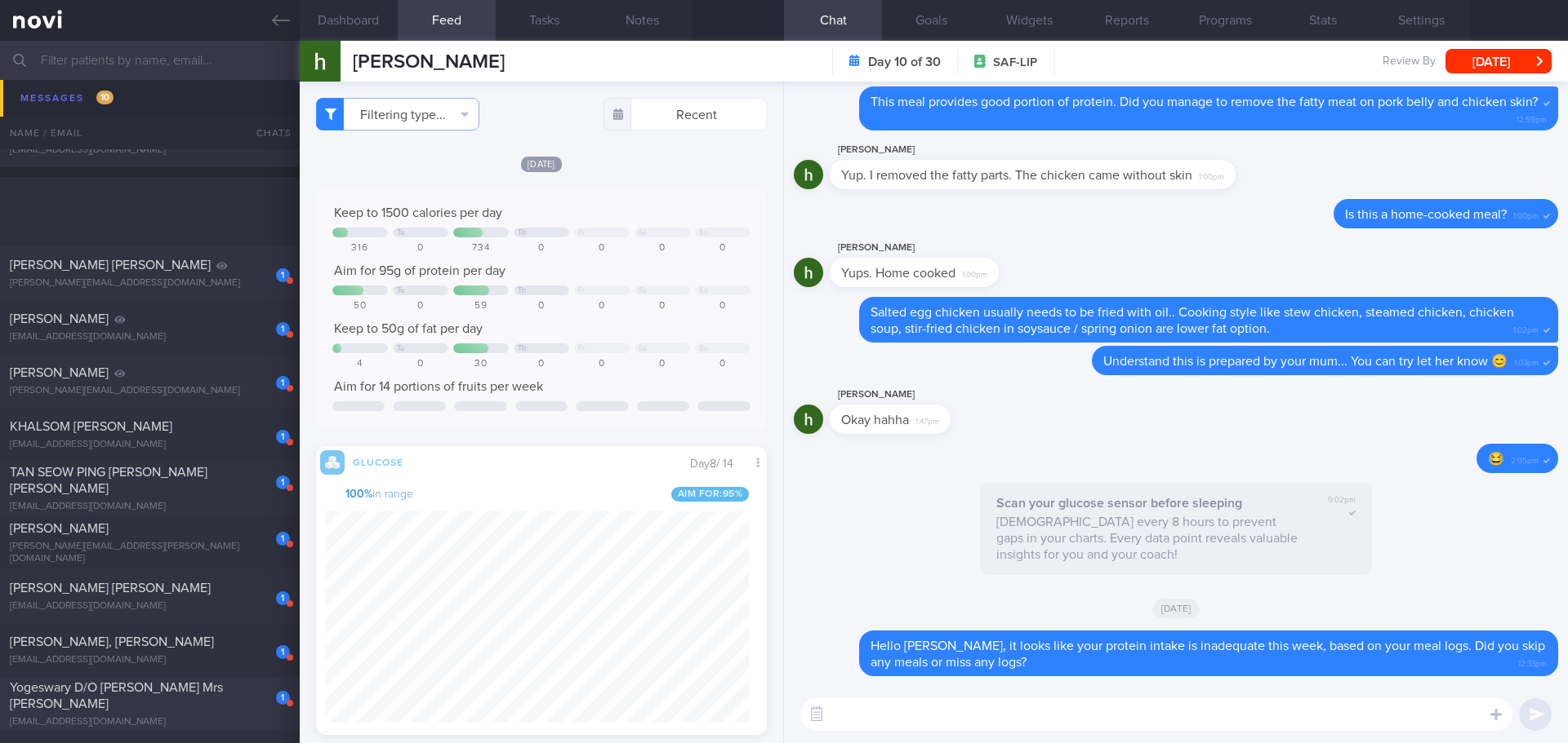
scroll to position [735, 0]
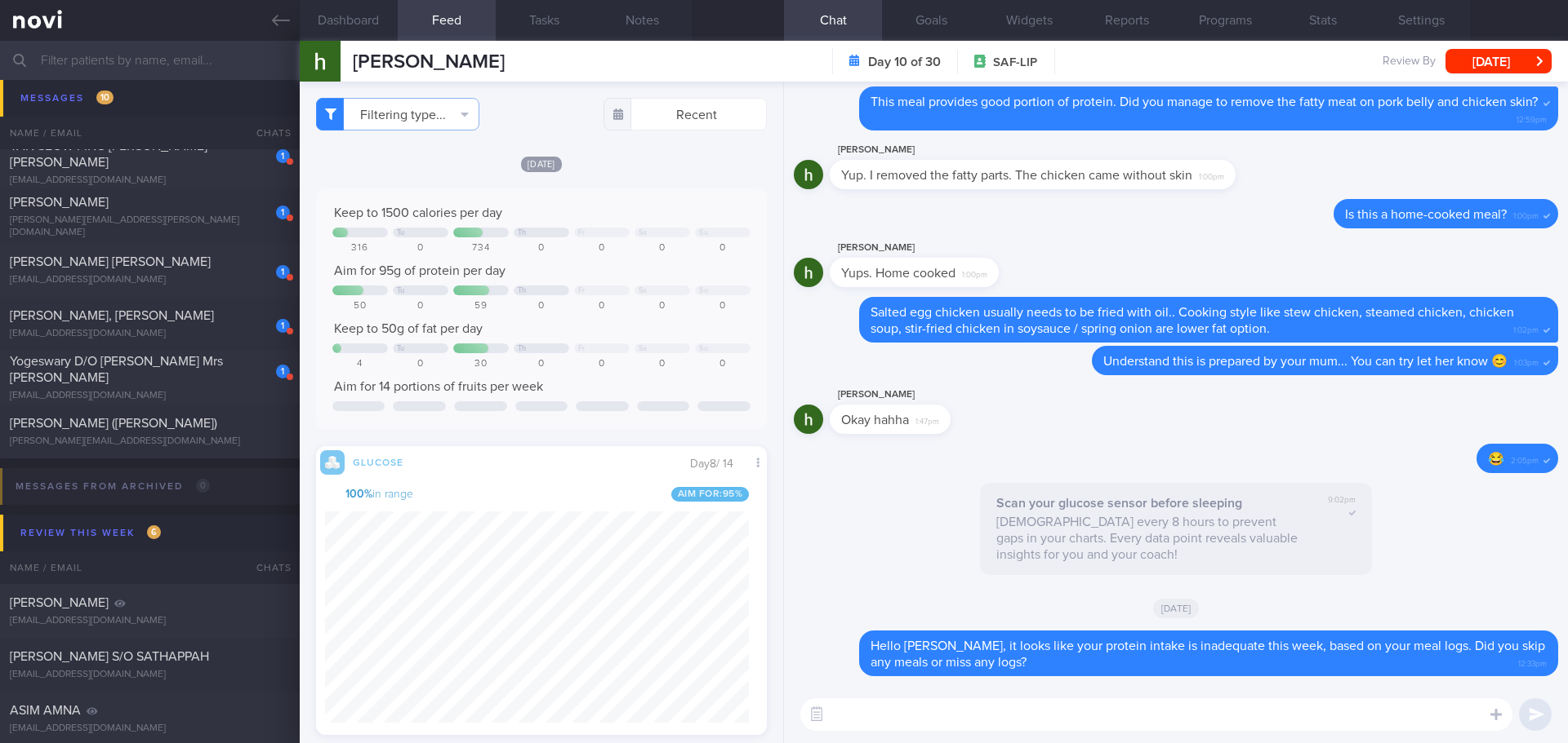
click at [120, 67] on input "text" at bounding box center [784, 61] width 1568 height 39
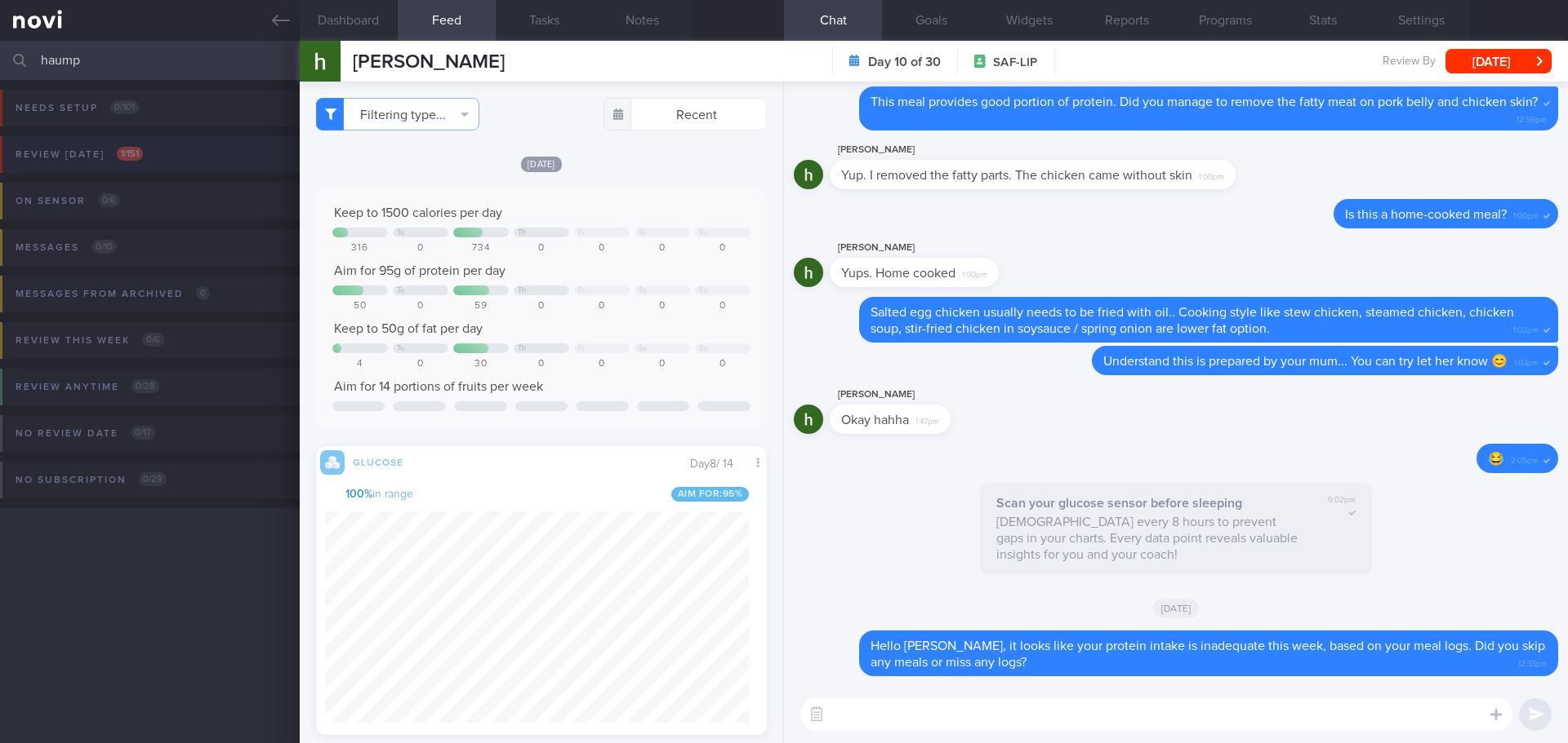
type input "haump"
click at [156, 149] on button "Review [DATE] 1 / 151" at bounding box center [782, 160] width 1573 height 47
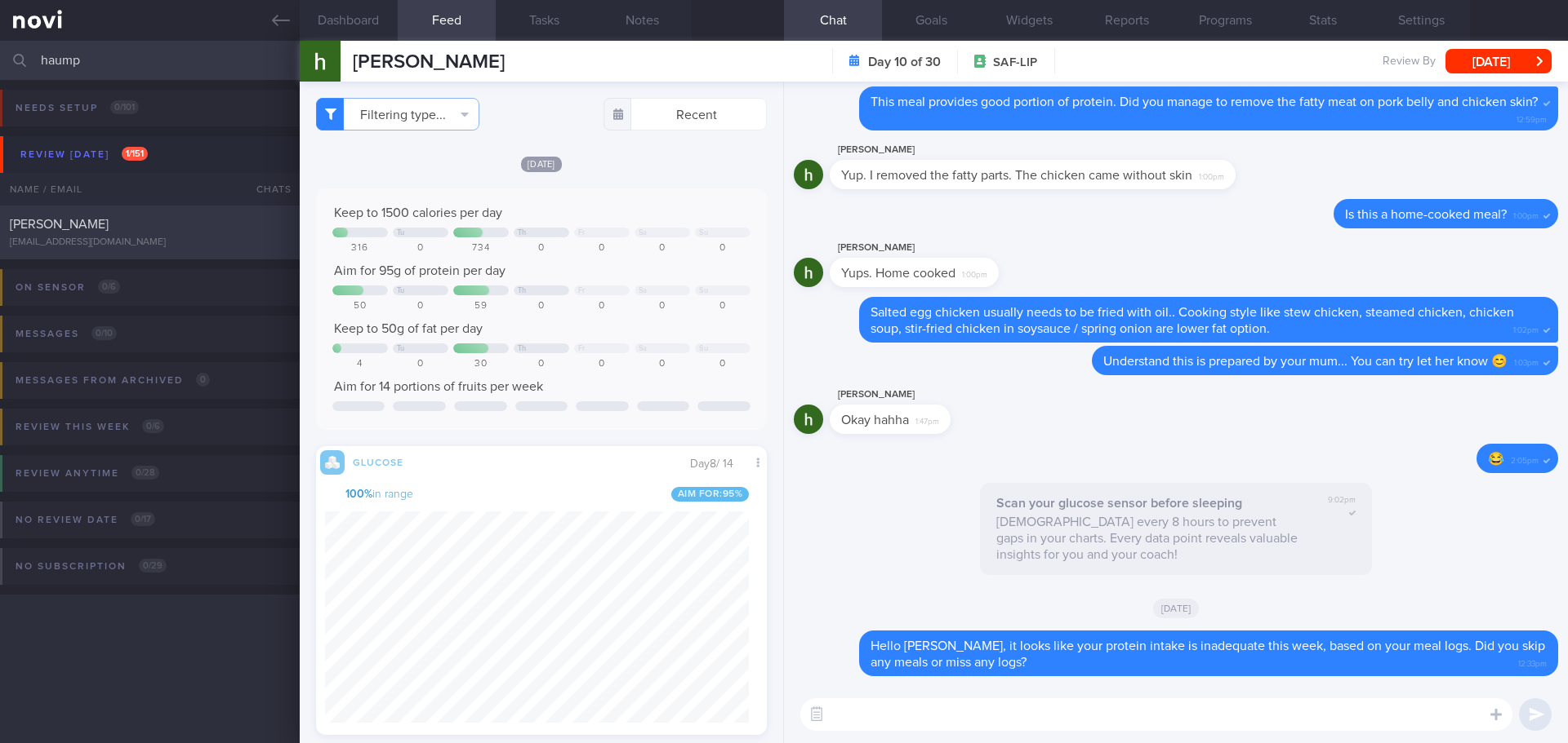
click at [108, 224] on span "[PERSON_NAME]" at bounding box center [59, 224] width 99 height 13
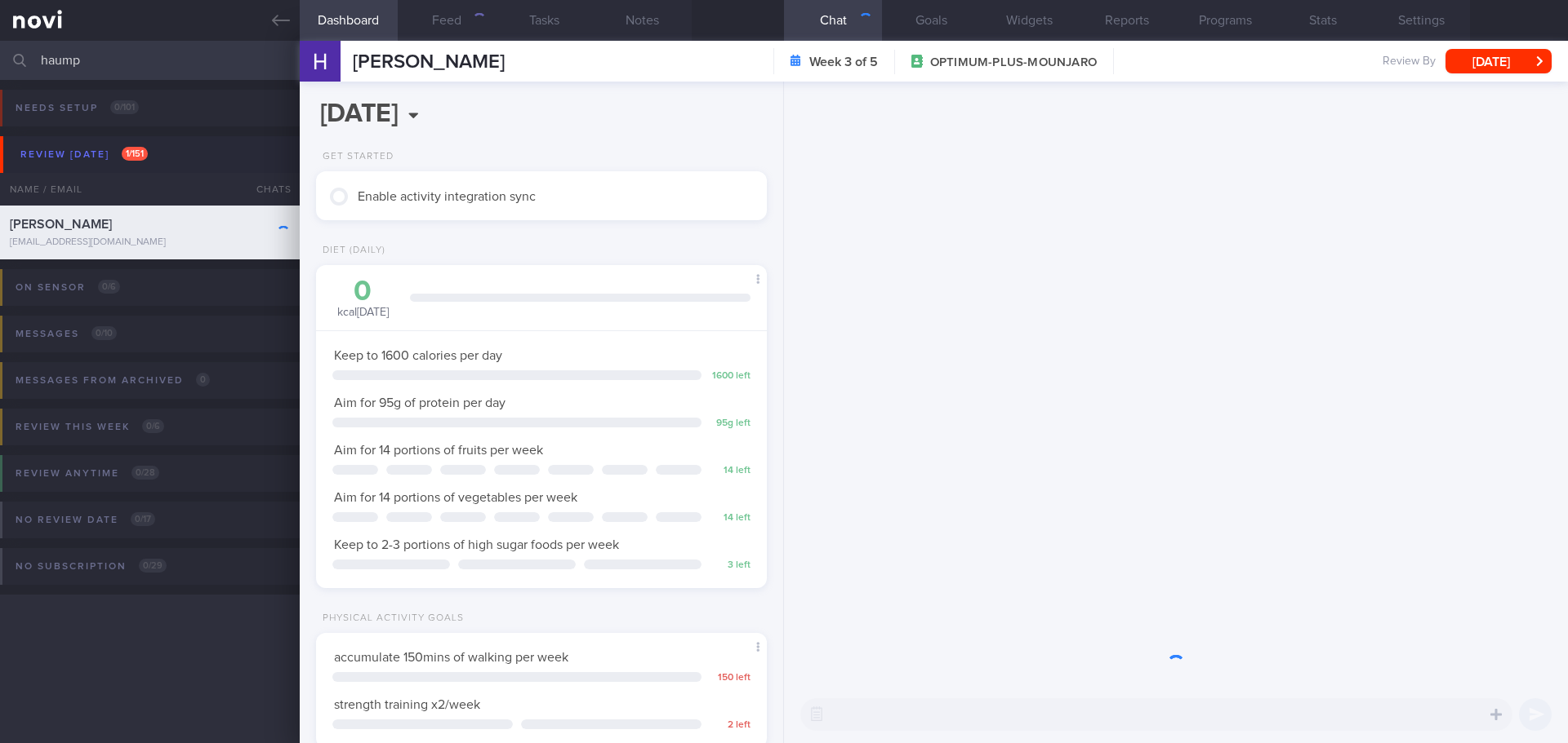
scroll to position [228, 410]
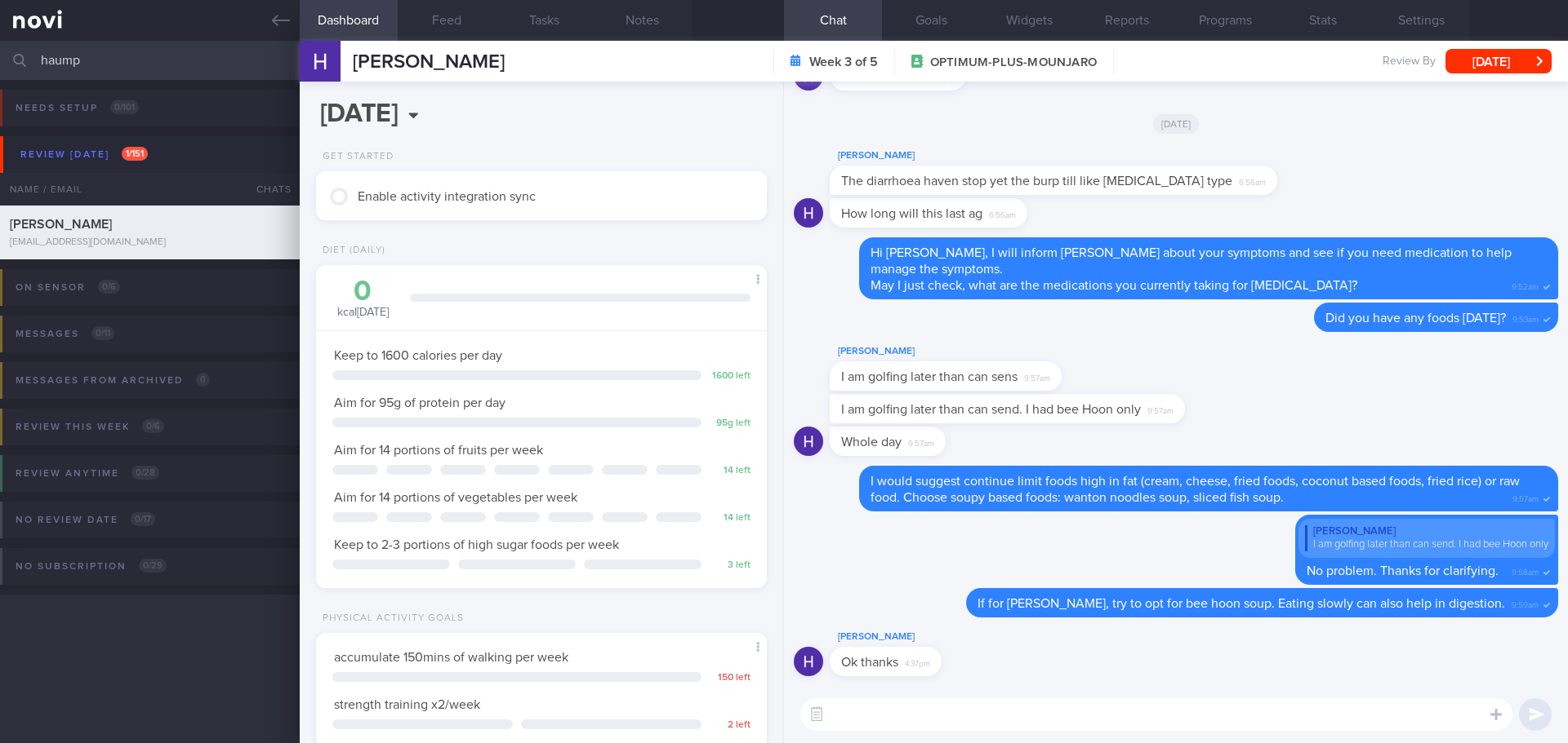
click at [914, 717] on textarea at bounding box center [1156, 714] width 712 height 33
type textarea "Hello [PERSON_NAME] here. Just wanted to check how's your [MEDICAL_DATA] and [M…"
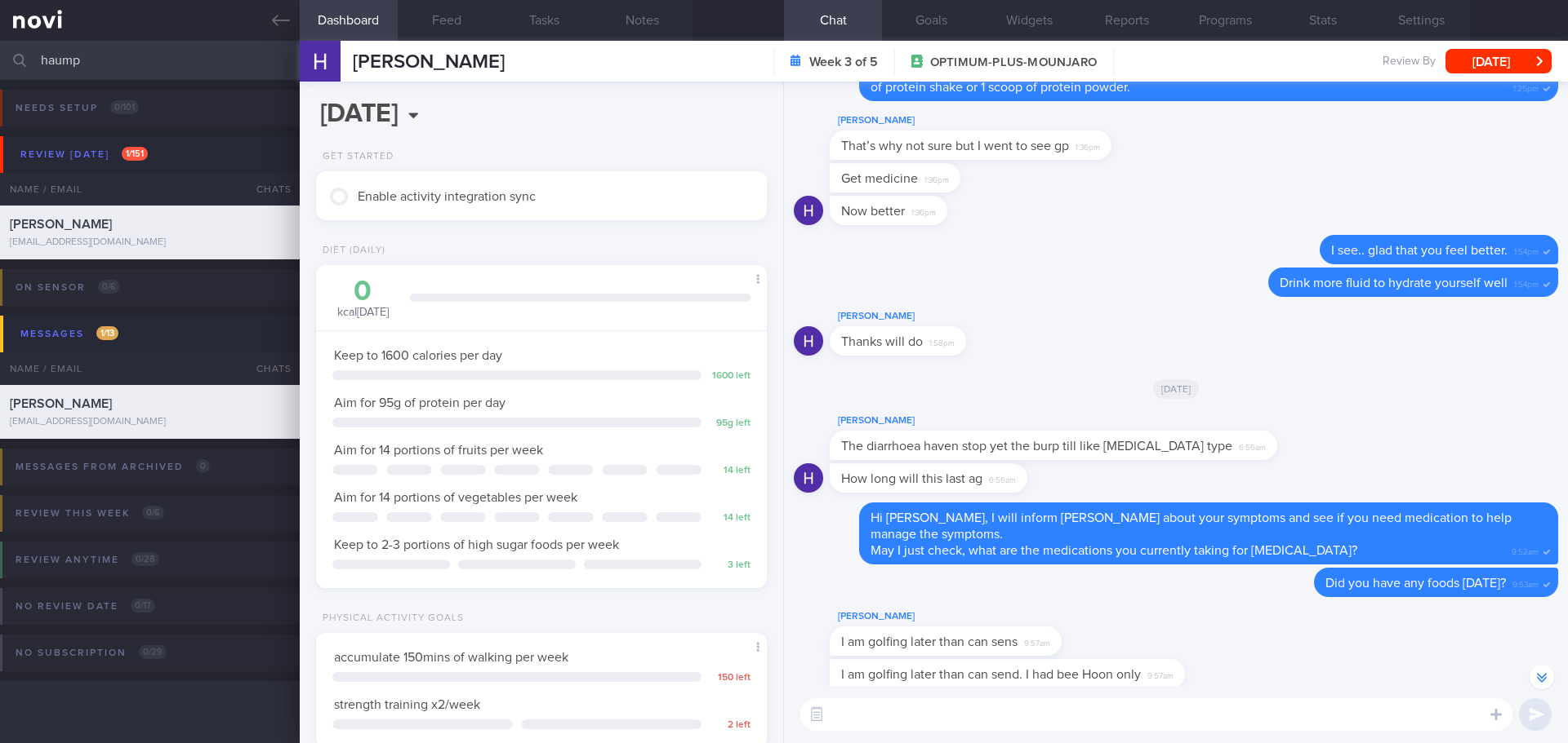
scroll to position [1, 0]
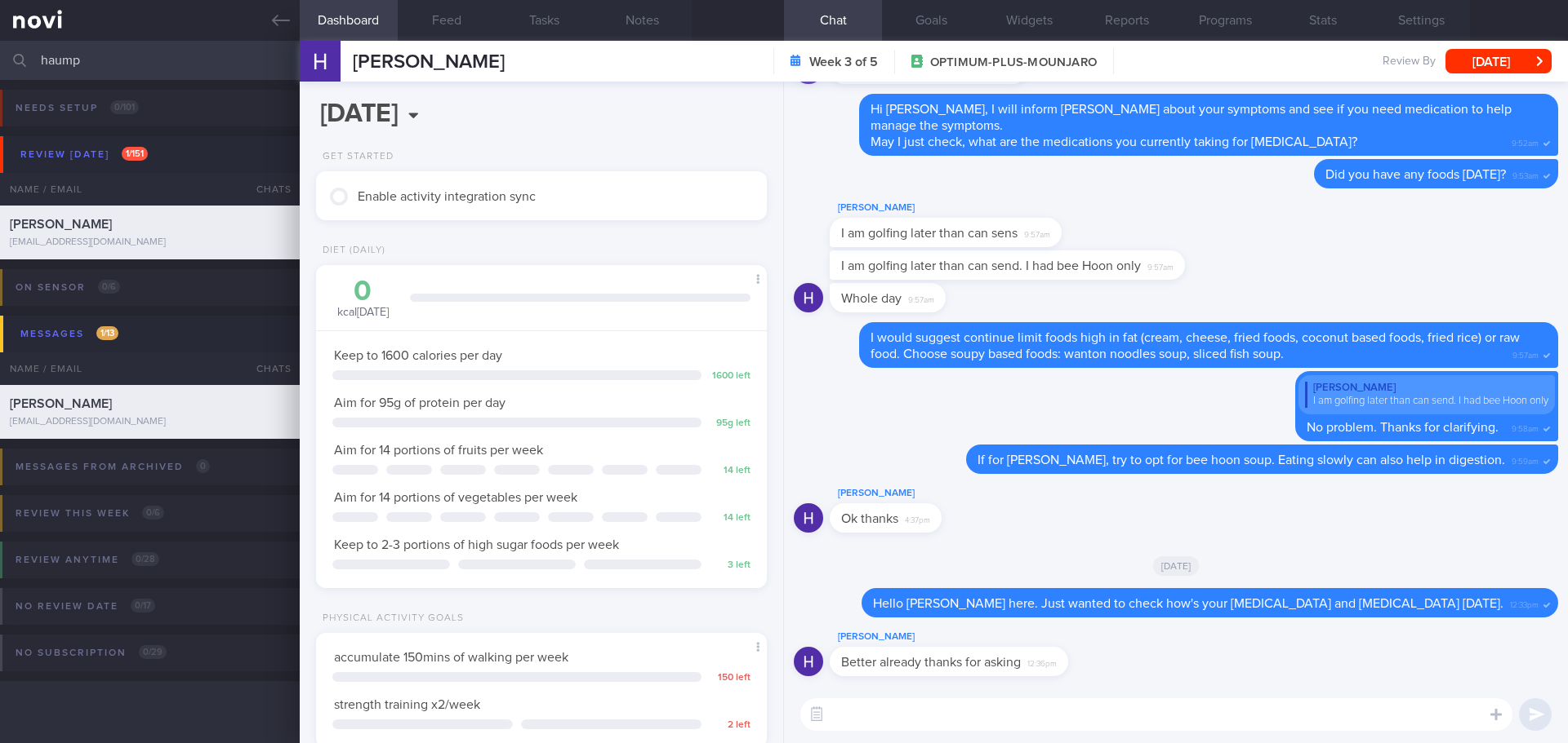
click at [1091, 699] on textarea at bounding box center [1156, 714] width 712 height 33
click at [1092, 707] on textarea at bounding box center [1156, 714] width 712 height 33
type textarea "D"
click at [1060, 713] on textarea "That's glad to hear! 😃" at bounding box center [1156, 714] width 712 height 33
click at [1328, 717] on textarea "That's glad to hear! 😃 Do let me know if you need further support to manage the…" at bounding box center [1156, 714] width 712 height 33
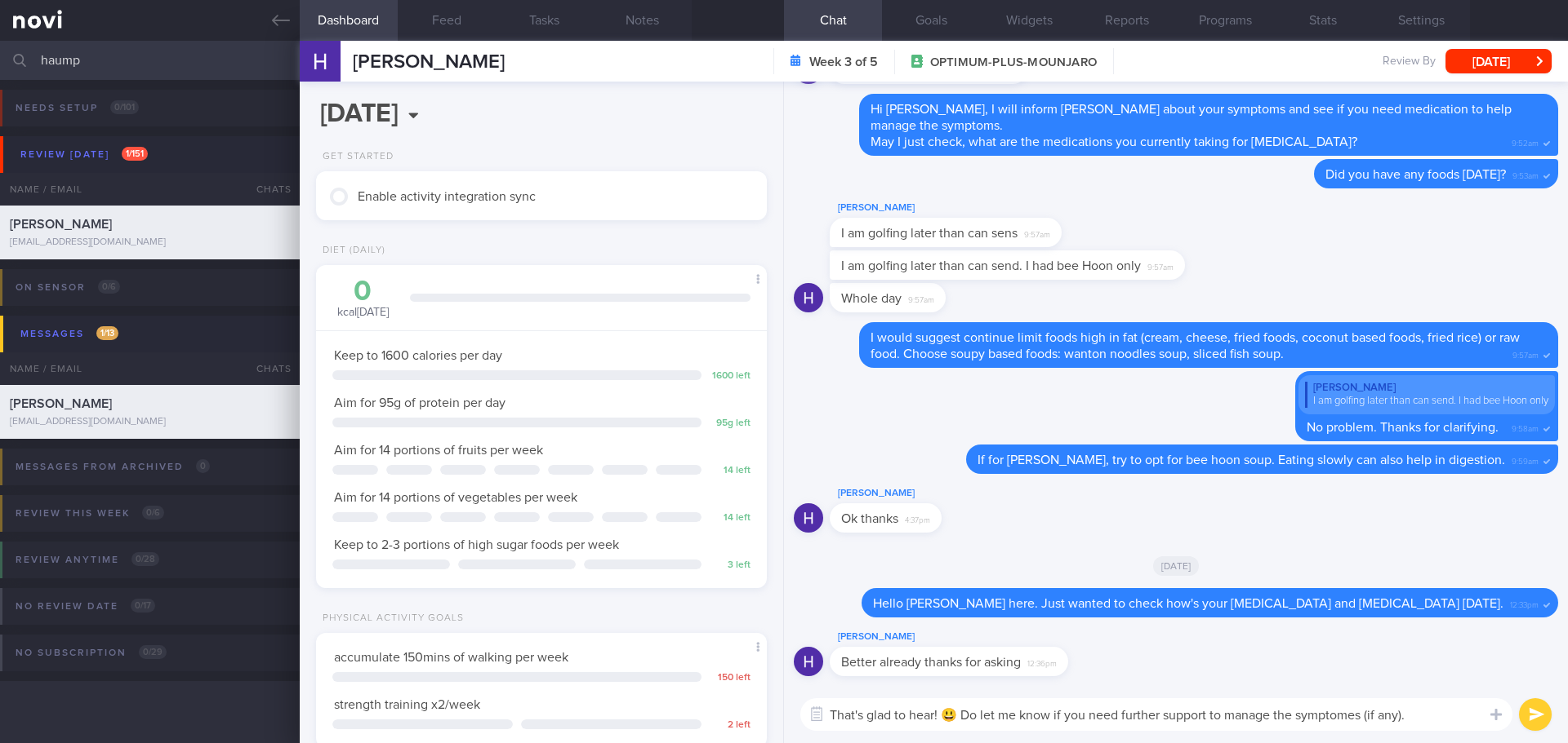
type textarea "That's glad to hear! 😃 Do let me know if you need further support to manage the…"
click at [1443, 713] on textarea "That's glad to hear! 😃 Do let me know if you need further support to manage the…" at bounding box center [1156, 714] width 712 height 33
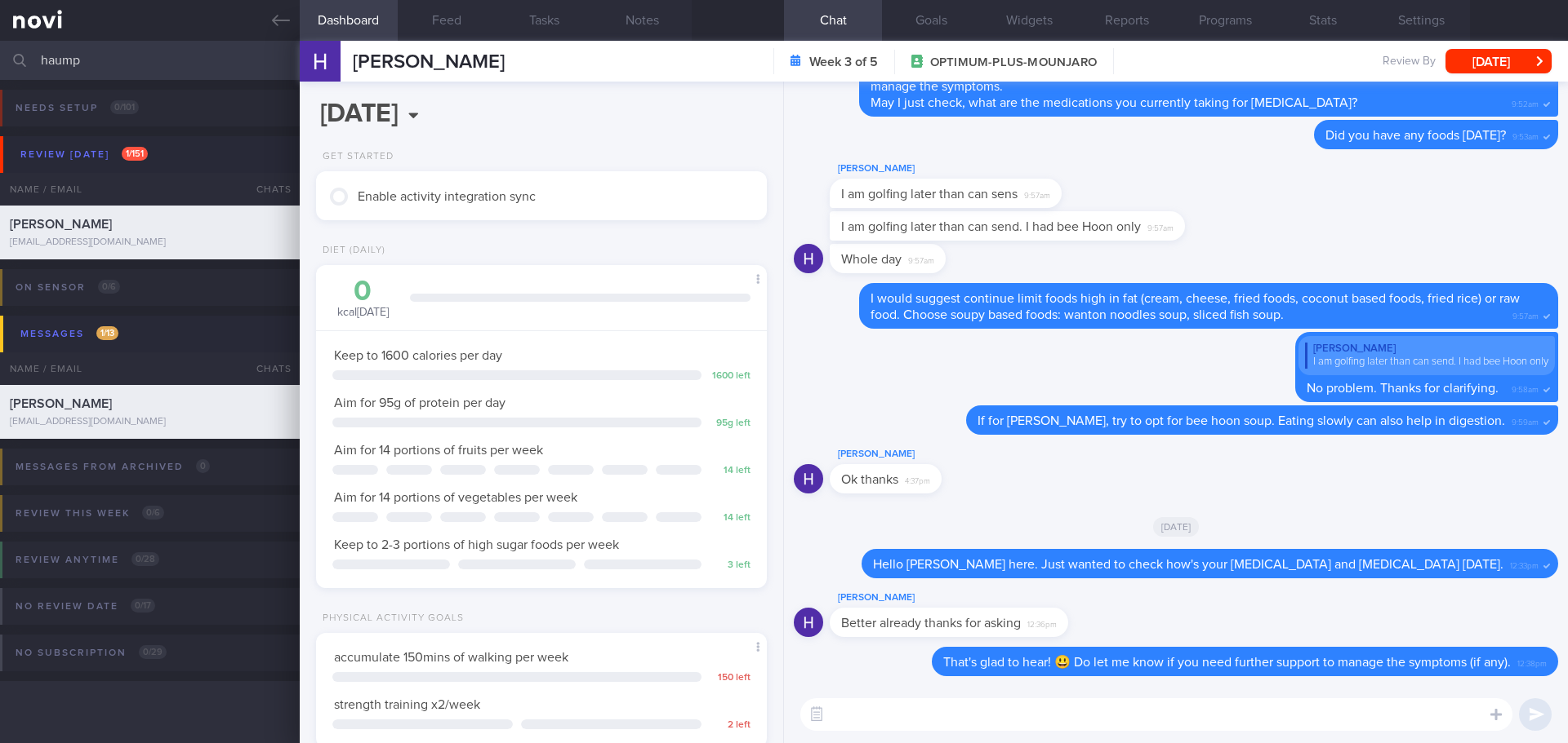
scroll to position [0, 0]
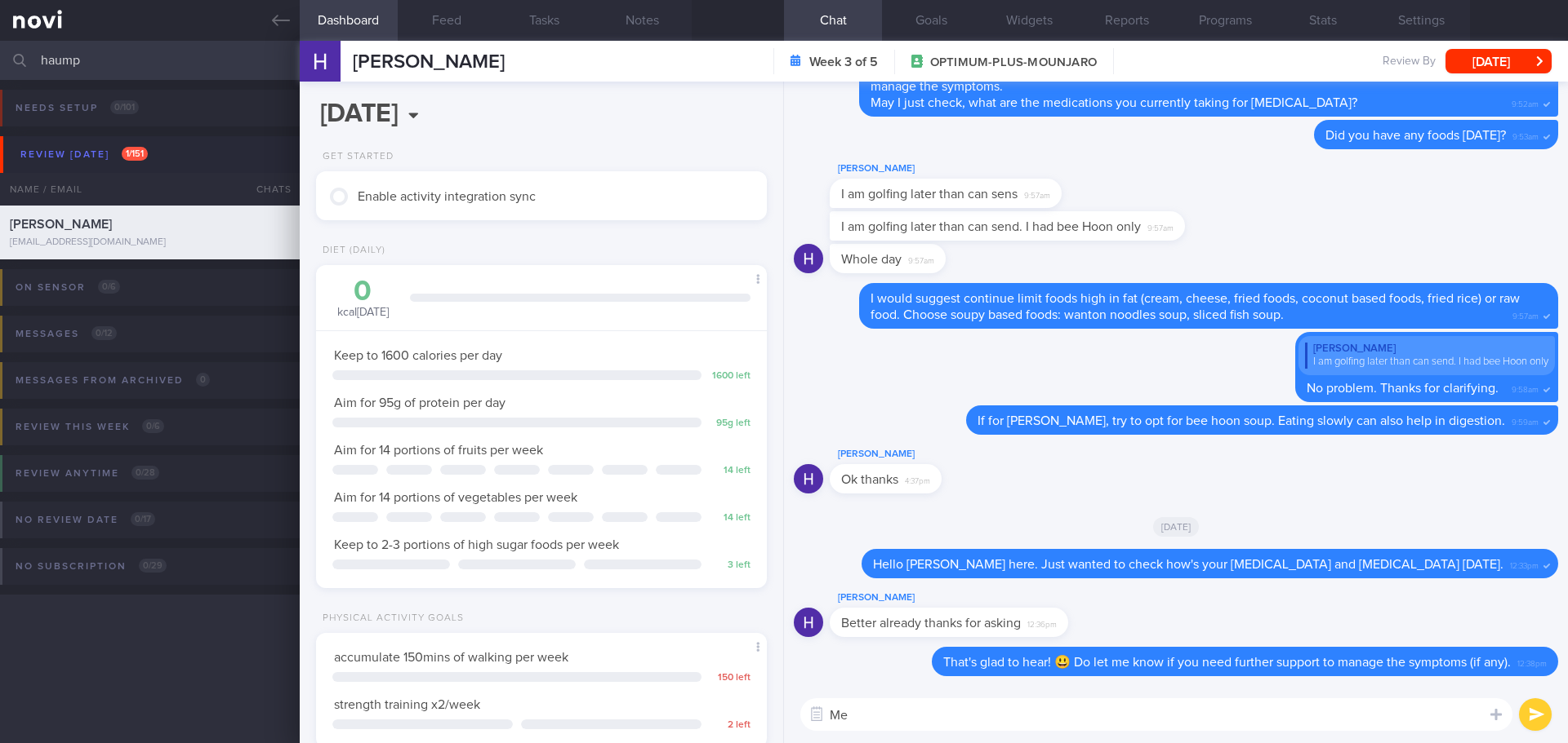
type textarea "M"
type textarea "T"
drag, startPoint x: 971, startPoint y: 719, endPoint x: 932, endPoint y: 721, distance: 39.1
click at [932, 721] on textarea "Meanwhile, try to stay to minimise intake of greasy and spicy foods, make sure …" at bounding box center [1156, 714] width 712 height 33
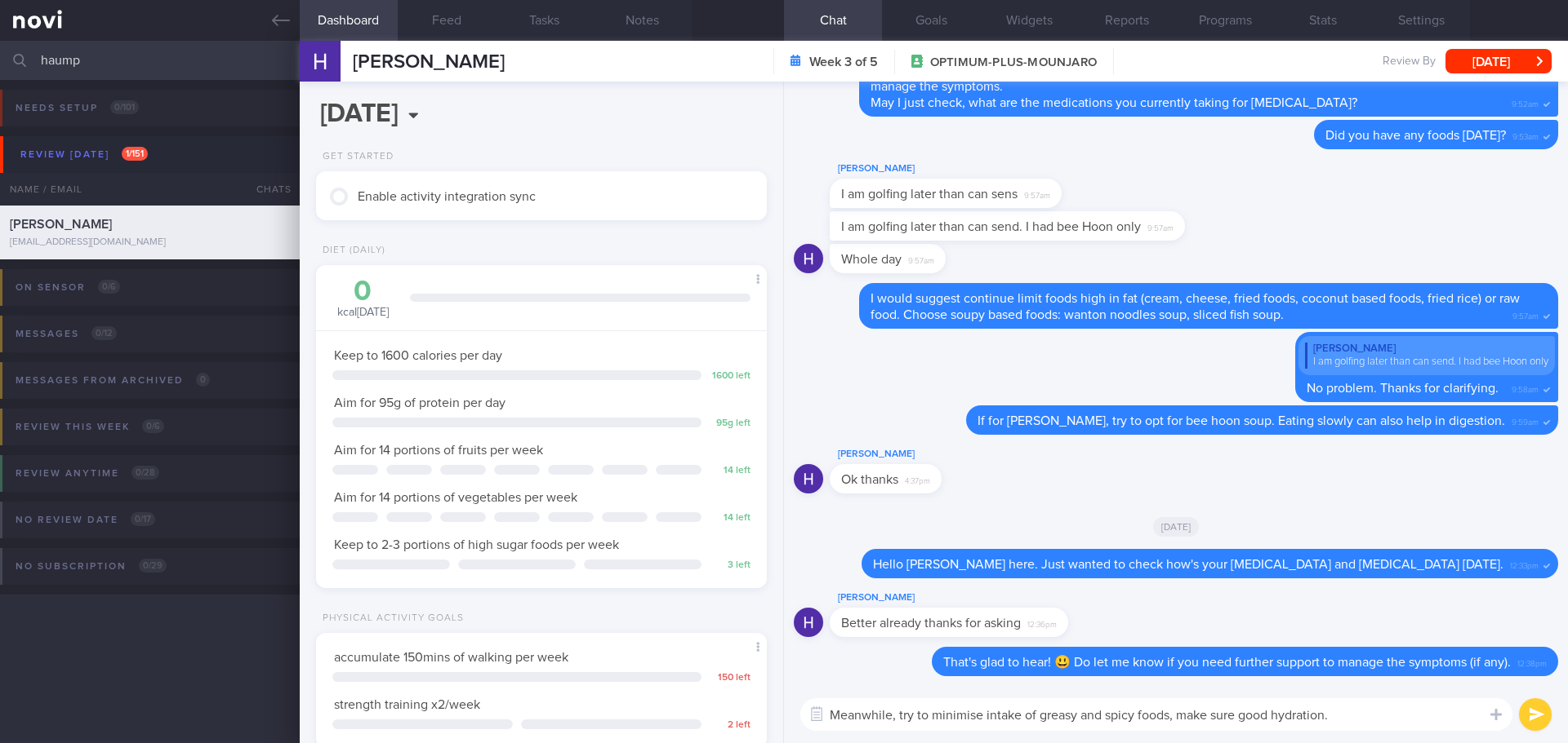
click at [1423, 713] on textarea "Meanwhile, try to minimise intake of greasy and spicy foods, make sure good hyd…" at bounding box center [1156, 714] width 712 height 33
click at [1424, 713] on textarea "Meanwhile, try to minimise intake of greasy and spicy foods, make sure good hyd…" at bounding box center [1156, 714] width 712 height 33
type textarea "Meanwhile, try to minimise intake of greasy and spicy foods, make sure good hyd…"
click at [1528, 716] on button "submit" at bounding box center [1534, 714] width 33 height 33
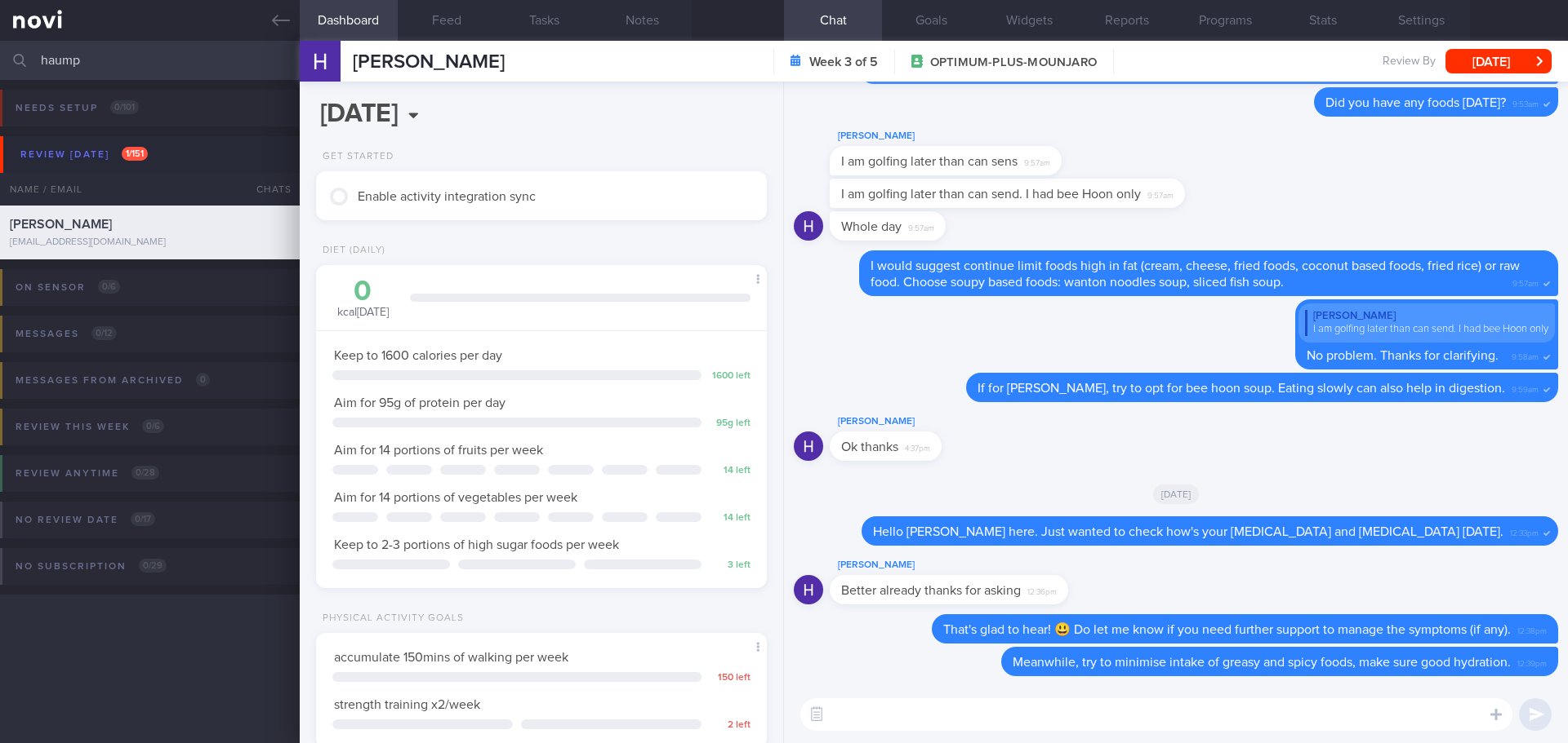
drag, startPoint x: 100, startPoint y: 55, endPoint x: 13, endPoint y: 77, distance: 89.7
click at [13, 77] on div "haump Assigned patients Assigned patients All active patients Archived patients" at bounding box center [784, 61] width 1568 height 39
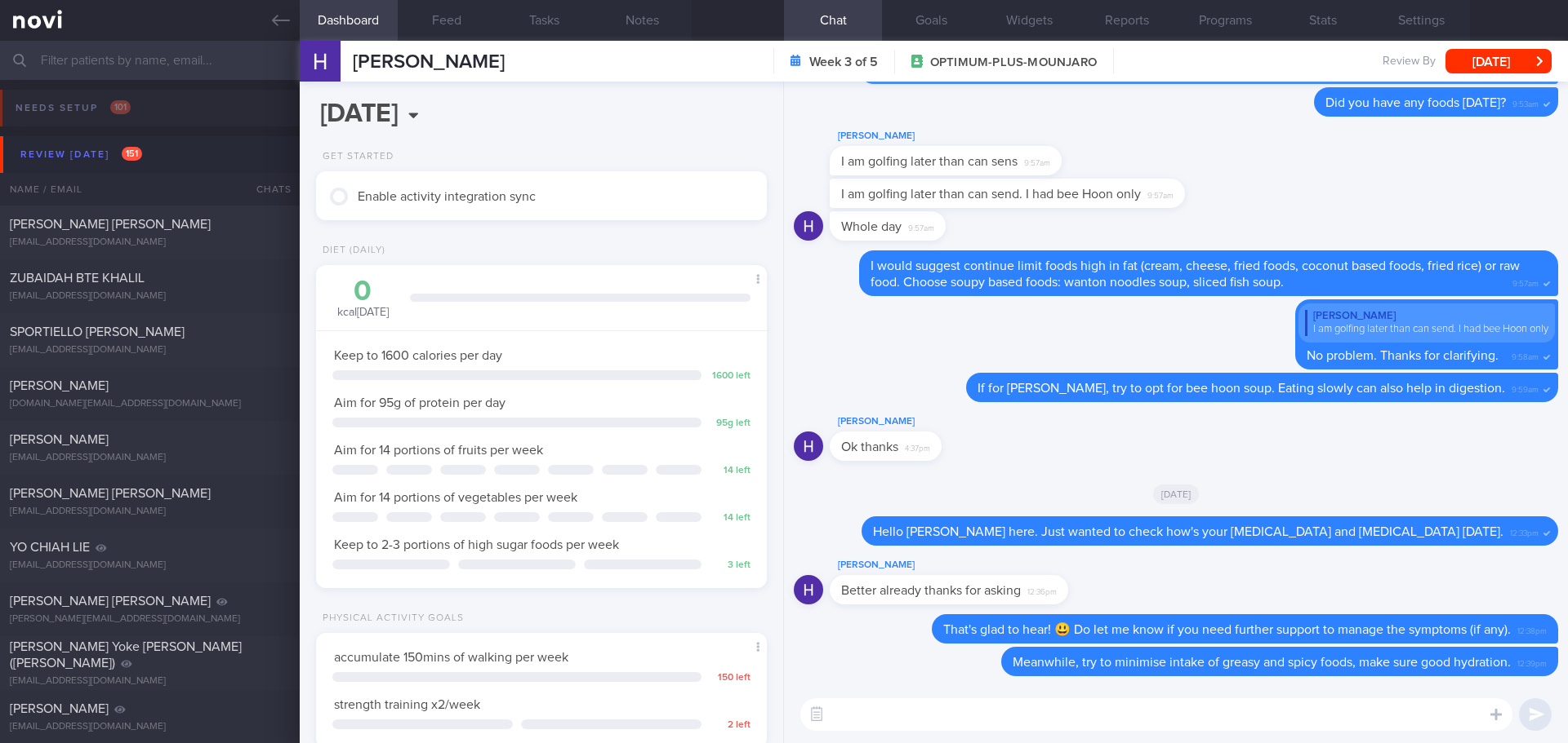
click at [1131, 160] on div "[PERSON_NAME] I am golfing later than can sens 9:57am" at bounding box center [1176, 153] width 764 height 52
click at [161, 155] on button "Review [DATE] 151" at bounding box center [786, 154] width 1573 height 36
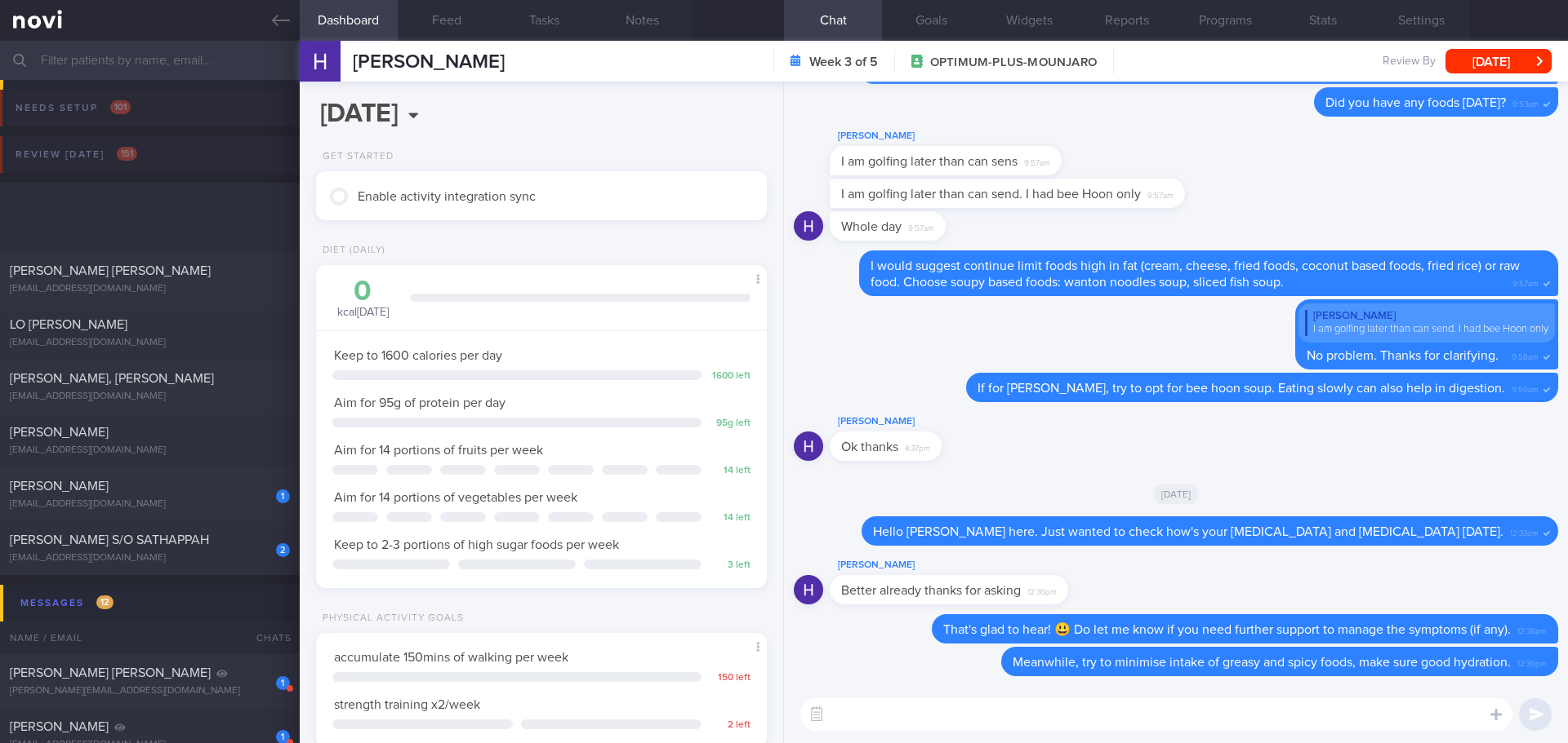
scroll to position [245, 0]
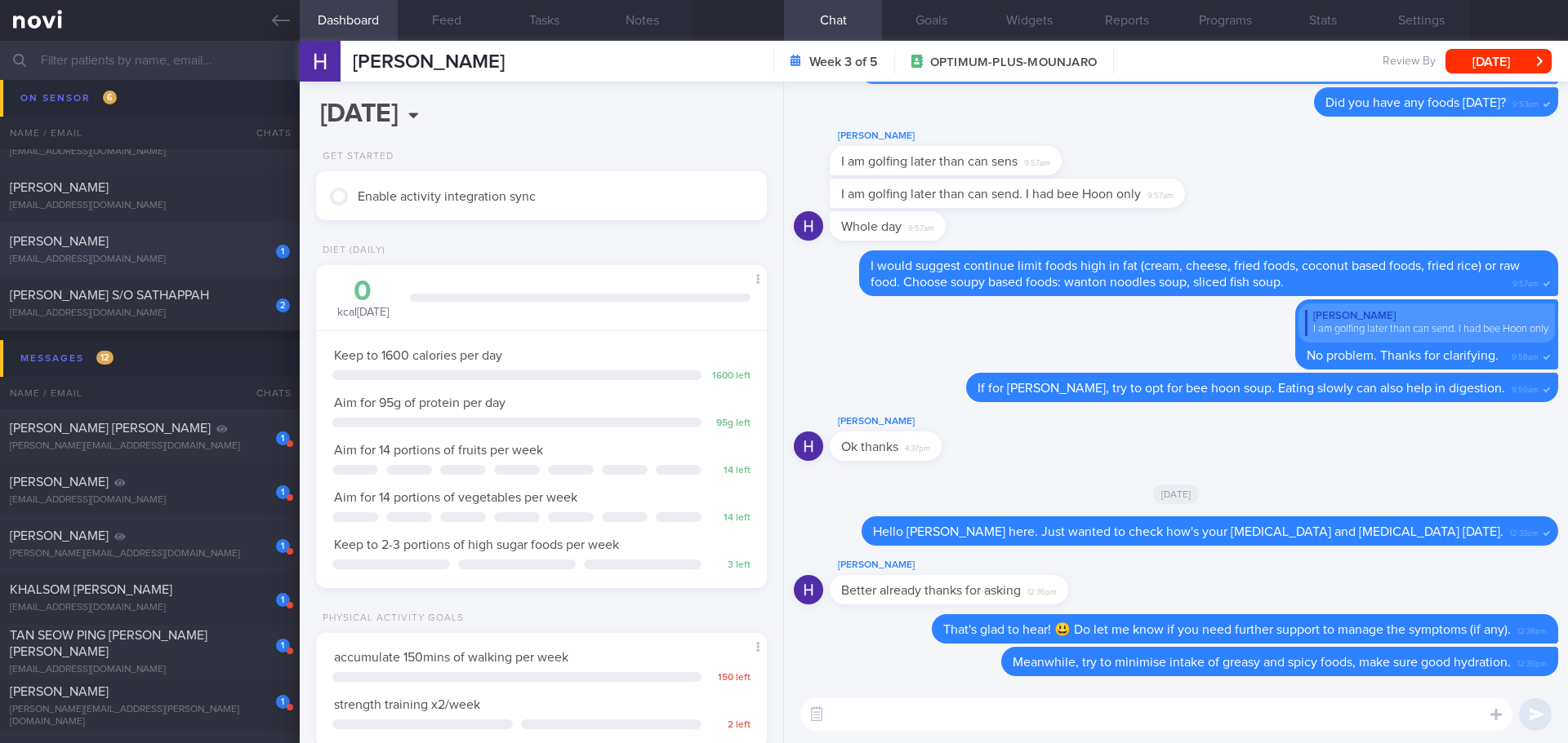
click at [197, 247] on div "[PERSON_NAME]" at bounding box center [148, 241] width 276 height 16
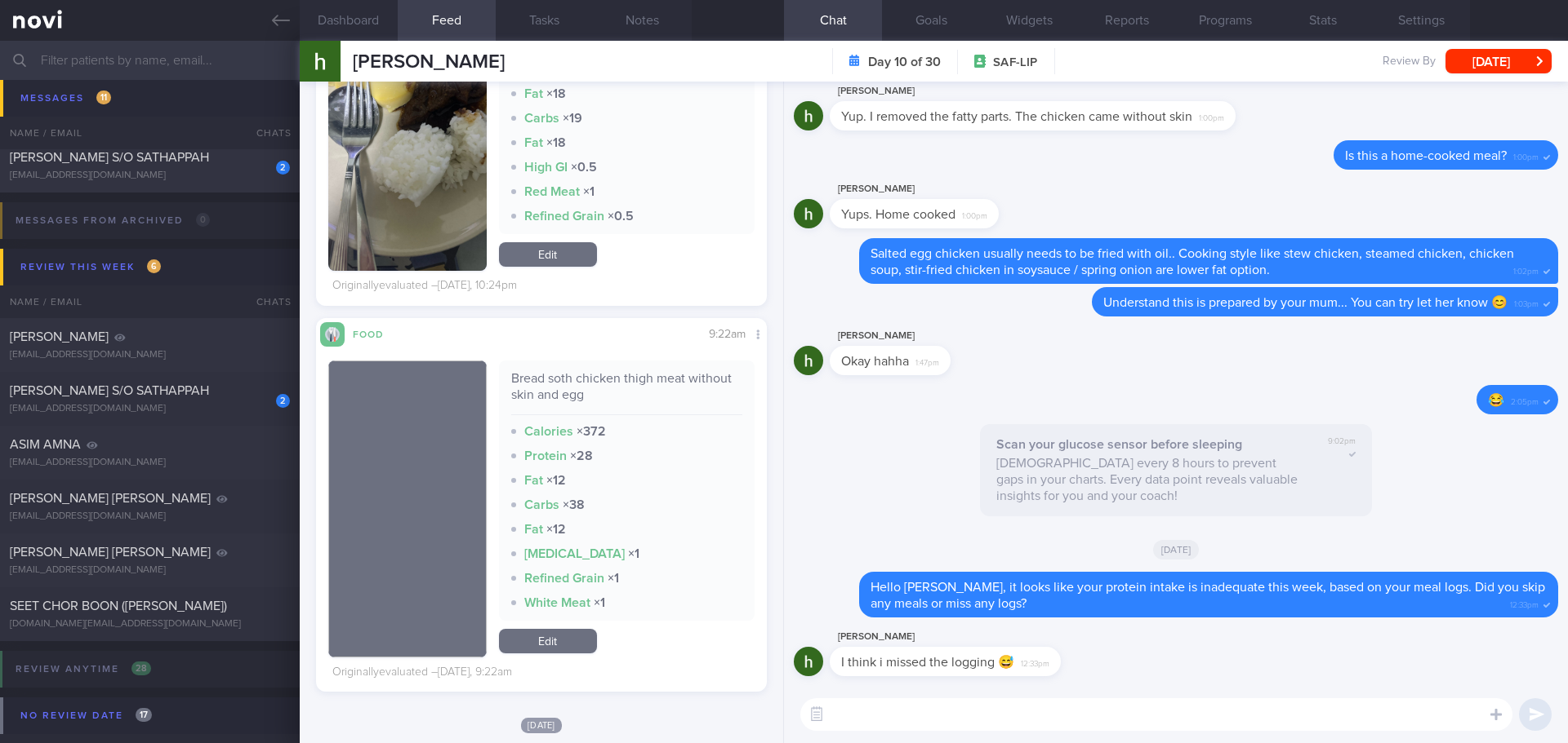
scroll to position [1061, 0]
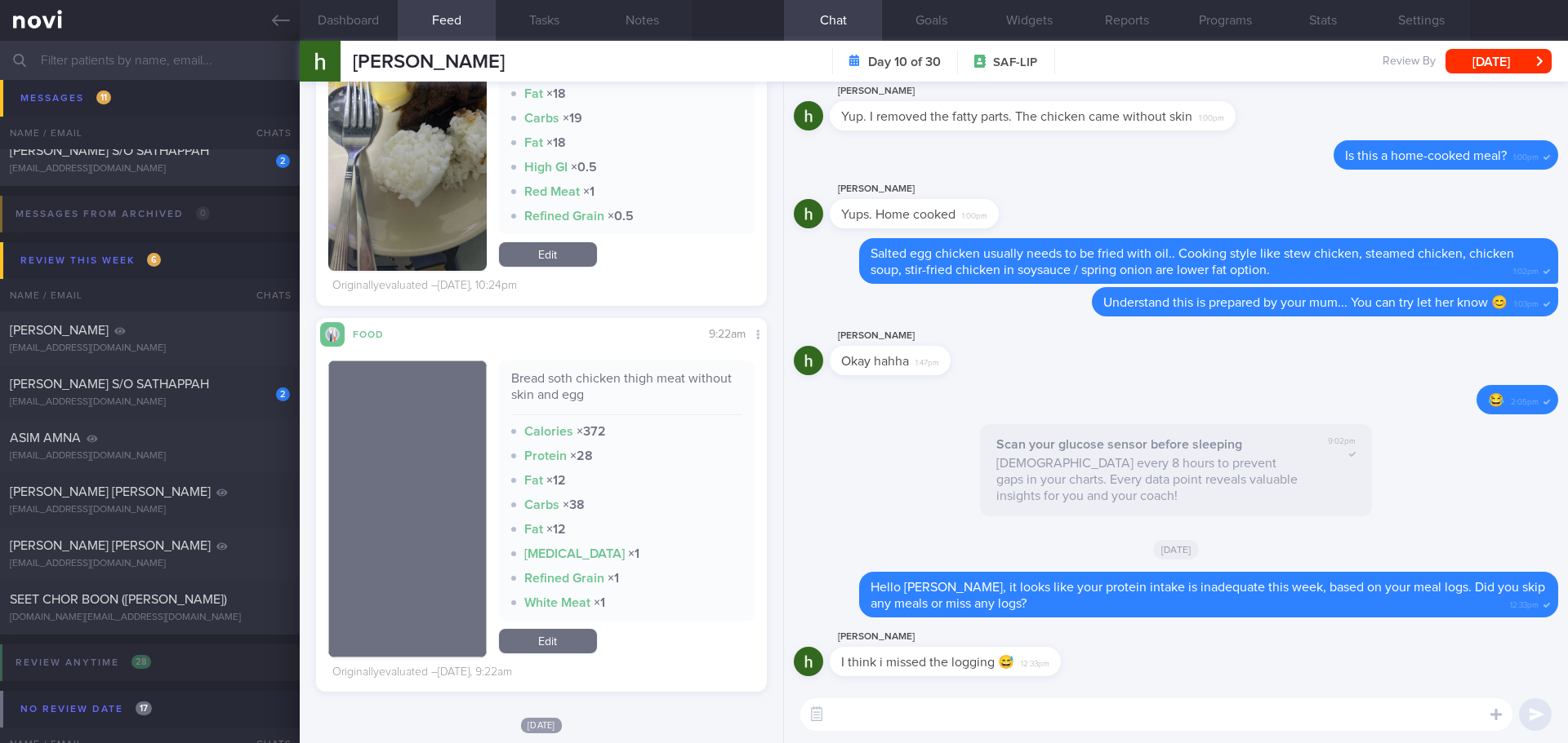
click at [156, 52] on input "text" at bounding box center [784, 61] width 1568 height 39
type input "t"
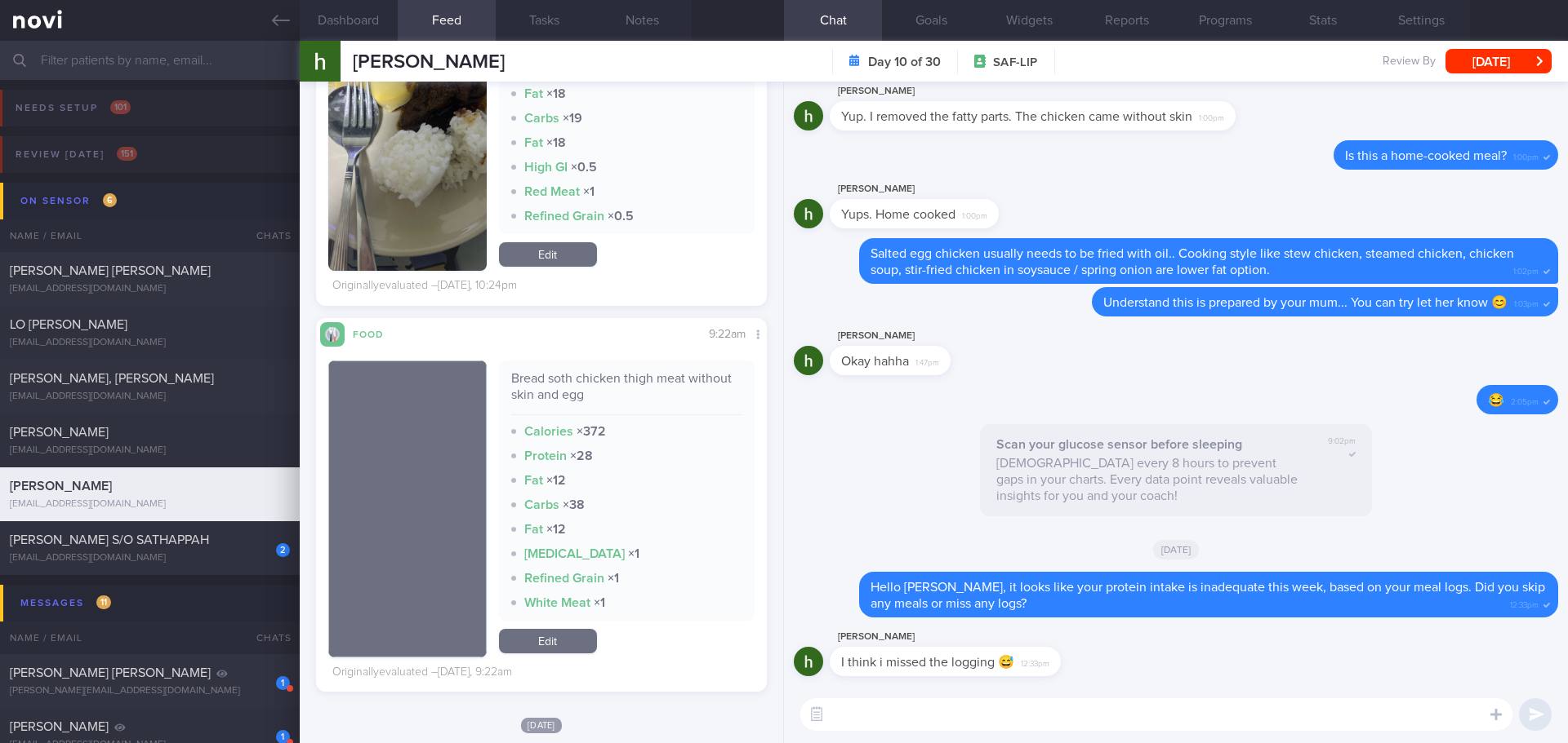
click at [906, 709] on textarea at bounding box center [1156, 714] width 712 height 33
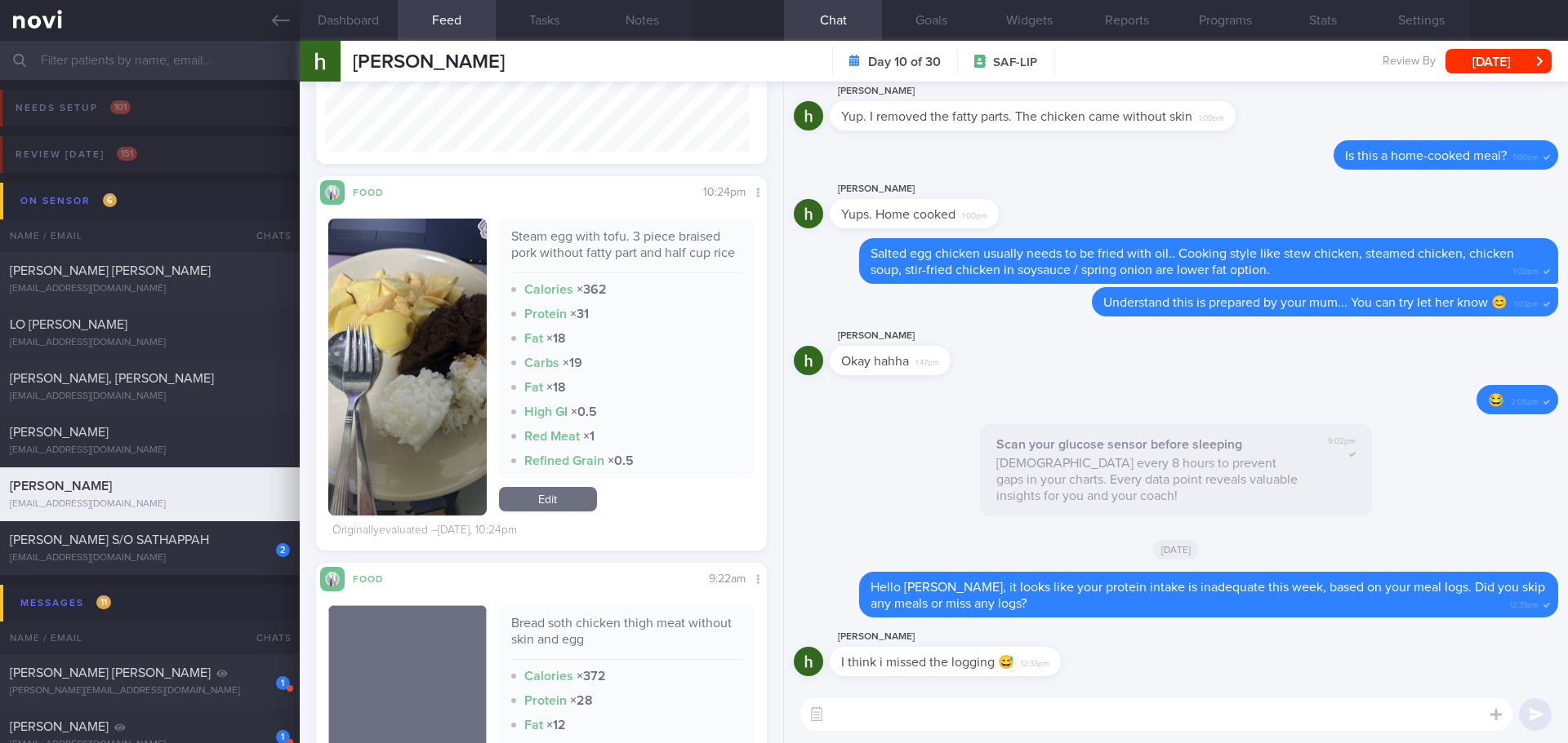
scroll to position [267, 425]
click at [440, 327] on button "button" at bounding box center [407, 367] width 159 height 297
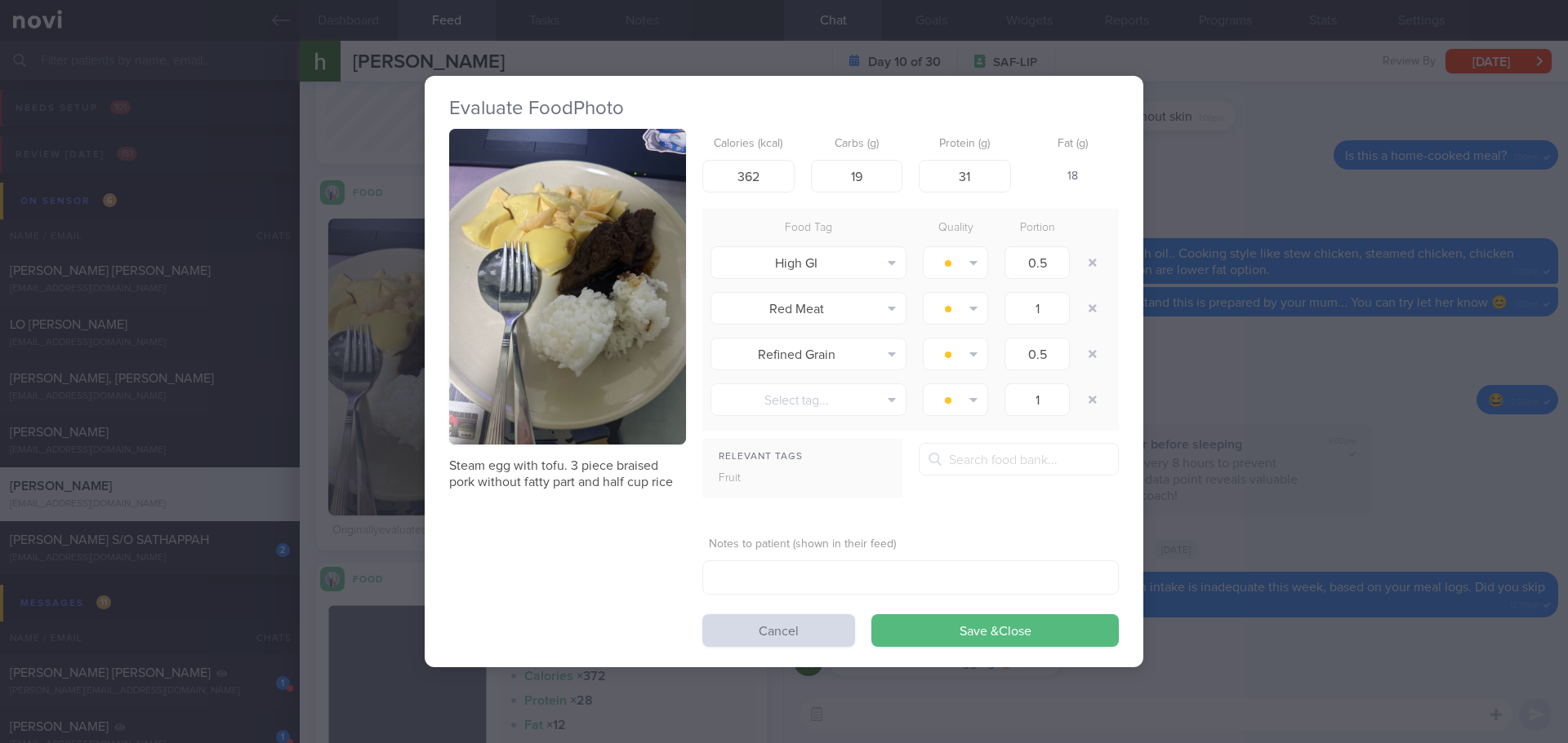
click at [507, 257] on button "button" at bounding box center [568, 287] width 237 height 315
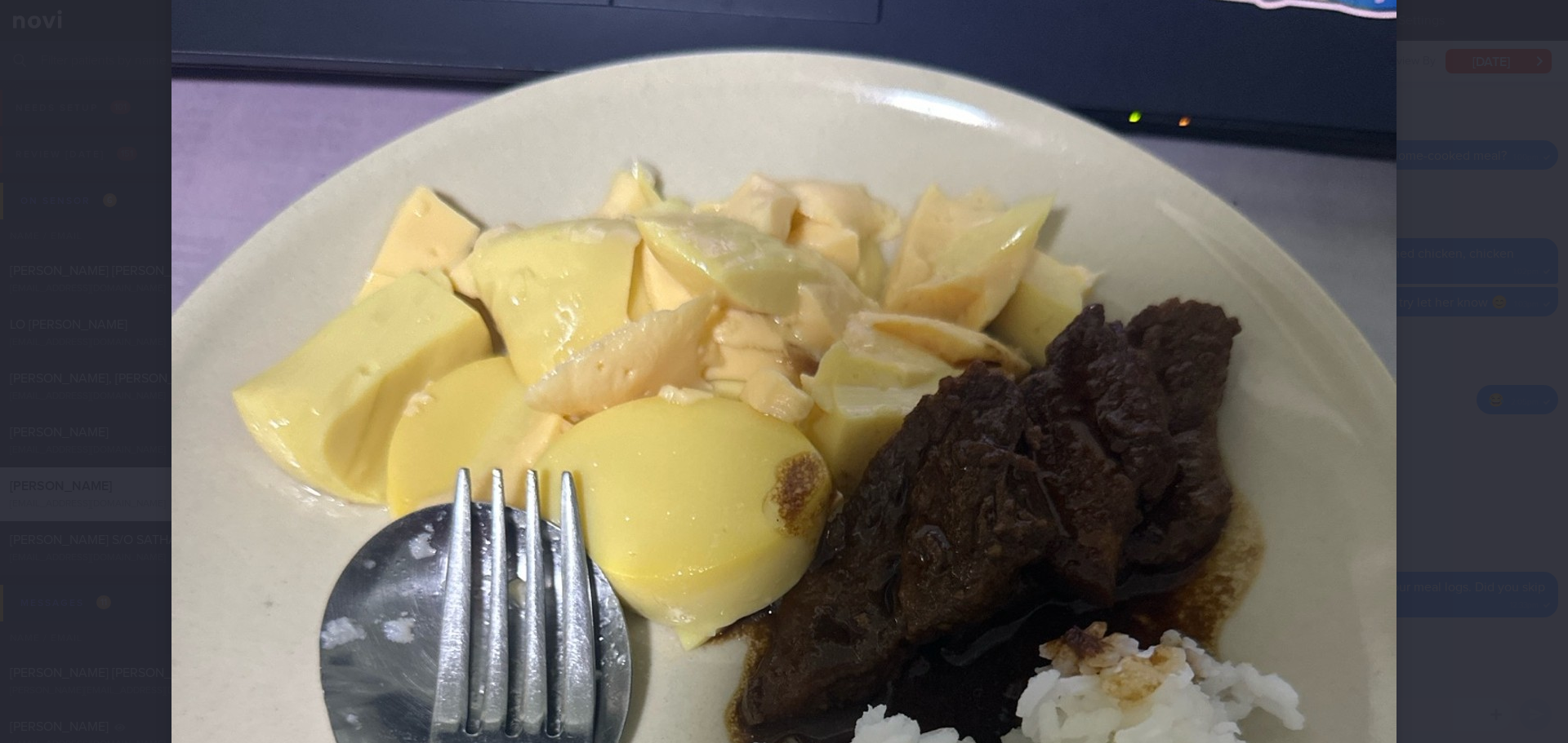
scroll to position [163, 0]
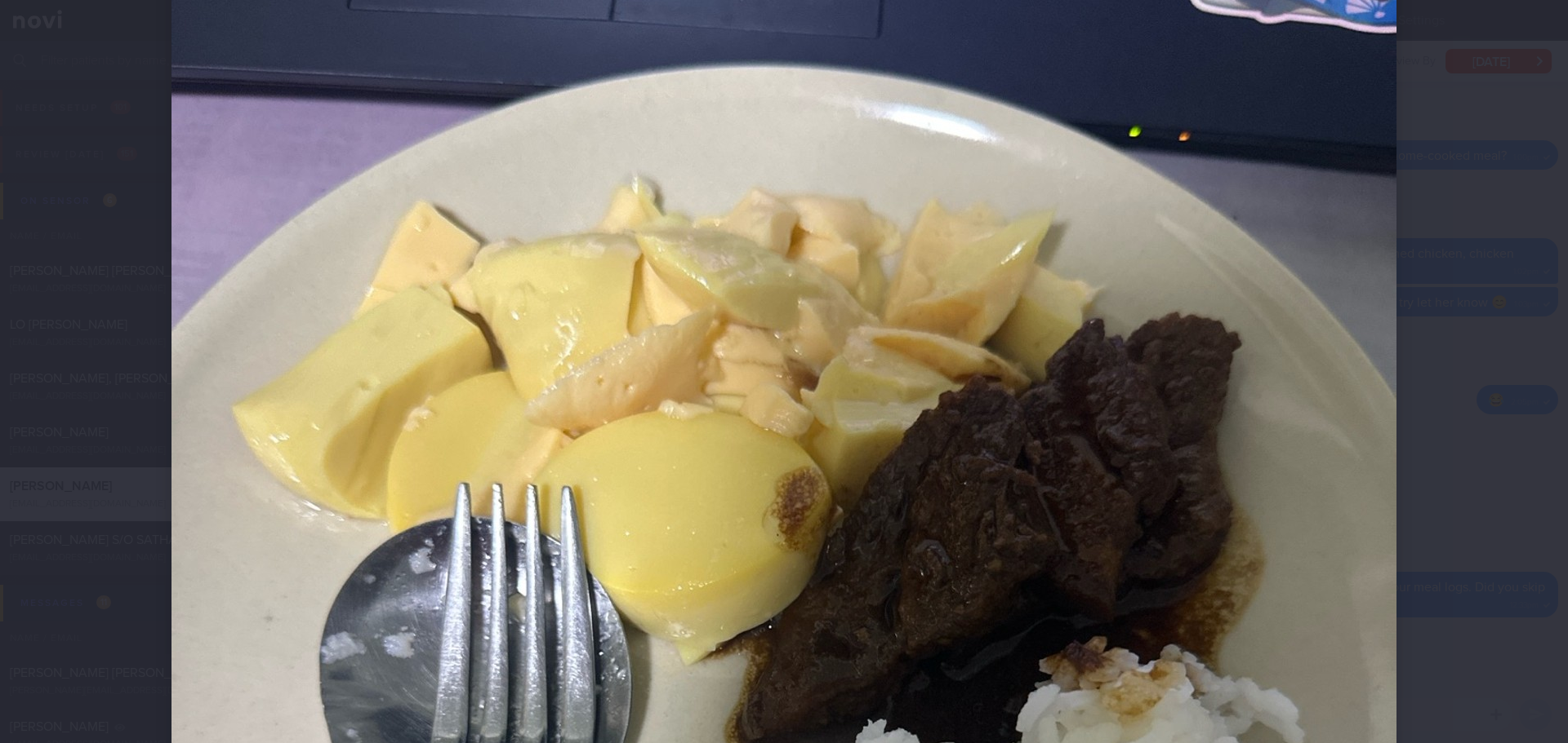
click at [1479, 351] on div at bounding box center [784, 372] width 1568 height 743
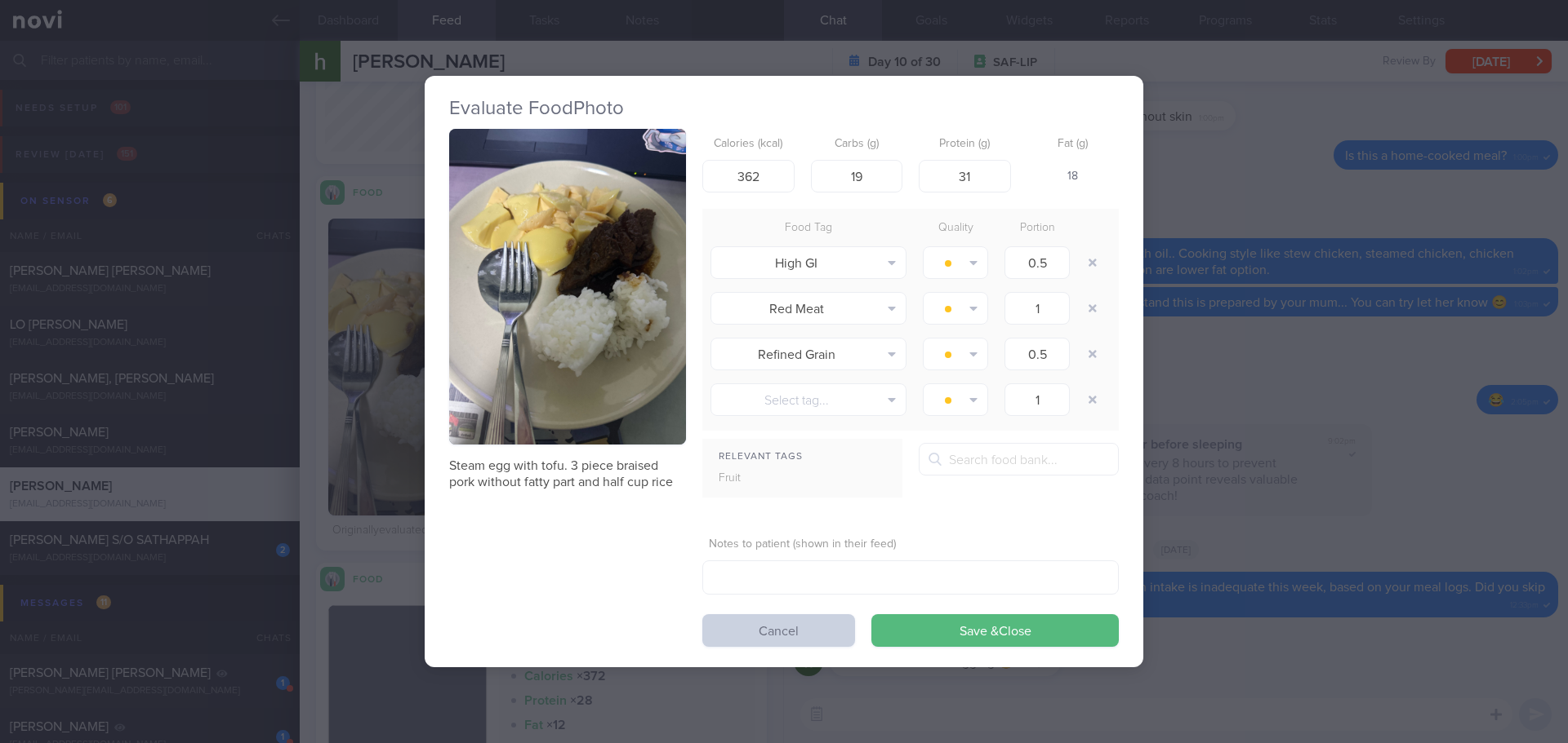
click at [789, 617] on button "Cancel" at bounding box center [778, 630] width 152 height 33
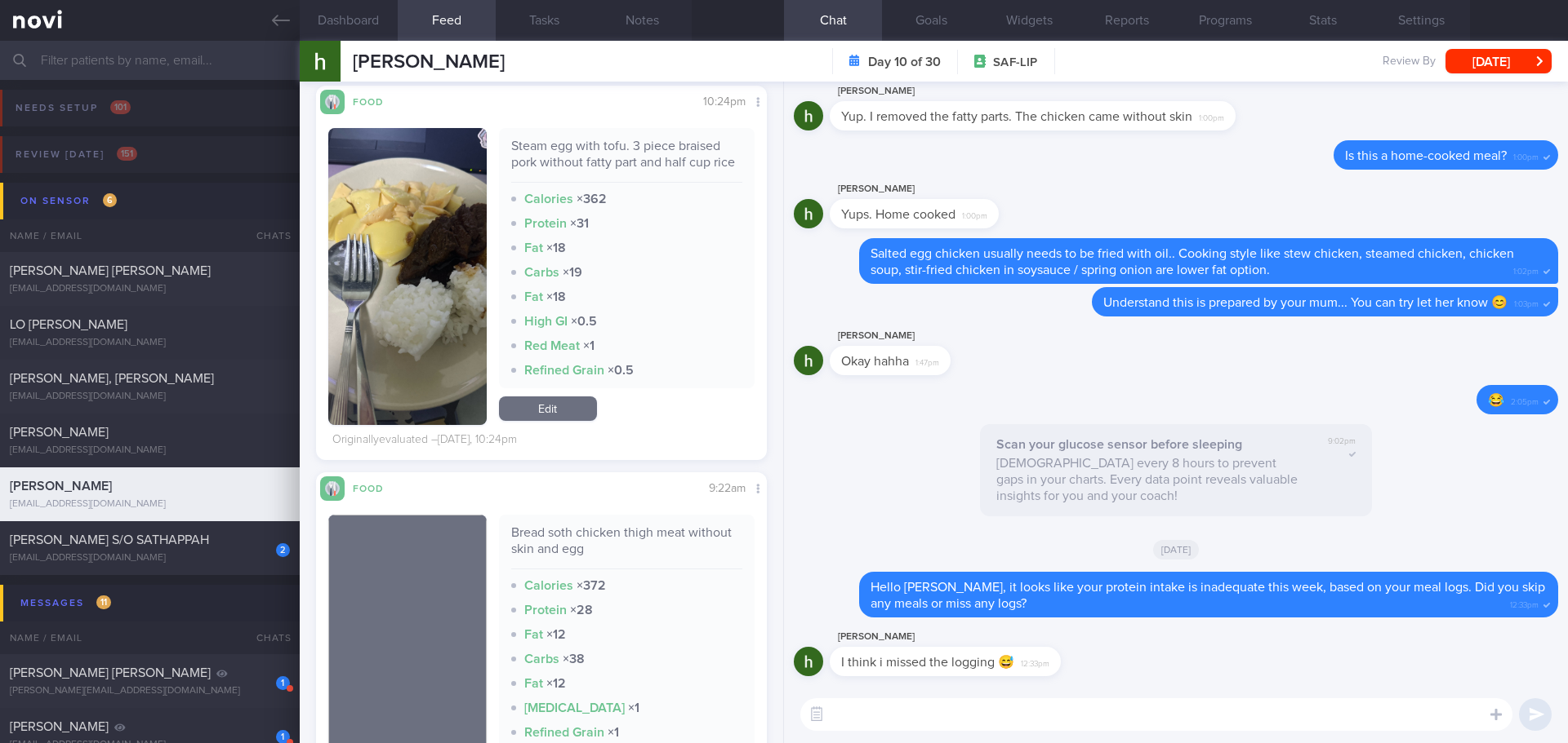
scroll to position [735, 0]
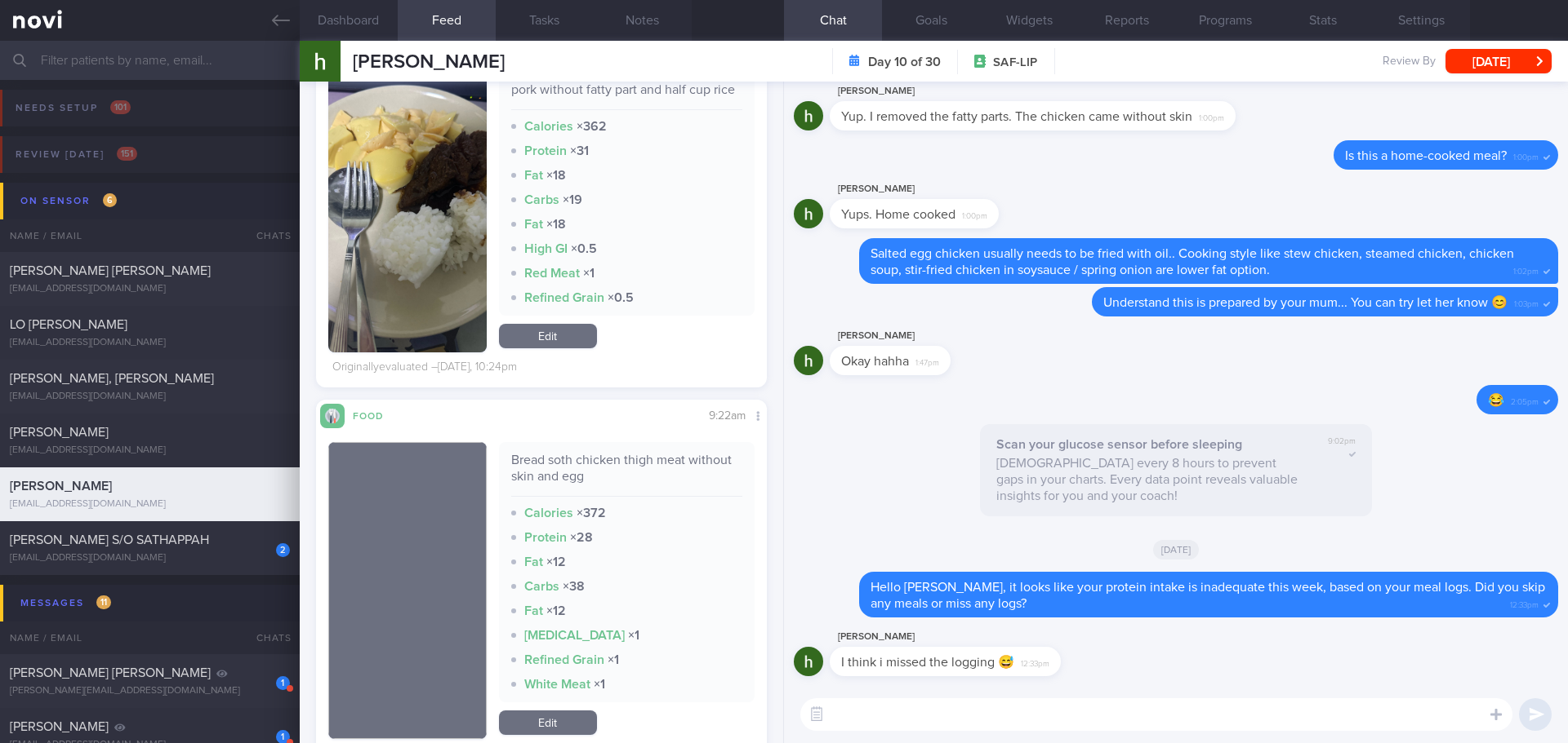
click at [881, 709] on textarea at bounding box center [1156, 714] width 712 height 33
type textarea "No worries.. Hope you have been having regular meal 😁"
click at [1541, 709] on button "submit" at bounding box center [1534, 714] width 33 height 33
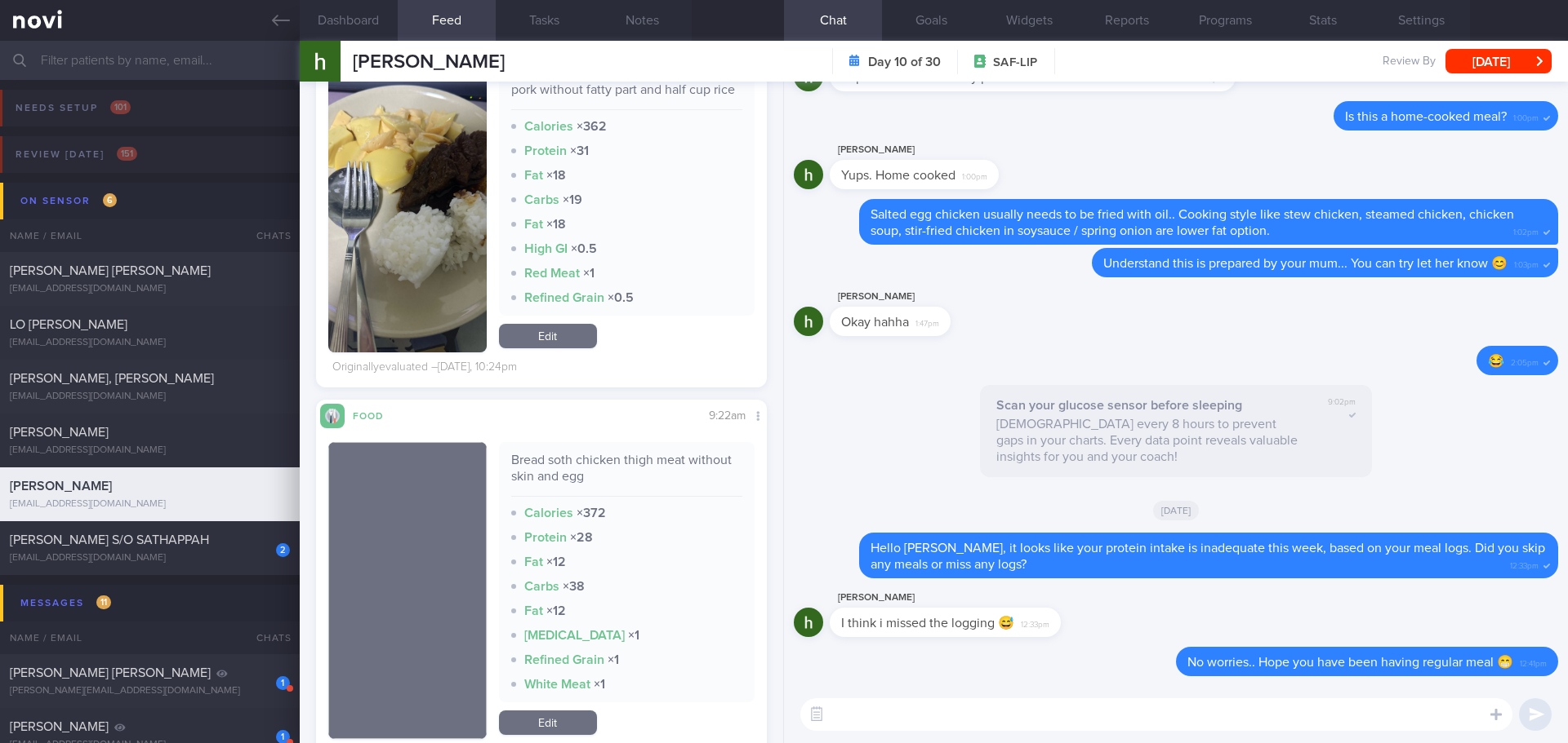
click at [1241, 706] on textarea at bounding box center [1156, 714] width 712 height 33
type textarea "D"
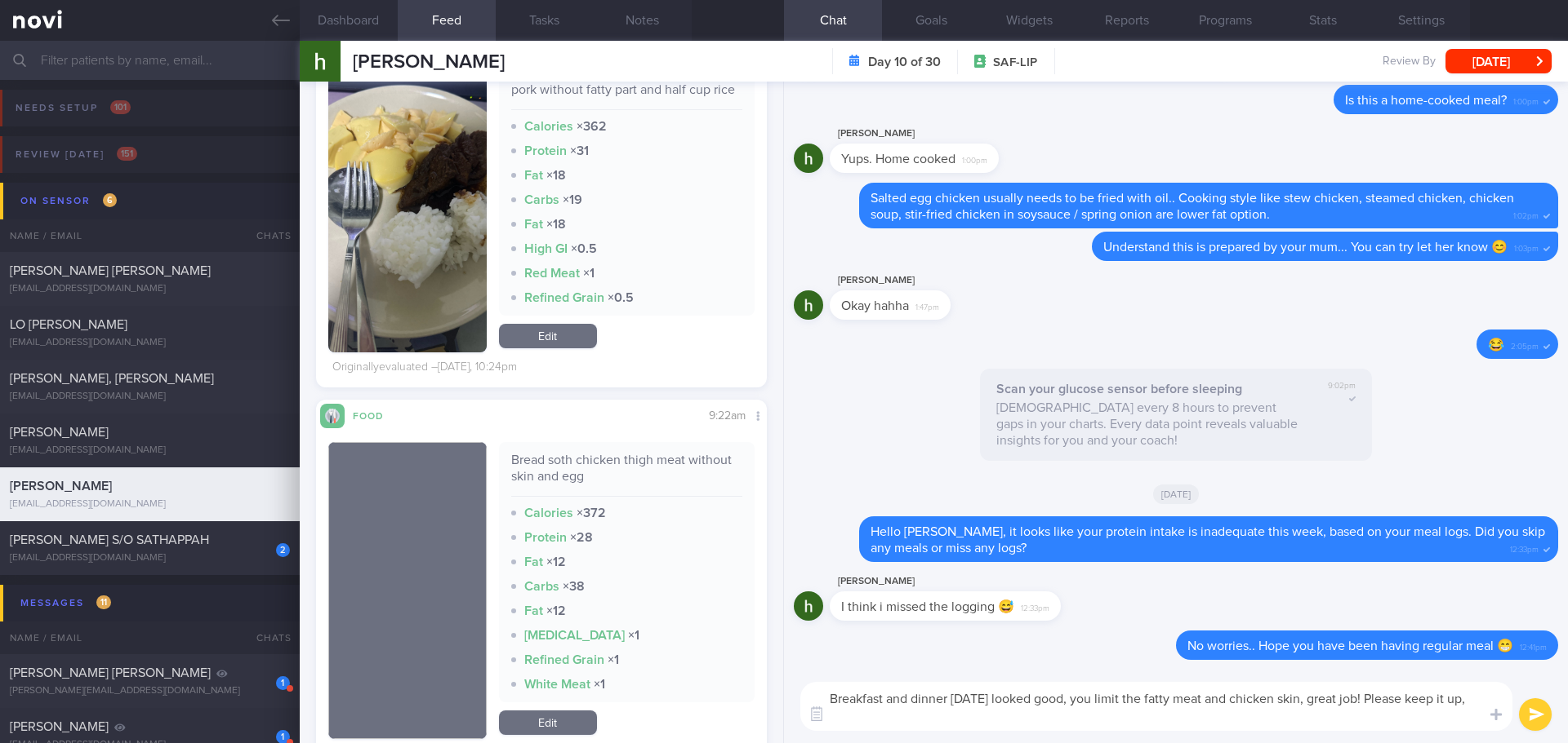
scroll to position [0, 0]
type textarea "Breakfast and dinner [DATE] looked good, you limit the fatty meat and chicken s…"
click at [1536, 704] on button "submit" at bounding box center [1534, 714] width 33 height 33
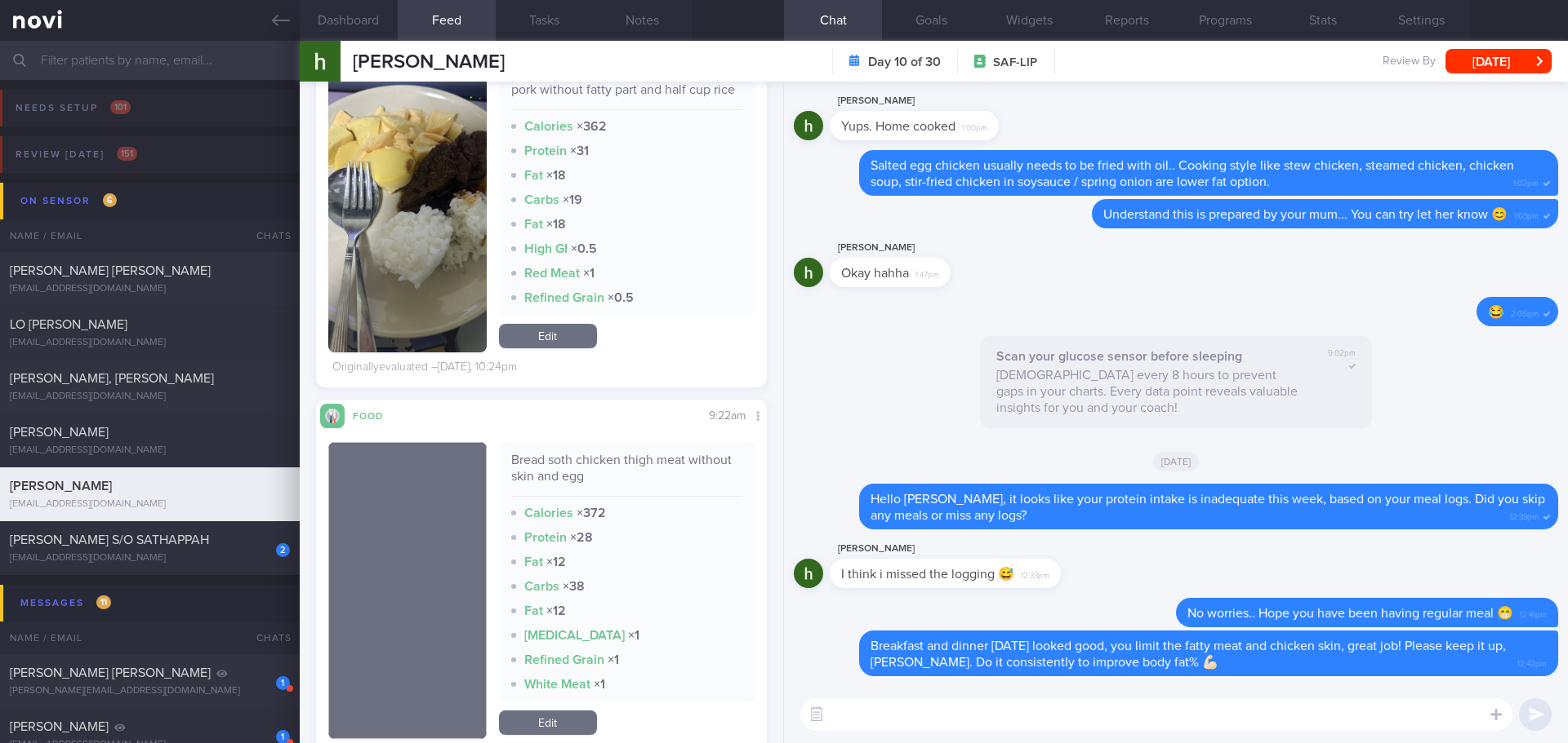
click at [123, 63] on input "text" at bounding box center [784, 61] width 1568 height 39
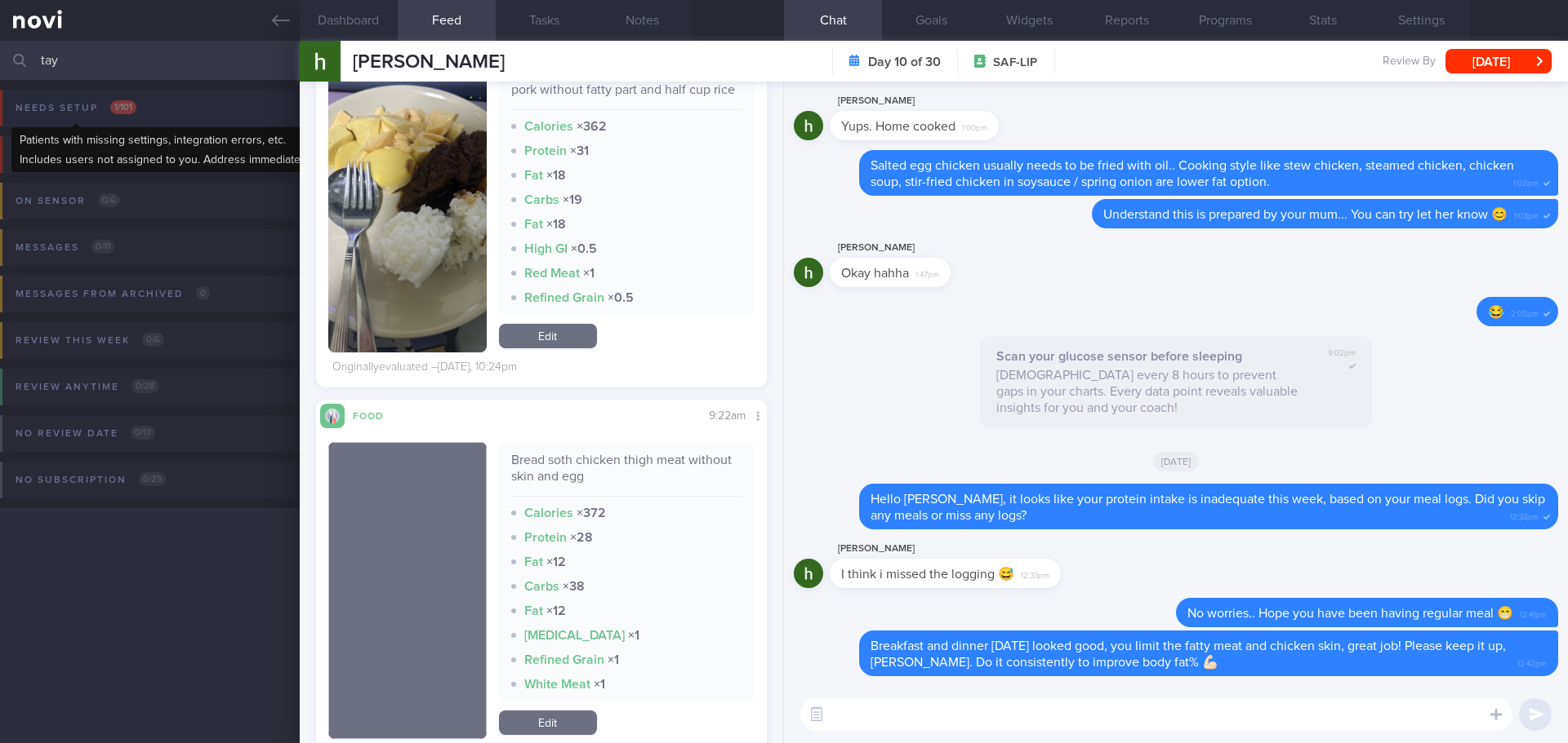
type input "tay"
click at [120, 104] on span "1 / 101" at bounding box center [123, 107] width 26 height 14
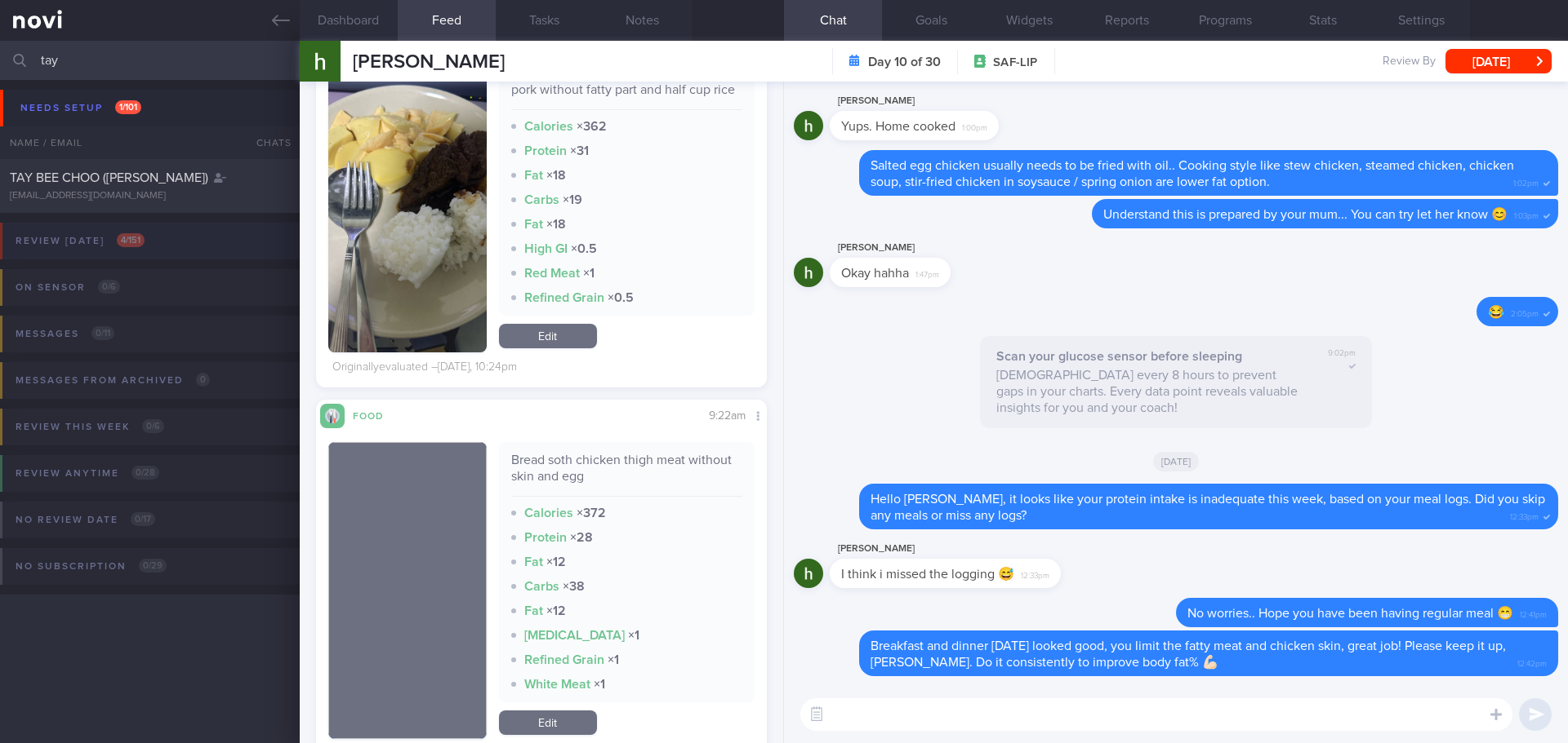
click at [150, 242] on button "Review [DATE] 4 / 151" at bounding box center [782, 246] width 1573 height 47
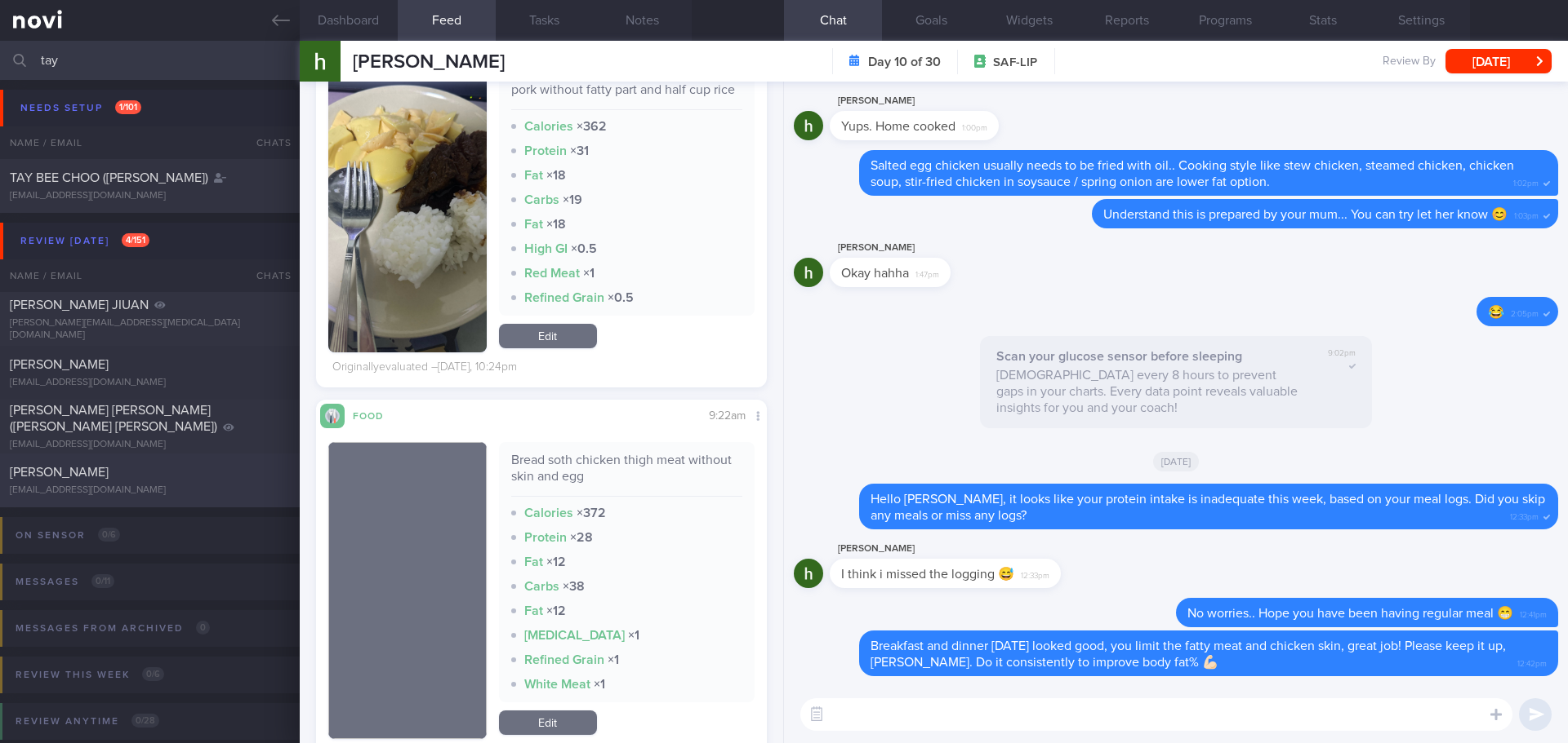
click at [150, 466] on div "[PERSON_NAME]" at bounding box center [148, 471] width 276 height 16
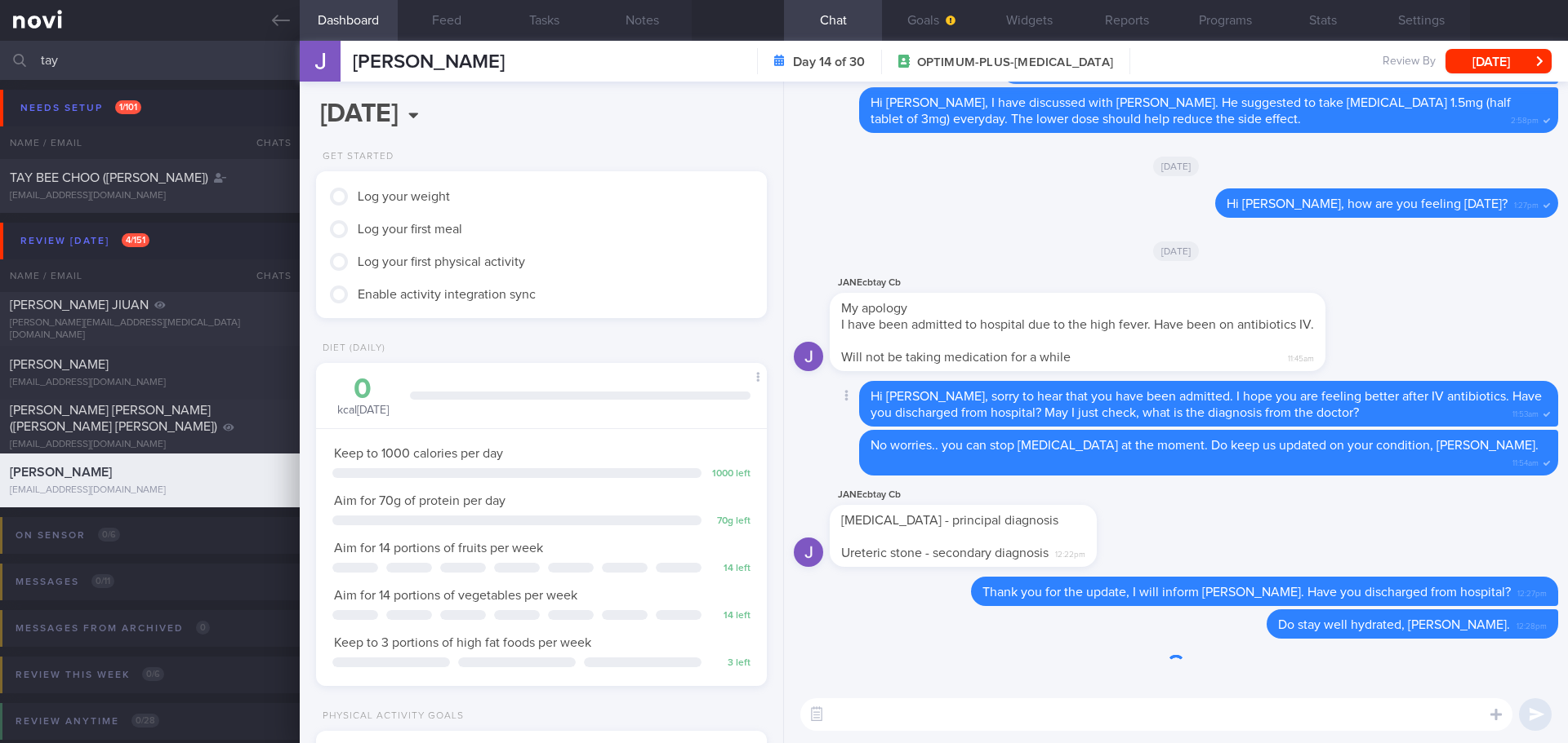
scroll to position [207, 417]
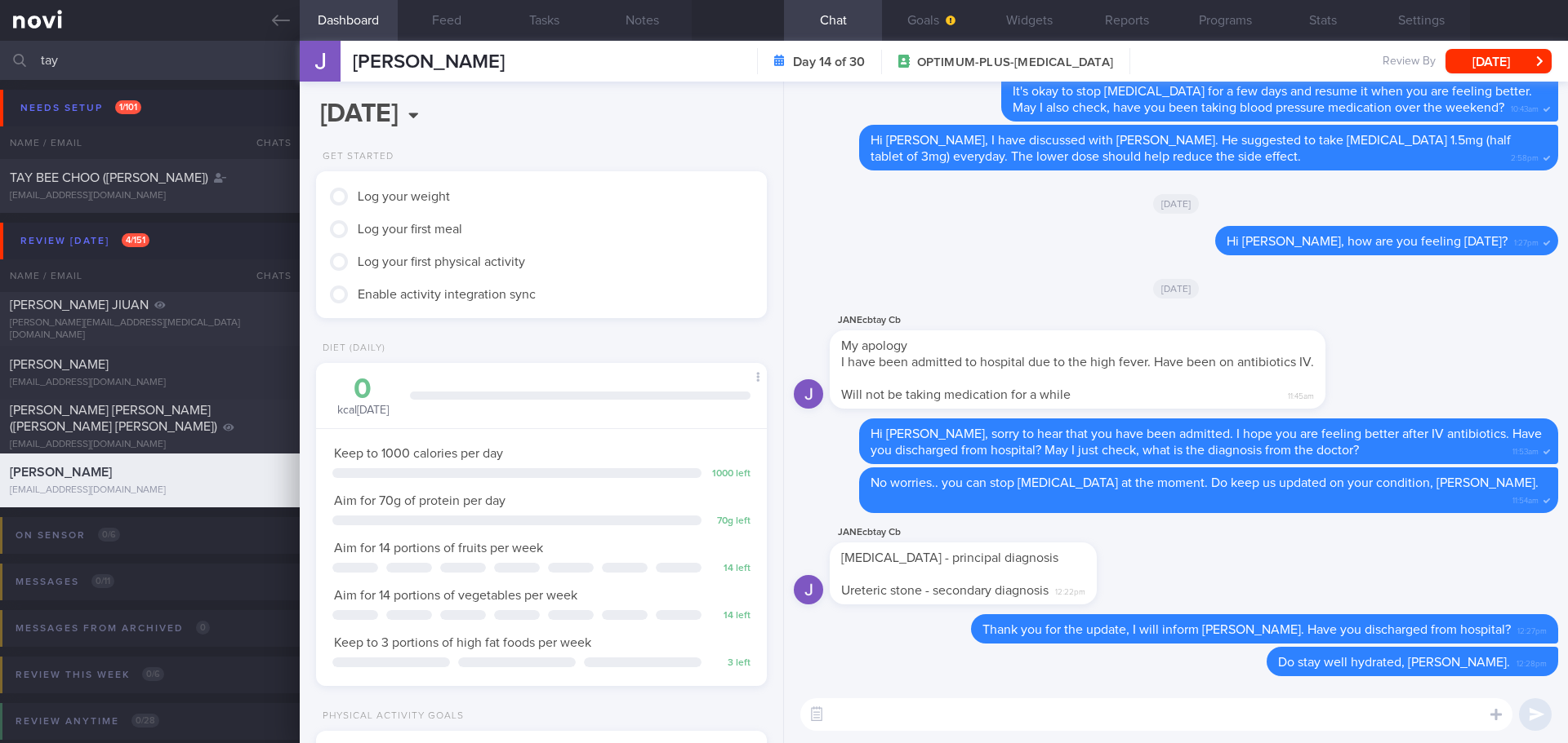
click at [959, 708] on textarea at bounding box center [1156, 714] width 712 height 33
type textarea "D"
type textarea "H"
type textarea "D"
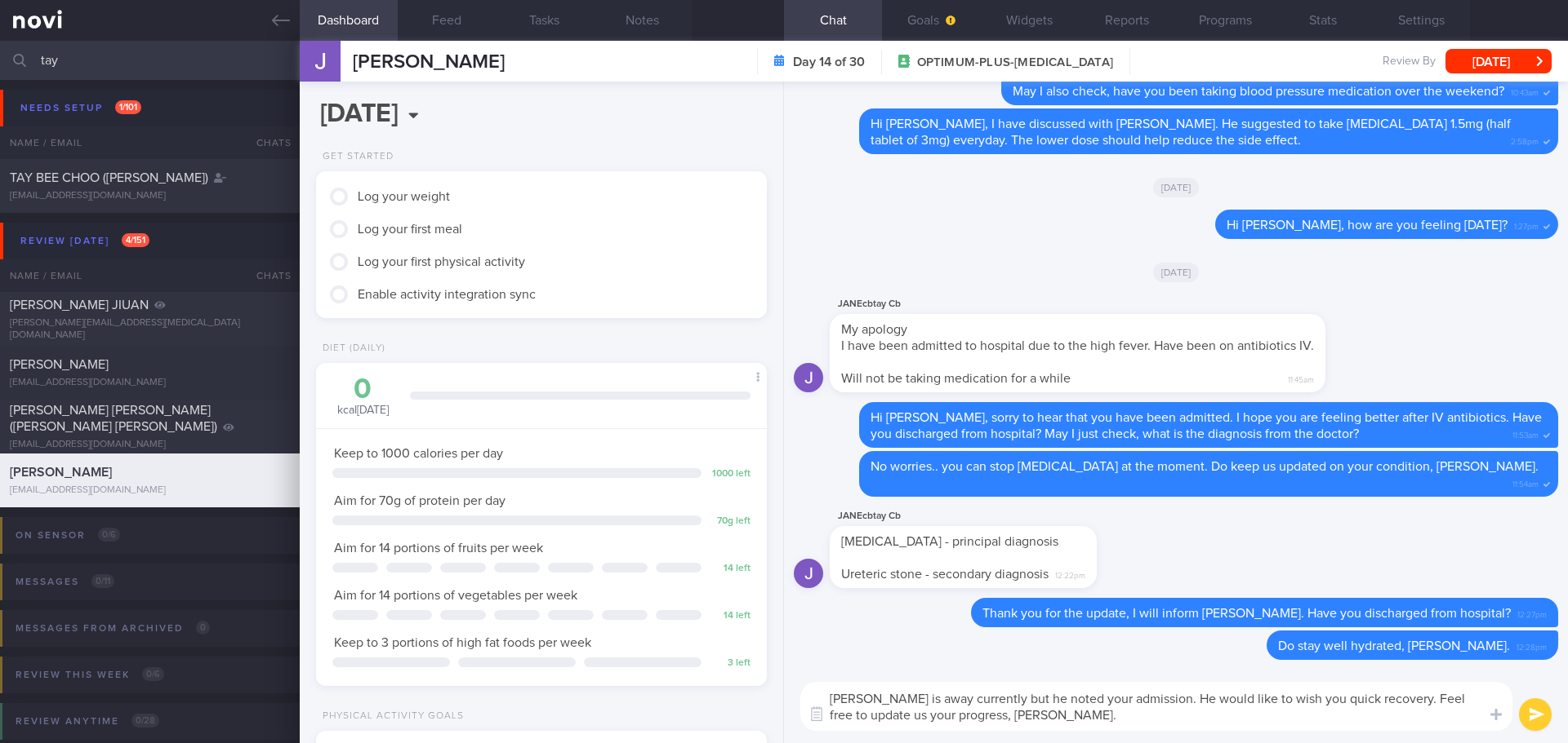
click at [975, 718] on textarea "[PERSON_NAME] is away currently but he noted your admission. He would like to w…" at bounding box center [1156, 707] width 712 height 49
type textarea "[PERSON_NAME] is away currently but he noted your admission. He would like to w…"
click at [1530, 717] on button "submit" at bounding box center [1534, 714] width 33 height 33
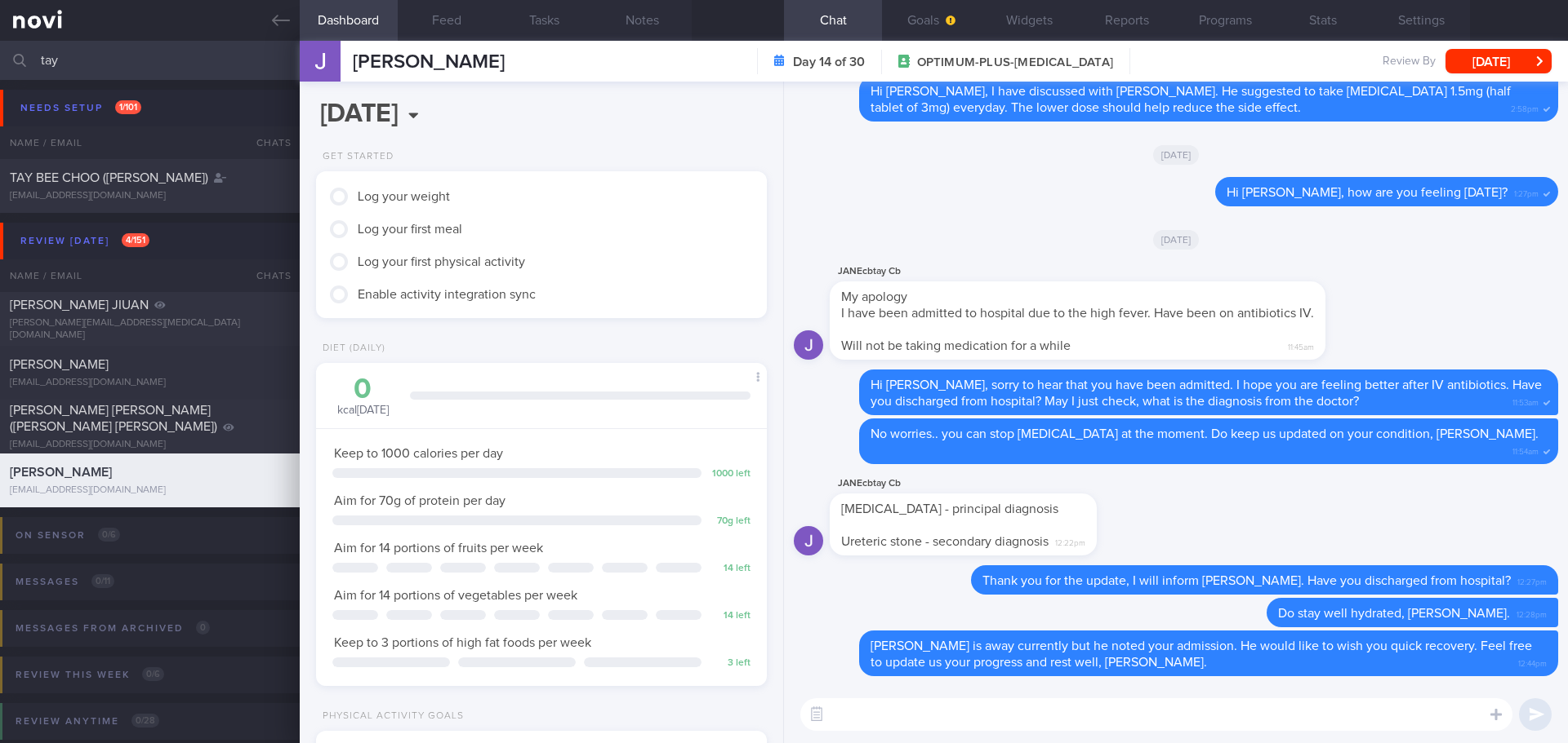
drag, startPoint x: 127, startPoint y: 64, endPoint x: -14, endPoint y: 68, distance: 141.1
click at [0, 68] on html "You are offline! Some functionality will be unavailable Patients New Users Coac…" at bounding box center [784, 372] width 1568 height 743
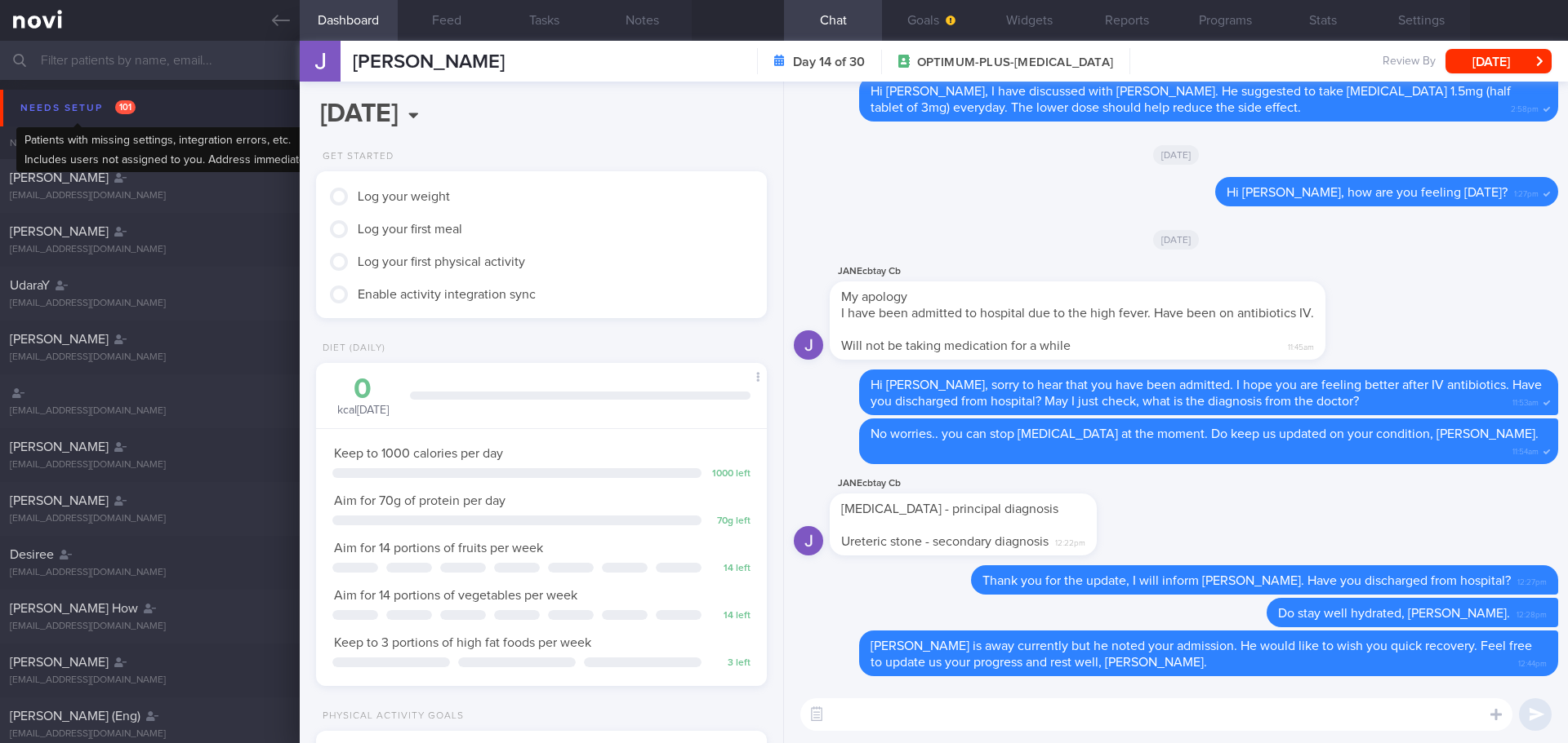
click at [75, 109] on div "Needs setup 101" at bounding box center [78, 108] width 123 height 22
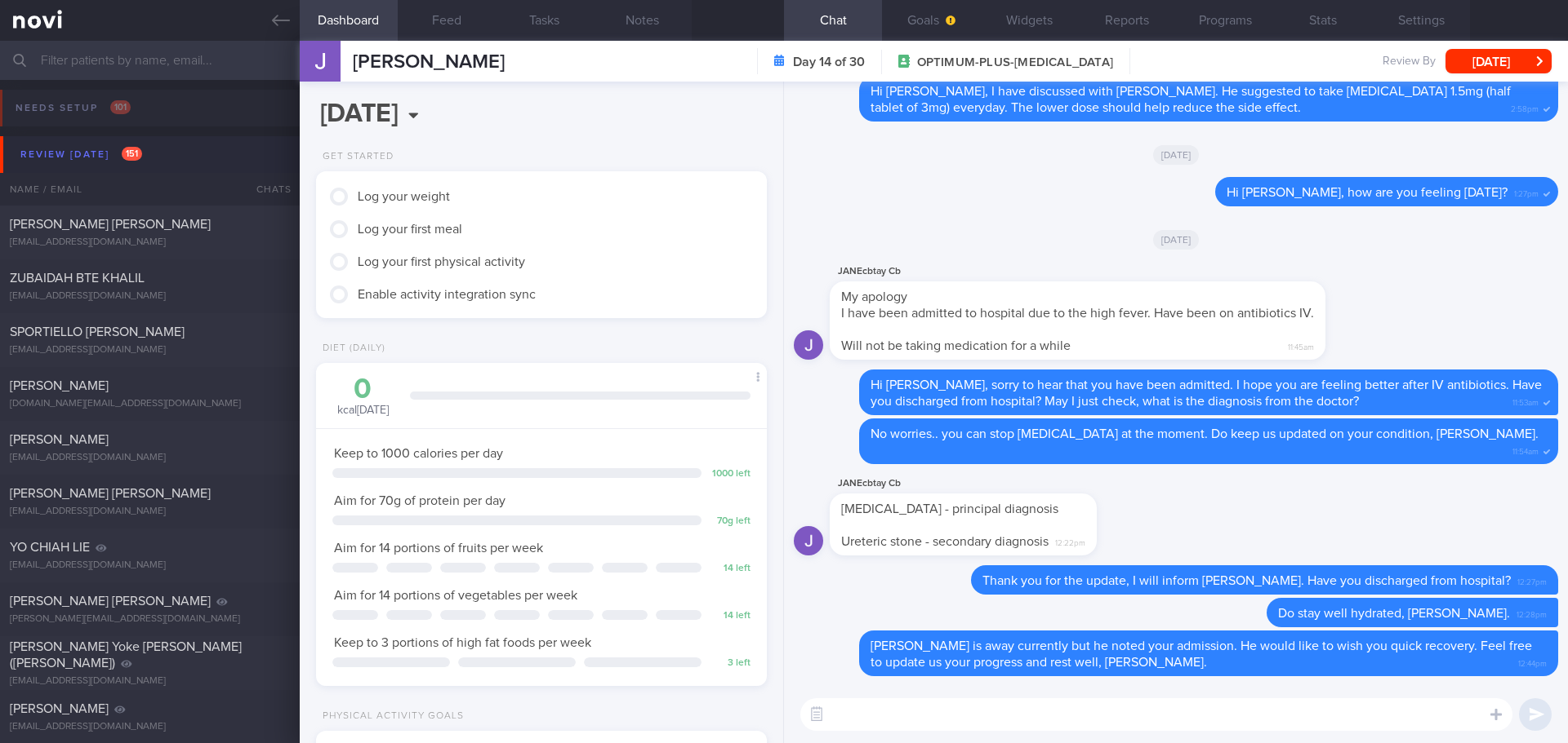
click at [103, 152] on div "Review [DATE] 151" at bounding box center [80, 155] width 130 height 22
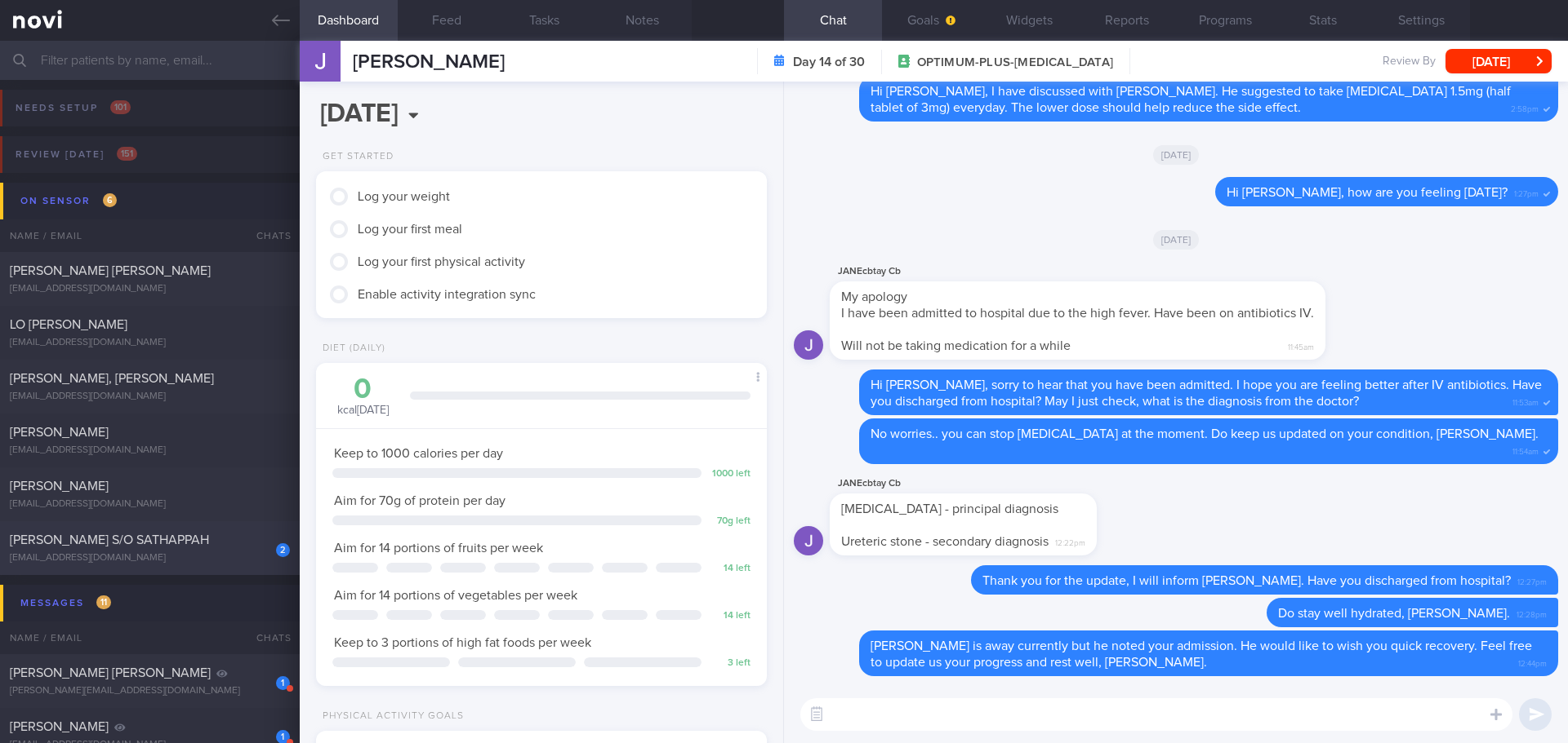
click at [213, 551] on div "2 [PERSON_NAME] S/O SATHAPPAH [EMAIL_ADDRESS][DOMAIN_NAME]" at bounding box center [149, 548] width 300 height 33
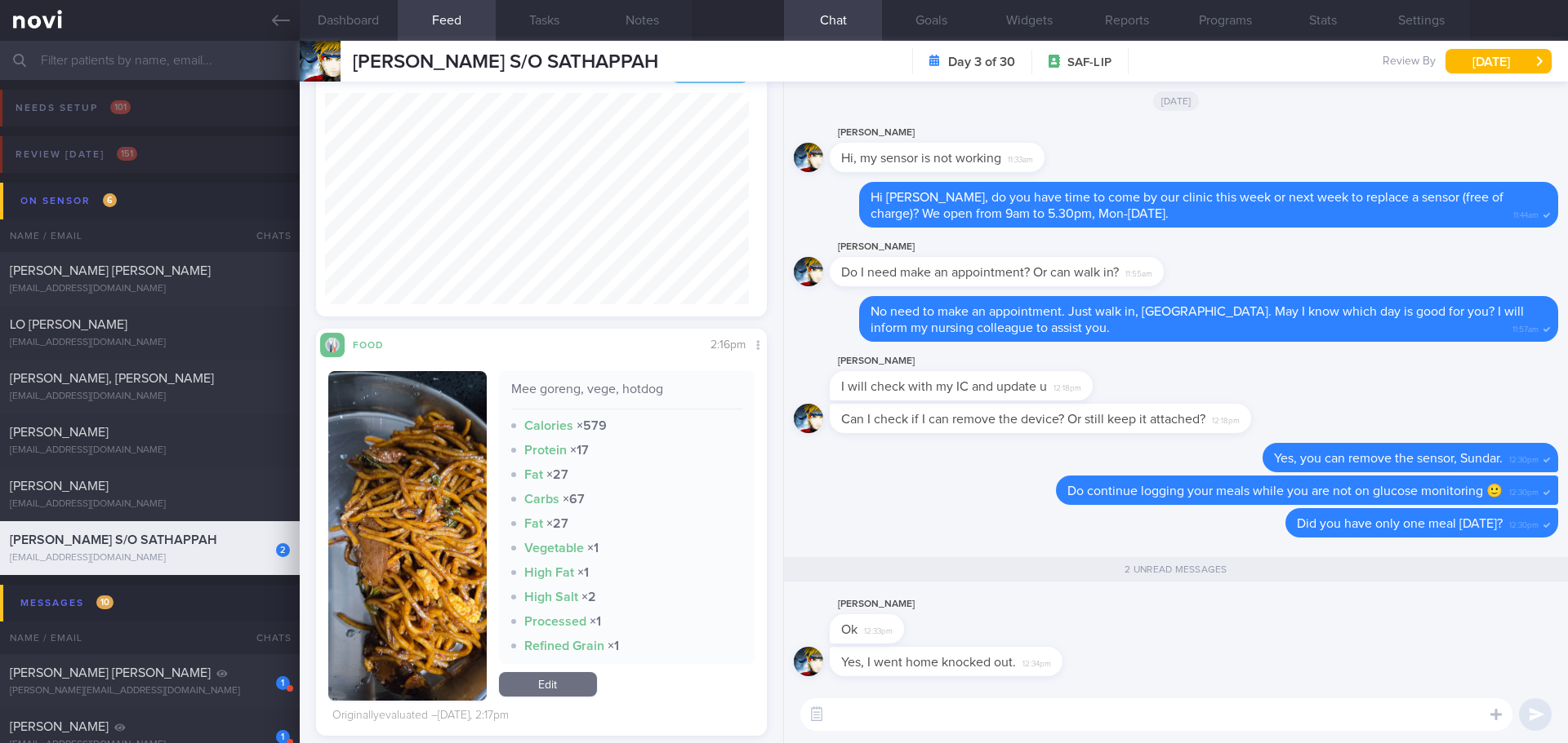
scroll to position [679, 0]
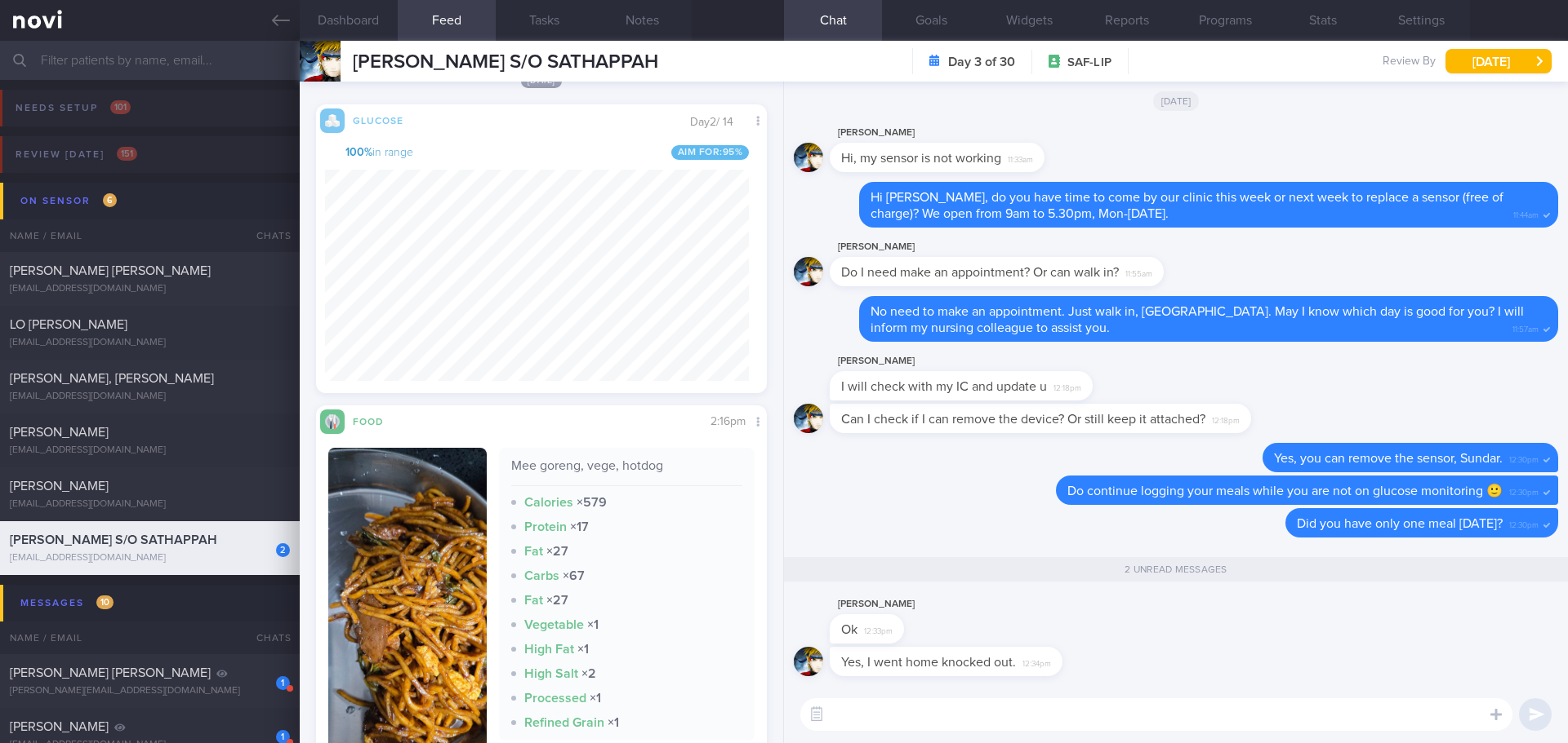
click at [868, 718] on textarea at bounding box center [1156, 714] width 712 height 33
type textarea "Oppsss... it must be a long day for you."
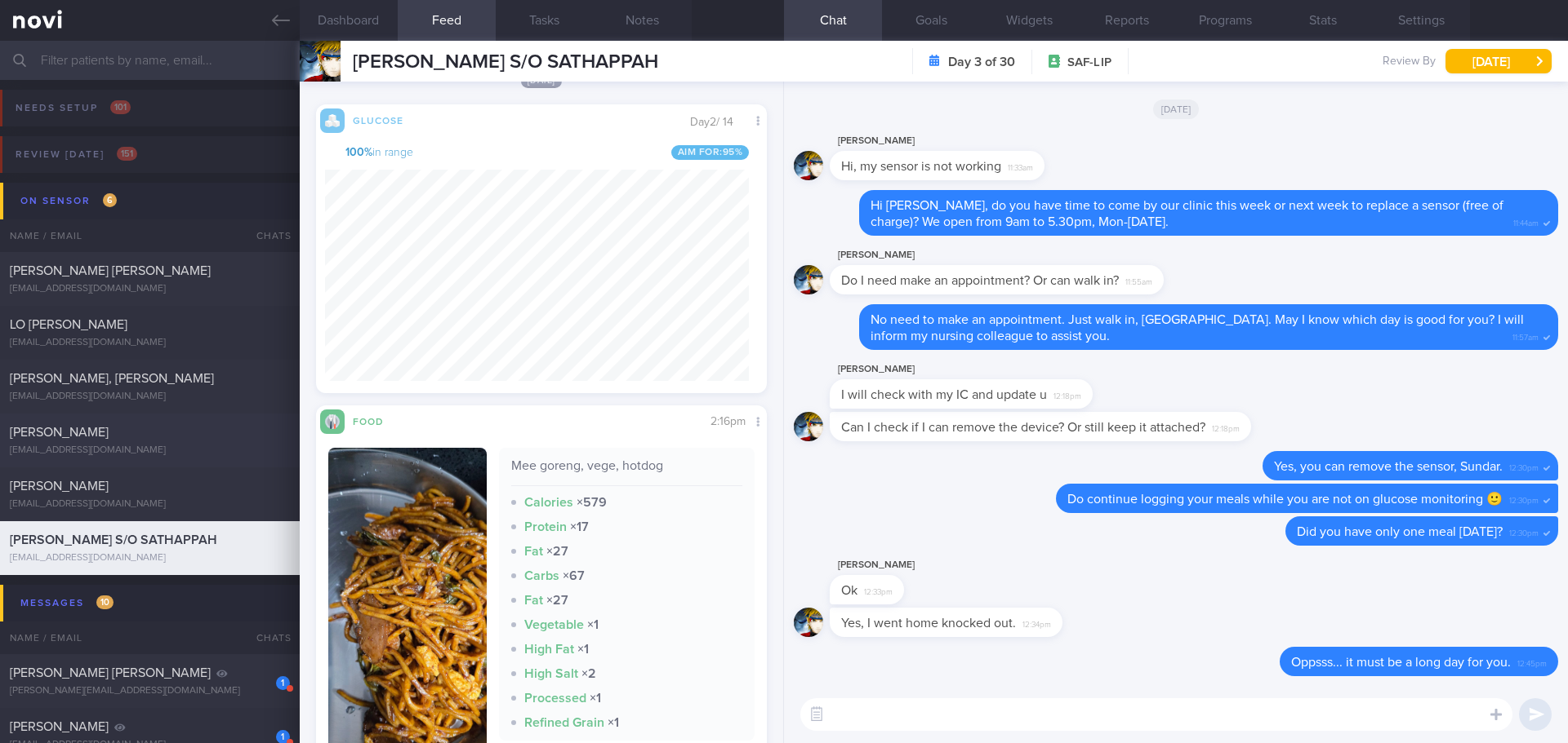
click at [198, 440] on div "[PERSON_NAME]" at bounding box center [148, 432] width 276 height 16
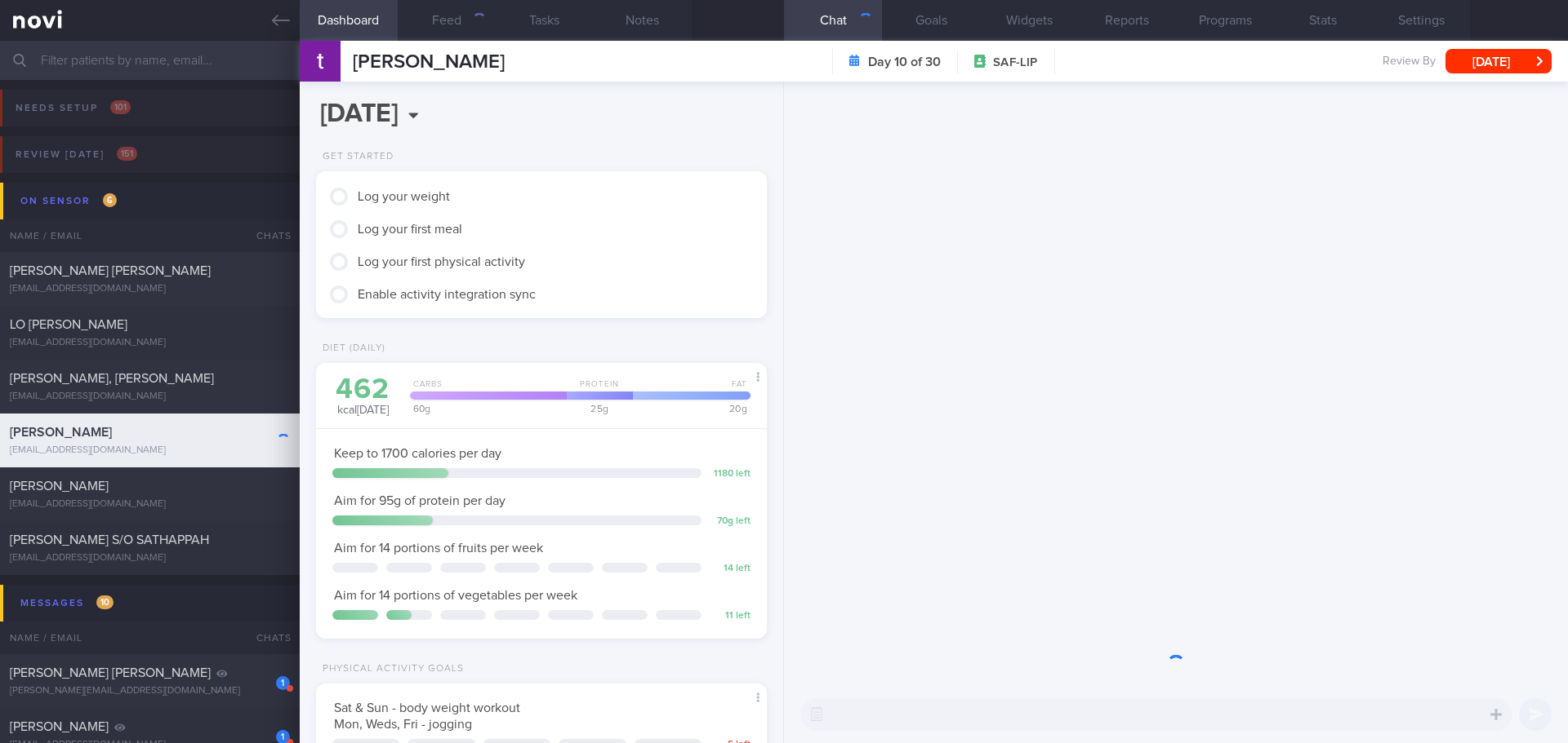
scroll to position [228, 410]
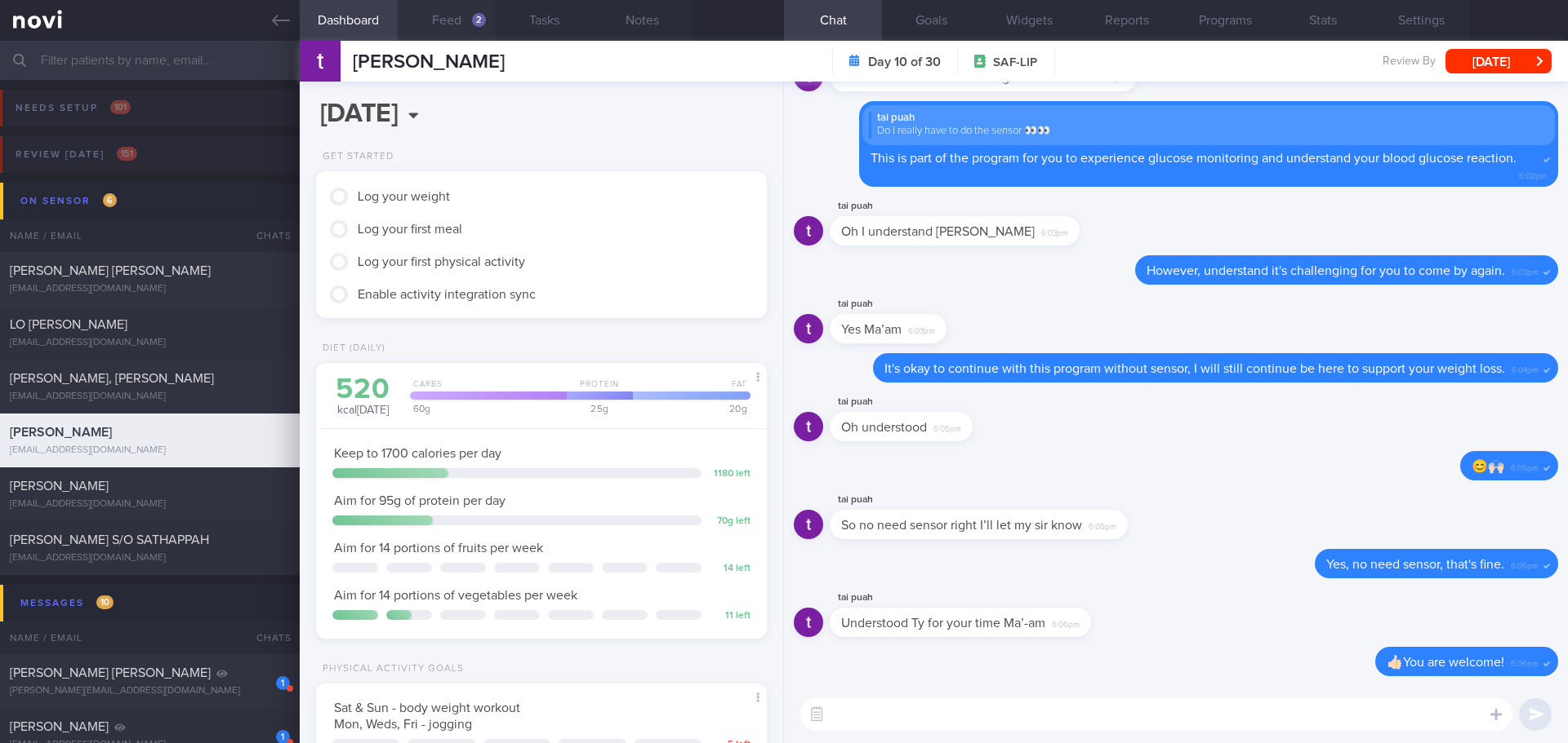
click at [443, 31] on button "Feed 2" at bounding box center [446, 21] width 98 height 41
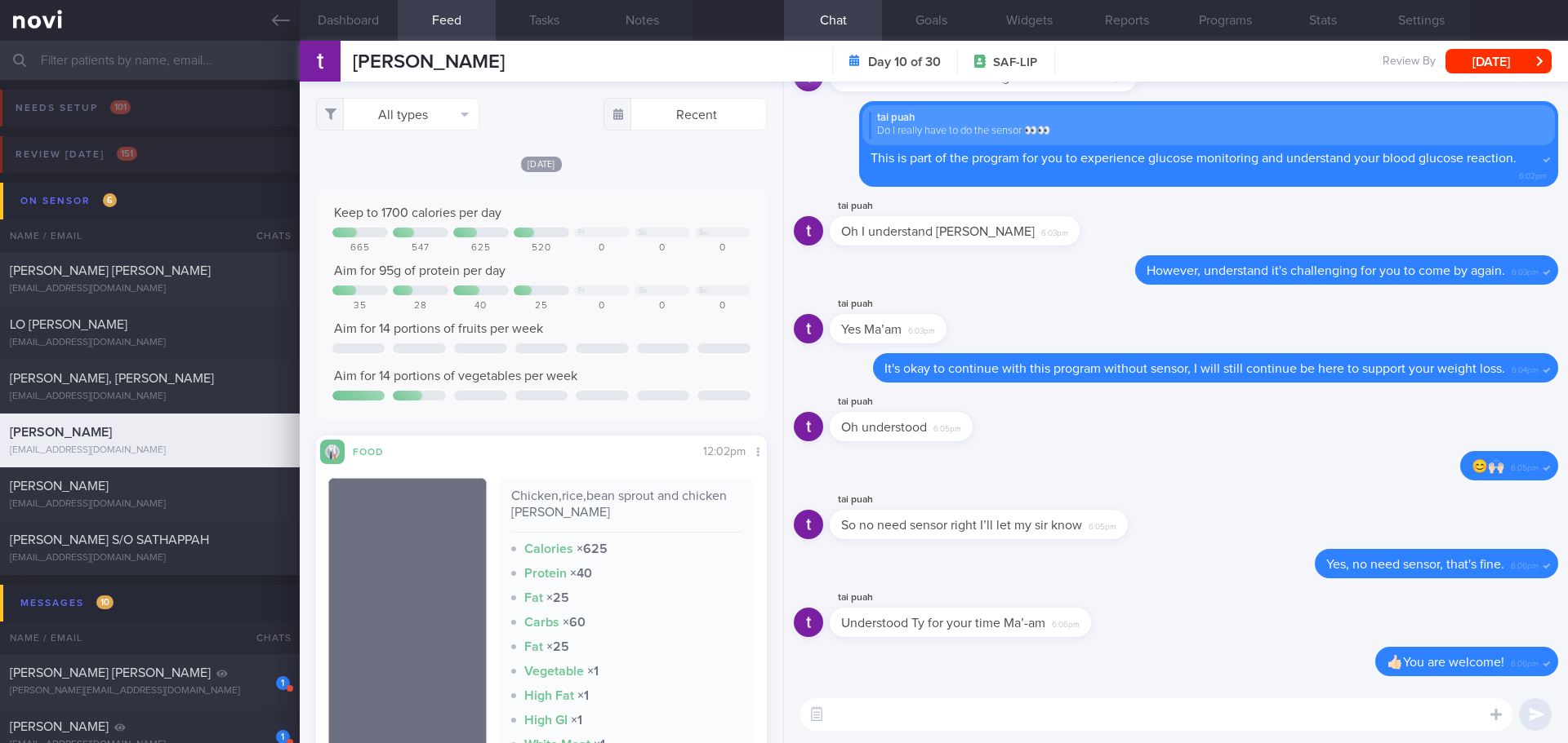
click at [456, 151] on div "All types Food Activity Glucose Weight Medicine Blood Pressure [MEDICAL_DATA] I…" at bounding box center [542, 412] width 484 height 662
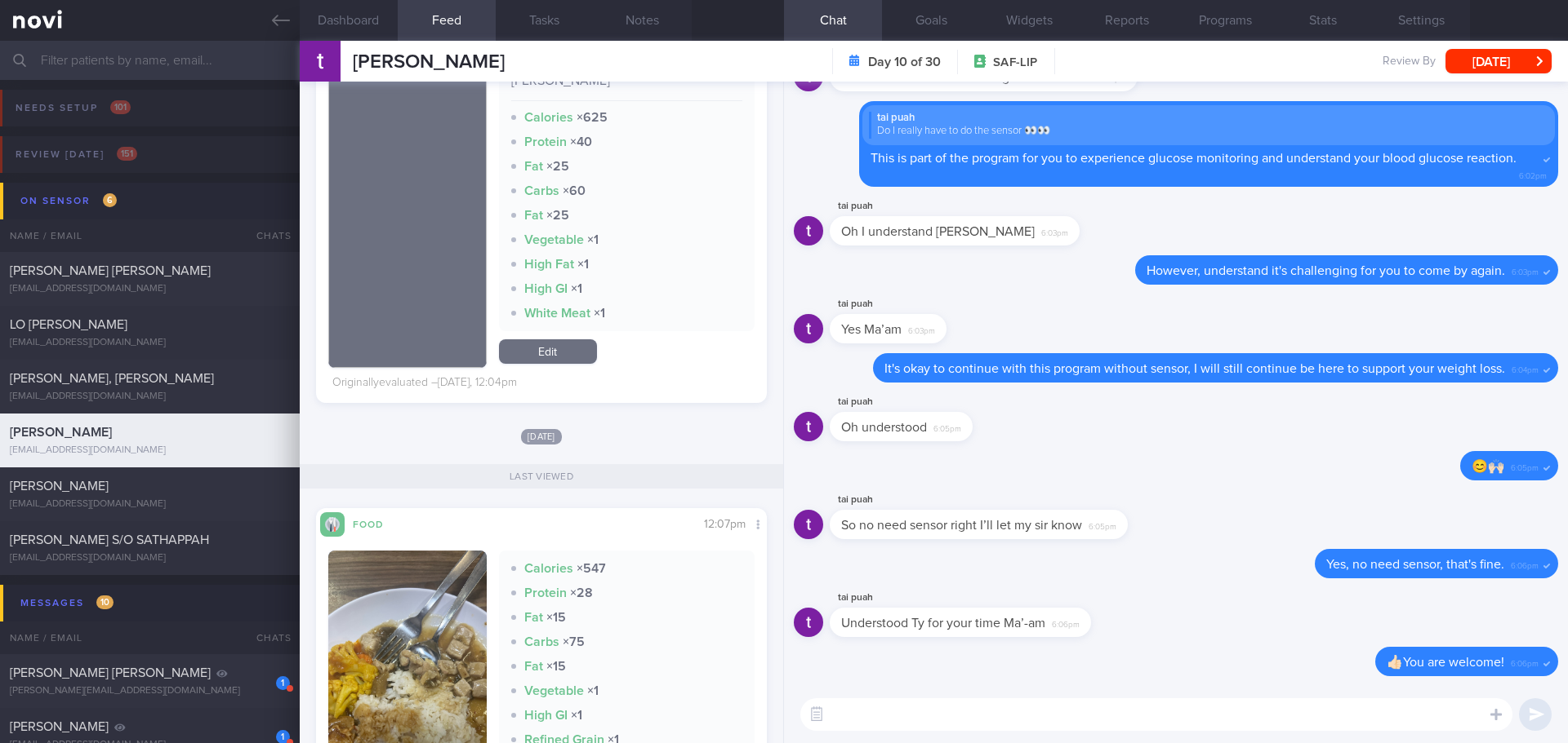
scroll to position [245, 0]
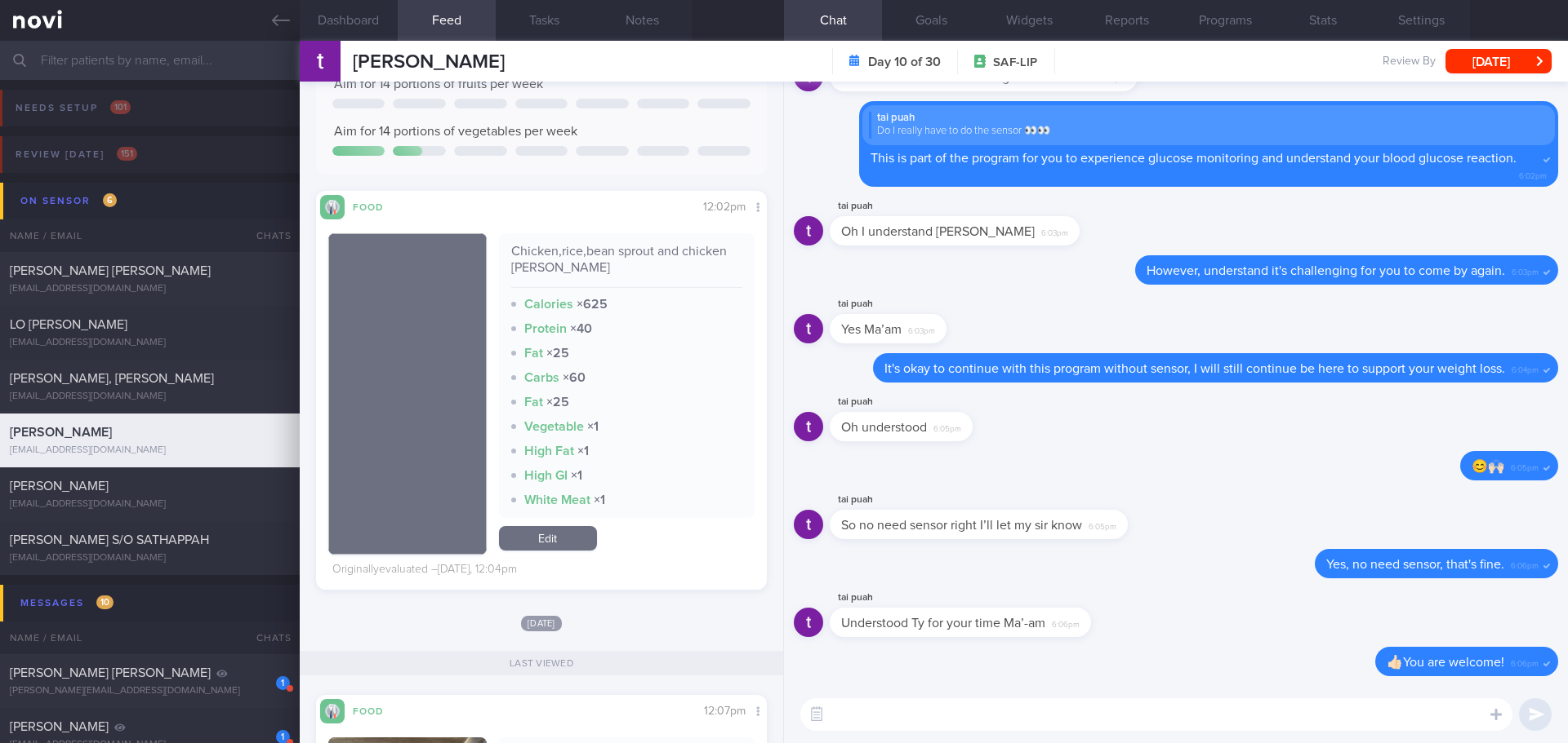
click at [857, 710] on textarea at bounding box center [1156, 714] width 712 height 33
type textarea "Hi [PERSON_NAME], [PERSON_NAME] here. May I know what have you been eating for …"
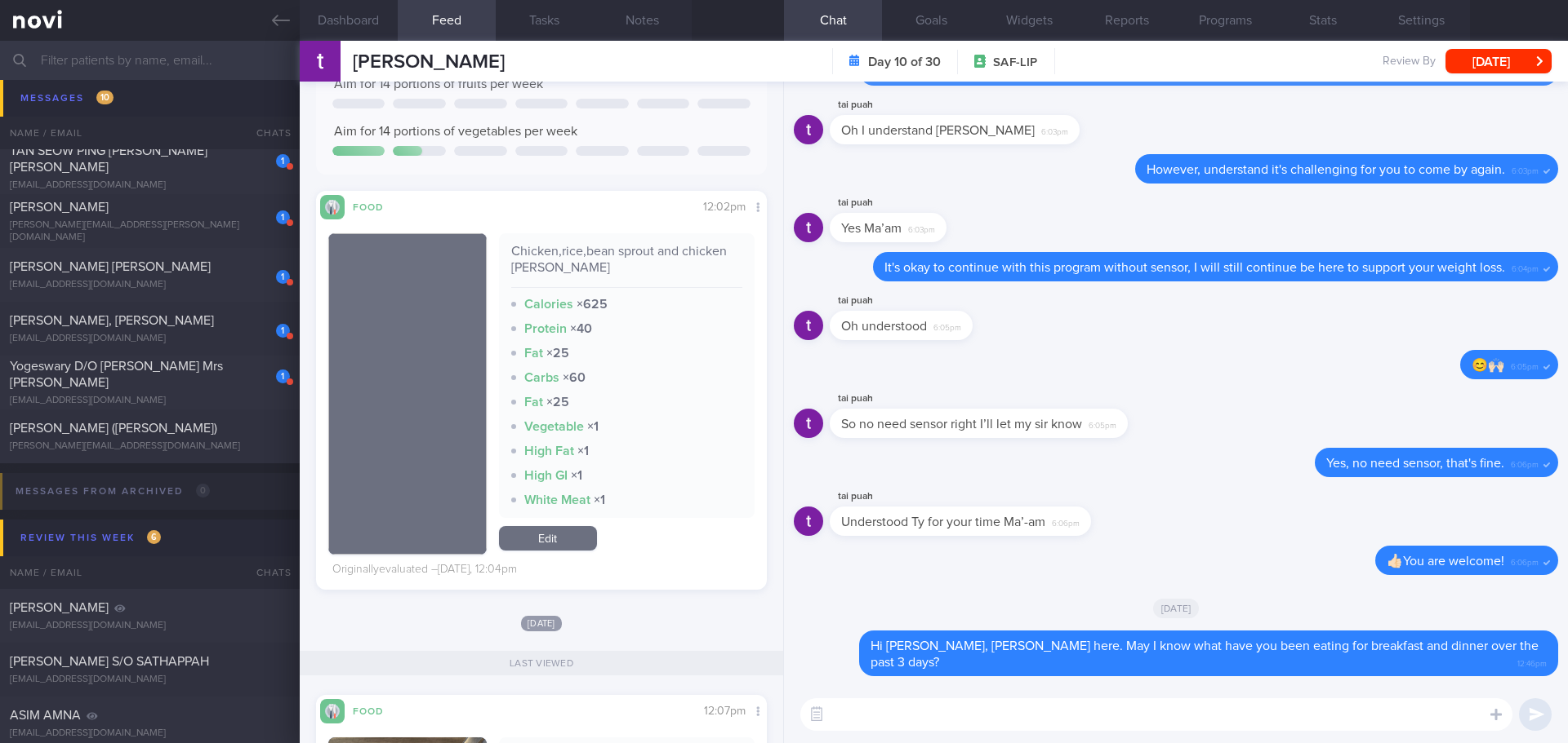
scroll to position [735, 0]
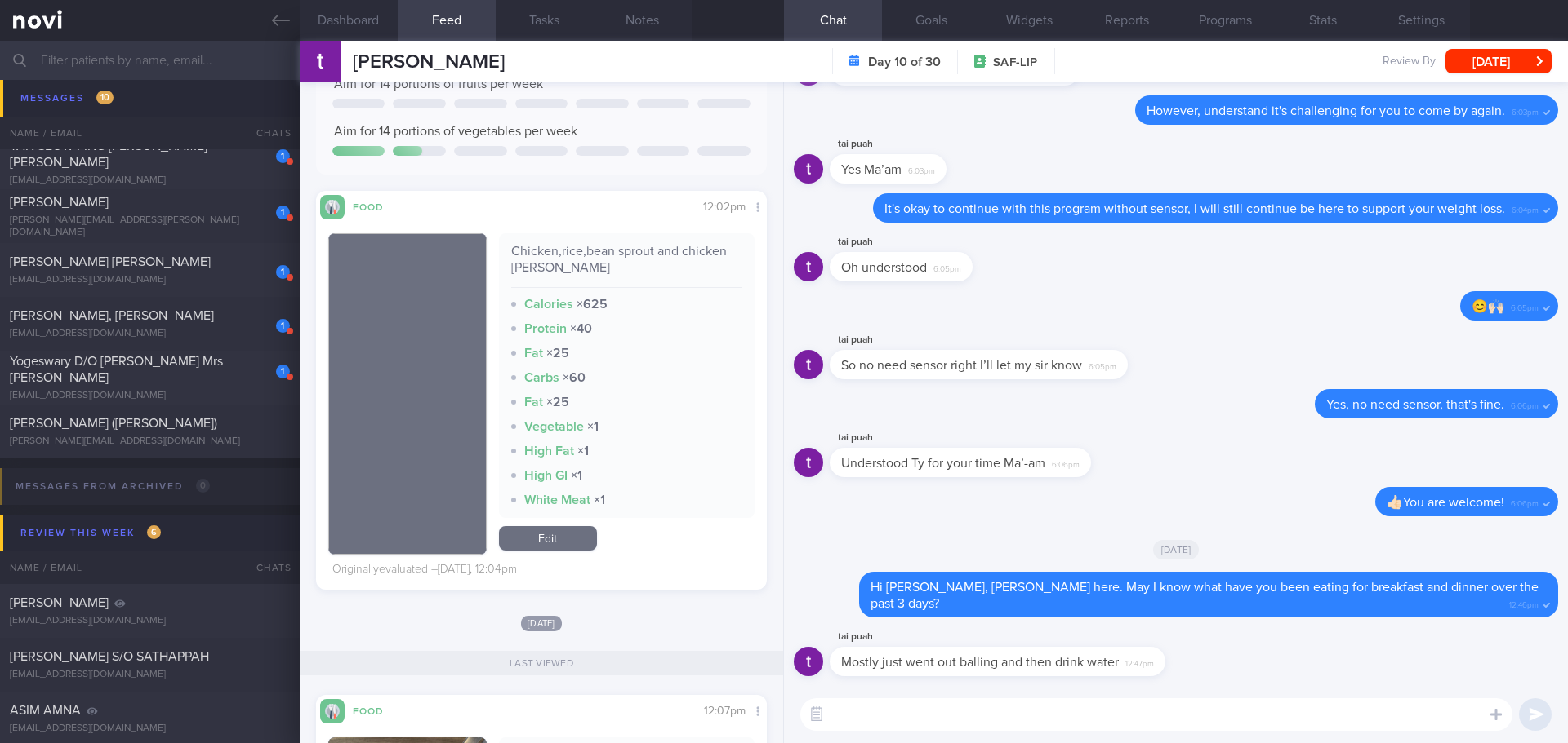
click at [888, 710] on textarea at bounding box center [1156, 714] width 712 height 33
click at [1055, 704] on textarea at bounding box center [1156, 714] width 712 height 33
type textarea "H"
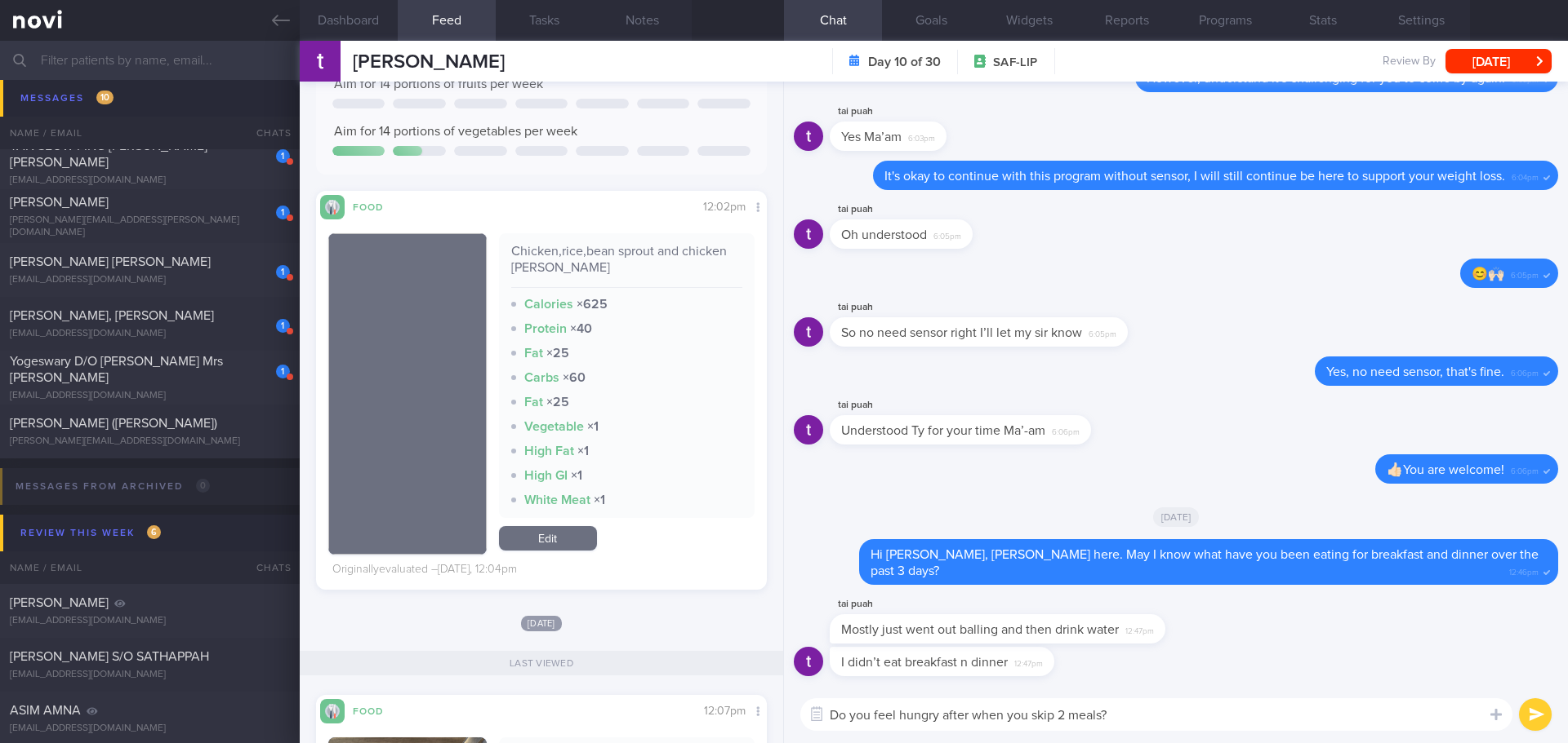
drag, startPoint x: 972, startPoint y: 713, endPoint x: 943, endPoint y: 717, distance: 29.3
click at [943, 717] on textarea "Do you feel hungry after when you skip 2 meals?" at bounding box center [1156, 714] width 712 height 33
type textarea "Do you feel hungry when you skip 2 meals?"
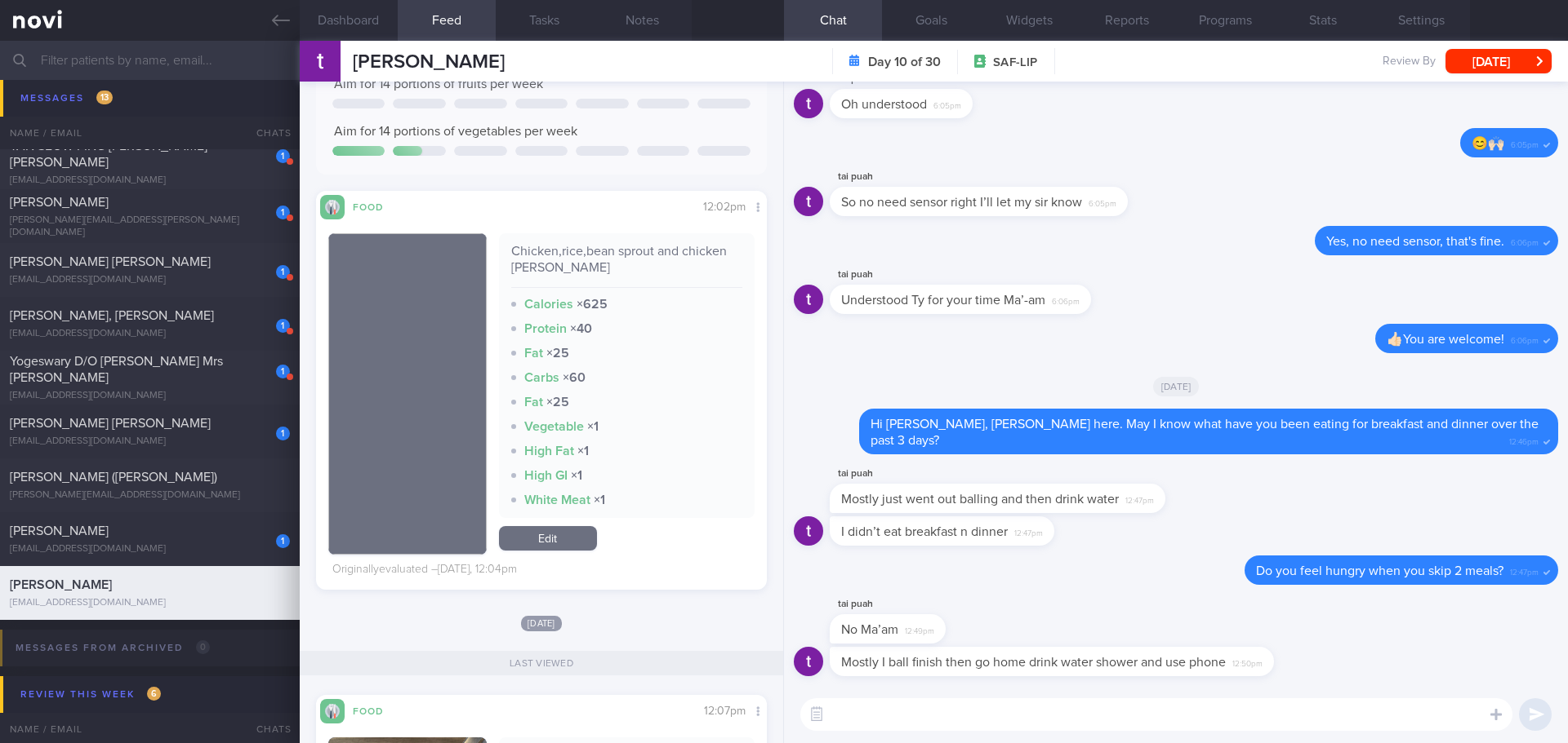
click at [1095, 712] on textarea at bounding box center [1156, 714] width 712 height 33
type textarea "T"
type textarea "A"
type textarea "I"
type textarea "R"
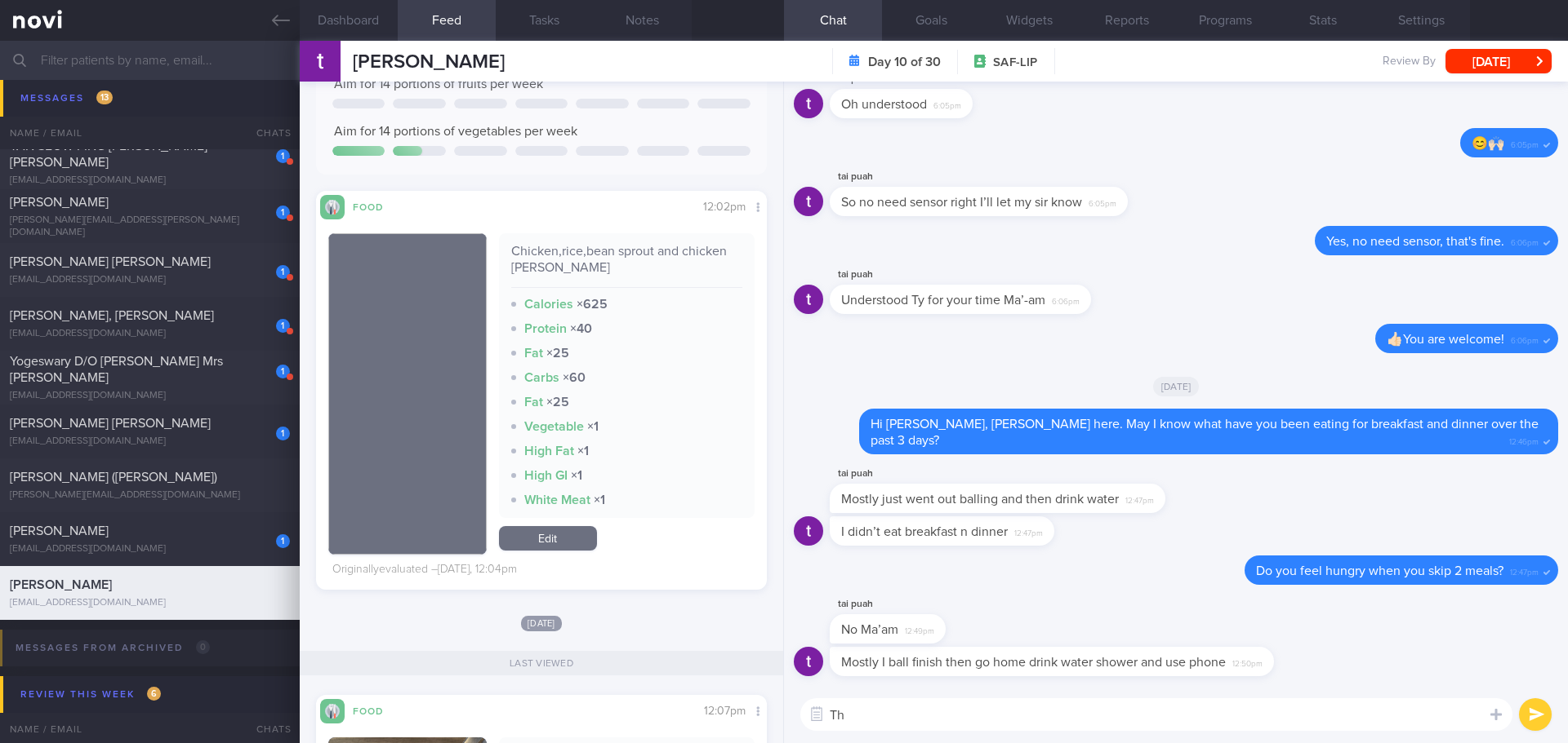
type textarea "T"
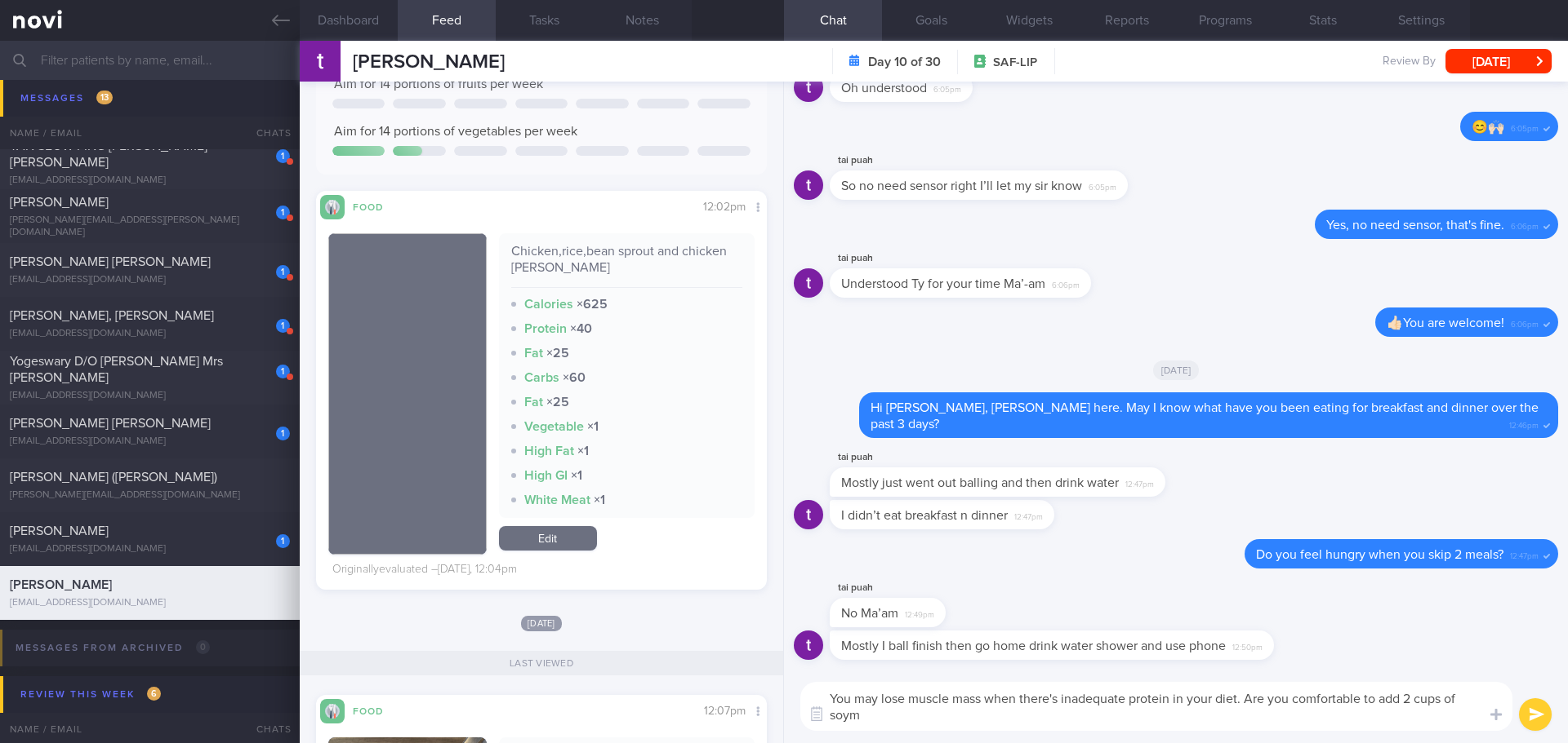
scroll to position [0, 0]
type textarea "You may lose muscle mass when there's inadequate protein in your diet. Are you …"
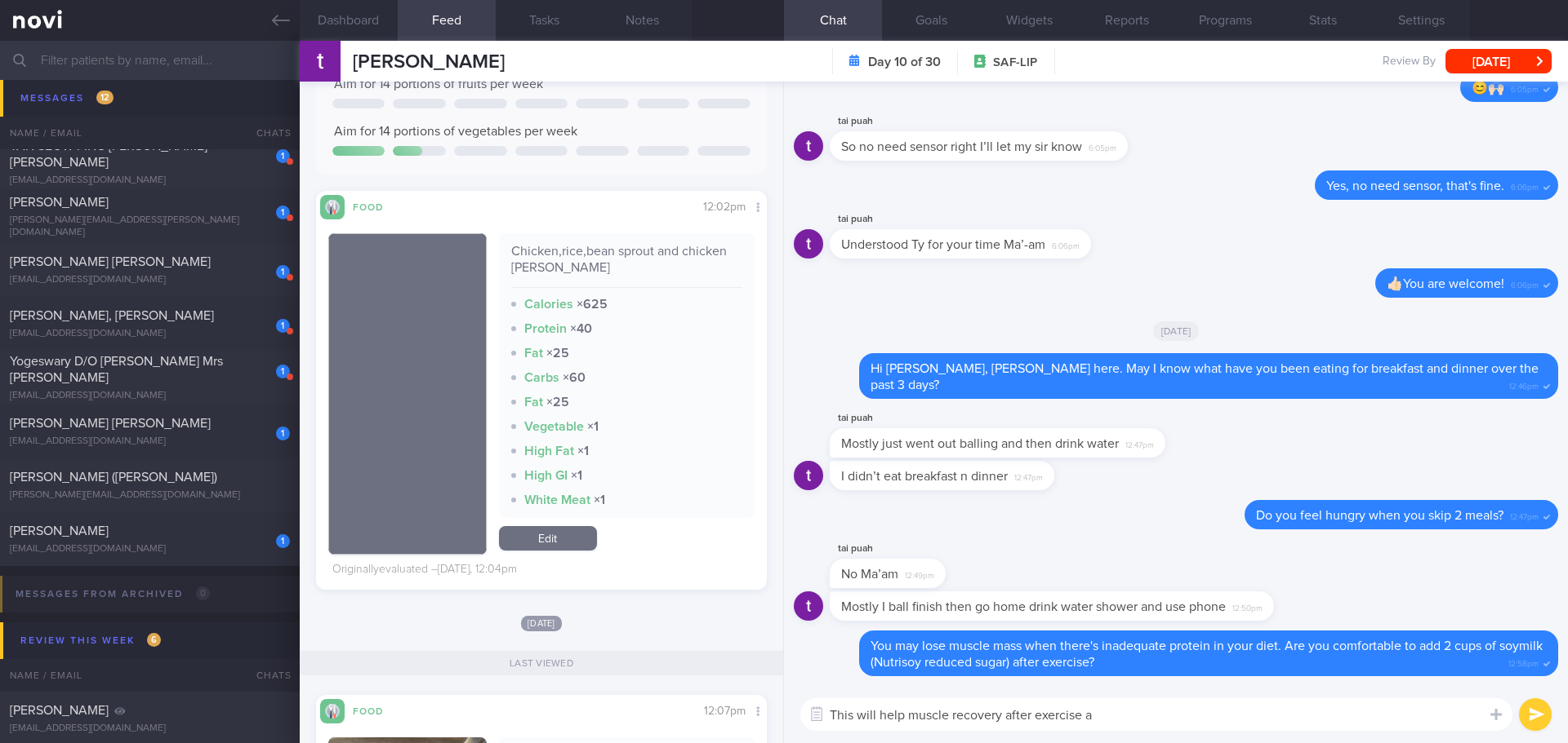
type textarea "This will help muscle recovery after exercise"
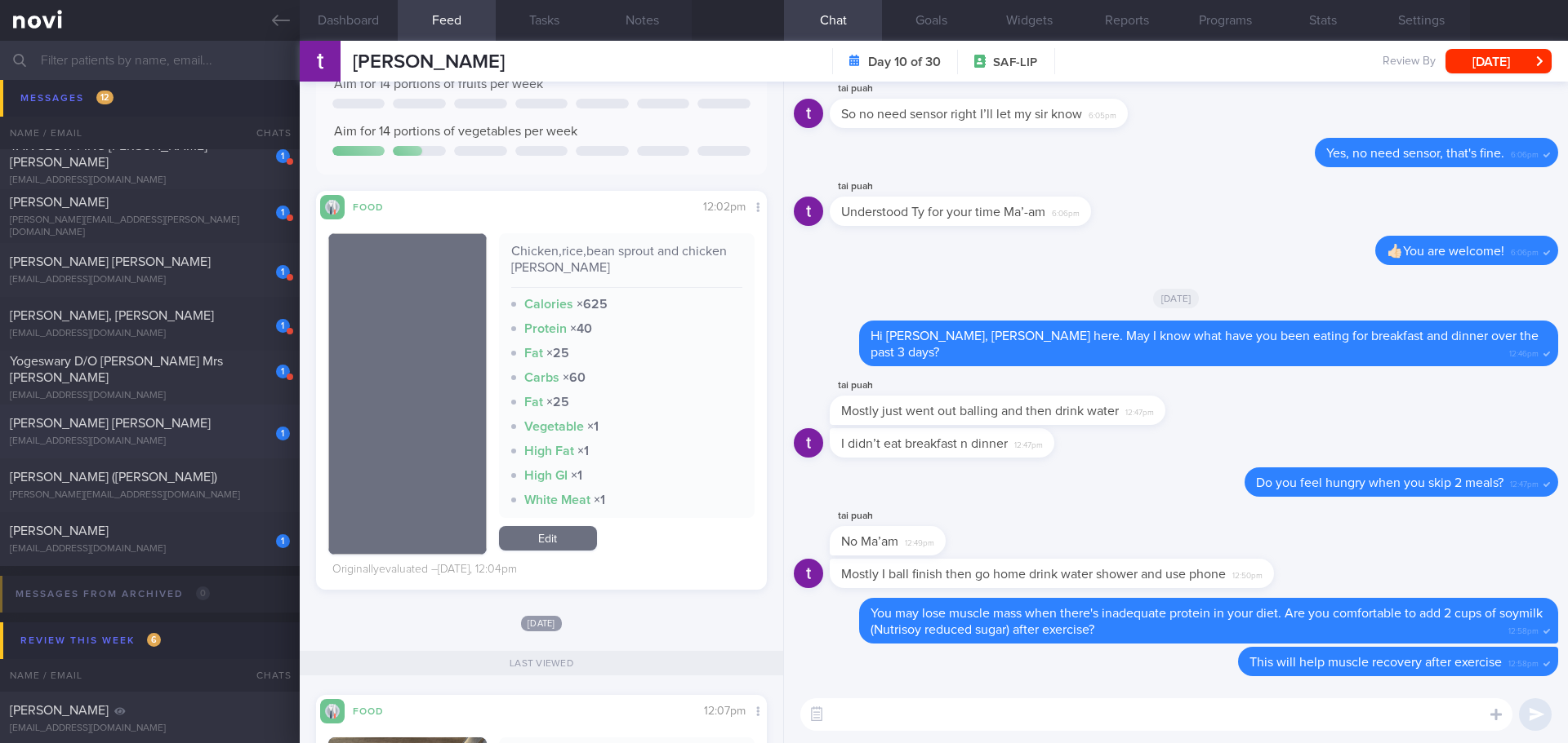
click at [97, 414] on div "1 [PERSON_NAME] [PERSON_NAME] [EMAIL_ADDRESS][DOMAIN_NAME] [DATE] MAGNUM-STARTE…" at bounding box center [784, 432] width 1568 height 54
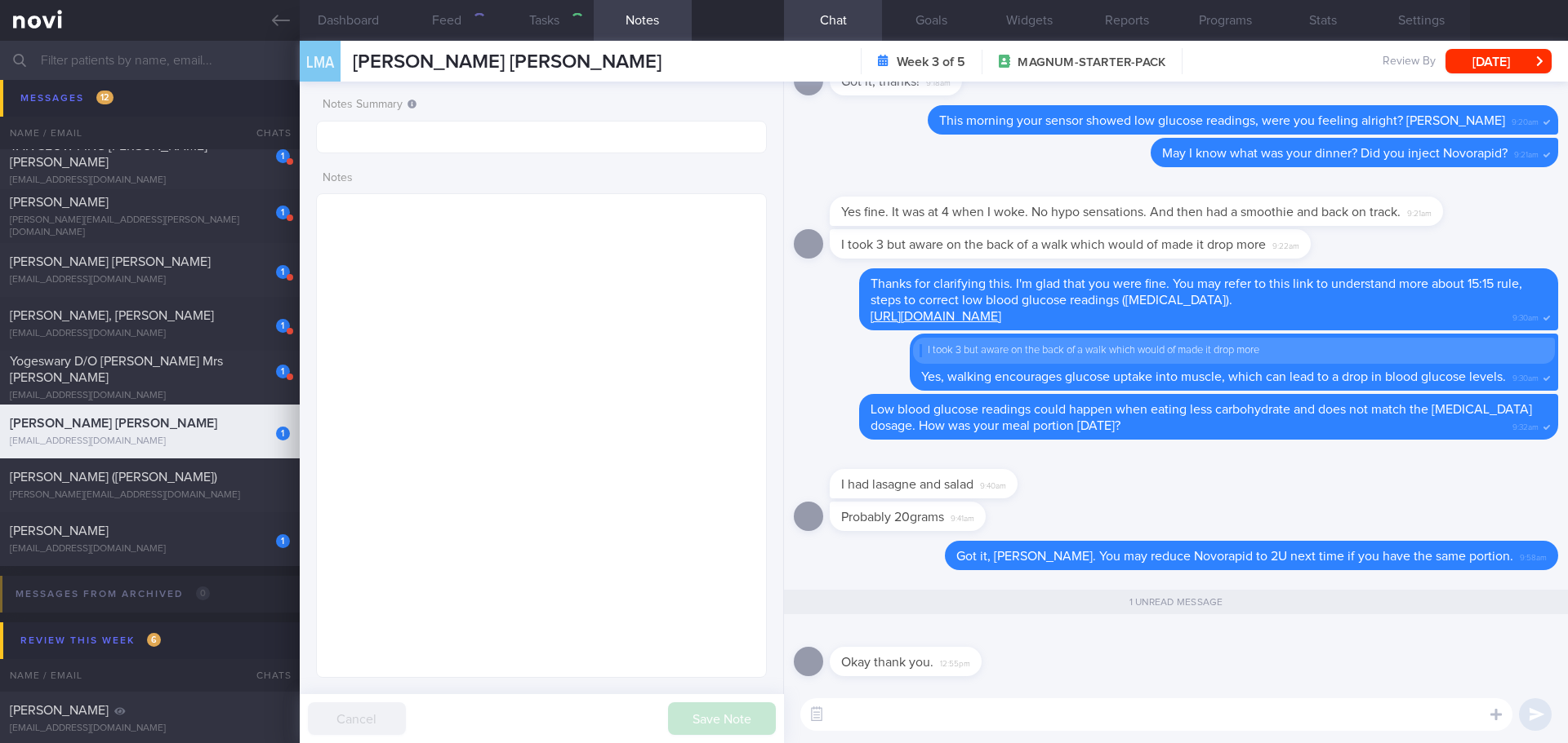
type textarea "T1DM - late onset diagnosed at [DEMOGRAPHIC_DATA] (late onsent T1DM) in the [GE…"
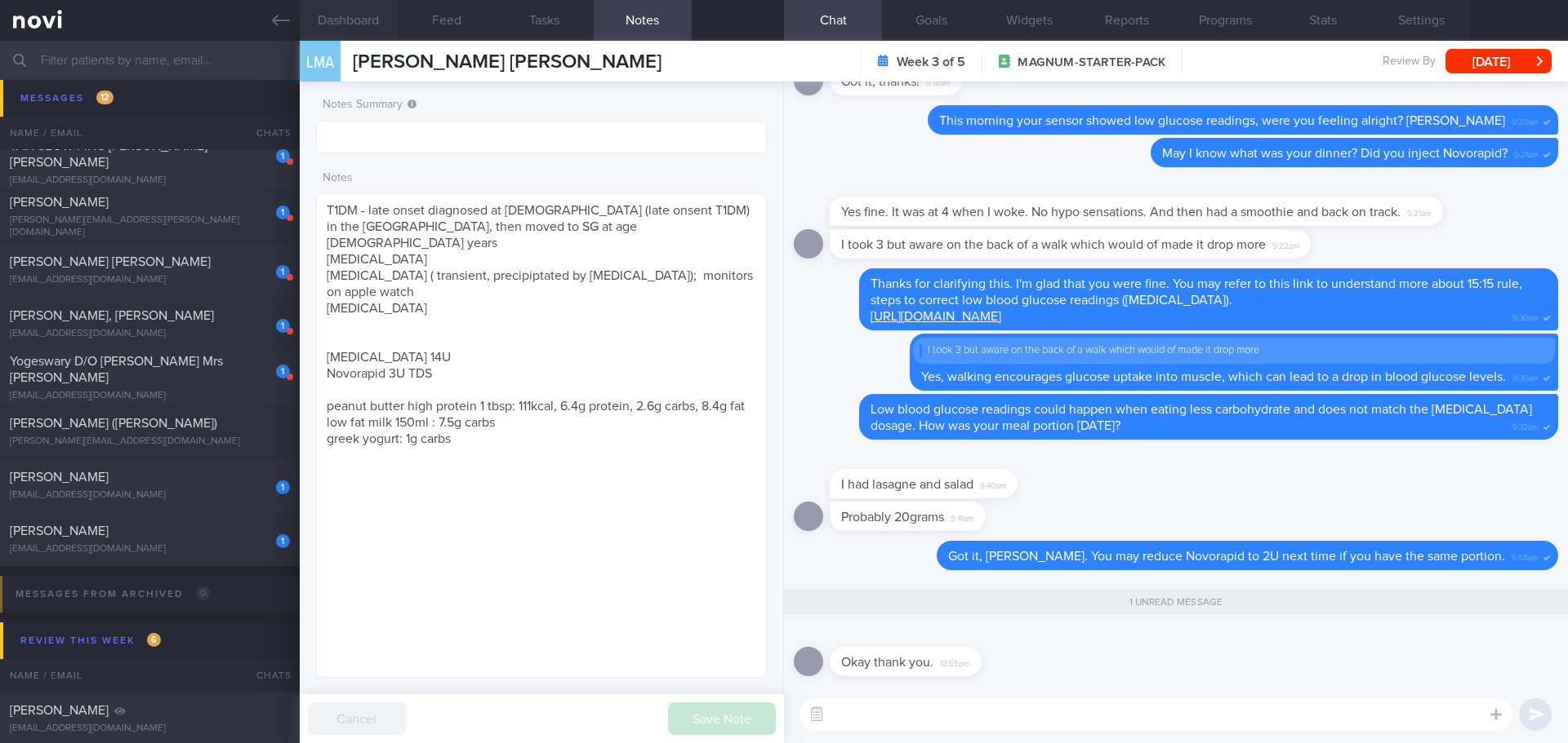
click at [358, 26] on button "Dashboard" at bounding box center [348, 21] width 98 height 41
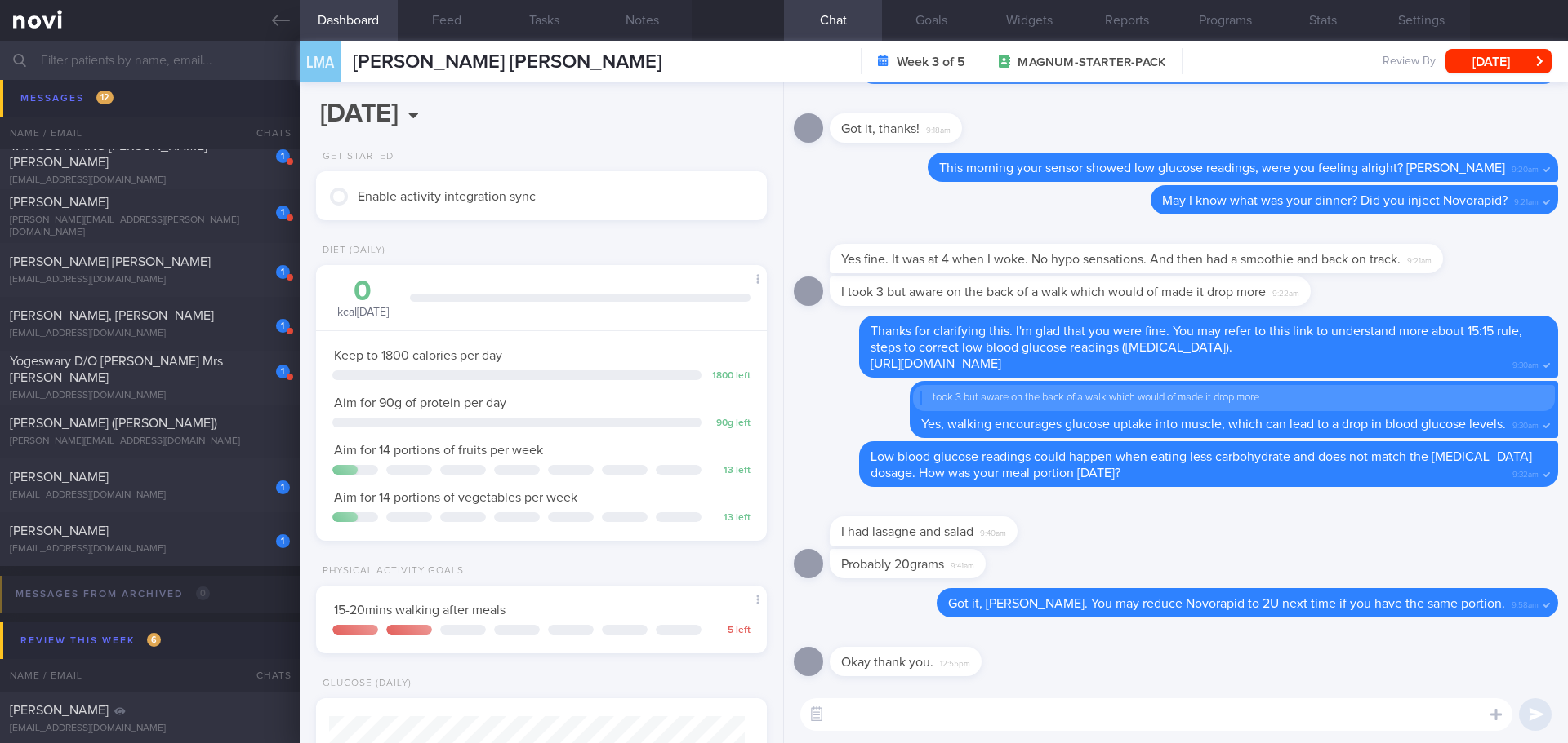
scroll to position [228, 410]
click at [438, 21] on button "Feed" at bounding box center [446, 21] width 98 height 41
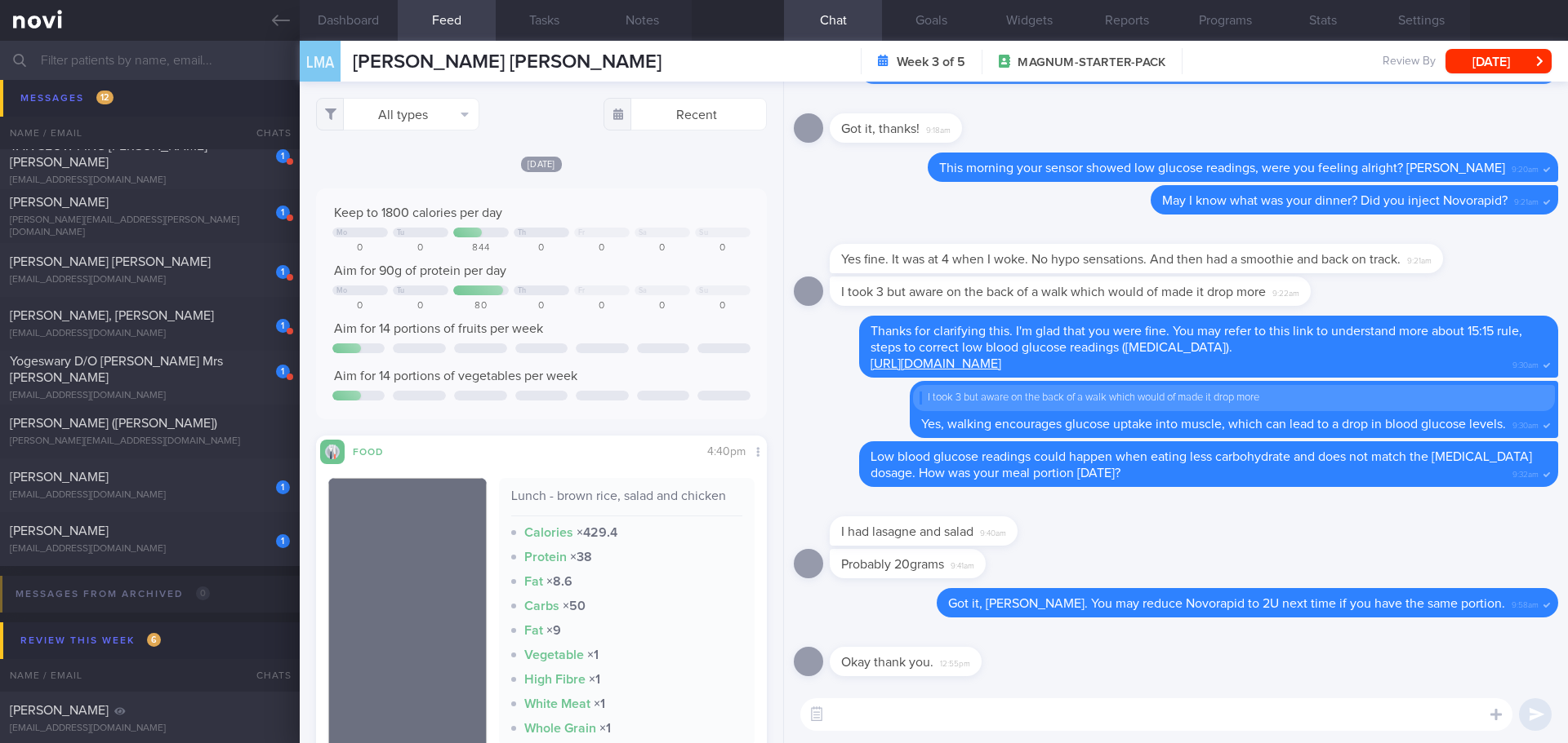
click at [631, 182] on div "[DATE] Keep to 1800 calories per day Mo Tu Th Fr Sa Su 0 0 844 0 0 0 0 Aim for …" at bounding box center [541, 486] width 451 height 664
click at [634, 182] on div "[DATE] Keep to 1800 calories per day Mo Tu Th Fr Sa Su 0 0 844 0 0 0 0 Aim for …" at bounding box center [541, 486] width 451 height 664
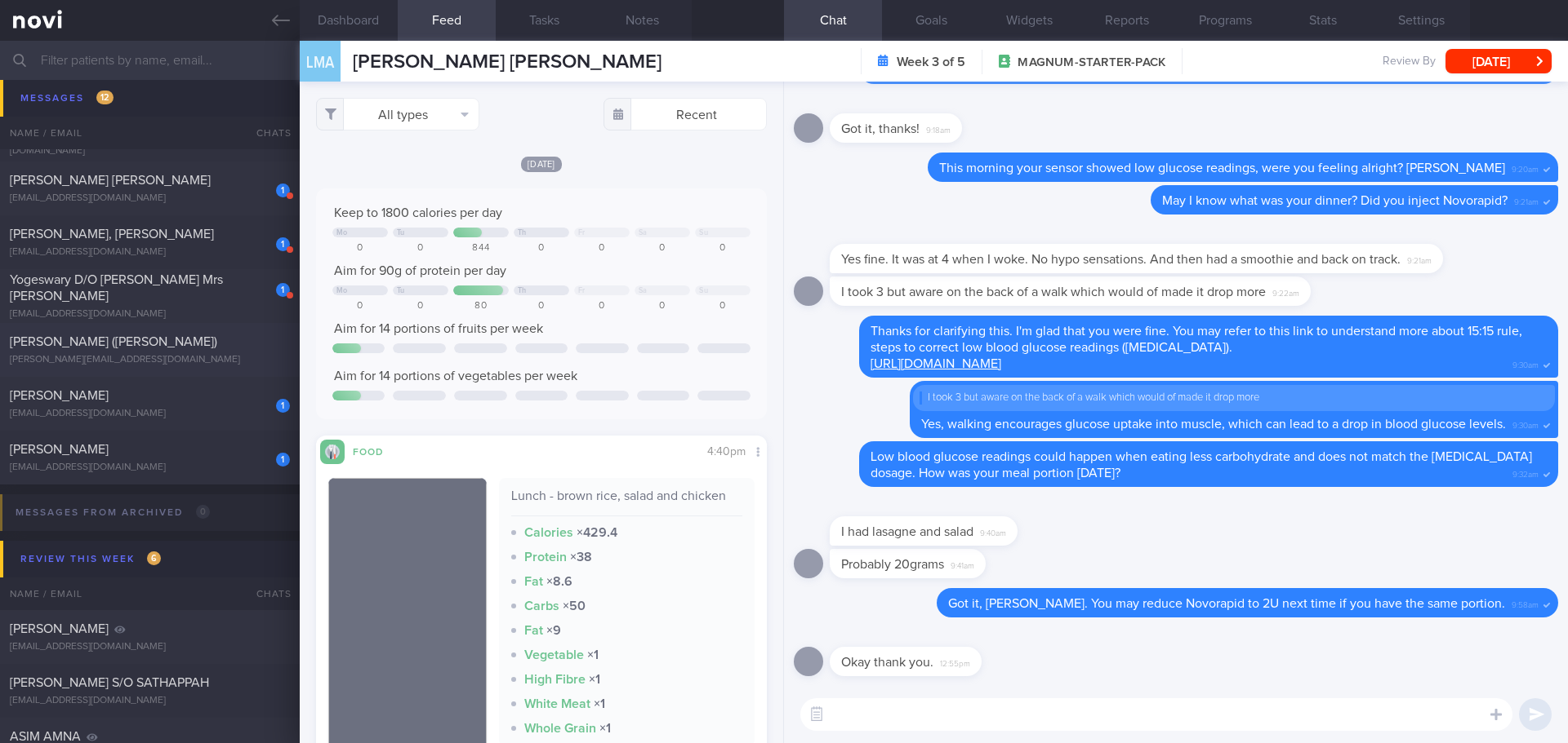
scroll to position [735, 0]
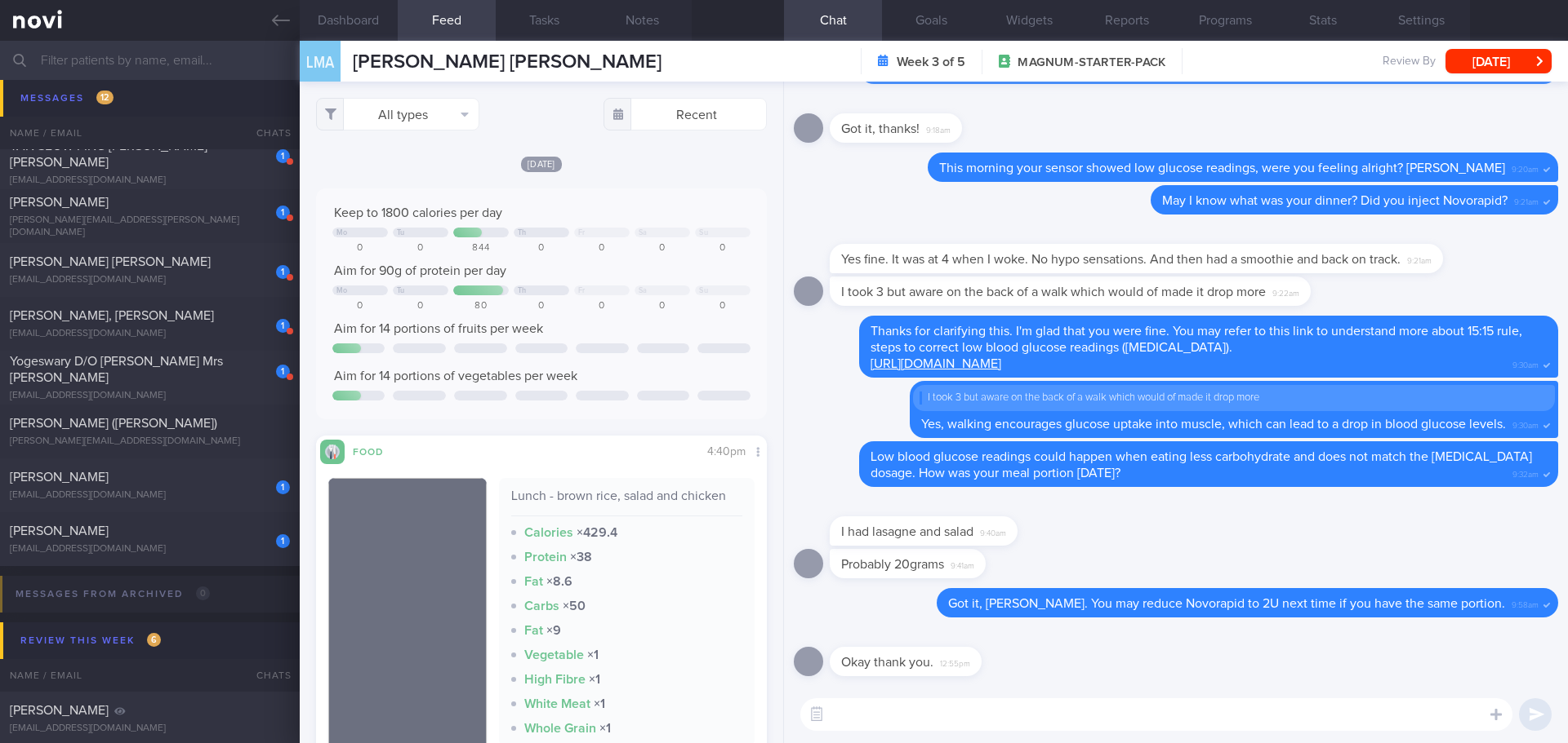
click at [1120, 718] on textarea at bounding box center [1156, 714] width 712 height 33
click at [1119, 713] on textarea at bounding box center [1156, 714] width 712 height 33
click at [1119, 704] on textarea at bounding box center [1156, 714] width 712 height 33
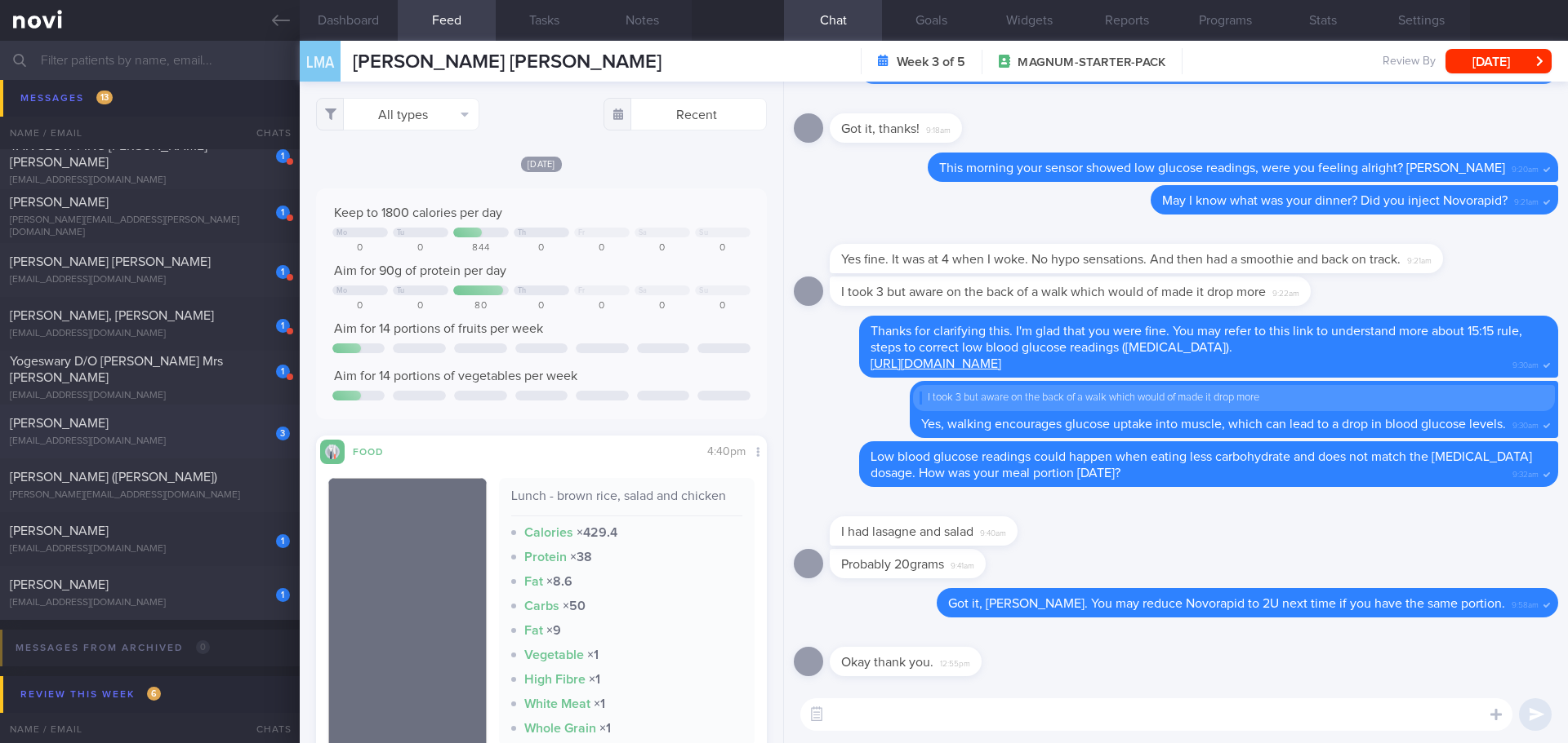
click at [177, 442] on div "[EMAIL_ADDRESS][DOMAIN_NAME]" at bounding box center [149, 442] width 280 height 12
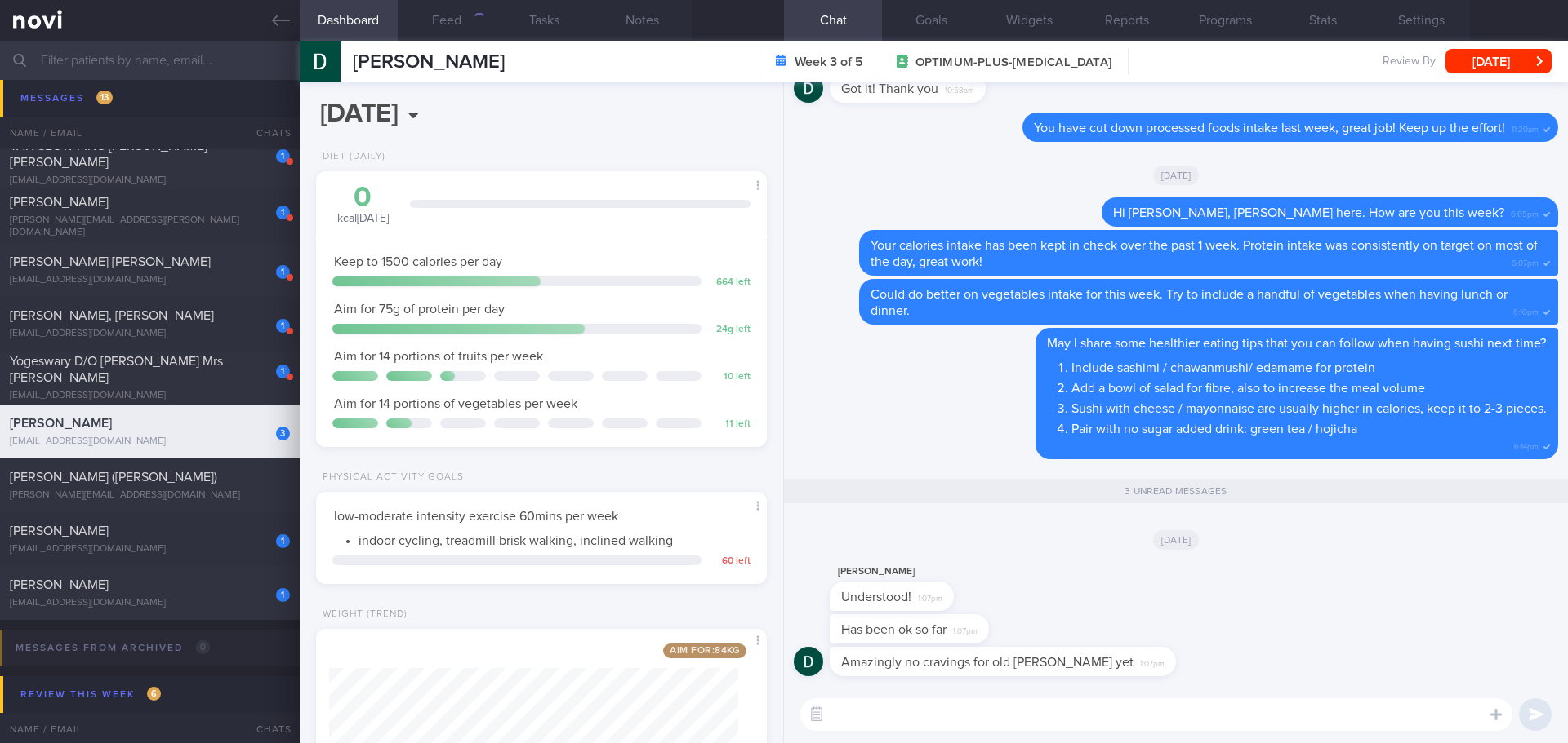
click at [883, 710] on textarea at bounding box center [1156, 714] width 712 height 33
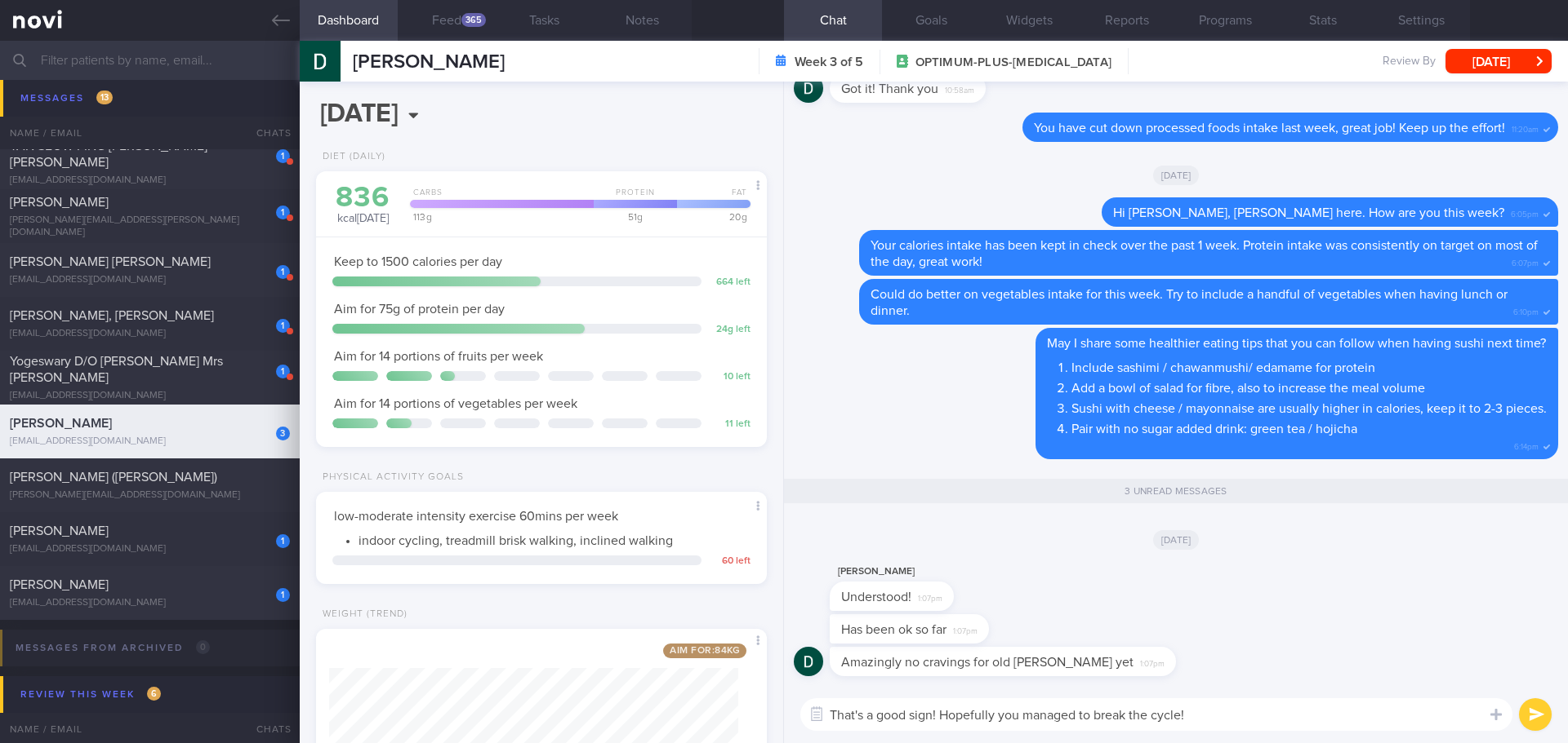
drag, startPoint x: 1252, startPoint y: 714, endPoint x: 940, endPoint y: 722, distance: 312.1
click at [940, 722] on textarea "That's a good sign! Hopefully you managed to break the cycle!" at bounding box center [1156, 714] width 712 height 33
click at [1096, 664] on div "Amazingly no cravings for old [PERSON_NAME] yet 1:07pm" at bounding box center [1002, 661] width 346 height 29
drag, startPoint x: 1127, startPoint y: 718, endPoint x: 939, endPoint y: 720, distance: 188.0
click at [939, 720] on textarea "That's a good sign! You managed to break the cycle" at bounding box center [1156, 714] width 712 height 33
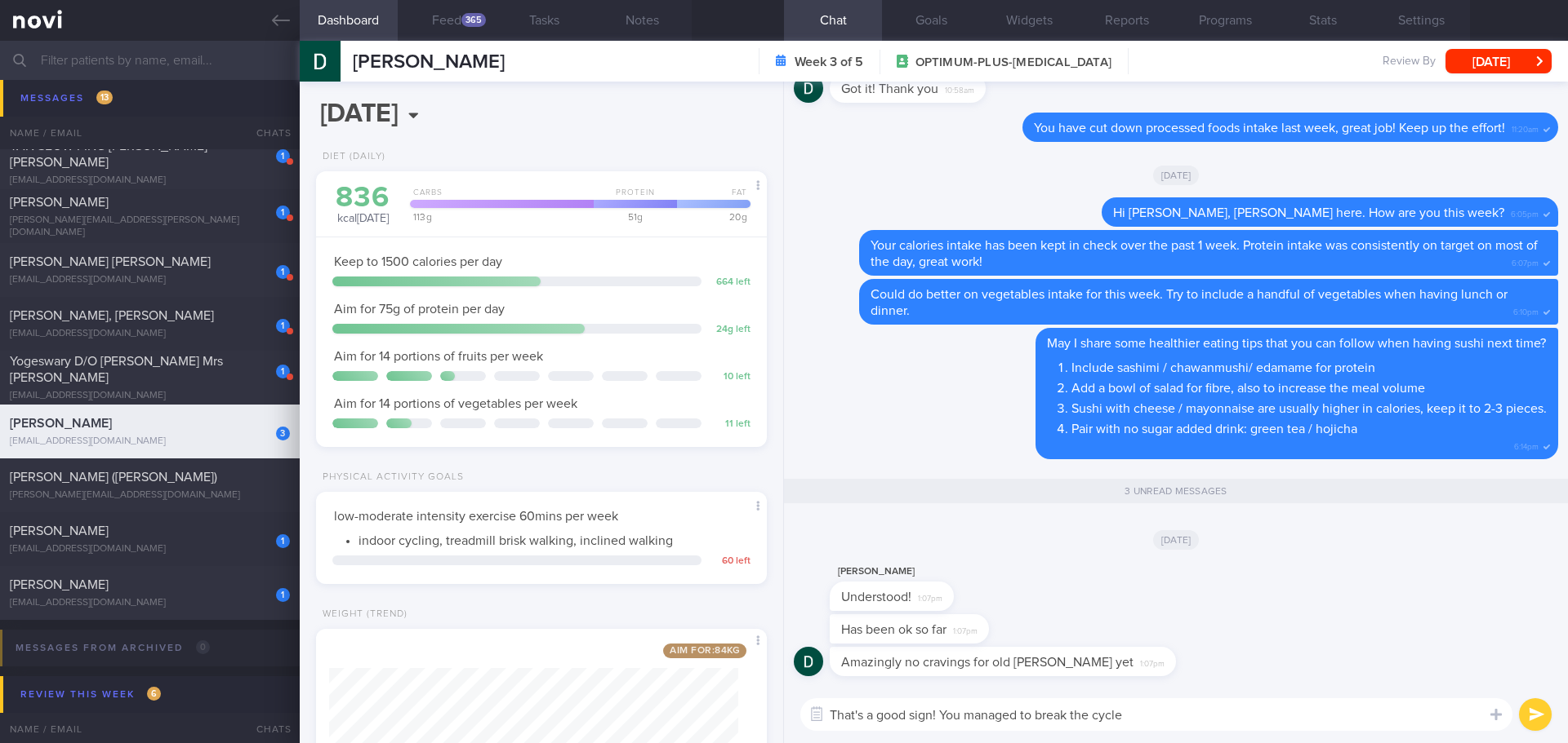
click at [965, 716] on textarea "That's a good sign! You managed to break the cycle" at bounding box center [1156, 714] width 712 height 33
click at [1140, 715] on textarea "That's a good sign! You managed to break the cycle" at bounding box center [1156, 714] width 712 height 33
type textarea "That's a good sign! You managed to break the cycle 😁👍🏻"
click at [1539, 711] on button "submit" at bounding box center [1534, 714] width 33 height 33
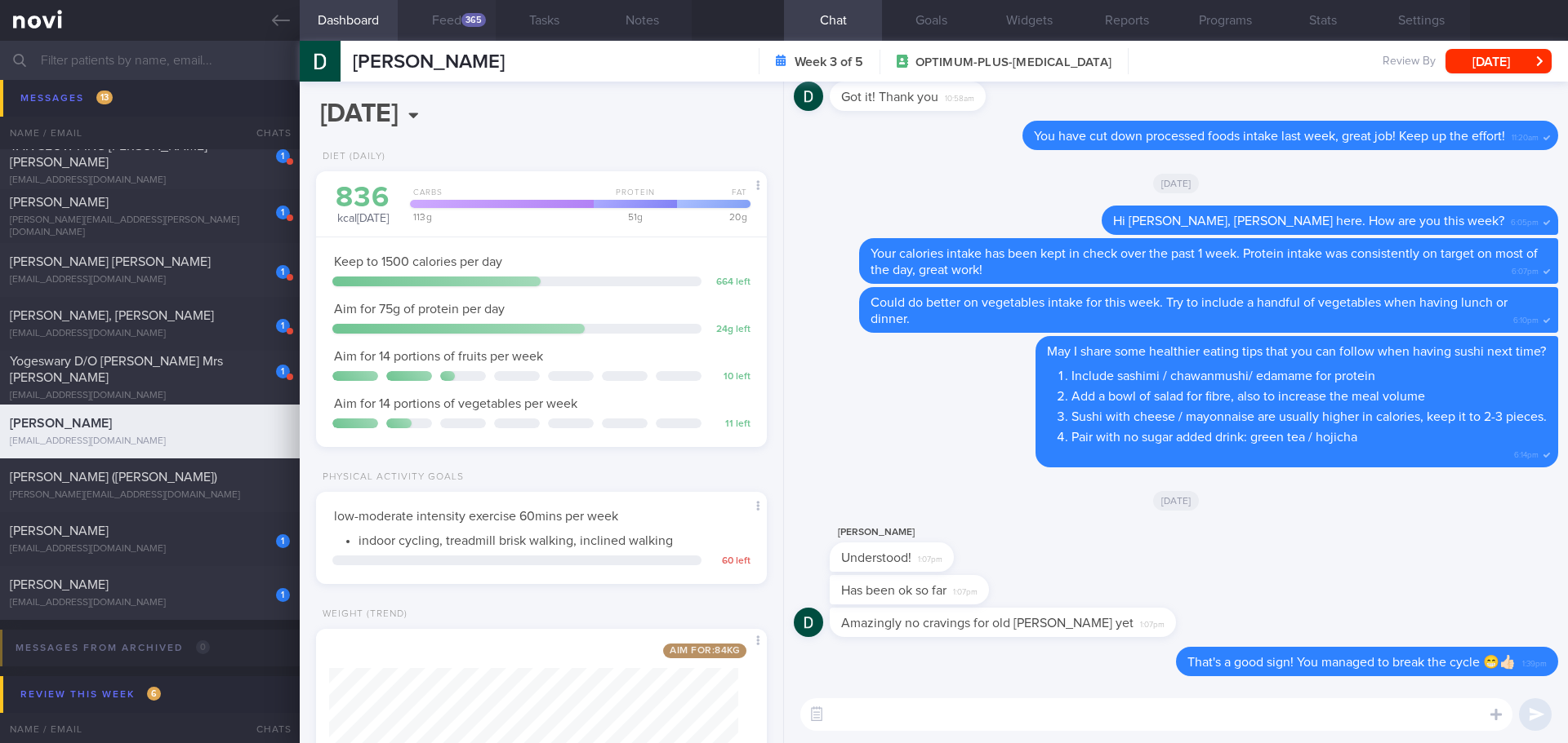
click at [440, 22] on button "Feed 365" at bounding box center [446, 21] width 98 height 41
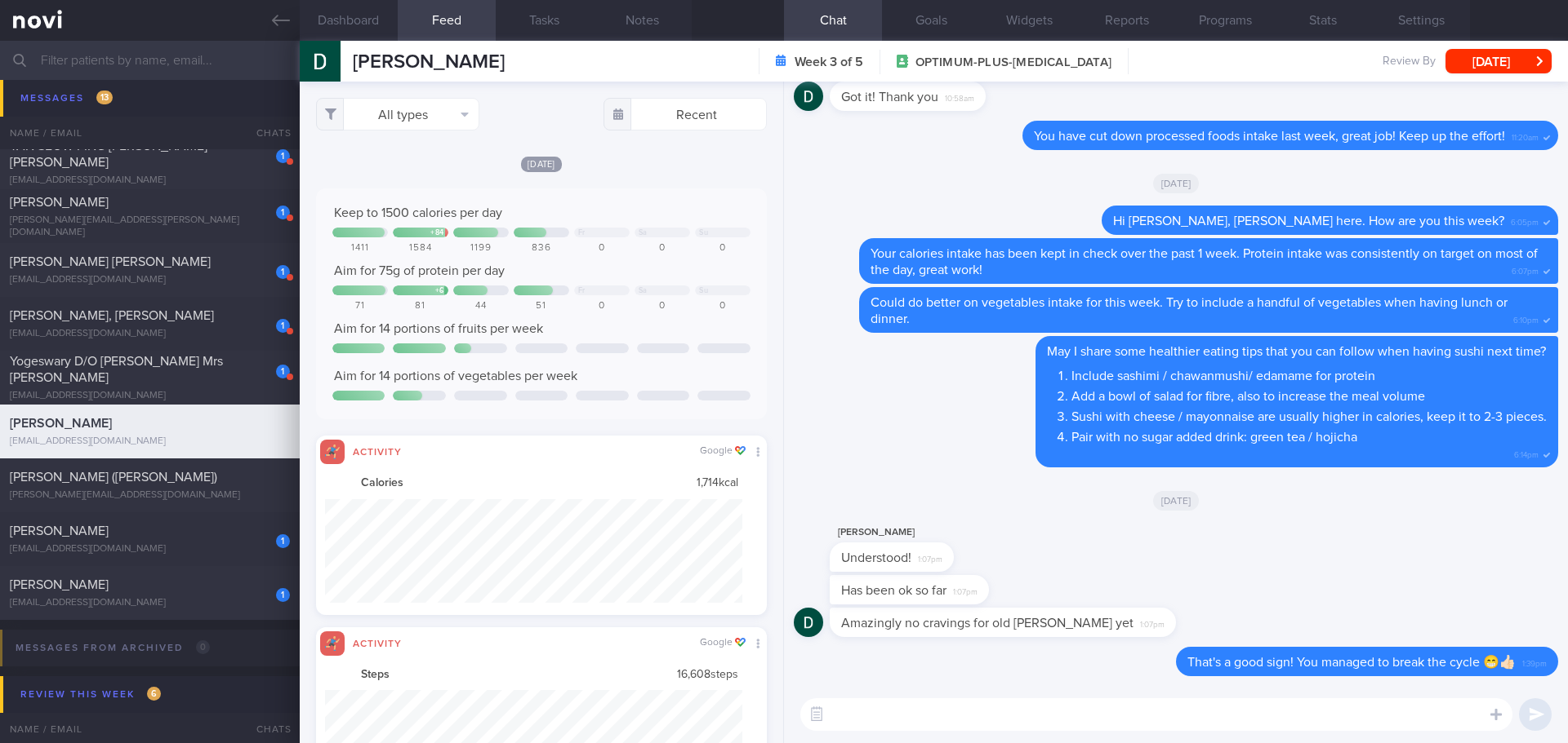
scroll to position [104, 418]
click at [449, 117] on button "All types" at bounding box center [397, 114] width 163 height 33
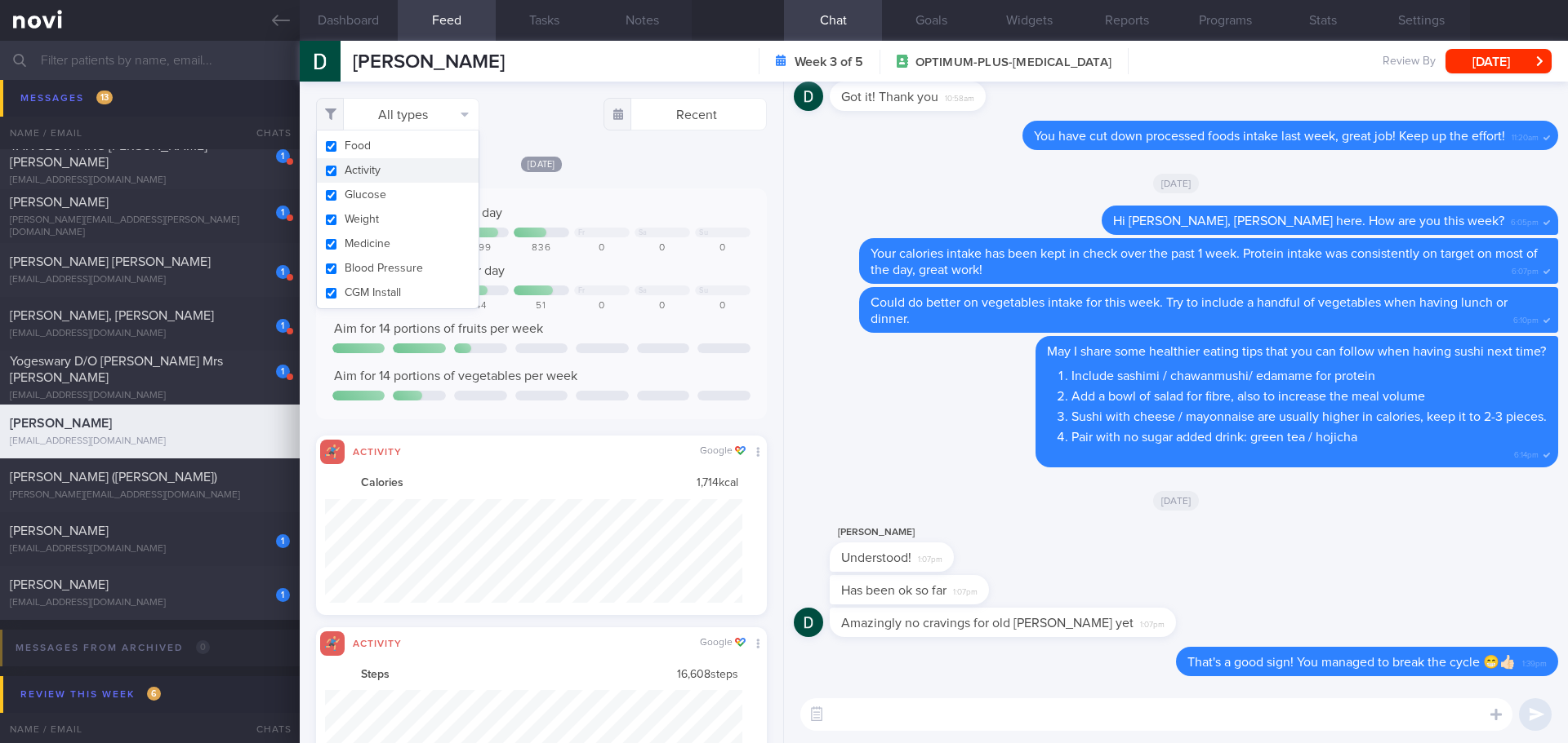
click at [431, 175] on button "Activity" at bounding box center [397, 171] width 162 height 24
checkbox input "false"
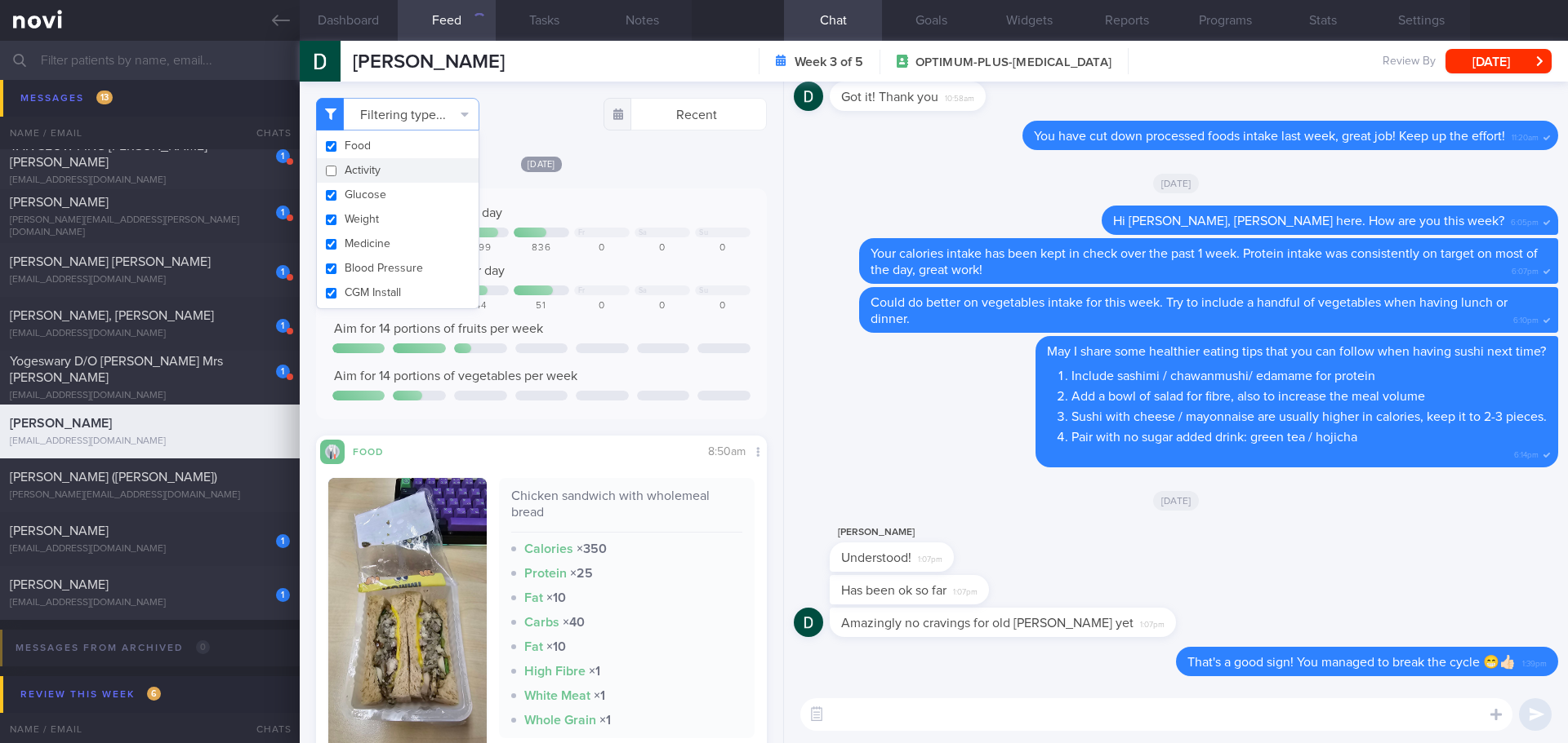
click at [617, 178] on div "[DATE] Keep to 1500 calories per day + 84 Fr Sa Su 1411 1584 1199 836 0 0 0 Aim…" at bounding box center [541, 483] width 451 height 655
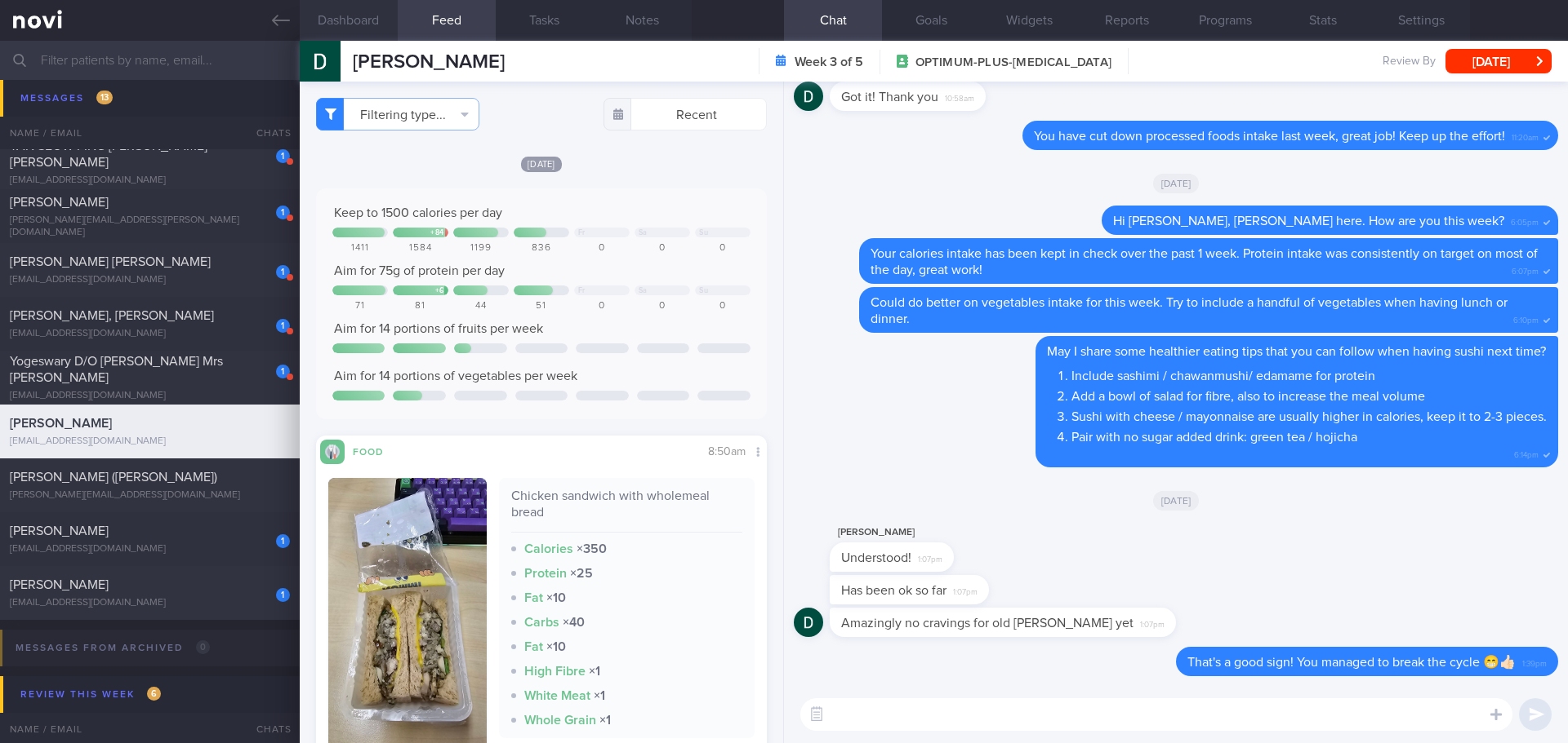
click at [372, 21] on button "Dashboard" at bounding box center [348, 21] width 98 height 41
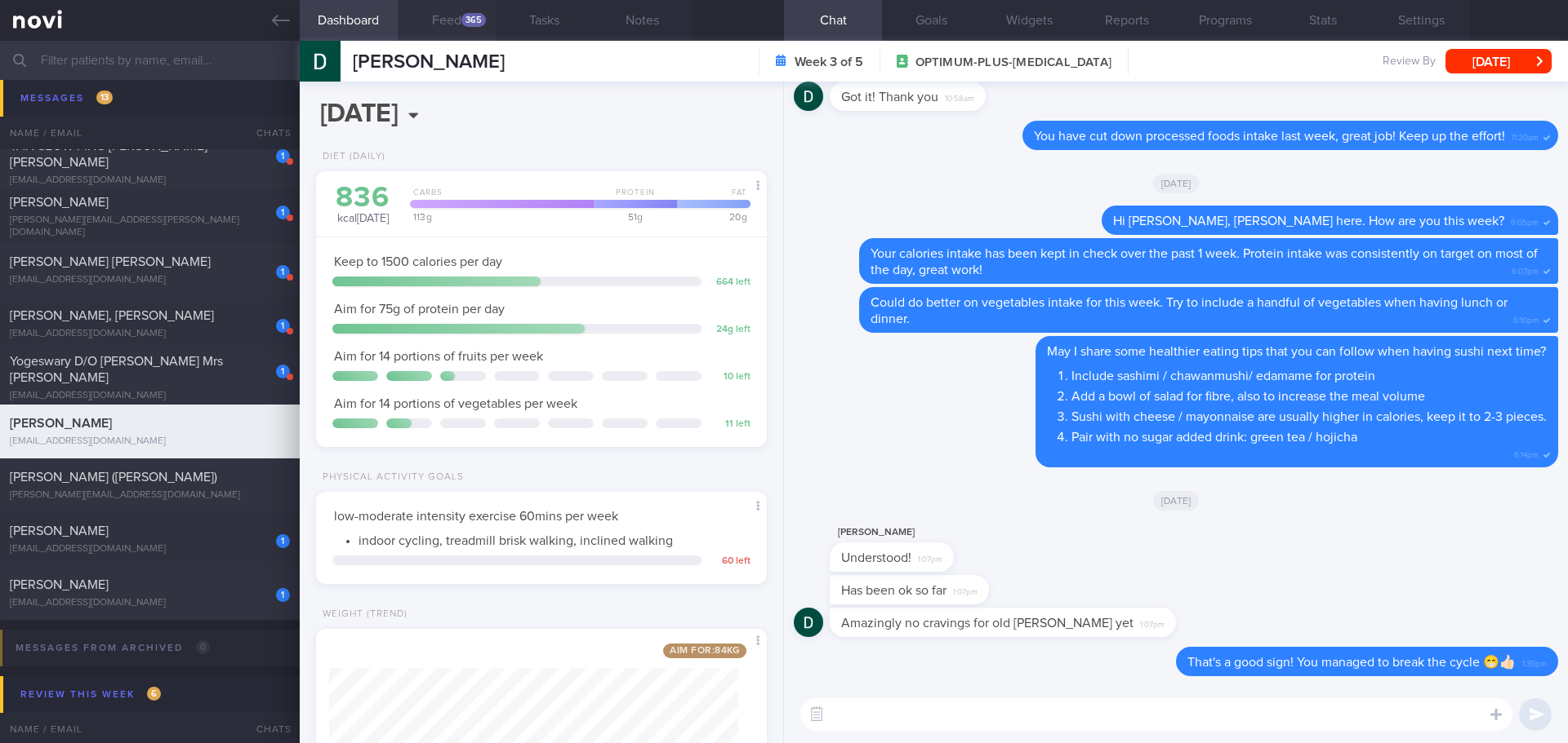
click at [451, 20] on button "Feed 365" at bounding box center [446, 21] width 98 height 41
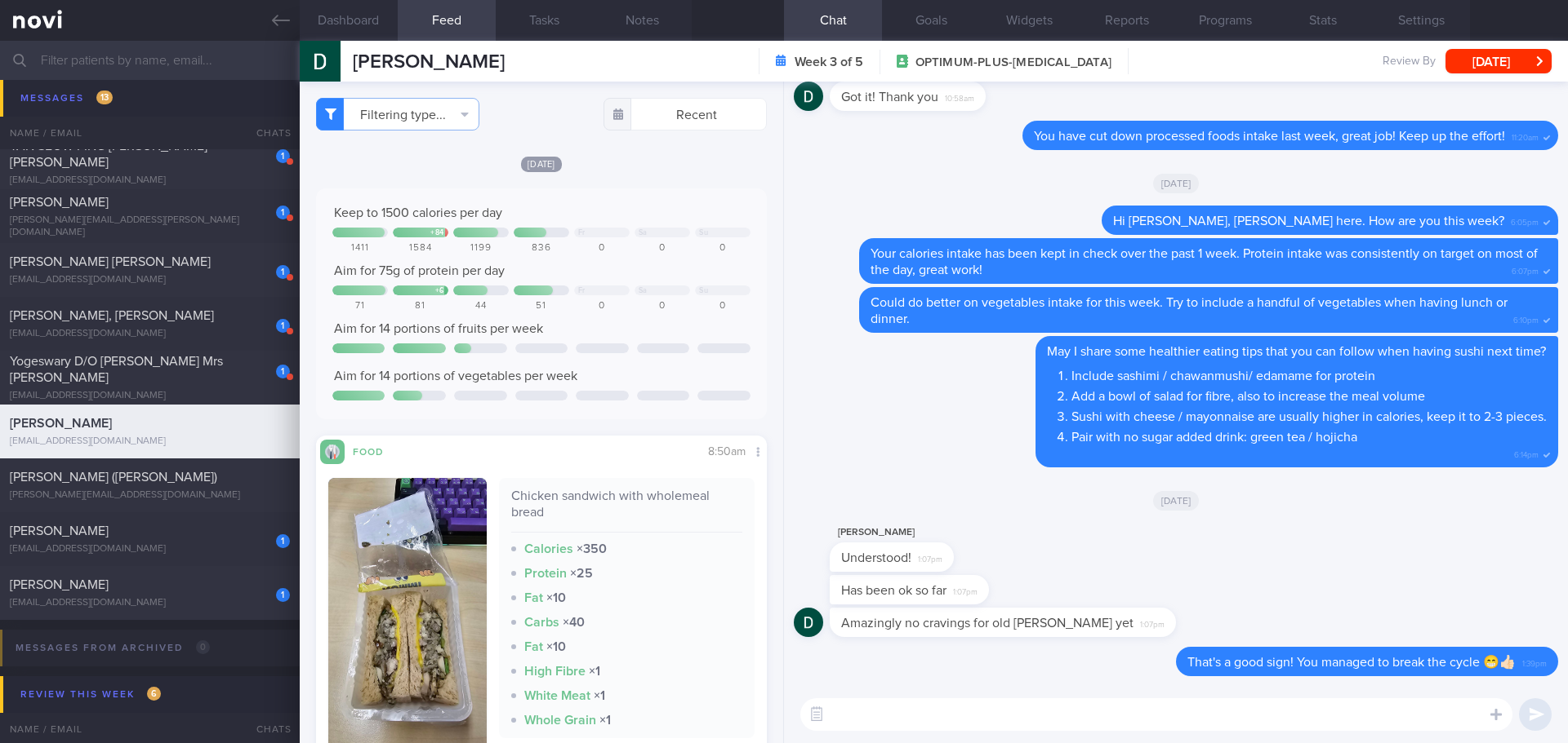
click at [536, 420] on div "[DATE] Keep to 1500 calories per day + 84 Fr Sa Su 1411 1584 1199 836 0 0 0 Aim…" at bounding box center [541, 483] width 451 height 655
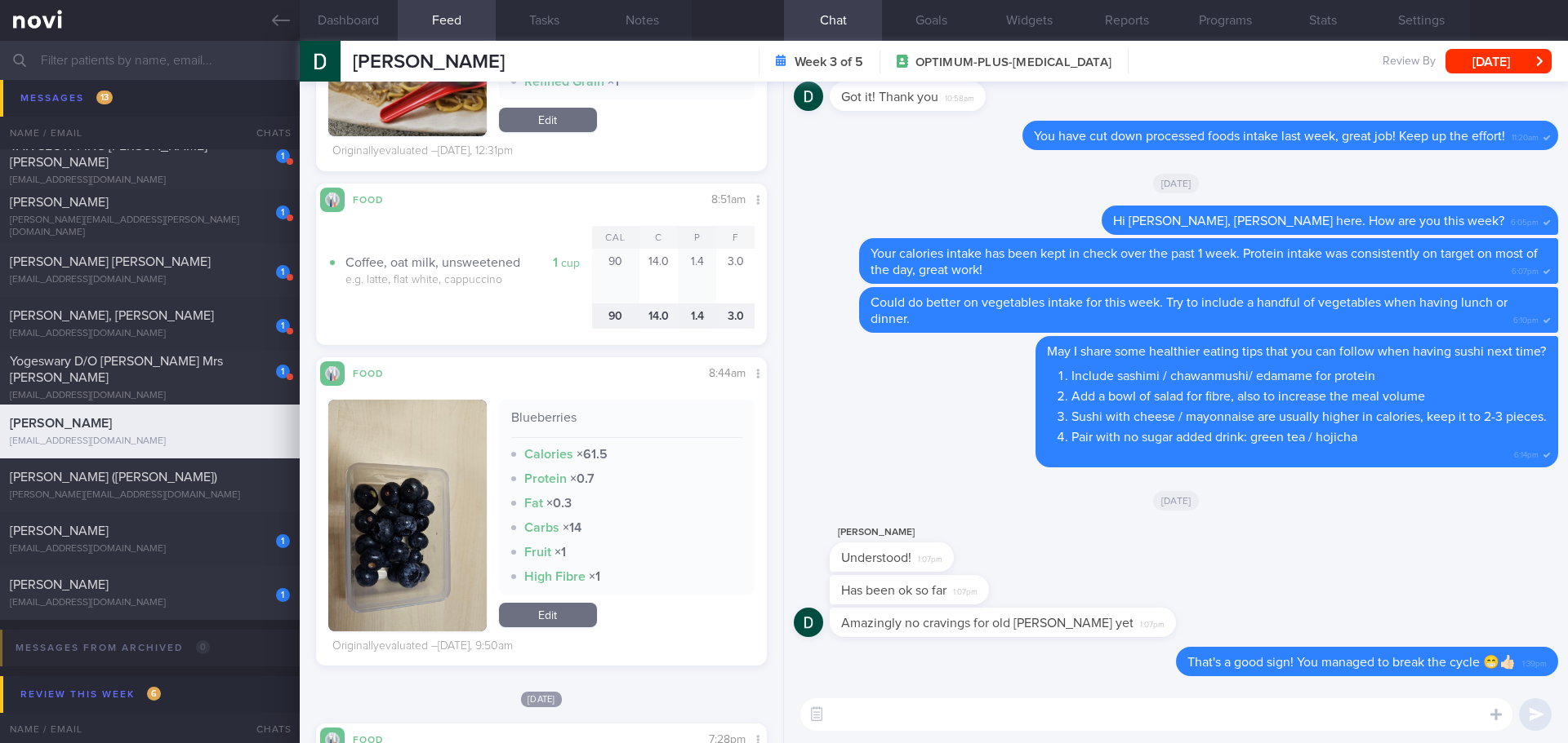
scroll to position [1469, 0]
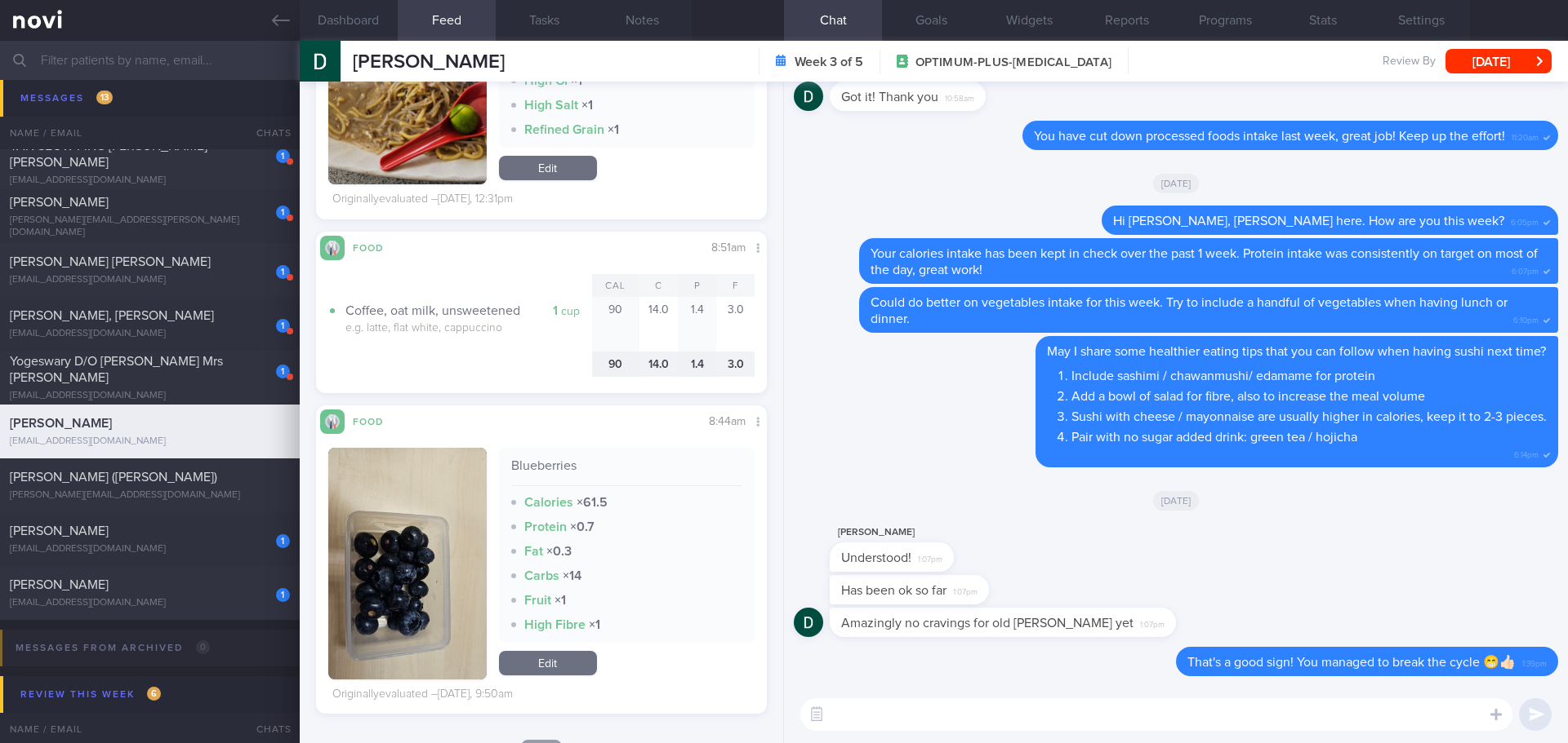
click at [965, 706] on textarea at bounding box center [1156, 714] width 712 height 33
type textarea "A"
type textarea "I"
drag, startPoint x: 1029, startPoint y: 714, endPoint x: 930, endPoint y: 717, distance: 99.0
click at [930, 717] on textarea "It seems that you have less craving for snack in between lunch and dinner too." at bounding box center [1156, 714] width 712 height 33
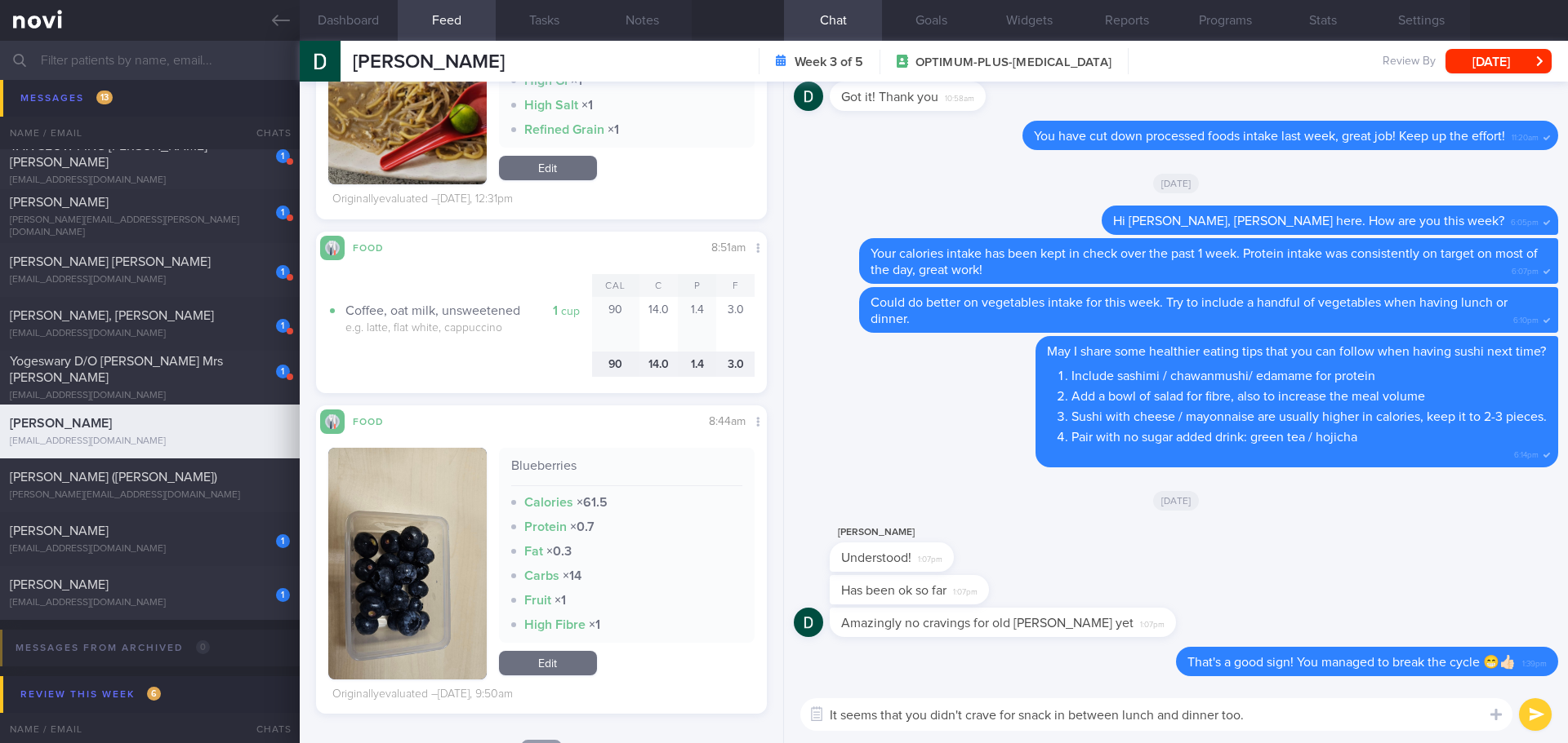
click at [1277, 723] on textarea "It seems that you didn't crave for snack in between lunch and dinner too." at bounding box center [1156, 714] width 712 height 33
type textarea "It seems that you didn't crave for snack in between lunch and dinner too."
click at [1541, 721] on button "submit" at bounding box center [1534, 714] width 33 height 33
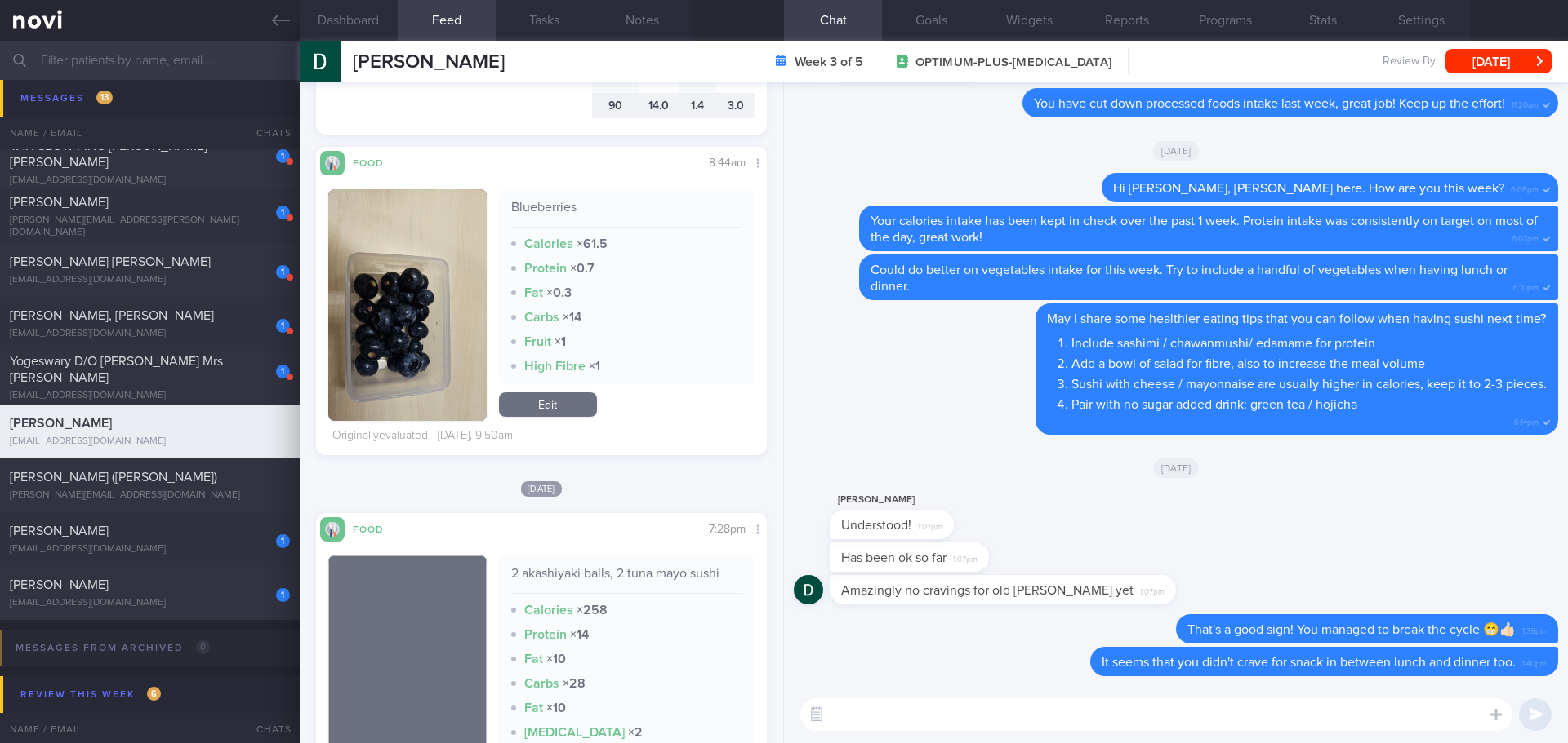
scroll to position [1877, 0]
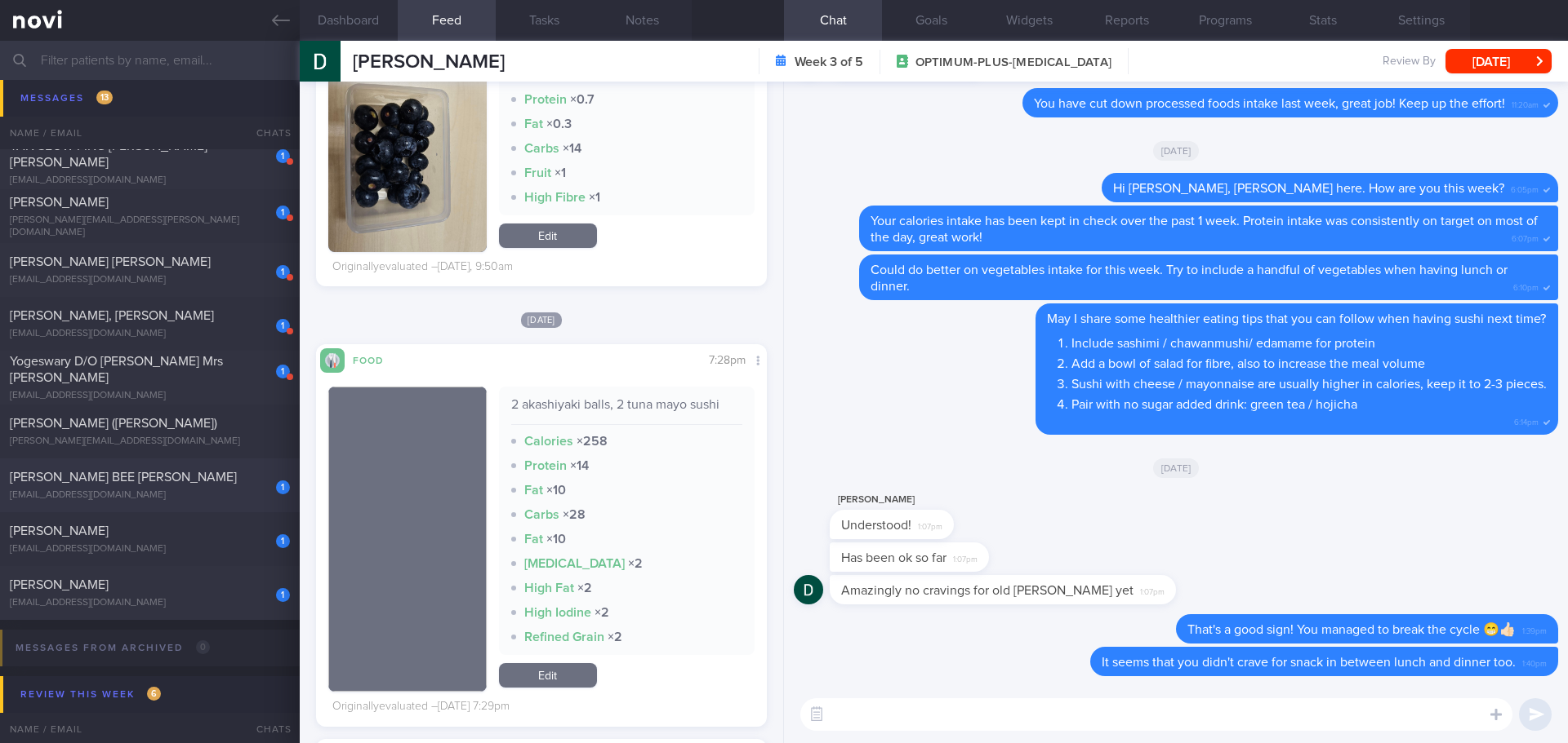
click at [159, 472] on div "[PERSON_NAME] BEE [PERSON_NAME]" at bounding box center [148, 477] width 276 height 16
checkbox input "true"
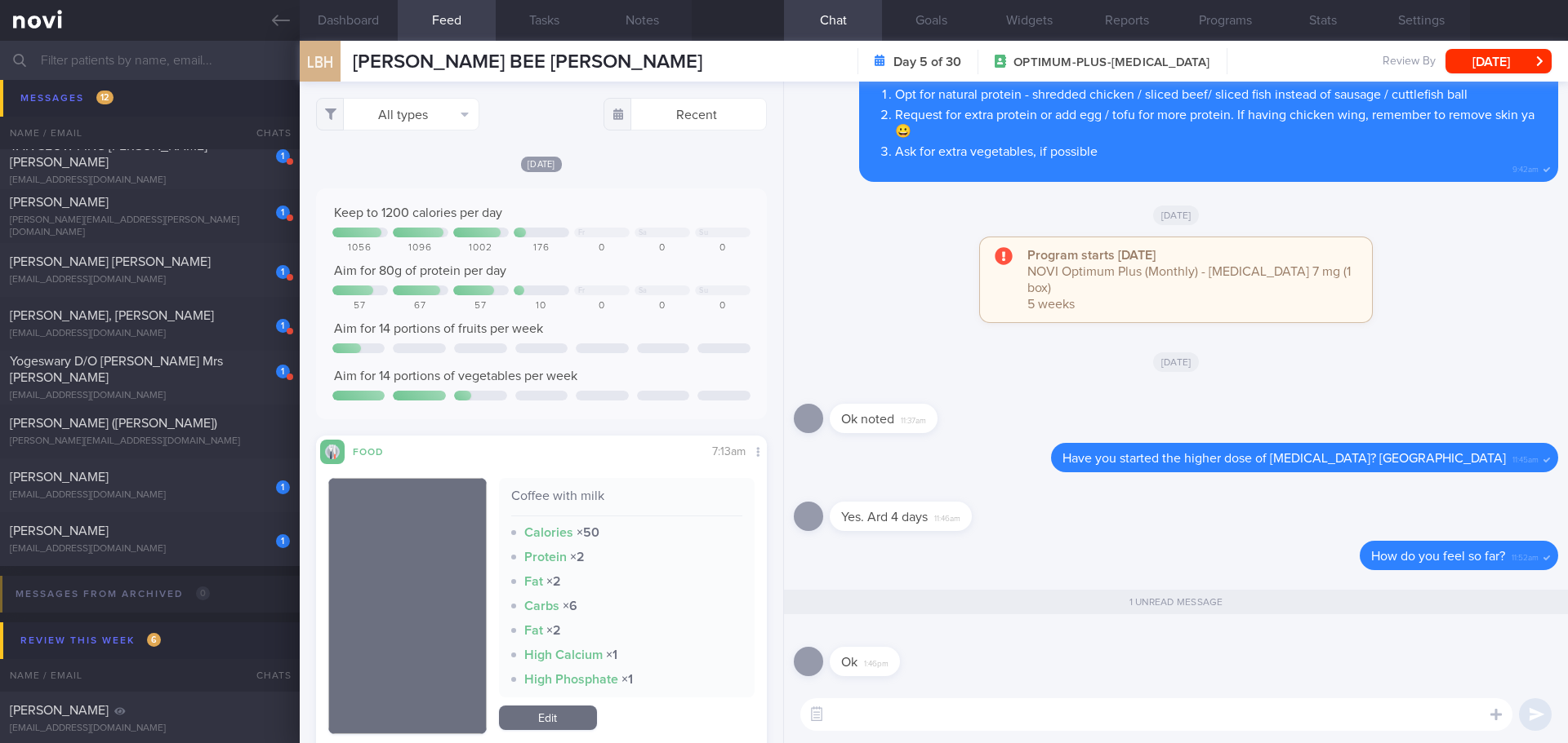
click at [953, 721] on textarea at bounding box center [1156, 714] width 712 height 33
click at [878, 722] on textarea at bounding box center [1156, 714] width 712 height 33
type textarea "G"
type textarea "Glad that you are tolerating well, [PERSON_NAME] 🙂"
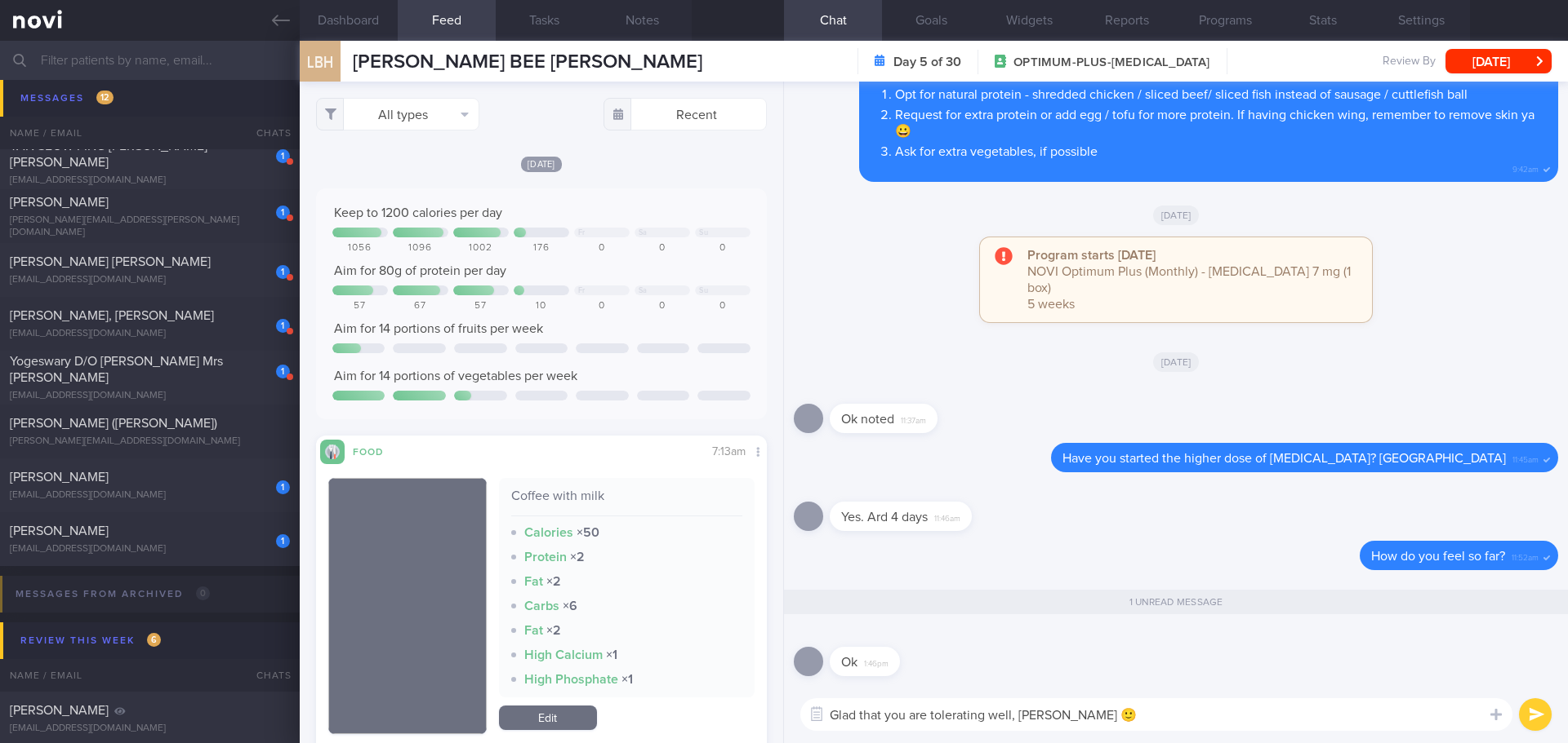
click at [1535, 705] on button "submit" at bounding box center [1534, 714] width 33 height 33
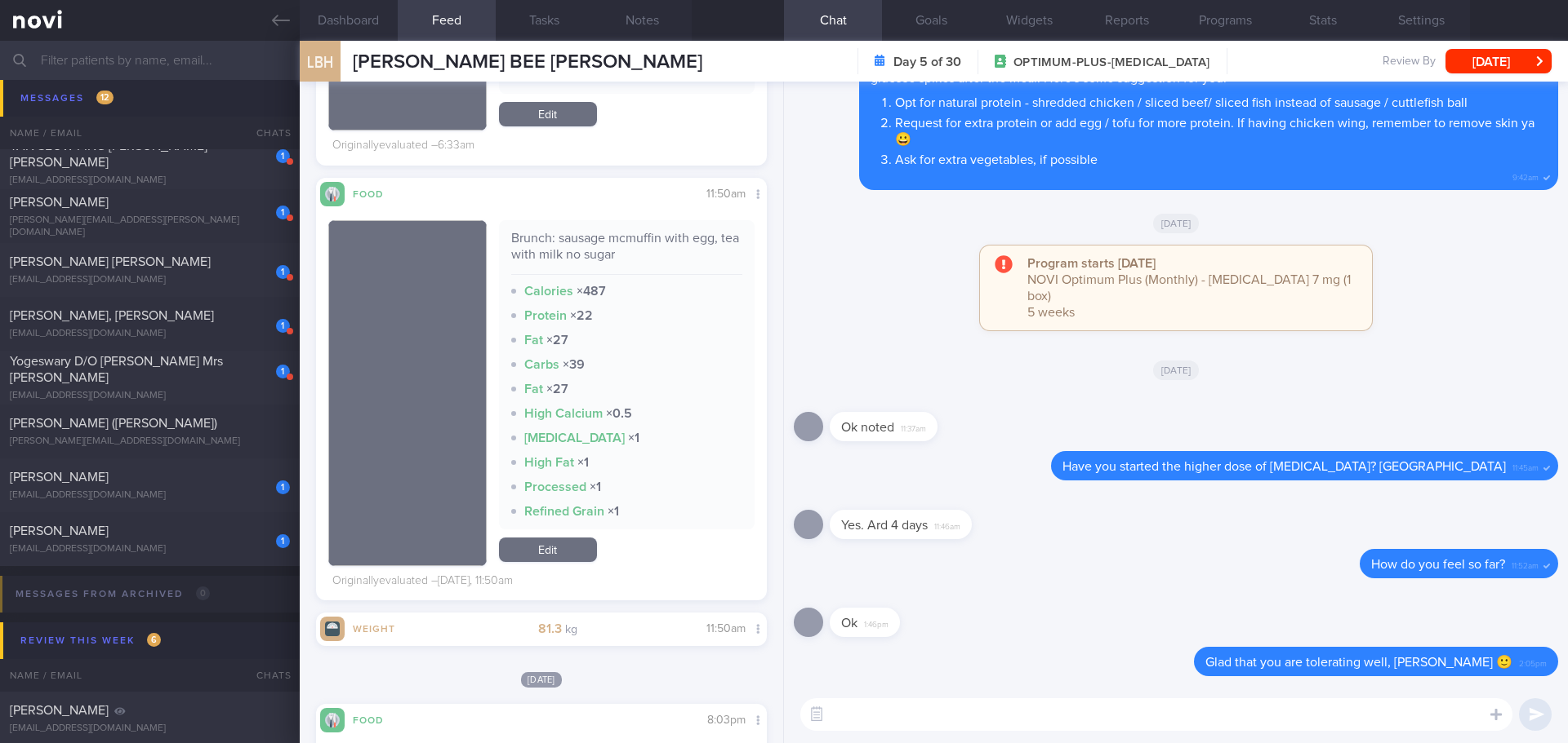
scroll to position [1143, 0]
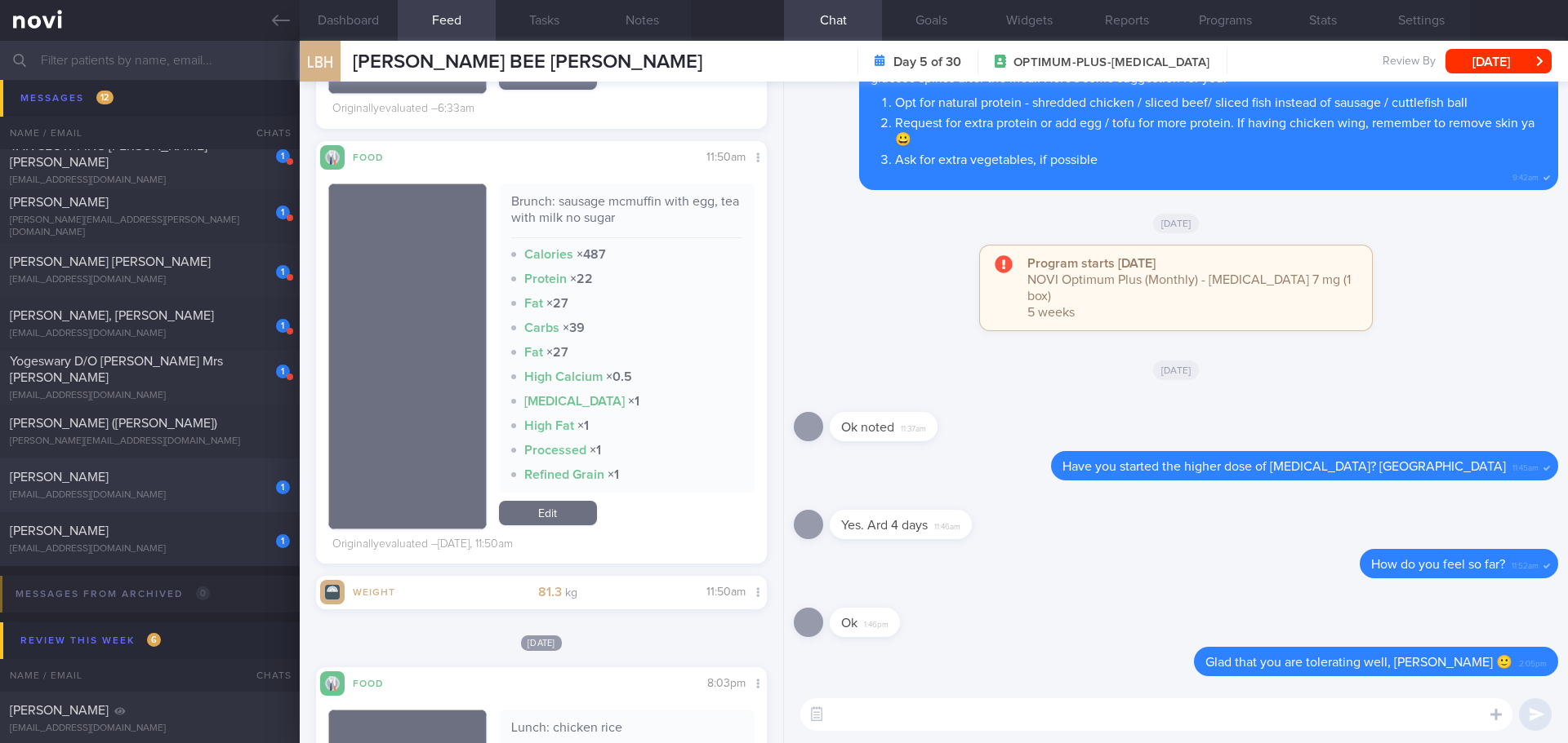
click at [54, 476] on span "[PERSON_NAME]" at bounding box center [59, 477] width 99 height 13
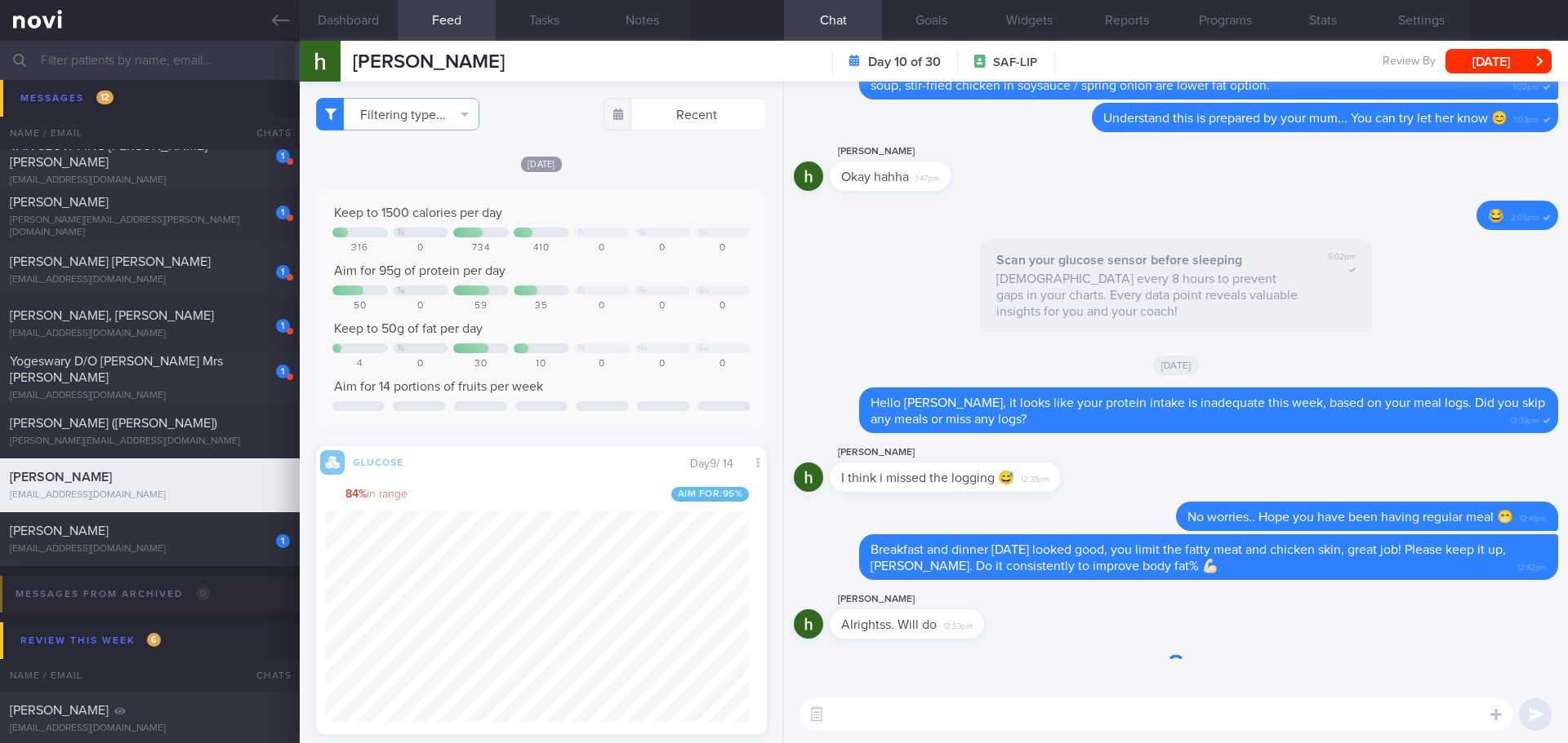
scroll to position [815793, 816048]
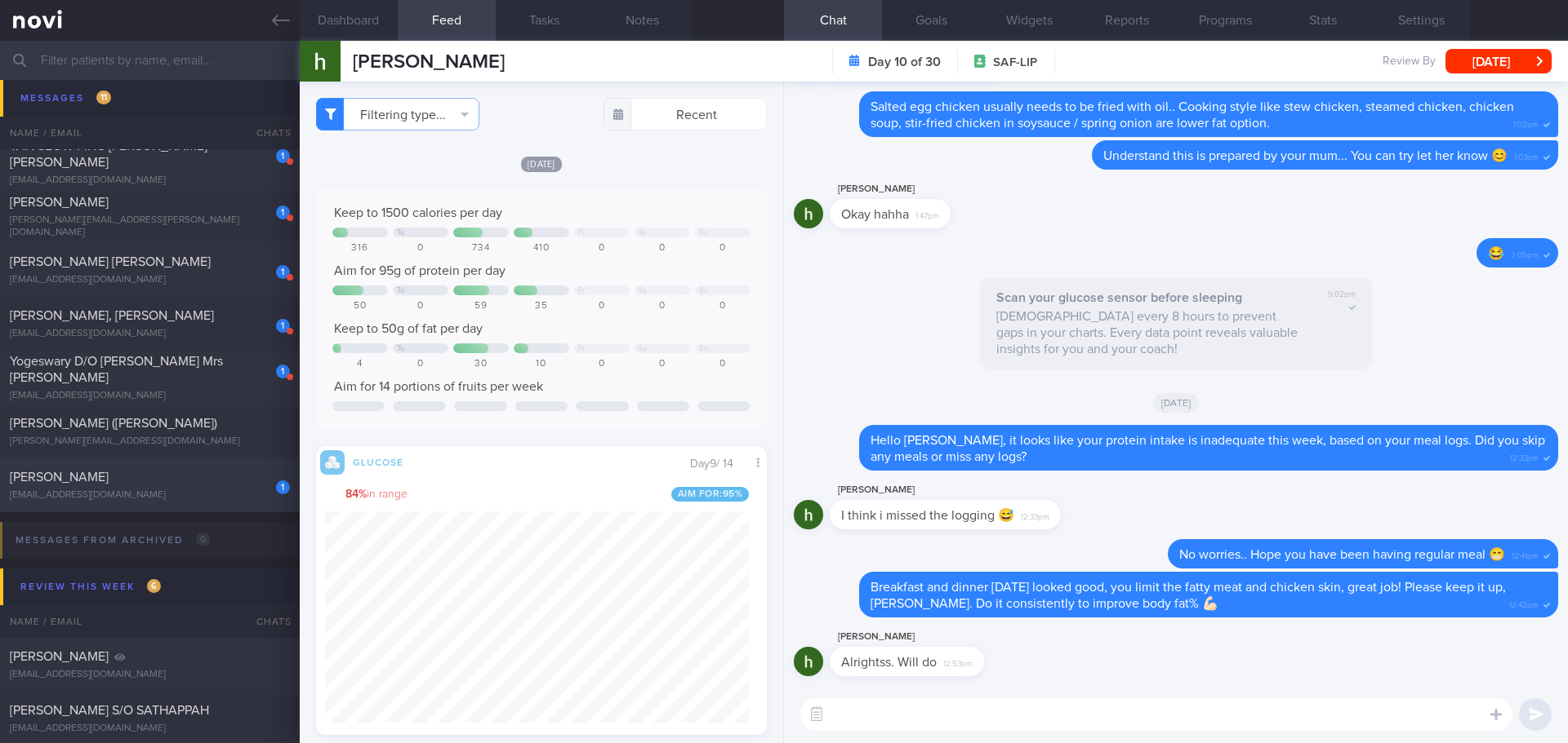
click at [191, 492] on div "[EMAIL_ADDRESS][DOMAIN_NAME]" at bounding box center [149, 496] width 280 height 12
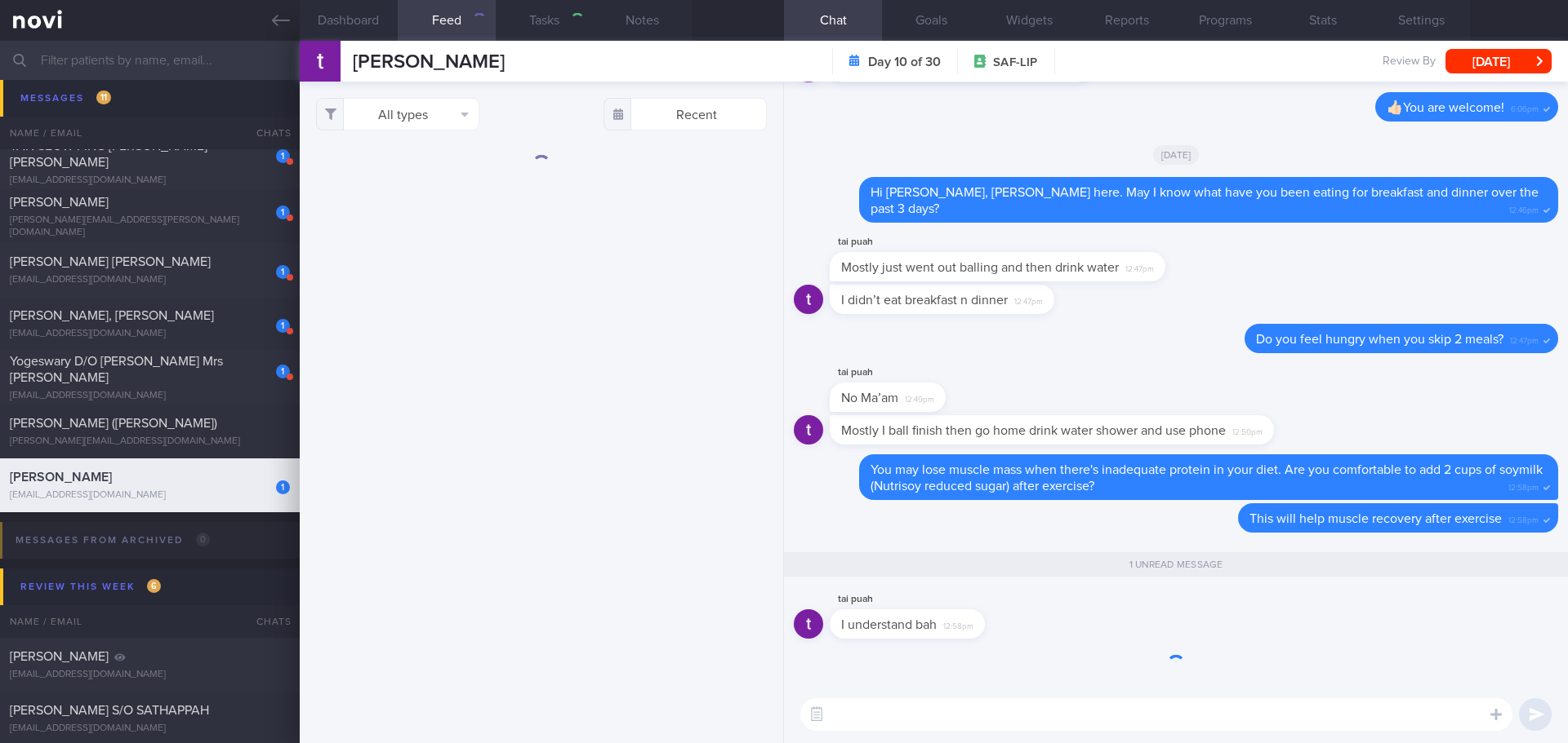
checkbox input "true"
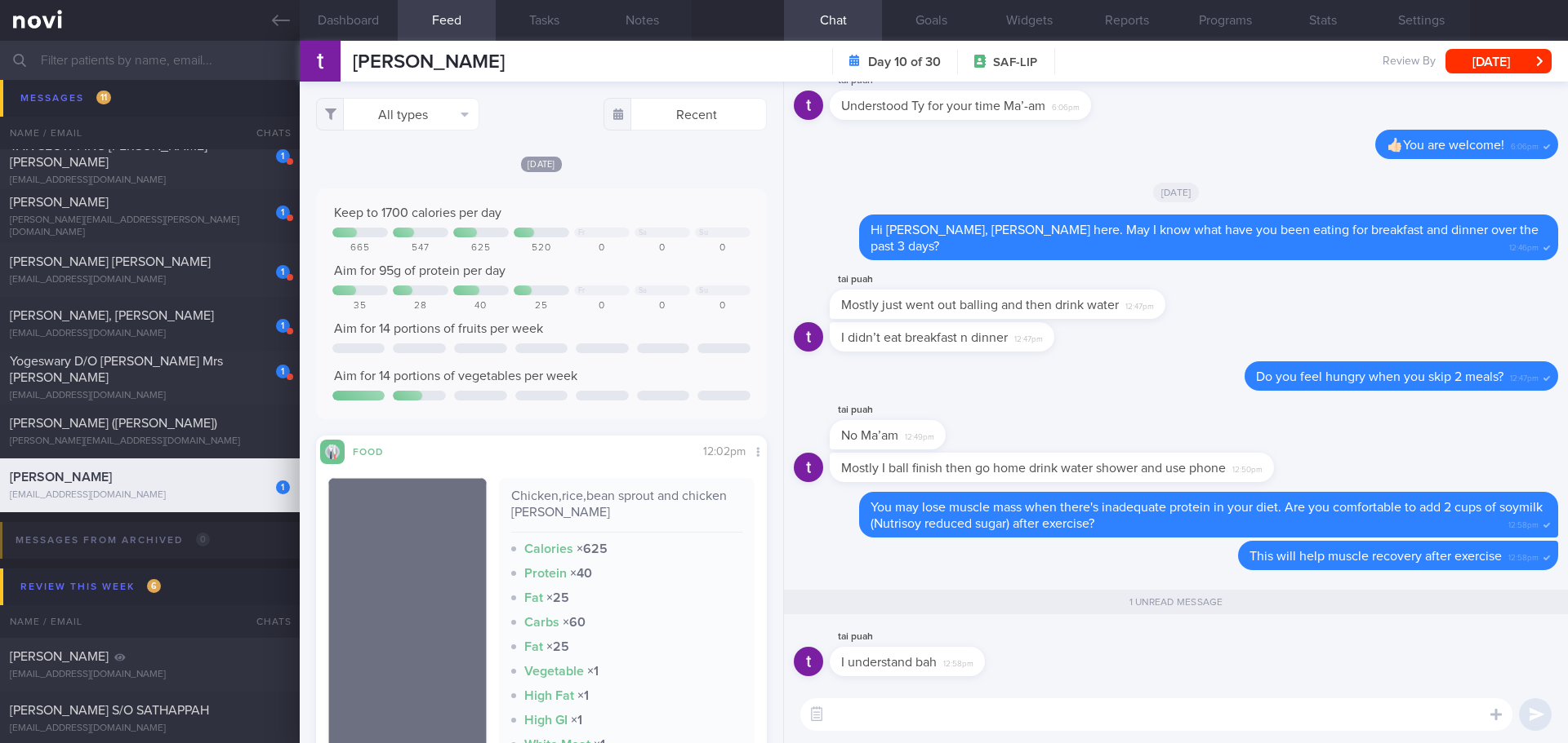
click at [908, 713] on textarea at bounding box center [1156, 714] width 712 height 33
type textarea "N"
click at [1262, 707] on textarea "Great! Try to do it too 😊" at bounding box center [1156, 714] width 712 height 33
type textarea "Great! Try to do it too 😊"
click at [1540, 716] on button "submit" at bounding box center [1534, 714] width 33 height 33
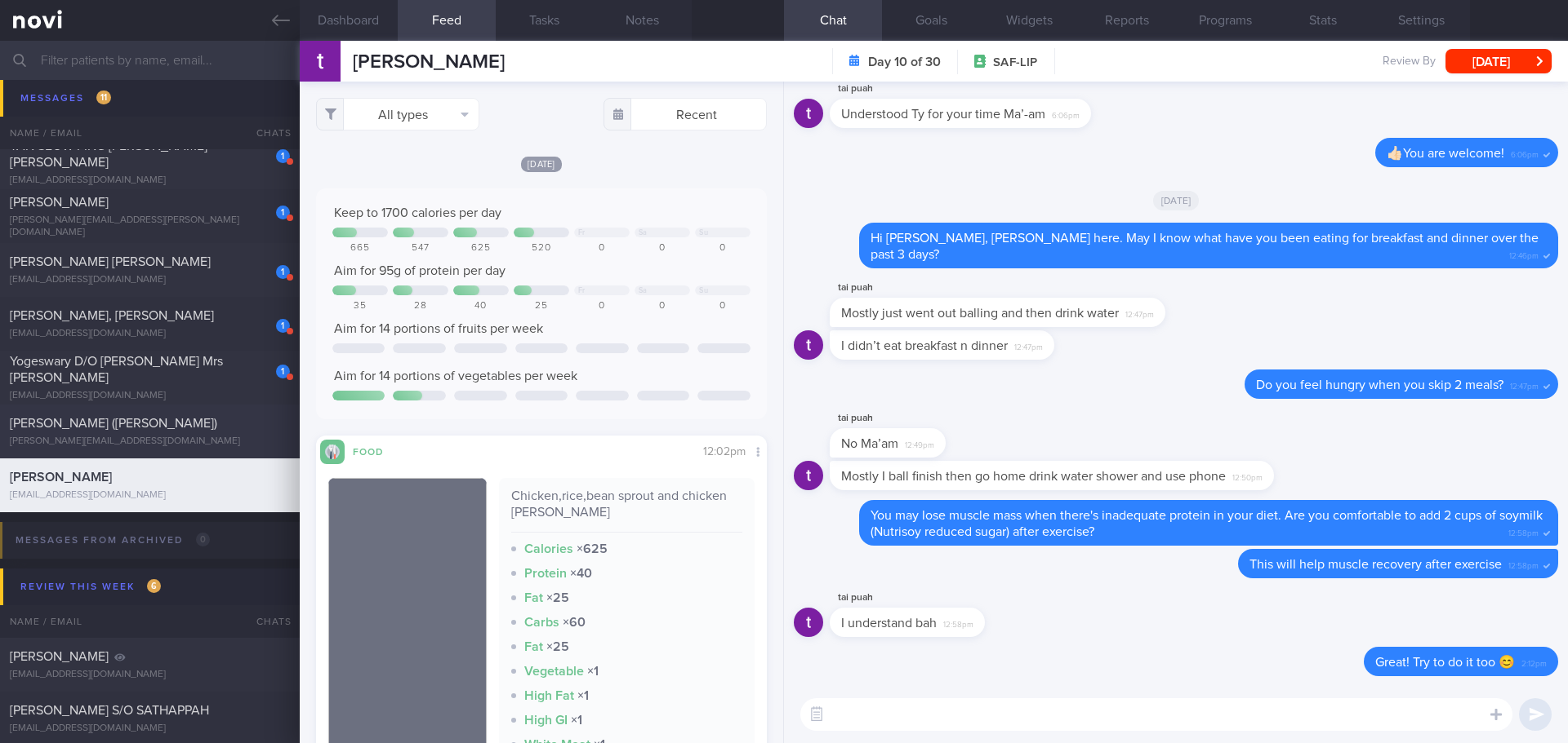
click at [245, 448] on div "[PERSON_NAME] ([PERSON_NAME]) [PERSON_NAME][EMAIL_ADDRESS][DOMAIN_NAME] [DATE] …" at bounding box center [784, 432] width 1568 height 54
type input "[DATE]"
type textarea "LDL 4.2 Apolipoprotein B 1.25 Discussed statins - not keen for now [MEDICAL_DAT…"
checkbox input "false"
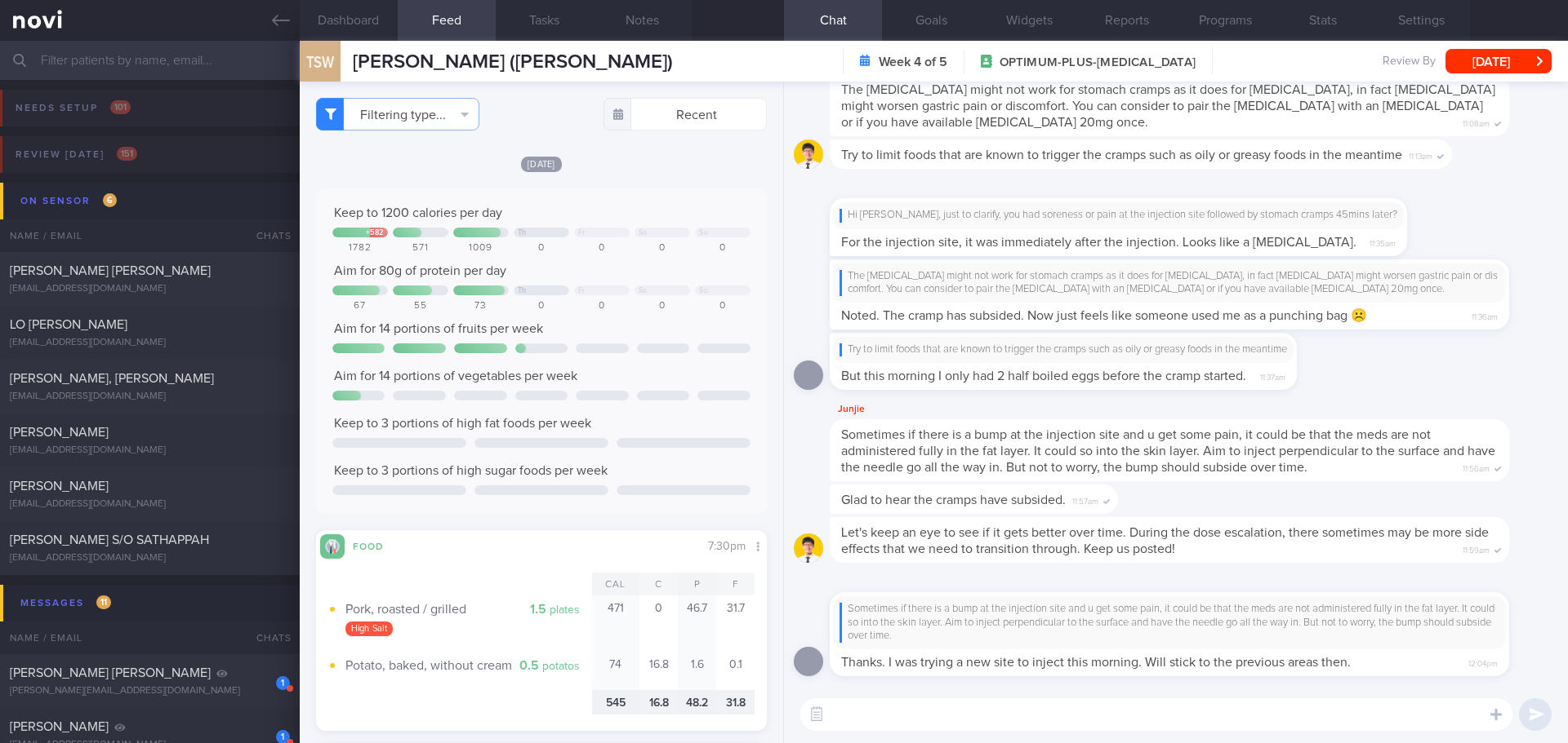
click at [172, 55] on input "text" at bounding box center [784, 61] width 1568 height 39
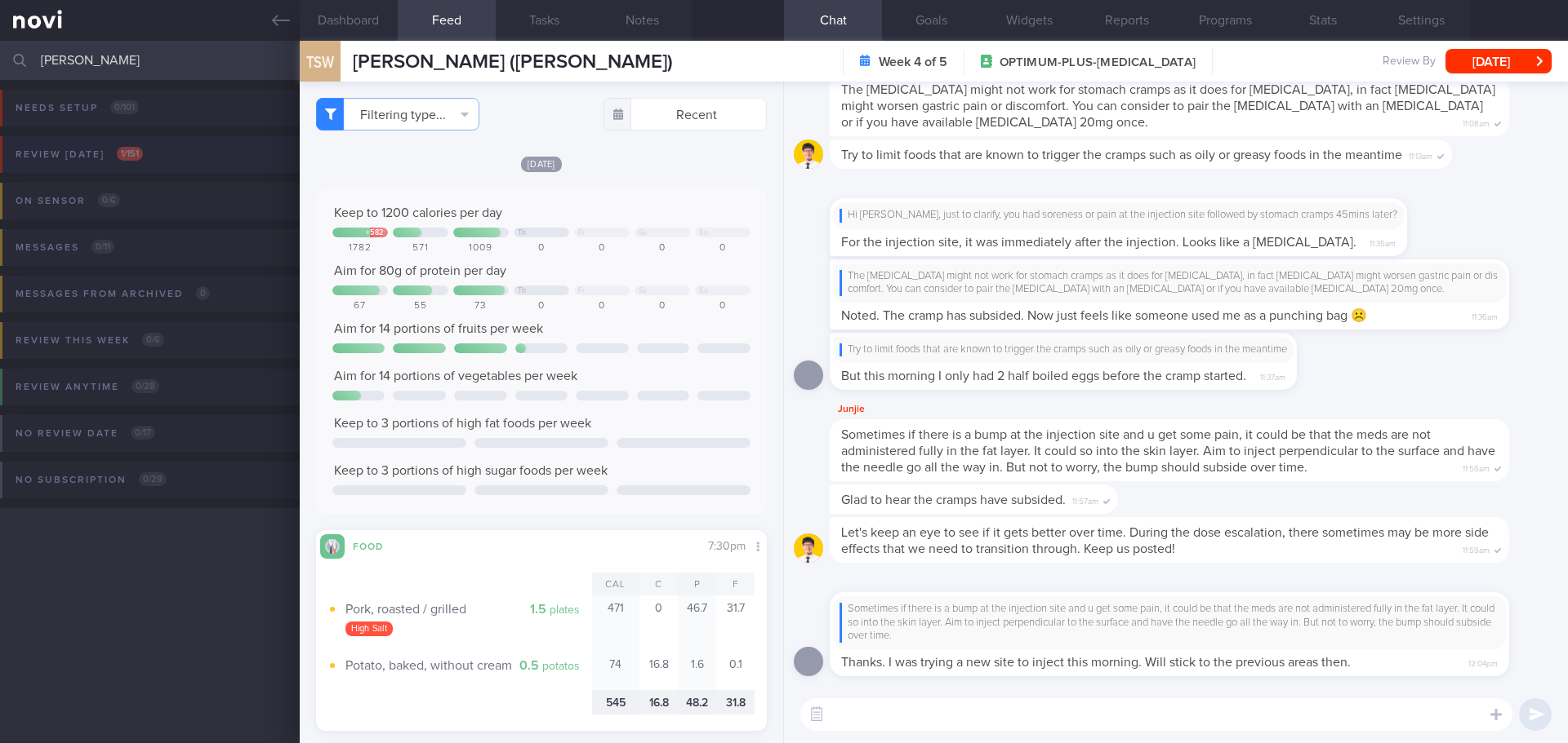
type input "[PERSON_NAME]"
click at [151, 146] on button "Review [DATE] 1 / 151" at bounding box center [782, 160] width 1573 height 47
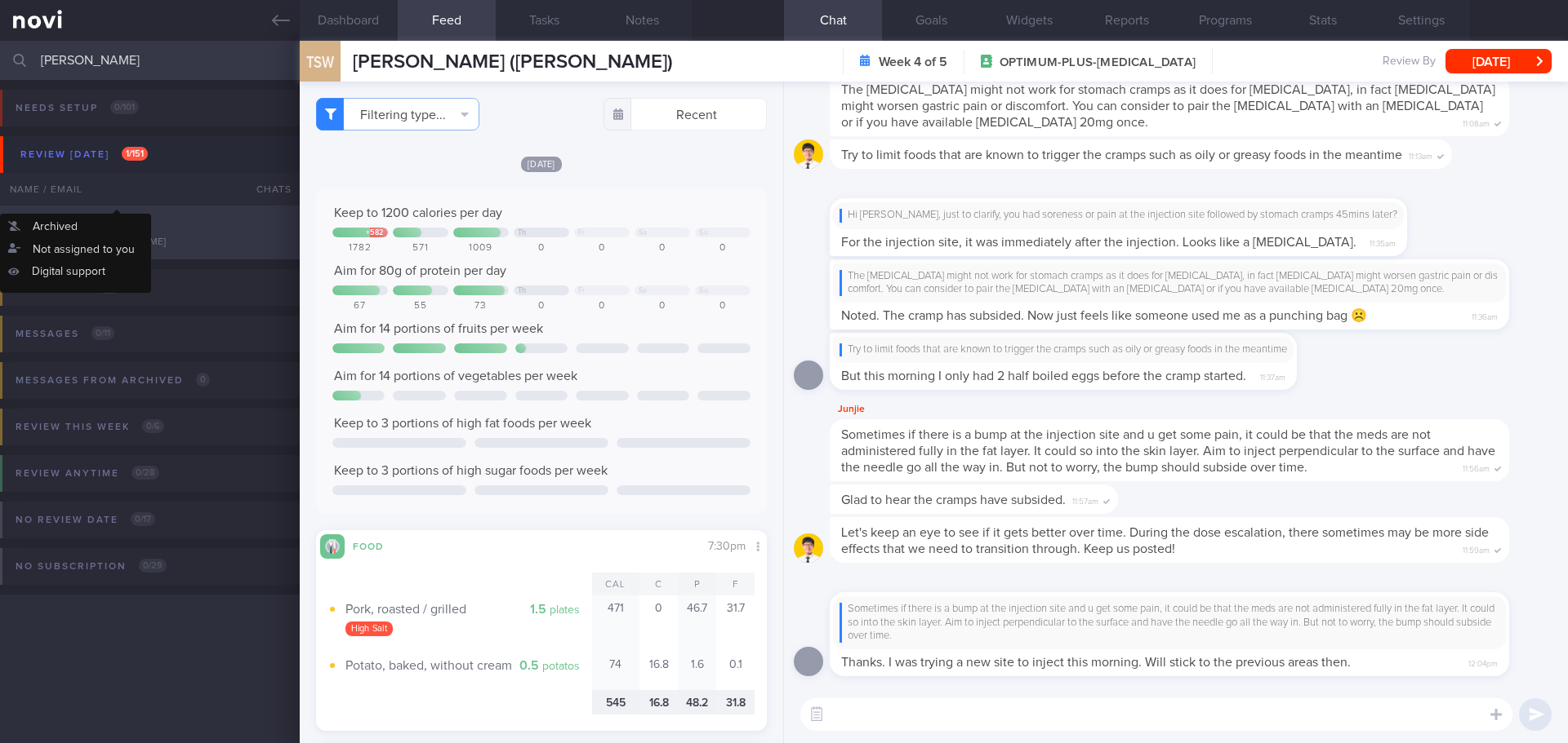
click at [106, 226] on span "[PERSON_NAME] PILLAI" at bounding box center [78, 224] width 138 height 13
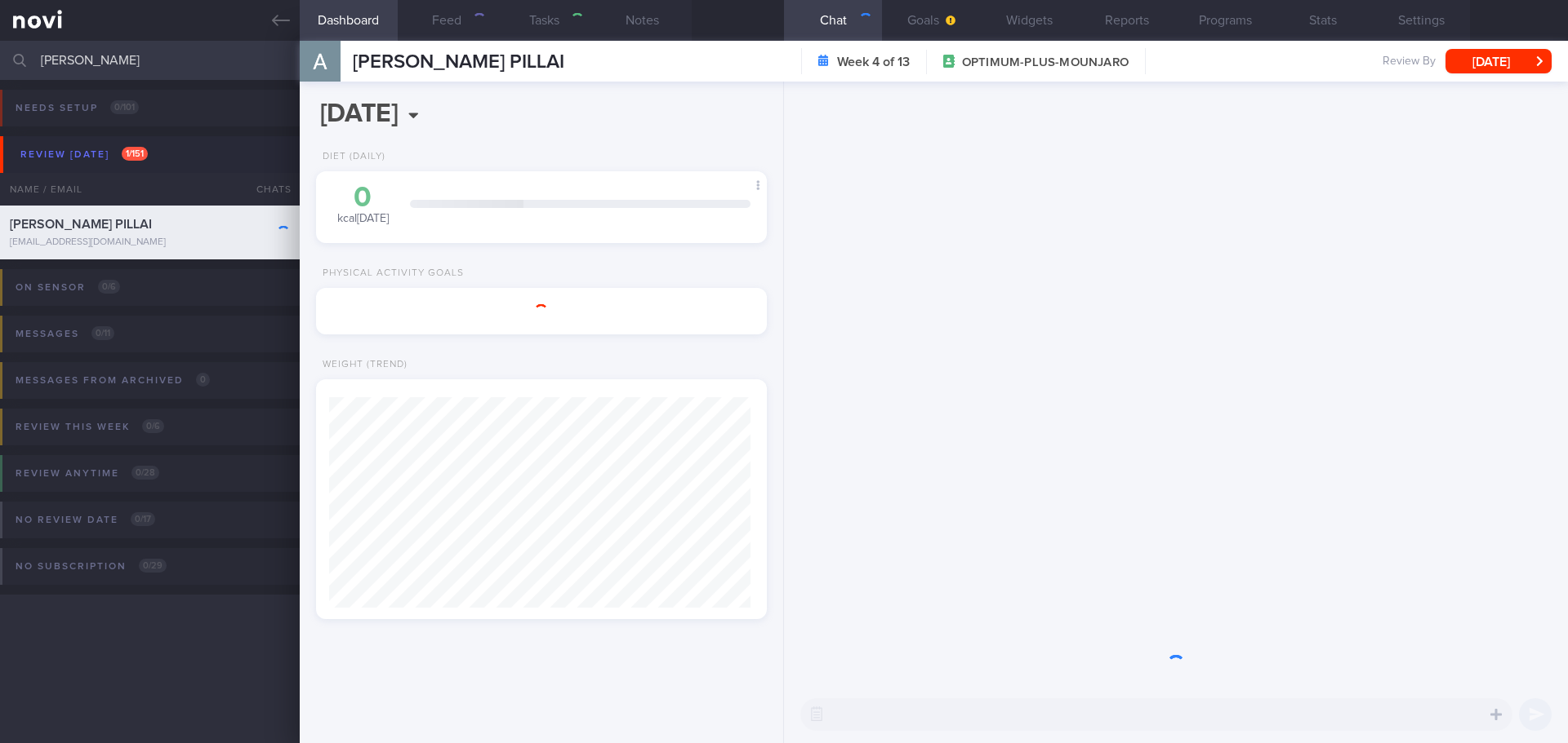
select select "7"
type input "[DATE]"
type textarea "Hx of [MEDICAL_DATA] (SBP 80+) [MEDICAL_DATA] (left) Hx of [MEDICAL_DATA] durin…"
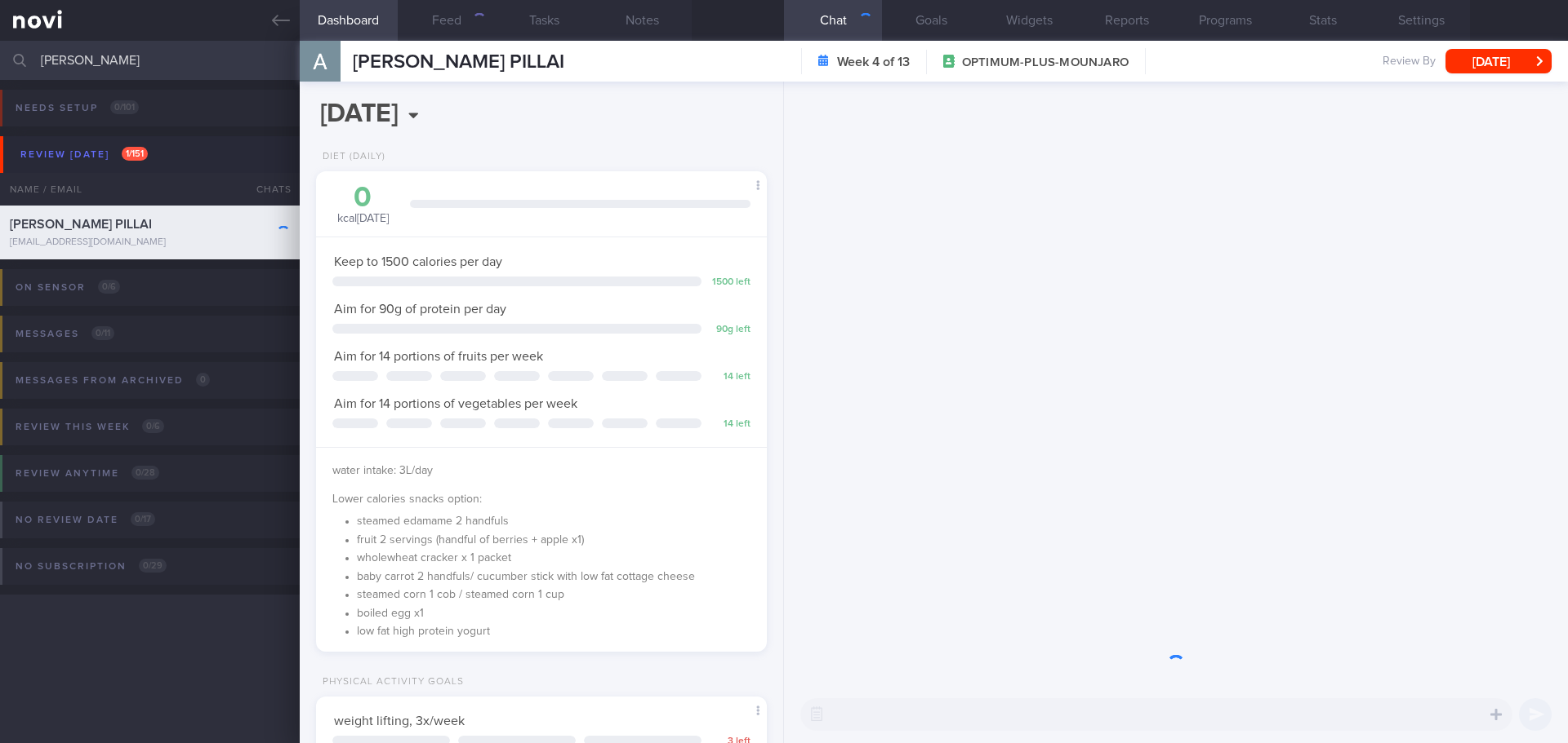
scroll to position [228, 410]
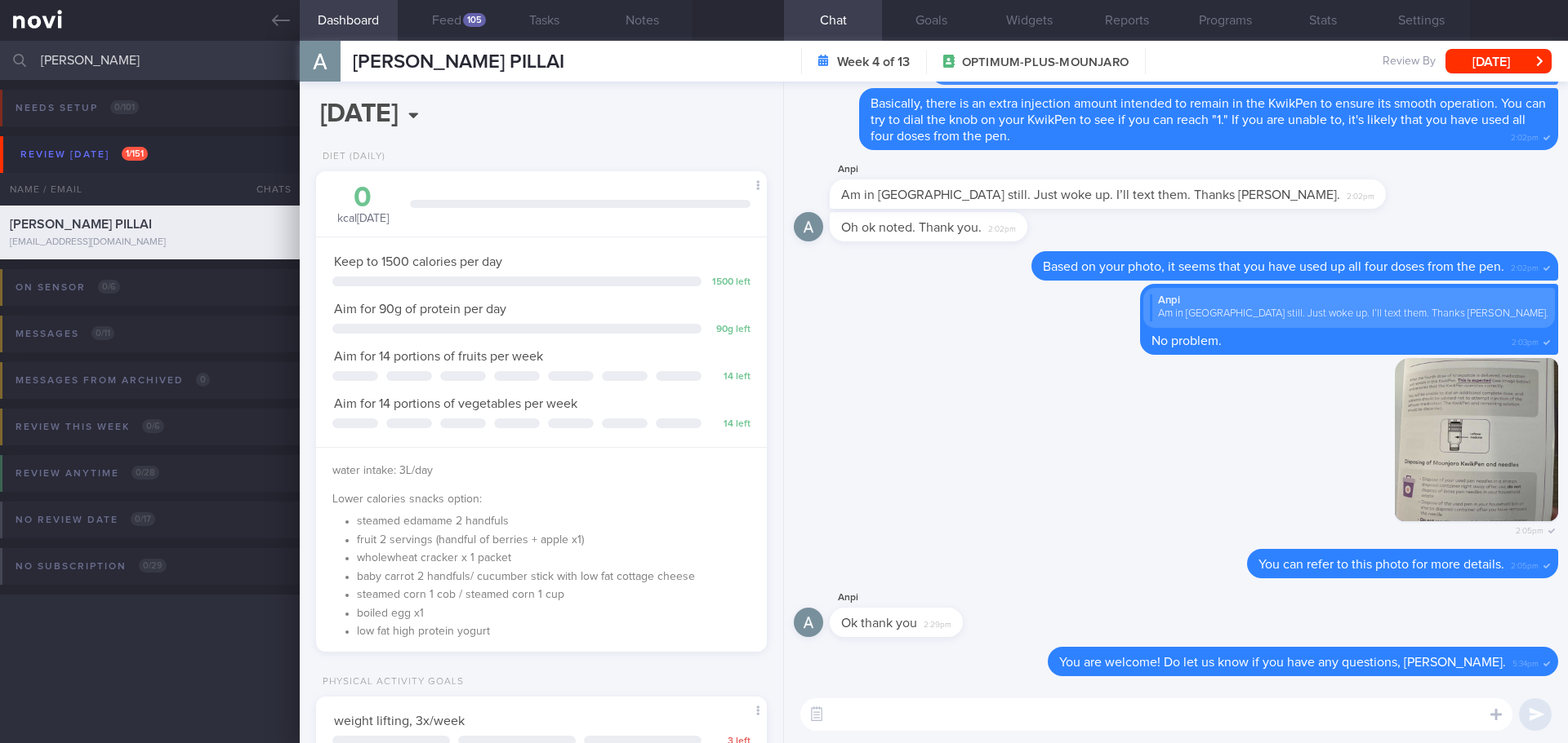
drag, startPoint x: 113, startPoint y: 67, endPoint x: -21, endPoint y: 70, distance: 134.0
click at [0, 70] on html "You are offline! Some functionality will be unavailable Patients New Users Coac…" at bounding box center [784, 372] width 1568 height 743
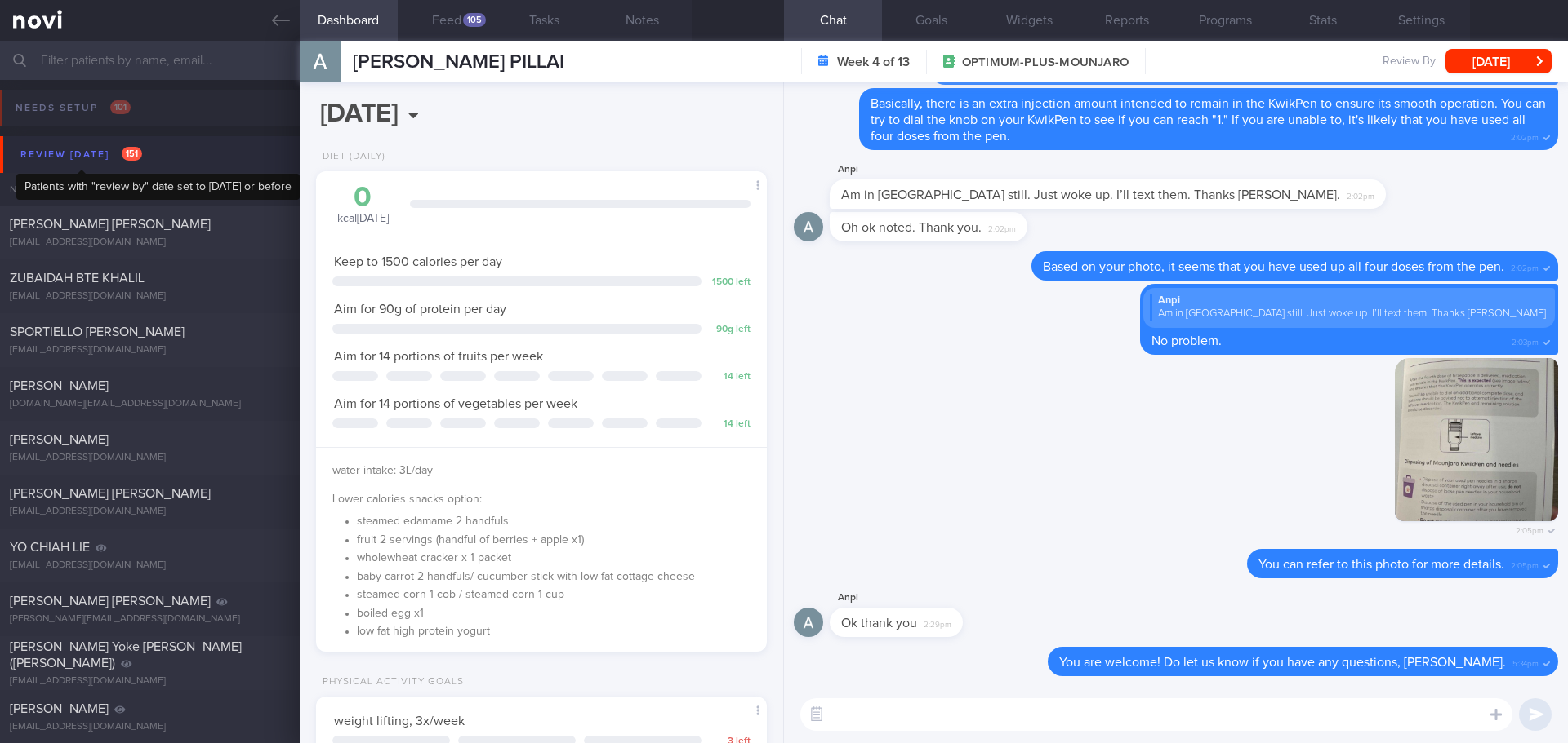
click at [105, 161] on div "Review [DATE] 151" at bounding box center [80, 155] width 130 height 22
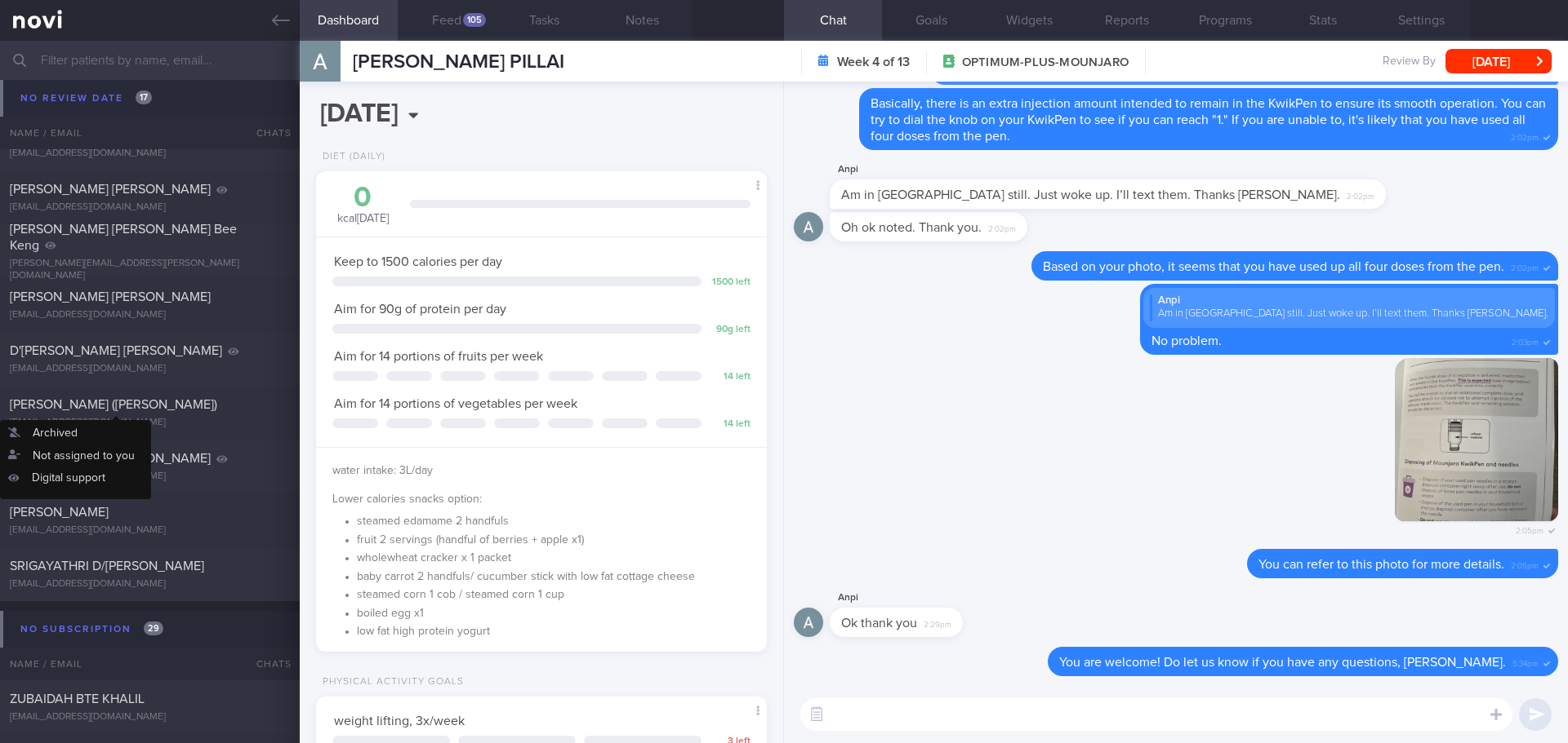
scroll to position [2448, 0]
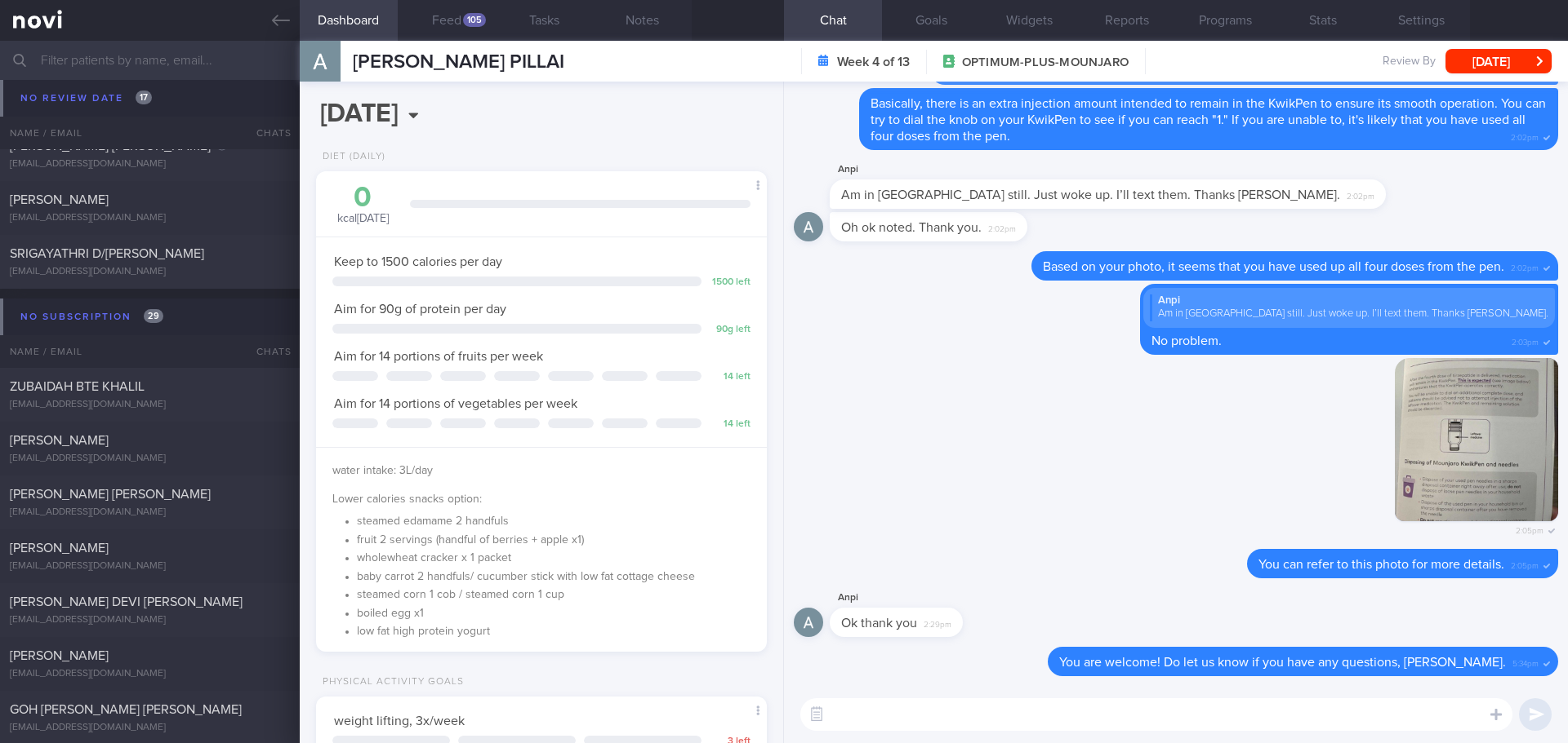
drag, startPoint x: 195, startPoint y: 383, endPoint x: 841, endPoint y: 113, distance: 700.2
click at [196, 383] on div "ZUBAIDAH BTE KHALIL" at bounding box center [148, 386] width 276 height 16
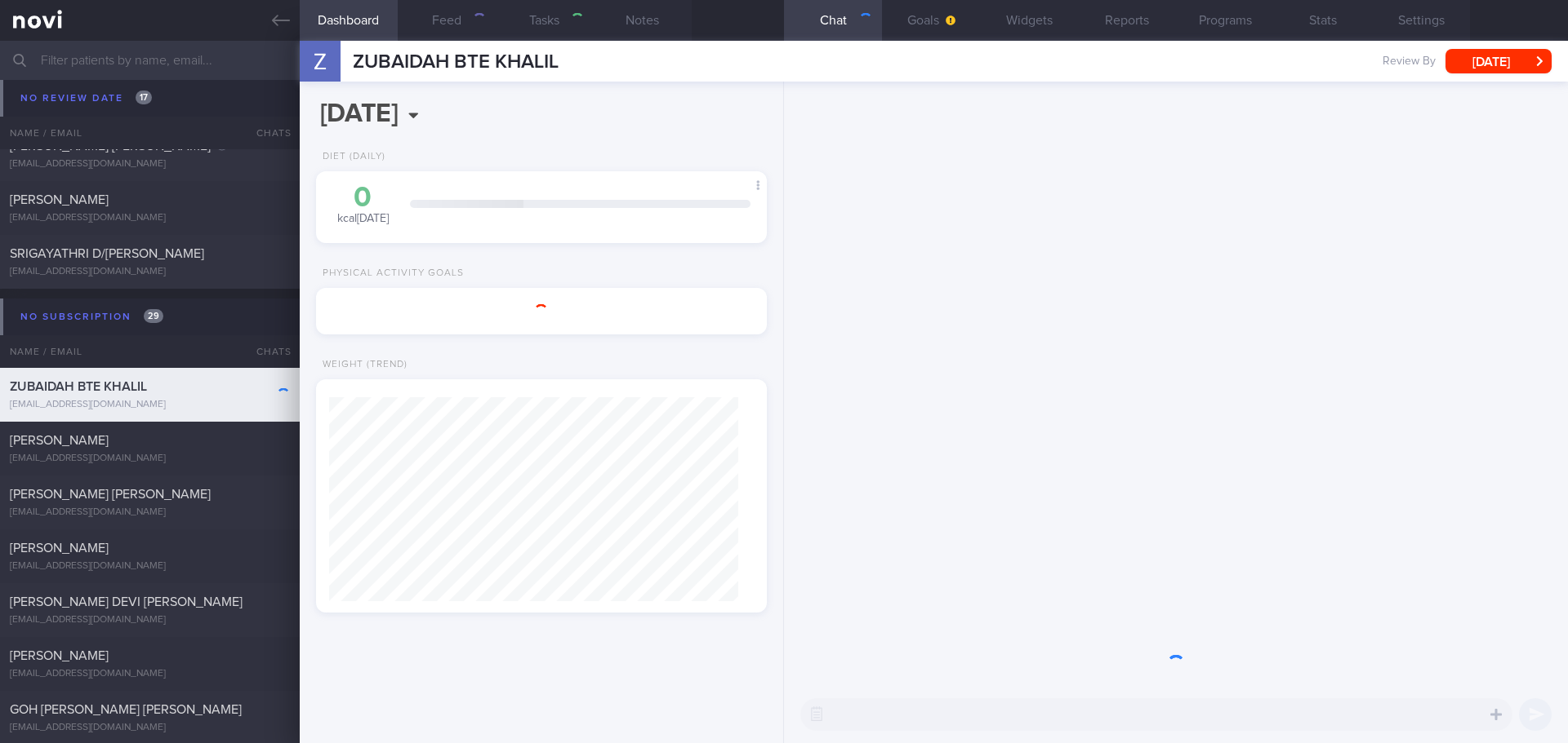
type input "[DATE]"
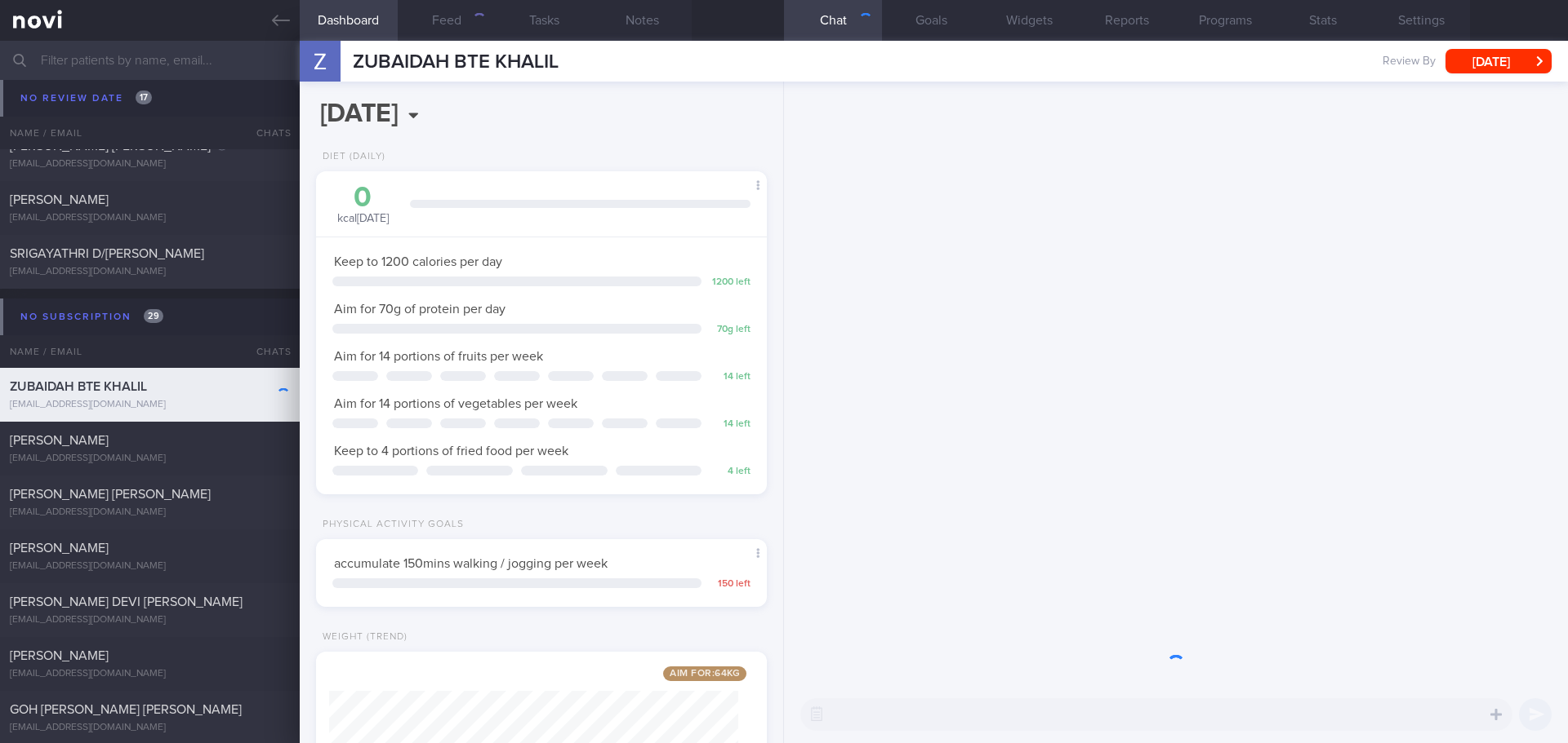
scroll to position [228, 410]
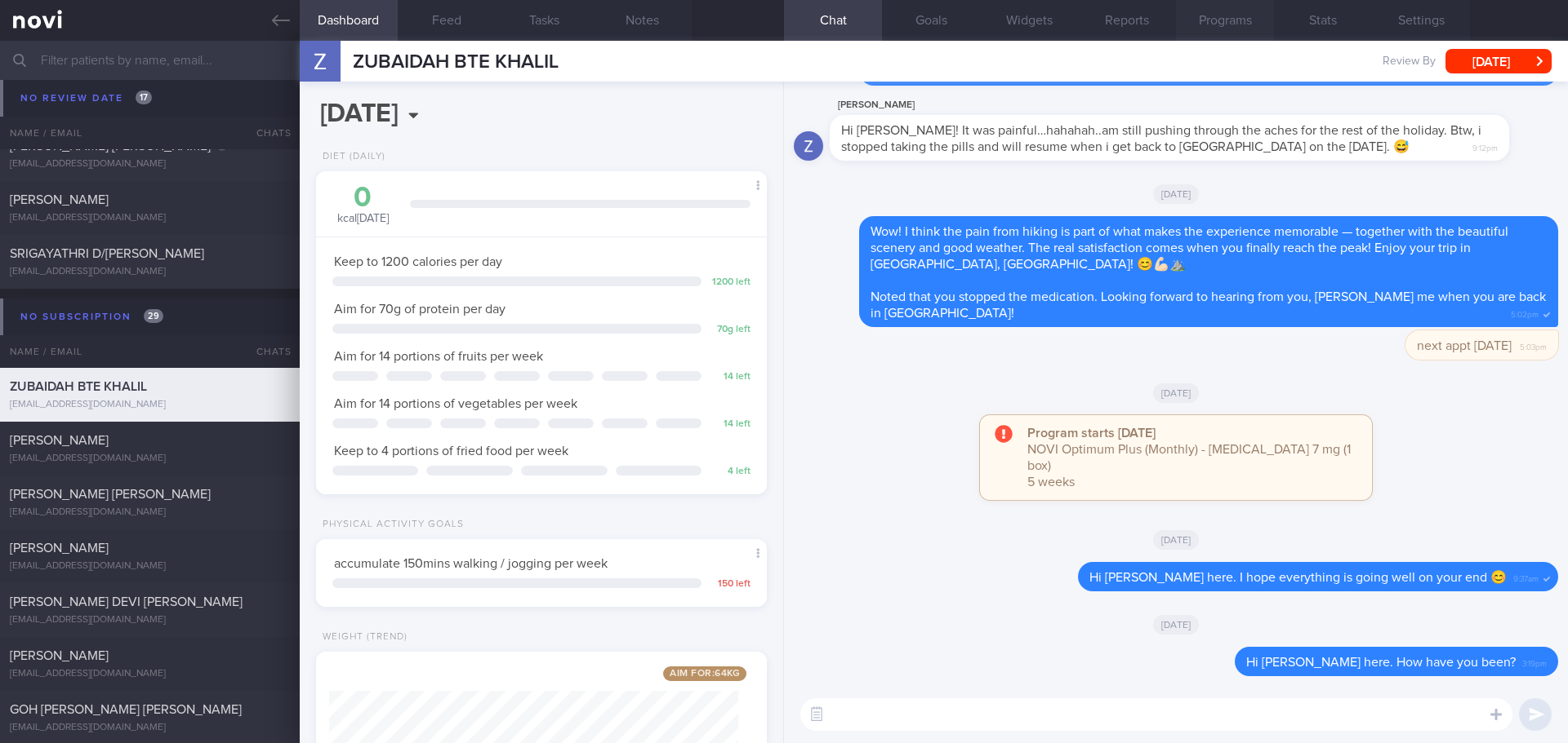
click at [1224, 12] on button "Programs" at bounding box center [1224, 21] width 98 height 41
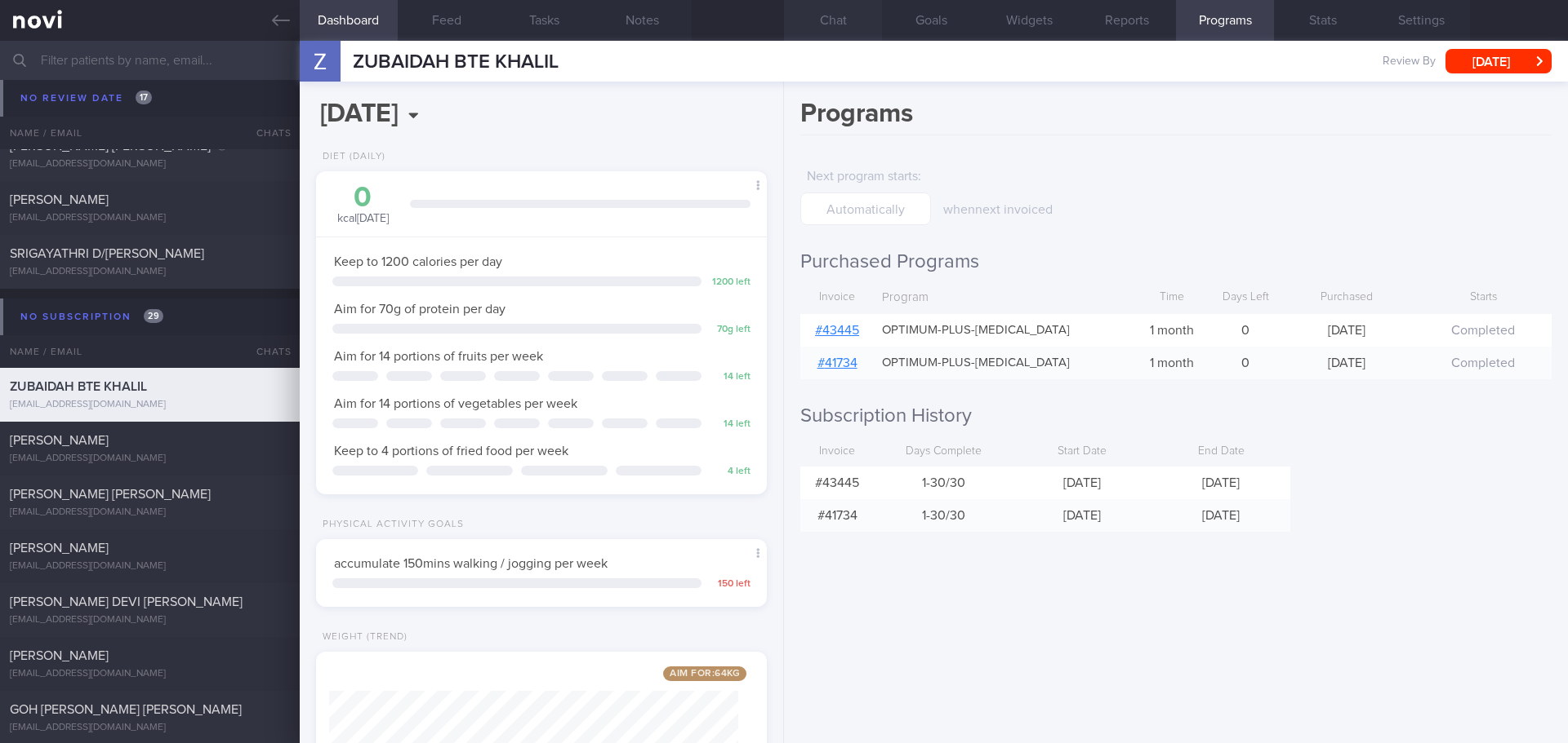
drag, startPoint x: 836, startPoint y: 13, endPoint x: 788, endPoint y: 35, distance: 52.8
click at [836, 13] on button "Chat" at bounding box center [832, 21] width 98 height 41
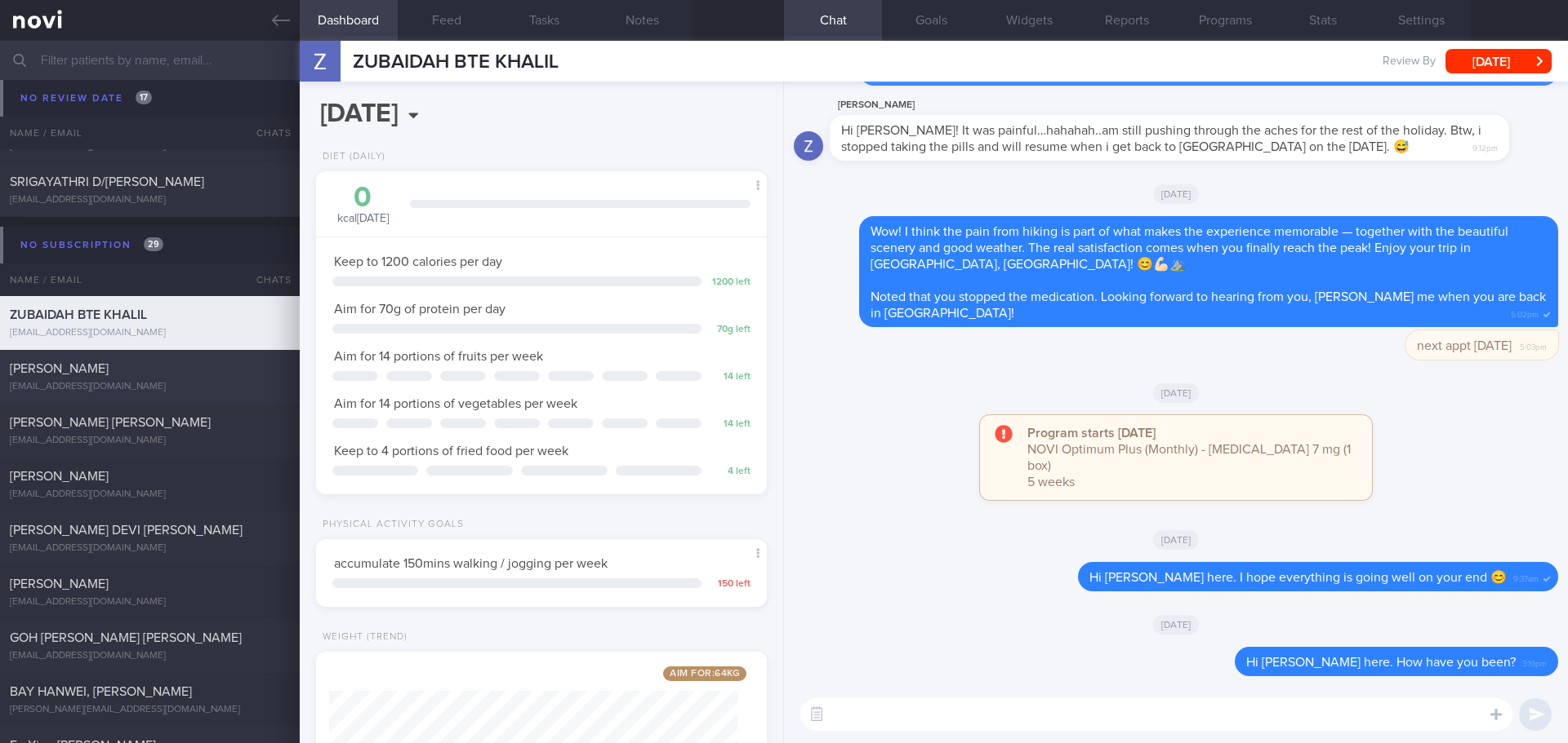
scroll to position [2612, 0]
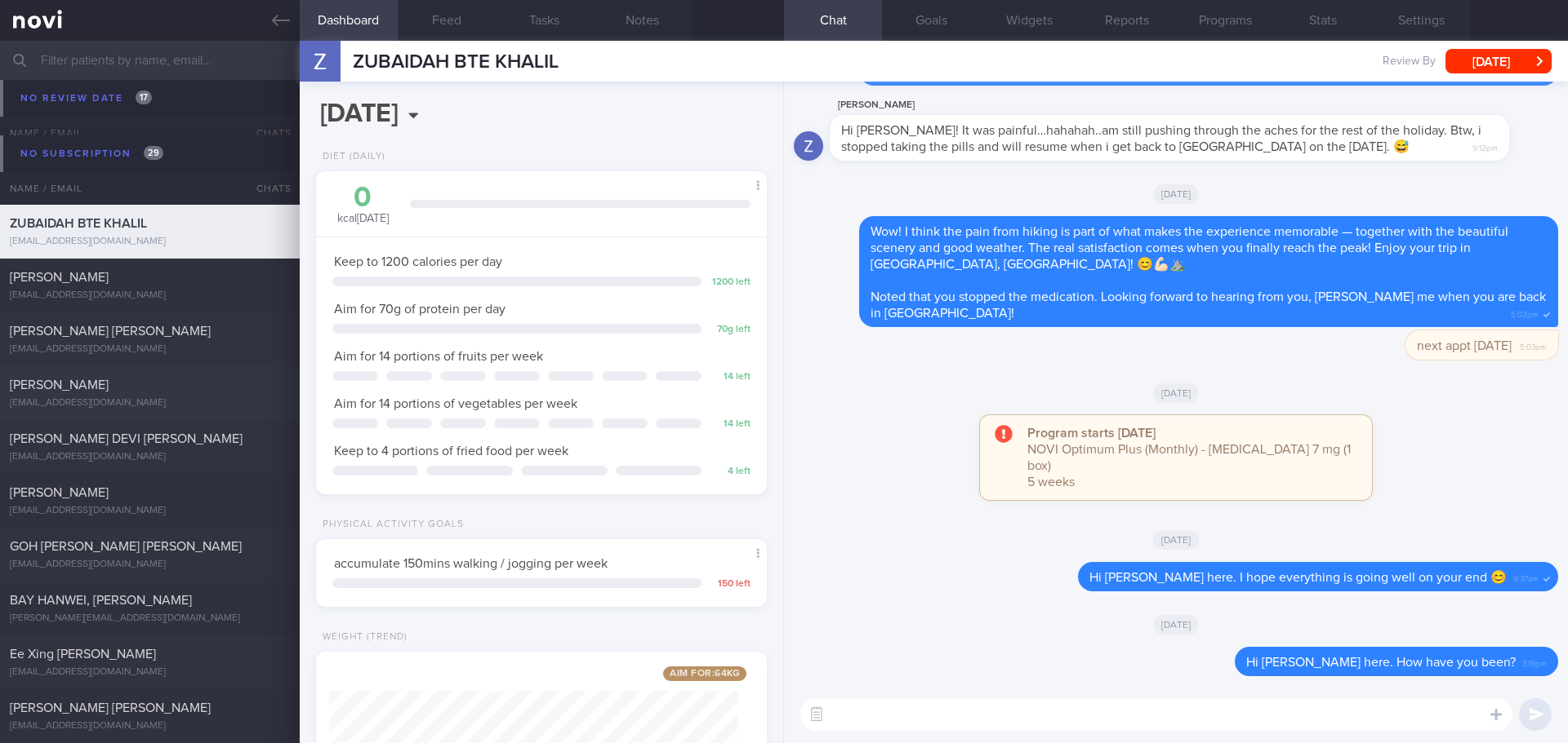
click at [108, 385] on span "[PERSON_NAME]" at bounding box center [59, 386] width 99 height 13
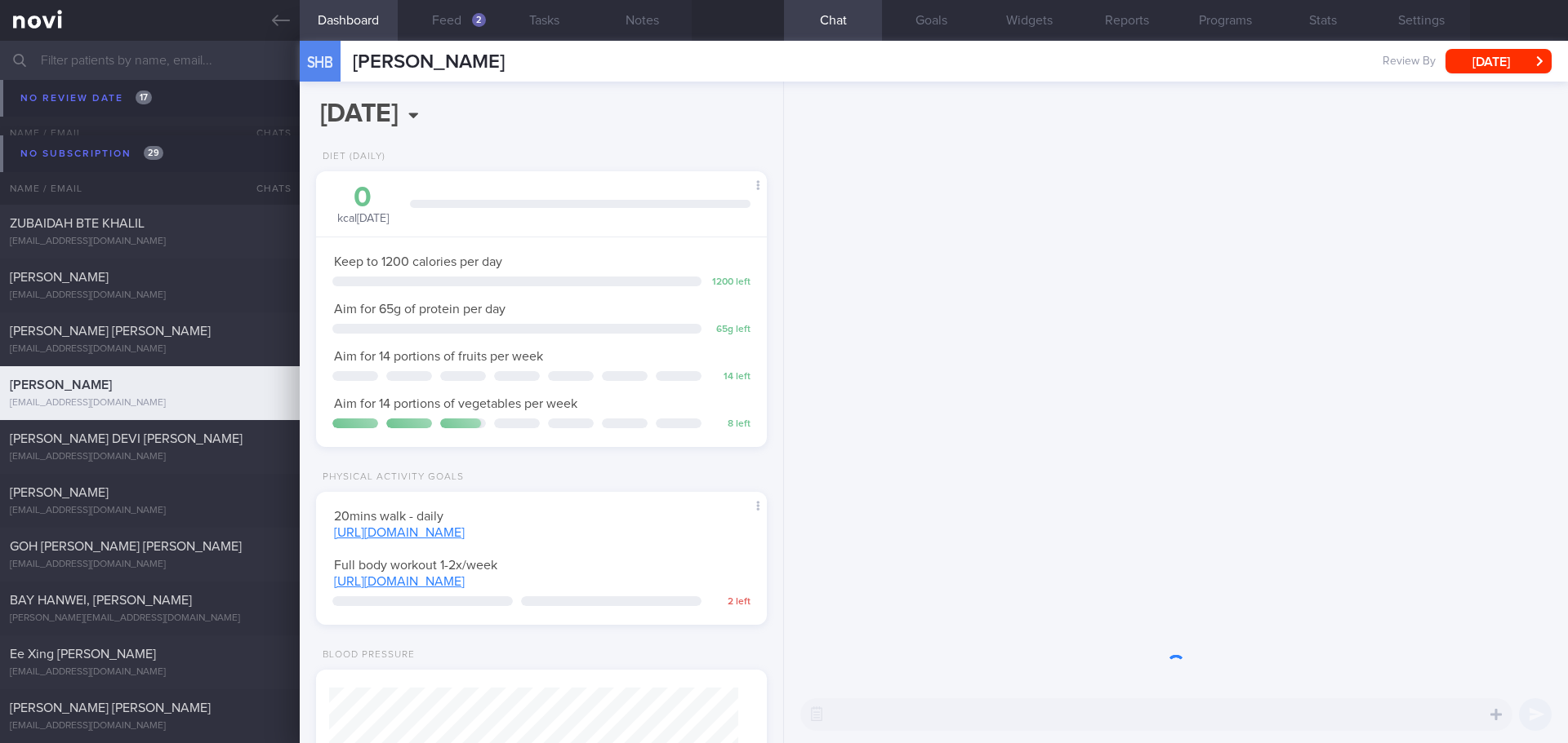
scroll to position [228, 410]
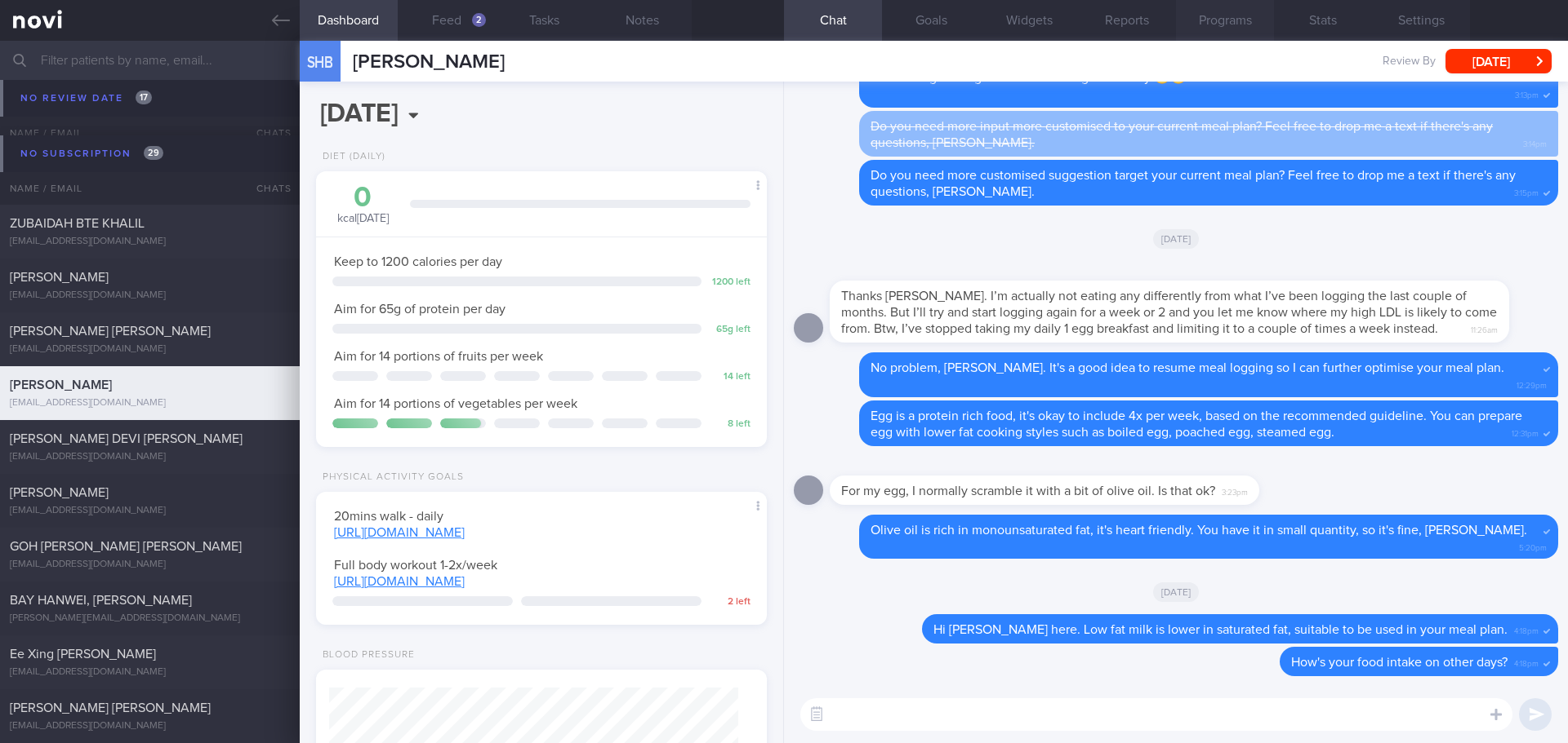
click at [1208, 18] on button "Programs" at bounding box center [1224, 21] width 98 height 41
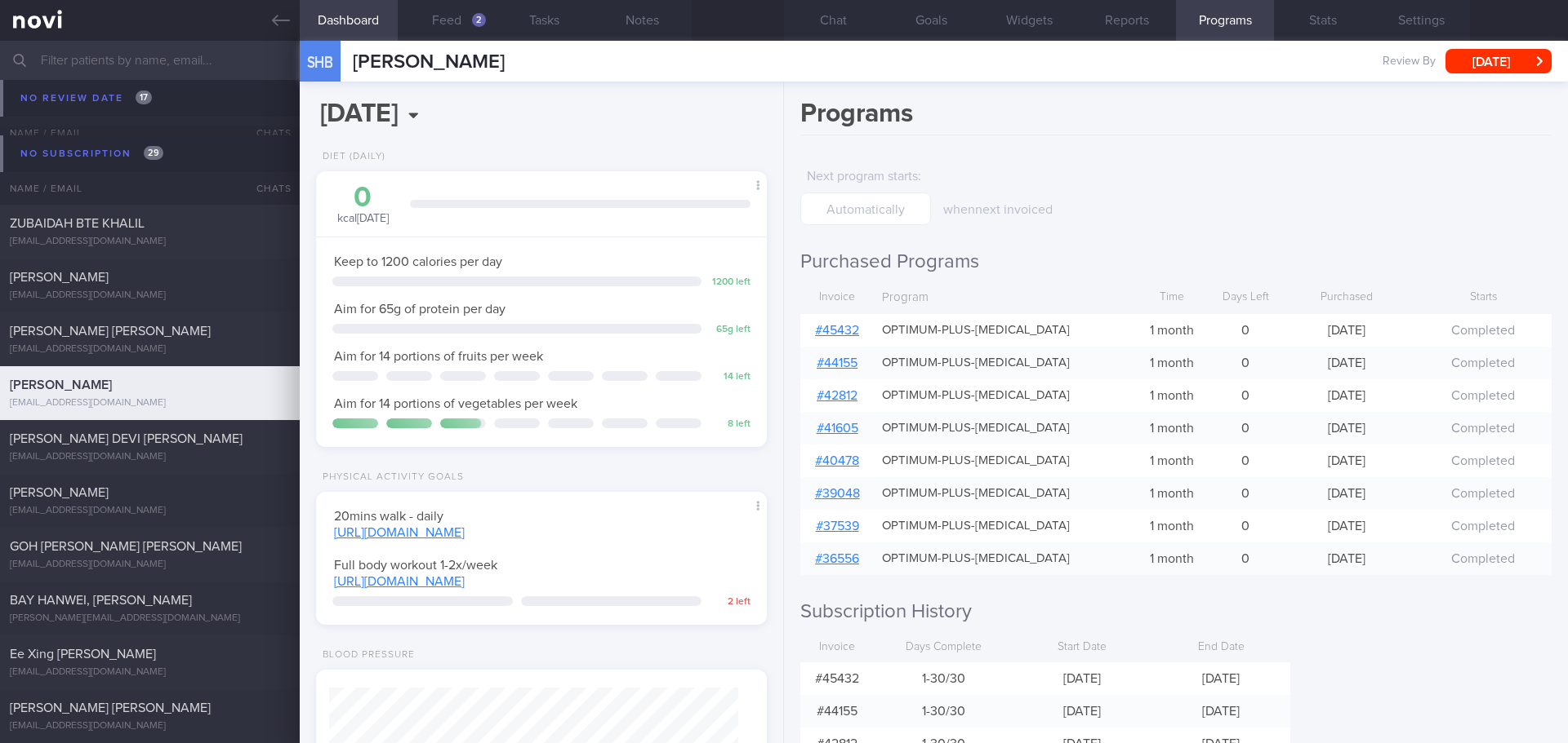
click at [856, 330] on link "# 45432" at bounding box center [837, 330] width 44 height 13
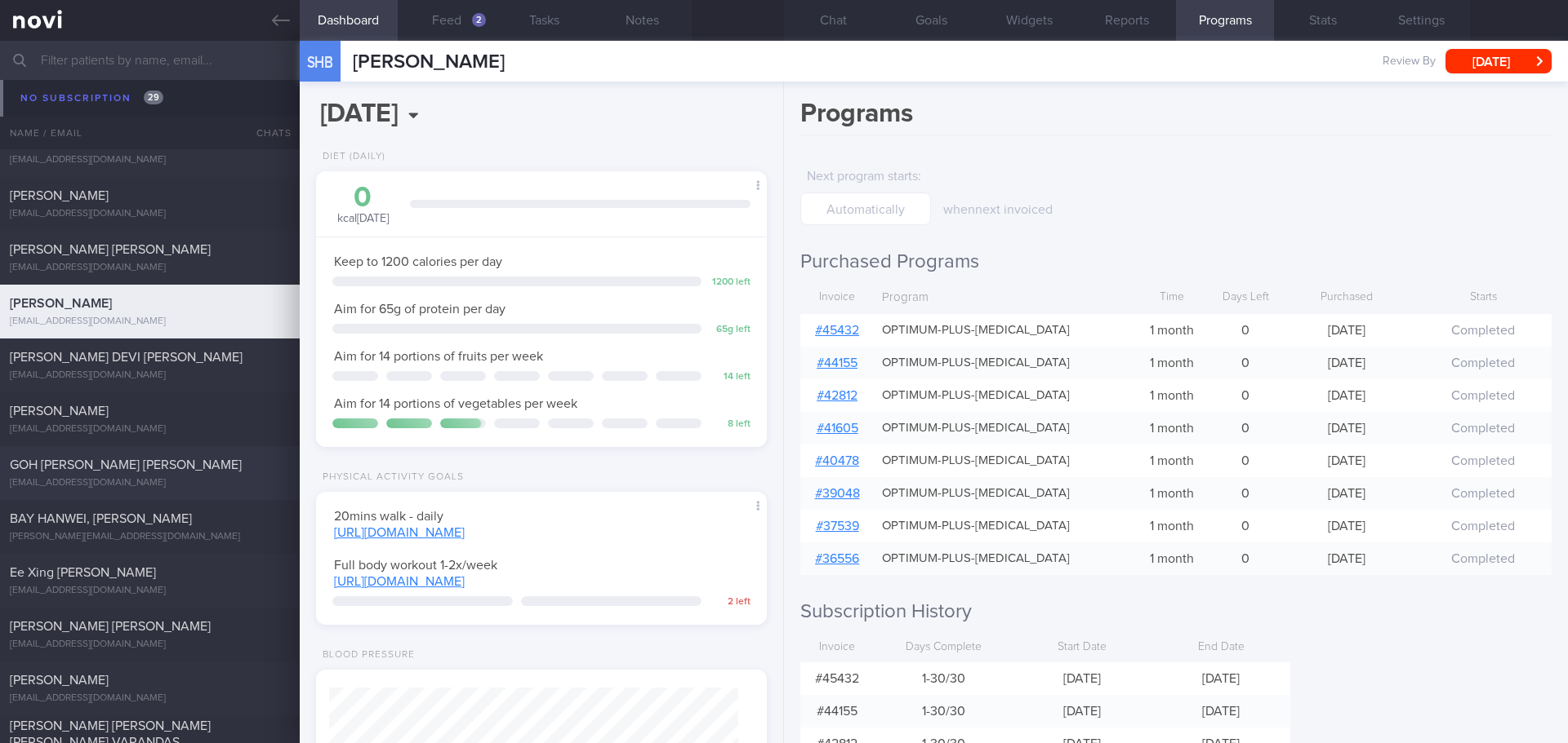
click at [183, 460] on div "GOH [PERSON_NAME] [PERSON_NAME]" at bounding box center [148, 465] width 276 height 16
type textarea "Guardian kellogs - 2 tablespoons: 13g carb, 2.5g sugar, 70kcal, 1.8g protein Gr…"
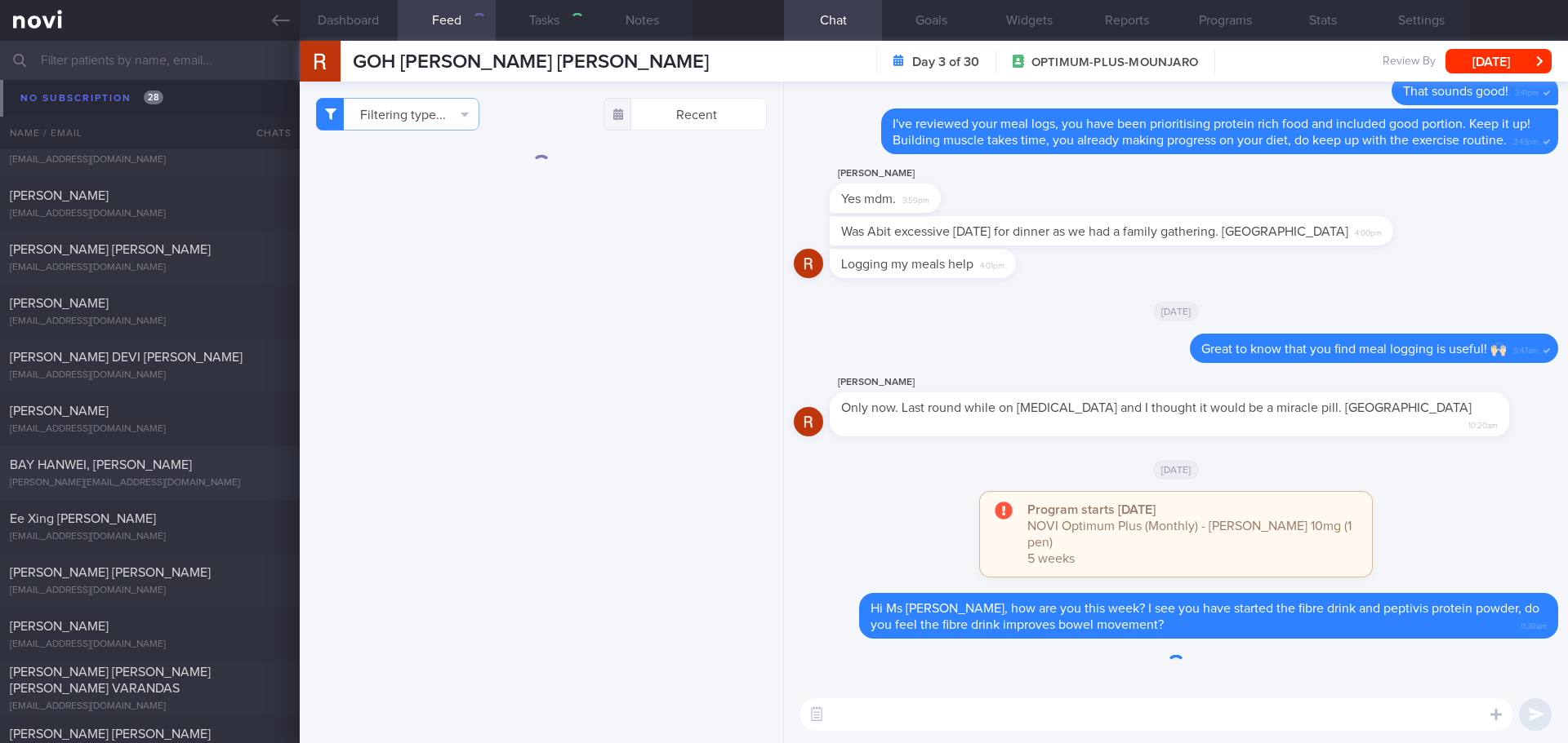
select select "8"
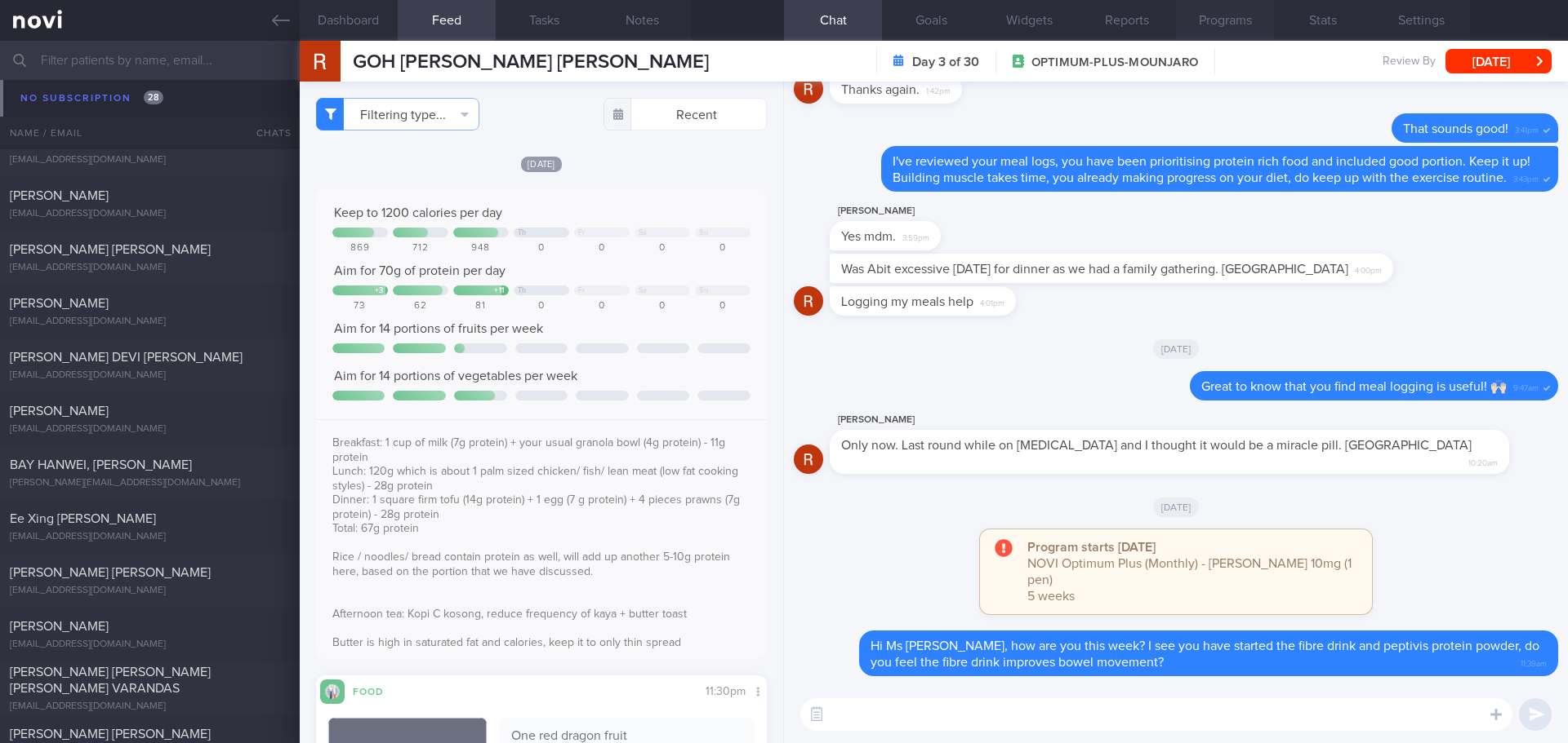
click at [1205, 27] on button "Programs" at bounding box center [1224, 21] width 98 height 41
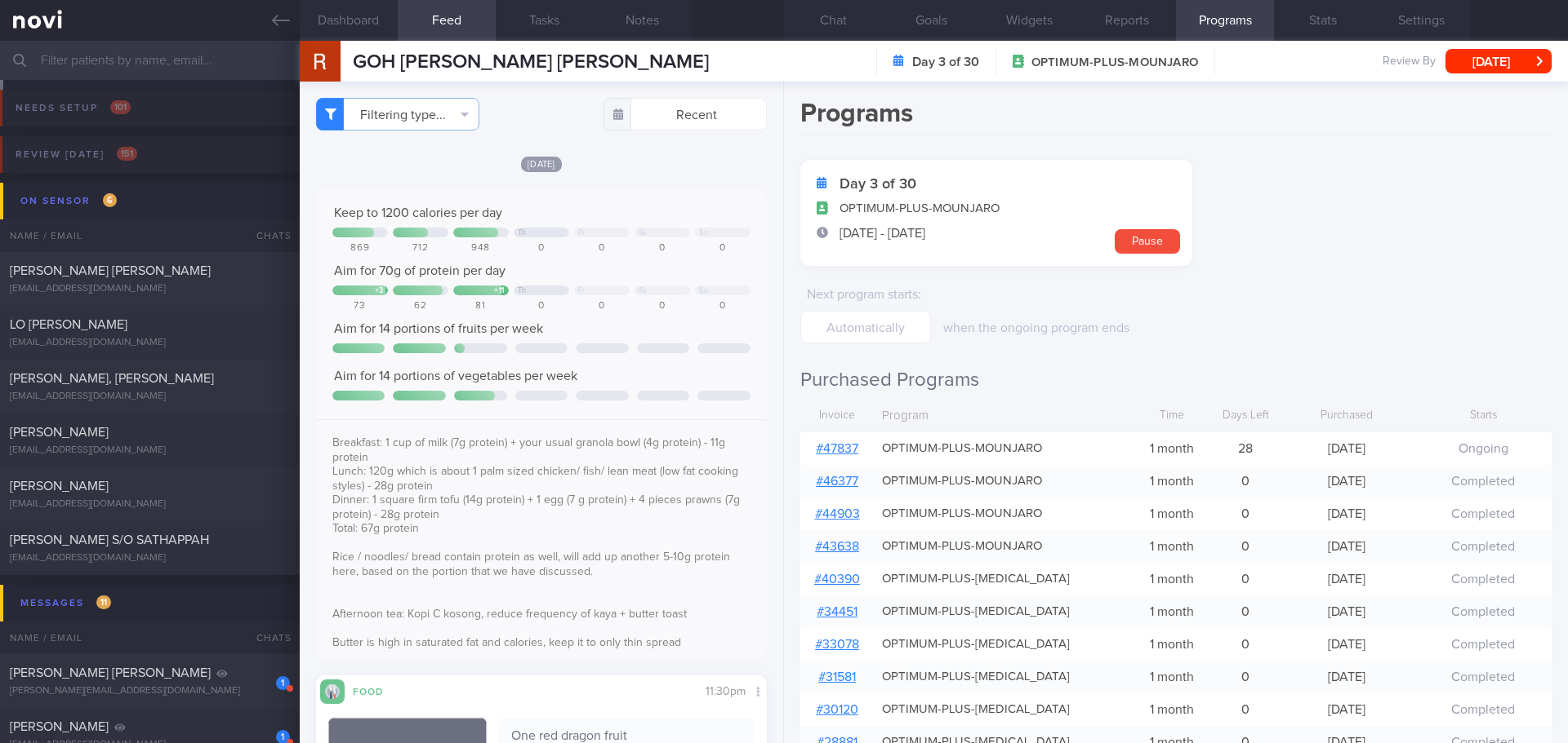
select select "8"
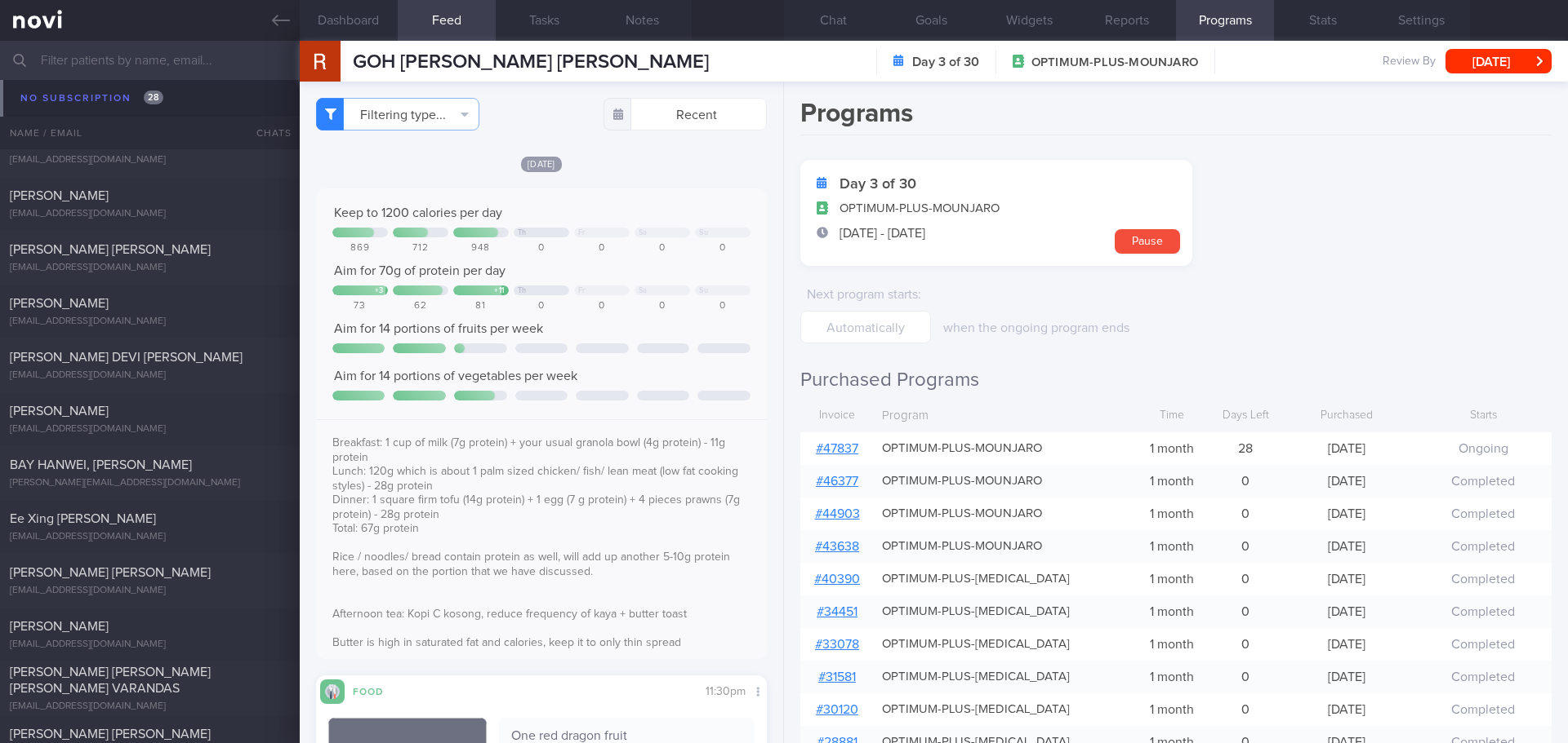
click at [841, 452] on link "# 47837" at bounding box center [836, 449] width 42 height 13
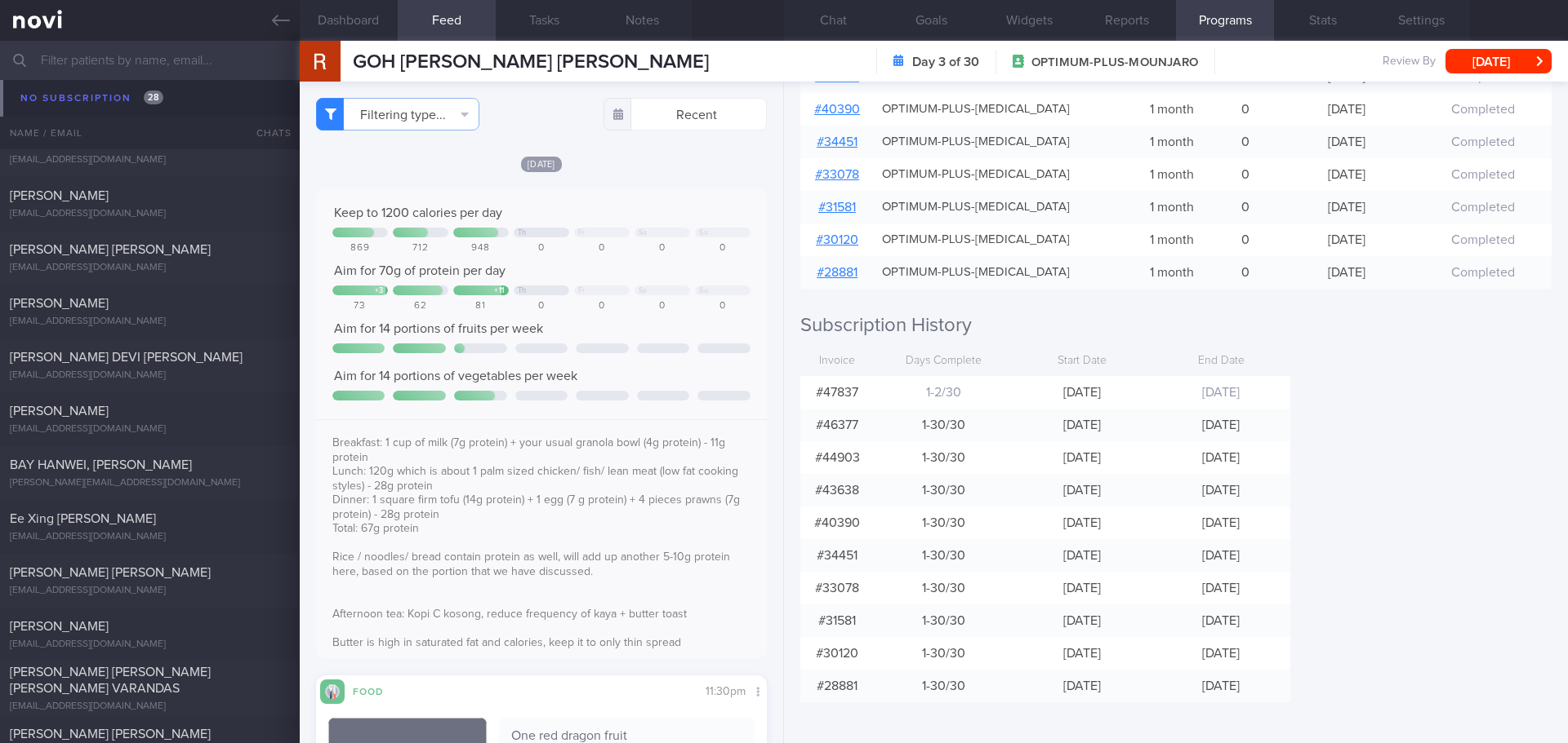
scroll to position [0, 0]
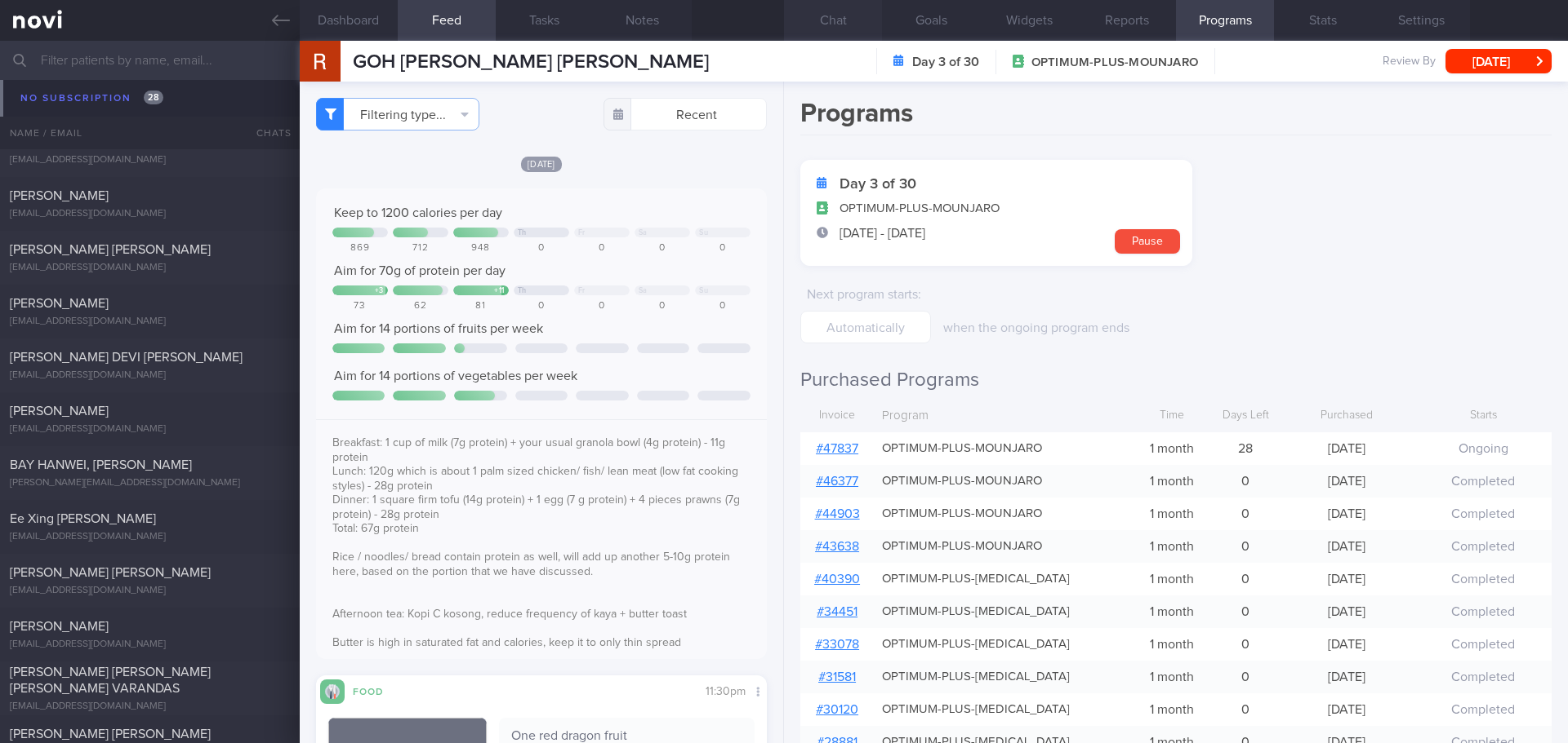
click at [850, 21] on button "Chat" at bounding box center [832, 21] width 98 height 41
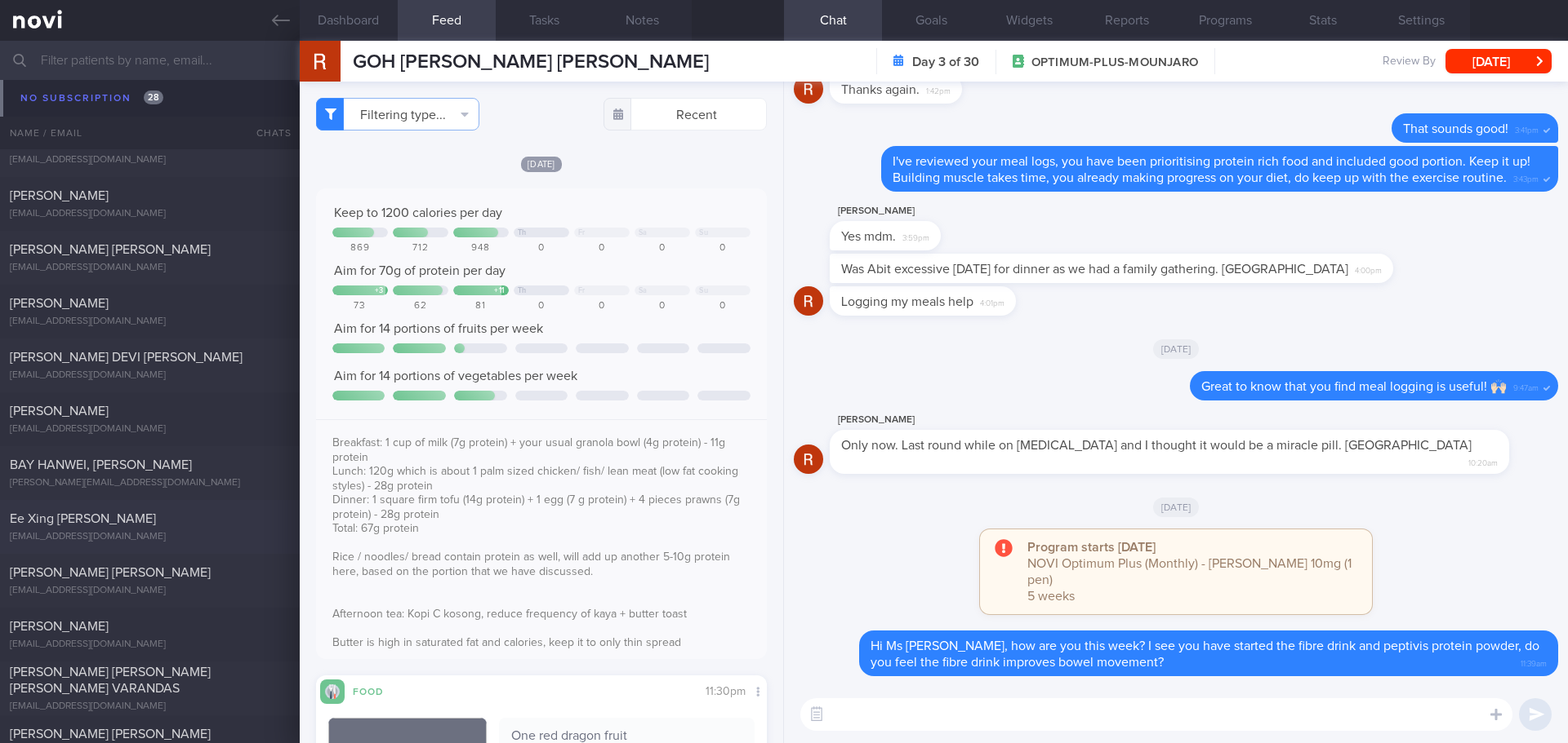
scroll to position [2775, 0]
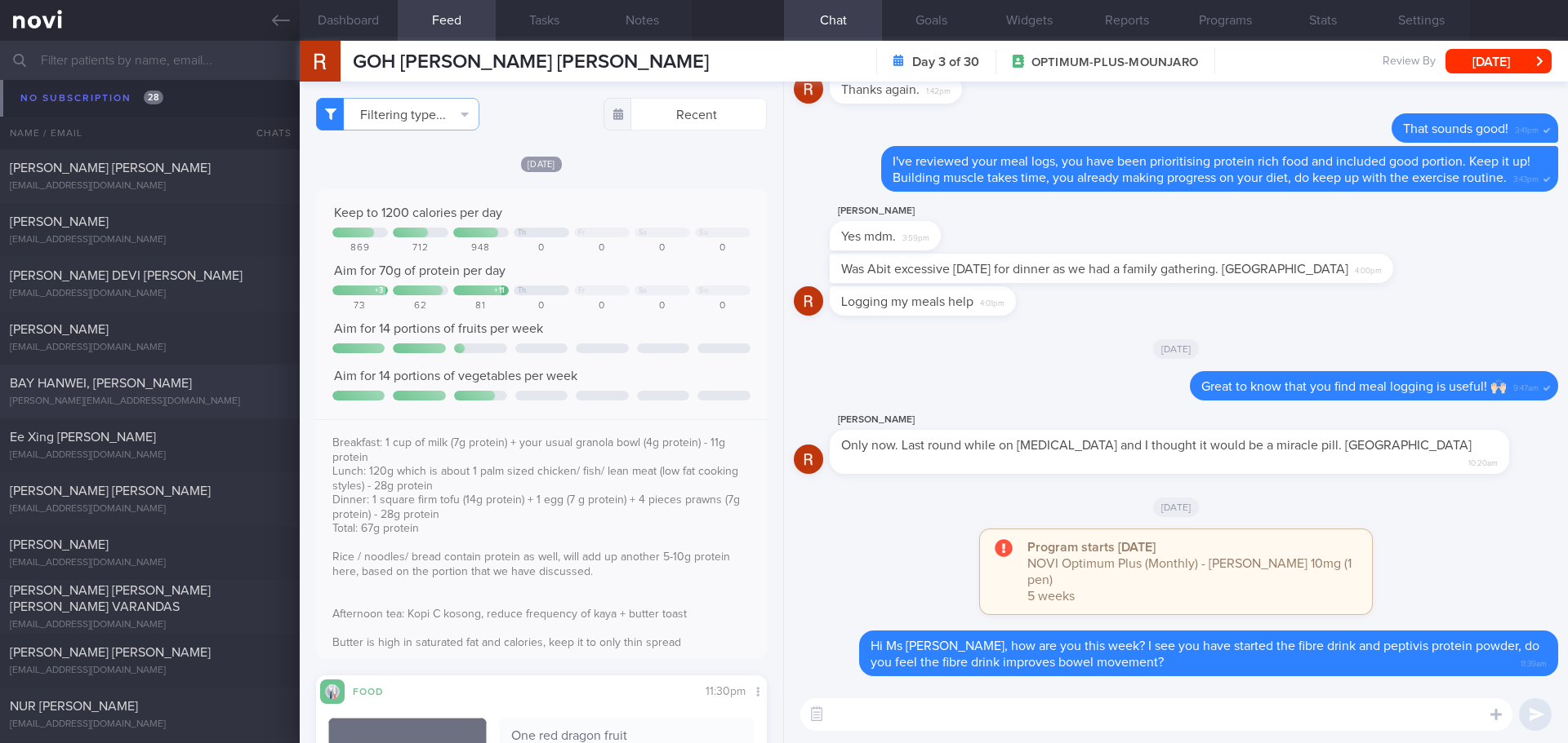
click at [130, 387] on span "BAY HANWEI, [PERSON_NAME]" at bounding box center [100, 384] width 182 height 13
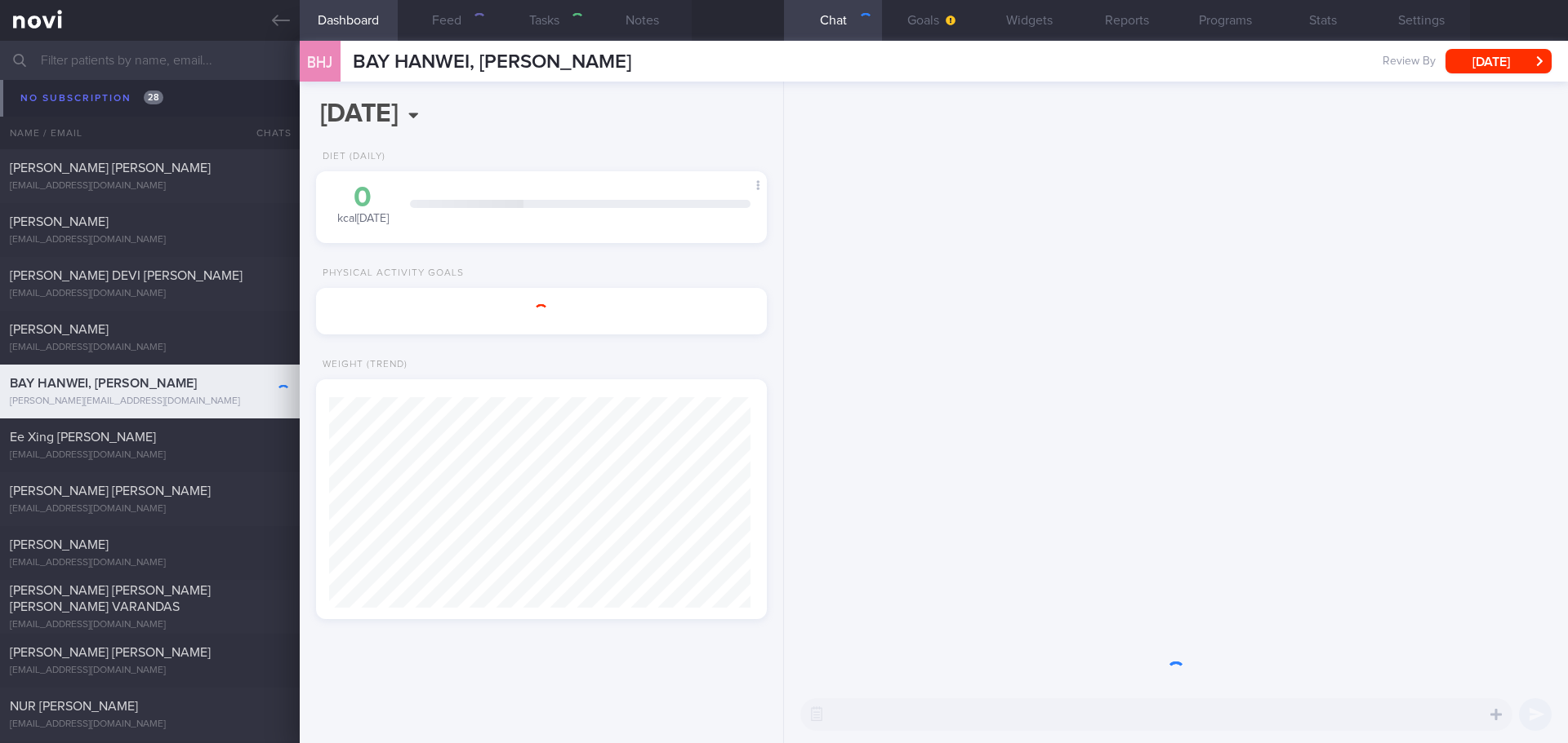
type textarea "90g protein - 360kcal (24%) 50g fat - 450kcal (30%) 170g carb - 680kcal (45%) H…"
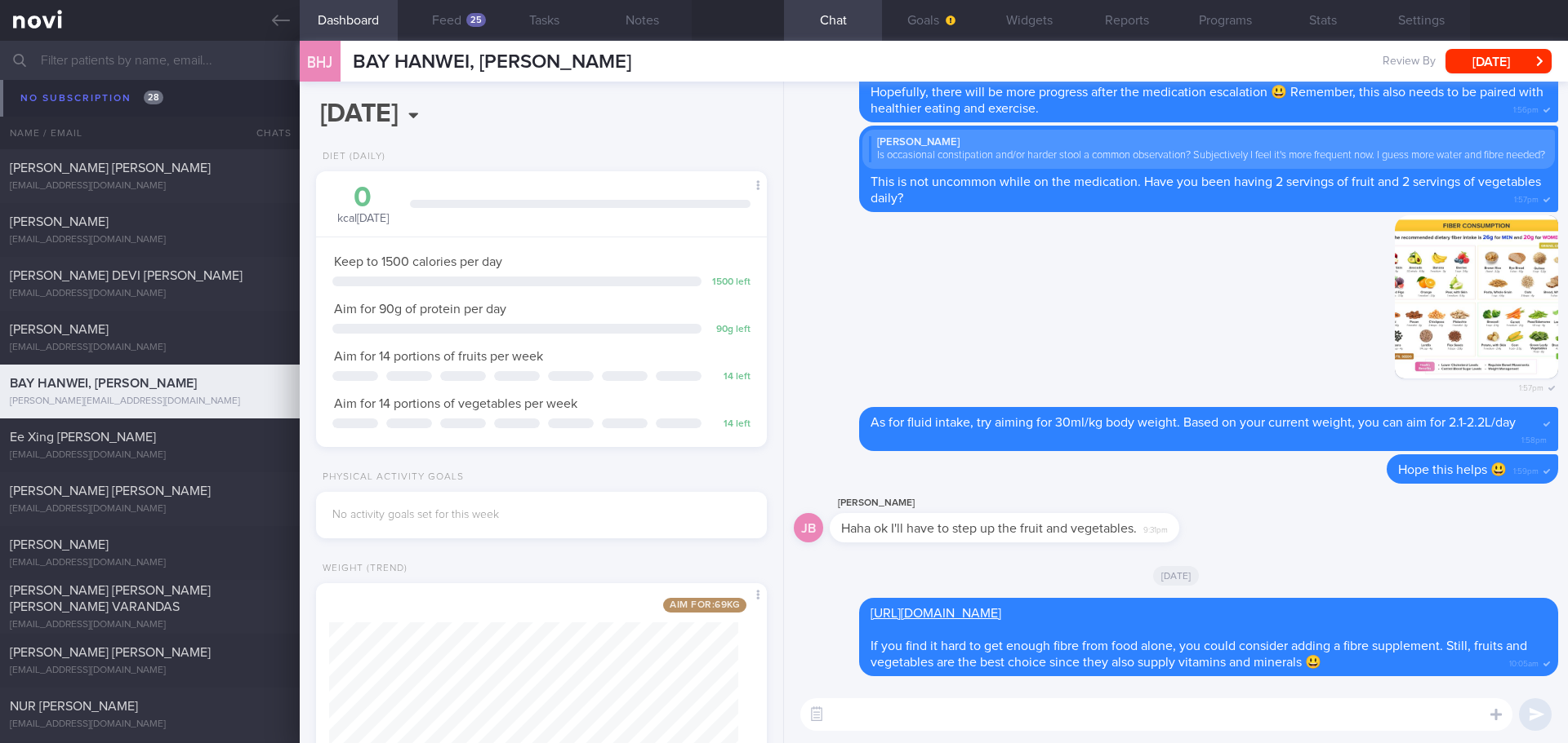
scroll to position [228, 410]
click at [452, 25] on button "Feed 25" at bounding box center [446, 21] width 98 height 41
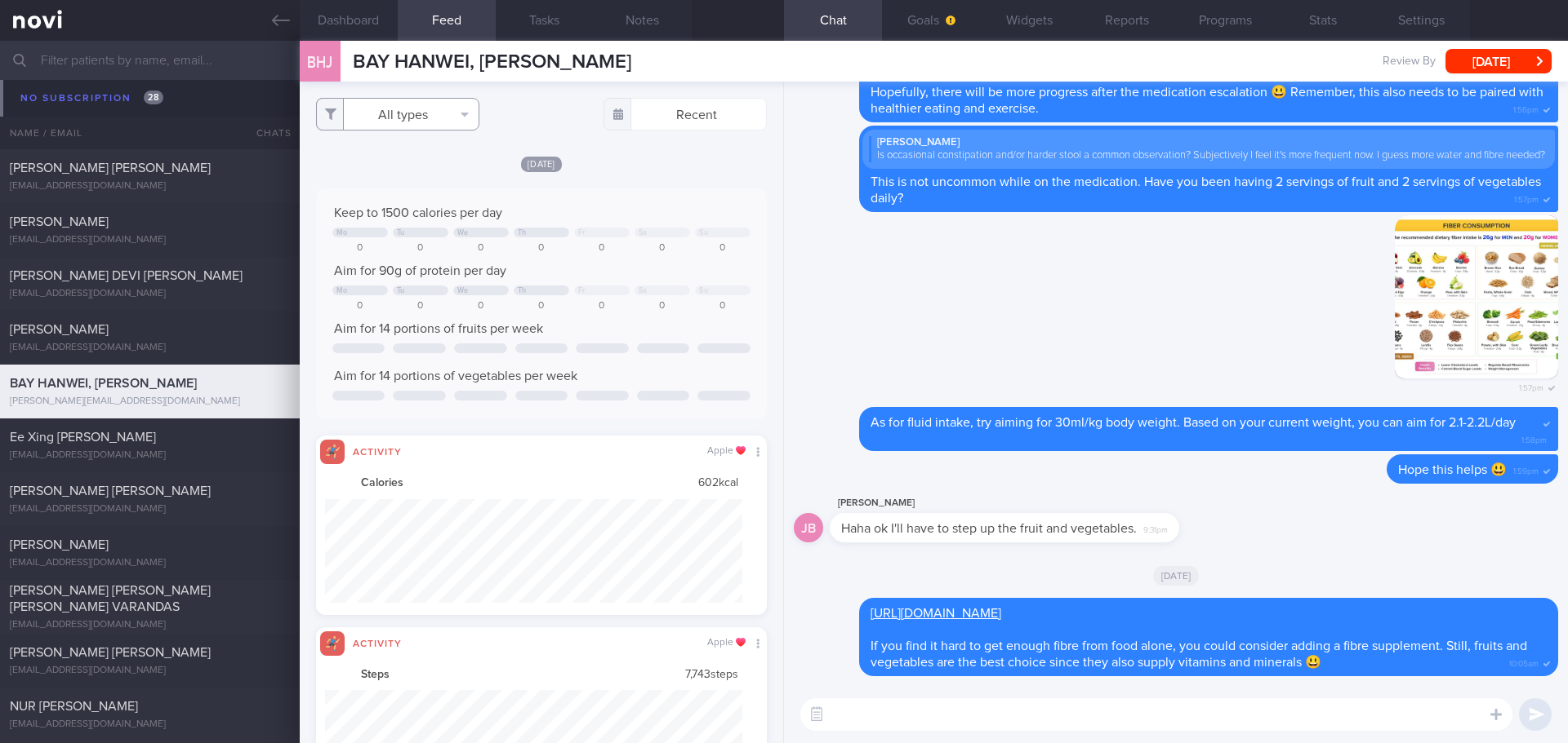
click at [424, 113] on button "All types" at bounding box center [397, 114] width 163 height 33
click at [400, 175] on button "Activity" at bounding box center [397, 171] width 162 height 24
checkbox input "false"
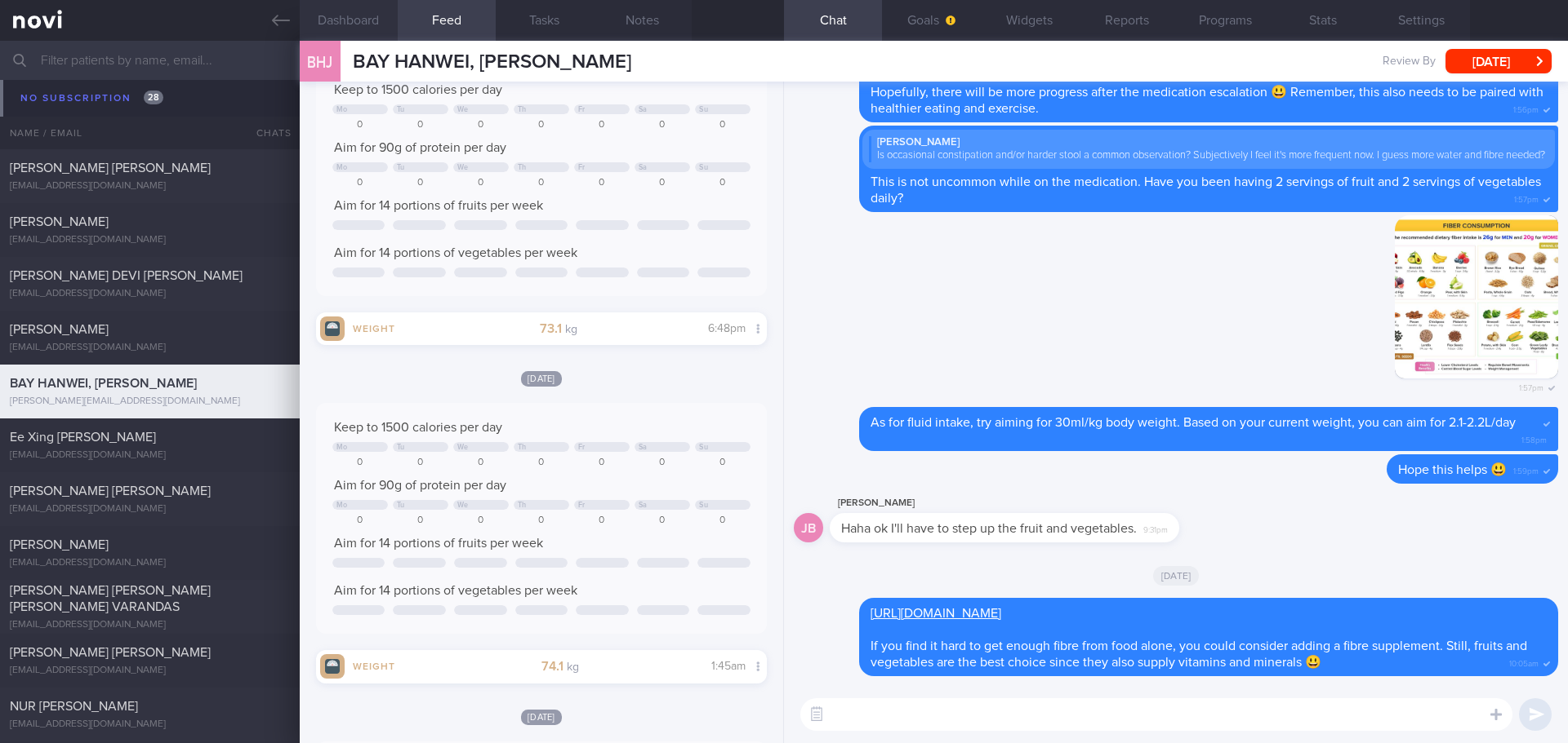
click at [368, 21] on button "Dashboard" at bounding box center [348, 21] width 98 height 41
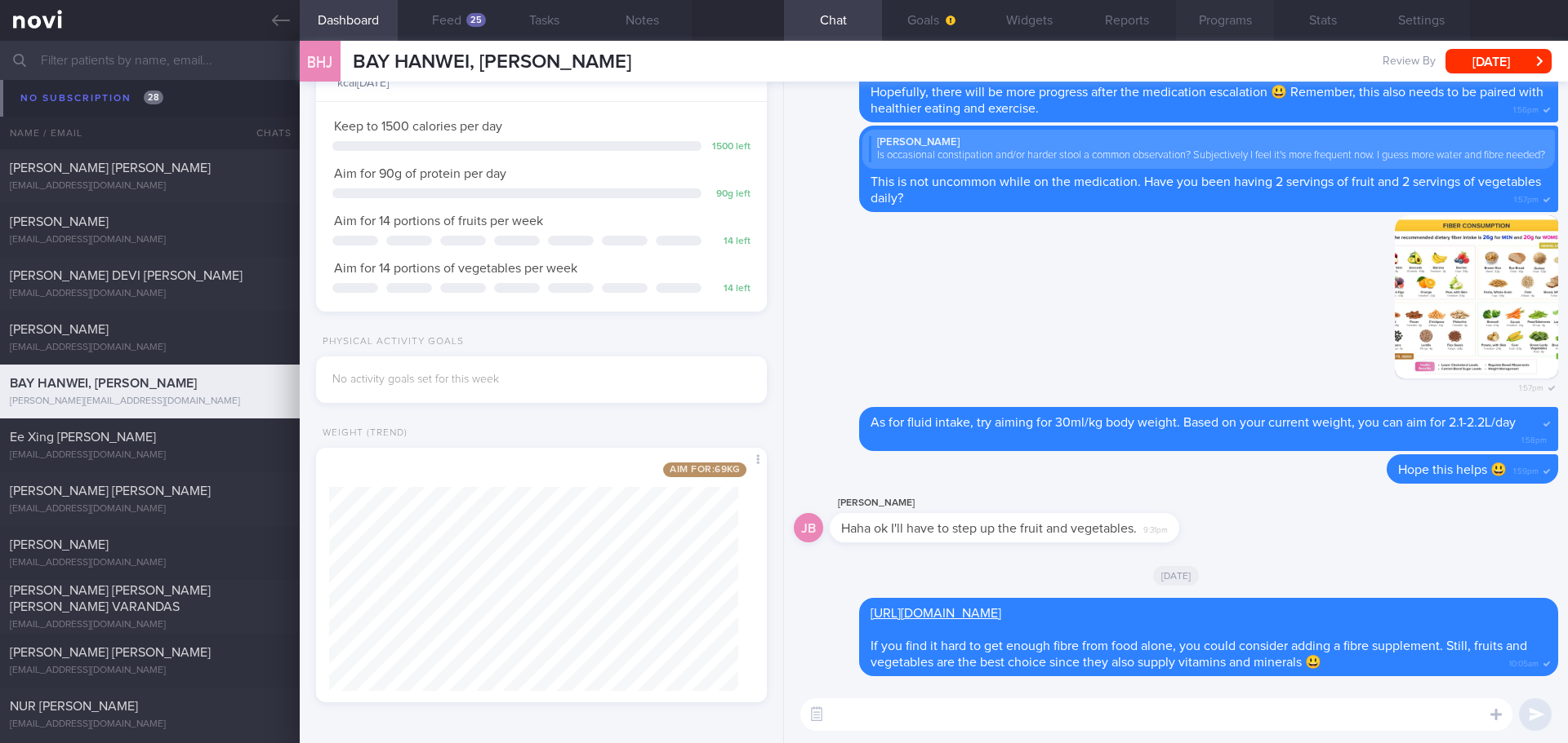
click at [1225, 16] on button "Programs" at bounding box center [1224, 21] width 98 height 41
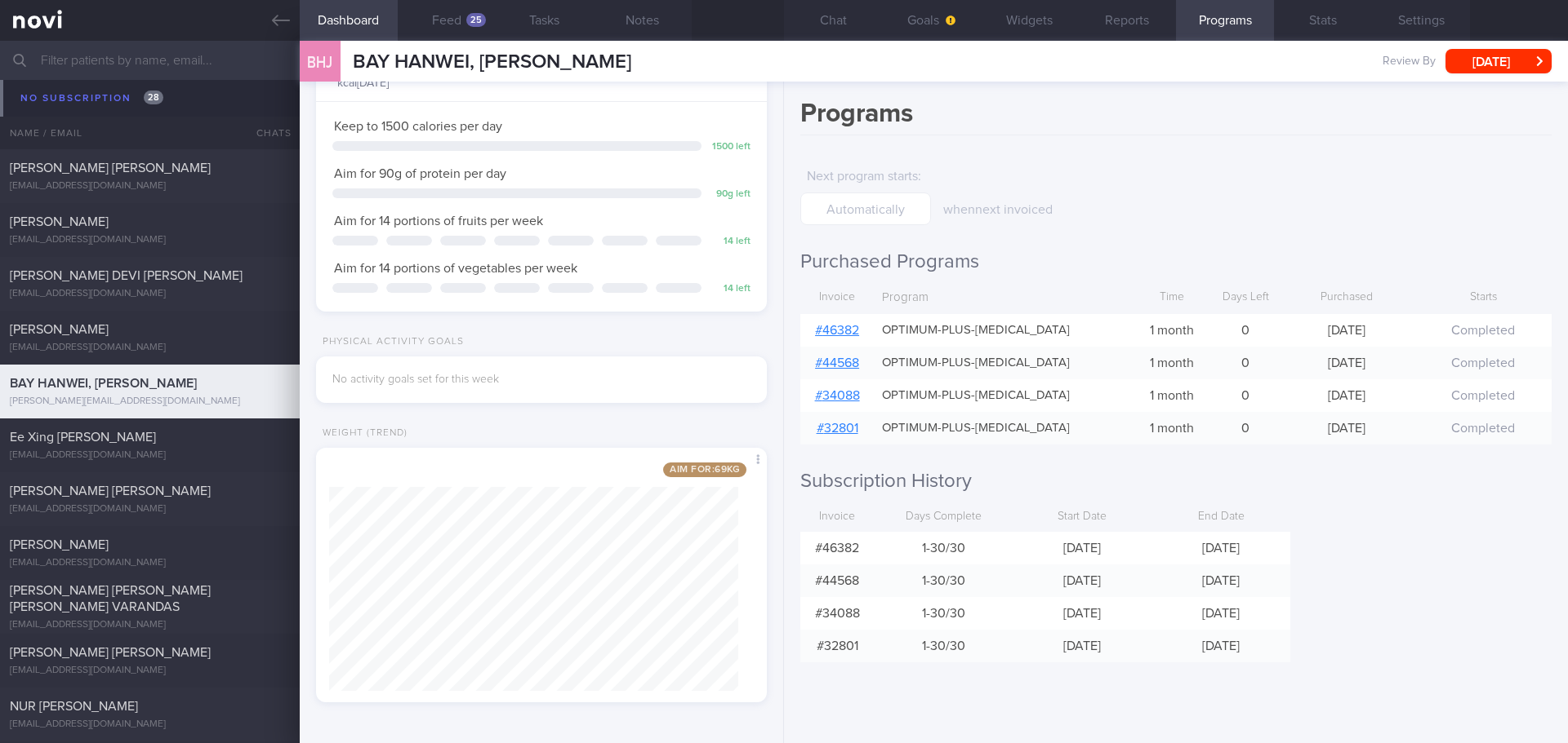
click at [828, 330] on link "# 46382" at bounding box center [837, 330] width 44 height 13
click at [827, 33] on button "Chat" at bounding box center [832, 21] width 98 height 41
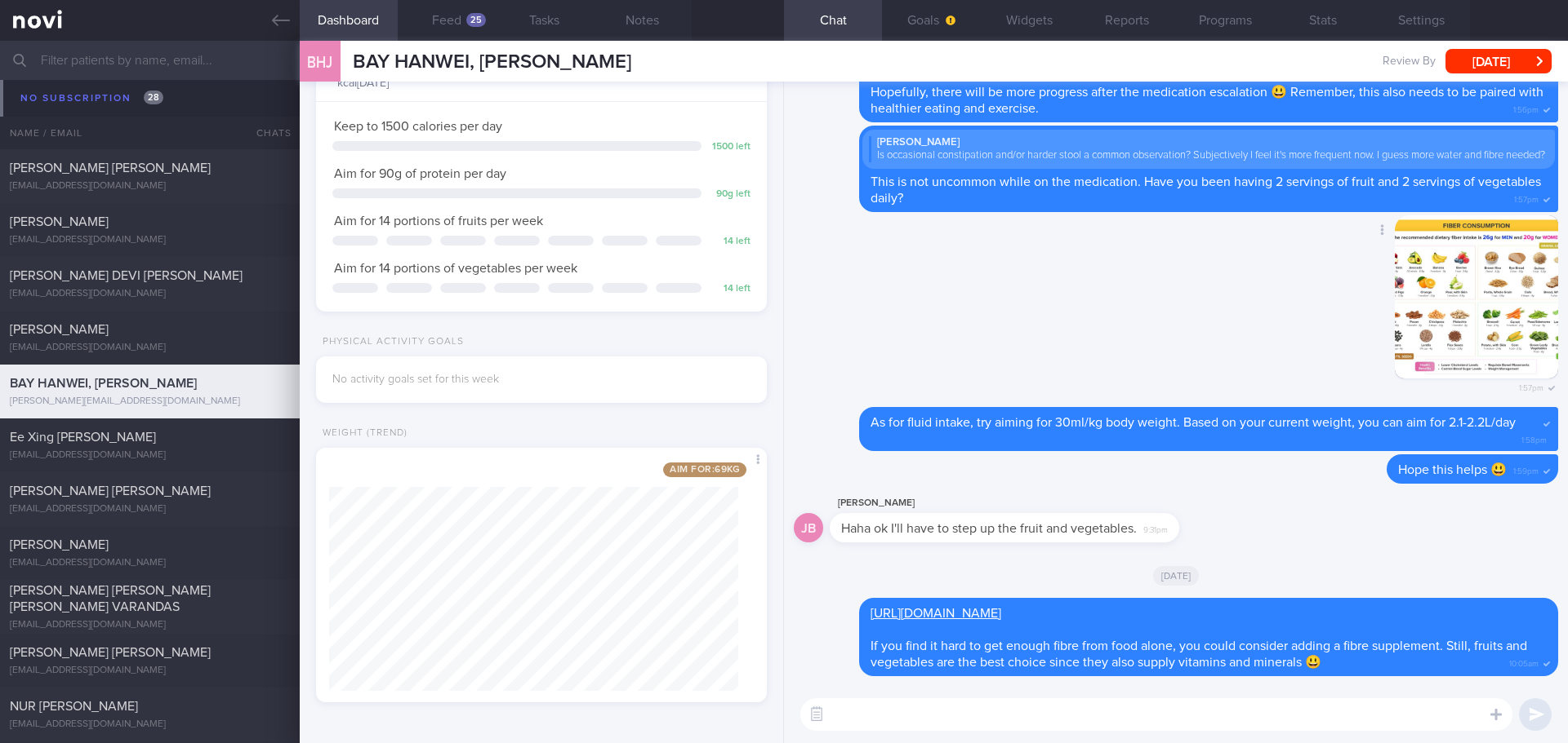
click at [907, 308] on div "Delete 1:57pm" at bounding box center [1176, 311] width 764 height 191
click at [1231, 31] on button "Programs" at bounding box center [1224, 21] width 98 height 41
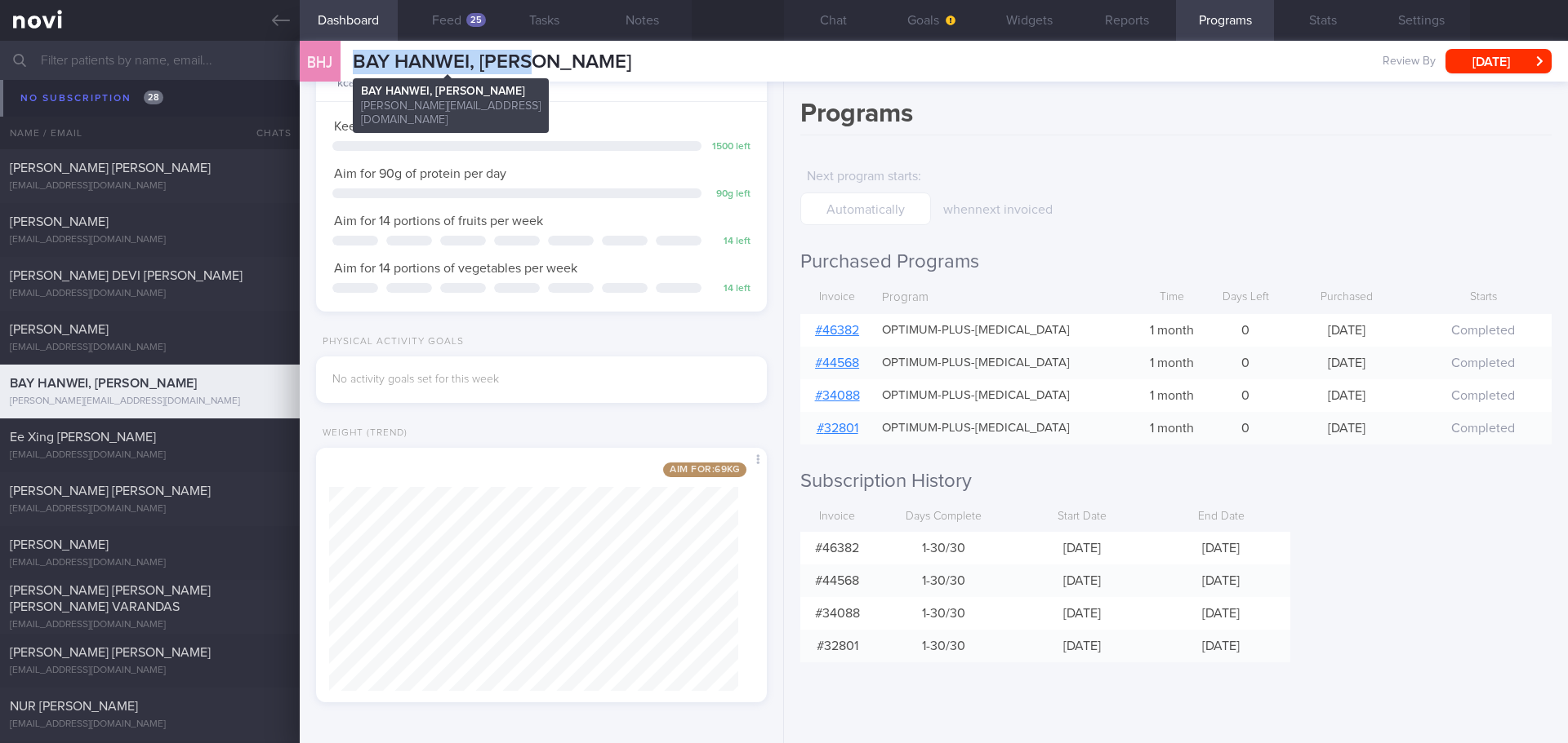
drag, startPoint x: 548, startPoint y: 71, endPoint x: 356, endPoint y: 68, distance: 192.0
click at [356, 68] on div "BHJ BAY HANWEI, JASON BAY HANWEI, JASON jason.bay@gmail.com Review By Tue, 2 Se…" at bounding box center [934, 62] width 1268 height 41
copy span "BAY HANWEI, [PERSON_NAME]"
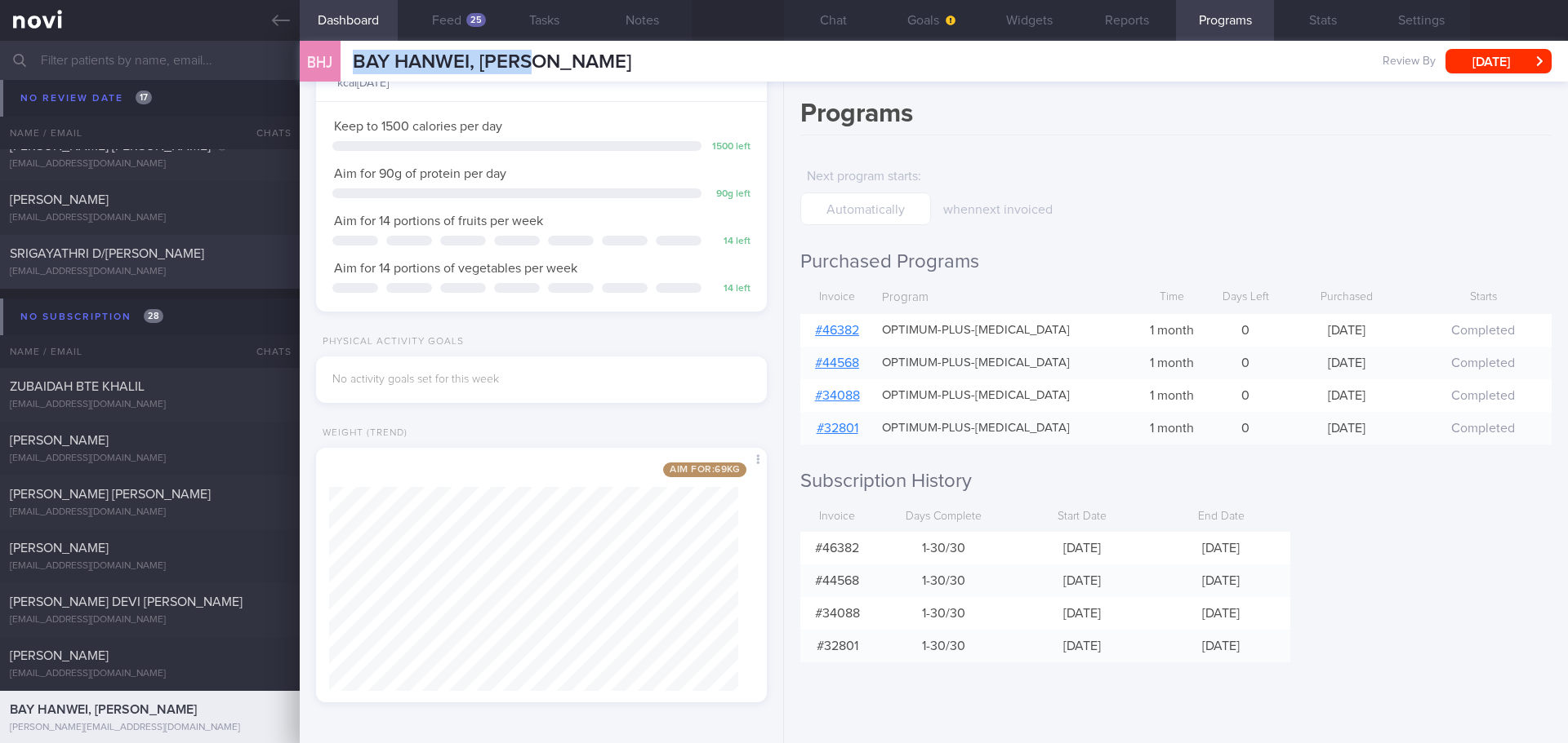
scroll to position [2612, 0]
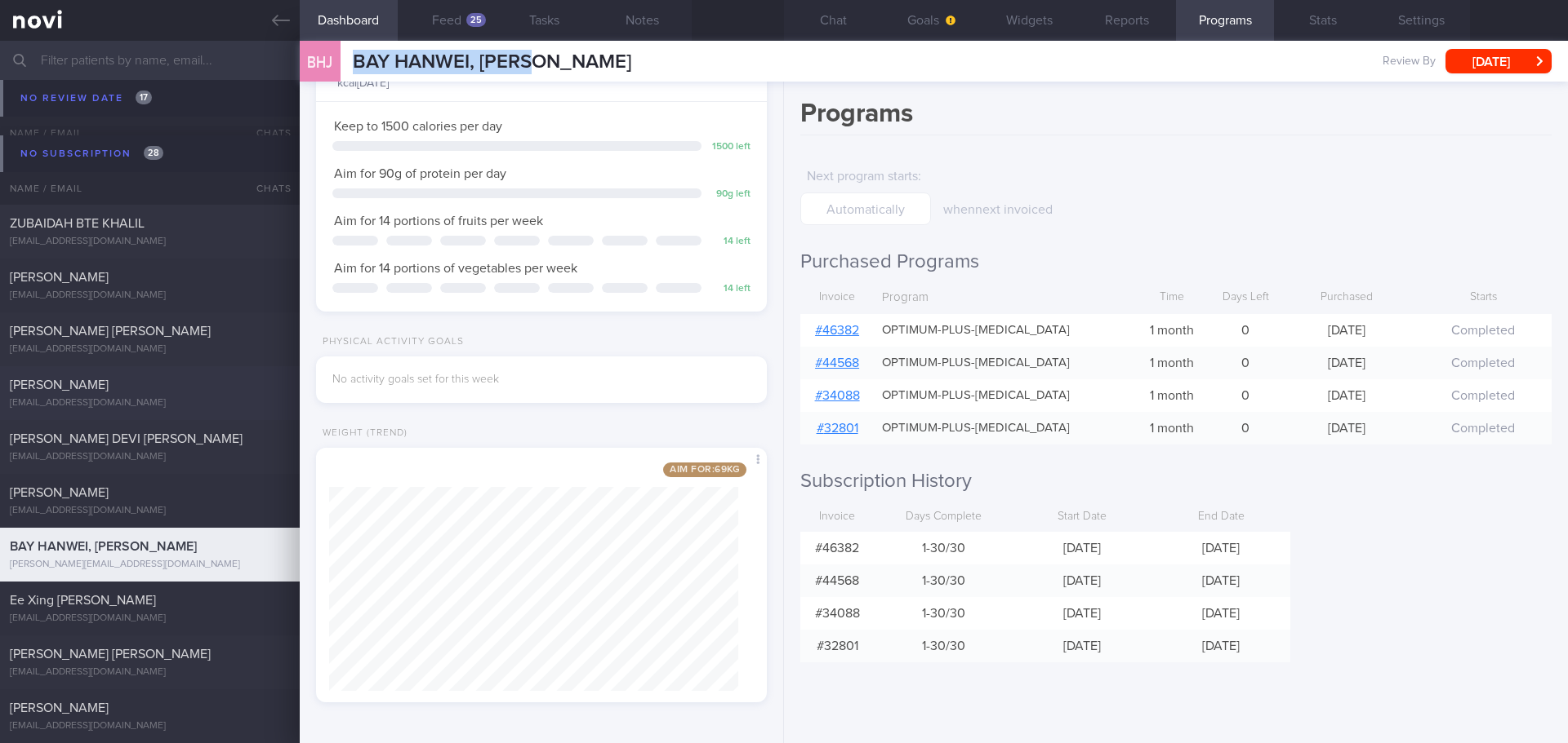
drag, startPoint x: 162, startPoint y: 389, endPoint x: 142, endPoint y: 373, distance: 25.6
click at [108, 389] on span "[PERSON_NAME]" at bounding box center [59, 386] width 99 height 13
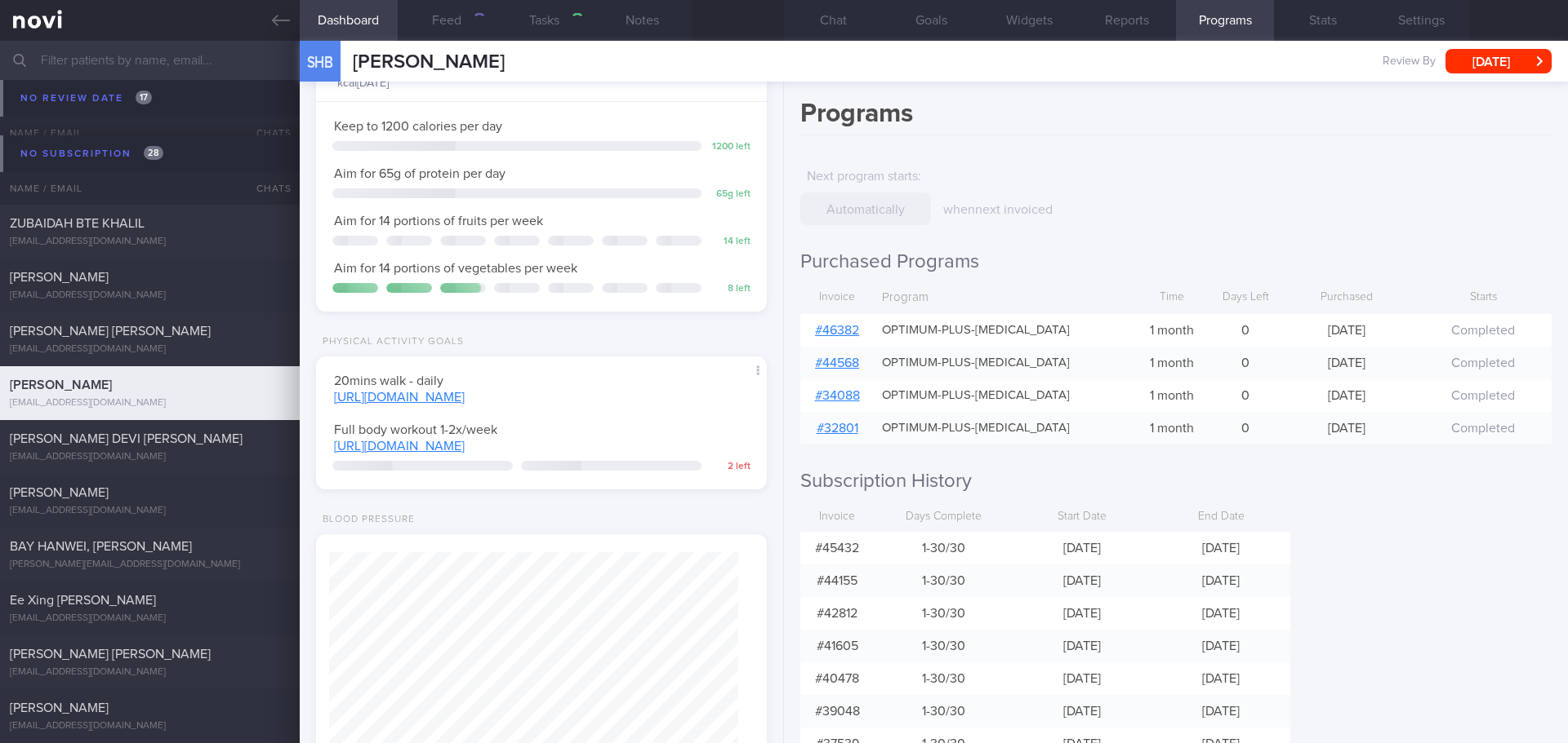
select select "7"
type textarea "Left breast microalcification s/p ?[MEDICAL_DATA] 2021 - f/up private breast su…"
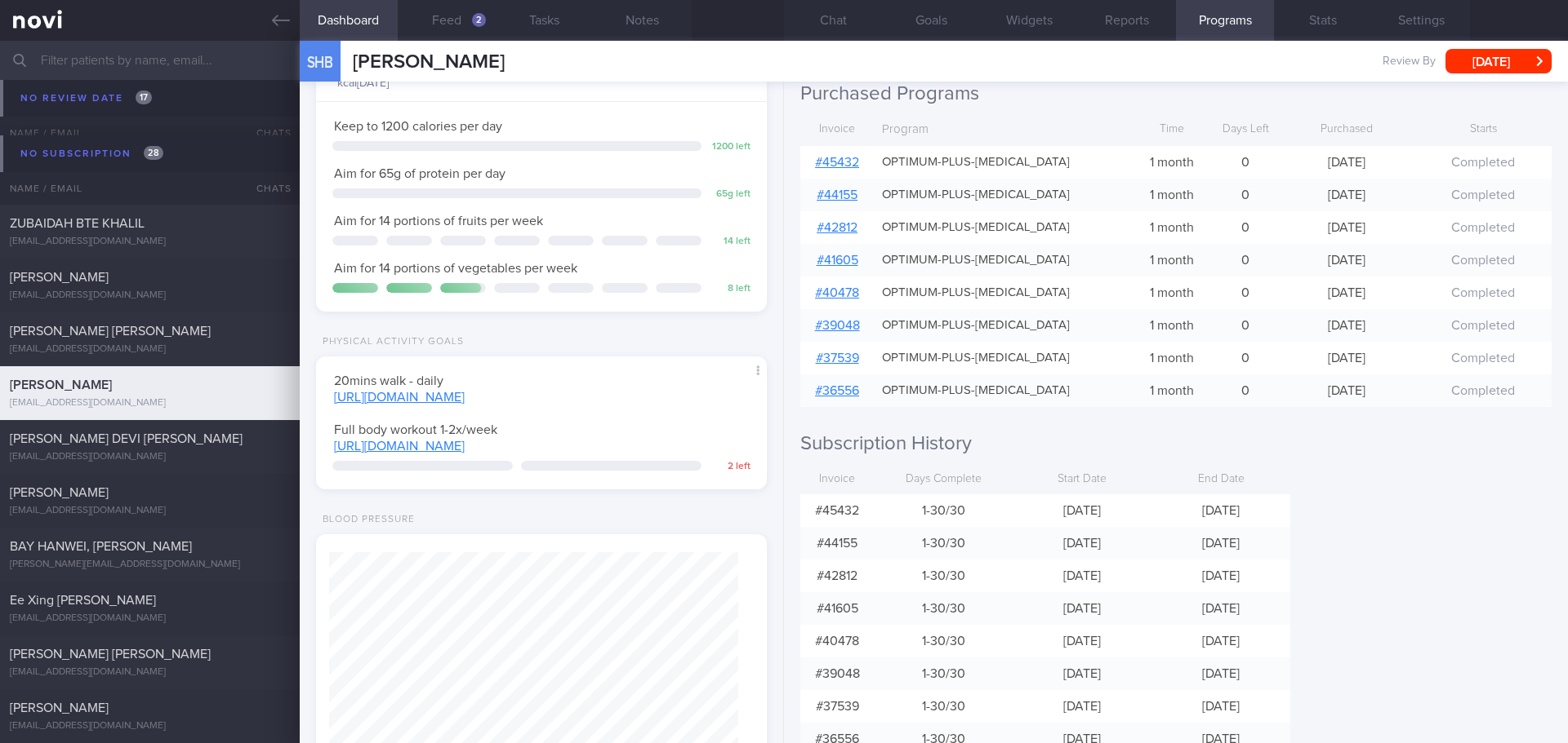
scroll to position [140, 0]
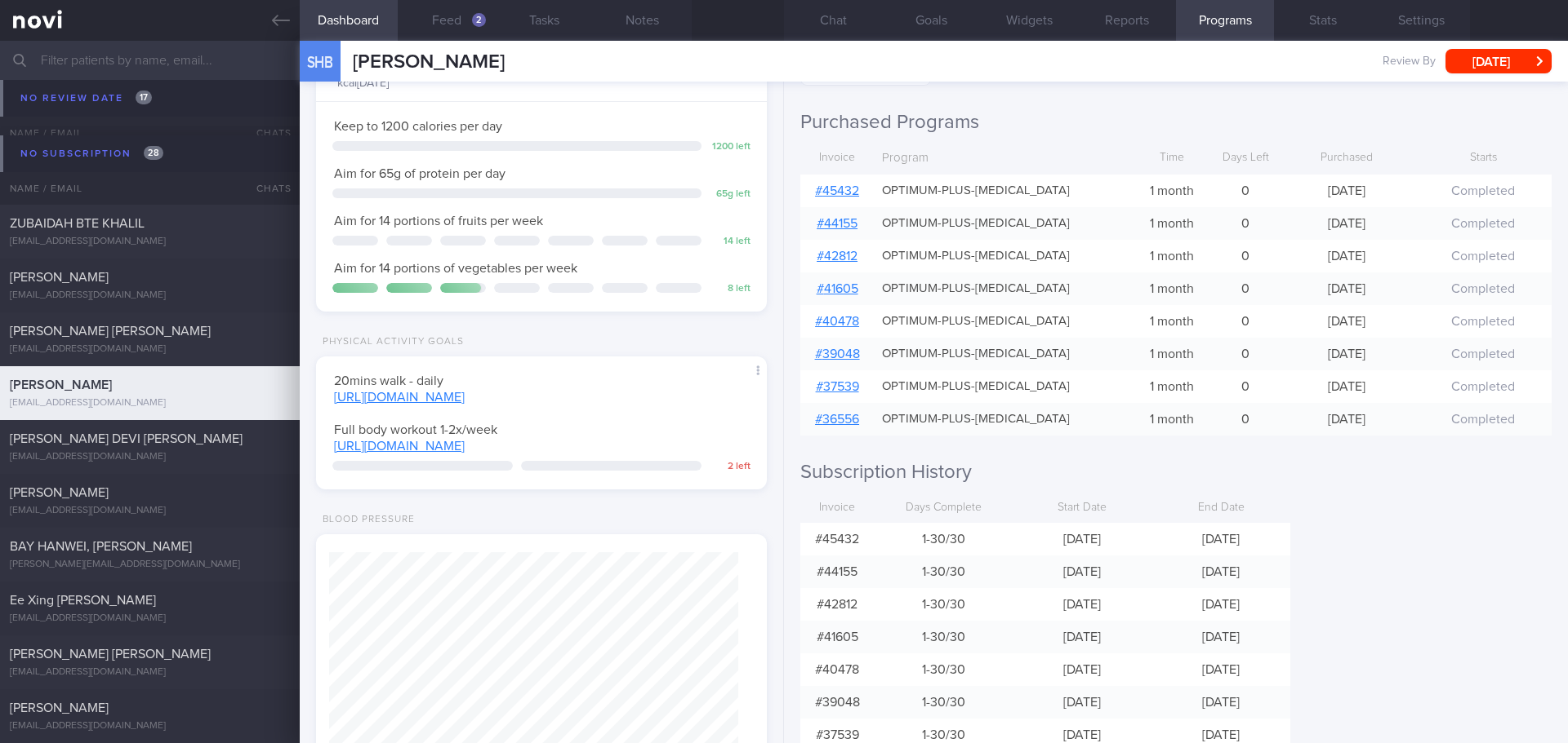
click at [845, 192] on link "# 45432" at bounding box center [837, 191] width 44 height 13
drag, startPoint x: 355, startPoint y: 53, endPoint x: 715, endPoint y: 49, distance: 360.0
click at [715, 49] on div "SHB SOFFY HARIYANTI BINTE ABDUL RAHIM SOFFY HARIYANTI BINTE ABDUL RAHIM soffyra…" at bounding box center [934, 62] width 1268 height 41
copy span "[PERSON_NAME]"
click at [846, 19] on button "Chat" at bounding box center [832, 21] width 98 height 41
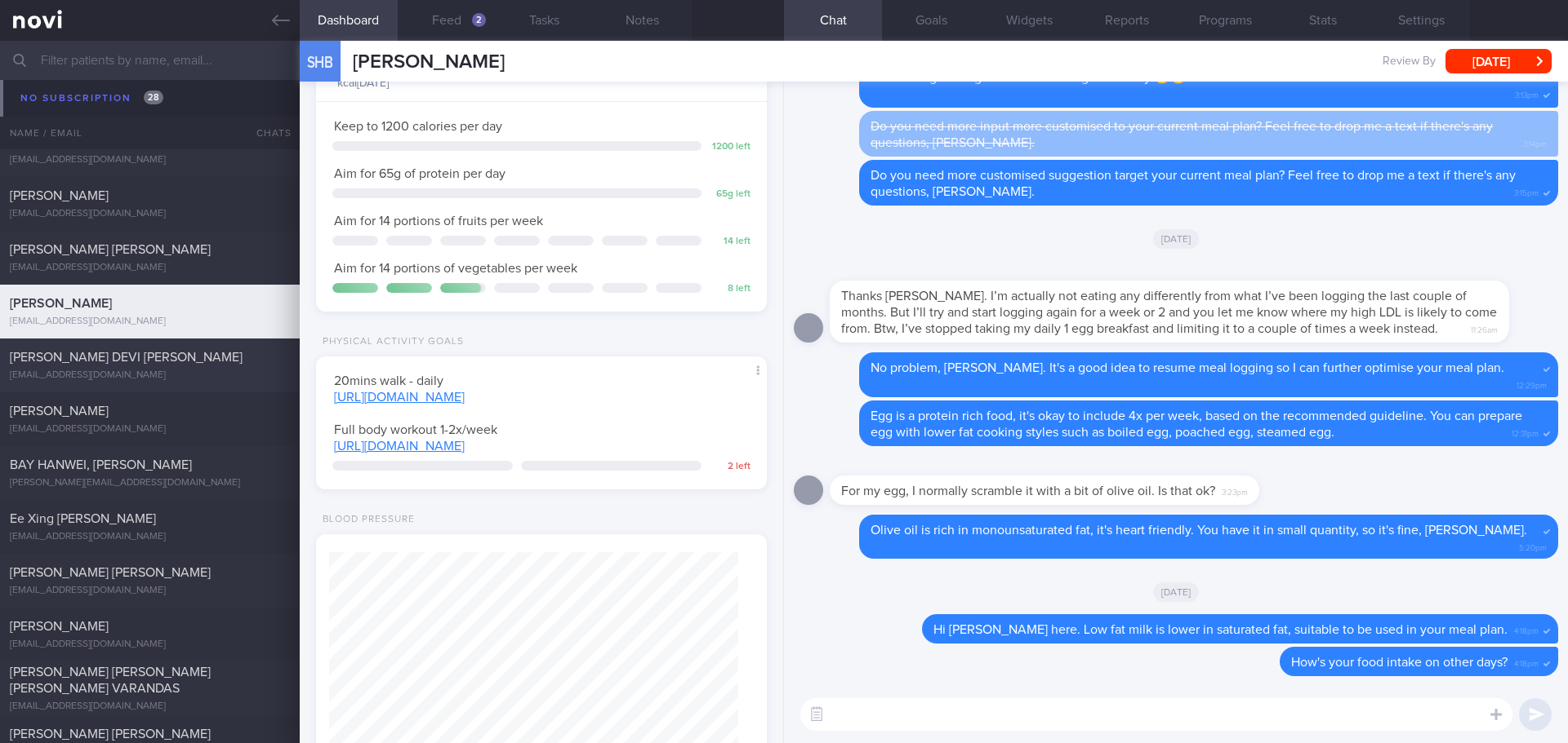
scroll to position [2775, 0]
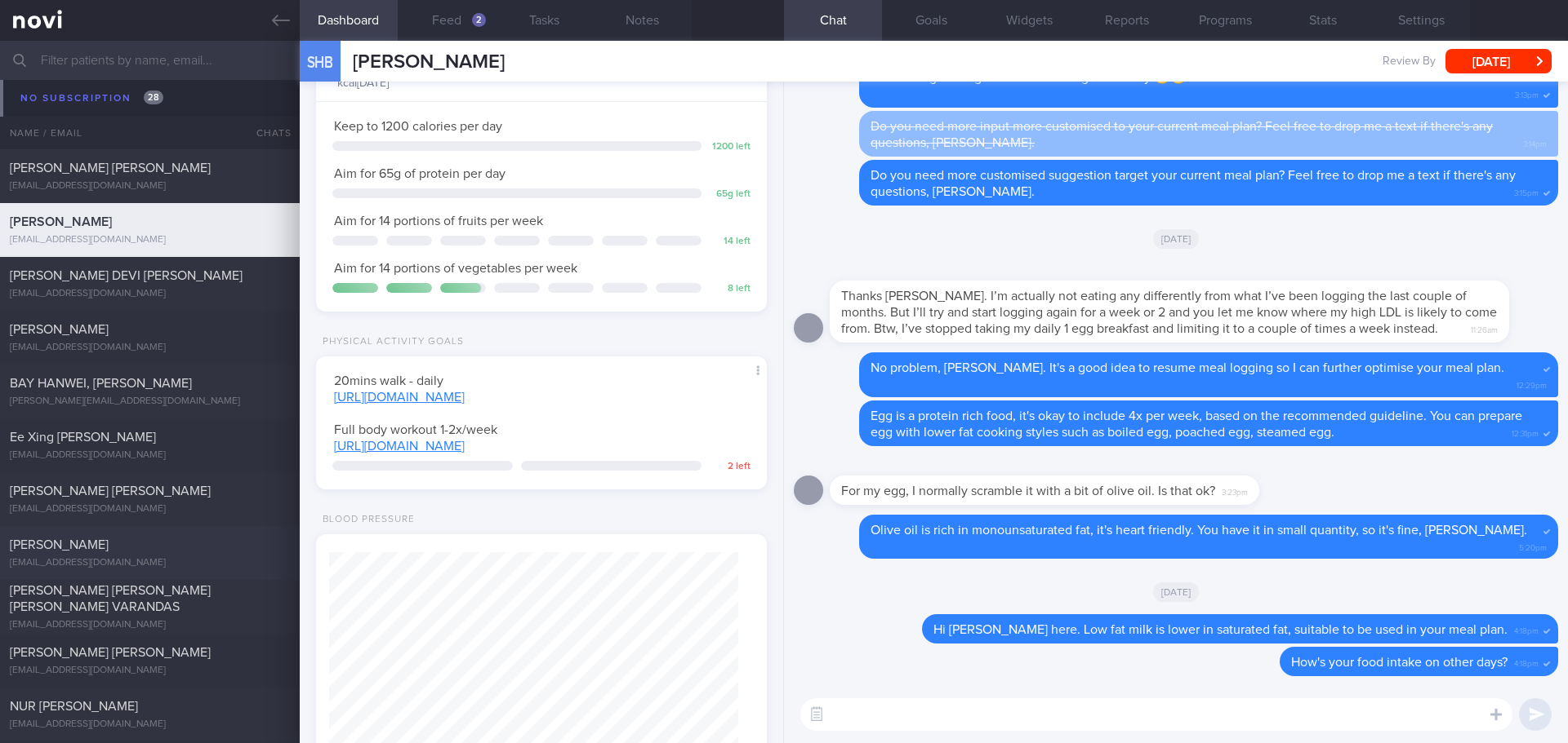
click at [220, 547] on div "[PERSON_NAME]" at bounding box center [148, 544] width 276 height 16
type input "check appt"
select select "8"
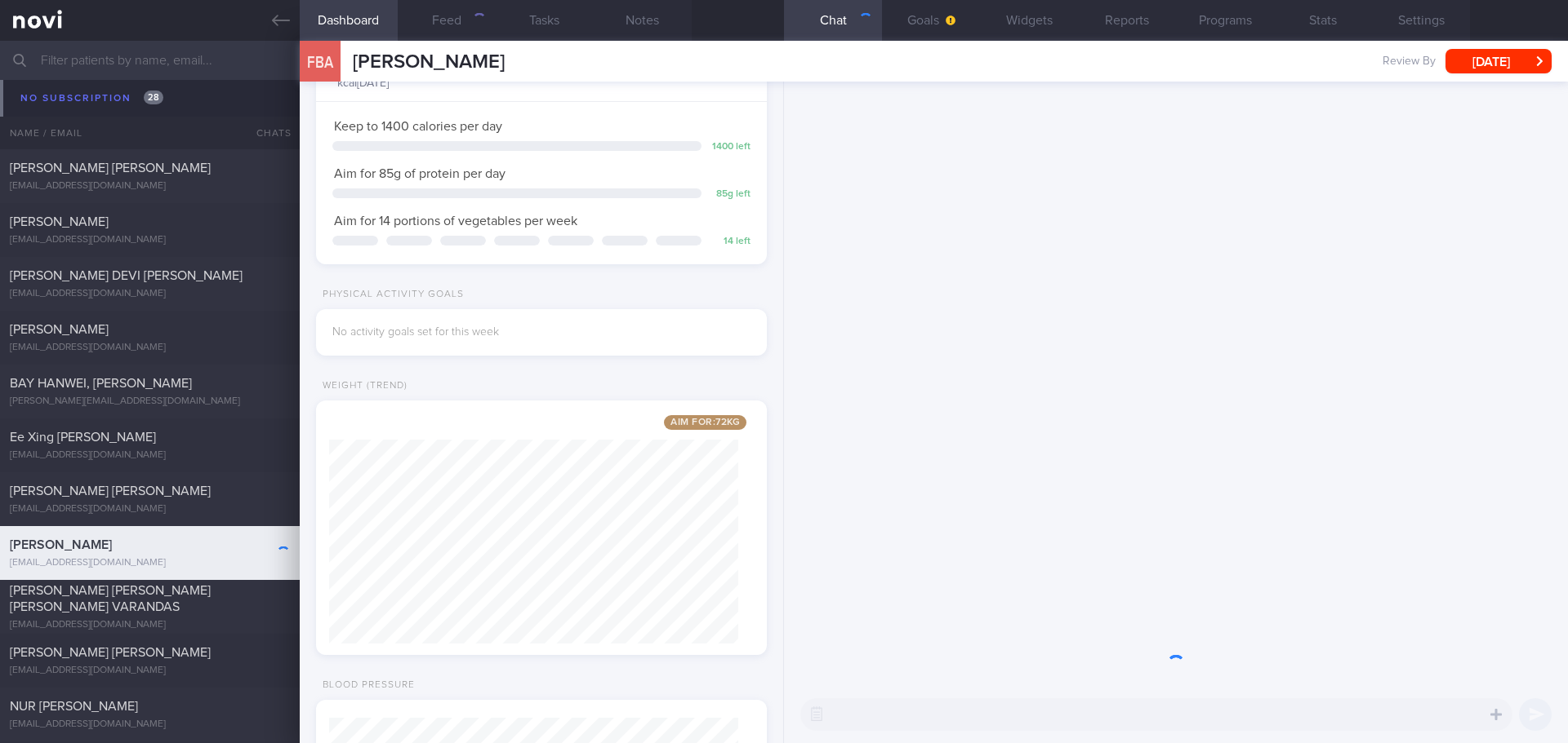
scroll to position [204, 410]
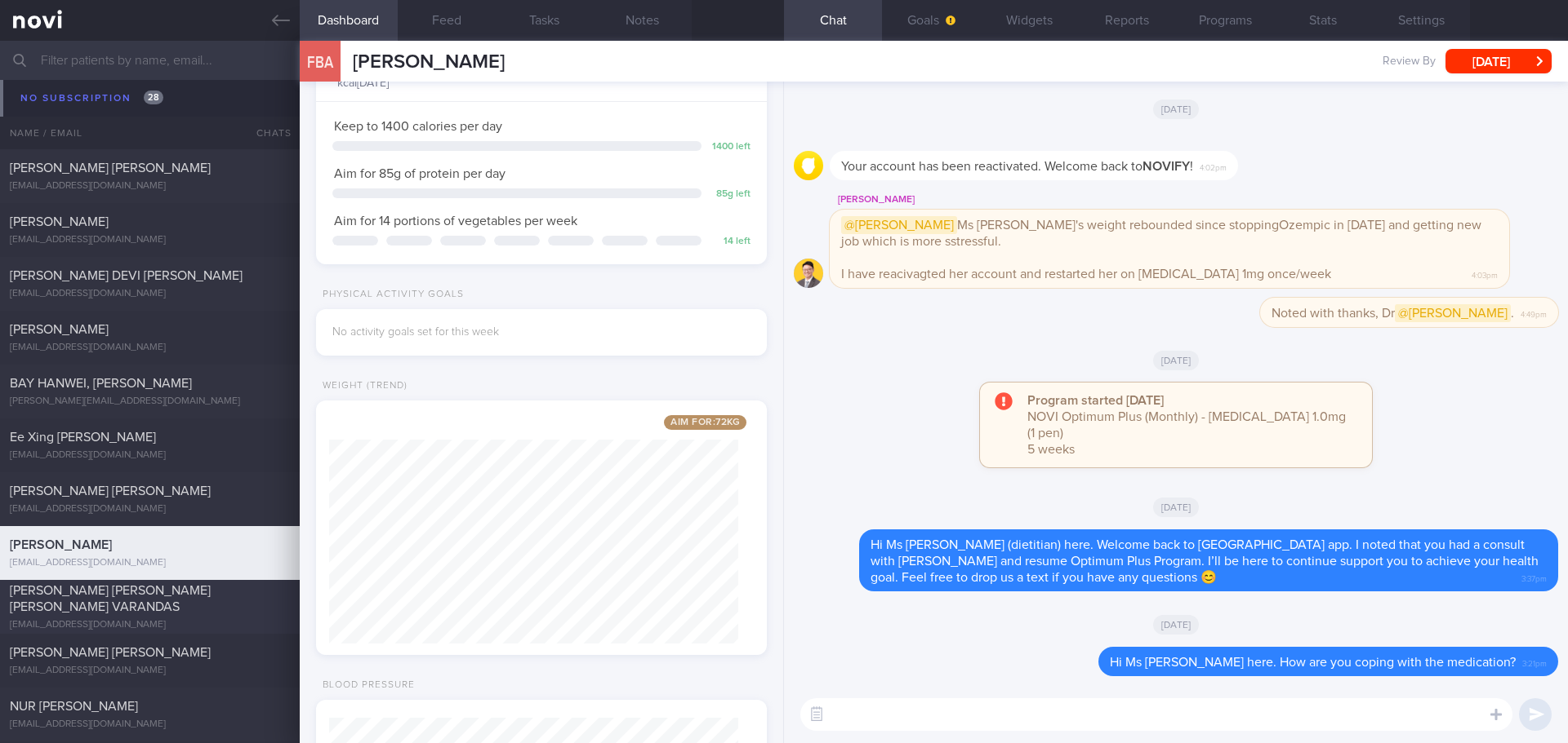
click at [211, 593] on span "[PERSON_NAME] [PERSON_NAME] [PERSON_NAME] VARANDAS" at bounding box center [109, 598] width 201 height 29
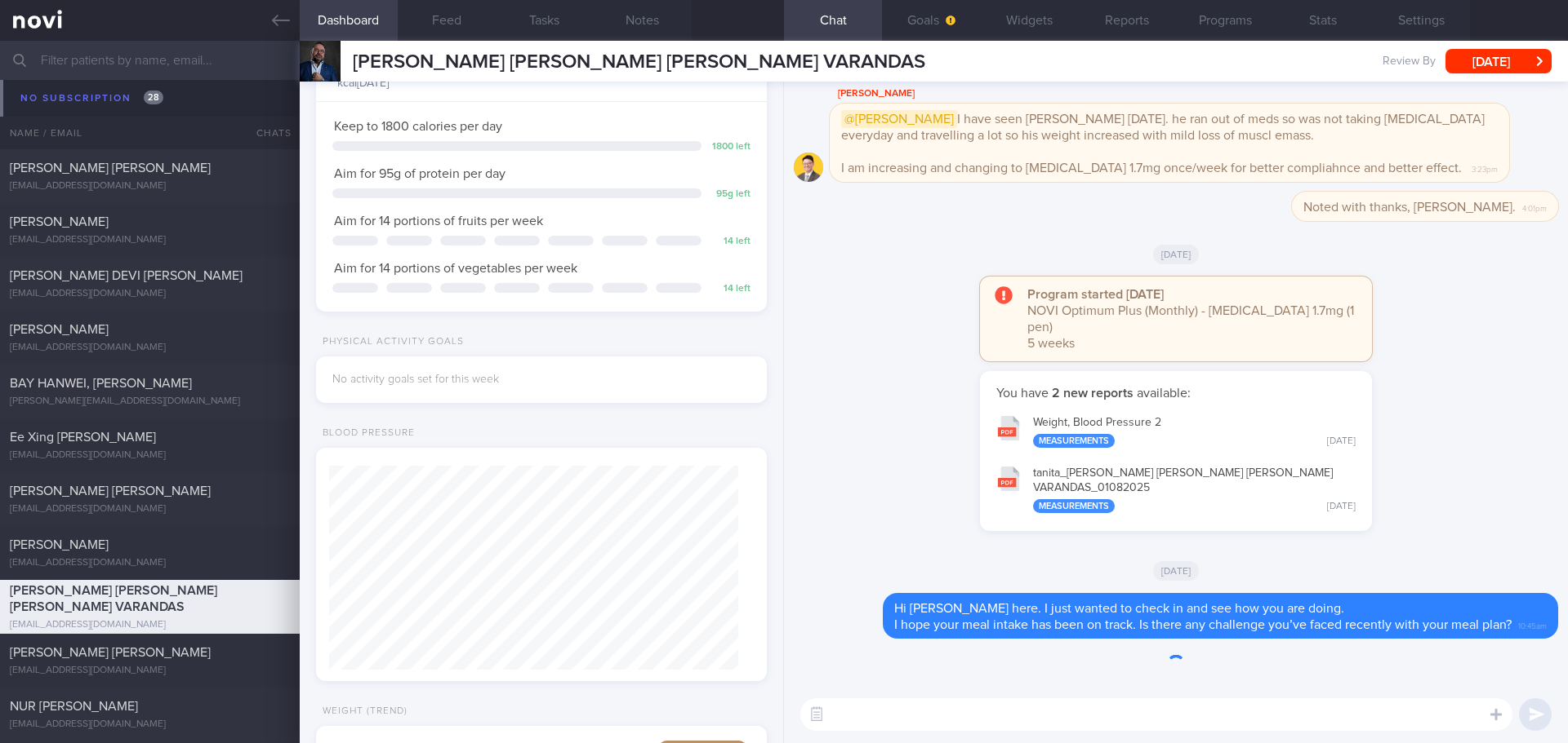
scroll to position [228, 410]
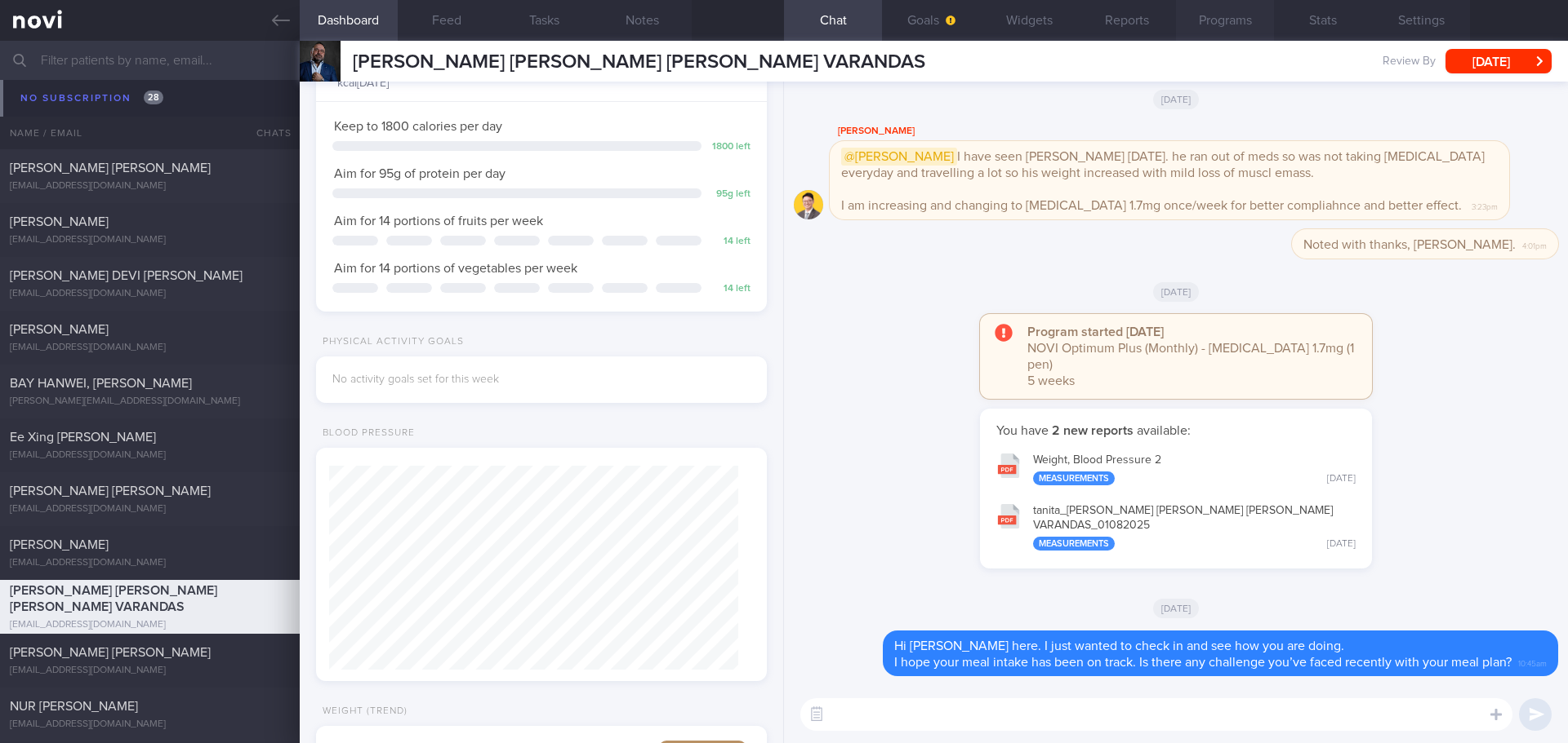
click at [1198, 21] on button "Programs" at bounding box center [1224, 21] width 98 height 41
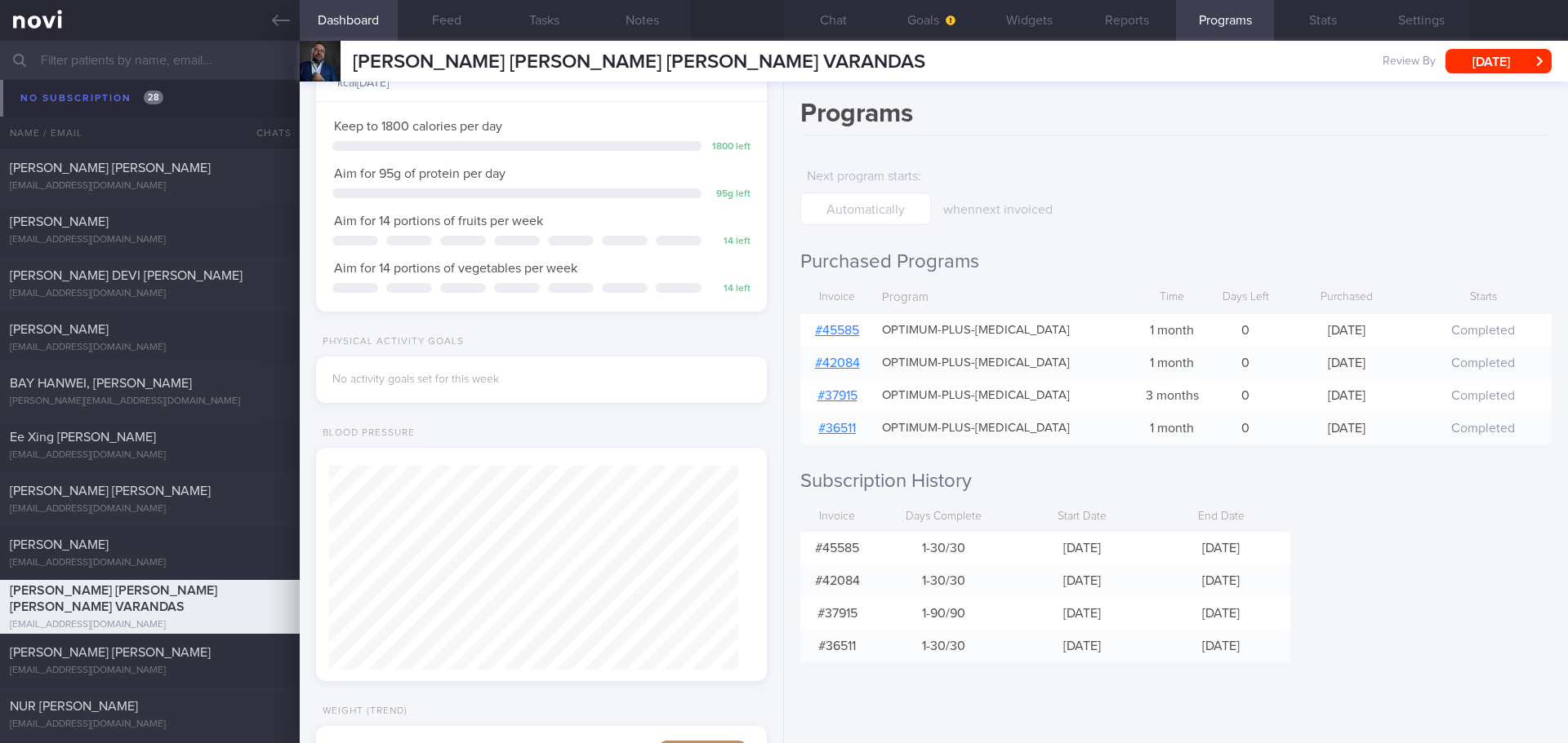
click at [822, 332] on link "# 45585" at bounding box center [837, 330] width 44 height 13
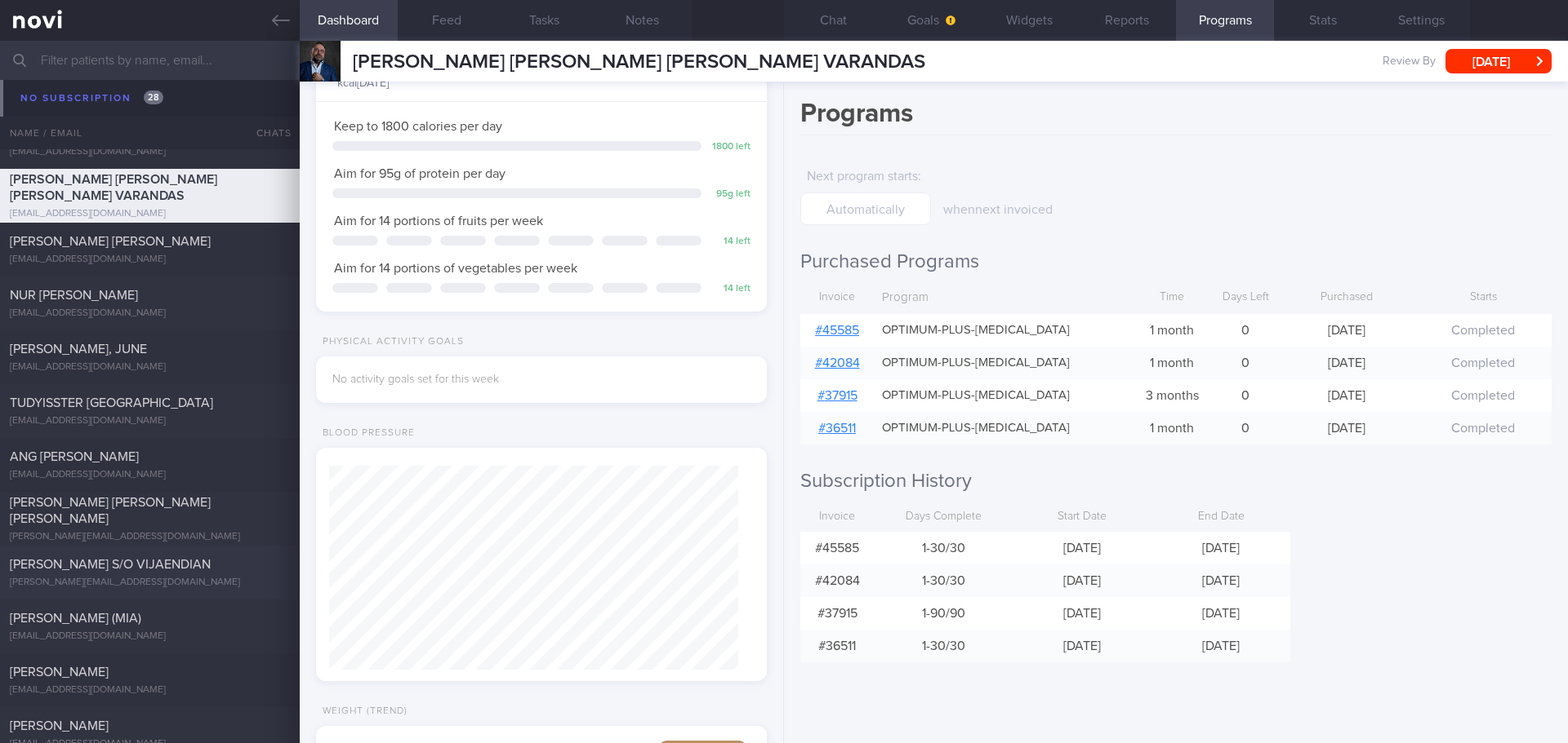
scroll to position [3264, 0]
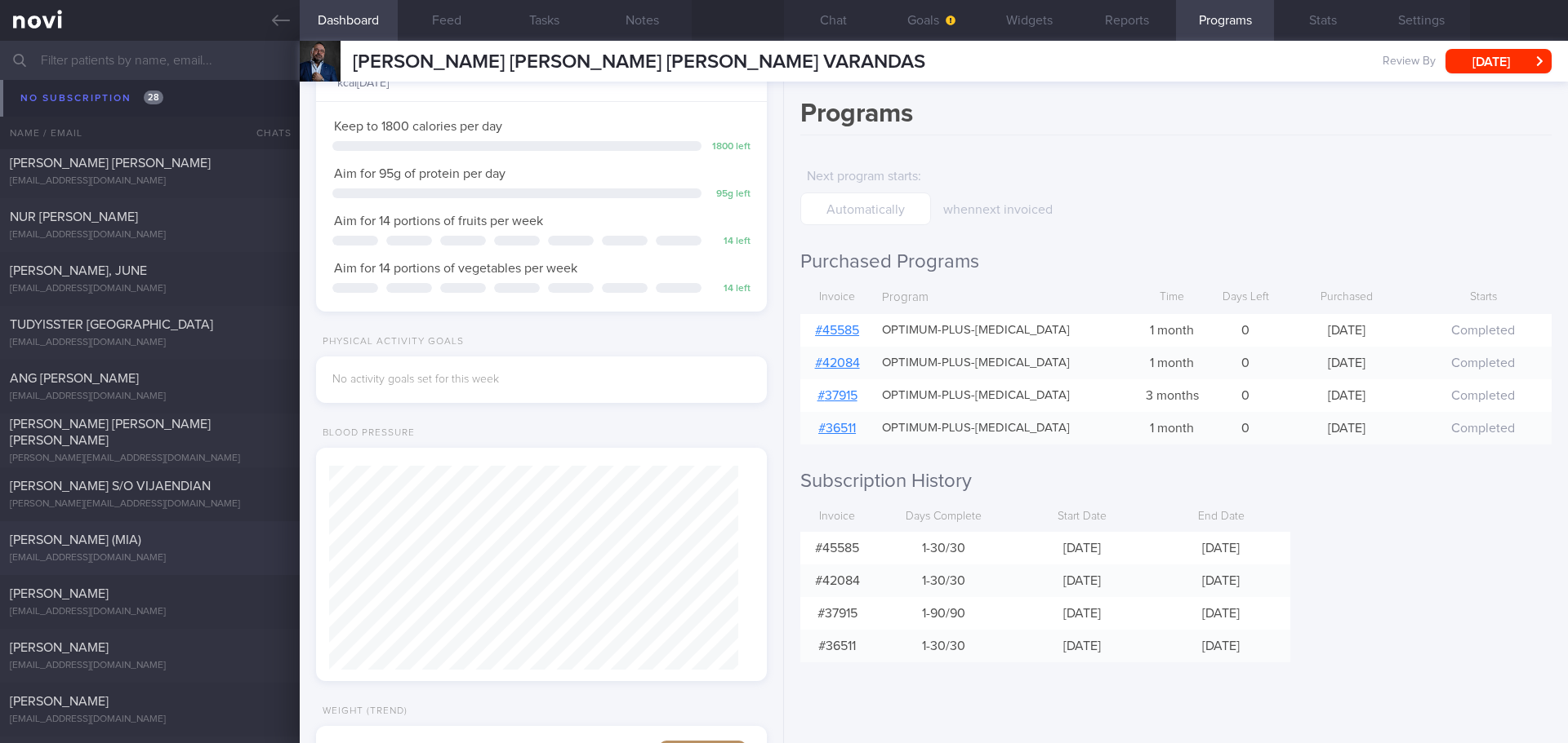
click at [144, 567] on div "LEE YING-HSIU (MIA) mialee1023@gmail.com Thu, 18 Sep 15 days ago" at bounding box center [784, 549] width 1568 height 54
type textarea "39/chinese/ female Mandarin speaking alcohol intake 400ml, x2/week Inadequate p…"
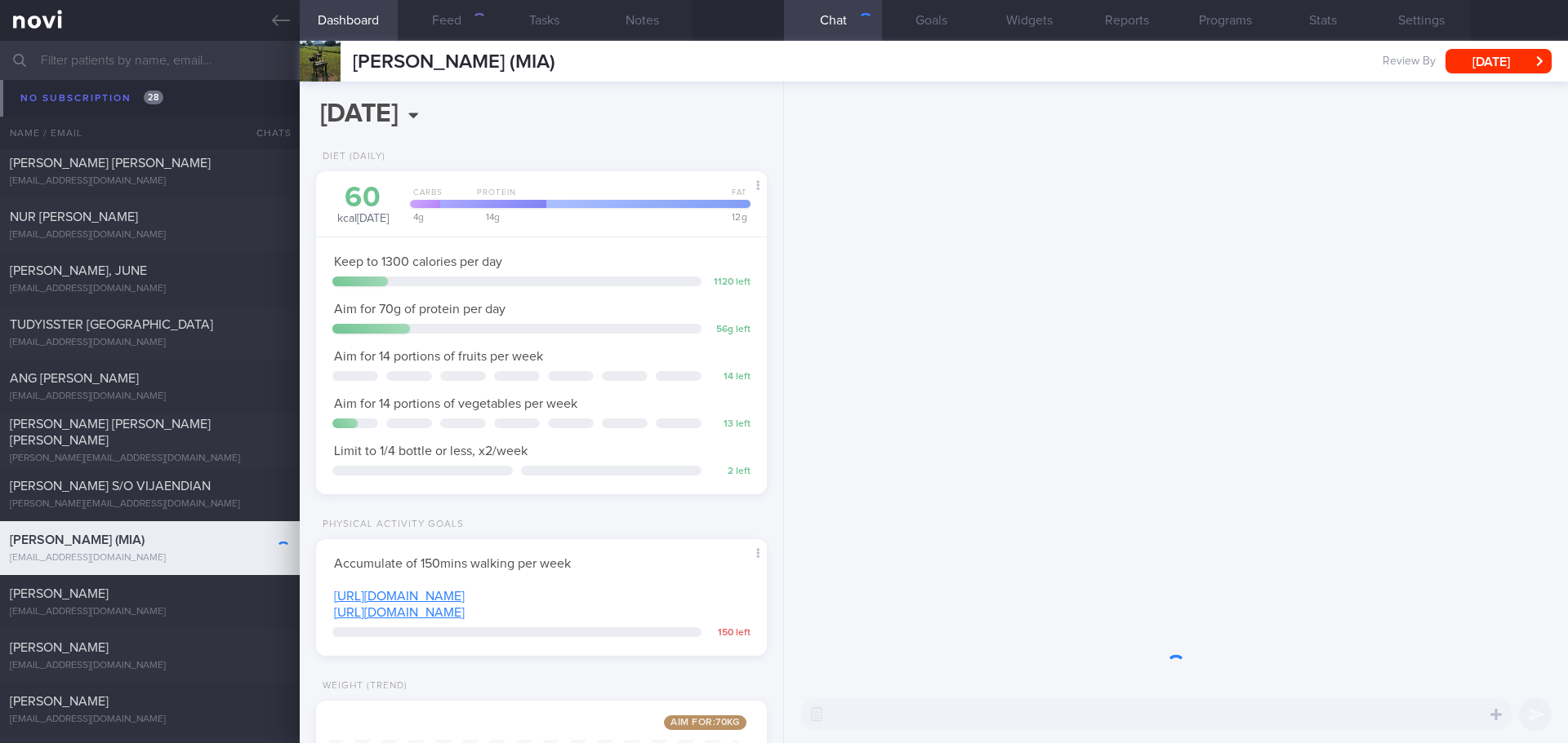
scroll to position [228, 410]
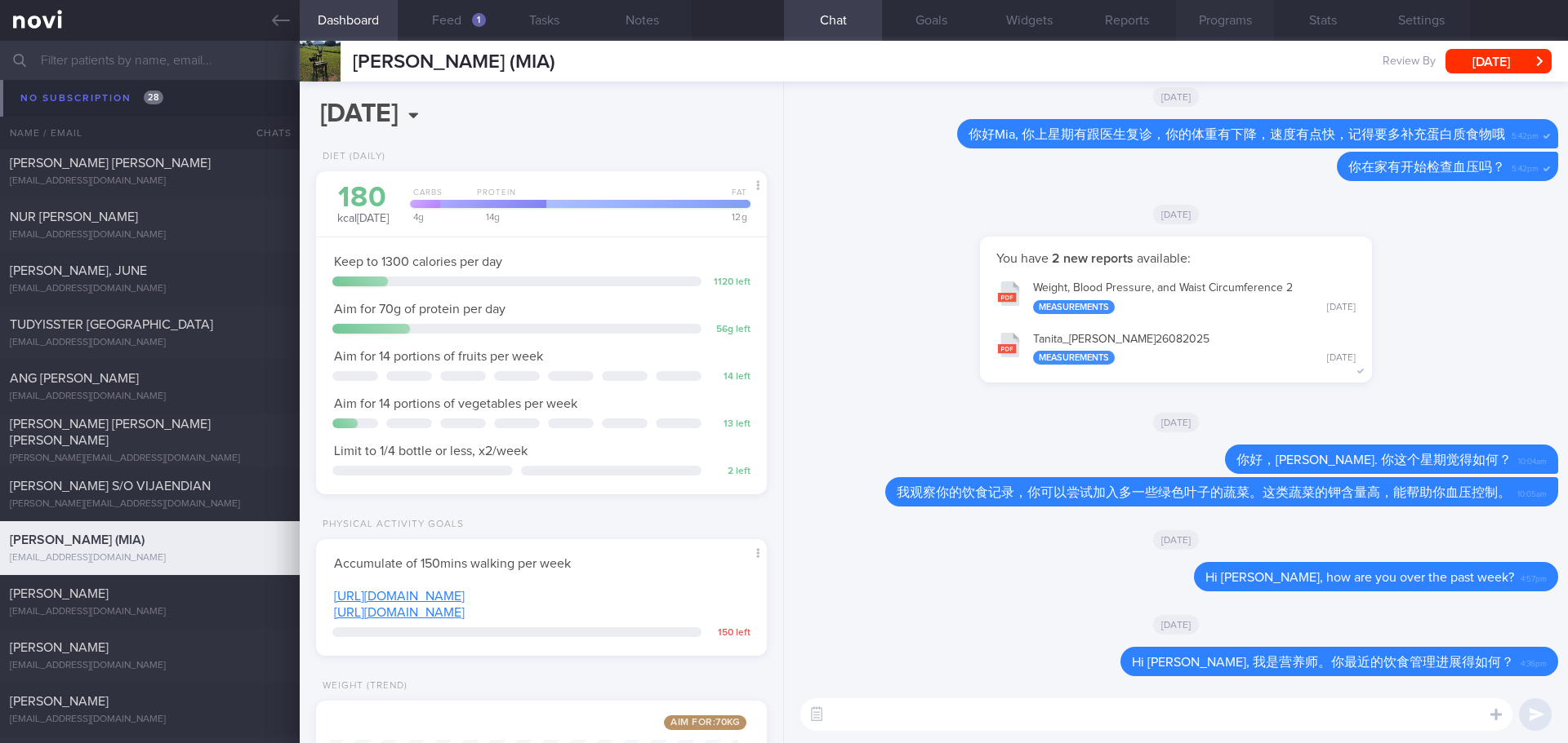
click at [1224, 19] on button "Programs" at bounding box center [1224, 21] width 98 height 41
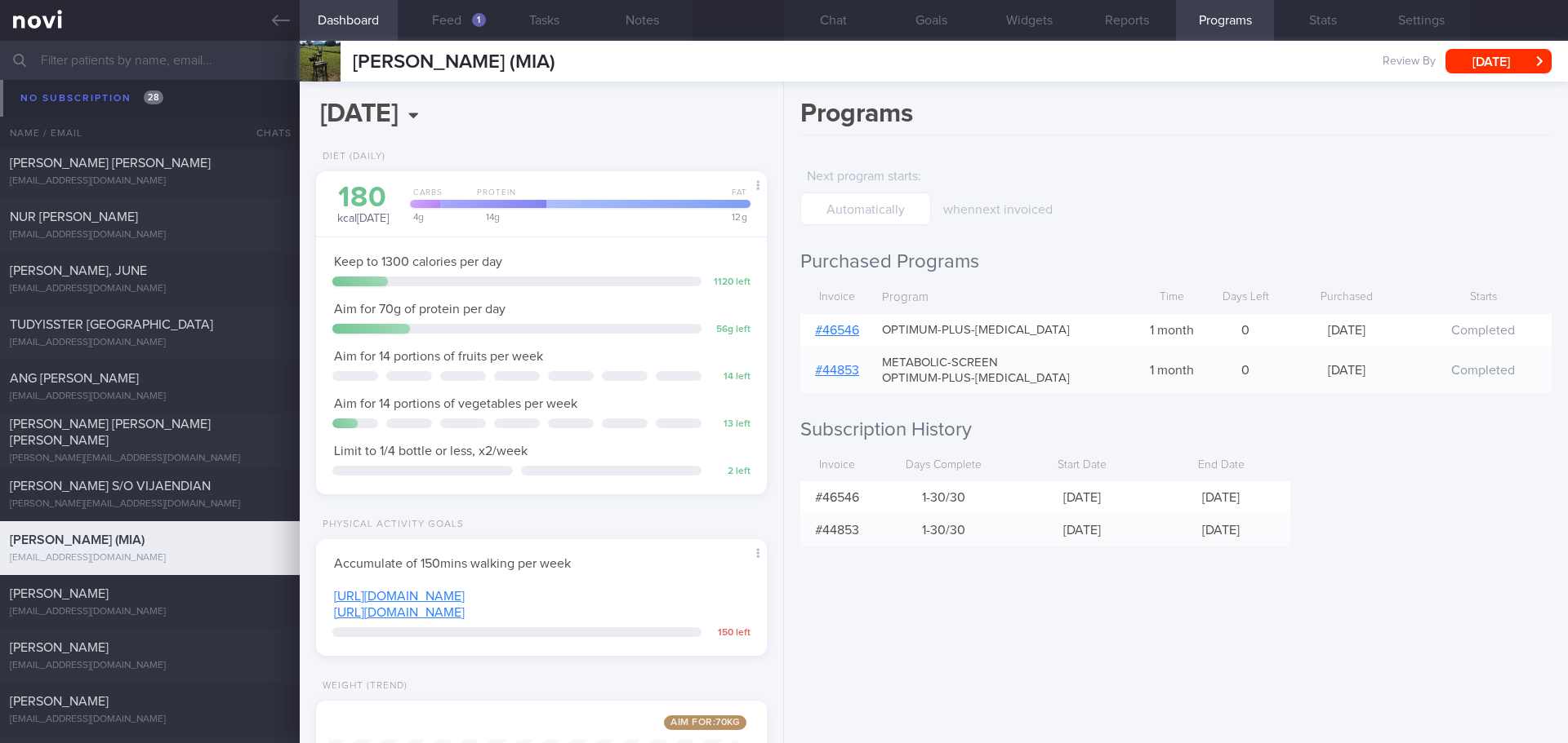
click at [840, 329] on link "# 46546" at bounding box center [837, 330] width 44 height 13
click at [225, 587] on div "[PERSON_NAME]" at bounding box center [148, 594] width 276 height 16
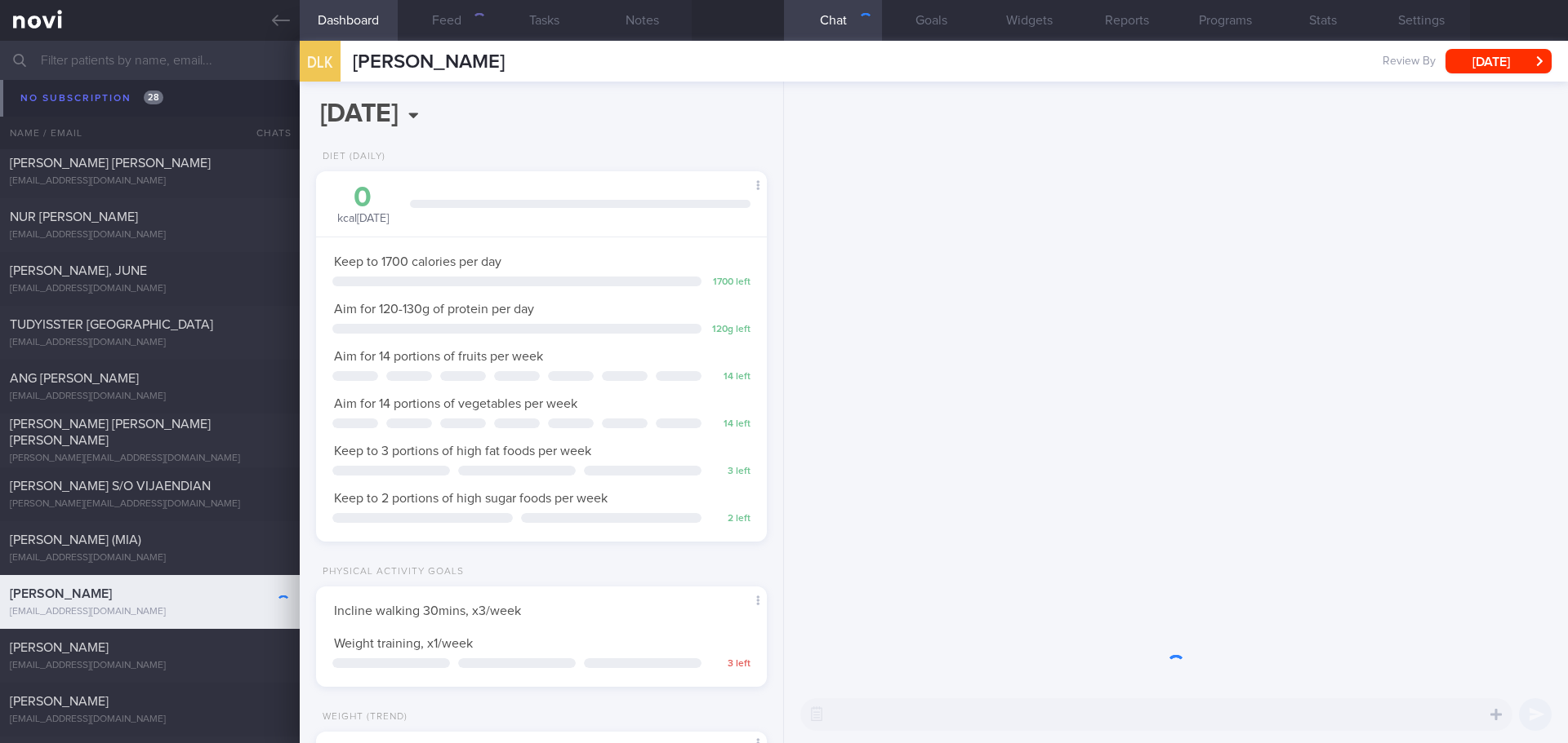
scroll to position [228, 410]
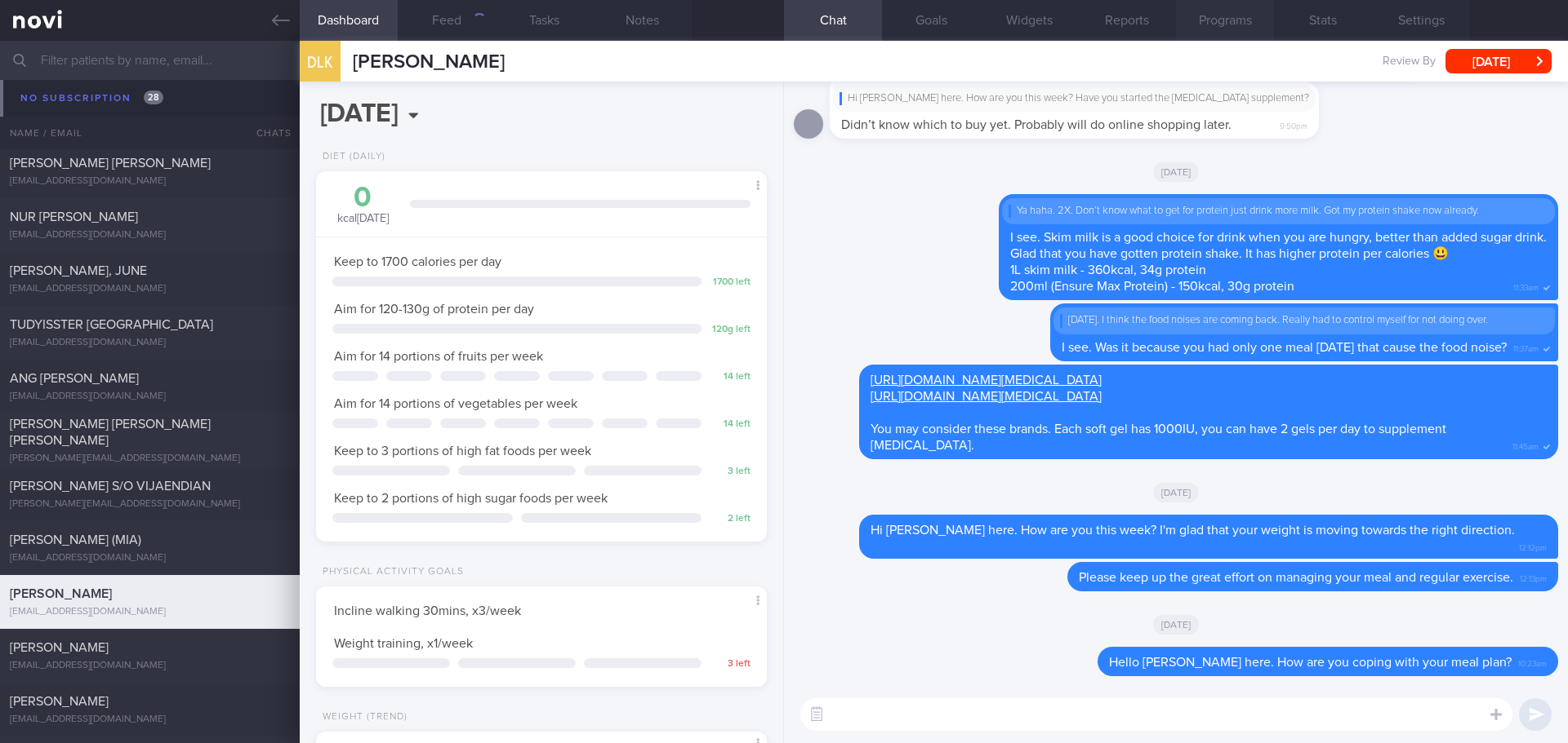
click at [1211, 20] on button "Programs" at bounding box center [1224, 21] width 98 height 41
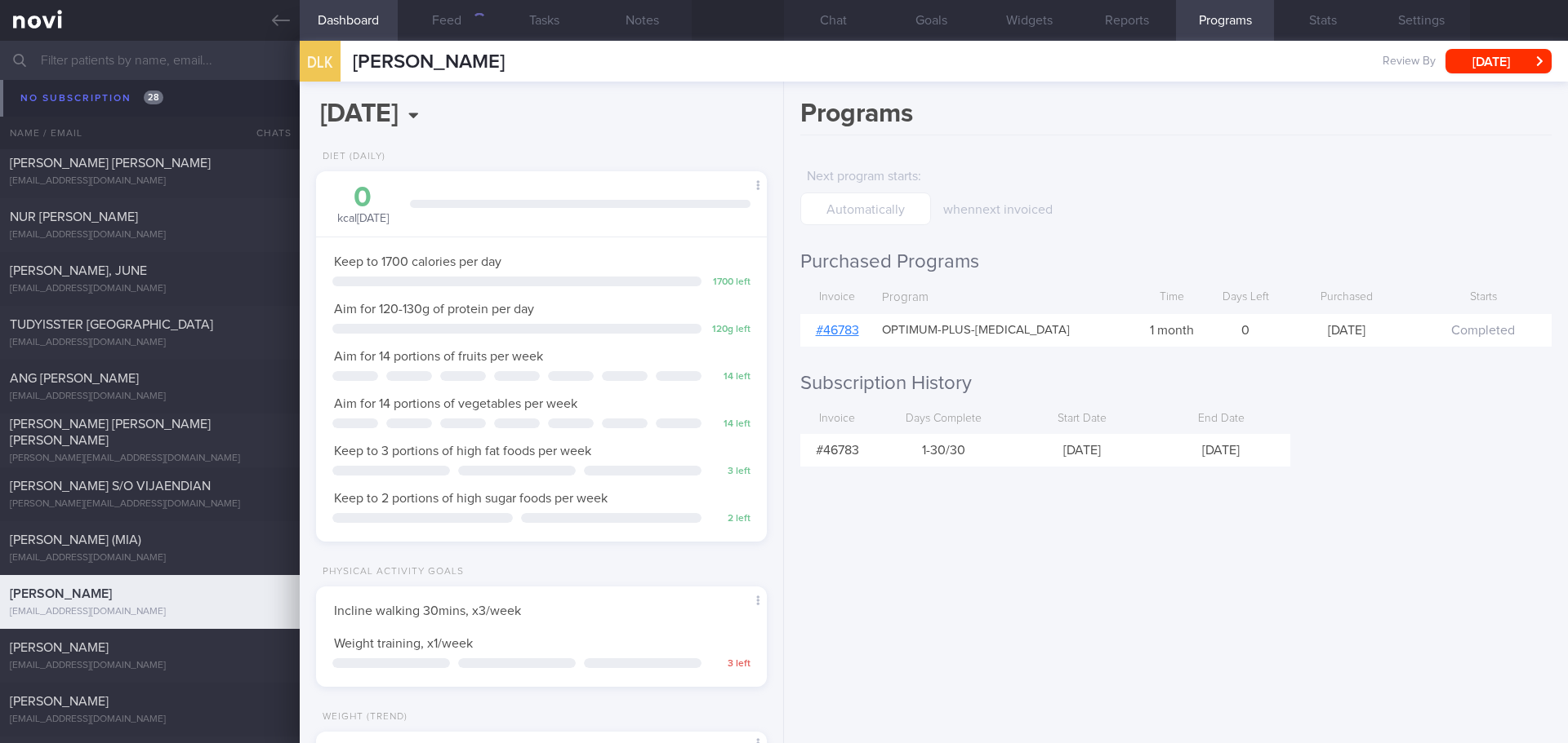
click at [847, 328] on link "# 46783" at bounding box center [837, 330] width 43 height 13
click at [852, 14] on button "Chat" at bounding box center [832, 21] width 98 height 41
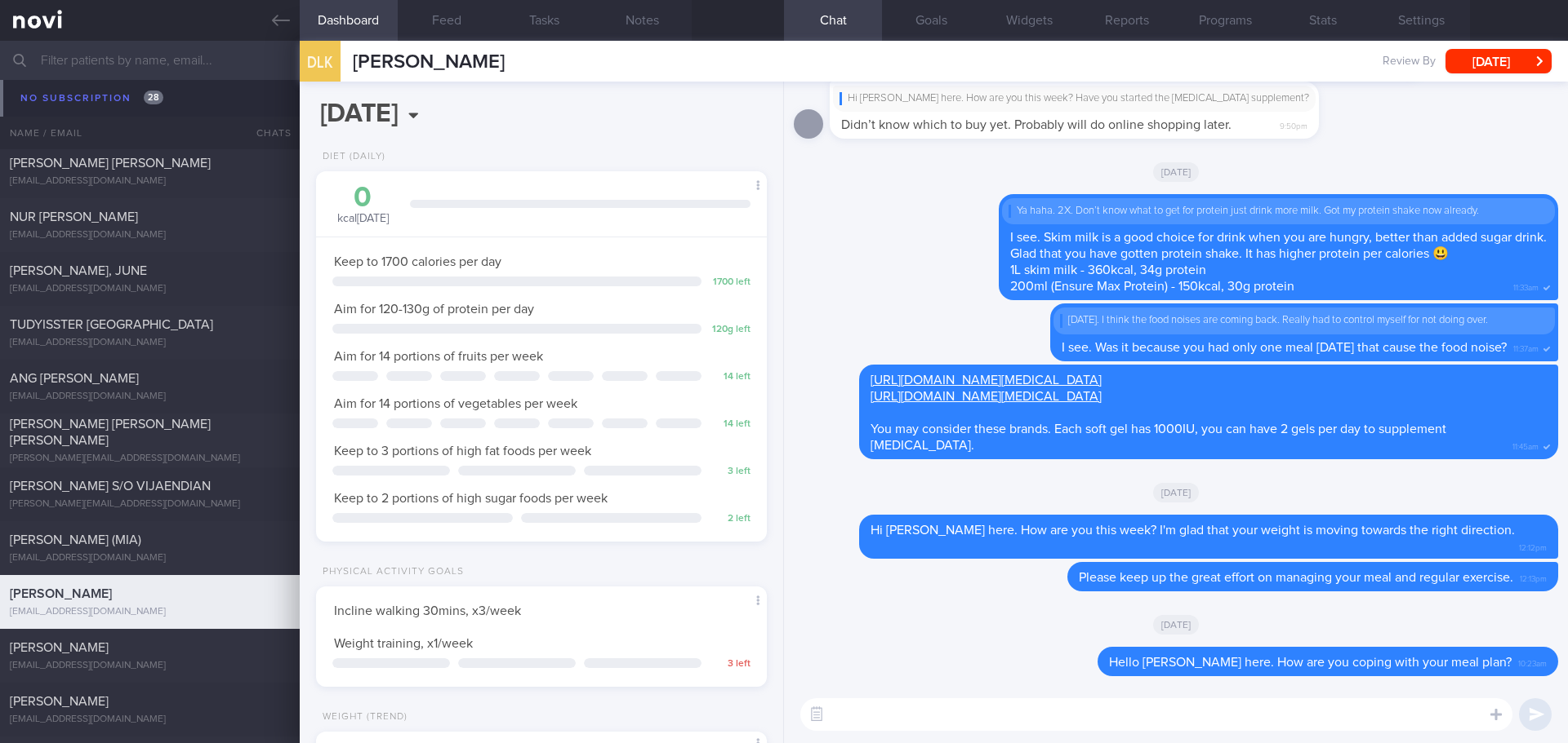
click at [841, 714] on textarea at bounding box center [1156, 714] width 712 height 33
paste textarea "Elizabeth here. I noticed your Optimum Plus program has ended, and there’s no u…"
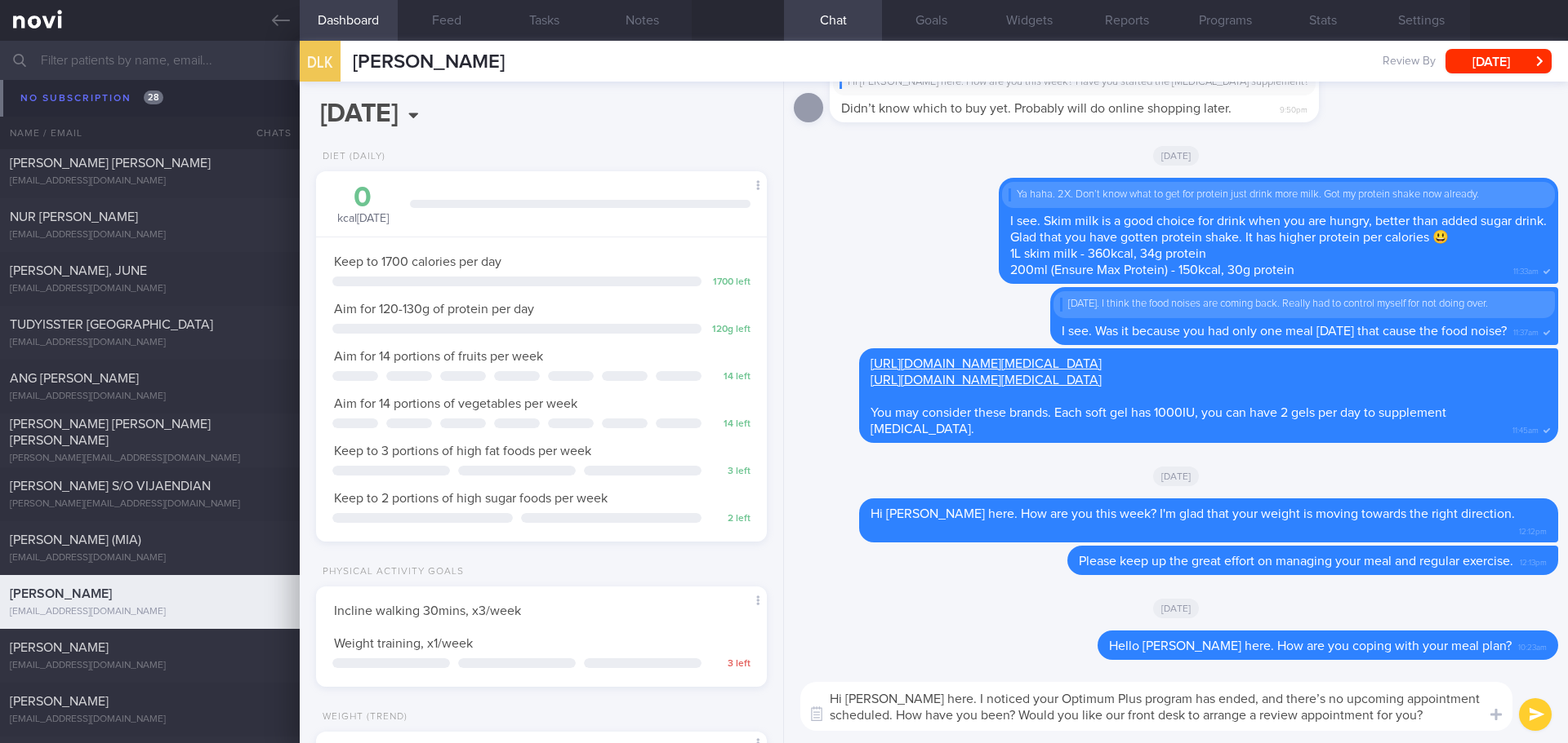
click at [1441, 722] on textarea "Hi Terry, Elizabeth here. I noticed your Optimum Plus program has ended, and th…" at bounding box center [1156, 707] width 712 height 49
click at [1445, 722] on textarea "Hi Terry, Elizabeth here. I noticed your Optimum Plus program has ended, and th…" at bounding box center [1156, 707] width 712 height 49
click at [1446, 723] on textarea "Hi Terry, Elizabeth here. I noticed your Optimum Plus program has ended, and th…" at bounding box center [1156, 707] width 712 height 49
type textarea "Hi Terry, Elizabeth here. I noticed your Optimum Plus program has ended, and th…"
click at [1547, 718] on button "submit" at bounding box center [1534, 714] width 33 height 33
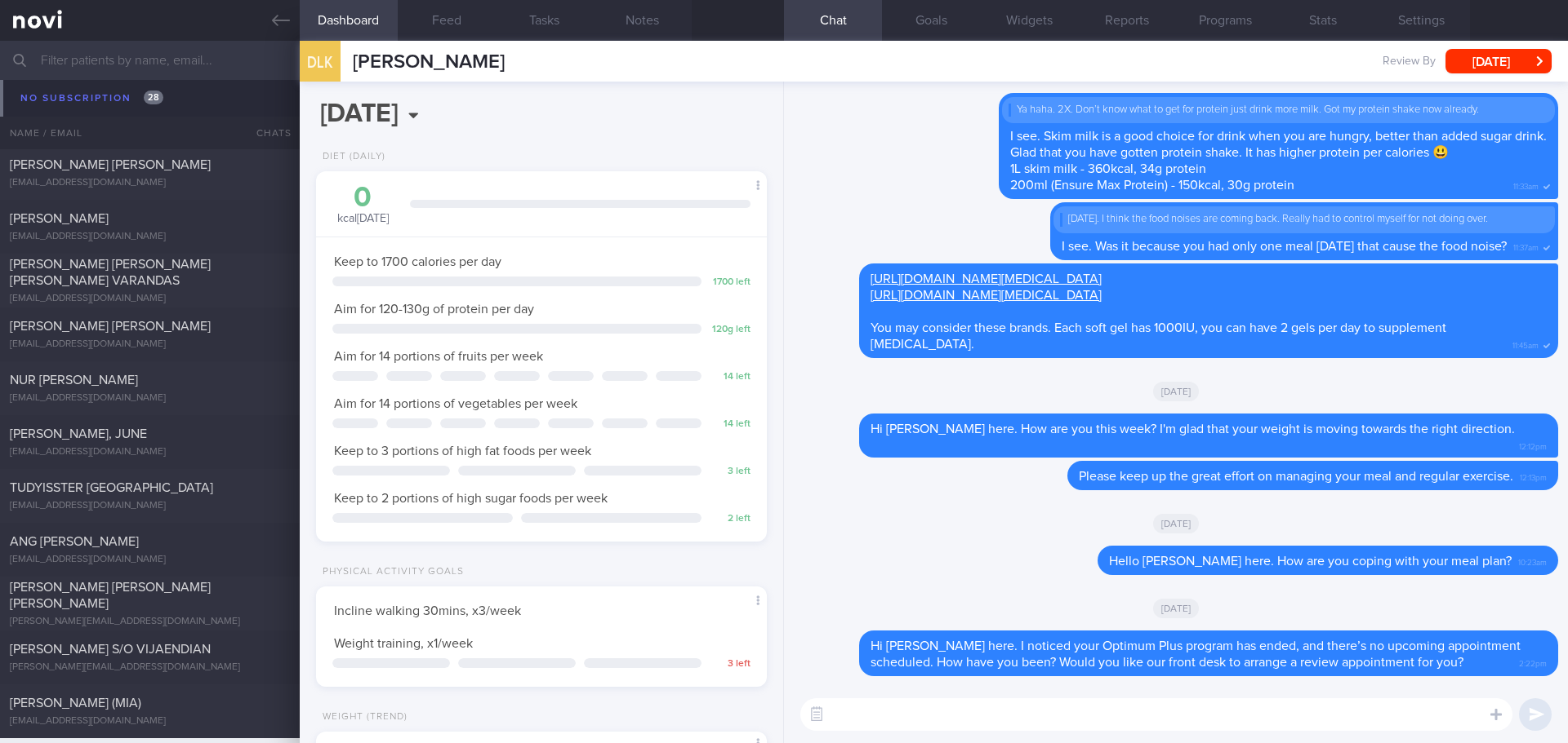
scroll to position [2937, 0]
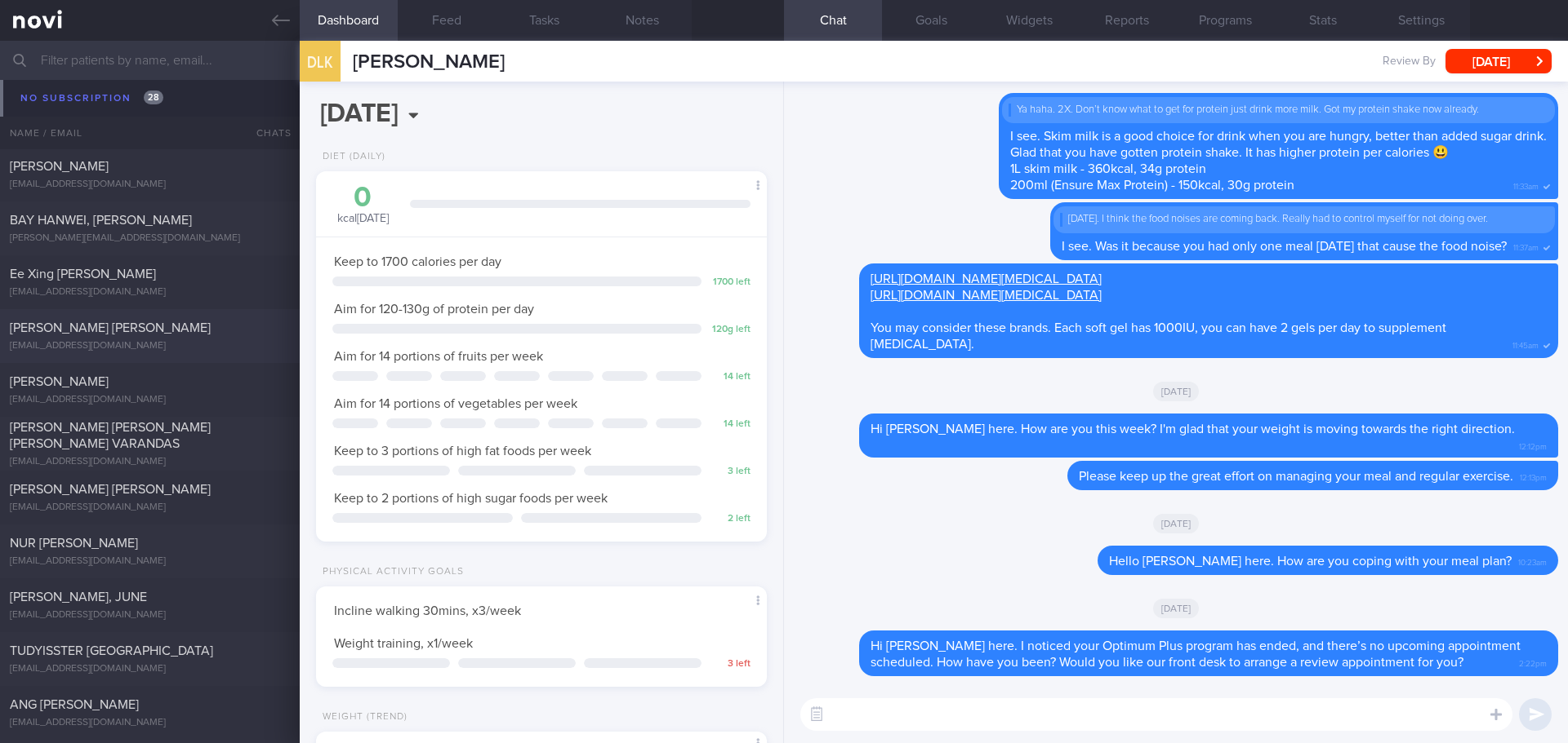
click at [129, 321] on span "[PERSON_NAME] [PERSON_NAME]" at bounding box center [109, 328] width 201 height 13
type textarea "90g protein-pancake (red mill) flour mix, 50g pasturised egg white, water and a…"
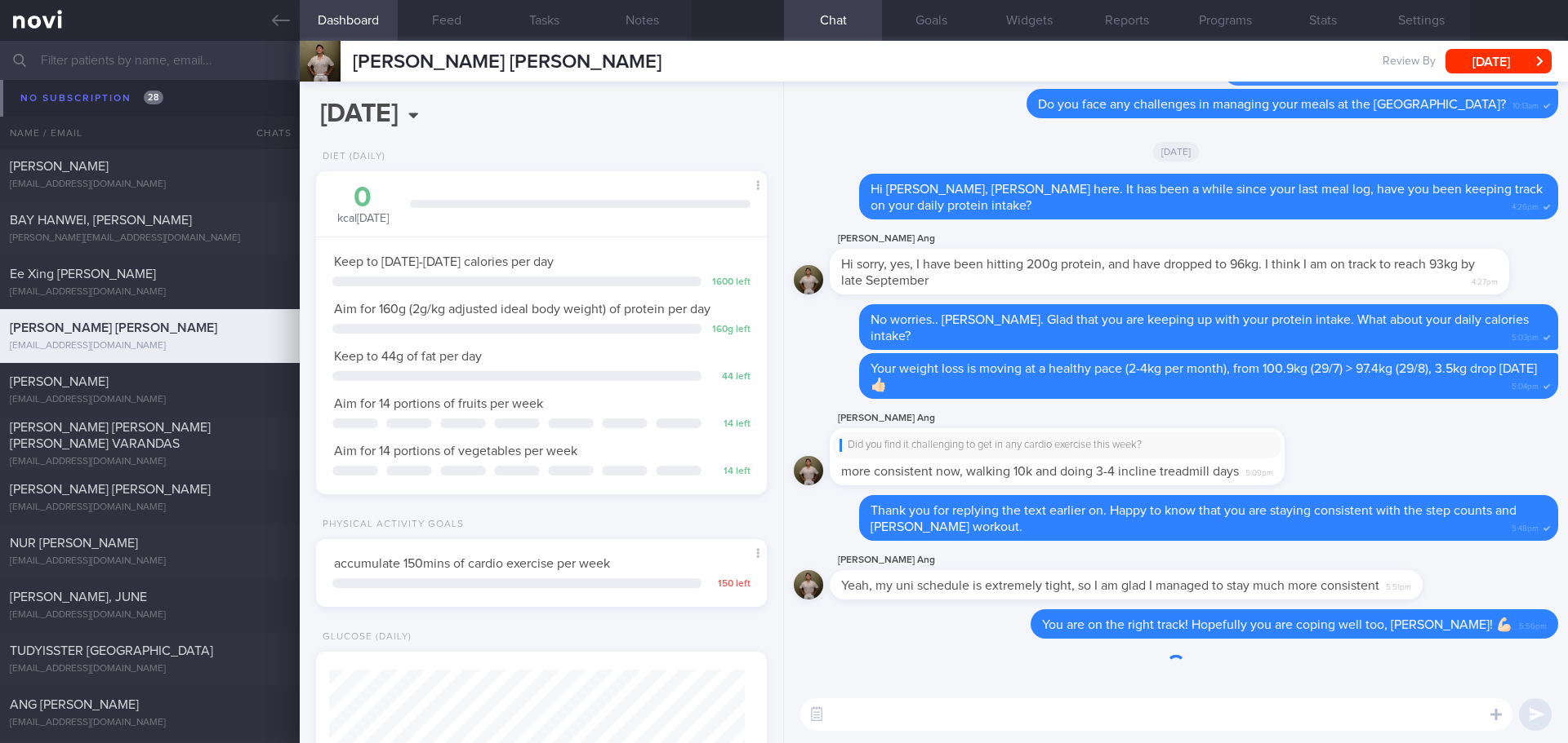
scroll to position [207, 417]
click at [926, 713] on textarea at bounding box center [1156, 714] width 712 height 33
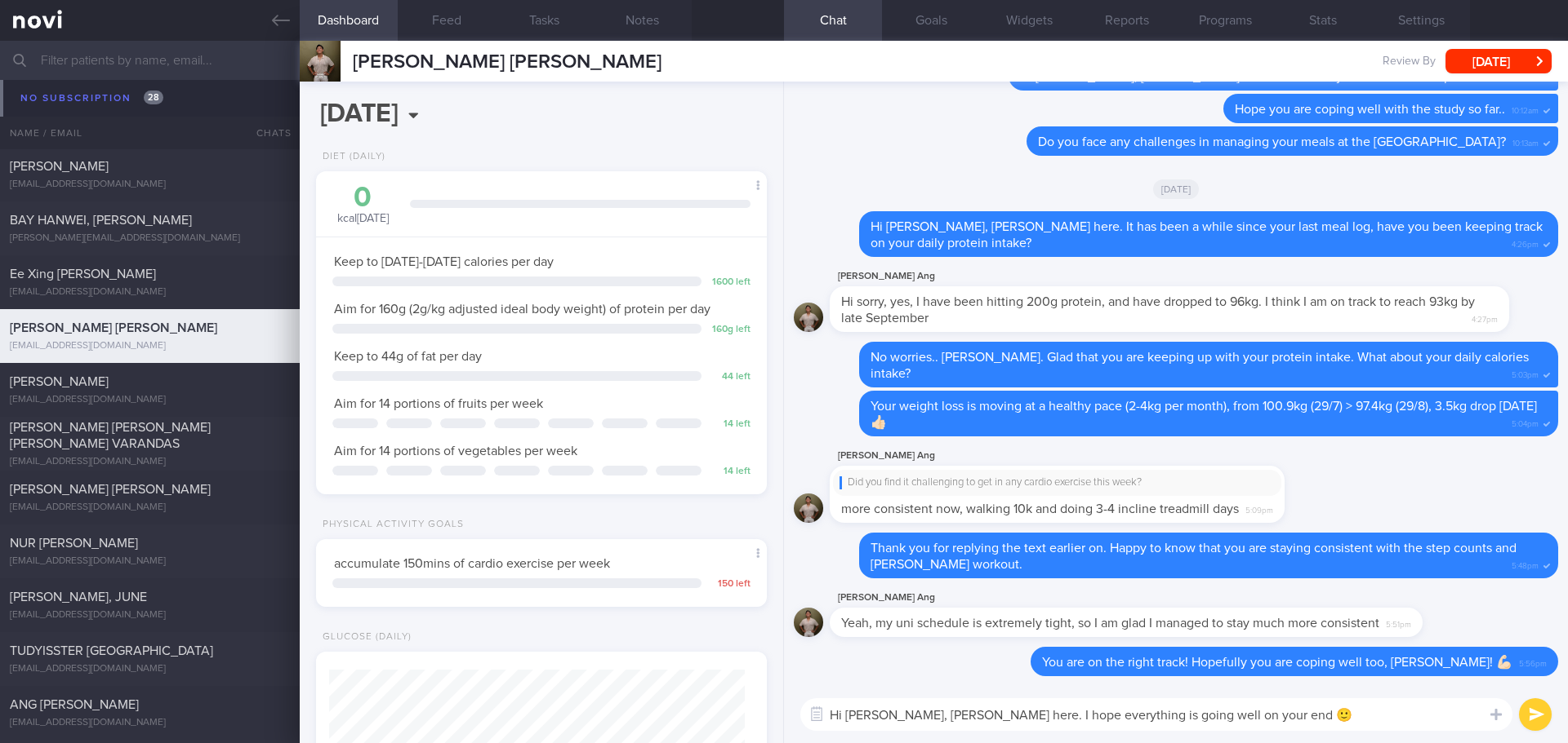
type textarea "Hi Timothy, Elizabeth here. I hope everything is going well on your end 🙂"
click at [1542, 717] on button "submit" at bounding box center [1534, 714] width 33 height 33
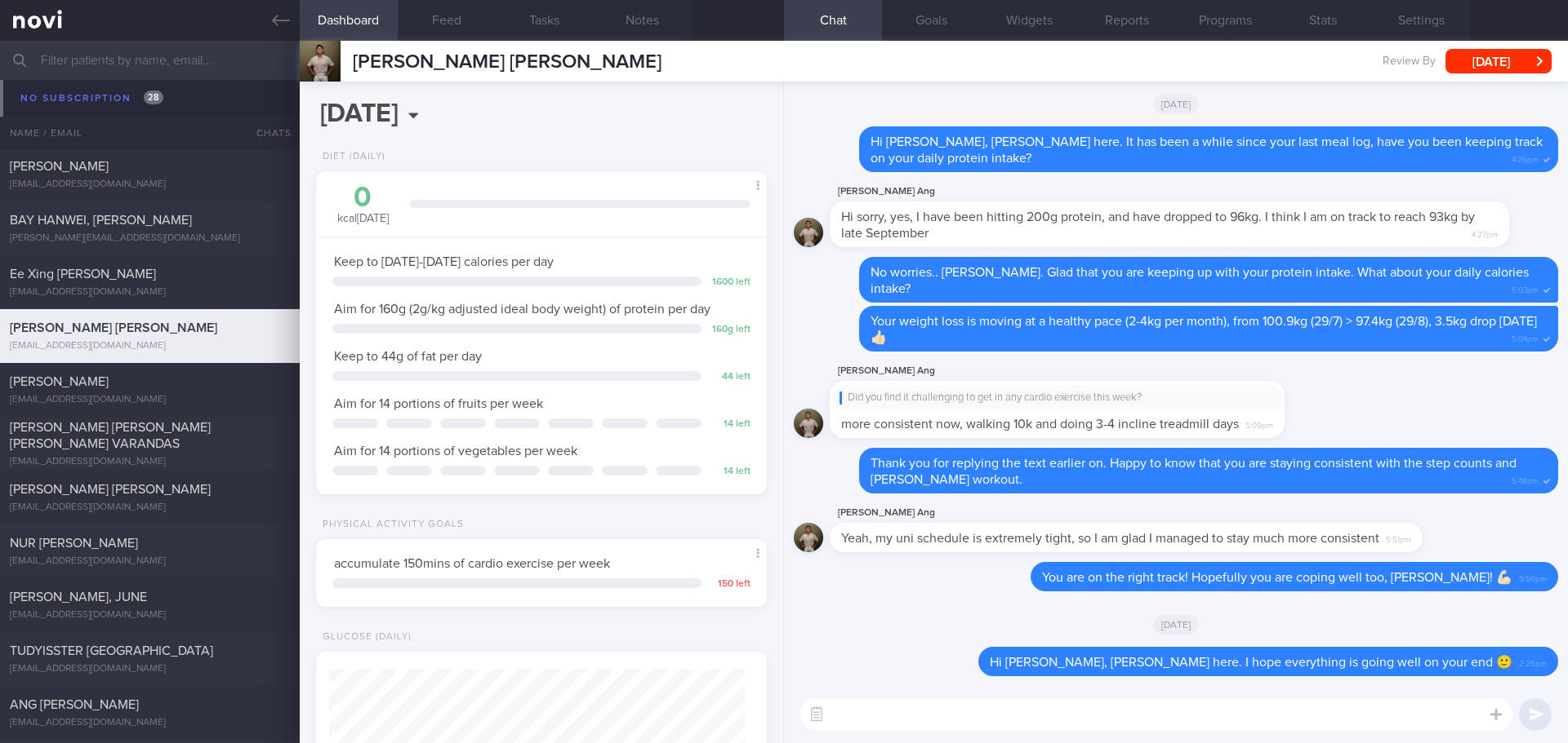
click at [1339, 719] on textarea at bounding box center [1156, 714] width 712 height 33
click at [1268, 730] on textarea "Noted you have reschedule the review, see you on 17/10/25 🙂" at bounding box center [1156, 714] width 712 height 33
drag, startPoint x: 1259, startPoint y: 722, endPoint x: 1055, endPoint y: 723, distance: 204.0
click at [1055, 723] on textarea "Noted you have reschedule the review, see you on 17/10/25 🙂" at bounding box center [1156, 714] width 712 height 33
click at [1307, 716] on textarea "Noted you have reschedule the review to 17/10/25. I'm not in clinic on that day," at bounding box center [1156, 714] width 712 height 33
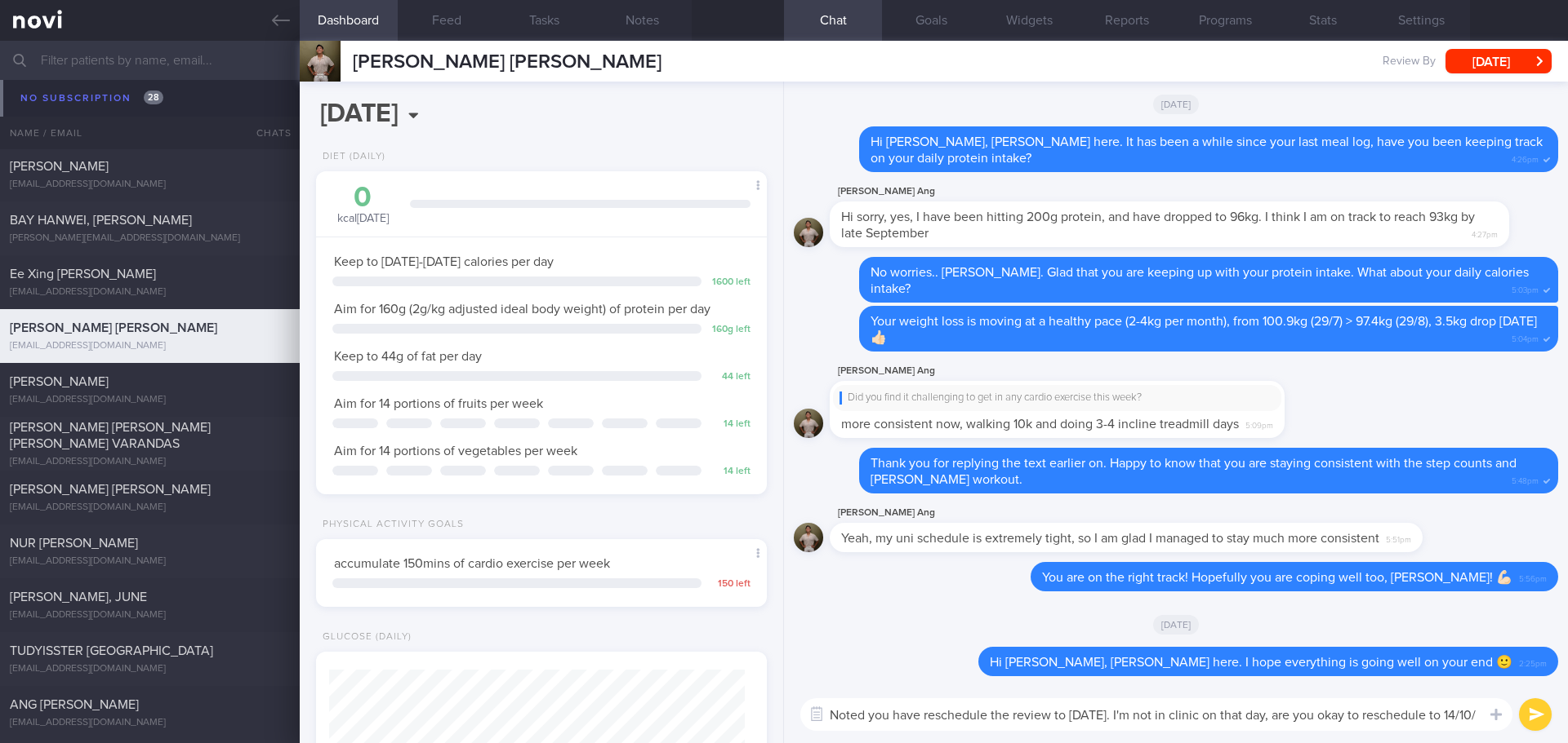
scroll to position [0, 0]
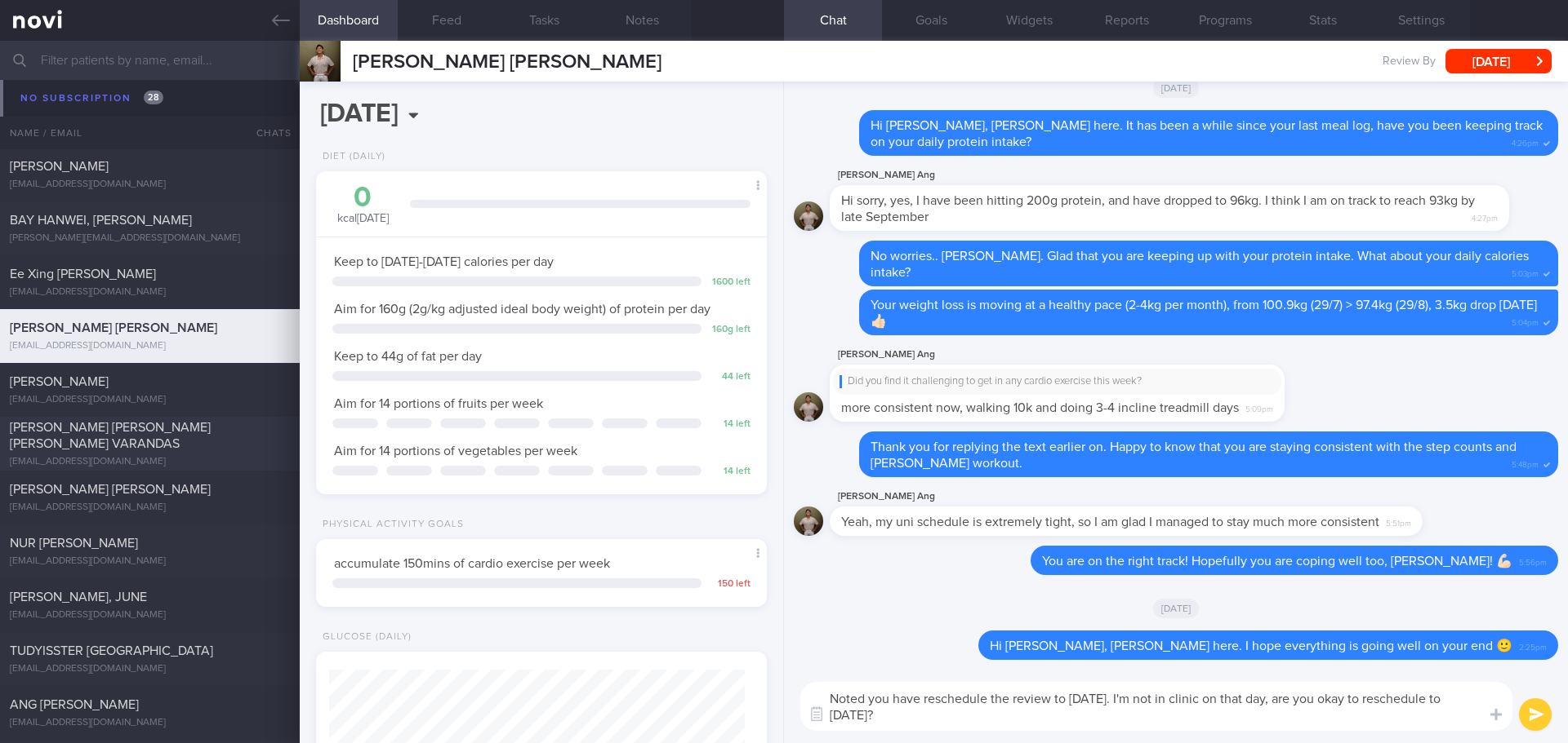
type textarea "Noted you have reschedule the review to 17/10/25. I'm not in clinic on that day…"
click at [885, 716] on textarea "Noted you have reschedule the review to 17/10/25. I'm not in clinic on that day…" at bounding box center [1156, 707] width 712 height 49
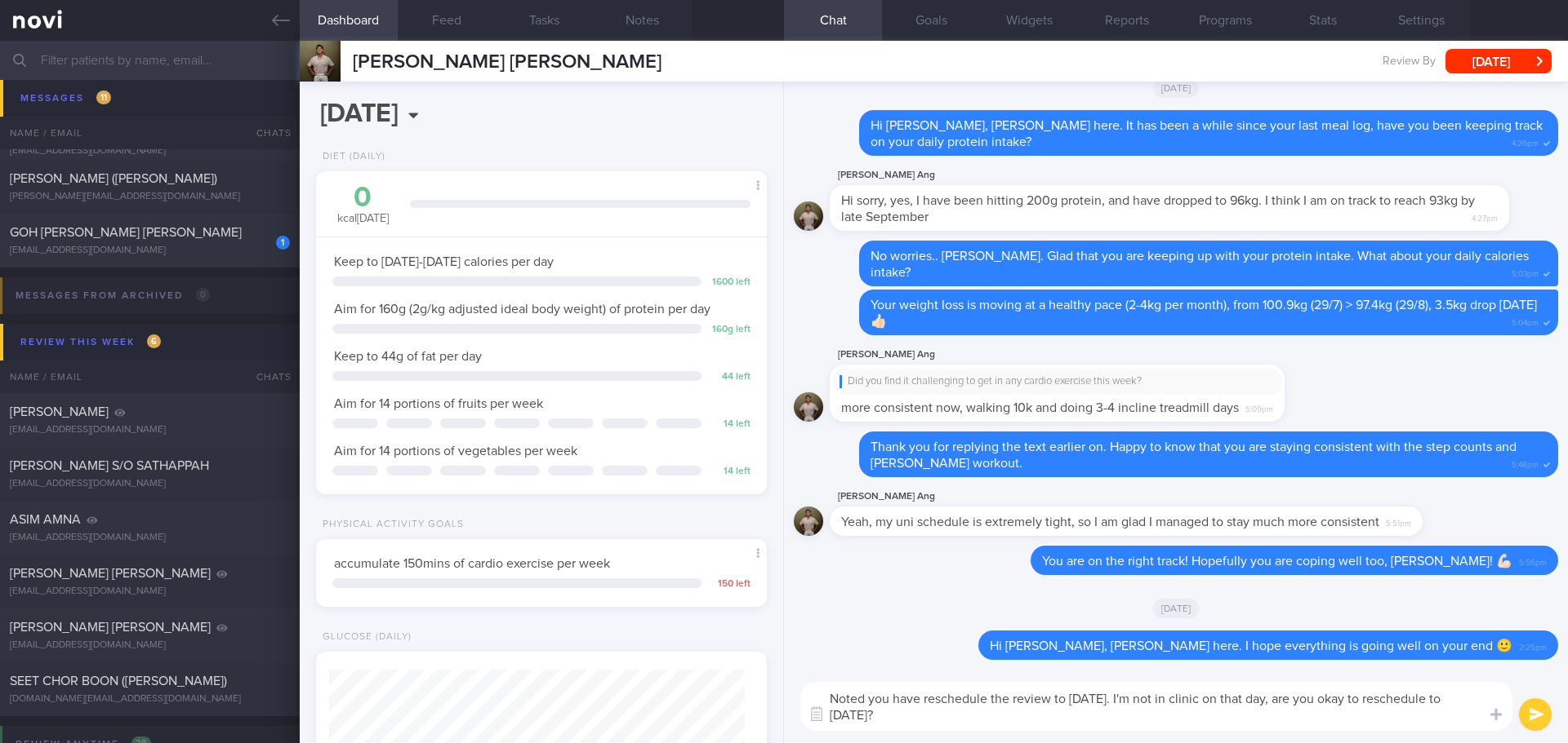
scroll to position [898, 0]
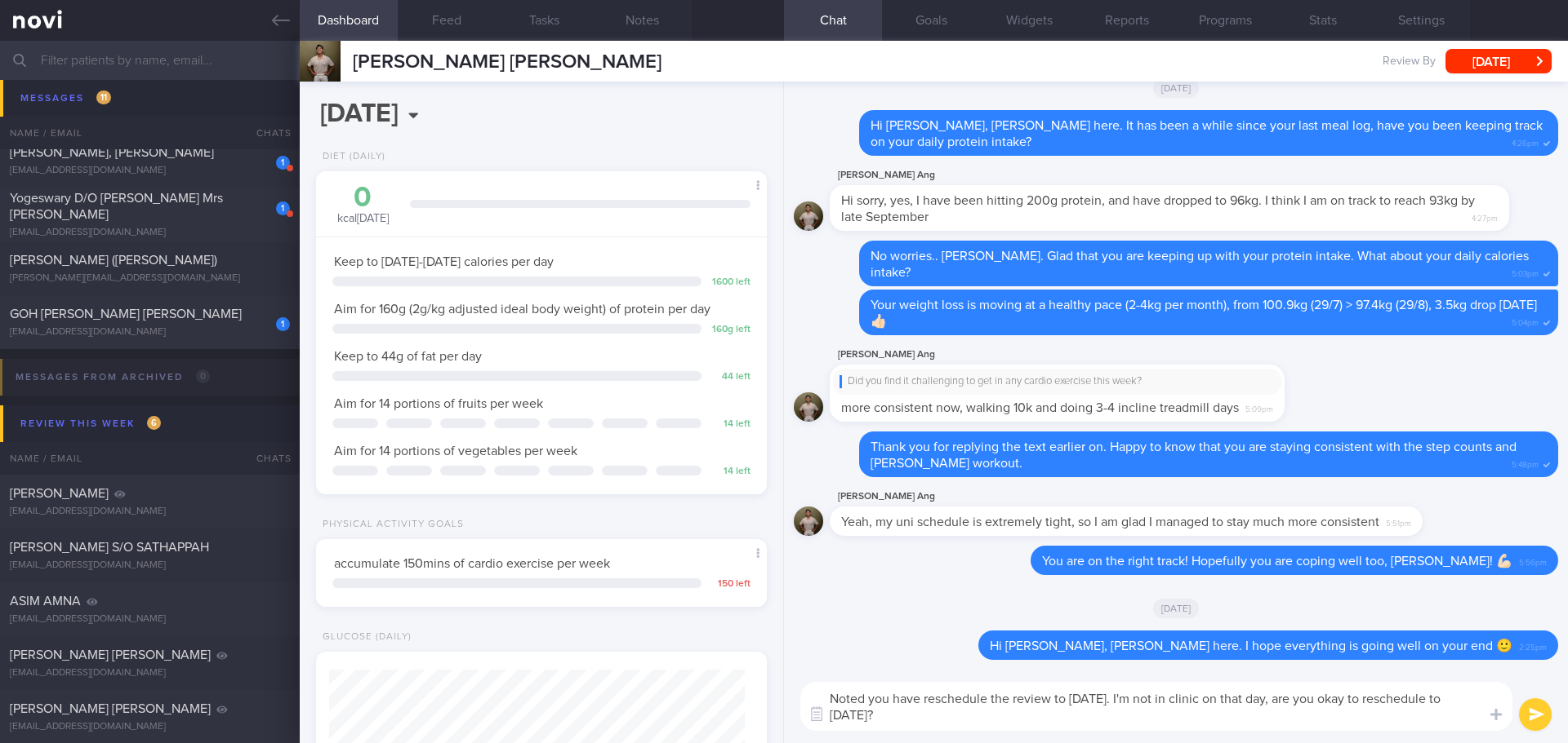
click at [958, 723] on textarea "Noted you have reschedule the review to 17/10/25. I'm not in clinic on that day…" at bounding box center [1156, 707] width 712 height 49
click at [902, 720] on textarea "Noted you have reschedule the review to 17/10/25. I'm not in clinic on that day…" at bounding box center [1156, 707] width 712 height 49
click at [1547, 717] on button "submit" at bounding box center [1534, 714] width 33 height 33
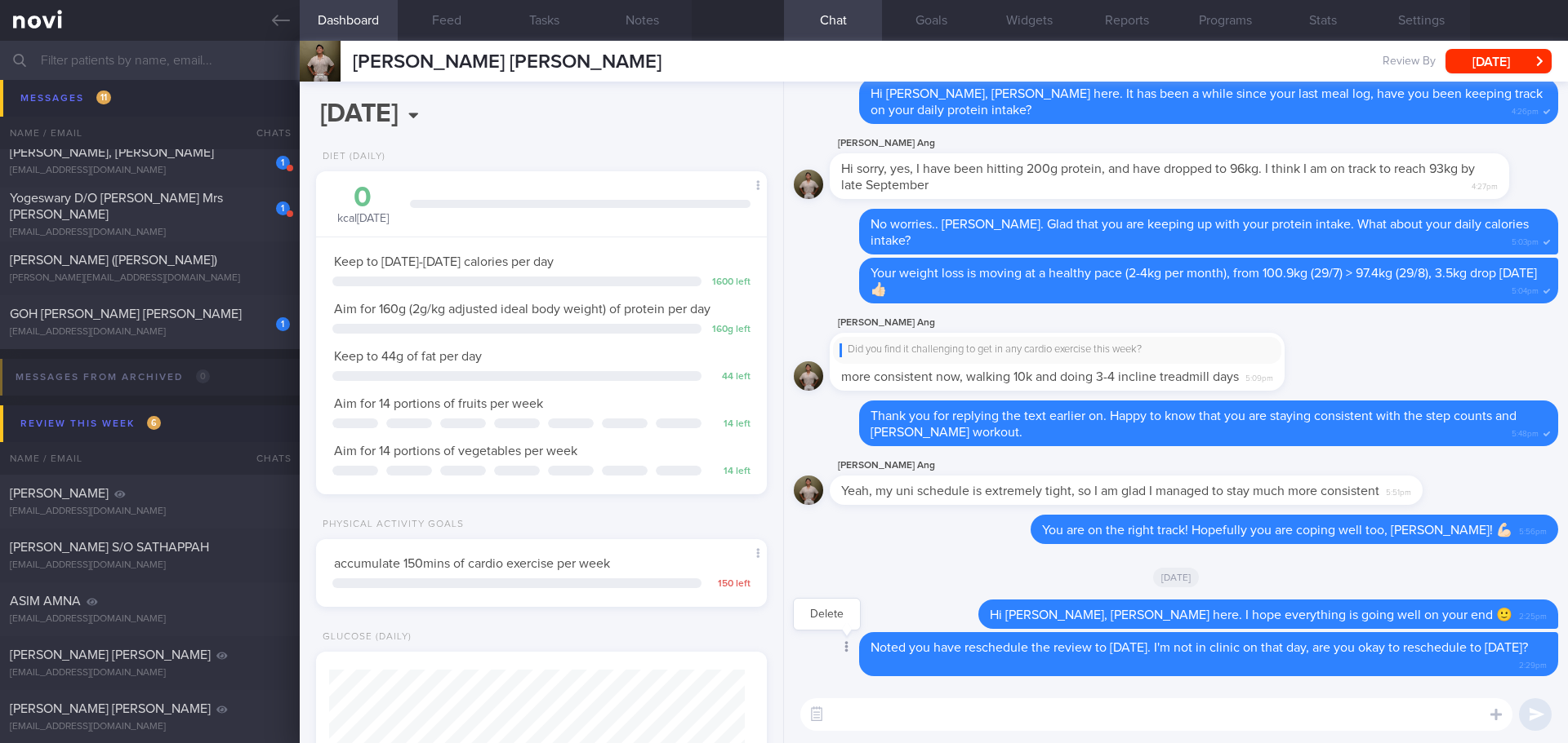
drag, startPoint x: 921, startPoint y: 663, endPoint x: 848, endPoint y: 635, distance: 78.2
click at [848, 635] on div "Delete Noted you have reschedule the review to 17/10/25. I'm not in clinic on t…" at bounding box center [1176, 655] width 764 height 45
copy span "Noted you have reschedule the review to 17/10/25. I'm not in clinic on that day…"
click at [841, 712] on textarea at bounding box center [1156, 714] width 712 height 33
paste textarea "Noted you have reschedule the review to 17/10/25. I'm not in clinic on that day…"
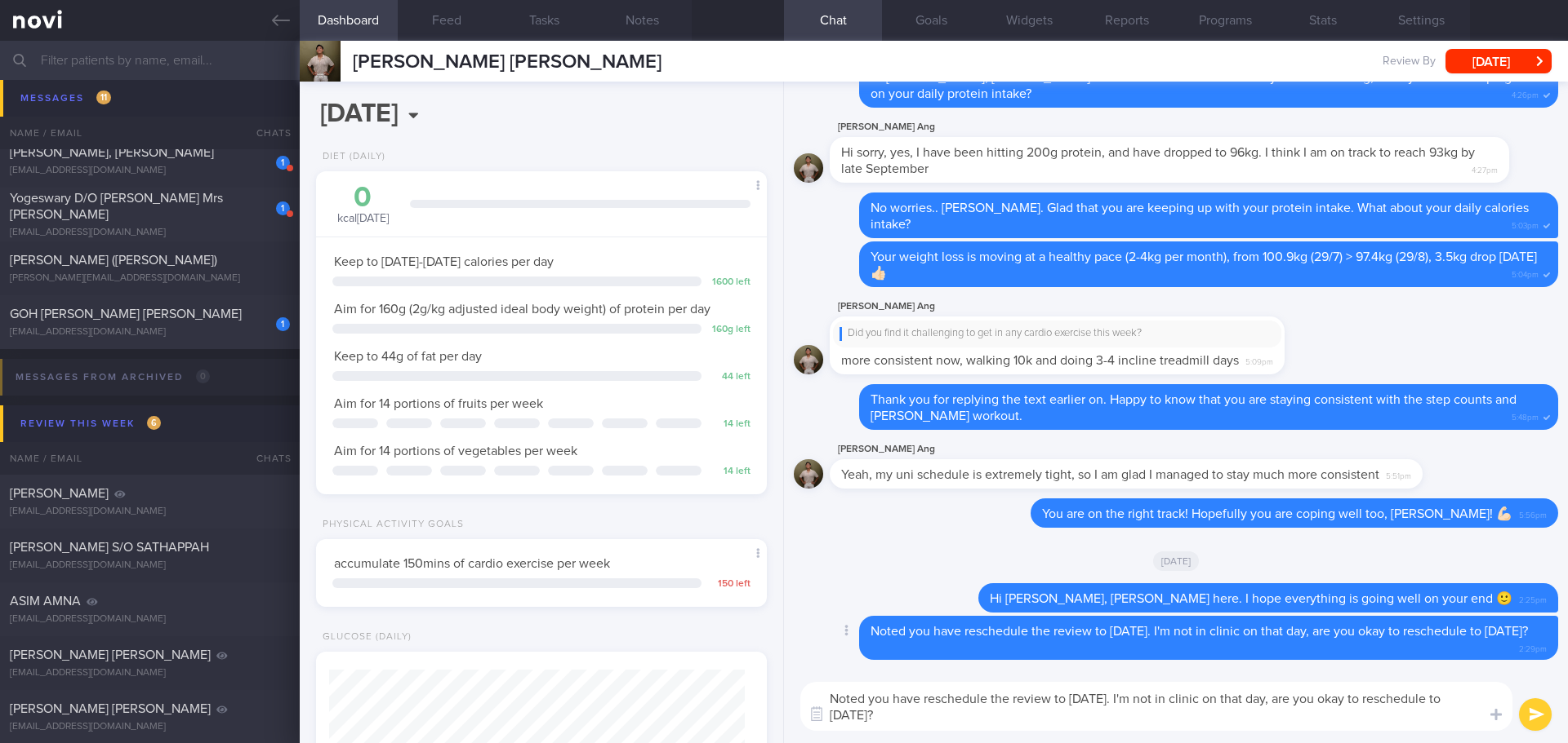
scroll to position [0, 0]
click at [838, 600] on button "Delete" at bounding box center [826, 598] width 66 height 24
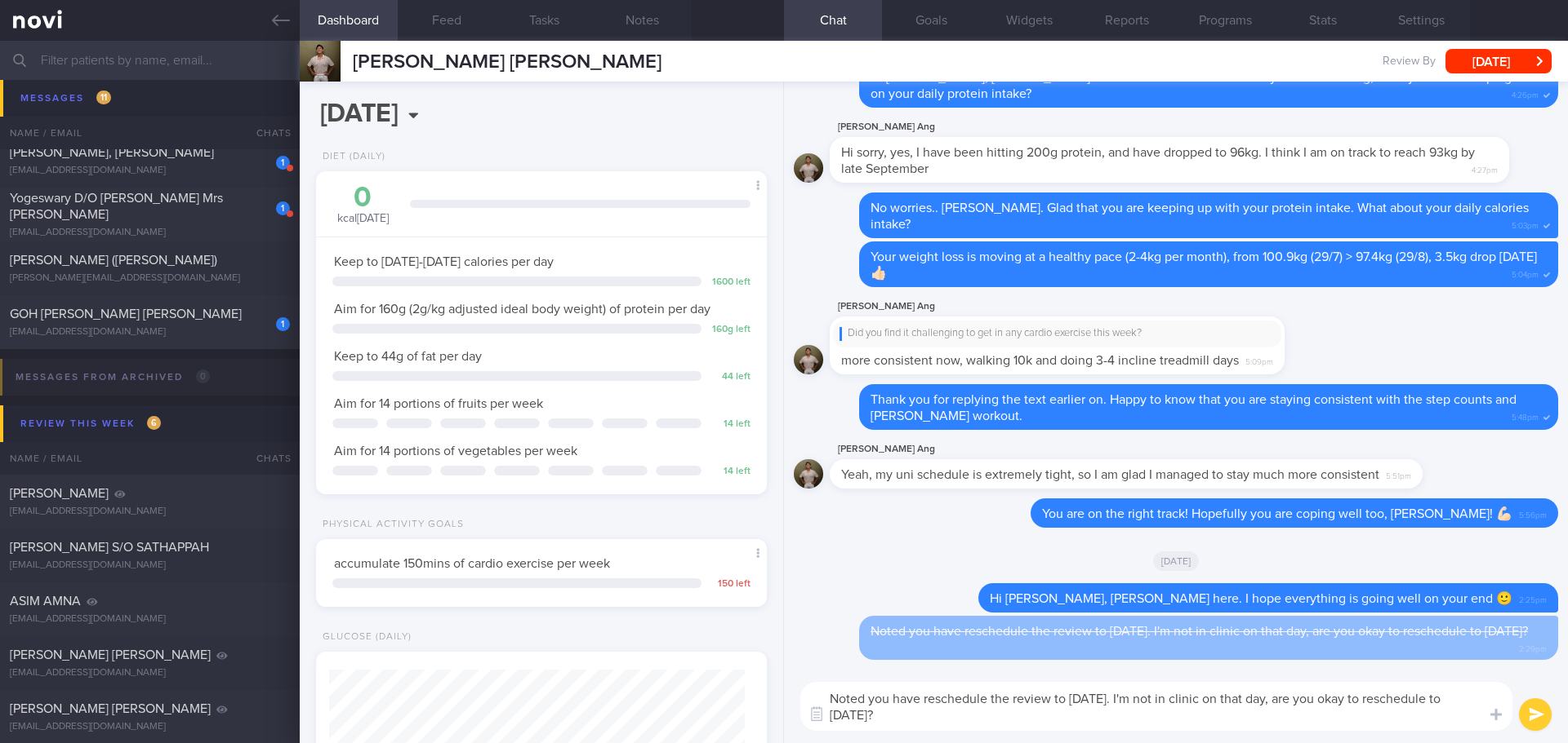
click at [986, 699] on textarea "Noted you have reschedule the review to 17/10/25. I'm not in clinic on that day…" at bounding box center [1156, 707] width 712 height 49
click at [1128, 724] on textarea "Noted you have rescheduled the review to 17/10/25. I'm not in clinic on that da…" at bounding box center [1156, 707] width 712 height 49
click at [1174, 724] on textarea "Noted you have rescheduled the review to 17/10/25. I'm not in clinic on that da…" at bounding box center [1156, 707] width 712 height 49
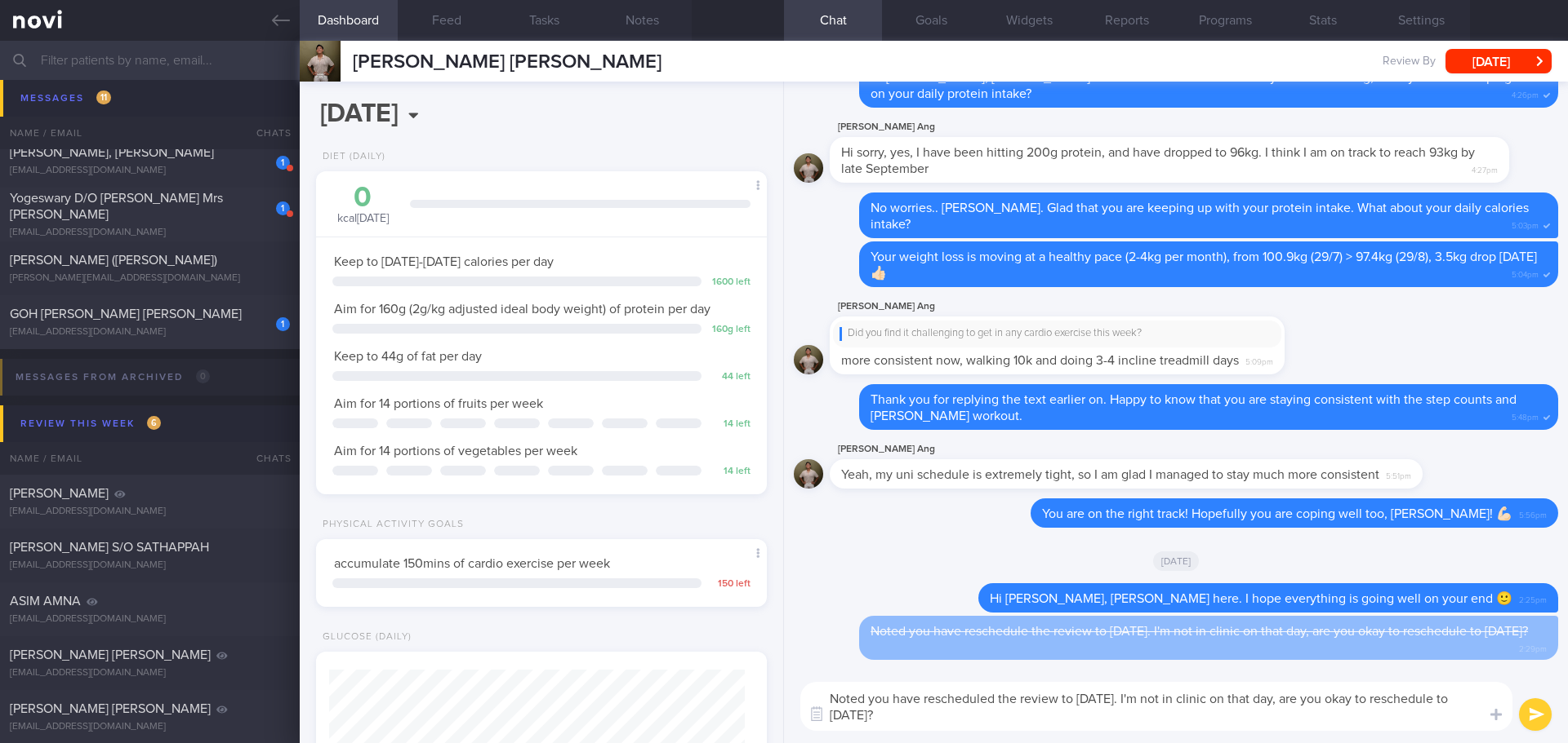
type textarea "Noted you have rescheduled the review to 17/10/25. I'm not in clinic on that da…"
click at [1225, 734] on div "Noted you have rescheduled the review to 17/10/25. I'm not in clinic on that da…" at bounding box center [1175, 707] width 784 height 74
click at [1250, 723] on textarea "Noted you have rescheduled the review to 17/10/25. I'm not in clinic on that da…" at bounding box center [1156, 707] width 712 height 49
click at [1265, 723] on textarea "Noted you have rescheduled the review to 17/10/25. I'm not in clinic on that da…" at bounding box center [1156, 707] width 712 height 49
click at [1273, 723] on textarea "Noted you have rescheduled the review to 17/10/25. I'm not in clinic on that da…" at bounding box center [1156, 707] width 712 height 49
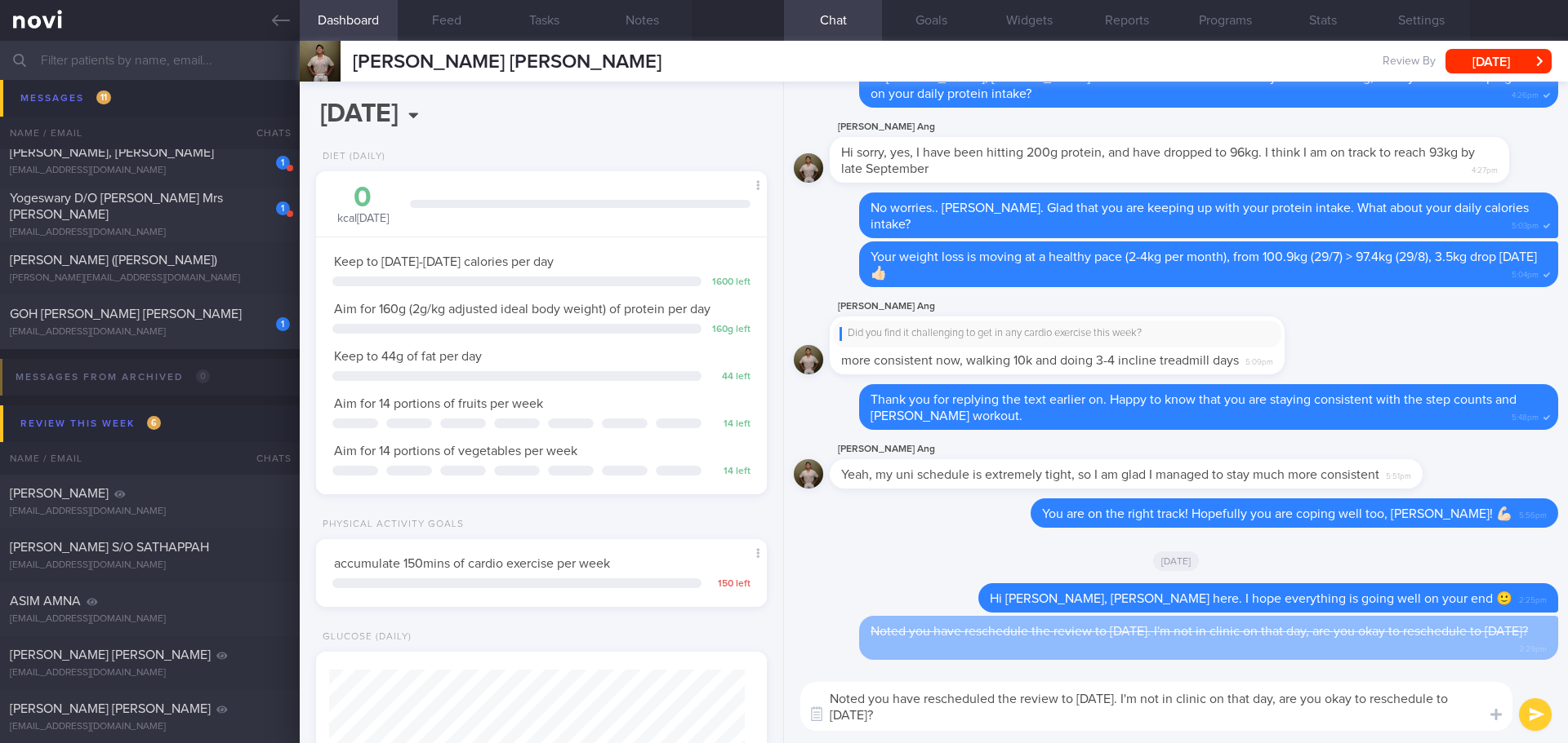
click at [940, 717] on textarea "Noted you have rescheduled the review to 17/10/25. I'm not in clinic on that da…" at bounding box center [1156, 707] width 712 height 49
click at [1535, 716] on button "submit" at bounding box center [1534, 714] width 33 height 33
